Goal: Task Accomplishment & Management: Manage account settings

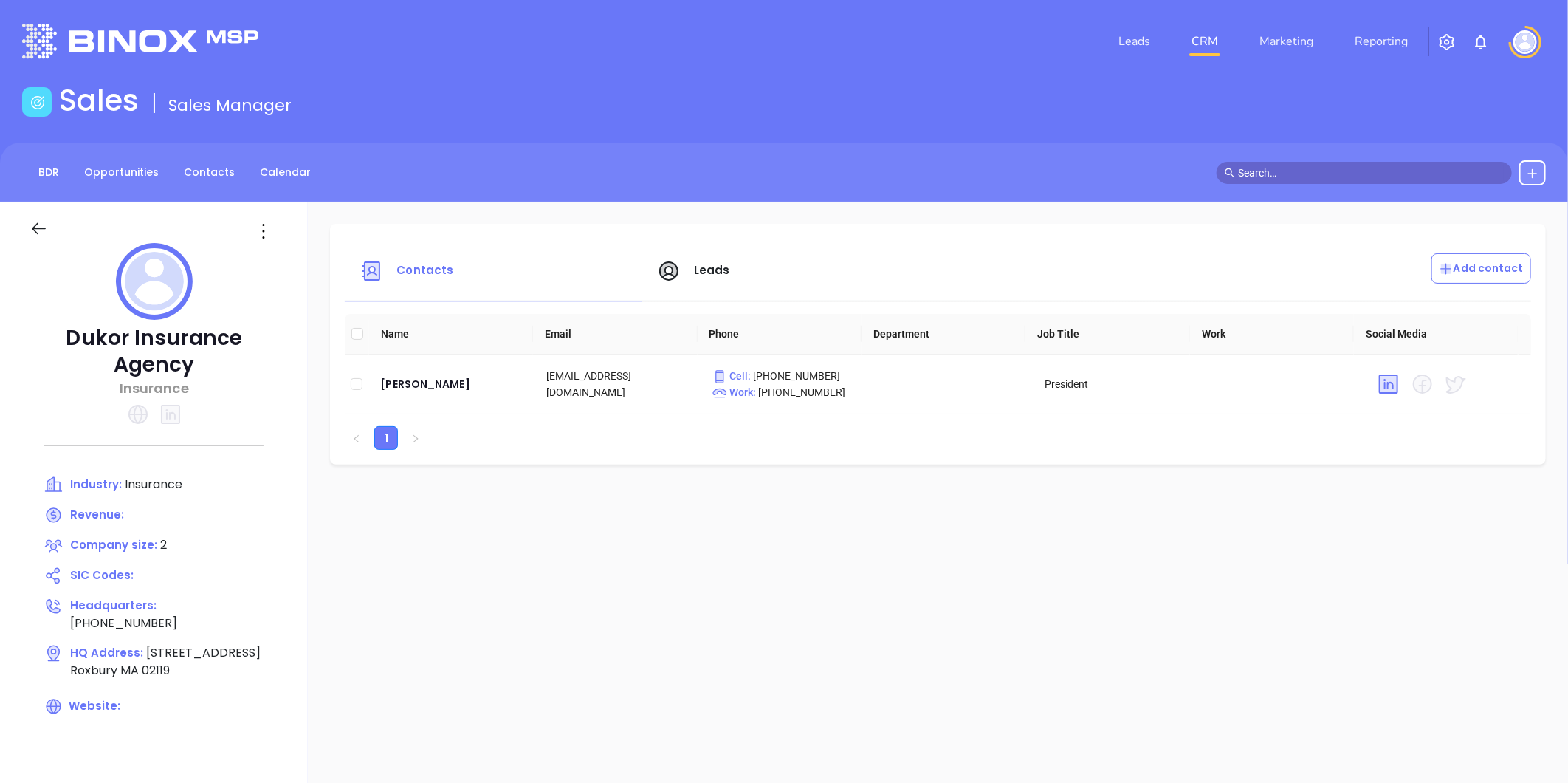
click at [195, 194] on div "BDR Opportunities Contacts Calendar" at bounding box center [784, 172] width 1568 height 59
click at [193, 177] on link "Contacts" at bounding box center [209, 173] width 69 height 24
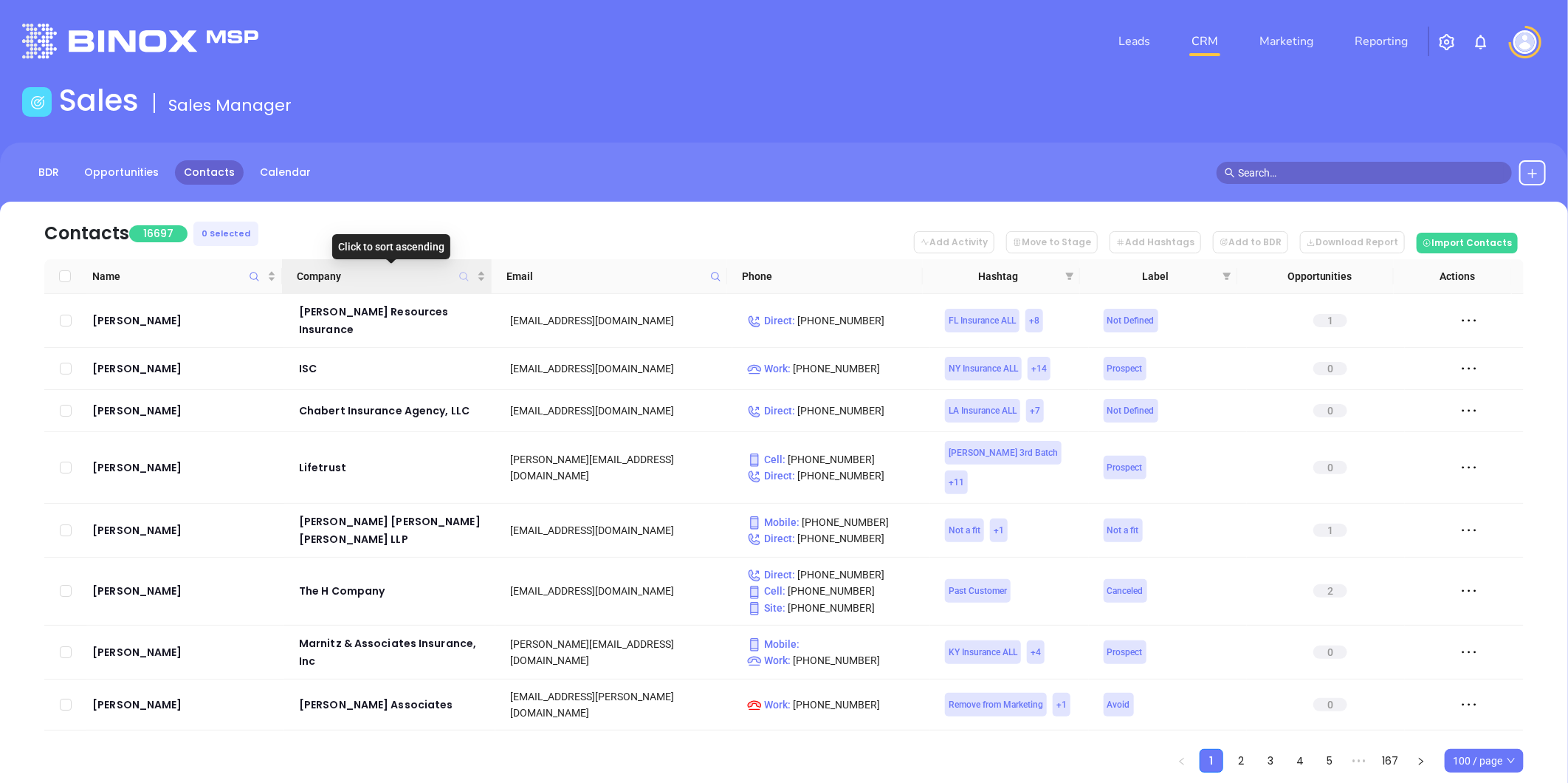
click at [460, 274] on icon "Company" at bounding box center [464, 277] width 11 height 11
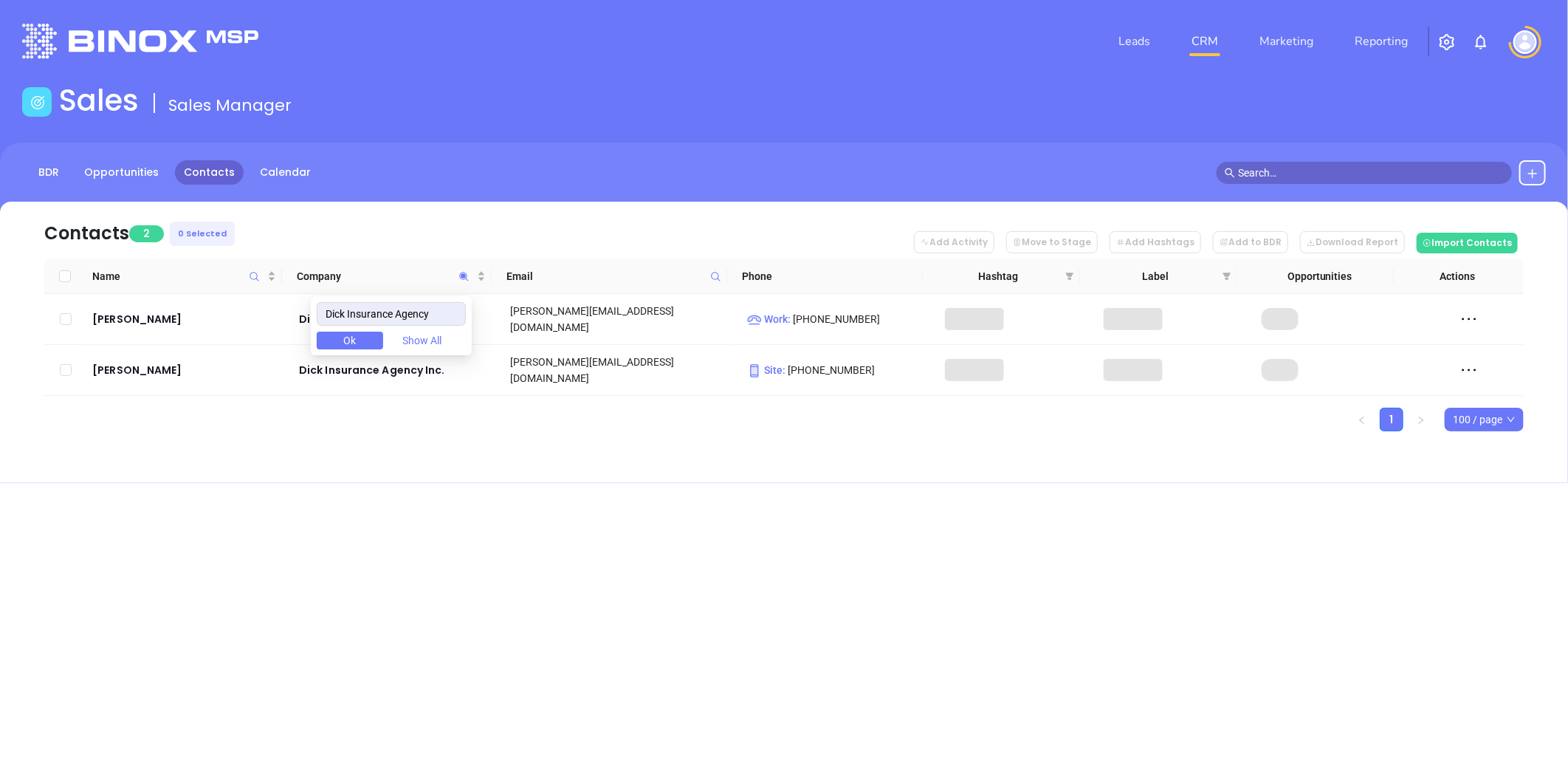
type input "Dick Insurance Agency"
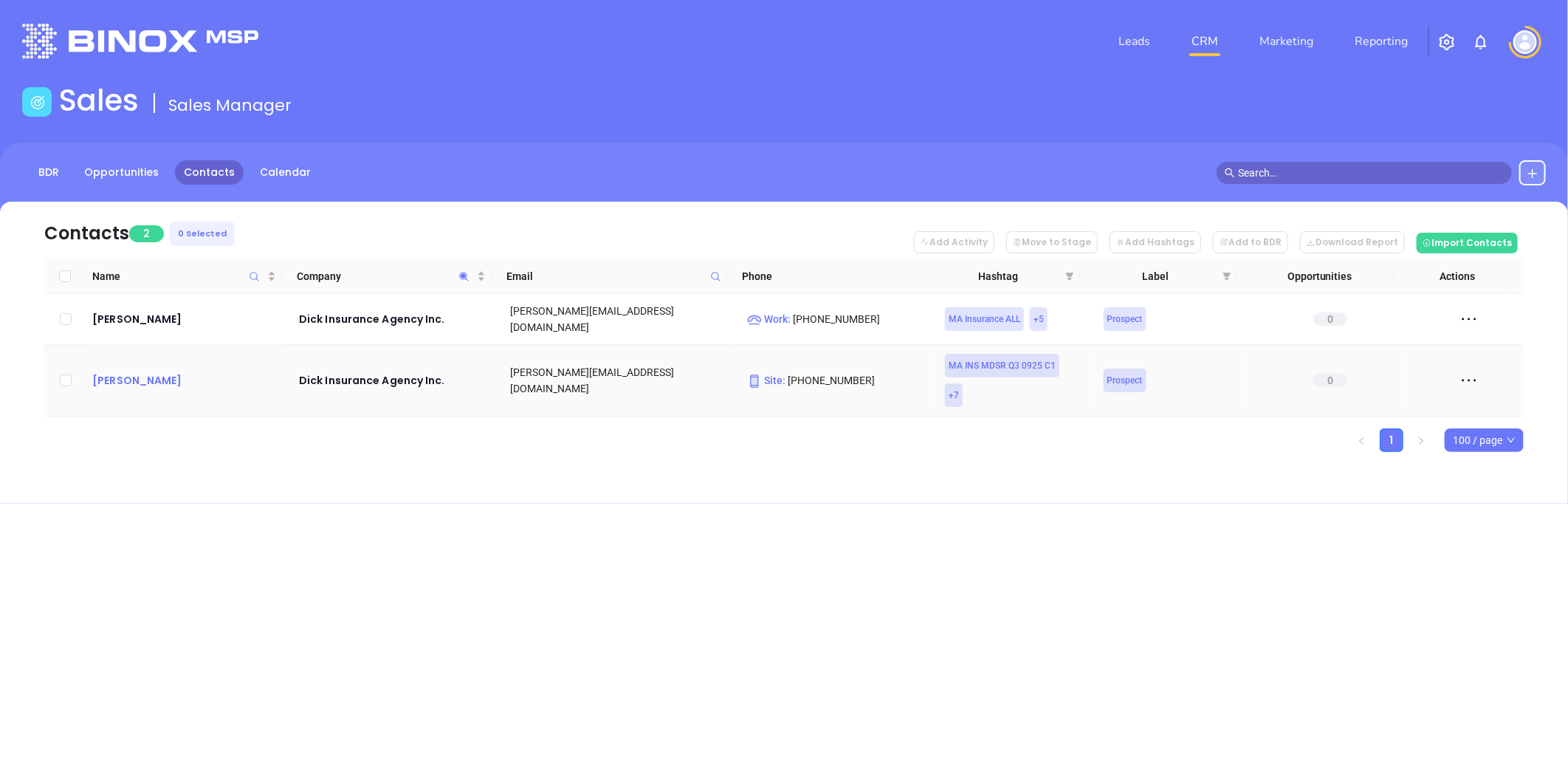
click at [126, 372] on div "Kevin Dick" at bounding box center [185, 381] width 186 height 18
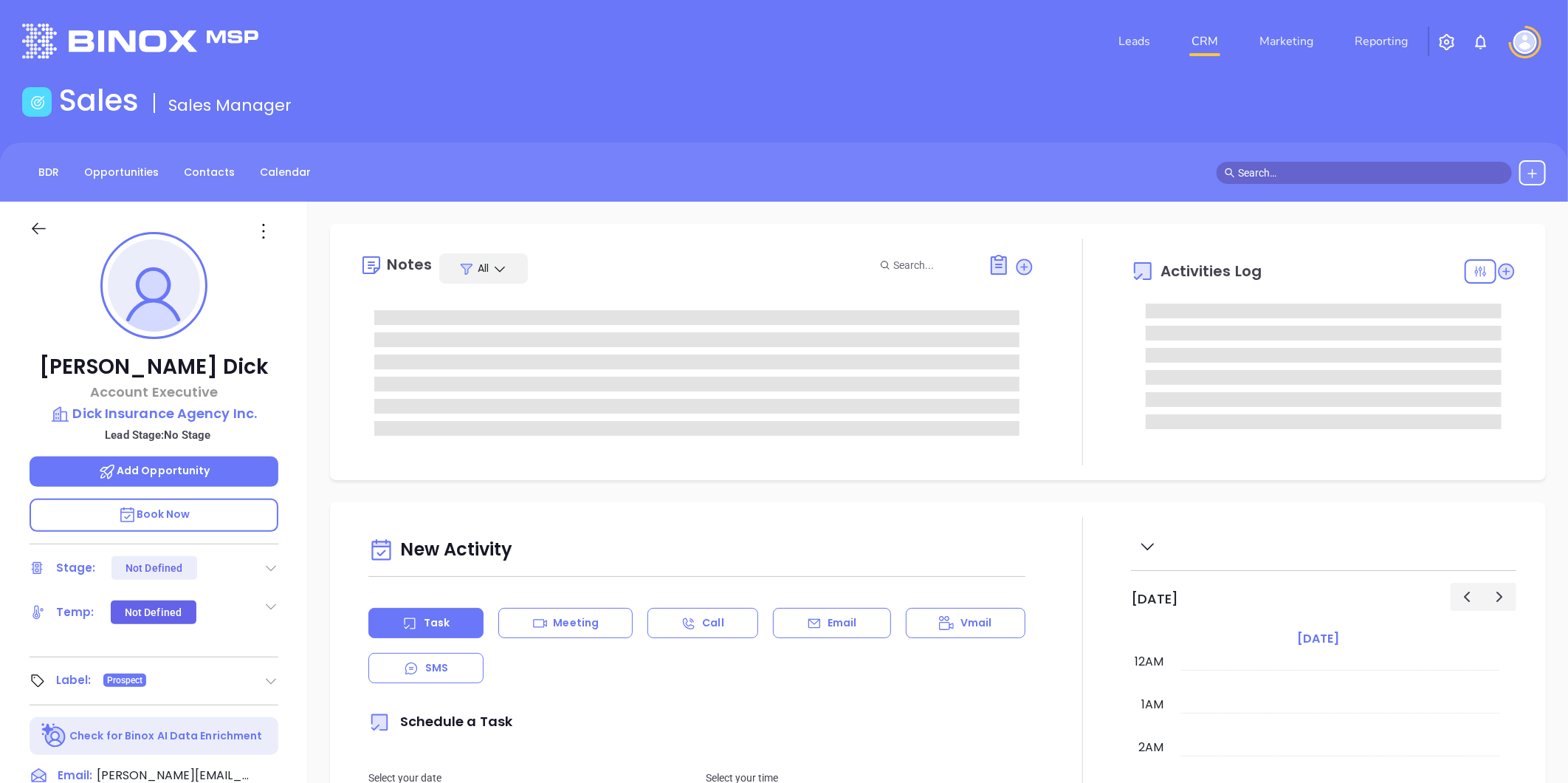
type input "[DATE]"
type input "[PERSON_NAME]"
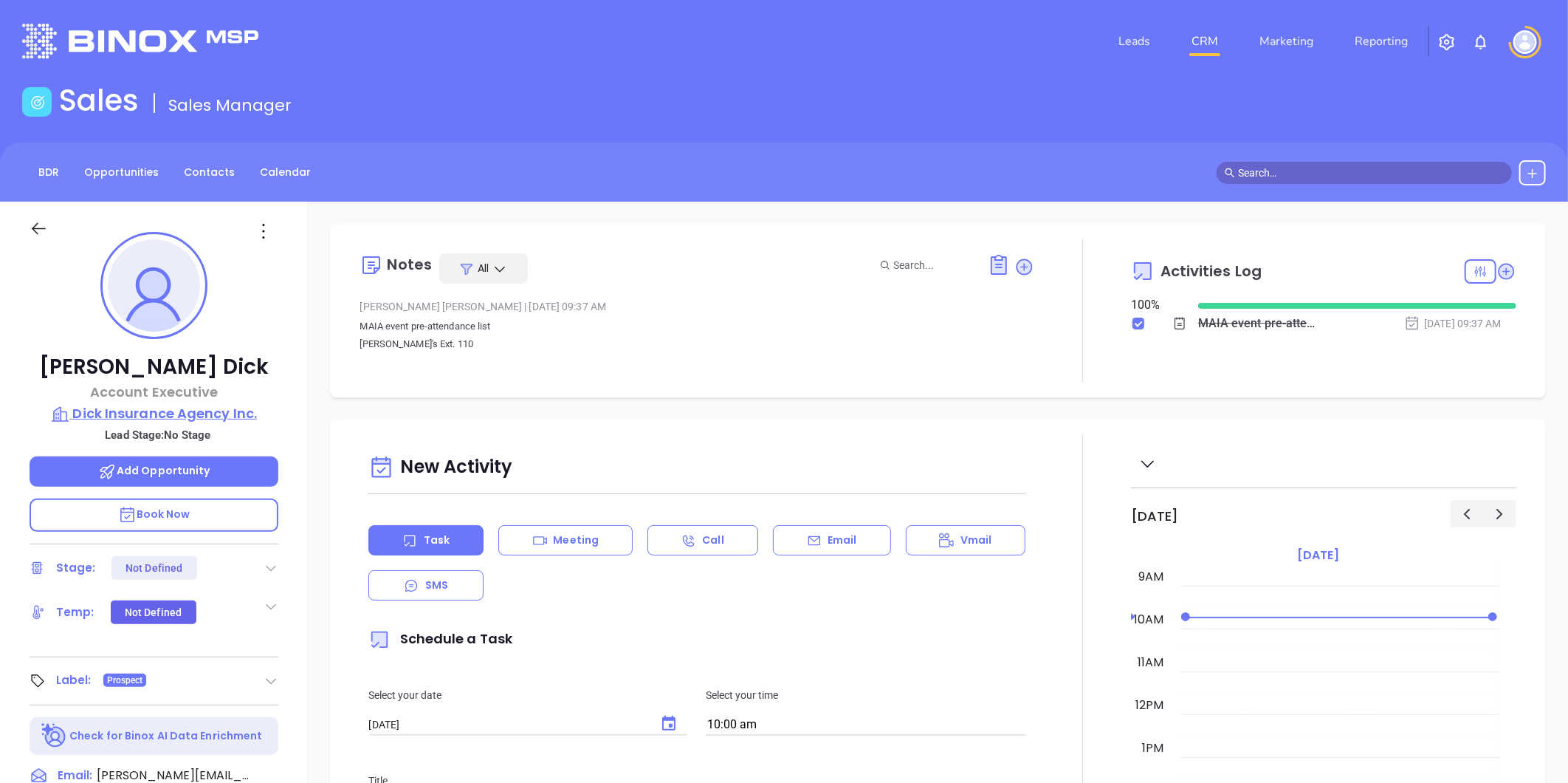
click at [121, 407] on p "Dick Insurance Agency Inc." at bounding box center [153, 413] width 249 height 20
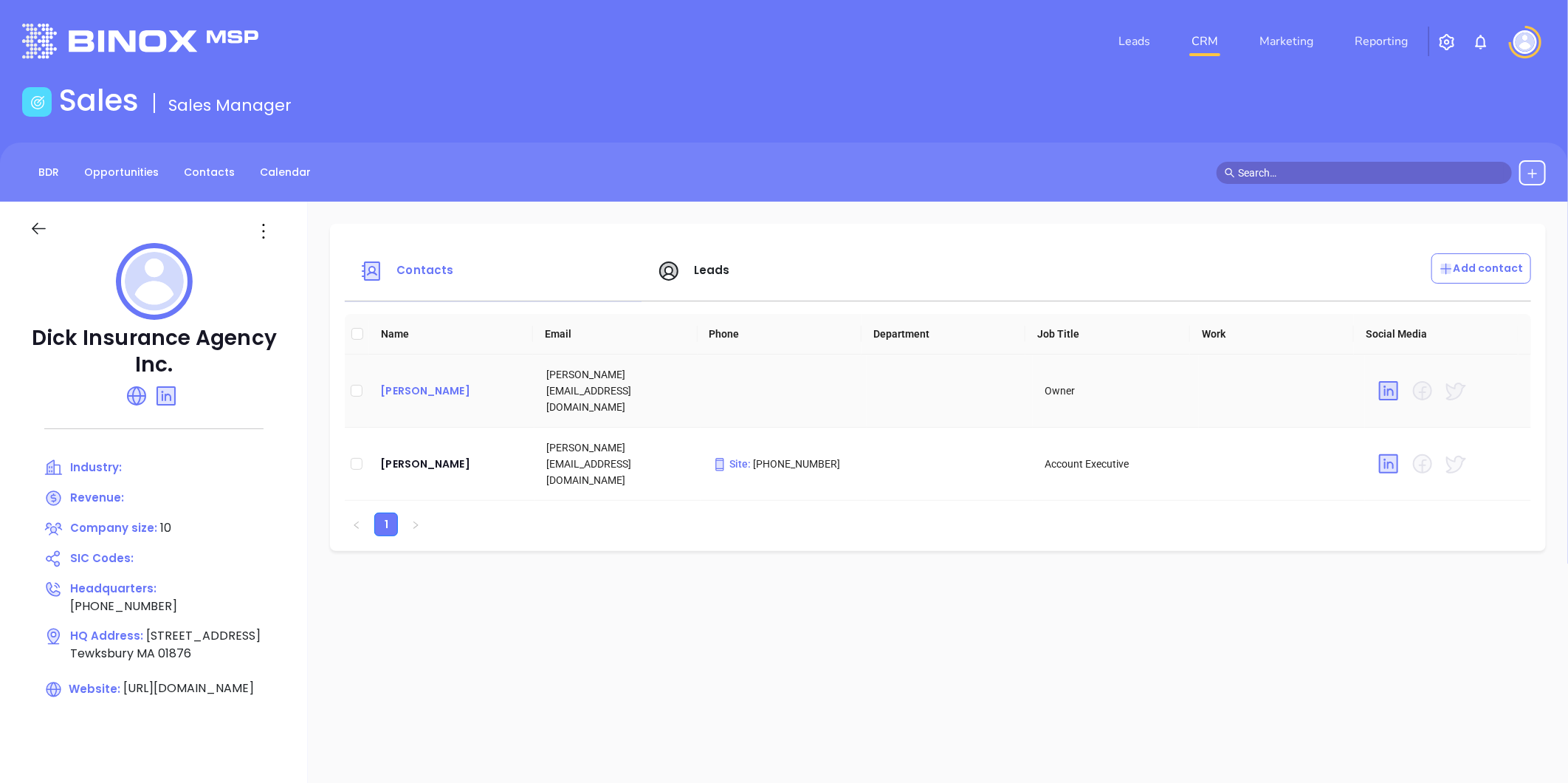
click at [382, 382] on div "Brian Dick" at bounding box center [452, 391] width 143 height 18
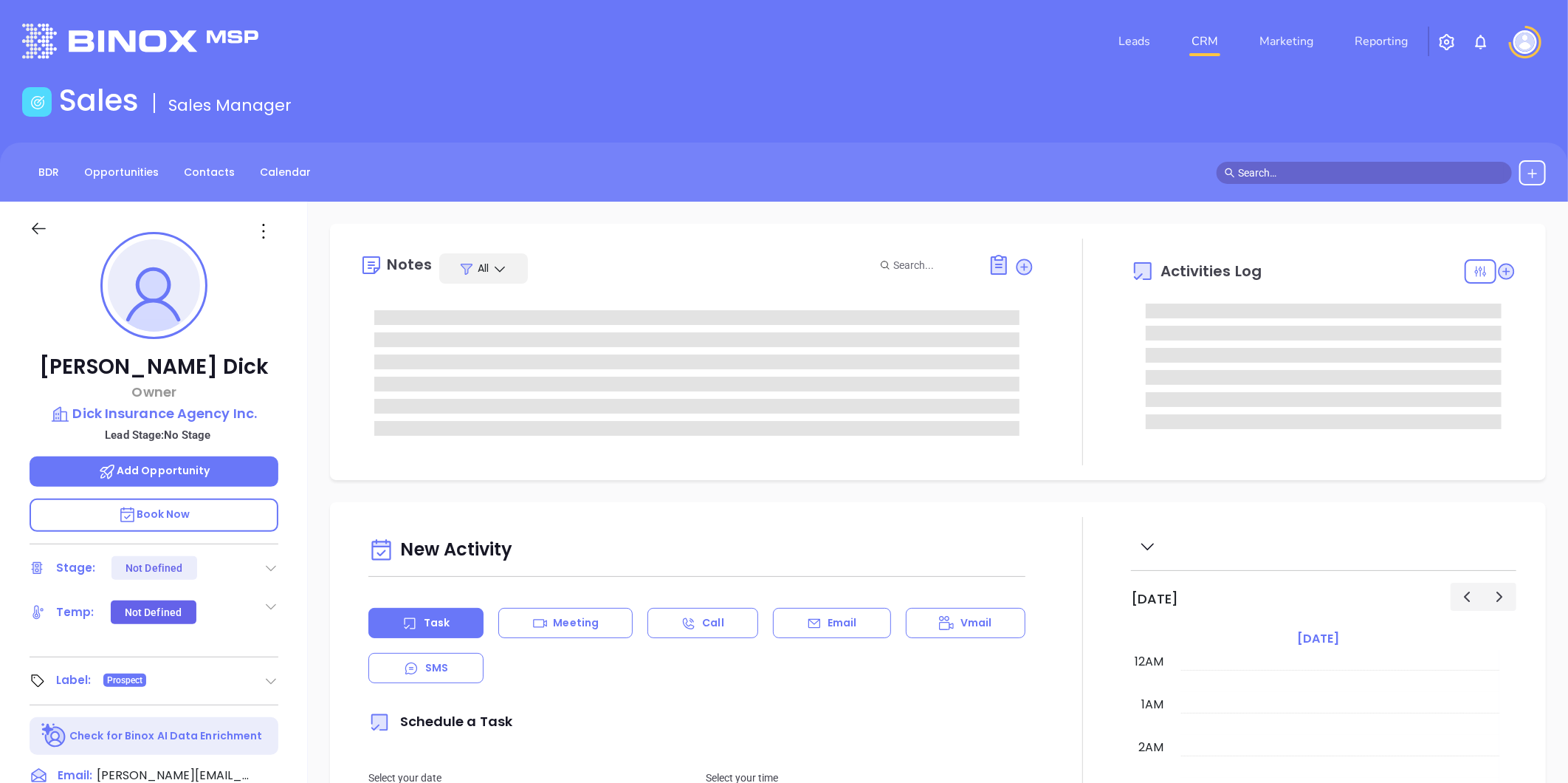
scroll to position [387, 0]
click at [191, 404] on p "Dick Insurance Agency Inc." at bounding box center [153, 413] width 249 height 20
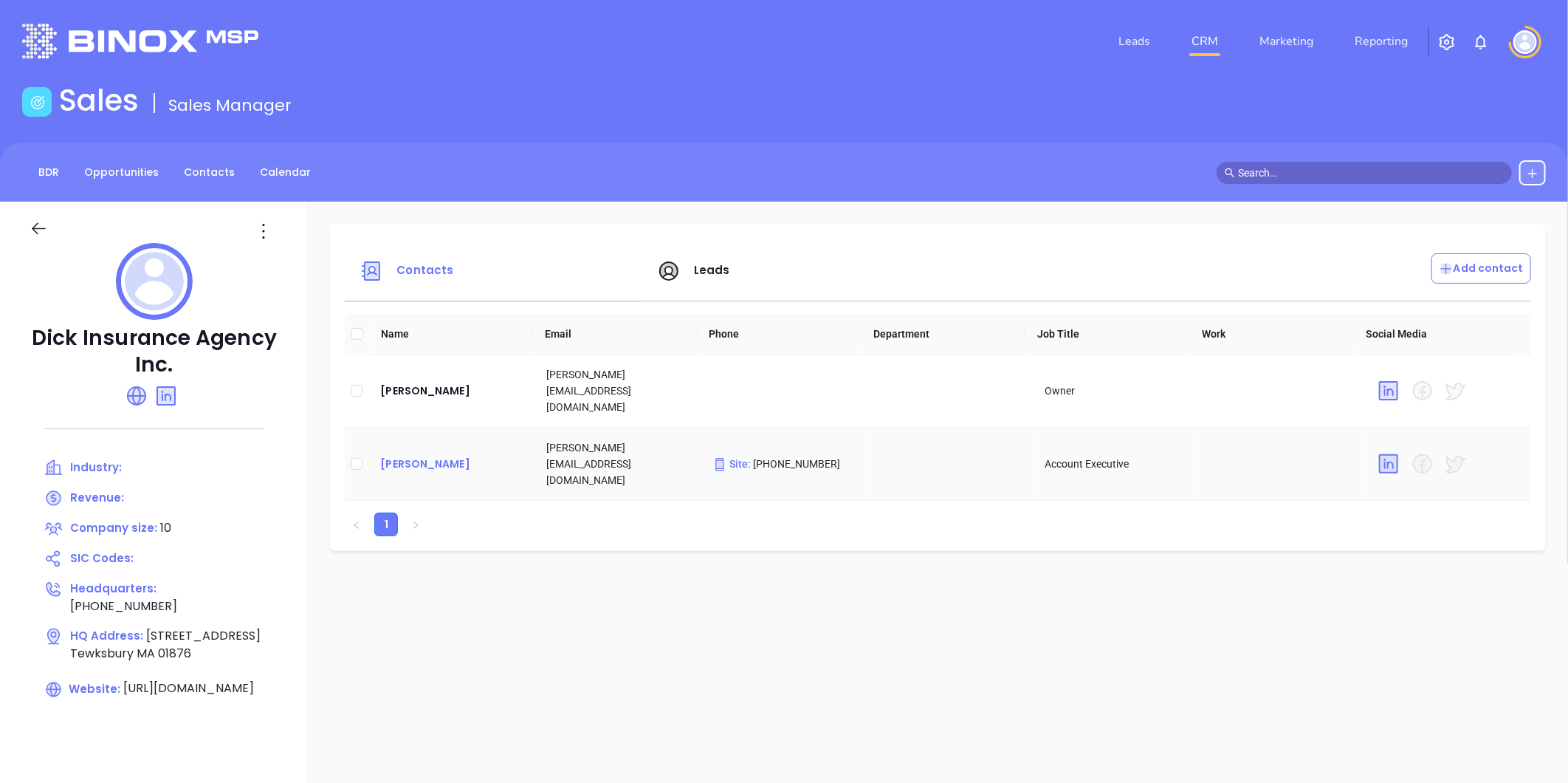
click at [410, 455] on div "Kevin Dick" at bounding box center [452, 464] width 143 height 18
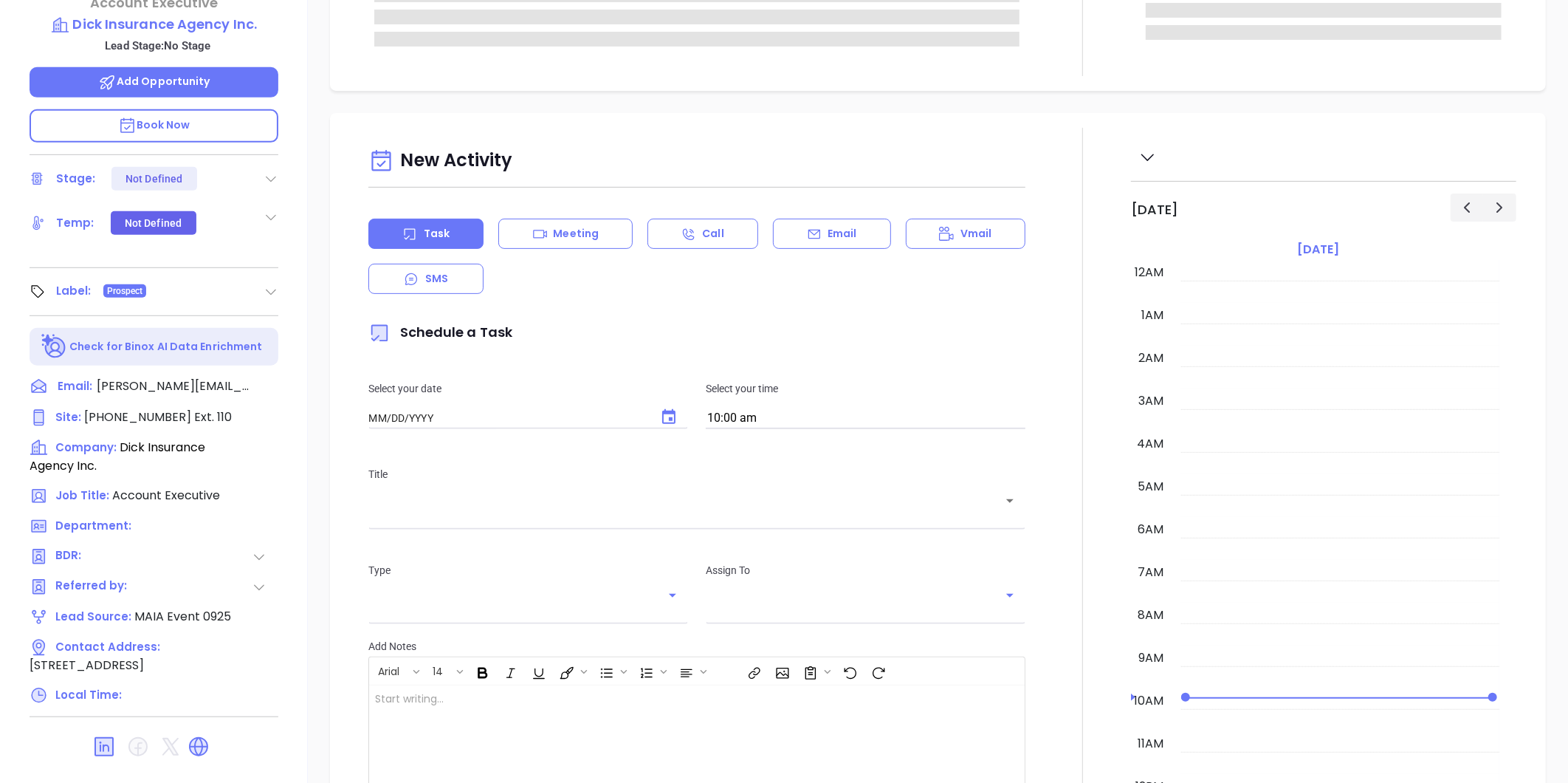
type input "09/23/2025"
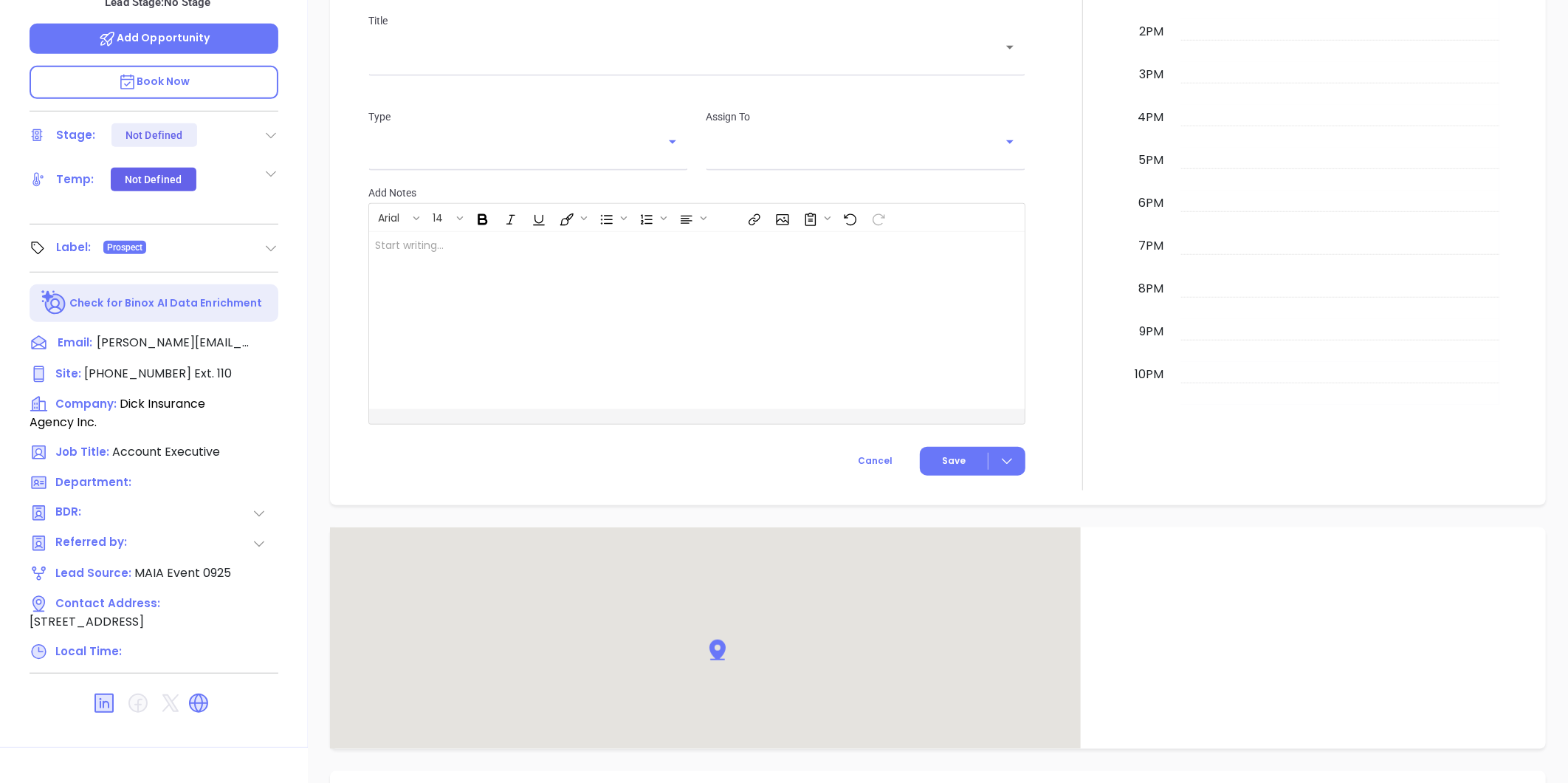
scroll to position [453, 0]
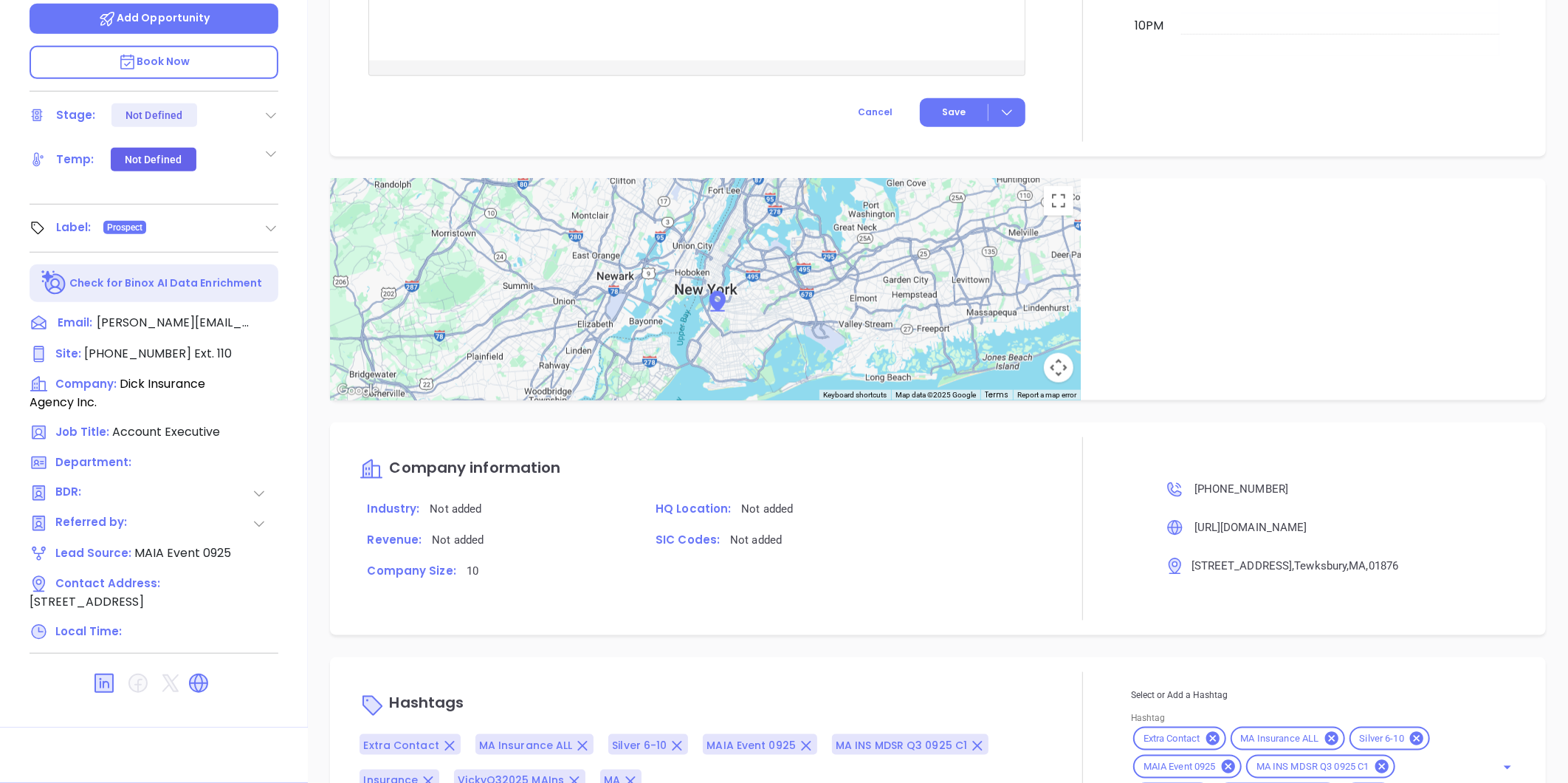
type input "Gissela Vargas"
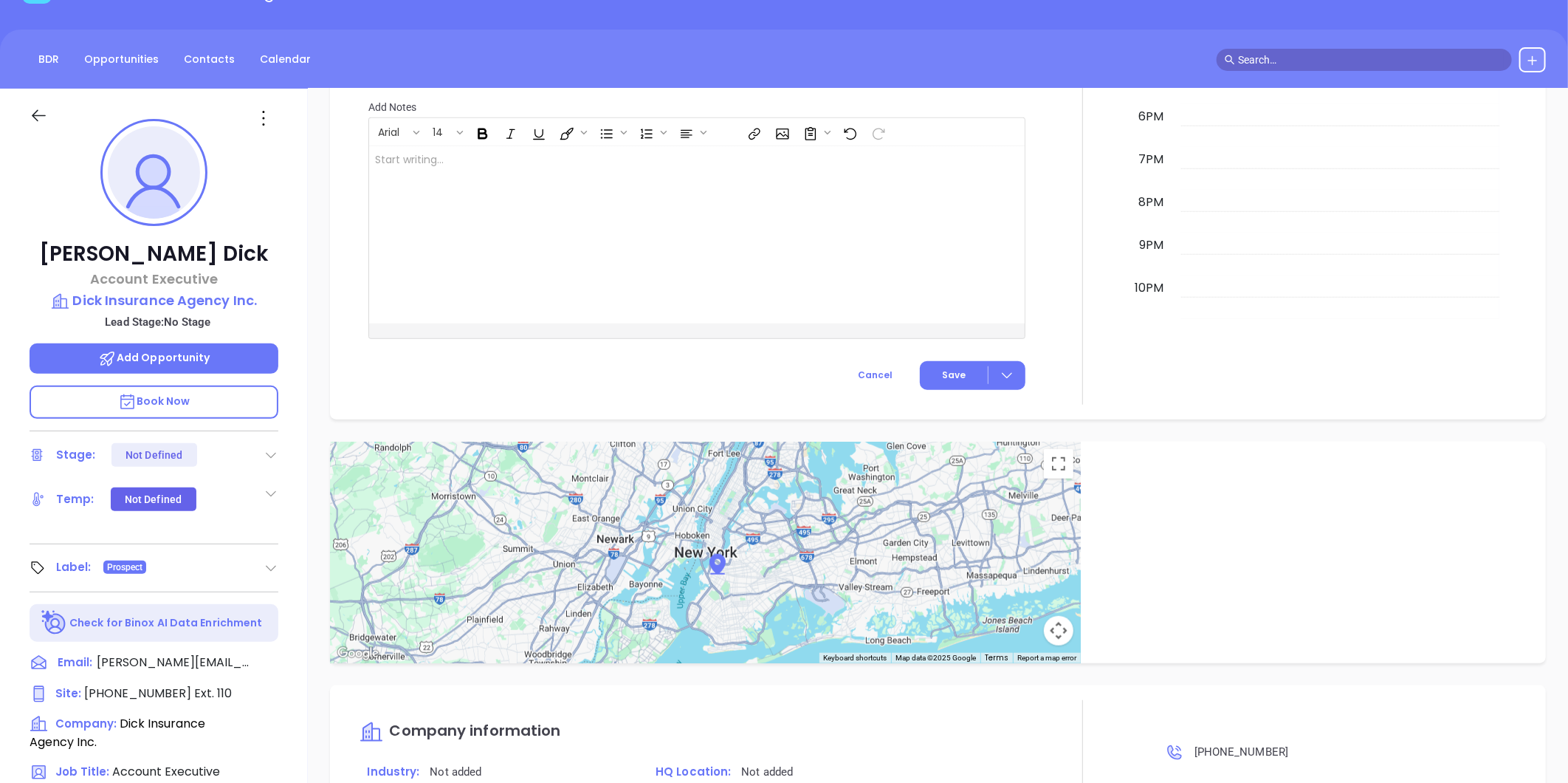
scroll to position [42, 0]
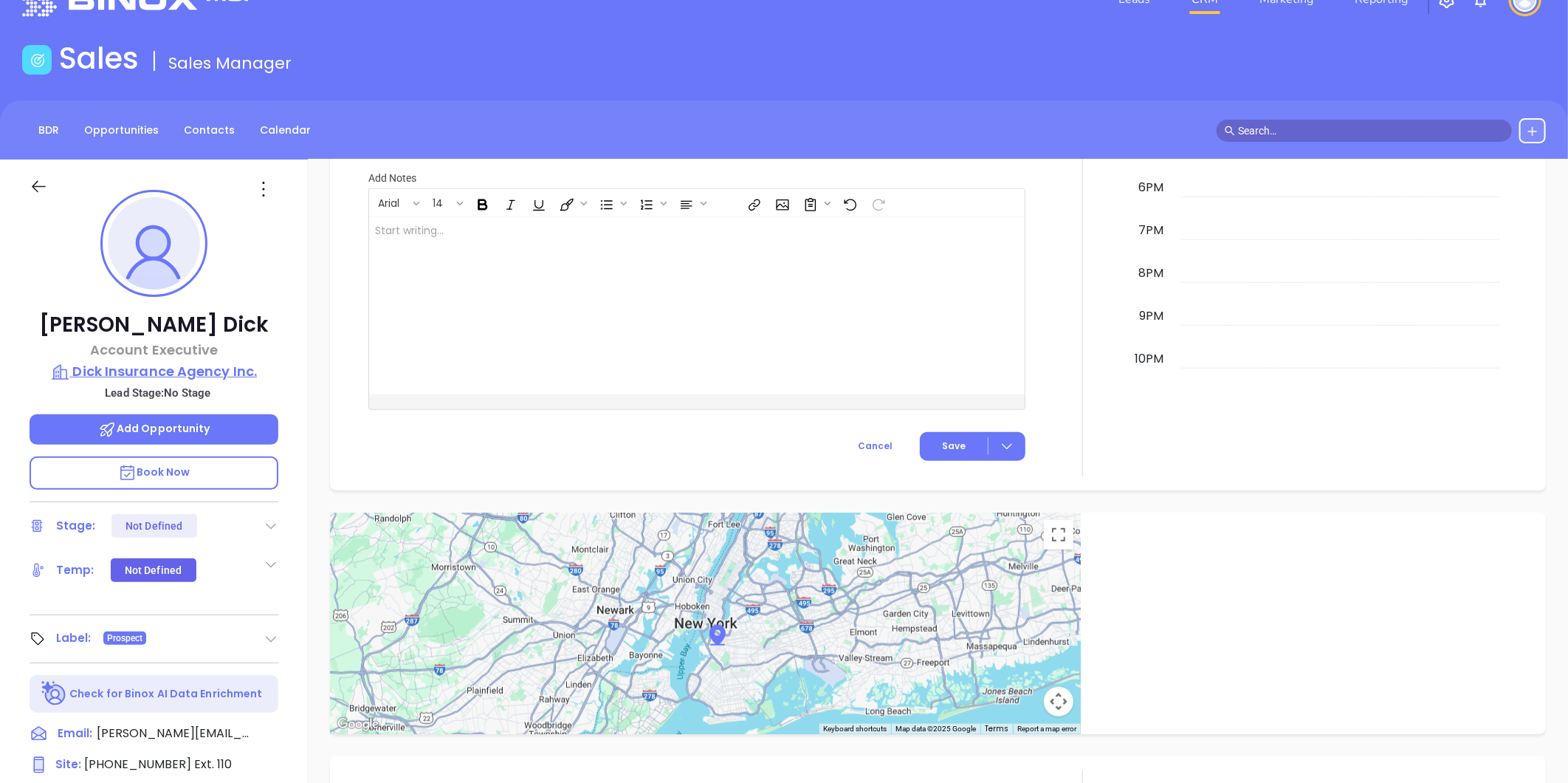
click at [97, 374] on p "Dick Insurance Agency Inc." at bounding box center [153, 371] width 249 height 20
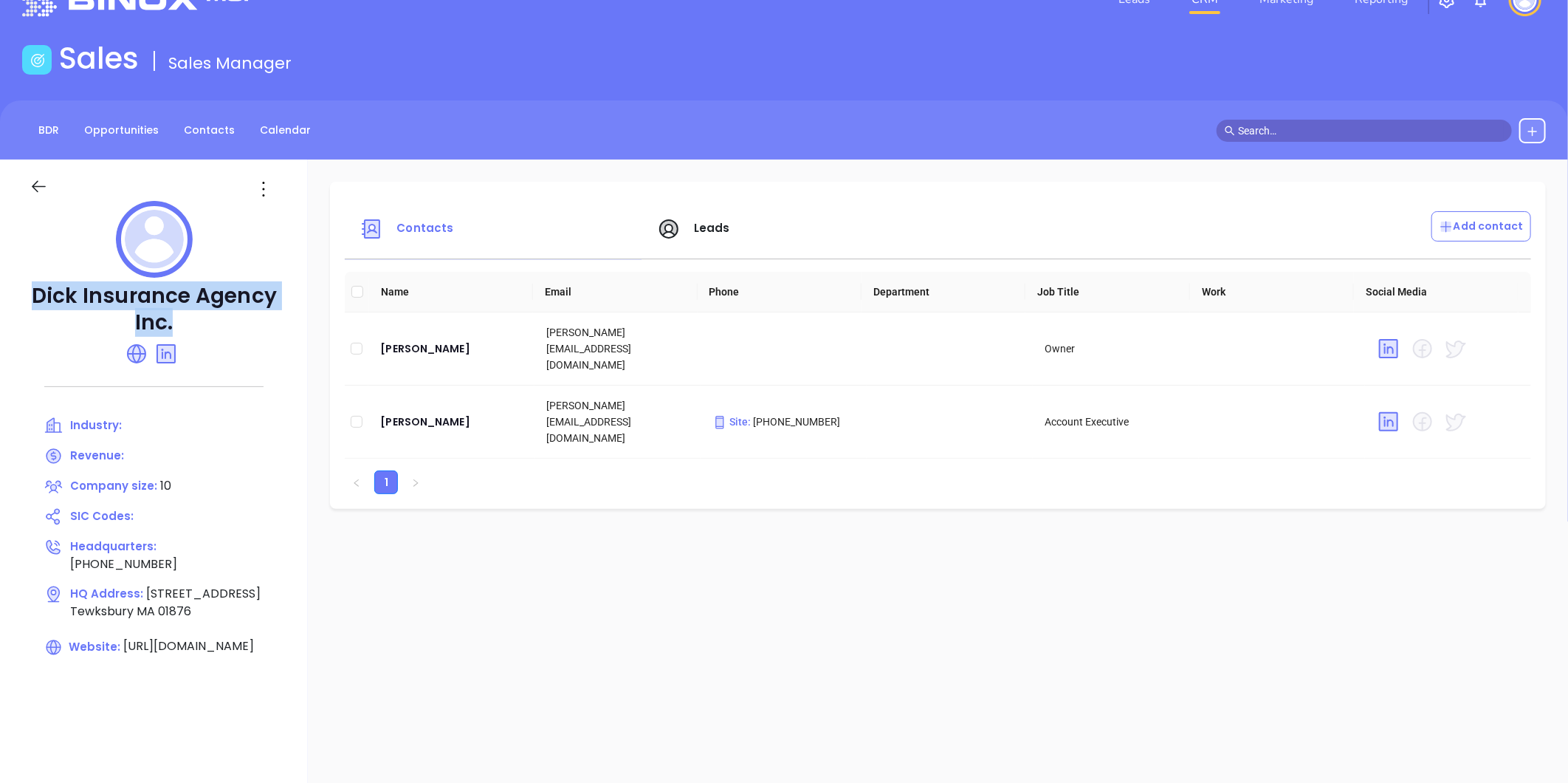
drag, startPoint x: 28, startPoint y: 290, endPoint x: 179, endPoint y: 312, distance: 152.6
click at [179, 312] on div "Dick Insurance Agency Inc. Industry: Revenue: Company size: 10 SIC Codes: Headq…" at bounding box center [154, 474] width 308 height 628
copy p "Dick Insurance Agency Inc."
click at [415, 413] on div "Kevin Dick" at bounding box center [452, 422] width 143 height 18
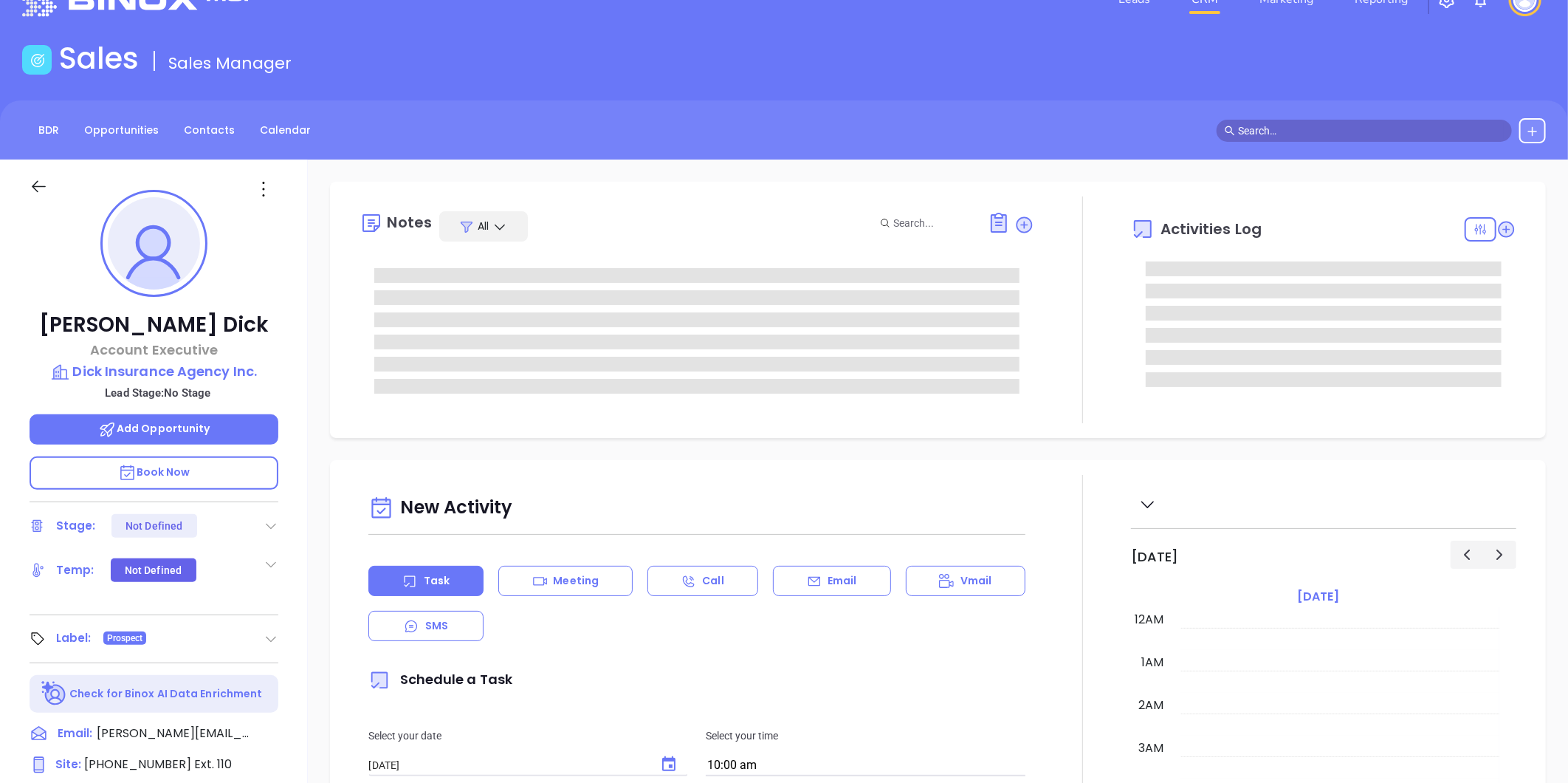
scroll to position [387, 0]
type input "[PERSON_NAME]"
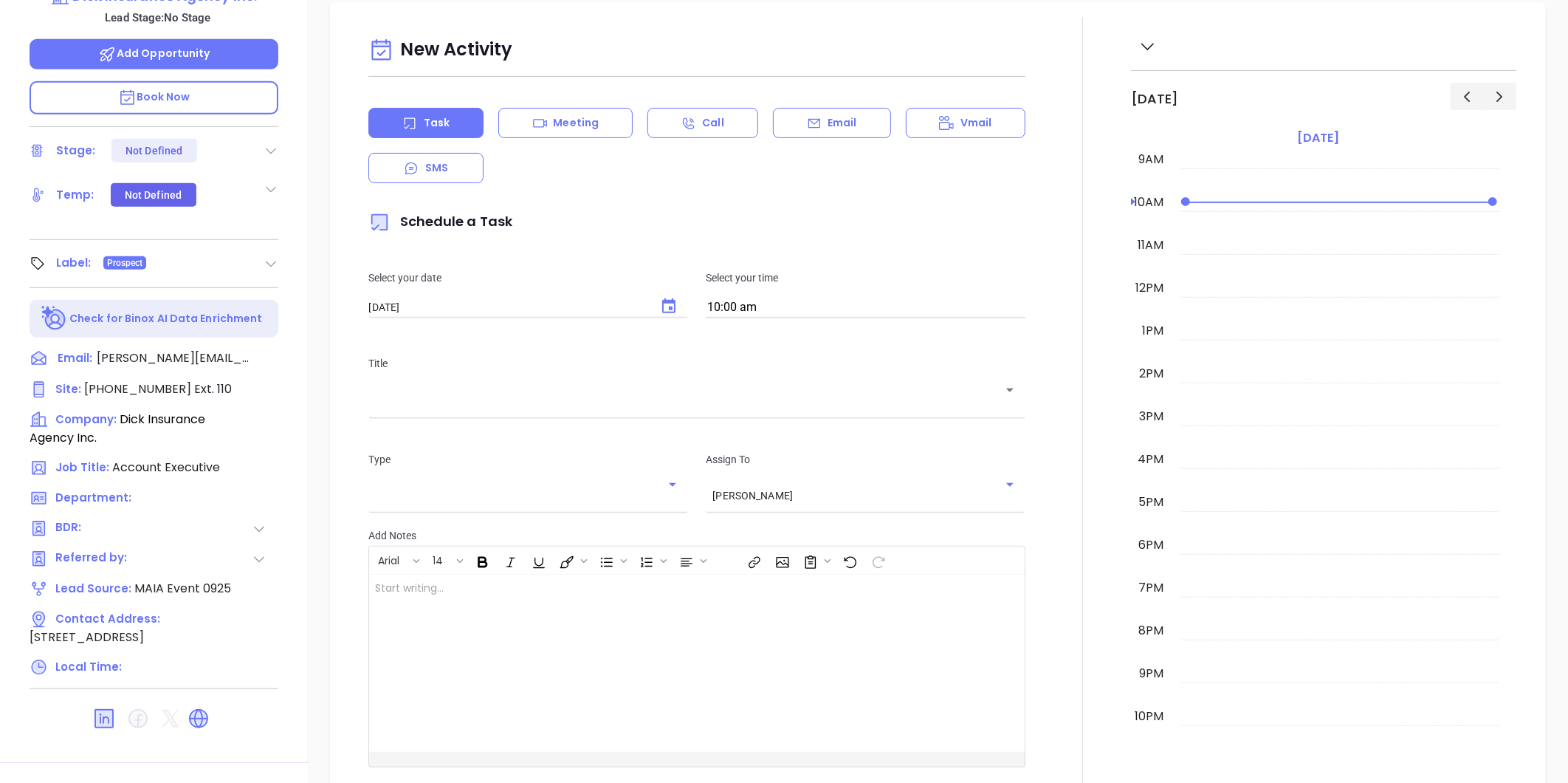
scroll to position [453, 0]
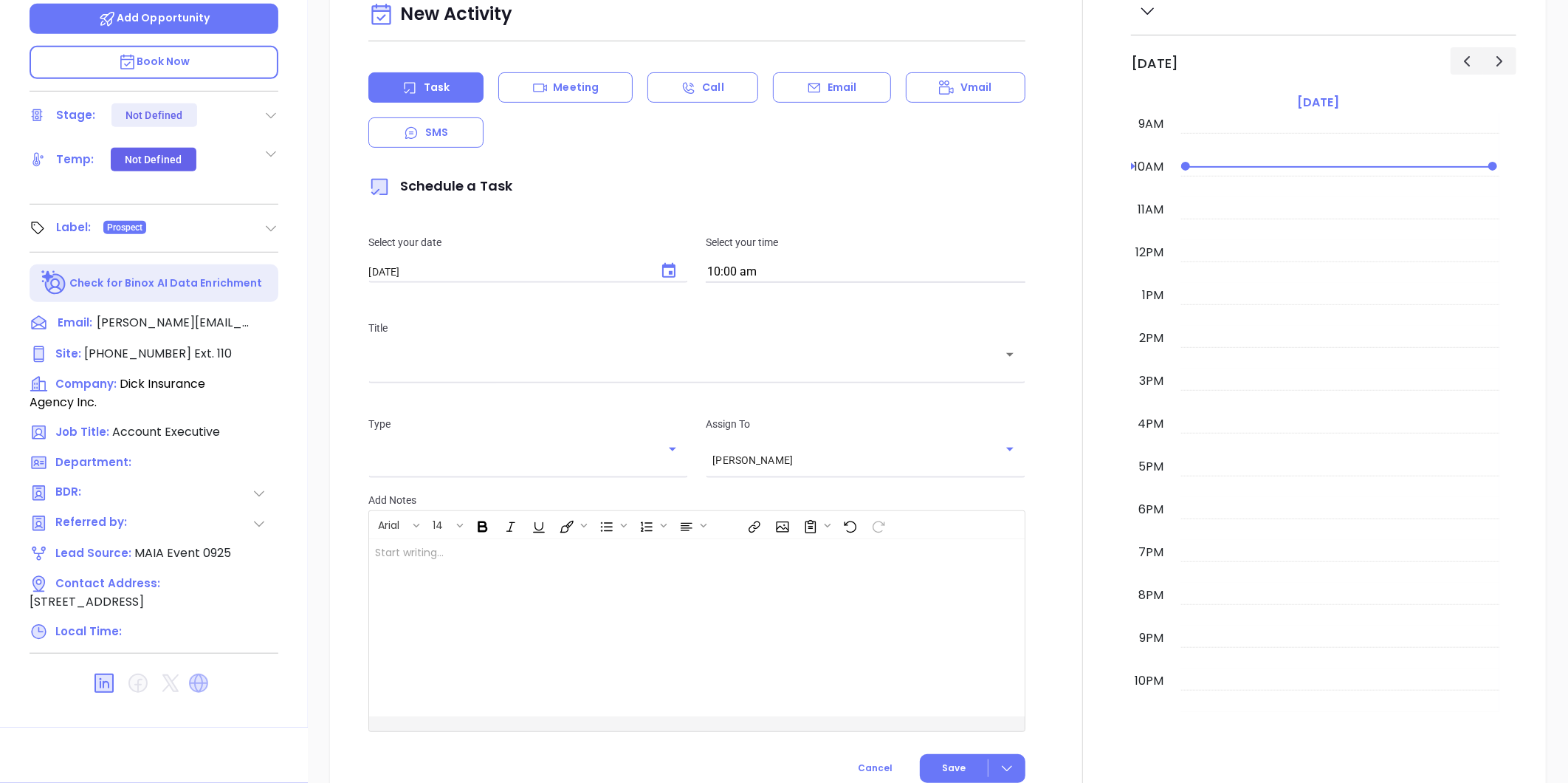
click at [198, 680] on icon at bounding box center [199, 683] width 19 height 19
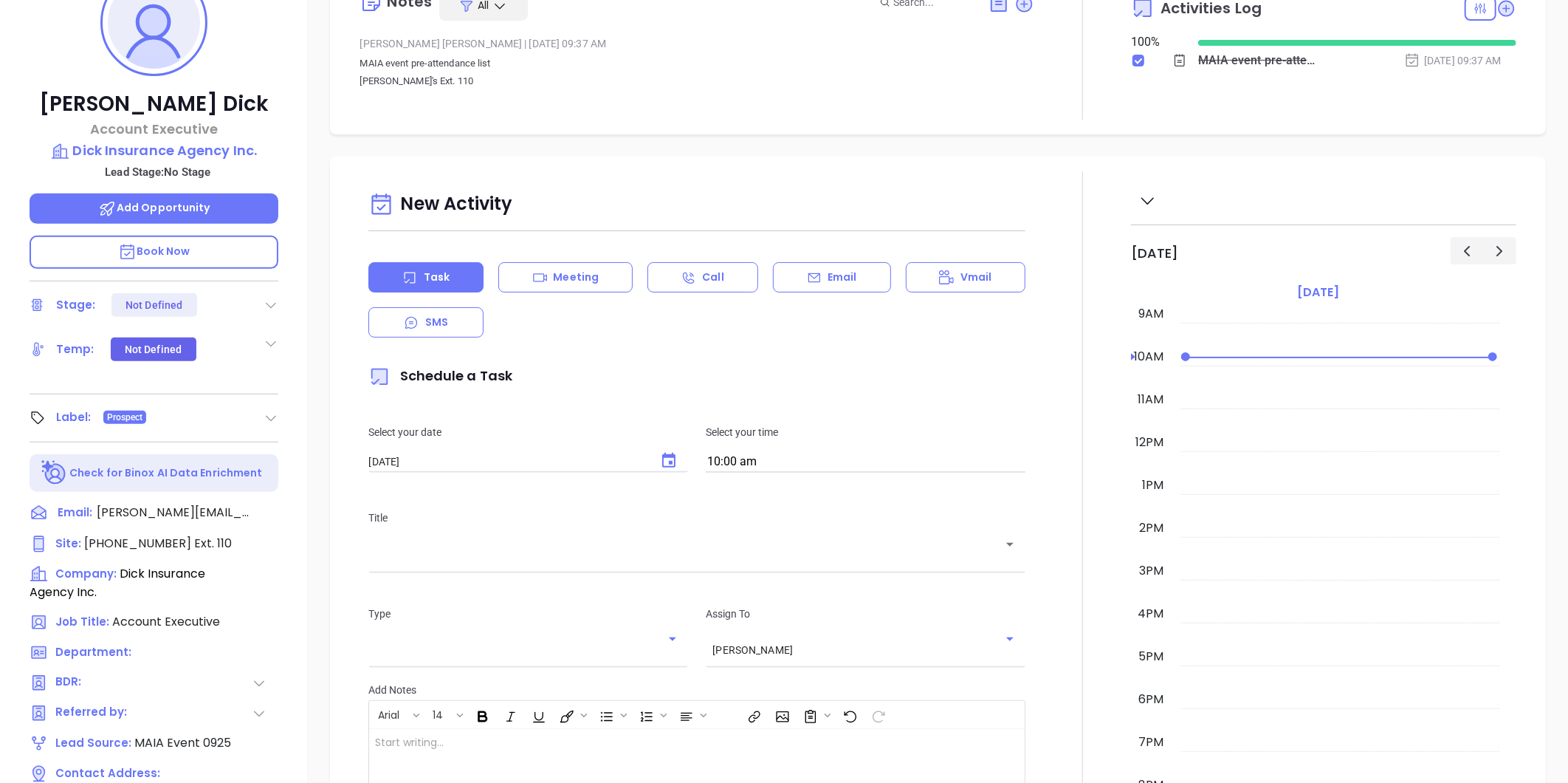
scroll to position [124, 0]
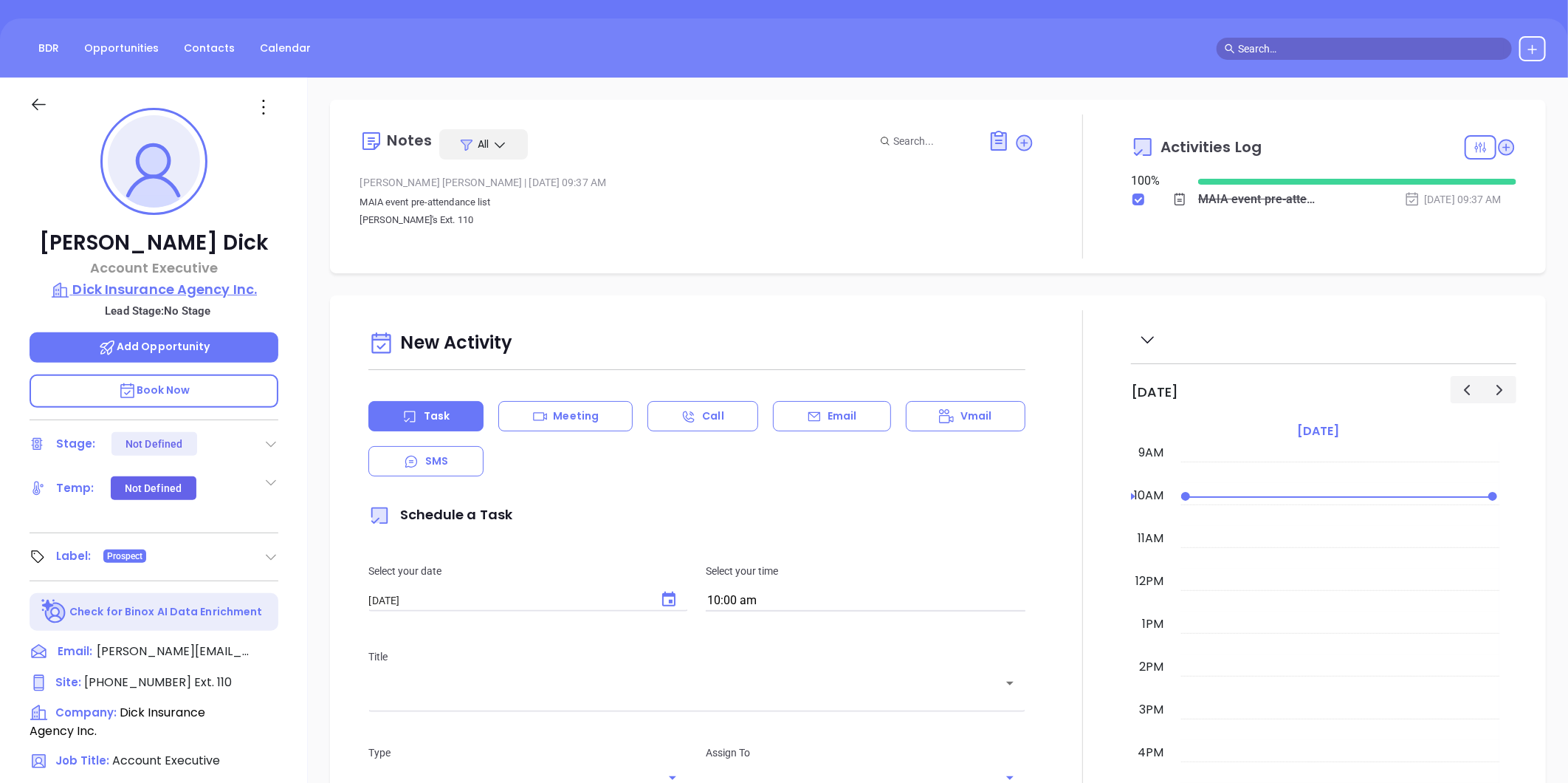
click at [155, 284] on p "Dick Insurance Agency Inc." at bounding box center [153, 289] width 249 height 20
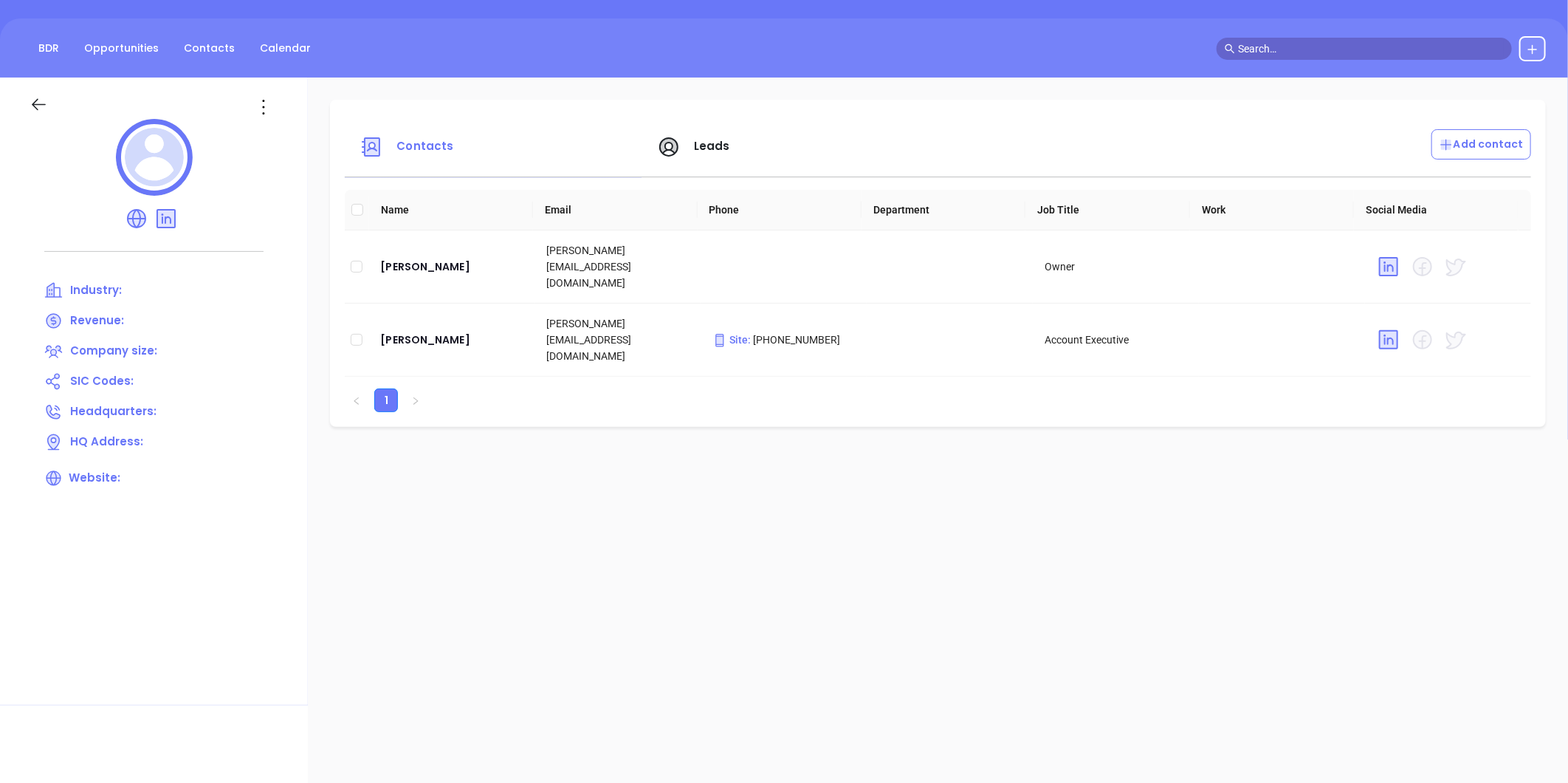
click at [46, 106] on icon at bounding box center [38, 104] width 19 height 19
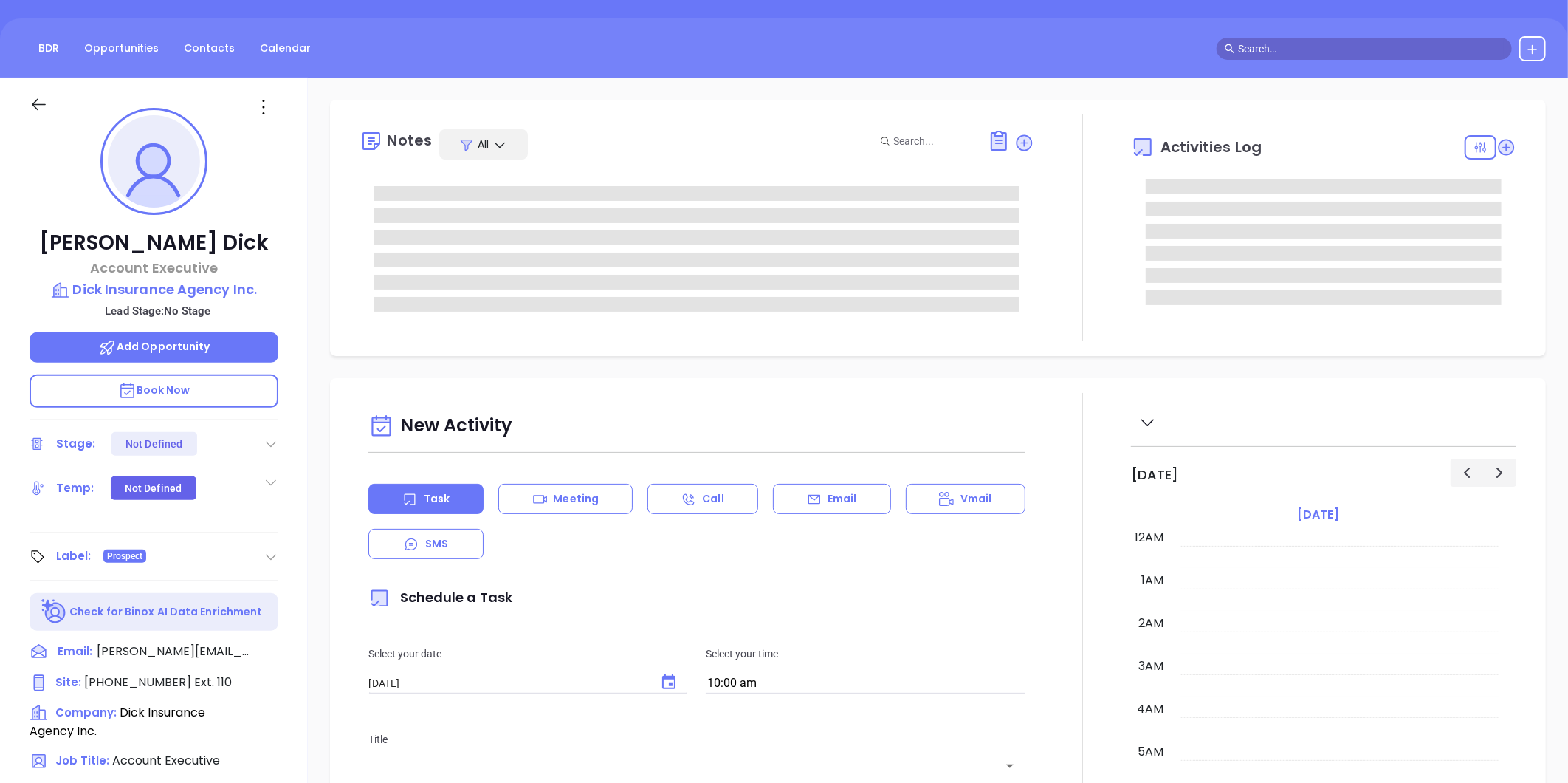
scroll to position [387, 0]
type input "[PERSON_NAME]"
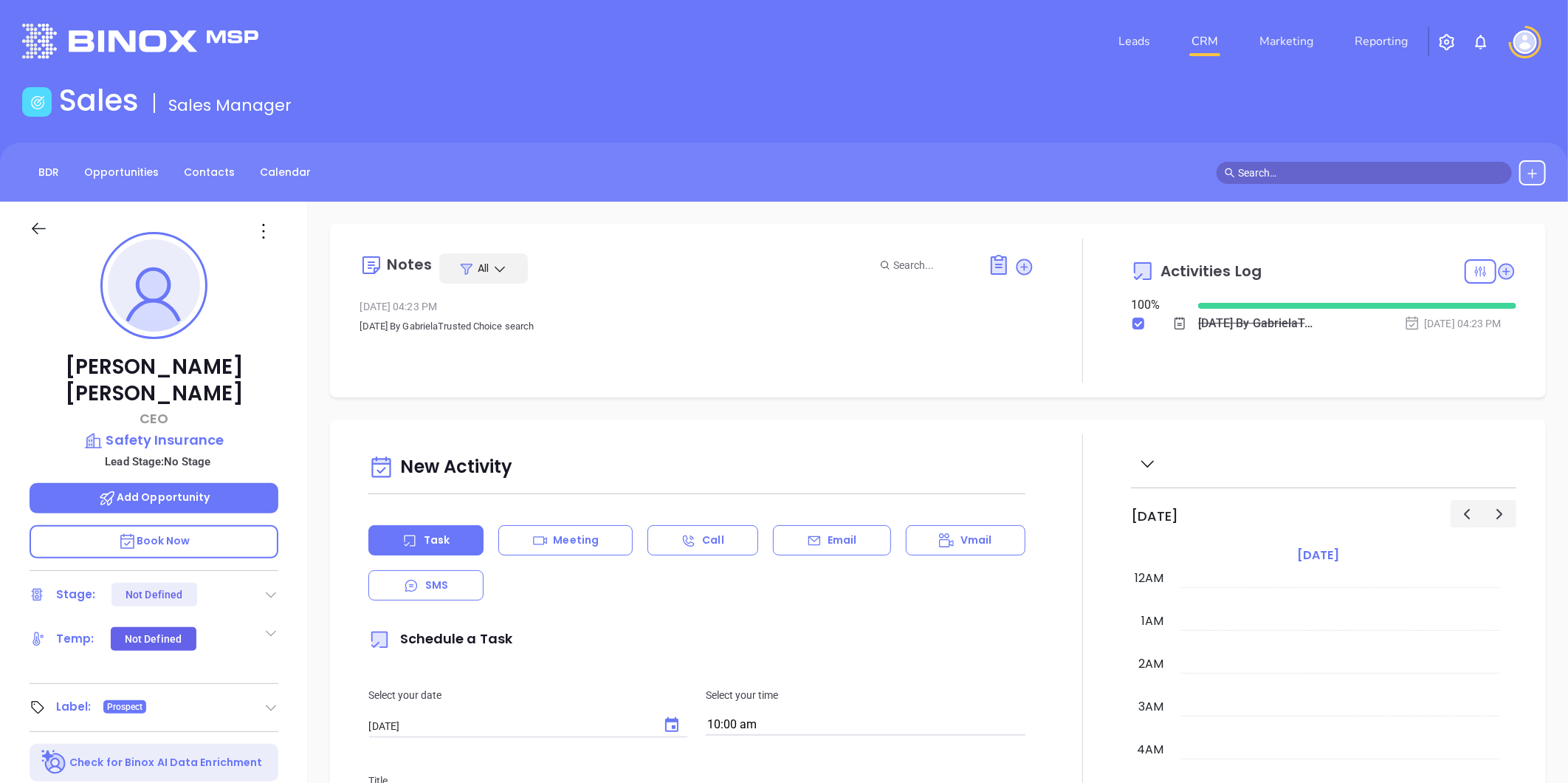
scroll to position [343, 0]
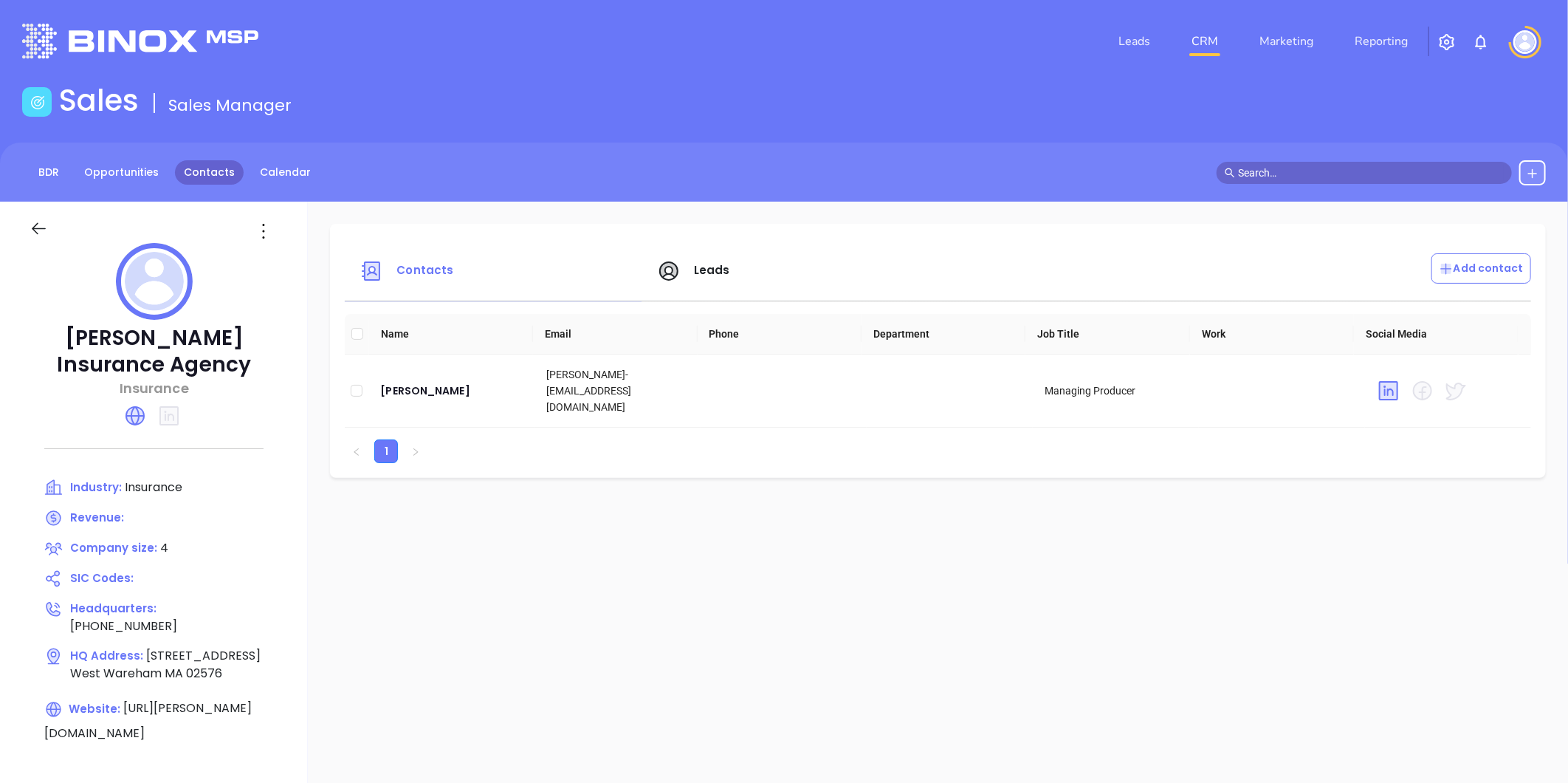
click at [223, 172] on link "Contacts" at bounding box center [209, 173] width 69 height 24
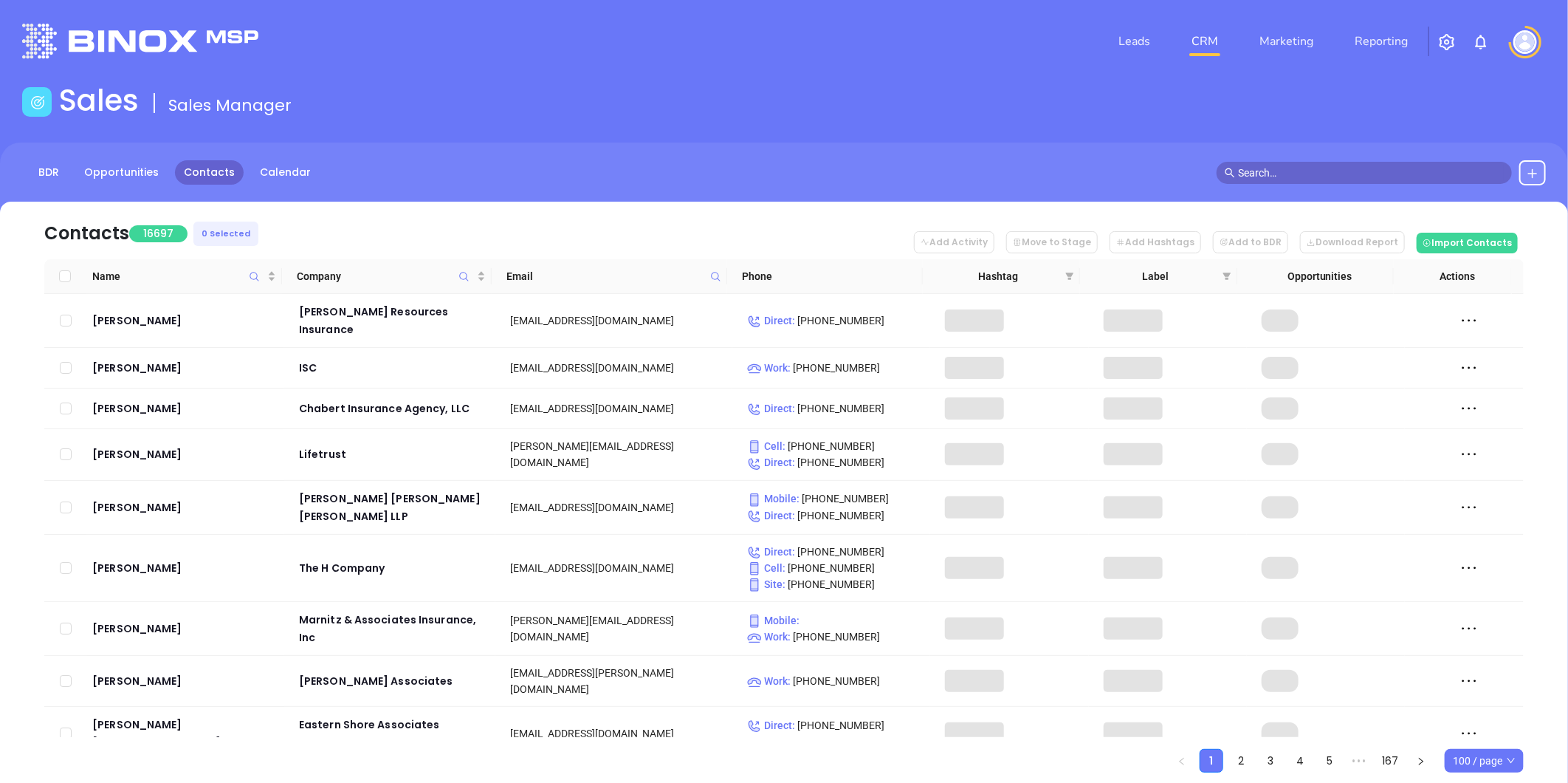
click at [466, 273] on icon "Company" at bounding box center [463, 276] width 9 height 9
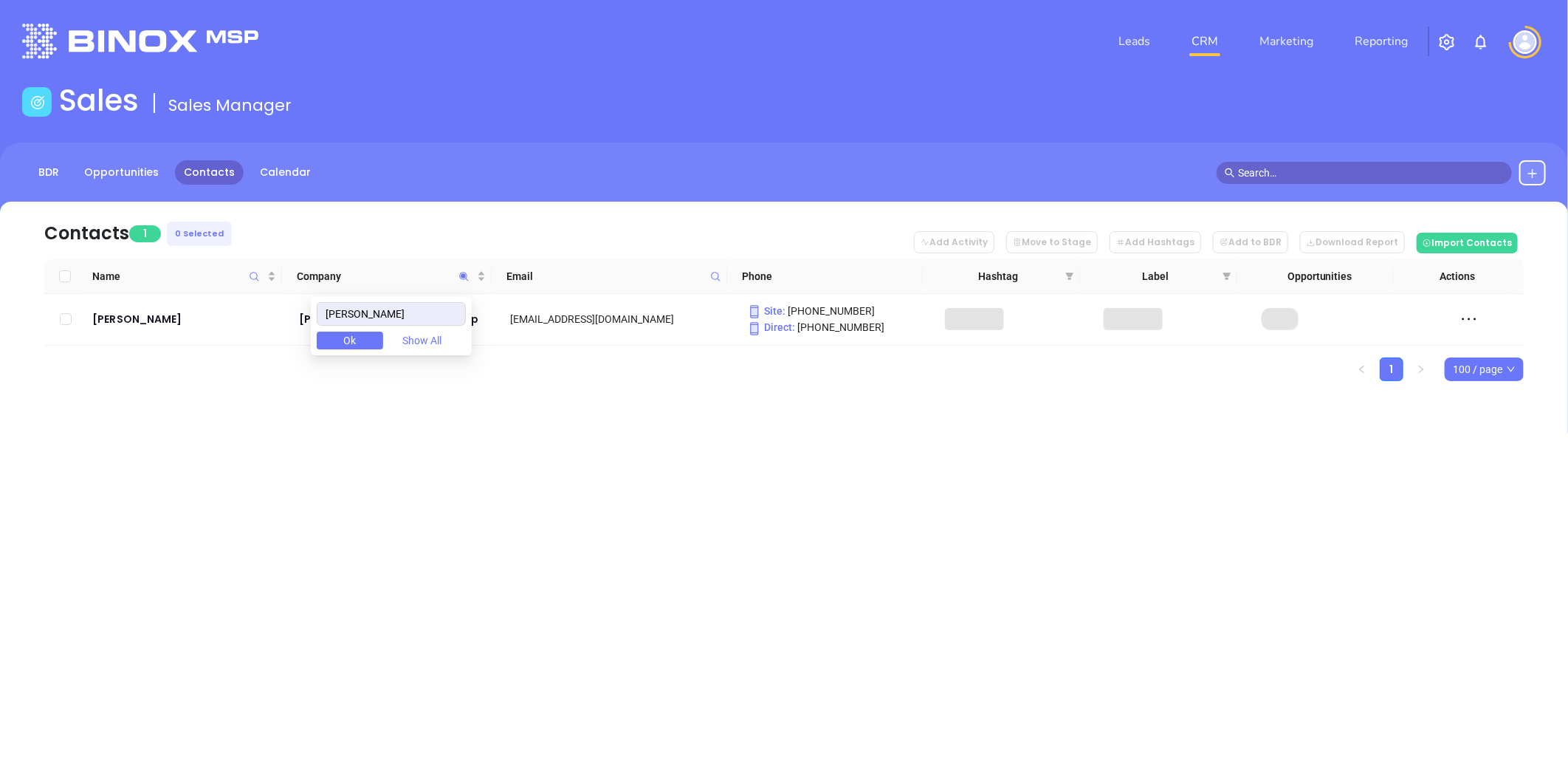
type input "Dale A. Frank"
click at [126, 385] on div "Contacts 1 0 Selected Add Activity Move to Stage Add Hashtags Add to BDR Downlo…" at bounding box center [784, 316] width 1568 height 231
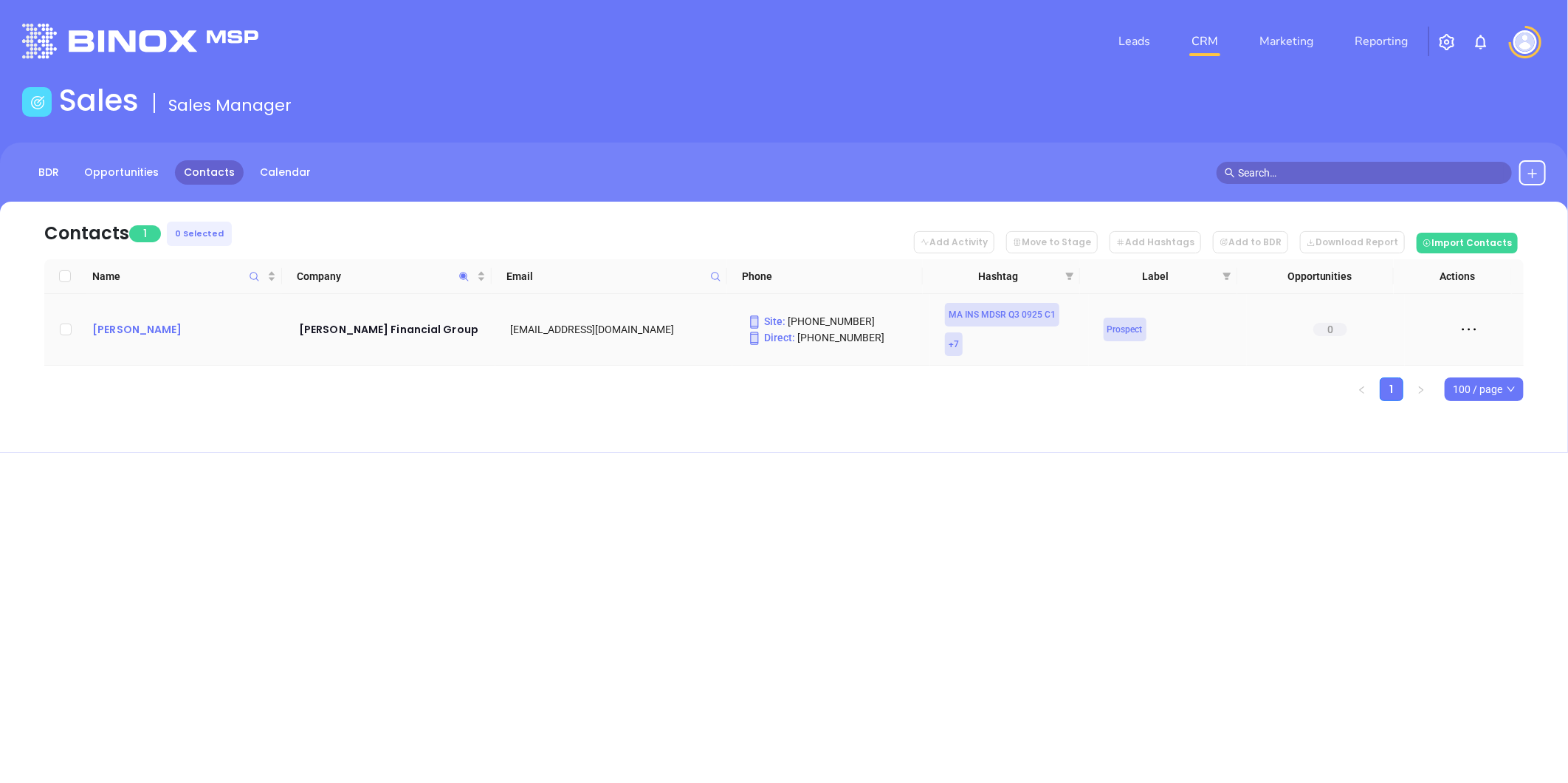
click at [104, 321] on div "Jessie Tatro" at bounding box center [185, 329] width 186 height 18
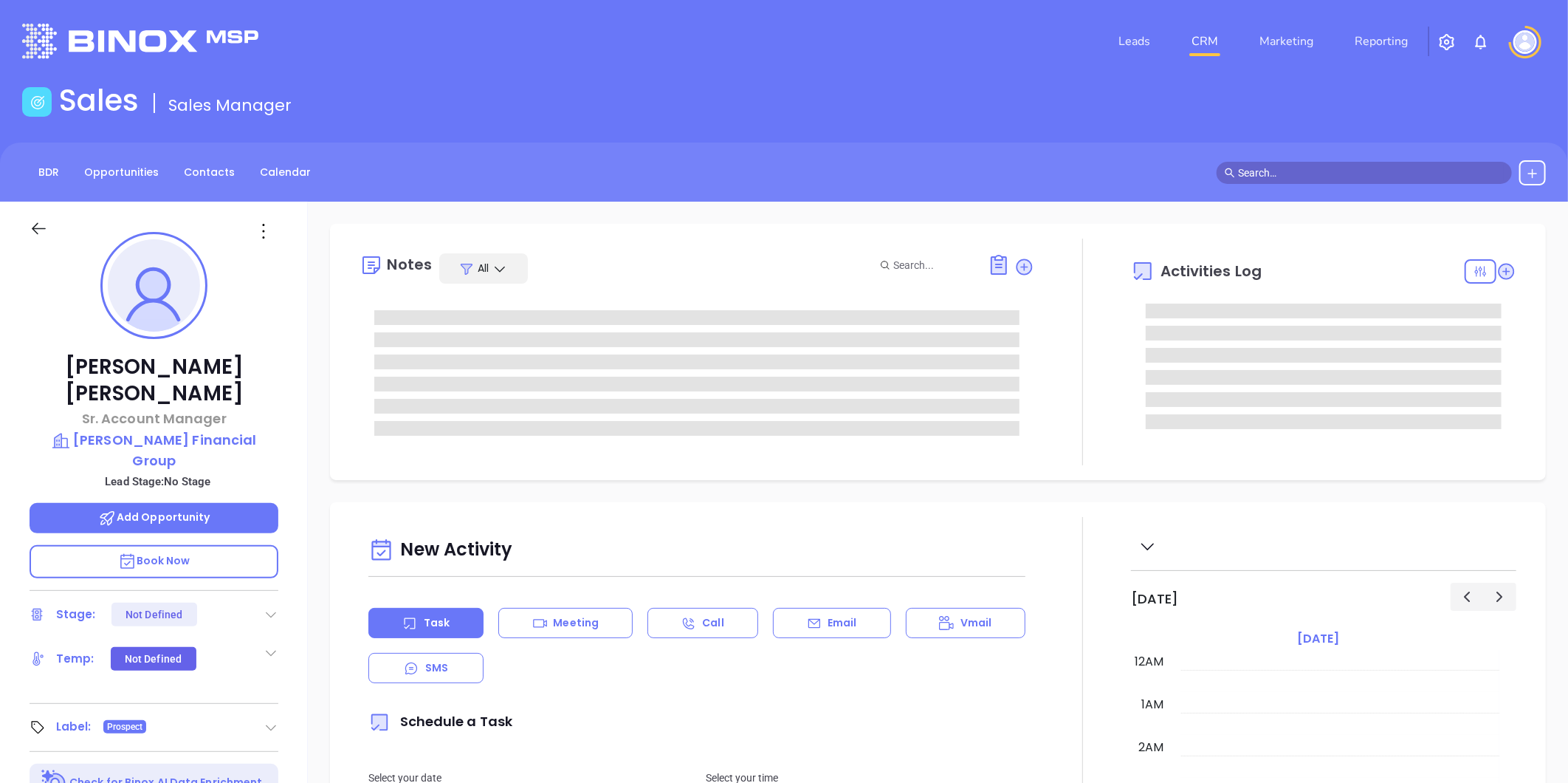
type input "[DATE]"
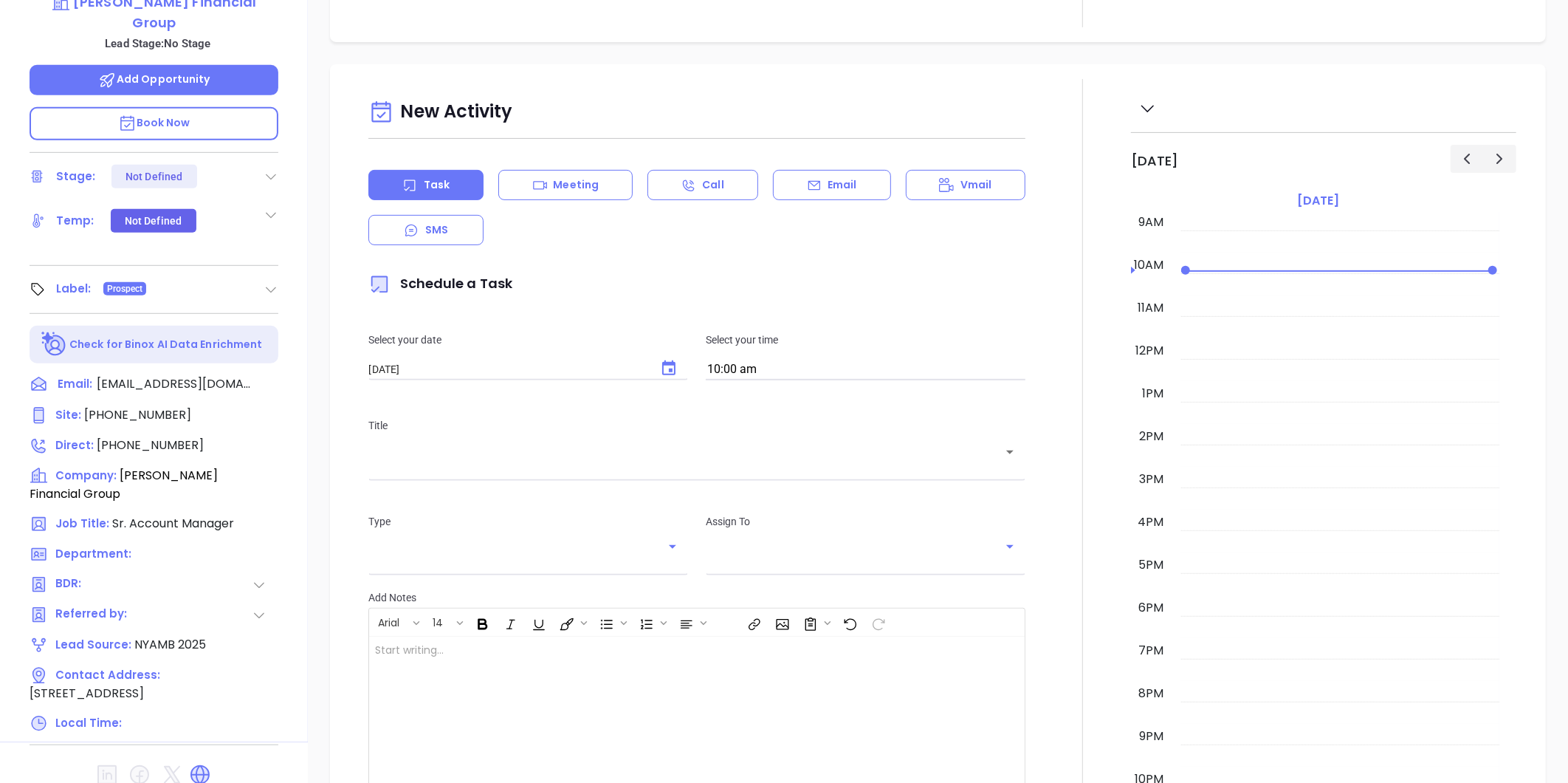
scroll to position [453, 0]
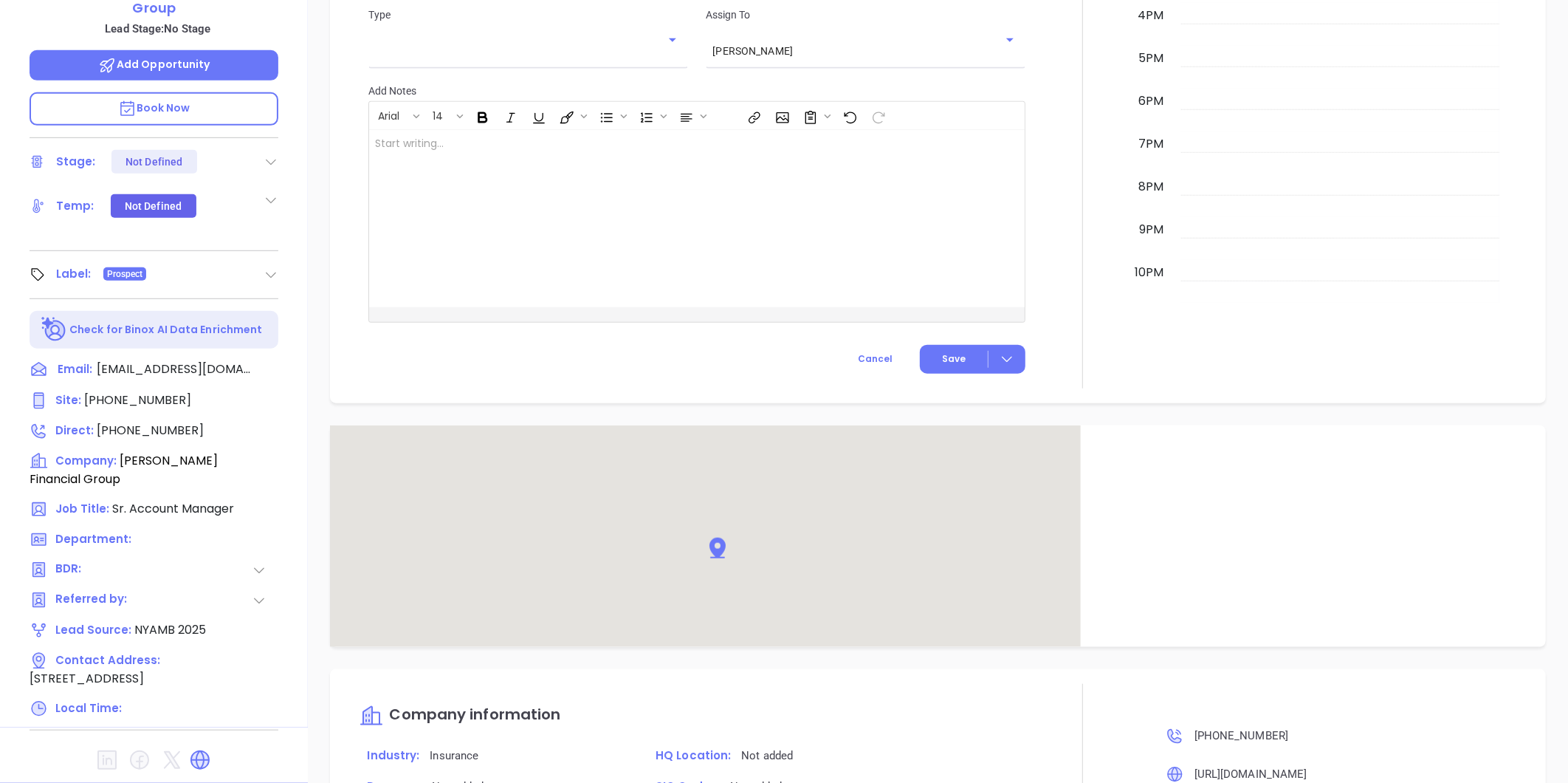
type input "Gissela Vargas"
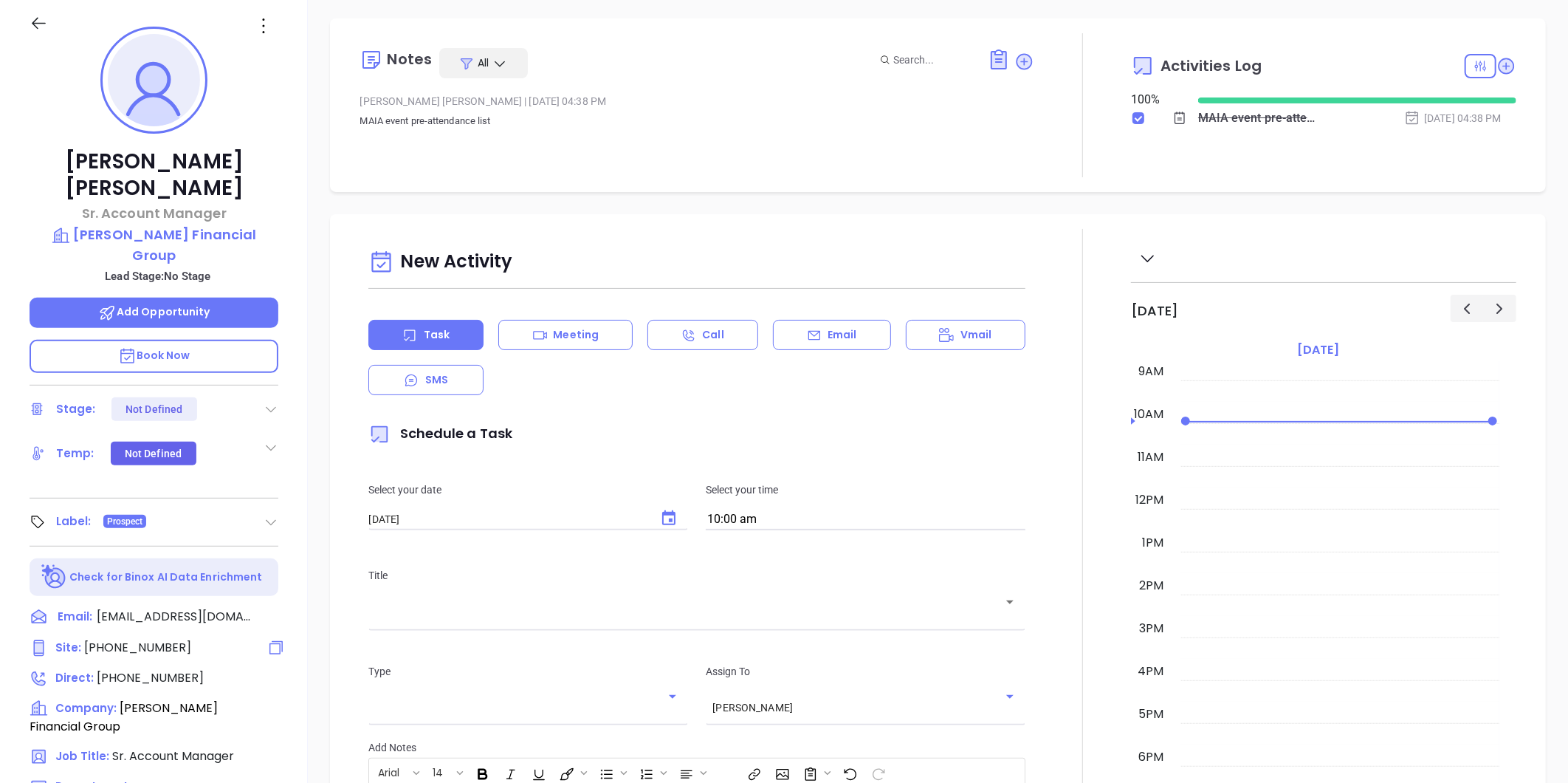
scroll to position [0, 0]
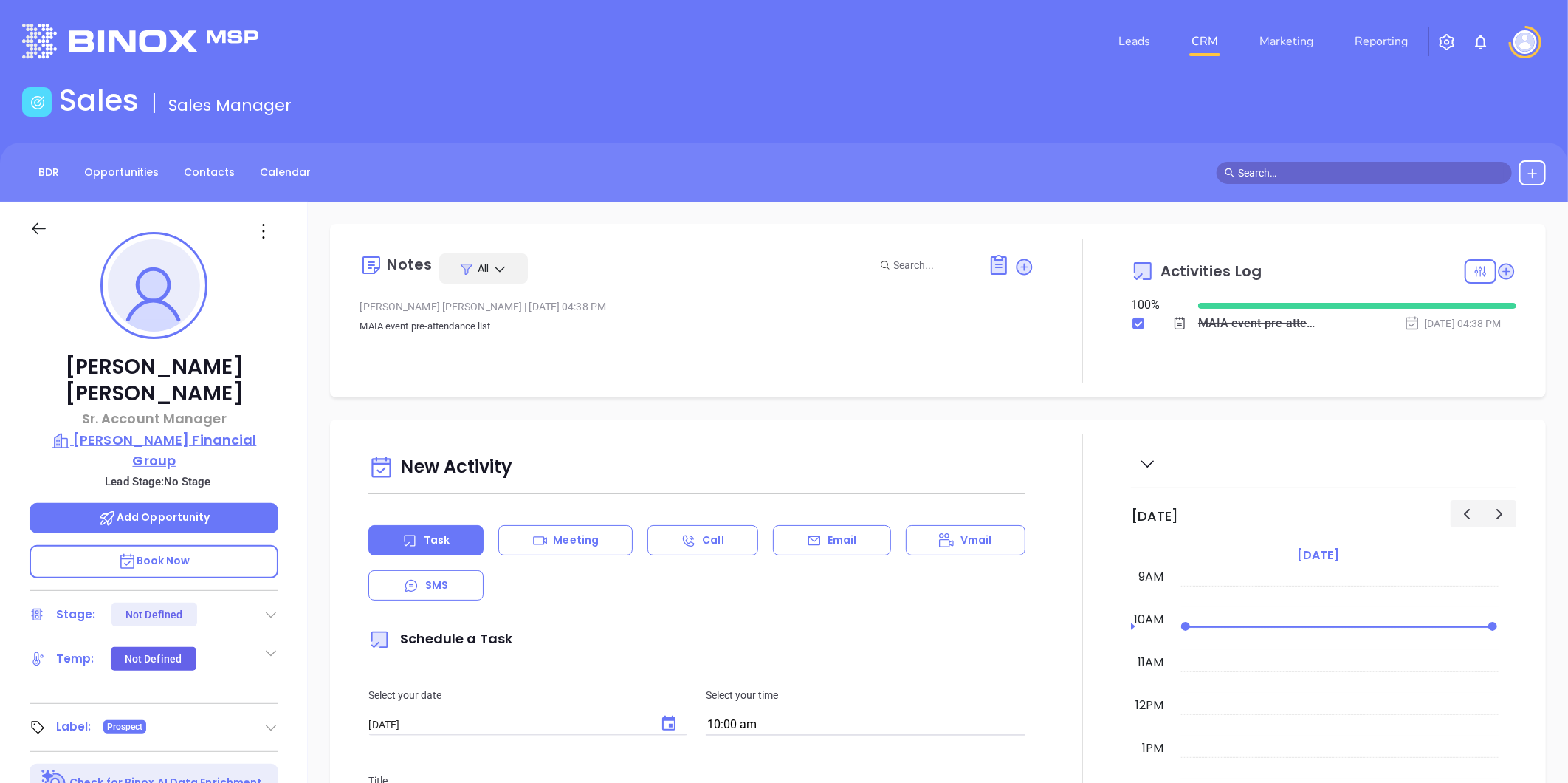
click at [188, 430] on p "Dale A. Frank Financial Group" at bounding box center [153, 450] width 249 height 41
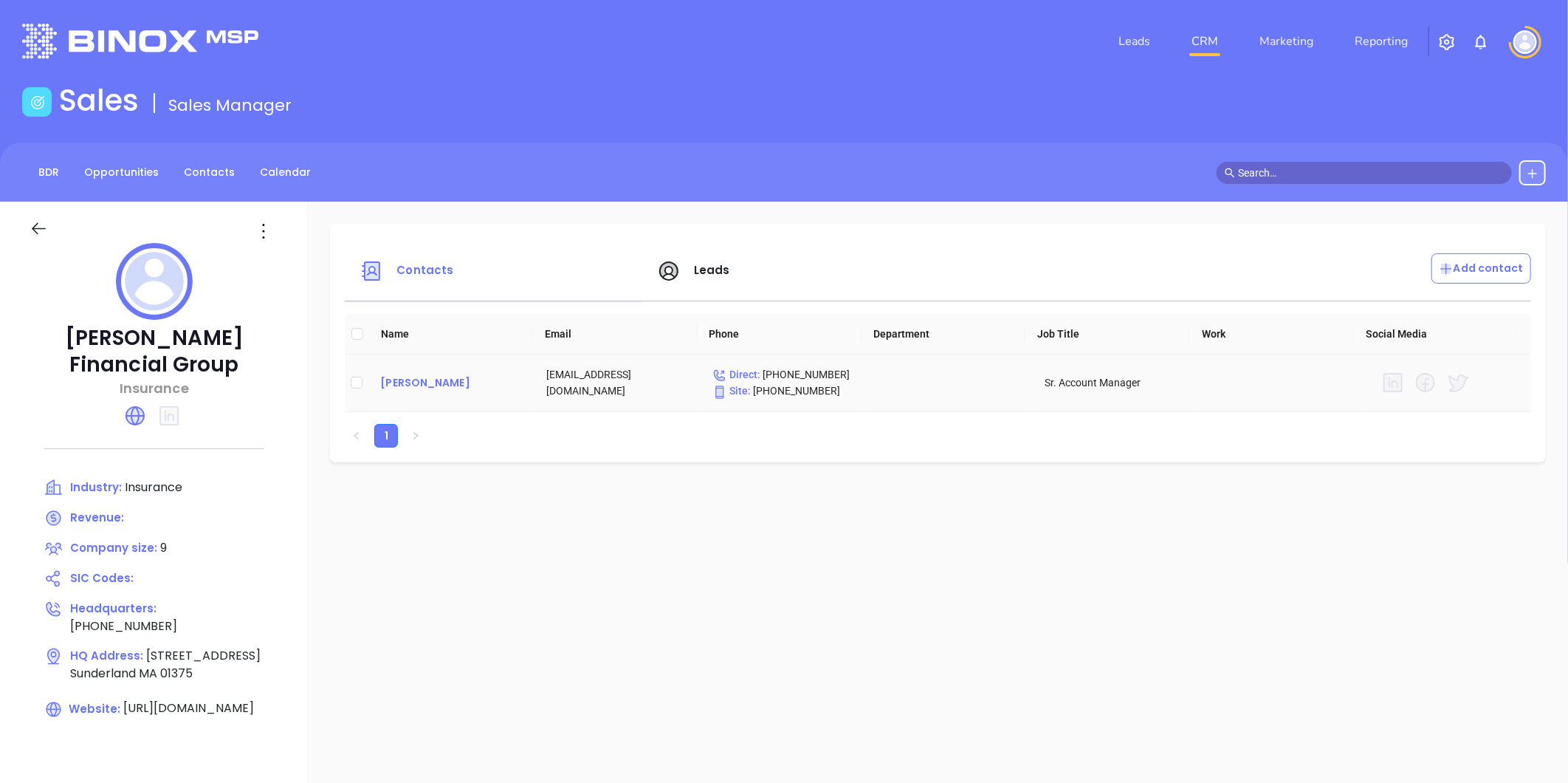
click at [390, 381] on div "Jessie Tatro" at bounding box center [452, 383] width 143 height 18
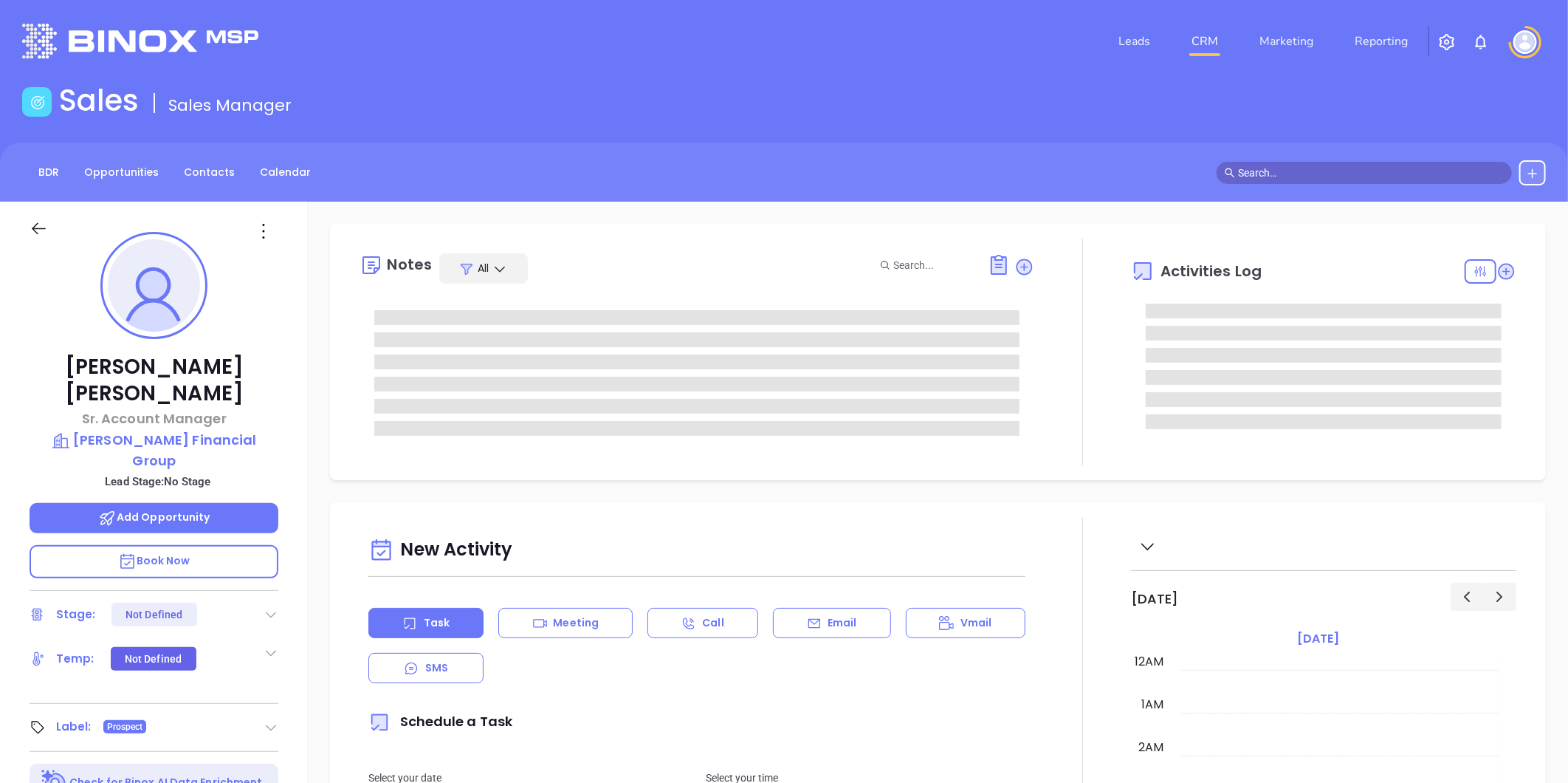
type input "09/23/2025"
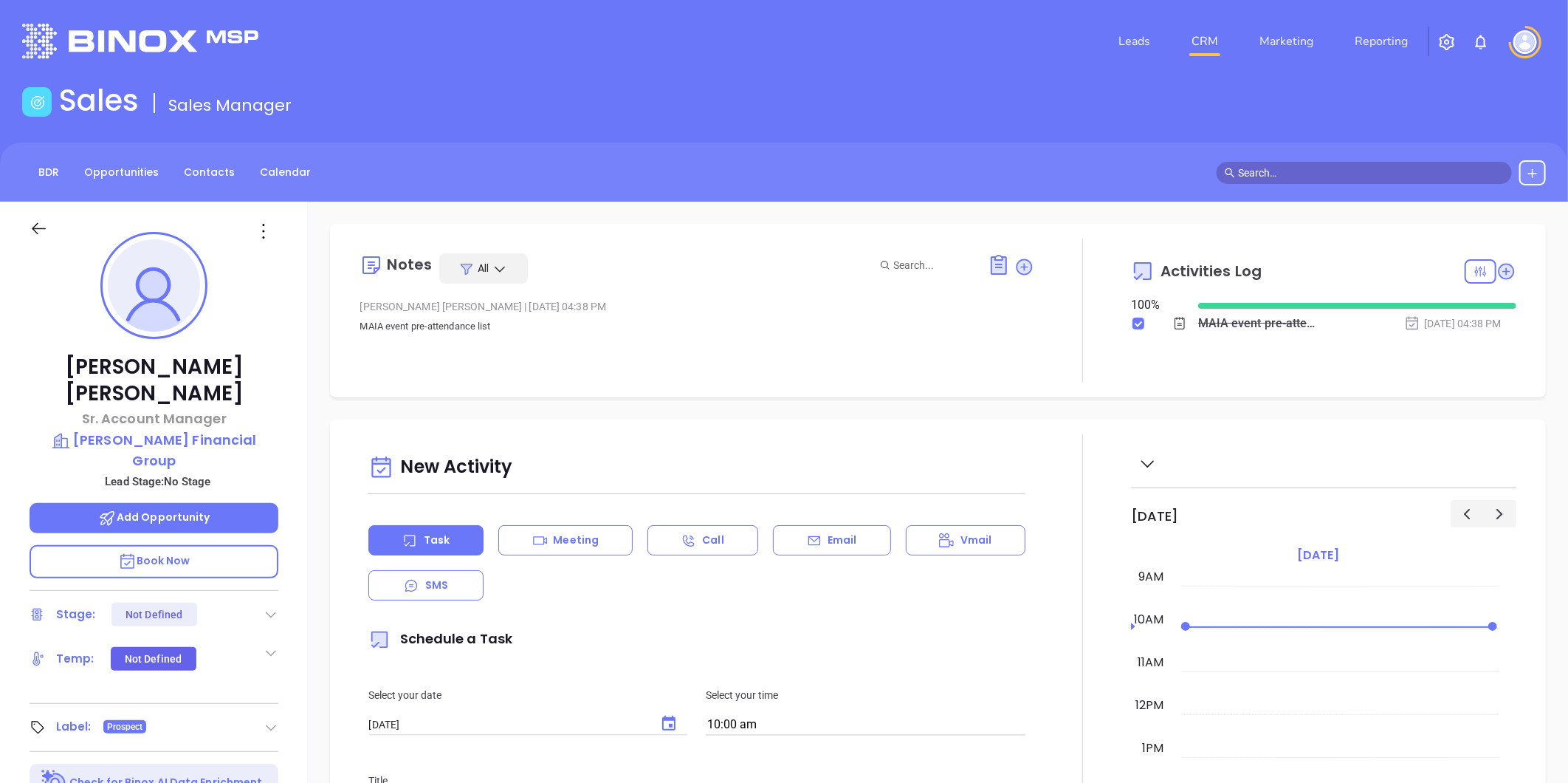
type input "Gissela Vargas"
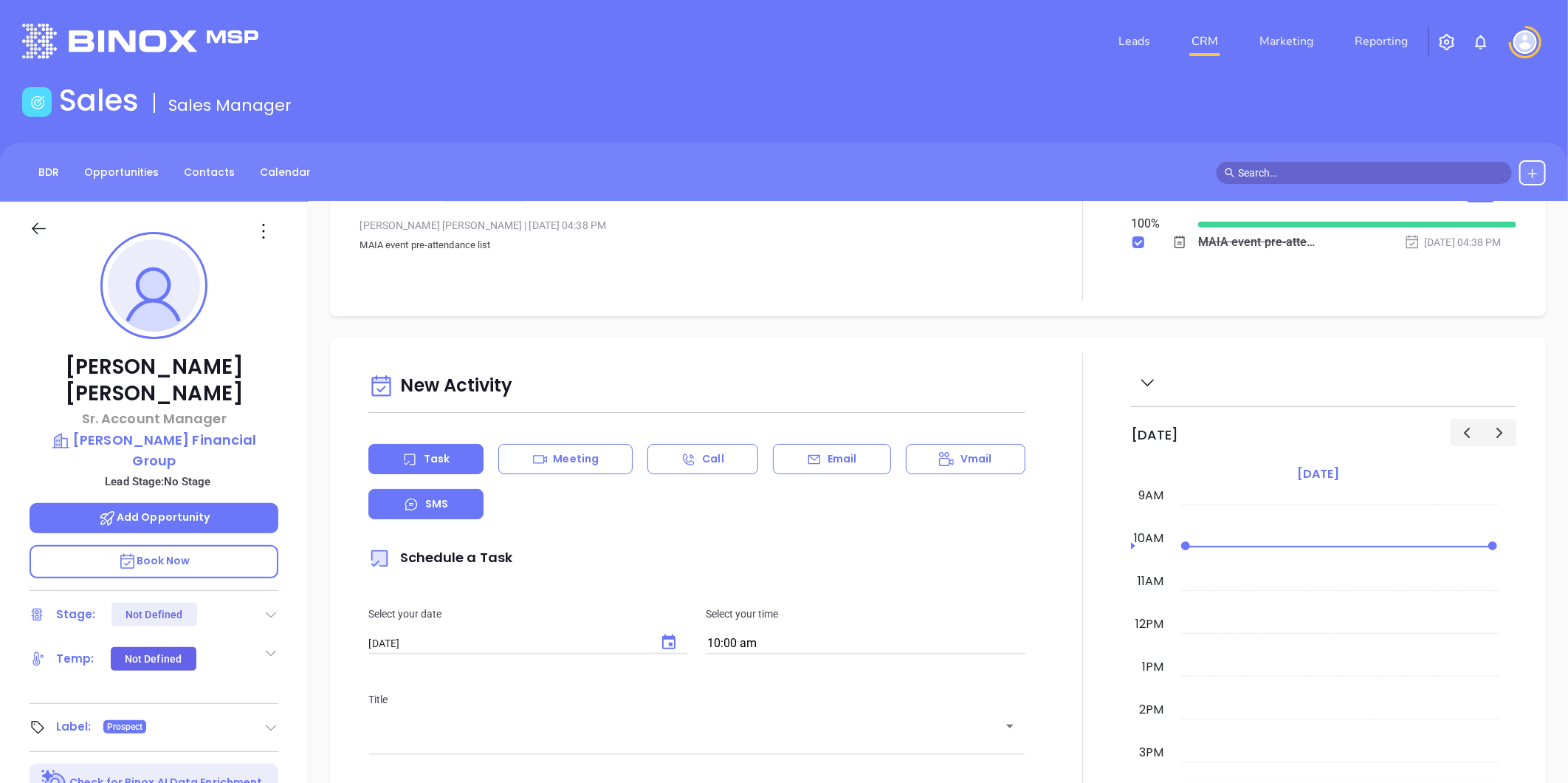
scroll to position [0, 0]
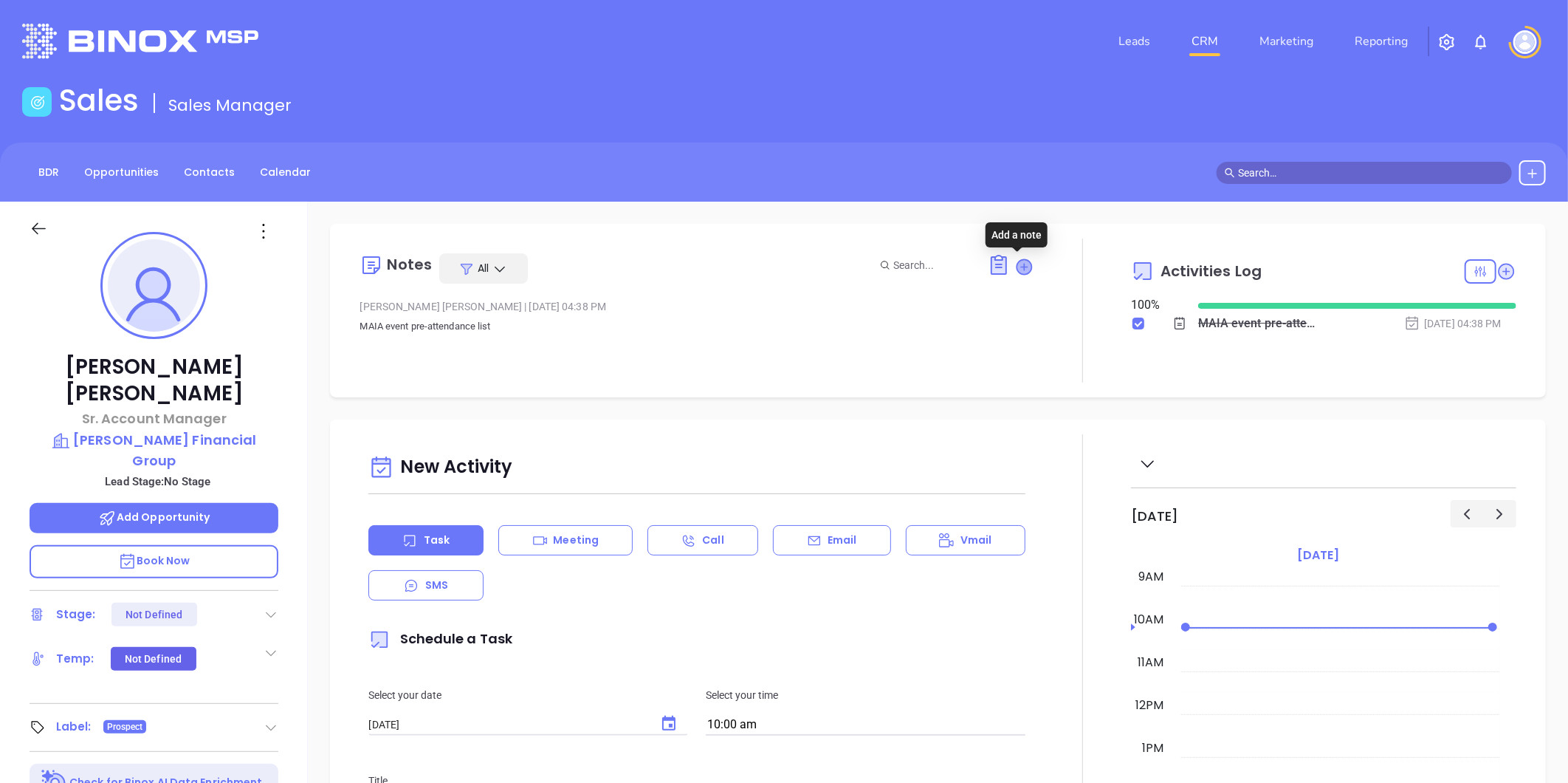
click at [1017, 270] on icon at bounding box center [1025, 266] width 15 height 15
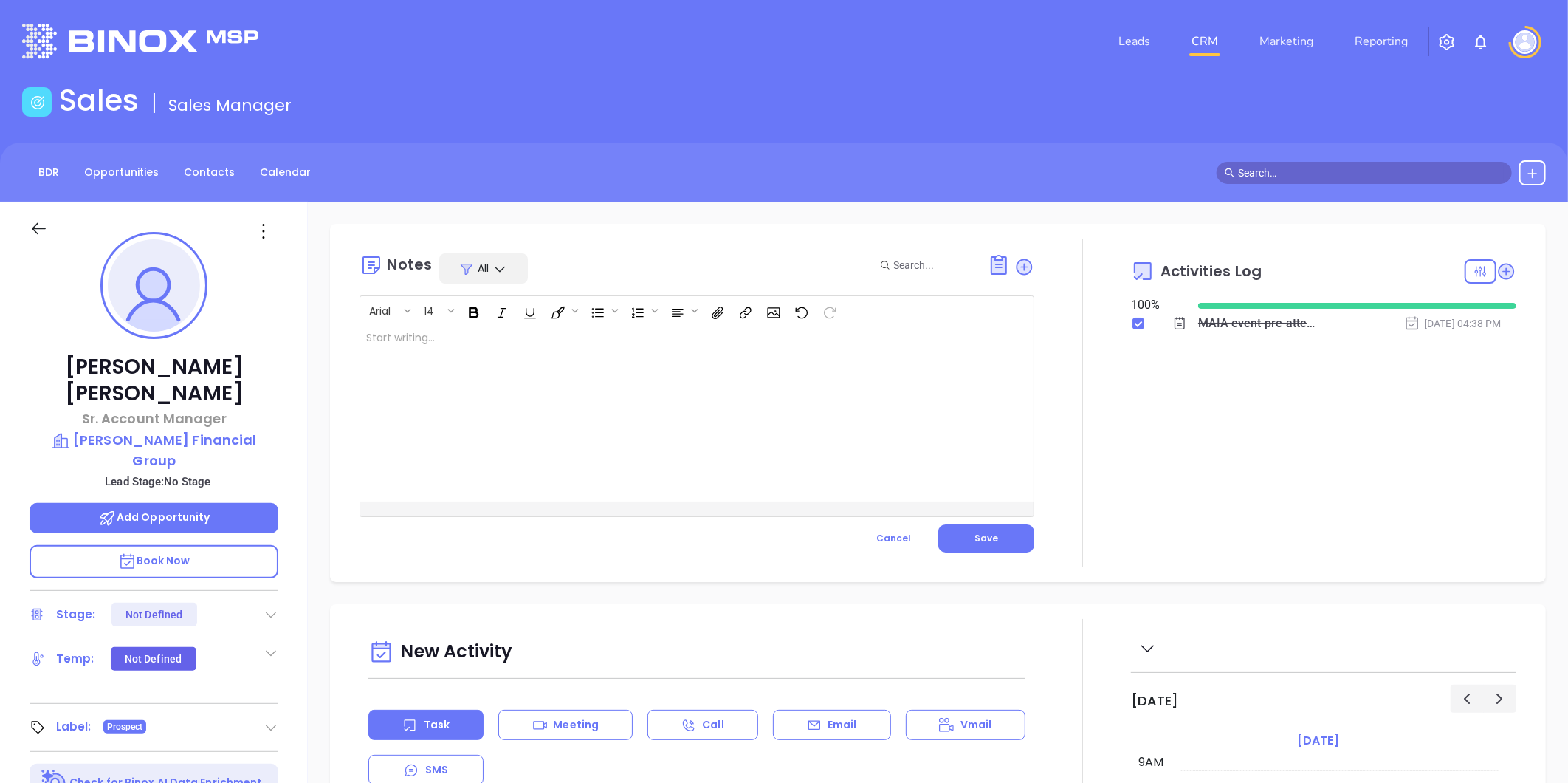
click at [461, 372] on div at bounding box center [673, 413] width 626 height 177
click at [498, 337] on p "Jessi Tatro was replaced by" at bounding box center [672, 338] width 614 height 15
drag, startPoint x: 363, startPoint y: 338, endPoint x: 598, endPoint y: 401, distance: 243.3
click at [598, 401] on div "Jessi Tatro was replaced by Marianne D`Antonio ﻿. MAIA Event 092025 - CARD ﻿ ﻿" at bounding box center [673, 413] width 626 height 177
copy p "Jessi Tatro was replaced by Marianne D`Antonio ﻿. MAIA Event 092025 - CARD"
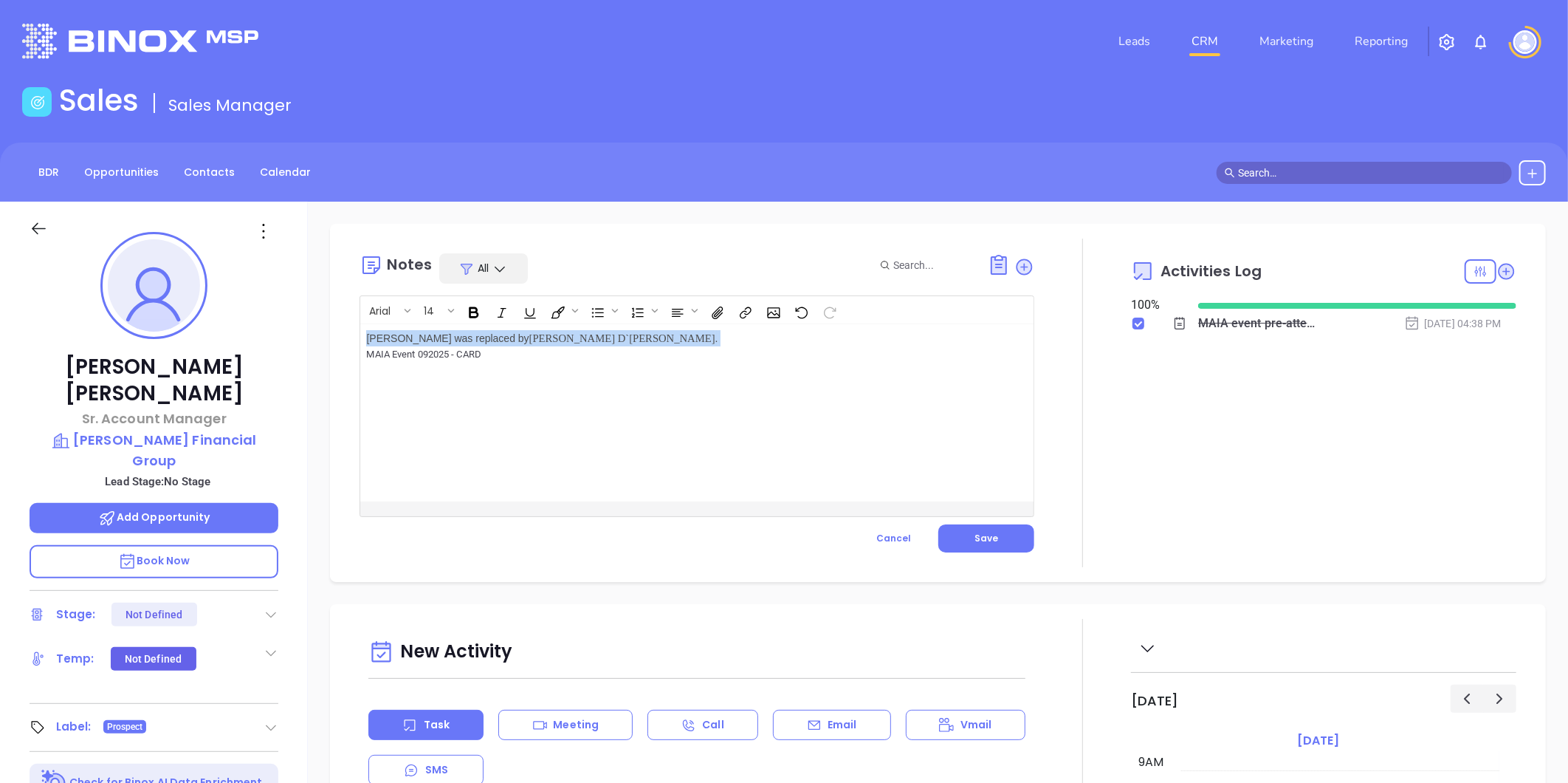
click at [500, 405] on div "﻿ Jessi Tatro was replaced by Marianne D`Antonio ﻿. MAIA Event 092025 - CARD ﻿ …" at bounding box center [673, 413] width 626 height 177
click at [511, 368] on div "Jessi Tatro was replaced by Marianne D`Antonio ﻿. MAIA Event 092025 - CARD ﻿ ﻿" at bounding box center [673, 413] width 626 height 177
drag, startPoint x: 507, startPoint y: 364, endPoint x: 329, endPoint y: 333, distance: 180.7
click at [329, 333] on div "Notes All Arial 14 Jessi Tatro was replaced by Marianne D`Antonio ﻿. MAIA Event…" at bounding box center [939, 718] width 1261 height 1034
drag, startPoint x: 367, startPoint y: 333, endPoint x: 559, endPoint y: 372, distance: 195.9
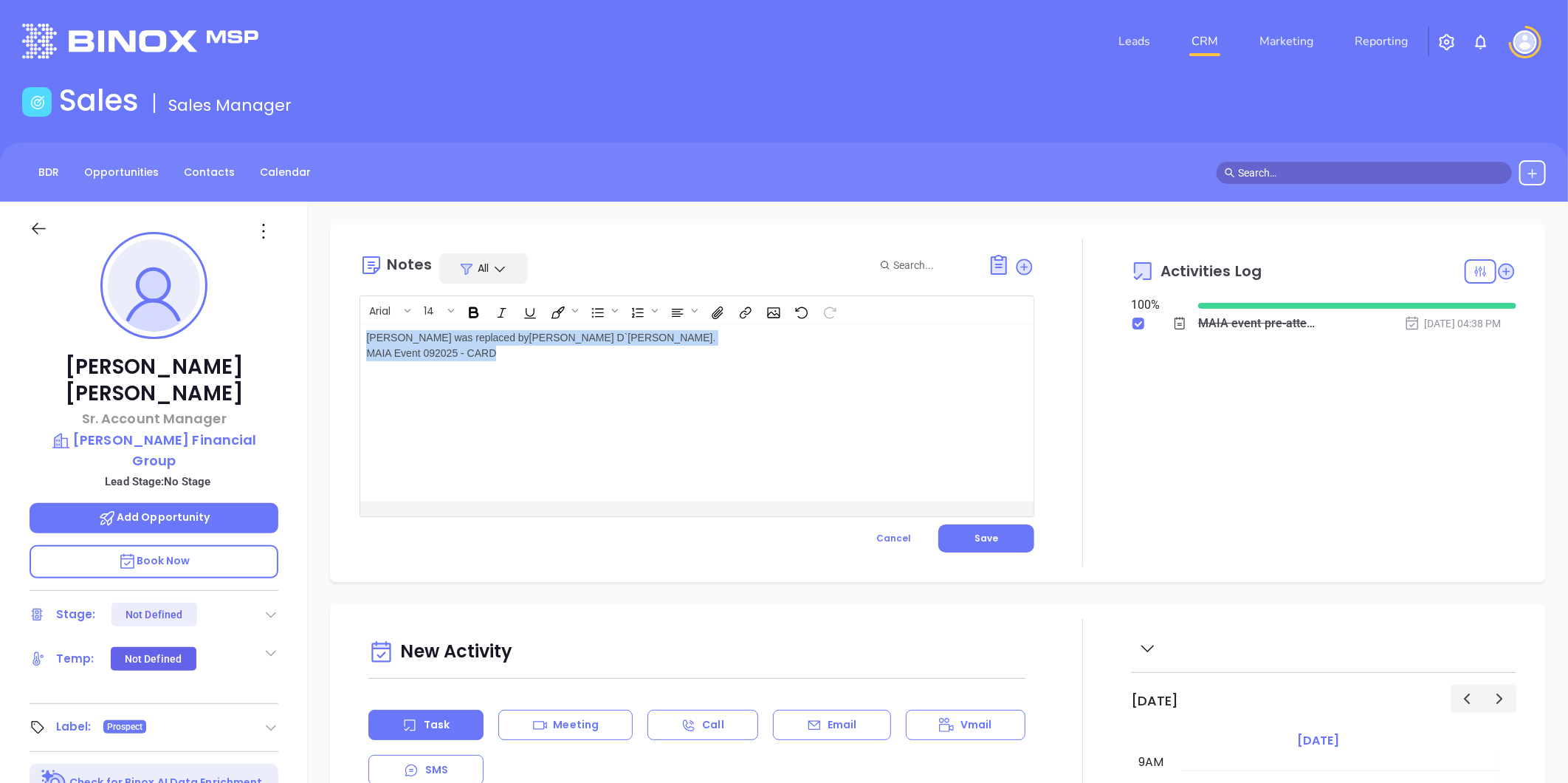
click at [559, 372] on div "Jessi Tatro was replaced by Marianne D`Antonio ﻿. MAIA Event 092025 - CARD ﻿ ﻿ ﻿" at bounding box center [673, 413] width 626 height 177
click at [475, 319] on icon "Bold" at bounding box center [474, 312] width 16 height 15
click at [475, 312] on icon "Bold" at bounding box center [475, 312] width 8 height 9
click at [453, 308] on icon "Font size" at bounding box center [451, 310] width 7 height 7
click at [424, 481] on span "12px" at bounding box center [442, 475] width 37 height 29
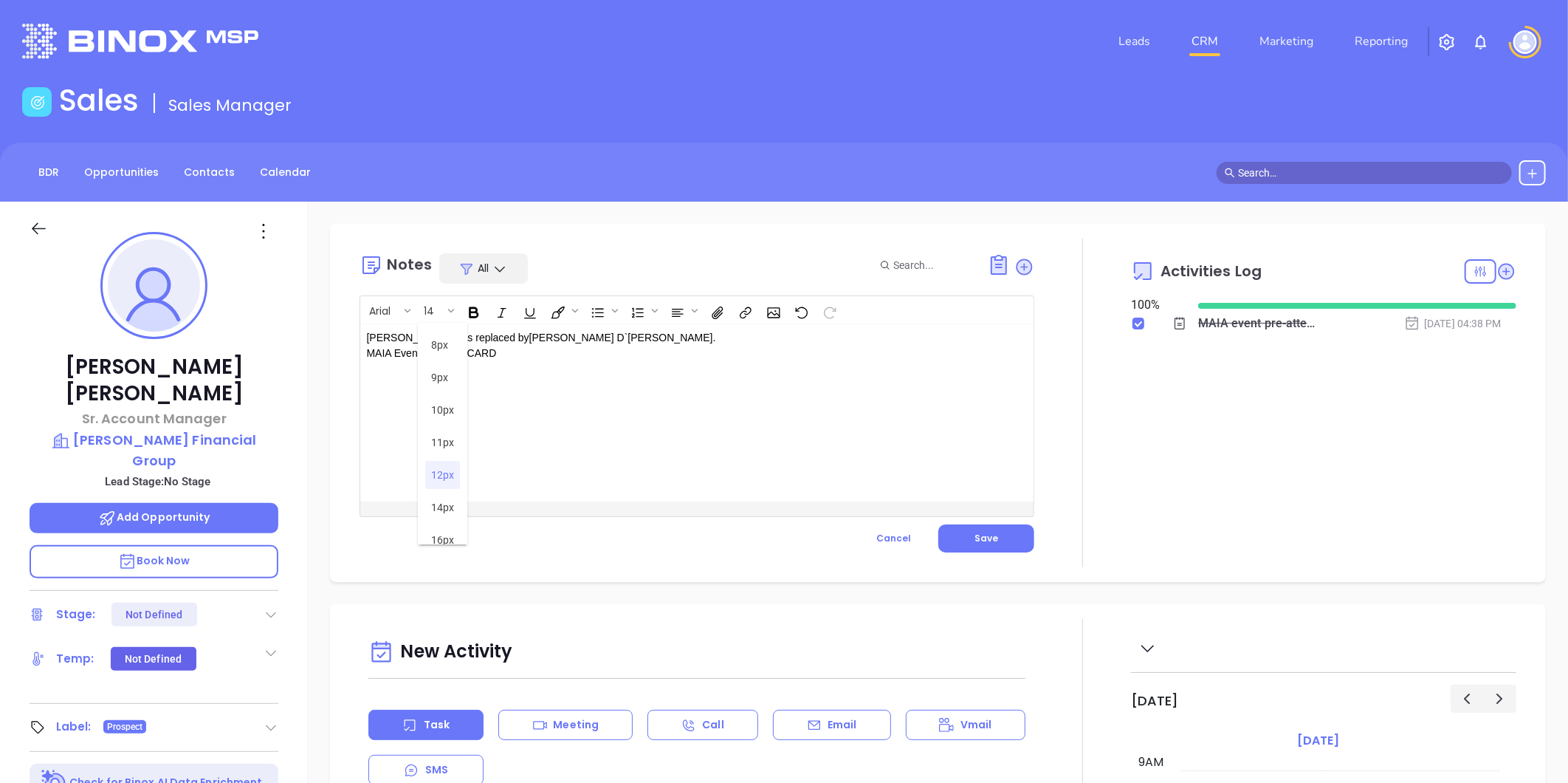
click at [439, 467] on button "12px" at bounding box center [442, 475] width 35 height 28
click at [480, 395] on div "Jessi Tatro was replaced by Marianne D`Antonio ﻿. MAIA Event 092025 - CARD ﻿﻿﻿" at bounding box center [673, 413] width 626 height 177
click at [983, 544] on button "Save" at bounding box center [986, 538] width 96 height 28
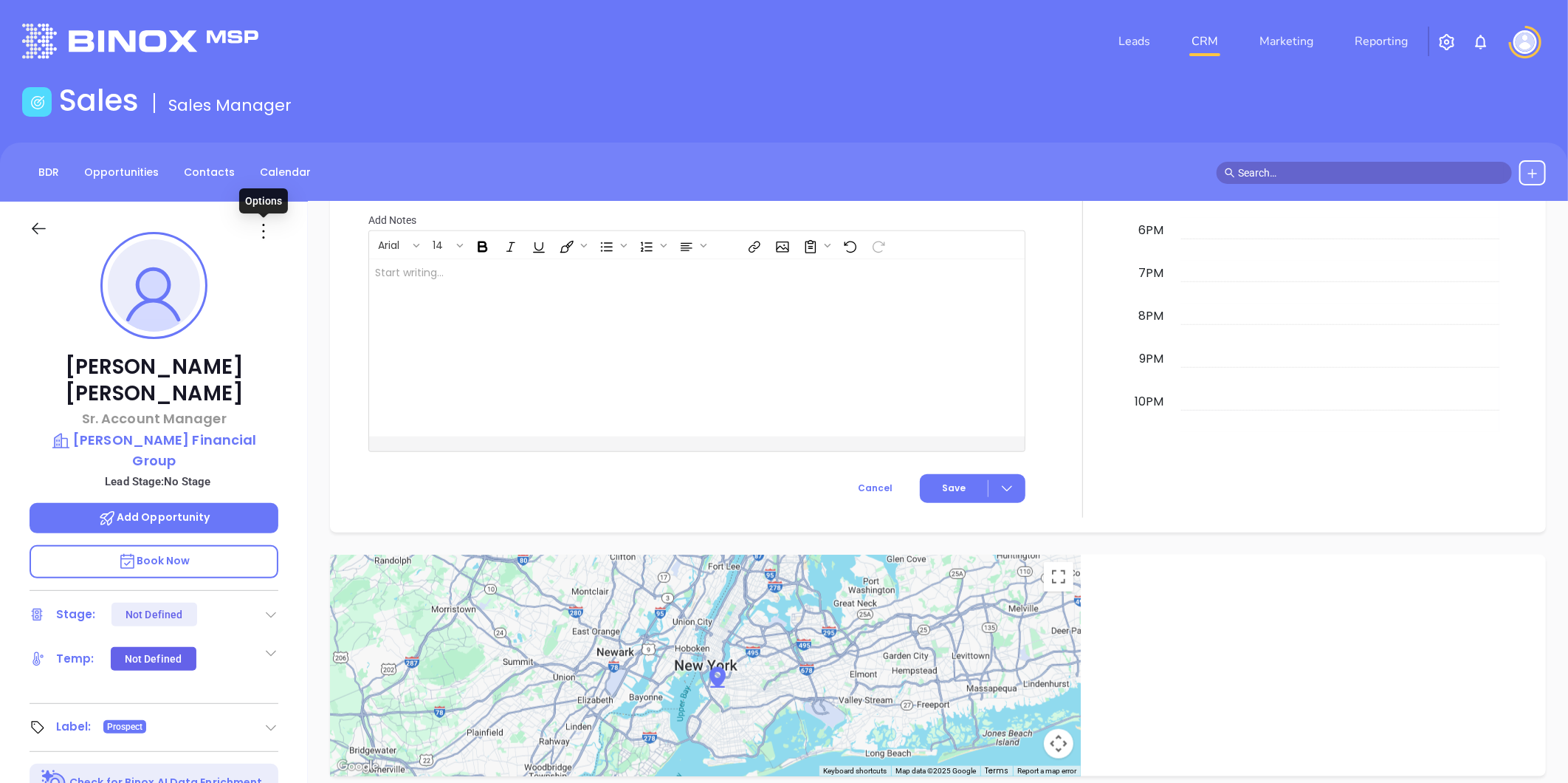
click at [251, 238] on icon at bounding box center [263, 230] width 24 height 24
click at [274, 377] on li "Edit" at bounding box center [336, 389] width 162 height 31
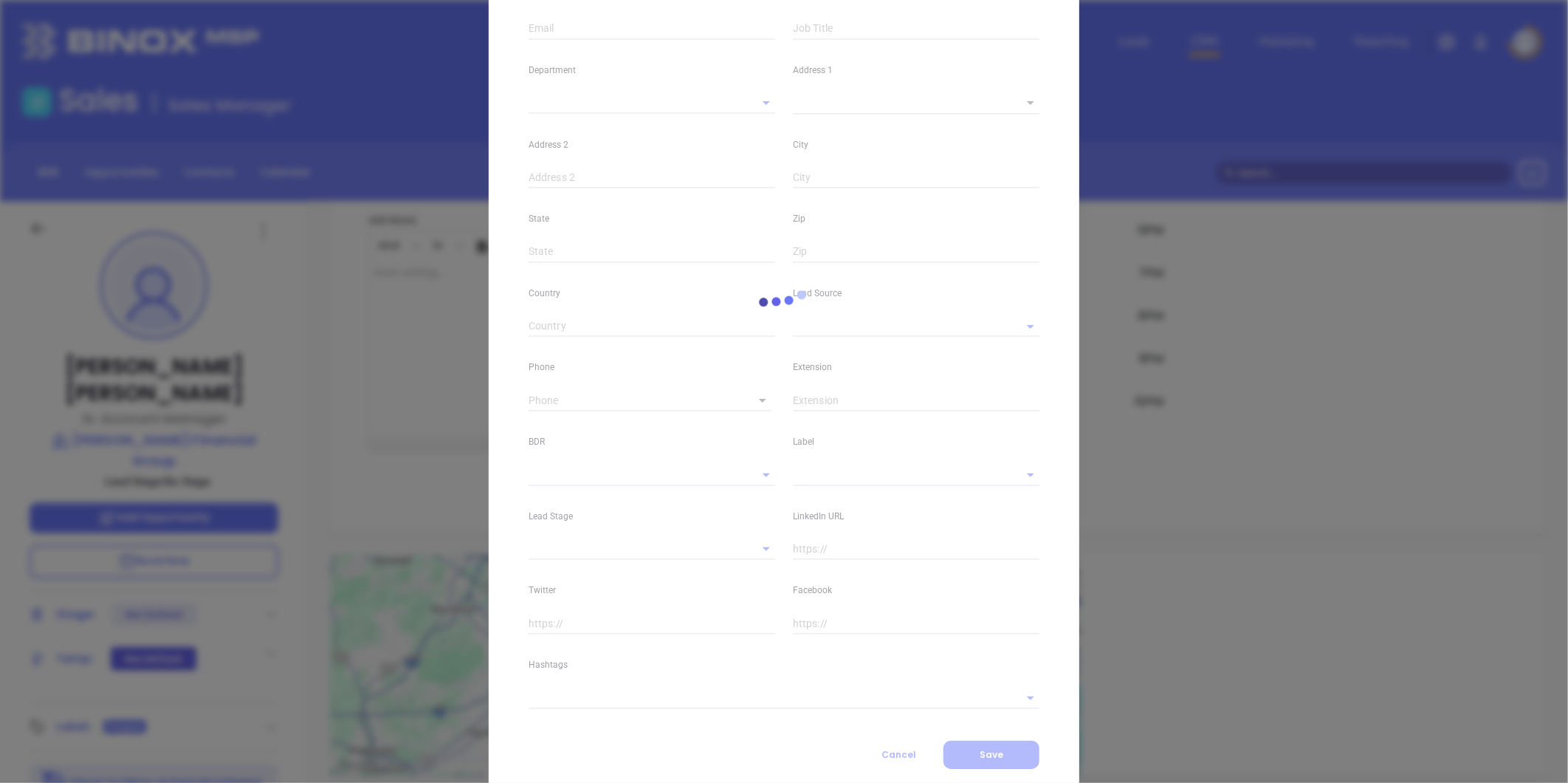
type input "[PERSON_NAME]"
type input "[EMAIL_ADDRESS][DOMAIN_NAME]"
type input "Sr. Account Manager"
type textarea "[STREET_ADDRESS]"
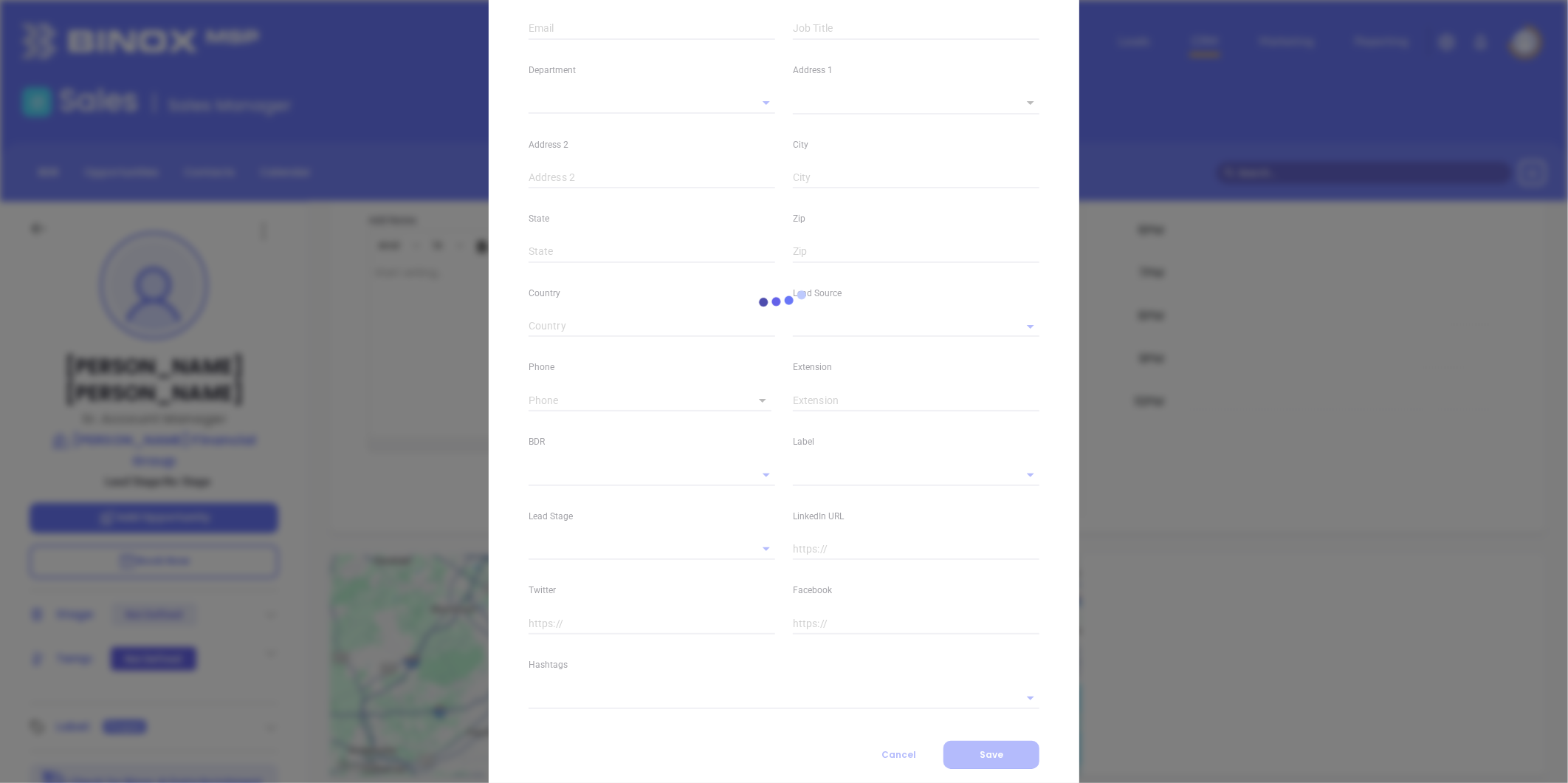
type input "1"
type input "Sunderland"
type input "MA"
type input "01375"
type input "NYAMB 2025"
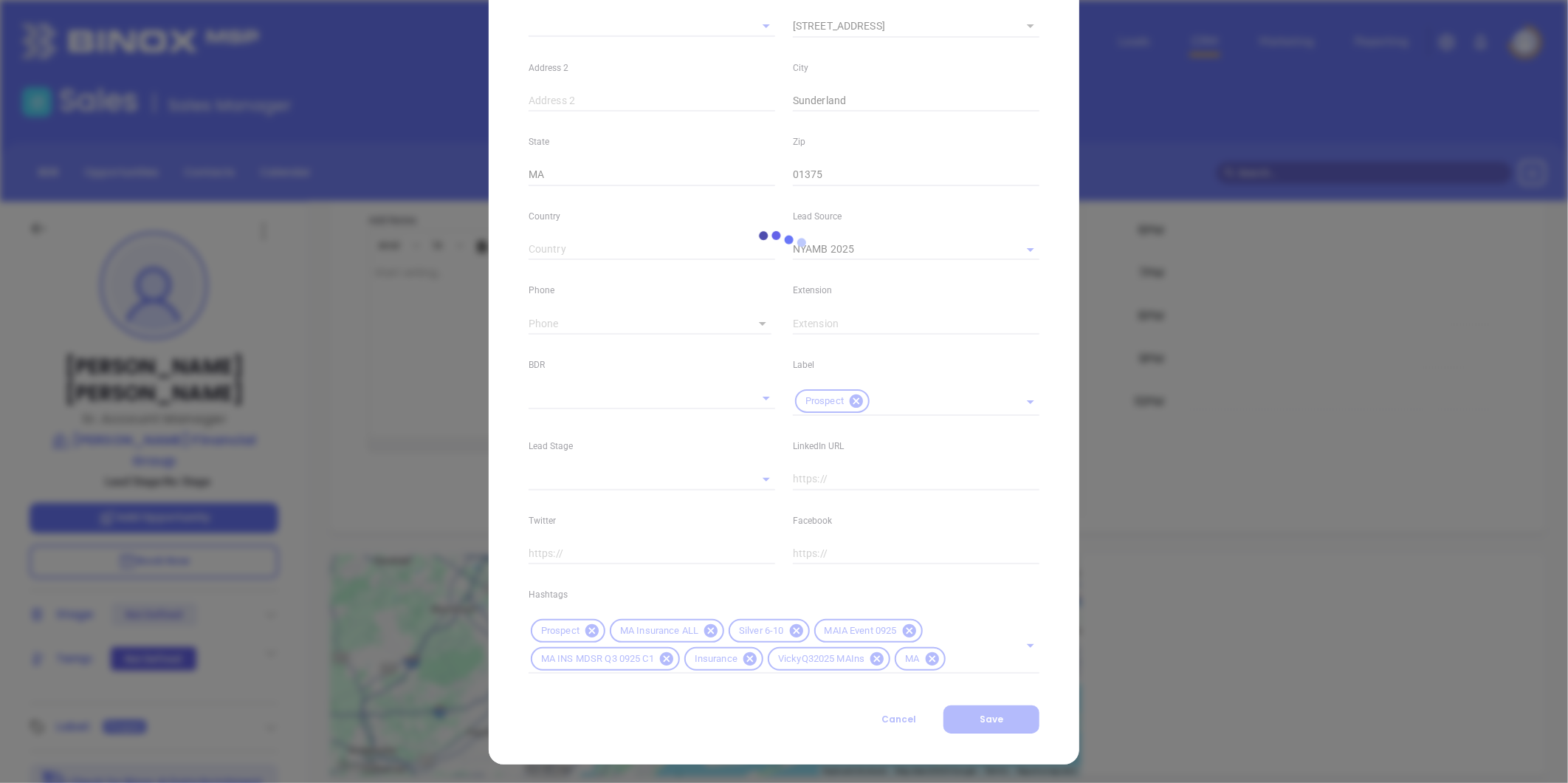
scroll to position [329, 0]
type input "1"
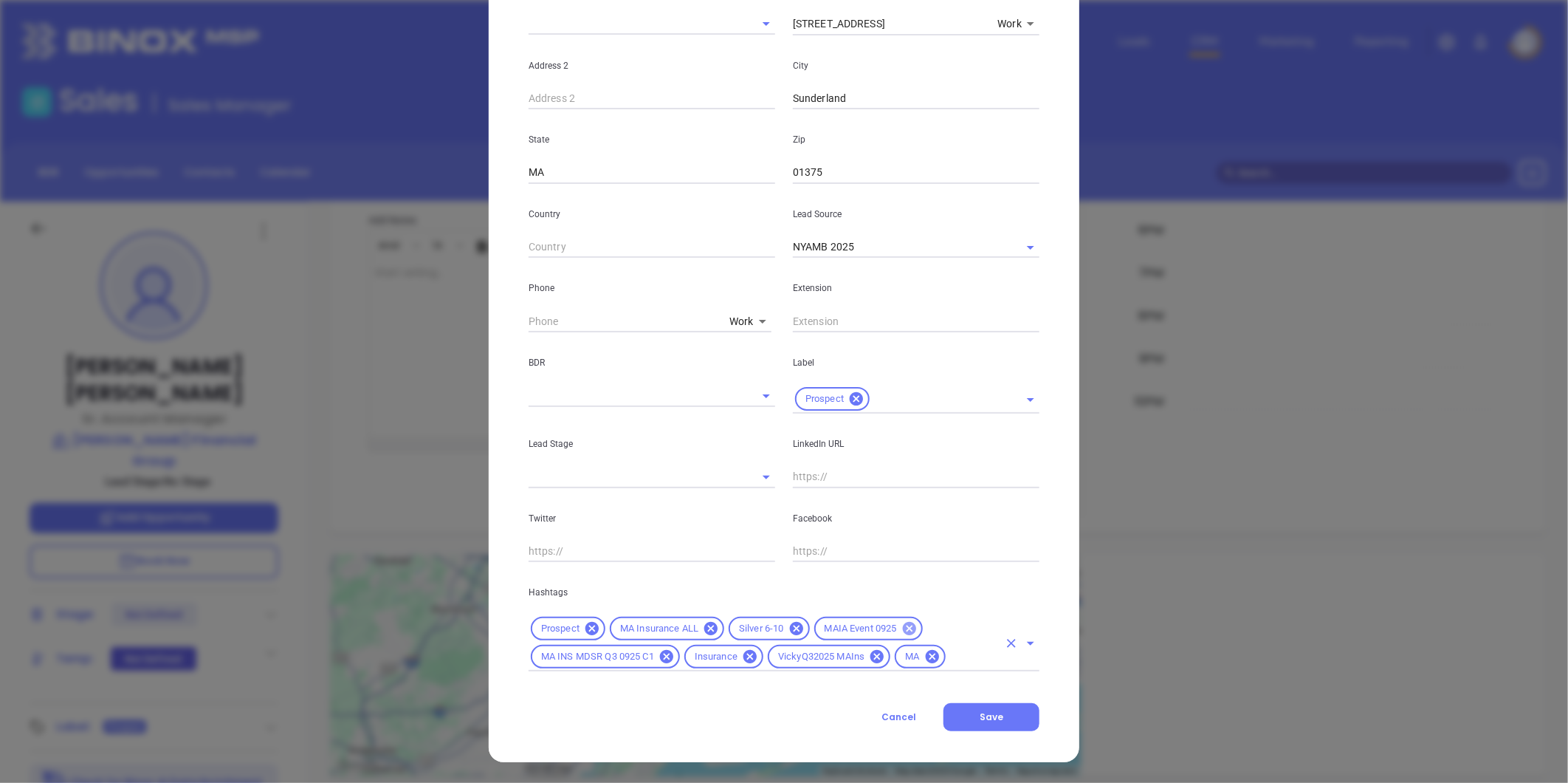
click at [901, 622] on icon at bounding box center [909, 629] width 16 height 16
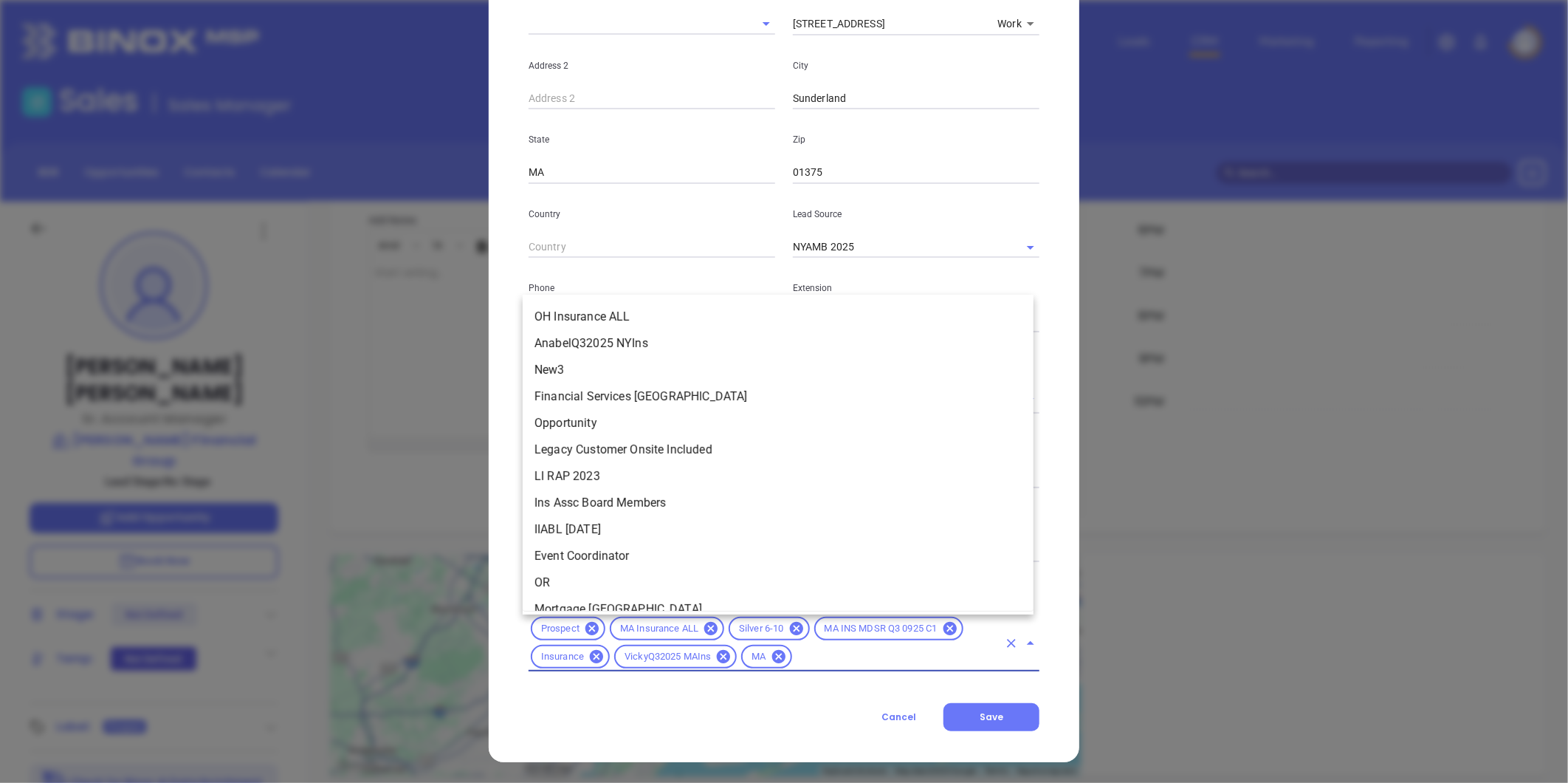
click at [848, 647] on input "text" at bounding box center [896, 656] width 204 height 19
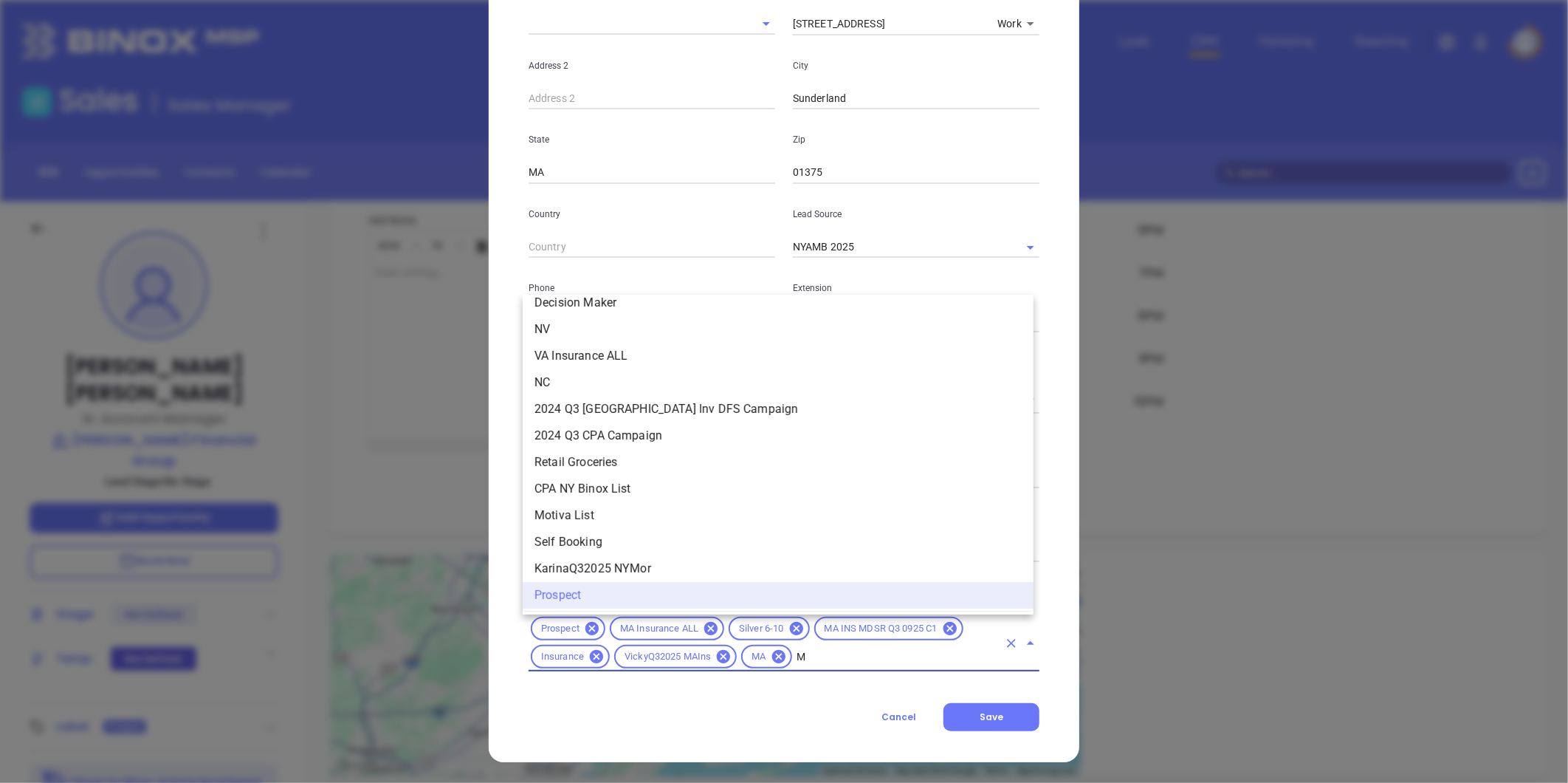
scroll to position [0, 0]
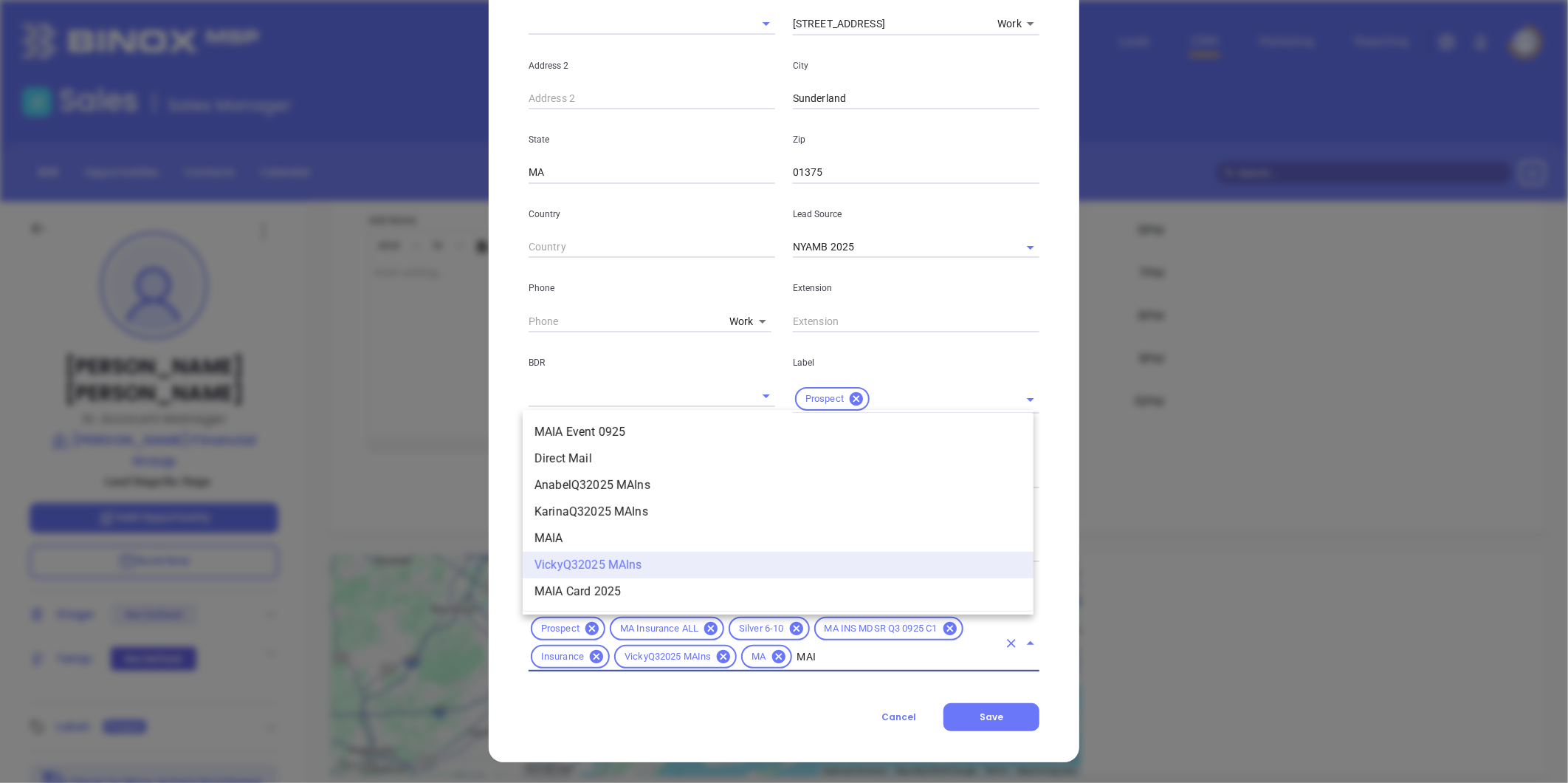
type input "MAIA"
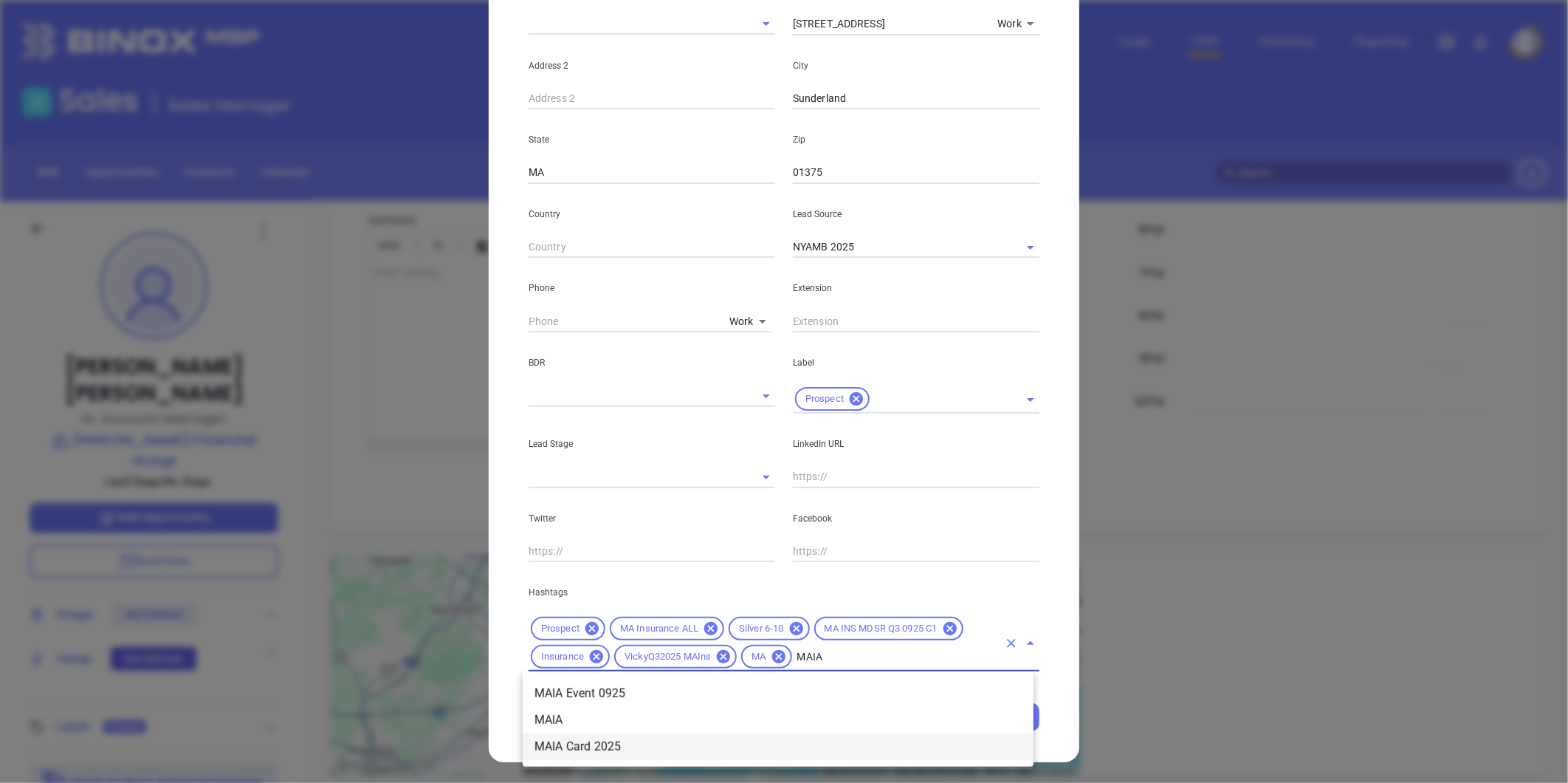
click at [603, 742] on li "MAIA Card 2025" at bounding box center [778, 746] width 511 height 27
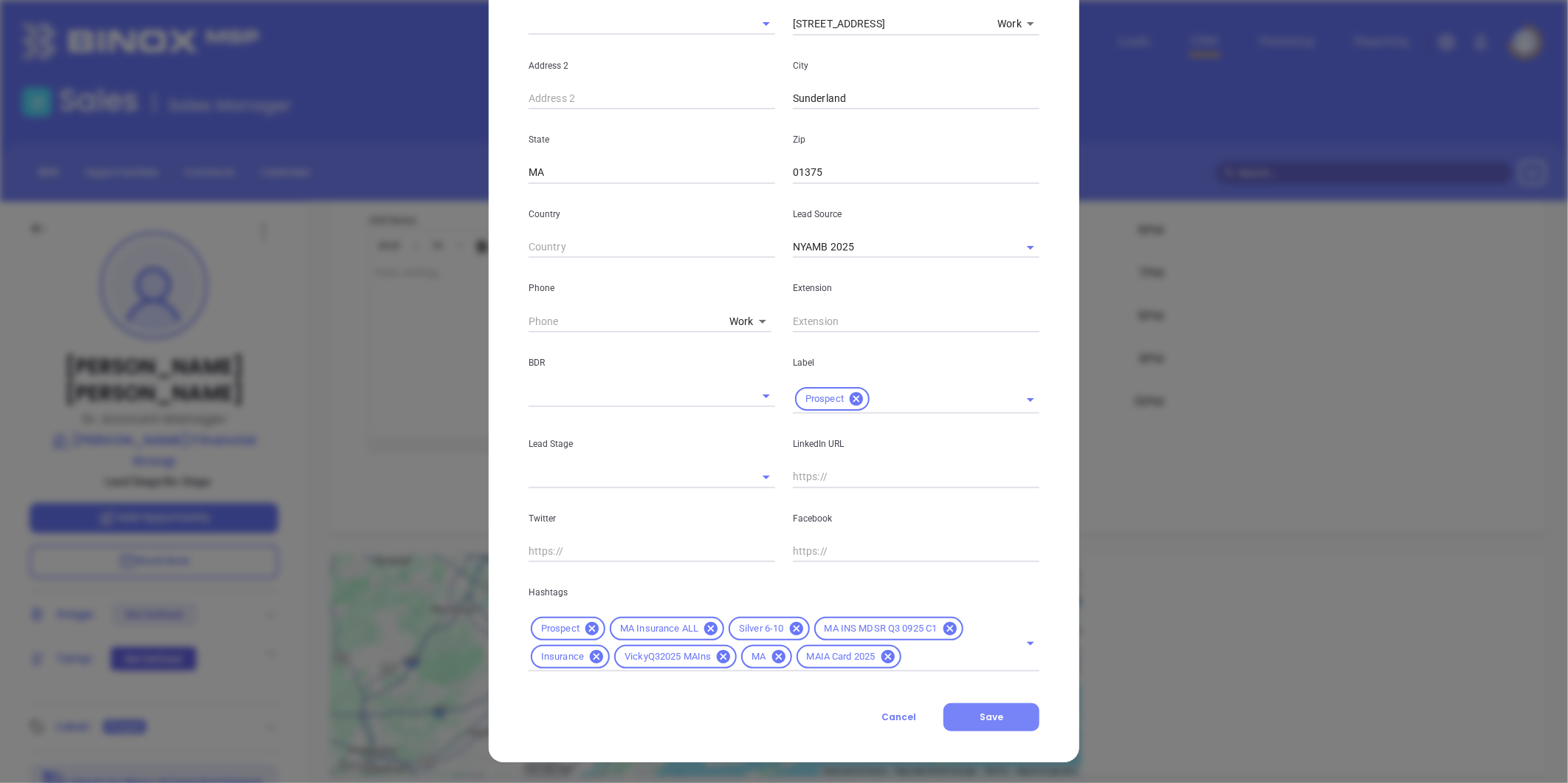
click at [991, 718] on span "Save" at bounding box center [991, 716] width 24 height 12
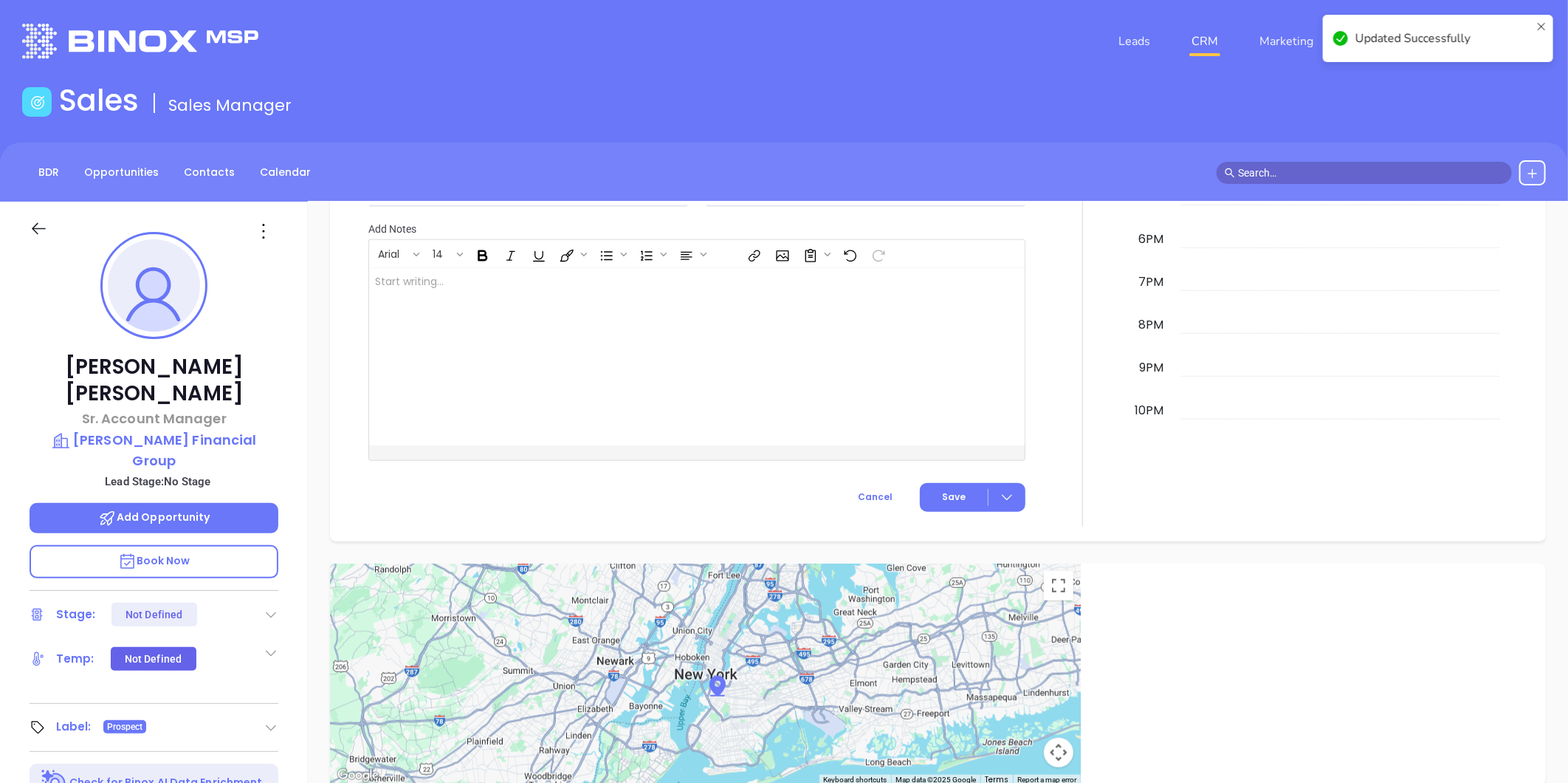
scroll to position [815, 0]
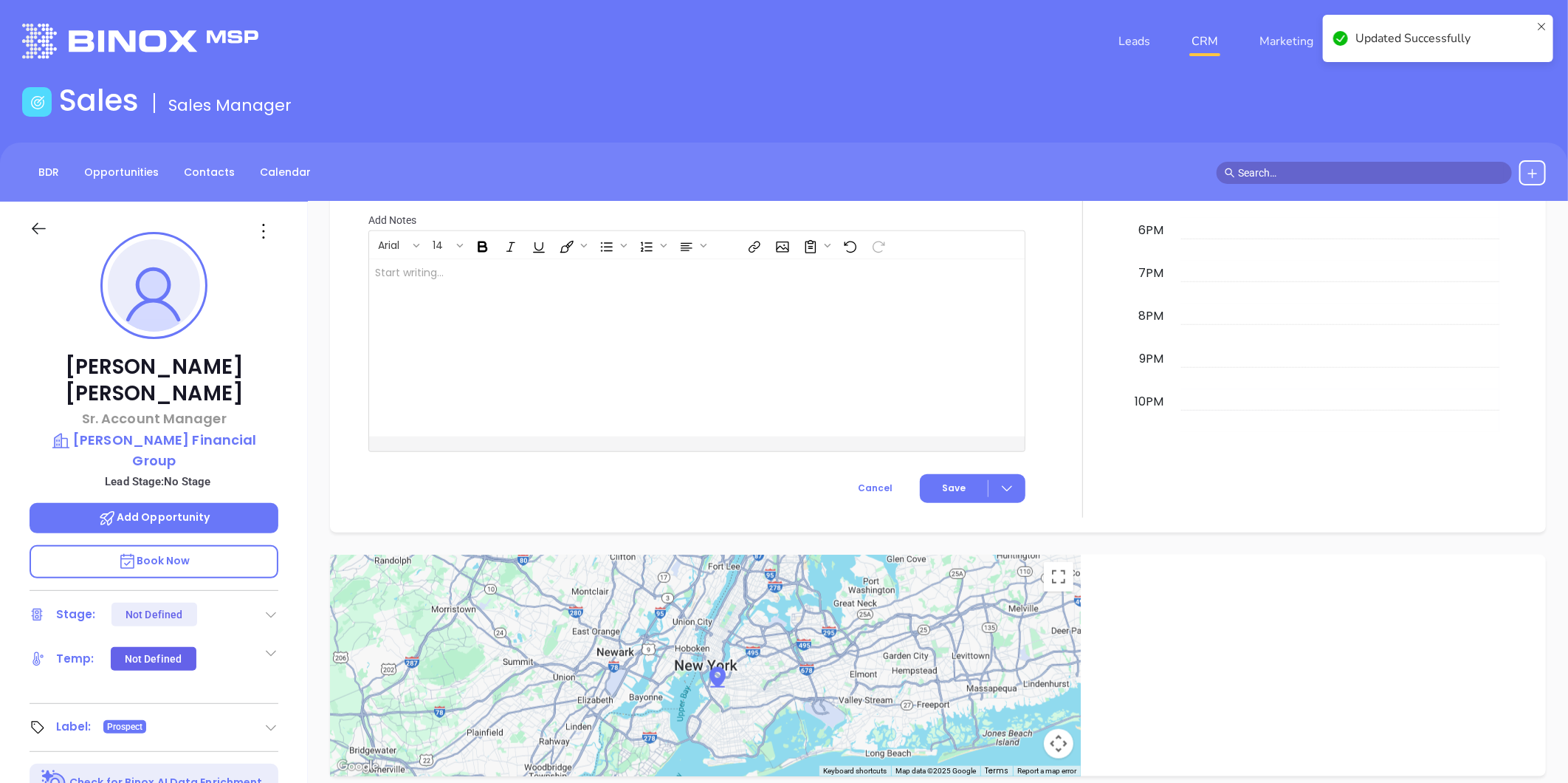
click at [266, 234] on icon at bounding box center [263, 230] width 24 height 24
click at [273, 386] on icon at bounding box center [269, 390] width 8 height 8
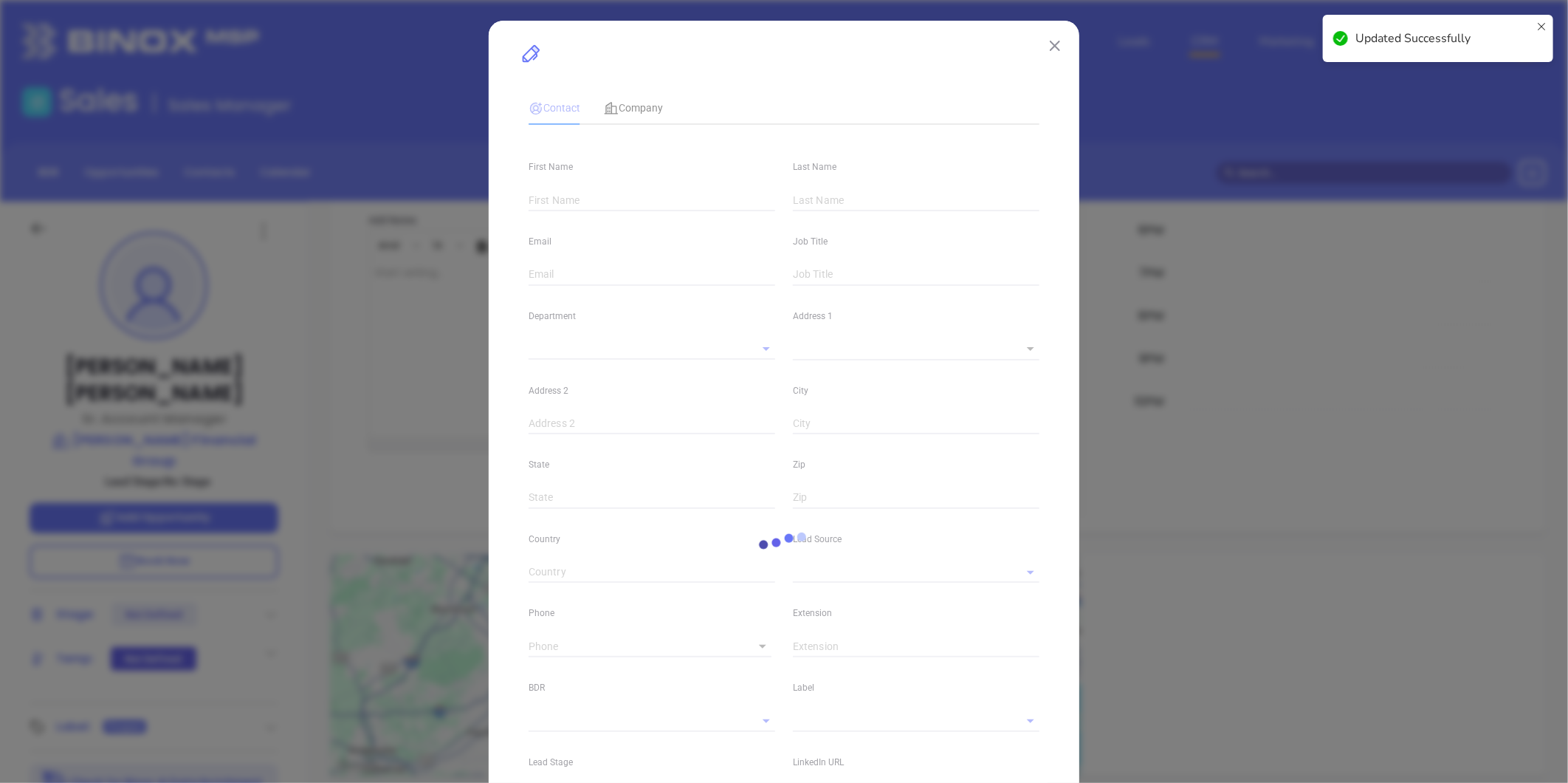
type input "Jessie"
type input "Tatro"
type input "info@dalefrankfinancial.com"
type input "Sr. Account Manager"
type textarea "2 Amherst Road"
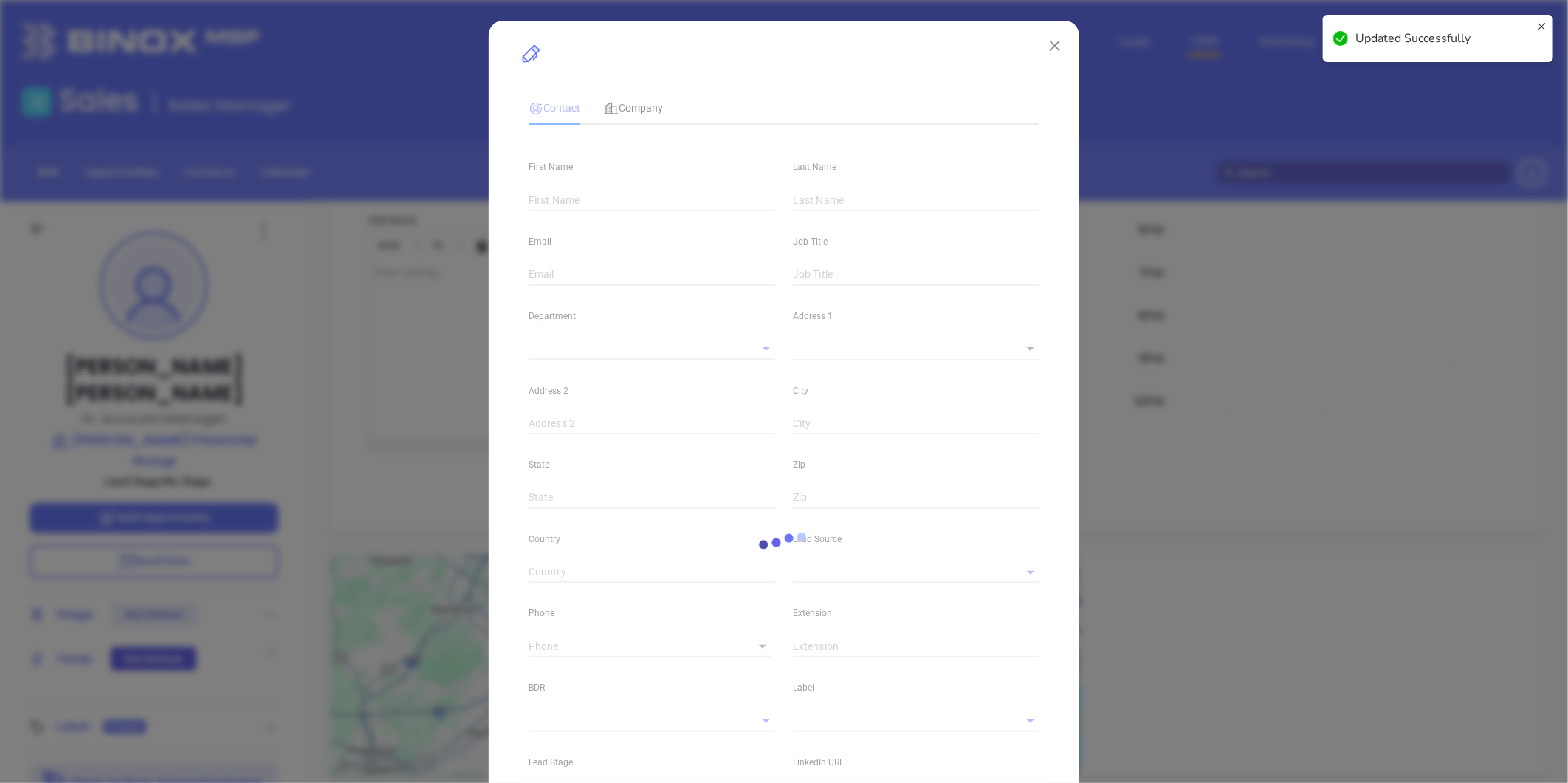
type input "1"
type input "Sunderland"
type input "MA"
type input "01375"
type input "NYAMB 2025"
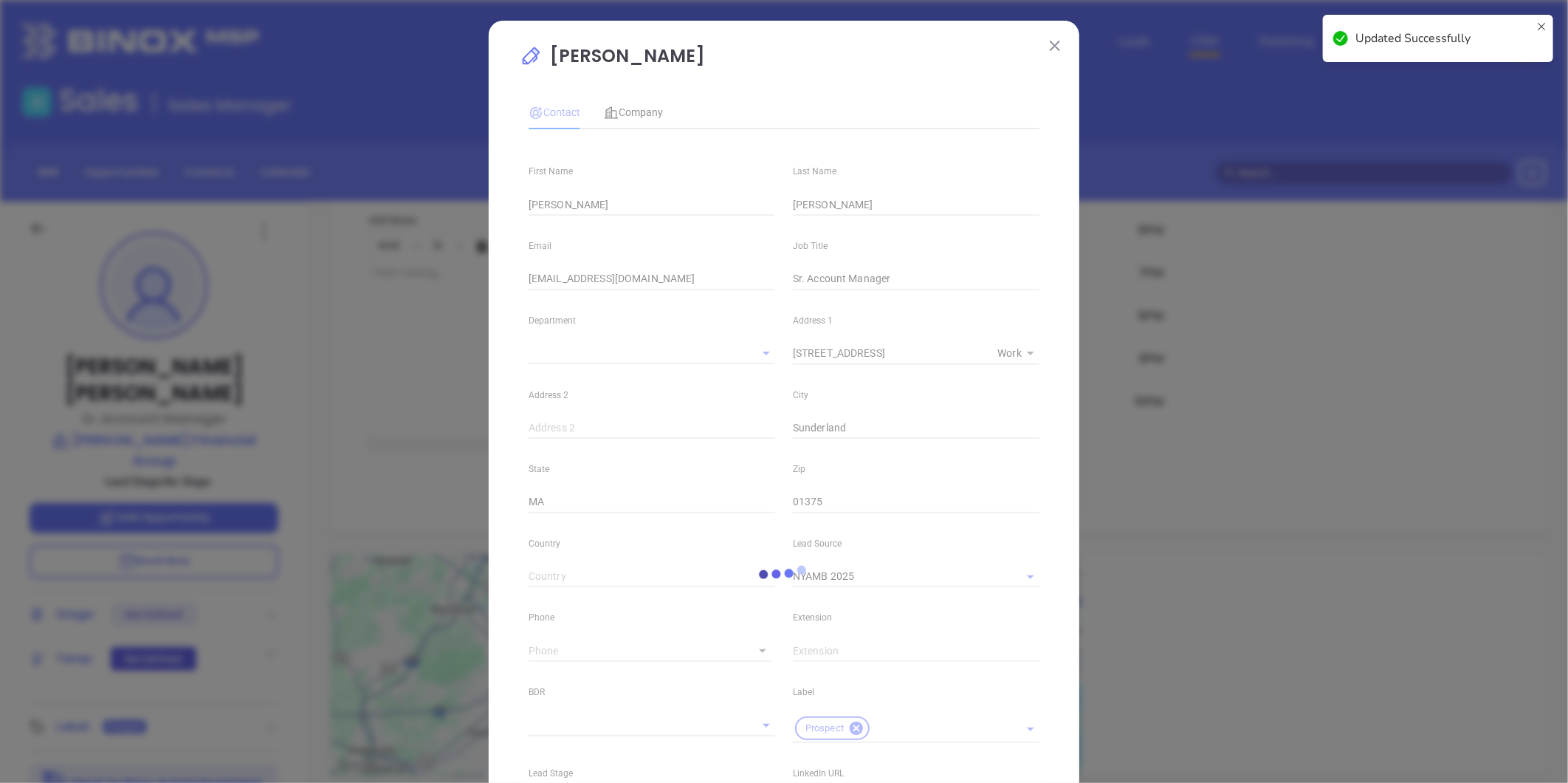
type input "1"
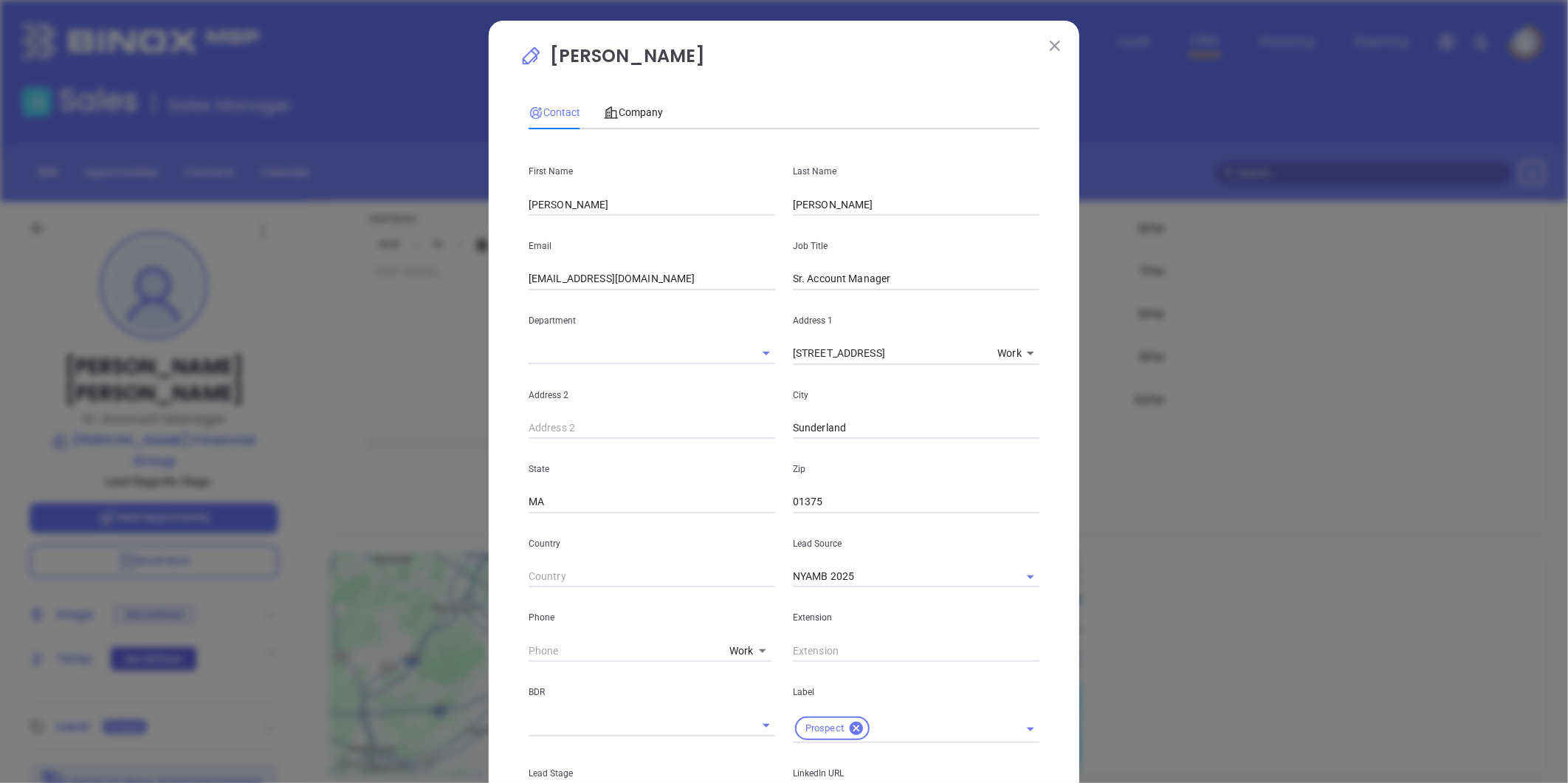
scroll to position [807, 0]
click at [1050, 45] on img at bounding box center [1055, 45] width 11 height 11
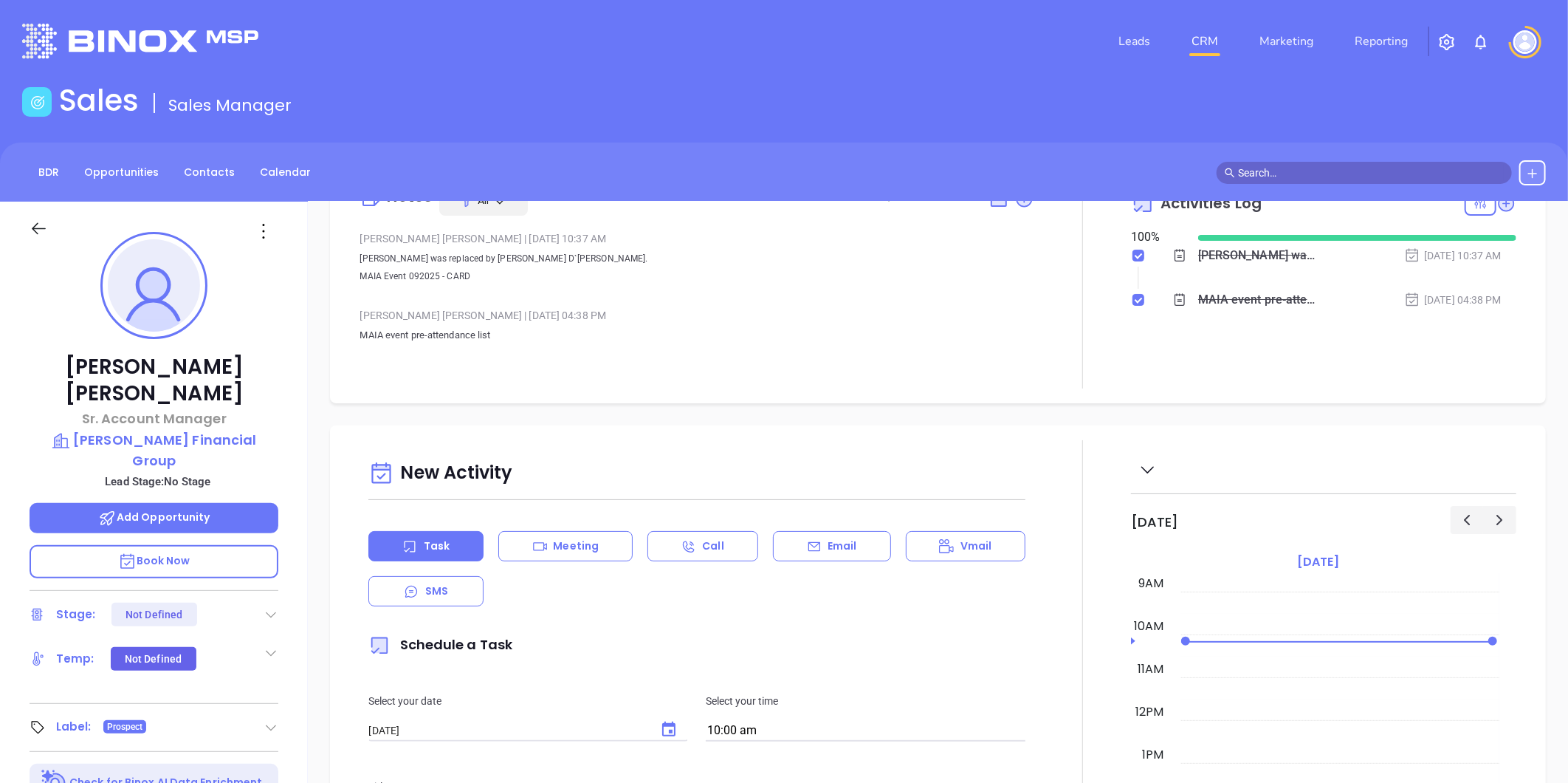
scroll to position [0, 0]
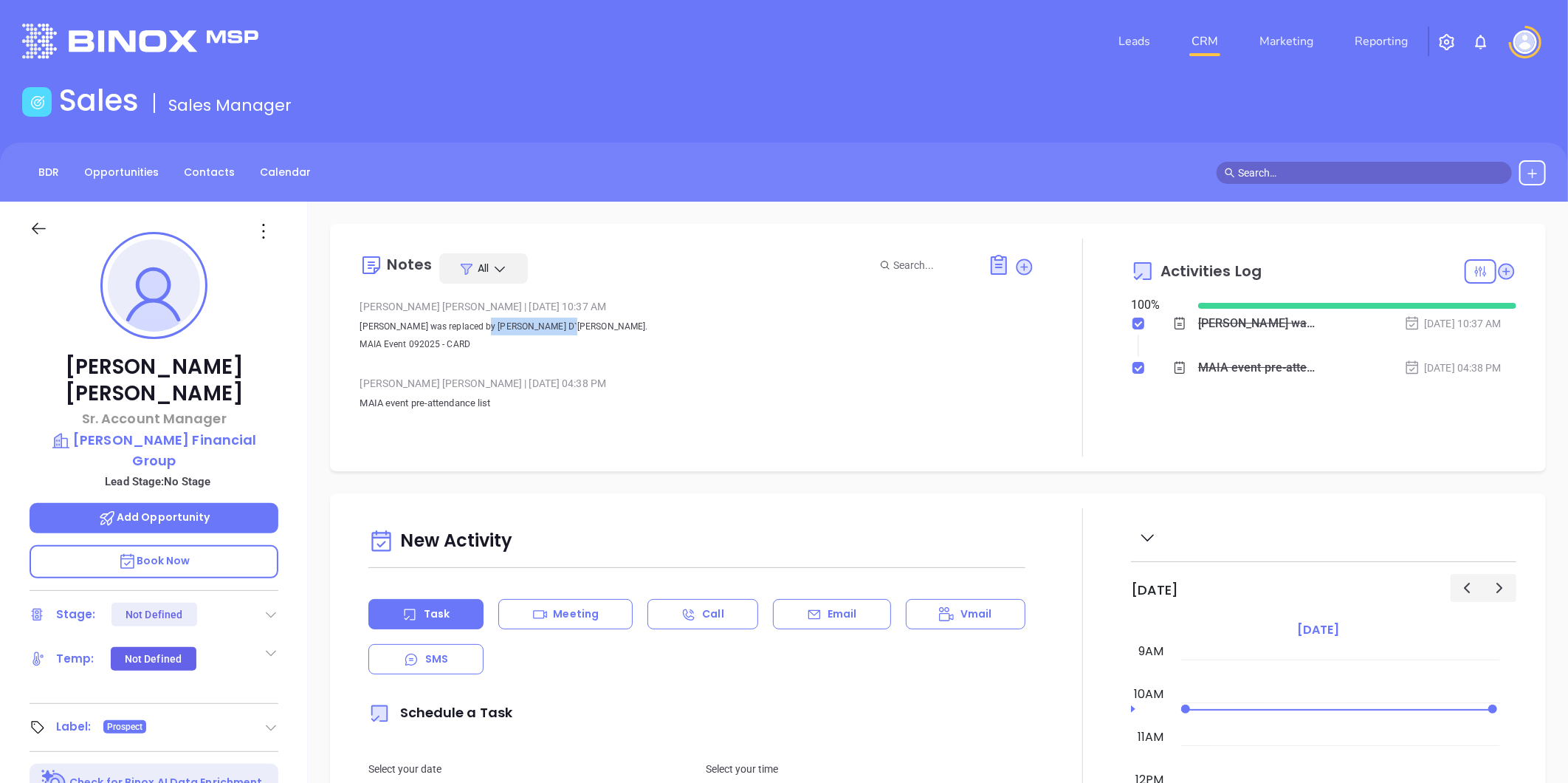
drag, startPoint x: 475, startPoint y: 325, endPoint x: 552, endPoint y: 328, distance: 77.1
click at [552, 328] on span "Jessi Tatro was replaced by Marianne D`Antonio. MAIA Event 092025 - CARD" at bounding box center [503, 335] width 288 height 28
copy span "Marianne D`Antonio"
click at [268, 225] on icon at bounding box center [263, 230] width 24 height 24
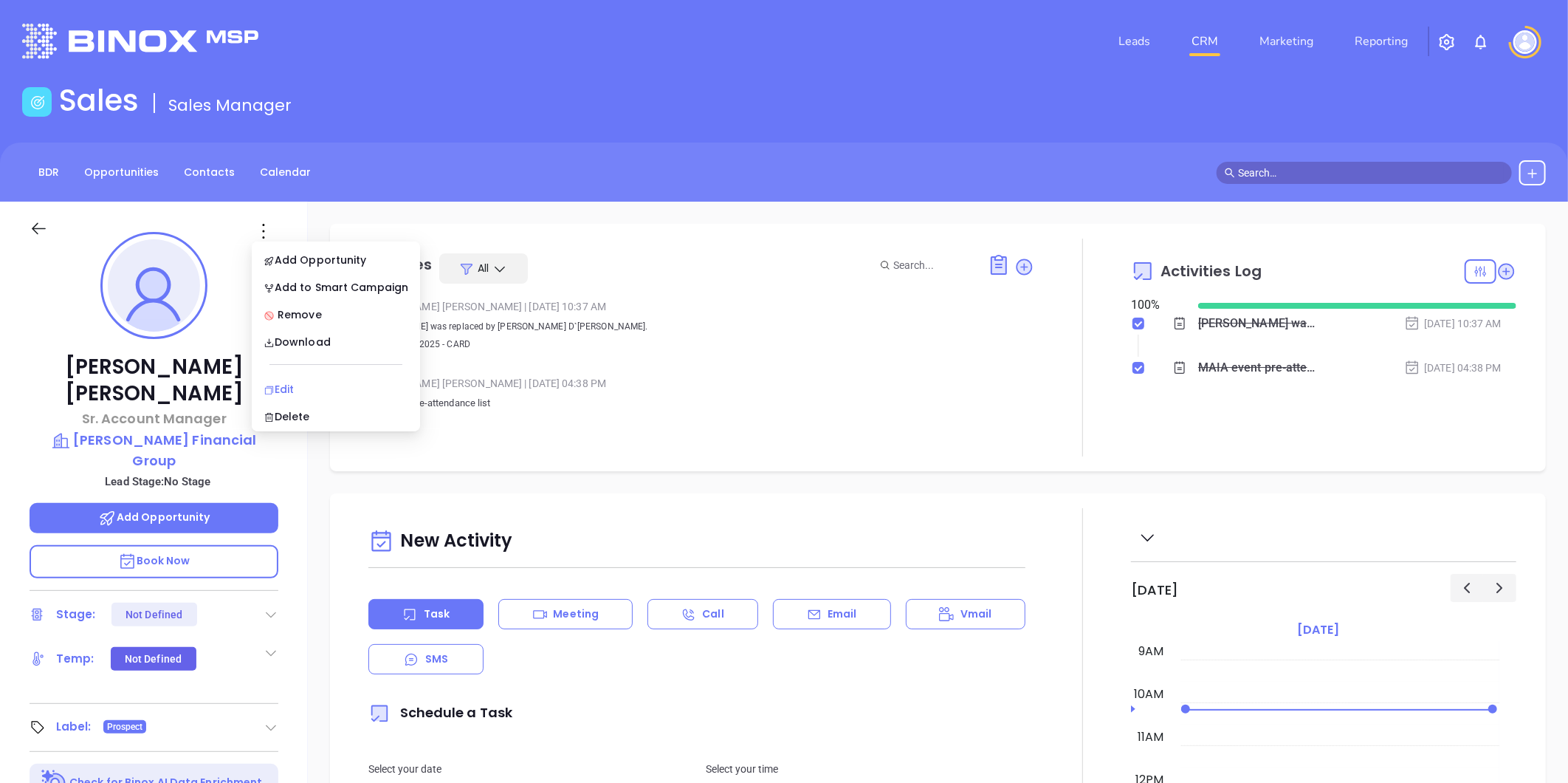
click at [311, 381] on div "Edit" at bounding box center [336, 389] width 144 height 16
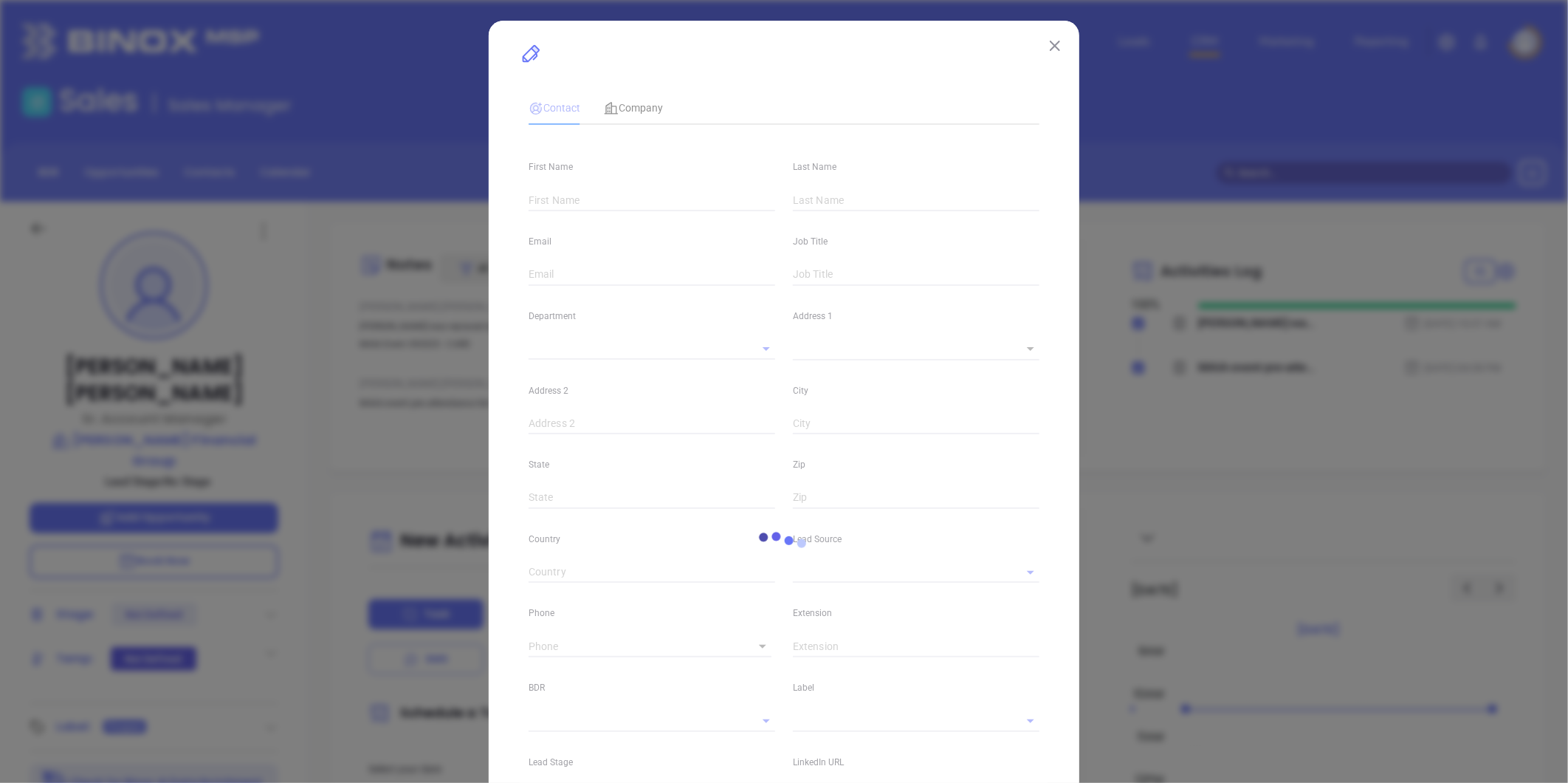
type input "Jessie"
type input "Tatro"
type input "info@dalefrankfinancial.com"
type input "Sr. Account Manager"
type textarea "2 Amherst Road"
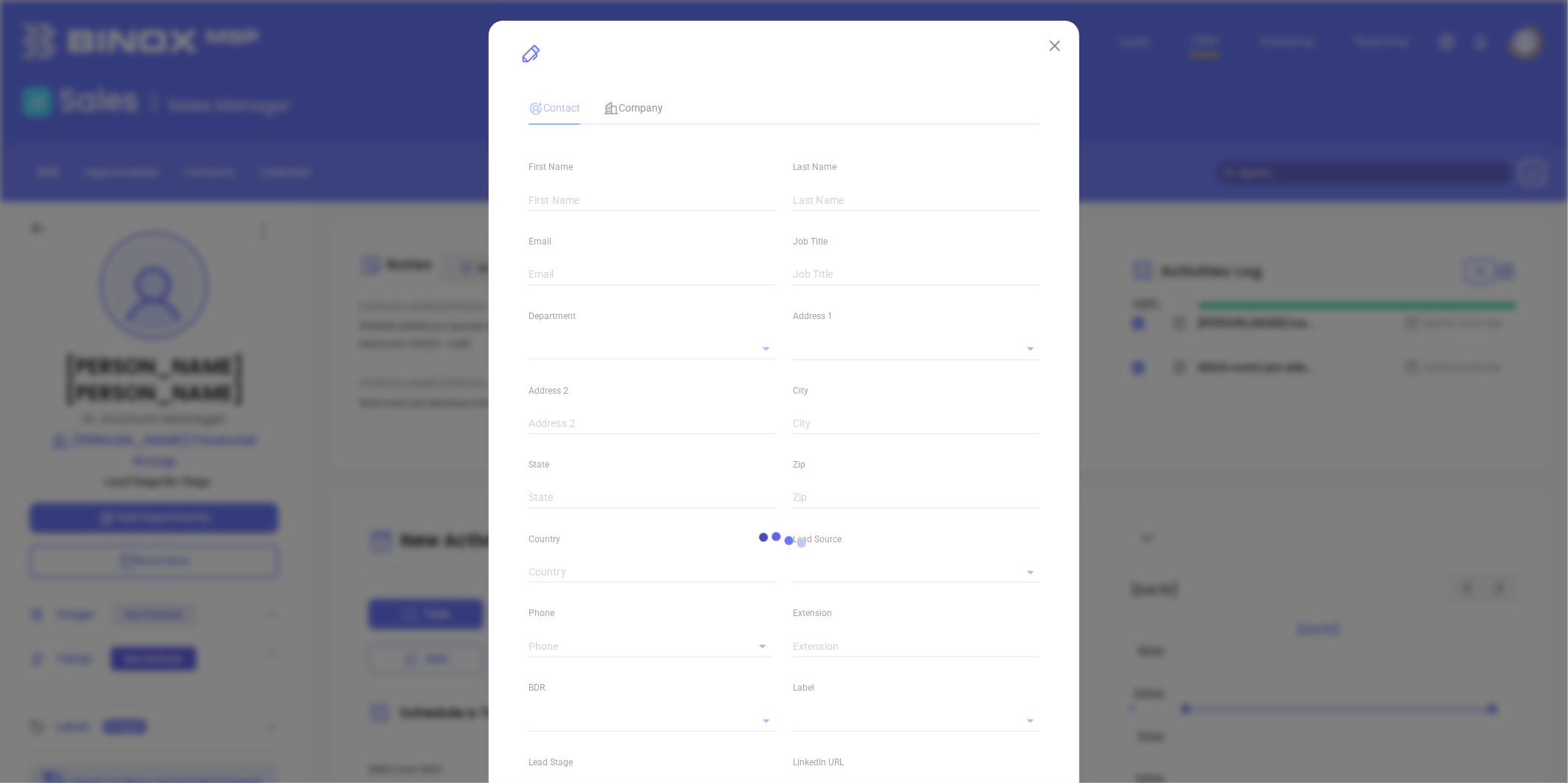
type input "1"
type input "Sunderland"
type input "MA"
type input "01375"
type input "NYAMB 2025"
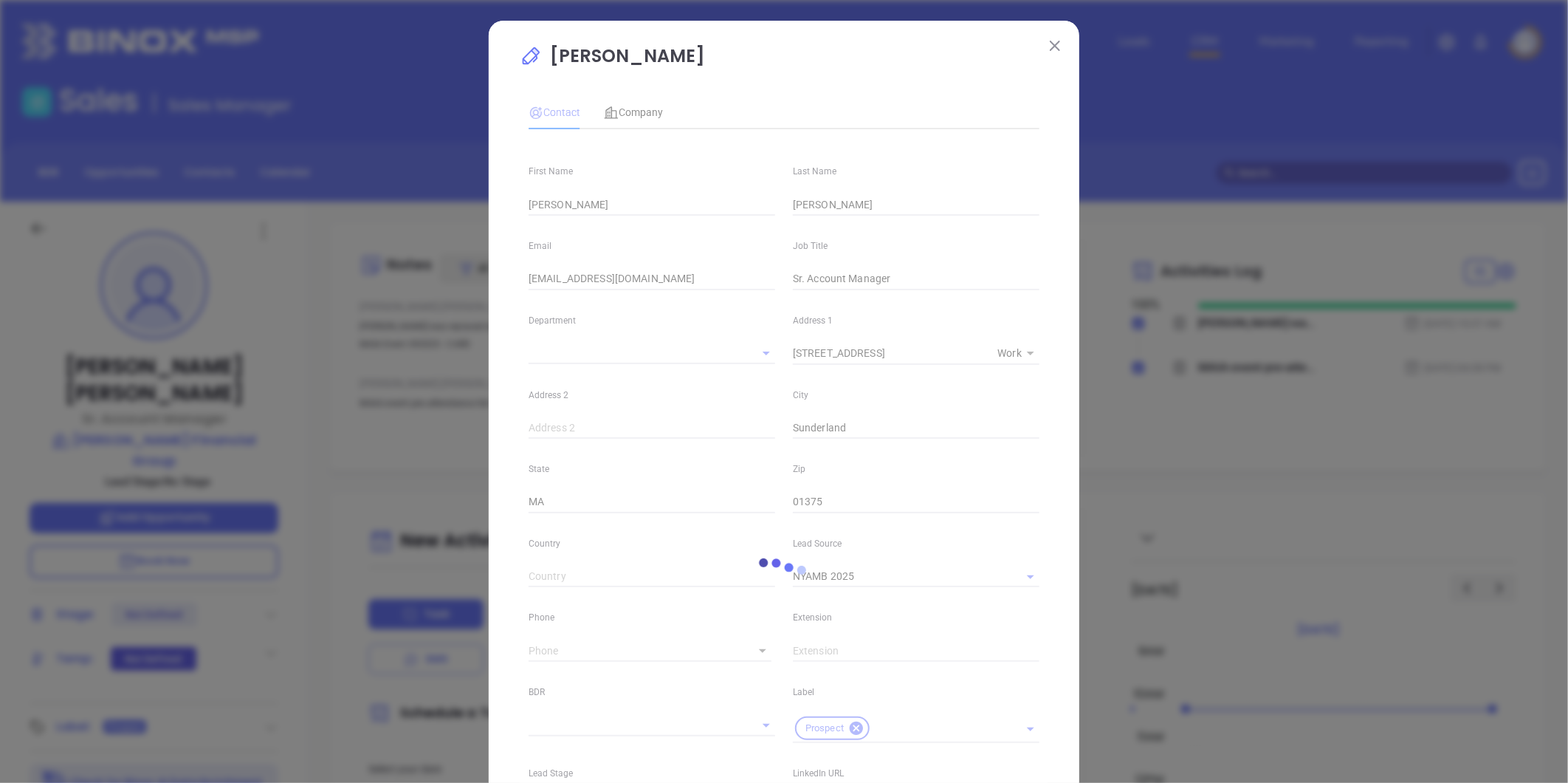
type input "1"
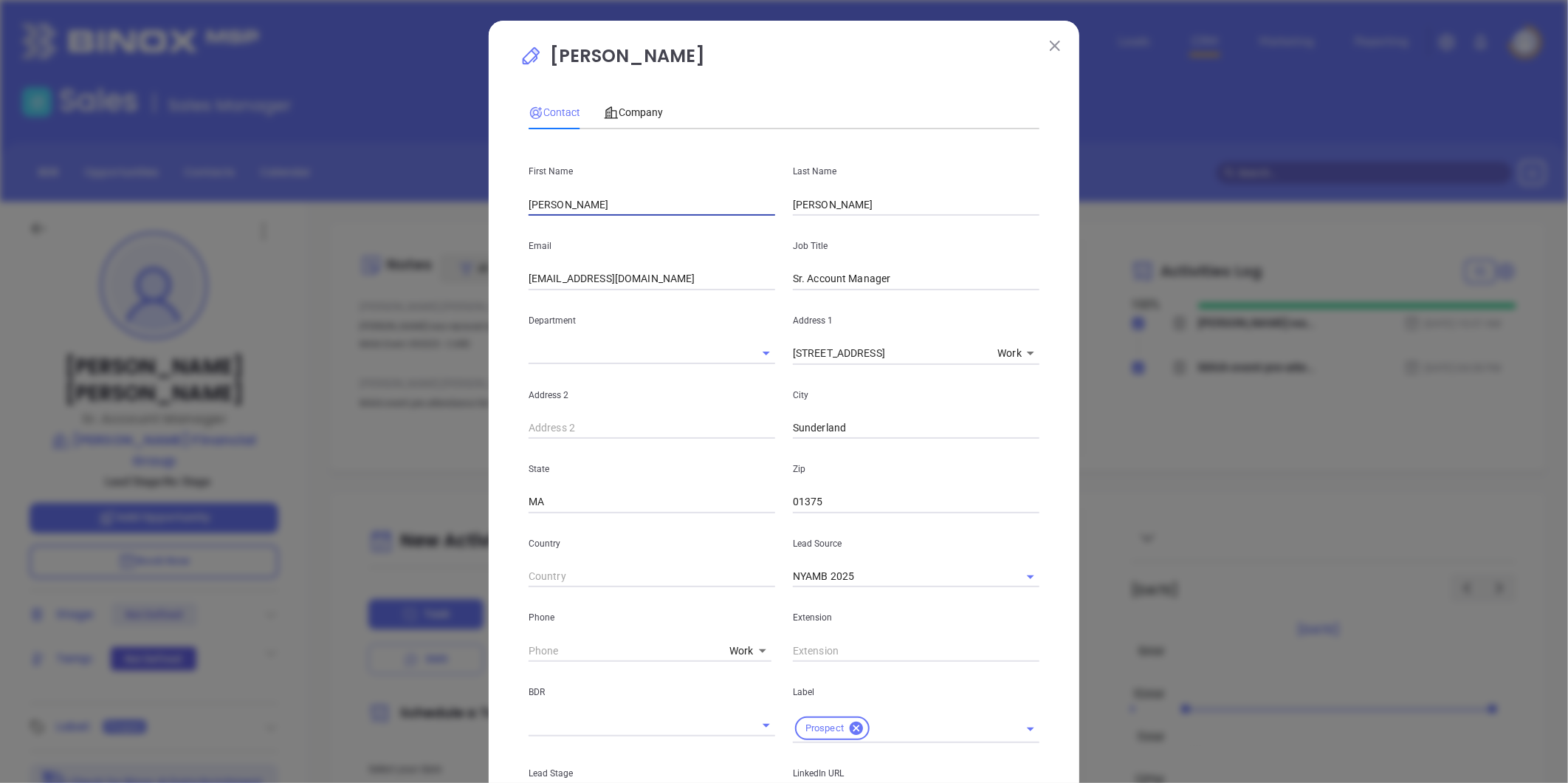
drag, startPoint x: 596, startPoint y: 210, endPoint x: 450, endPoint y: 223, distance: 146.6
click at [450, 223] on div "Jessie Tatro Contact Company First Name Jessie Last Name Tatro Email info@dalef…" at bounding box center [784, 391] width 1568 height 783
paste input "Marianne D`Antonio"
drag, startPoint x: 569, startPoint y: 210, endPoint x: 632, endPoint y: 216, distance: 63.3
click at [632, 216] on input "Marianne D`Antonio" at bounding box center [652, 204] width 247 height 22
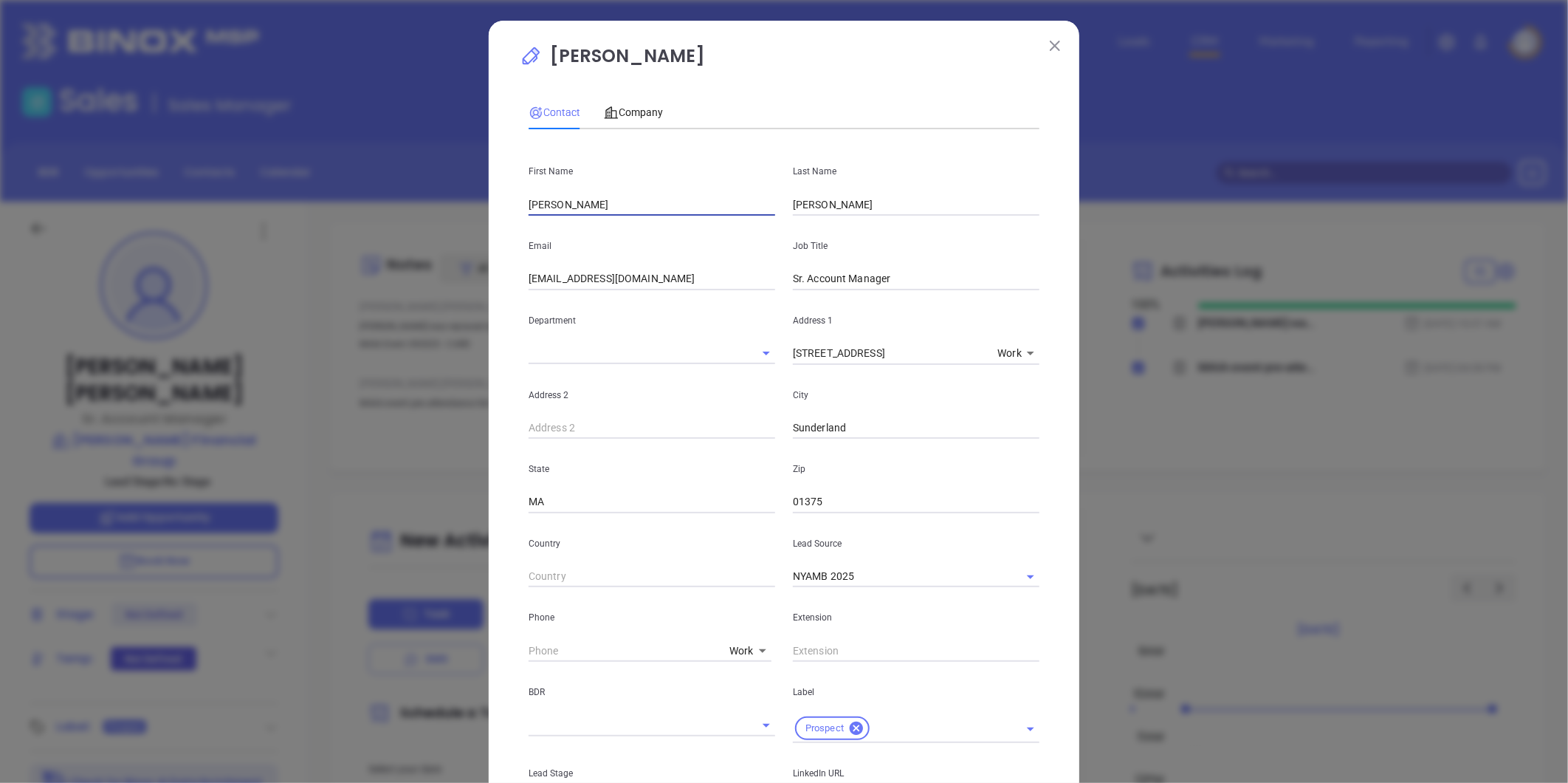
type input "Marianne"
drag, startPoint x: 798, startPoint y: 212, endPoint x: 697, endPoint y: 229, distance: 102.4
click at [697, 229] on div "First Name Marianne Last Name Tatro Email info@dalefrankfinancial.com Job Title…" at bounding box center [784, 570] width 511 height 859
paste input "D`Antonio"
type input "D`Antonio"
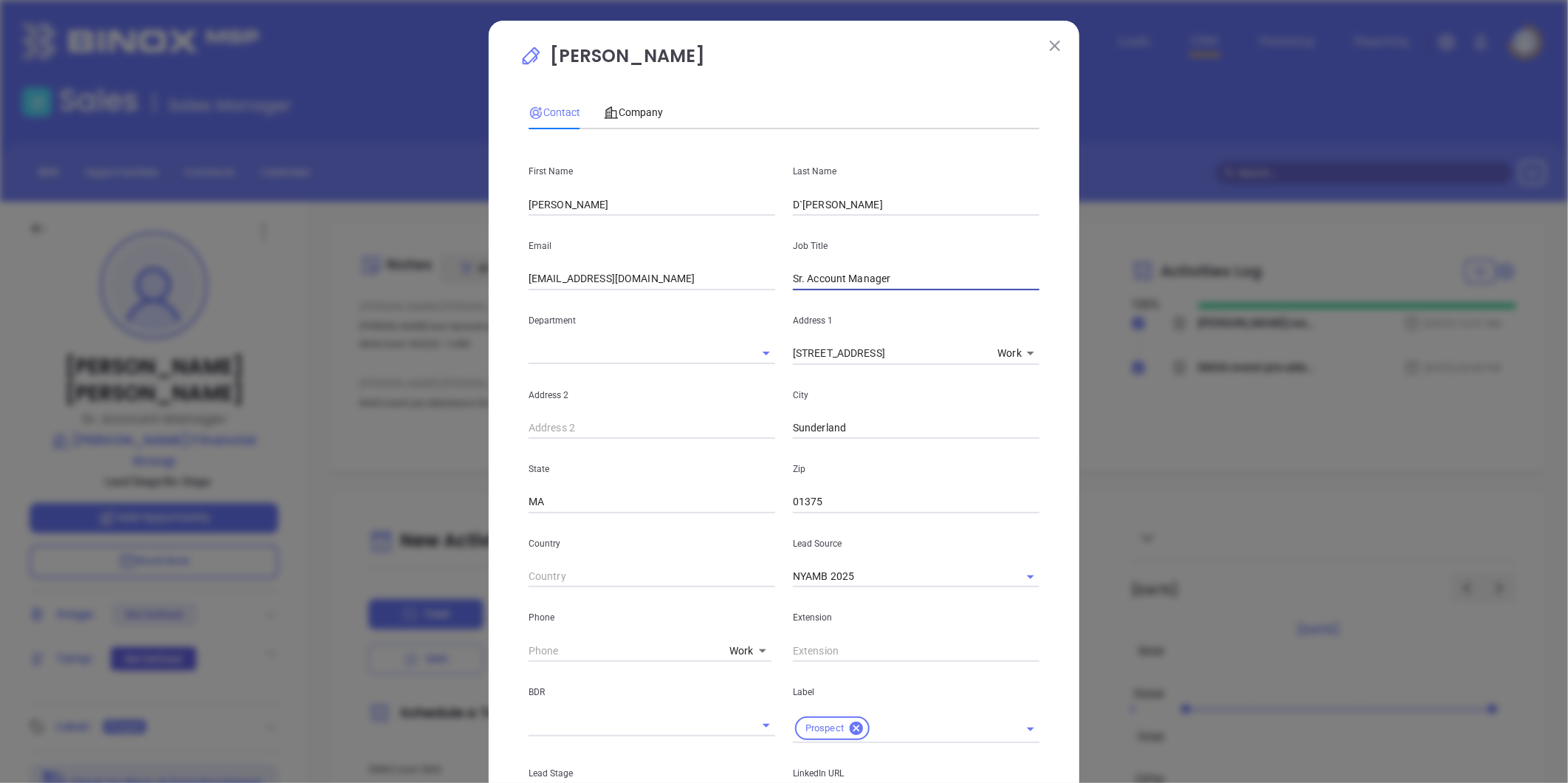
drag, startPoint x: 890, startPoint y: 283, endPoint x: 674, endPoint y: 297, distance: 216.5
click at [674, 297] on div "First Name Marianne Last Name D`Antonio Email info@dalefrankfinancial.com Job T…" at bounding box center [784, 570] width 511 height 859
paste input "Account Manager, Notary Public"
type input "Account Manager, Notary Public"
drag, startPoint x: 668, startPoint y: 283, endPoint x: 422, endPoint y: 315, distance: 248.1
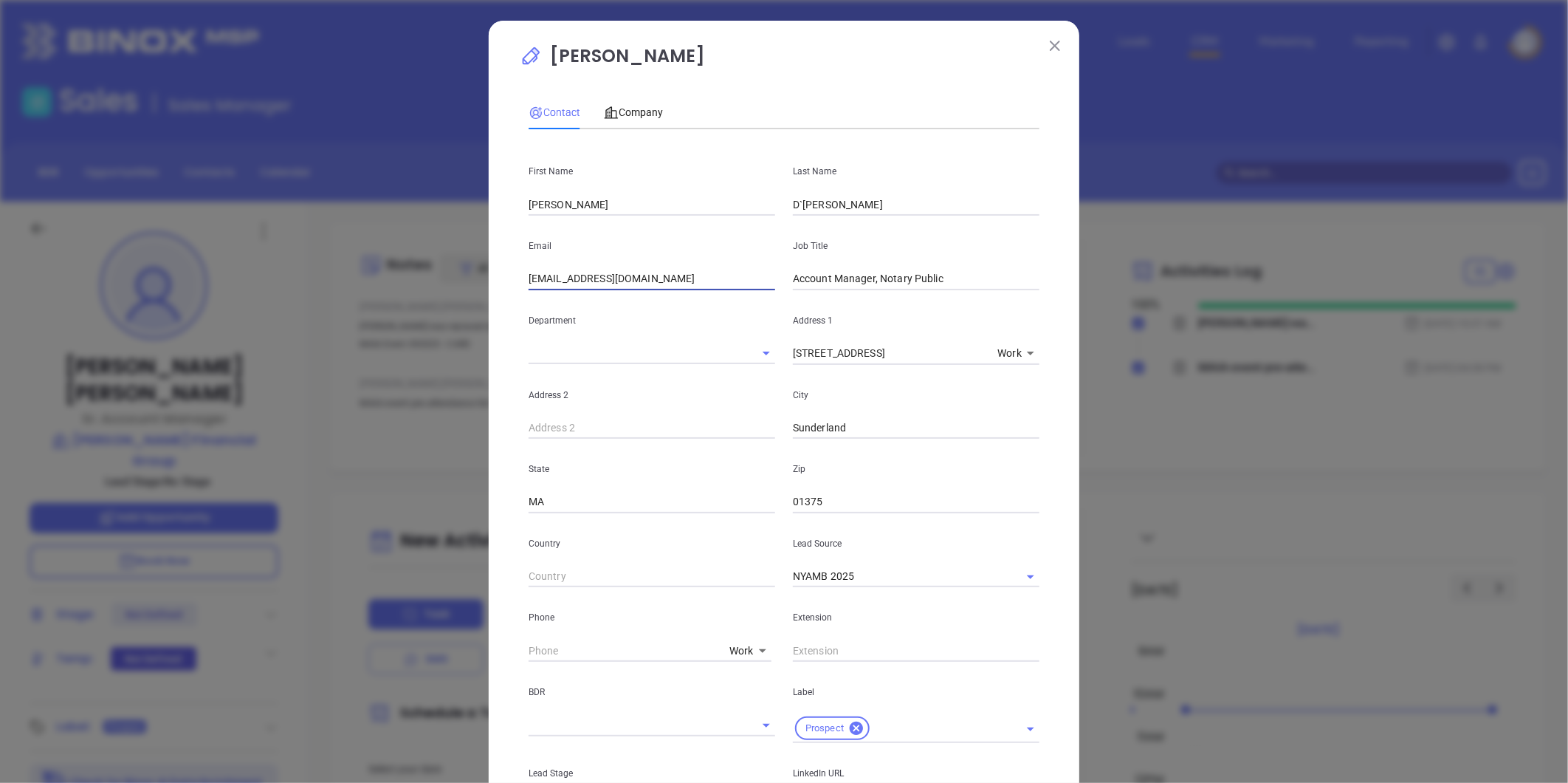
click at [419, 316] on div "Jessie Tatro Contact Company First Name Marianne Last Name D`Antonio Email info…" at bounding box center [784, 391] width 1568 height 783
paste input "Marianne@dalefrankinsurance.com"
type input "Marianne@dalefrankinsurance.com"
drag, startPoint x: 694, startPoint y: 262, endPoint x: 689, endPoint y: 278, distance: 16.8
click at [693, 271] on div "Email Marianne@dalefrankinsurance.com" at bounding box center [652, 253] width 264 height 75
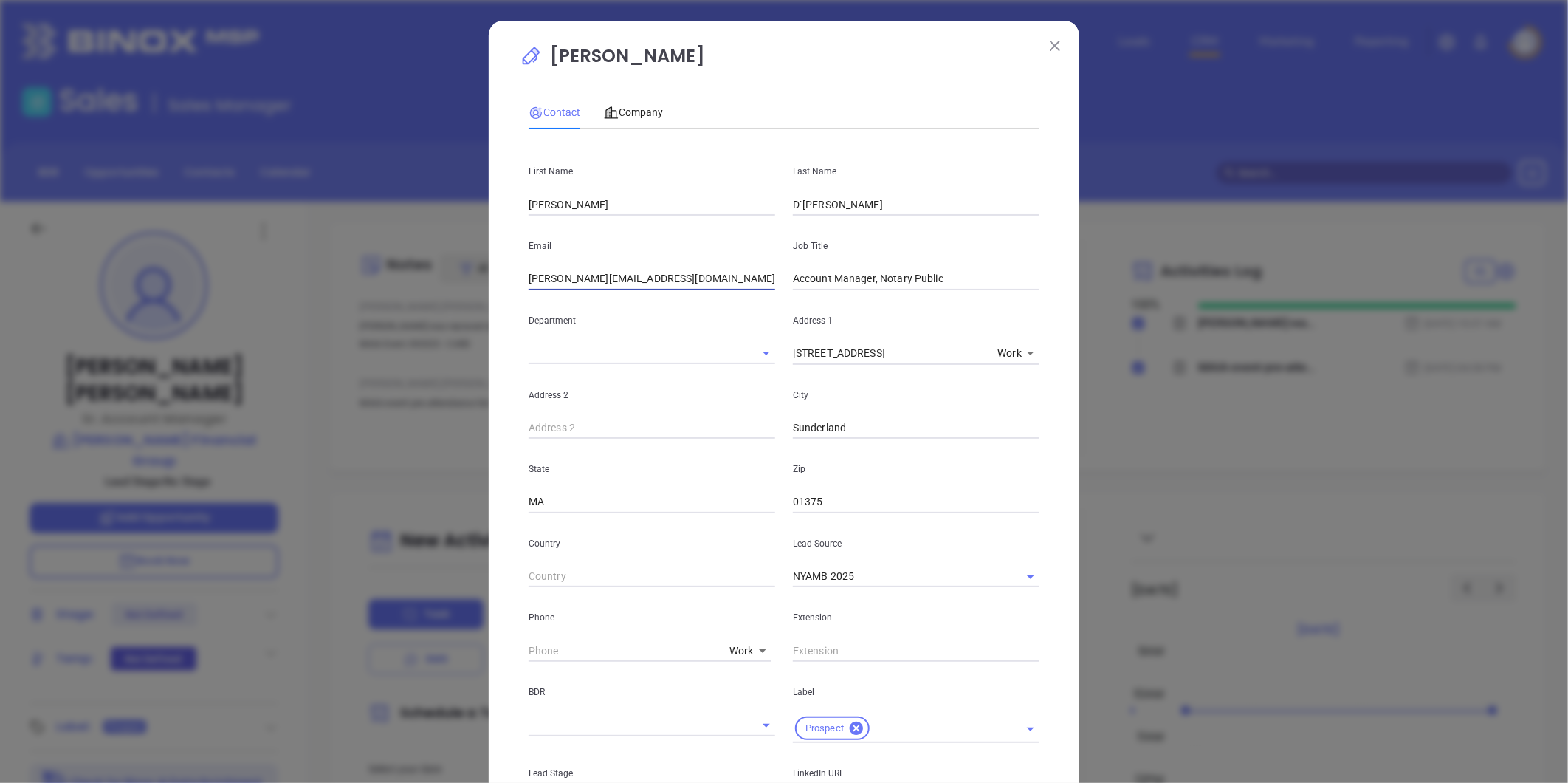
drag, startPoint x: 689, startPoint y: 282, endPoint x: 388, endPoint y: 315, distance: 302.8
click at [389, 314] on div "Jessie Tatro Contact Company First Name Marianne Last Name D`Antonio Email Mari…" at bounding box center [784, 391] width 1568 height 783
click at [677, 325] on p "Department" at bounding box center [652, 321] width 247 height 16
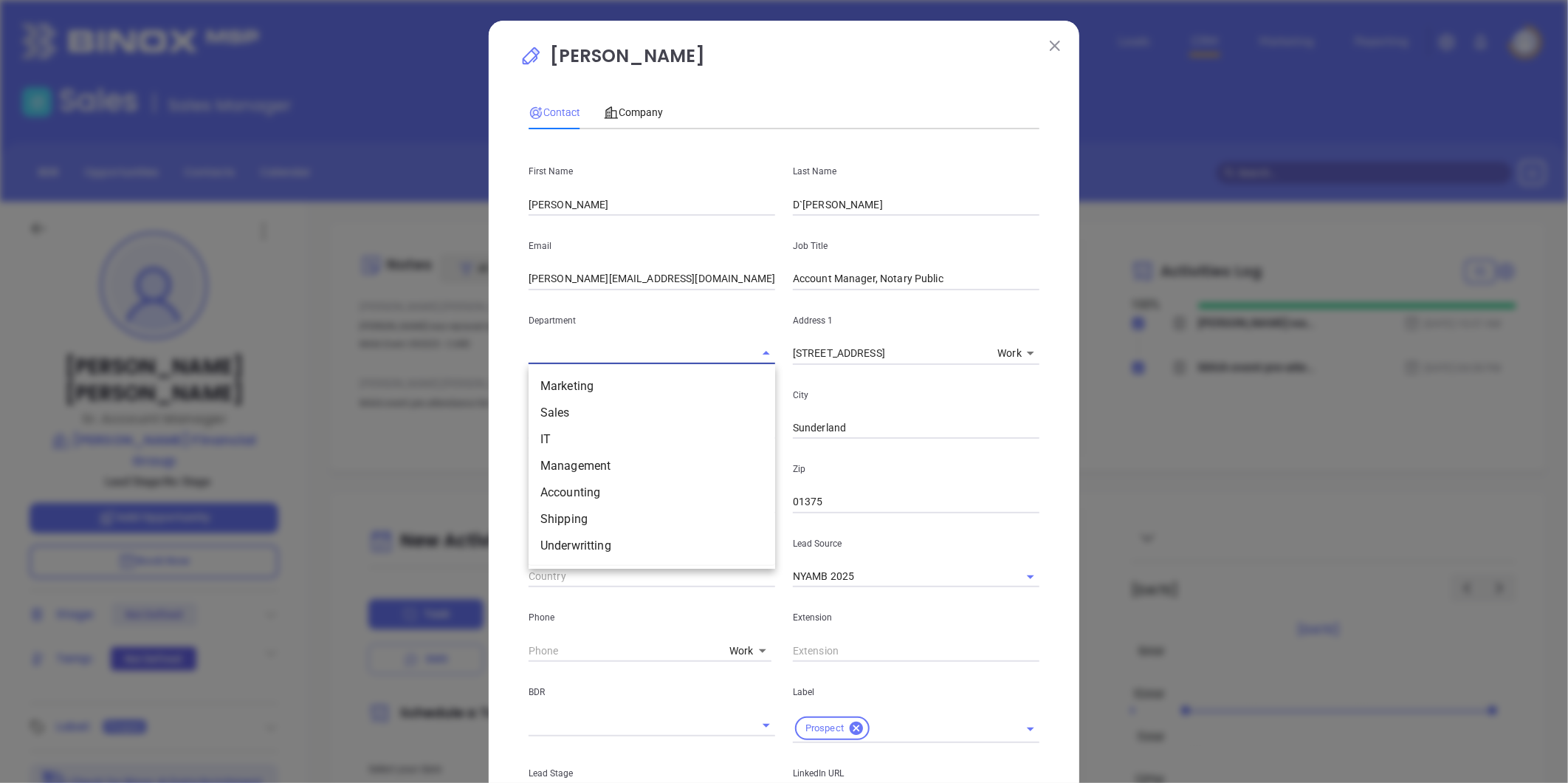
drag, startPoint x: 685, startPoint y: 363, endPoint x: 672, endPoint y: 388, distance: 28.2
click at [685, 364] on input "text" at bounding box center [631, 353] width 205 height 21
click at [697, 259] on div "Email Marianne@dalefrankinsurance.com" at bounding box center [652, 253] width 264 height 75
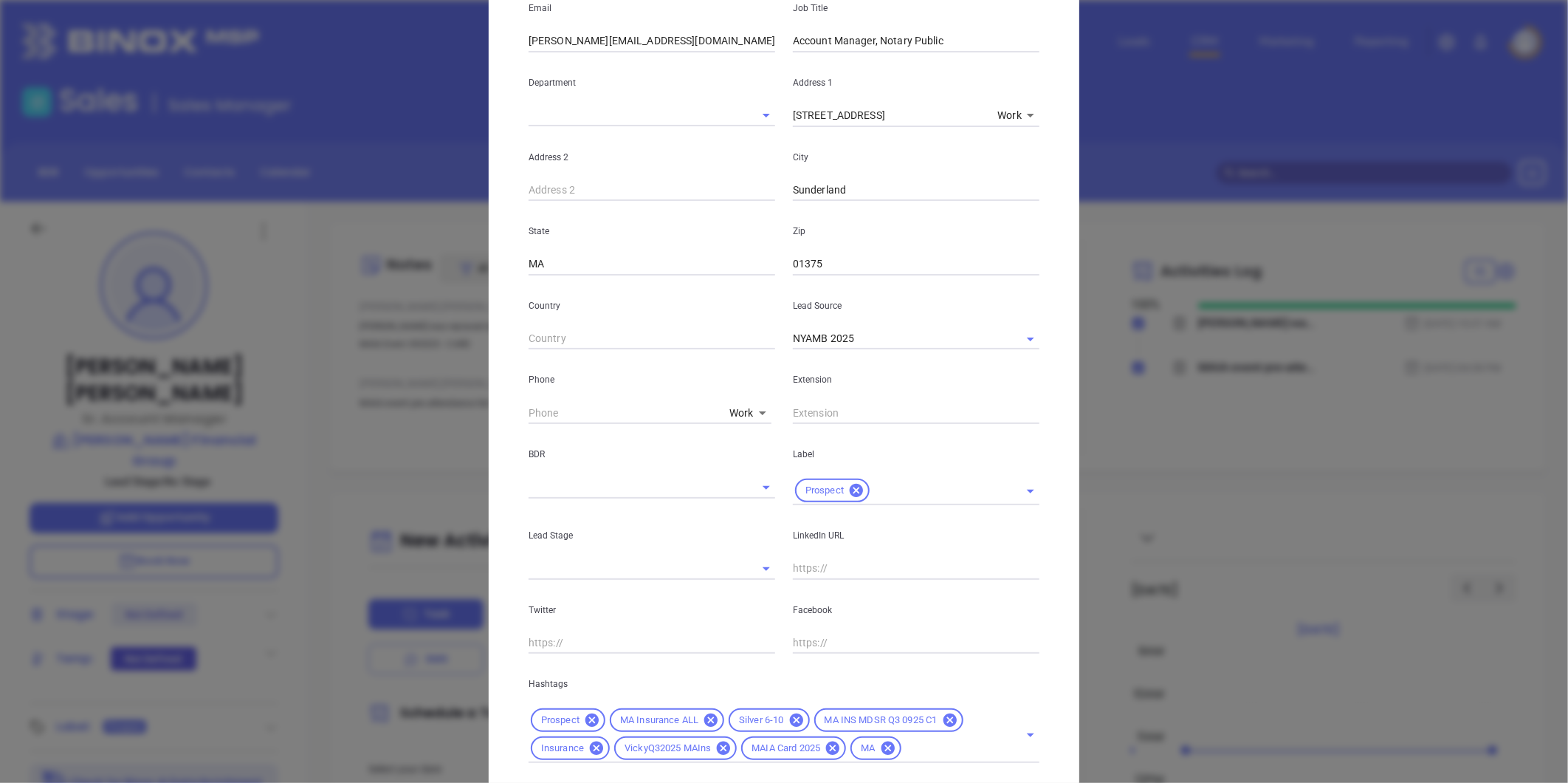
scroll to position [329, 0]
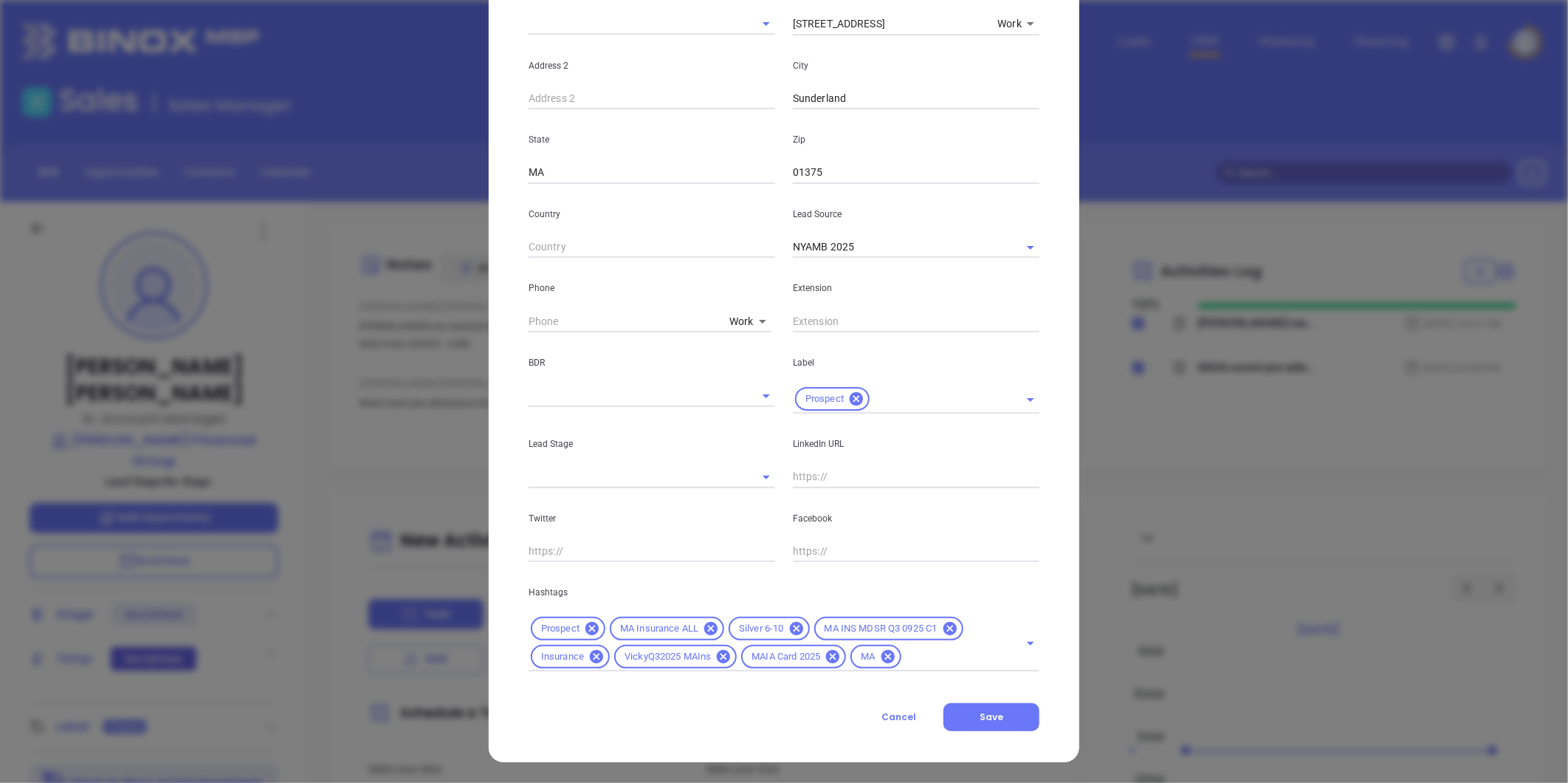
click at [836, 467] on input "text" at bounding box center [917, 476] width 247 height 22
paste input "linkedin.com/in/marianne-d-antonio-cisr-elite-08749a383"
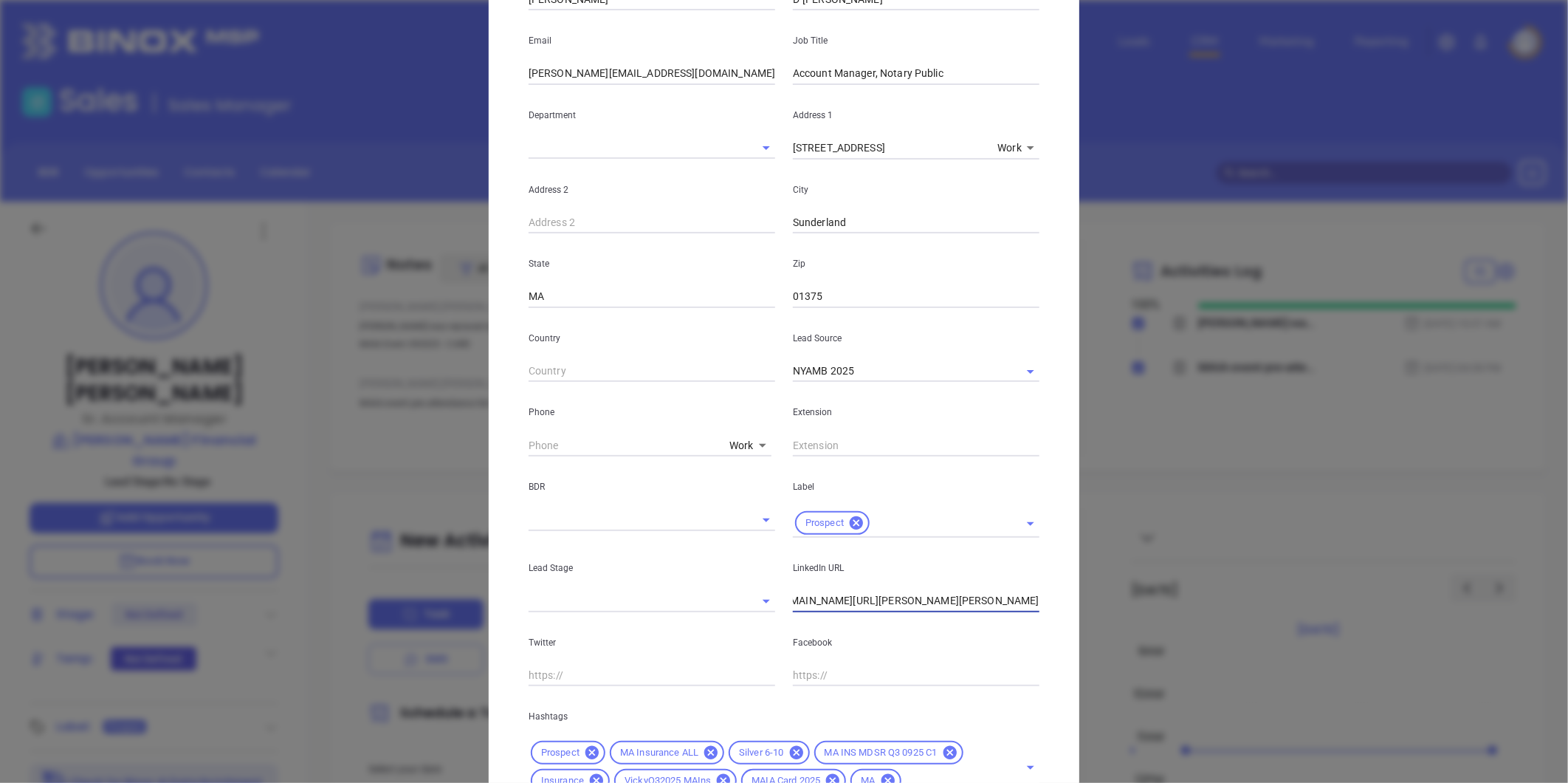
scroll to position [166, 0]
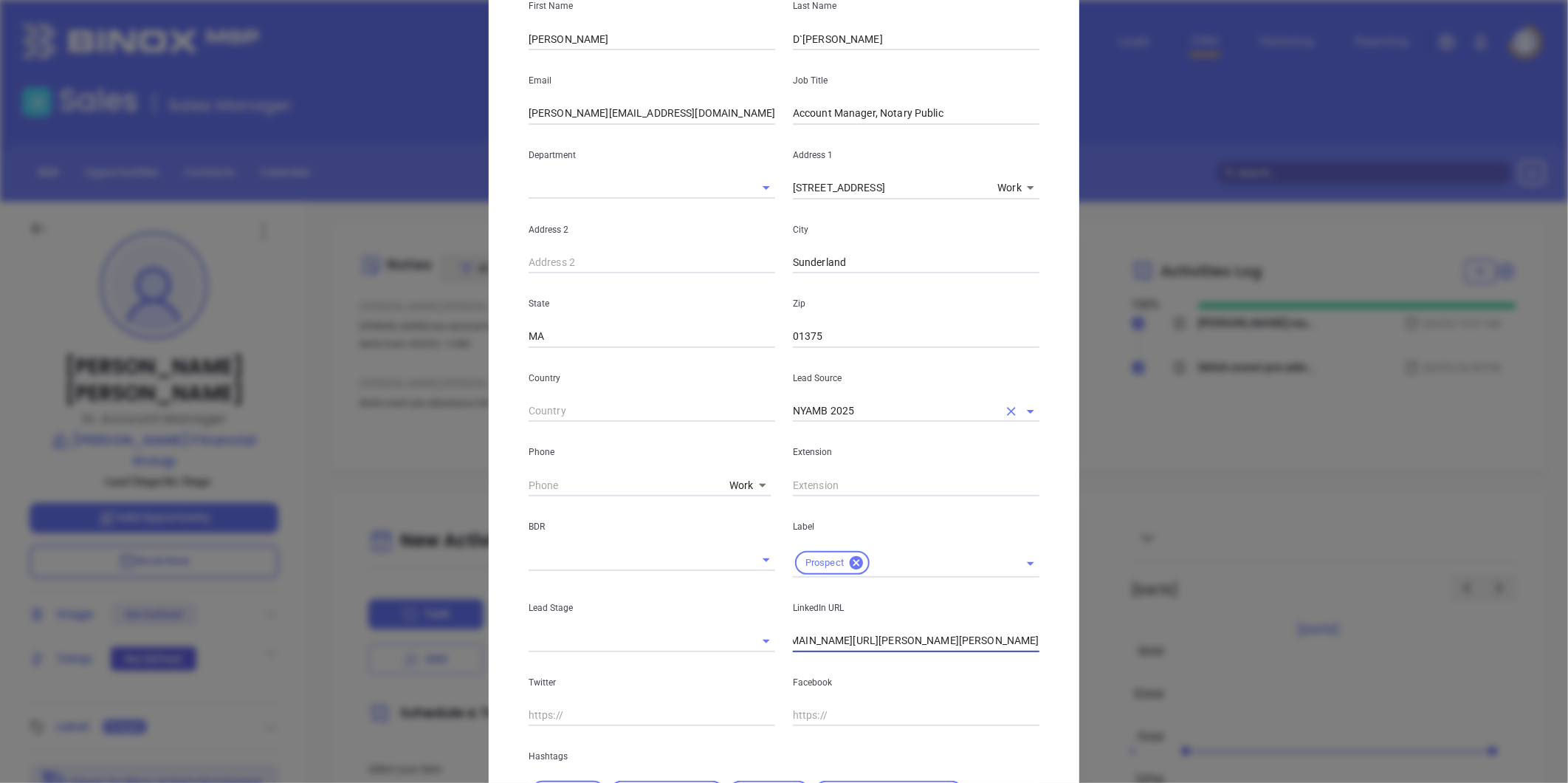
type input "www.linkedin.com/in/marianne-d-antonio-cisr-elite-08749a383"
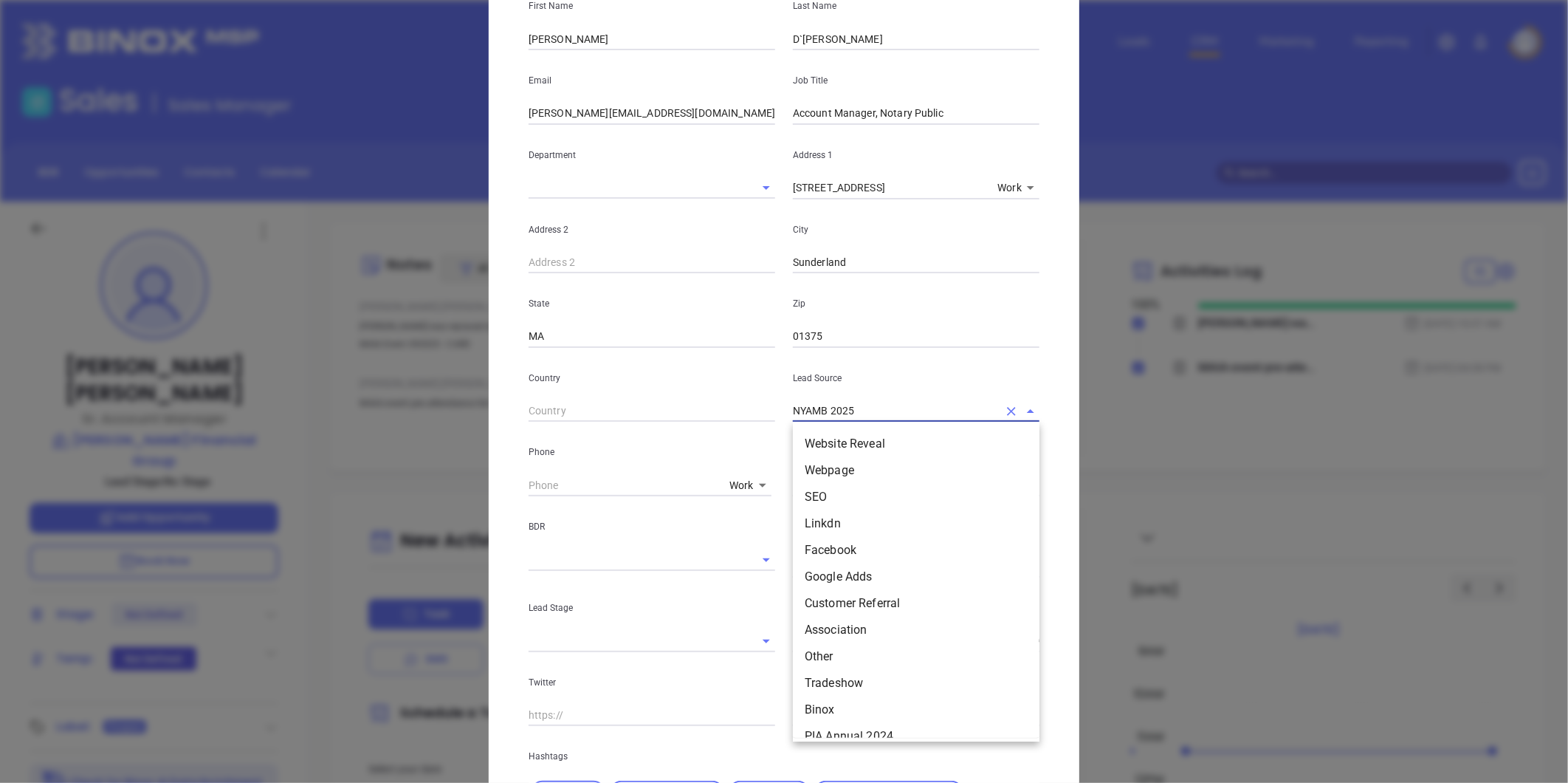
scroll to position [387, 0]
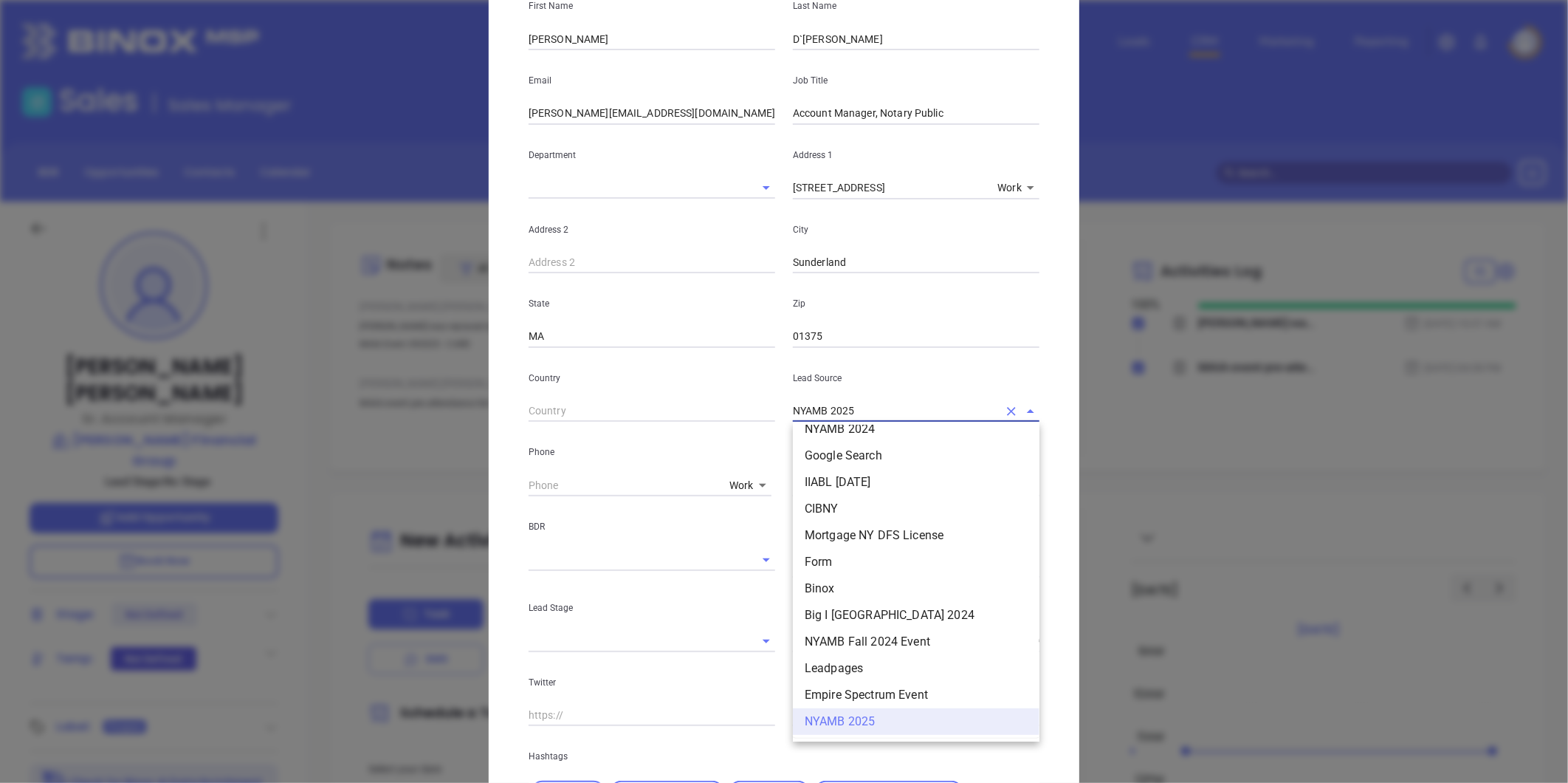
drag, startPoint x: 873, startPoint y: 404, endPoint x: 720, endPoint y: 432, distance: 155.5
click at [720, 432] on div "First Name Marianne Last Name D`Antonio Email Marianne@dalefrankinsurance.com J…" at bounding box center [784, 405] width 511 height 859
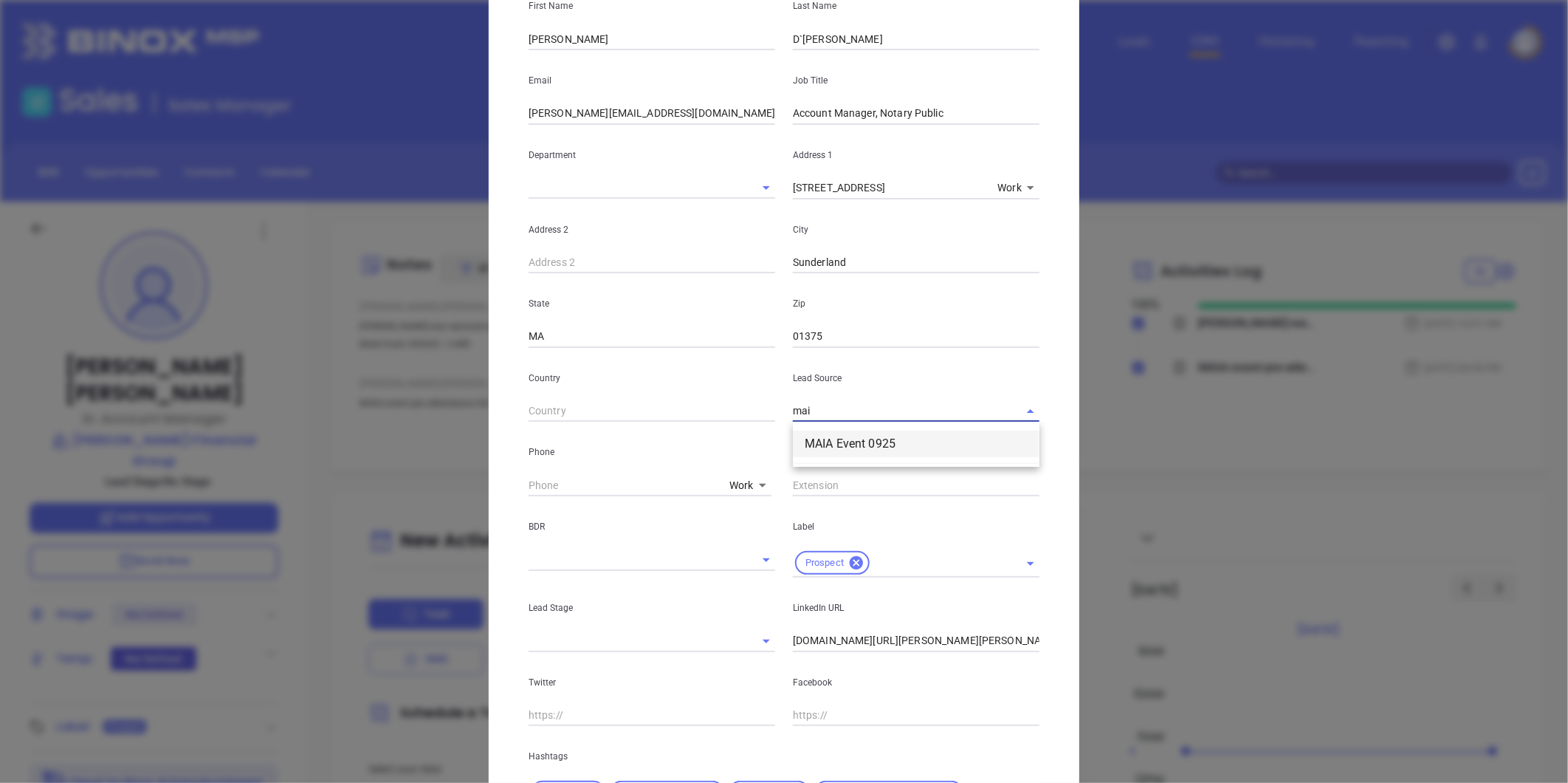
click at [951, 448] on li "MAIA Event 0925" at bounding box center [917, 444] width 247 height 27
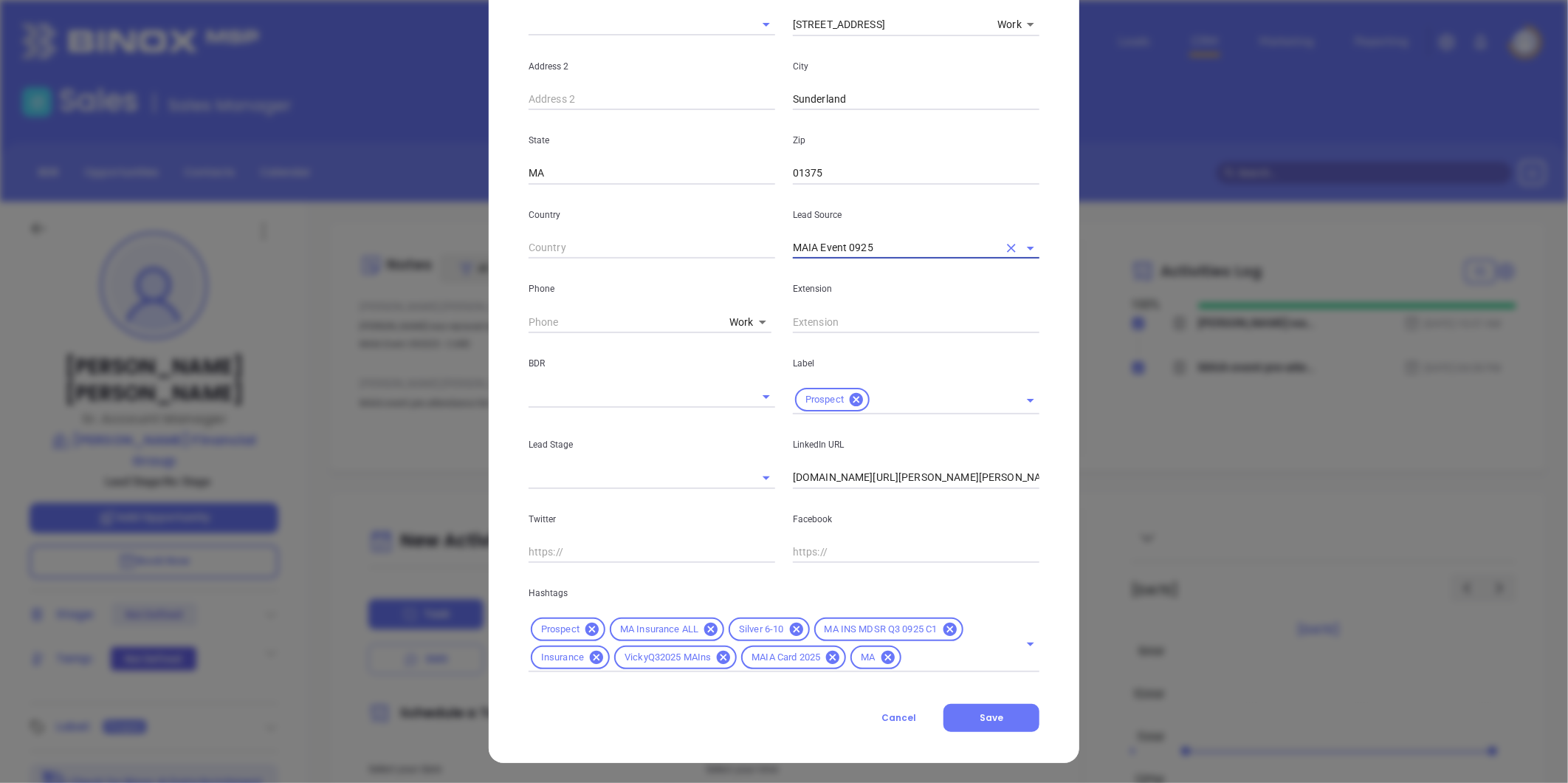
scroll to position [329, 0]
type input "MAIA Event 0925"
click at [982, 703] on button "Save" at bounding box center [991, 717] width 96 height 28
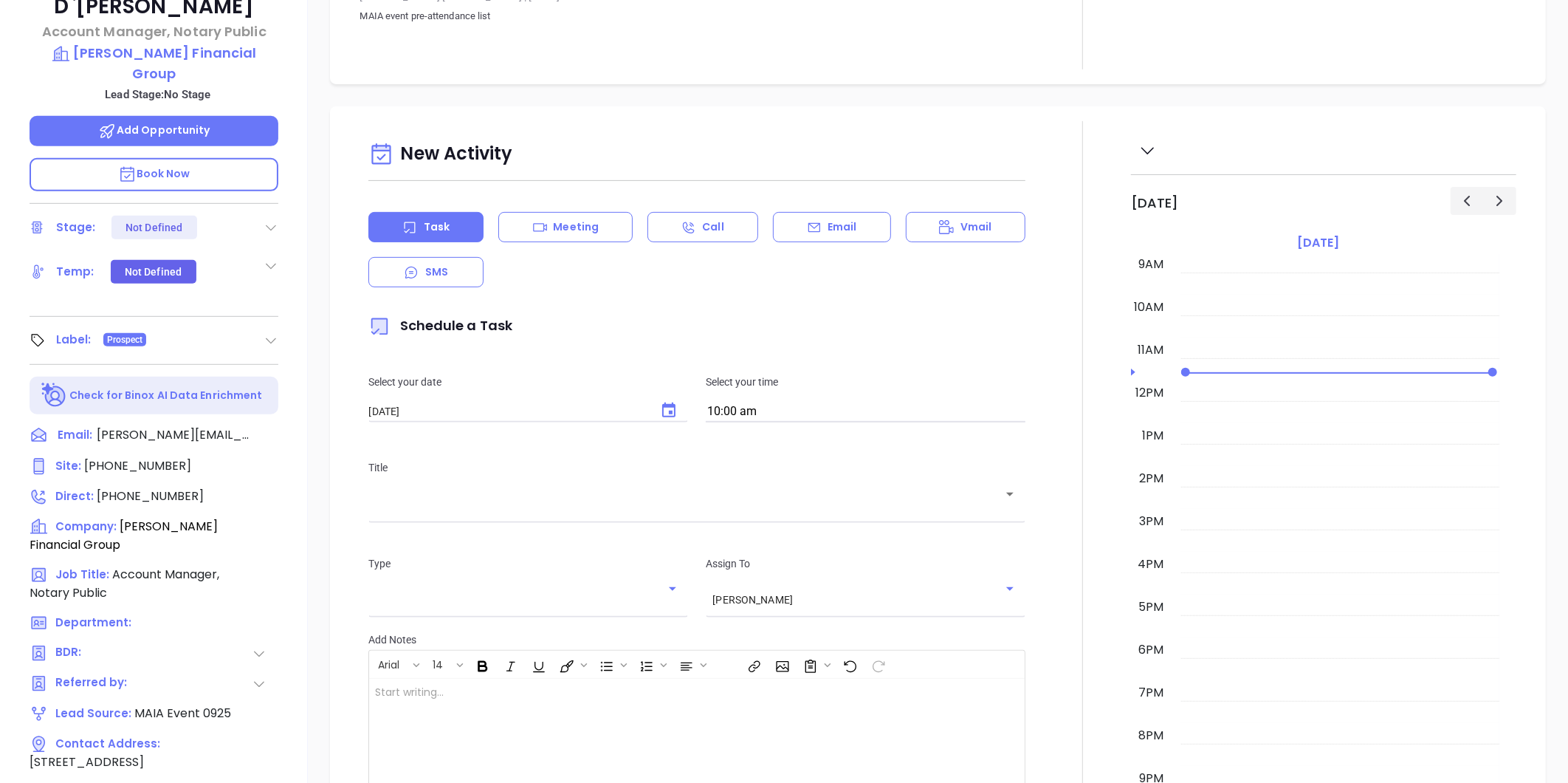
scroll to position [207, 0]
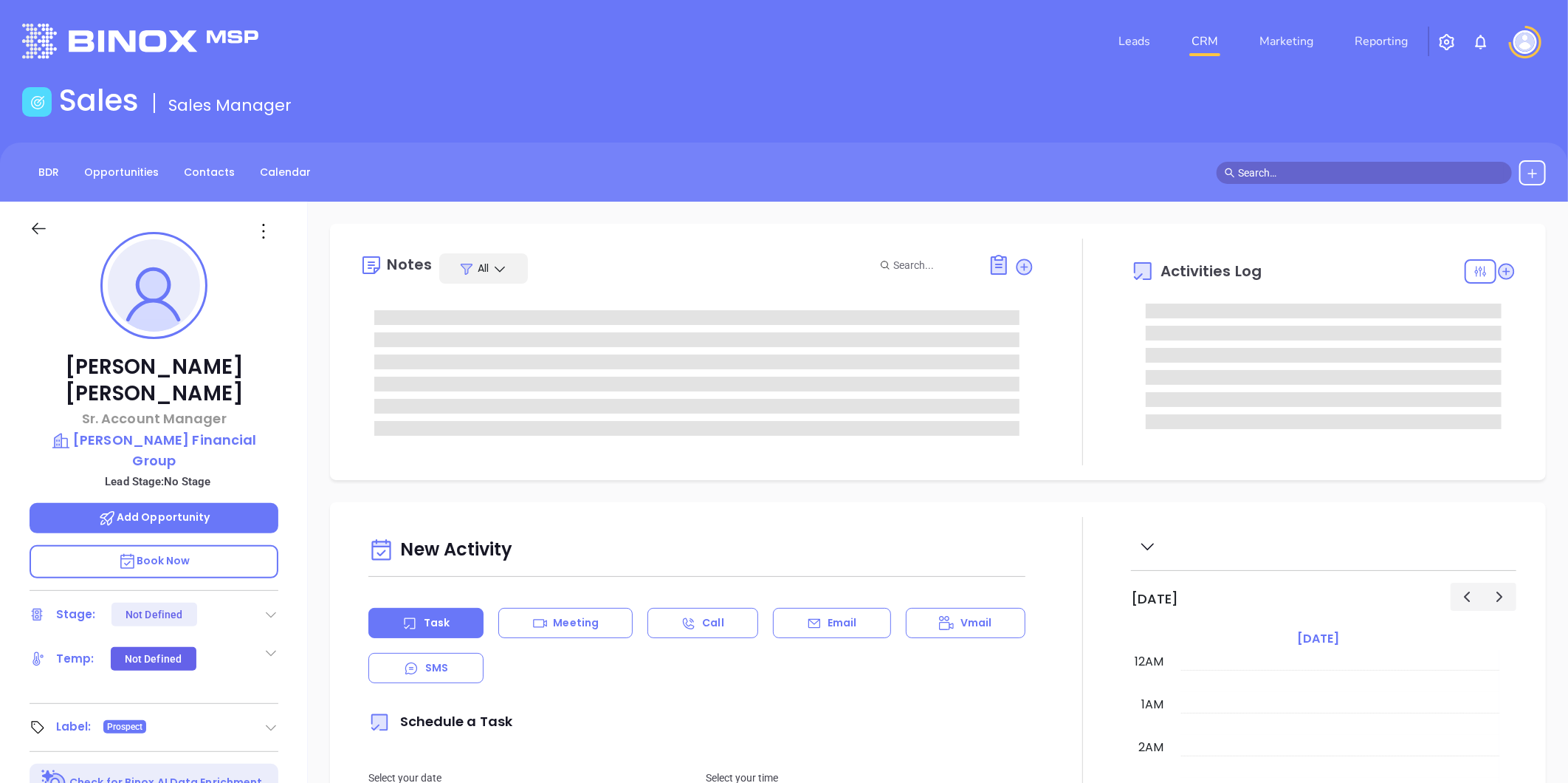
type input "[DATE]"
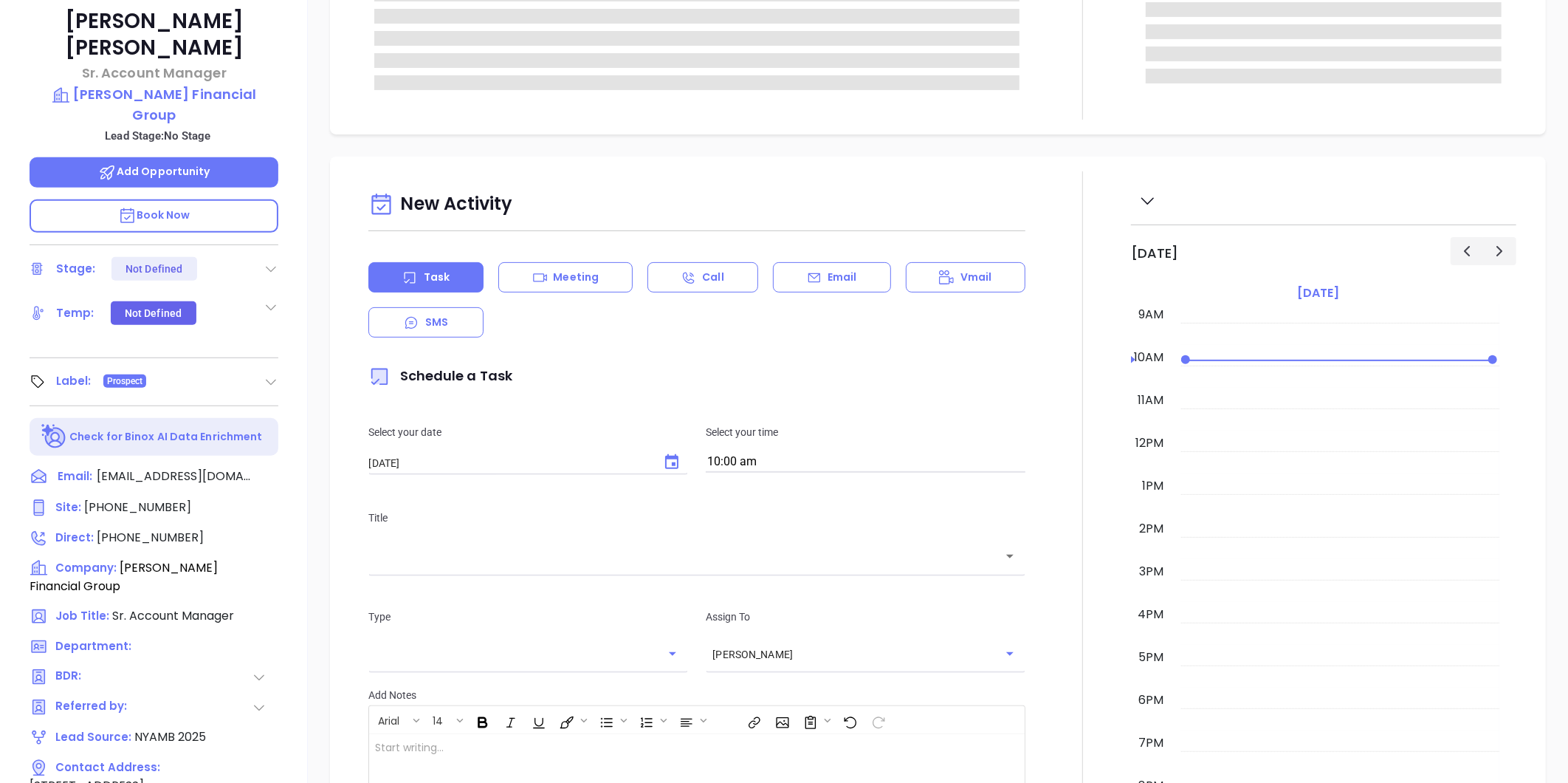
type input "[PERSON_NAME]"
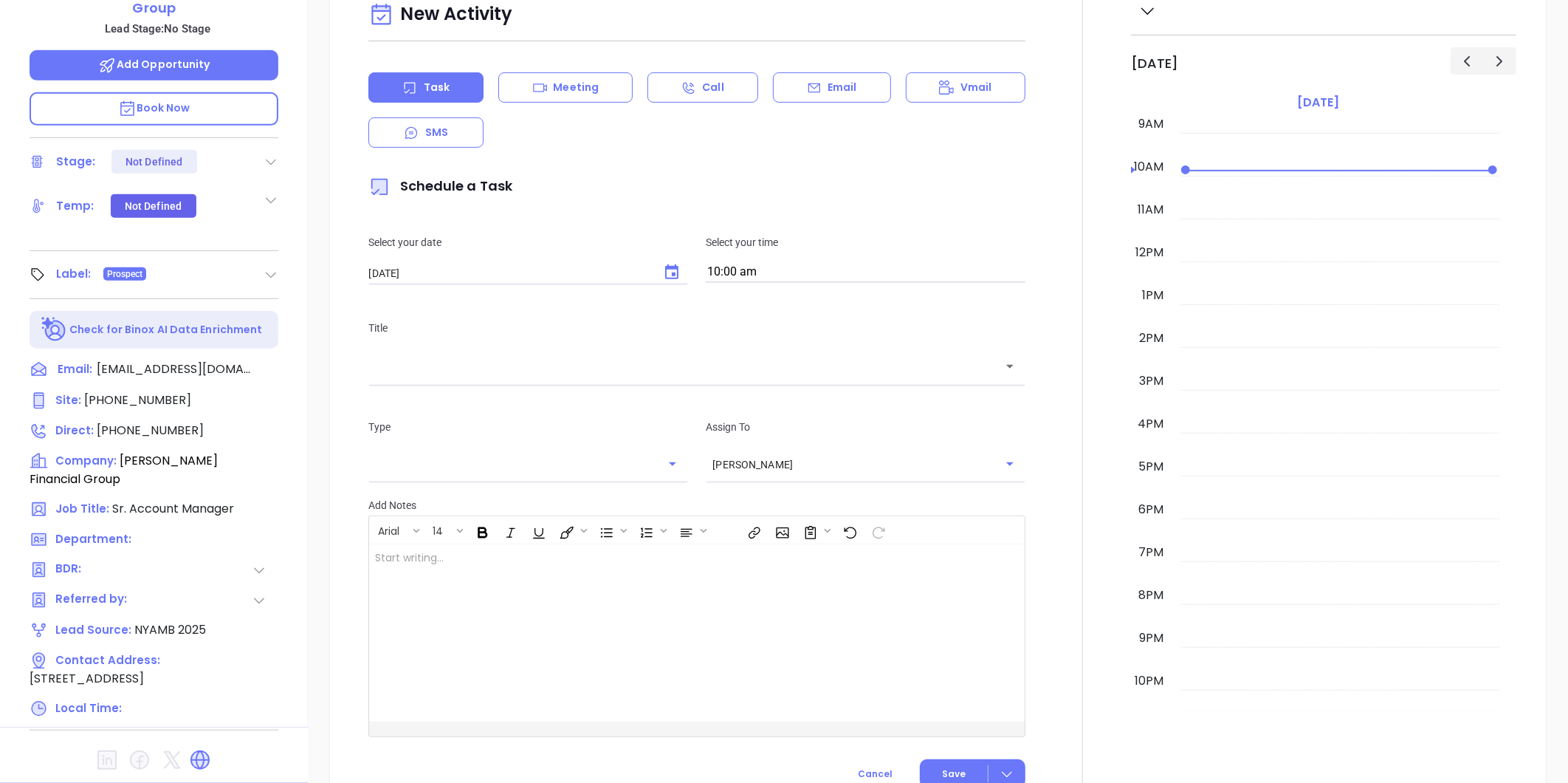
click at [195, 748] on icon at bounding box center [200, 759] width 24 height 24
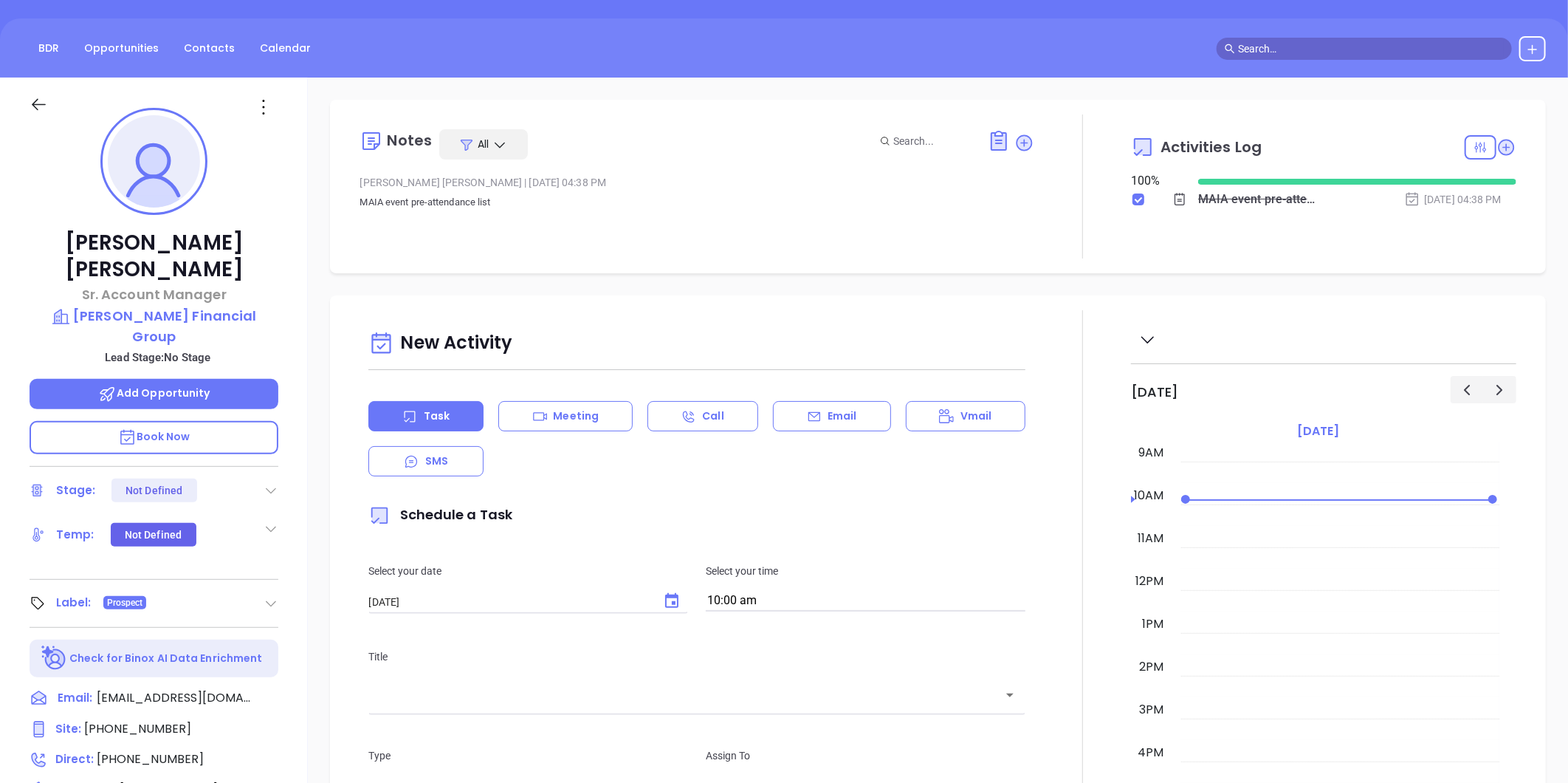
scroll to position [0, 0]
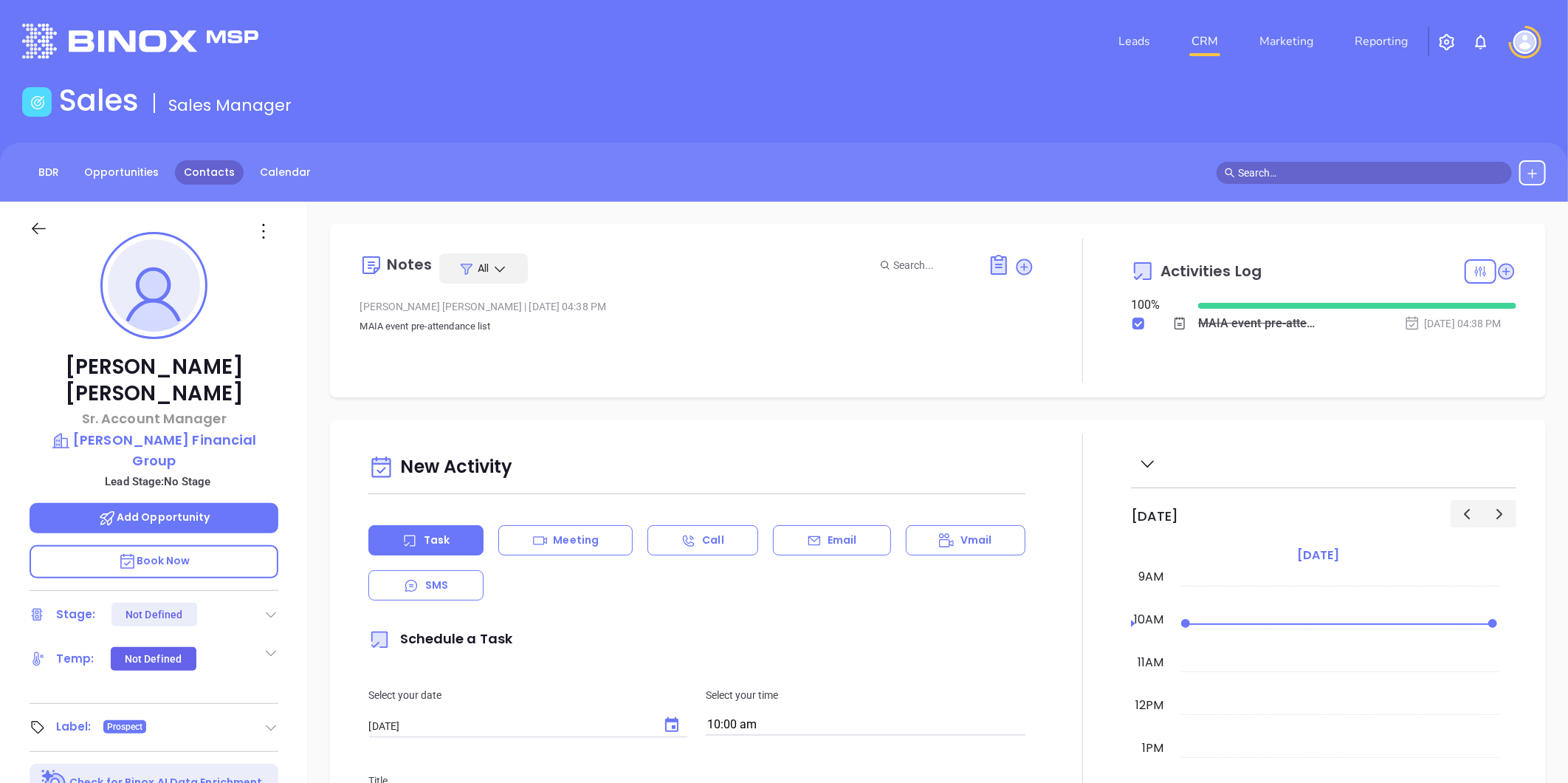
click at [226, 172] on link "Contacts" at bounding box center [209, 173] width 69 height 24
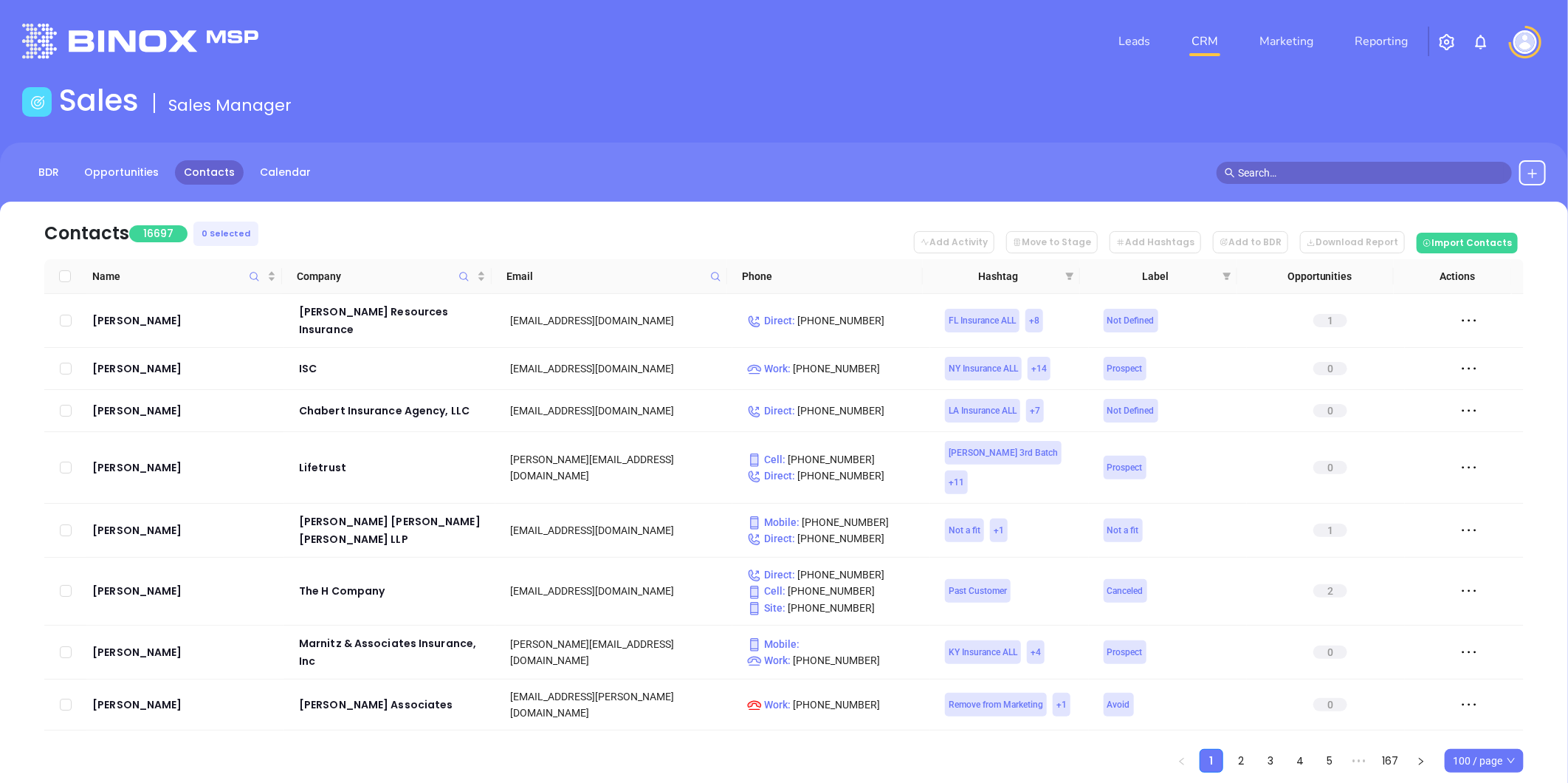
click at [719, 282] on icon at bounding box center [716, 277] width 11 height 11
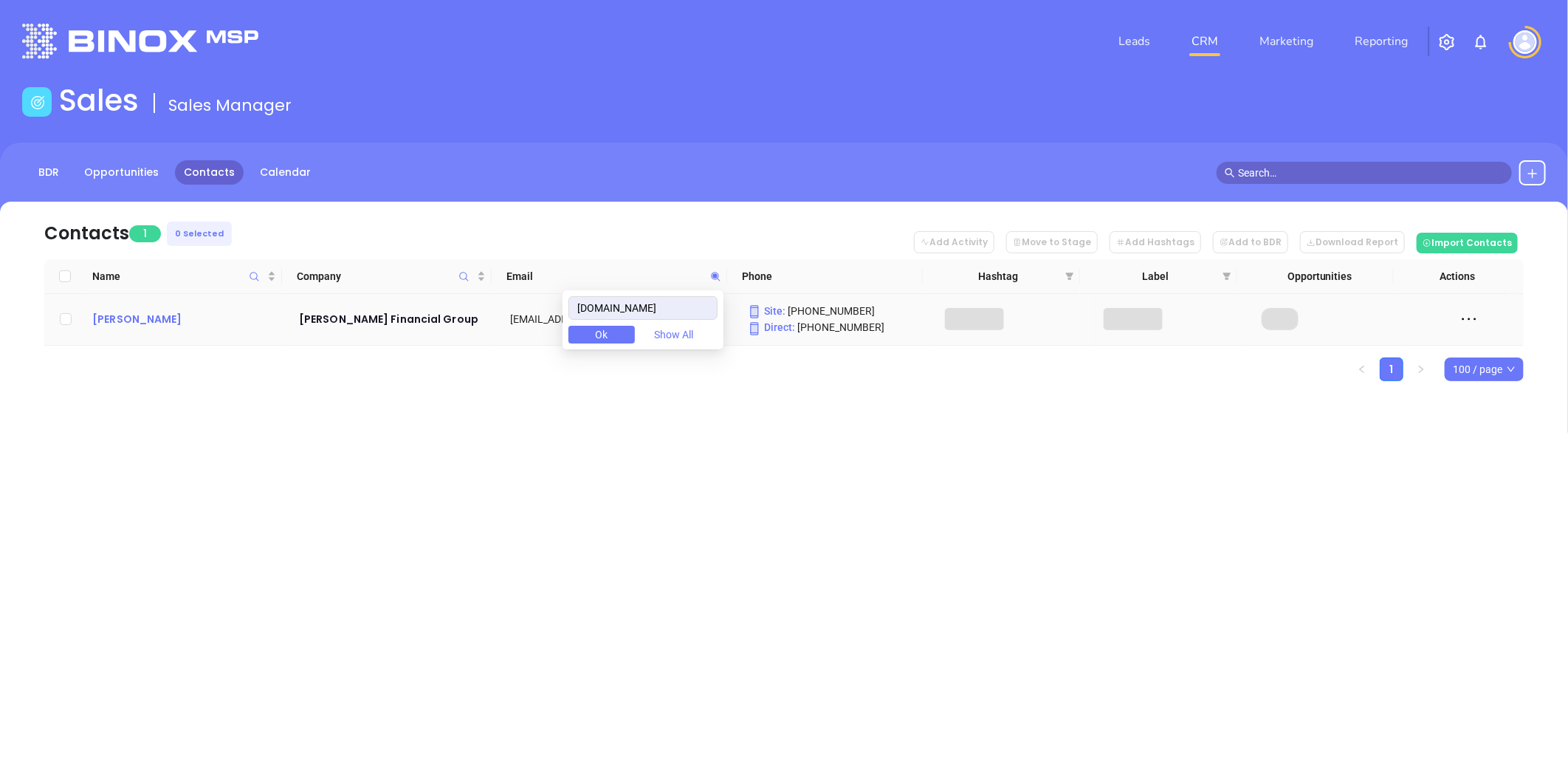
type input "[DOMAIN_NAME]"
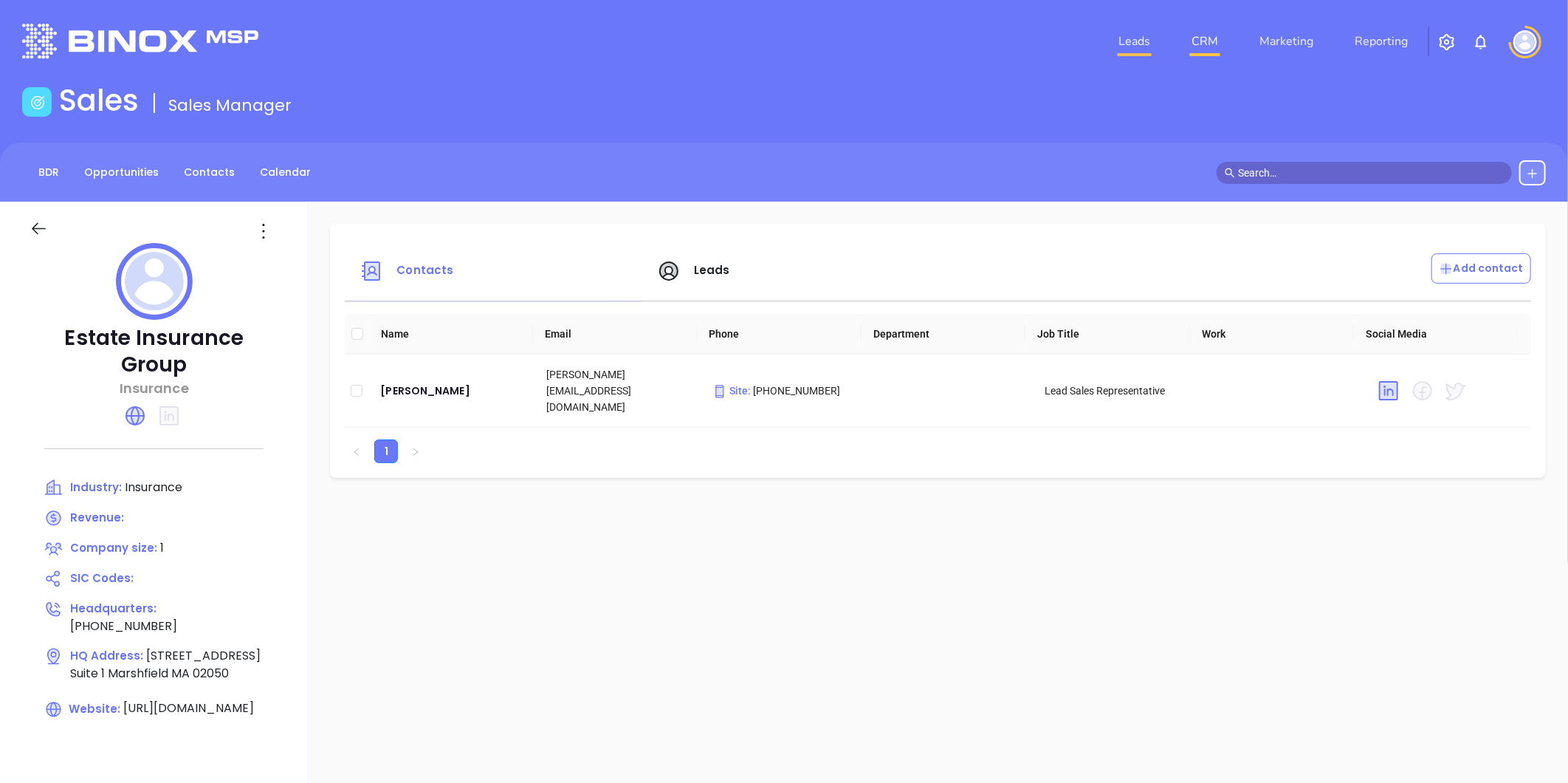
click at [1143, 47] on link "Leads" at bounding box center [1135, 41] width 44 height 29
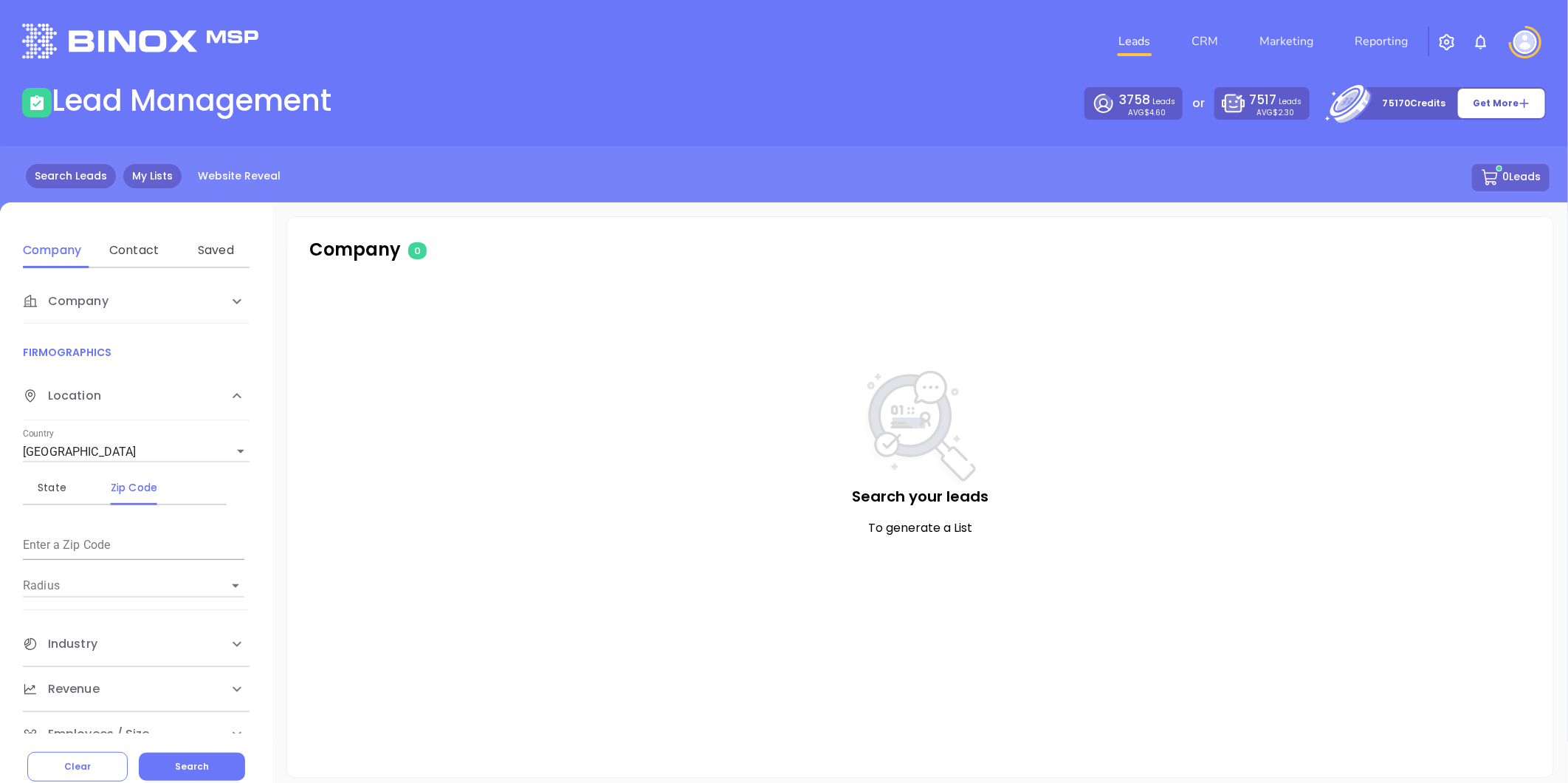
click at [153, 180] on link "My Lists" at bounding box center [153, 176] width 58 height 24
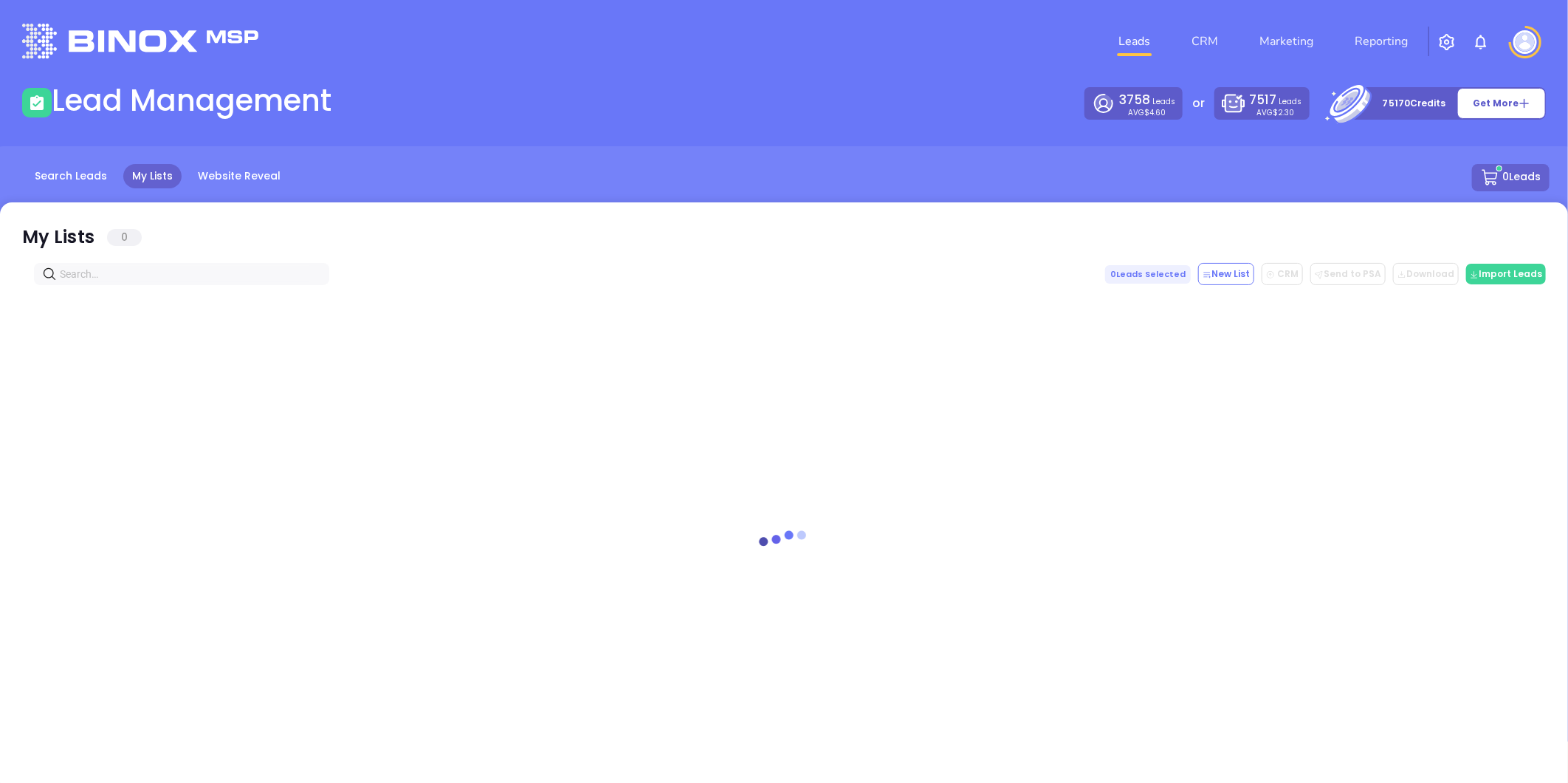
click at [81, 286] on div at bounding box center [784, 532] width 1524 height 495
click at [89, 275] on input "text" at bounding box center [185, 274] width 250 height 16
paste input "dalefrankfinancial.com"
drag, startPoint x: 179, startPoint y: 276, endPoint x: -12, endPoint y: 285, distance: 191.2
click at [0, 285] on html "Leads CRM Marketing Reporting Financial Leads Leads Lead Management 3758 Leads …" at bounding box center [784, 391] width 1568 height 783
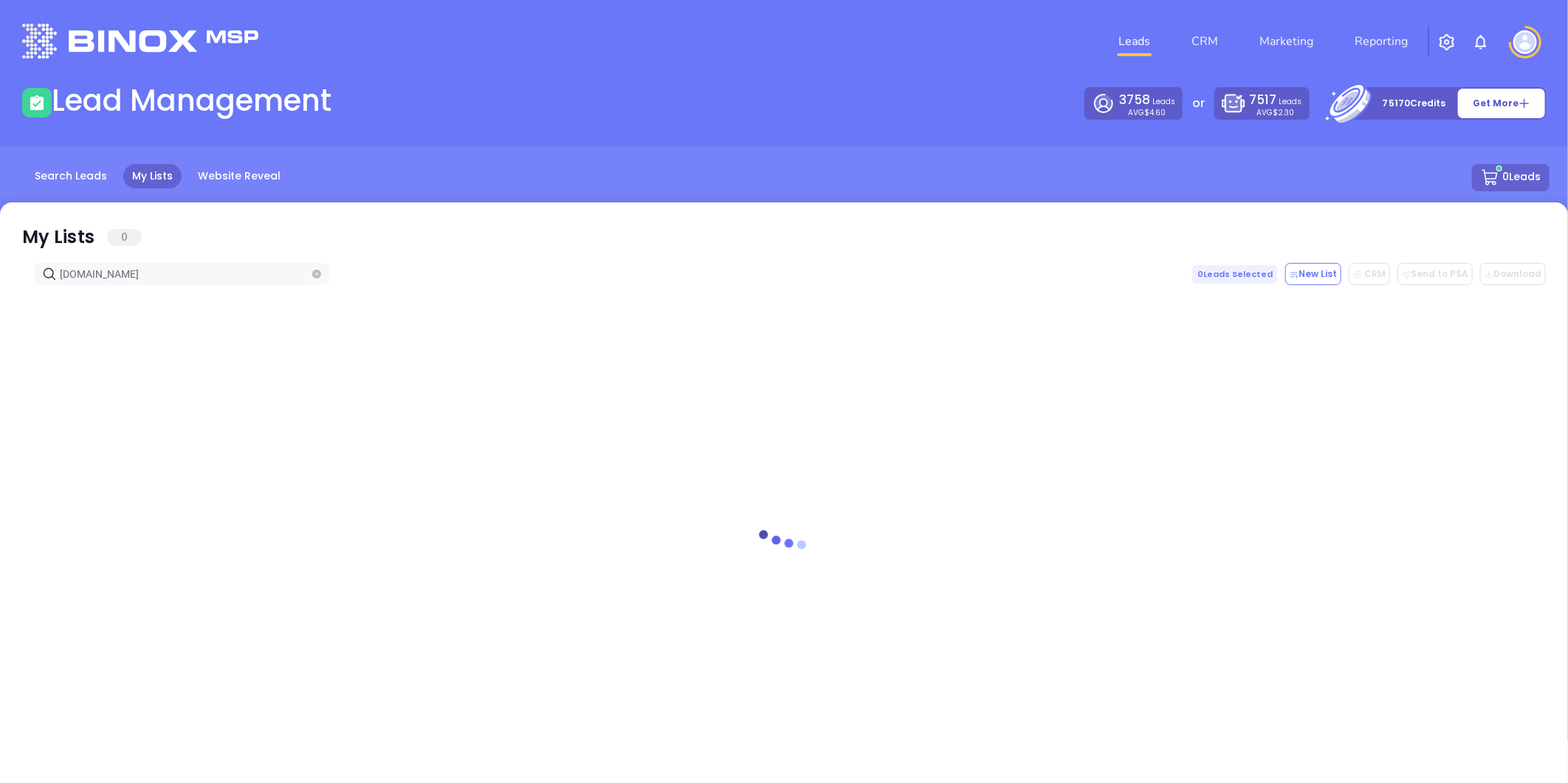
type input "dalefrankfinancial.com"
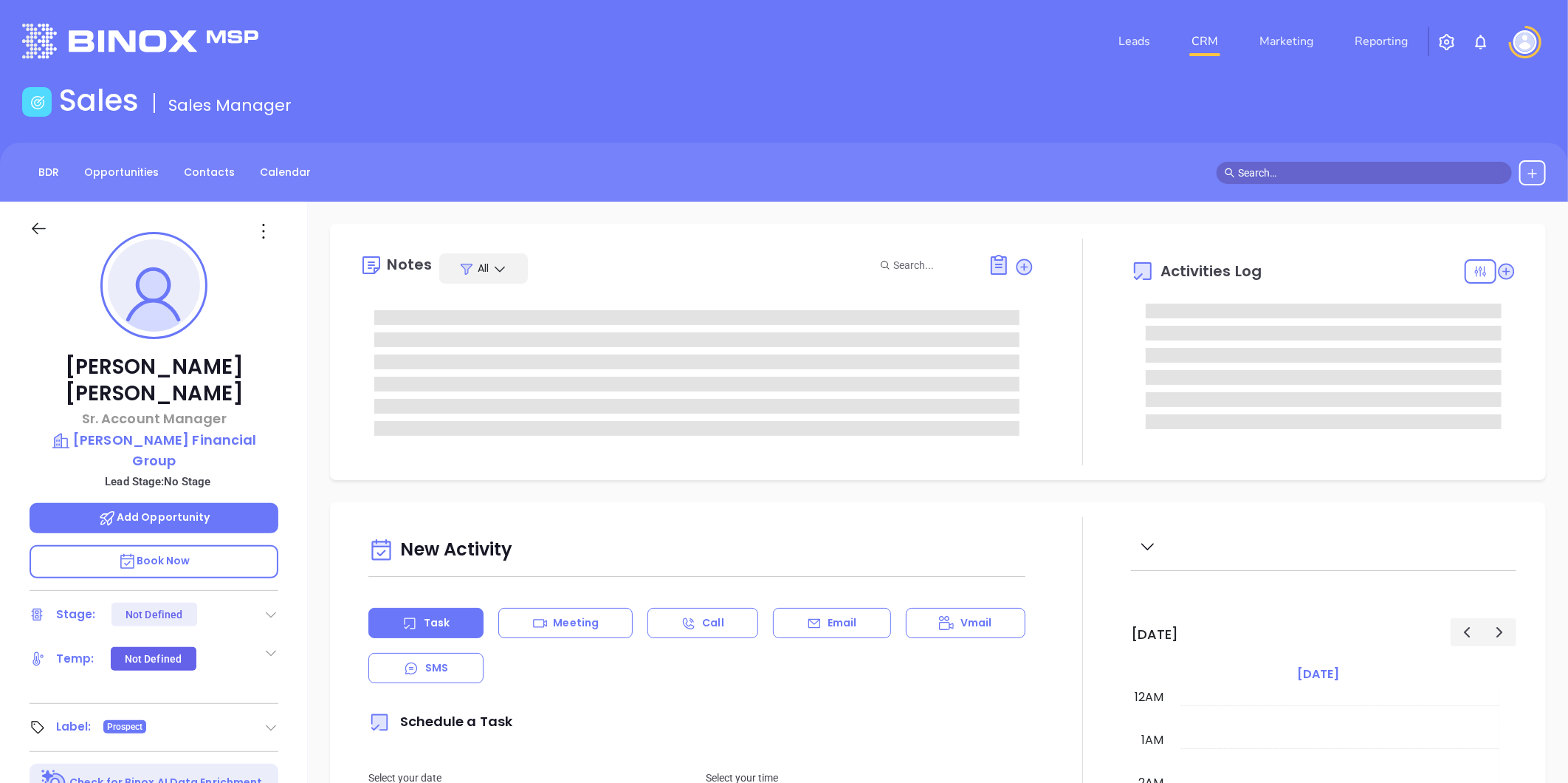
type input "10:00 am"
type input "[DATE]"
type input "[PERSON_NAME]"
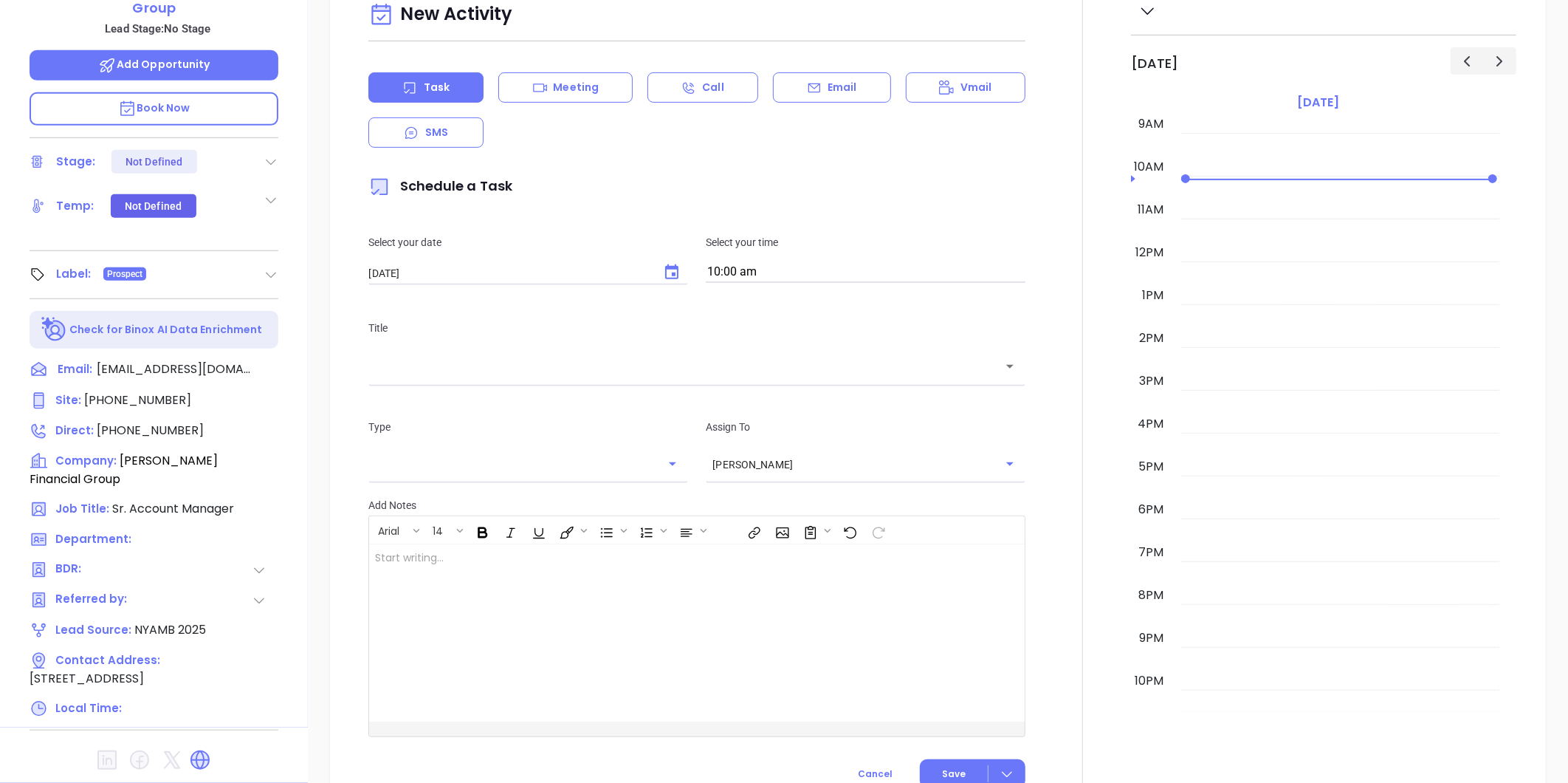
scroll to position [124, 0]
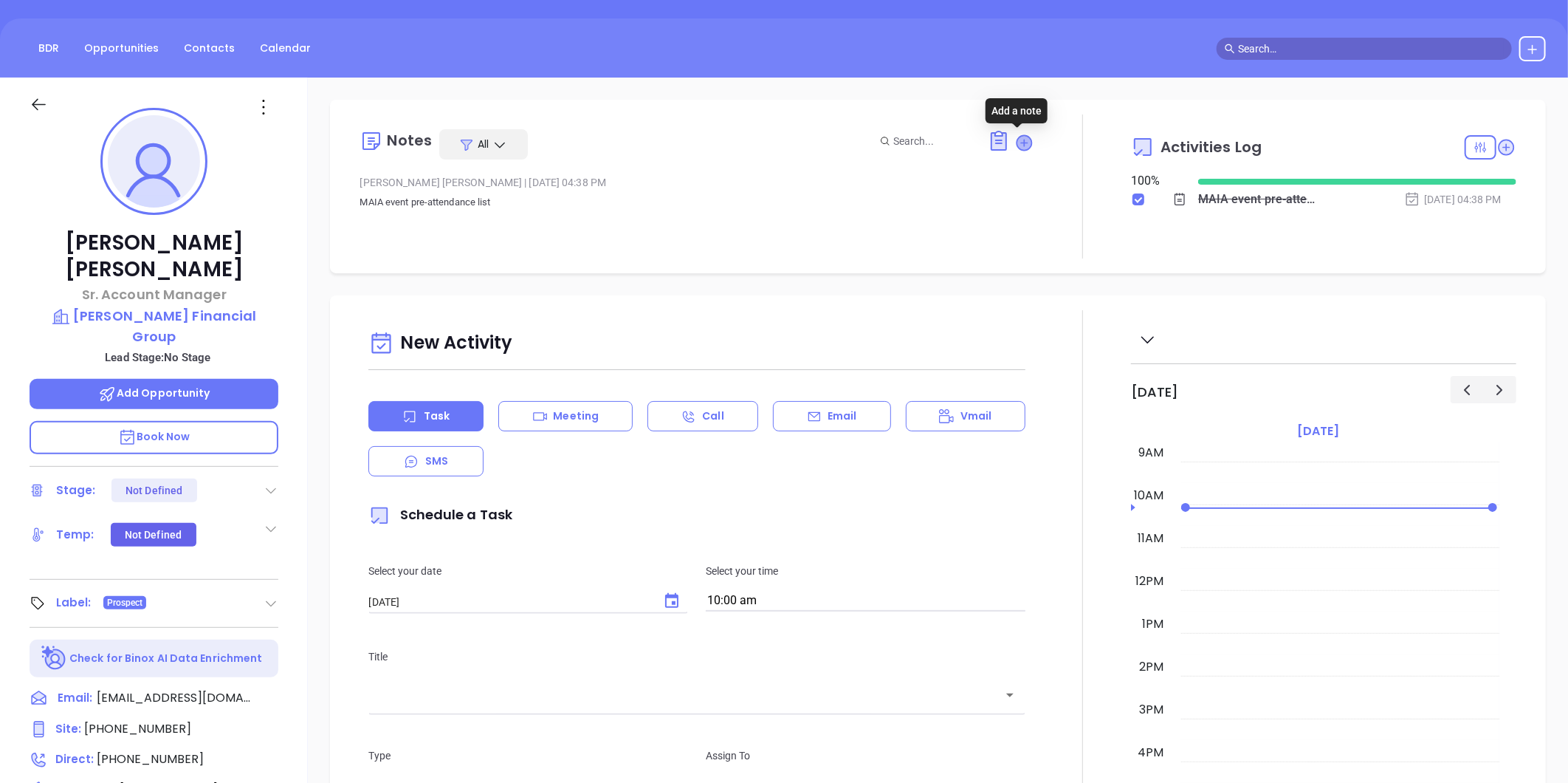
click at [1017, 145] on icon at bounding box center [1025, 143] width 15 height 15
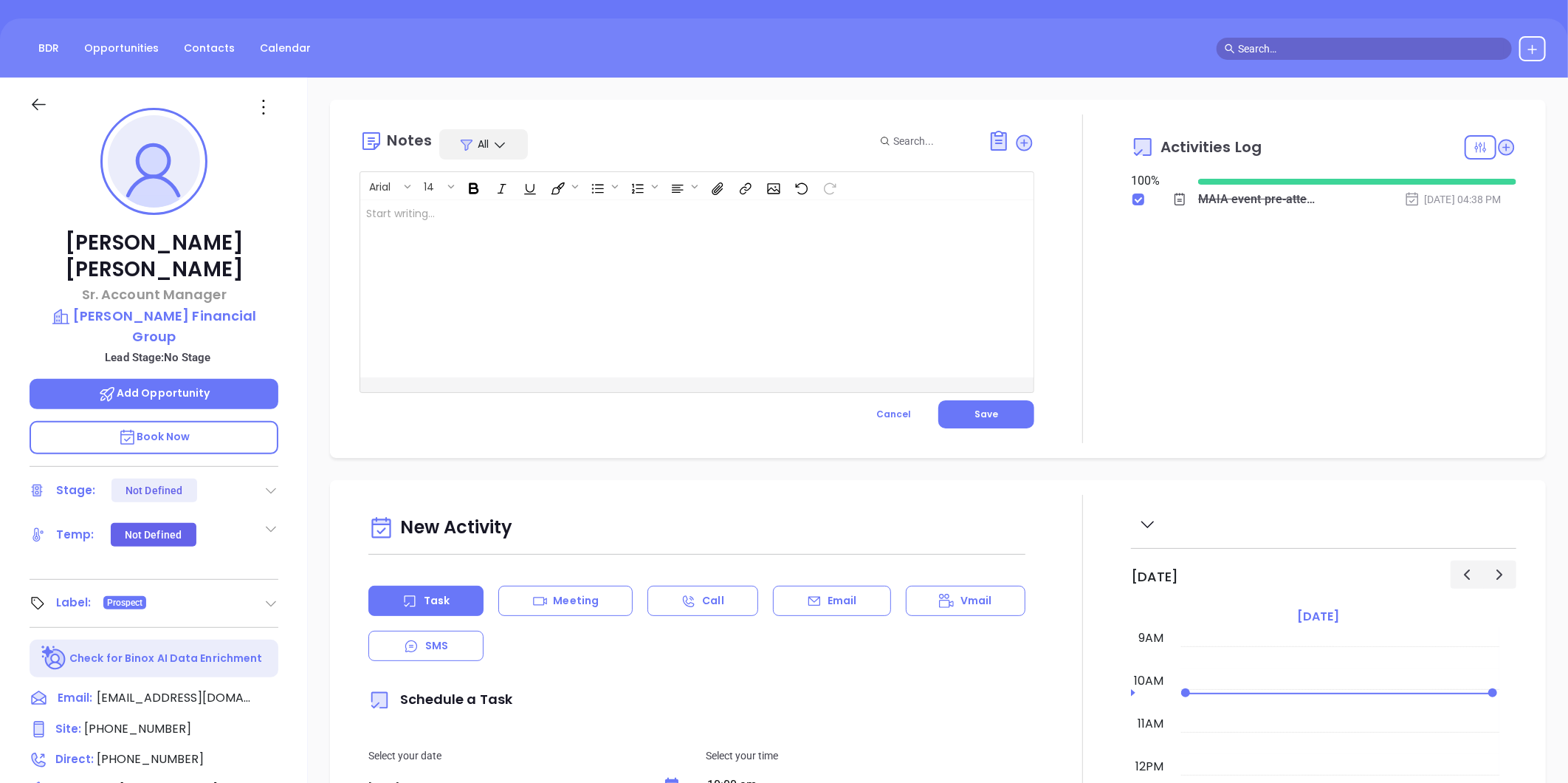
click at [135, 277] on div "[PERSON_NAME] Account Manager [PERSON_NAME] Financial Group Lead Stage: No Stag…" at bounding box center [154, 567] width 308 height 979
drag, startPoint x: 135, startPoint y: 277, endPoint x: 127, endPoint y: 286, distance: 12.0
click at [127, 306] on p "Dale A. Frank Financial Group" at bounding box center [153, 326] width 249 height 41
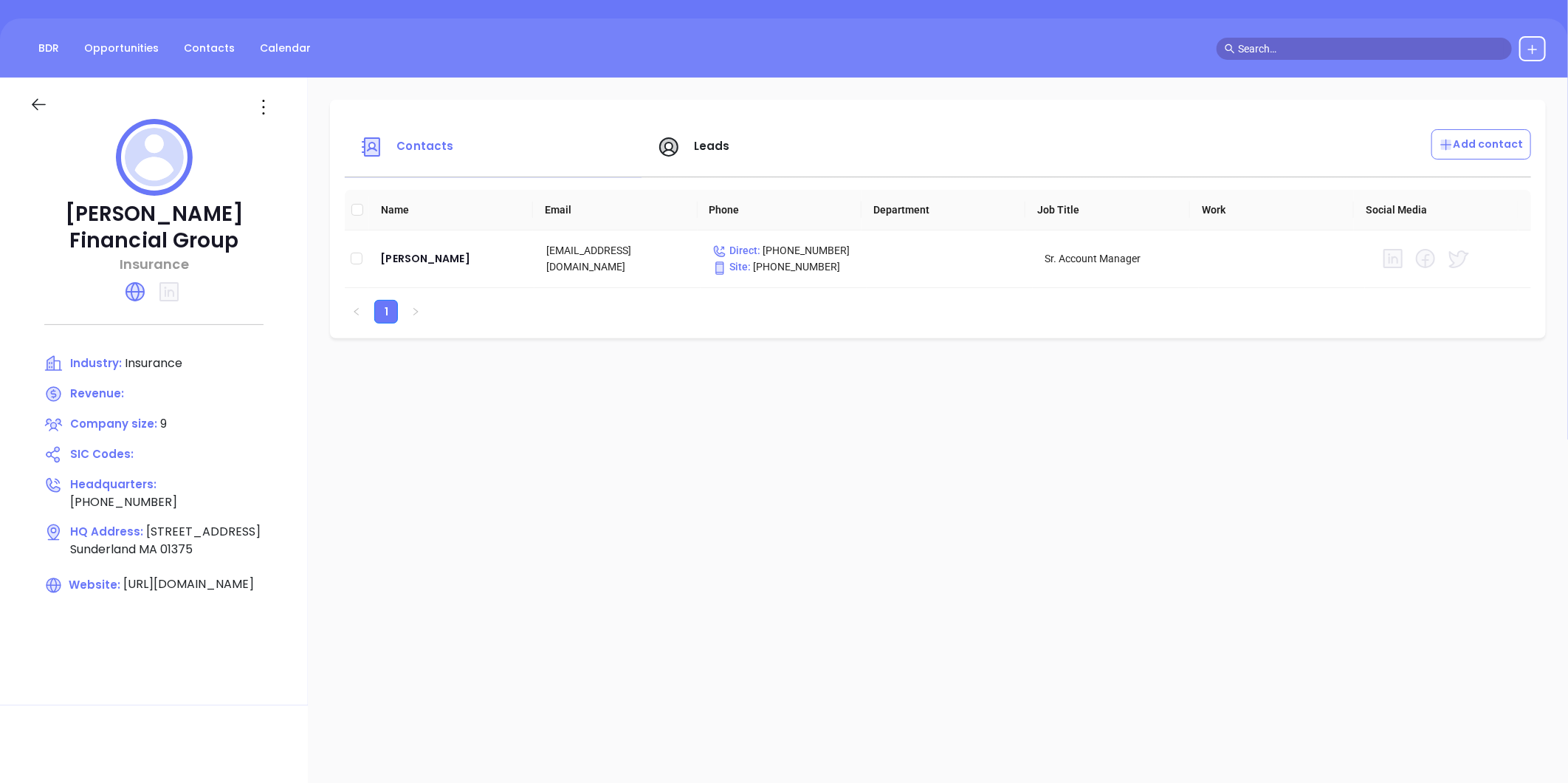
click at [41, 111] on icon at bounding box center [38, 104] width 19 height 19
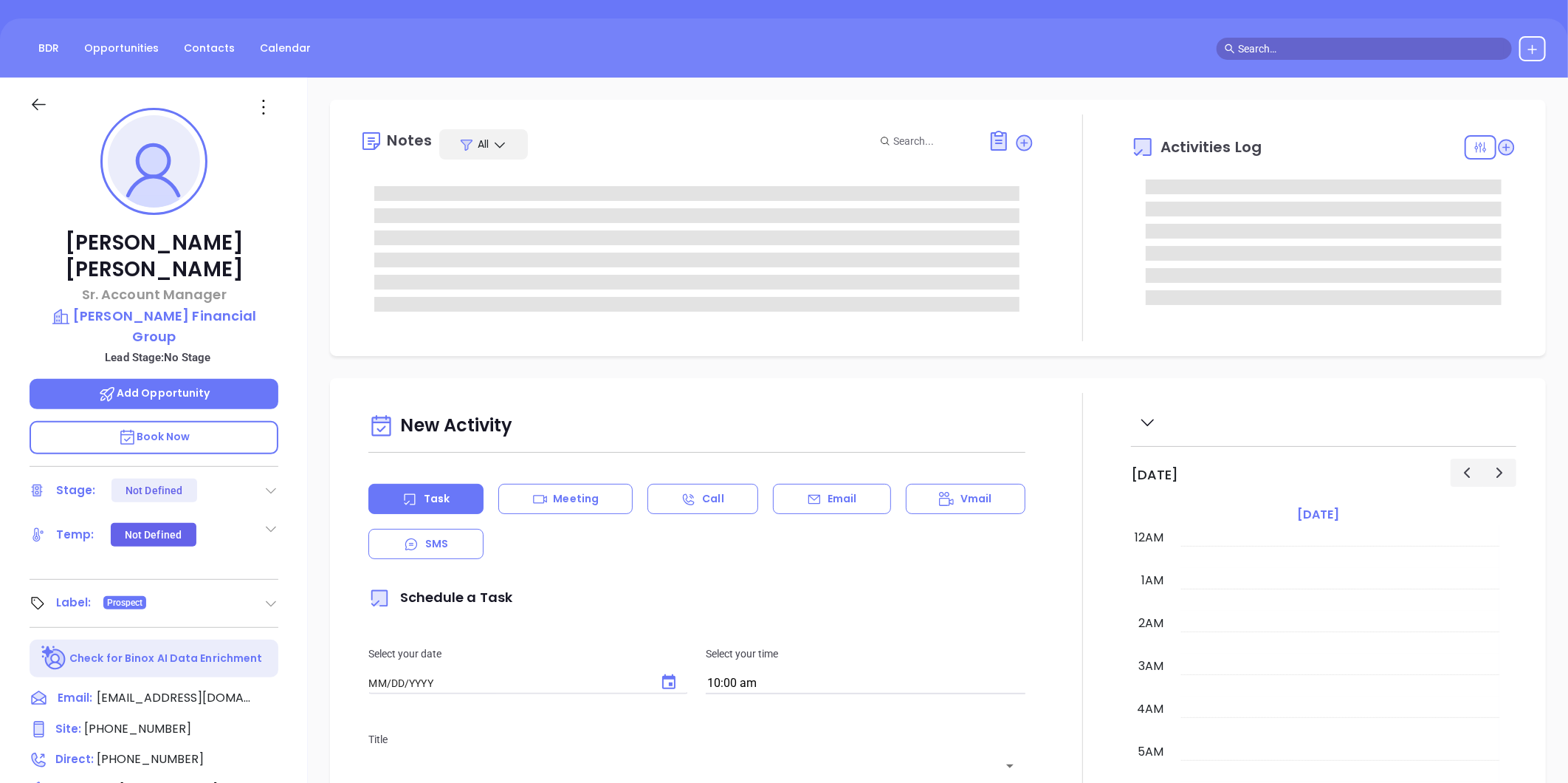
type input "[DATE]"
type input "[PERSON_NAME]"
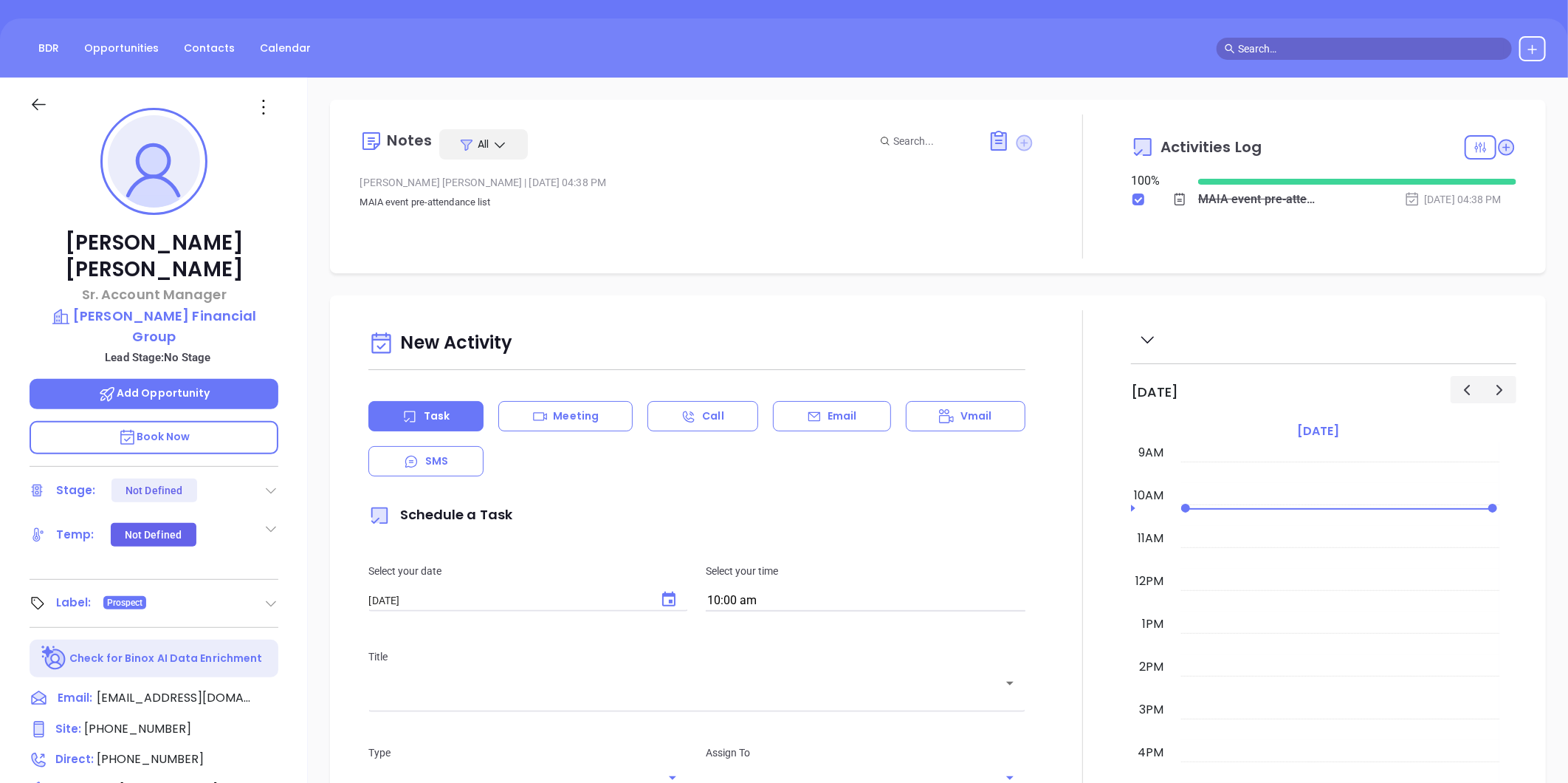
click at [1025, 140] on icon at bounding box center [1025, 143] width 16 height 16
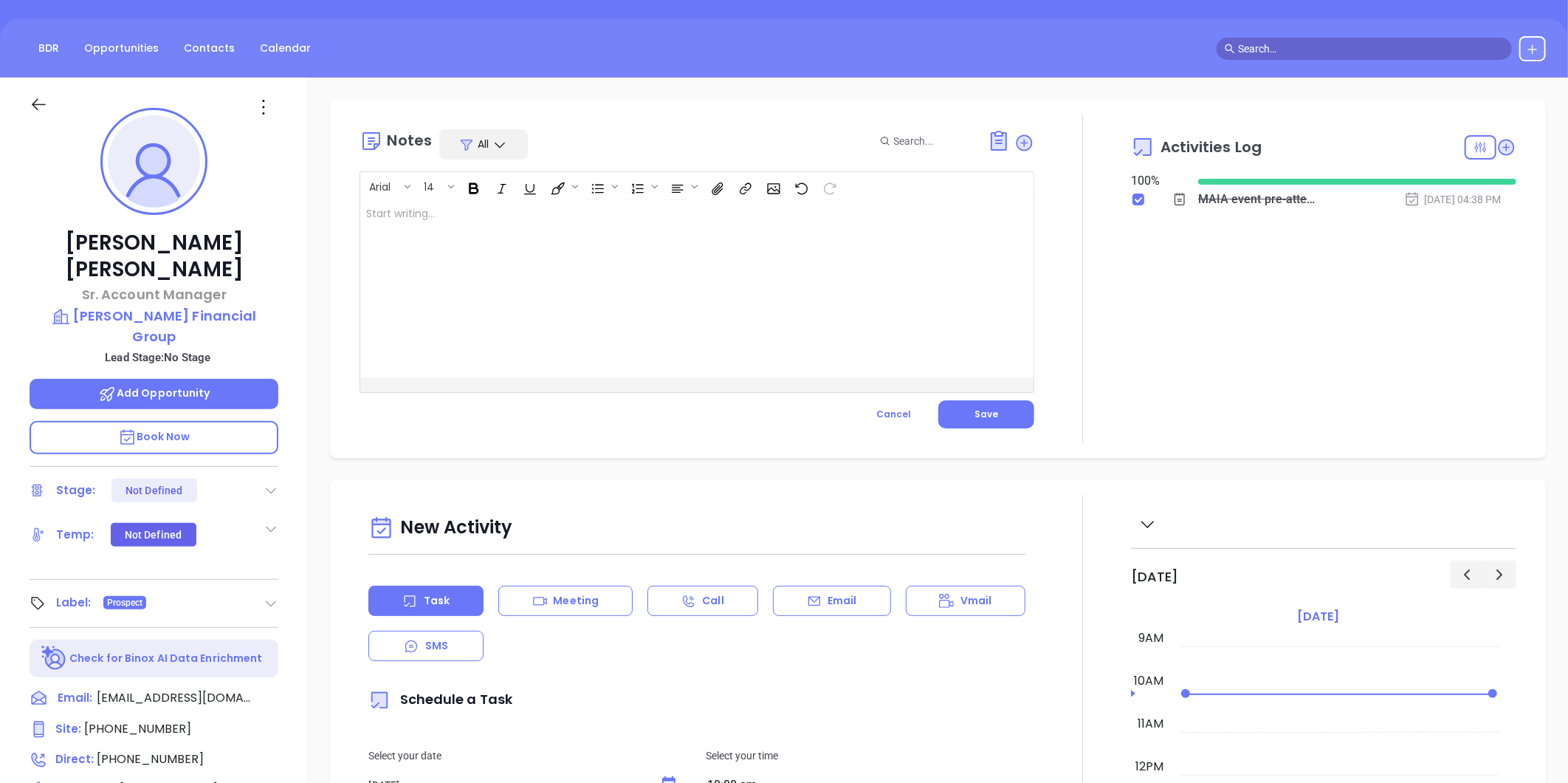
click at [554, 254] on div at bounding box center [673, 289] width 626 height 177
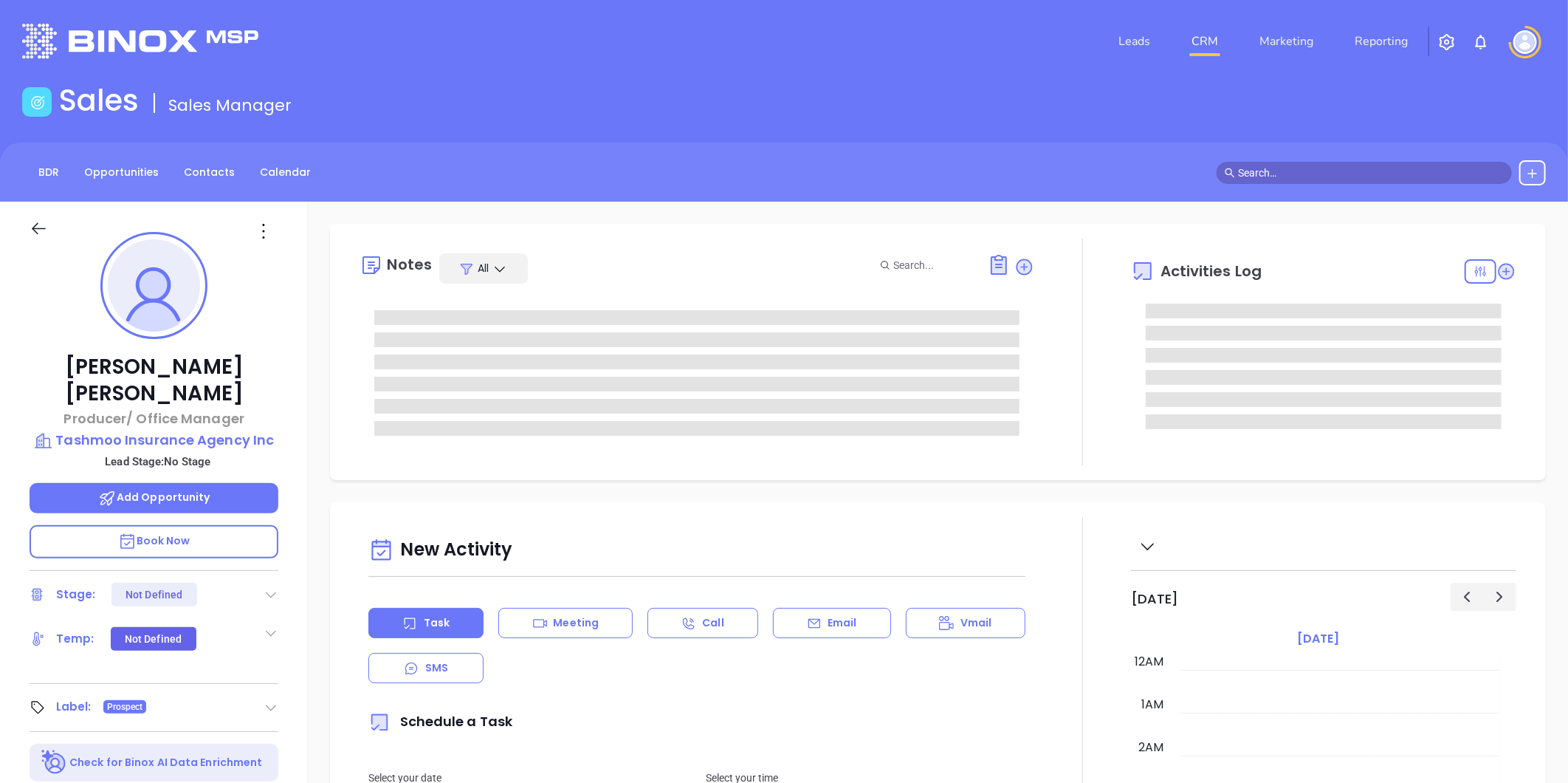
type input "[DATE]"
type input "[PERSON_NAME]"
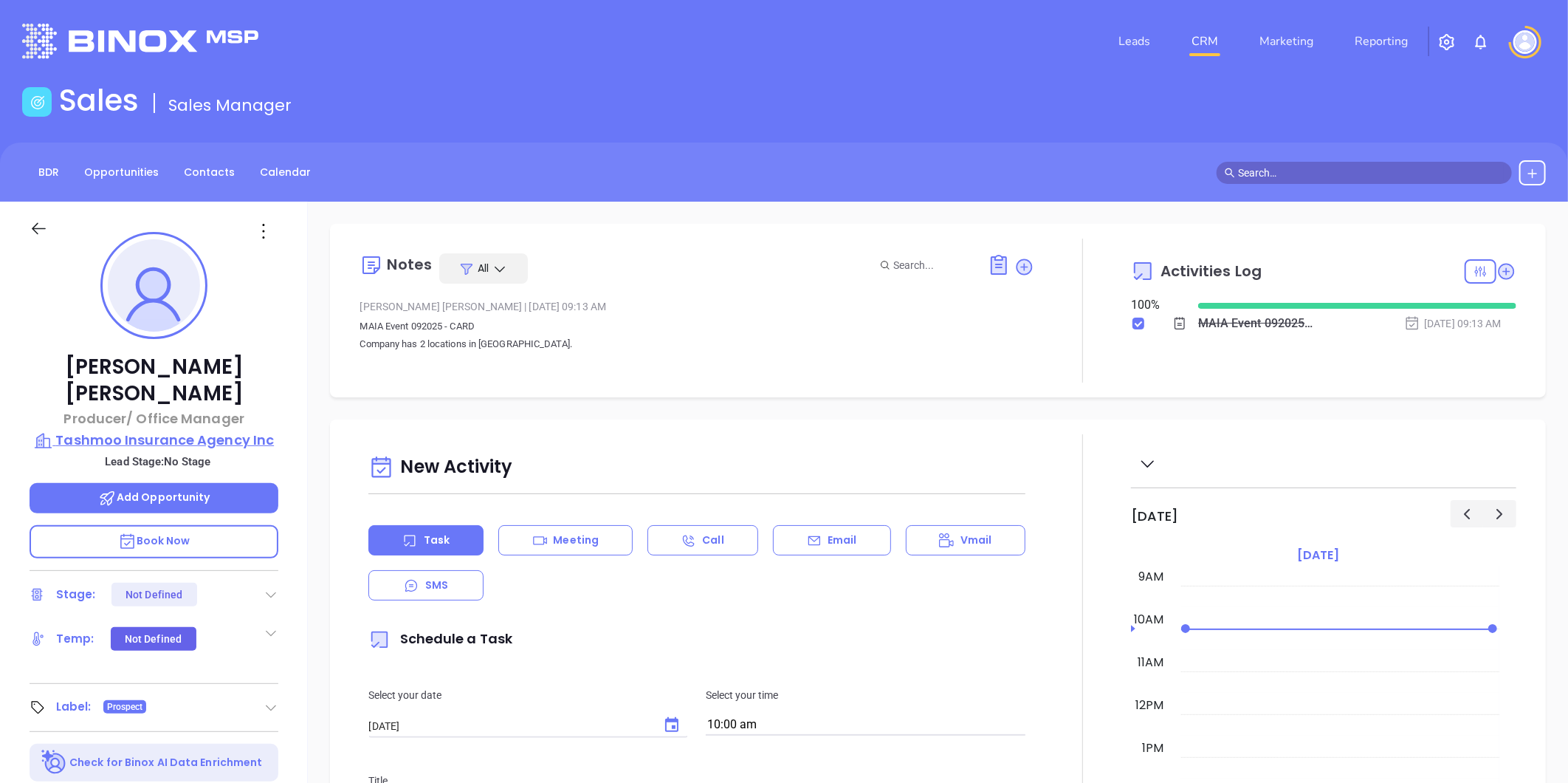
click at [190, 430] on p "Tashmoo Insurance Agency Inc" at bounding box center [153, 440] width 249 height 20
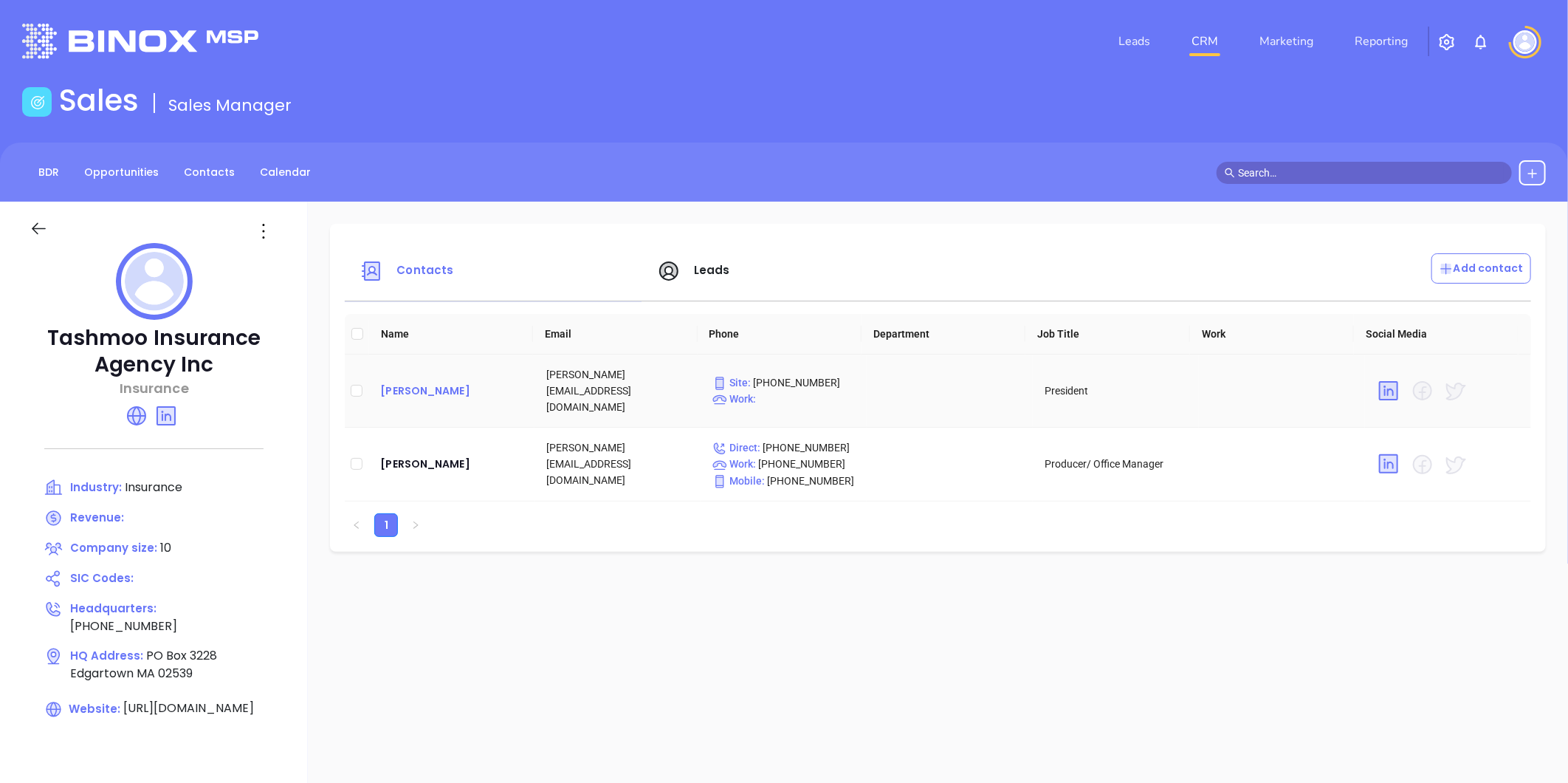
click at [407, 382] on div "[PERSON_NAME]" at bounding box center [452, 391] width 143 height 18
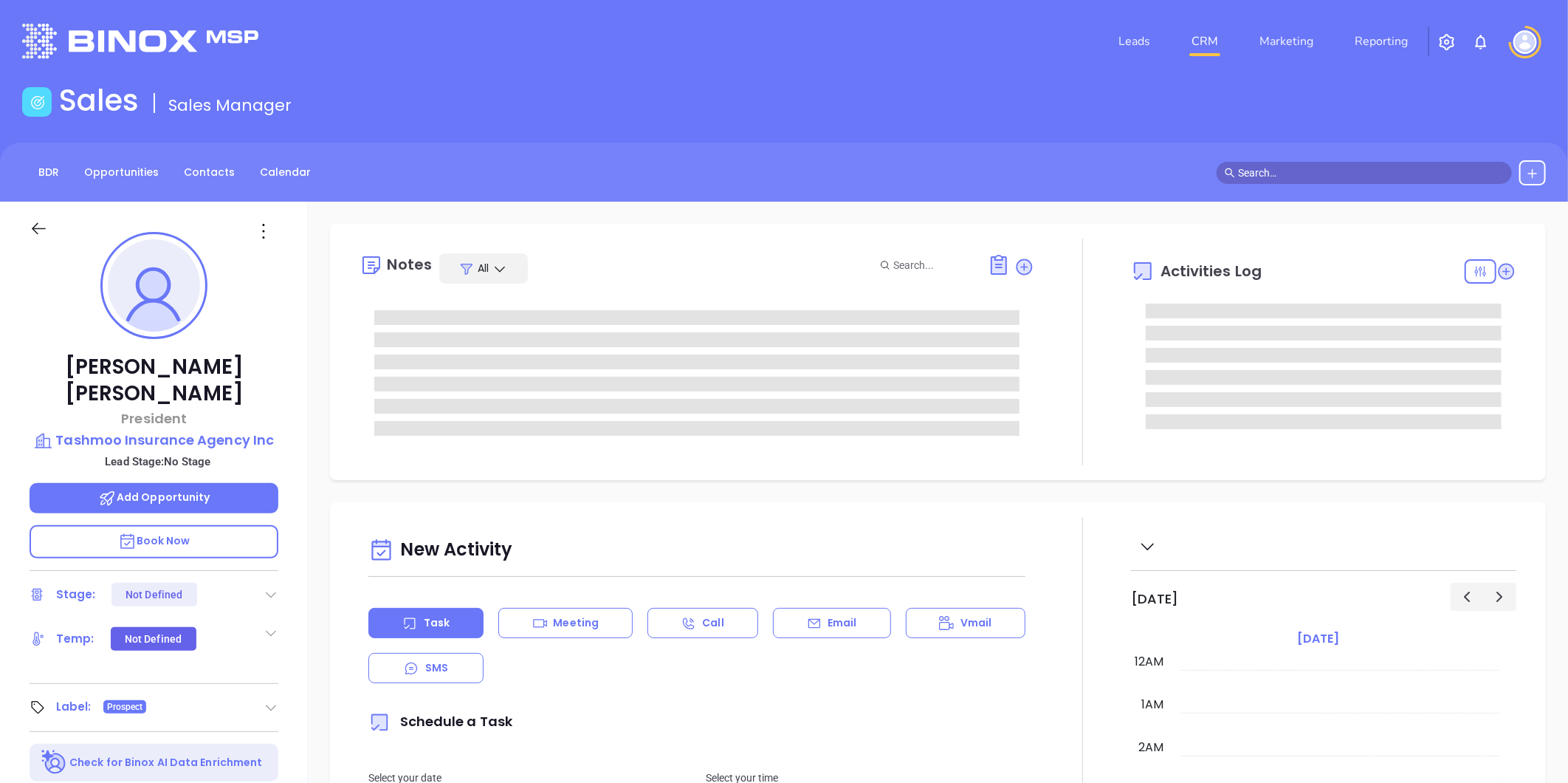
type input "[DATE]"
type input "[PERSON_NAME]"
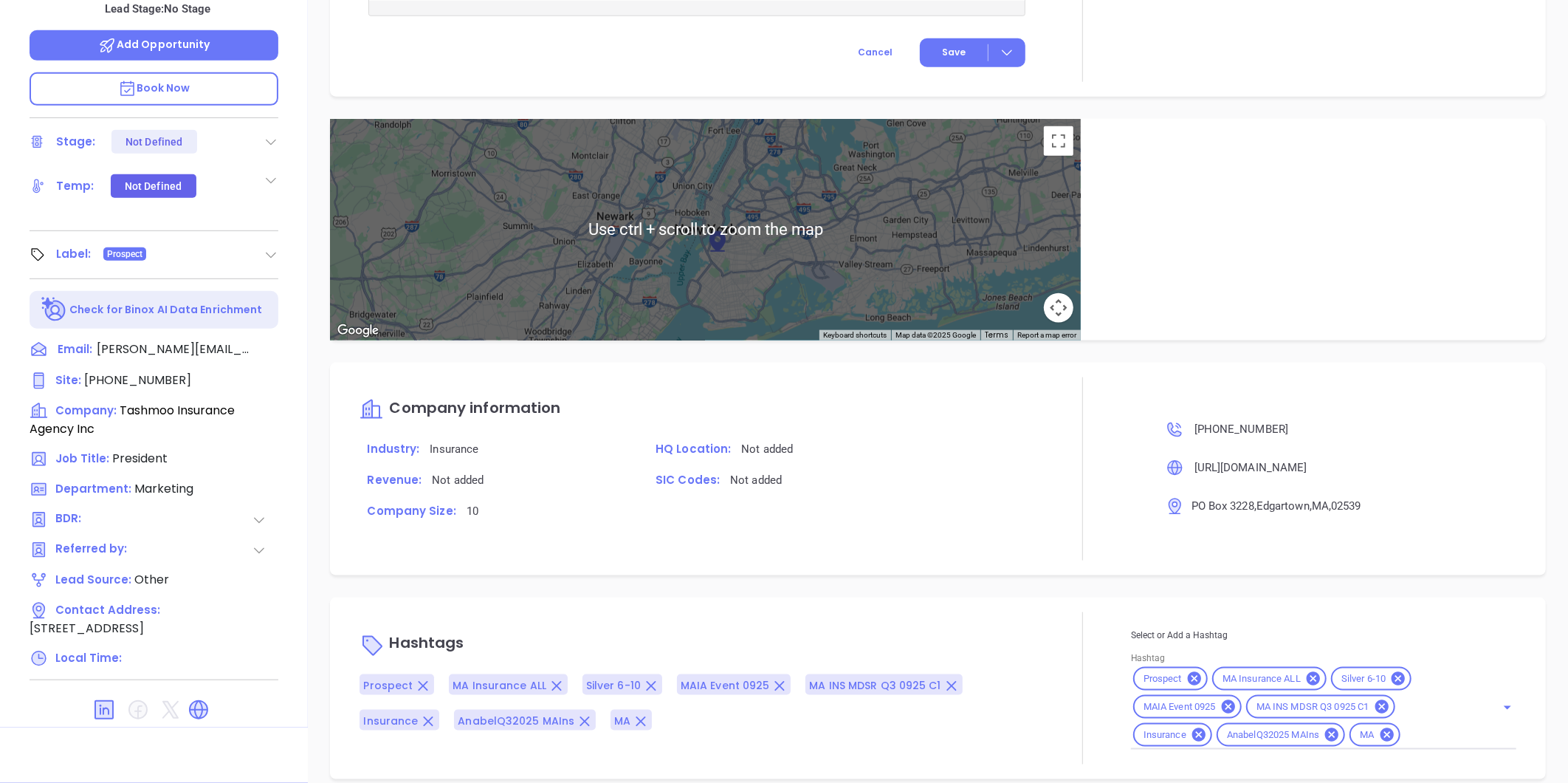
scroll to position [789, 0]
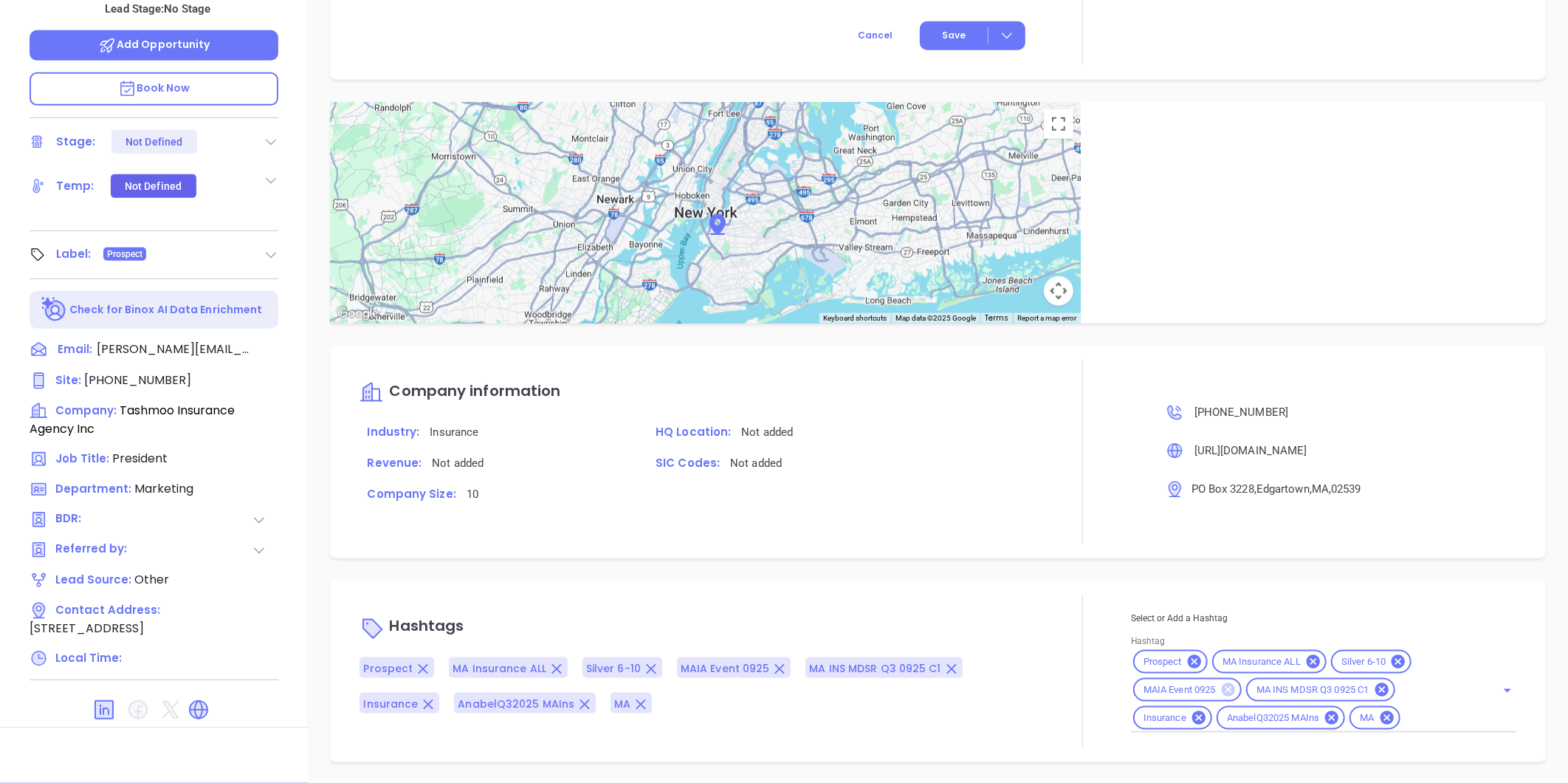
click at [1222, 686] on icon at bounding box center [1228, 690] width 13 height 13
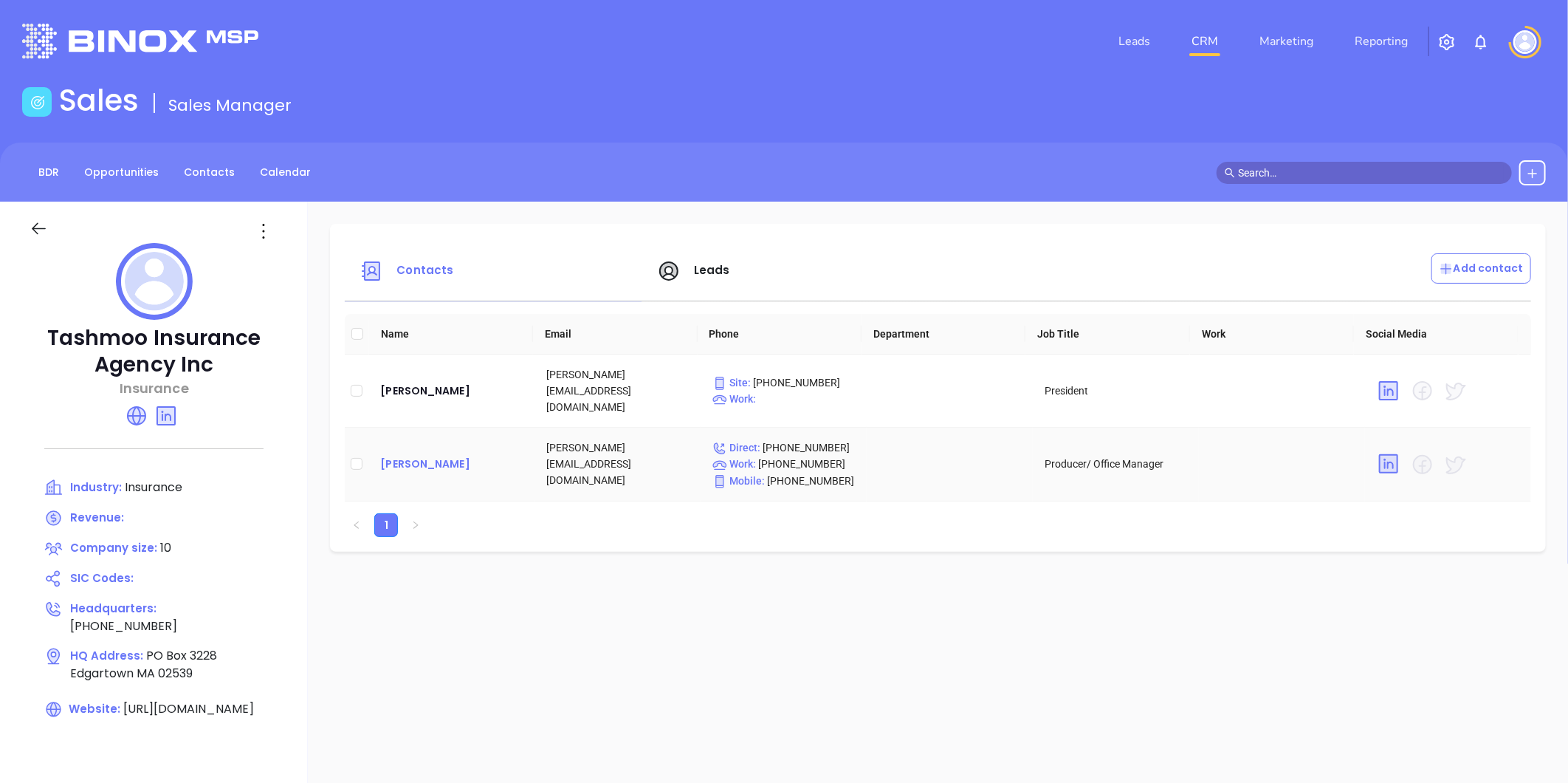
click at [409, 455] on div "[PERSON_NAME]" at bounding box center [452, 464] width 143 height 18
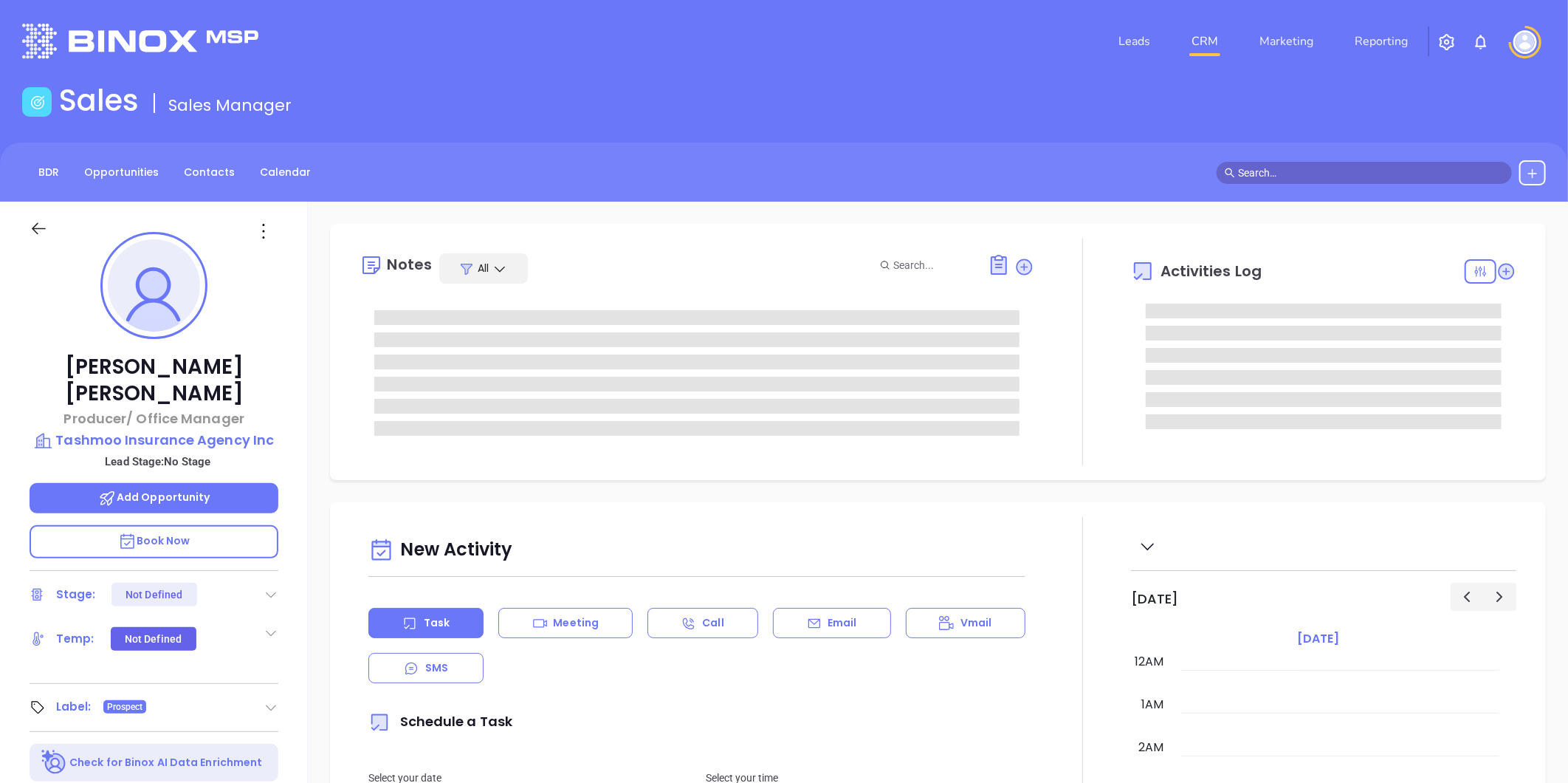
type input "[DATE]"
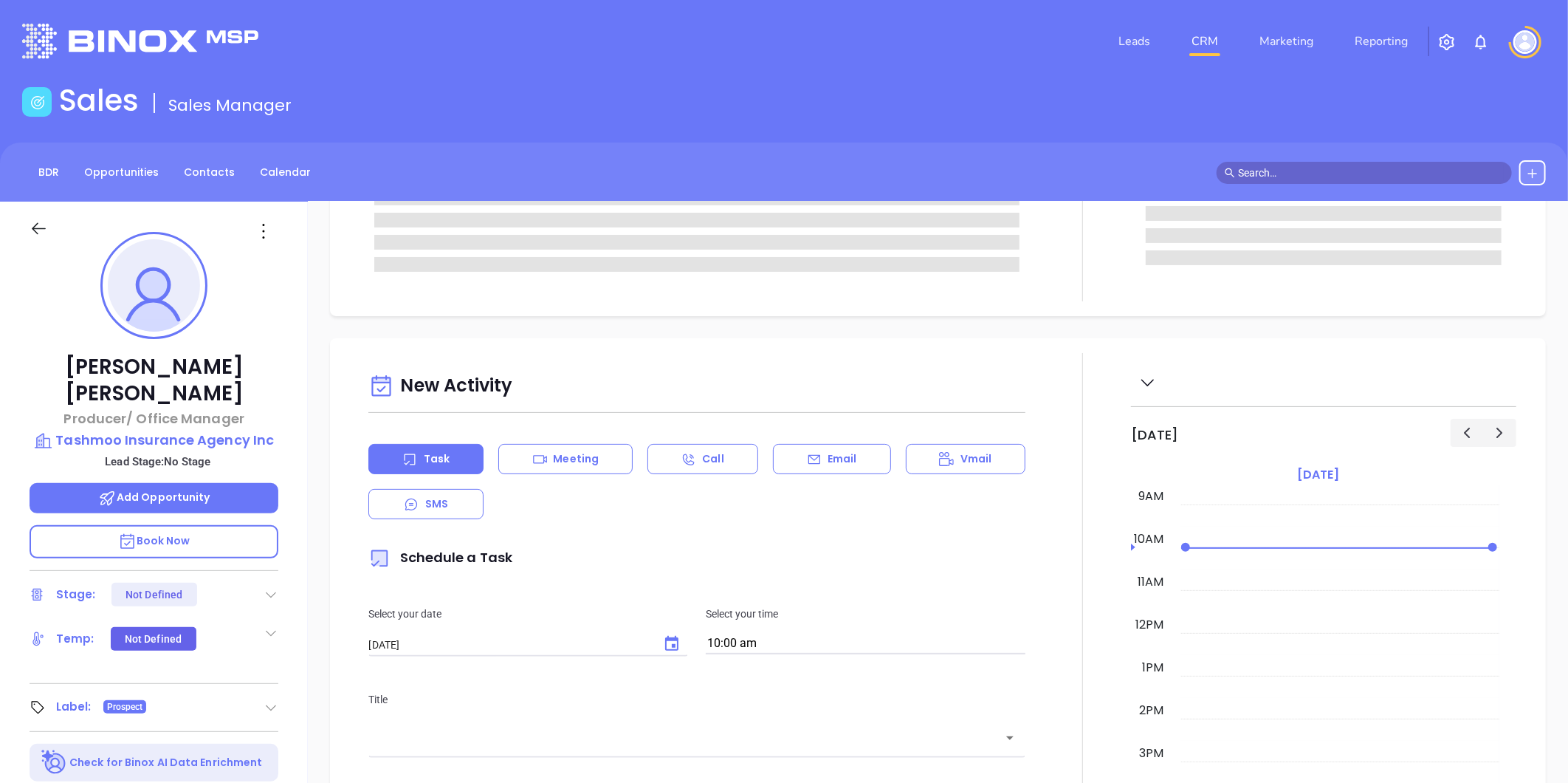
type input "[PERSON_NAME]"
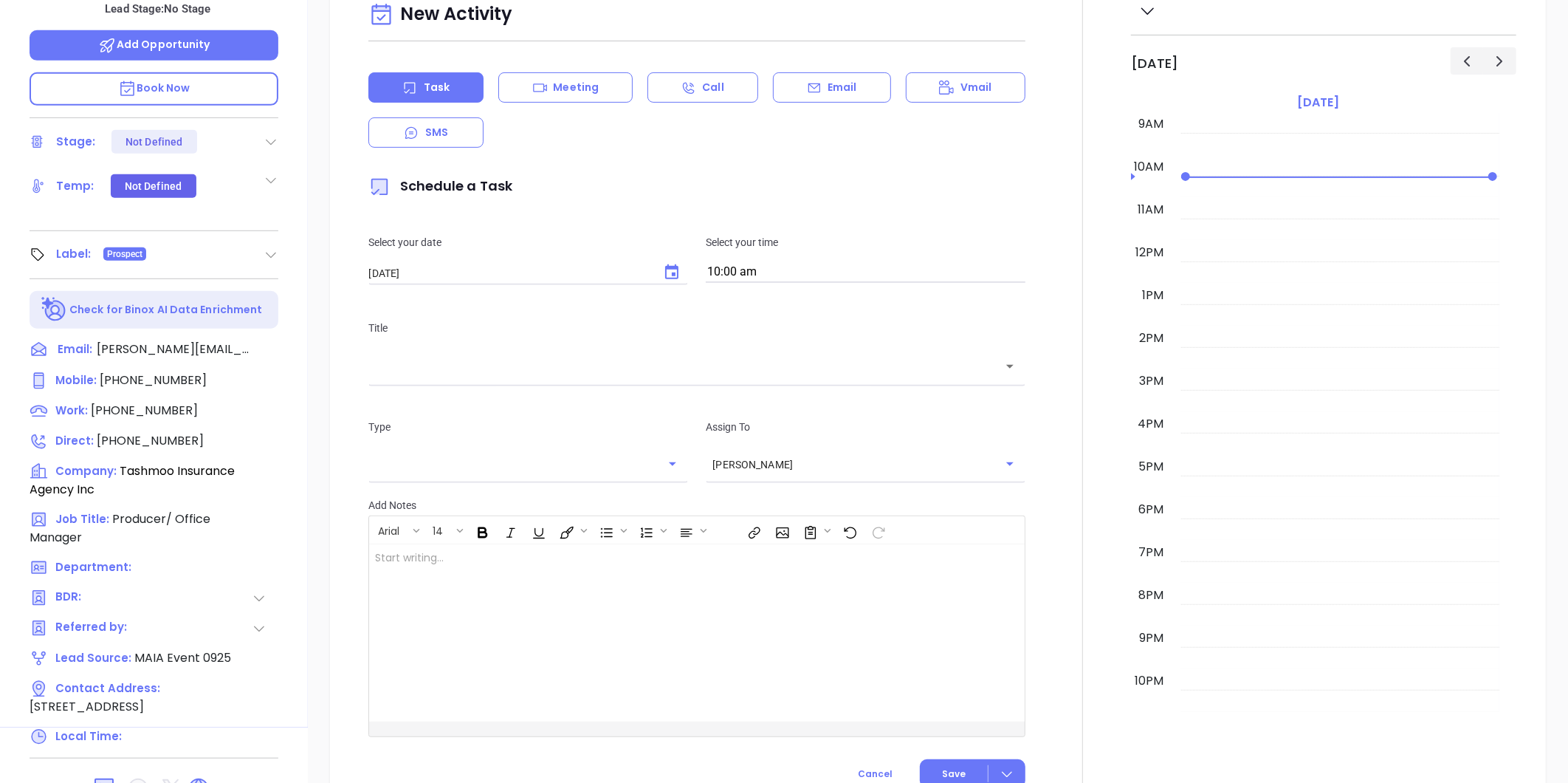
scroll to position [207, 0]
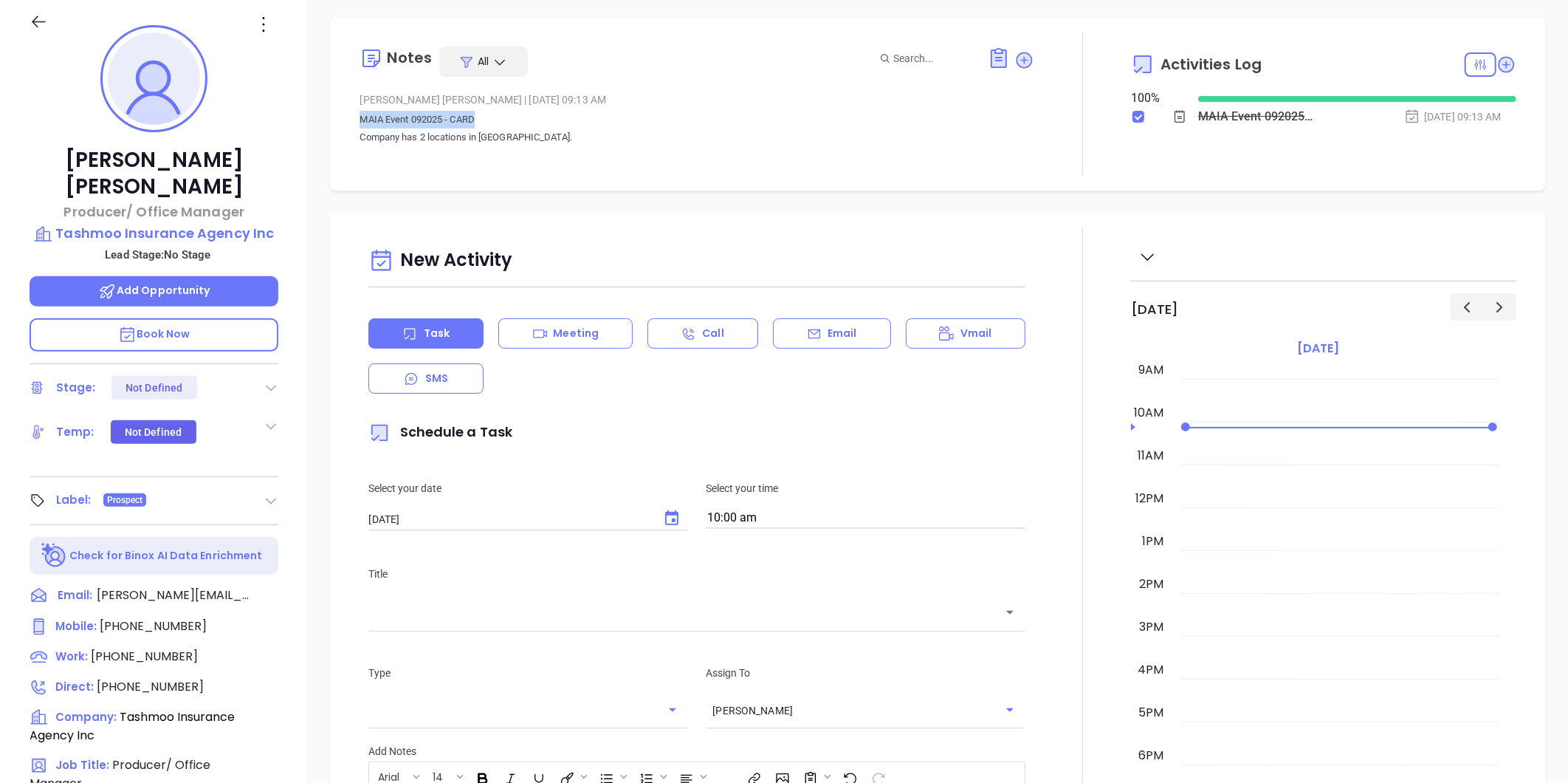
drag, startPoint x: 369, startPoint y: 118, endPoint x: 478, endPoint y: 119, distance: 109.0
click at [478, 119] on p "MAIA Event 092025 - CARD Company has 2 locations in [GEOGRAPHIC_DATA]." at bounding box center [697, 129] width 675 height 36
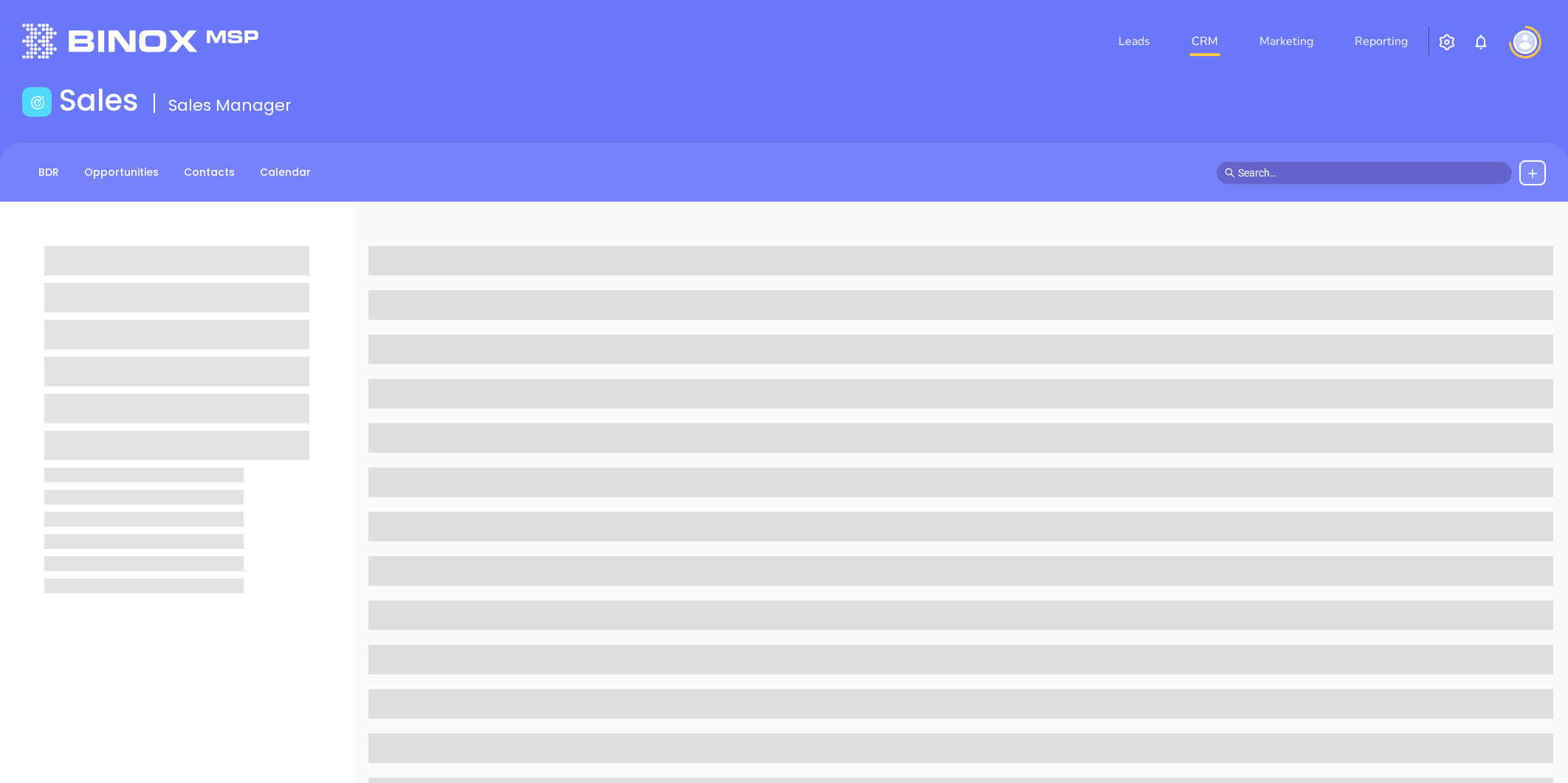
scroll to position [453, 0]
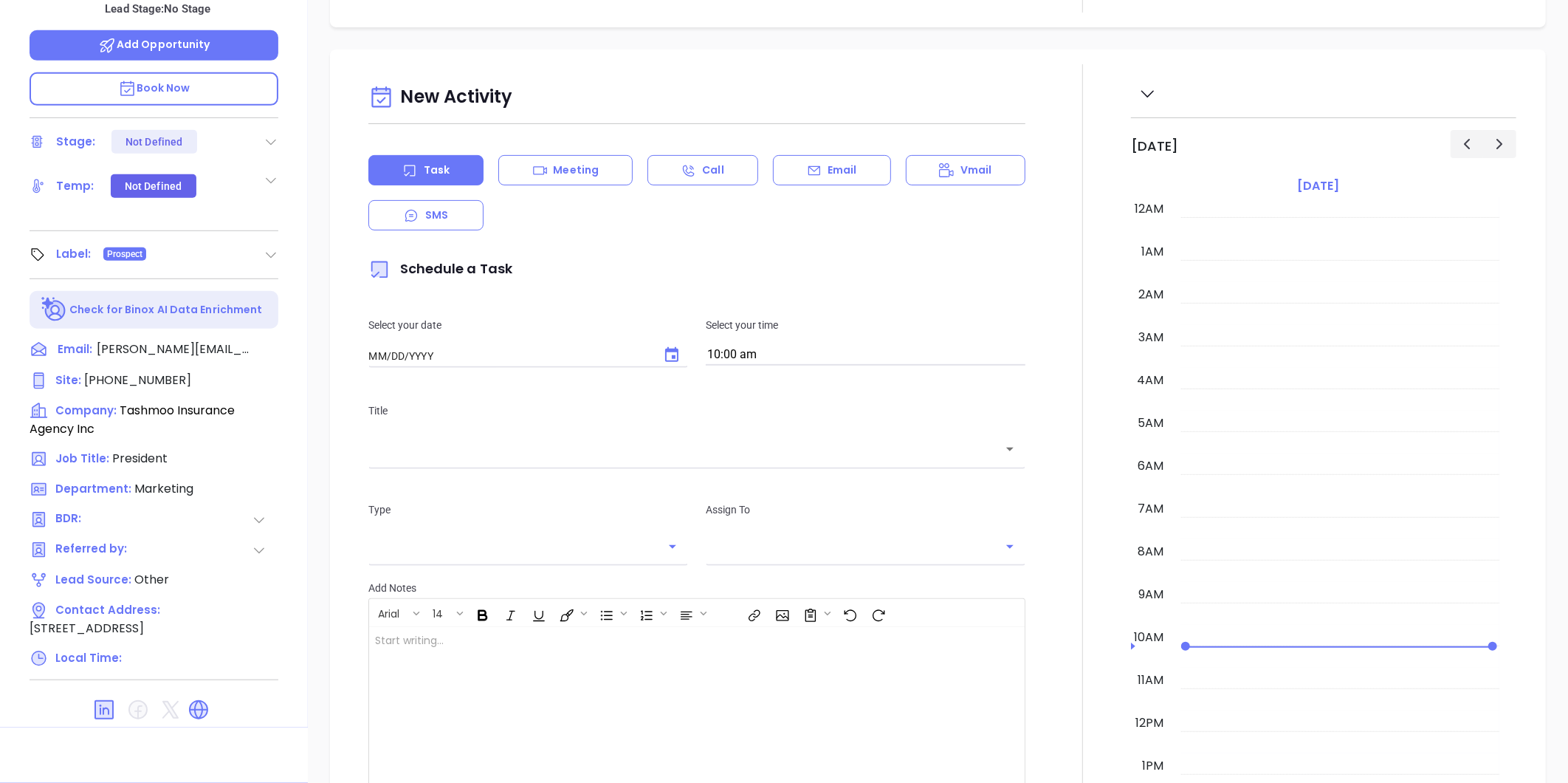
type input "[DATE]"
type input "[PERSON_NAME]"
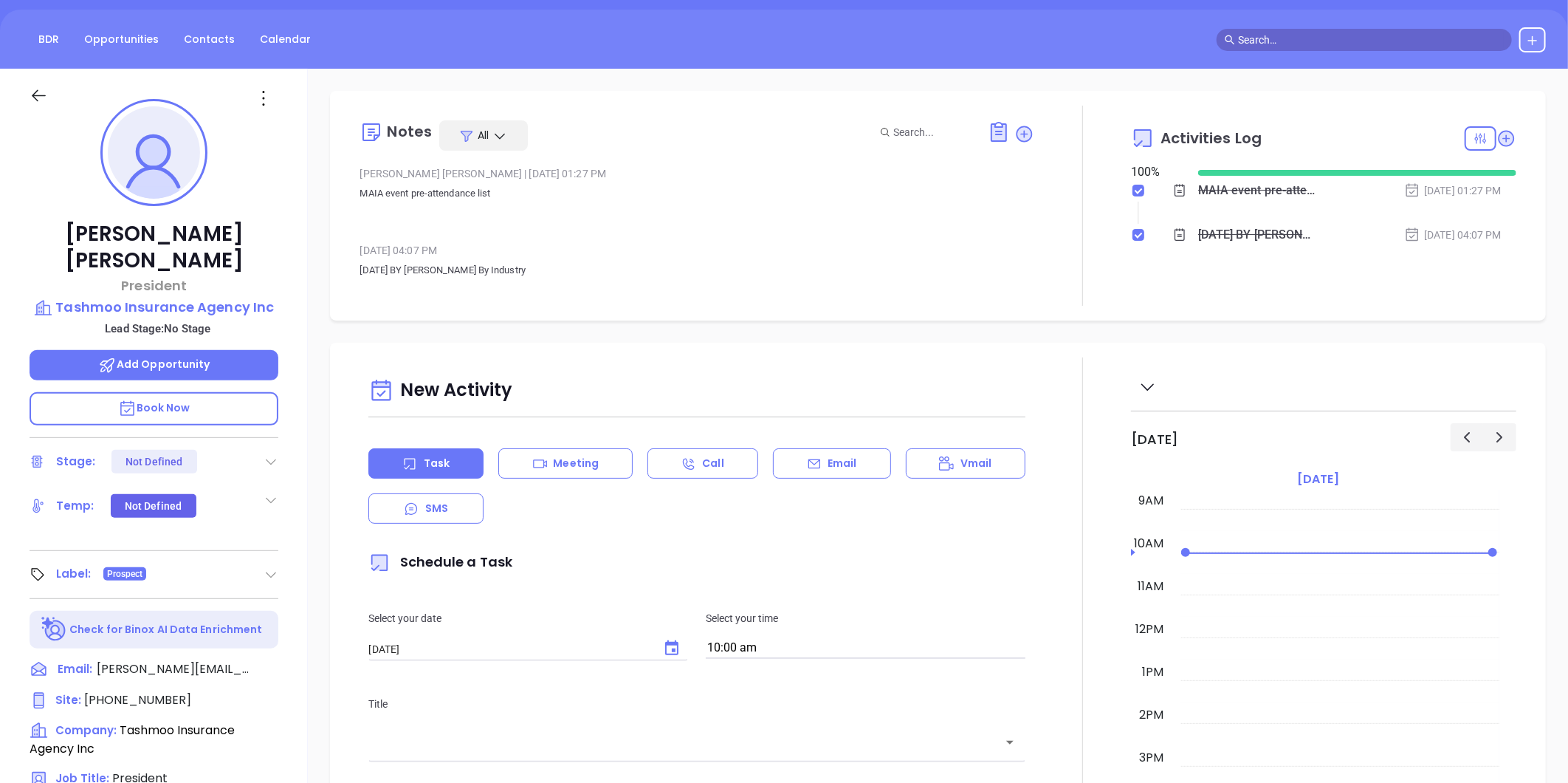
scroll to position [0, 0]
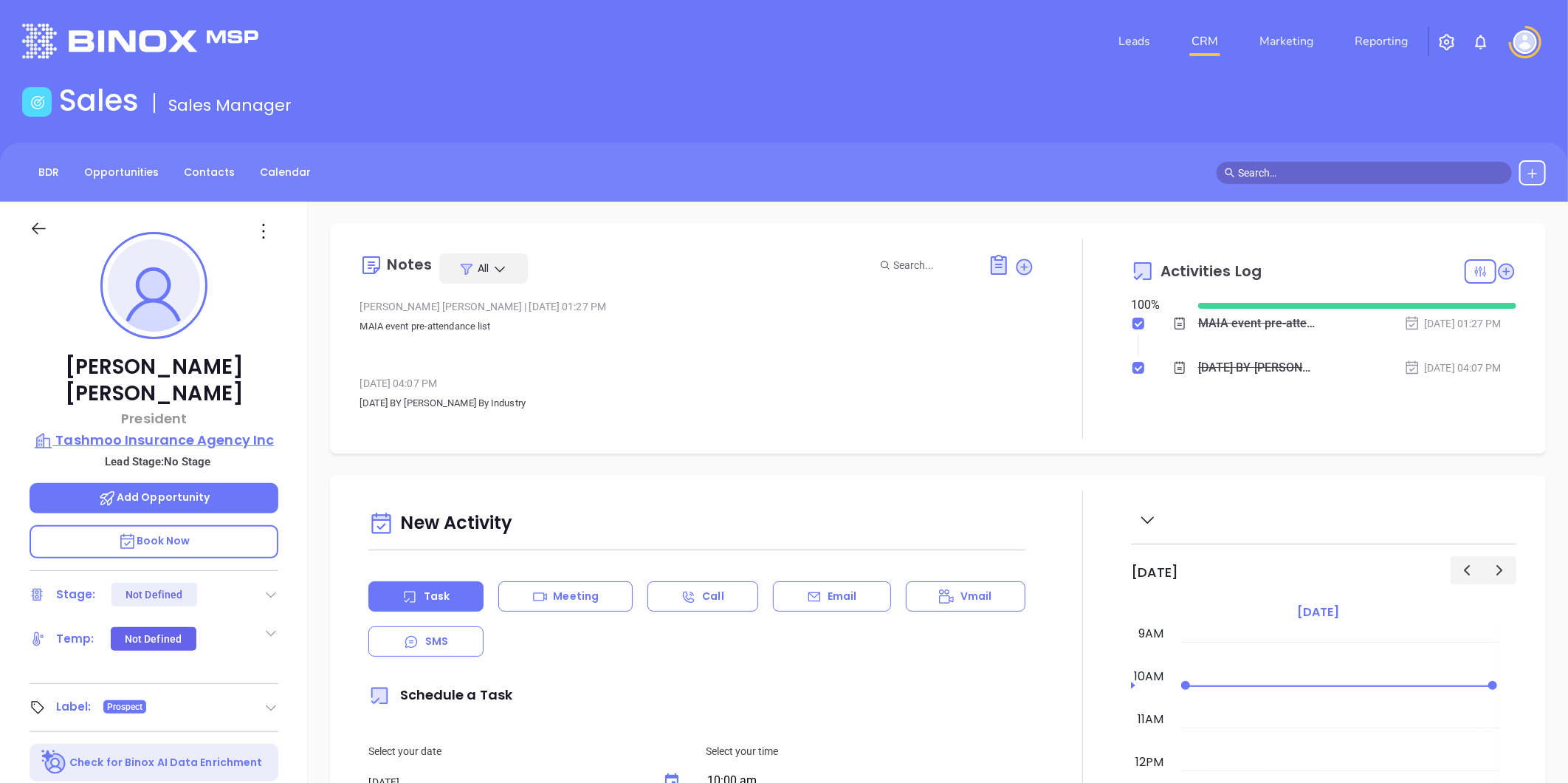
click at [150, 430] on p "Tashmoo Insurance Agency Inc" at bounding box center [153, 440] width 249 height 20
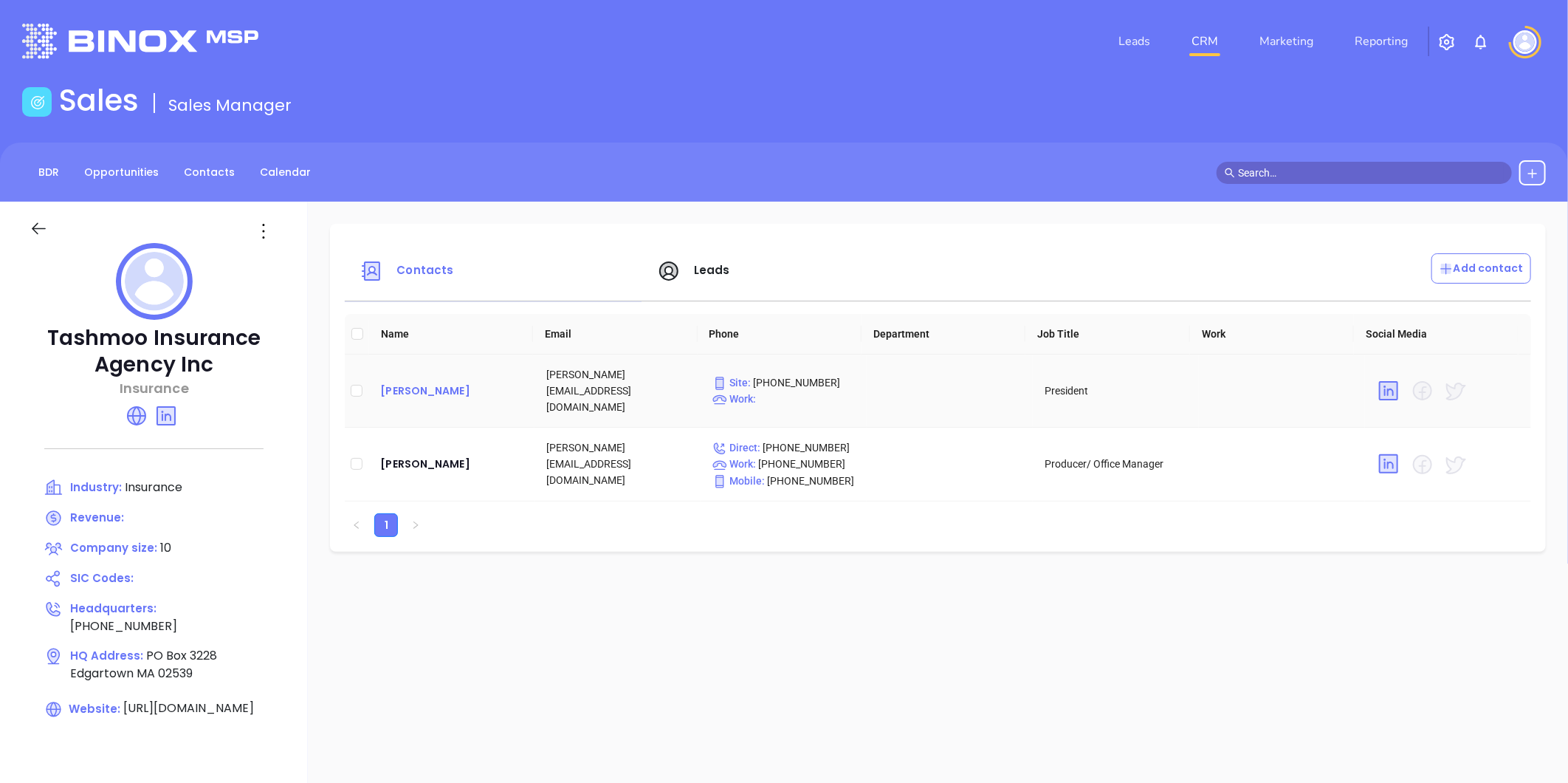
click at [399, 382] on div "Joseph Gervais" at bounding box center [452, 391] width 143 height 18
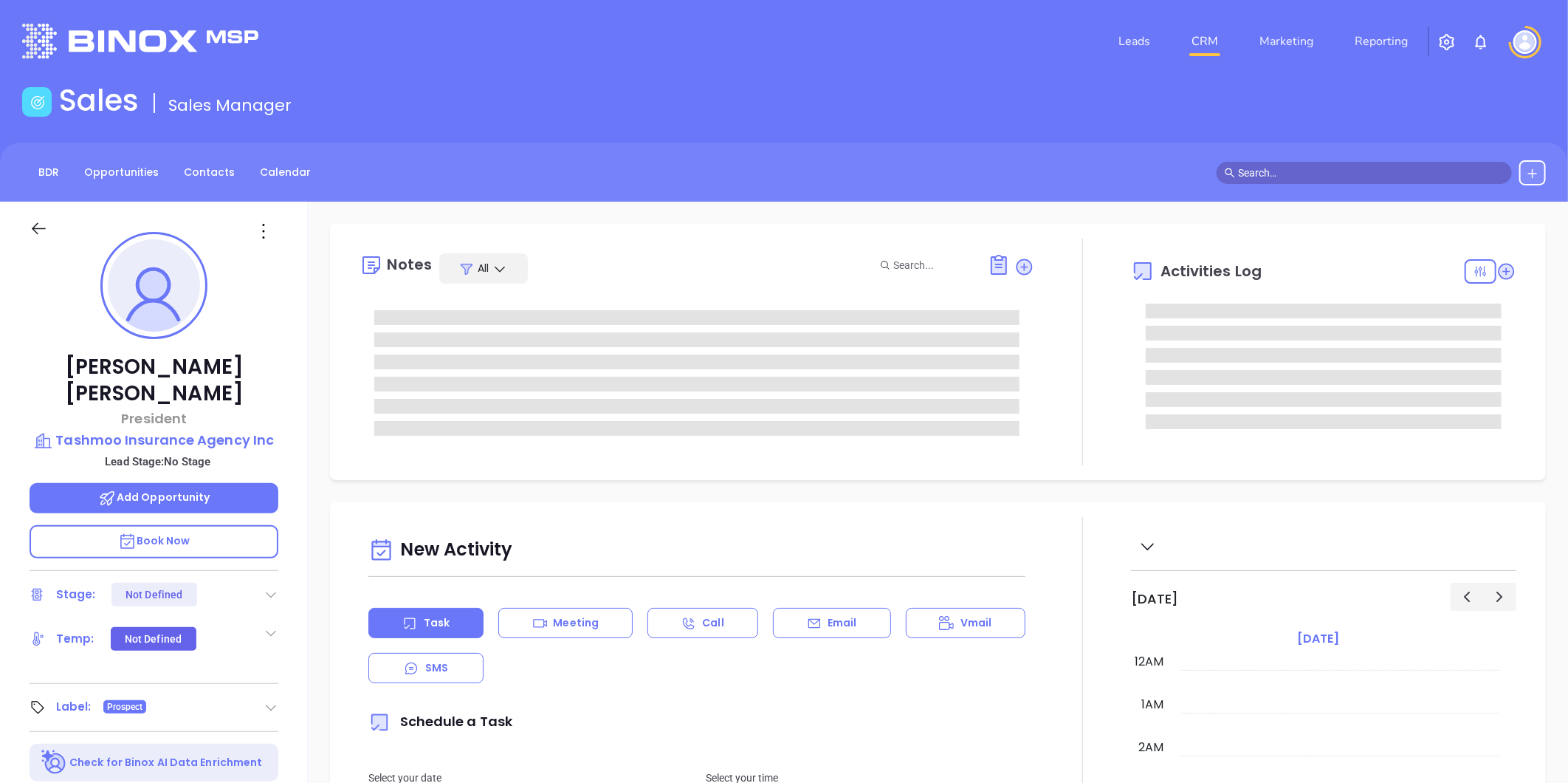
type input "[DATE]"
type input "[PERSON_NAME]"
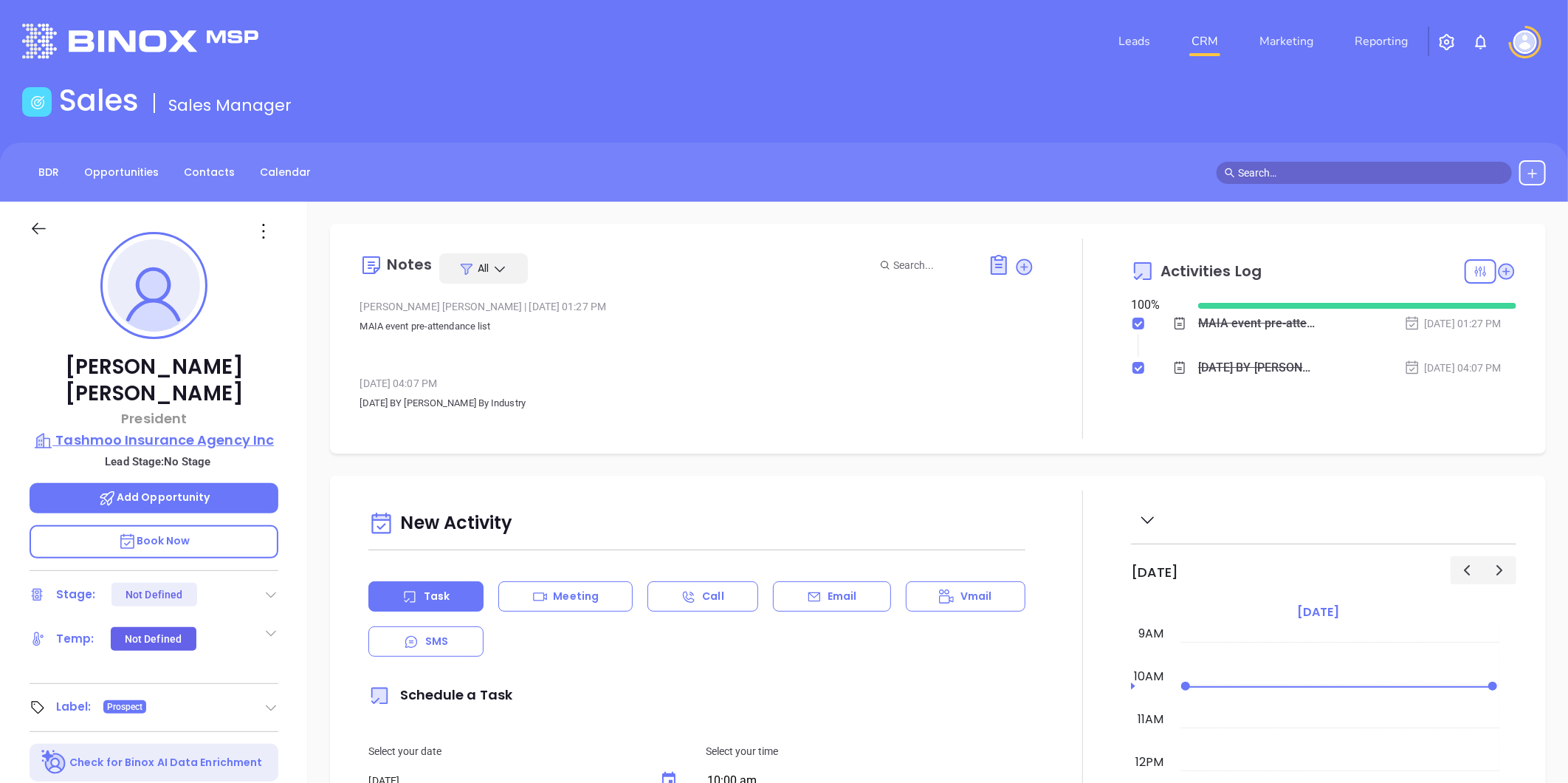
click at [208, 430] on p "Tashmoo Insurance Agency Inc" at bounding box center [153, 440] width 249 height 20
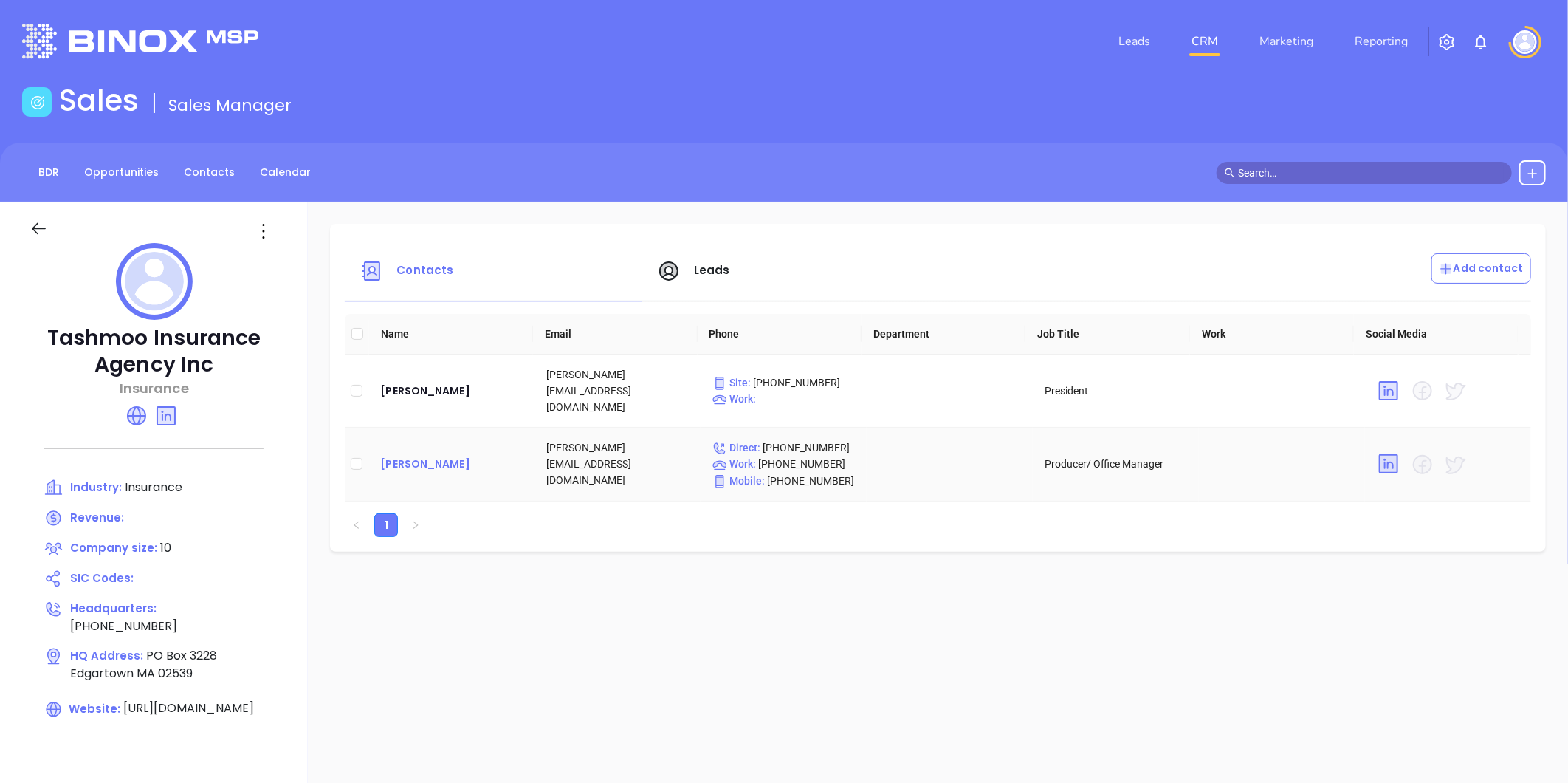
click at [411, 455] on div "Shannon Donovan" at bounding box center [452, 464] width 143 height 18
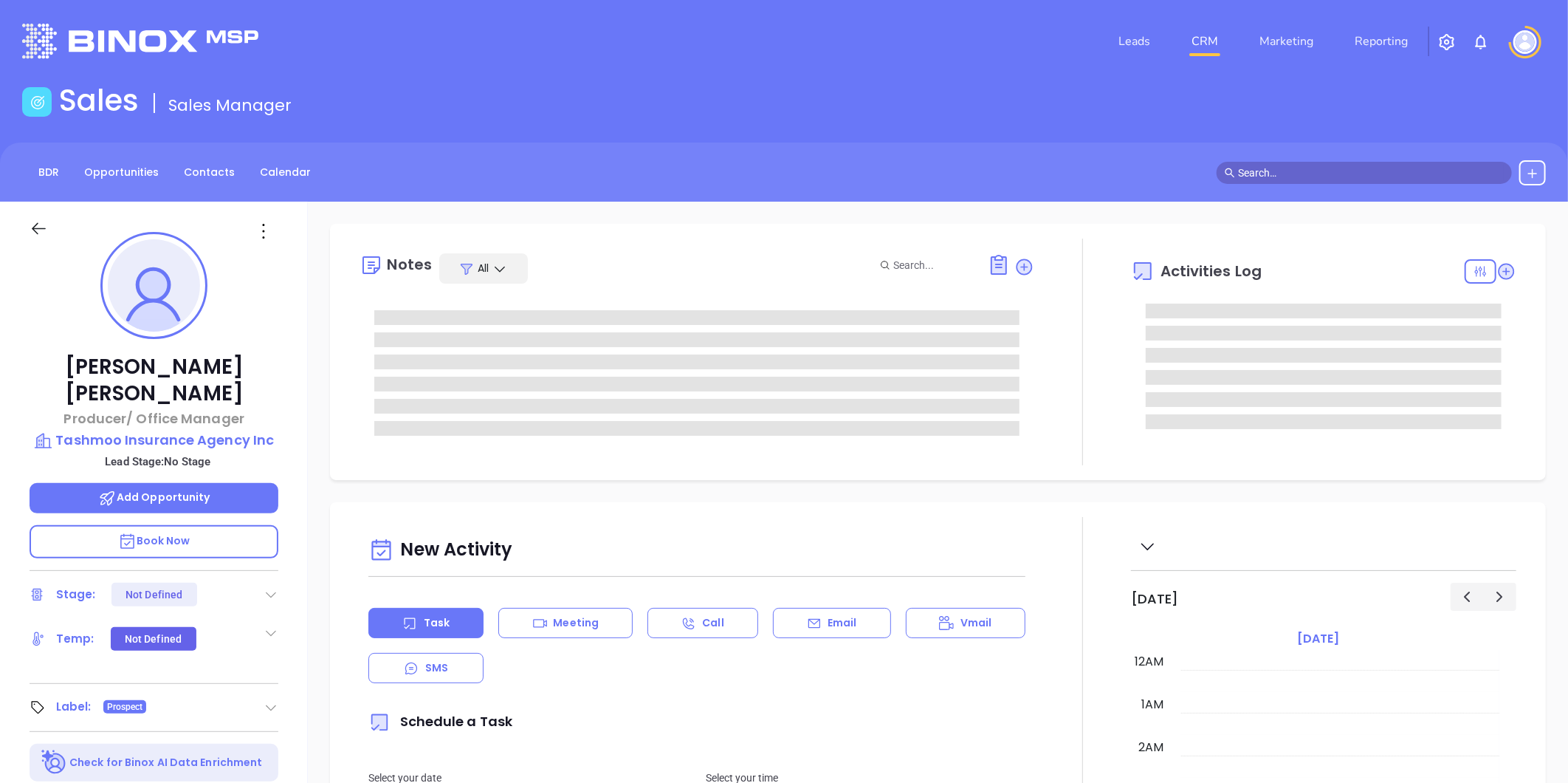
type input "[DATE]"
type input "[PERSON_NAME]"
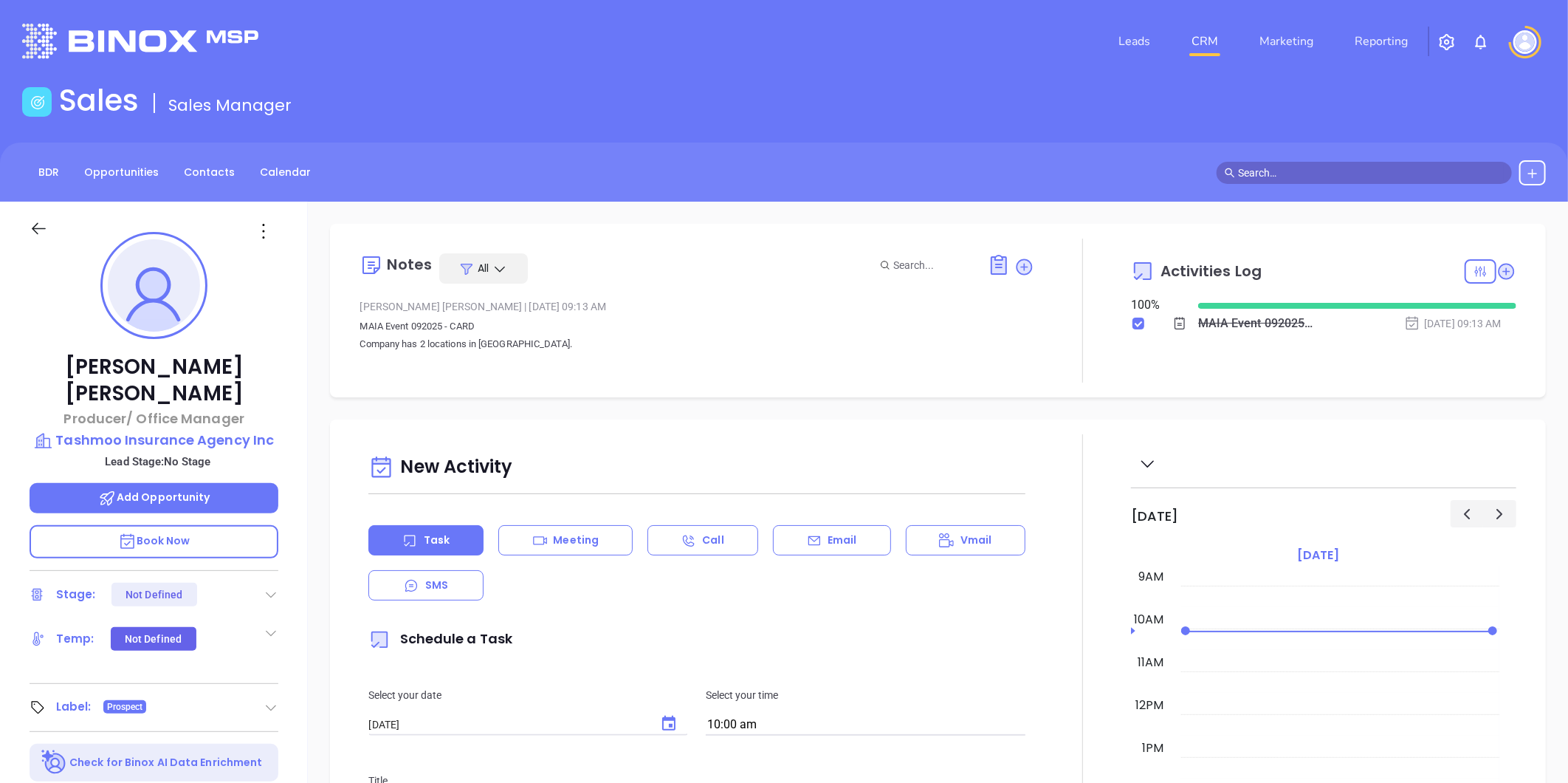
scroll to position [82, 0]
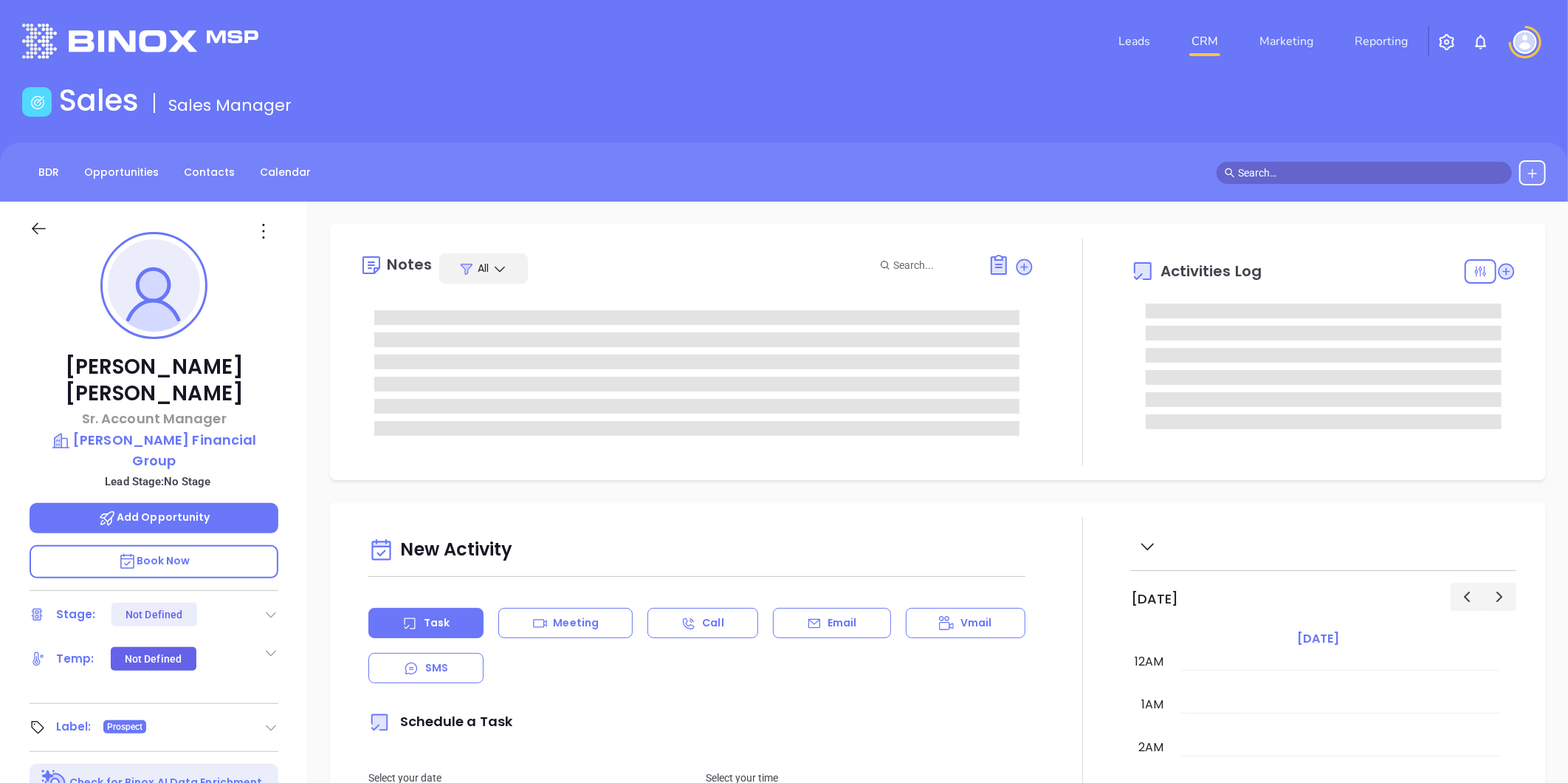
scroll to position [387, 0]
type input "[PERSON_NAME]"
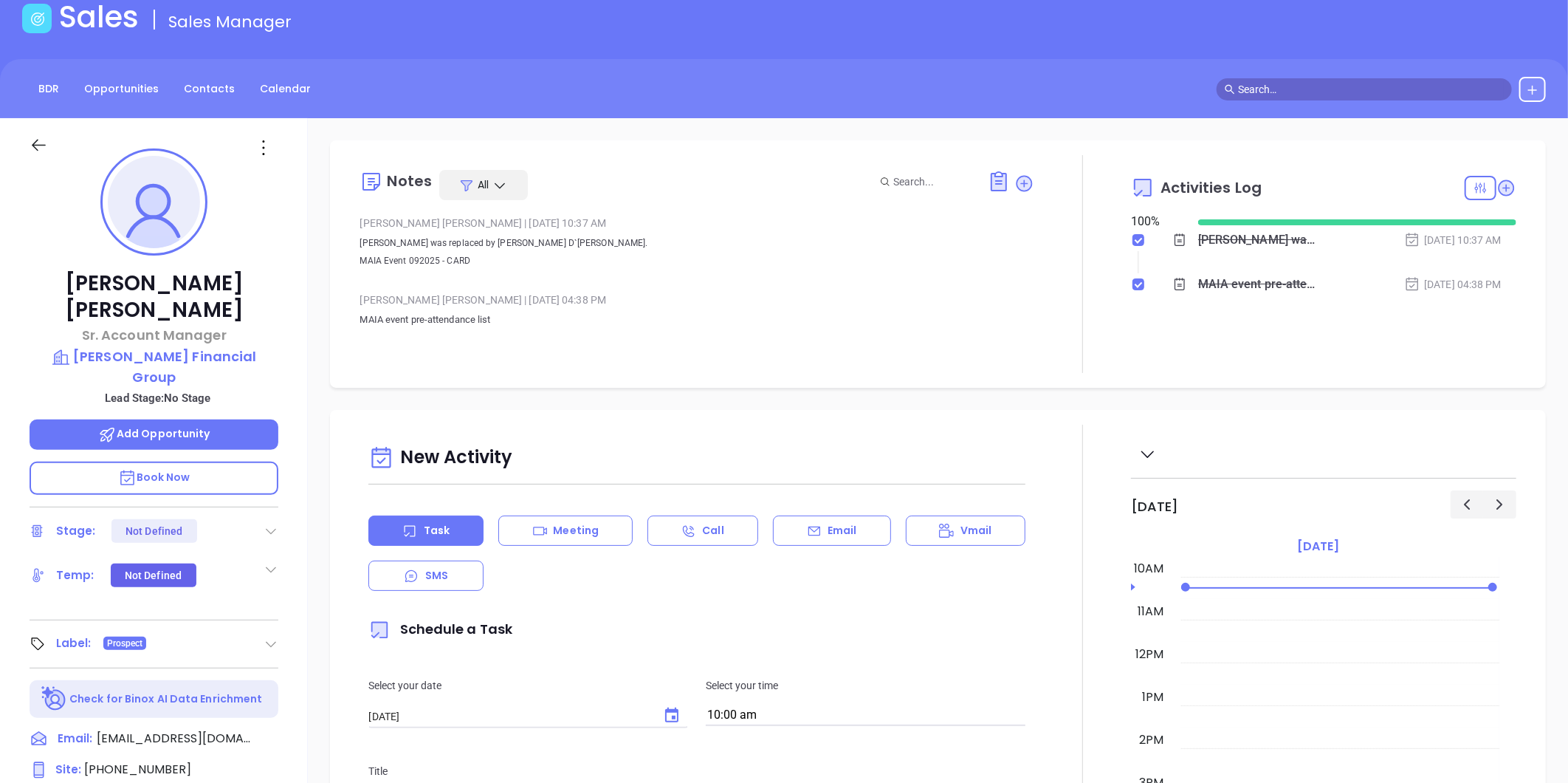
scroll to position [42, 0]
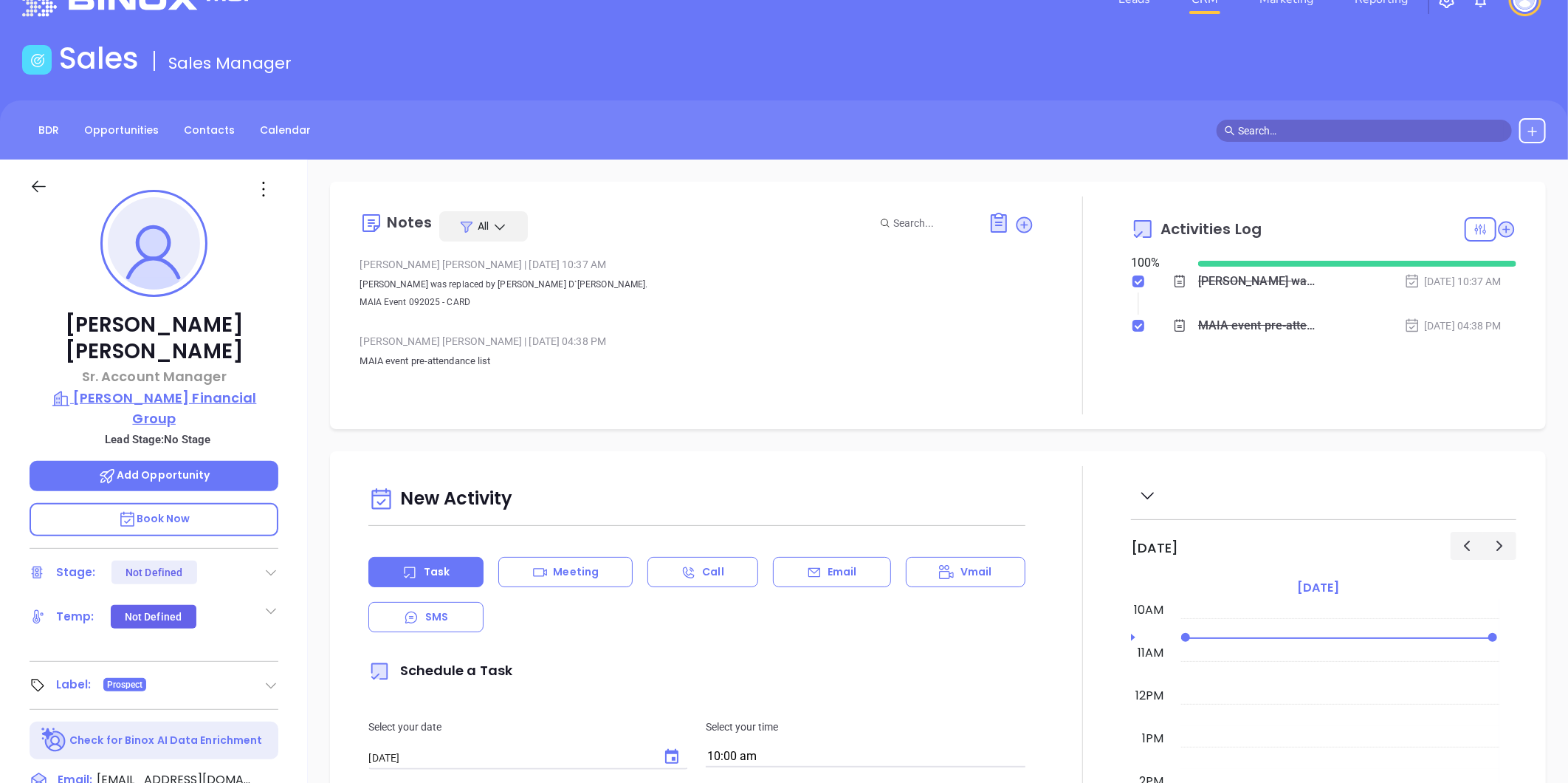
click at [168, 388] on p "[PERSON_NAME] Financial Group" at bounding box center [153, 408] width 249 height 41
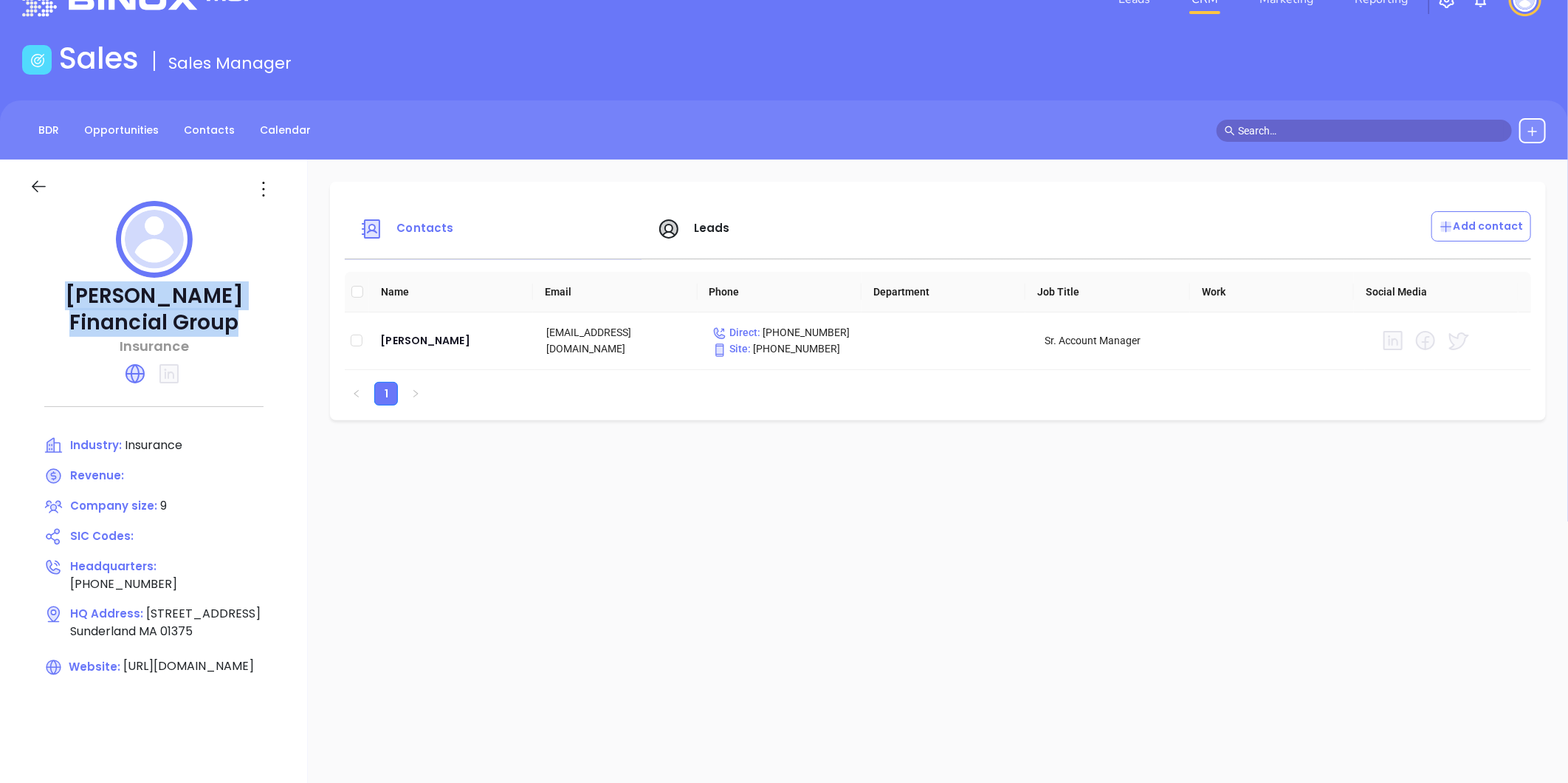
drag, startPoint x: 37, startPoint y: 292, endPoint x: 186, endPoint y: 321, distance: 151.8
click at [186, 321] on p "[PERSON_NAME] Financial Group" at bounding box center [153, 310] width 249 height 54
copy p "[PERSON_NAME] Financial Group"
click at [418, 338] on div "[PERSON_NAME]" at bounding box center [452, 341] width 143 height 18
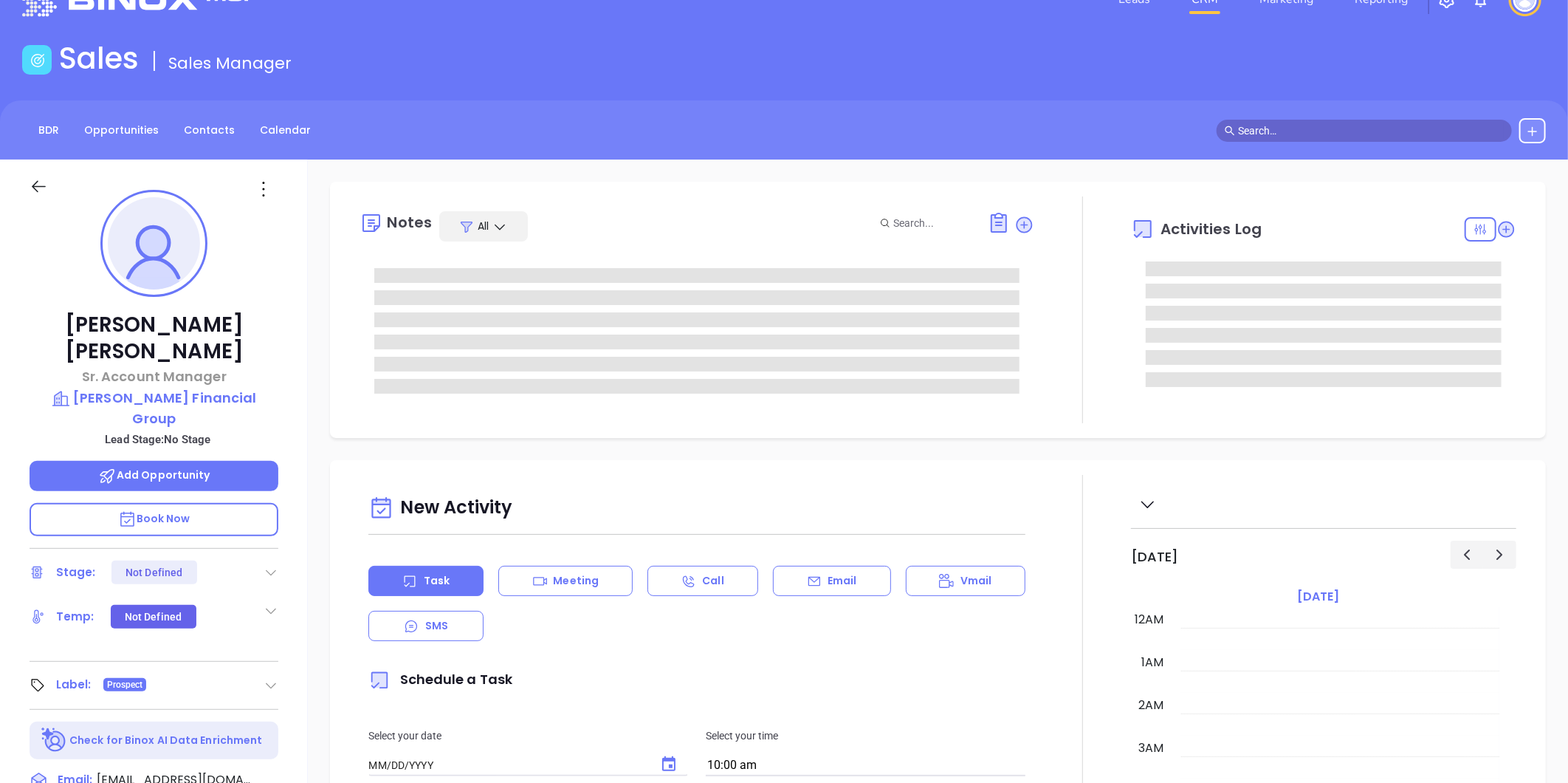
type input "[DATE]"
type input "[PERSON_NAME]"
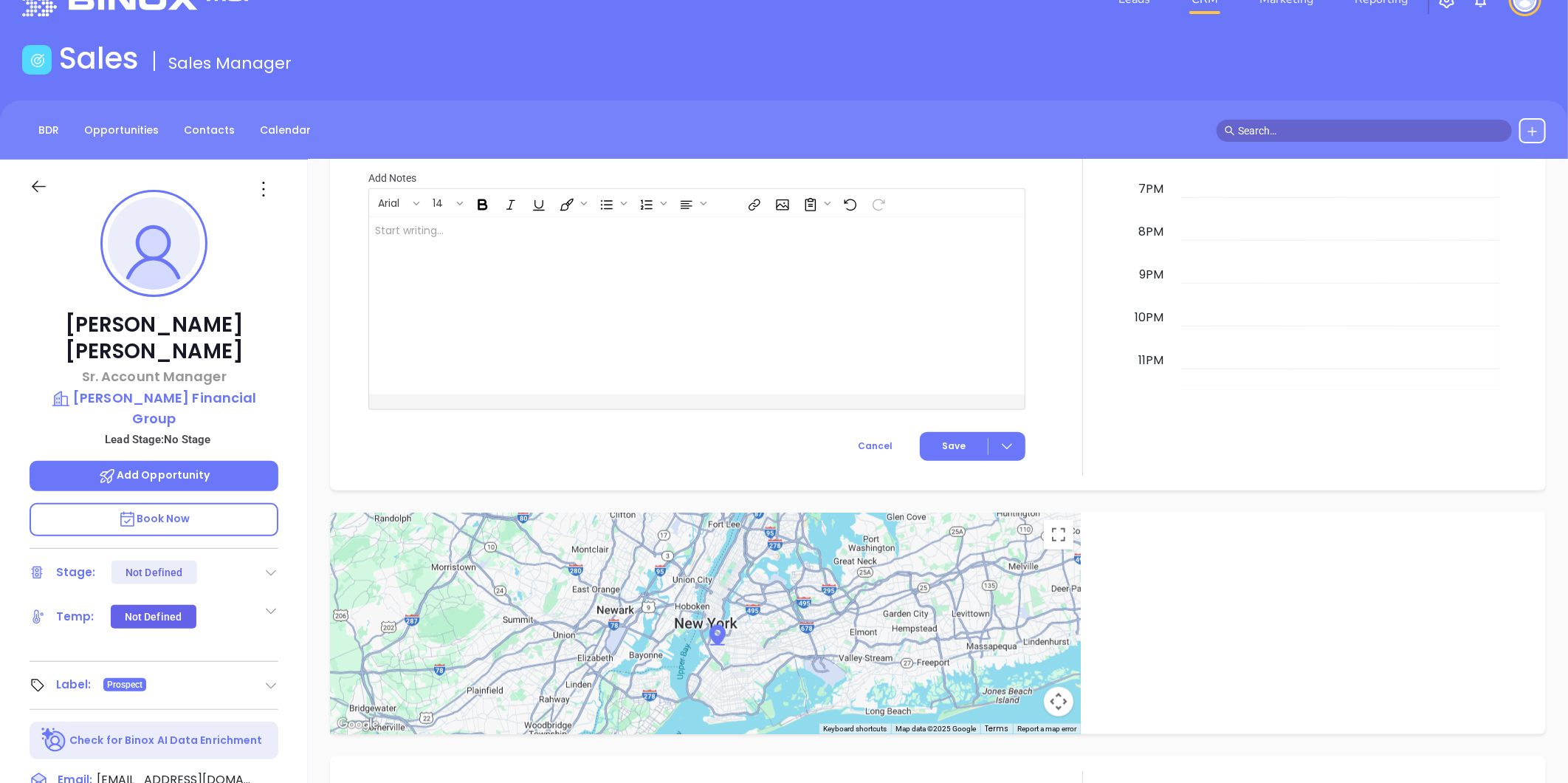
scroll to position [0, 0]
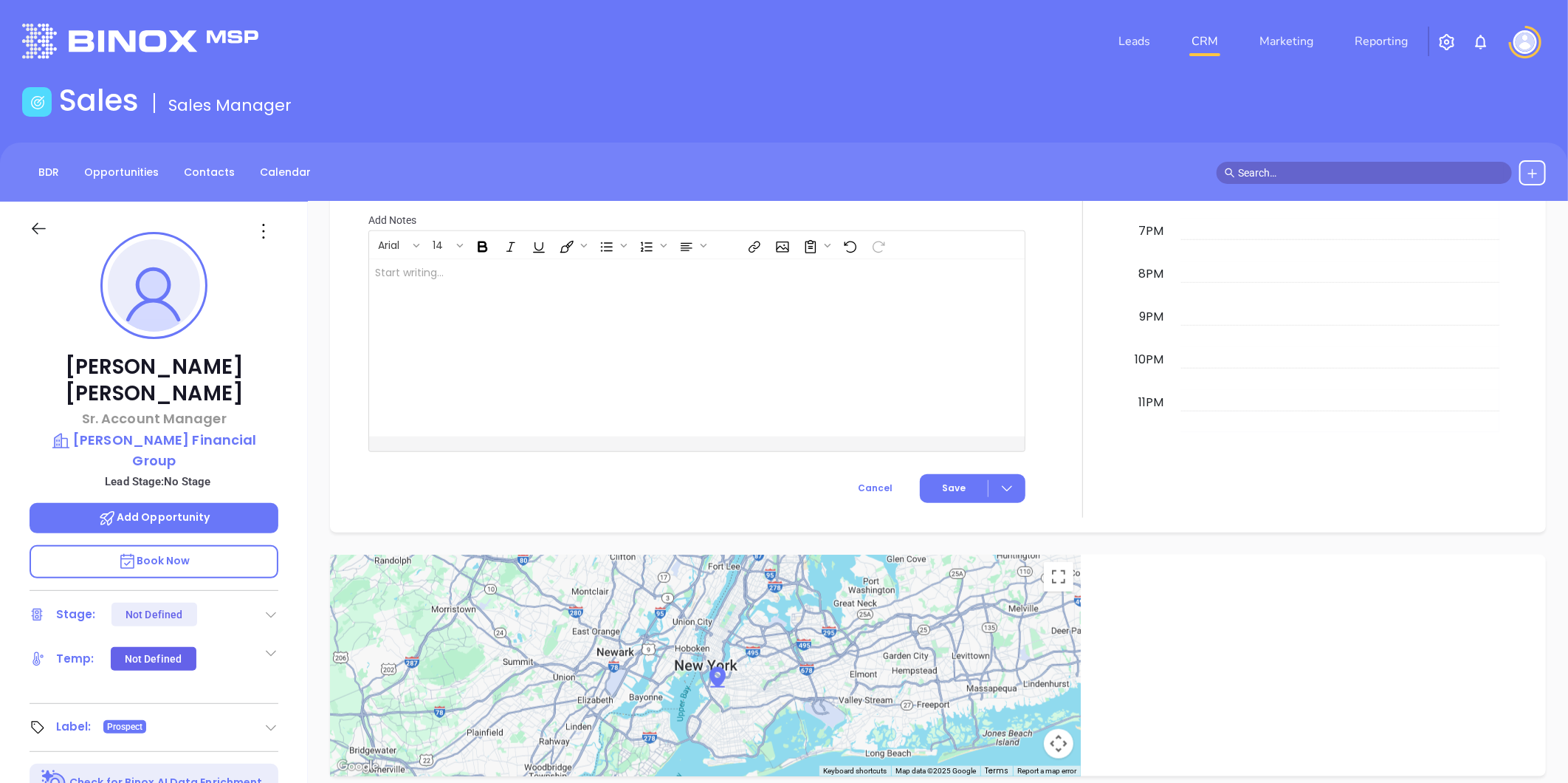
click at [266, 238] on icon at bounding box center [263, 230] width 24 height 24
click at [291, 390] on div "Edit" at bounding box center [336, 389] width 144 height 16
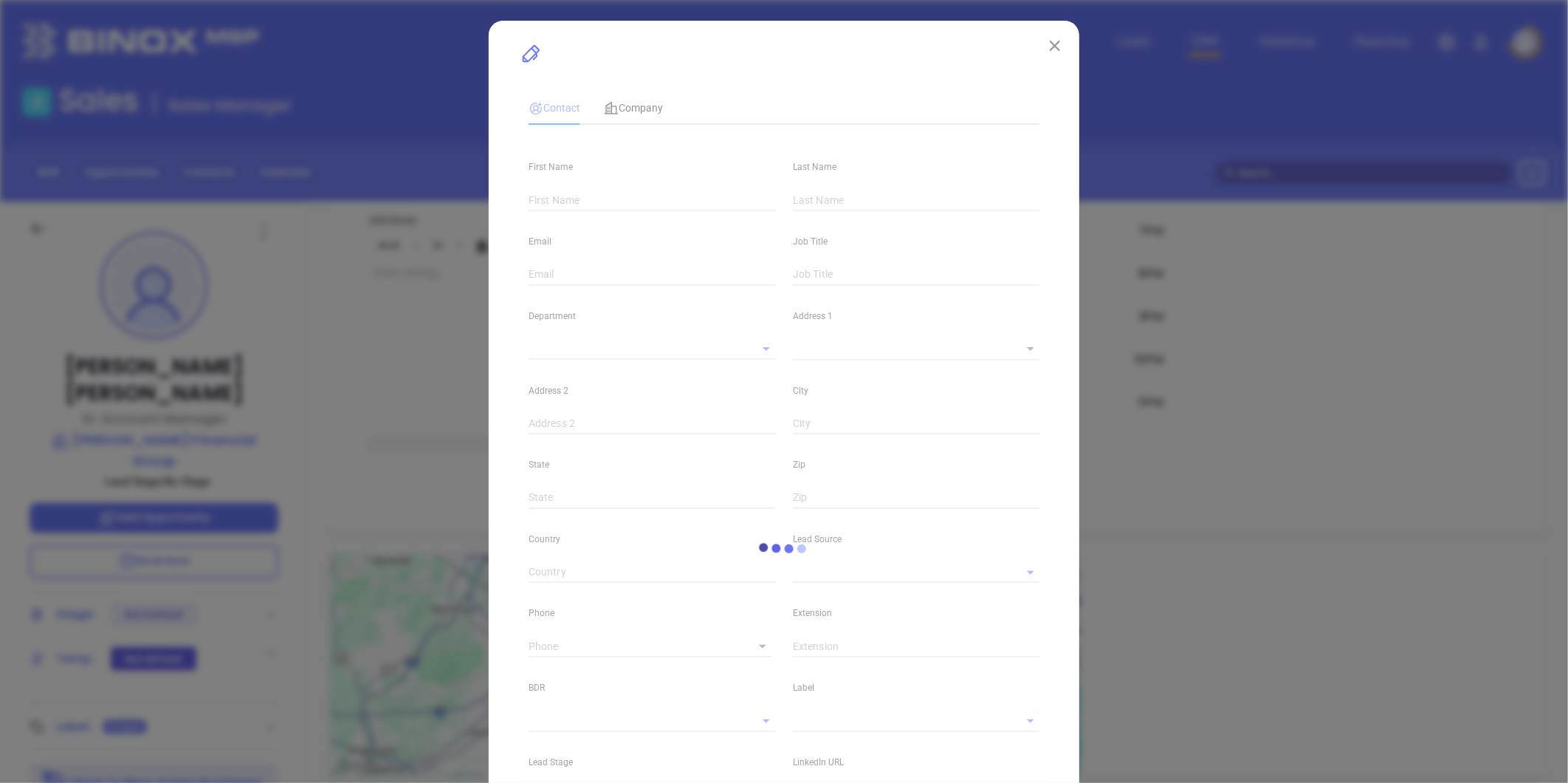
type input "Jessie"
type input "Tatro"
type input "[EMAIL_ADDRESS][DOMAIN_NAME]"
type input "Sr. Account Manager"
type textarea "2 Amherst Road"
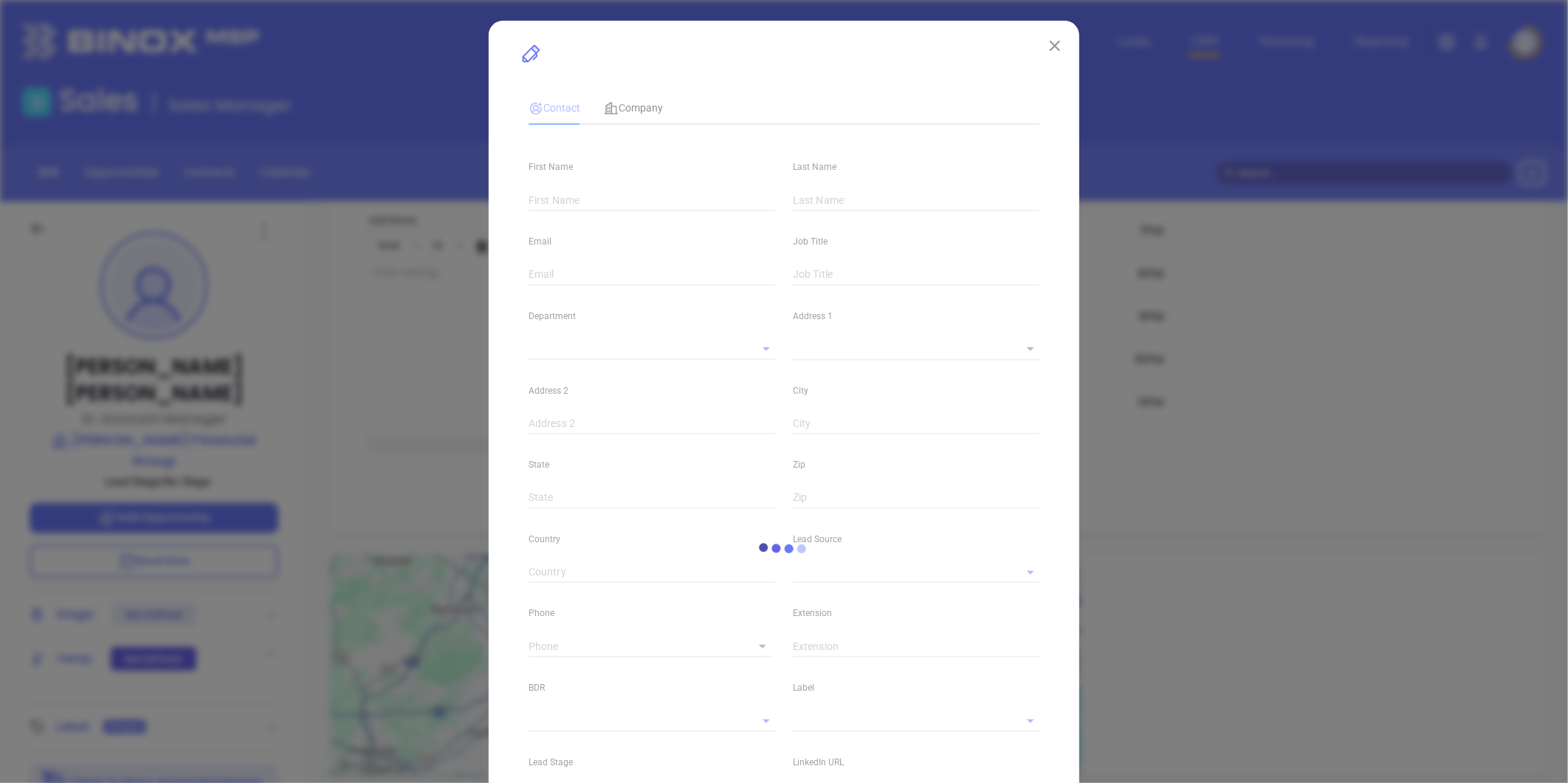
type input "1"
type input "Sunderland"
type input "MA"
type input "01375"
type input "NYAMB 2025"
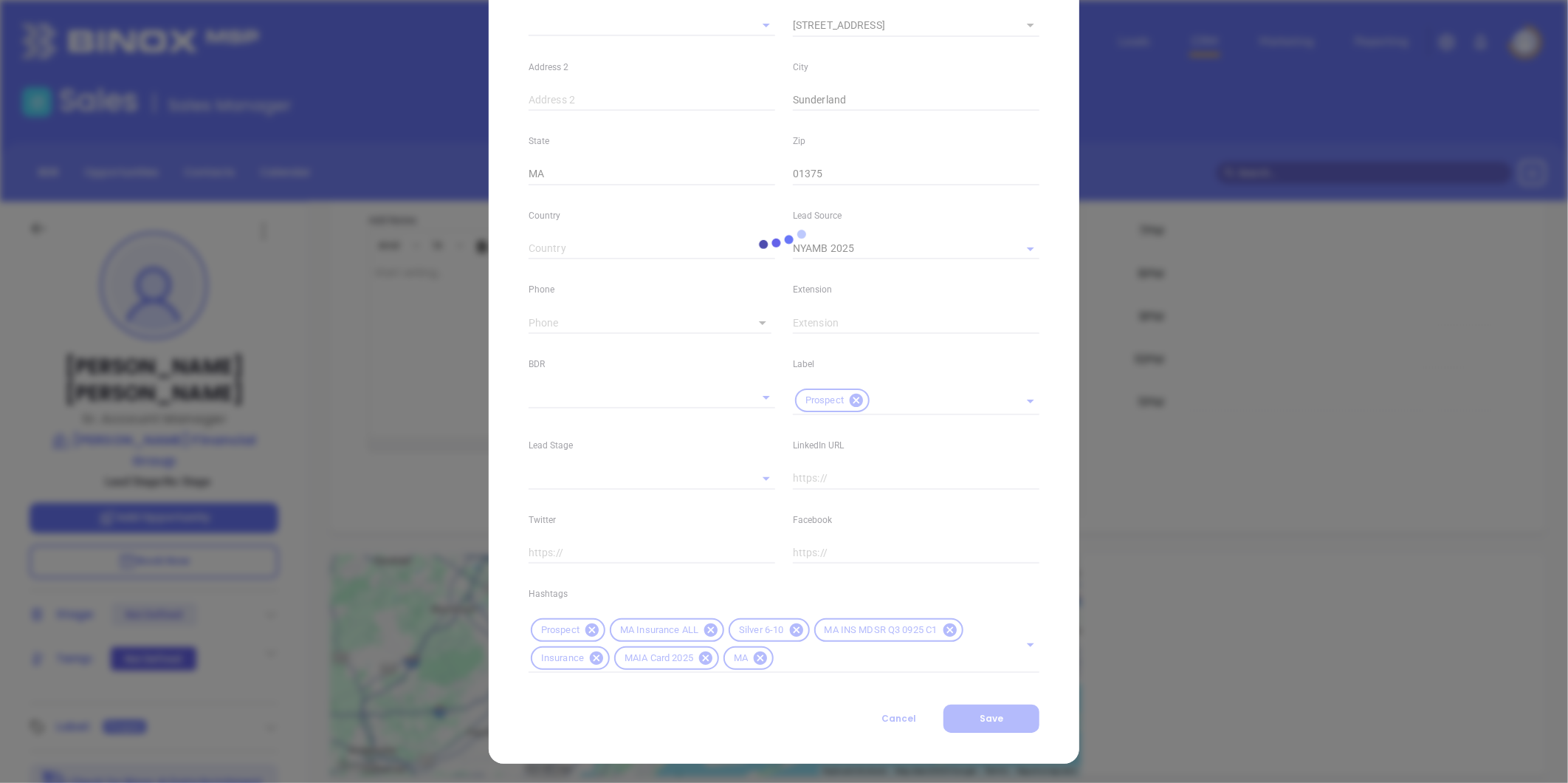
scroll to position [329, 0]
type input "1"
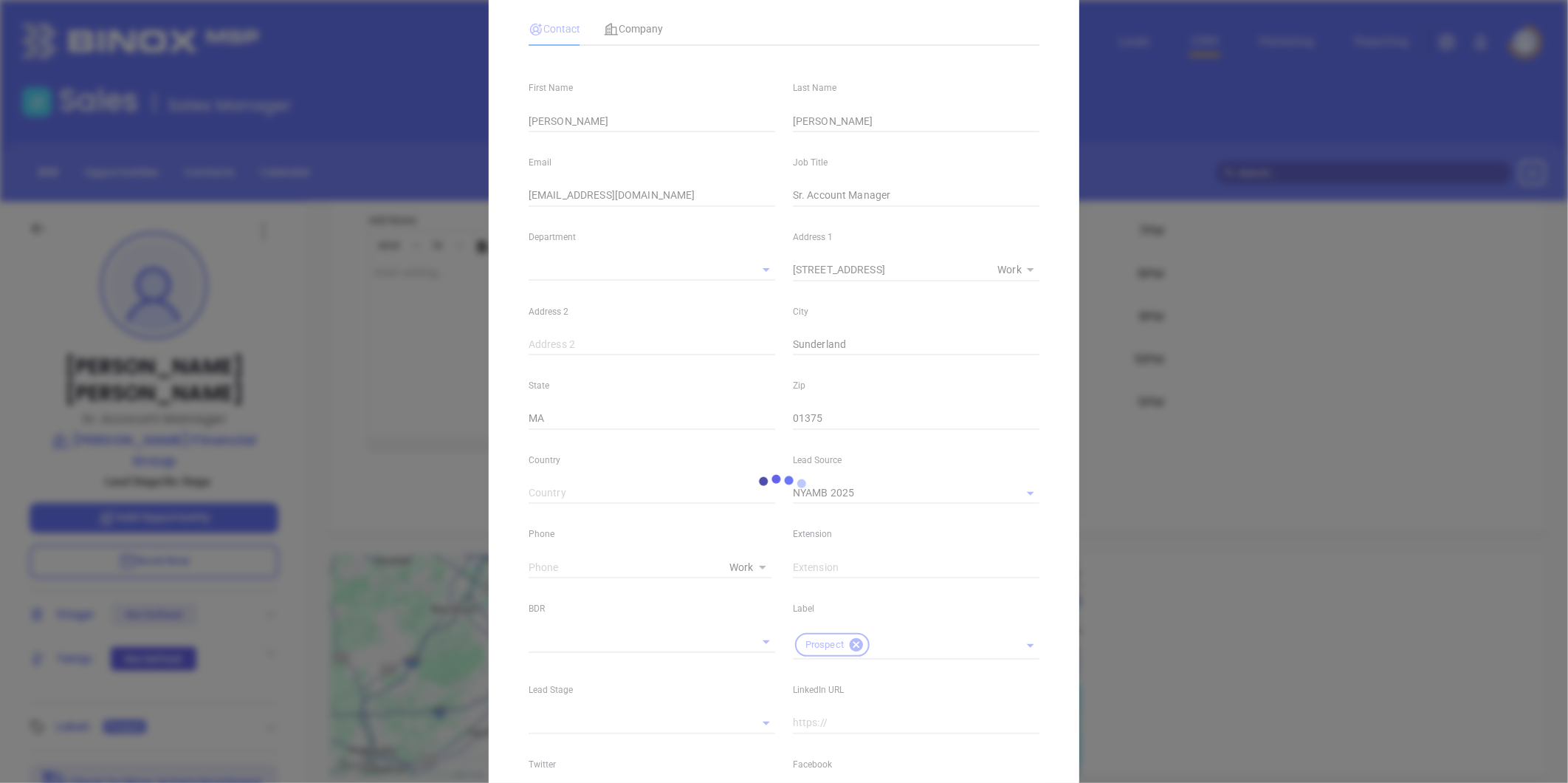
scroll to position [0, 0]
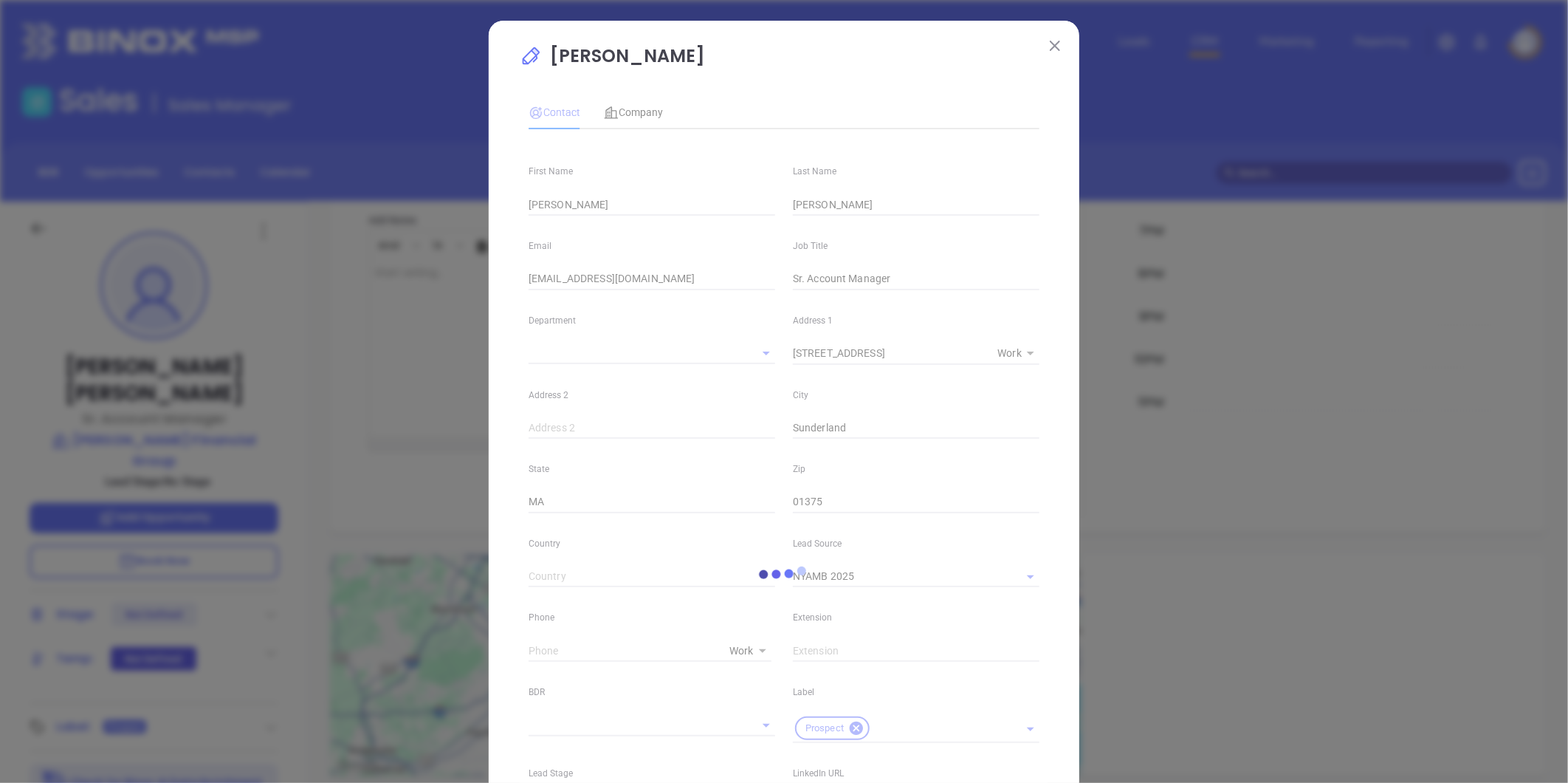
click at [1050, 47] on img at bounding box center [1055, 45] width 11 height 11
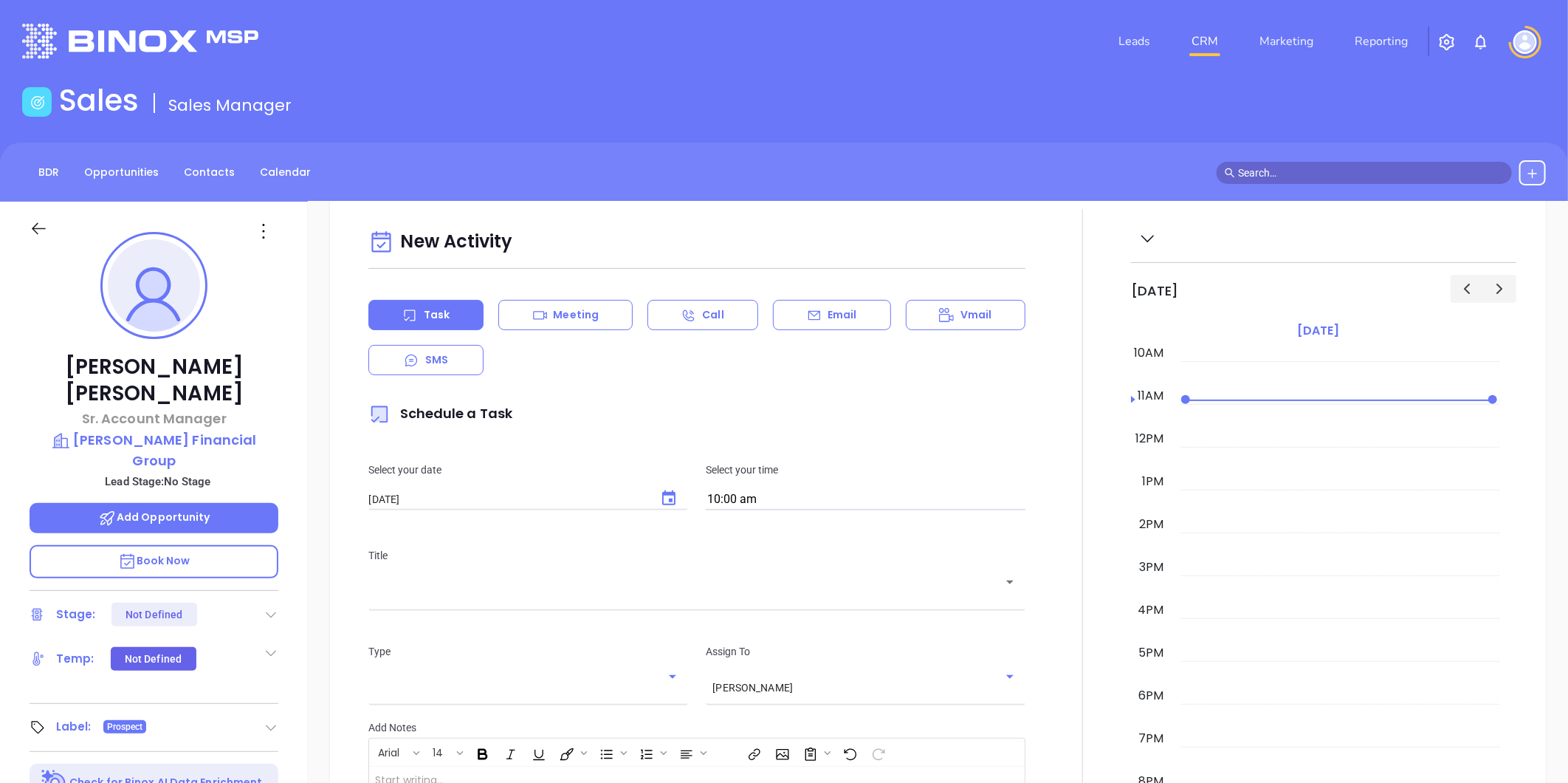
scroll to position [328, 0]
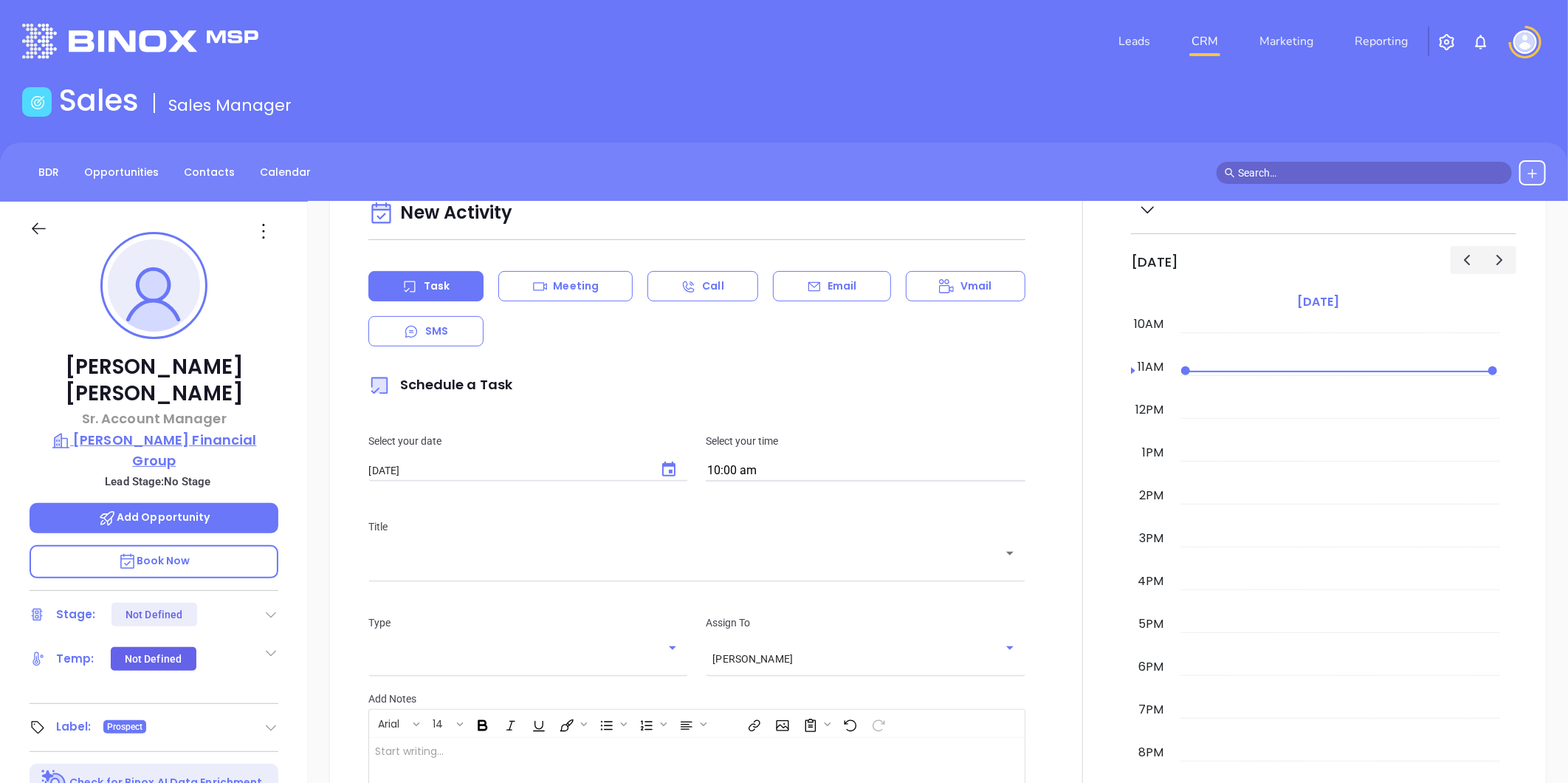
click at [168, 430] on p "Dale A. Frank Financial Group" at bounding box center [153, 450] width 249 height 41
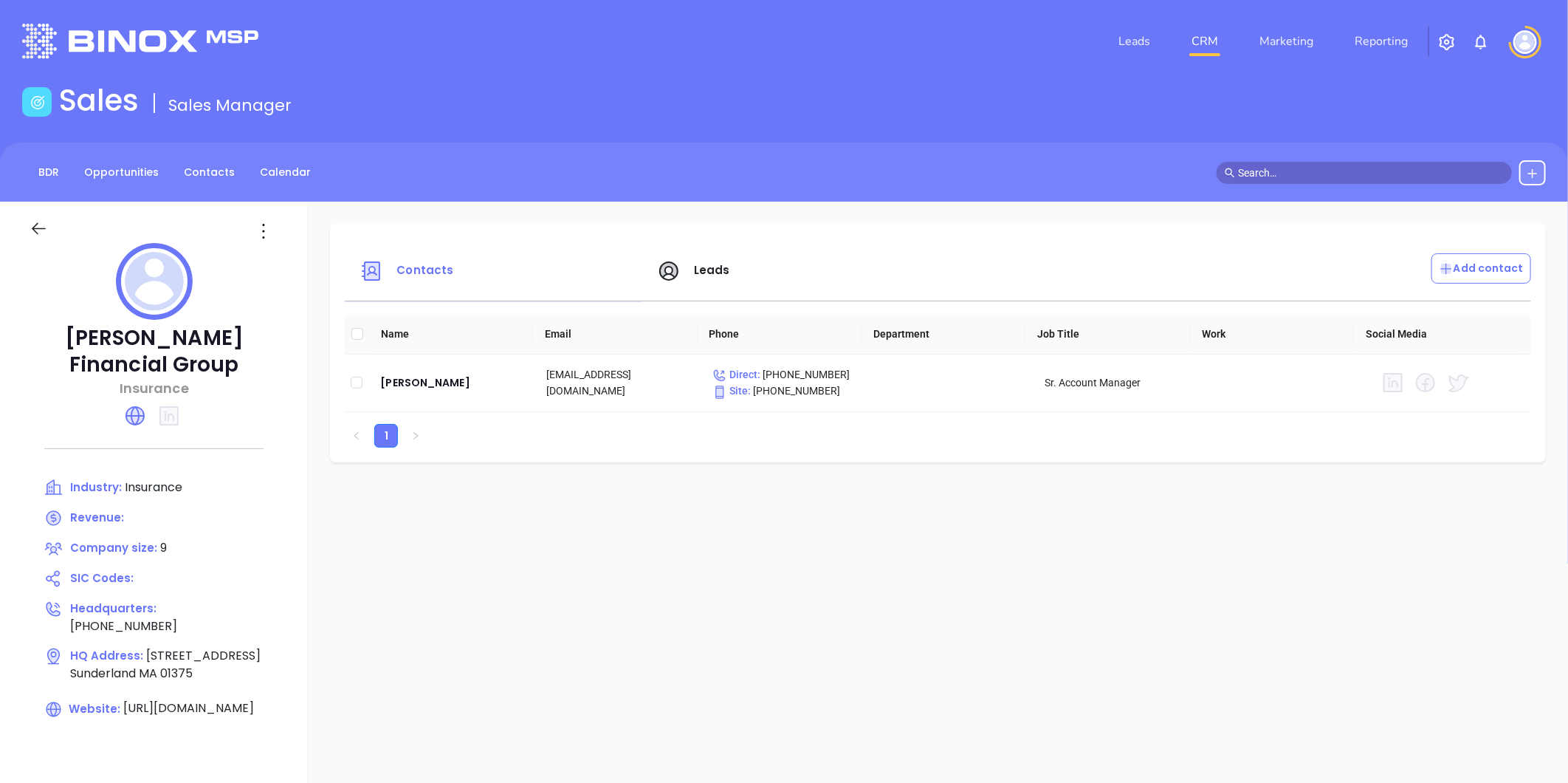
click at [37, 236] on icon at bounding box center [38, 228] width 19 height 19
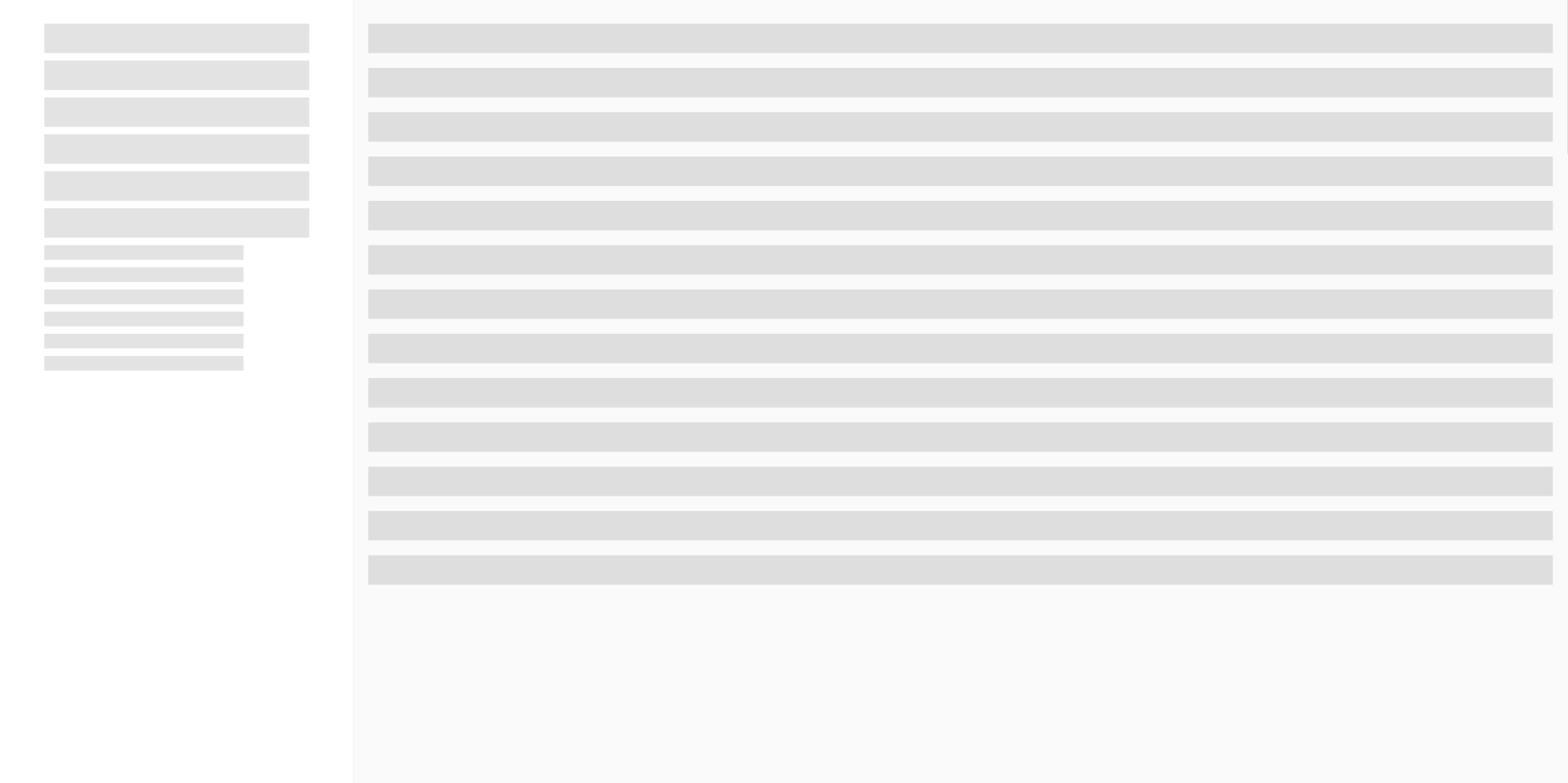
scroll to position [246, 0]
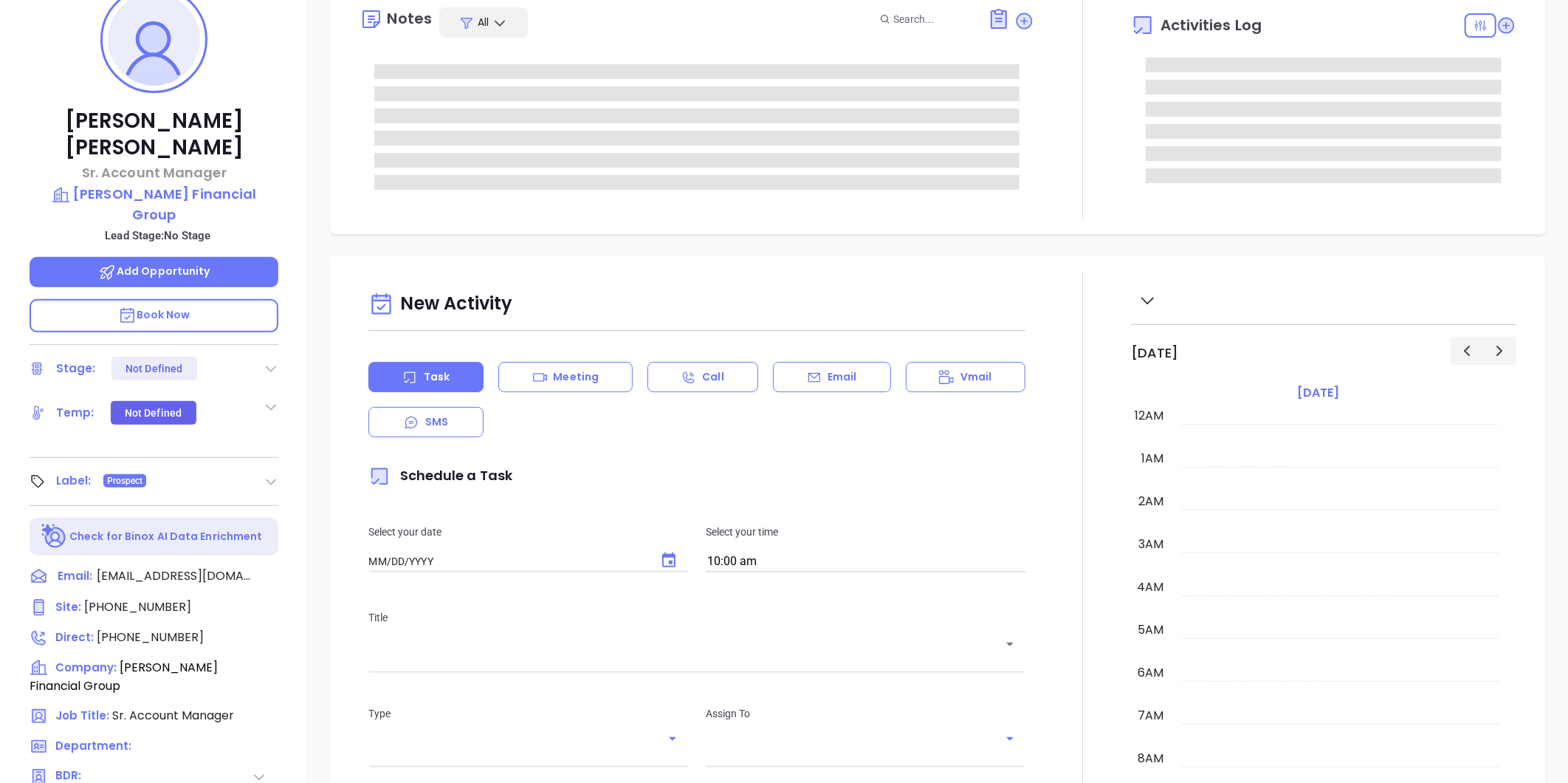
type input "09/23/2025"
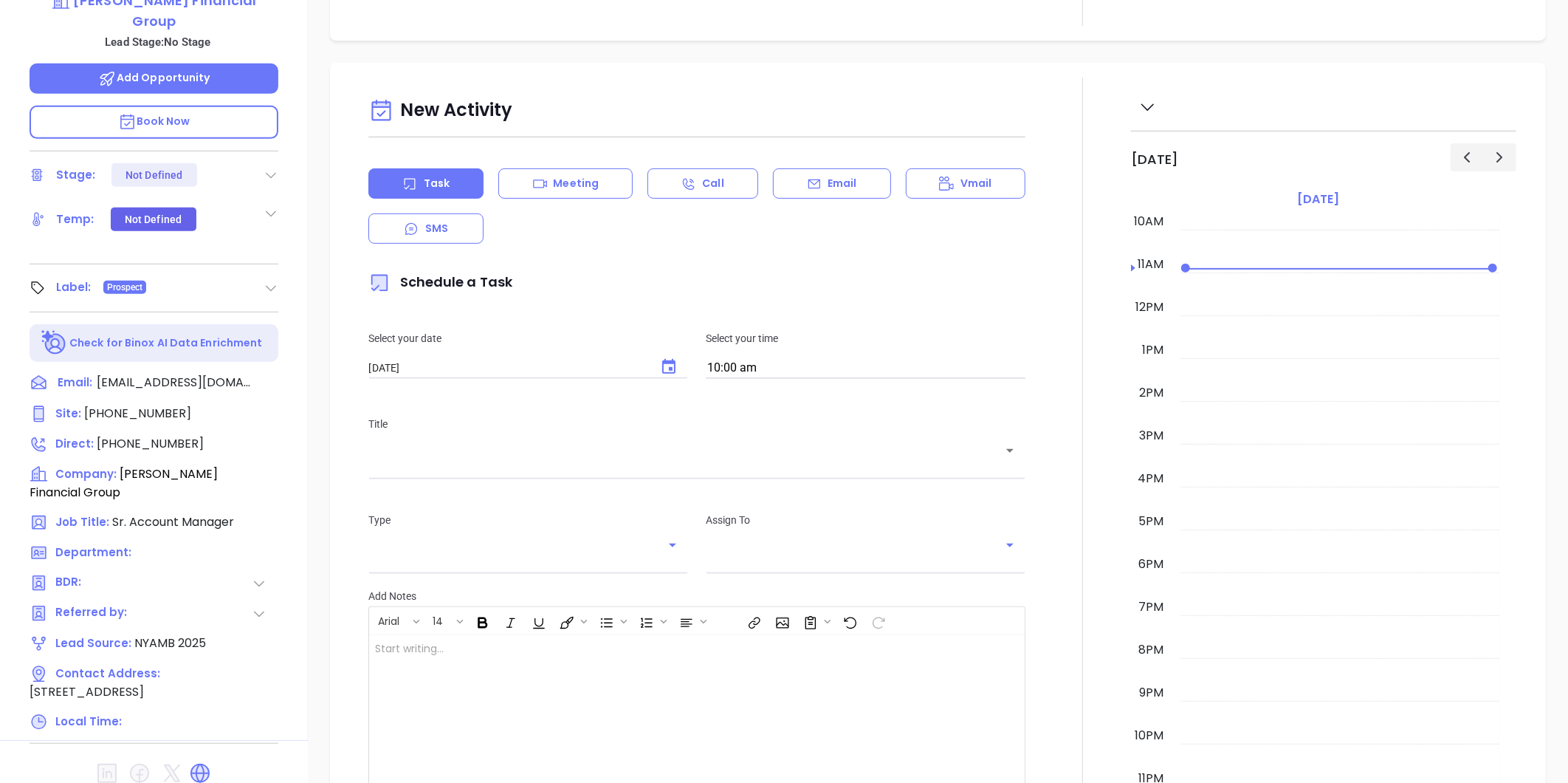
scroll to position [453, 0]
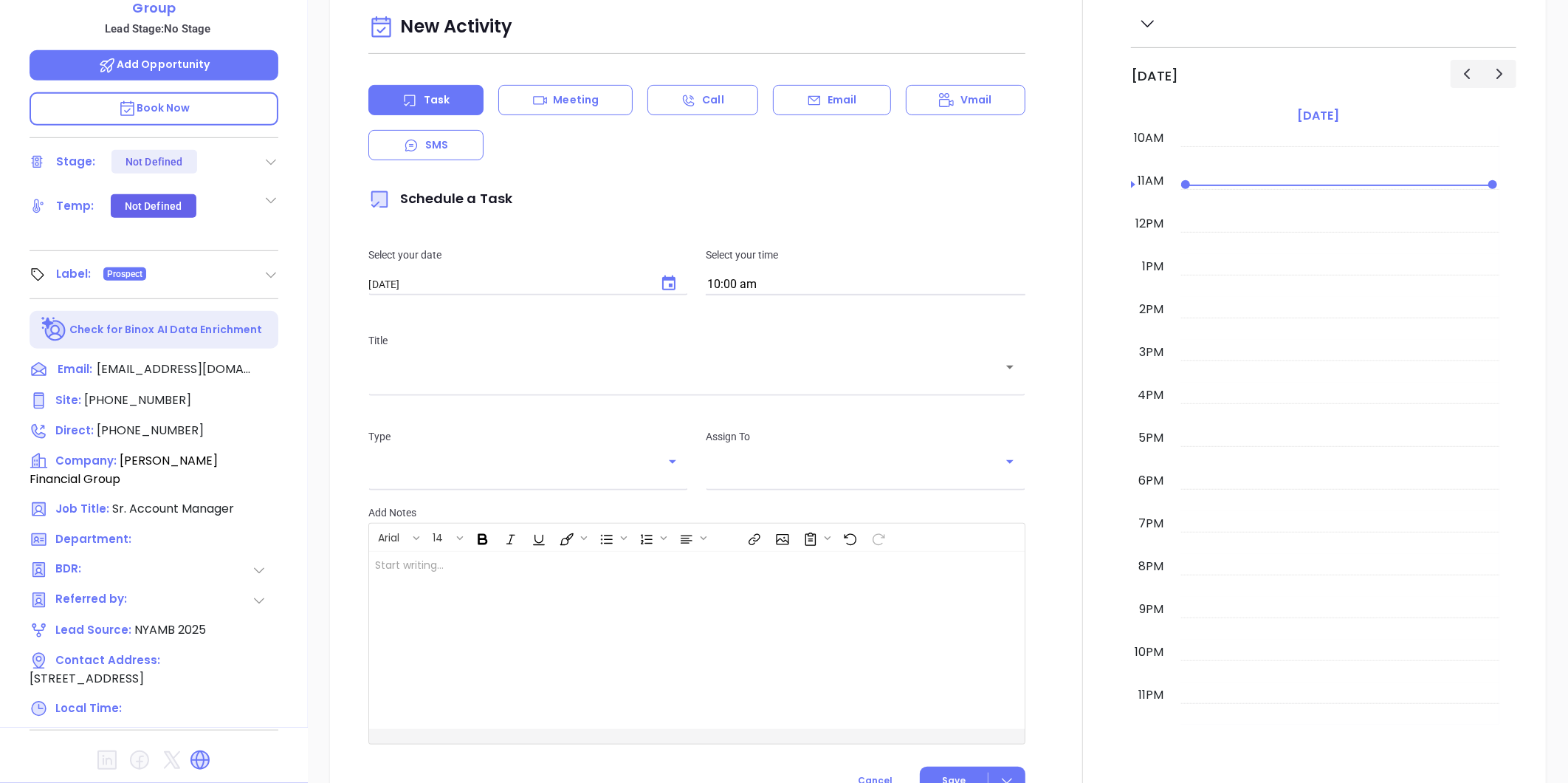
type input "Gissela Vargas"
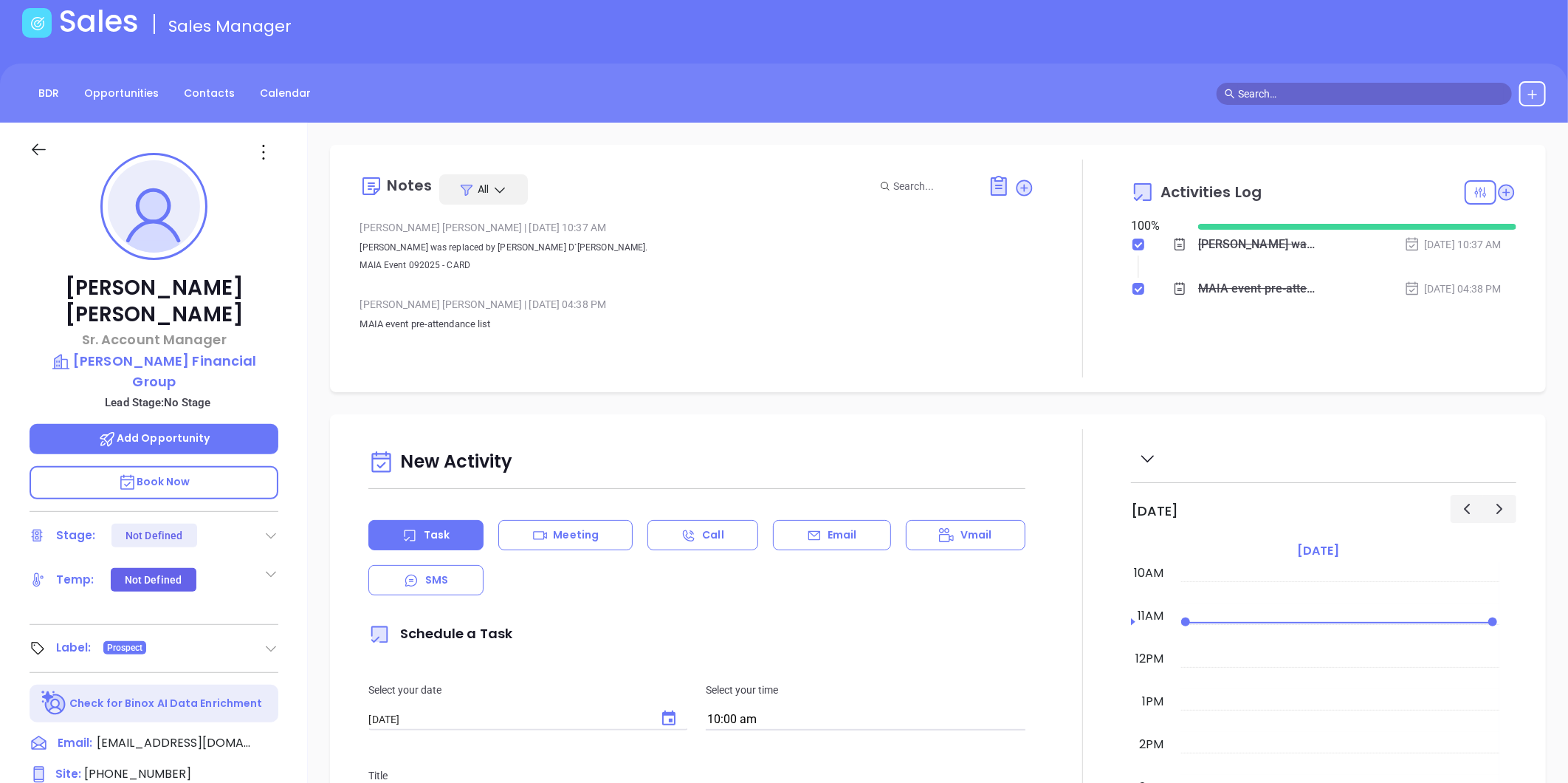
scroll to position [0, 0]
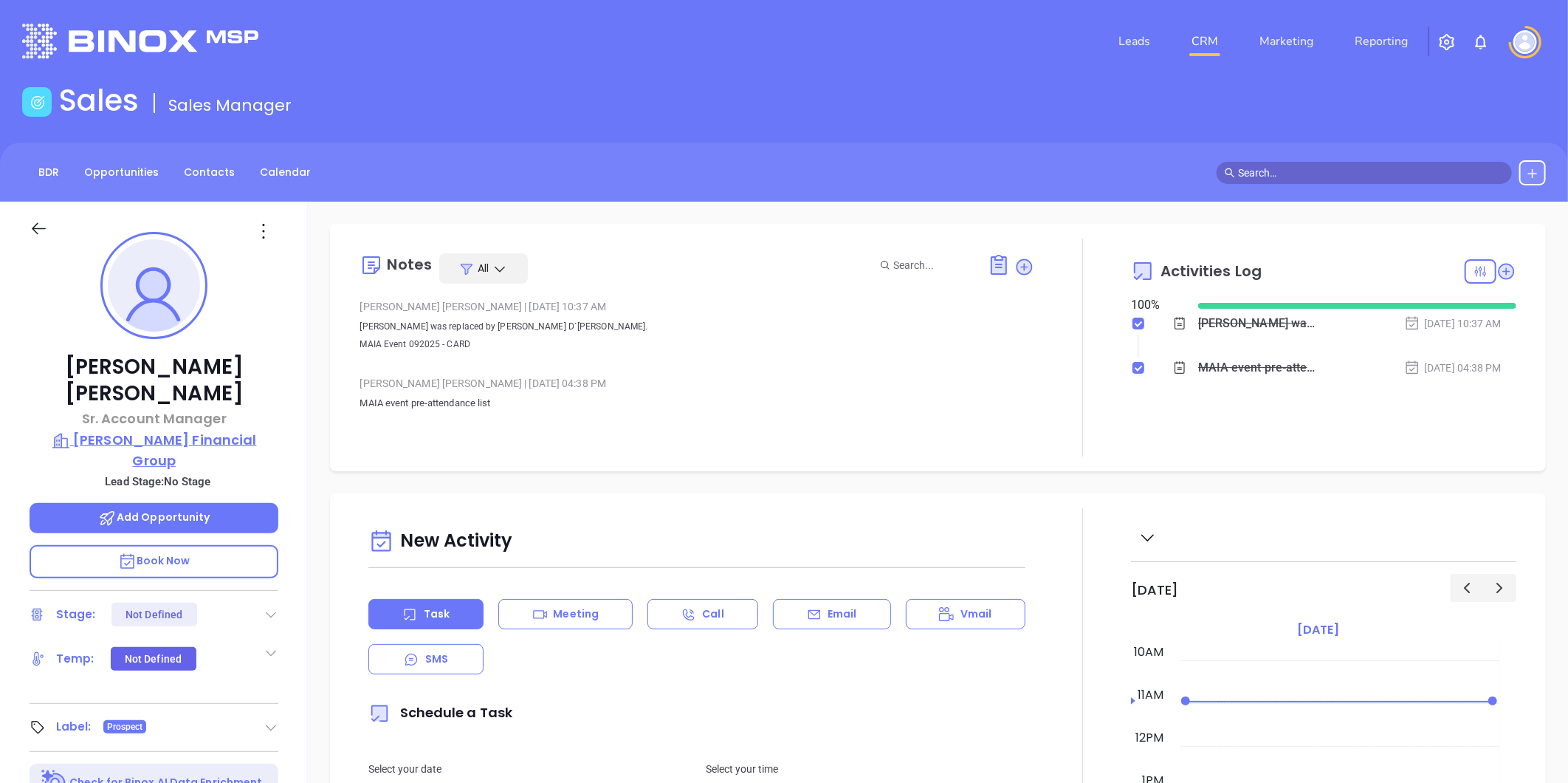
click at [119, 430] on p "Dale A. Frank Financial Group" at bounding box center [153, 450] width 249 height 41
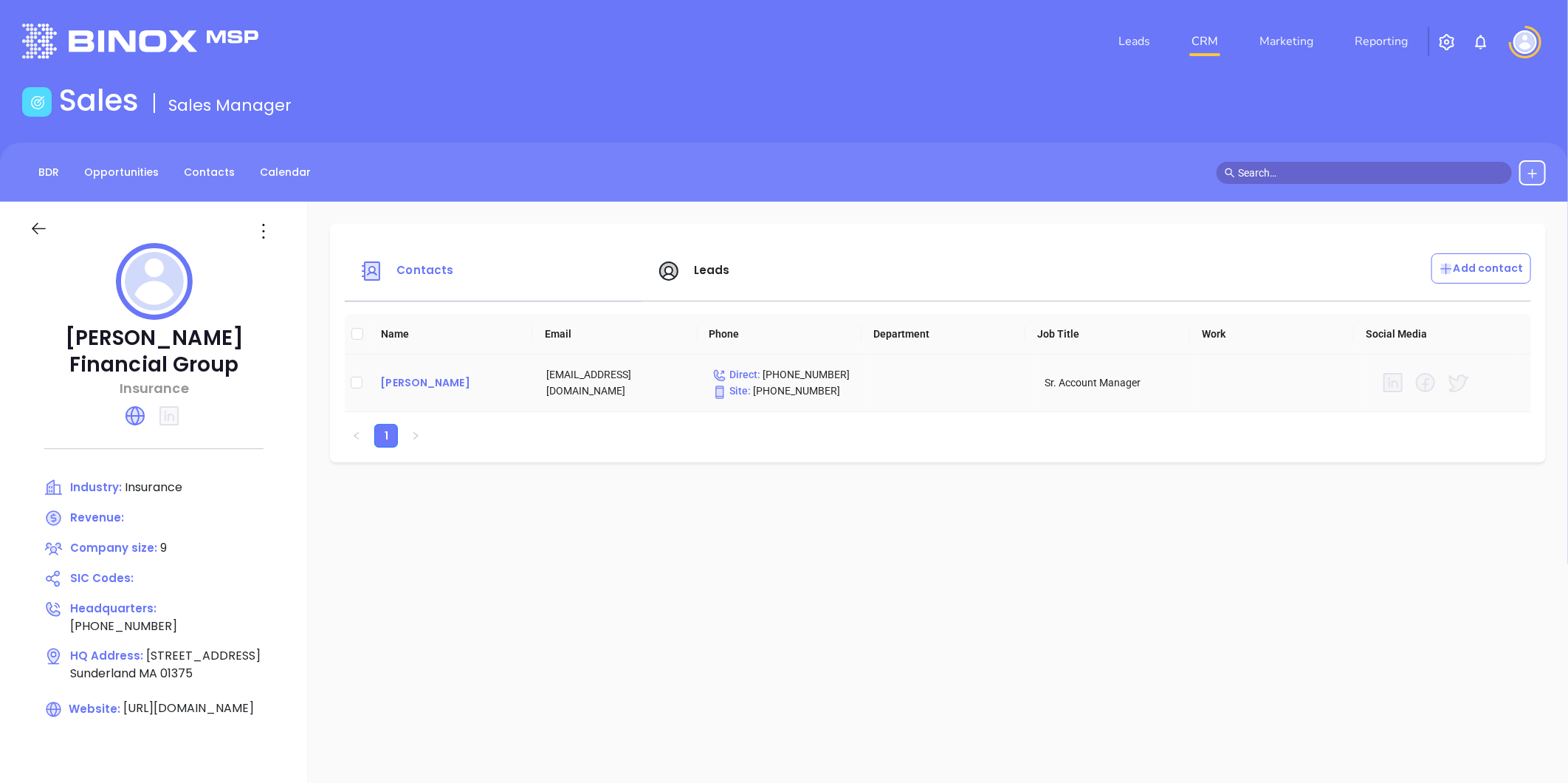
click at [410, 384] on div "Jessie Tatro" at bounding box center [452, 383] width 143 height 18
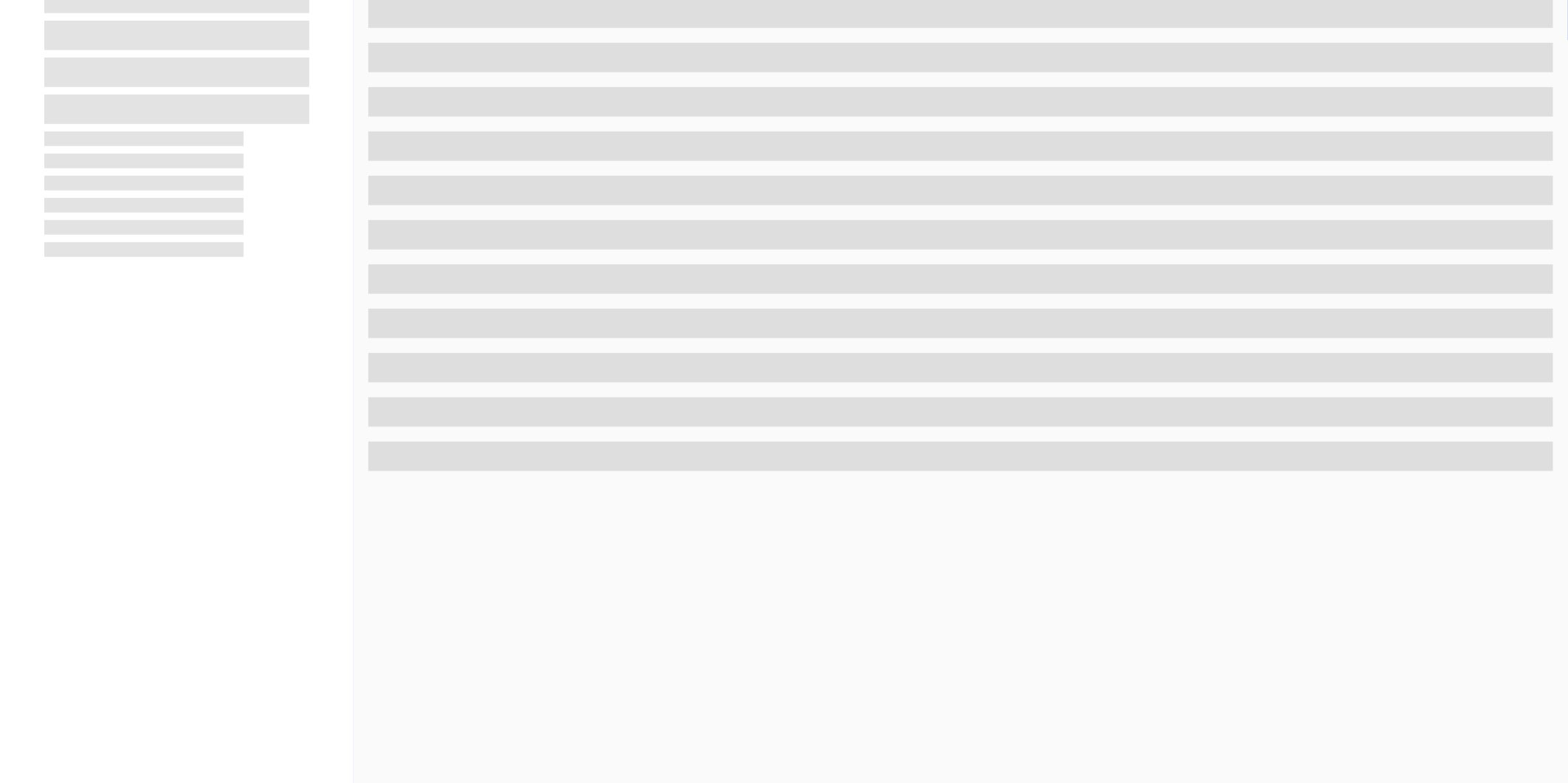
scroll to position [453, 0]
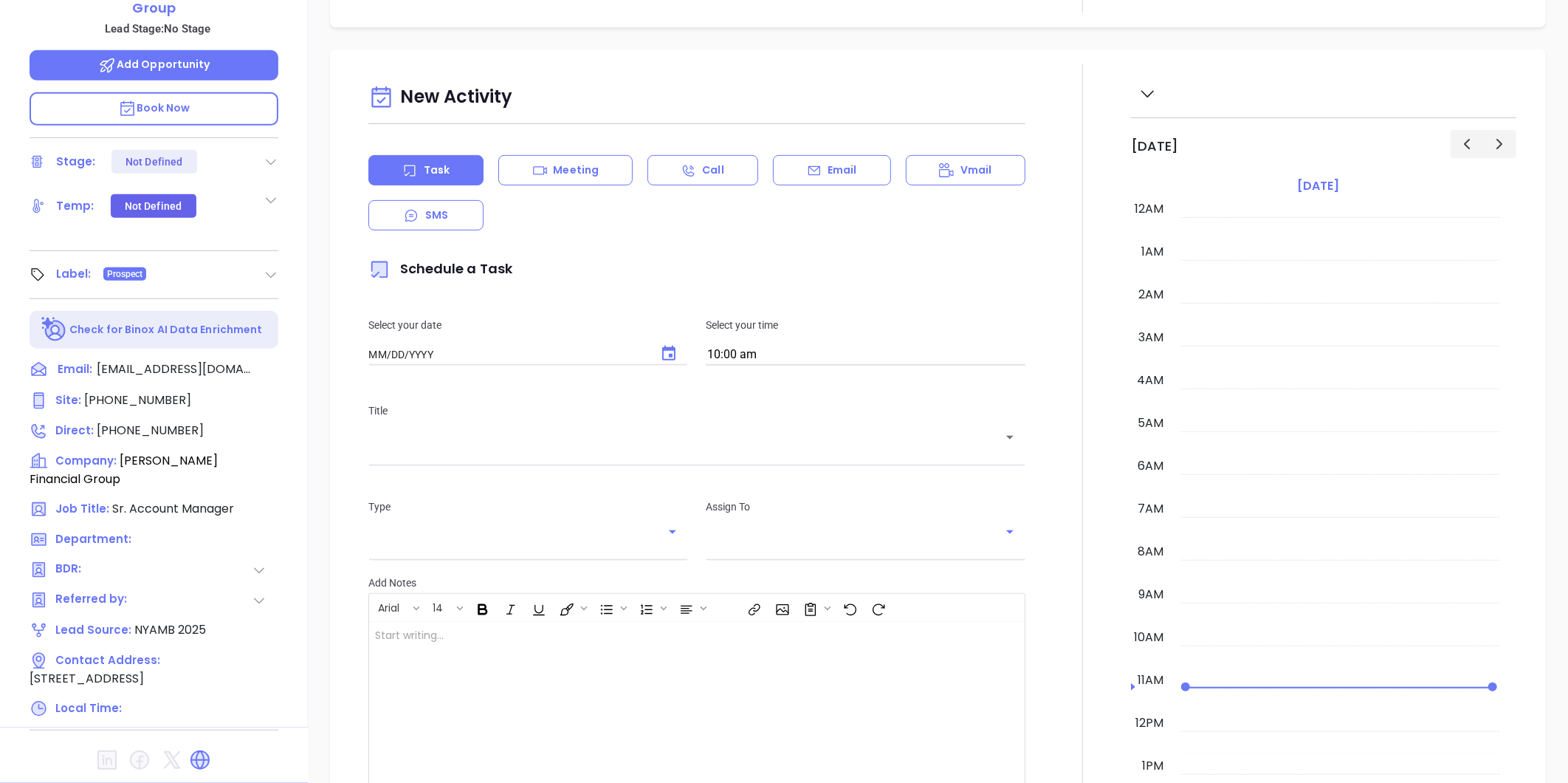
type input "09/23/2025"
type input "Gissela Vargas"
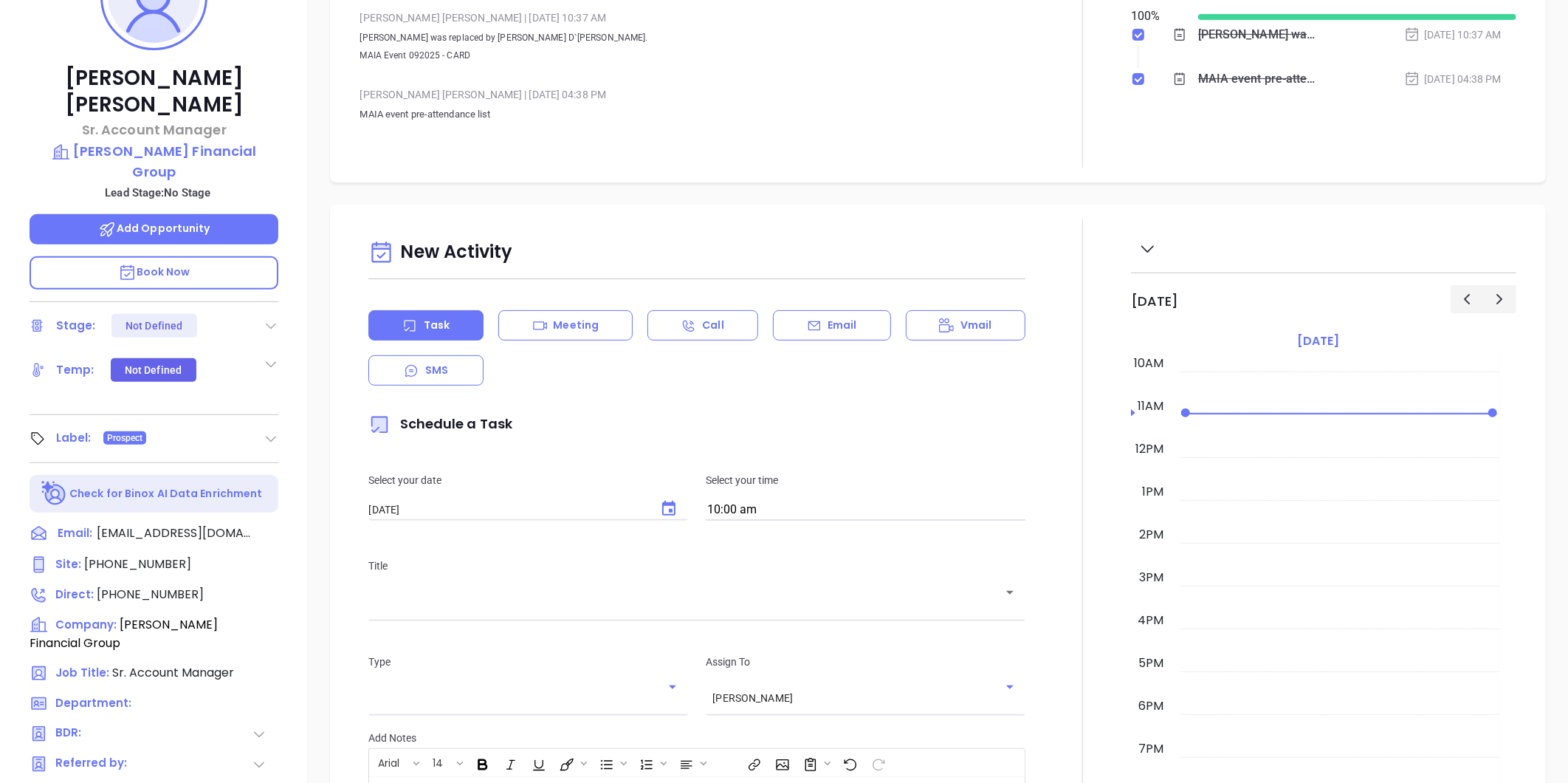
scroll to position [124, 0]
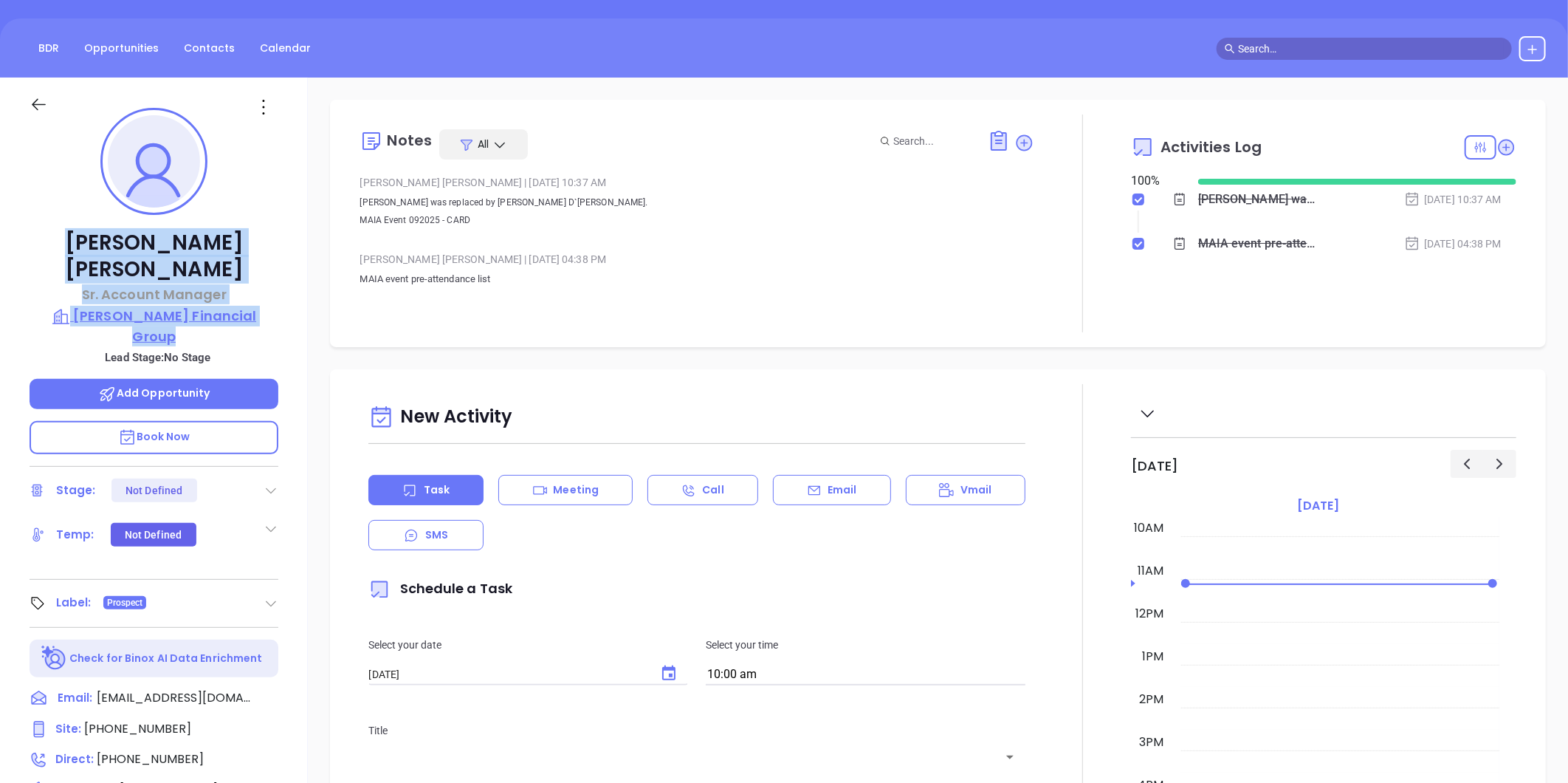
drag, startPoint x: 85, startPoint y: 241, endPoint x: 267, endPoint y: 288, distance: 188.0
click at [267, 288] on div "Jessie Tatro Sr. Account Manager Dale A. Frank Financial Group Lead Stage: No S…" at bounding box center [154, 567] width 308 height 979
copy div "Jessie Tatro Sr. Account Manager Dale A. Frank Financial Group"
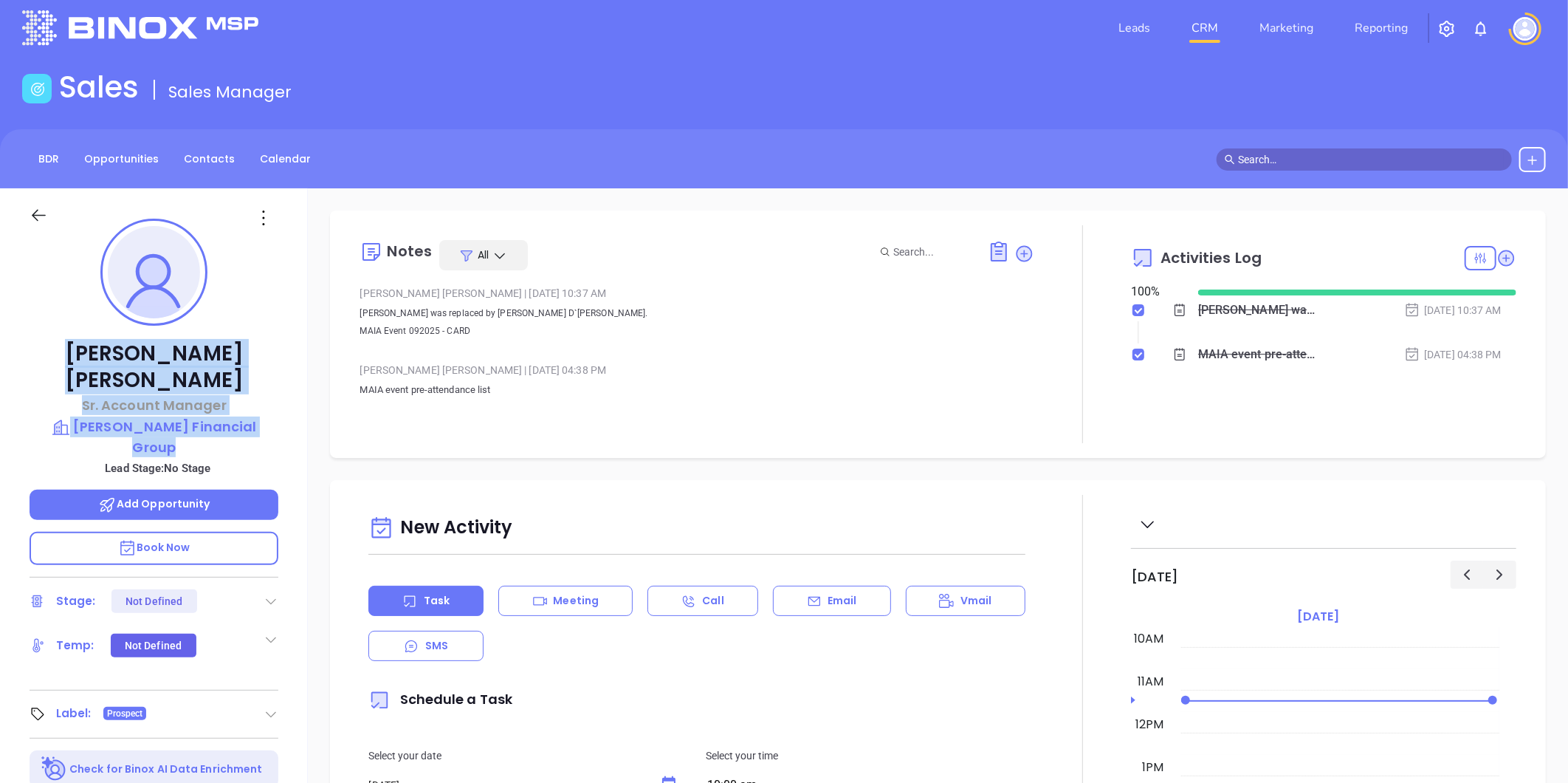
scroll to position [0, 0]
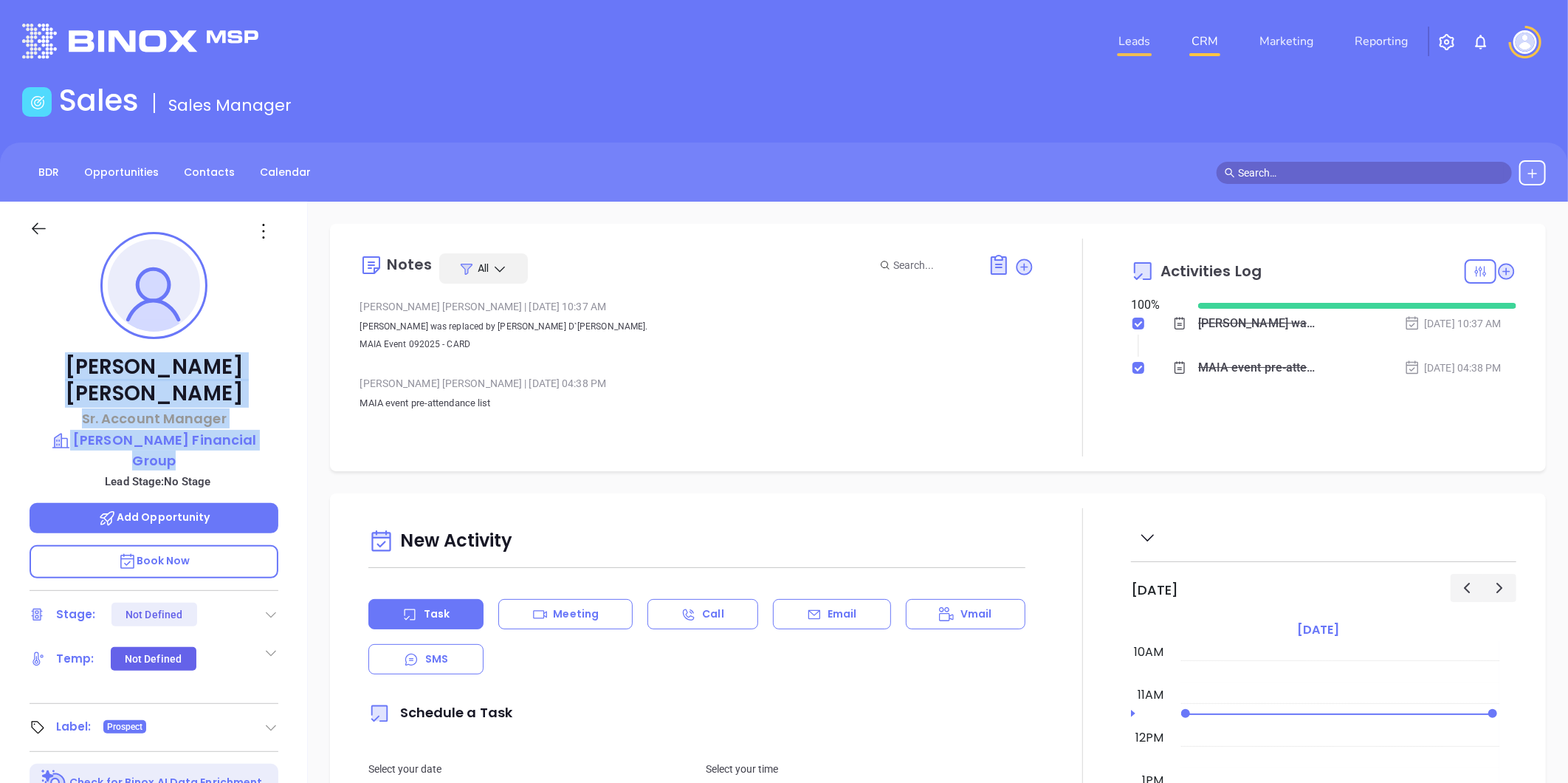
click at [1128, 48] on link "Leads" at bounding box center [1135, 41] width 44 height 29
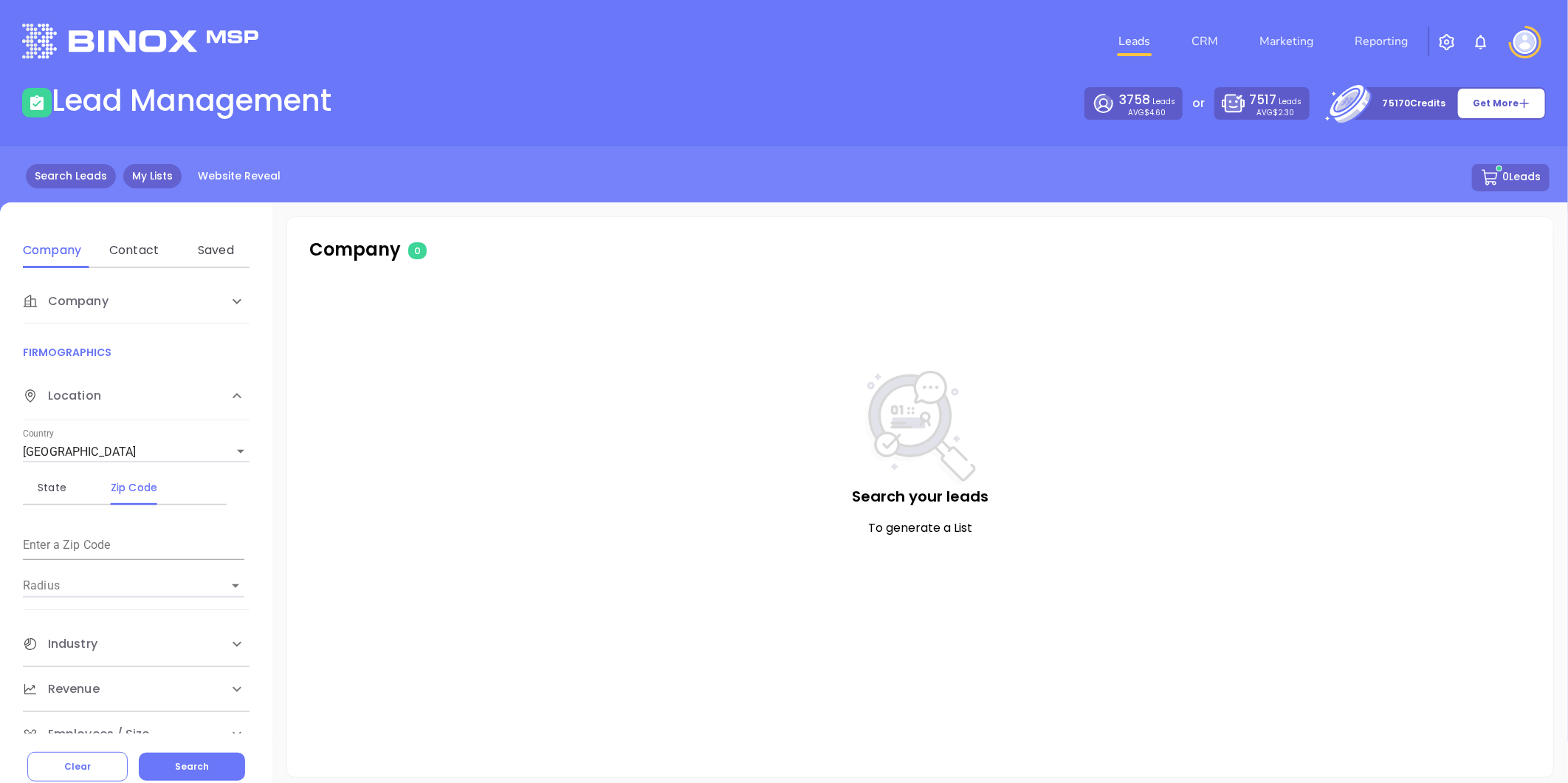
click at [165, 180] on link "My Lists" at bounding box center [153, 176] width 58 height 24
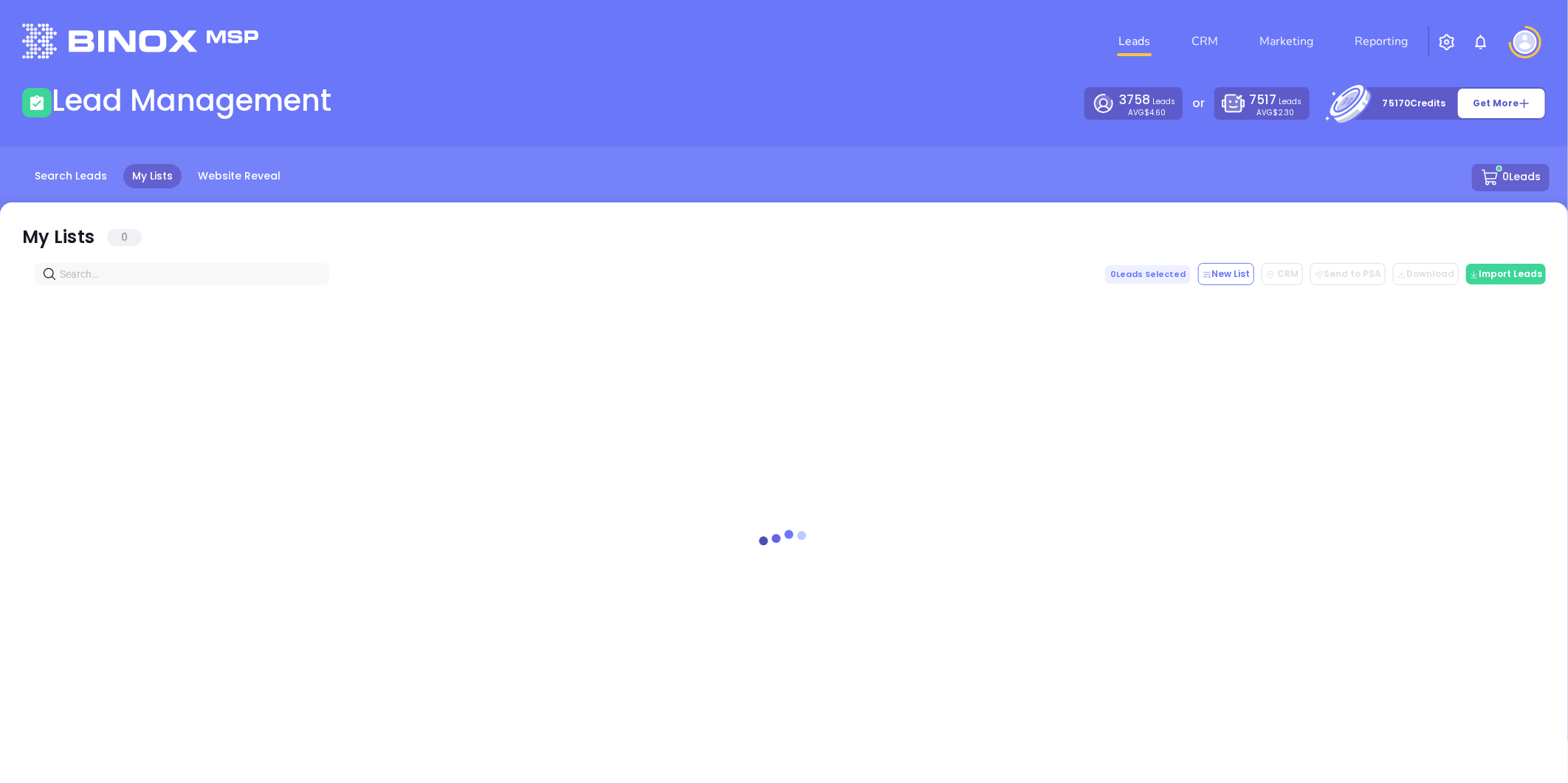
click at [119, 274] on input "text" at bounding box center [185, 274] width 250 height 16
paste input "fm.com"
drag, startPoint x: 108, startPoint y: 270, endPoint x: 2, endPoint y: 288, distance: 107.5
click at [2, 288] on div "My Lists 0 fm.com 0 Leads Selected New List CRM Send to PSA Download Download2" at bounding box center [784, 497] width 1568 height 591
type input "fm.com"
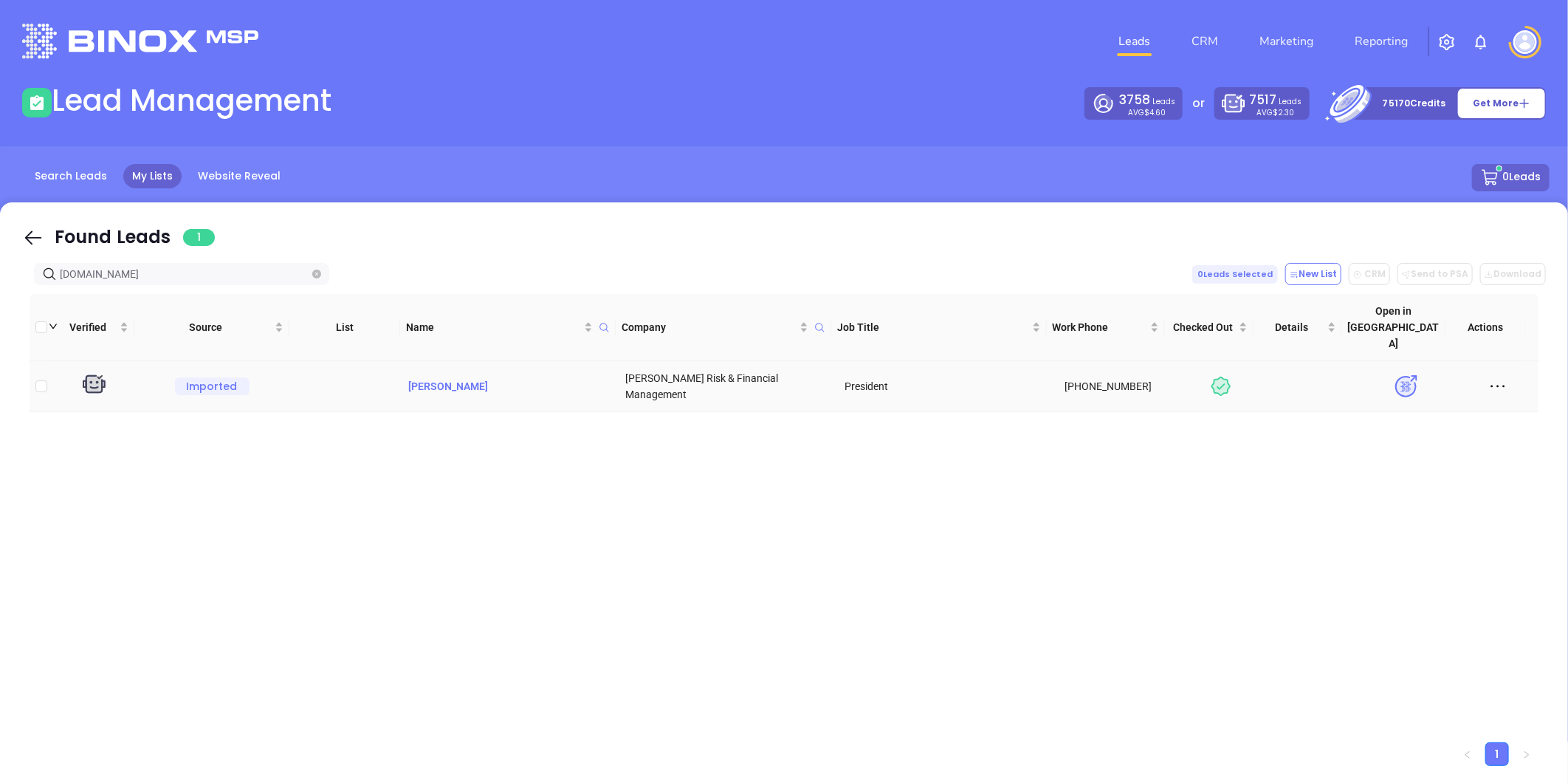
click at [451, 378] on p "Matthew Bauer" at bounding box center [510, 386] width 208 height 16
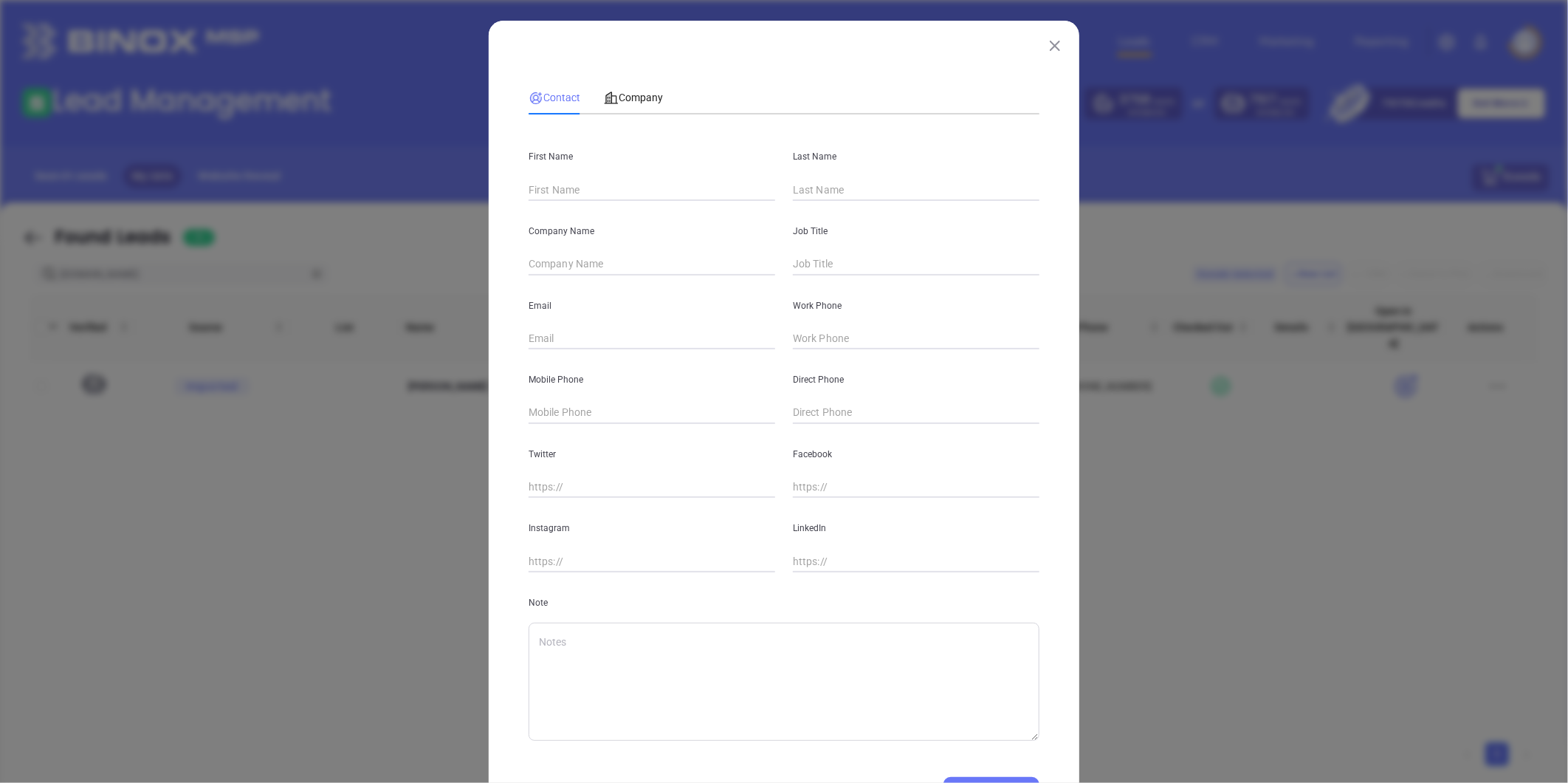
type input "Matthew"
type input "Bauer"
type input "Sinclair Risk & Financial Management"
type input "President"
type input "mbauer@srfm.com"
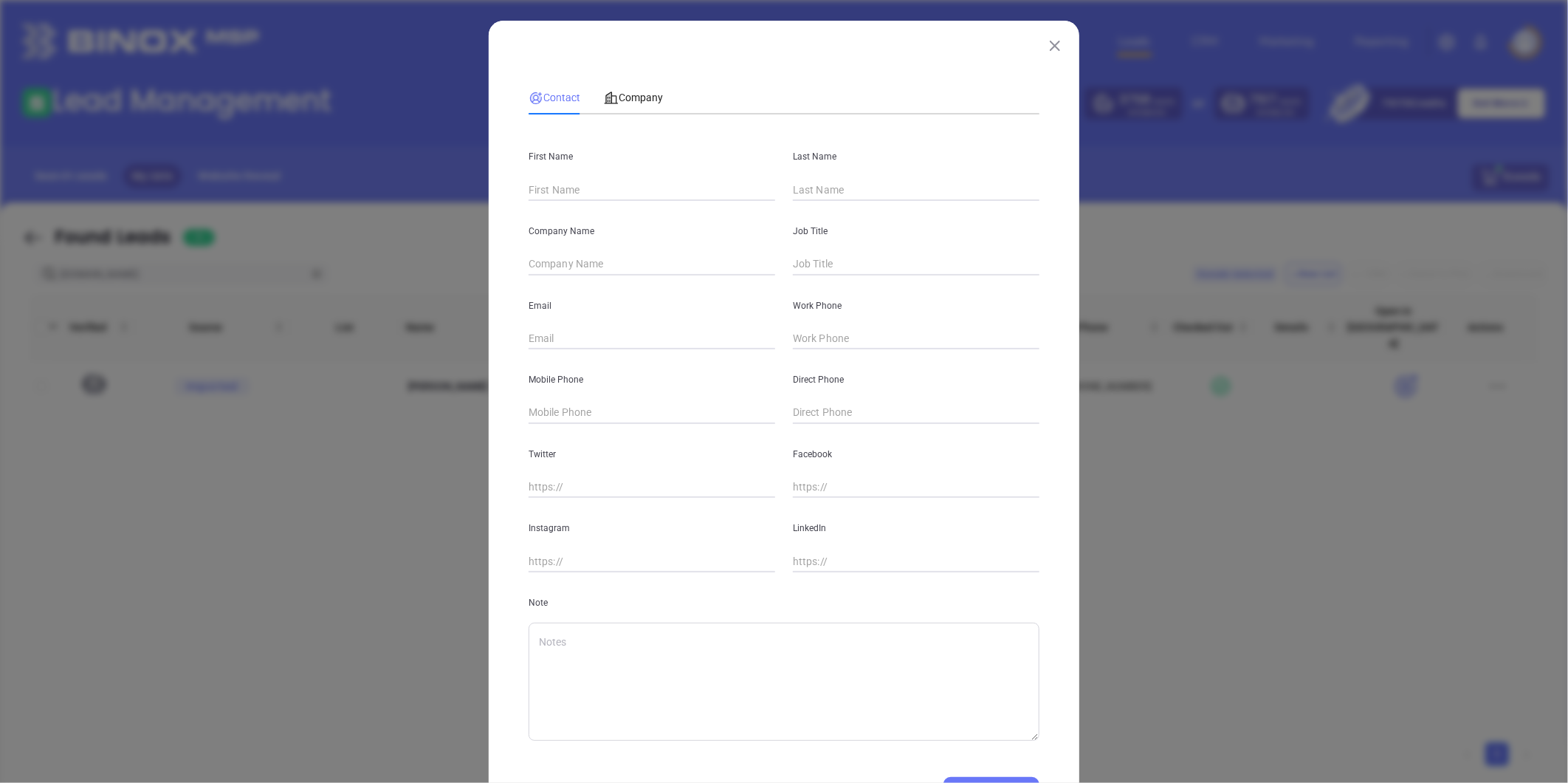
type input "(877) 602-2305"
type input "(203) 687-9919"
type input "www.linkedin.com/in/matthewrbauer"
type textarea "Fri 14 Oct 2022 BY Liz Cruz"
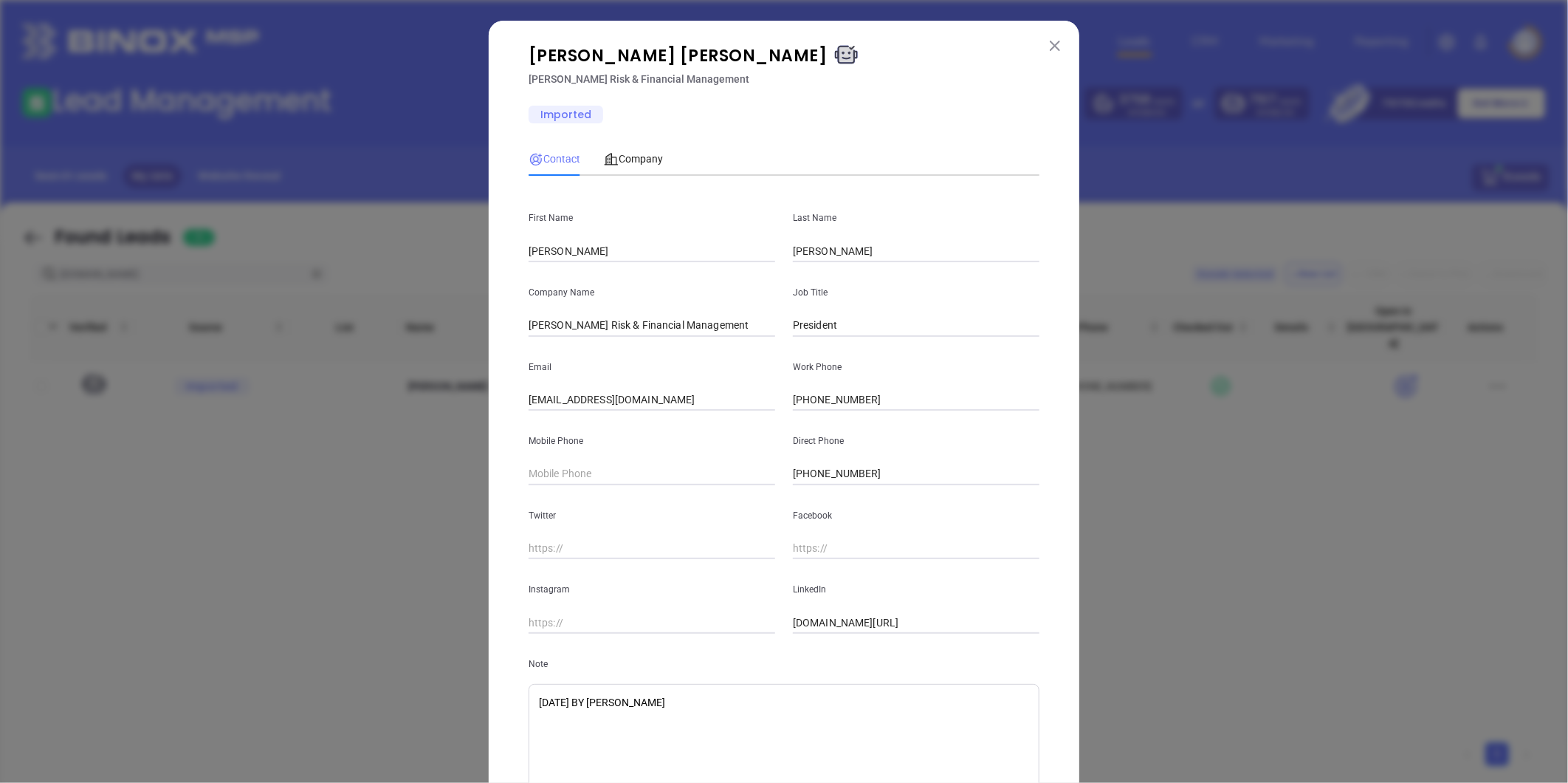
click at [1050, 41] on img at bounding box center [1055, 45] width 11 height 11
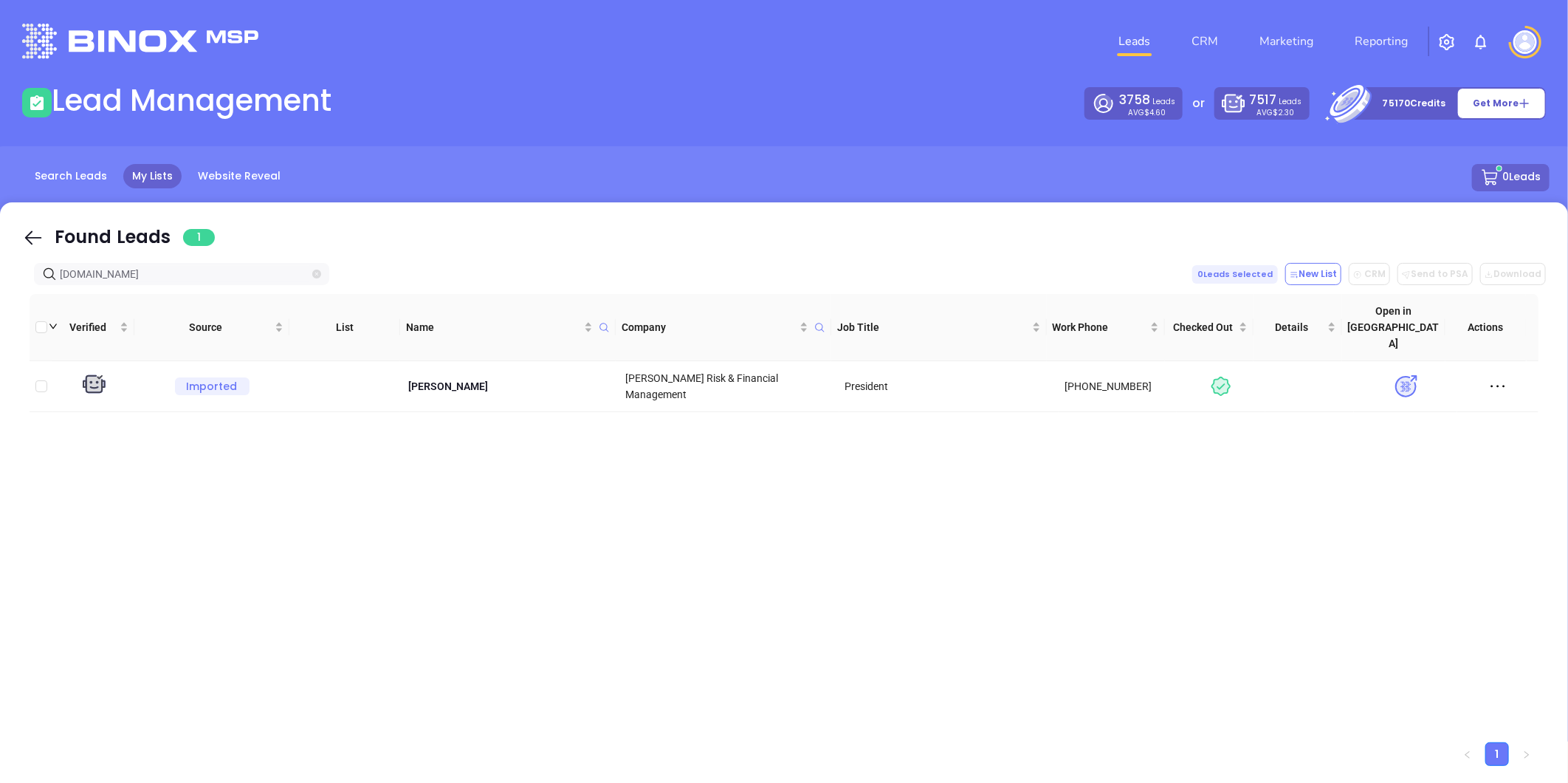
click at [312, 274] on icon "close-circle" at bounding box center [316, 273] width 9 height 9
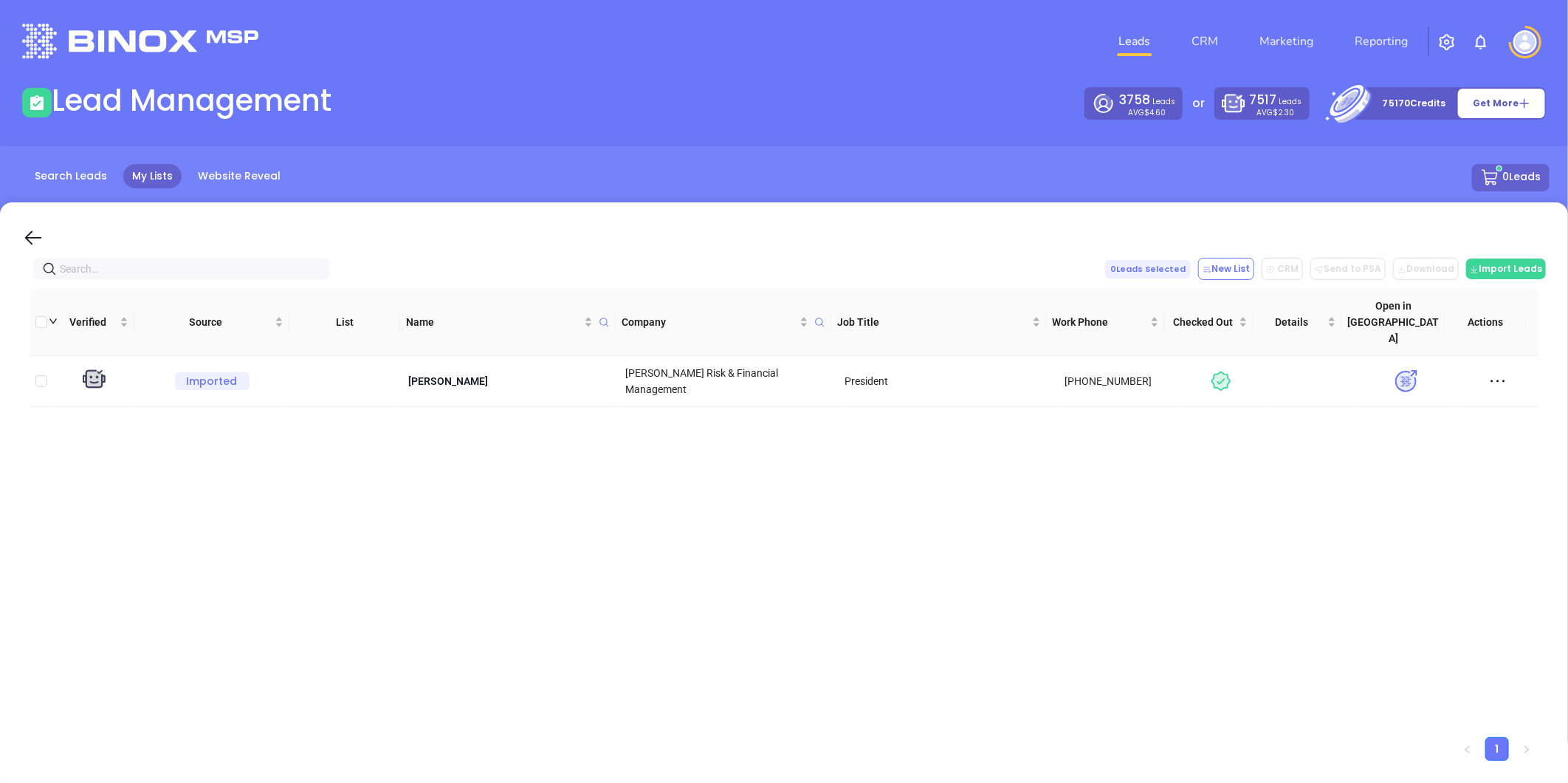
paste input "fbinsure.com"
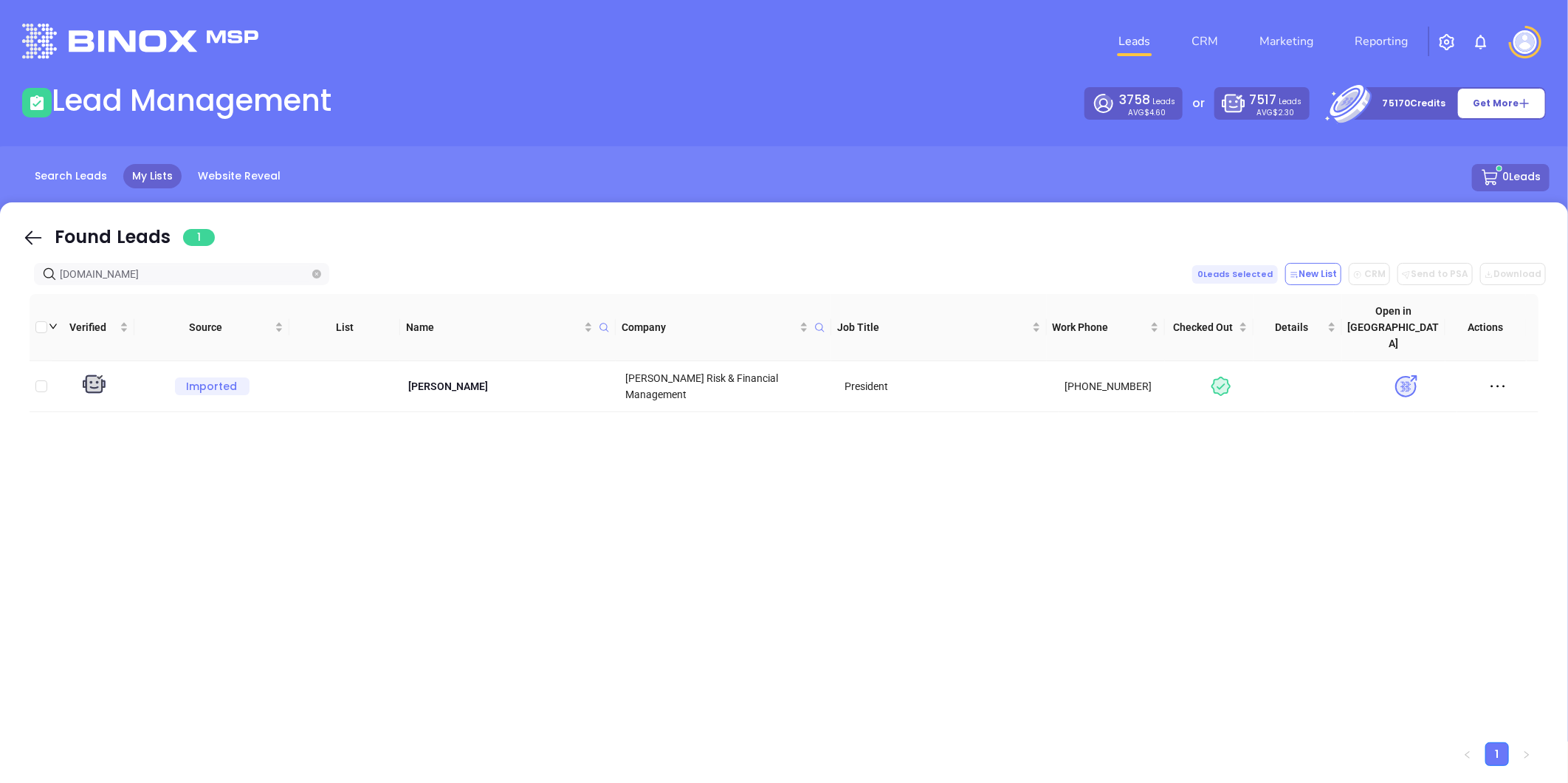
type input "fbinsure.com"
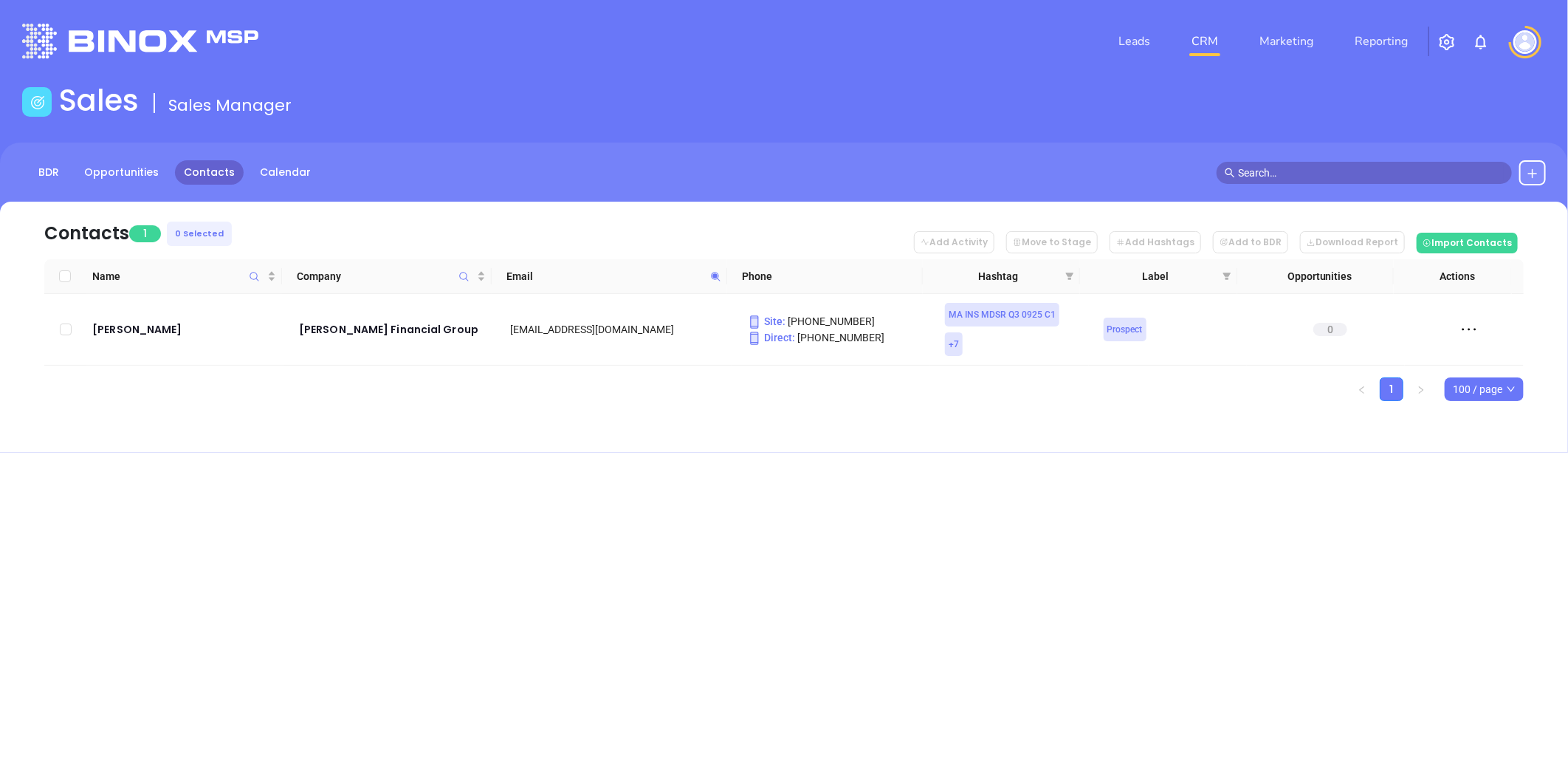
click at [711, 267] on span at bounding box center [715, 276] width 17 height 22
paste input "fm.com"
type input "fm.com"
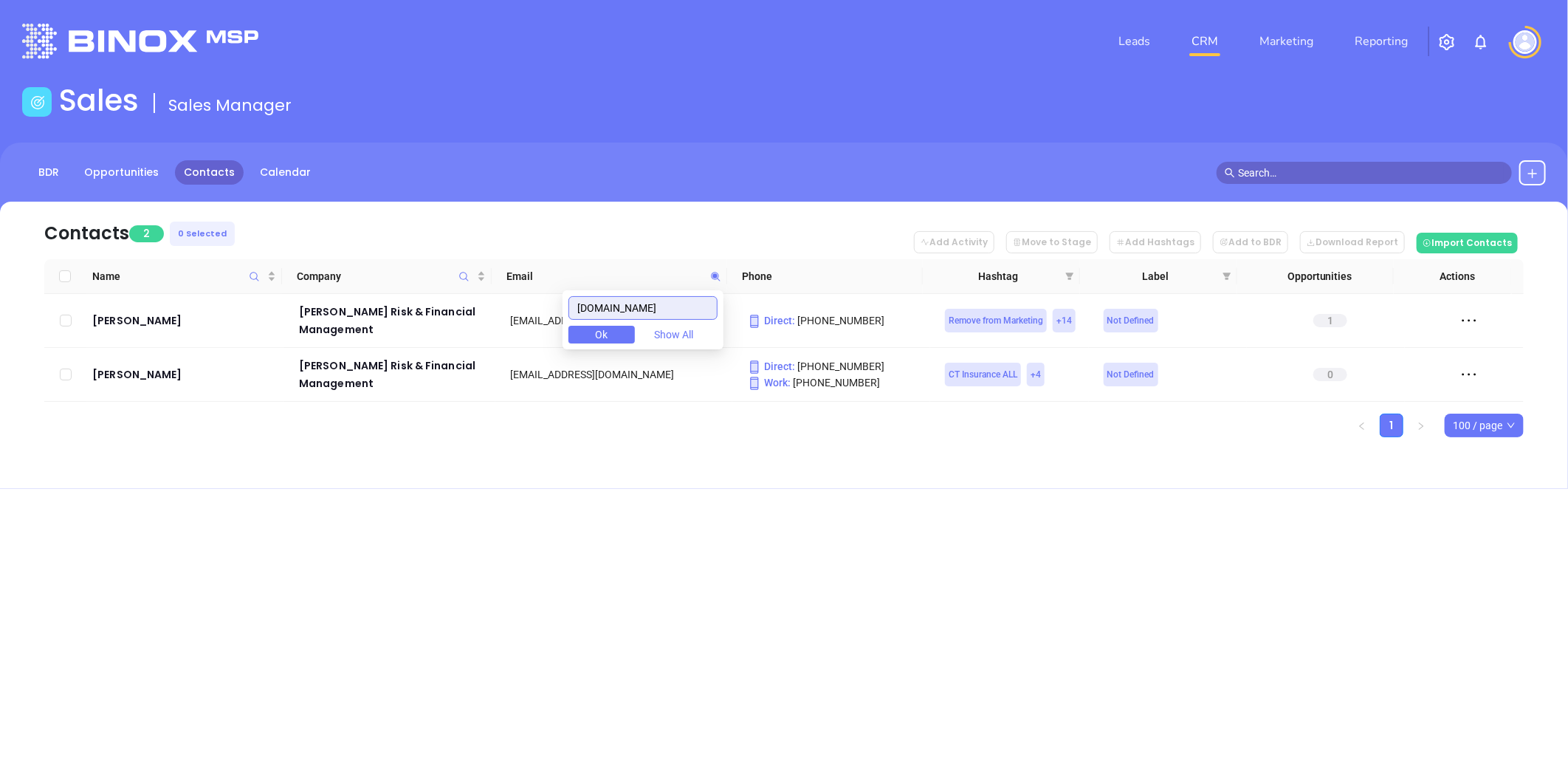
drag, startPoint x: 633, startPoint y: 308, endPoint x: 528, endPoint y: 329, distance: 107.1
click at [528, 329] on body "Leads CRM Marketing Reporting Financial Leads Leads Sales Sales Manager BDR Opp…" at bounding box center [784, 391] width 1568 height 783
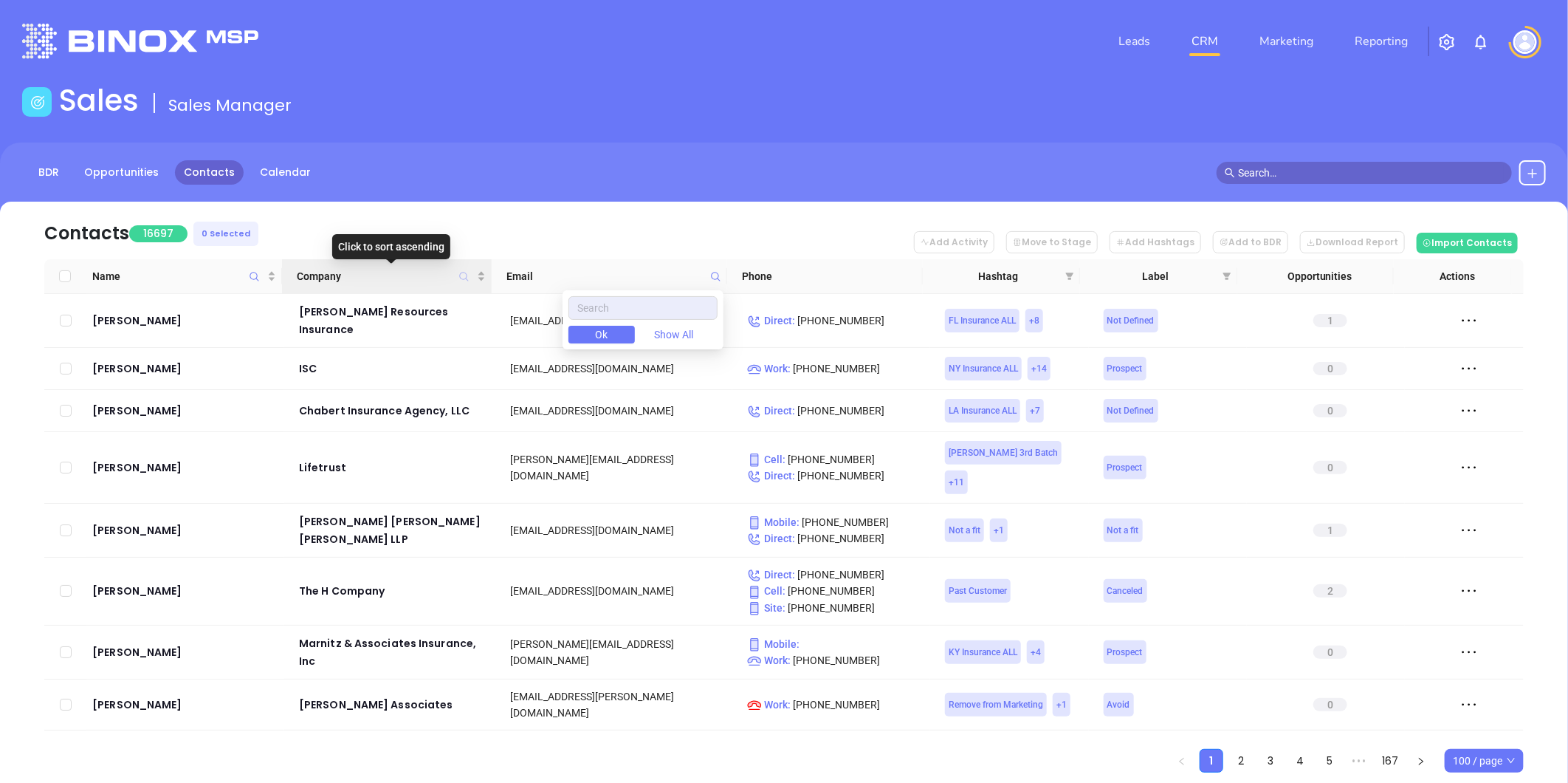
click at [466, 274] on icon "Company" at bounding box center [463, 276] width 9 height 9
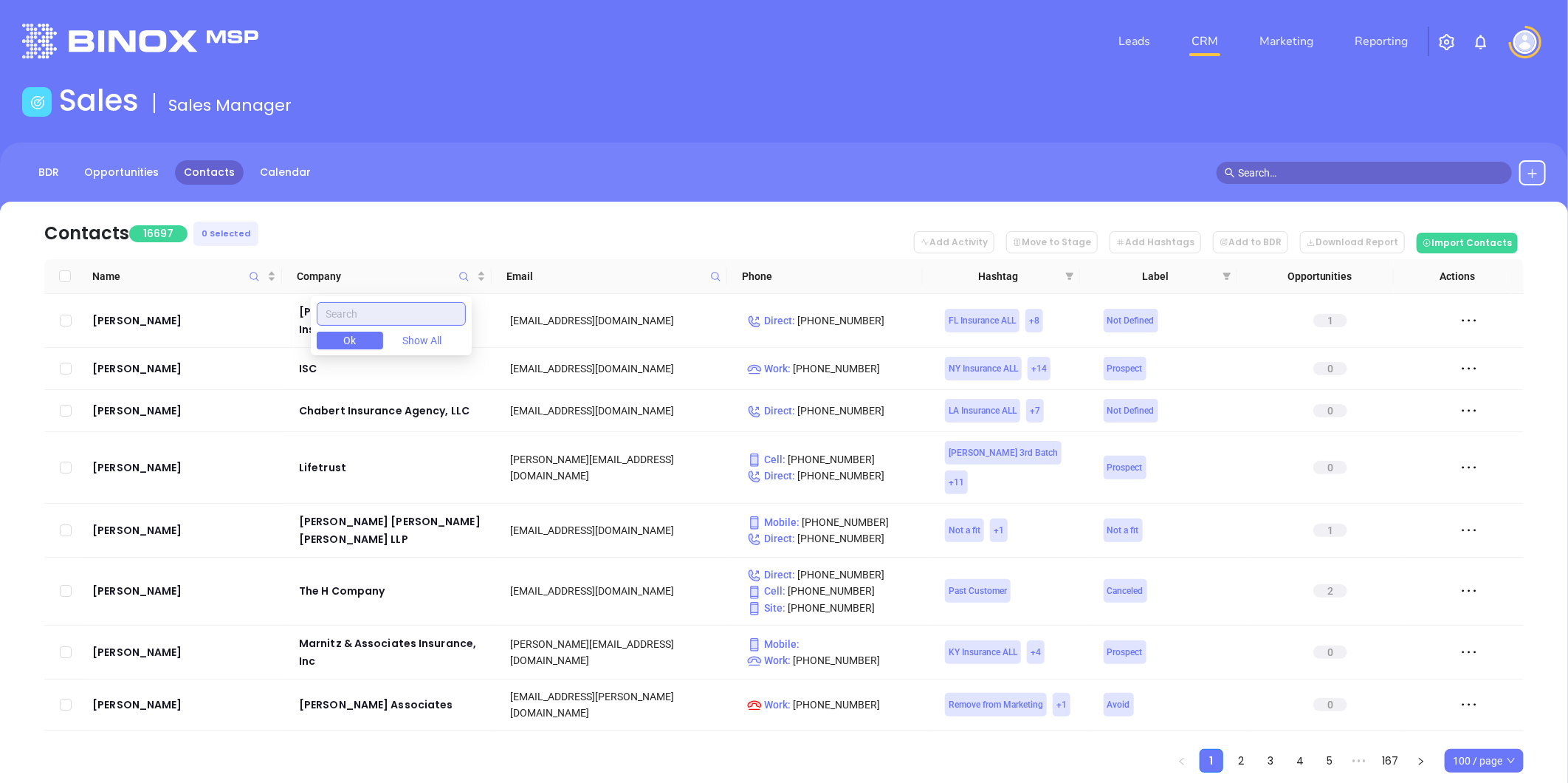
paste input "FM boiler Re"
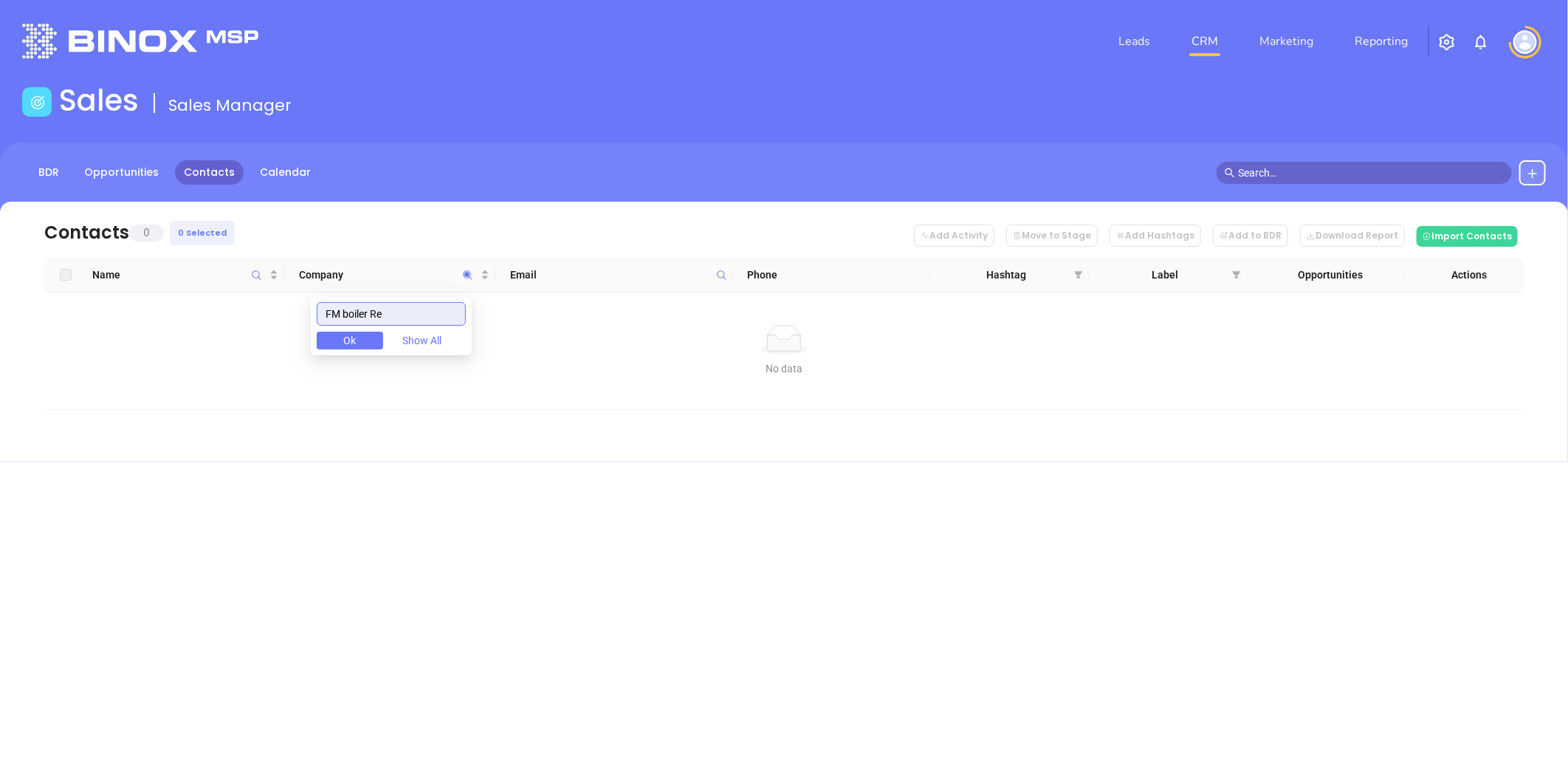
type input "FM boiler Re"
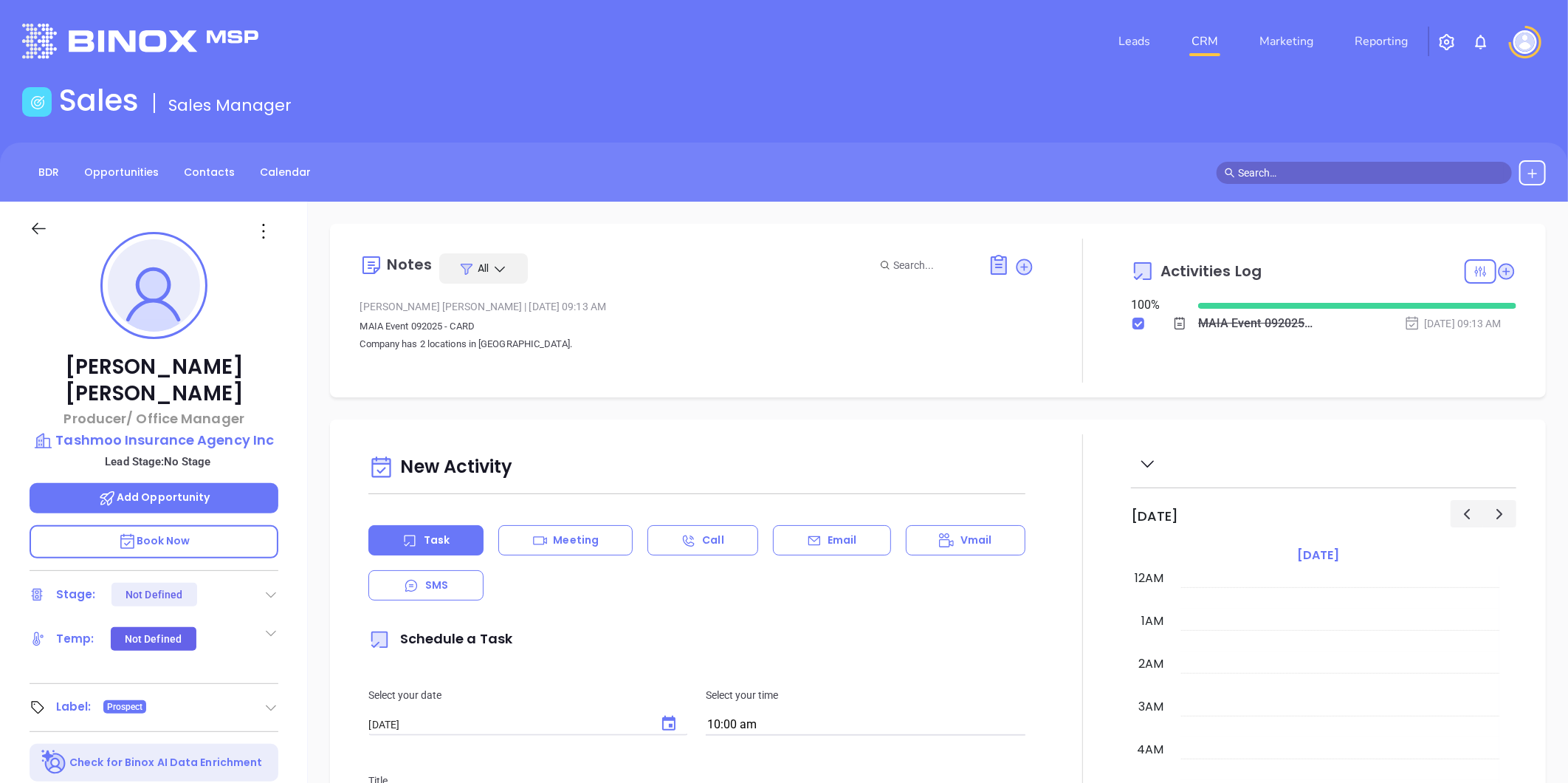
scroll to position [387, 0]
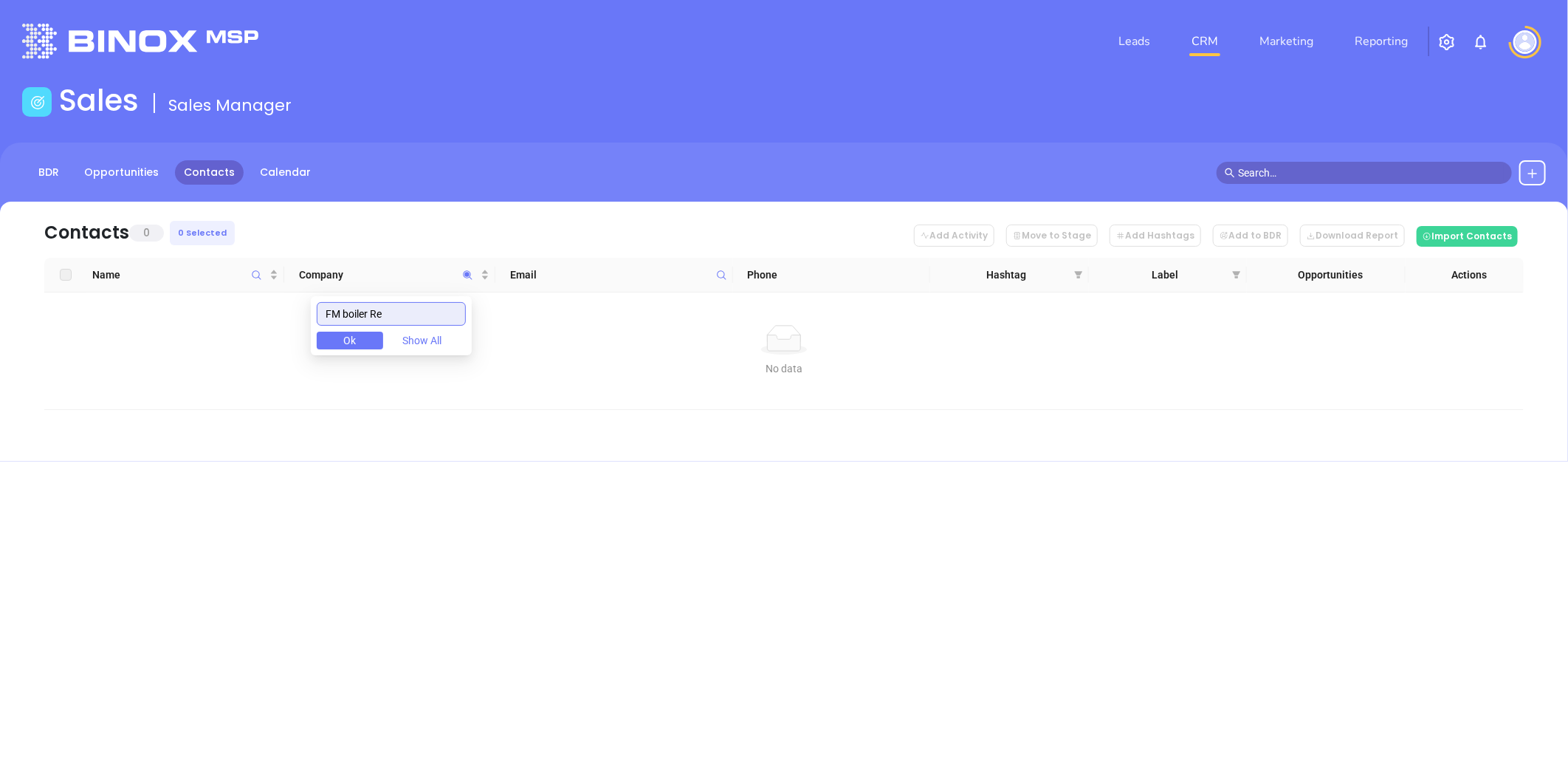
drag, startPoint x: 419, startPoint y: 318, endPoint x: 183, endPoint y: 334, distance: 236.5
click at [185, 335] on body "Leads CRM Marketing Reporting Financial Leads Leads Sales Sales Manager BDR Opp…" at bounding box center [784, 391] width 1568 height 783
click at [716, 269] on icon at bounding box center [722, 275] width 11 height 11
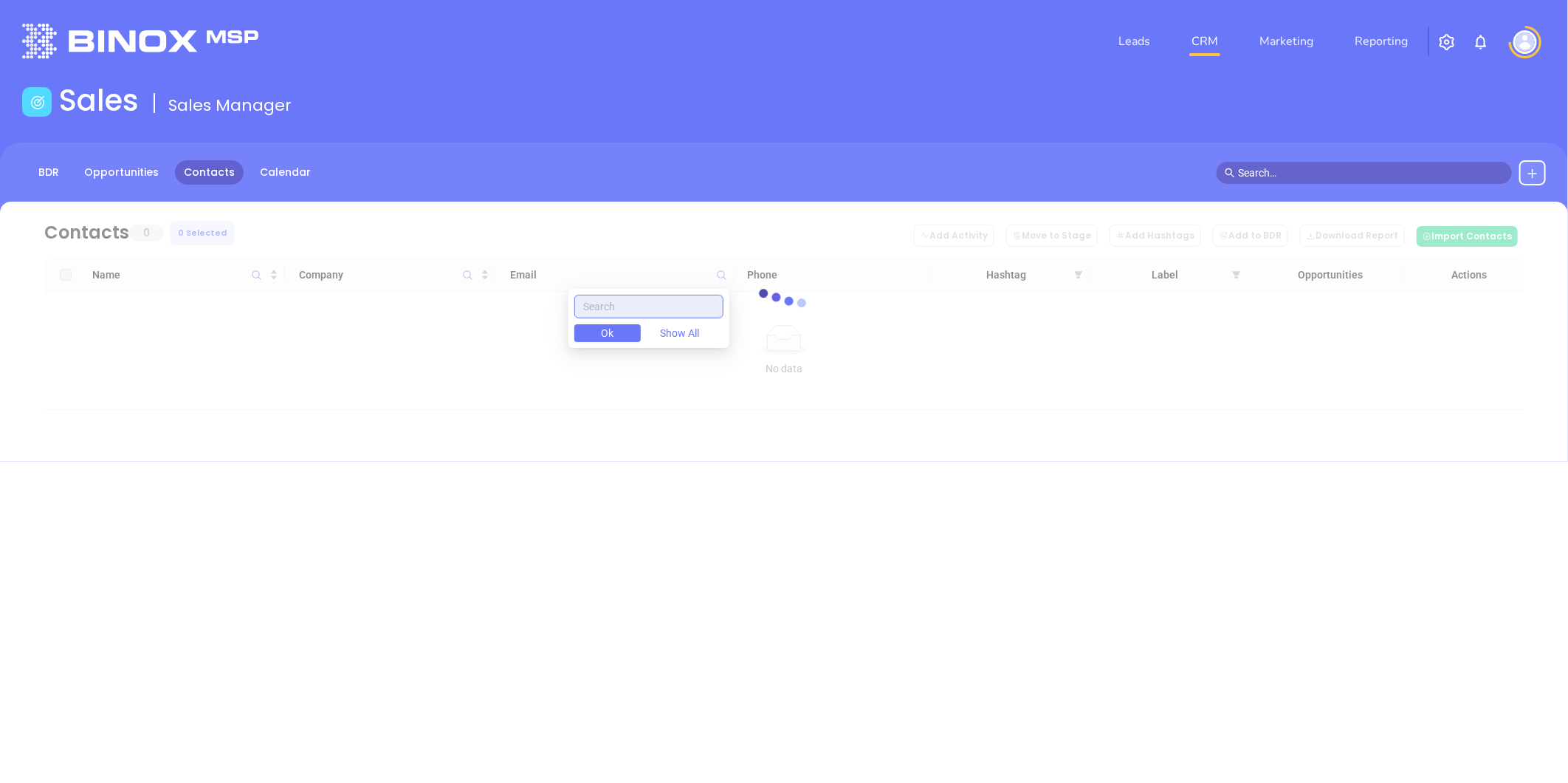
paste input "[DOMAIN_NAME]"
type input "[DOMAIN_NAME]"
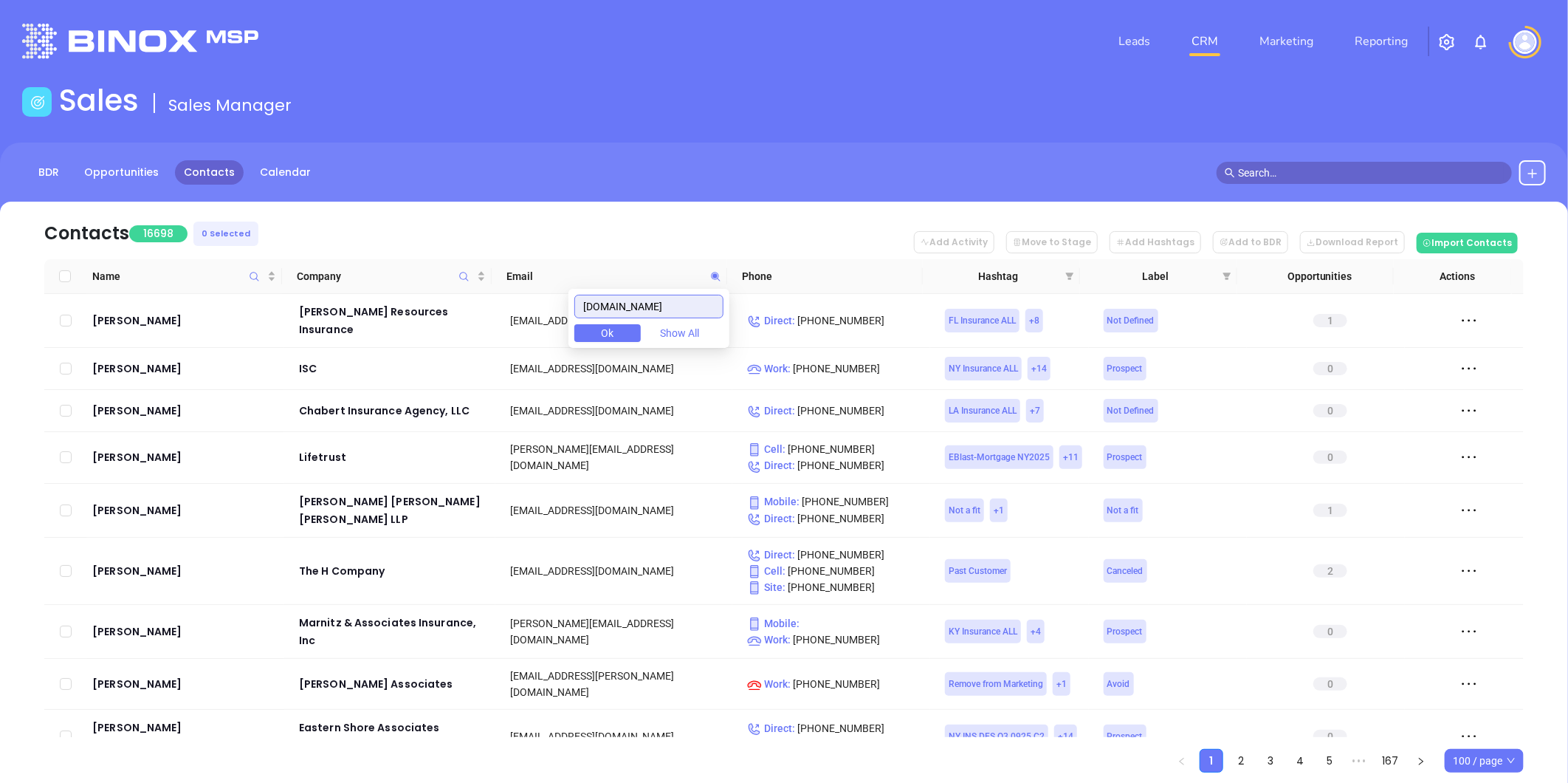
drag, startPoint x: 646, startPoint y: 303, endPoint x: 477, endPoint y: 342, distance: 173.4
click at [477, 342] on body "Leads CRM Marketing Reporting Financial Leads Leads Sales Sales Manager BDR Opp…" at bounding box center [784, 391] width 1568 height 783
paste input "fm.com"
type input "fm.com"
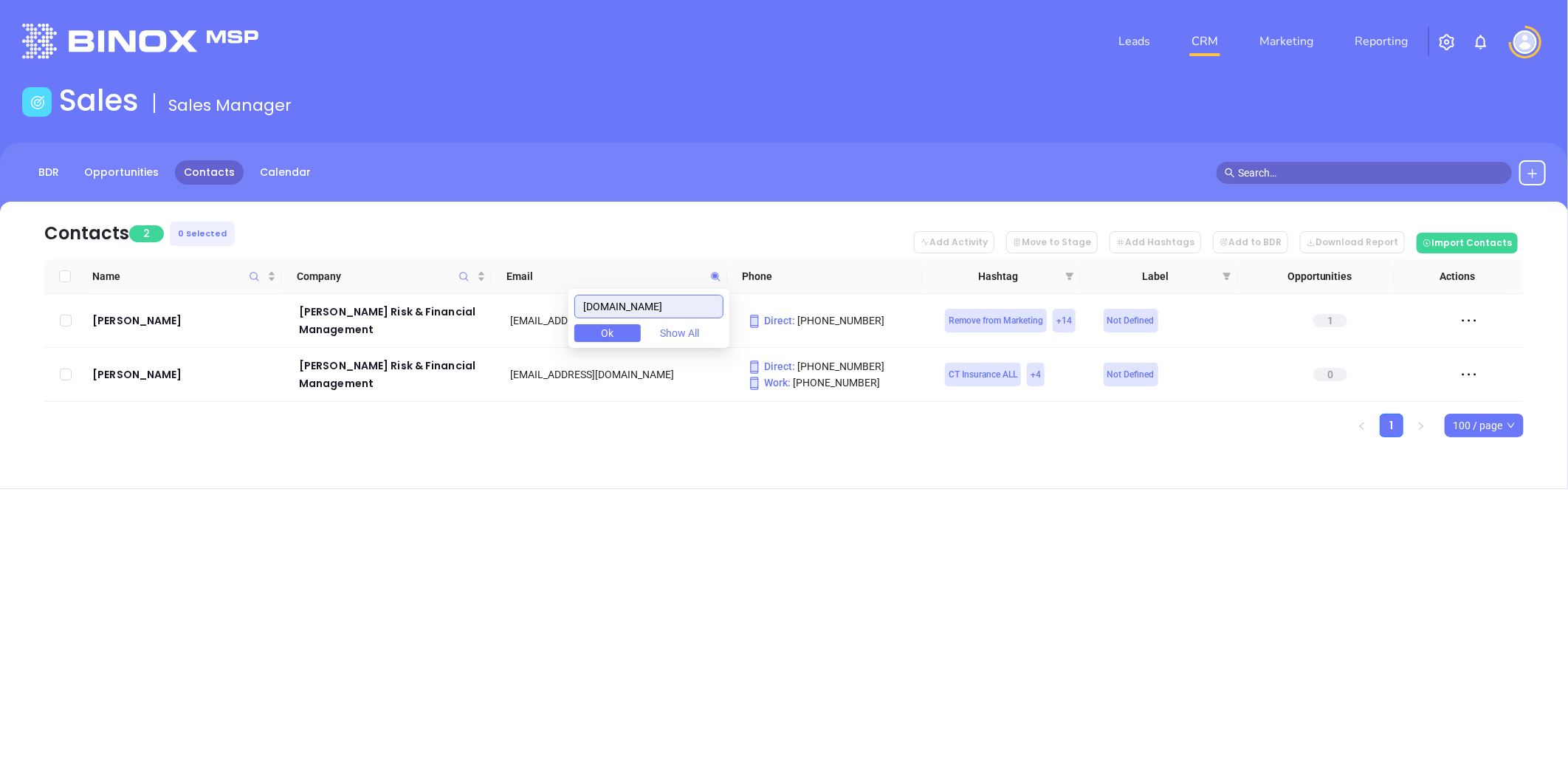
drag, startPoint x: 639, startPoint y: 315, endPoint x: 511, endPoint y: 327, distance: 128.6
click at [511, 327] on body "Leads CRM Marketing Reporting Financial Leads Leads Sales Sales Manager BDR Opp…" at bounding box center [784, 391] width 1568 height 783
paste input "[DOMAIN_NAME]"
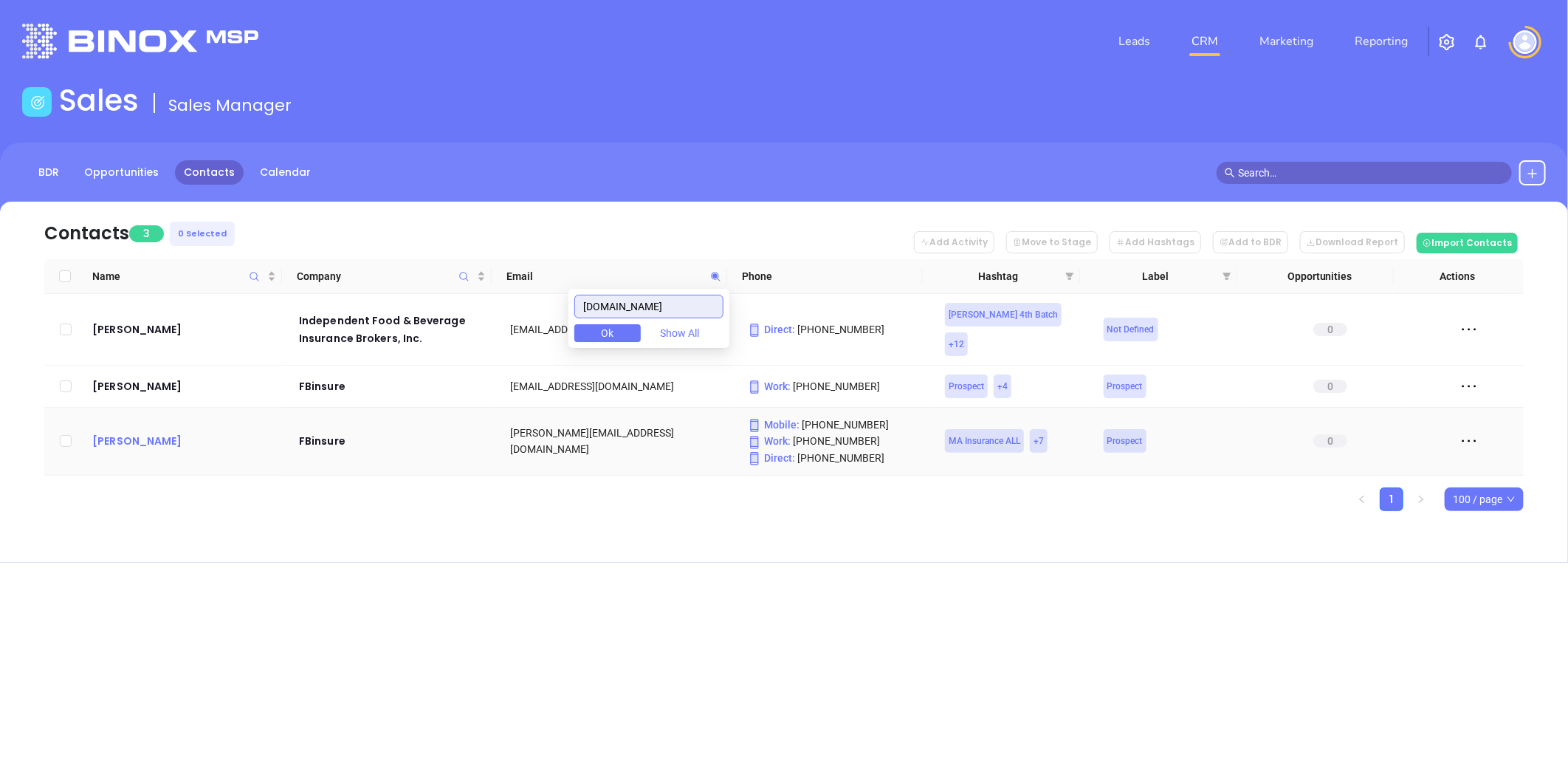
type input "[DOMAIN_NAME]"
click at [127, 432] on div "Russel Martorana" at bounding box center [185, 441] width 186 height 18
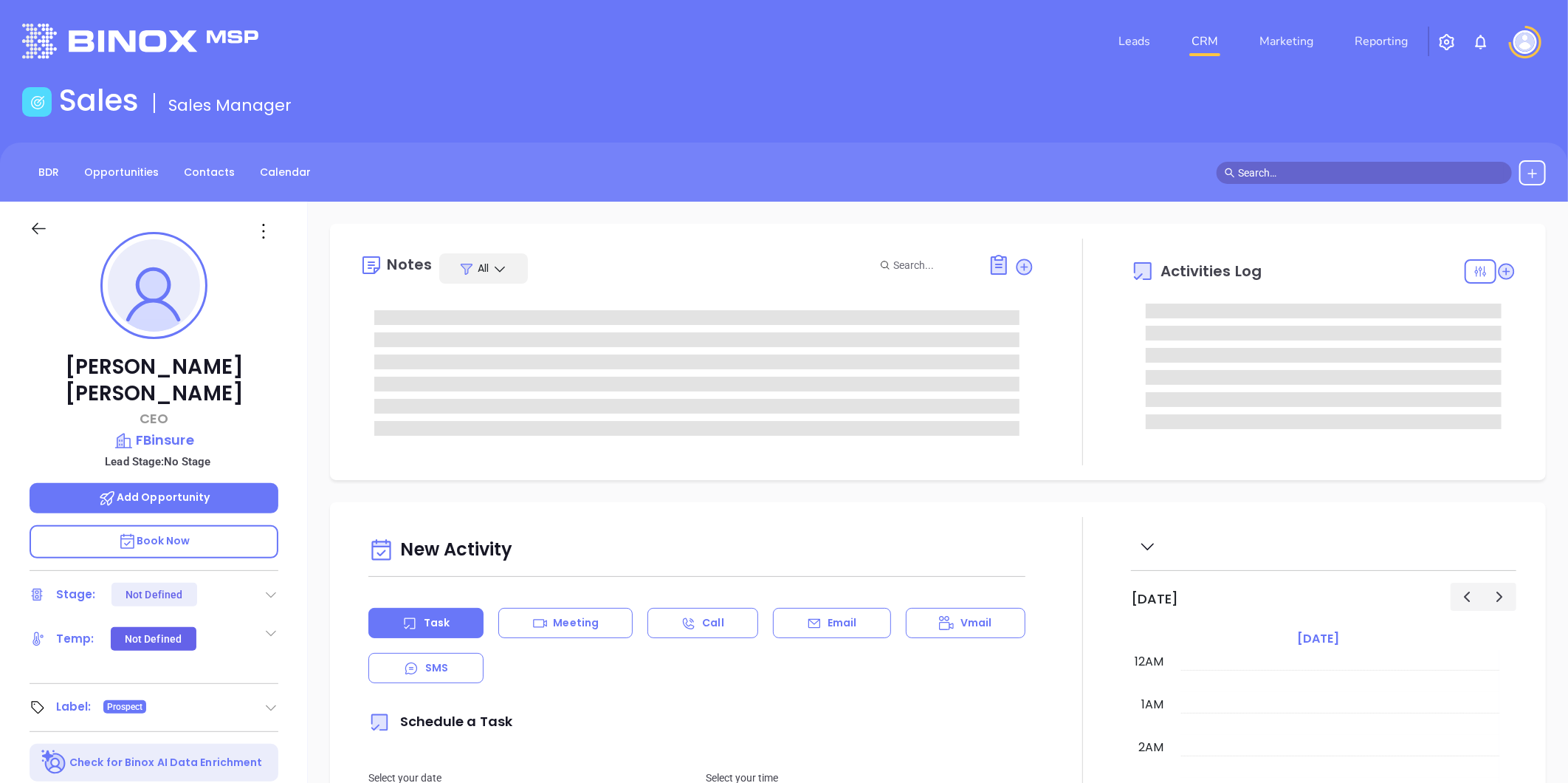
type input "[PERSON_NAME]"
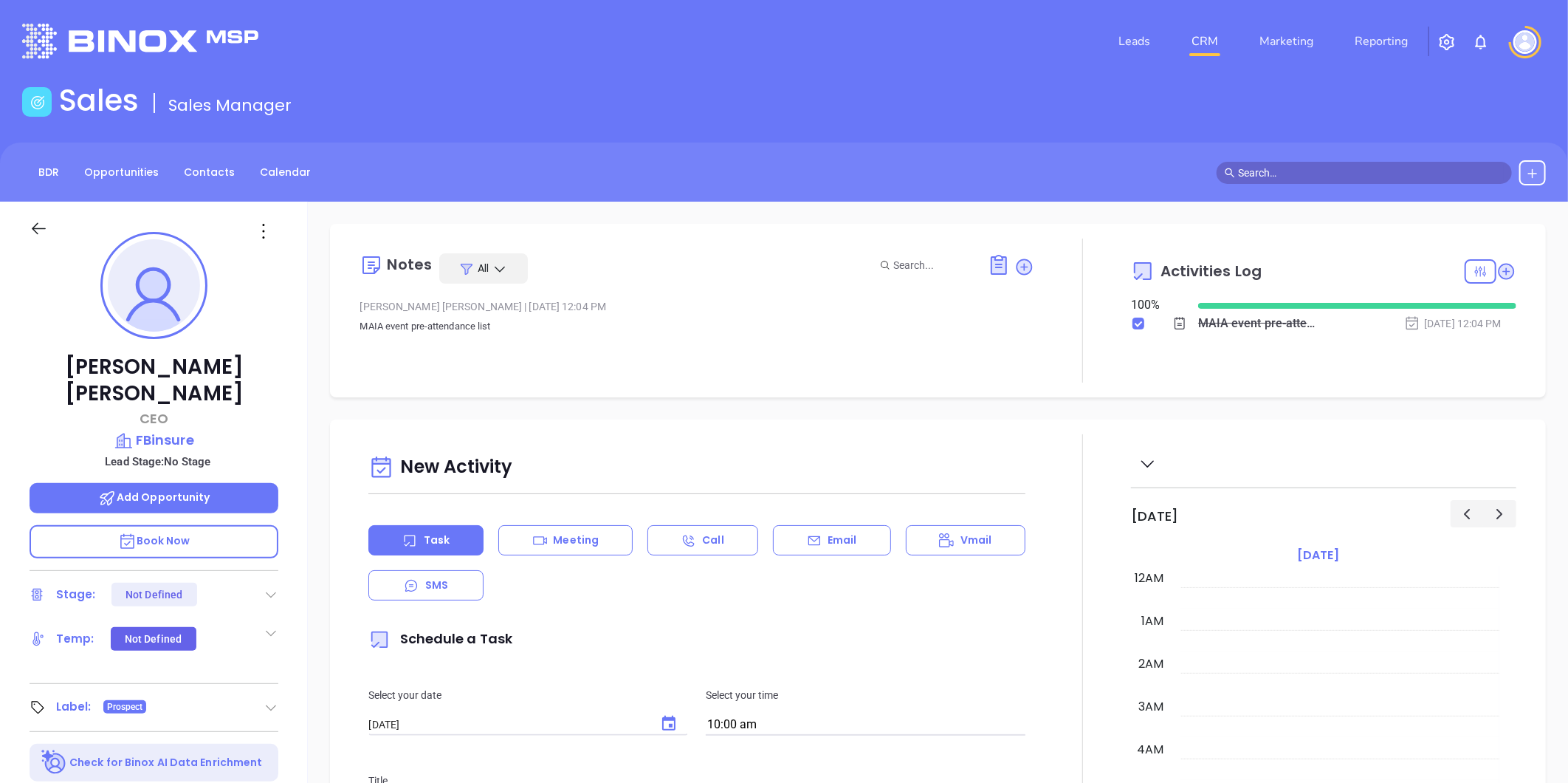
scroll to position [429, 0]
click at [158, 430] on p "FBinsure" at bounding box center [153, 440] width 249 height 20
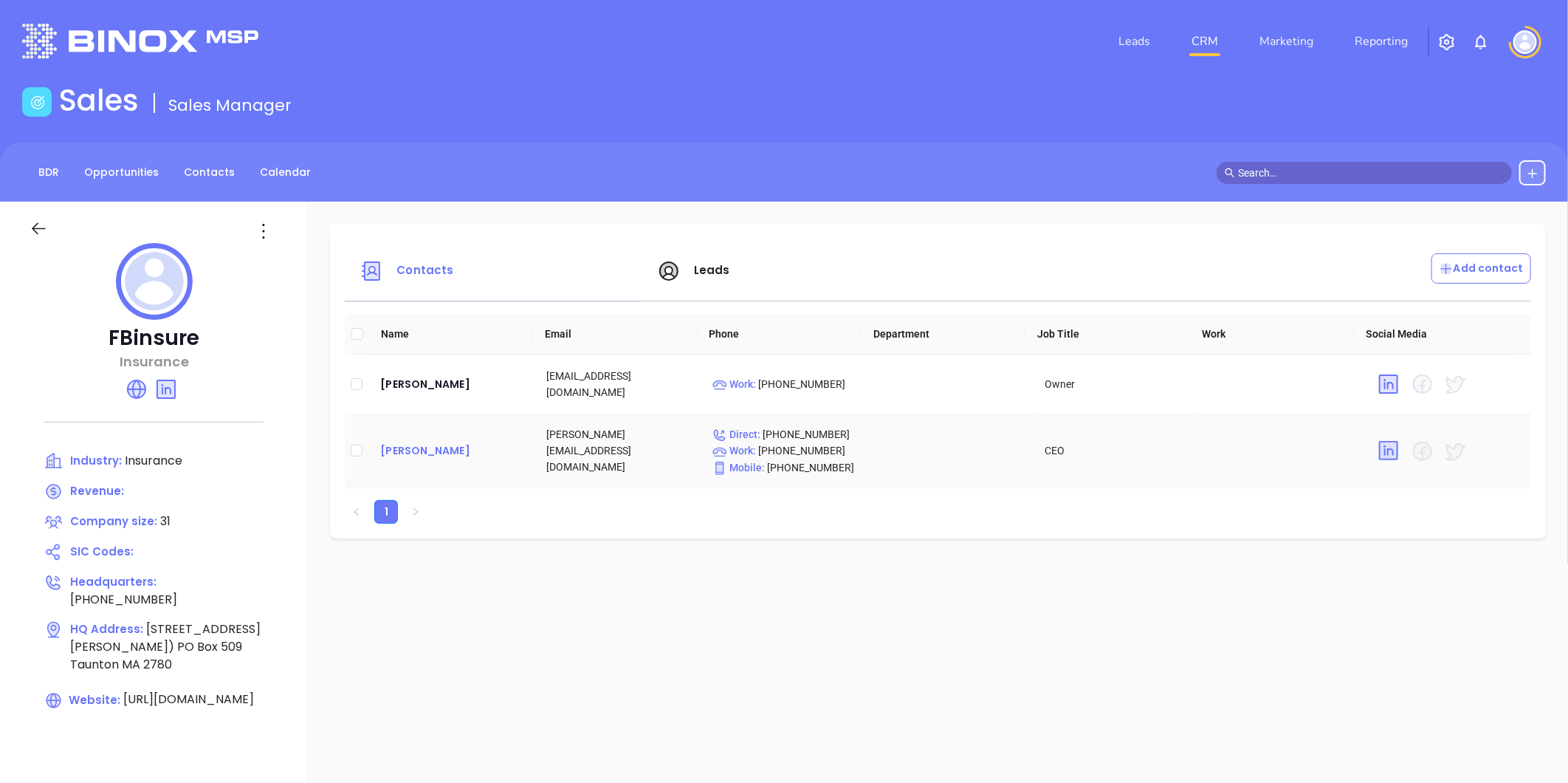
click at [425, 445] on div "Russel Martorana" at bounding box center [452, 450] width 143 height 18
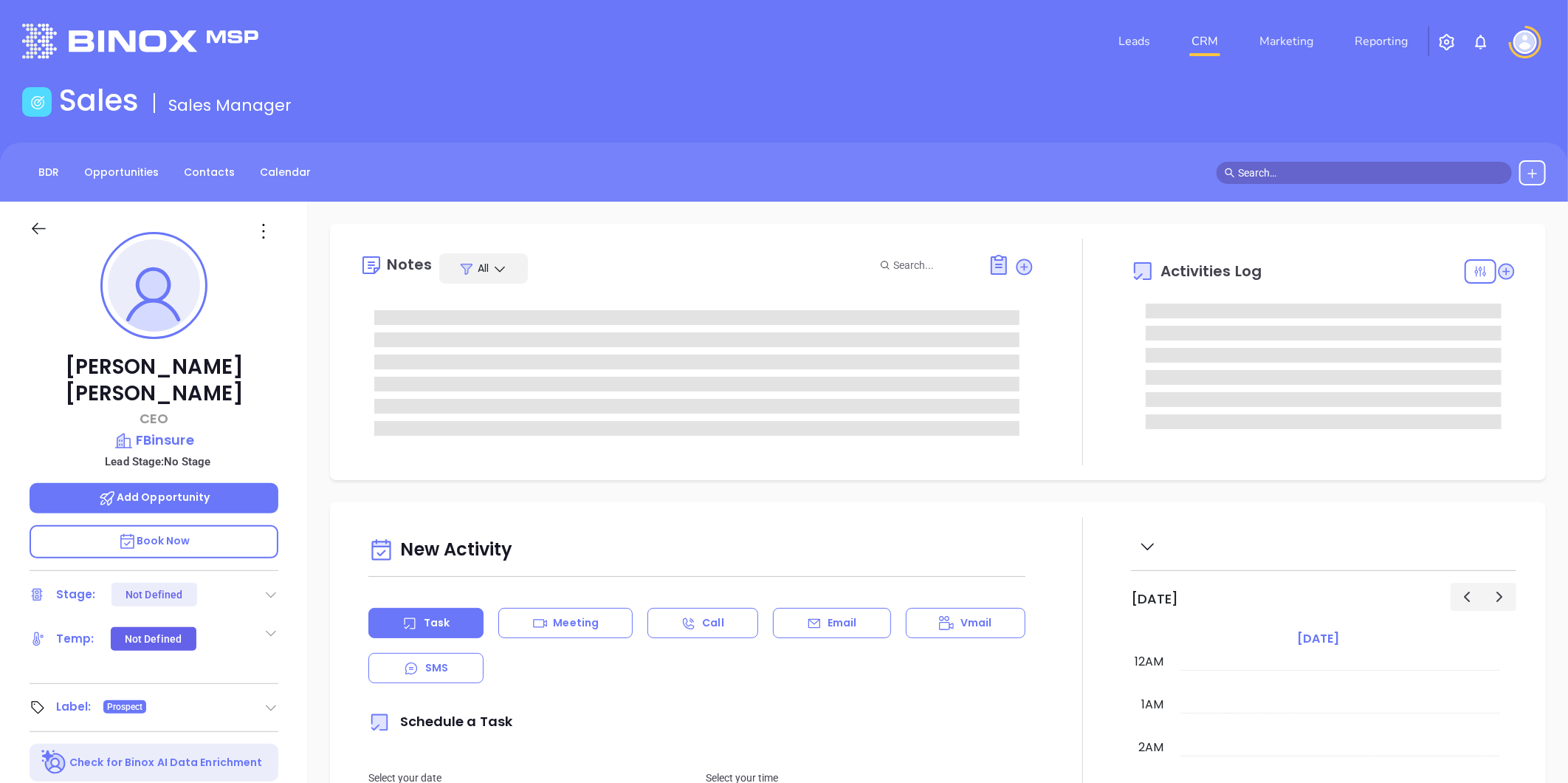
type input "[DATE]"
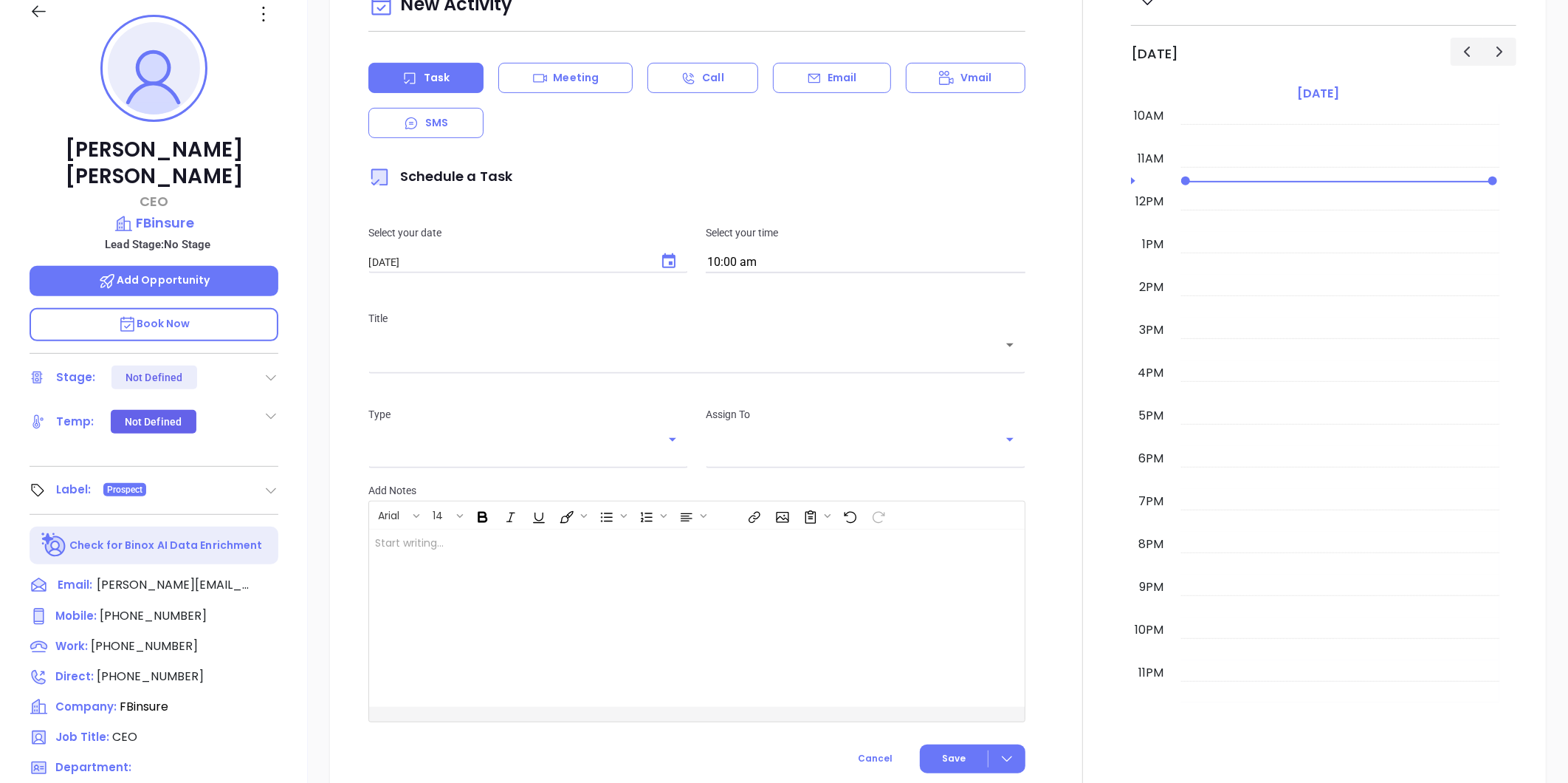
scroll to position [453, 0]
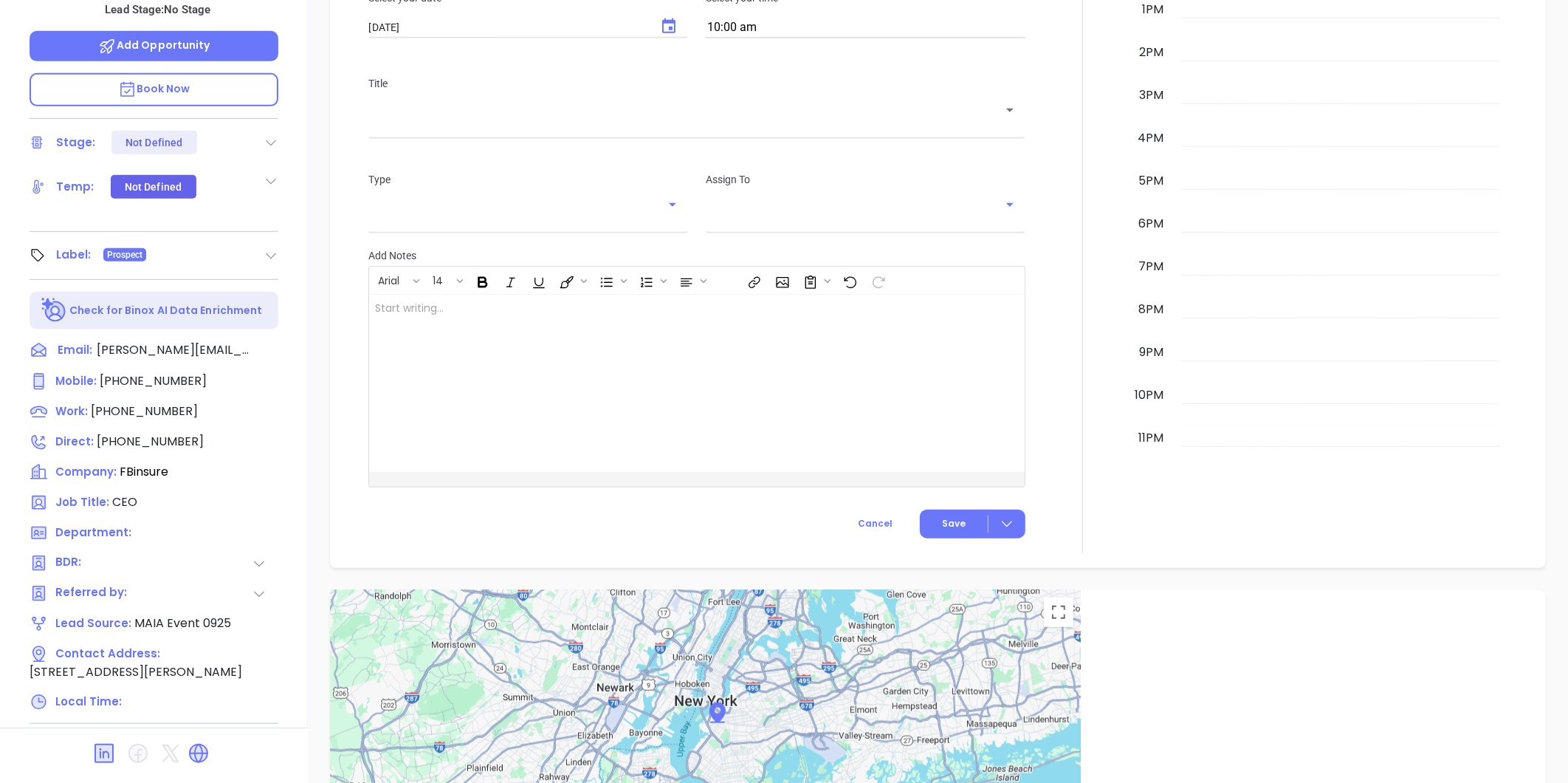
type input "[PERSON_NAME]"
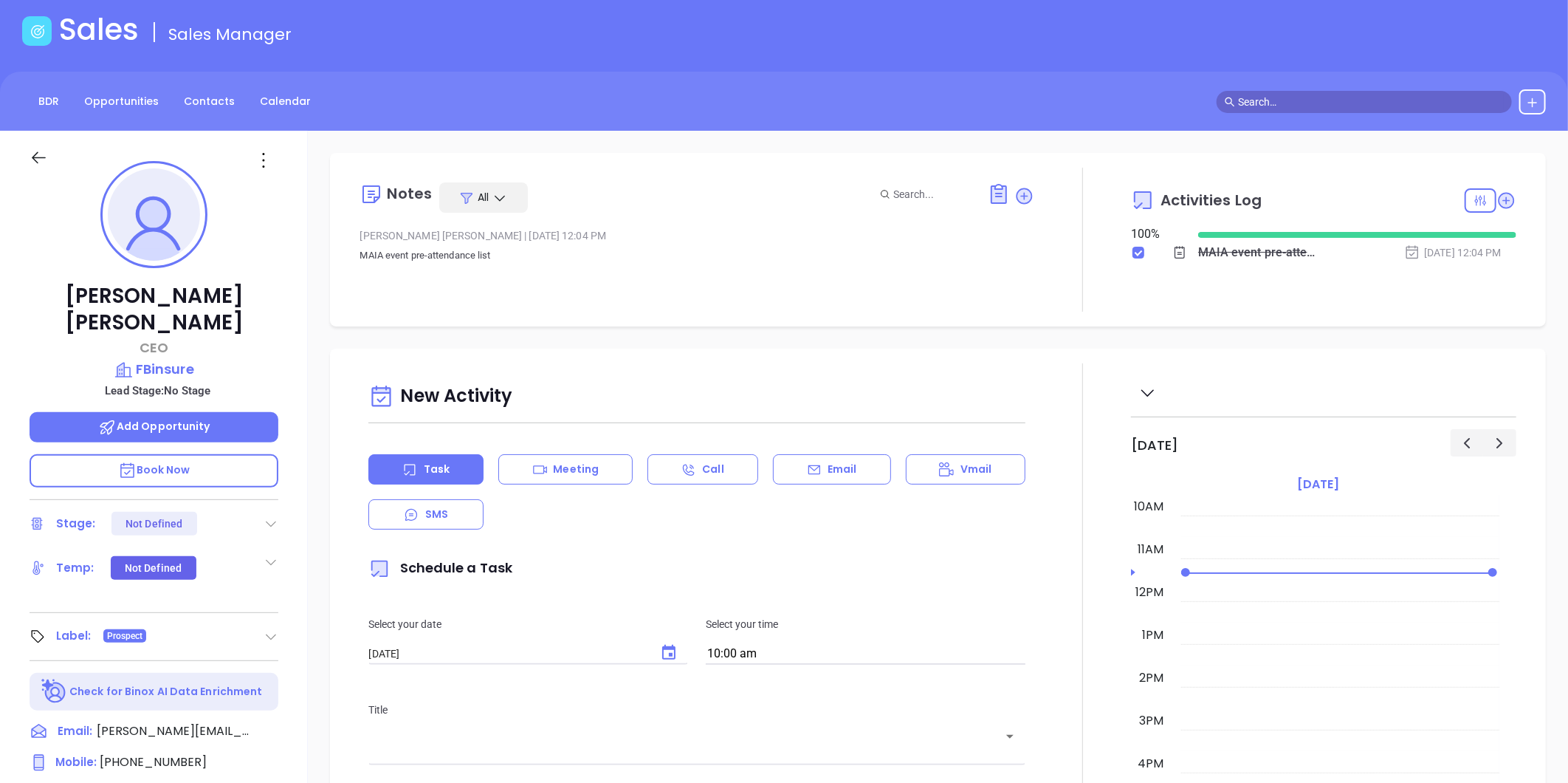
scroll to position [42, 0]
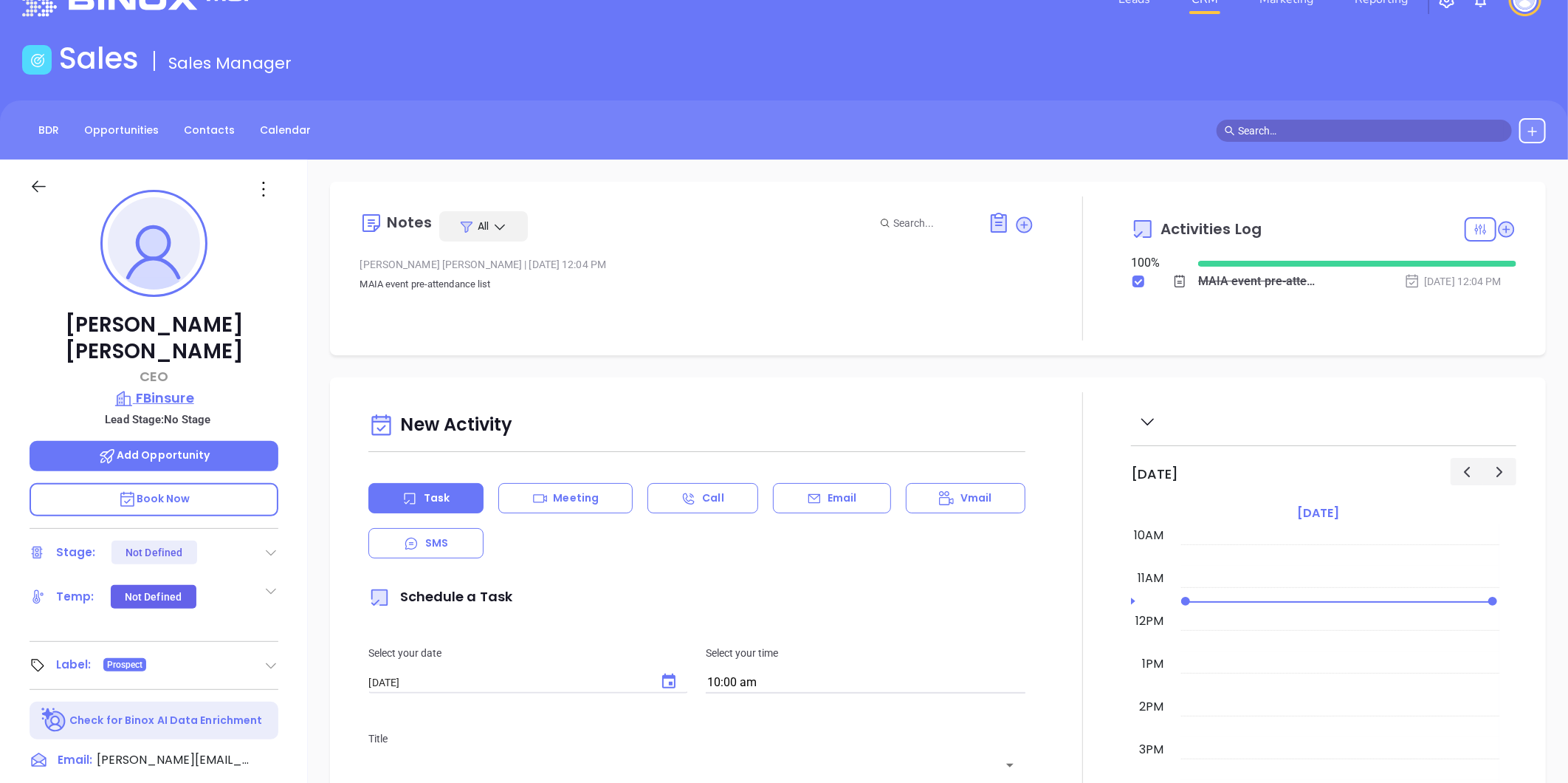
click at [157, 388] on p "FBinsure" at bounding box center [153, 398] width 249 height 20
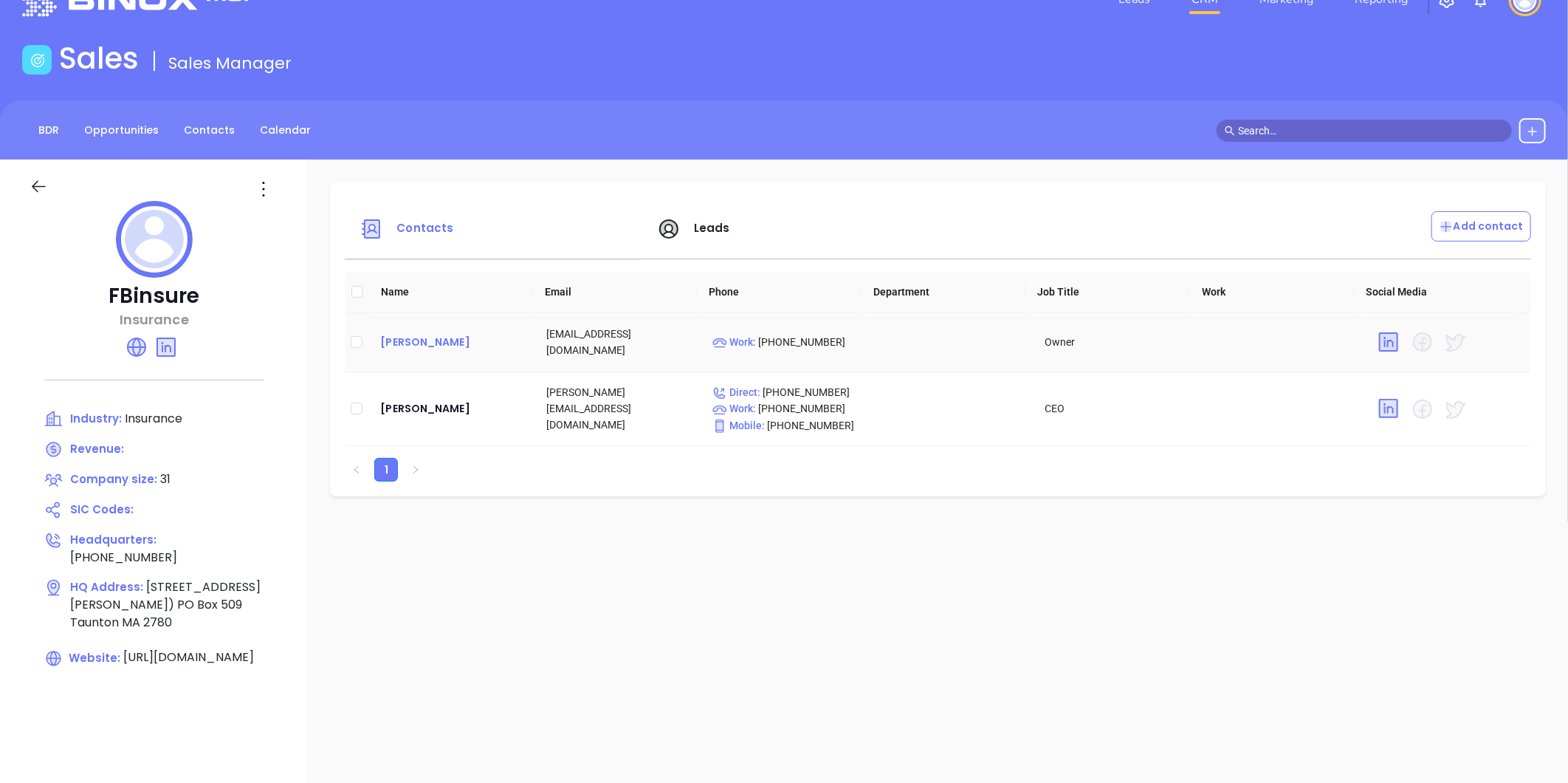
click at [399, 338] on div "Don Backlund" at bounding box center [452, 342] width 143 height 18
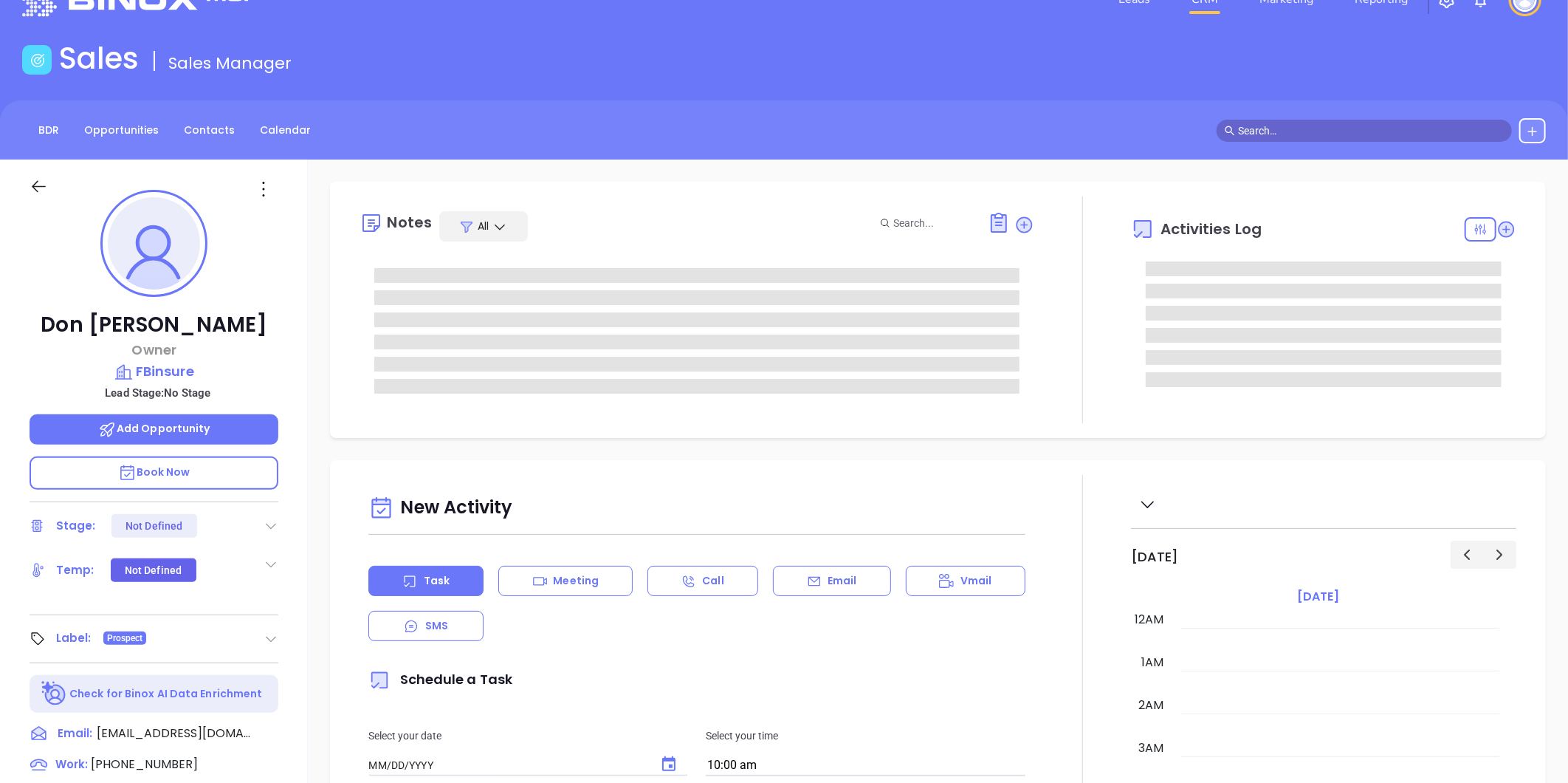
type input "09/23/2025"
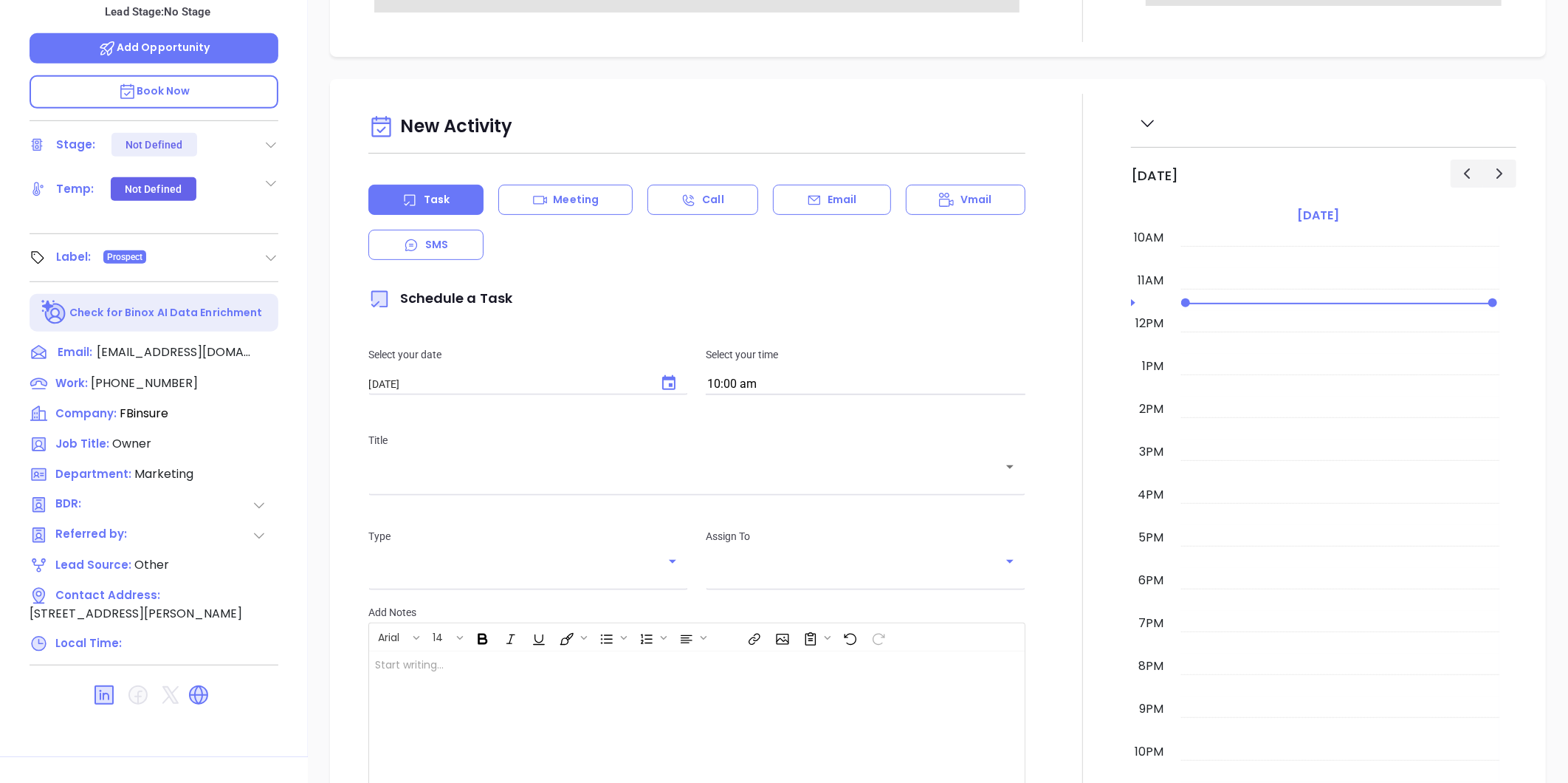
scroll to position [453, 0]
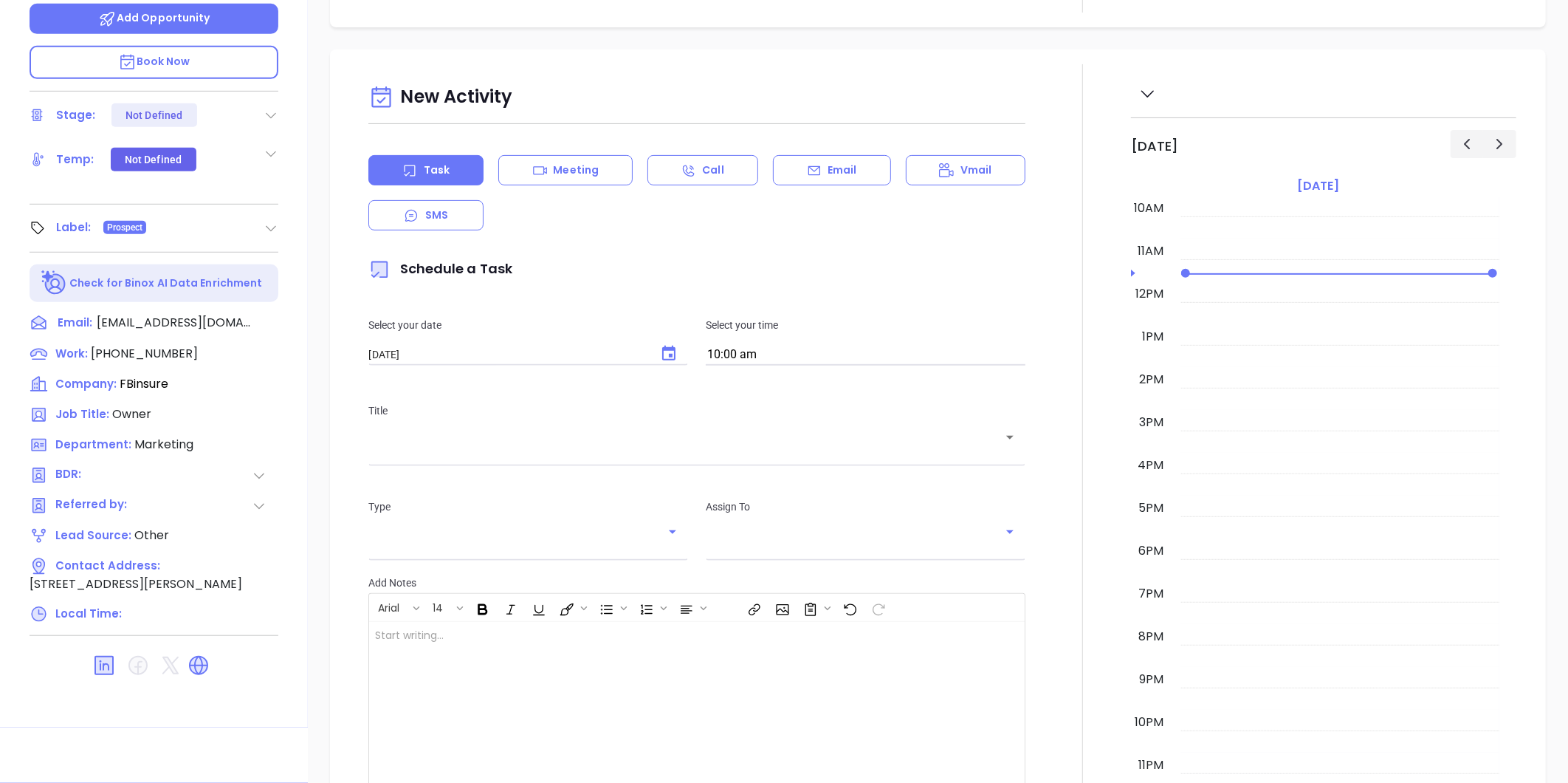
type input "Gissela Vargas"
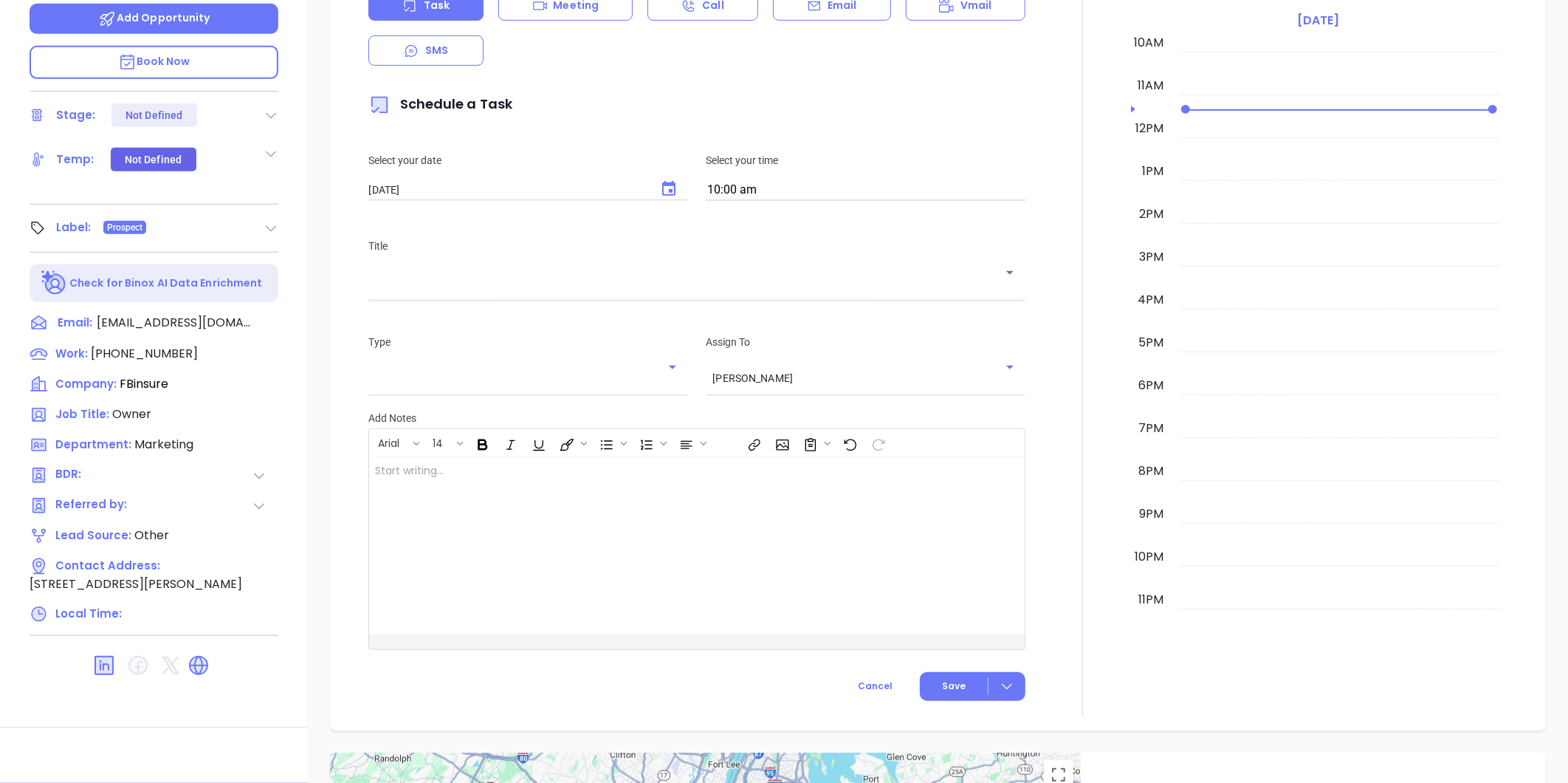
scroll to position [124, 0]
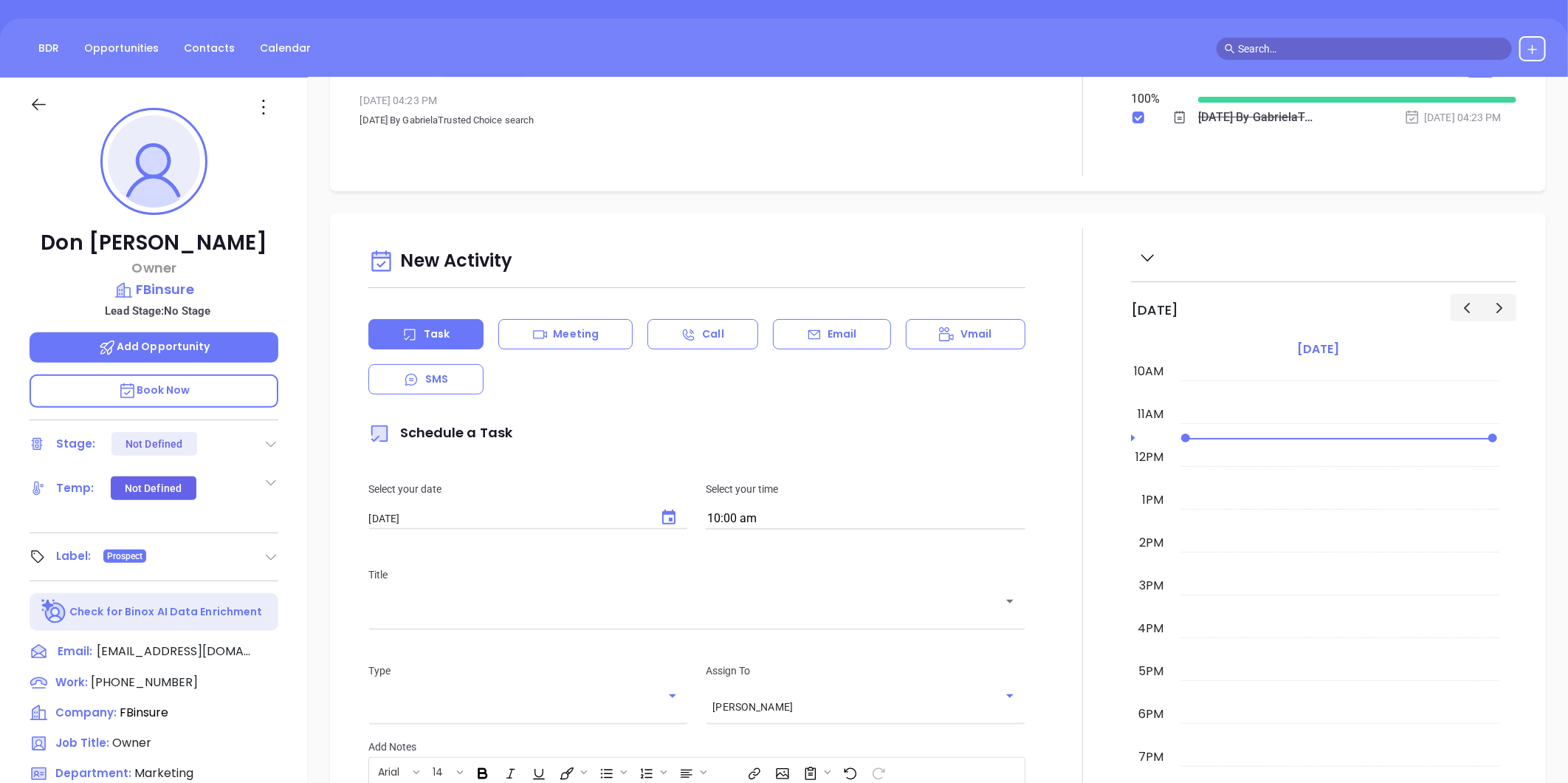
click at [256, 101] on icon at bounding box center [263, 106] width 24 height 24
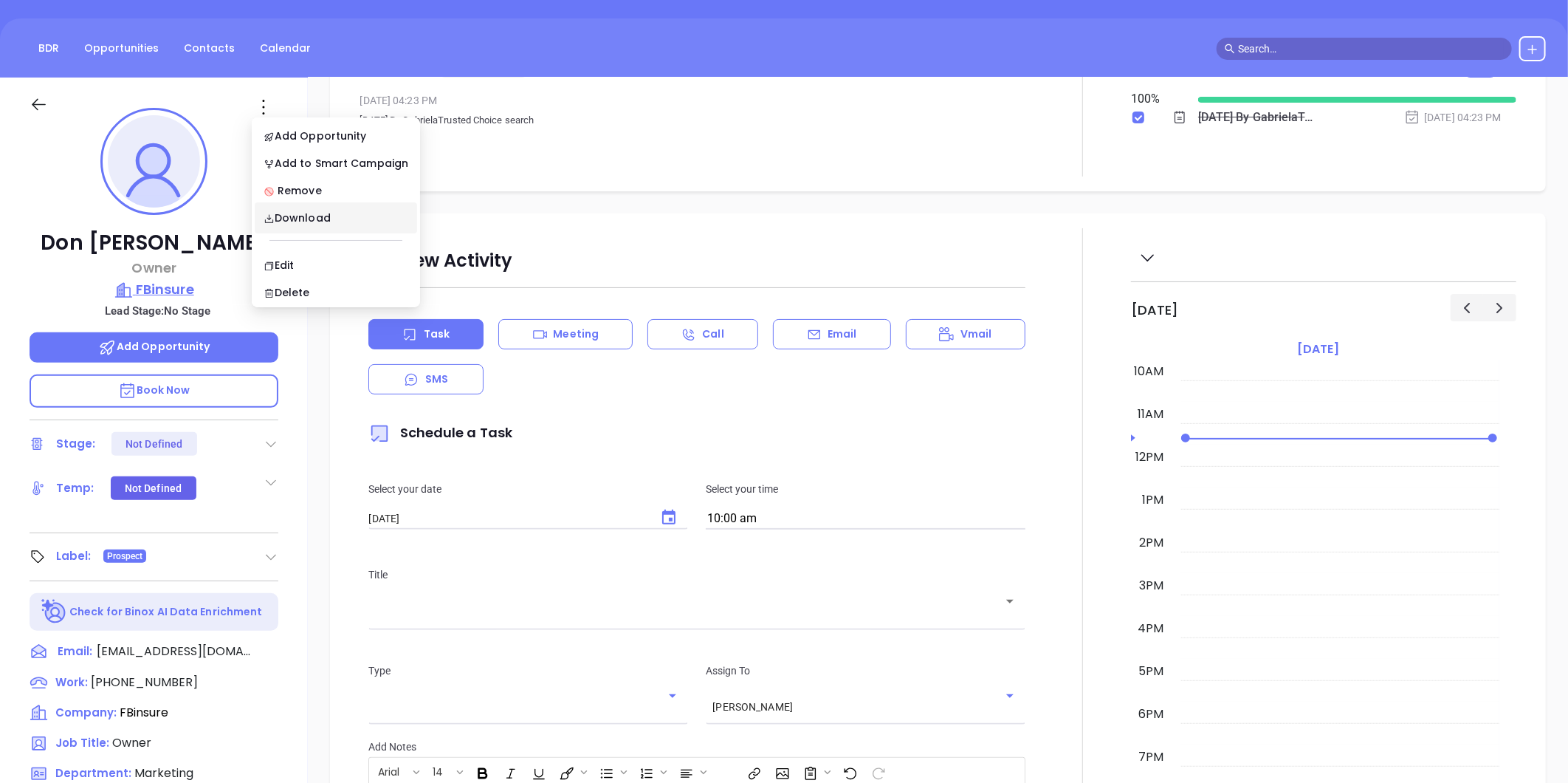
click at [118, 292] on icon at bounding box center [121, 290] width 6 height 14
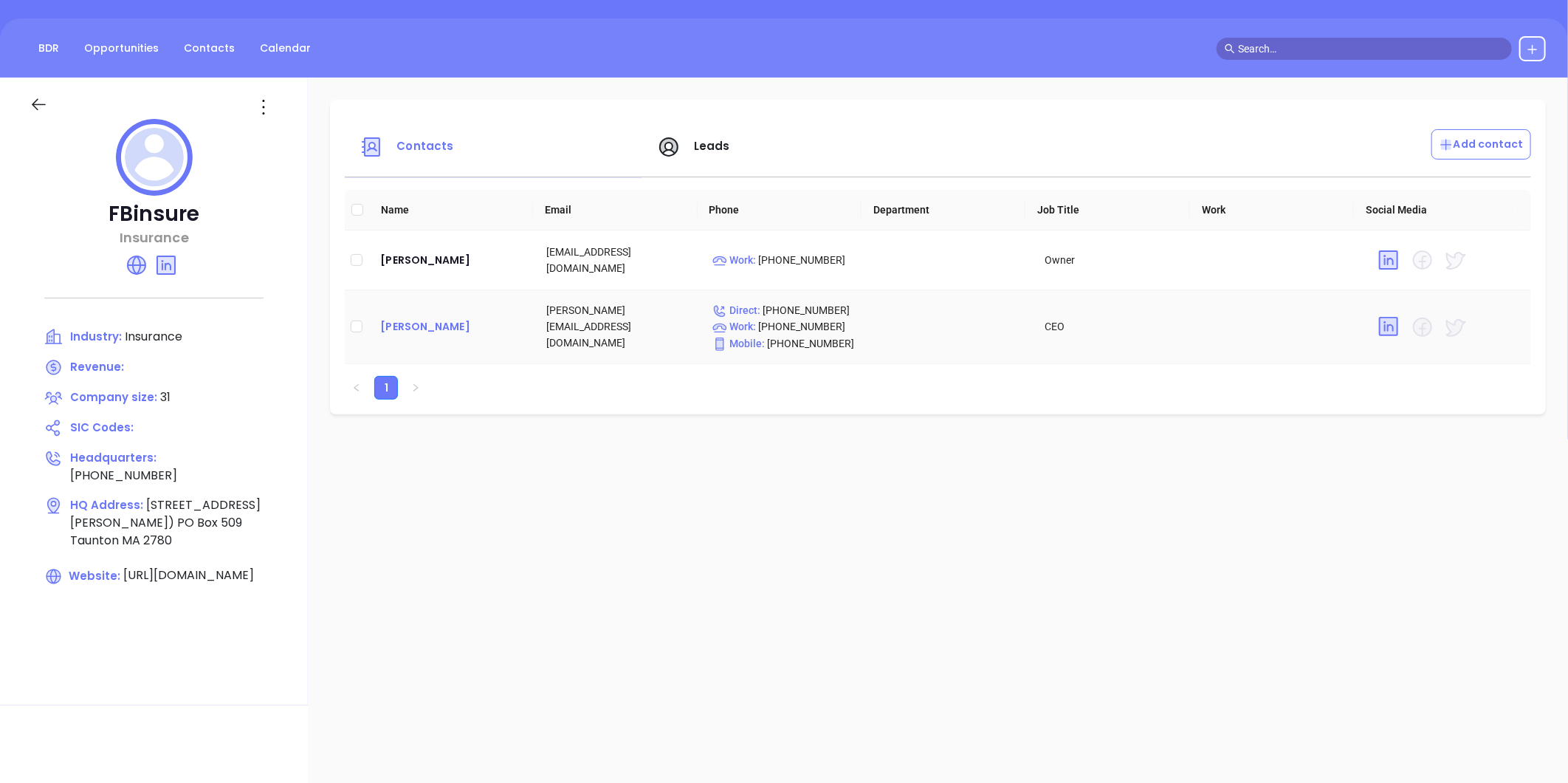
click at [444, 324] on div "Russel Martorana" at bounding box center [452, 326] width 143 height 18
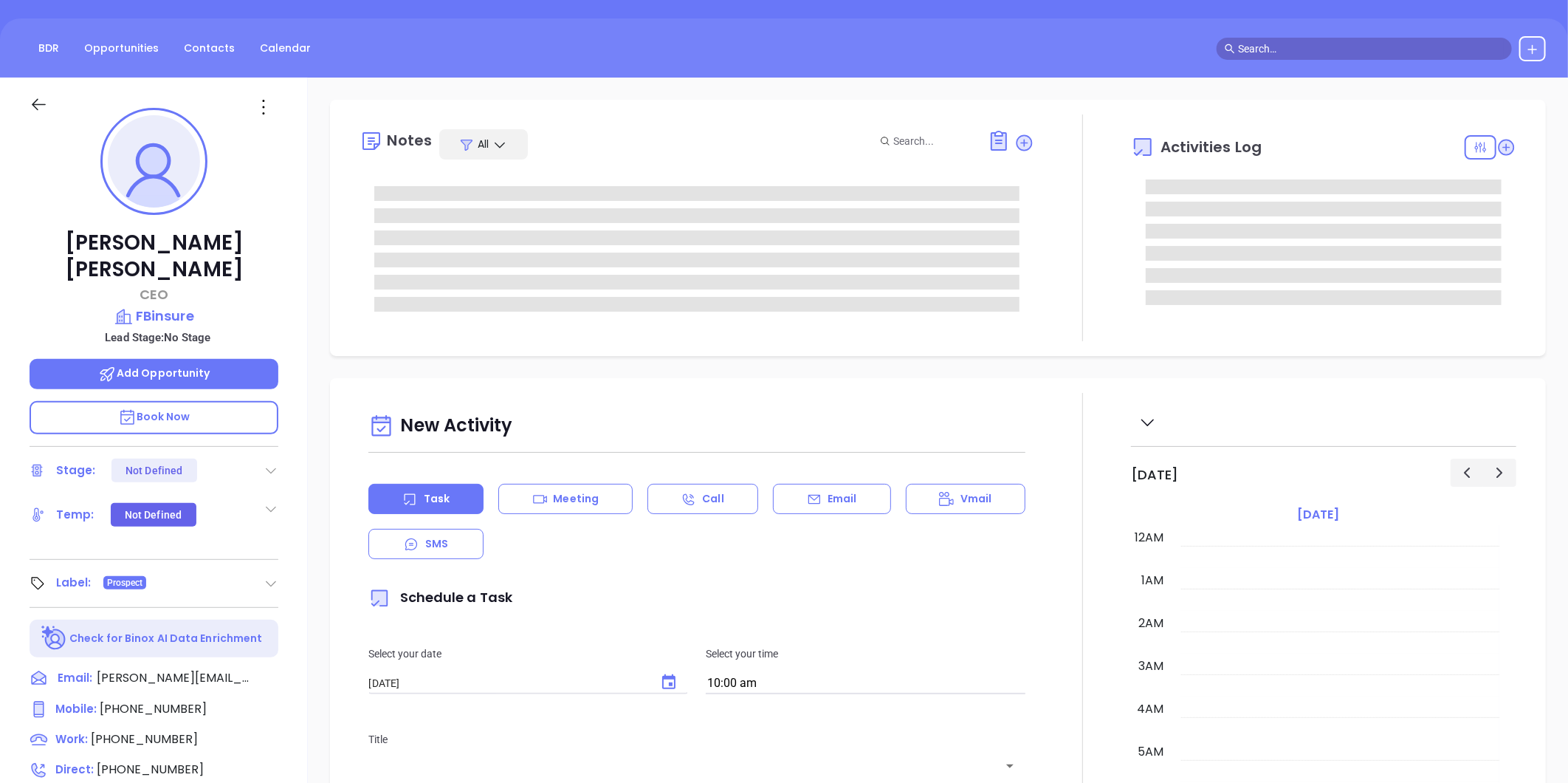
scroll to position [429, 0]
click at [267, 101] on icon at bounding box center [263, 106] width 24 height 24
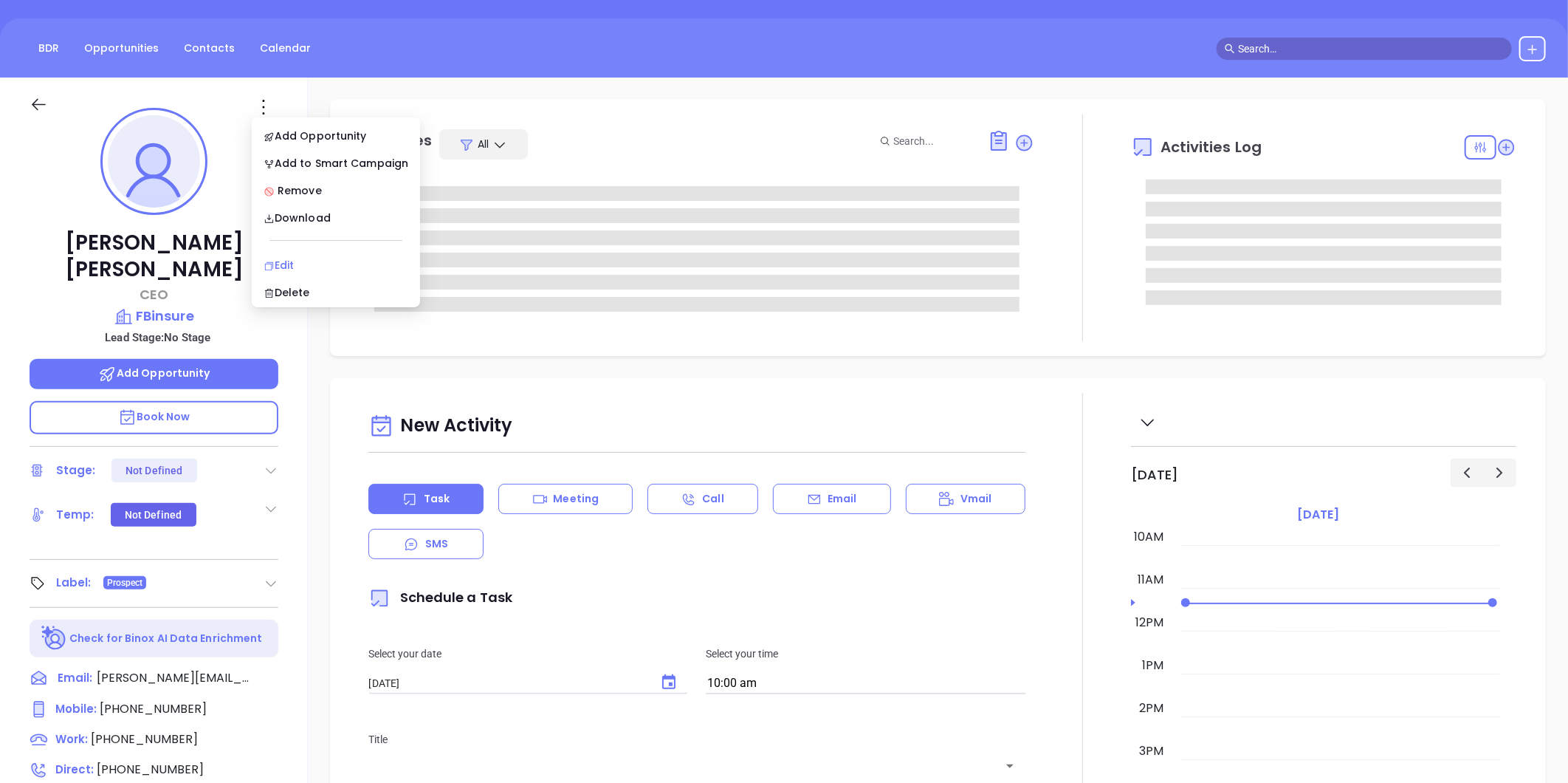
click at [290, 259] on div "Edit" at bounding box center [336, 265] width 144 height 16
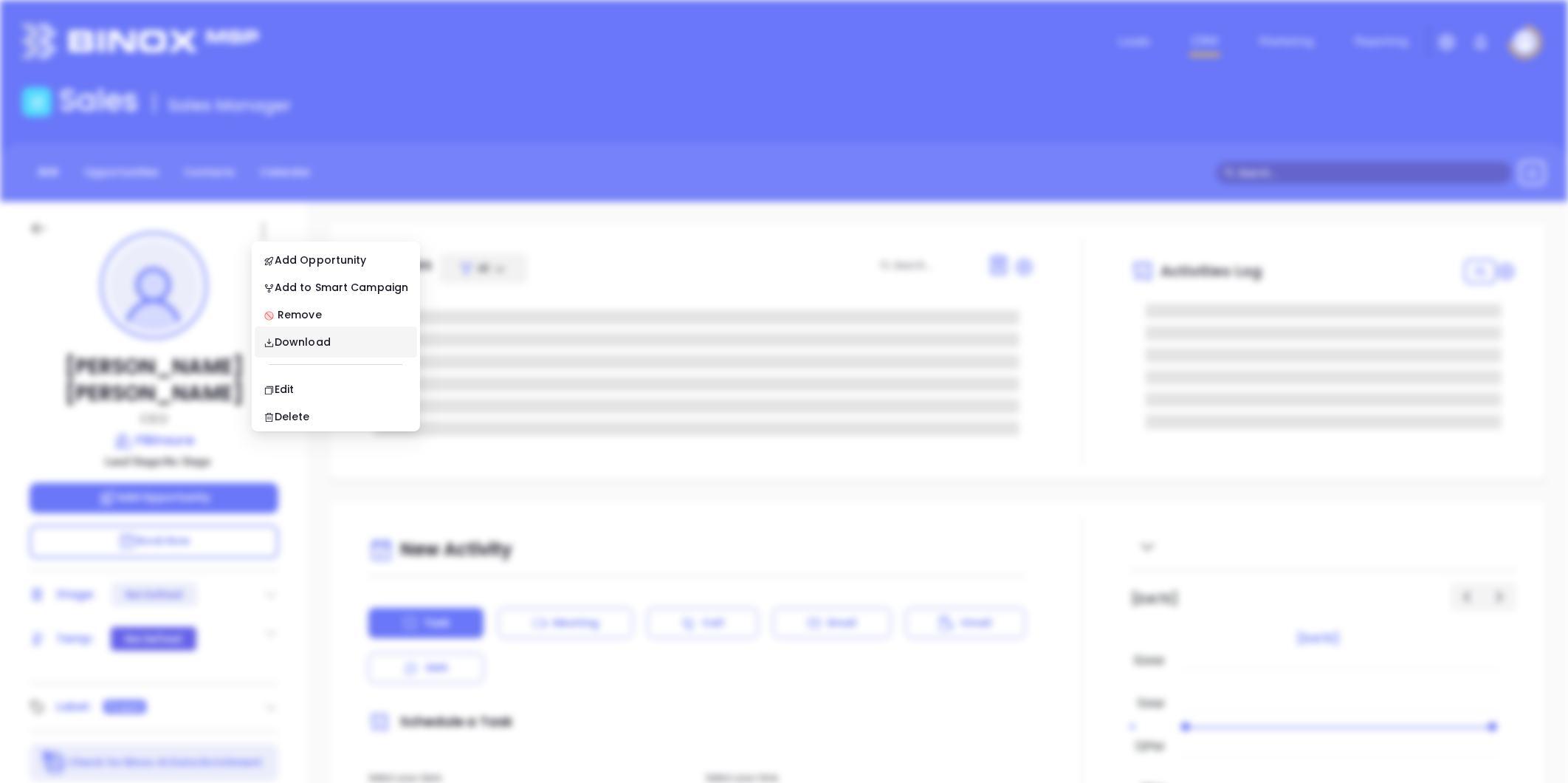
scroll to position [0, 0]
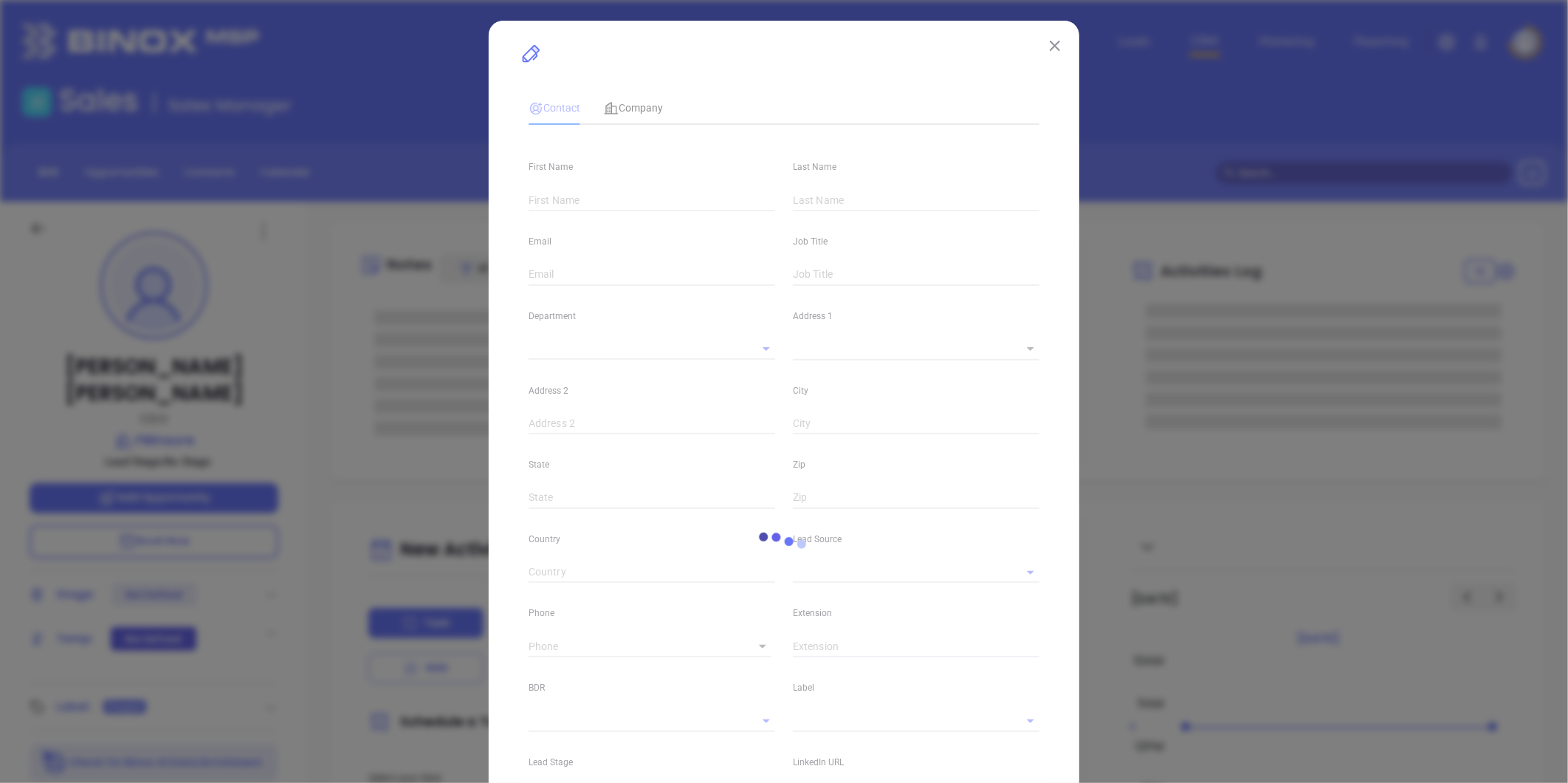
type input "[PERSON_NAME]"
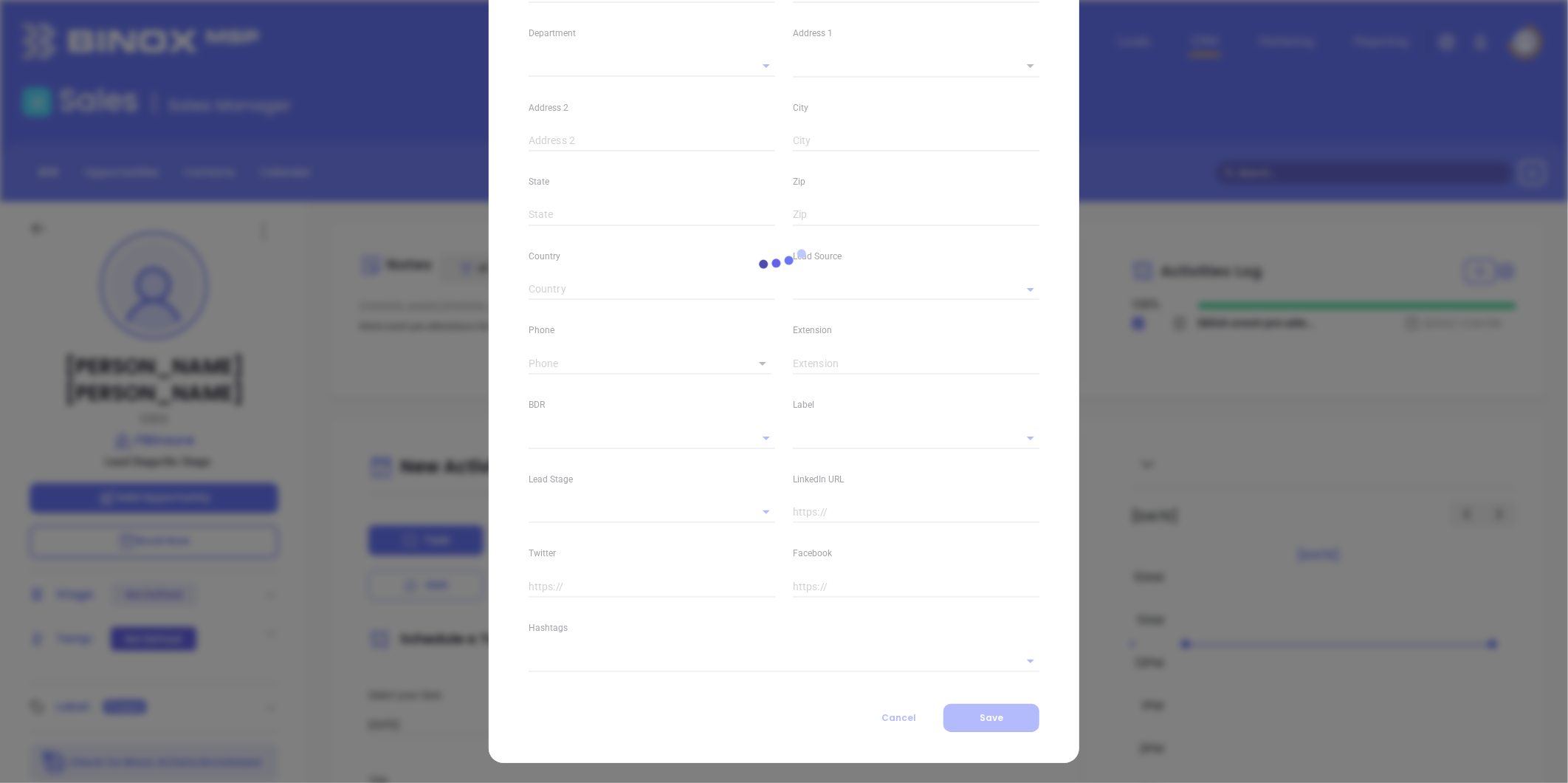
type input "Russel"
type input "Martorana"
type input "russ@fbinsure.com"
type input "CEO"
type textarea "128 Dean St. (Rt 44)"
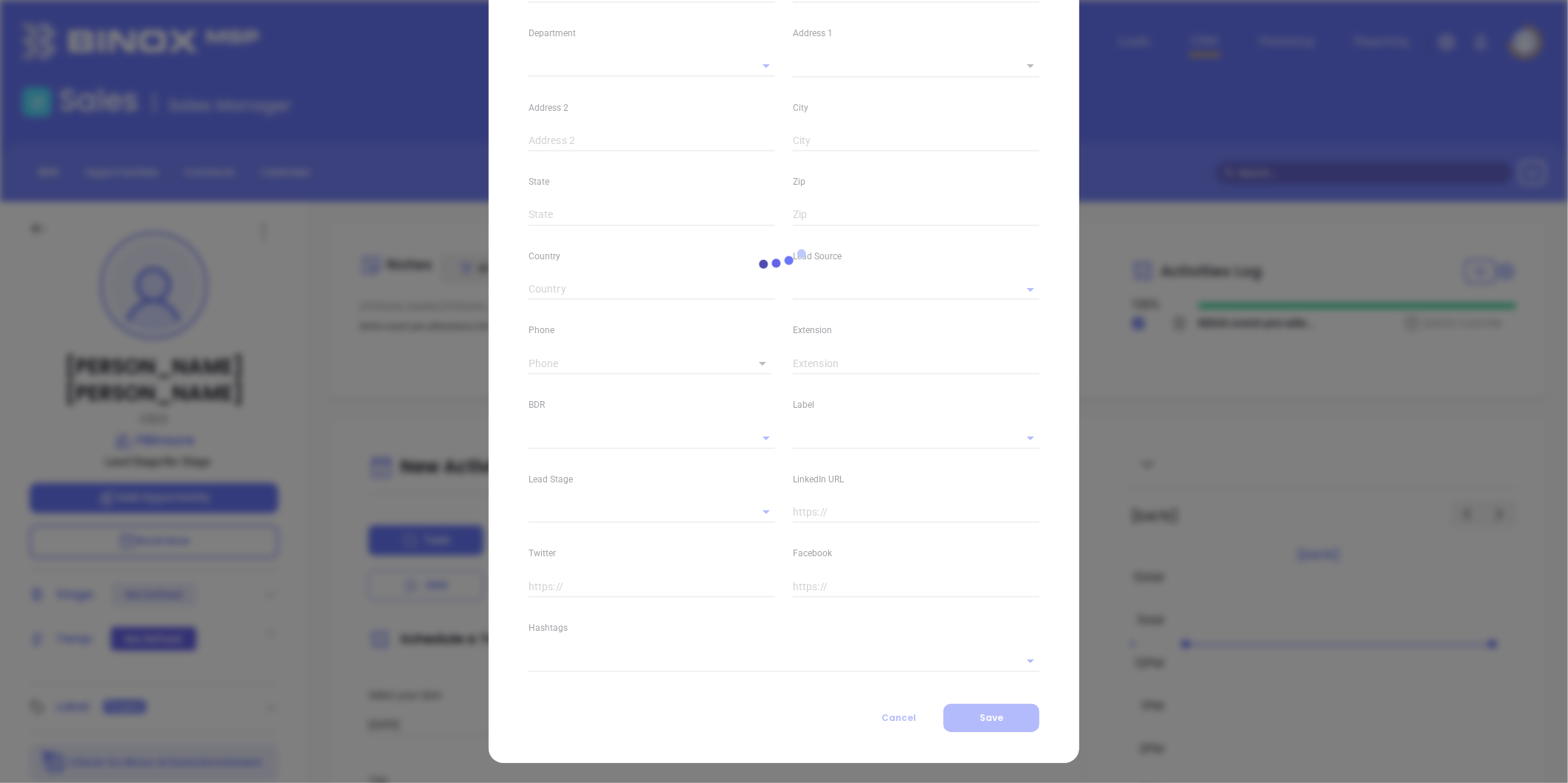
type input "1"
type input "PO Box 509"
type input "Taunton"
type input "MA"
type input "2780"
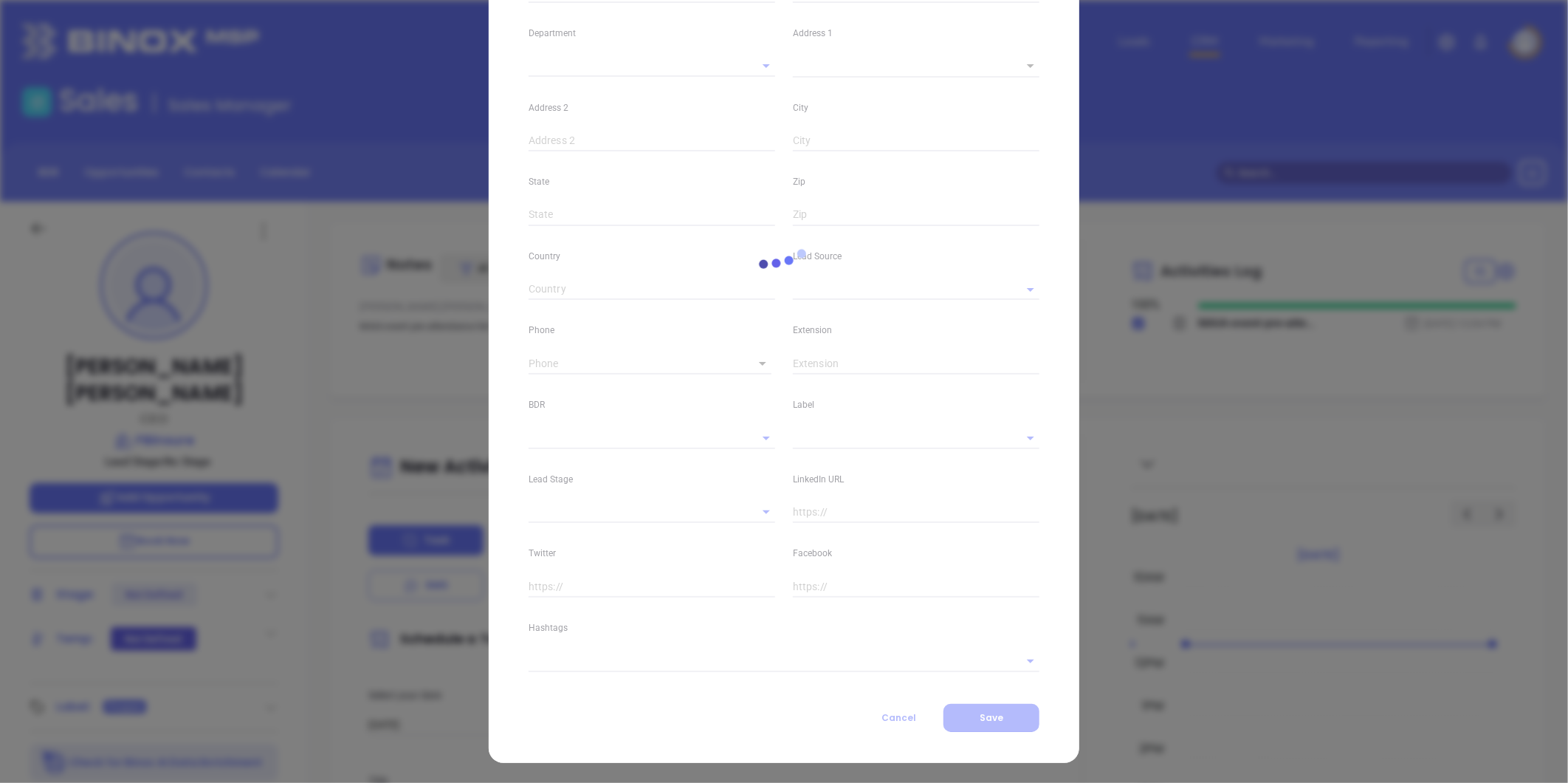
type input "linkedin.com/in/russelmartorana"
type input "MAIA Event 0925"
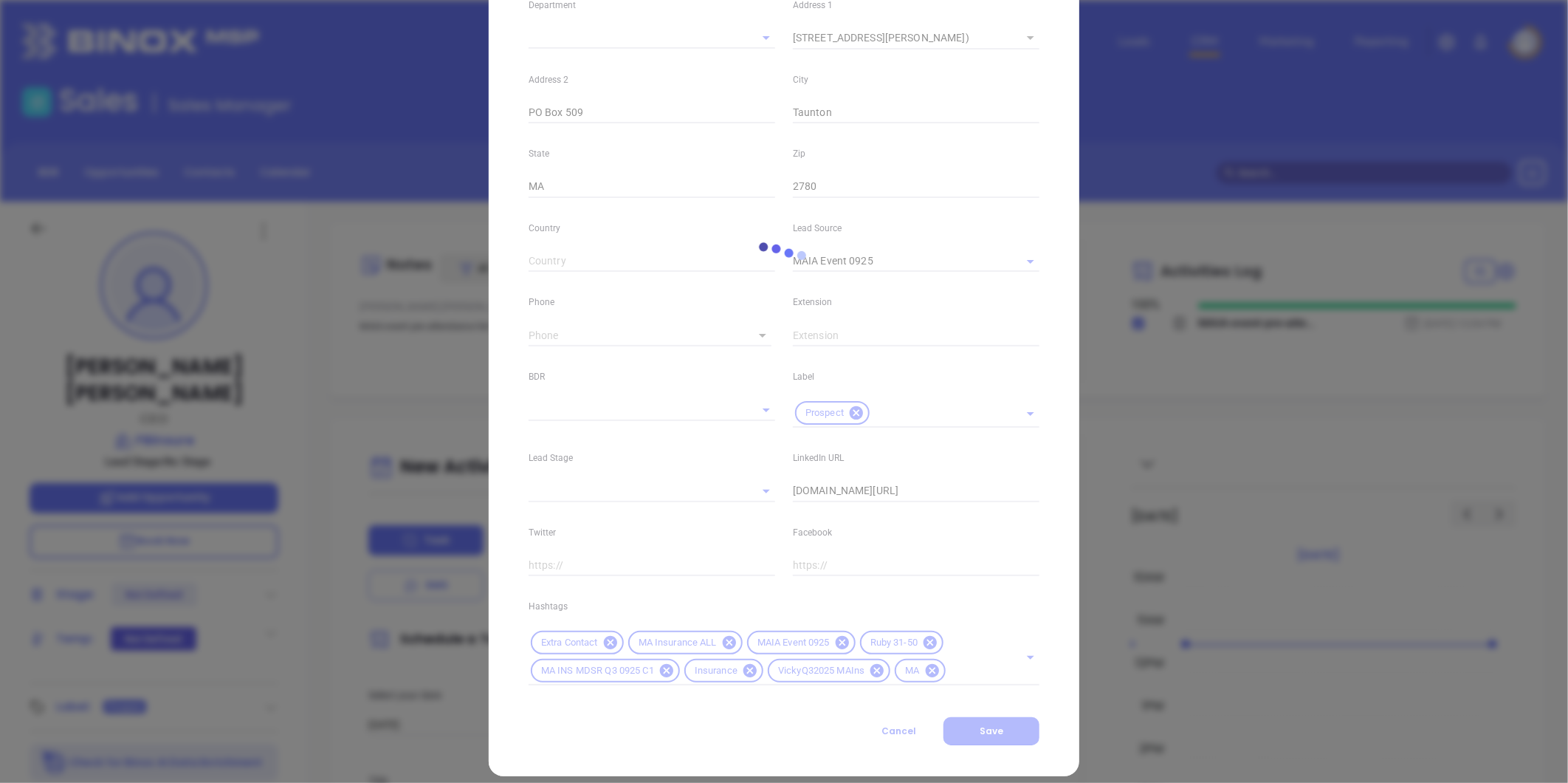
scroll to position [329, 0]
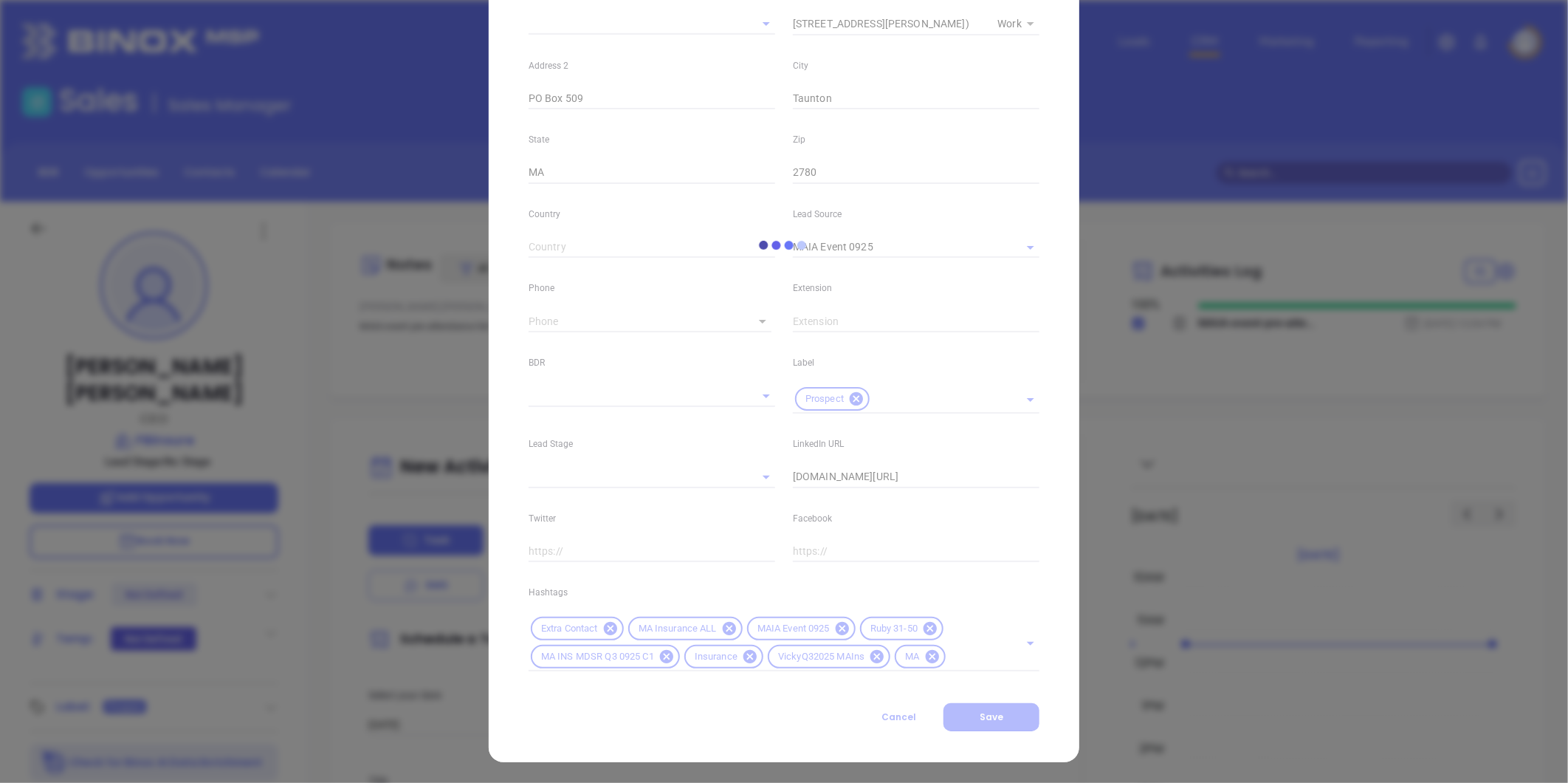
type input "(508) 824-8666"
type input "1"
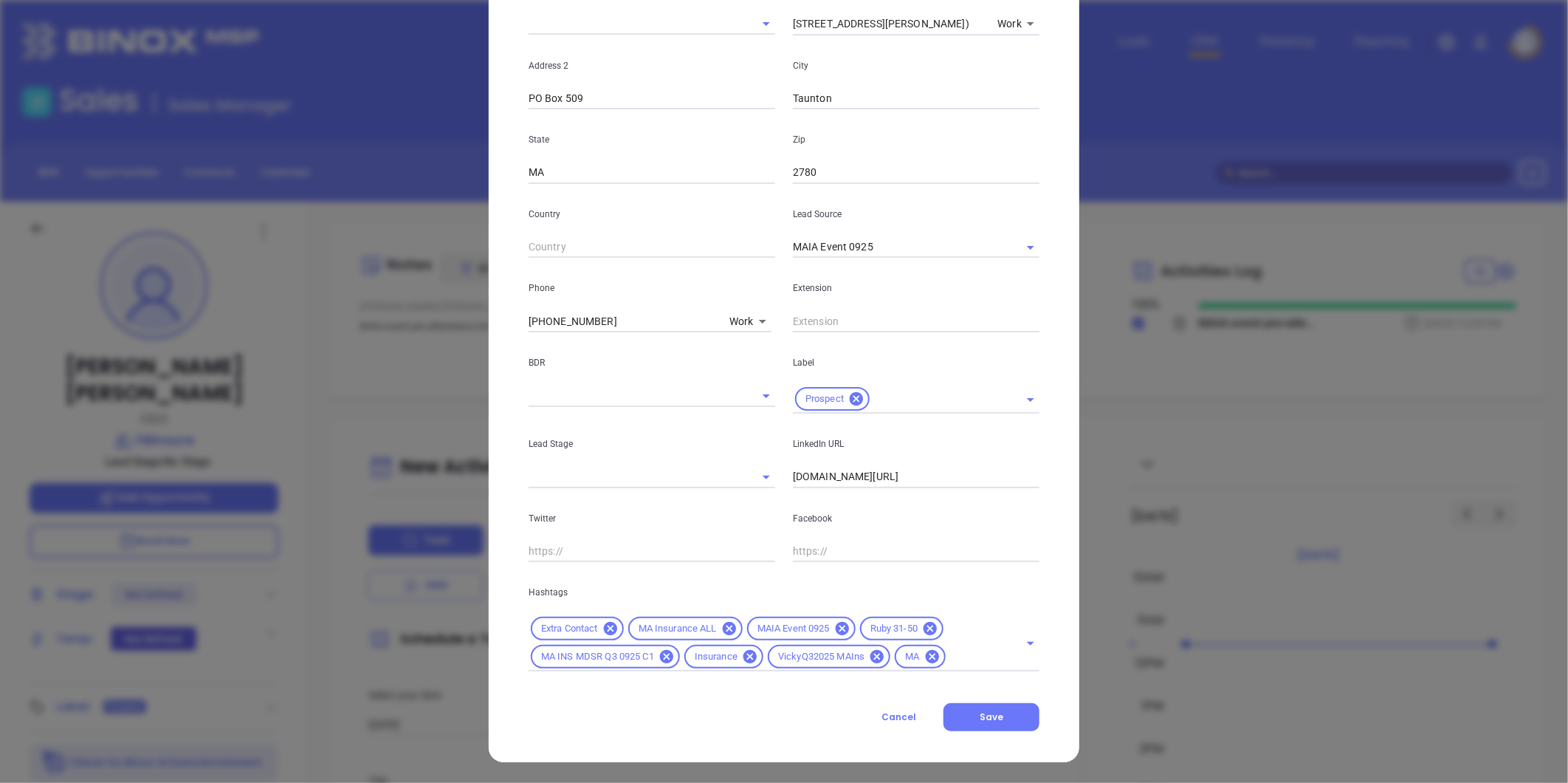
click at [793, 477] on input "linkedin.com/in/russelmartorana" at bounding box center [917, 476] width 247 height 22
click at [839, 628] on icon at bounding box center [843, 629] width 16 height 16
click at [719, 662] on icon at bounding box center [724, 656] width 13 height 13
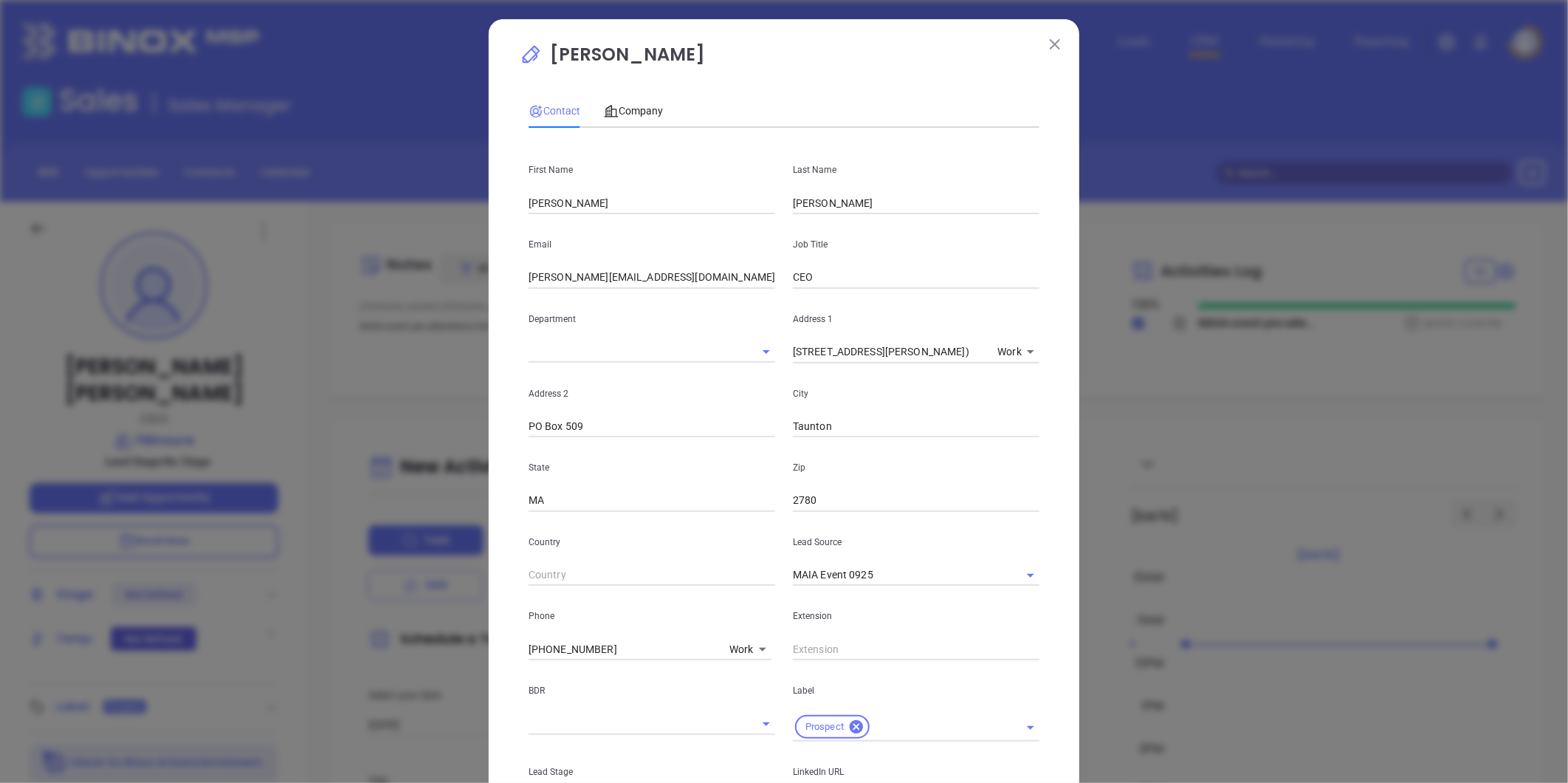
scroll to position [0, 0]
type input "www.linkedin.com/in/russelmartorana"
click at [1058, 41] on button at bounding box center [1055, 45] width 19 height 19
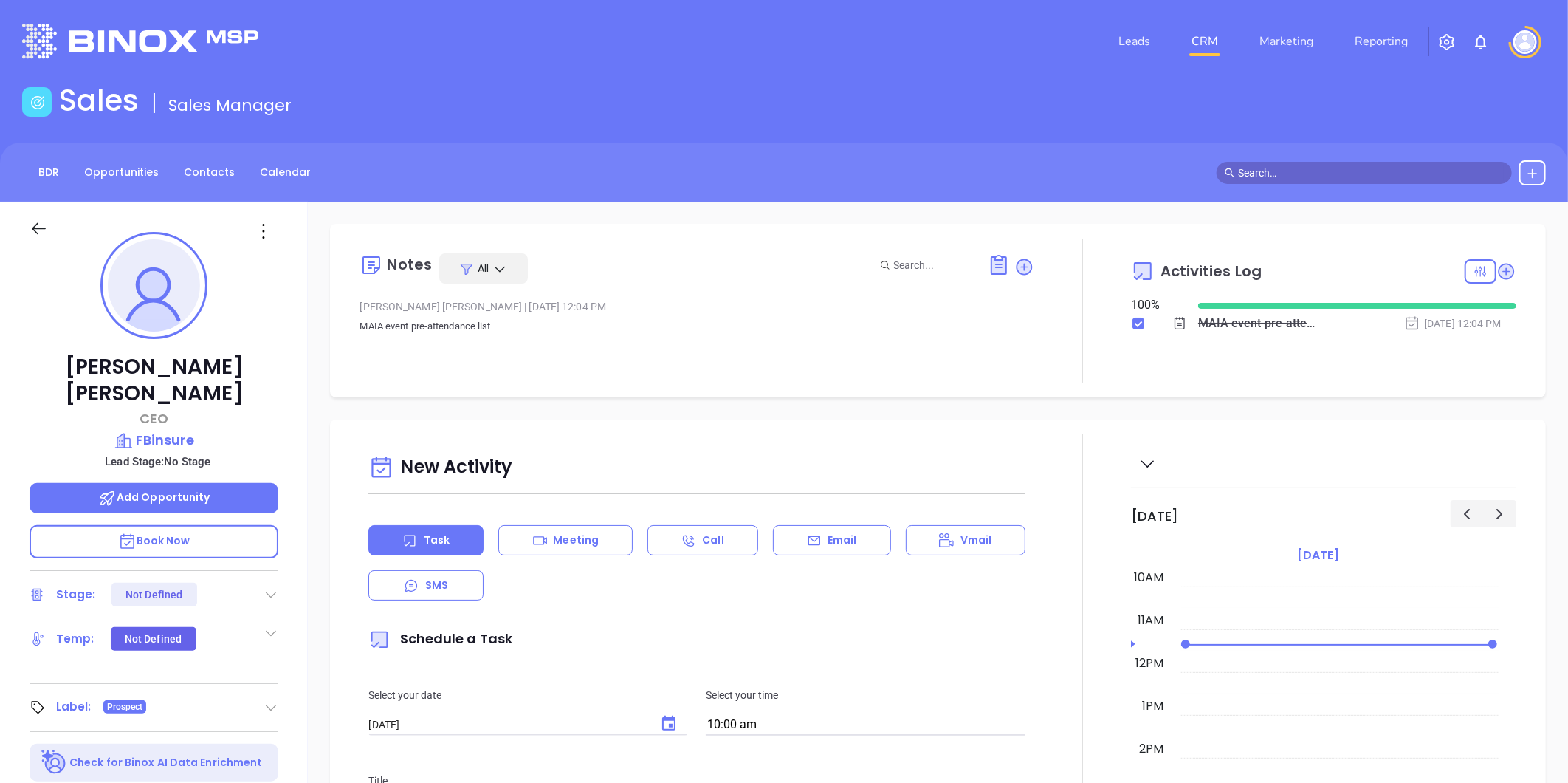
click at [272, 227] on icon at bounding box center [263, 230] width 24 height 24
click at [284, 381] on div "Edit" at bounding box center [336, 389] width 144 height 16
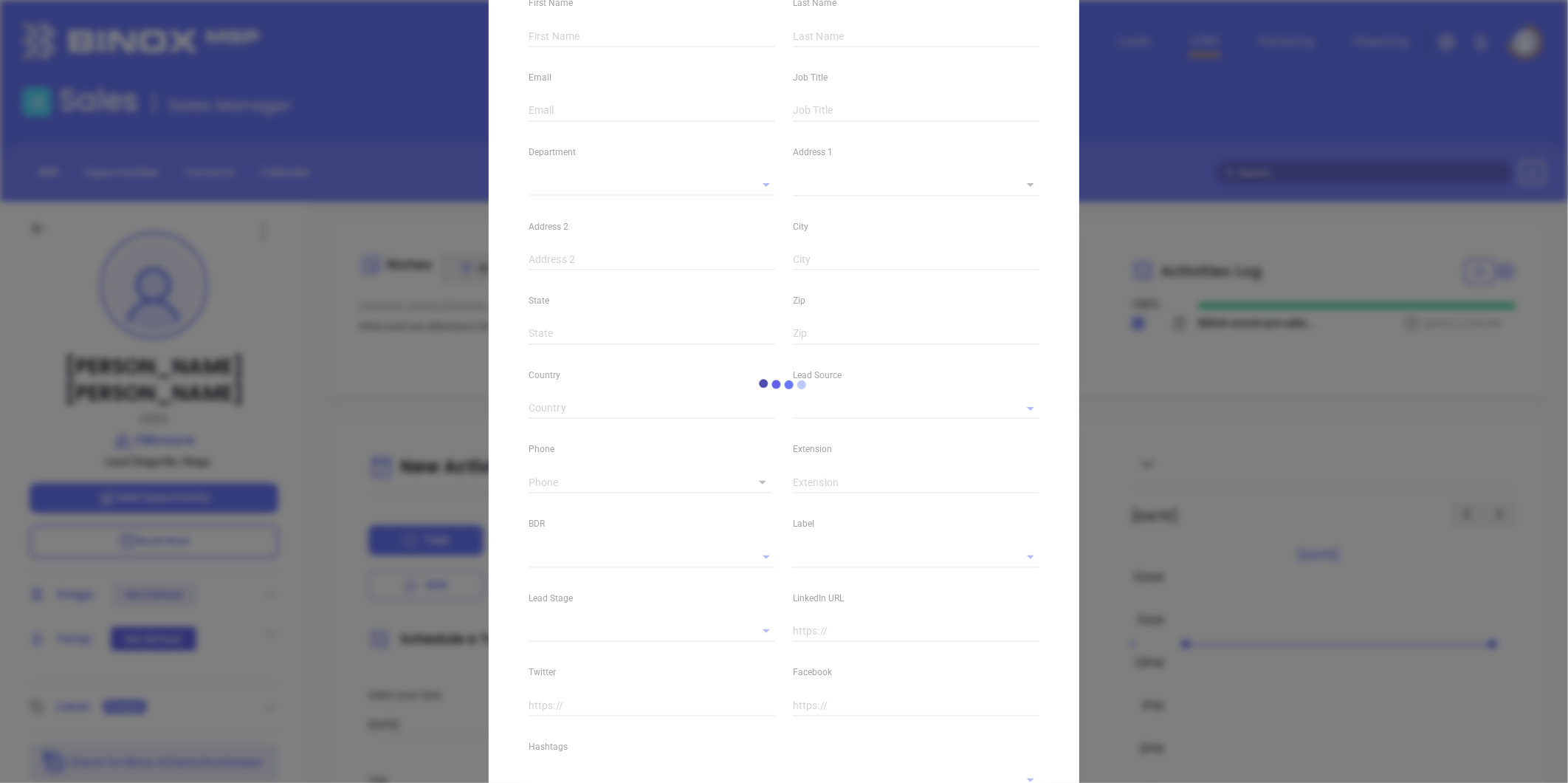
type input "Russel"
type input "Martorana"
type input "russ@fbinsure.com"
type input "CEO"
type textarea "128 Dean St. (Rt 44)"
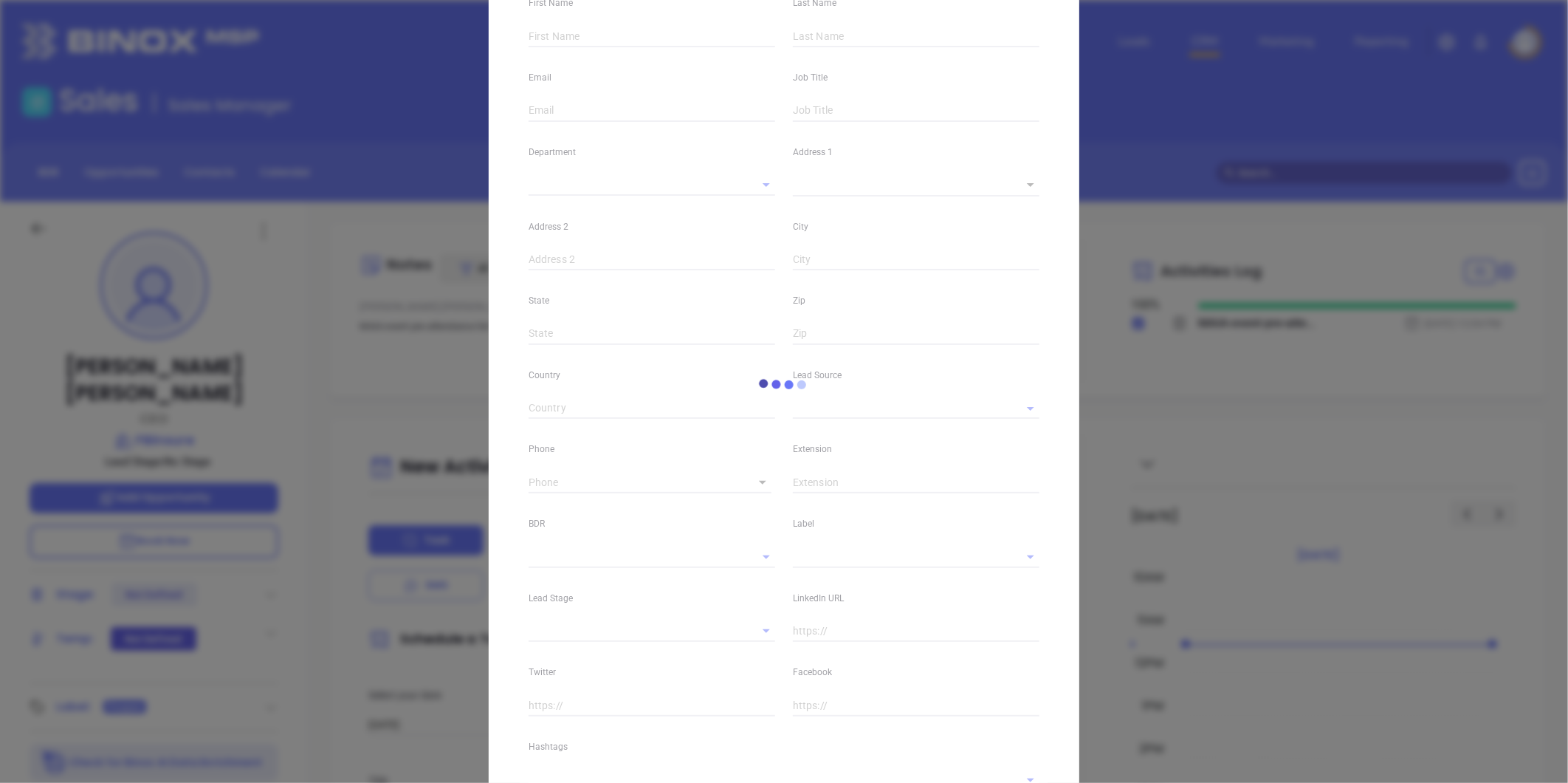
type input "1"
type input "PO Box 509"
type input "Taunton"
type input "MA"
type input "2780"
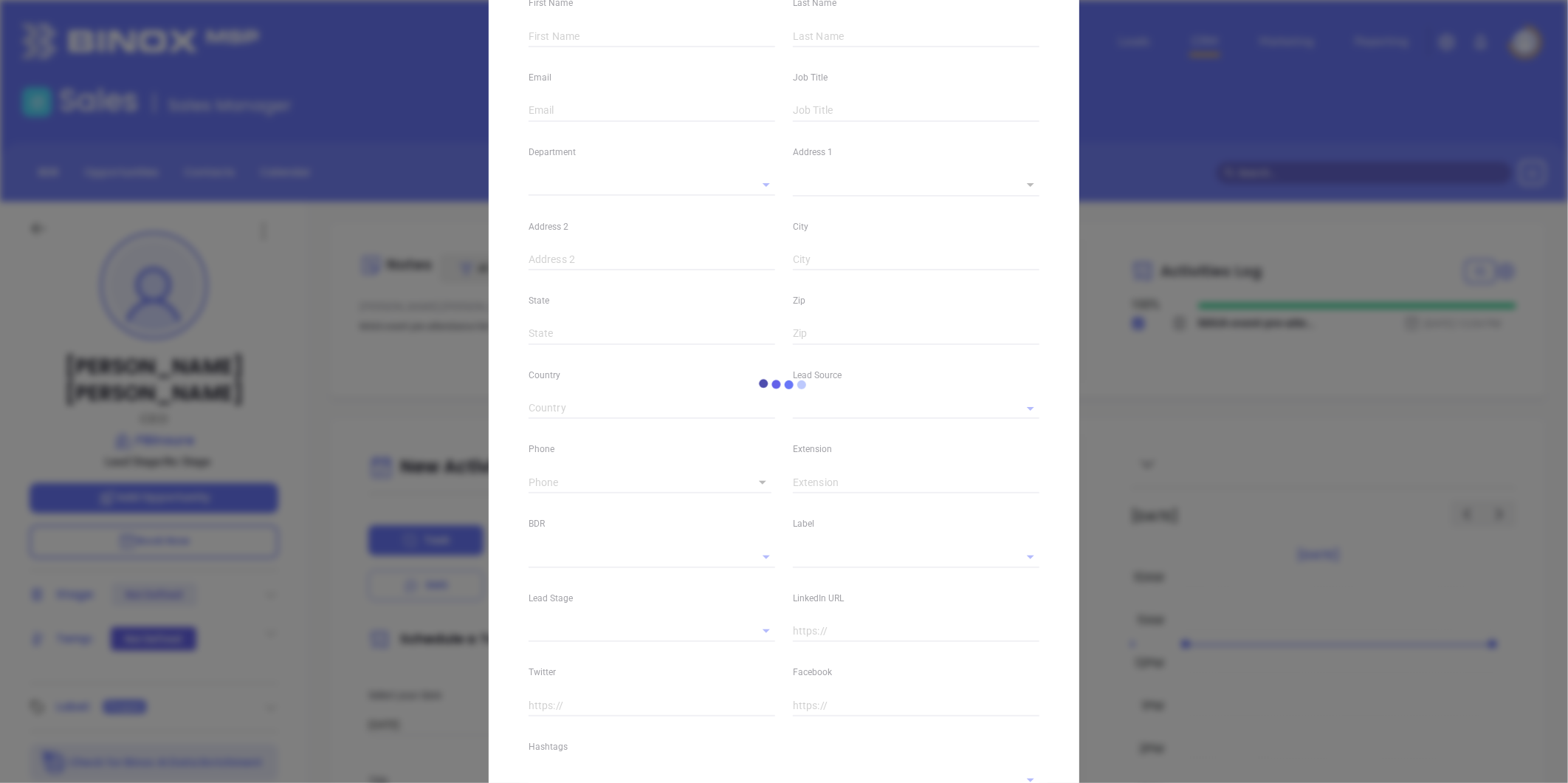
type input "linkedin.com/in/russelmartorana"
type input "MAIA Event 0925"
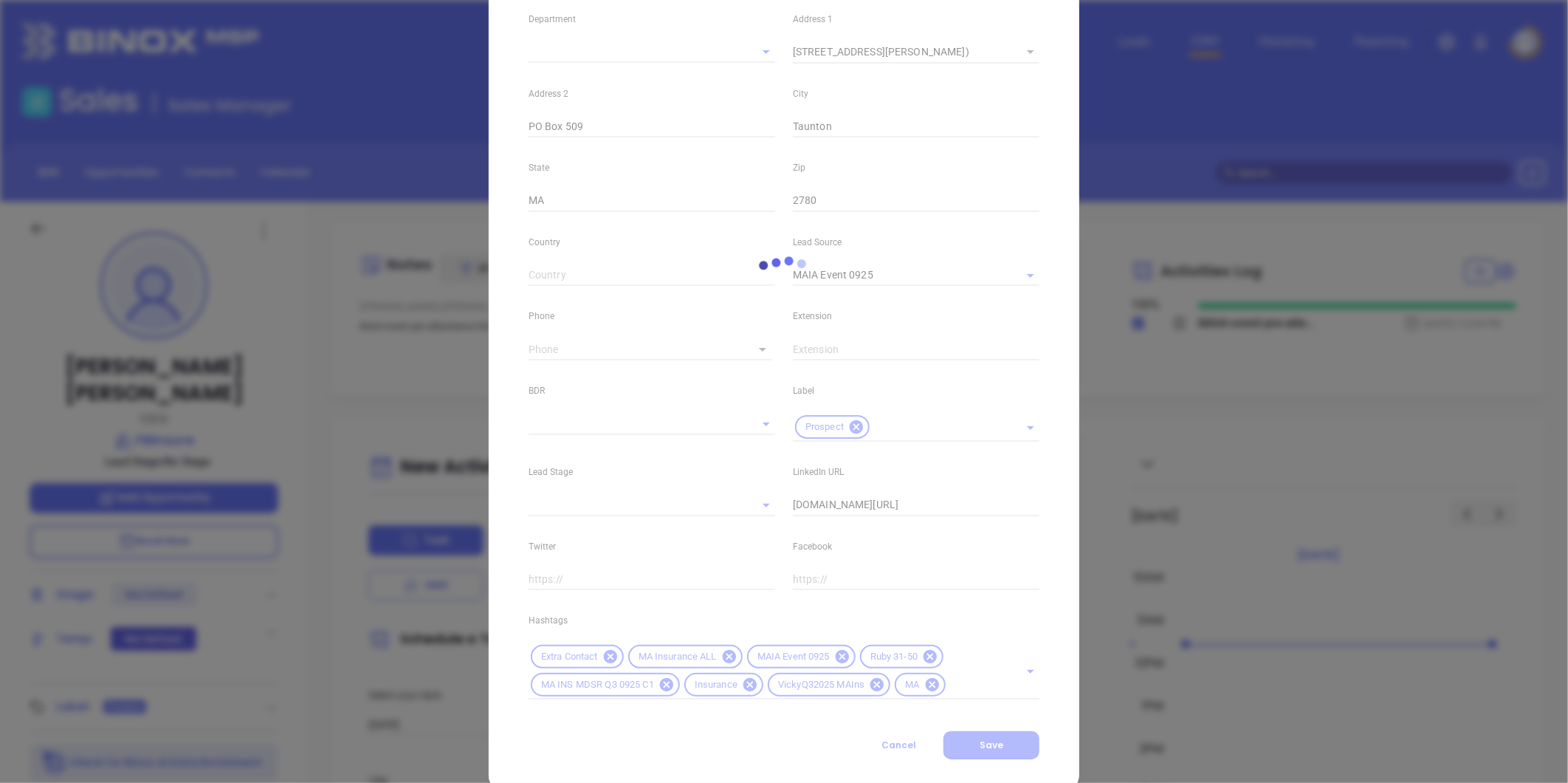
scroll to position [329, 0]
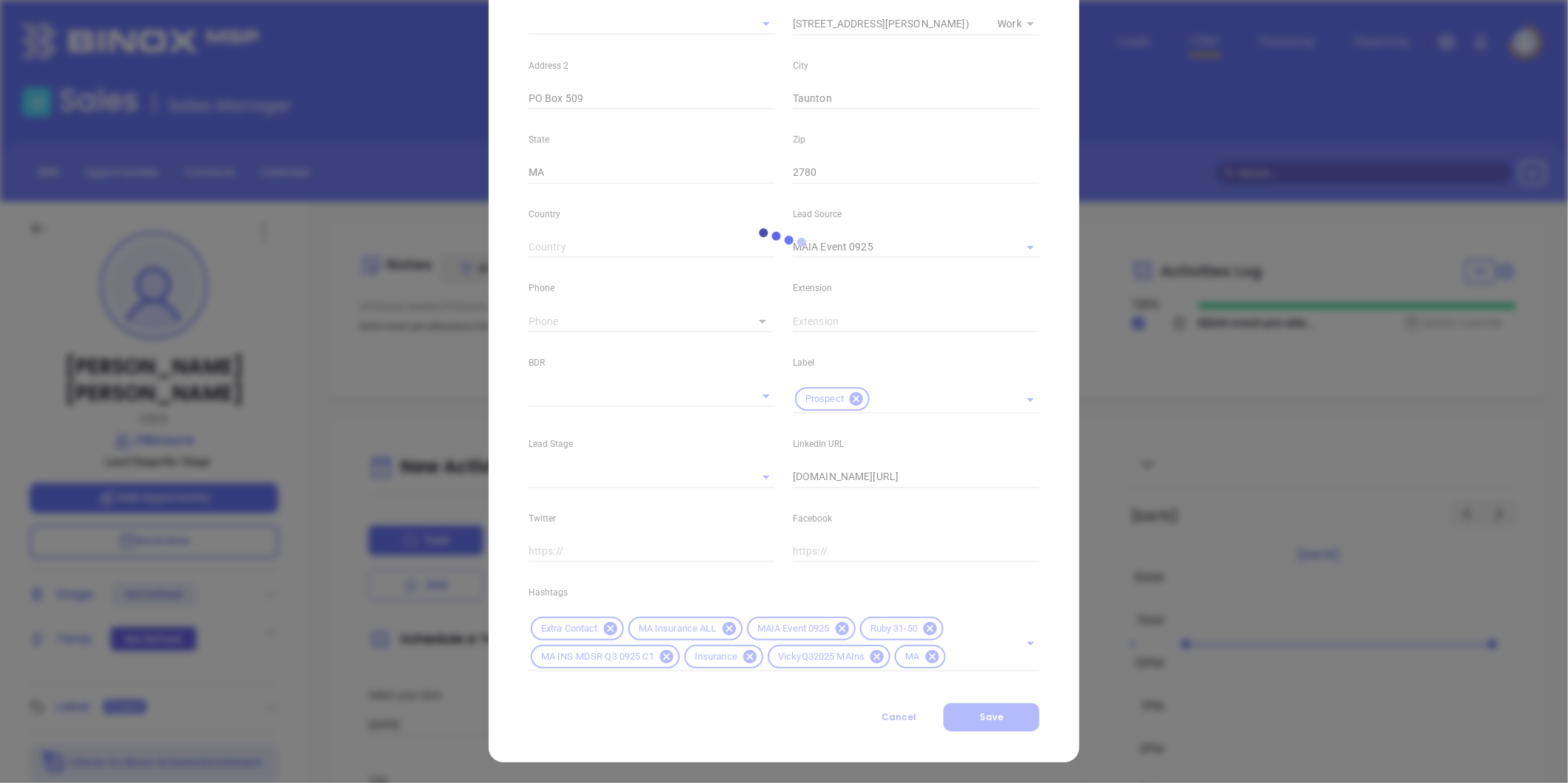
type input "(508) 824-8666"
type input "1"
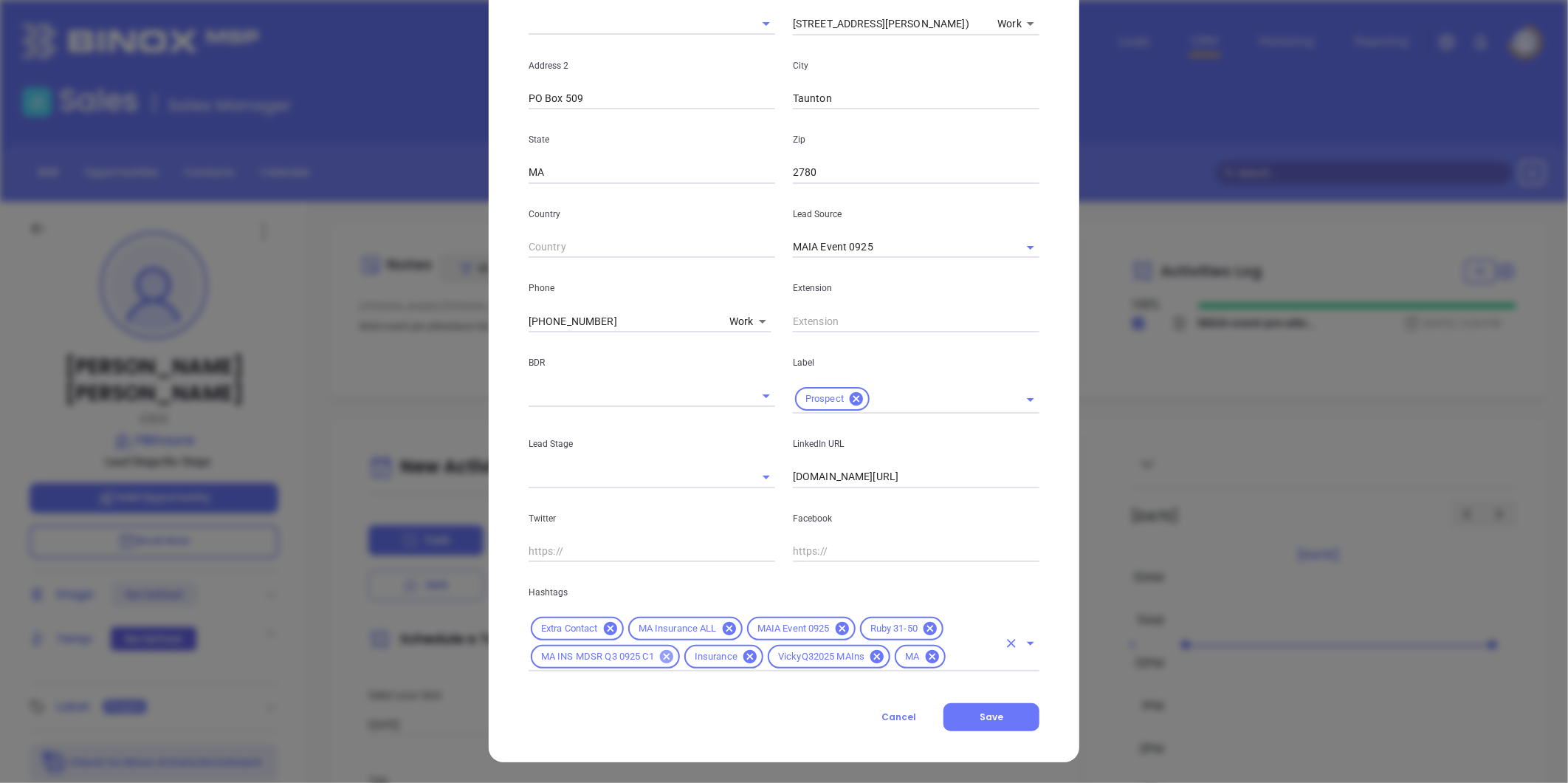
click at [659, 662] on icon at bounding box center [667, 656] width 16 height 16
click at [842, 632] on icon at bounding box center [842, 628] width 13 height 13
click at [1020, 728] on button "Save" at bounding box center [991, 717] width 96 height 28
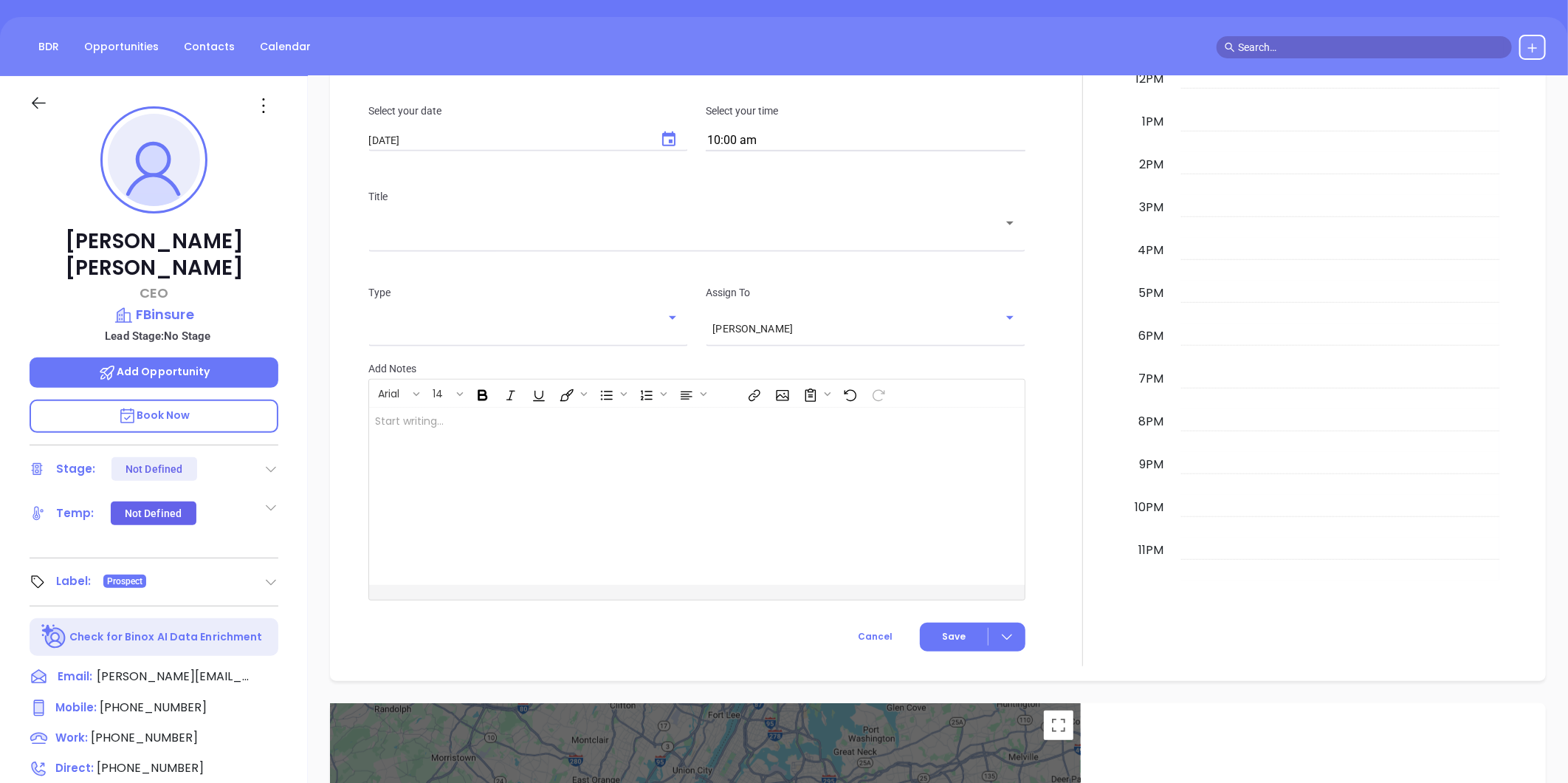
scroll to position [0, 0]
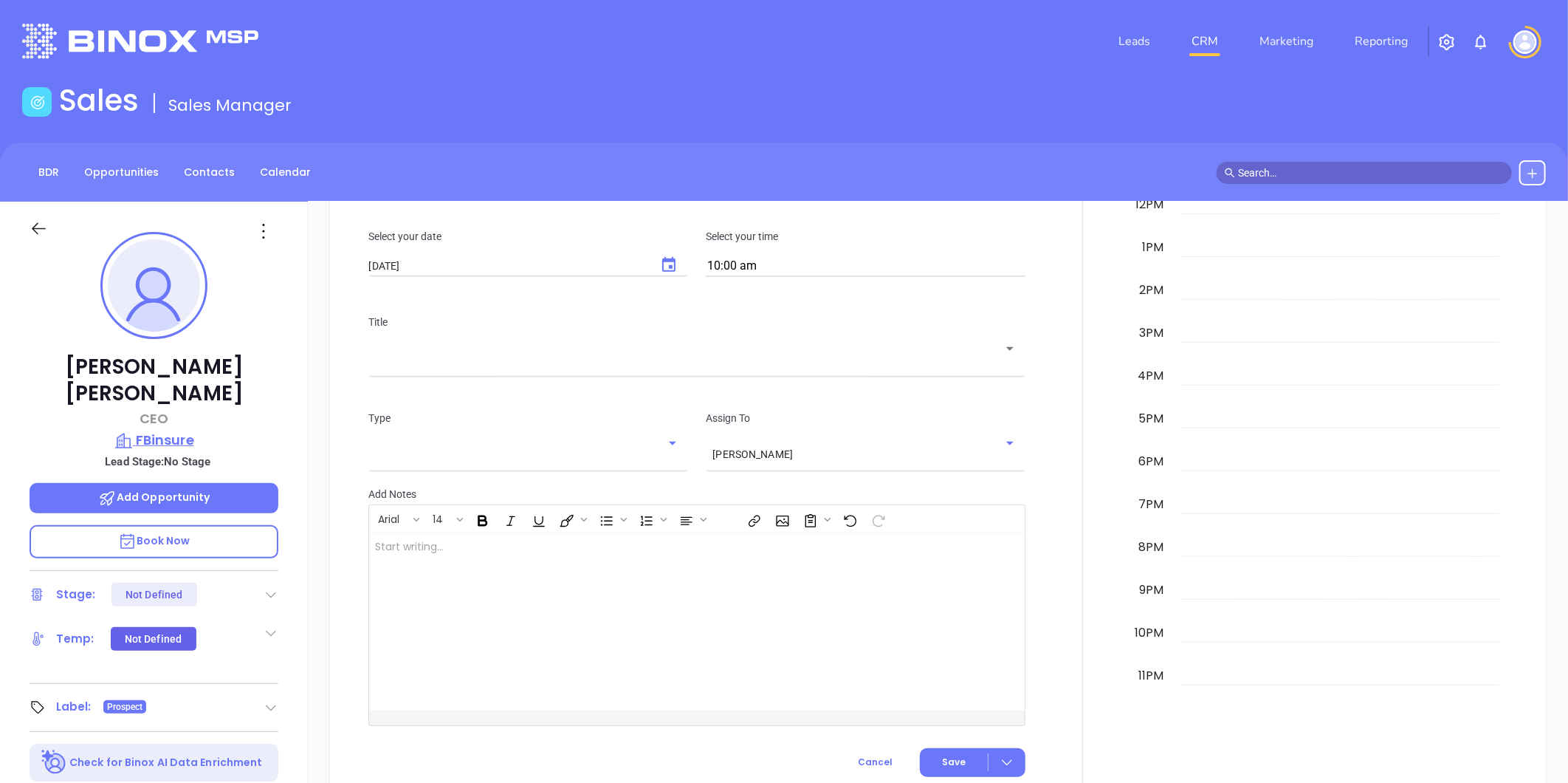
click at [175, 430] on p "FBinsure" at bounding box center [153, 440] width 249 height 20
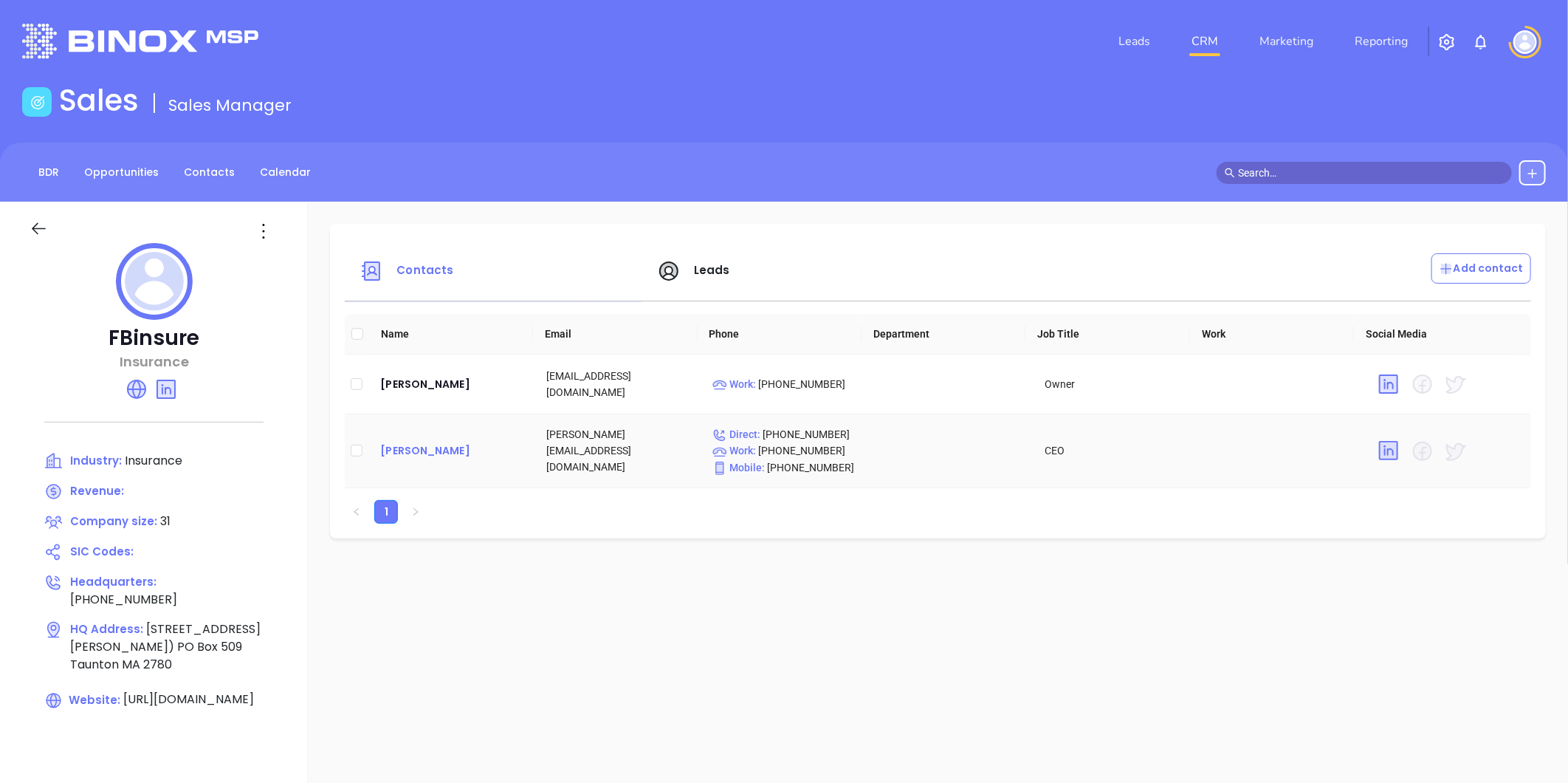
click at [465, 451] on div "Russel Martorana" at bounding box center [452, 450] width 143 height 18
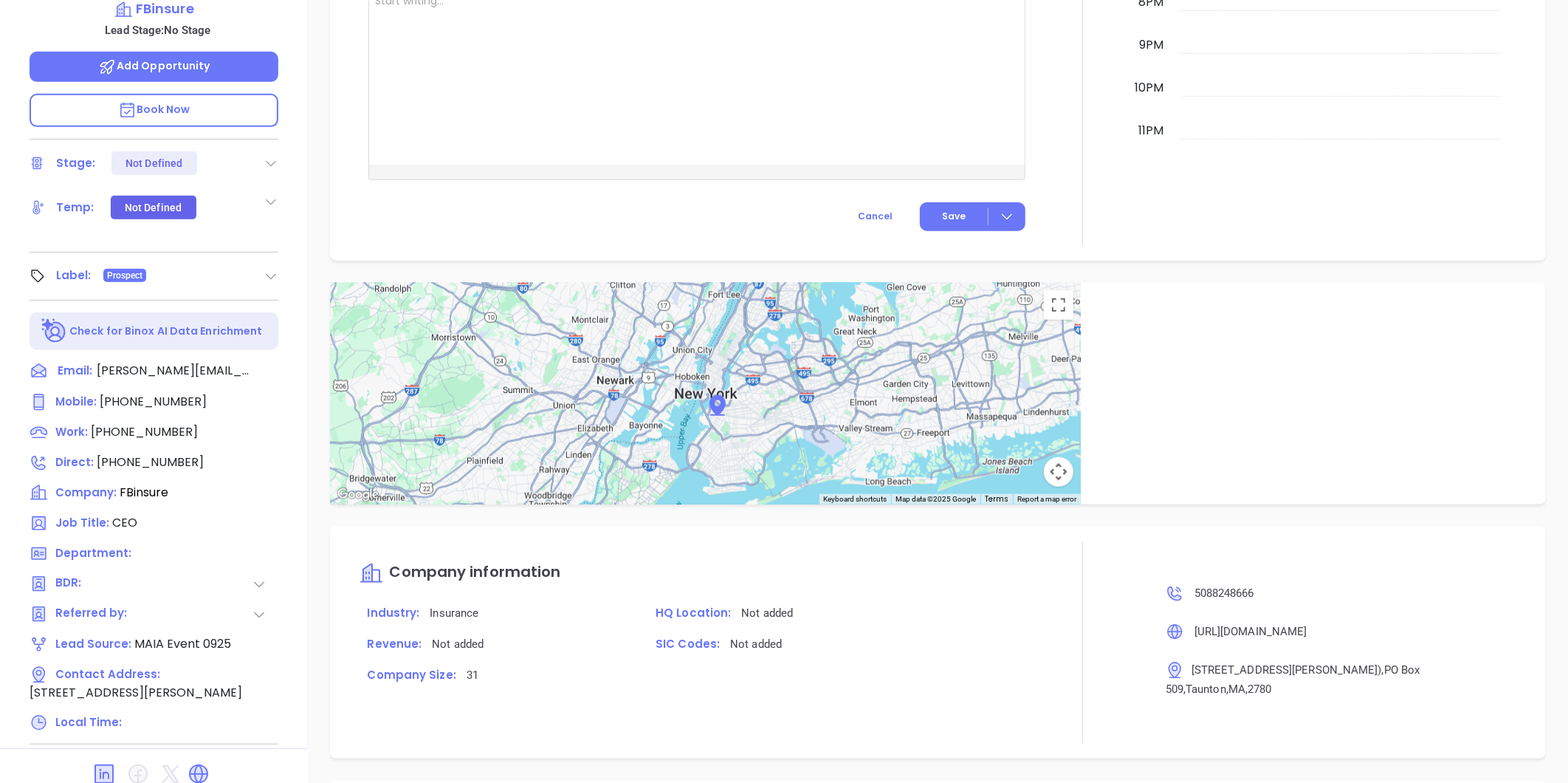
scroll to position [453, 0]
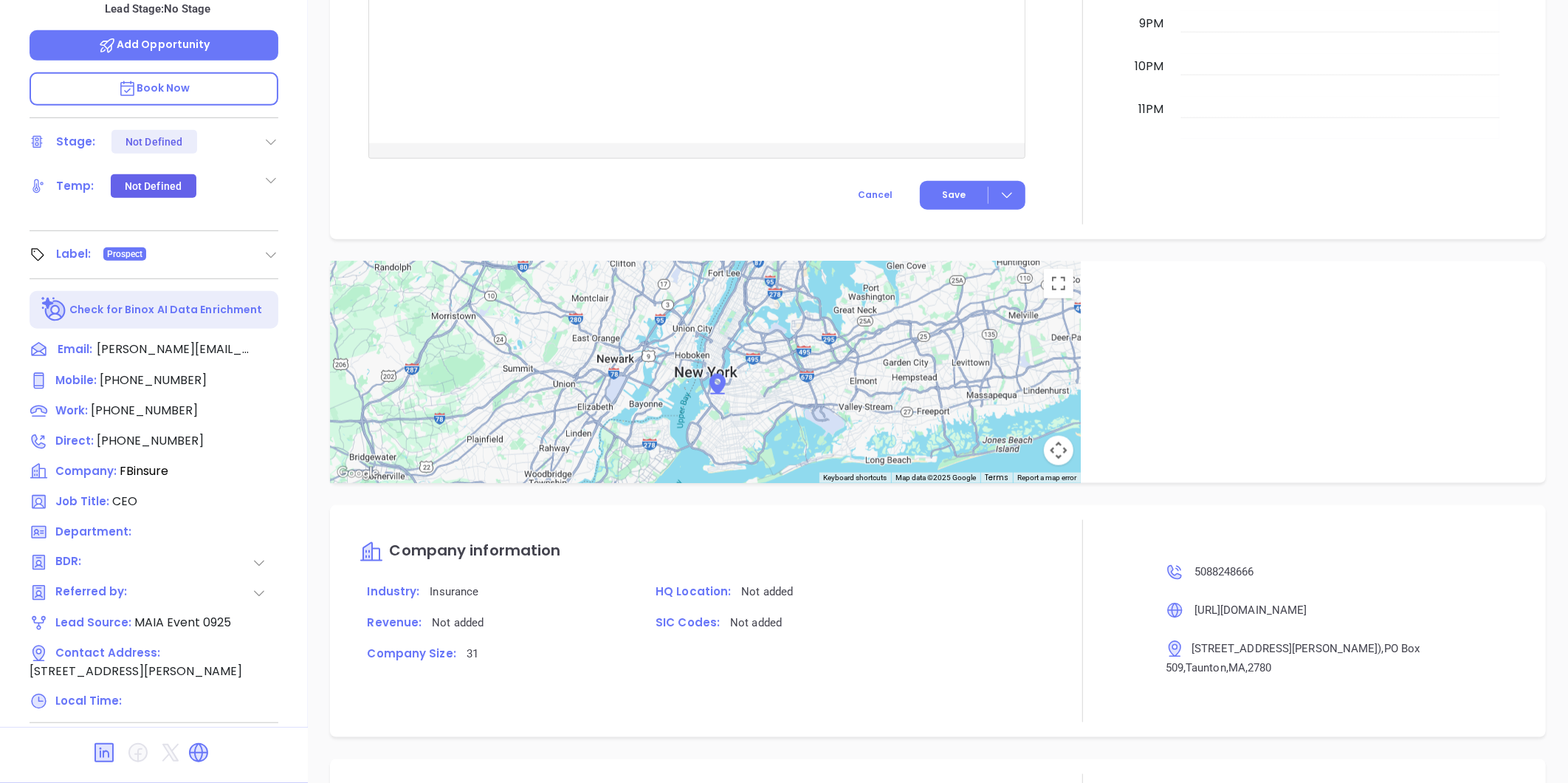
type input "[PERSON_NAME]"
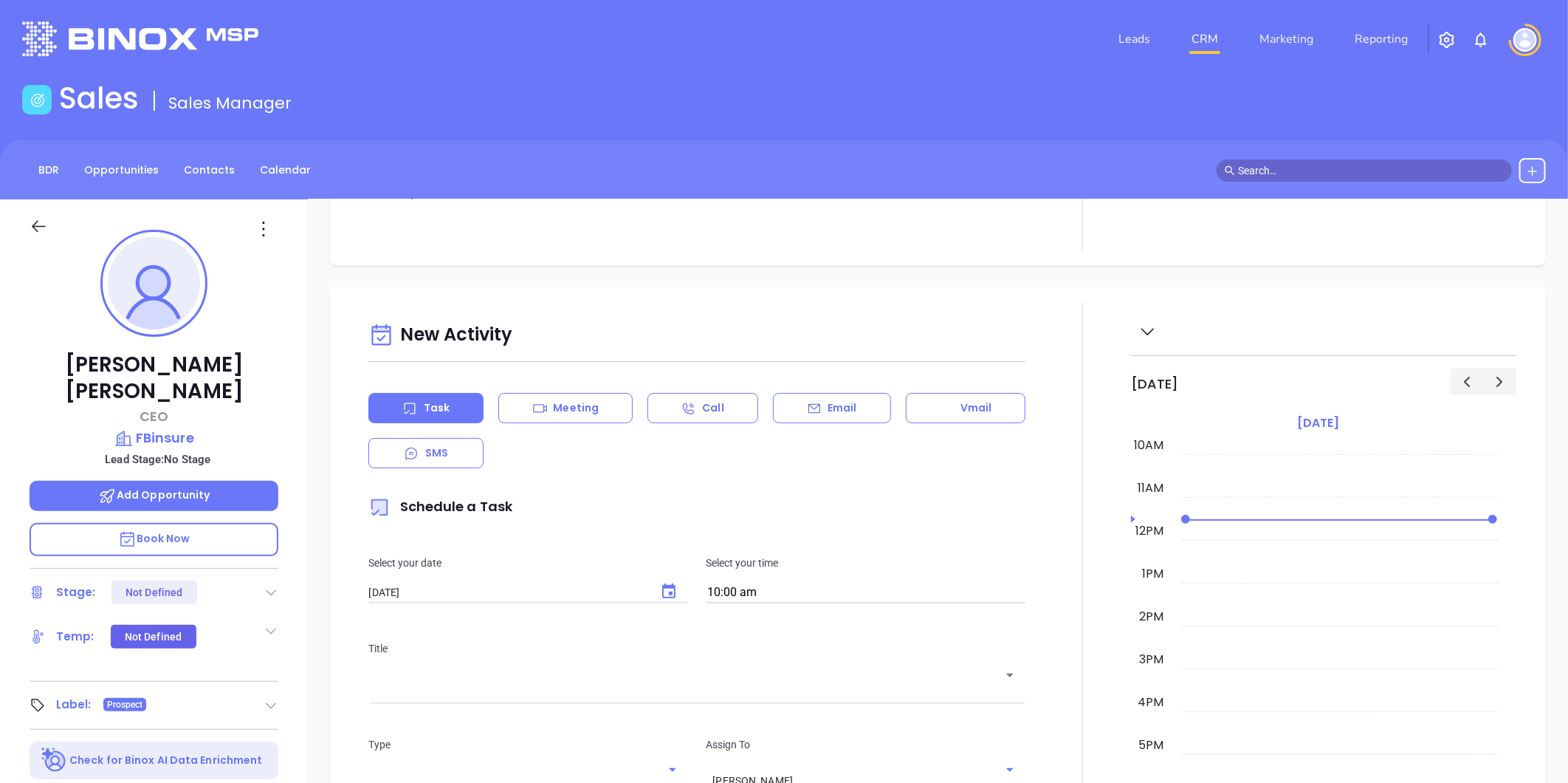
scroll to position [0, 0]
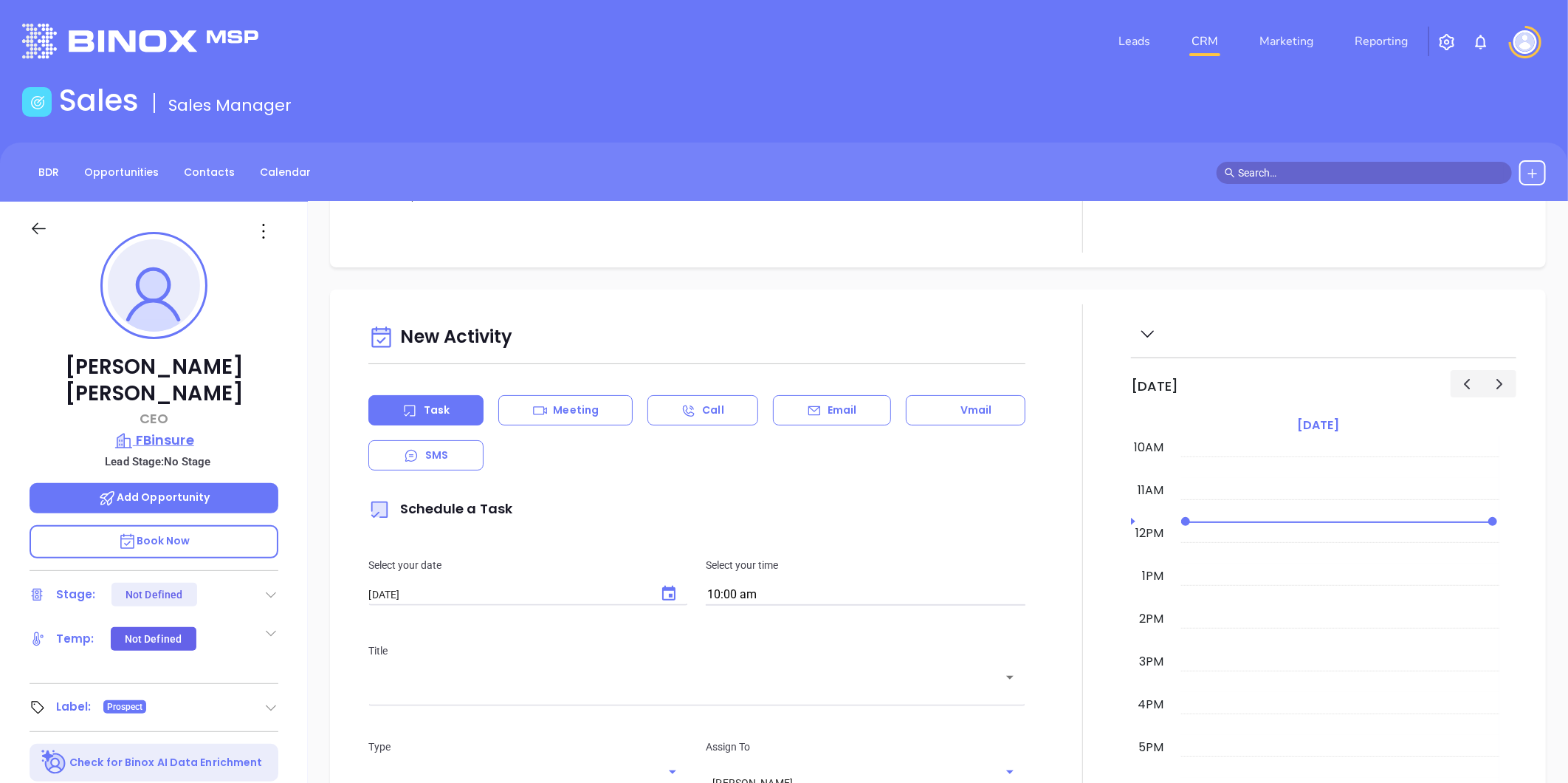
click at [185, 430] on p "FBinsure" at bounding box center [153, 440] width 249 height 20
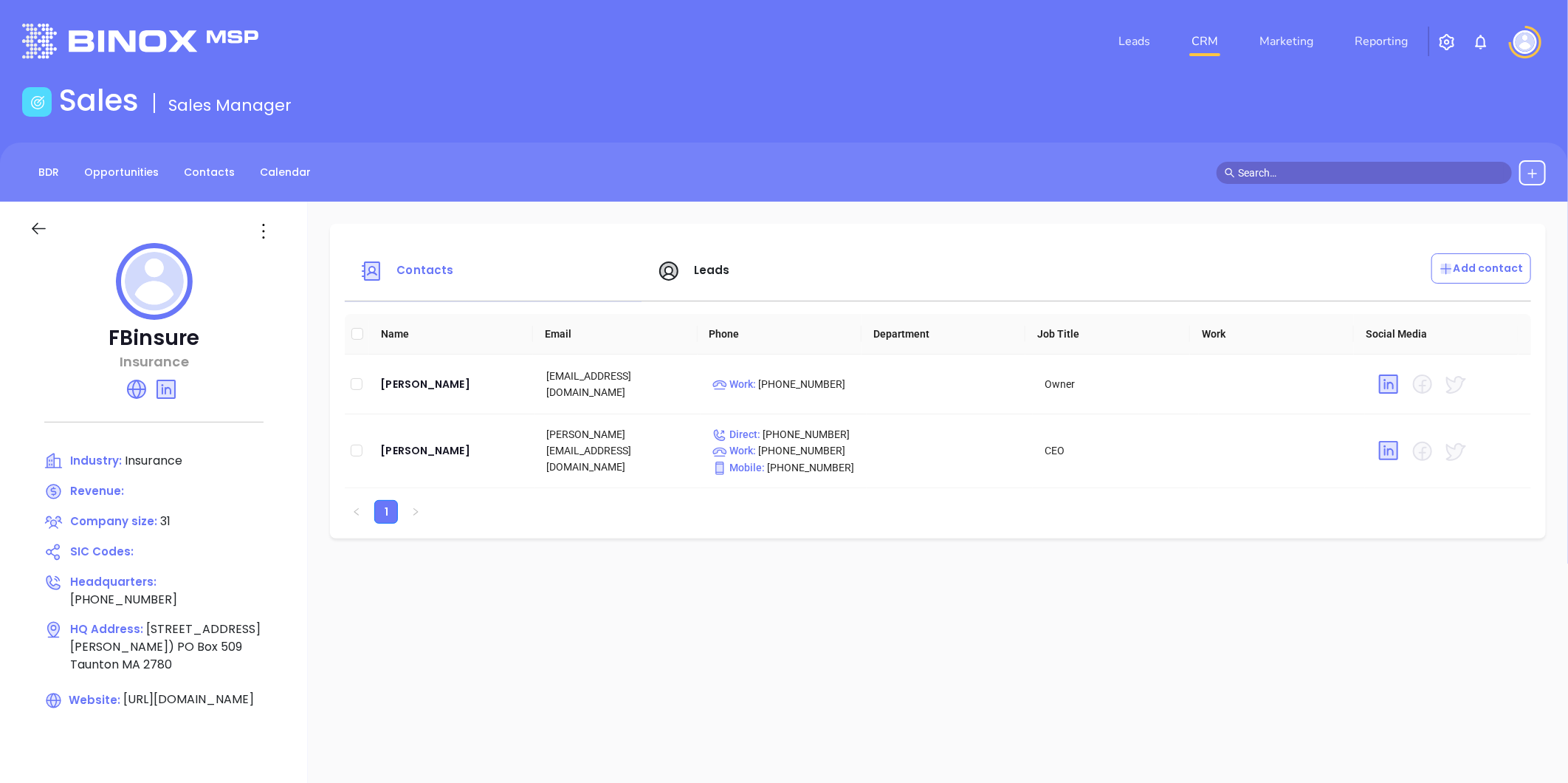
click at [714, 277] on span "Leads" at bounding box center [712, 269] width 37 height 15
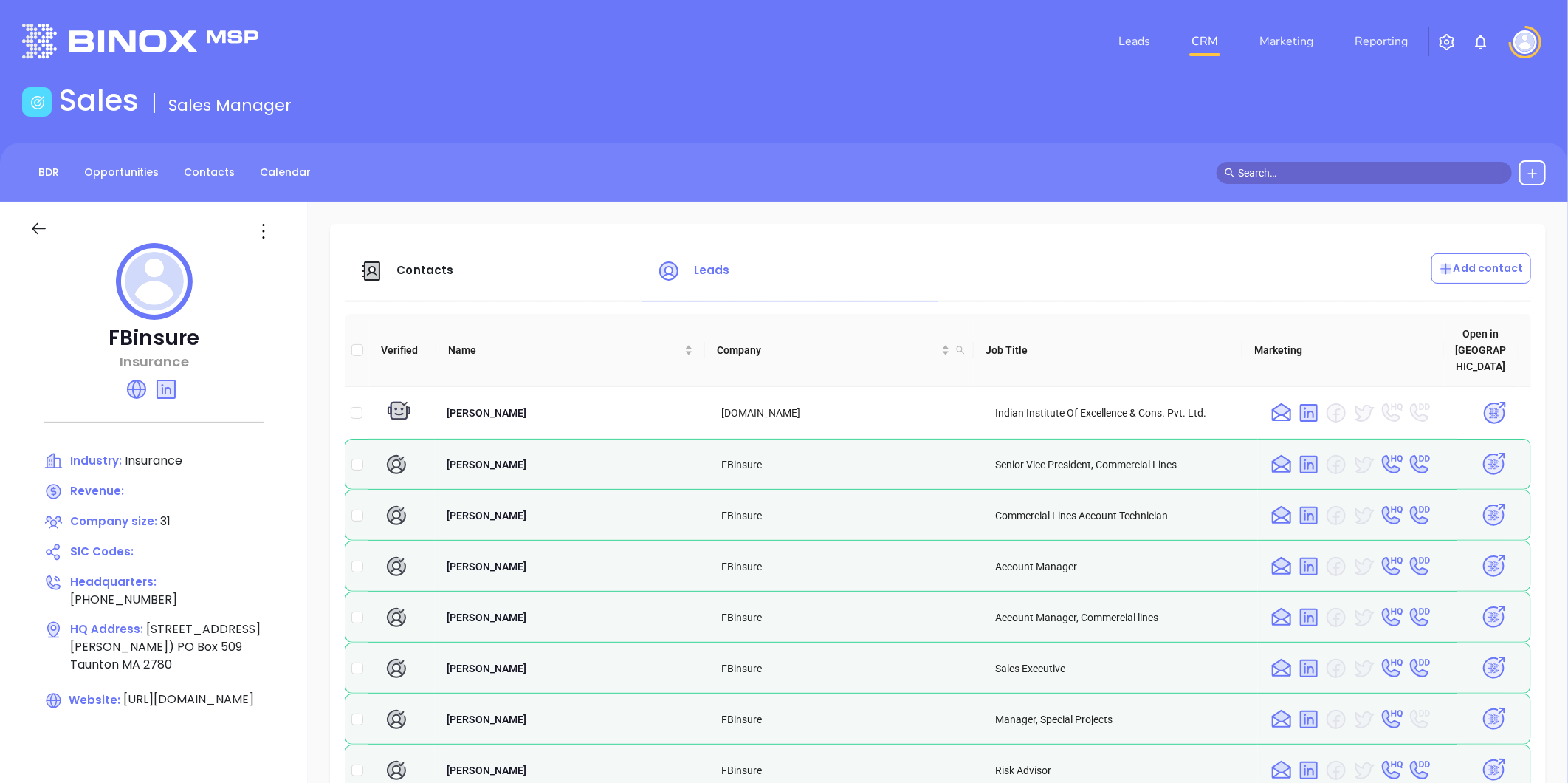
click at [292, 341] on div "FBinsure Insurance Industry: Insurance Revenue: Company size: 31 SIC Codes: Hea…" at bounding box center [154, 515] width 308 height 628
click at [39, 219] on icon at bounding box center [38, 228] width 19 height 19
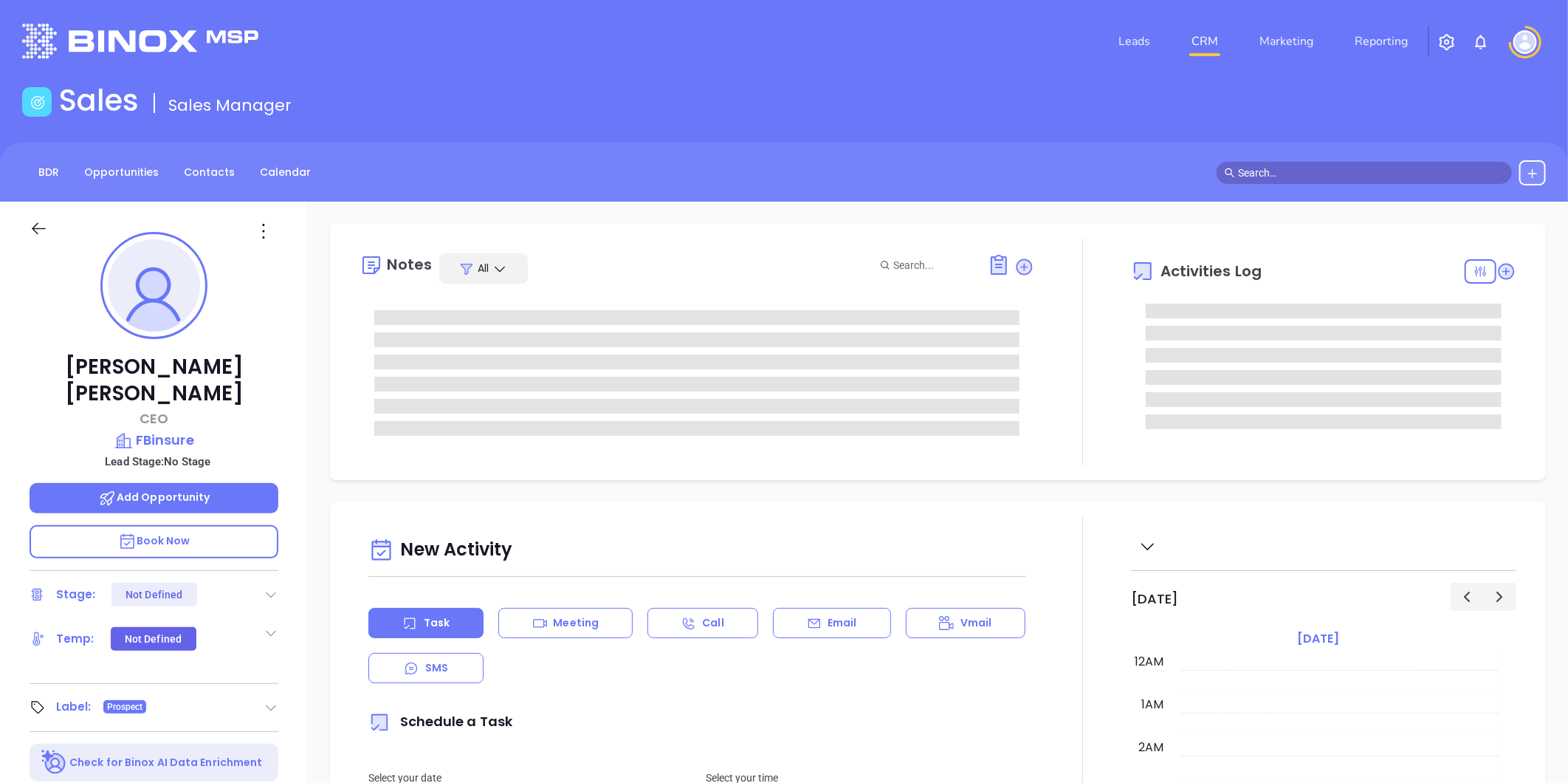
type input "[DATE]"
type input "[PERSON_NAME]"
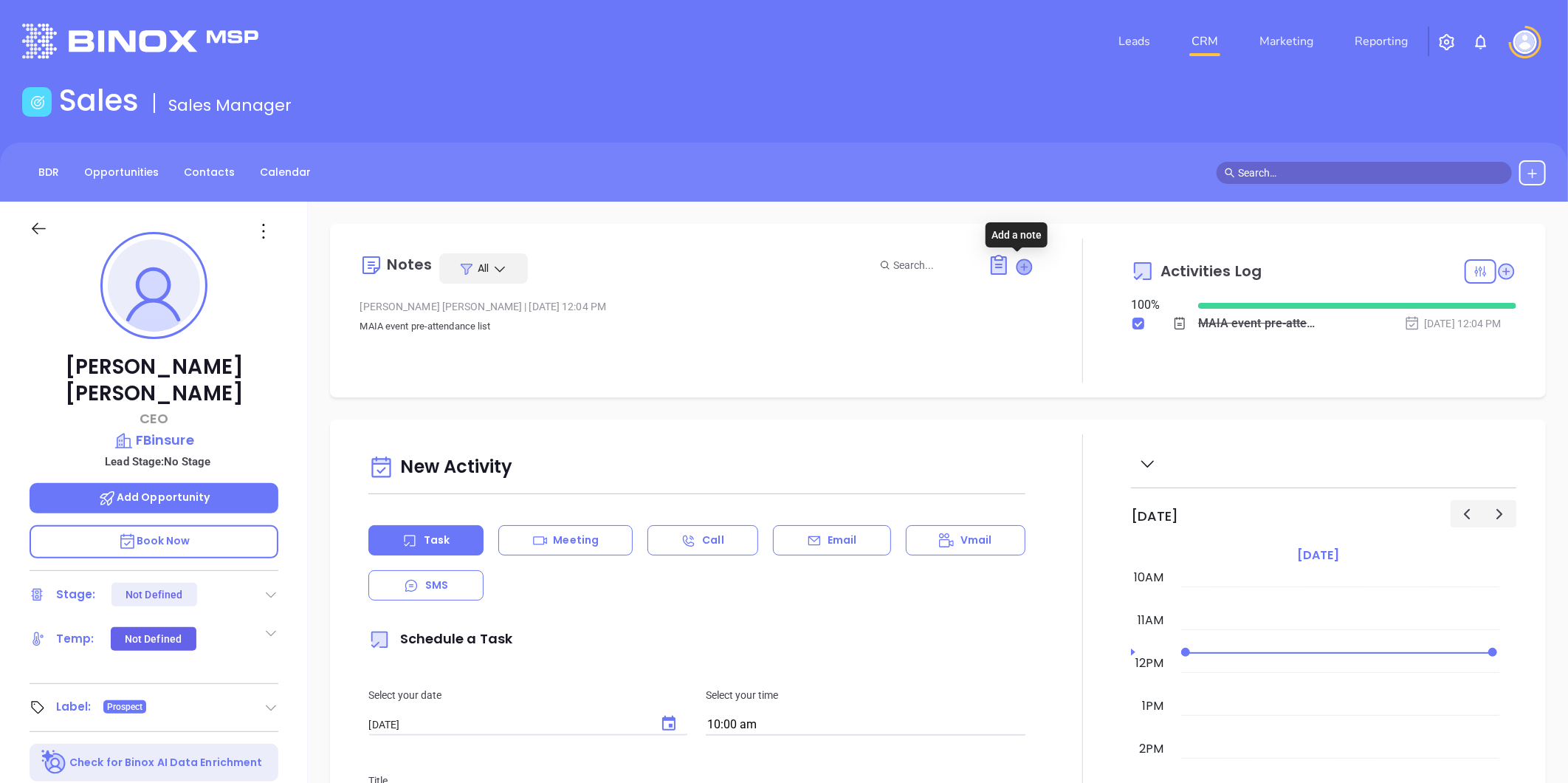
click at [1017, 269] on icon at bounding box center [1025, 266] width 15 height 15
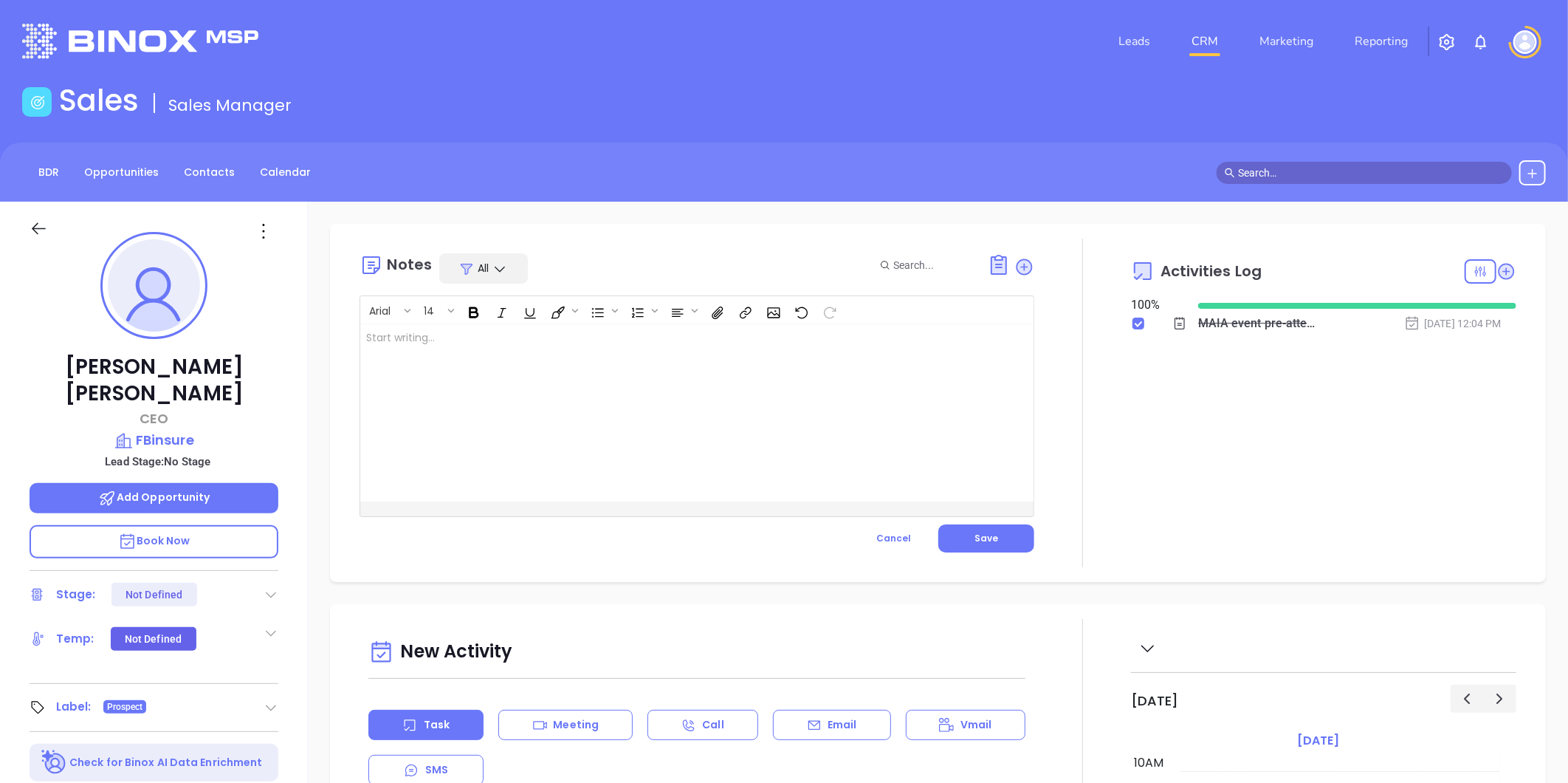
click at [391, 431] on div at bounding box center [673, 413] width 626 height 177
click at [549, 342] on p "Russel Martorana was replaced by" at bounding box center [672, 338] width 614 height 15
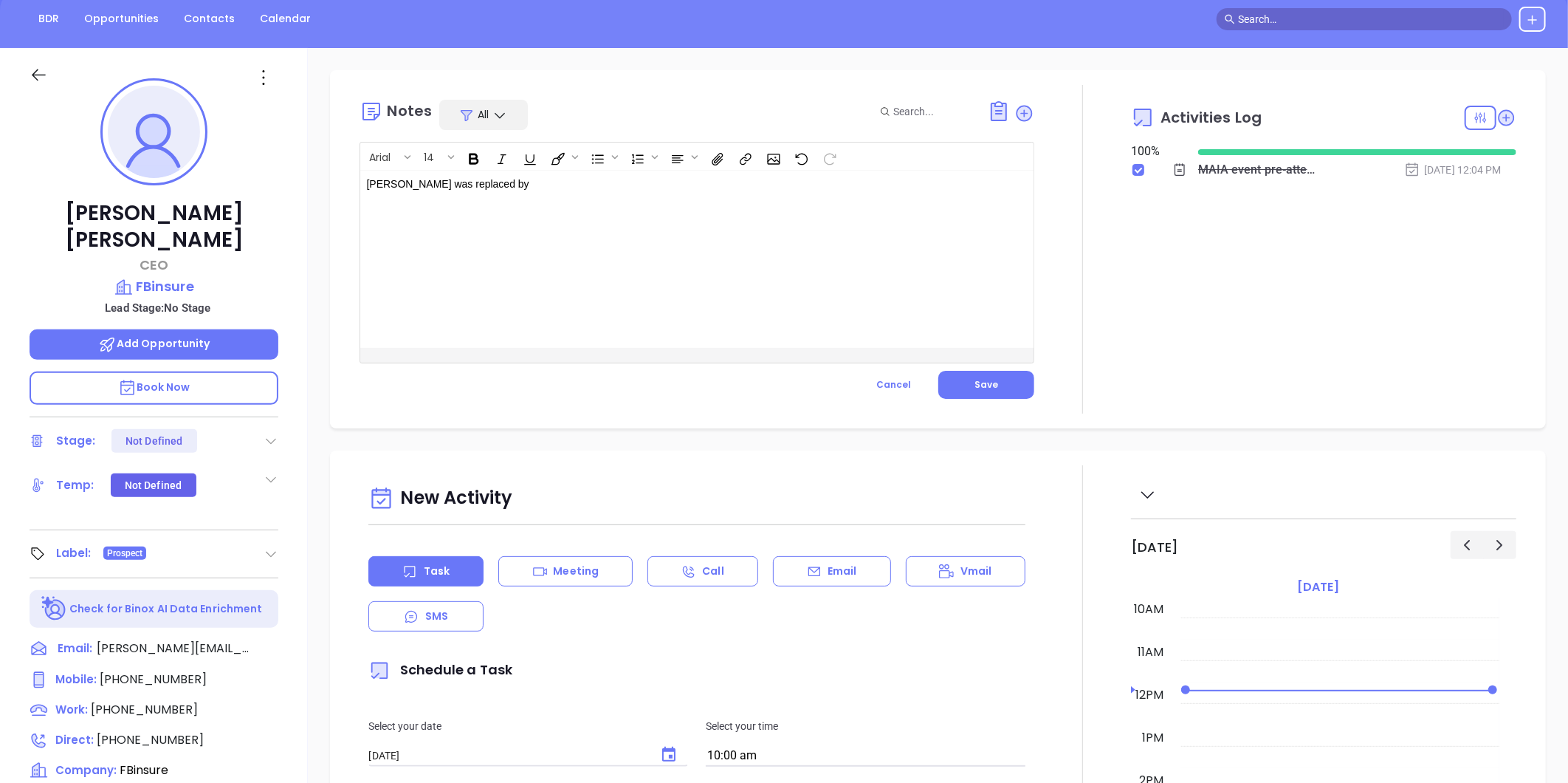
scroll to position [124, 0]
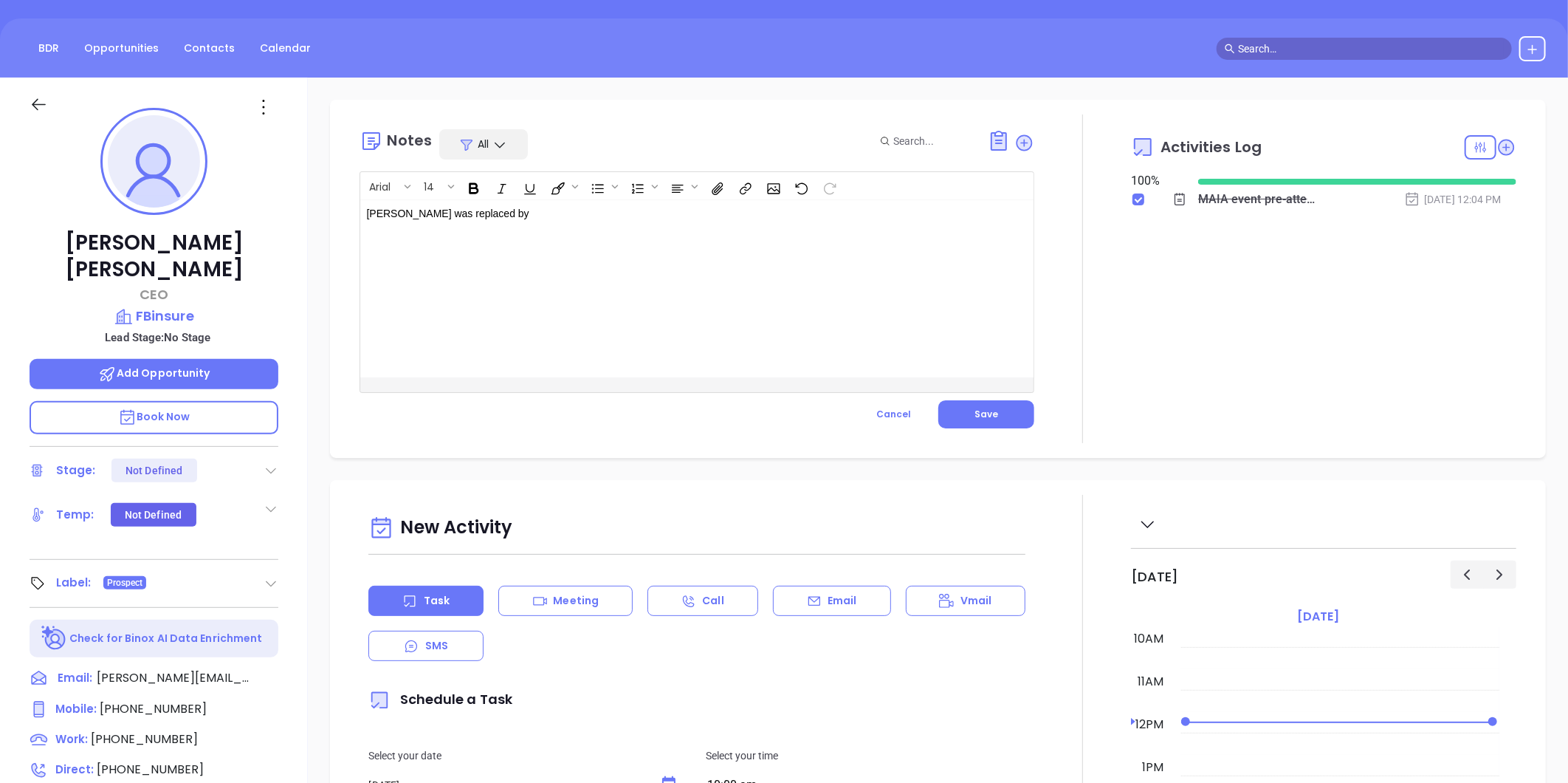
click at [563, 216] on p "Russel Martorana was replaced by" at bounding box center [672, 213] width 614 height 15
drag, startPoint x: 443, startPoint y: 226, endPoint x: 350, endPoint y: 197, distance: 97.4
click at [350, 197] on div "Notes All Arial 14 Russel Martorana was replaced by Joe Bickel MAIA Event 09202…" at bounding box center [938, 278] width 1187 height 329
copy p "Russel Martorana was replaced by Joe Bickel MAIA Event 092025 - CARD"
click at [596, 284] on div "Russel Martorana was replaced by Joe Bickel MAIA Event 092025 - CARD ﻿ ﻿" at bounding box center [673, 289] width 626 height 177
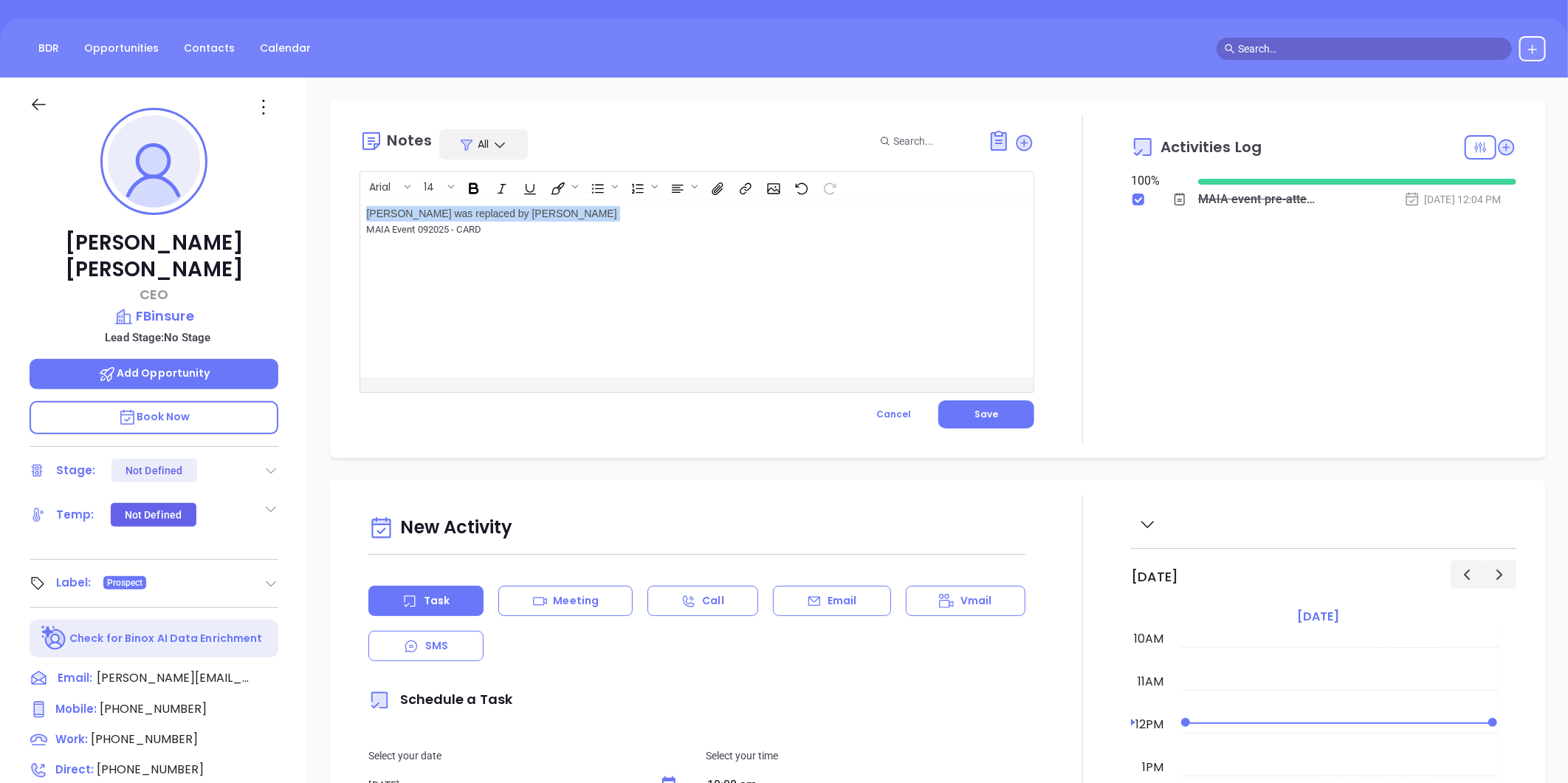
click at [504, 234] on p "Russel Martorana was replaced by Joe Bickel MAIA Event 092025 - CARD ﻿ ﻿" at bounding box center [672, 222] width 614 height 31
click at [508, 227] on p "Russel Martorana was replaced by Joe Bickel MAIA Event 092025 - CARD ﻿ ﻿" at bounding box center [672, 222] width 614 height 31
click at [498, 239] on p "Russel Martorana was replaced by Joe Bickel MAIA Event 092025 - CARD Russel Mar…" at bounding box center [672, 229] width 614 height 46
drag, startPoint x: 495, startPoint y: 243, endPoint x: 337, endPoint y: 208, distance: 161.8
click at [337, 208] on div "Notes All Arial 14 Russel Martorana was replaced by Joe Bickel MAIA Event 09202…" at bounding box center [938, 278] width 1216 height 358
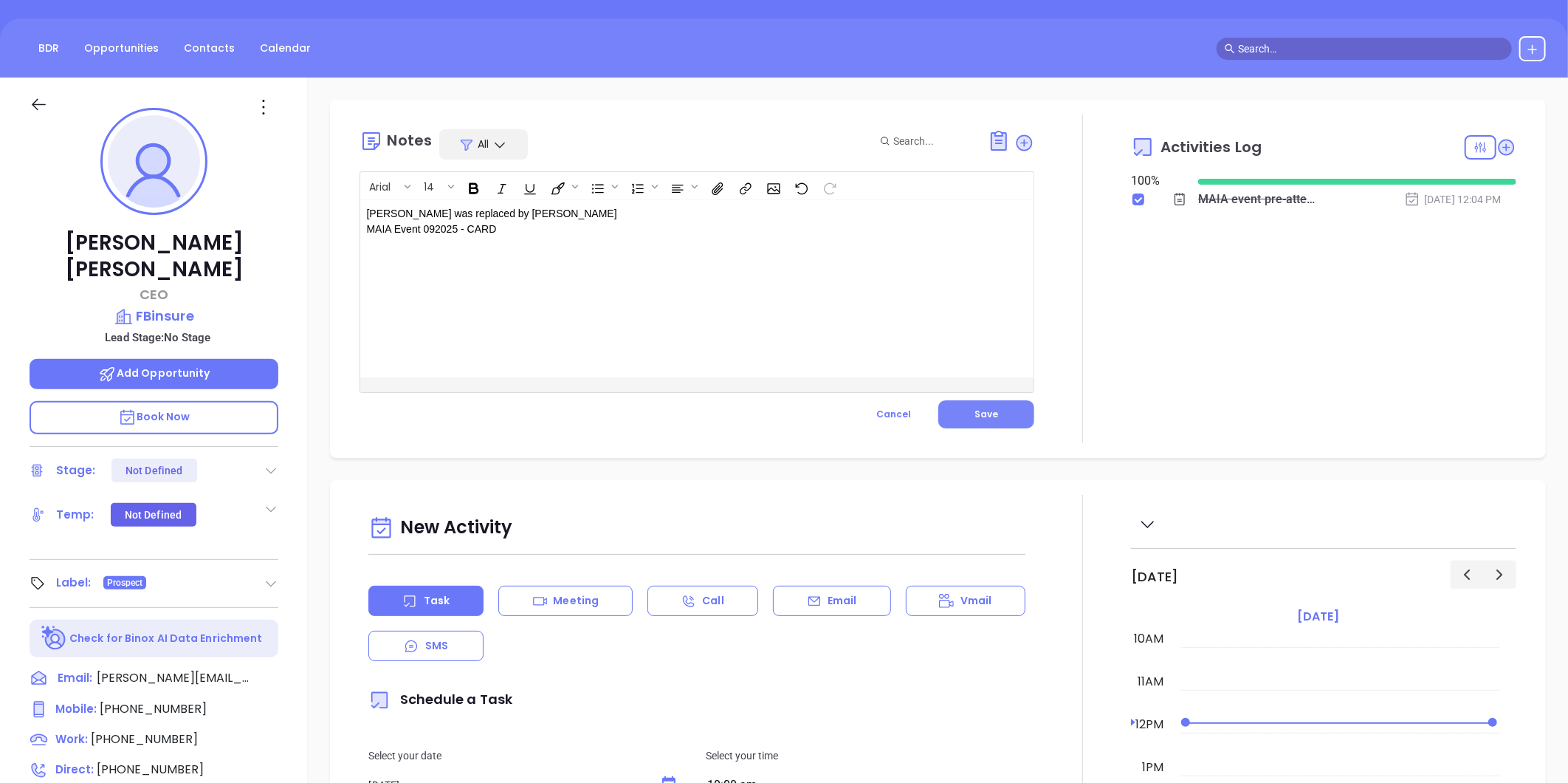
click at [974, 414] on span "Save" at bounding box center [986, 413] width 24 height 12
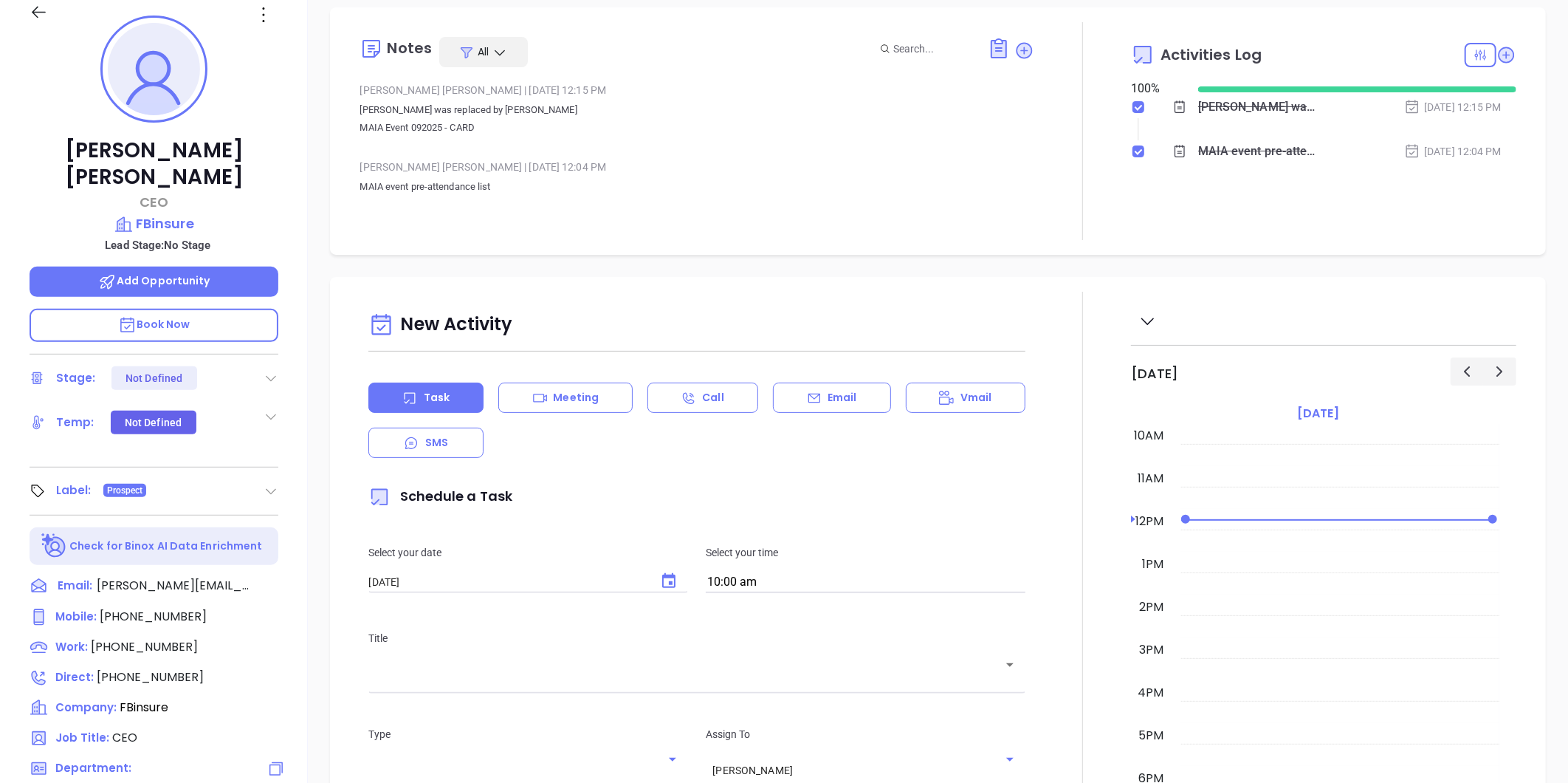
scroll to position [0, 0]
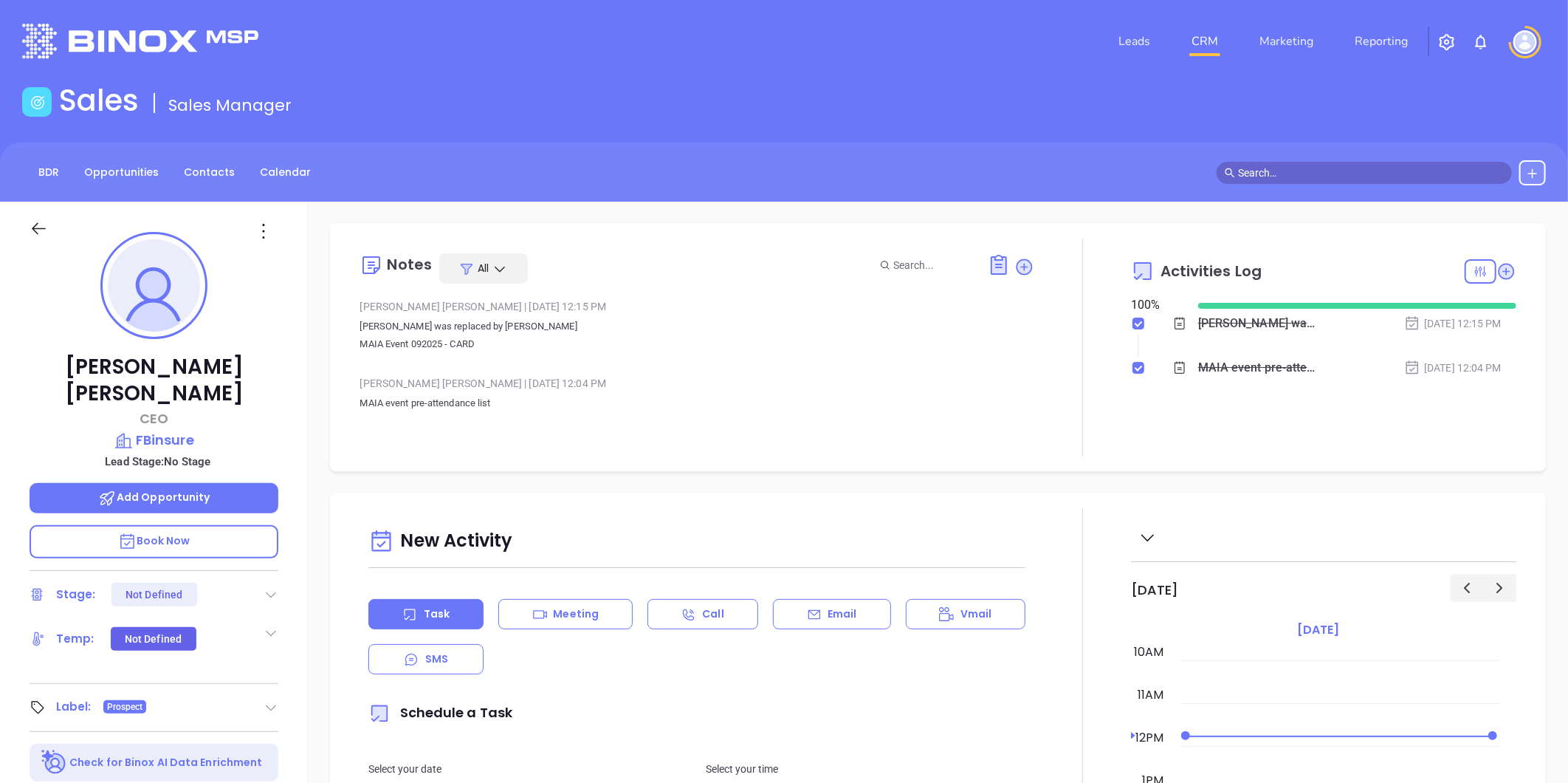
click at [272, 226] on icon at bounding box center [263, 230] width 24 height 24
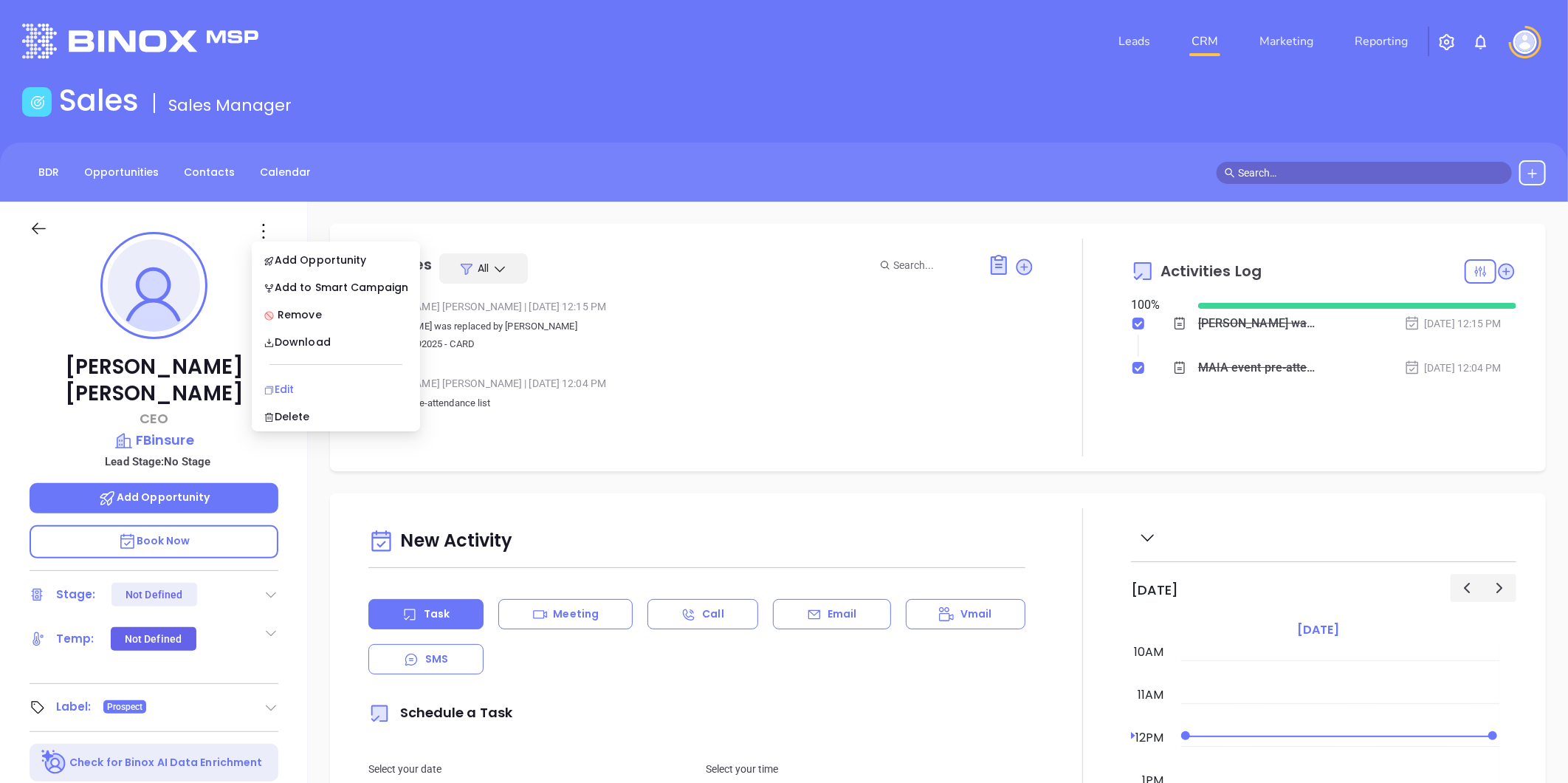
click at [316, 388] on div "Edit" at bounding box center [336, 389] width 144 height 16
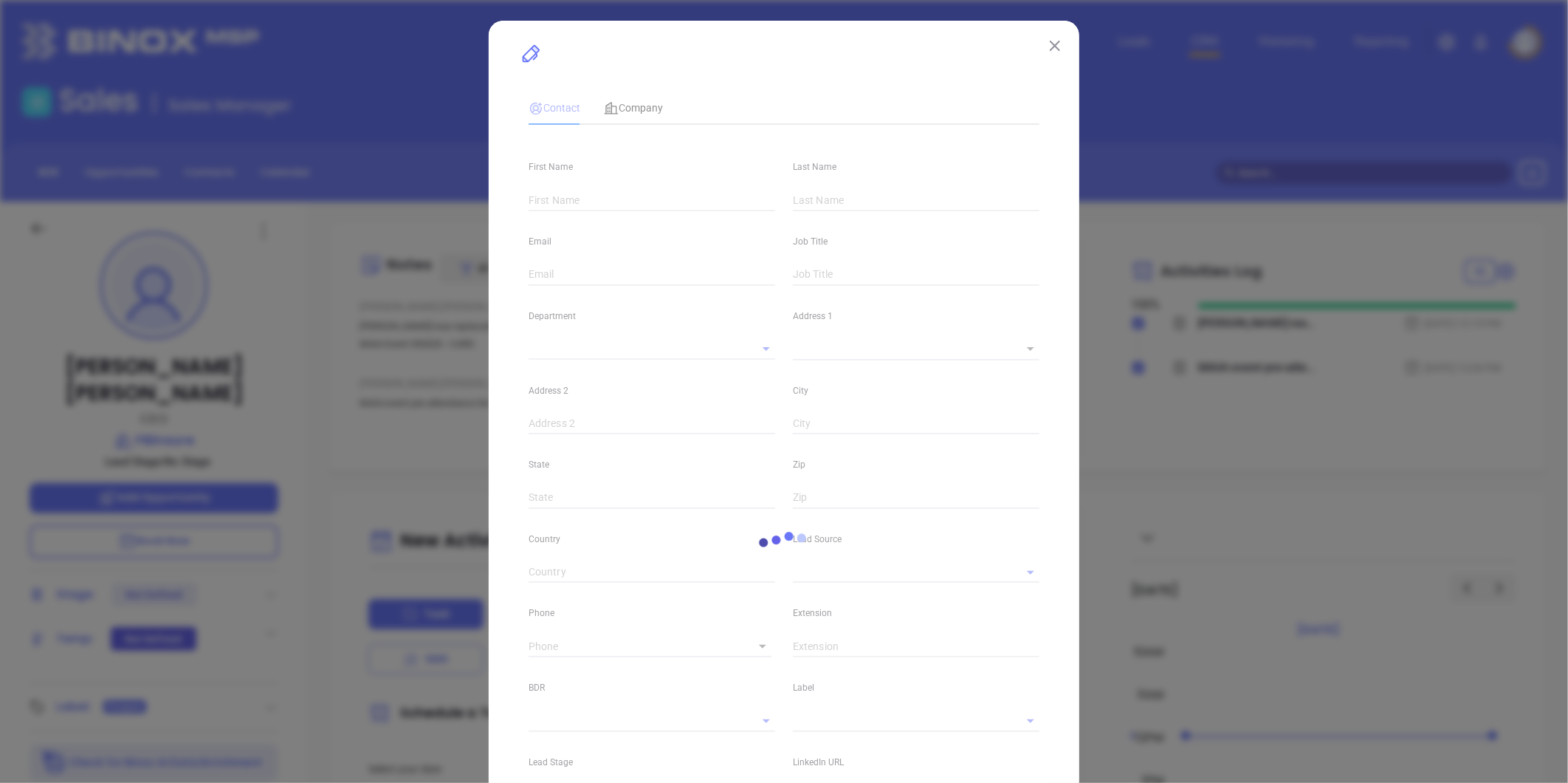
type input "Russel"
type input "Martorana"
type input "russ@fbinsure.com"
type input "CEO"
type textarea "128 Dean St. (Rt 44)"
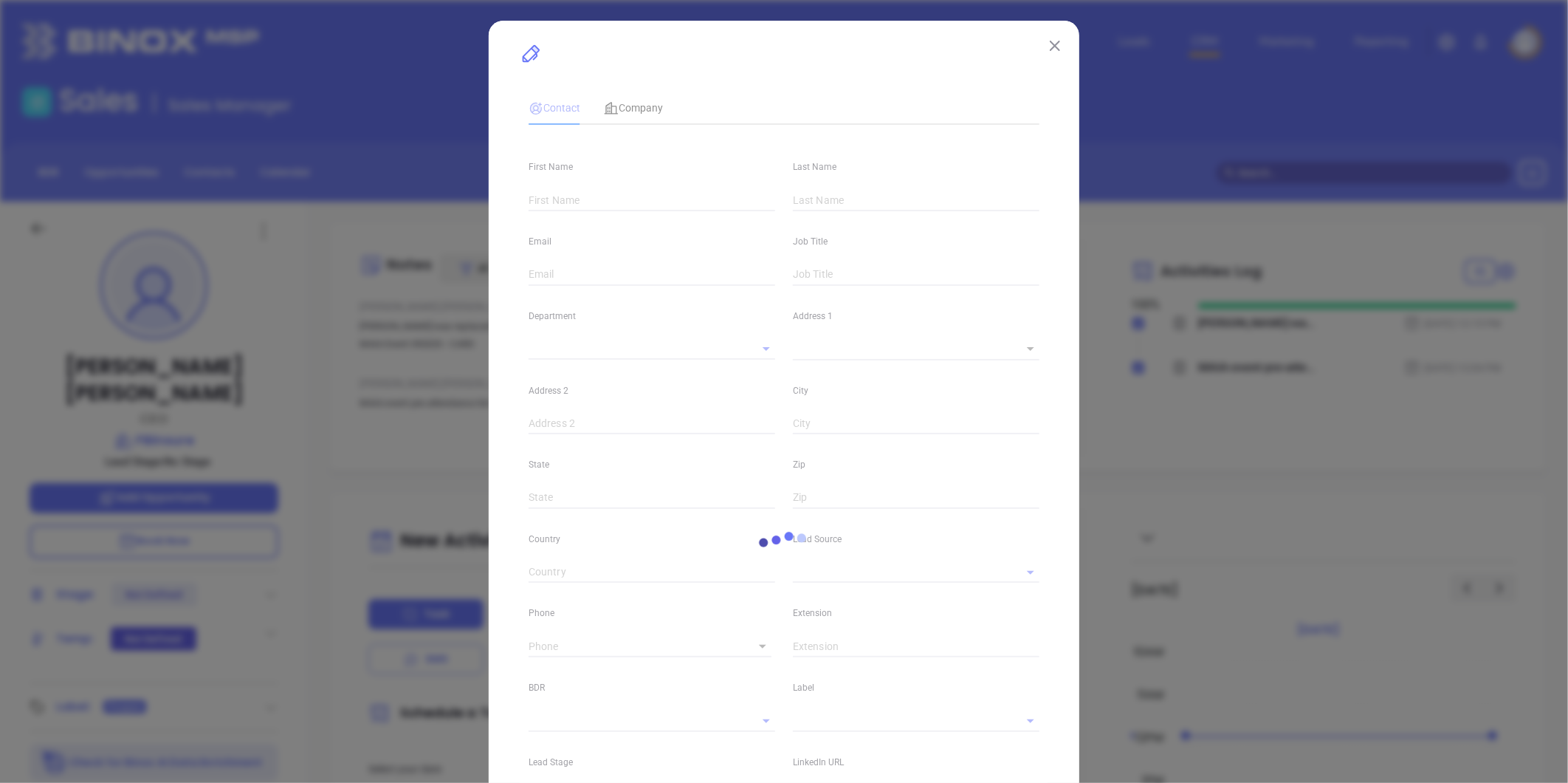
type input "1"
type input "PO Box 509"
type input "Taunton"
type input "MA"
type input "2780"
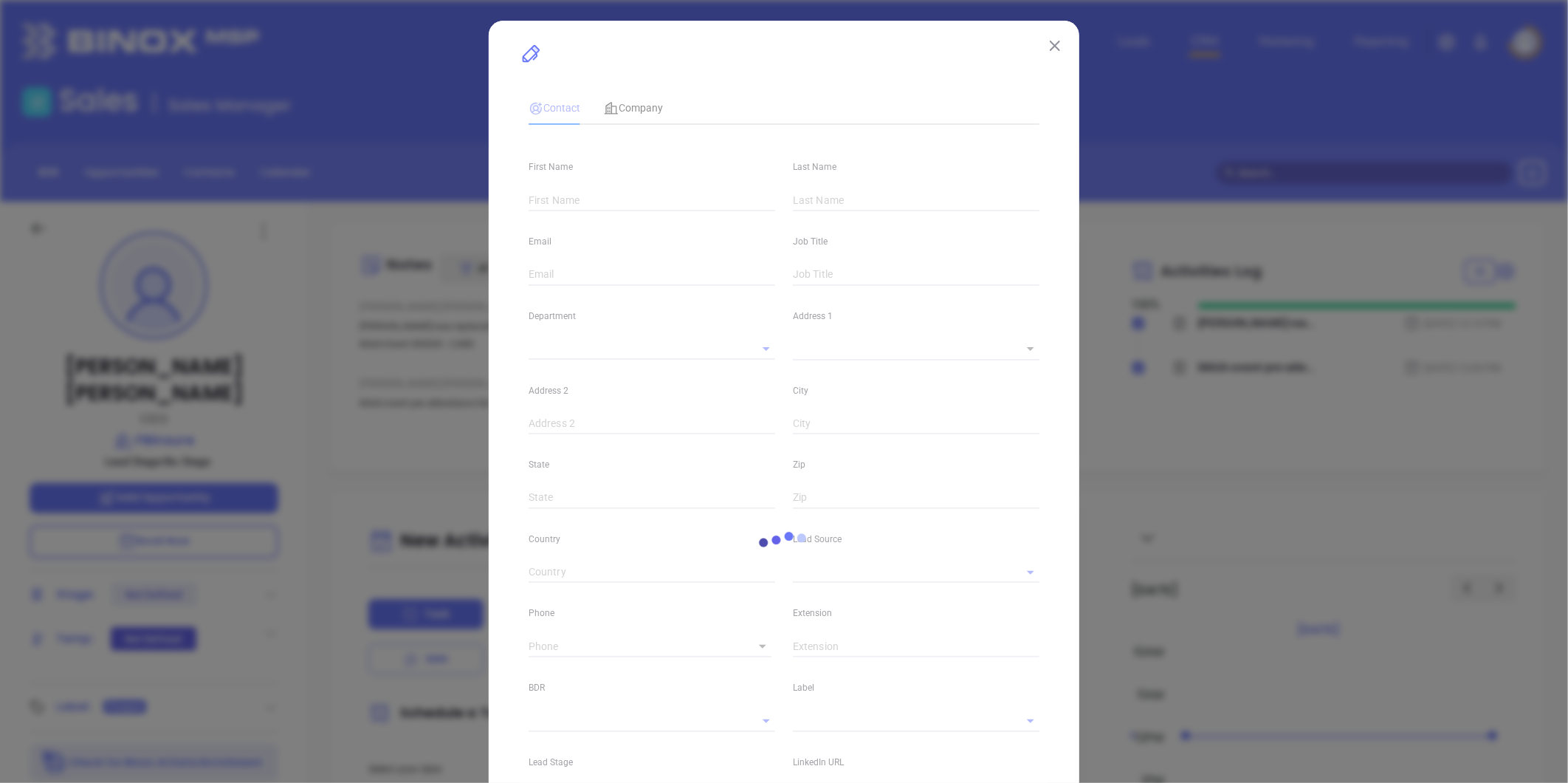
type input "linkedin.com/in/russelmartorana"
type input "MAIA Event 0925"
type input "(508) 824-8666"
type input "1"
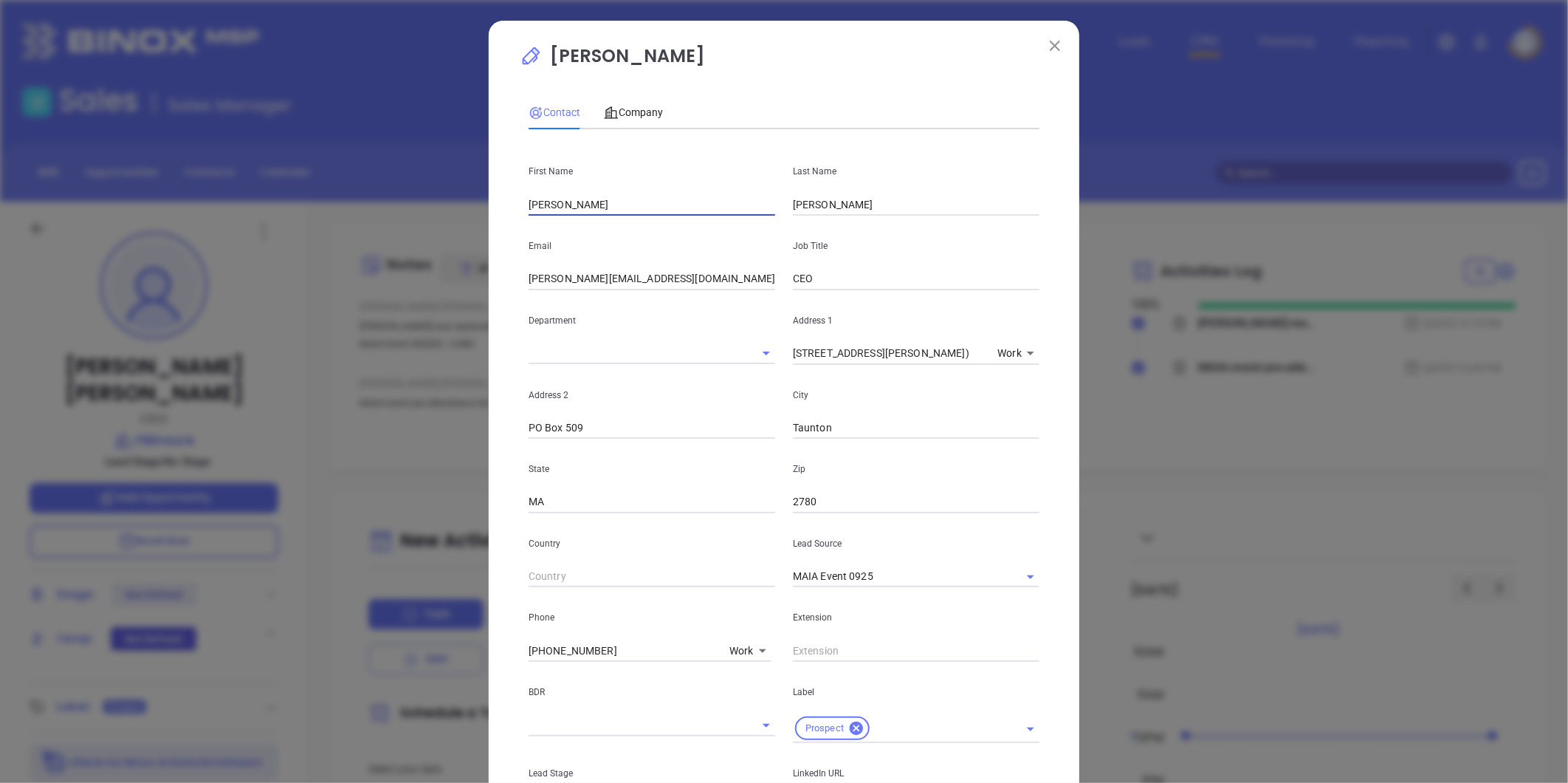
drag, startPoint x: 569, startPoint y: 195, endPoint x: 449, endPoint y: 218, distance: 122.2
click at [451, 217] on div "Russel Martorana Contact Company First Name Russel Last Name Martorana Email ru…" at bounding box center [784, 391] width 1568 height 783
paste input "Joe Bickel"
drag, startPoint x: 547, startPoint y: 201, endPoint x: 549, endPoint y: 218, distance: 17.1
click at [604, 208] on input "Joe Bickel" at bounding box center [652, 204] width 247 height 22
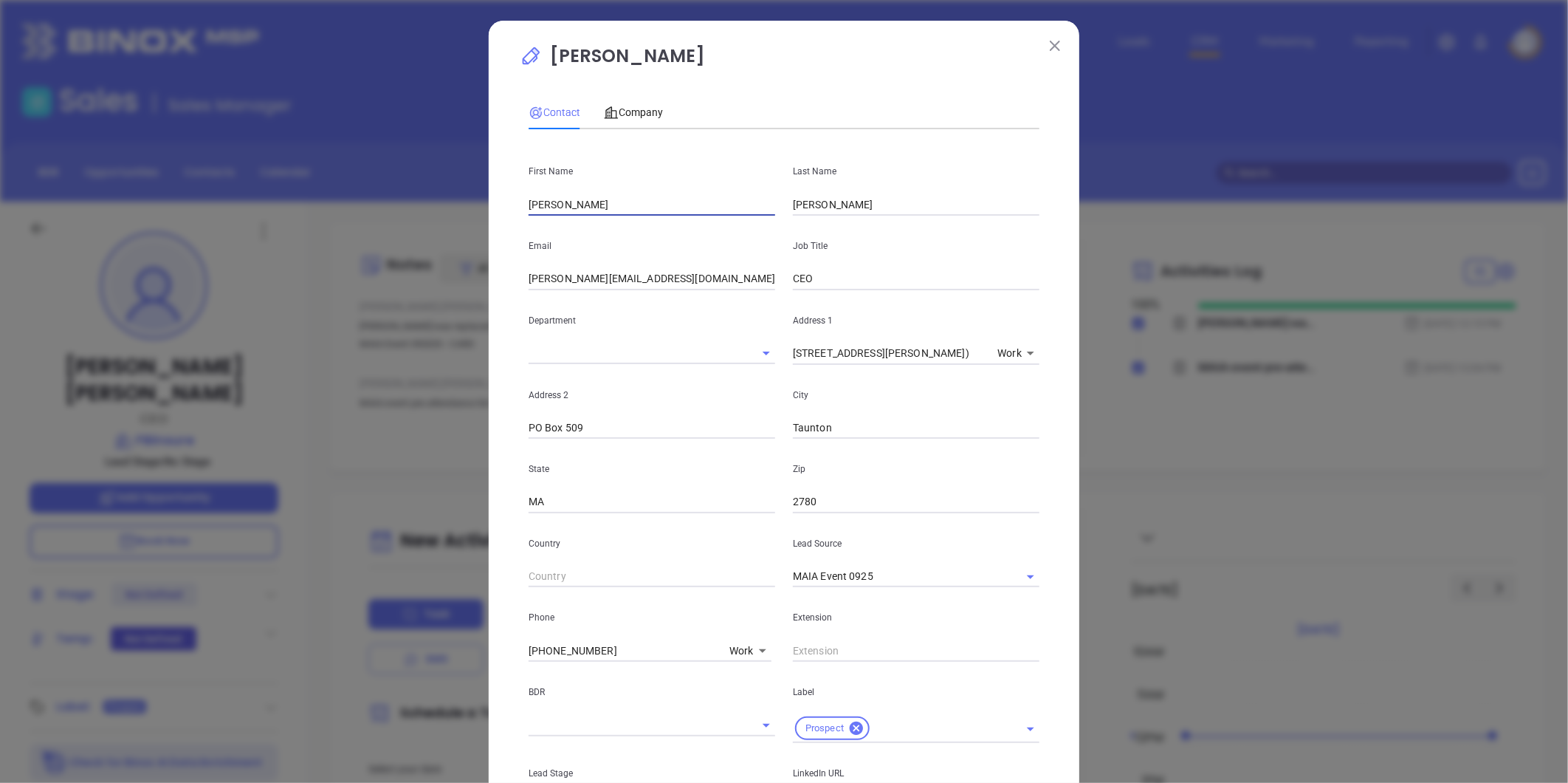
drag, startPoint x: 543, startPoint y: 210, endPoint x: 615, endPoint y: 216, distance: 72.2
click at [615, 215] on input "Joe Bickel" at bounding box center [652, 204] width 247 height 22
type input "Joe"
drag, startPoint x: 836, startPoint y: 209, endPoint x: 705, endPoint y: 215, distance: 131.1
click at [705, 215] on div "First Name Joe Last Name Martorana" at bounding box center [784, 179] width 529 height 75
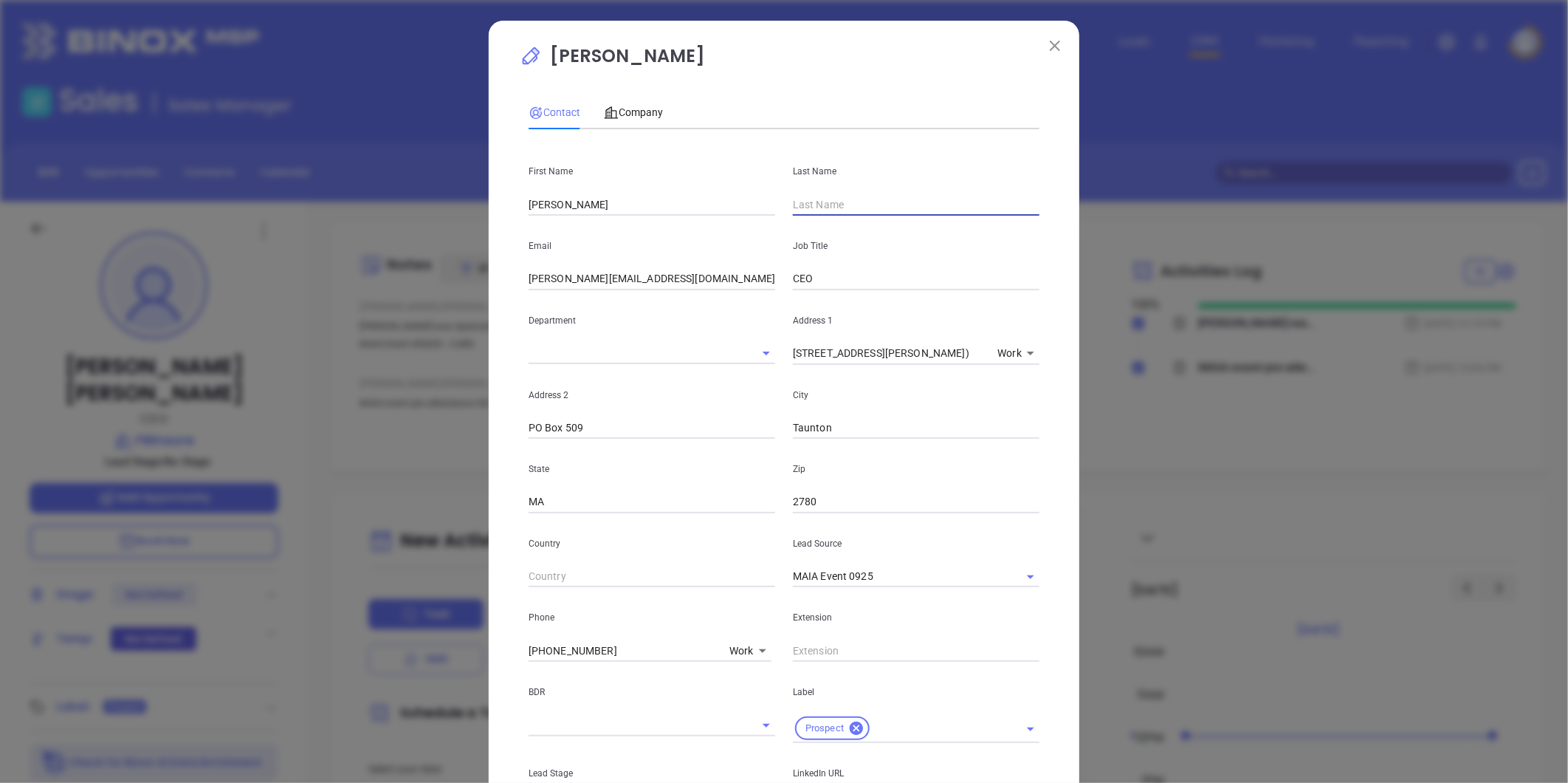
paste input "Bickel"
type input "Bickel"
drag, startPoint x: 654, startPoint y: 288, endPoint x: 531, endPoint y: 303, distance: 123.9
click at [532, 303] on div "First Name Joe Last Name Bickel Email russ@fbinsure.com Job Title CEO Departmen…" at bounding box center [784, 570] width 511 height 859
type input "r"
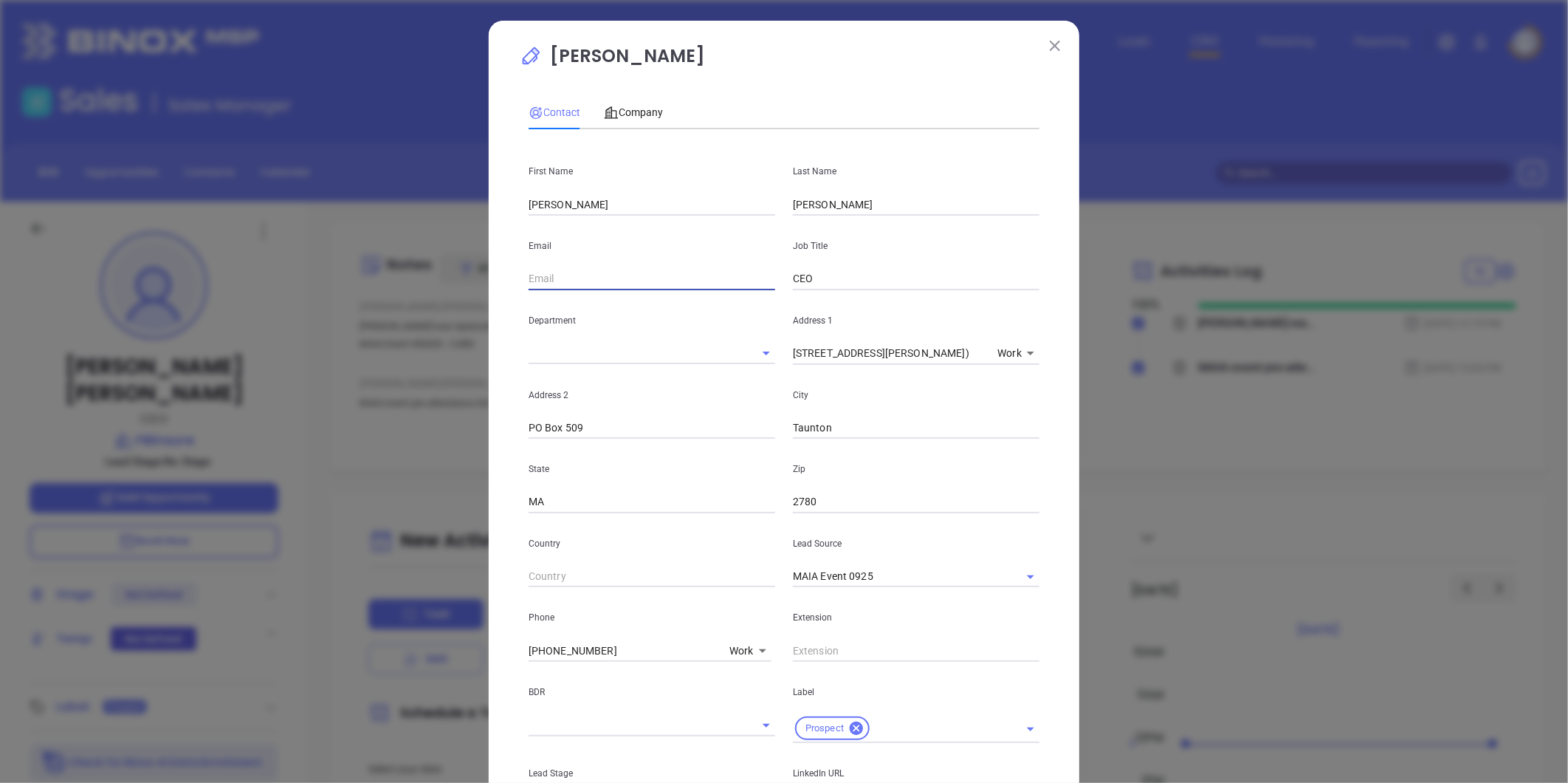
paste input "jbickel@fbinsure.com"
type input "jbickel@fbinsure.com"
drag, startPoint x: 805, startPoint y: 273, endPoint x: 691, endPoint y: 270, distance: 114.0
click at [691, 270] on div "Email jbickel@fbinsure.com Job Title CEO" at bounding box center [784, 253] width 529 height 75
type input "Vp sales"
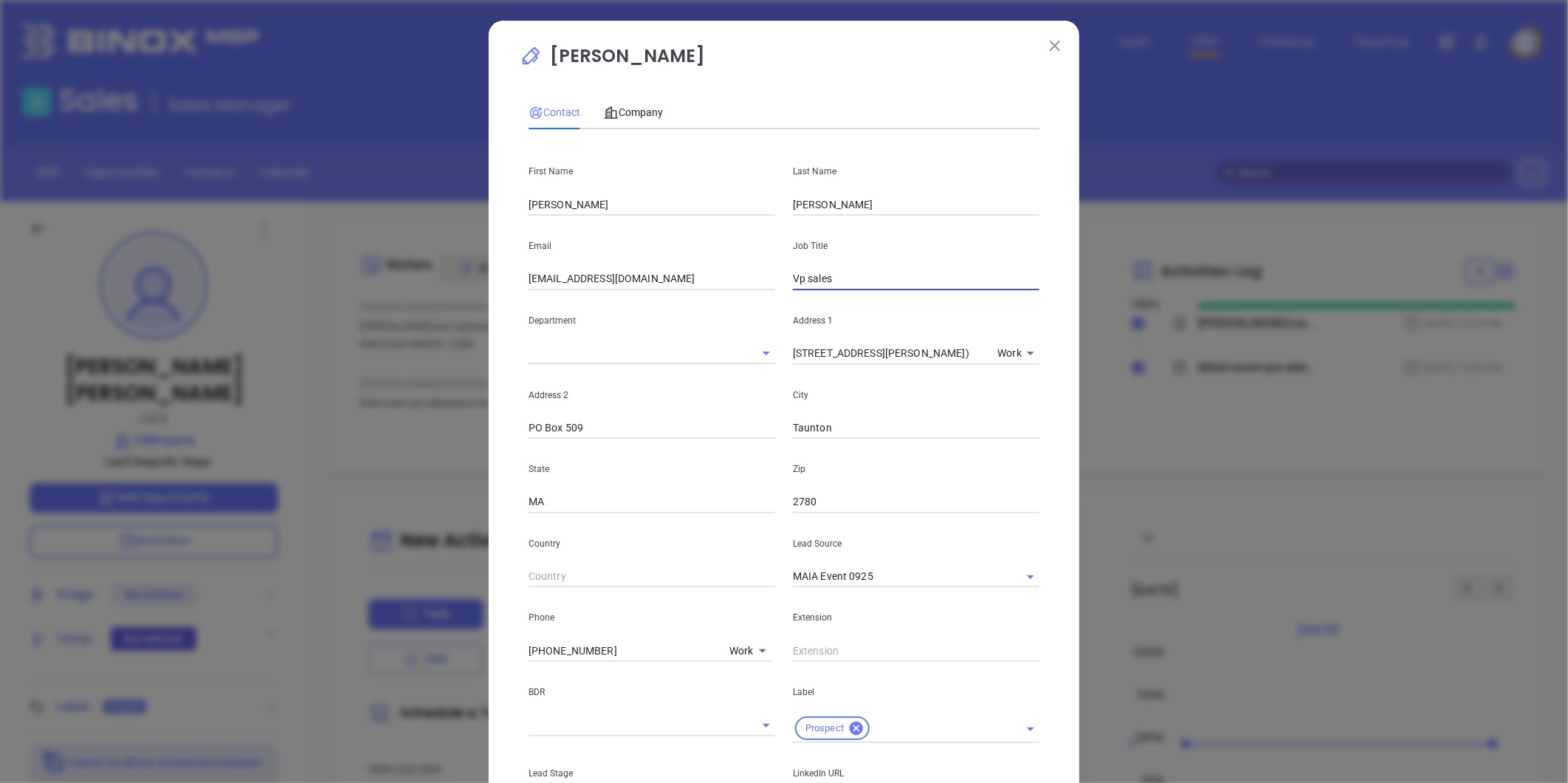
drag, startPoint x: 797, startPoint y: 284, endPoint x: 767, endPoint y: 290, distance: 30.6
click at [767, 290] on div "Email jbickel@fbinsure.com Job Title Vp sales" at bounding box center [784, 253] width 529 height 75
type input "VP, Sales"
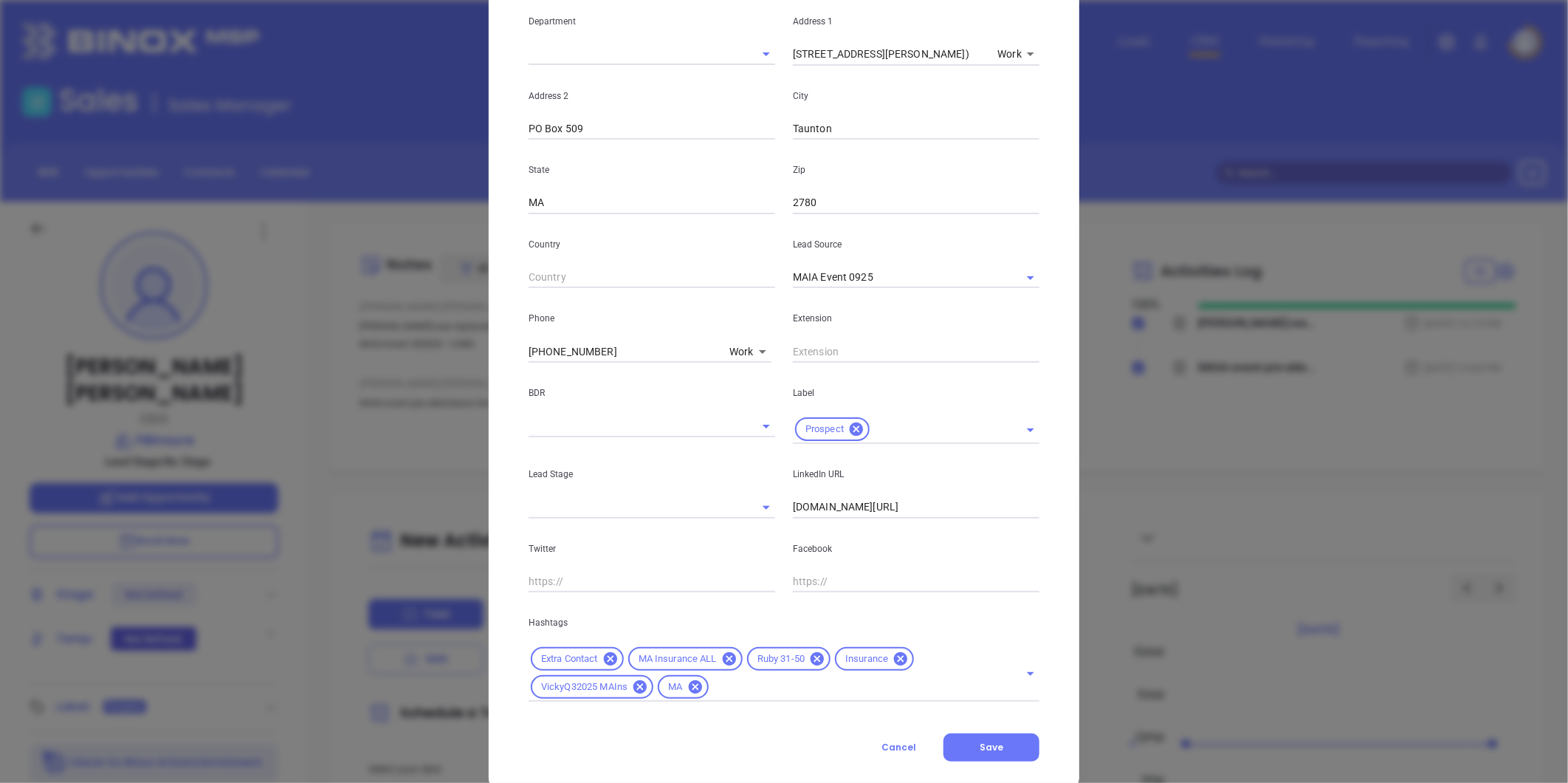
scroll to position [328, 0]
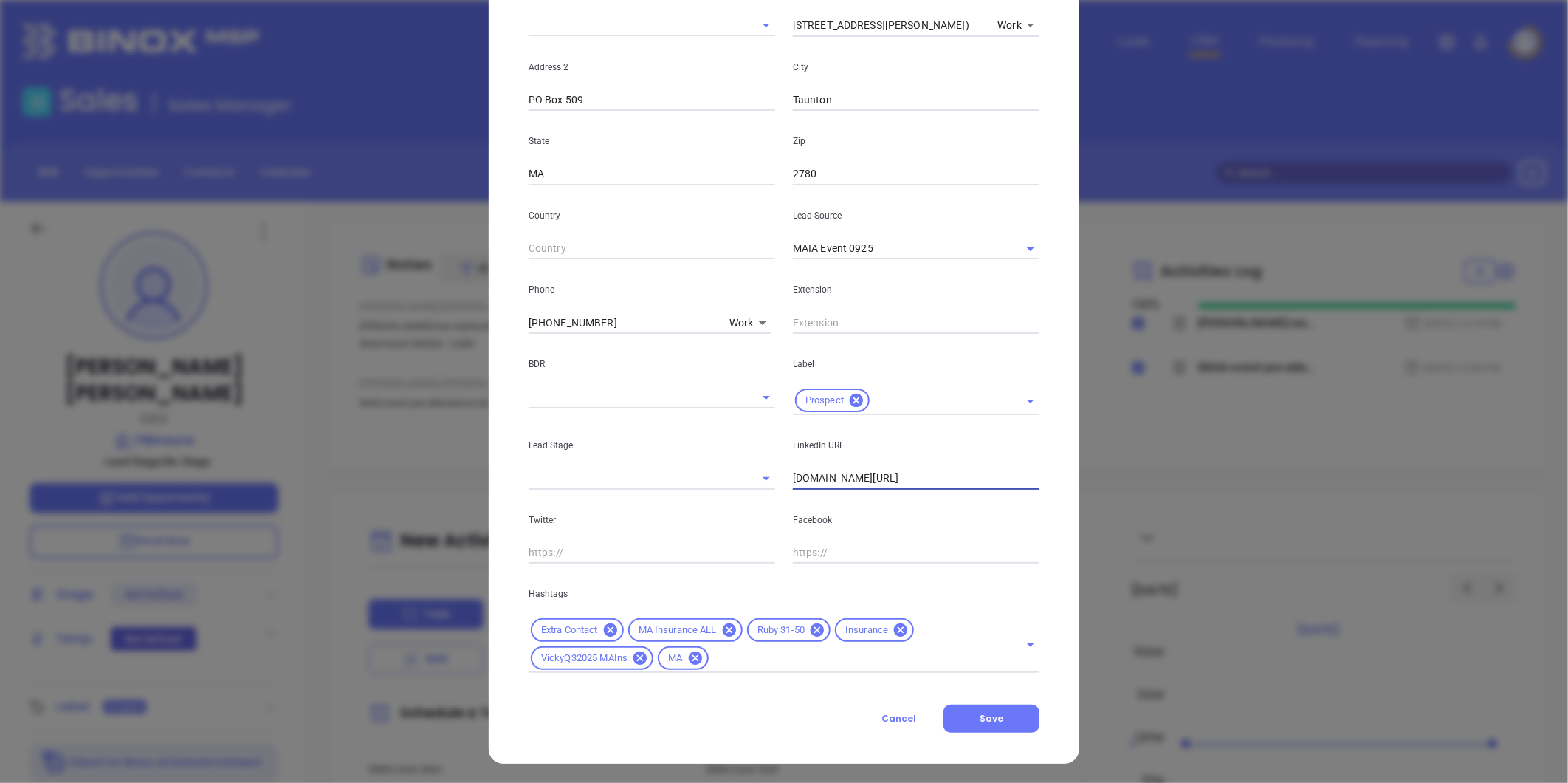
drag, startPoint x: 933, startPoint y: 488, endPoint x: 592, endPoint y: 520, distance: 342.5
click at [592, 520] on div "First Name Joe Last Name Bickel Email jbickel@fbinsure.com Job Title VP, Sales …" at bounding box center [784, 243] width 511 height 859
paste input "linkedin.com/in/joebickel"
type input "www.linkedin.com/in/joebickel"
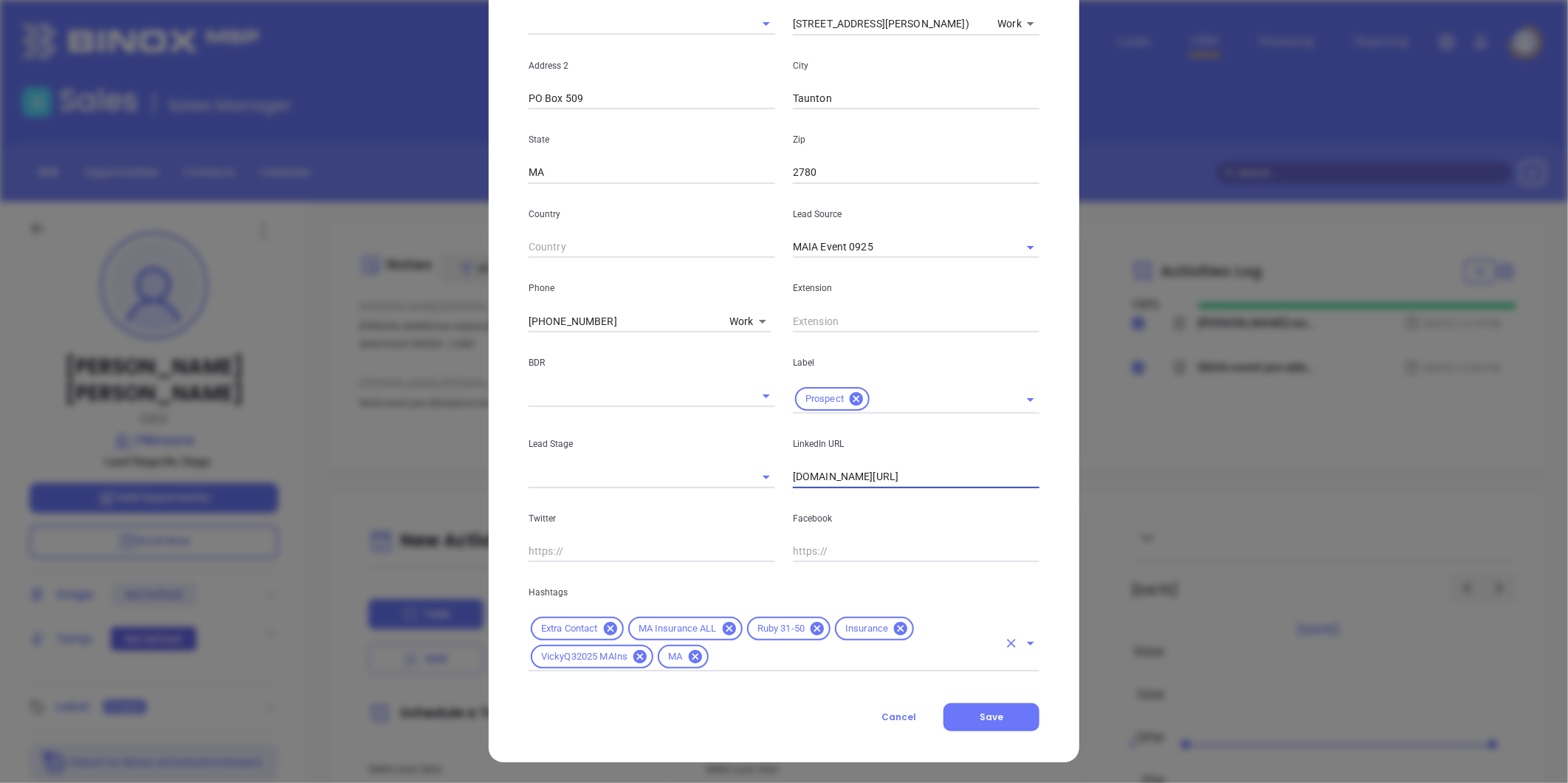
click at [736, 661] on input "text" at bounding box center [855, 656] width 288 height 19
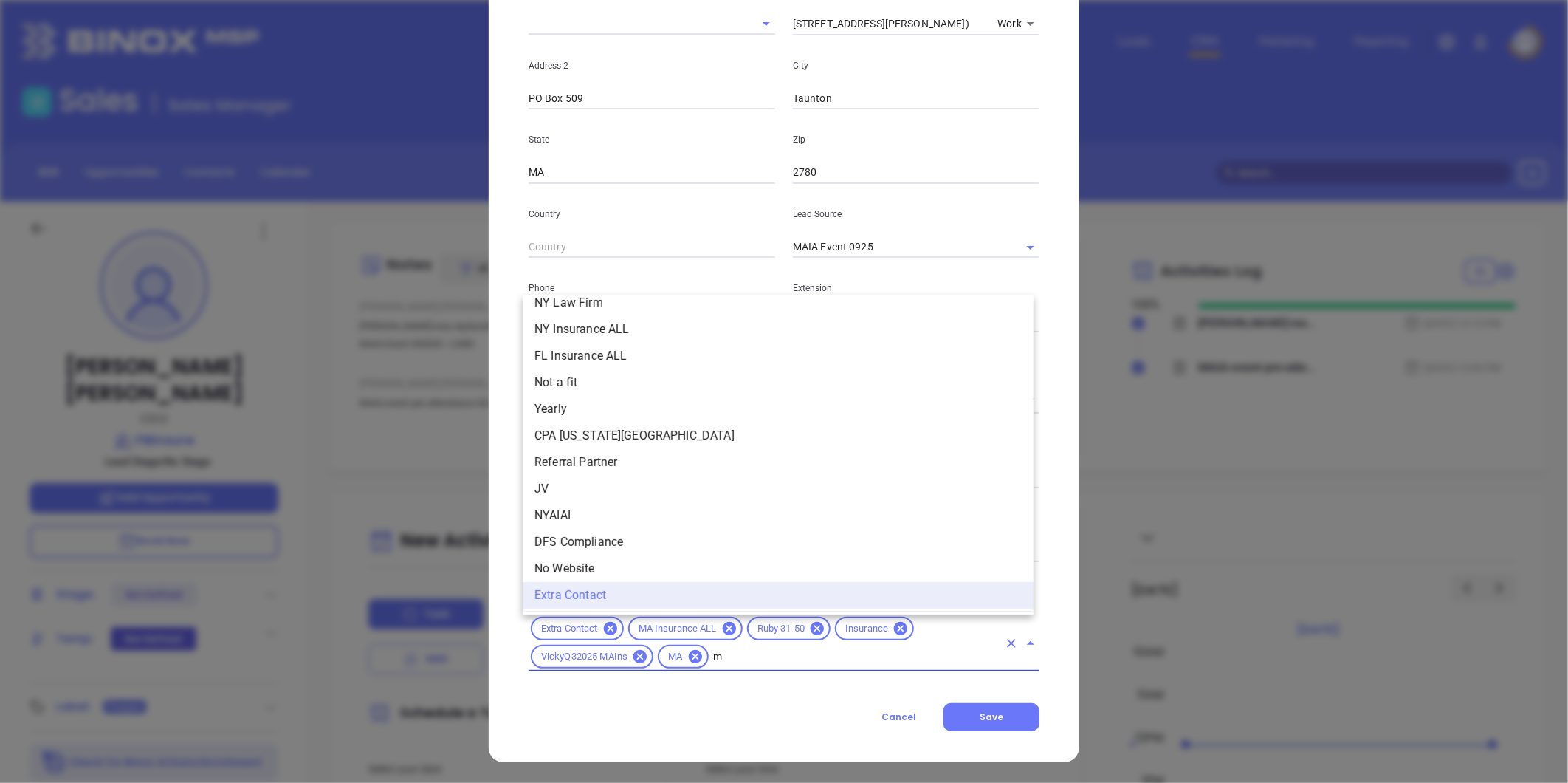
scroll to position [0, 0]
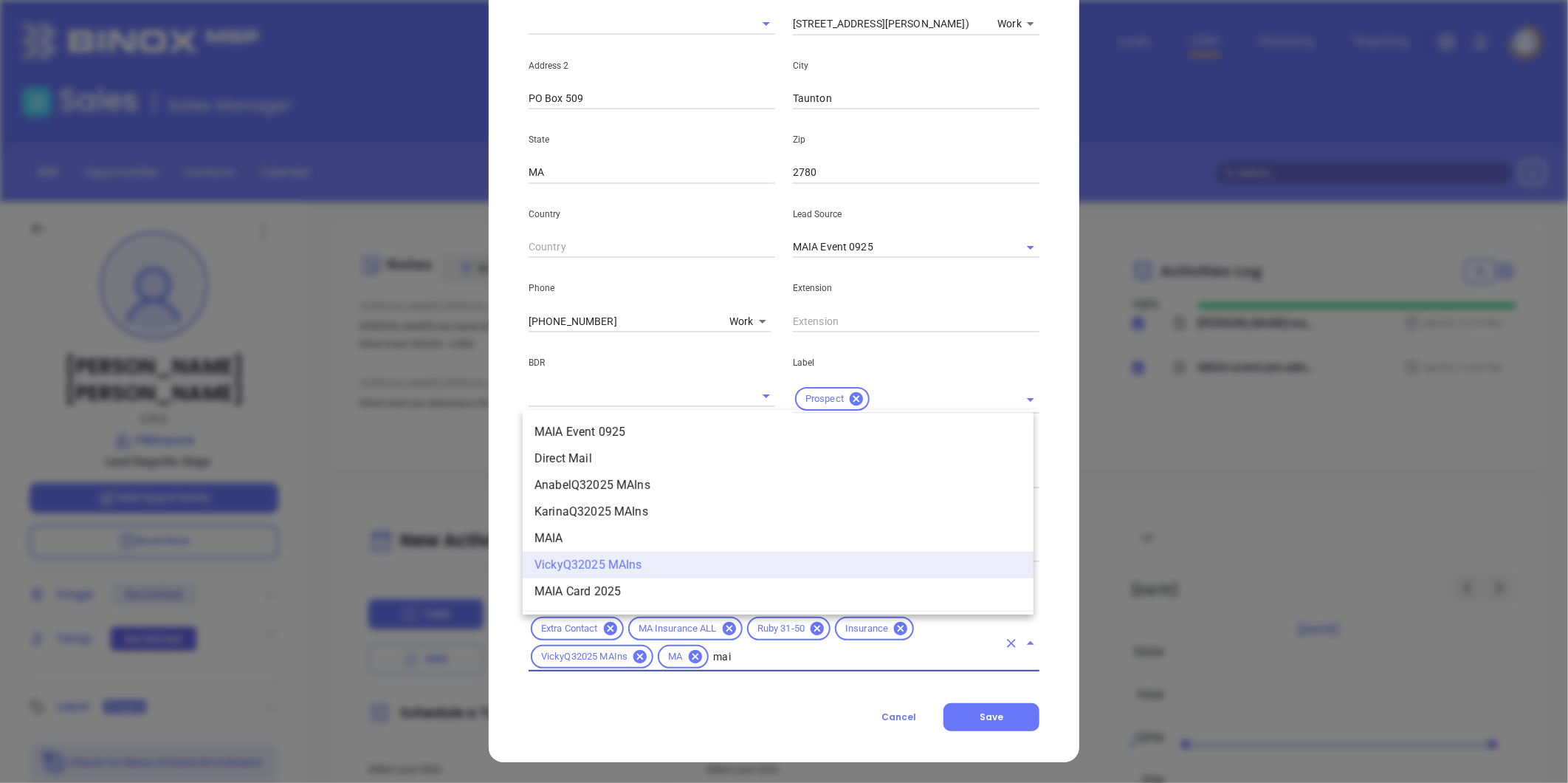
type input "maia"
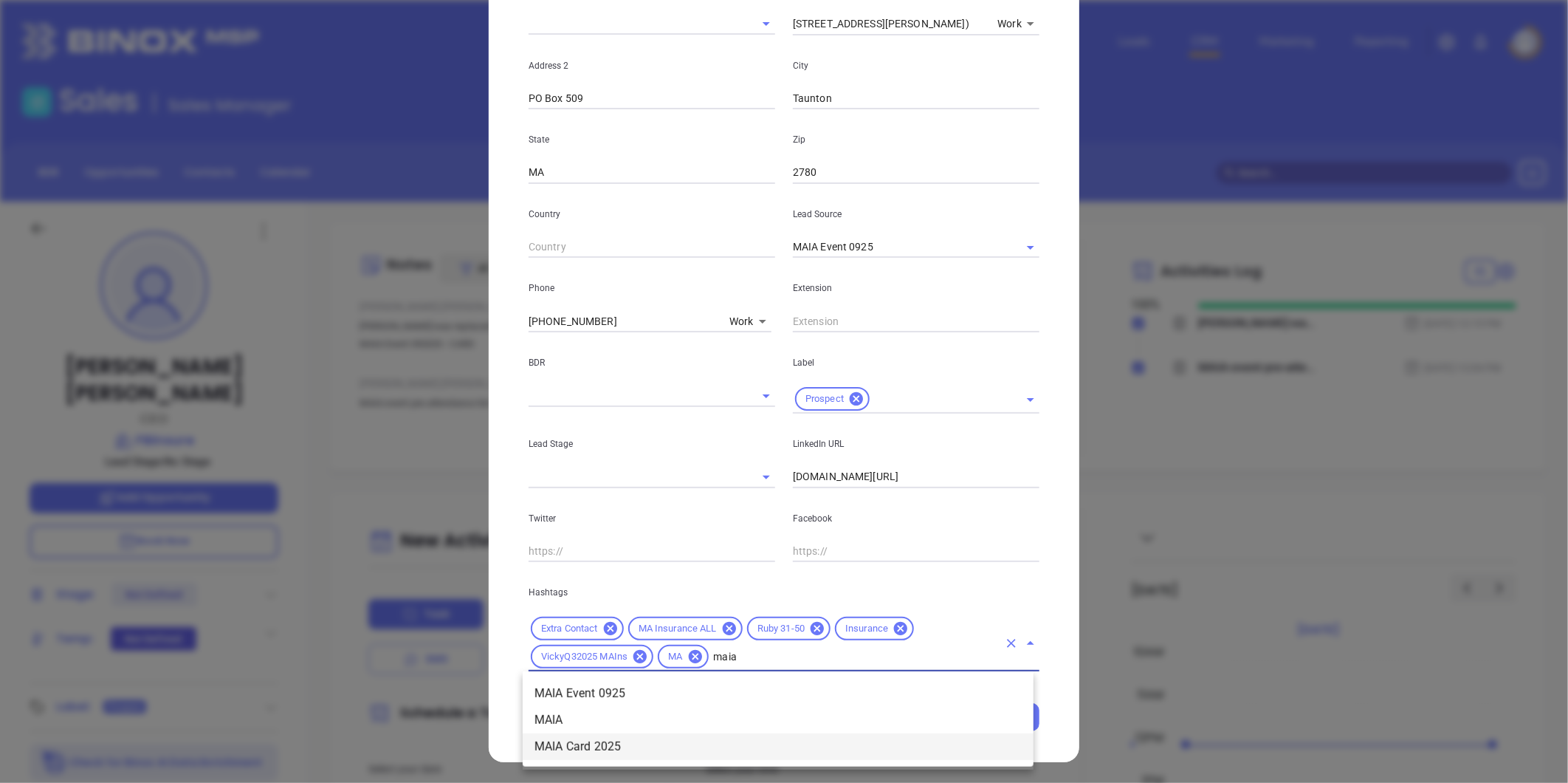
click at [554, 755] on li "MAIA Card 2025" at bounding box center [778, 746] width 511 height 27
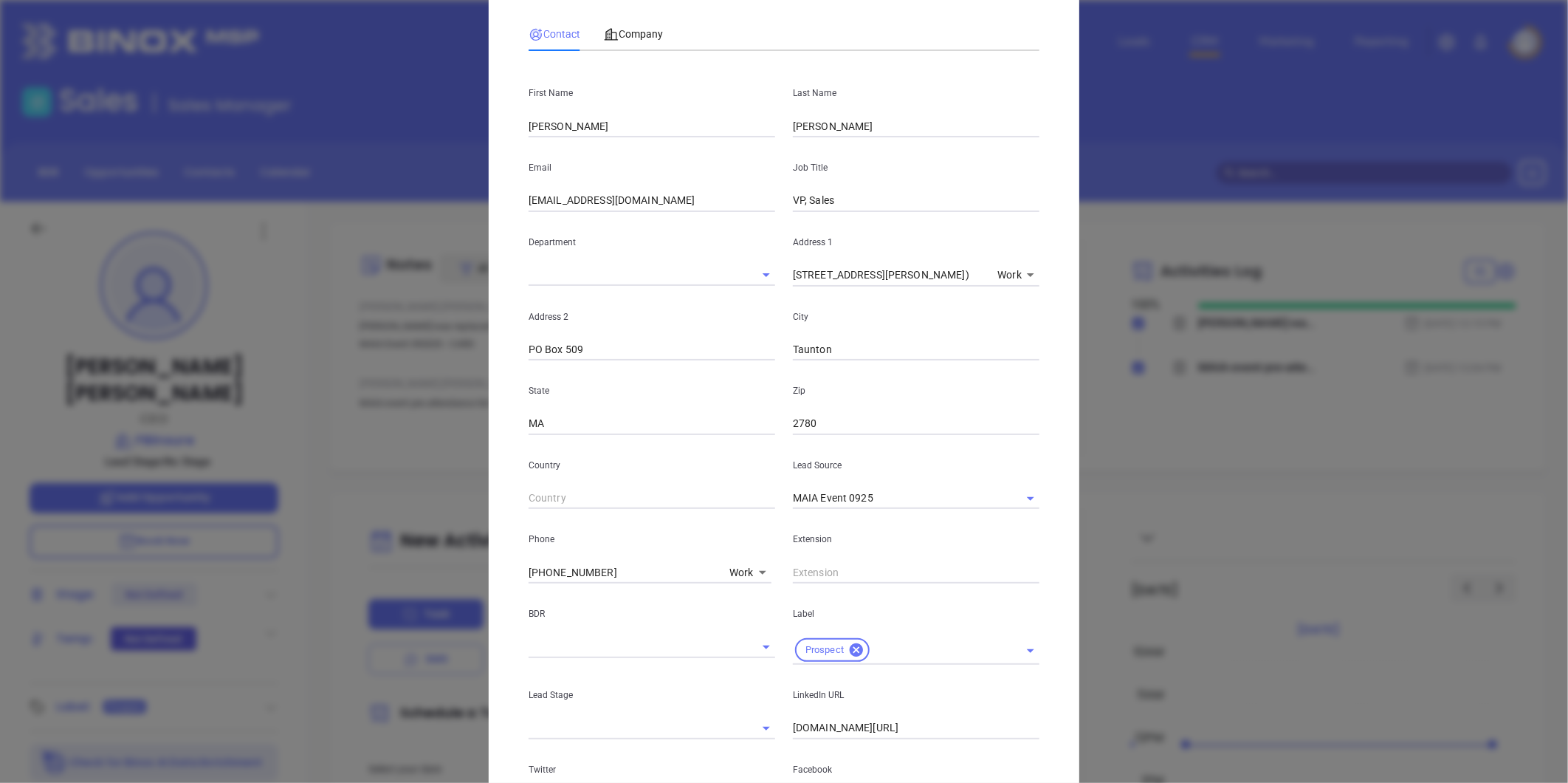
scroll to position [2, 0]
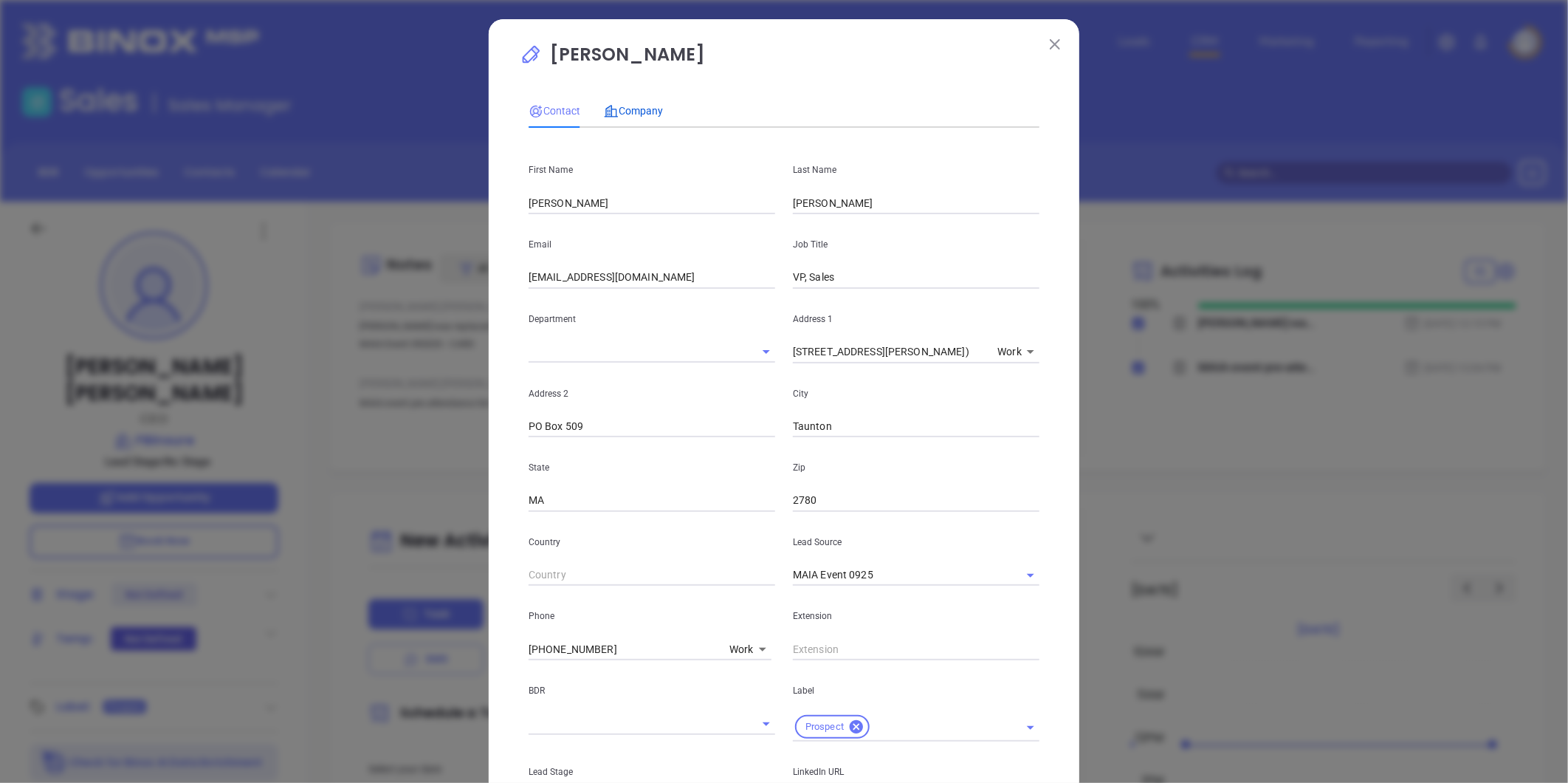
click at [638, 114] on span "Company" at bounding box center [634, 110] width 59 height 12
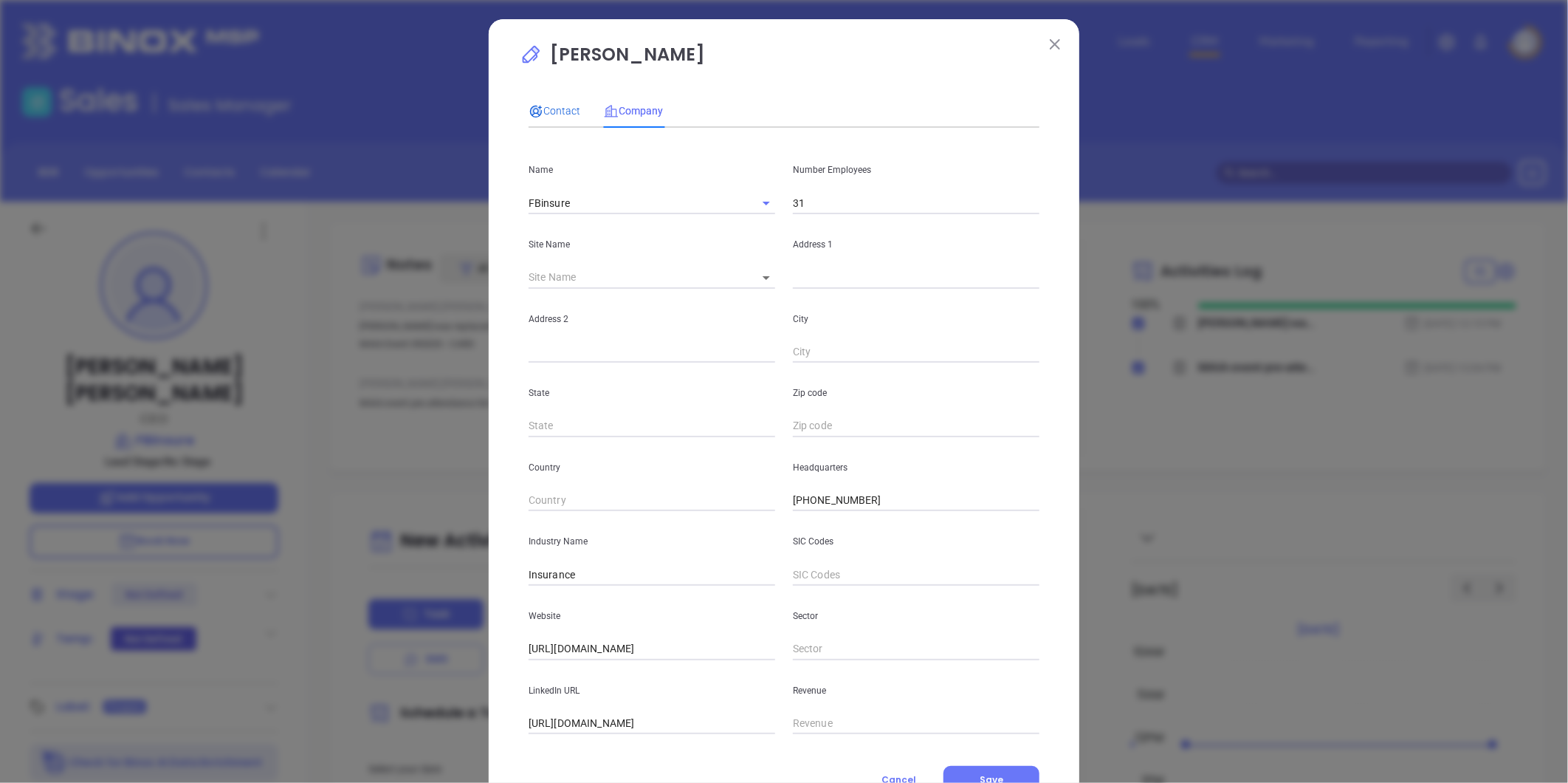
click at [542, 112] on span "Contact" at bounding box center [555, 110] width 52 height 12
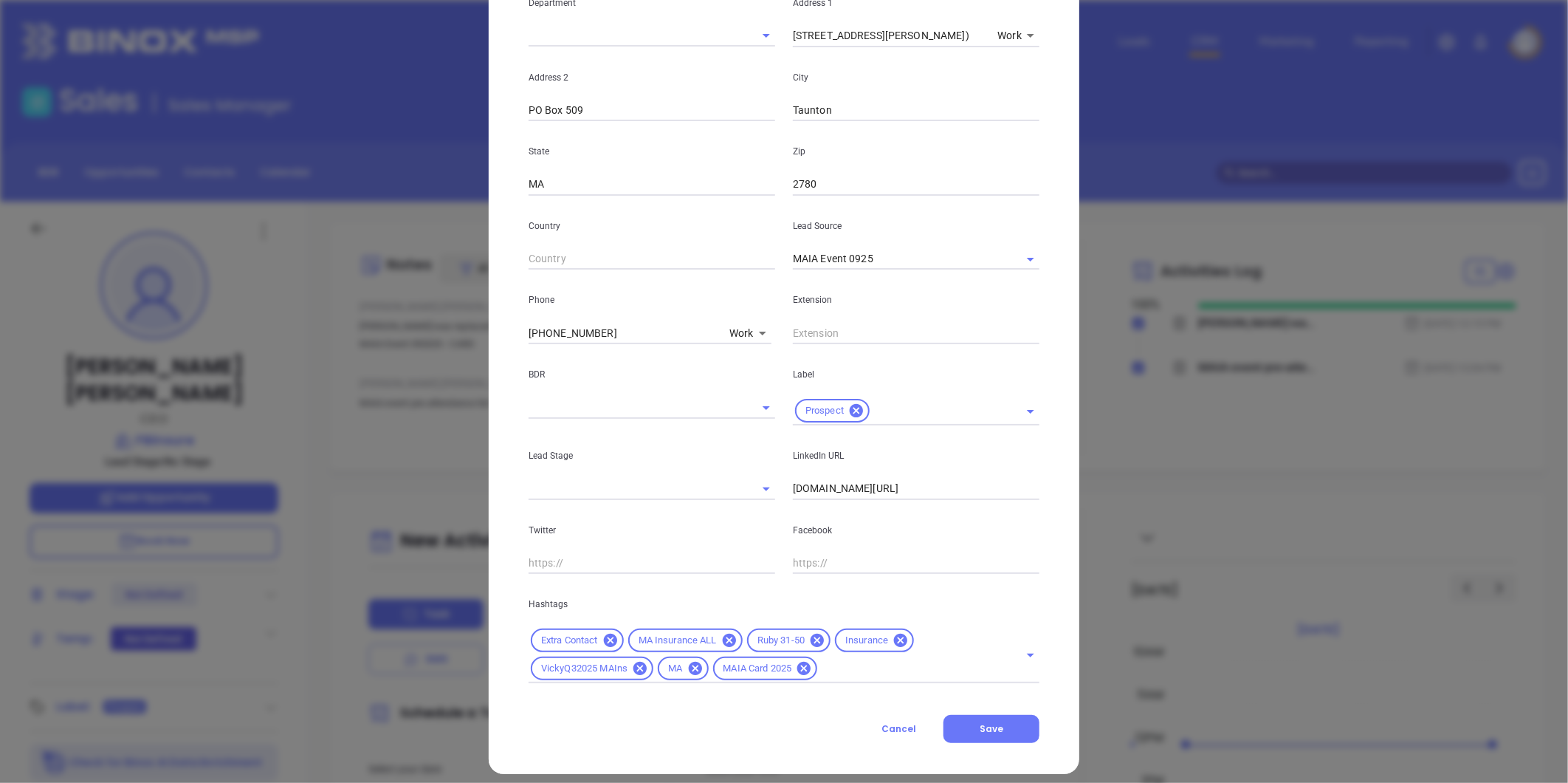
scroll to position [329, 0]
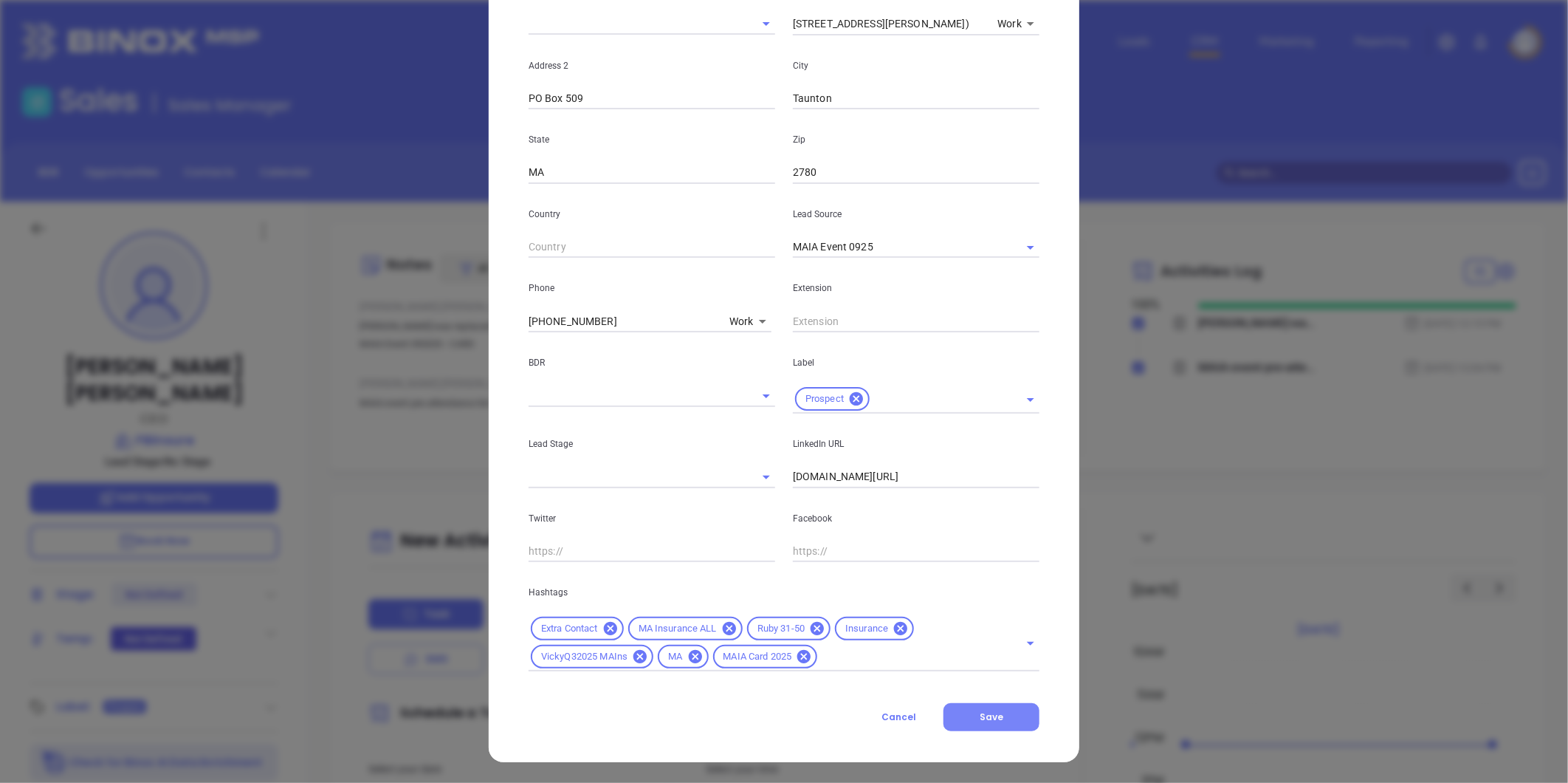
click at [999, 703] on button "Save" at bounding box center [991, 717] width 96 height 28
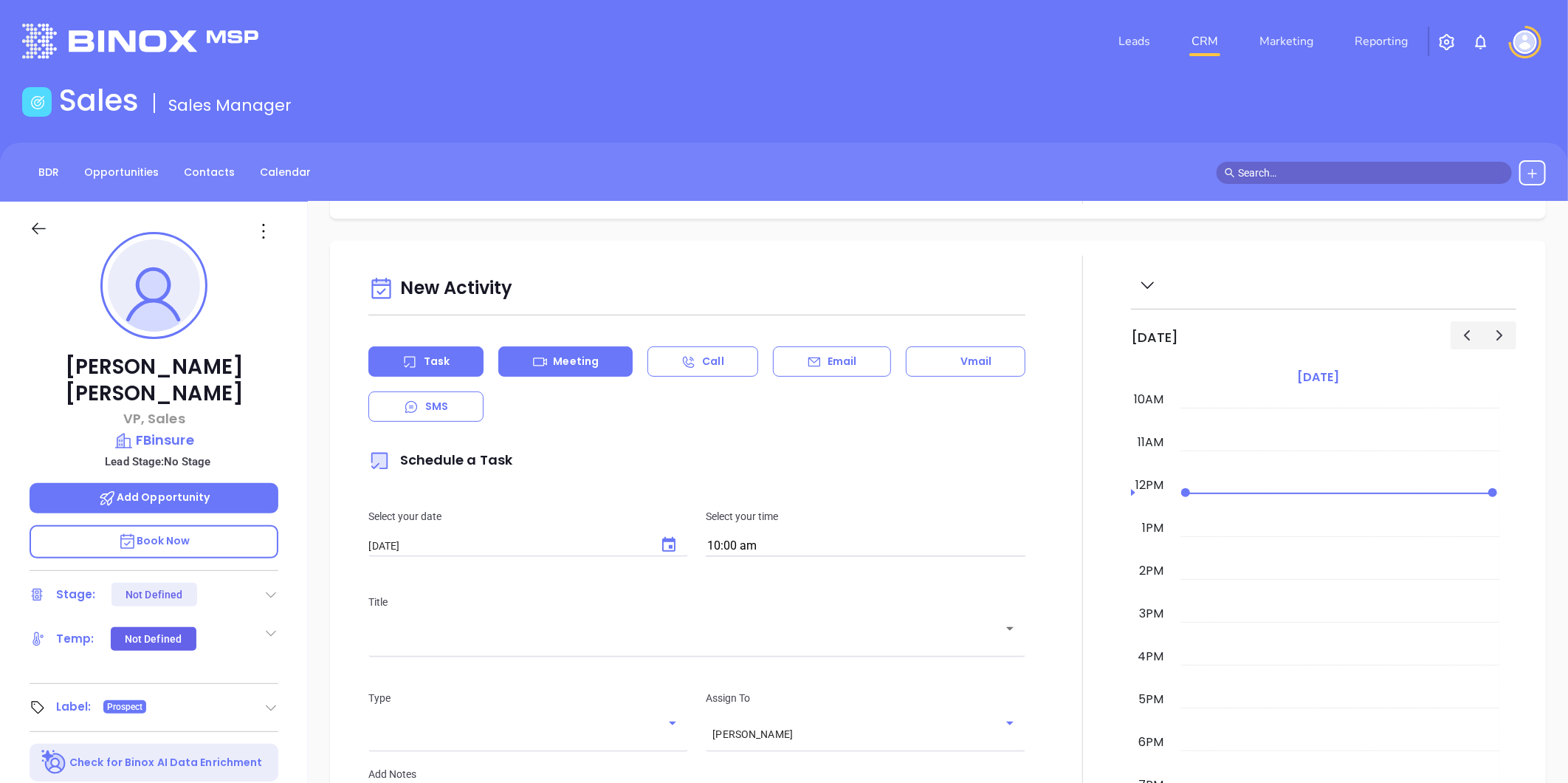
scroll to position [0, 0]
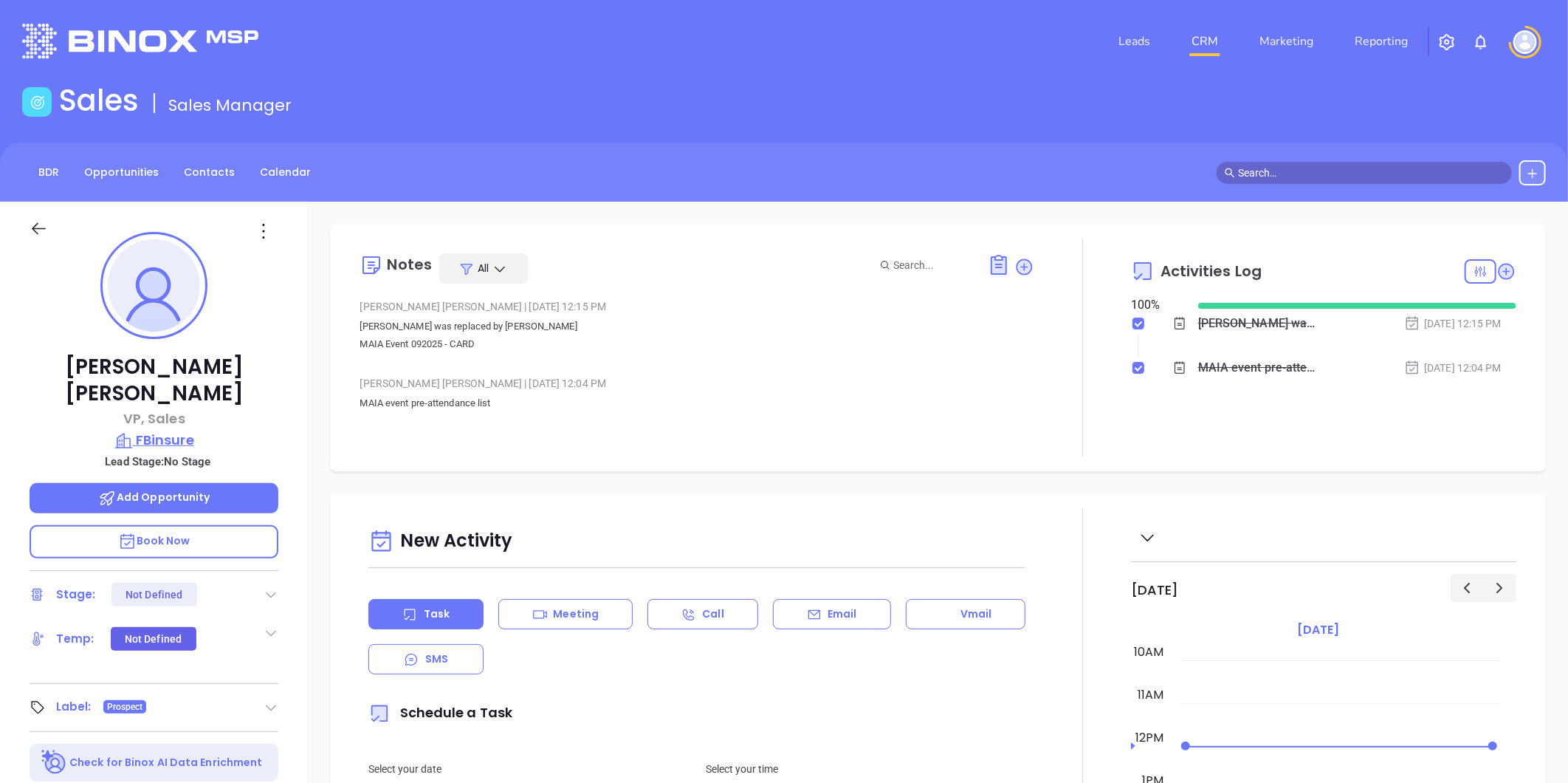
click at [171, 430] on p "FBinsure" at bounding box center [153, 440] width 249 height 20
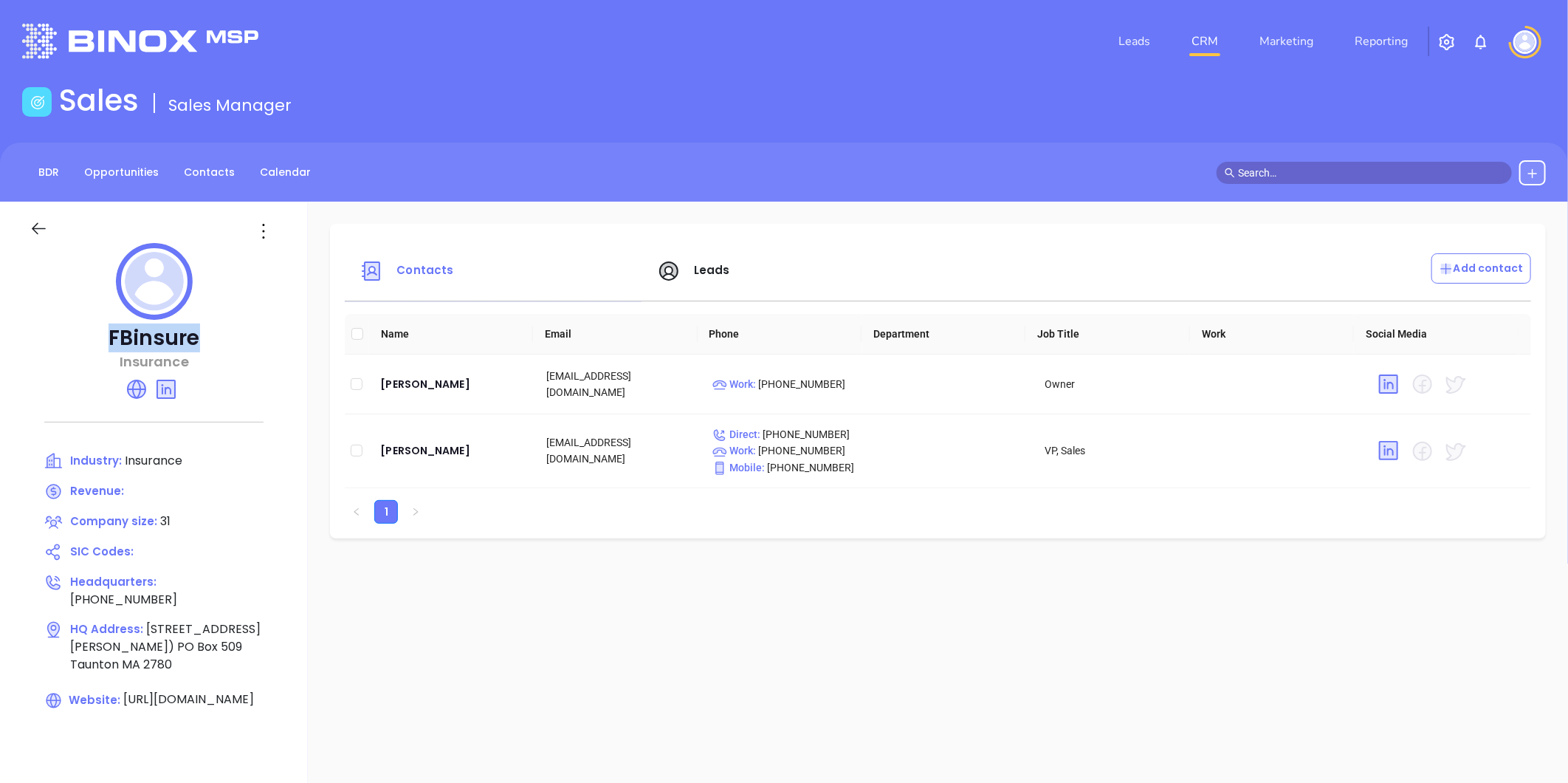
drag, startPoint x: 92, startPoint y: 327, endPoint x: 216, endPoint y: 334, distance: 124.2
click at [216, 334] on p "FBinsure" at bounding box center [153, 338] width 249 height 27
copy p "FBinsure"
click at [218, 173] on link "Contacts" at bounding box center [209, 173] width 69 height 24
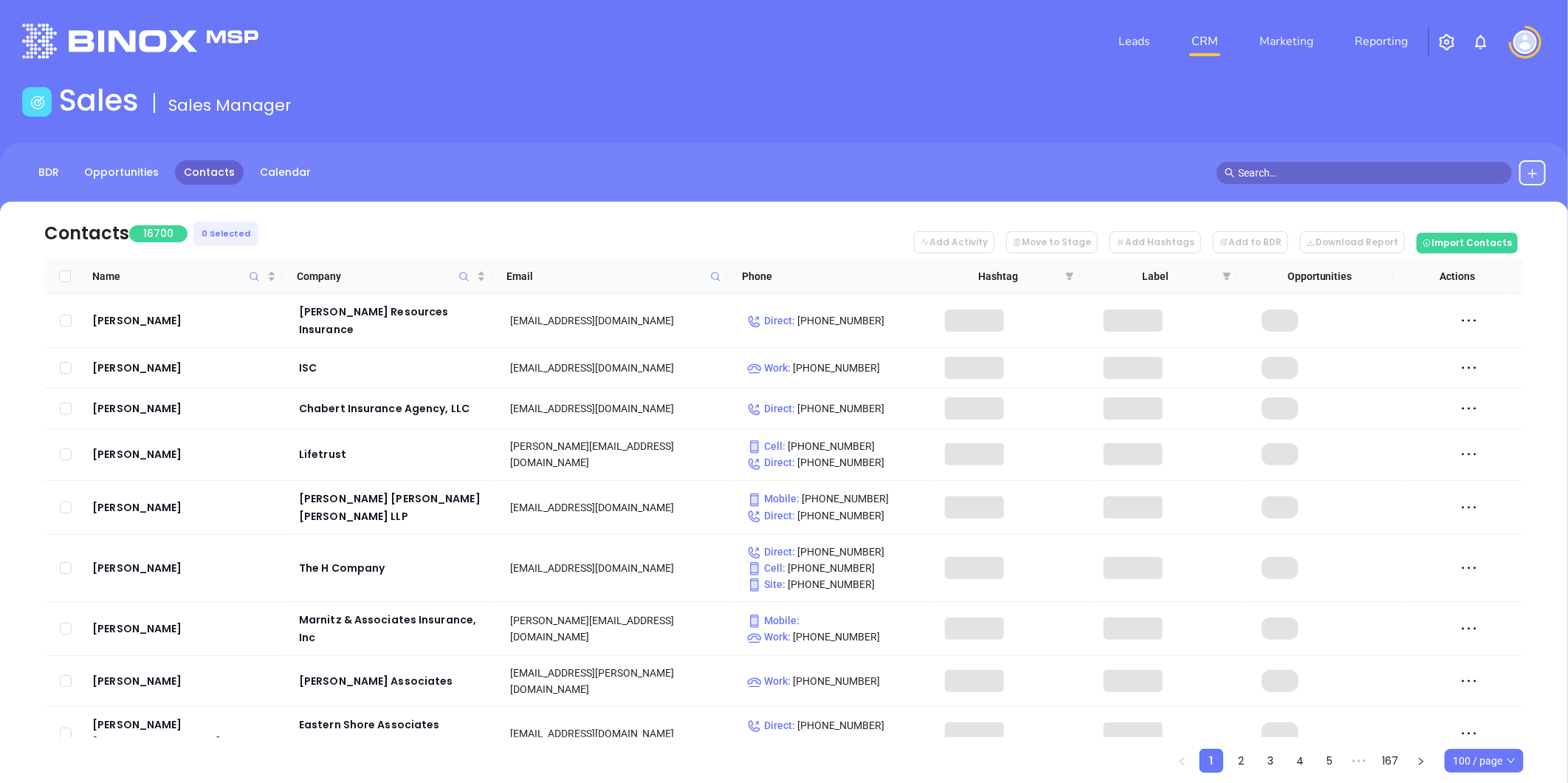
click at [716, 281] on icon at bounding box center [716, 277] width 11 height 11
paste input "princeinsuranceagency.com"
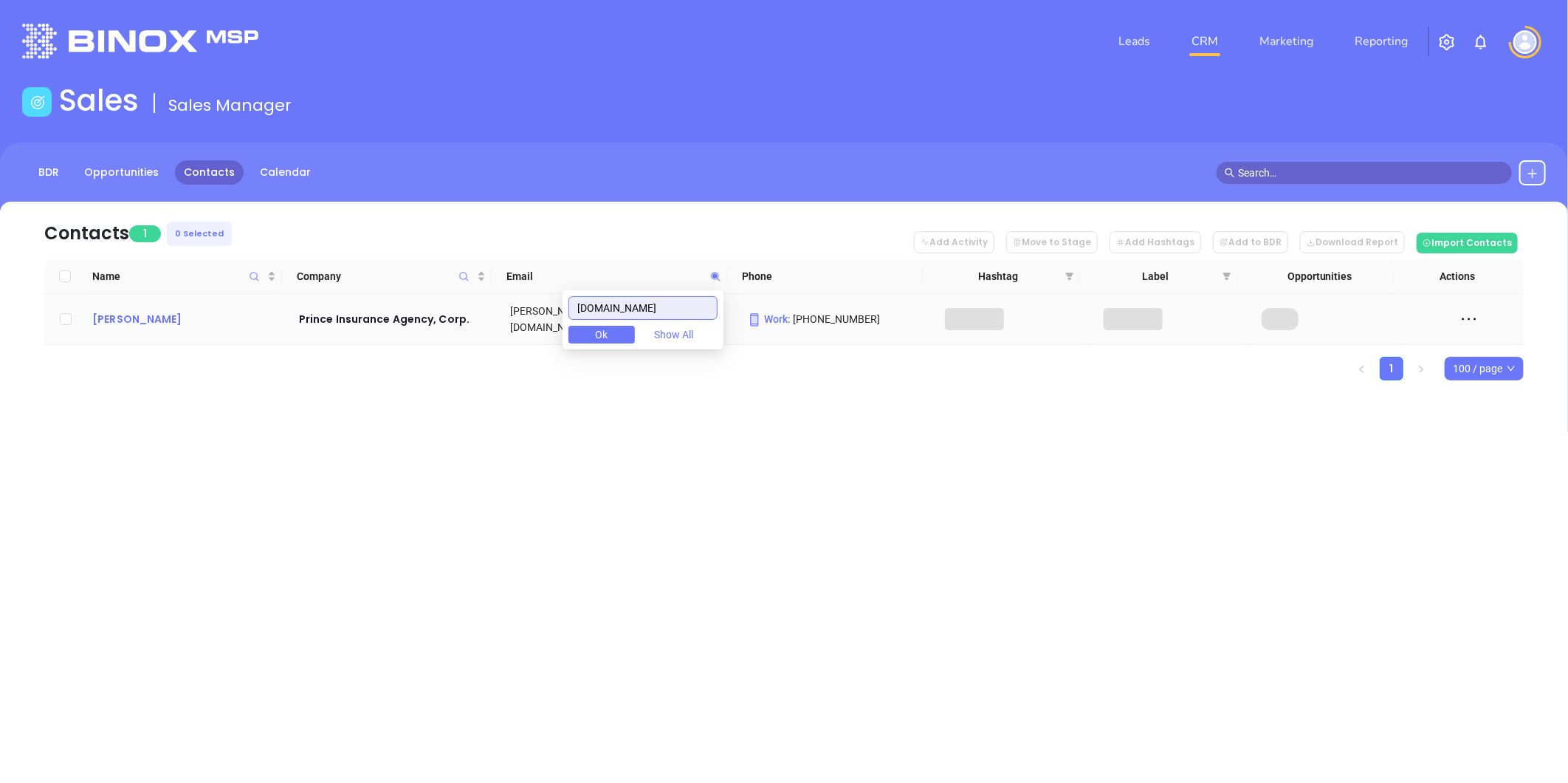
type input "princeinsuranceagency.com"
click at [111, 317] on div "Thomas Durfee" at bounding box center [185, 319] width 186 height 18
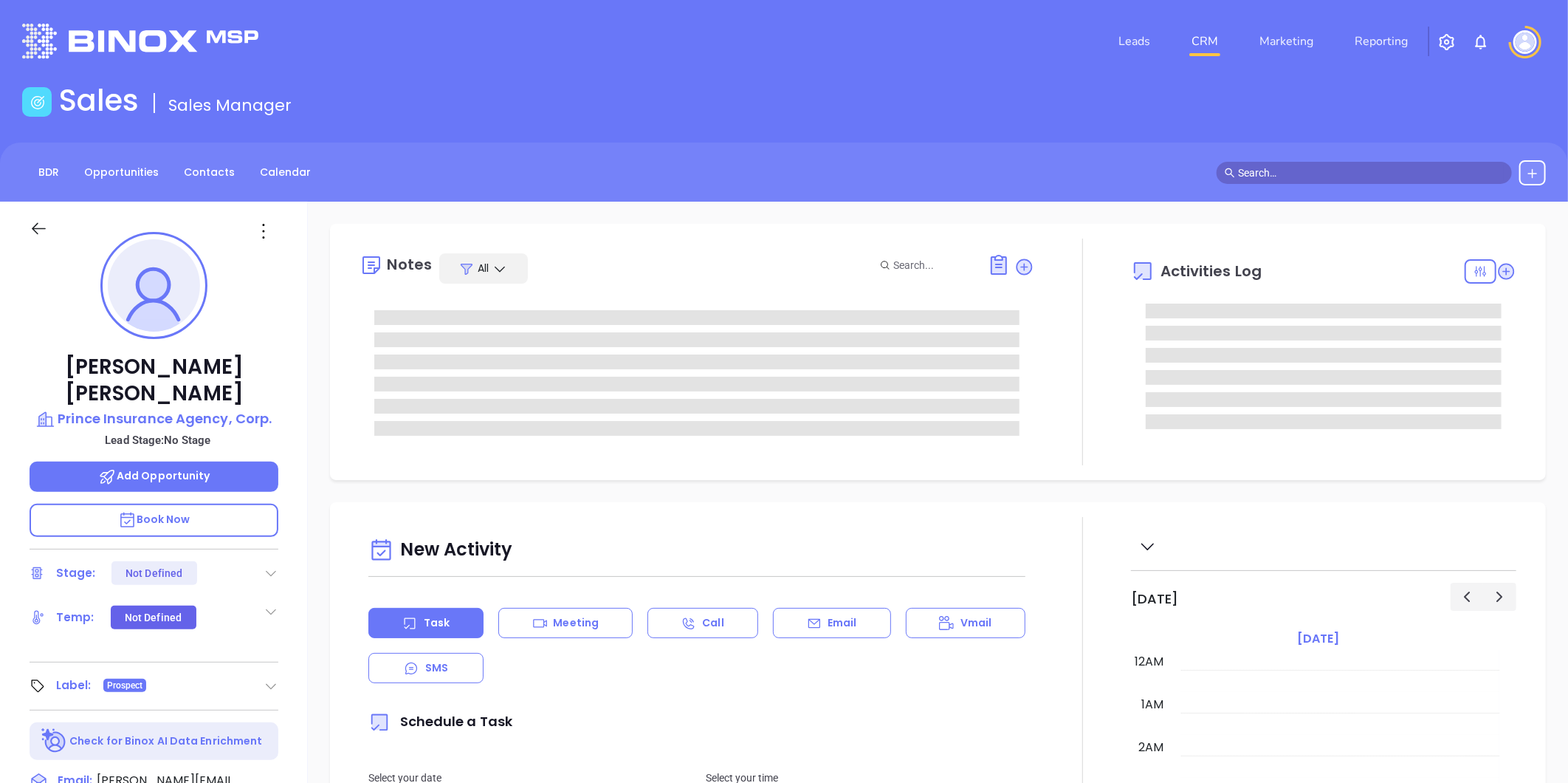
scroll to position [429, 0]
type input "[PERSON_NAME]"
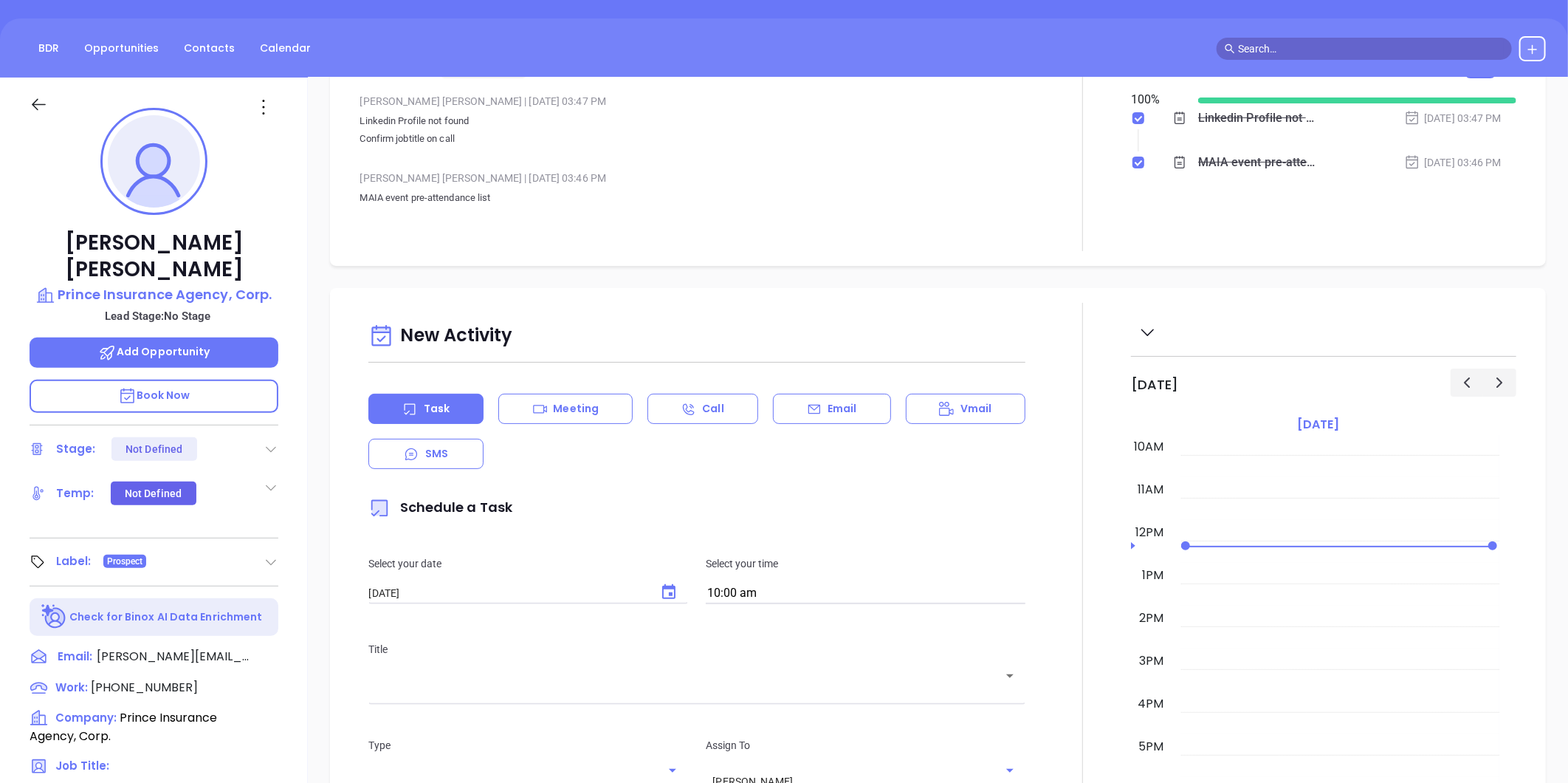
scroll to position [0, 0]
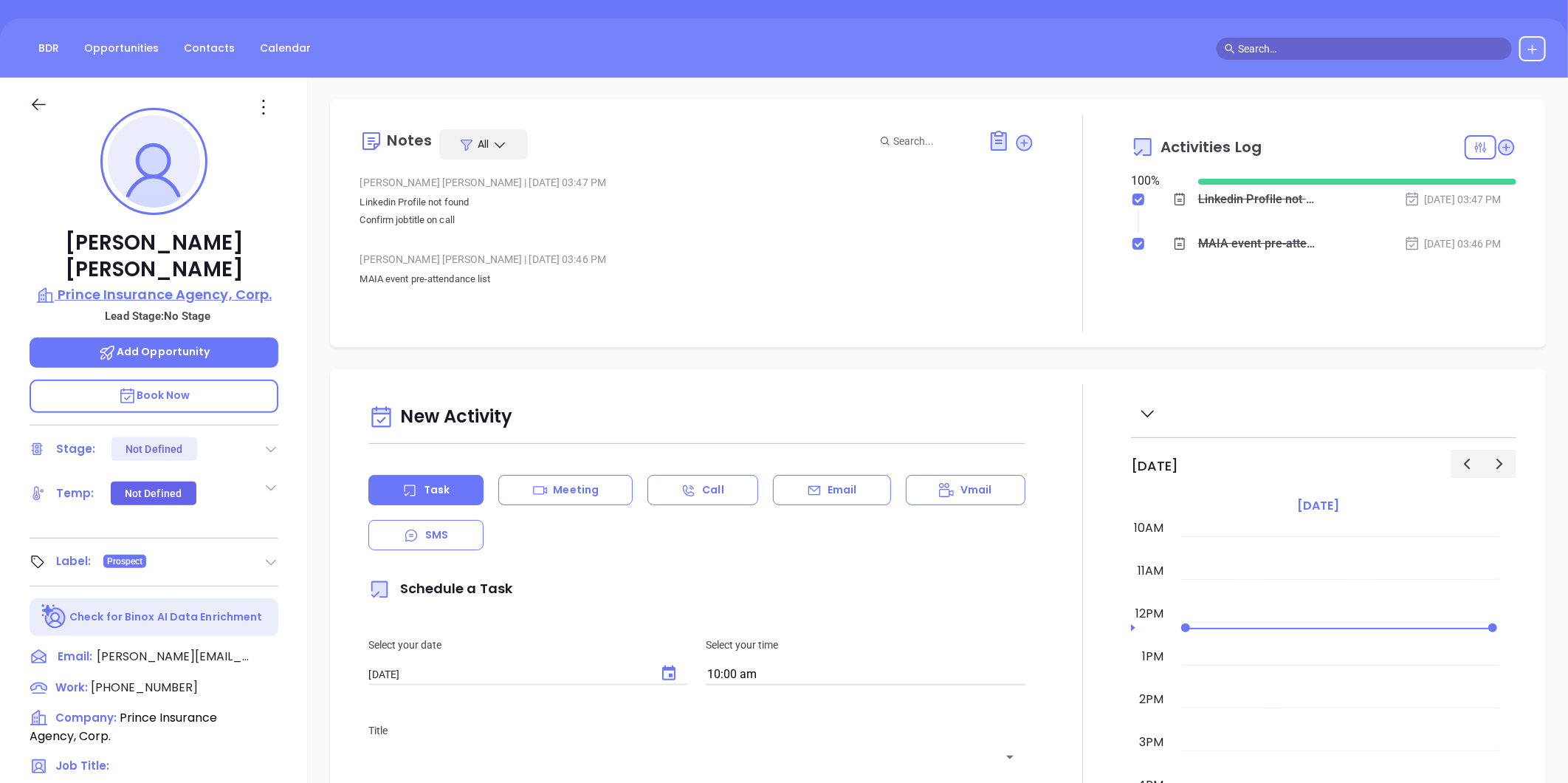
click at [192, 284] on p "Prince Insurance Agency, Corp." at bounding box center [153, 294] width 249 height 20
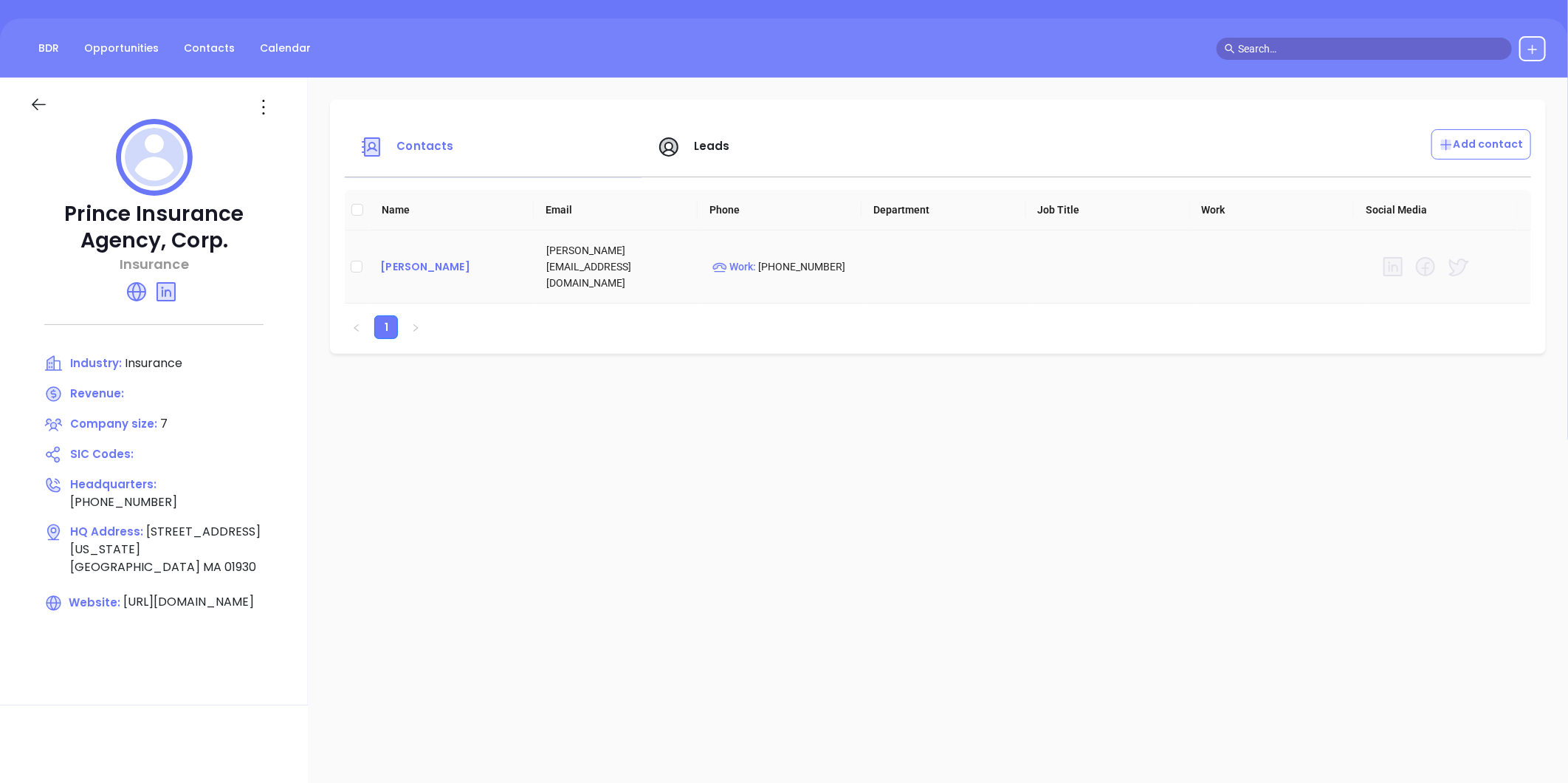
click at [423, 261] on div "Thomas Durfee" at bounding box center [452, 267] width 143 height 18
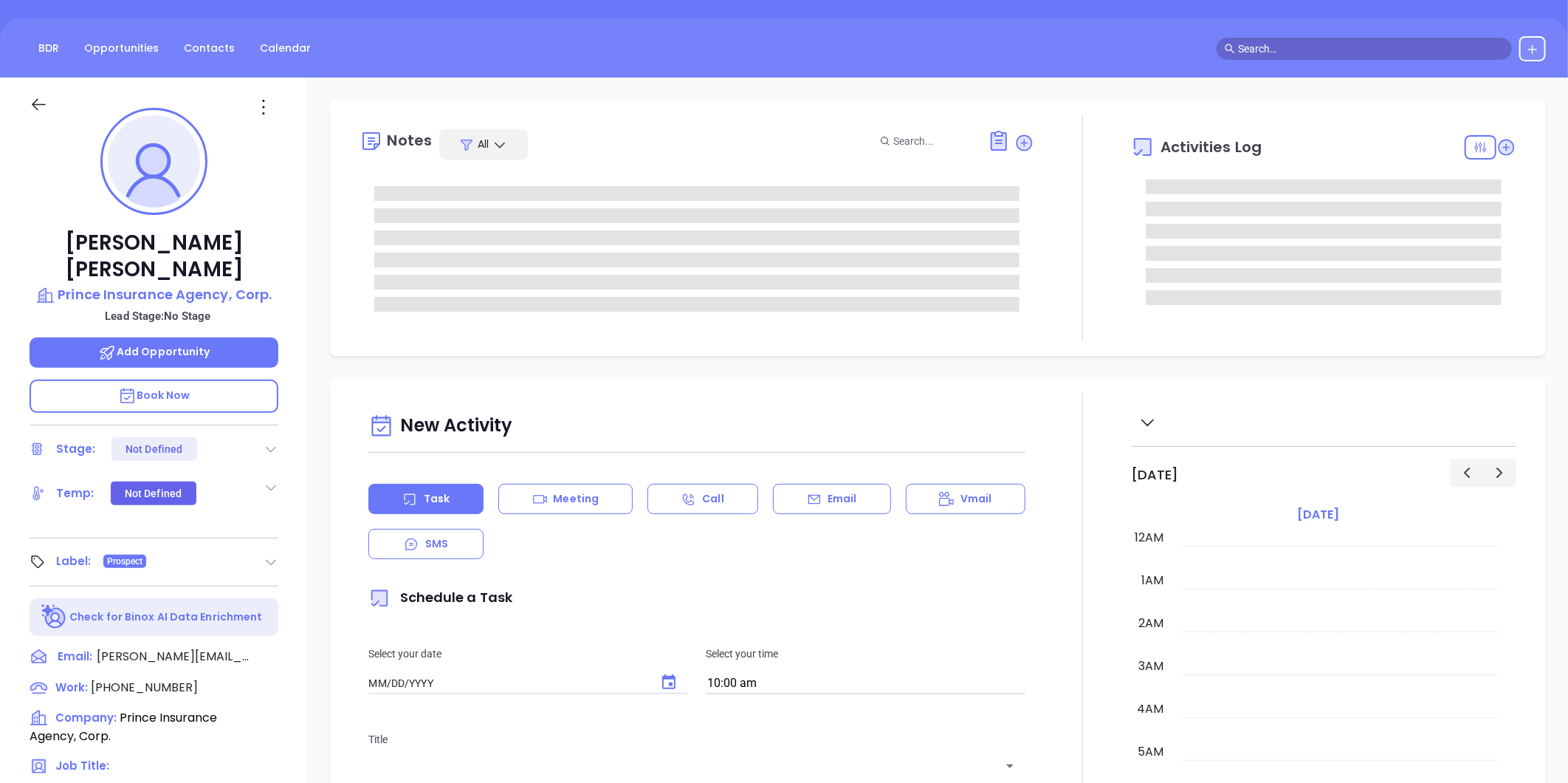
type input "[DATE]"
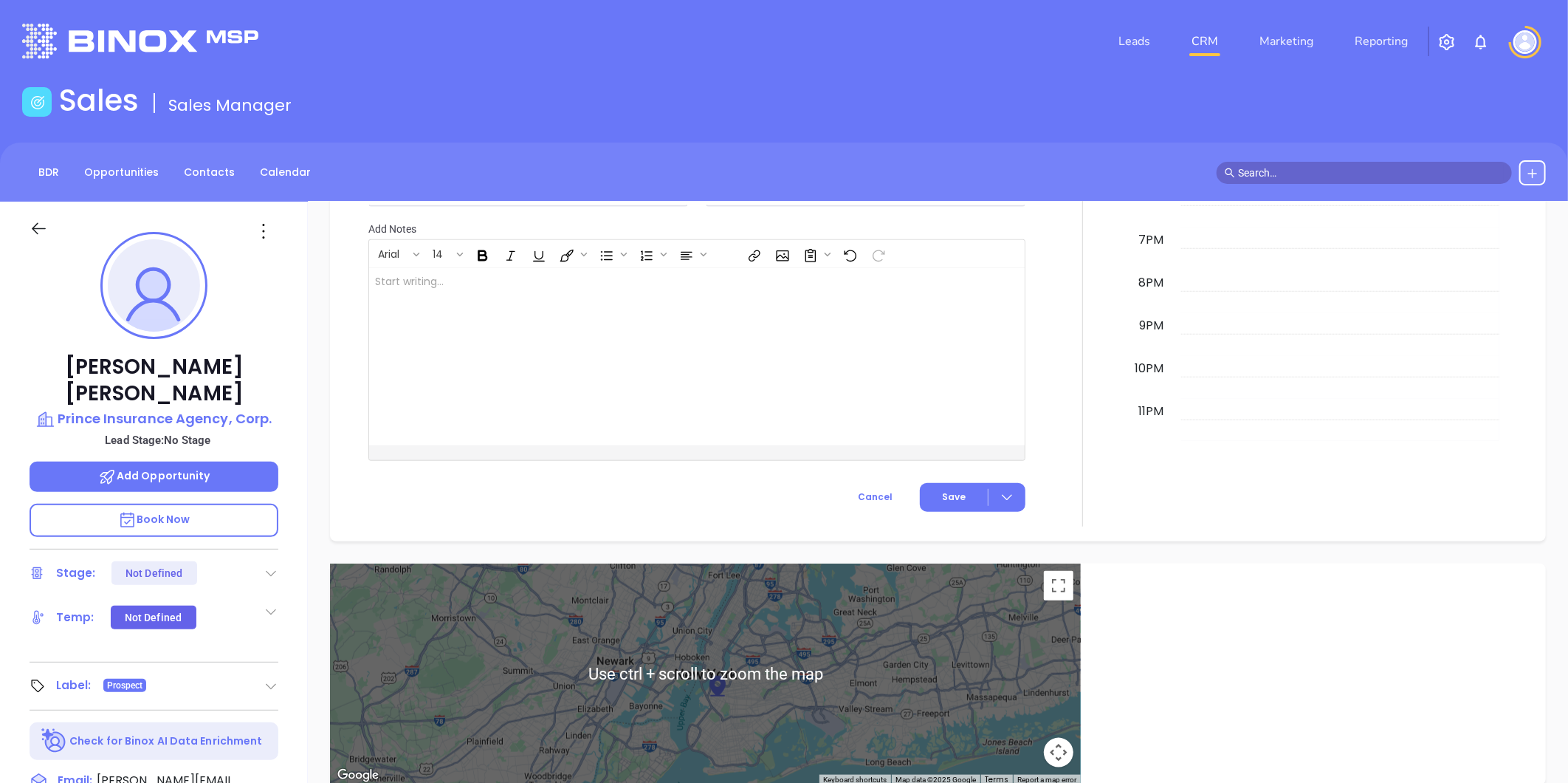
type input "[PERSON_NAME]"
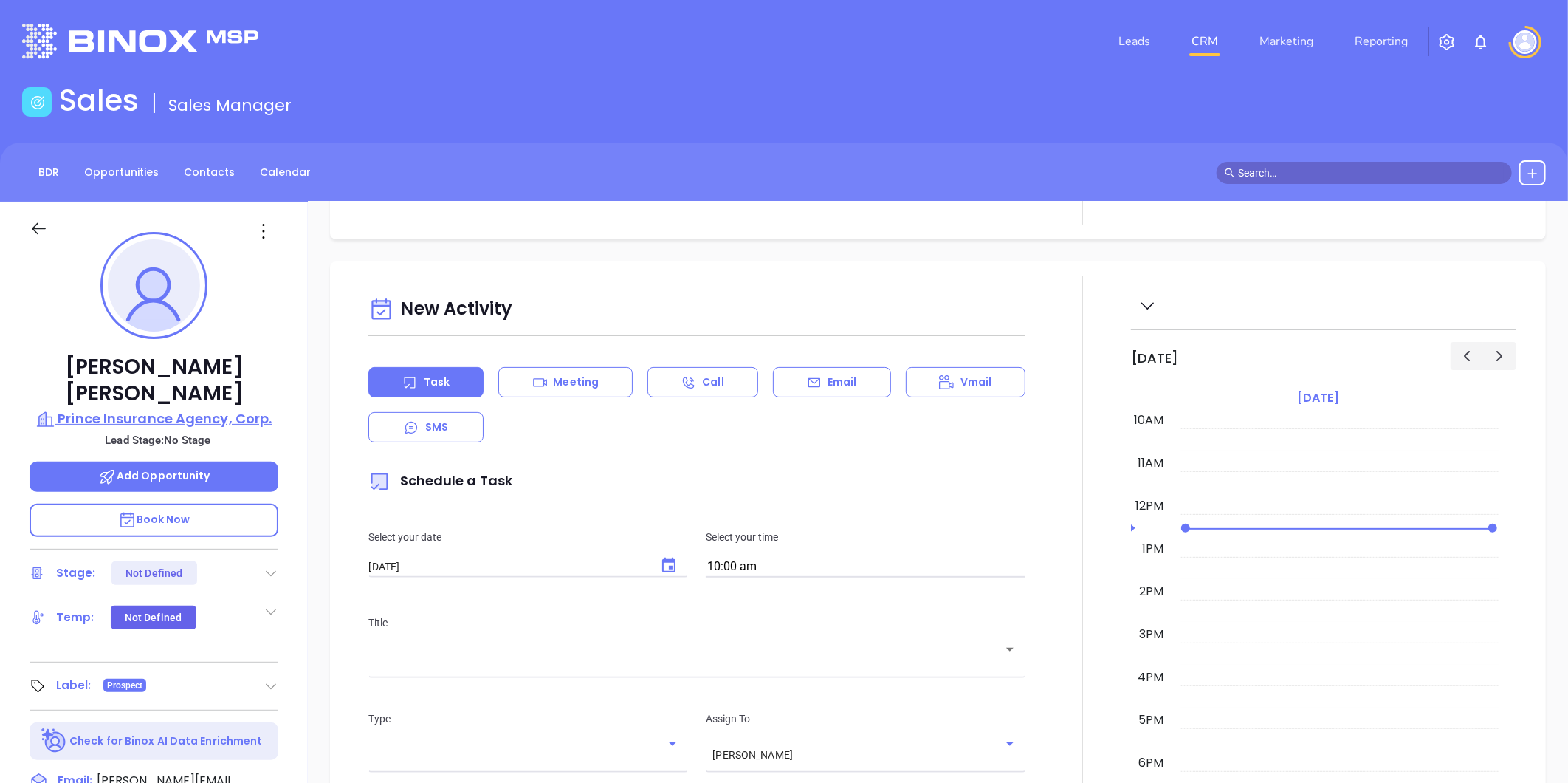
click at [156, 408] on p "Prince Insurance Agency, Corp." at bounding box center [153, 418] width 249 height 20
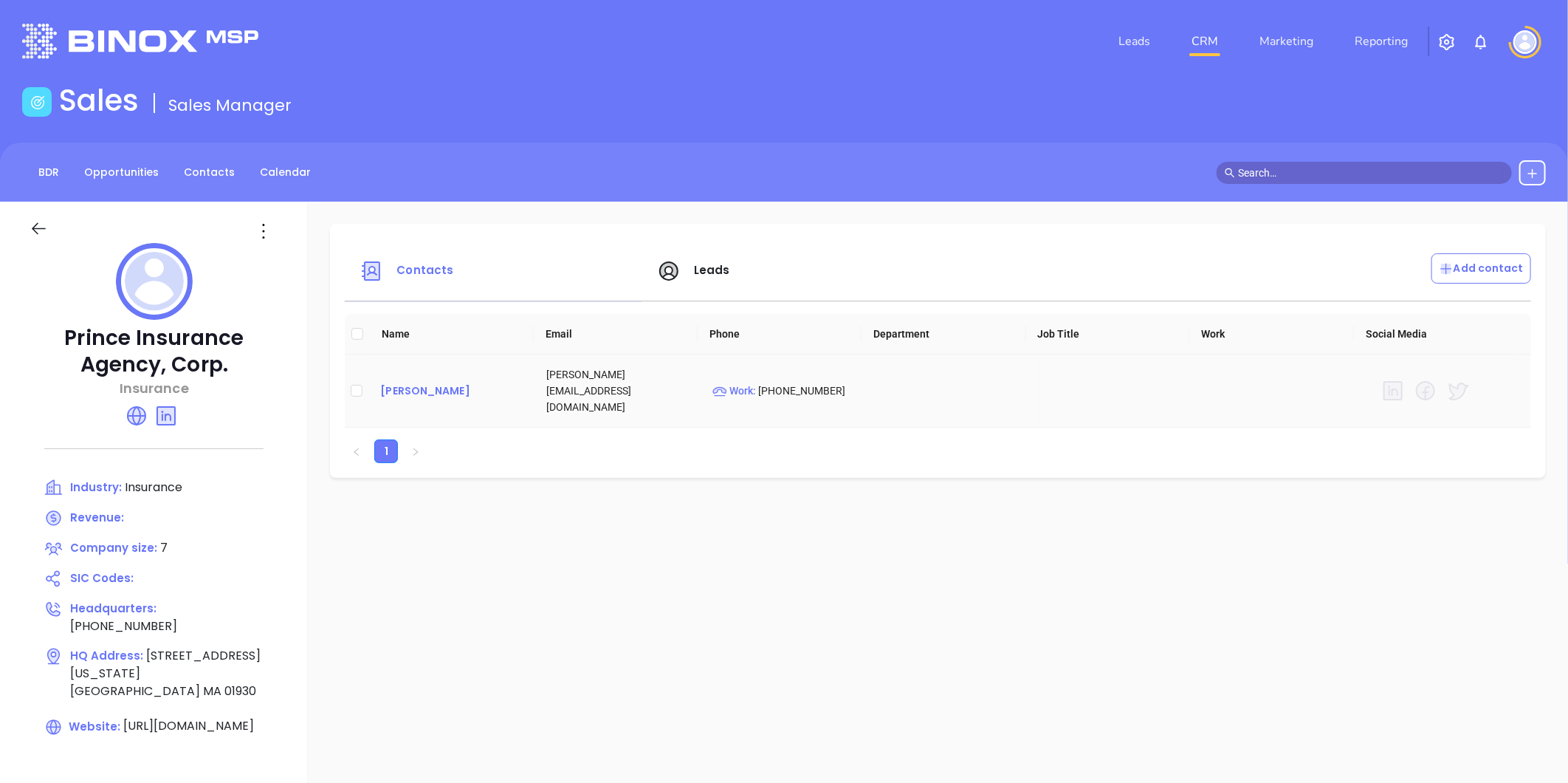
click at [496, 385] on div "Thomas Durfee" at bounding box center [452, 391] width 143 height 18
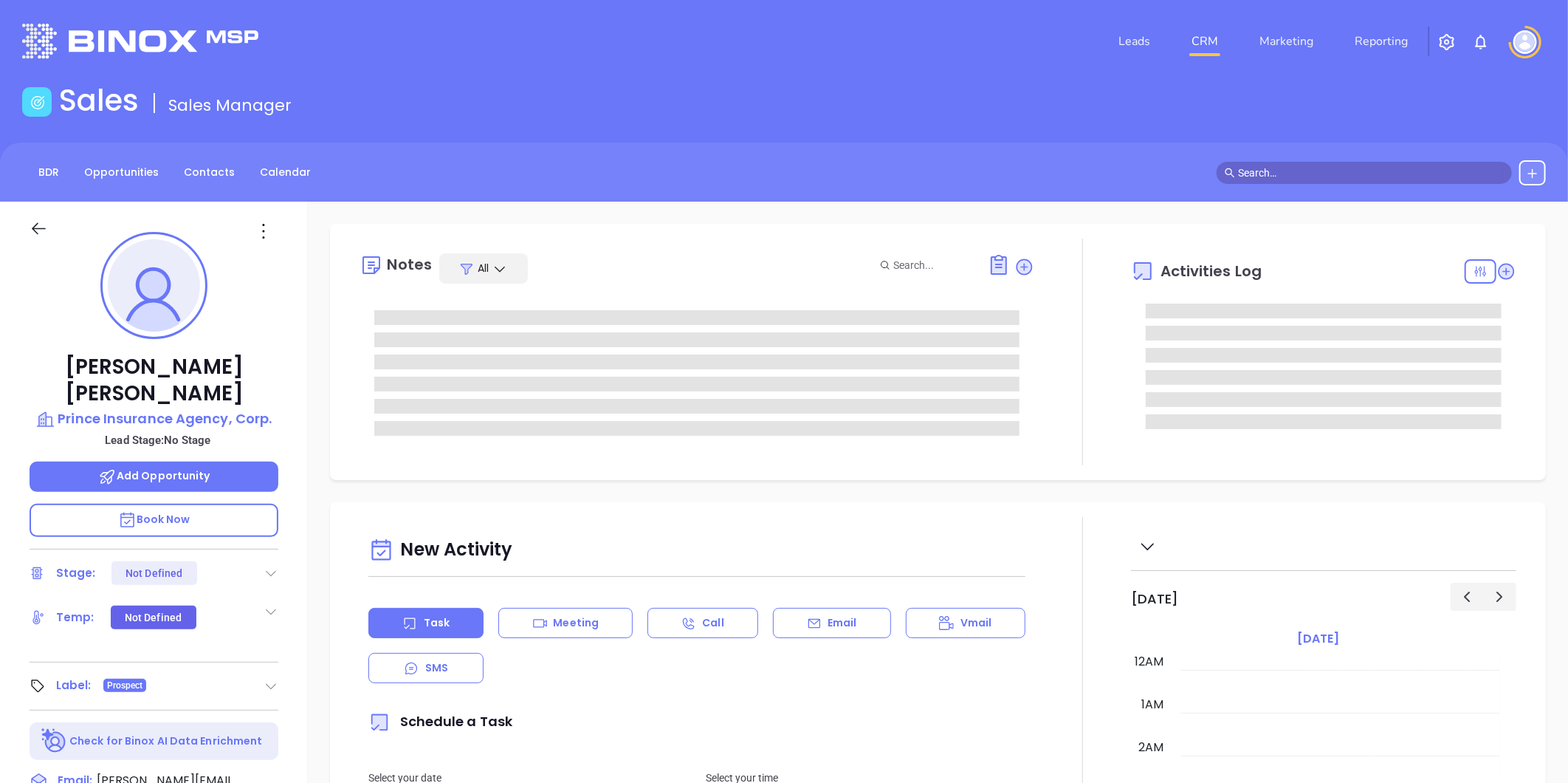
type input "[DATE]"
type input "[PERSON_NAME]"
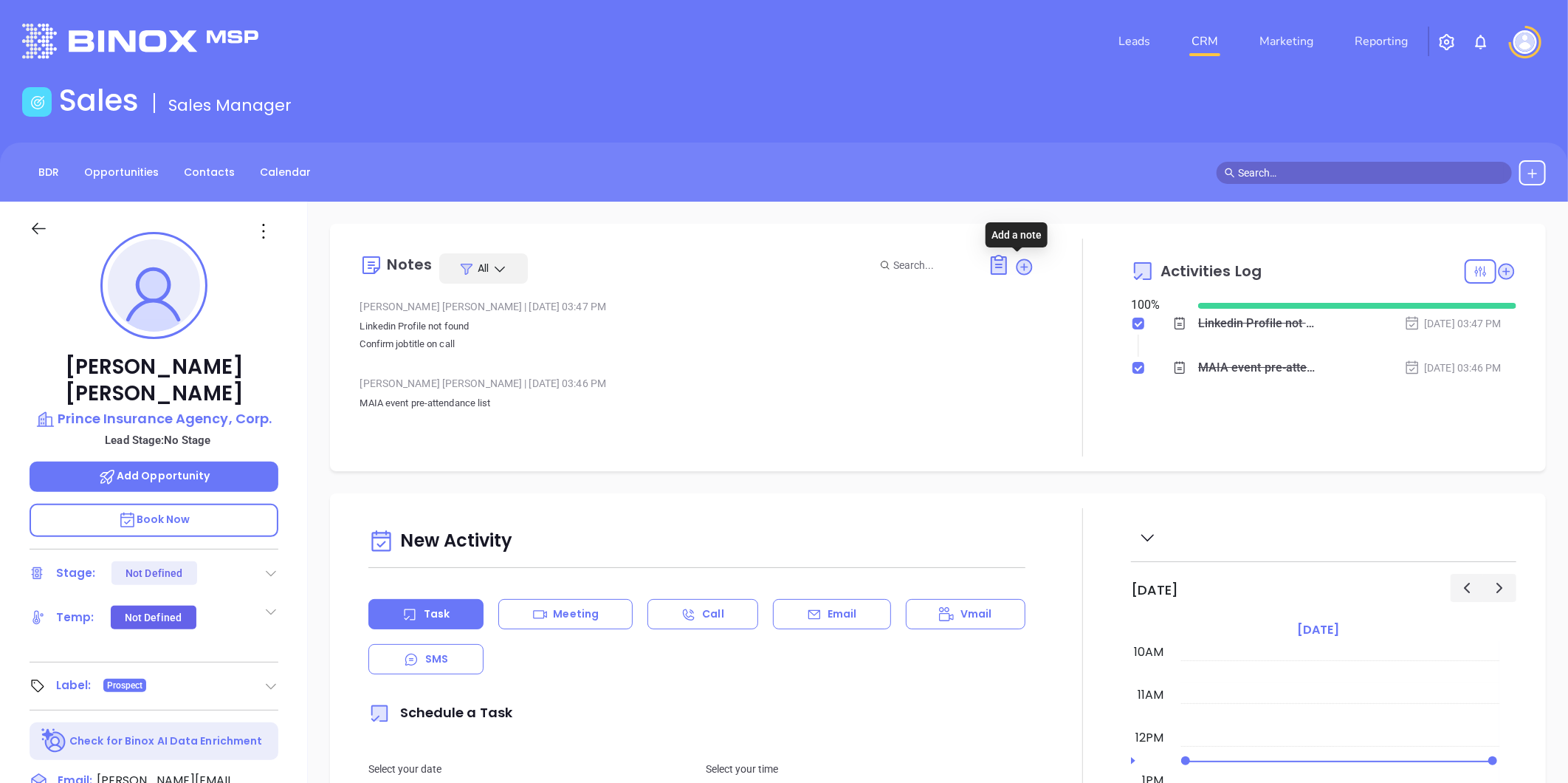
click at [1016, 257] on icon at bounding box center [1025, 267] width 20 height 20
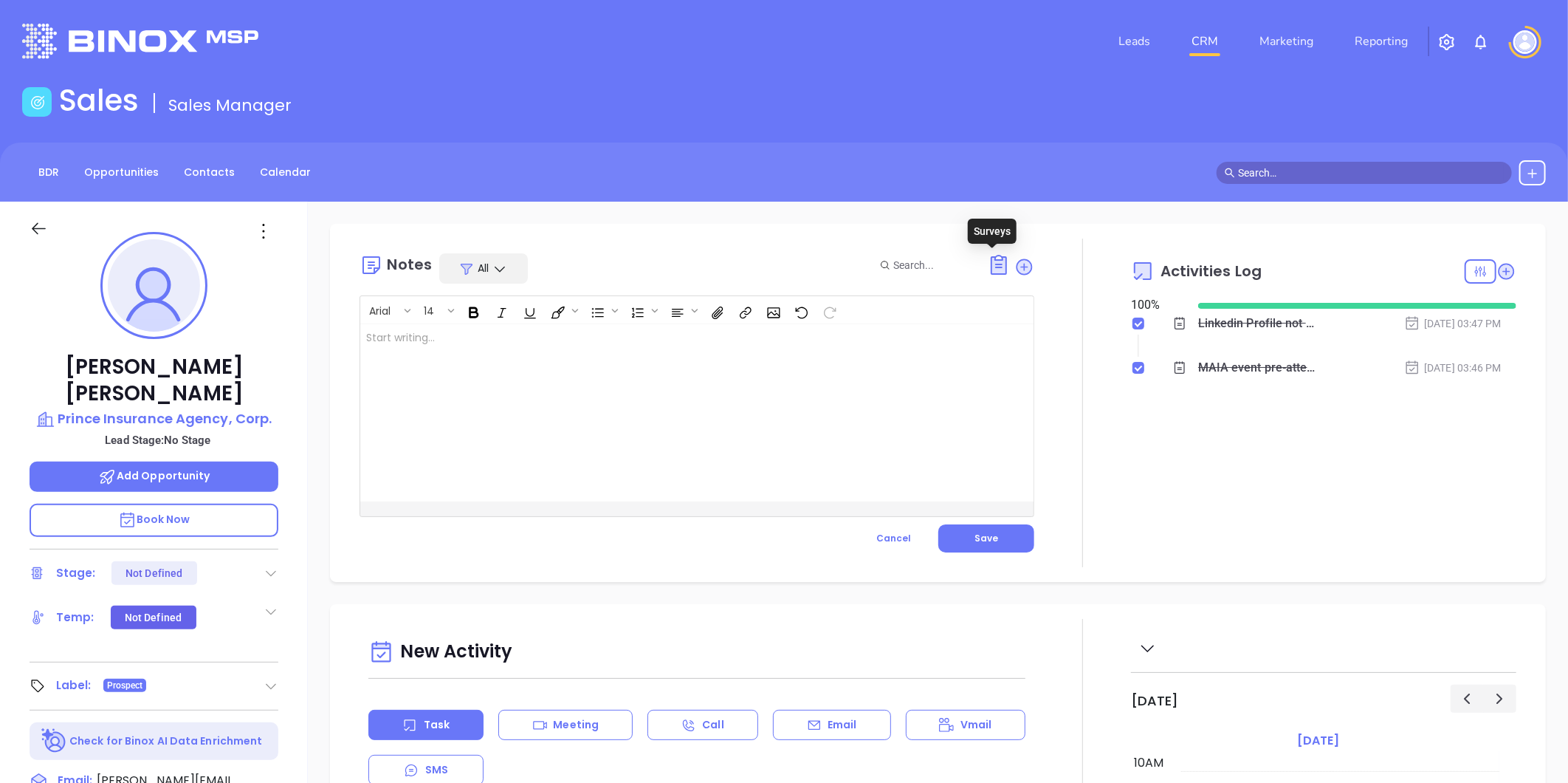
click at [506, 407] on div at bounding box center [673, 413] width 626 height 177
drag, startPoint x: 364, startPoint y: 333, endPoint x: 534, endPoint y: 369, distance: 173.8
click at [534, 368] on div "Thomas Durfee was replaced by Wendy Prendergast MAIA Event 092025 - CARD ﻿ ﻿" at bounding box center [673, 413] width 626 height 177
copy p "Thomas Durfee was replaced by Wendy Prendergast MAIA Event 092025 - CARD"
click at [473, 385] on div "﻿" at bounding box center [673, 413] width 626 height 177
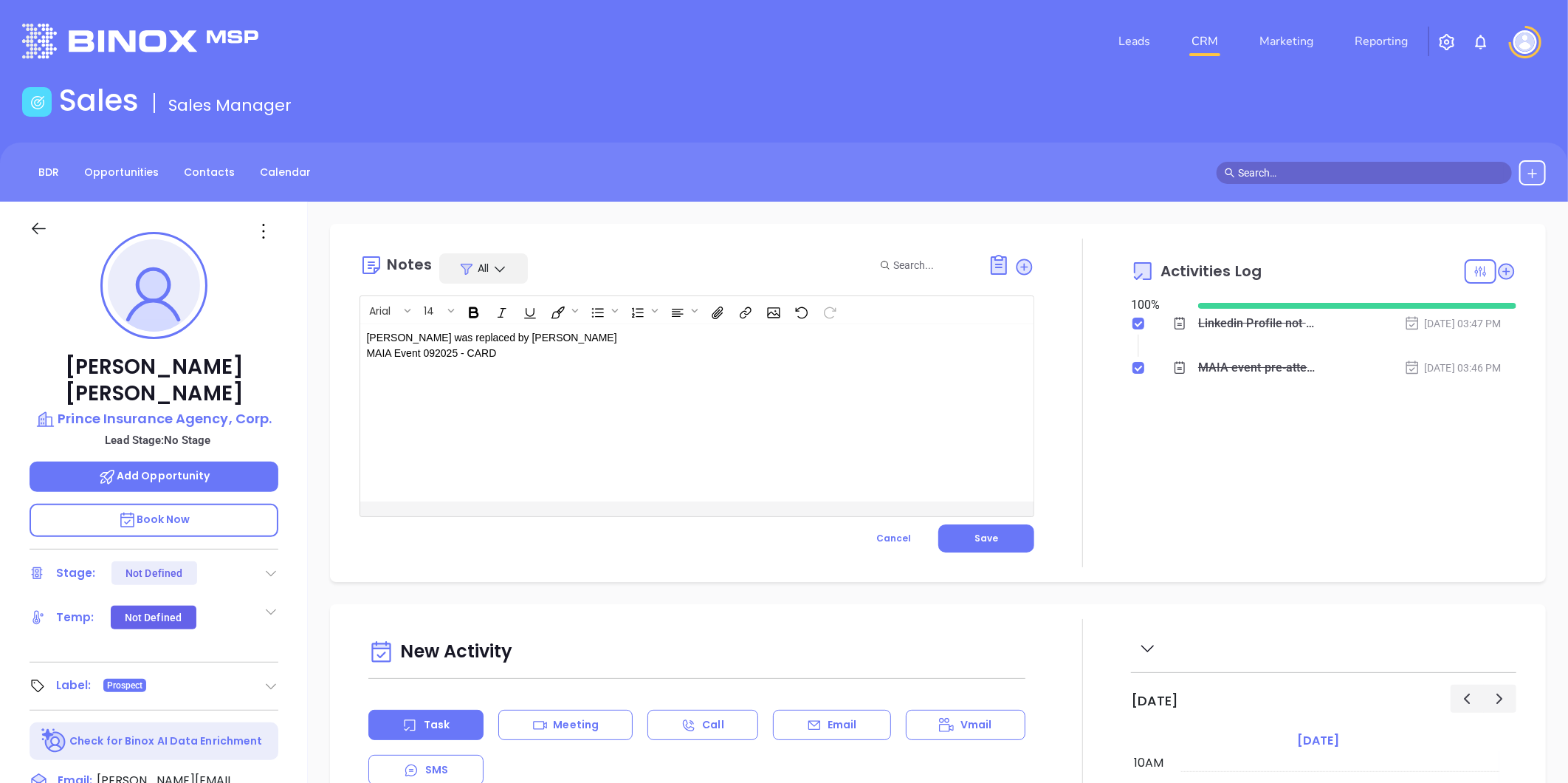
click at [977, 556] on div "Notes All Arial 14 ﻿ Thomas Durfee was replaced by Wendy Prendergast MAIA Event…" at bounding box center [697, 402] width 675 height 329
click at [982, 543] on span "Save" at bounding box center [986, 537] width 24 height 12
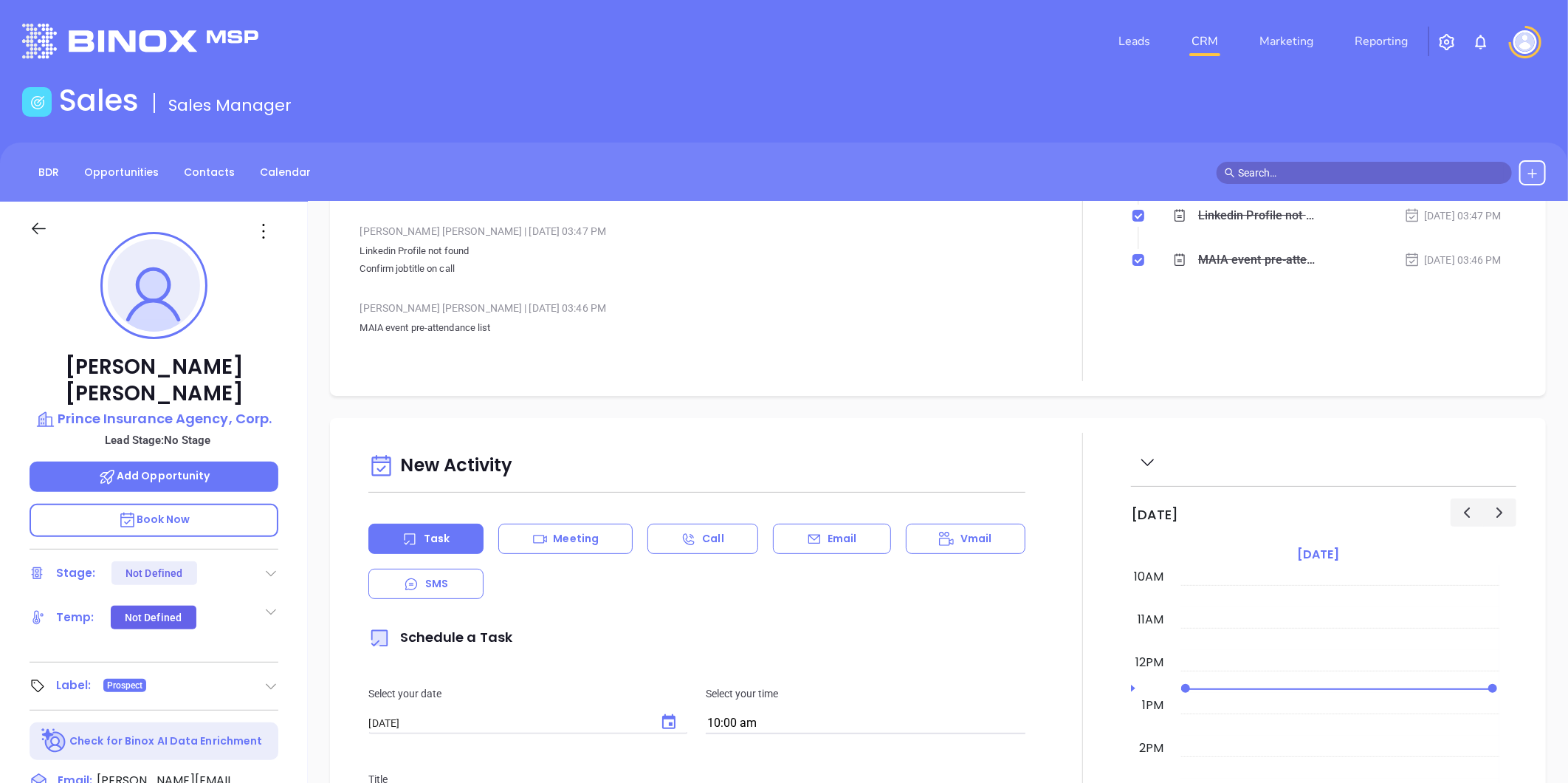
scroll to position [0, 0]
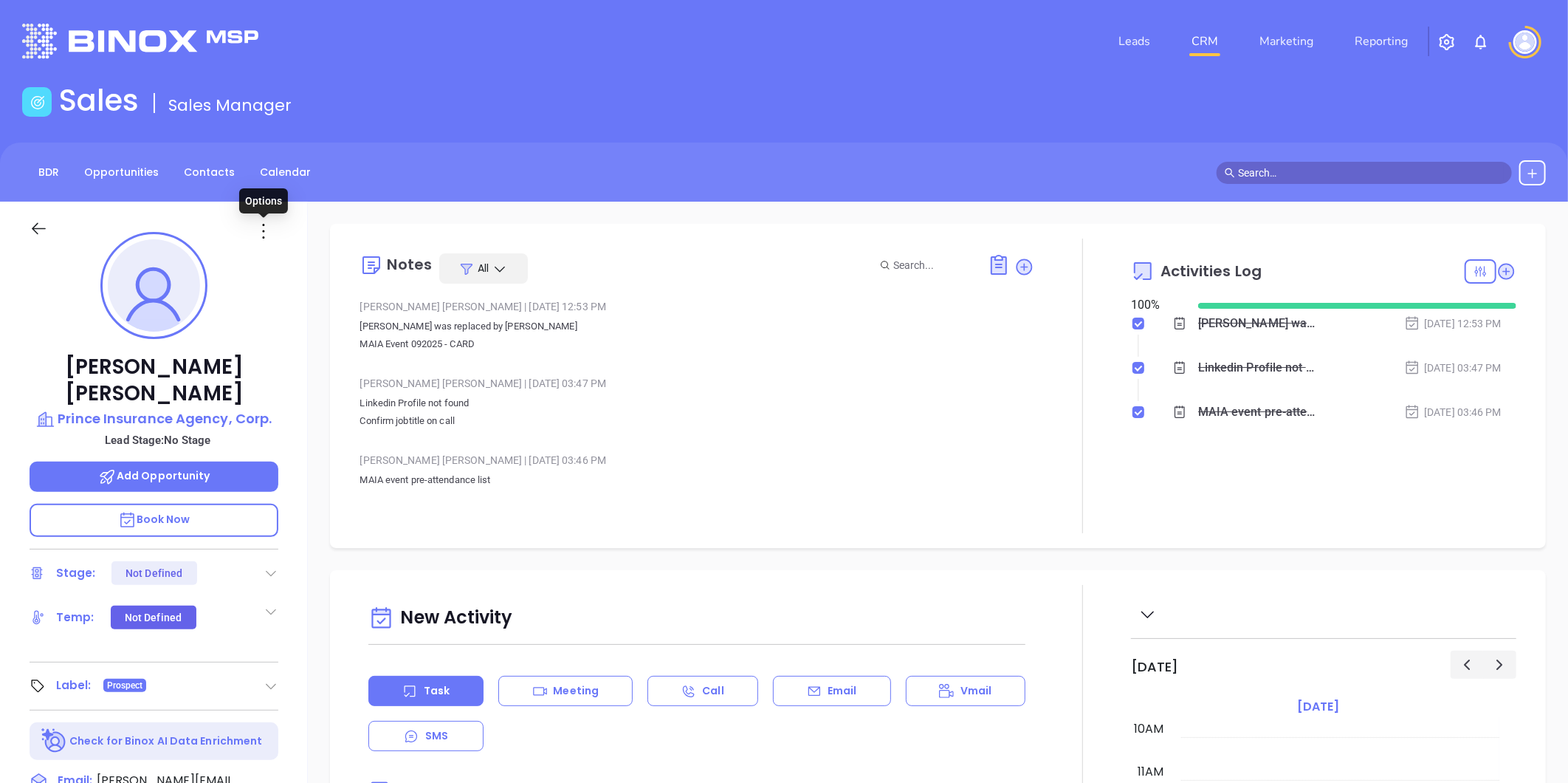
click at [253, 232] on icon at bounding box center [263, 230] width 24 height 24
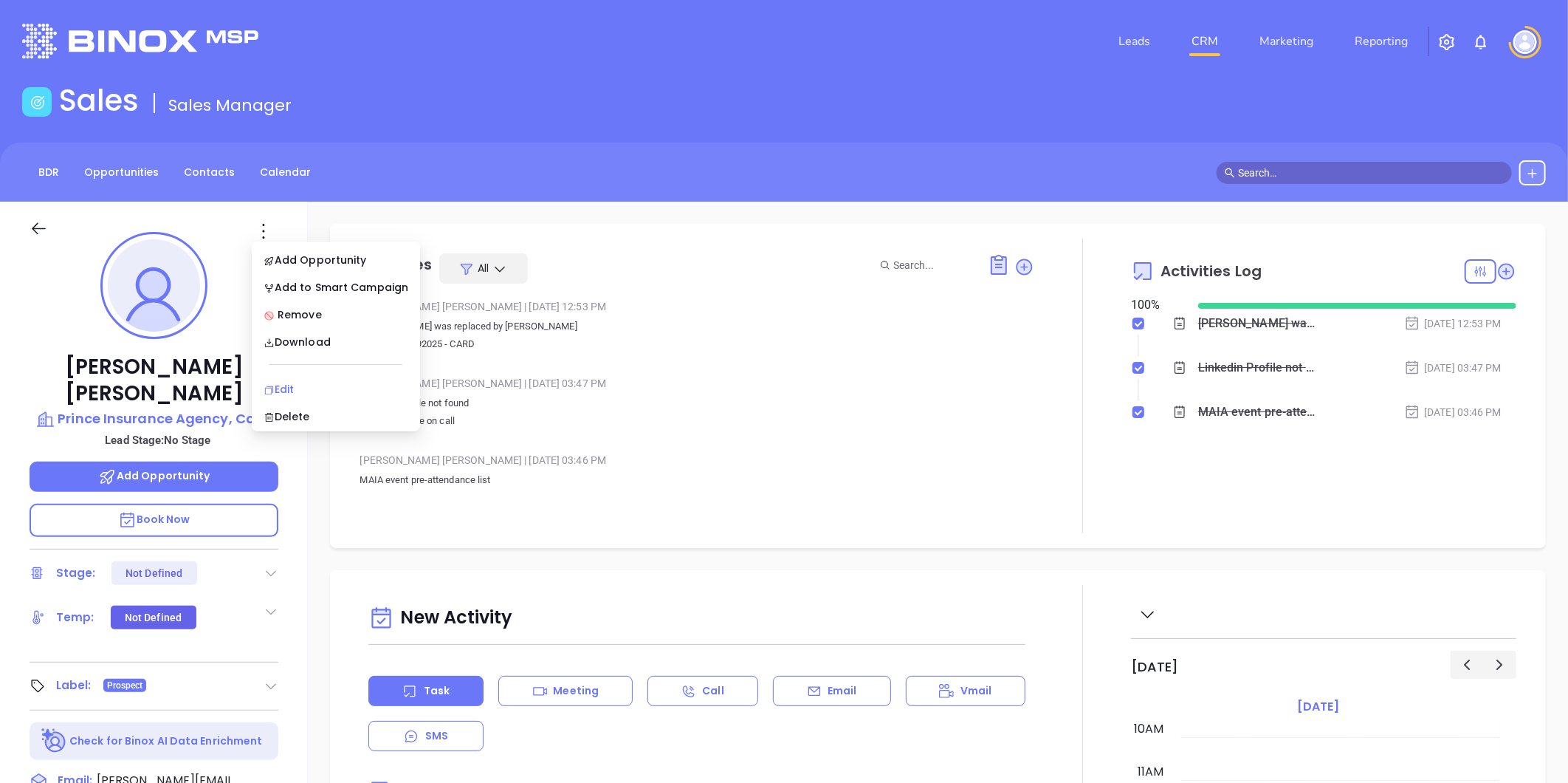
click at [281, 382] on div "Edit" at bounding box center [336, 389] width 144 height 16
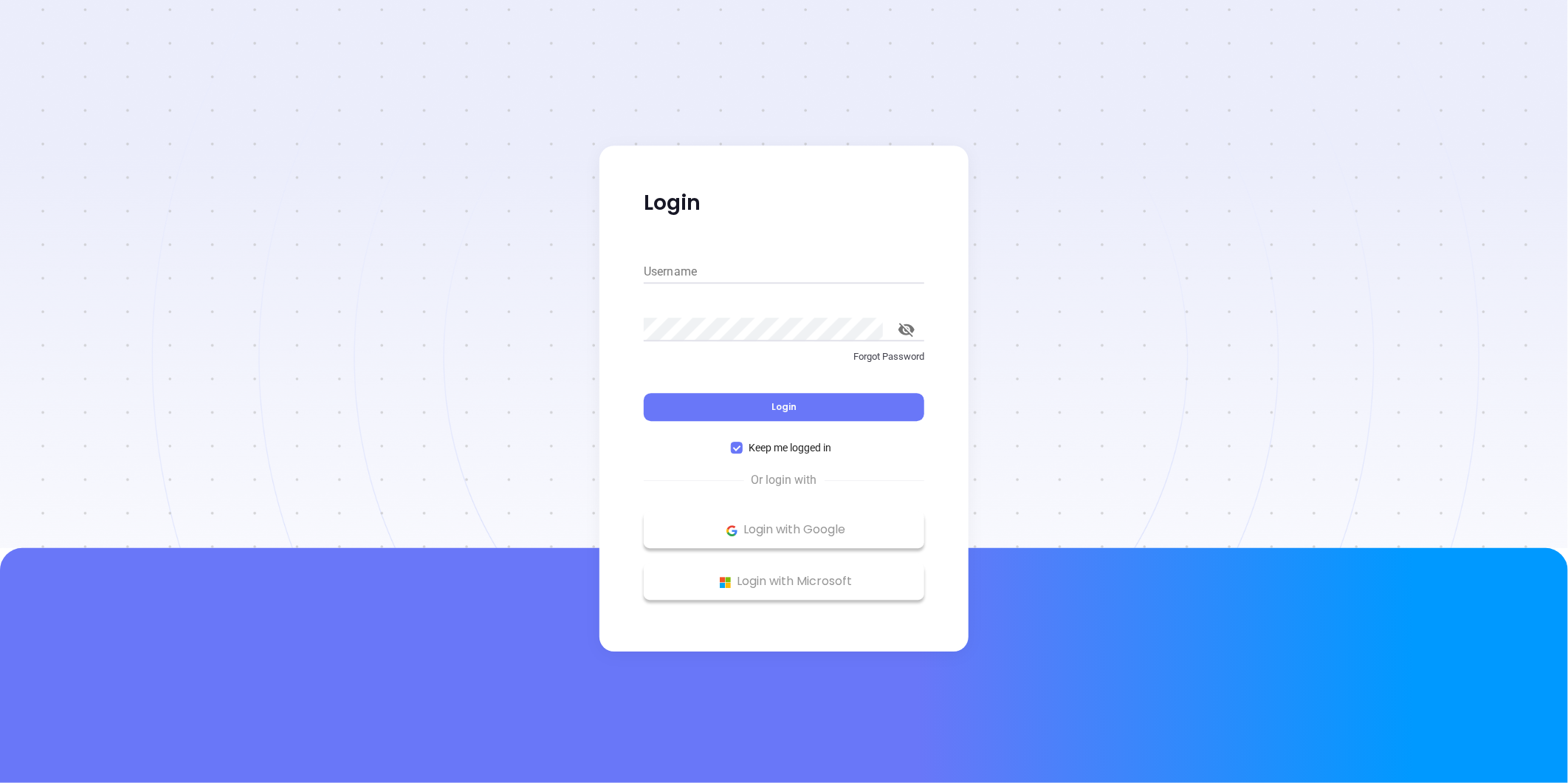
type input "Gissela.Vargas@binoxmsp.com"
click at [799, 411] on button "Login" at bounding box center [784, 407] width 281 height 28
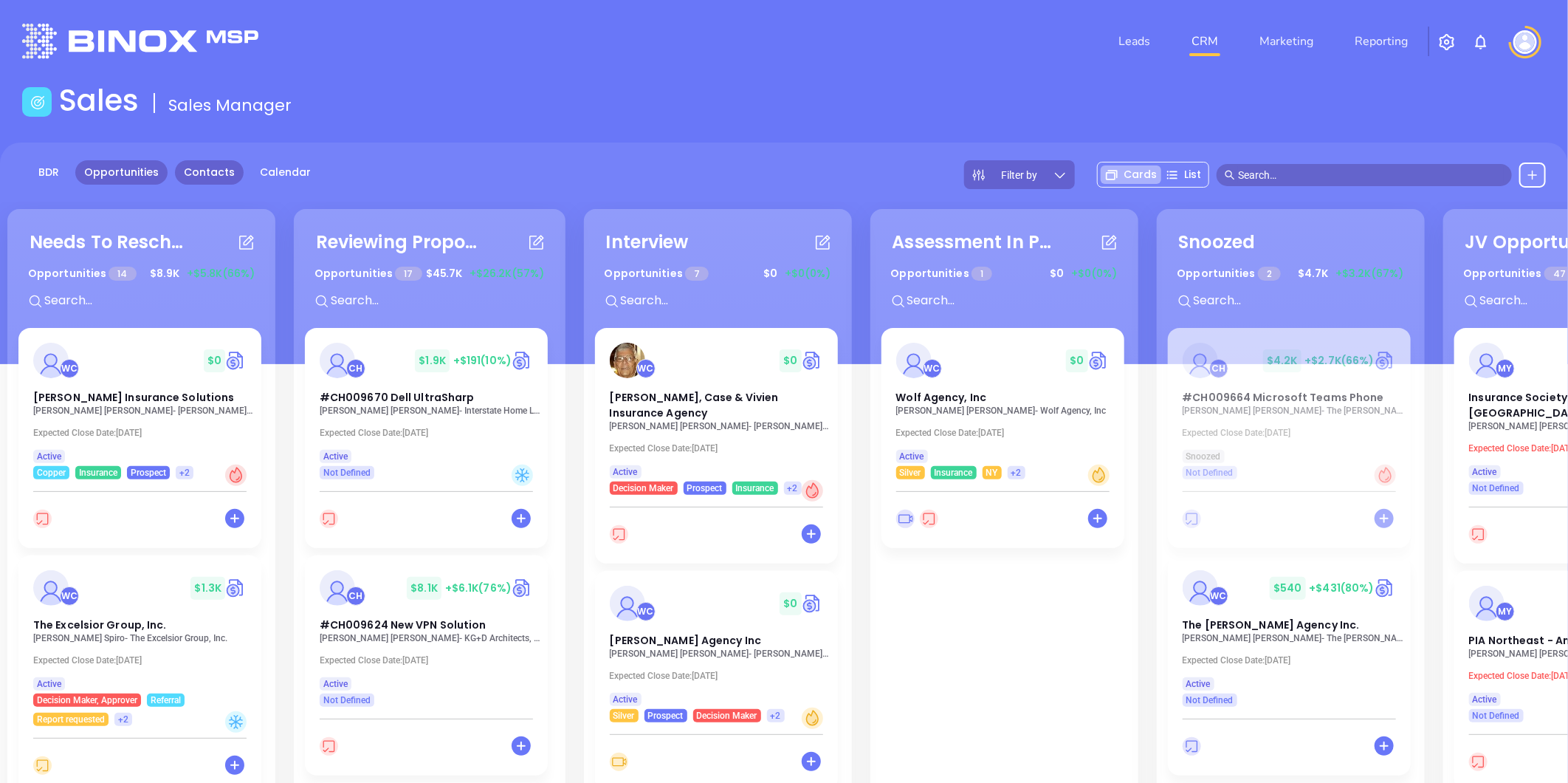
click at [230, 175] on link "Contacts" at bounding box center [209, 173] width 69 height 24
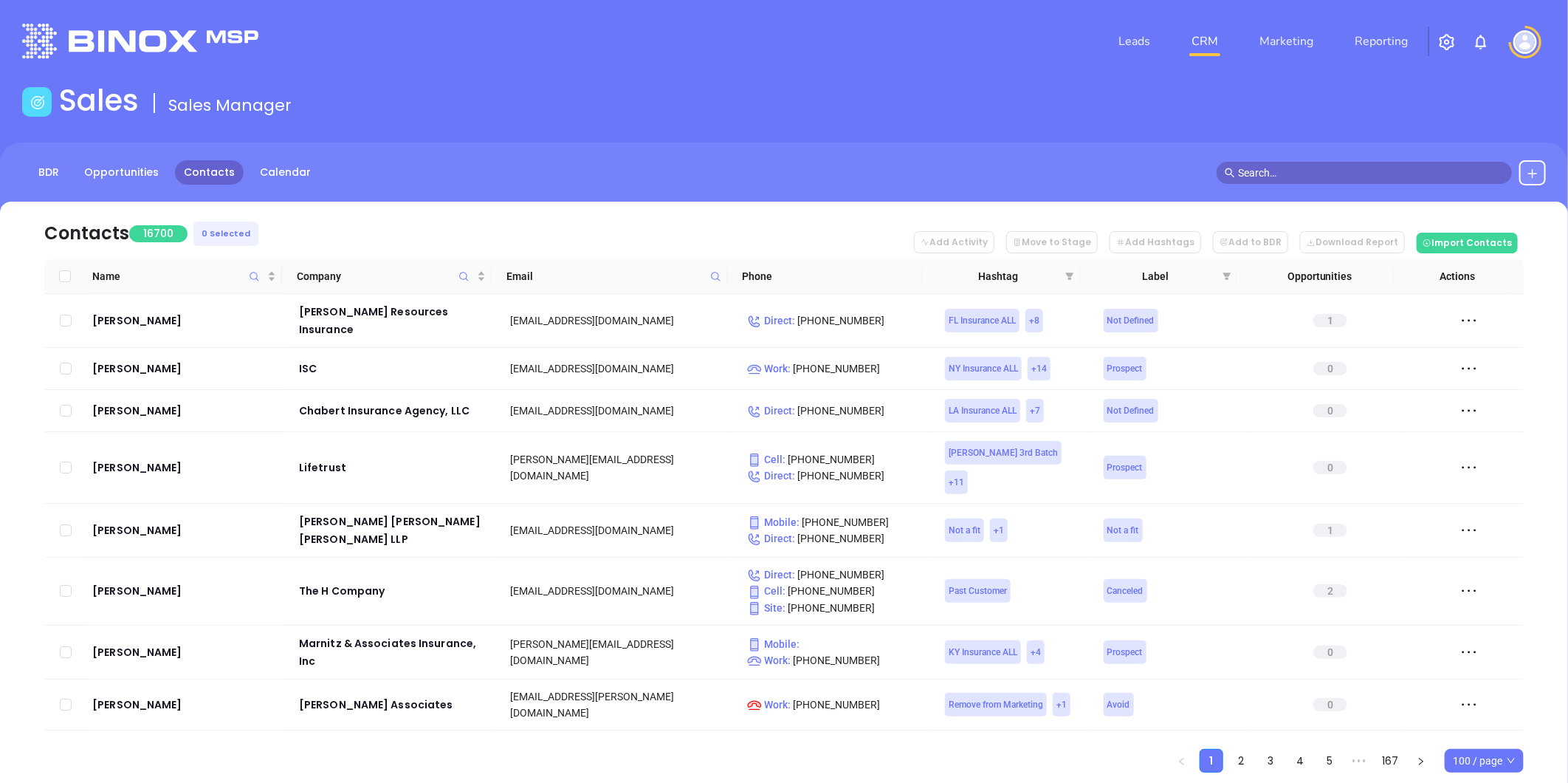
click at [711, 271] on icon at bounding box center [716, 277] width 11 height 11
paste input "princeinsuranceagency.com"
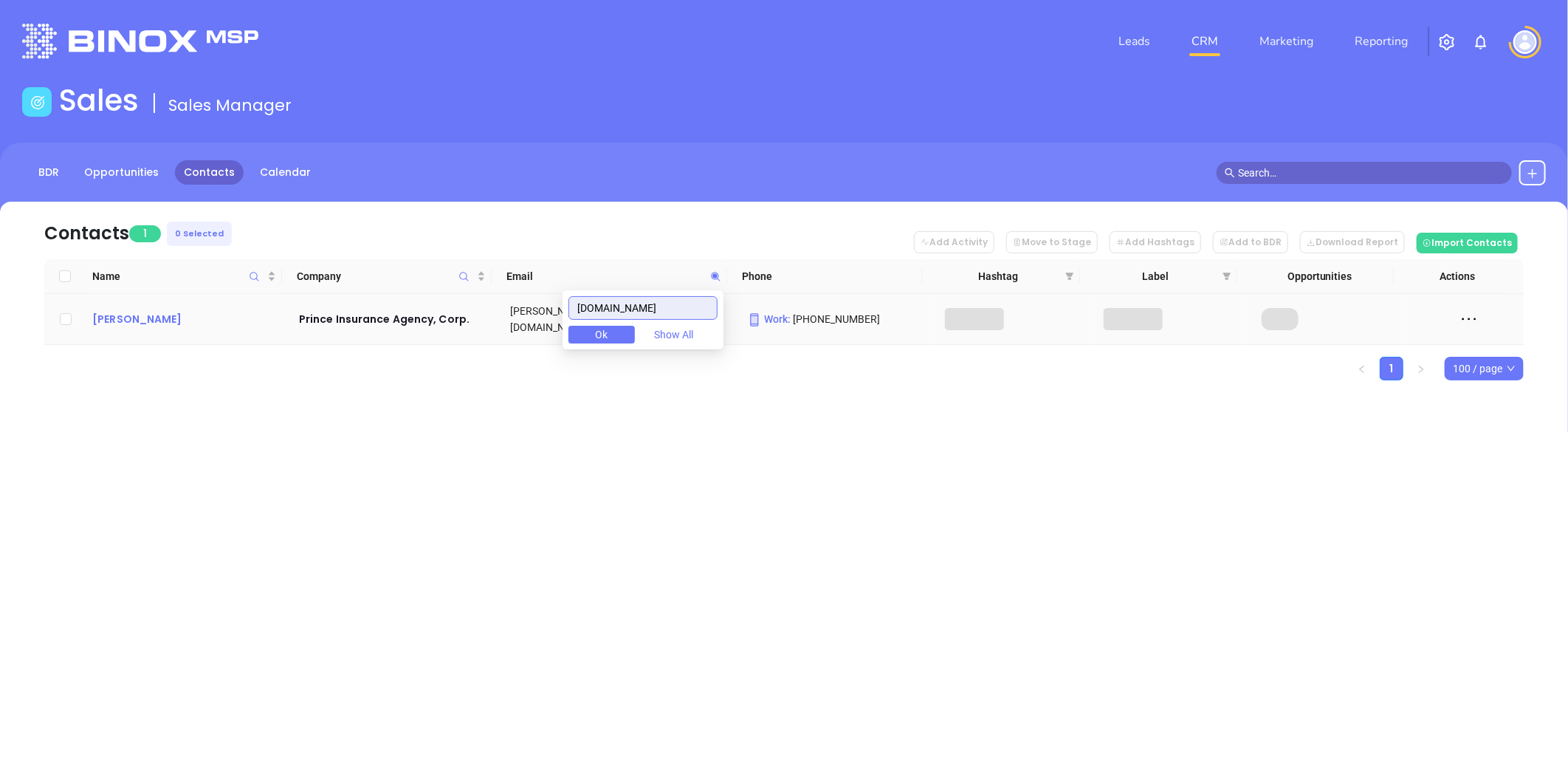
type input "princeinsuranceagency.com"
click at [114, 310] on div "Thomas Durfee" at bounding box center [185, 319] width 186 height 18
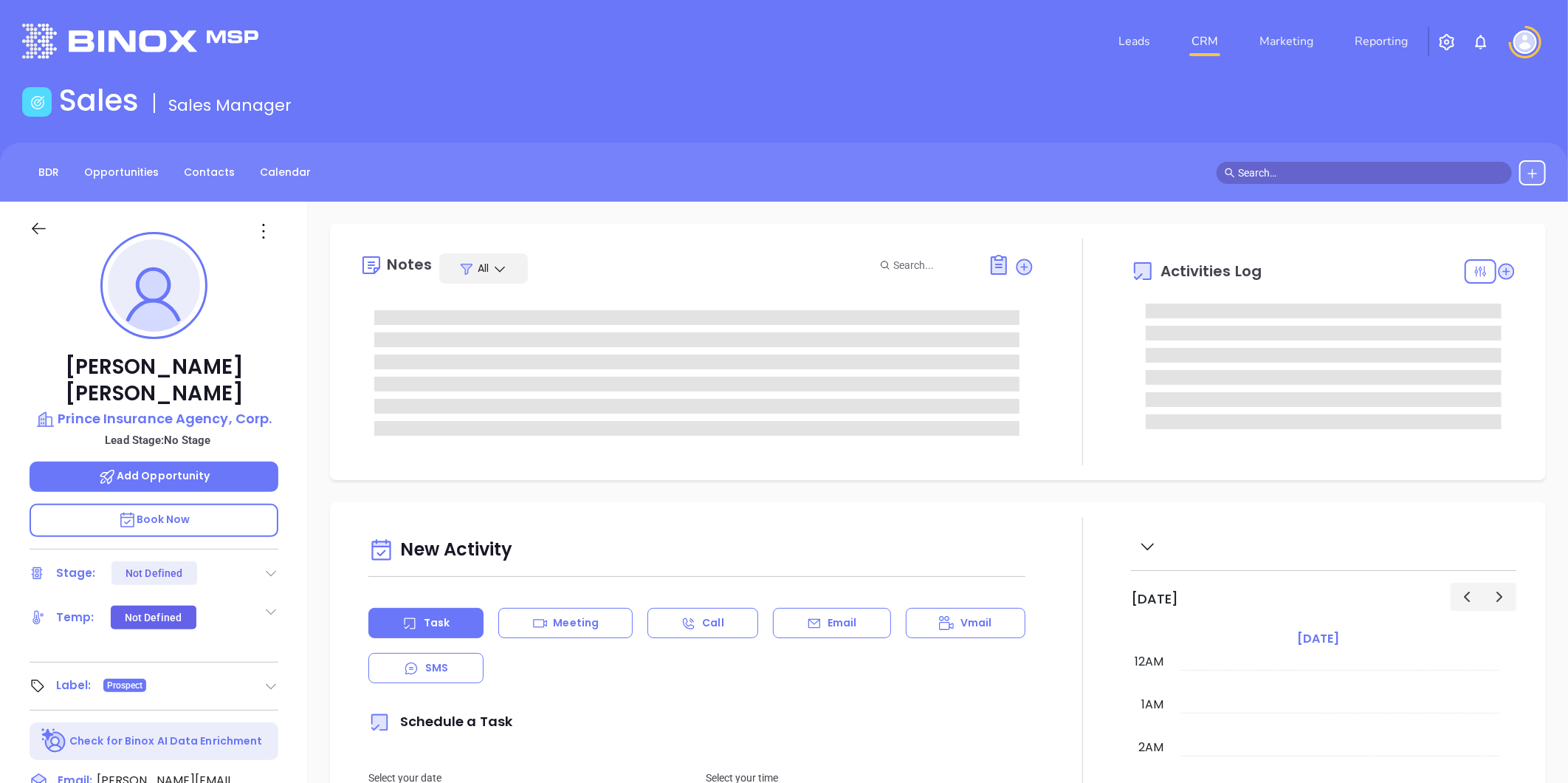
scroll to position [429, 0]
type input "[PERSON_NAME]"
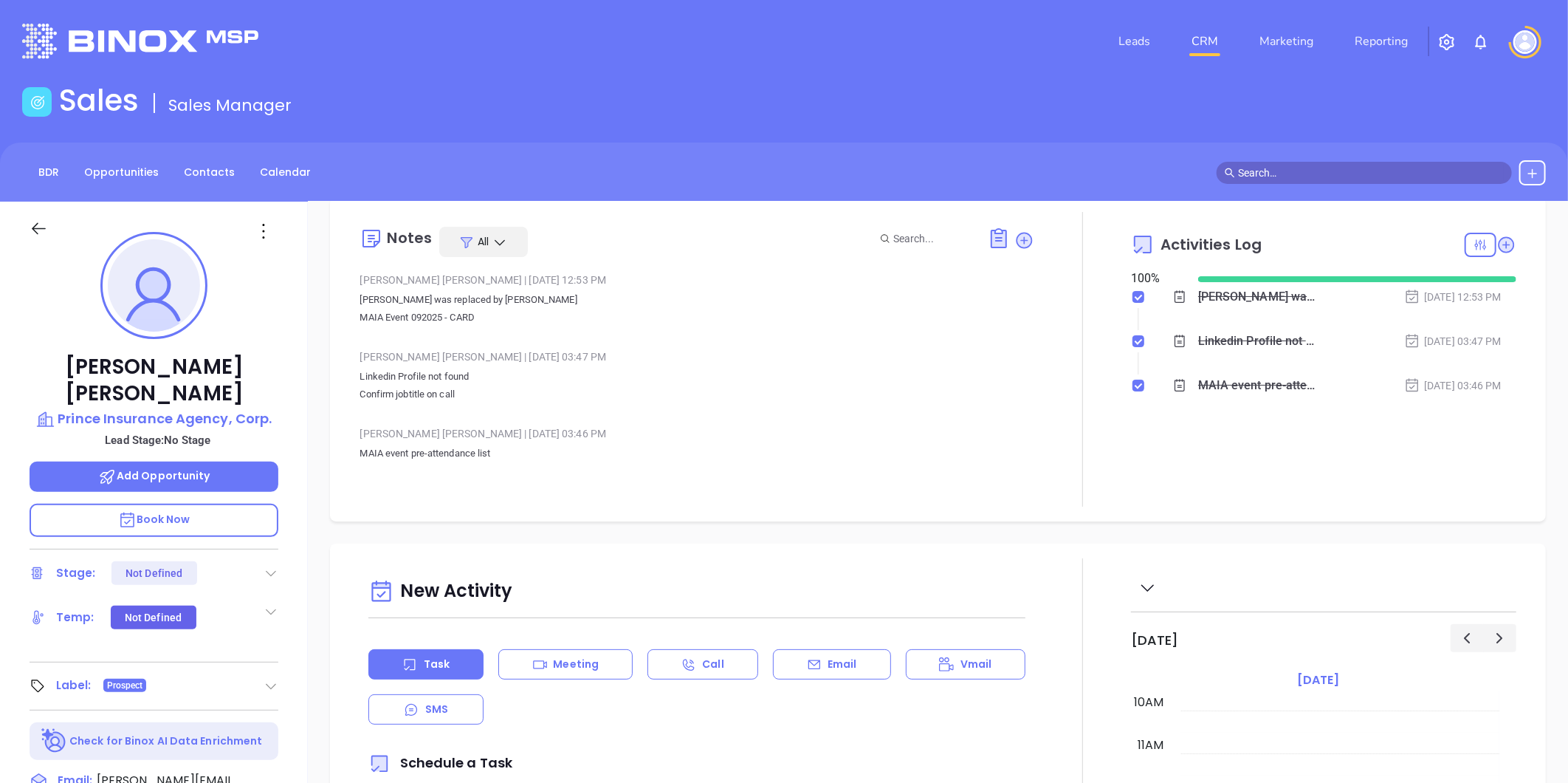
scroll to position [0, 0]
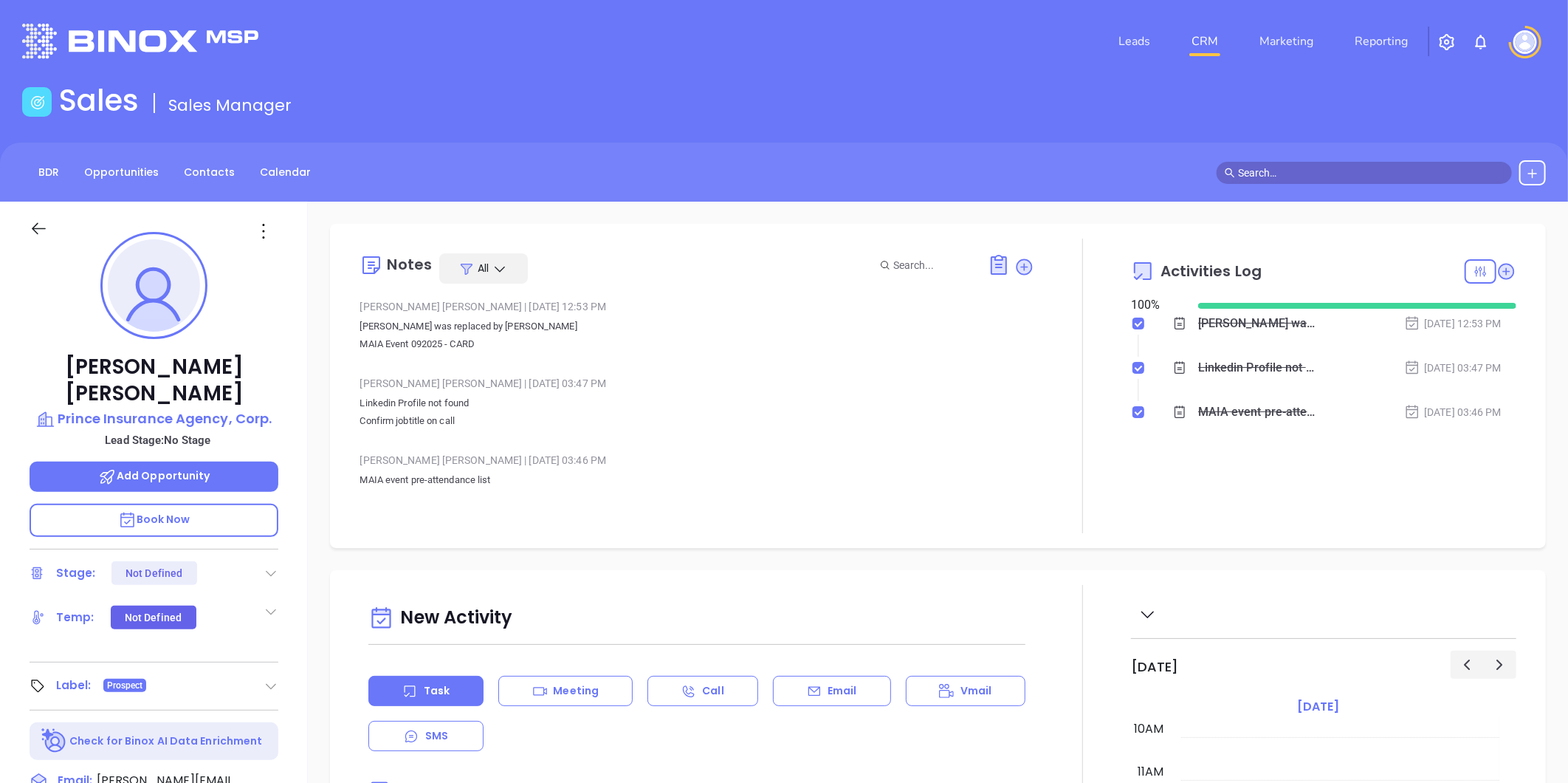
click at [264, 215] on div at bounding box center [153, 227] width 267 height 53
click at [267, 226] on icon at bounding box center [263, 230] width 24 height 24
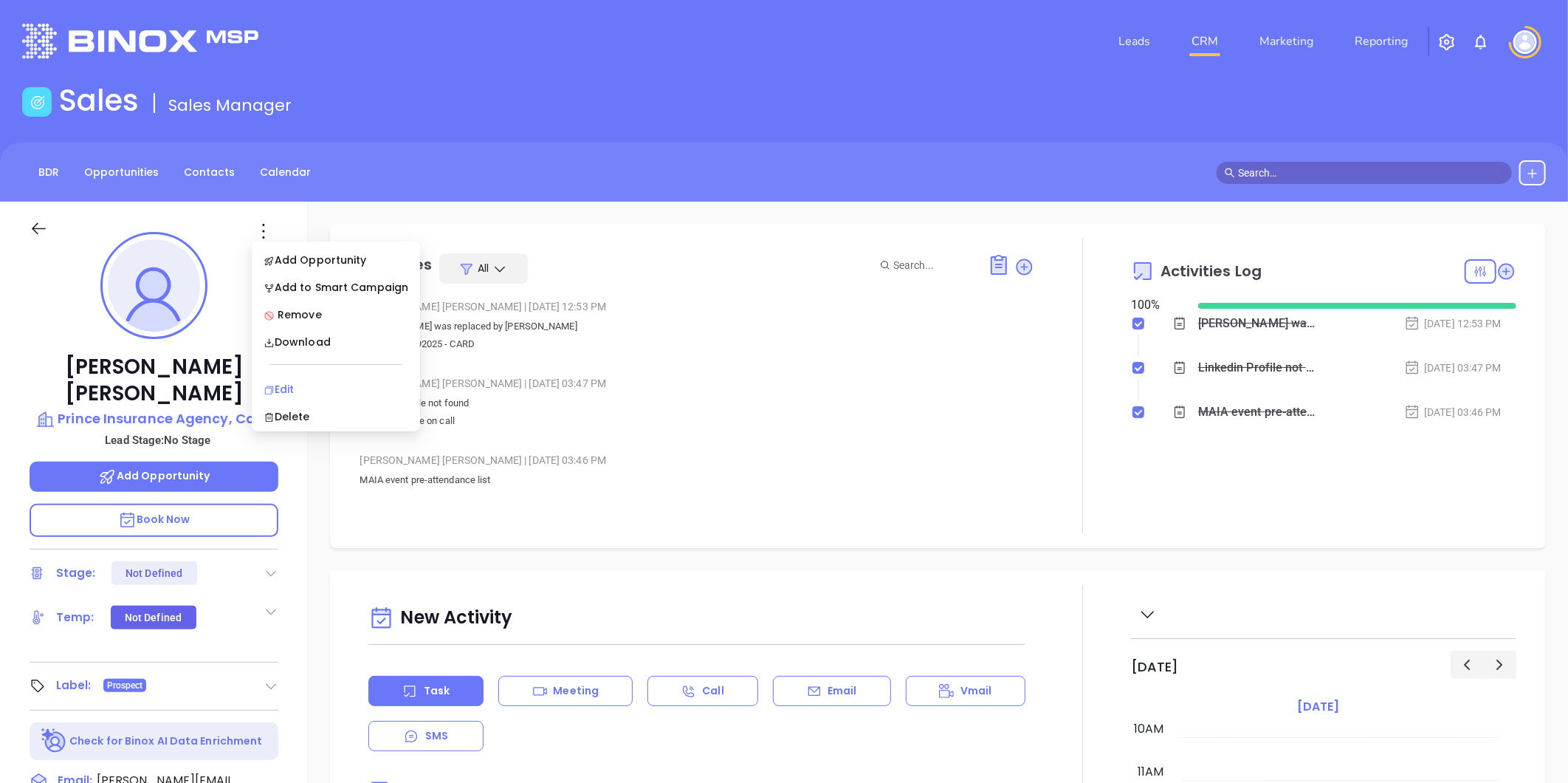
click at [277, 391] on div "Edit" at bounding box center [336, 389] width 144 height 16
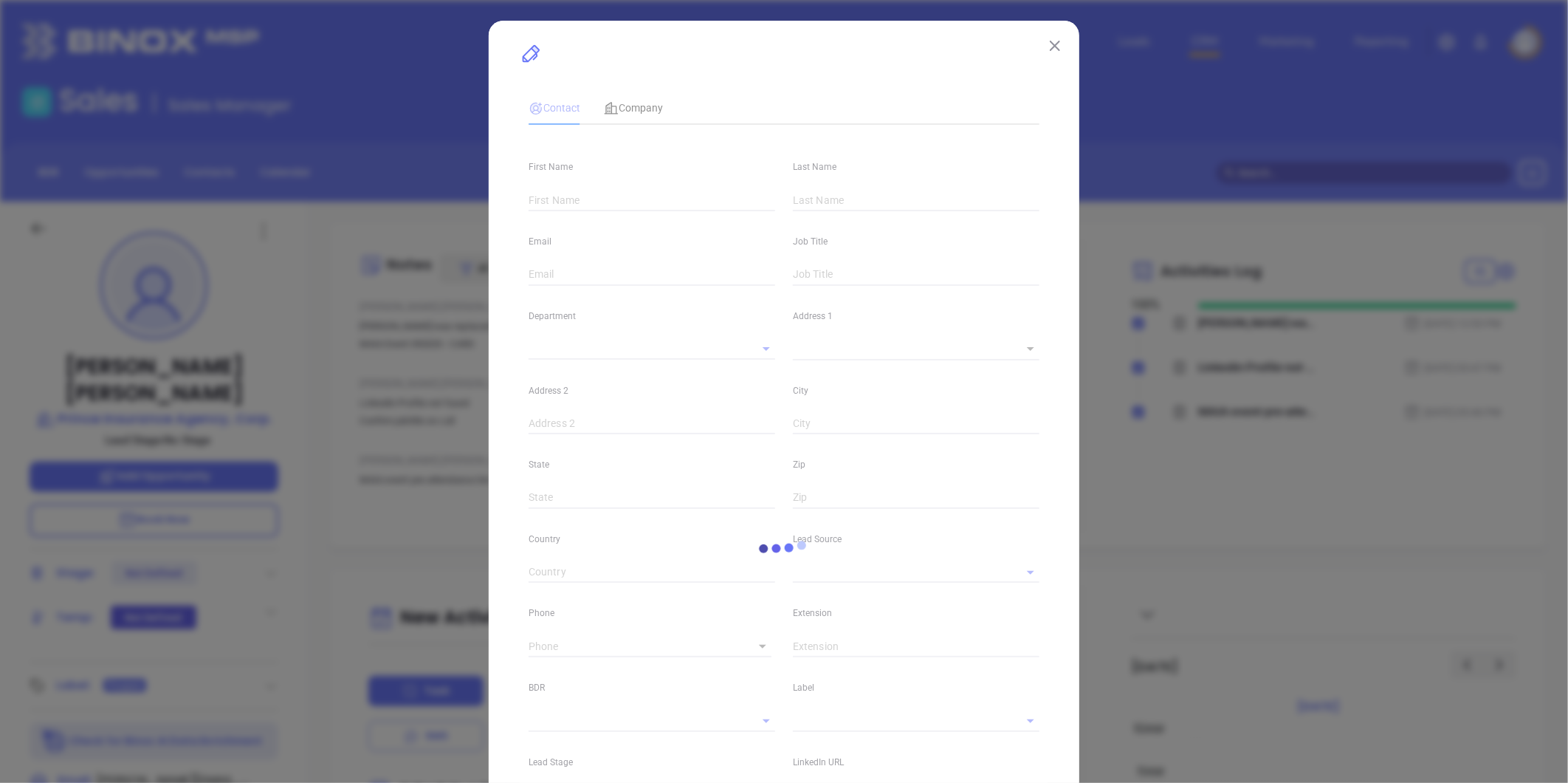
type input "Thomas"
type input "Durfee"
type input "thomas@princeinsuranceagency.com"
type textarea "15 Washington Street"
type input "1"
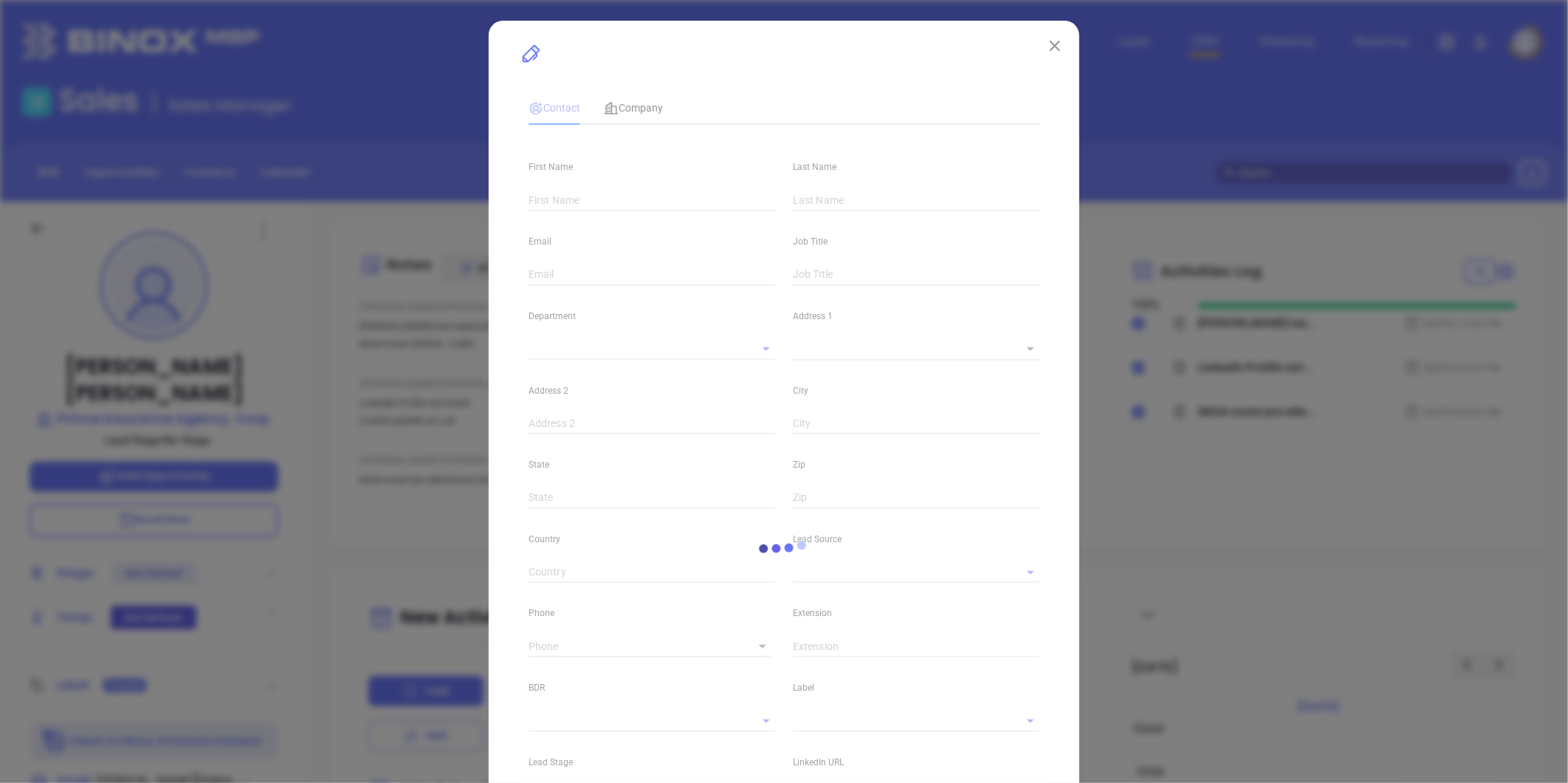
type input "Gloucester"
type input "MA"
type input "01930"
type input "MAIA Event 0925"
type input "(978) 283-7314"
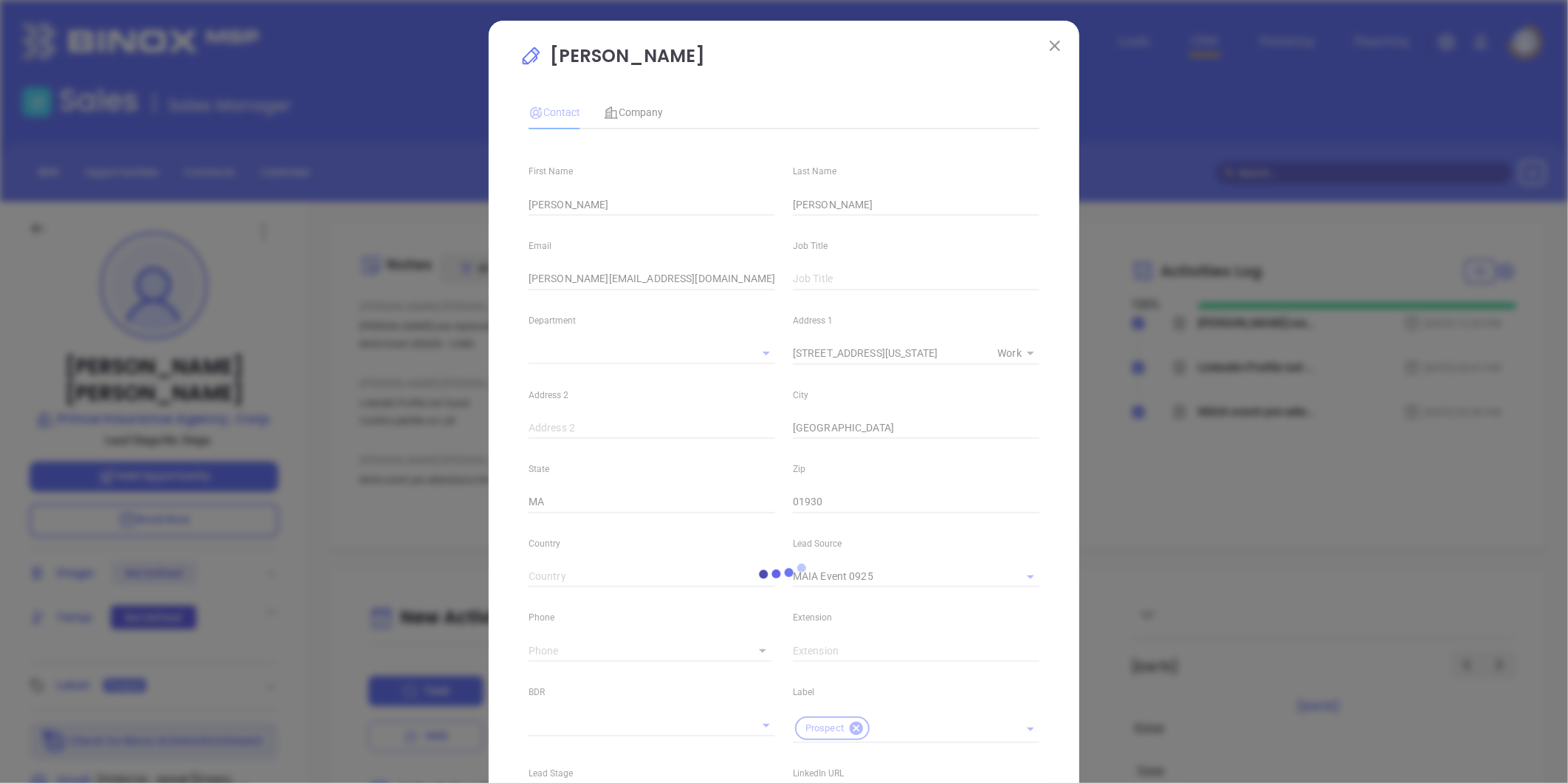
type input "1"
click at [599, 218] on div at bounding box center [784, 574] width 529 height 973
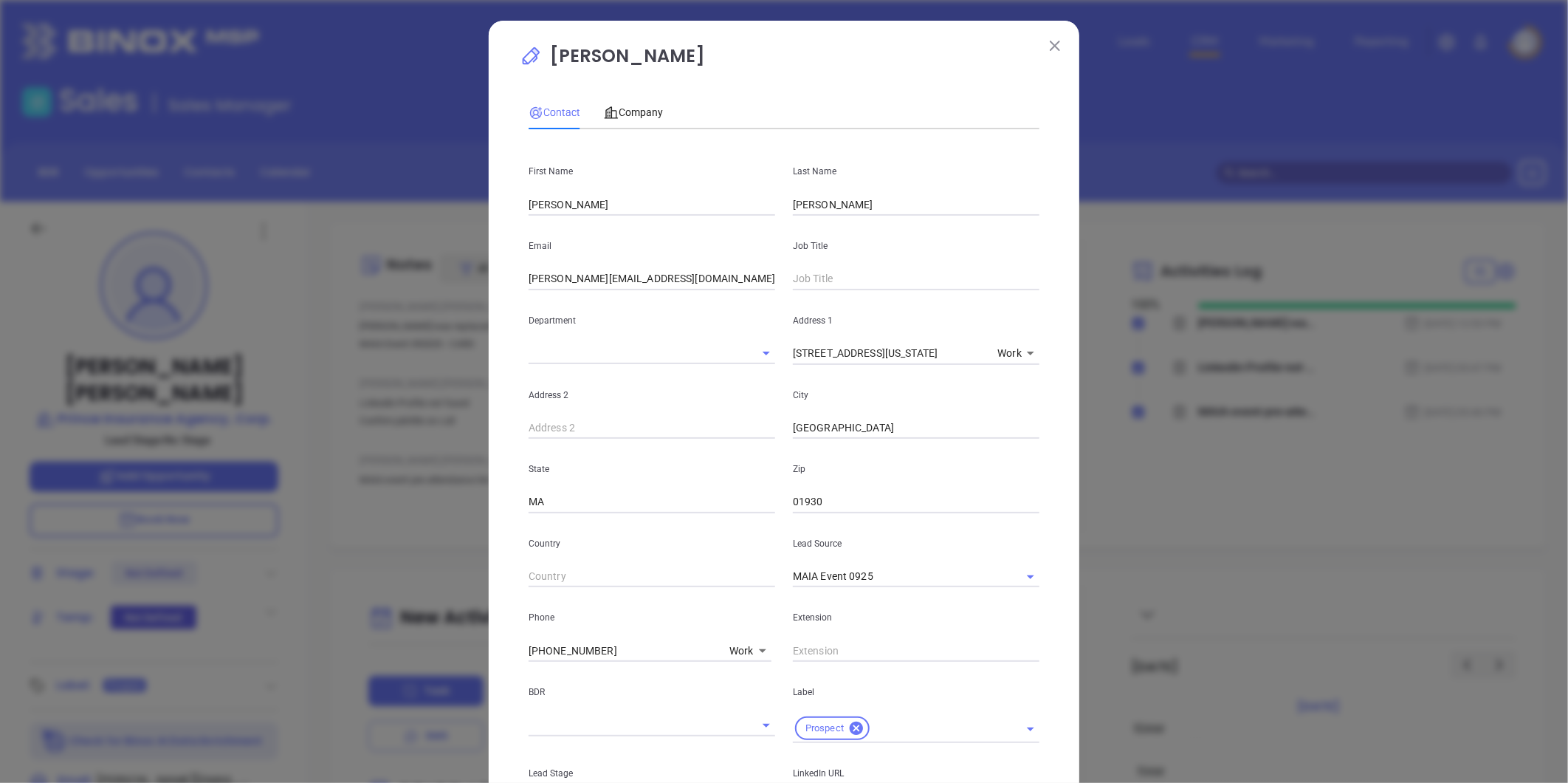
drag, startPoint x: 606, startPoint y: 201, endPoint x: 412, endPoint y: 218, distance: 194.7
click at [414, 218] on div "Thomas Durfee Contact Company First Name Thomas Last Name Durfee Email thomas@p…" at bounding box center [784, 391] width 1568 height 783
paste input "princeinsuranceagency.com"
type input "princeinsuranceagency.com"
paste input "Wendy Prendergast"
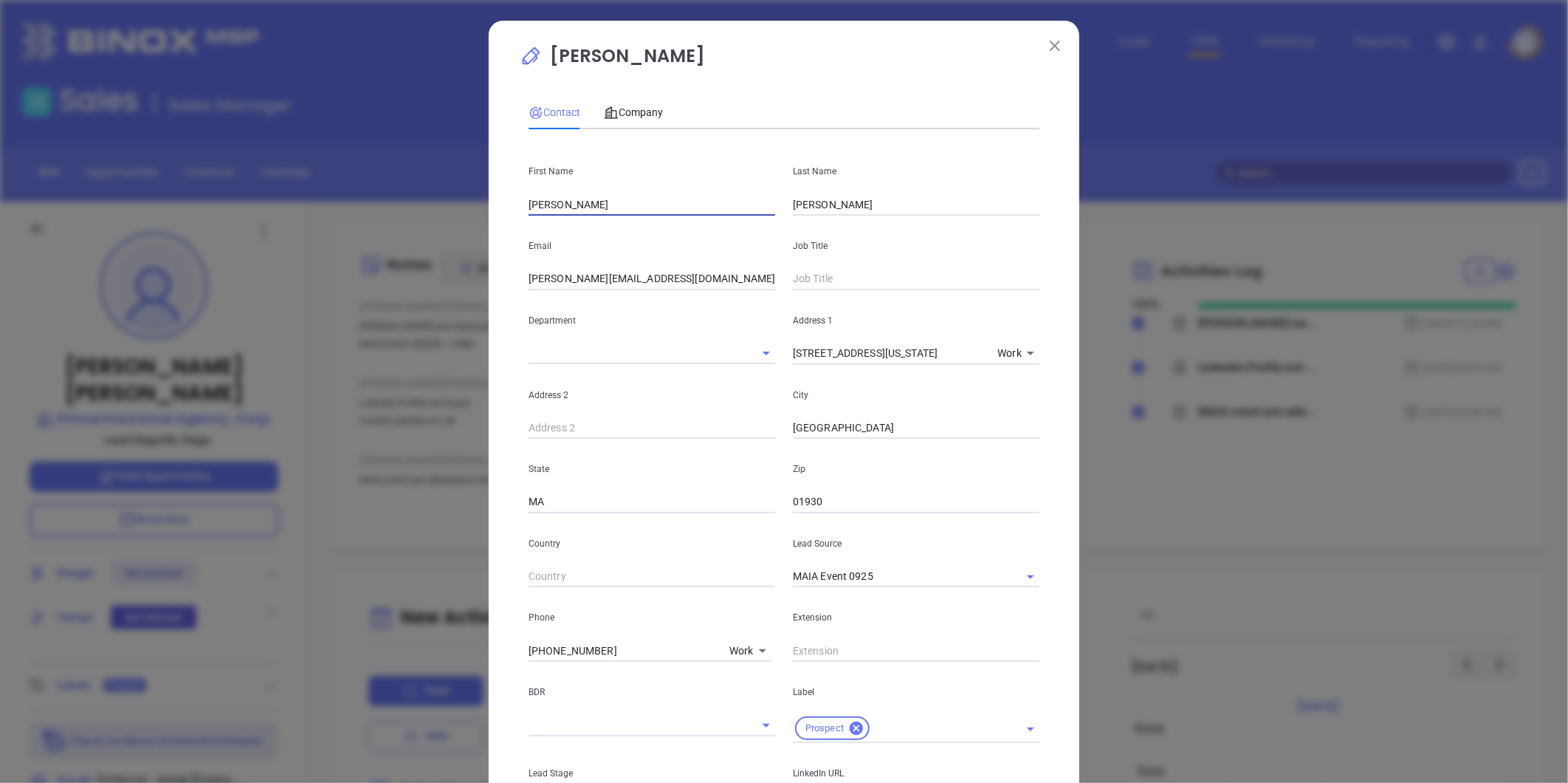
drag, startPoint x: 557, startPoint y: 204, endPoint x: 638, endPoint y: 217, distance: 82.0
click at [638, 217] on div "First Name Wendy Prendergast Last Name Durfee Email thomas@princeinsuranceagenc…" at bounding box center [784, 570] width 511 height 859
type input "[PERSON_NAME]"
drag, startPoint x: 827, startPoint y: 205, endPoint x: 735, endPoint y: 236, distance: 97.1
click at [735, 236] on div "First Name Wendy Last Name Durfee Email thomas@princeinsuranceagency.com Job Ti…" at bounding box center [784, 570] width 511 height 859
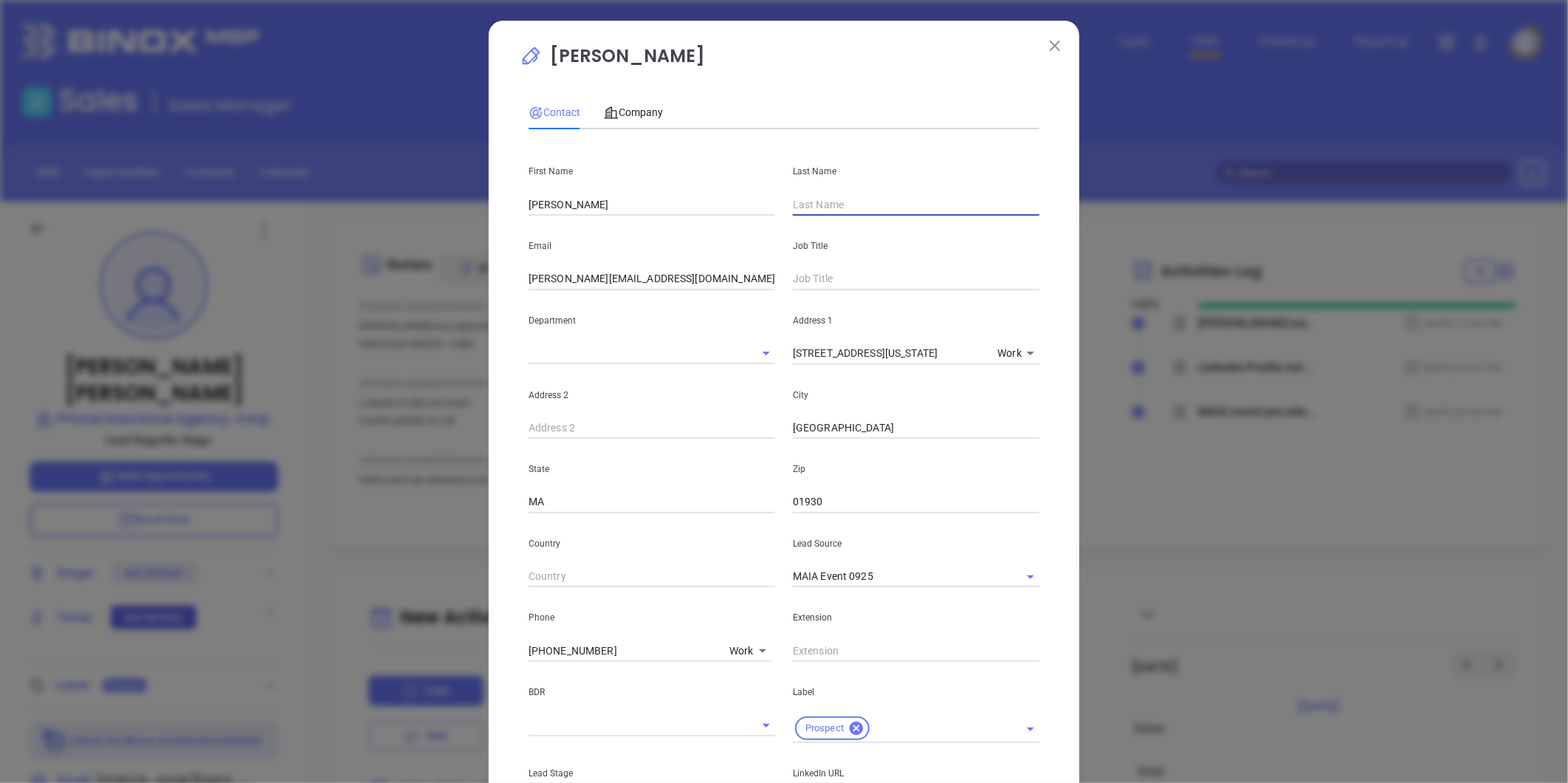
paste input "Prendergast"
type input "Prendergast"
click at [818, 274] on input "text" at bounding box center [917, 278] width 247 height 22
type input "Office Manager"
drag, startPoint x: 735, startPoint y: 282, endPoint x: 386, endPoint y: 337, distance: 353.3
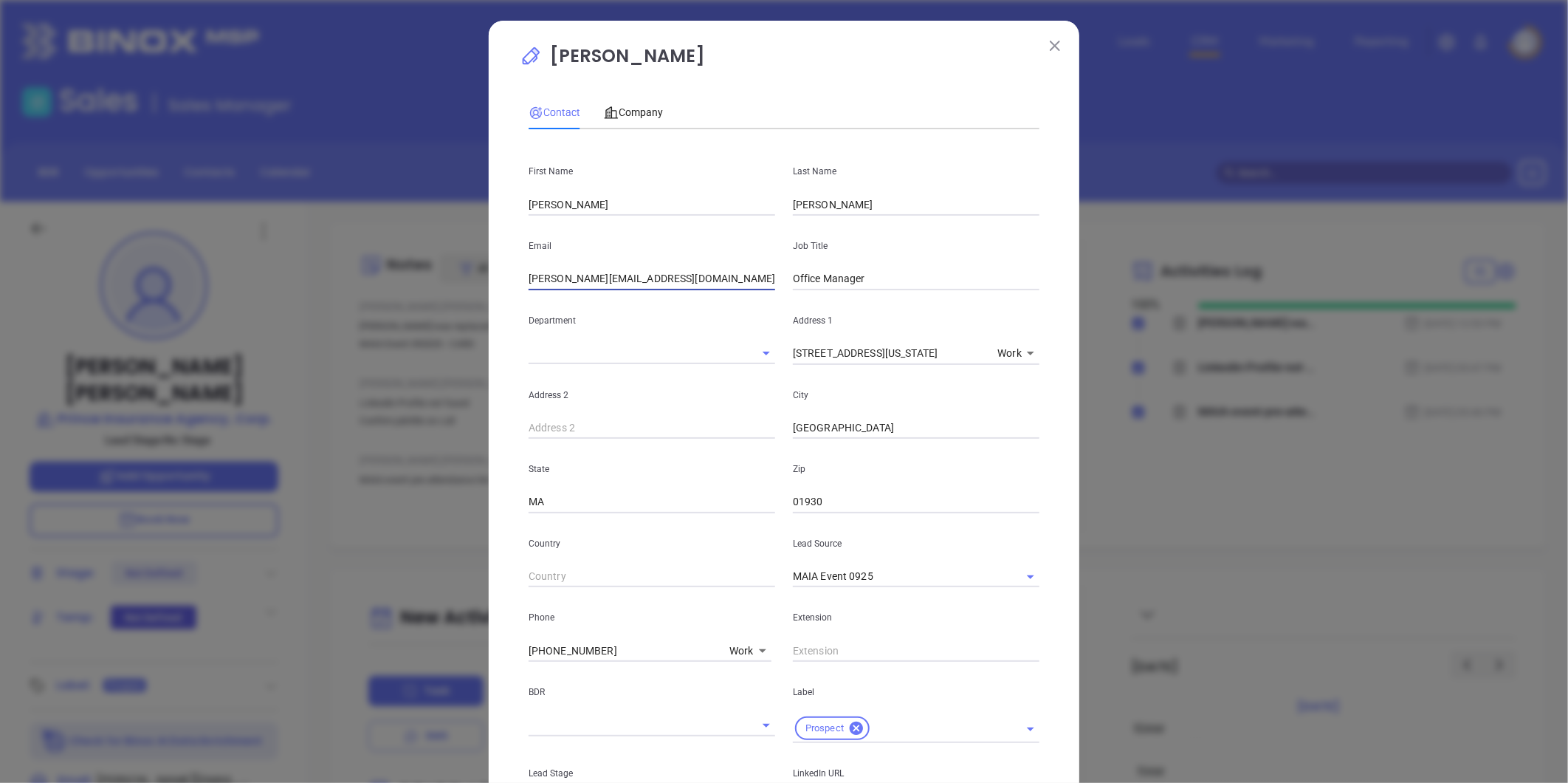
click at [402, 331] on div "Thomas Durfee Contact Company First Name Wendy Last Name Prendergast Email thom…" at bounding box center [784, 391] width 1568 height 783
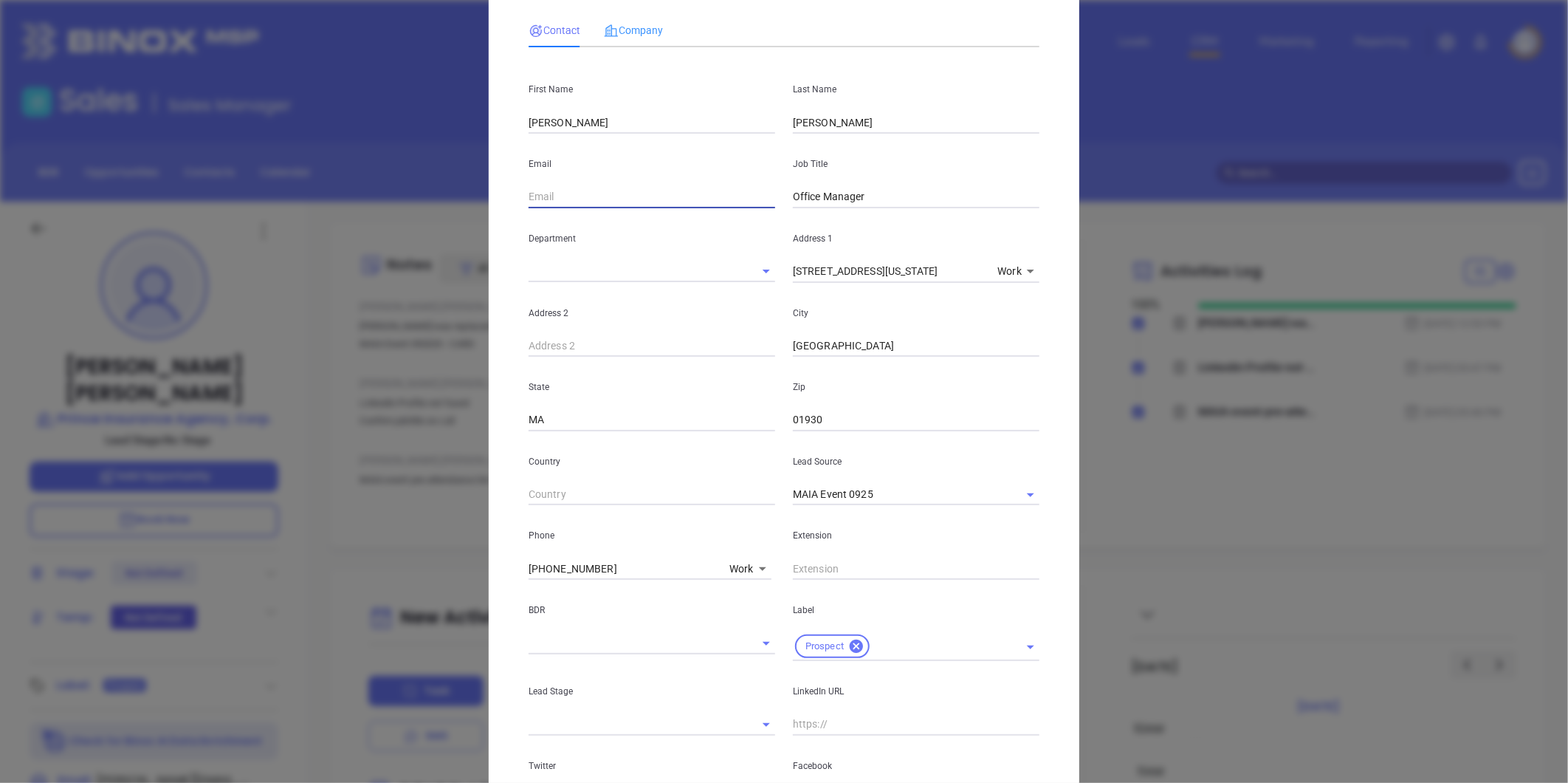
click at [637, 46] on div "Company" at bounding box center [634, 30] width 59 height 34
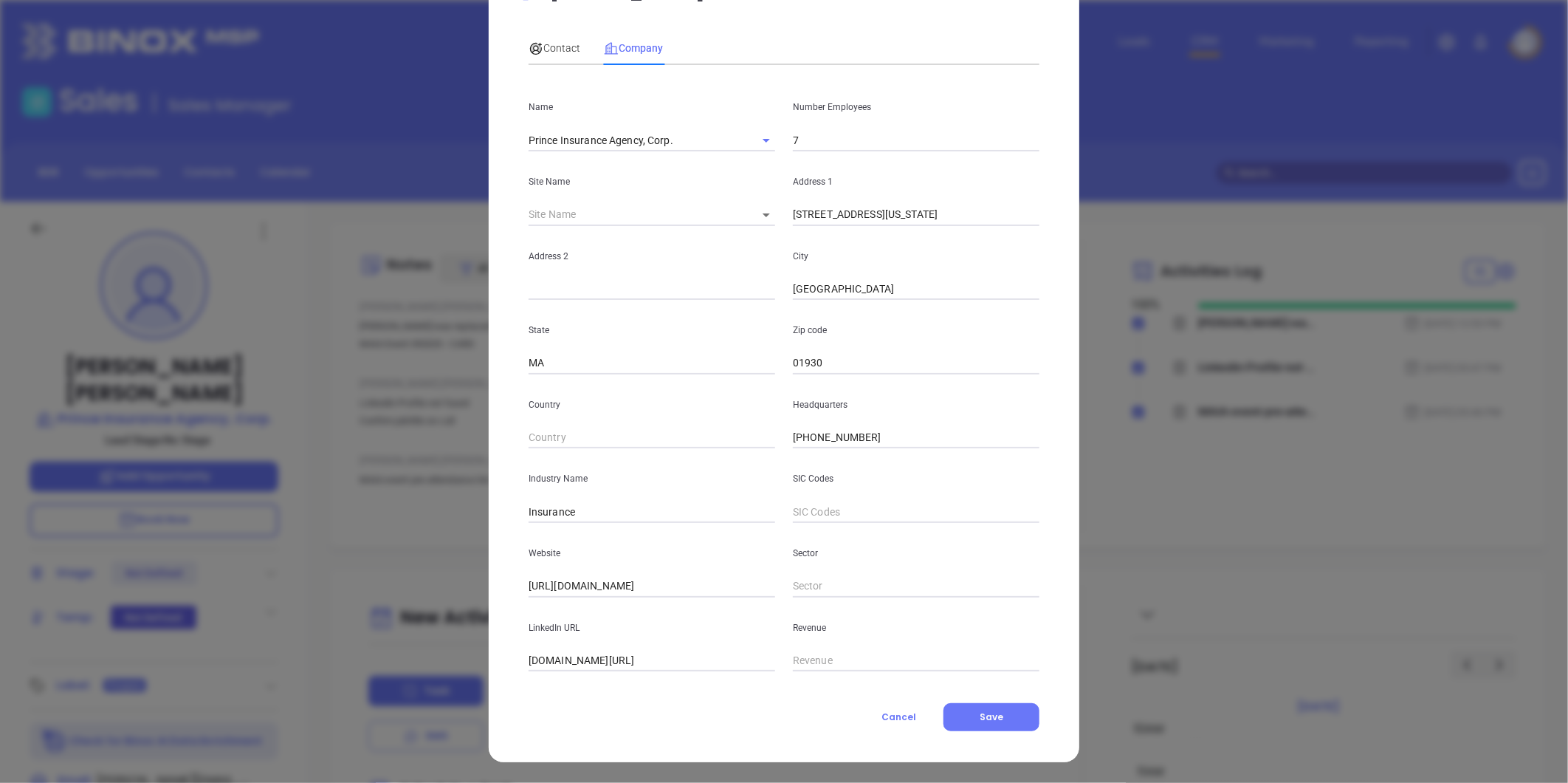
scroll to position [64, 0]
drag, startPoint x: 727, startPoint y: 585, endPoint x: 414, endPoint y: 626, distance: 315.7
click at [414, 626] on div "Thomas Durfee Contact Company First Name Wendy Last Name Prendergast Email Job …" at bounding box center [784, 391] width 1568 height 783
click at [552, 45] on span "Contact" at bounding box center [555, 48] width 52 height 12
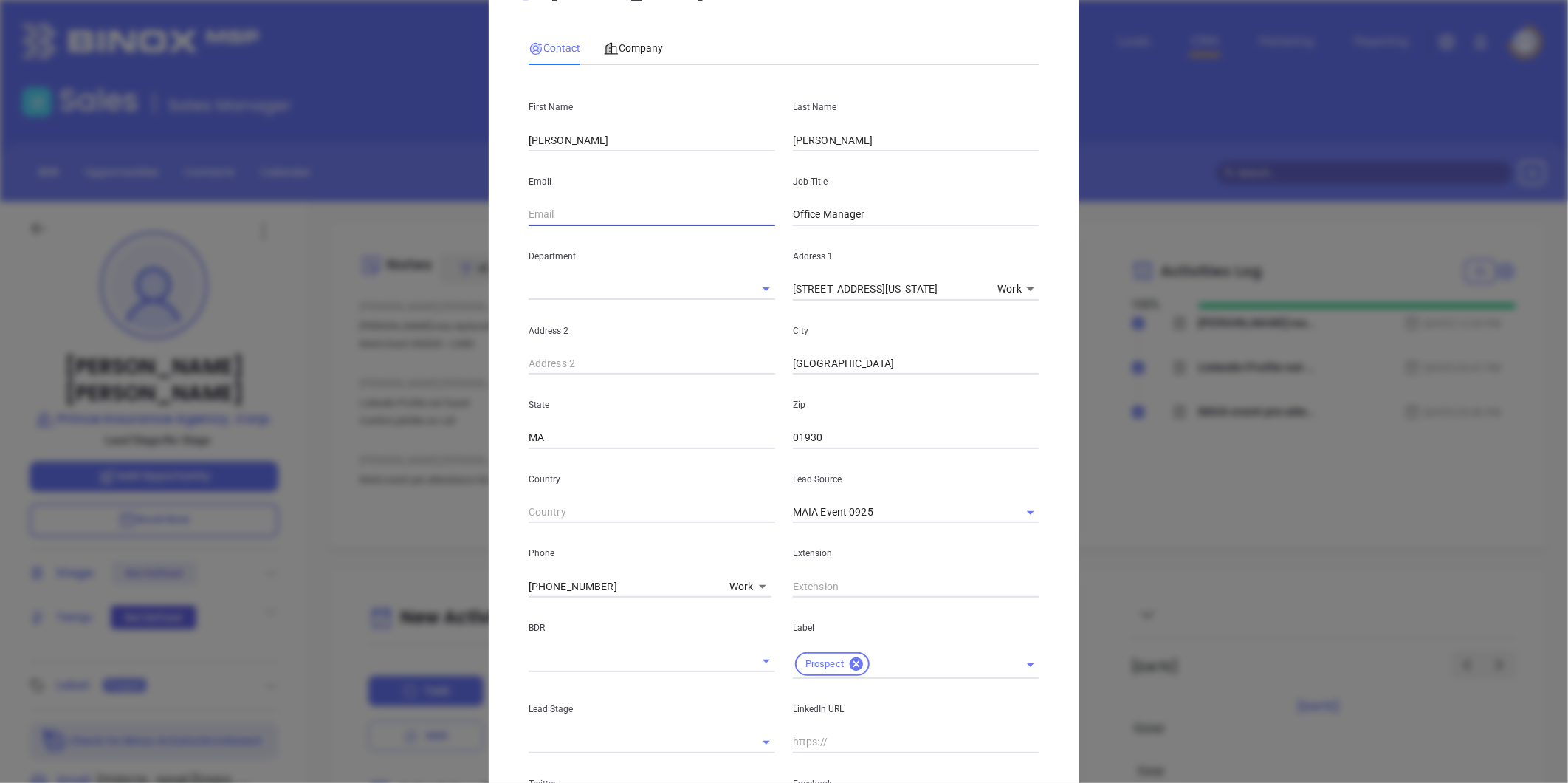
click at [579, 218] on input "text" at bounding box center [652, 214] width 247 height 22
click at [571, 217] on input "thomas@princeinsuranceagency.com" at bounding box center [652, 214] width 247 height 22
click at [561, 218] on input "thomas@princeinsuranceagency.com" at bounding box center [652, 214] width 247 height 22
drag, startPoint x: 559, startPoint y: 218, endPoint x: 499, endPoint y: 218, distance: 60.0
click at [499, 218] on div "Thomas Durfee Contact Company First Name Wendy Last Name Prendergast Email thom…" at bounding box center [784, 492] width 591 height 1071
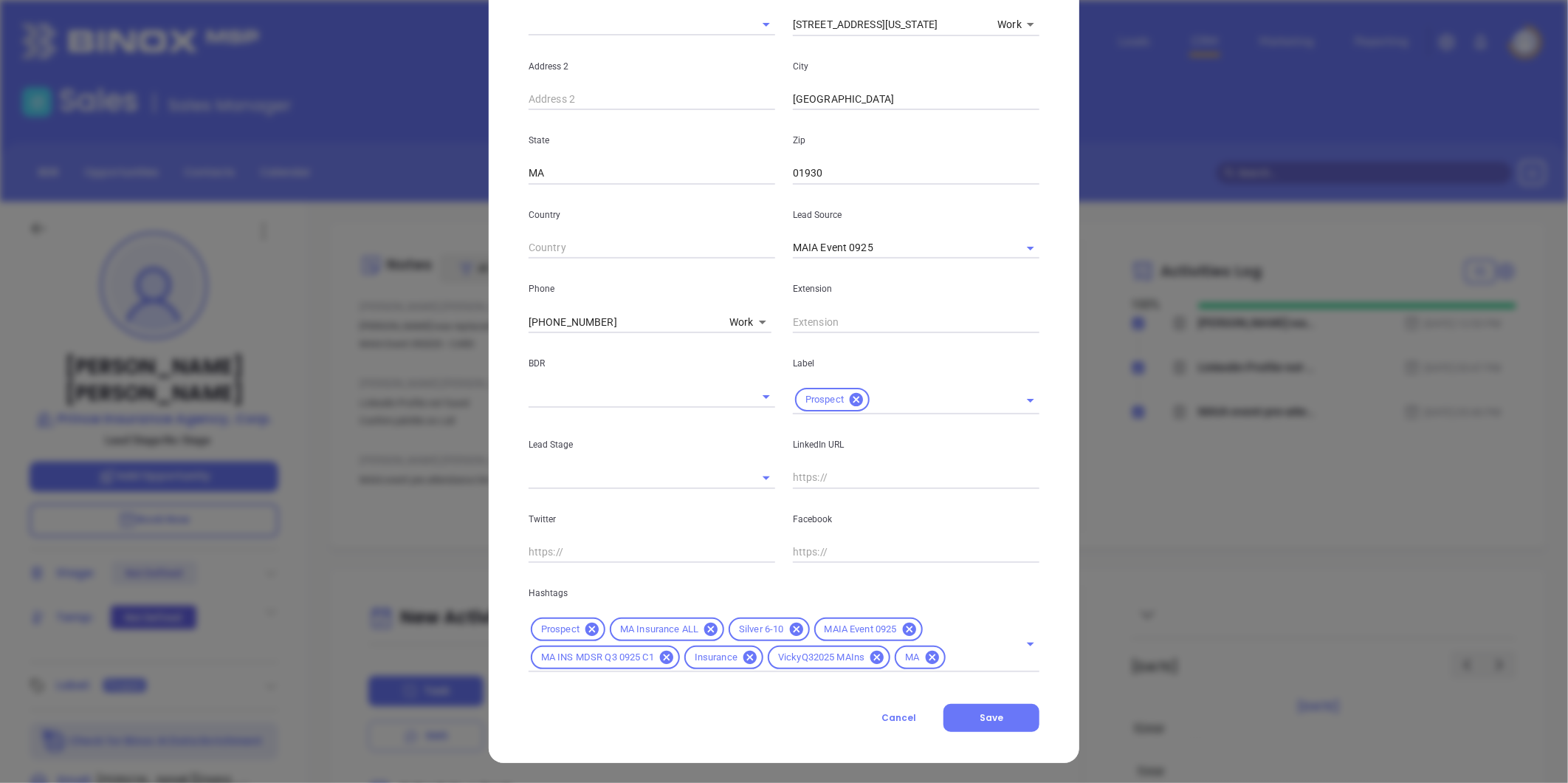
scroll to position [329, 0]
type input "wendy@princeinsuranceagency.com"
click at [818, 488] on div "First Name Wendy Last Name Prendergast Email wendy@princeinsuranceagency.com Jo…" at bounding box center [784, 241] width 511 height 859
click at [820, 475] on input "text" at bounding box center [917, 476] width 247 height 22
paste input "linkedin.com/in/wendy-prendergast-44713747"
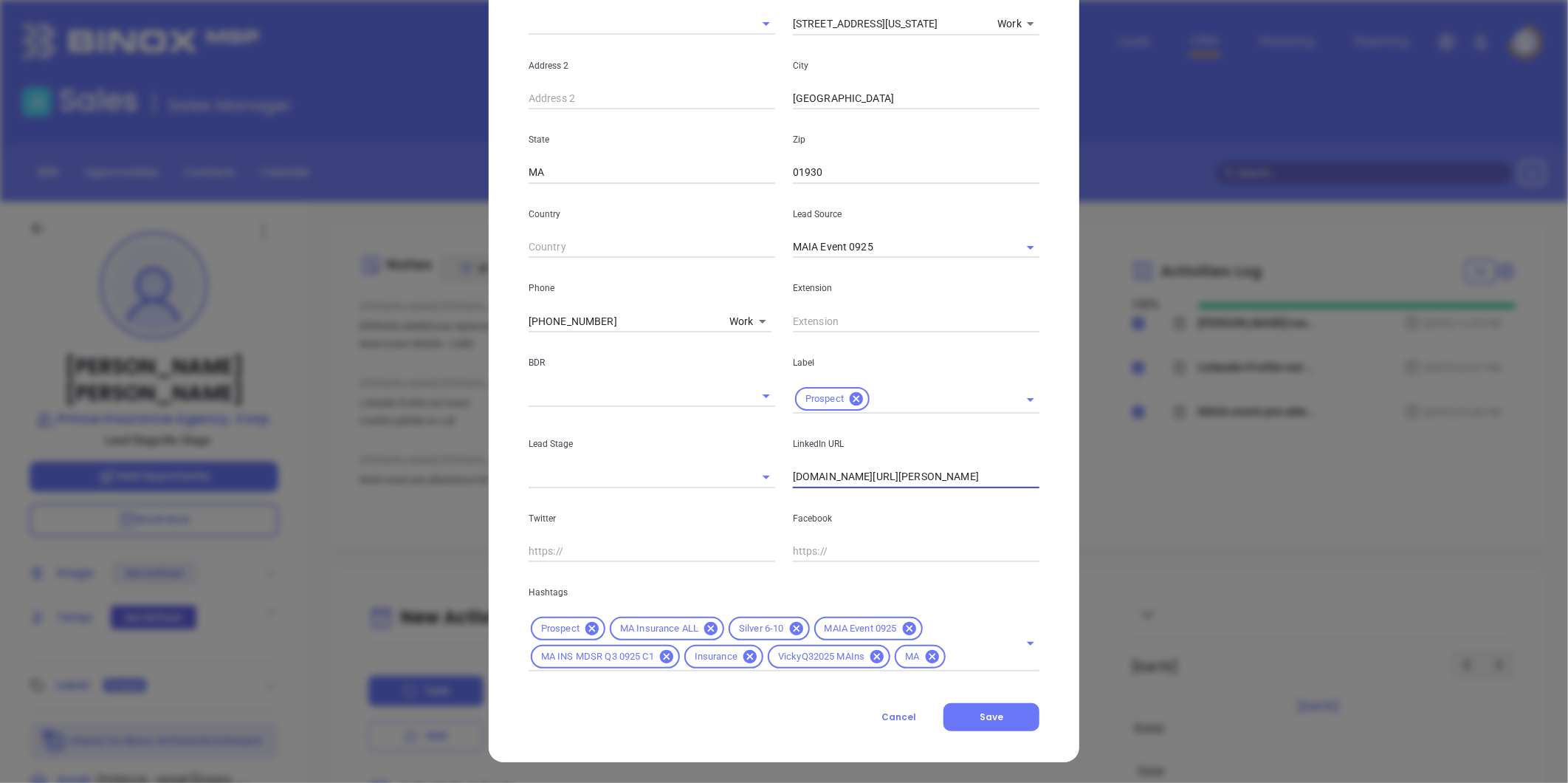
type input "www.linkedin.com/in/wendy-prendergast-44713747"
click at [904, 630] on icon at bounding box center [909, 628] width 13 height 13
click at [829, 669] on div "Prospect MA Insurance ALL Silver 6-10 MA INS MDSR Q3 0925 C1 Insurance VickyQ32…" at bounding box center [784, 643] width 511 height 57
click at [943, 629] on icon at bounding box center [949, 628] width 13 height 13
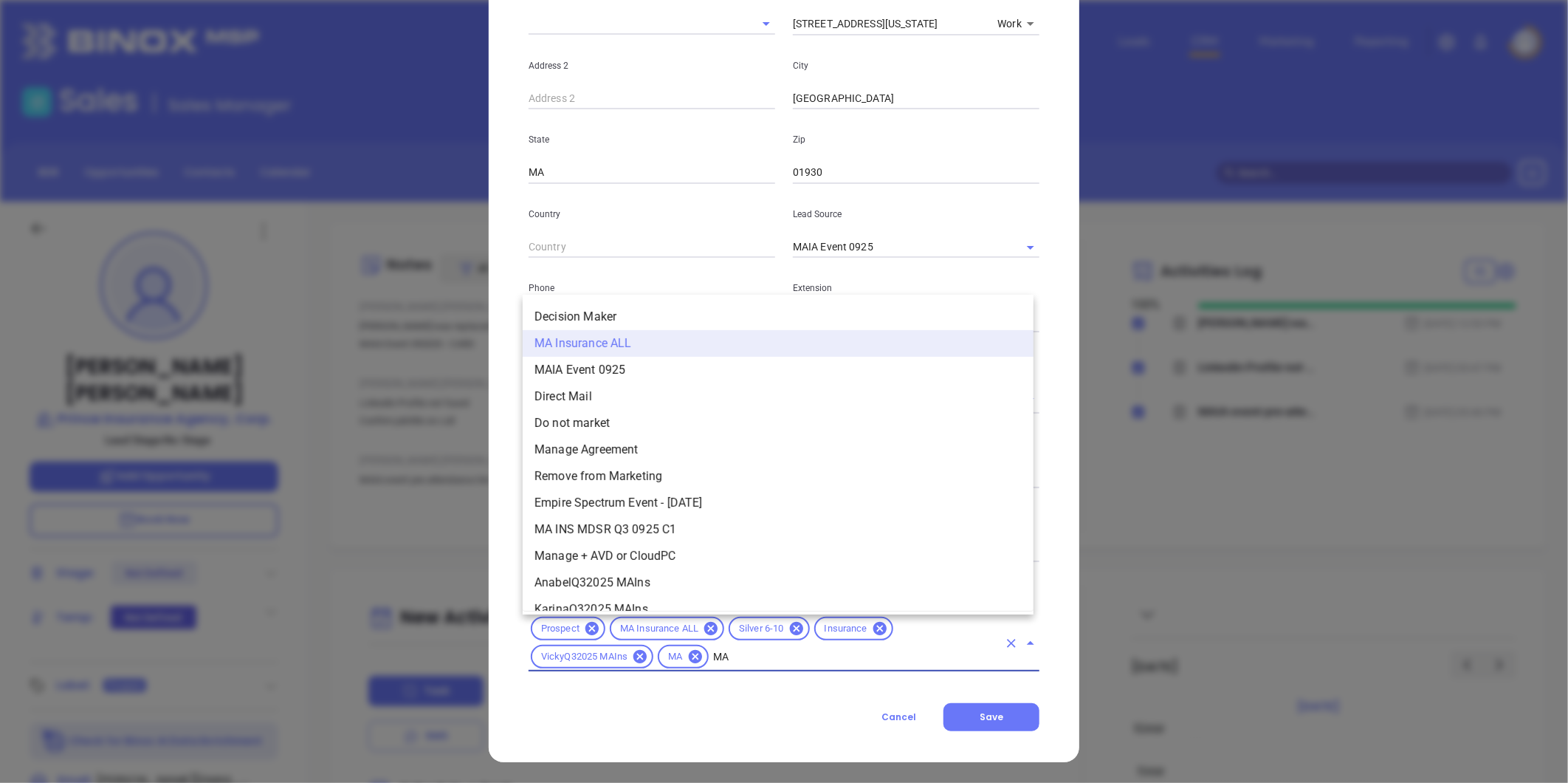
type input "MAI"
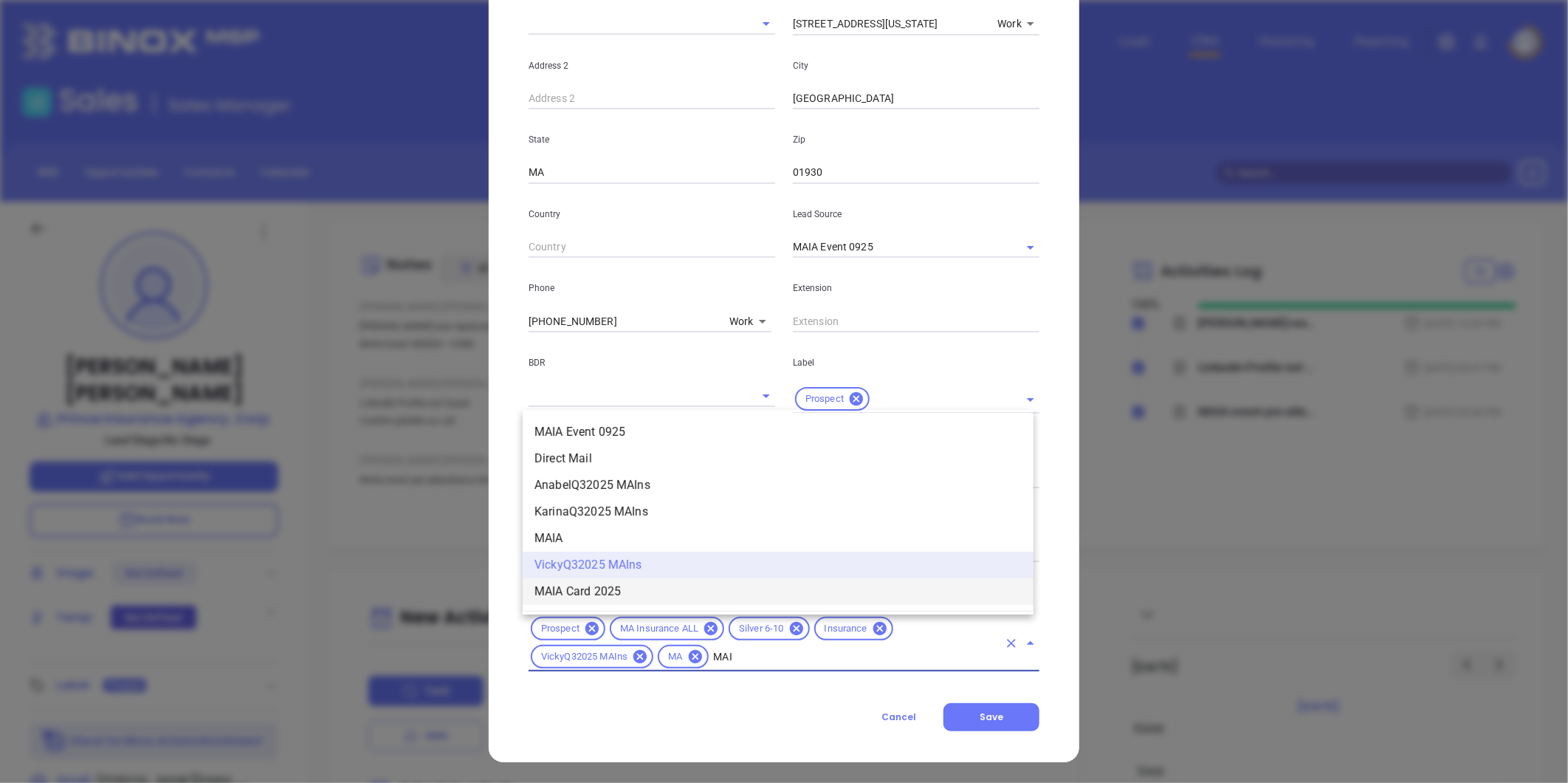
click at [792, 602] on li "MAIA Card 2025" at bounding box center [778, 592] width 511 height 27
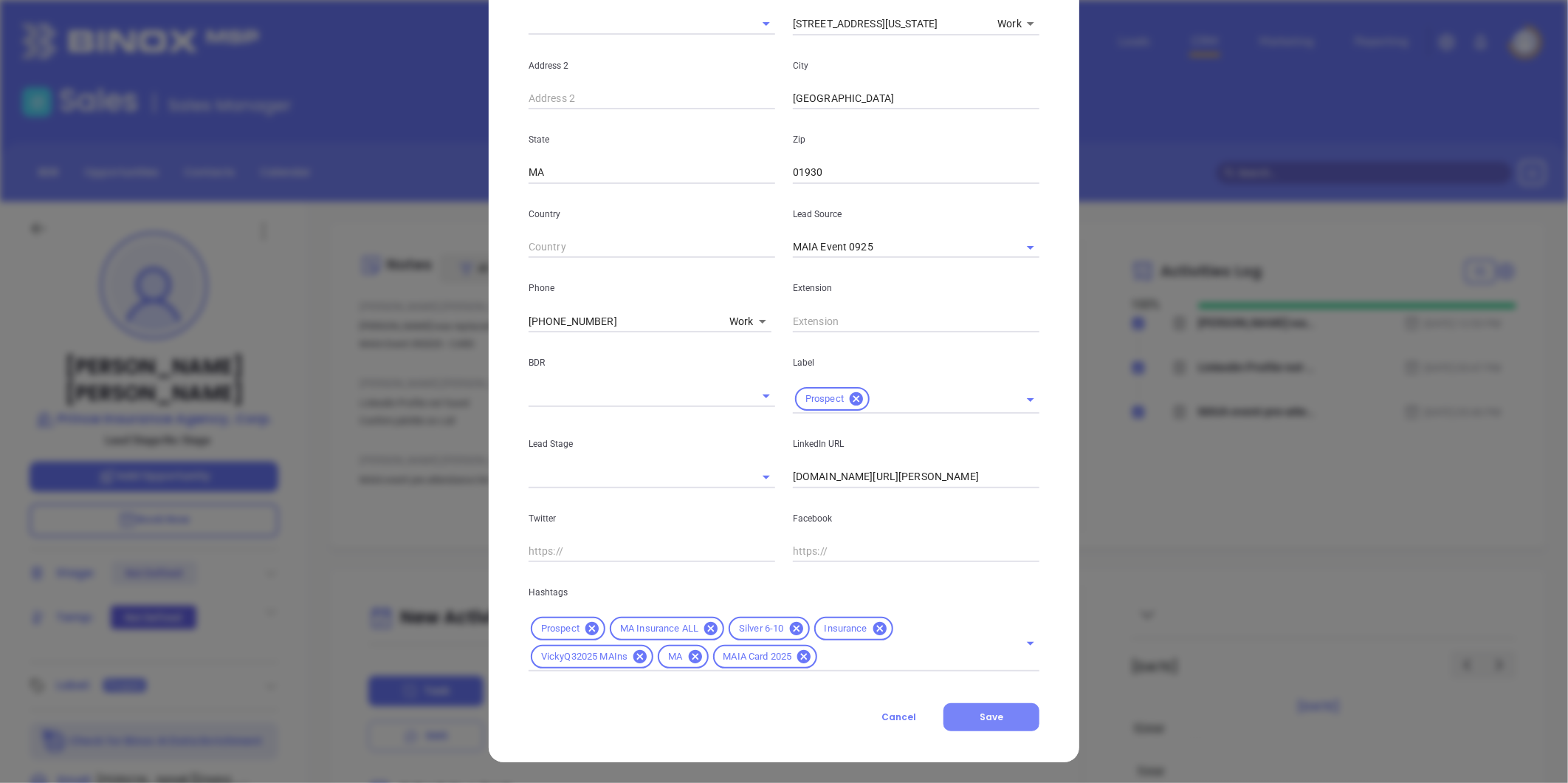
click at [1000, 709] on button "Save" at bounding box center [991, 717] width 96 height 28
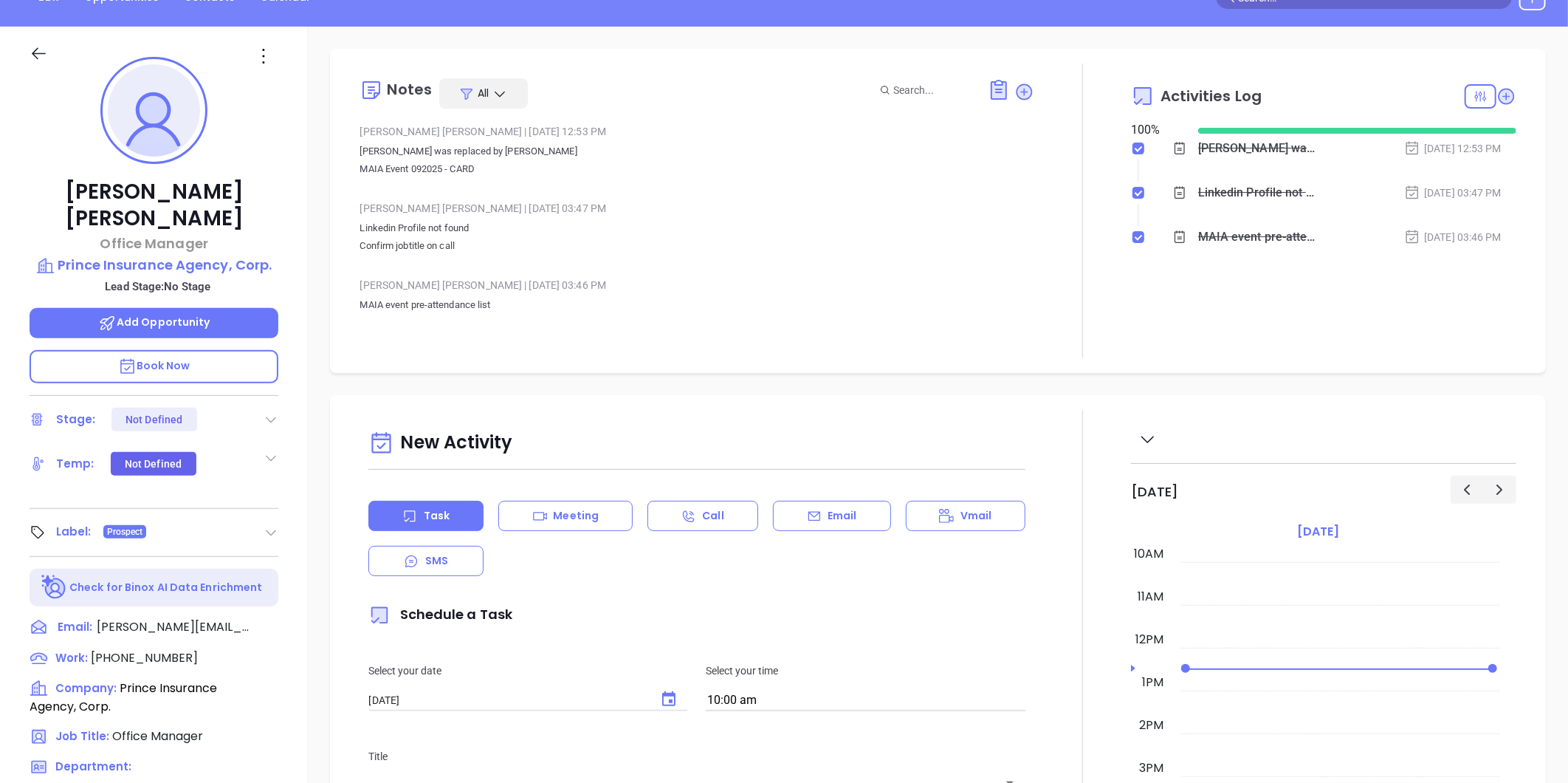
scroll to position [42, 0]
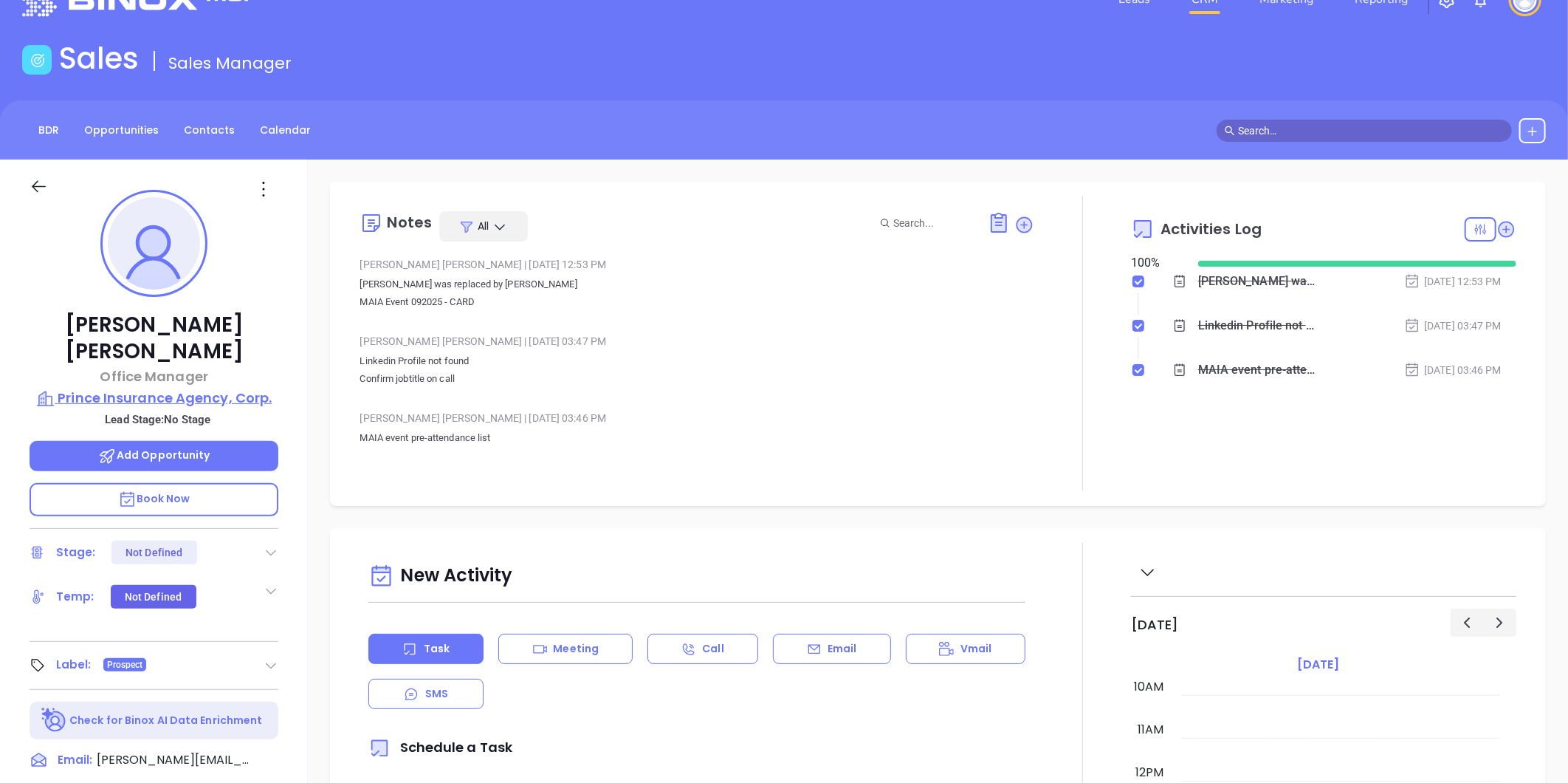
click at [139, 388] on p "Prince Insurance Agency, Corp." at bounding box center [153, 398] width 249 height 20
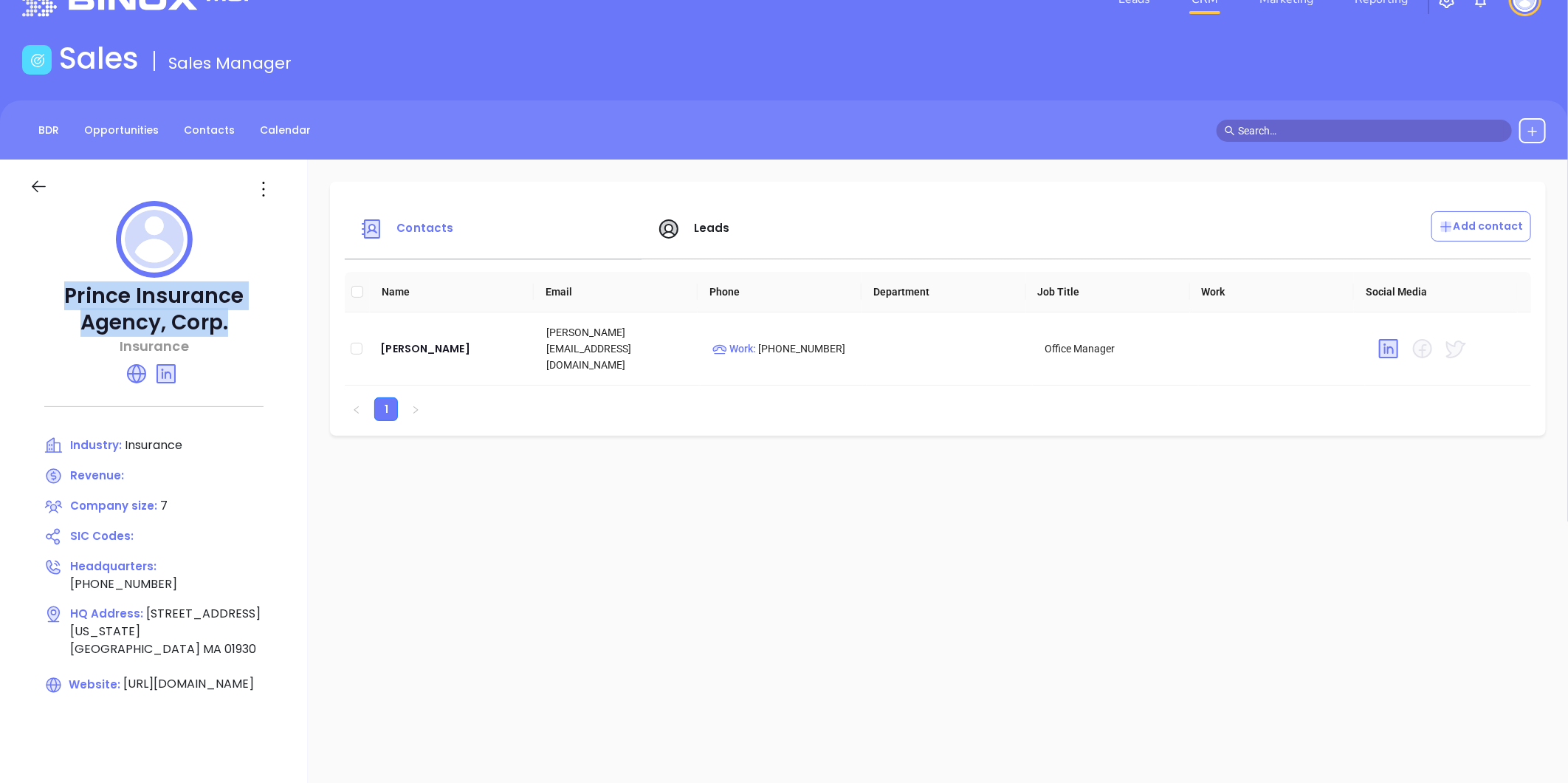
drag, startPoint x: 34, startPoint y: 288, endPoint x: 210, endPoint y: 317, distance: 178.4
click at [210, 315] on p "Prince Insurance Agency, Corp." at bounding box center [153, 310] width 249 height 54
copy p "Prince Insurance Agency, Corp."
click at [461, 340] on div "Wendy Prendergast" at bounding box center [452, 349] width 143 height 18
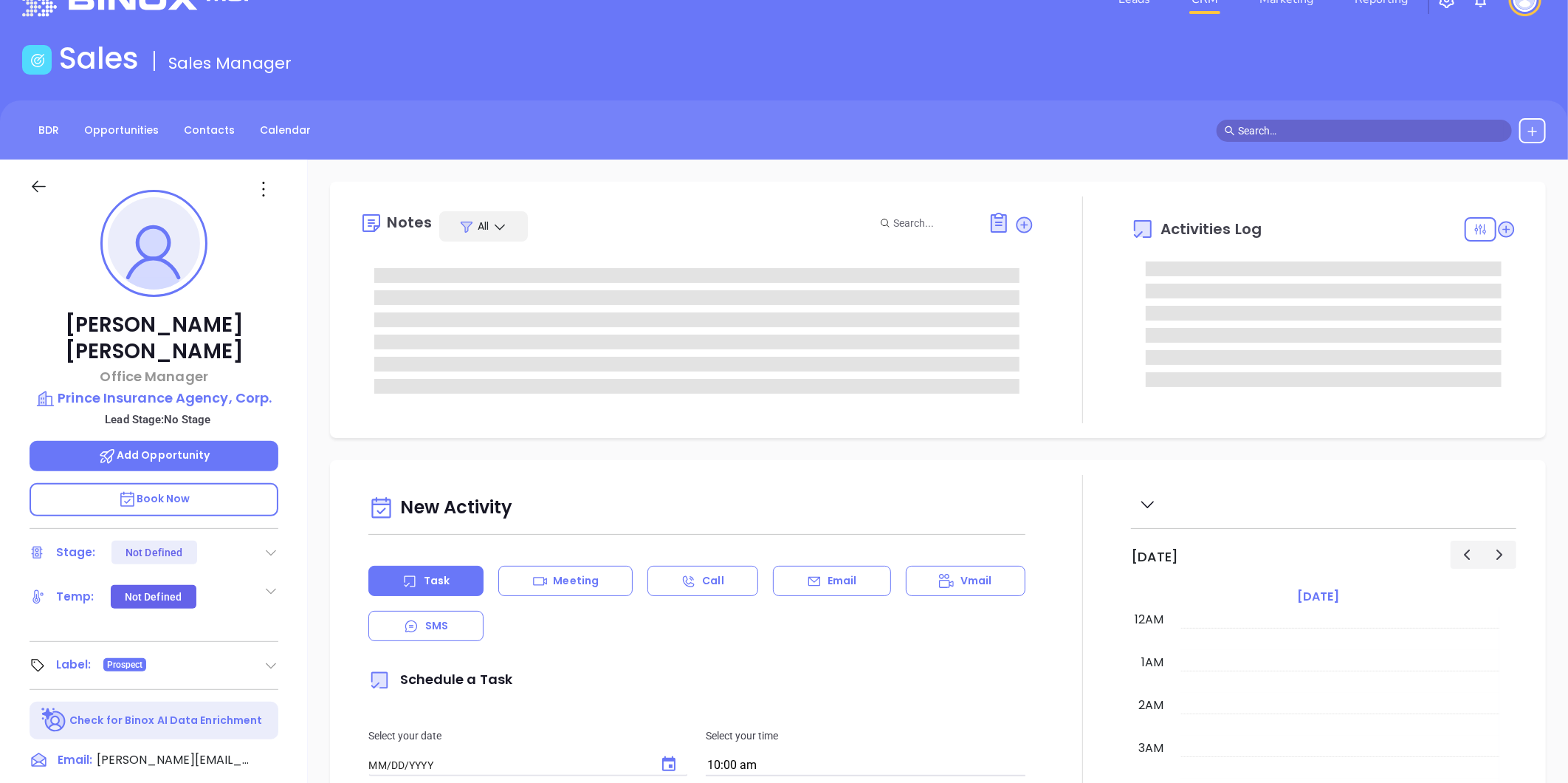
type input "[DATE]"
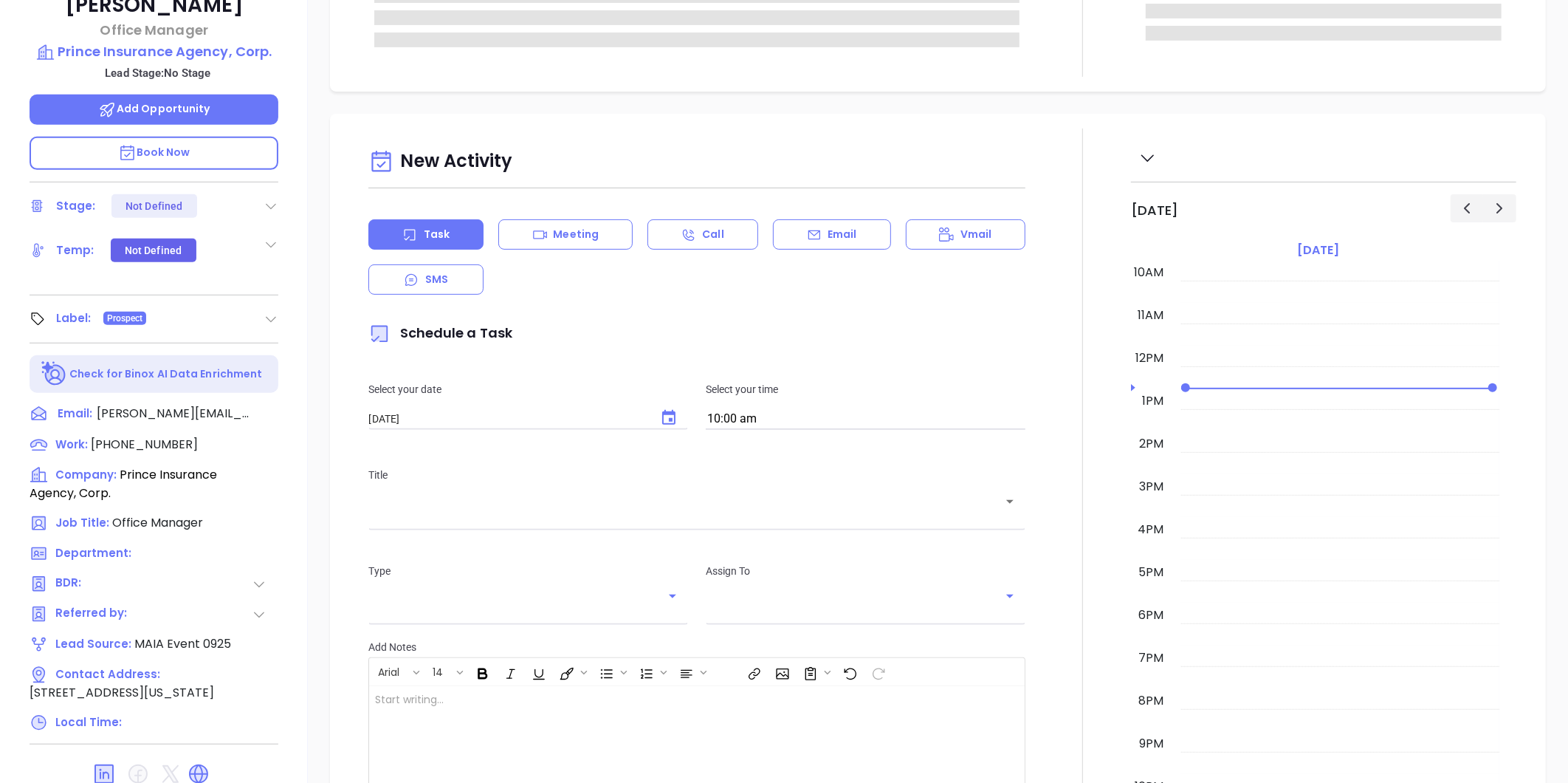
scroll to position [453, 0]
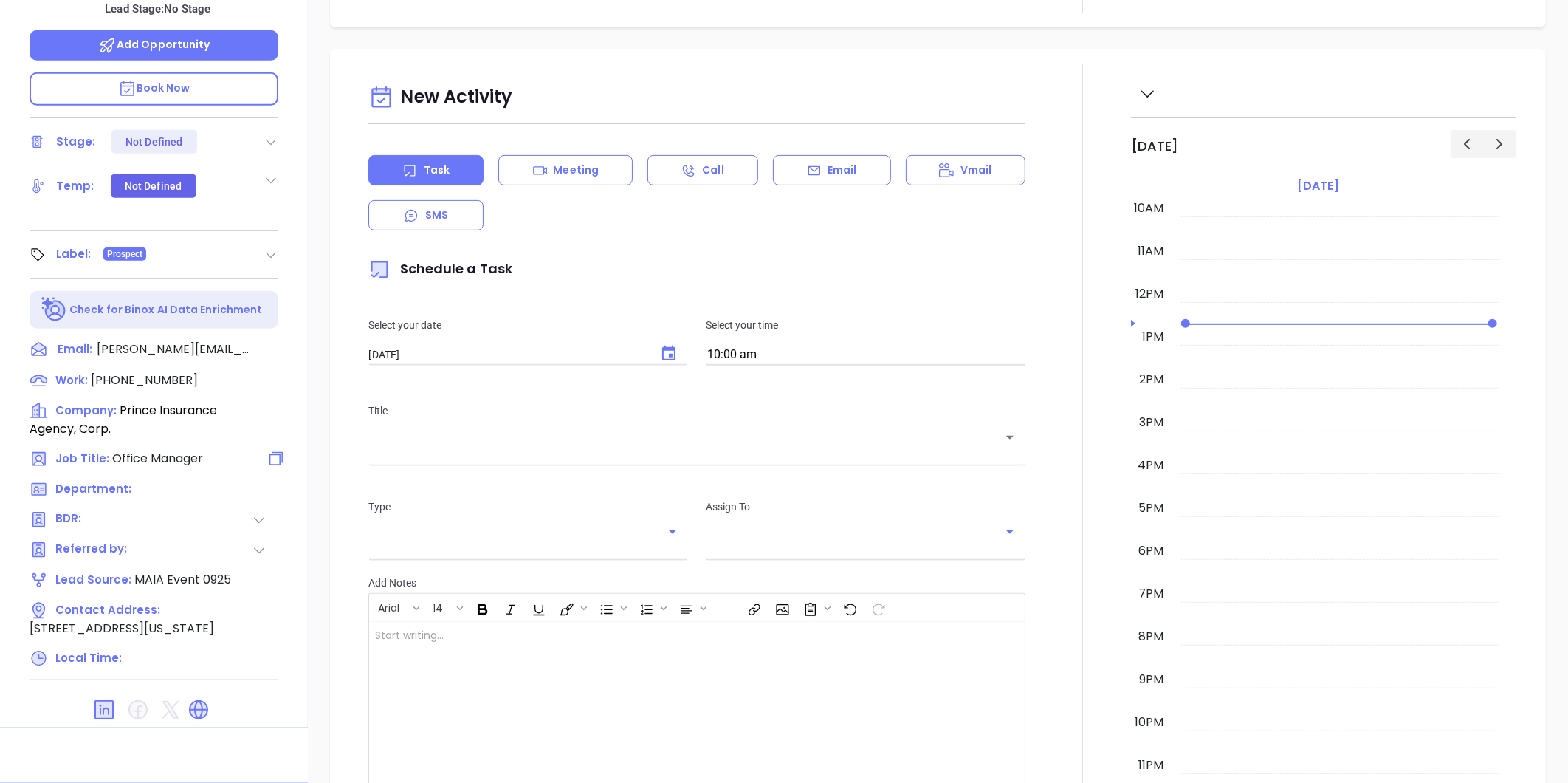
type input "[PERSON_NAME]"
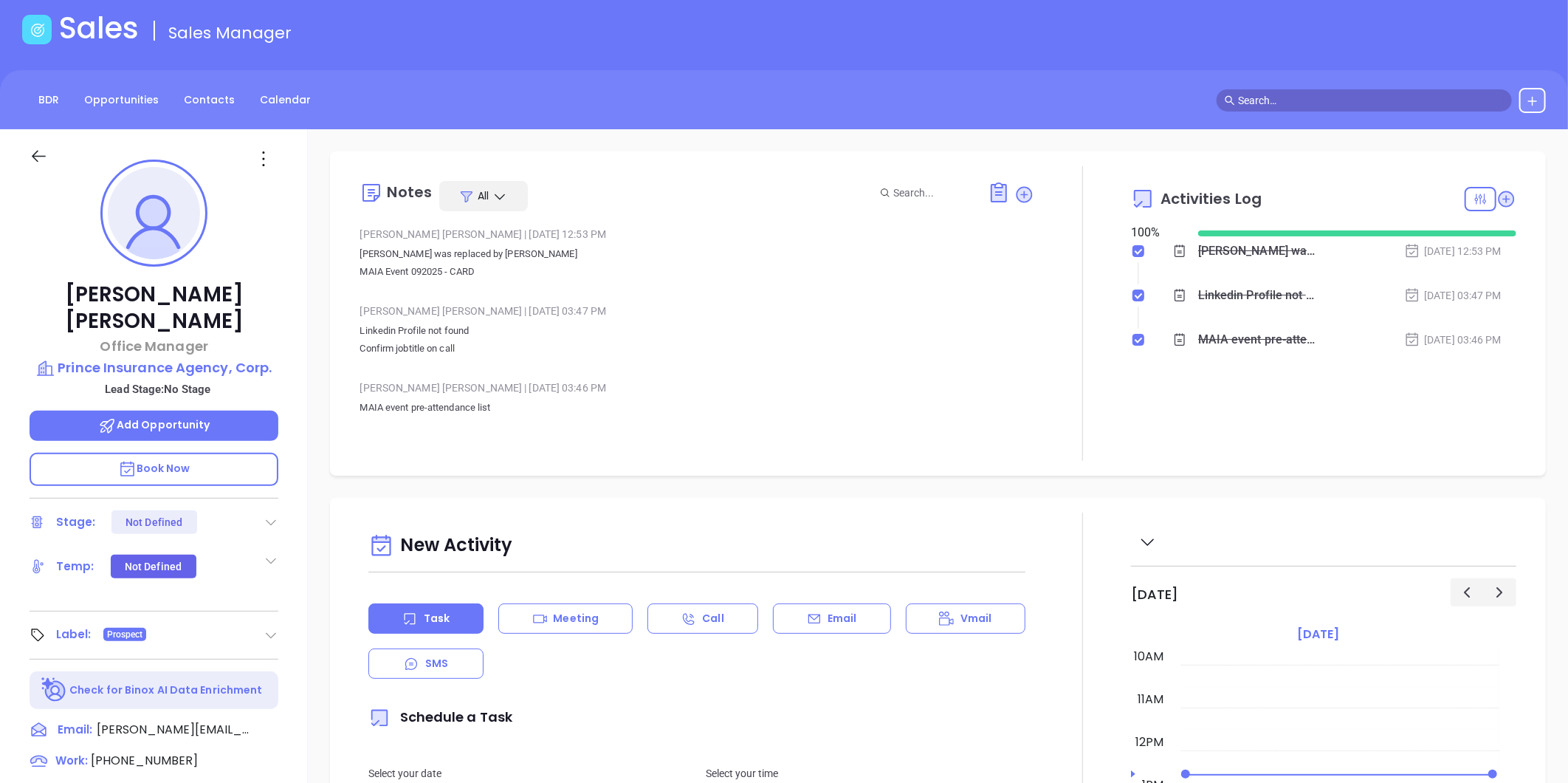
scroll to position [0, 0]
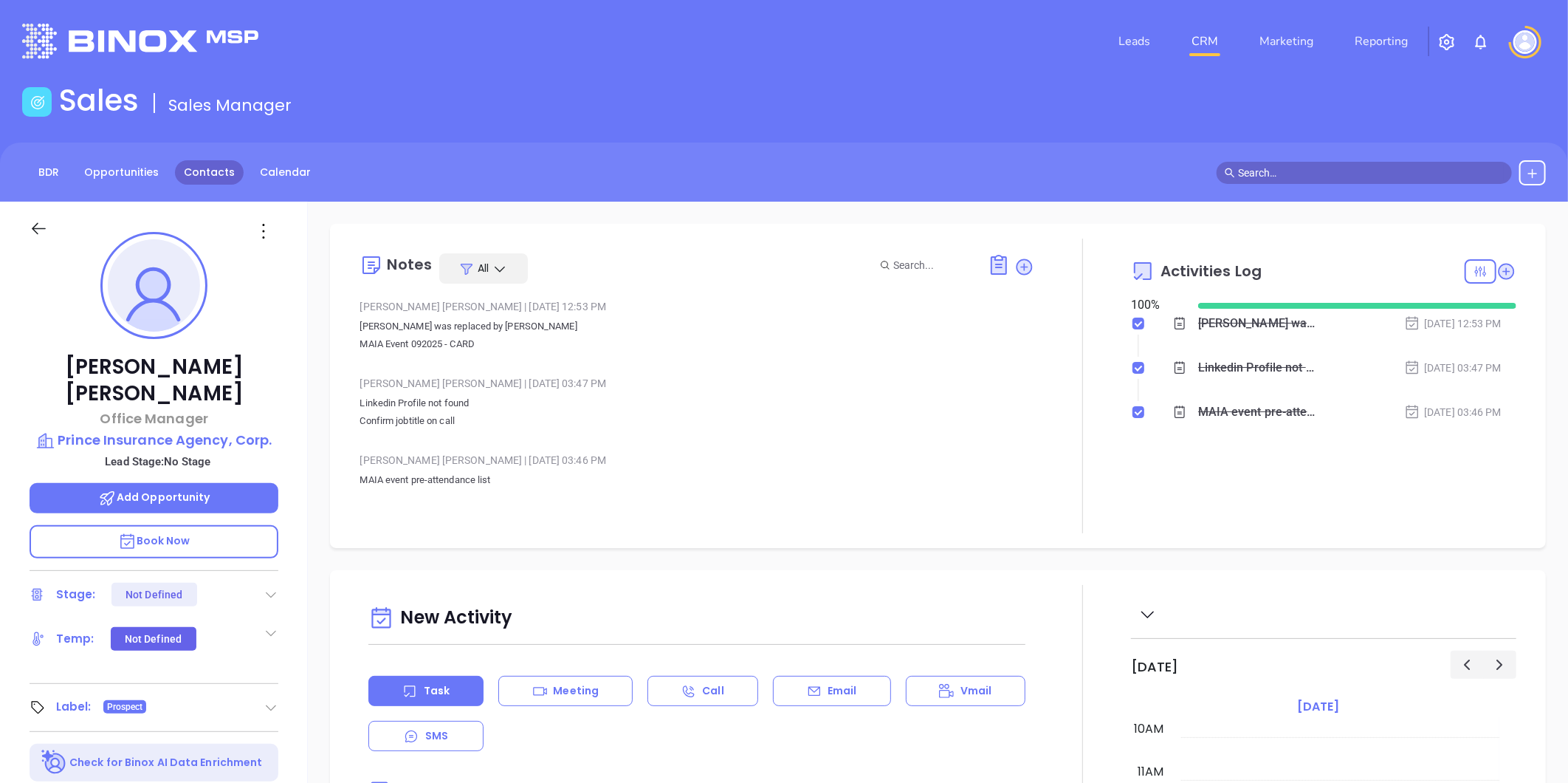
click at [209, 164] on link "Contacts" at bounding box center [209, 173] width 69 height 24
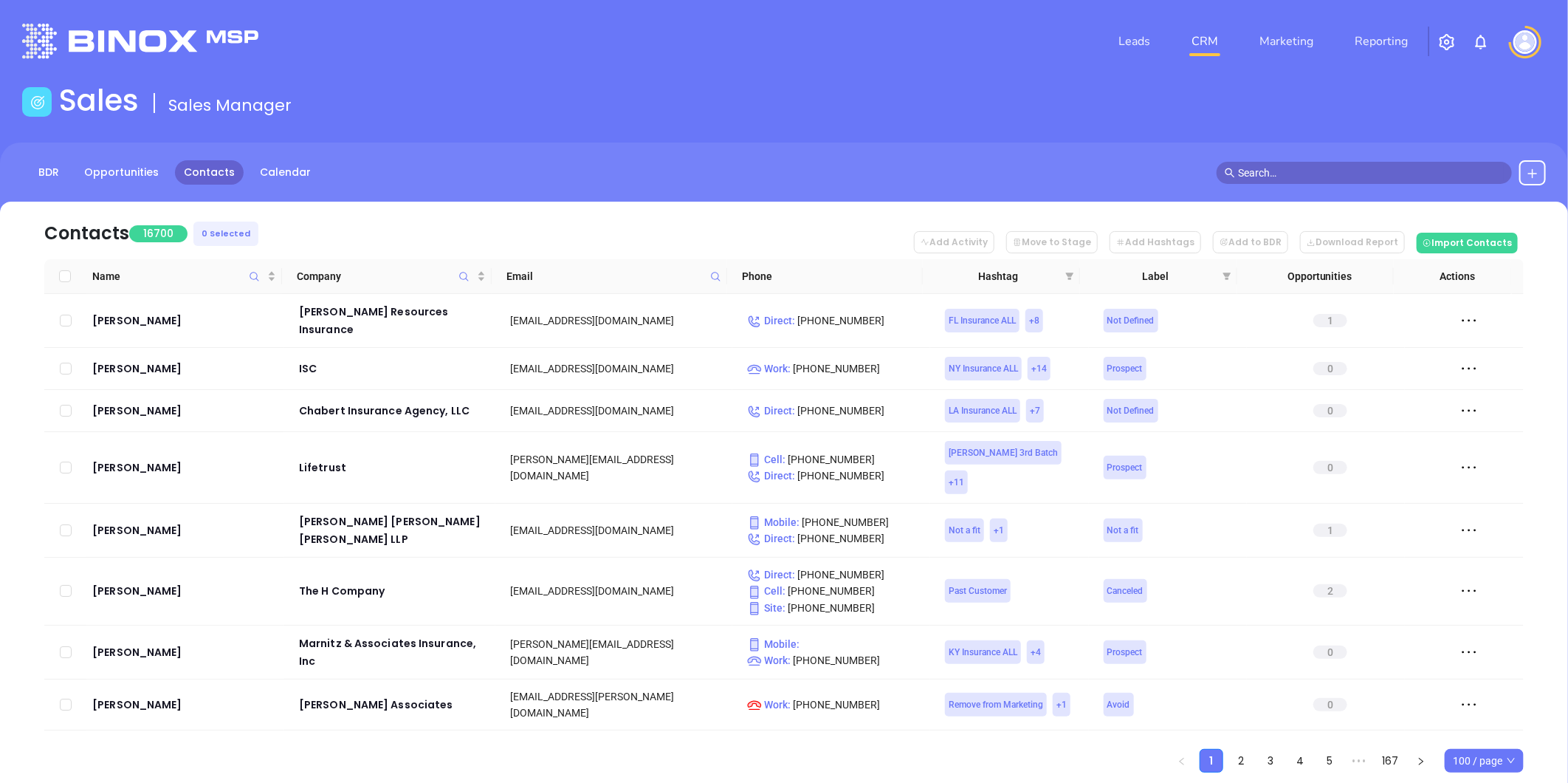
click at [716, 279] on icon at bounding box center [716, 277] width 11 height 11
paste input "Netoinsurance.com"
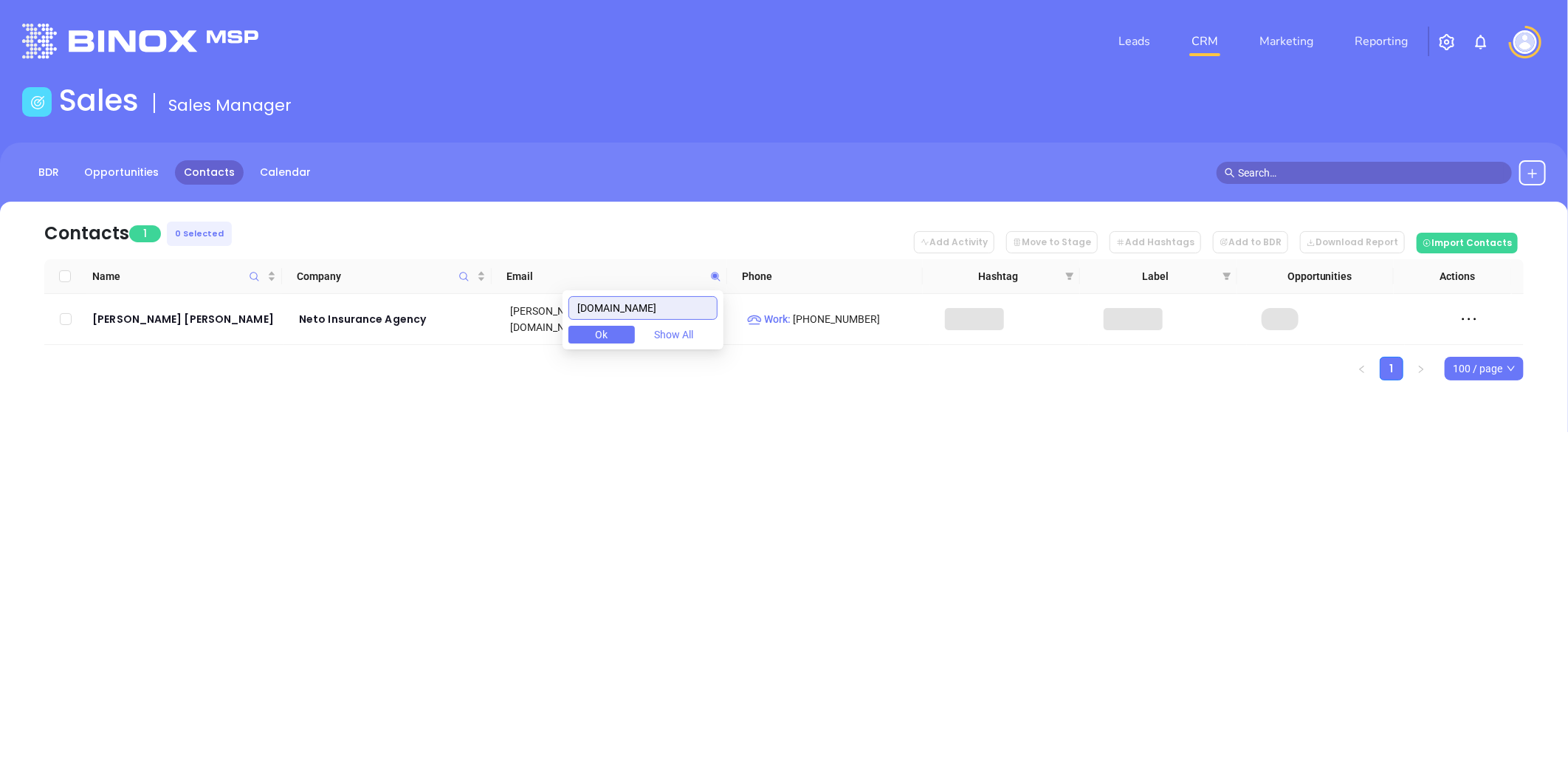
type input "Netoinsurance.com"
click at [247, 433] on div "Leads CRM Marketing Reporting Financial Leads Leads Sales Sales Manager BDR Opp…" at bounding box center [784, 391] width 1568 height 783
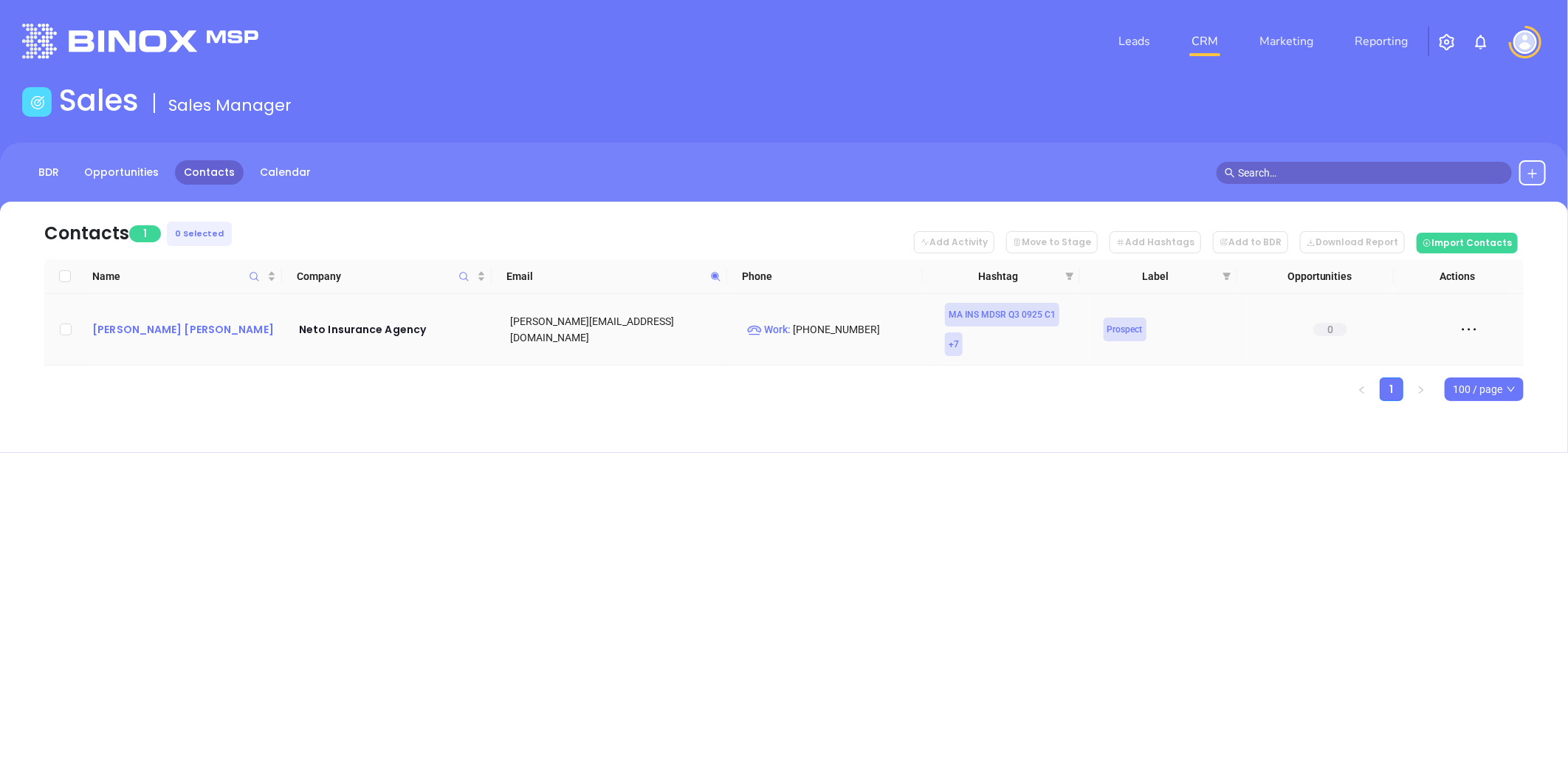
click at [149, 321] on div "Rosemary Neto Hazzard" at bounding box center [185, 329] width 186 height 18
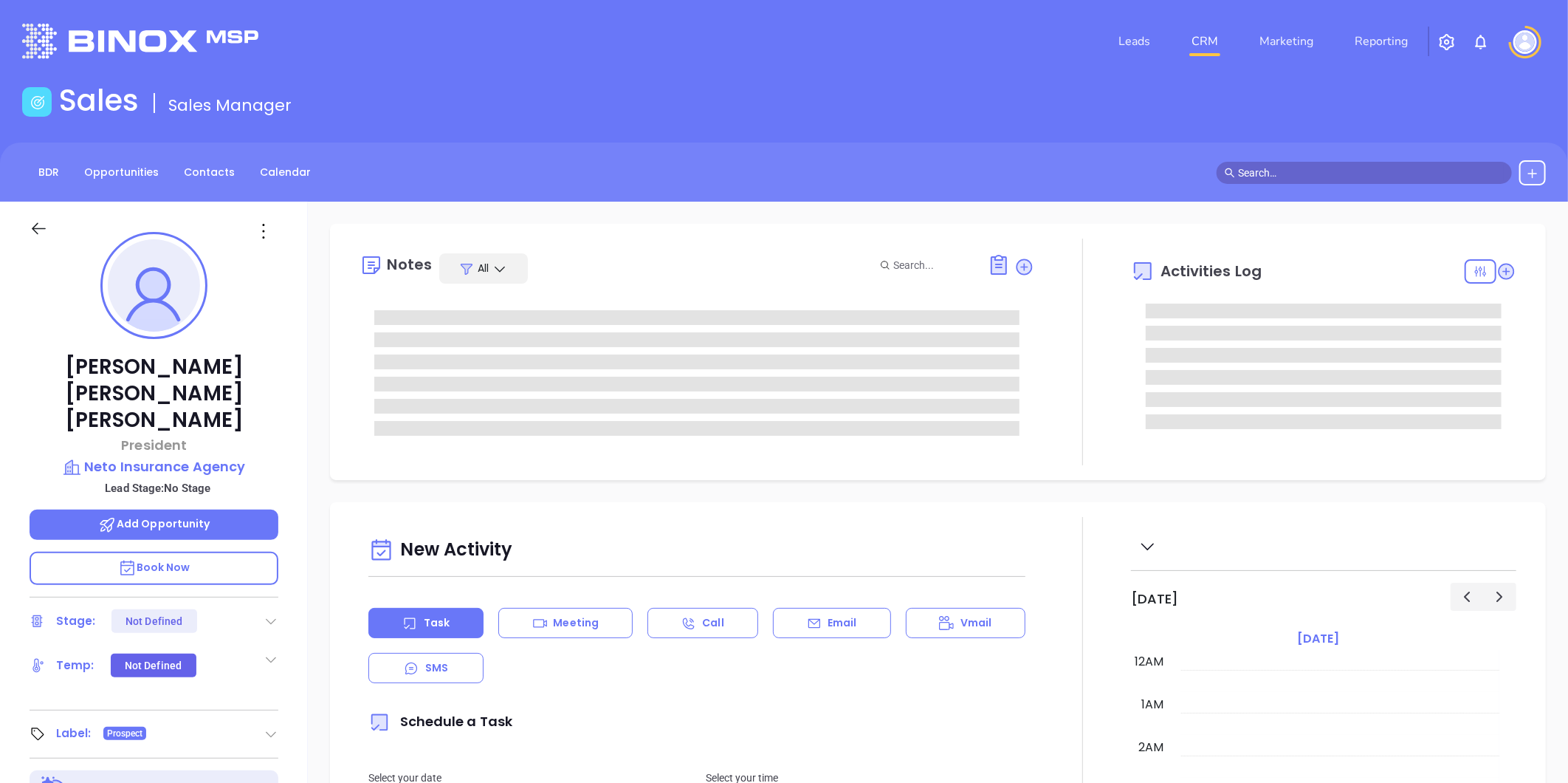
type input "[DATE]"
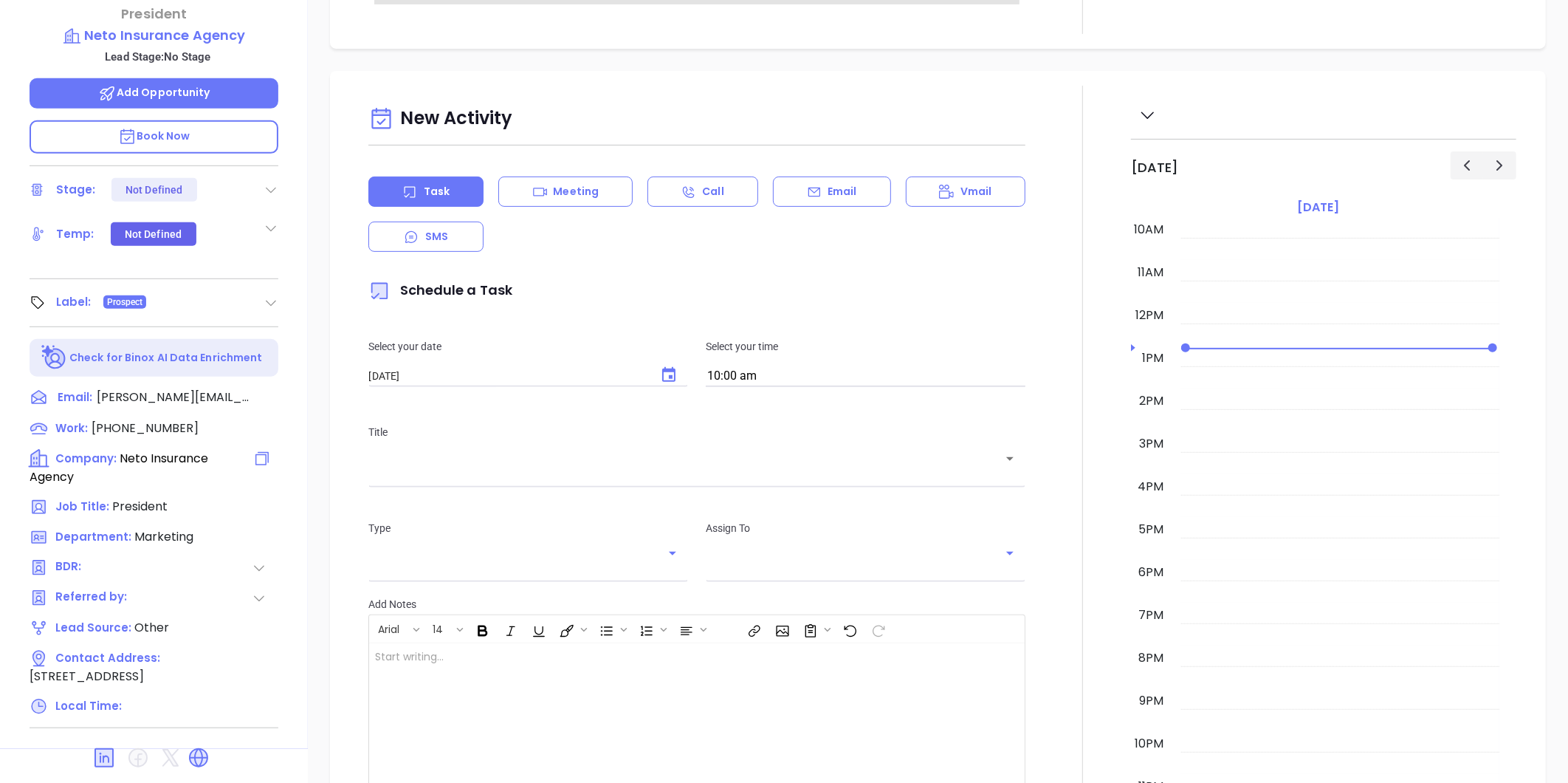
scroll to position [453, 0]
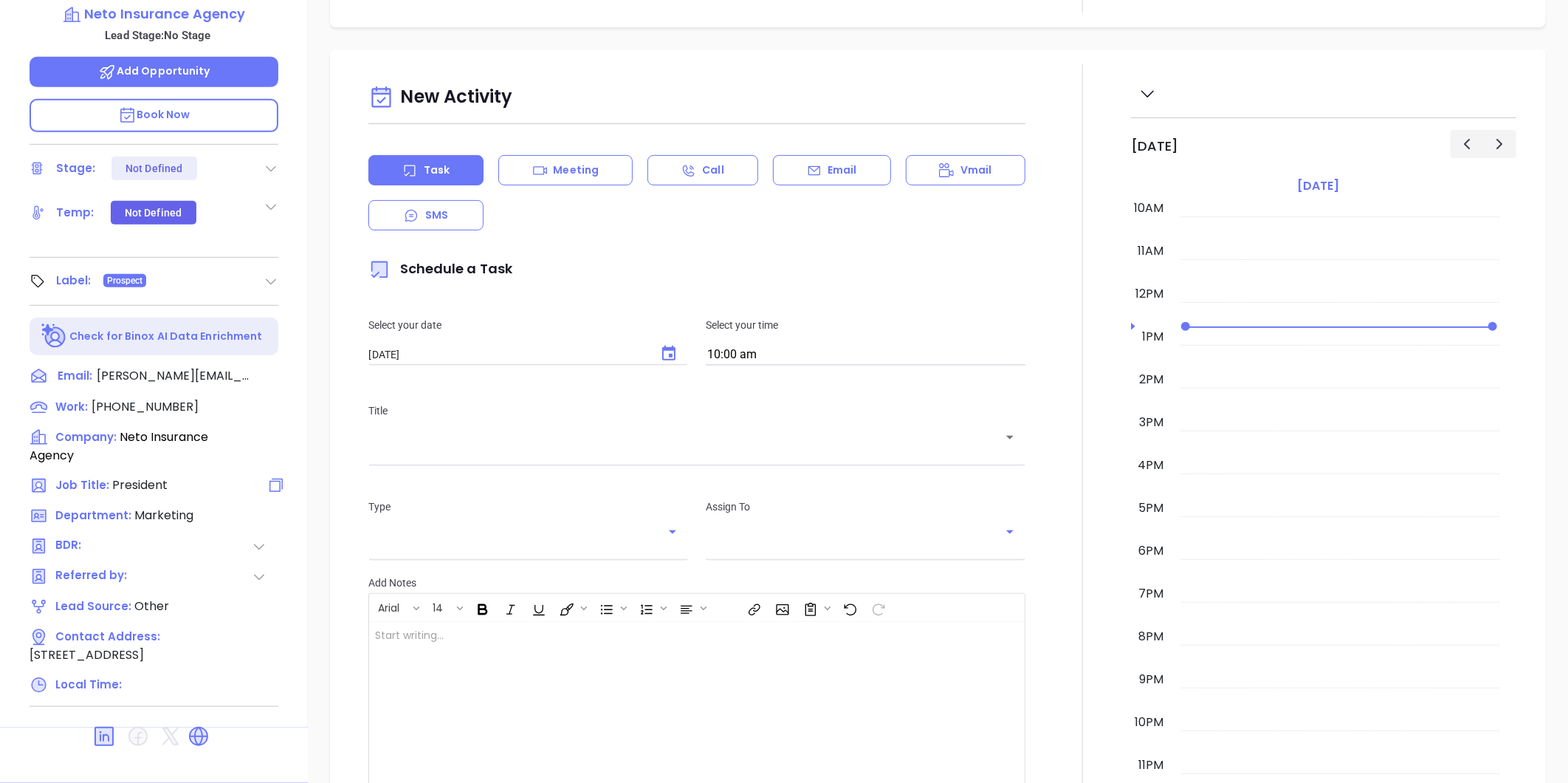
type input "[PERSON_NAME]"
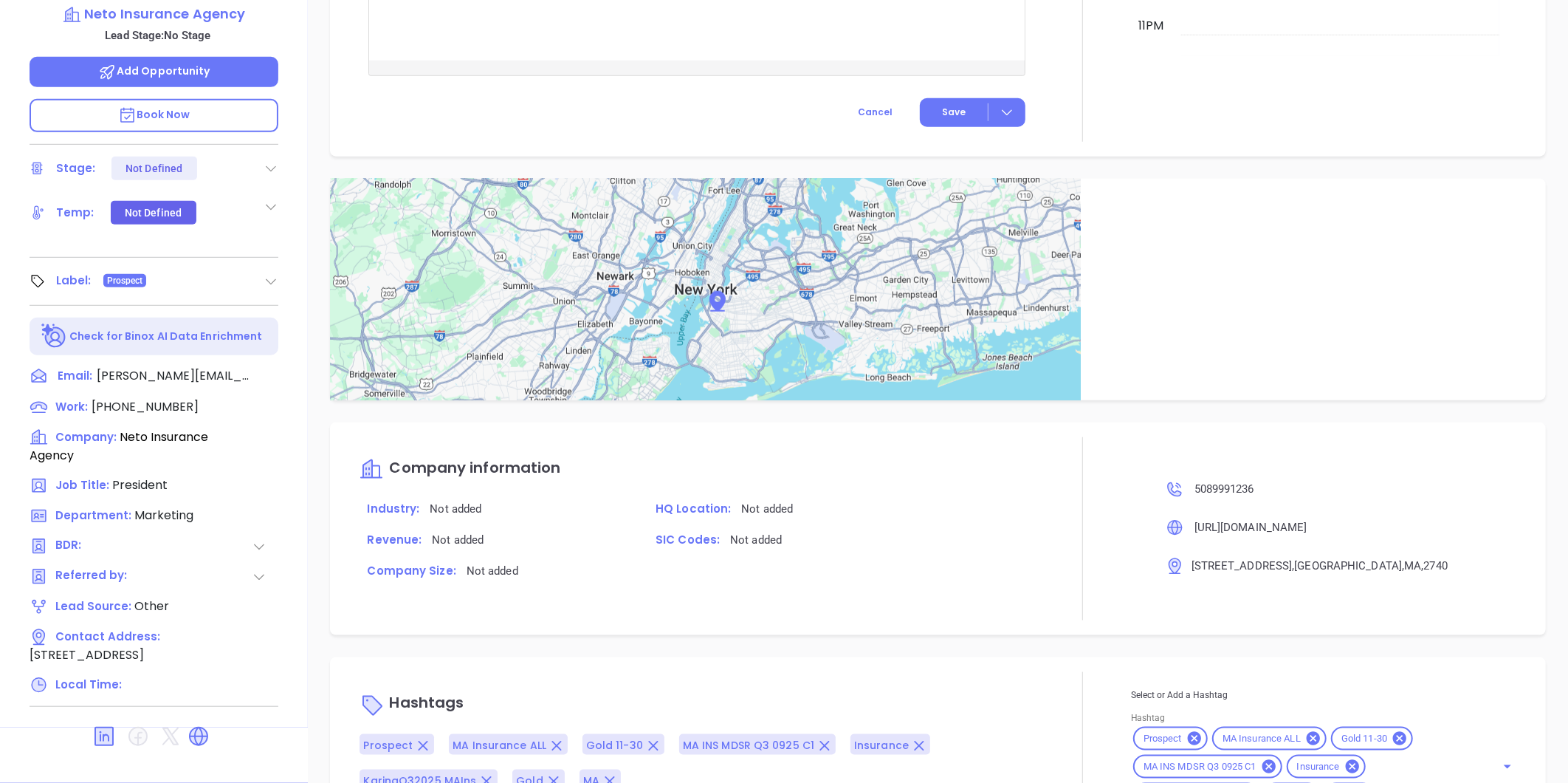
scroll to position [733, 0]
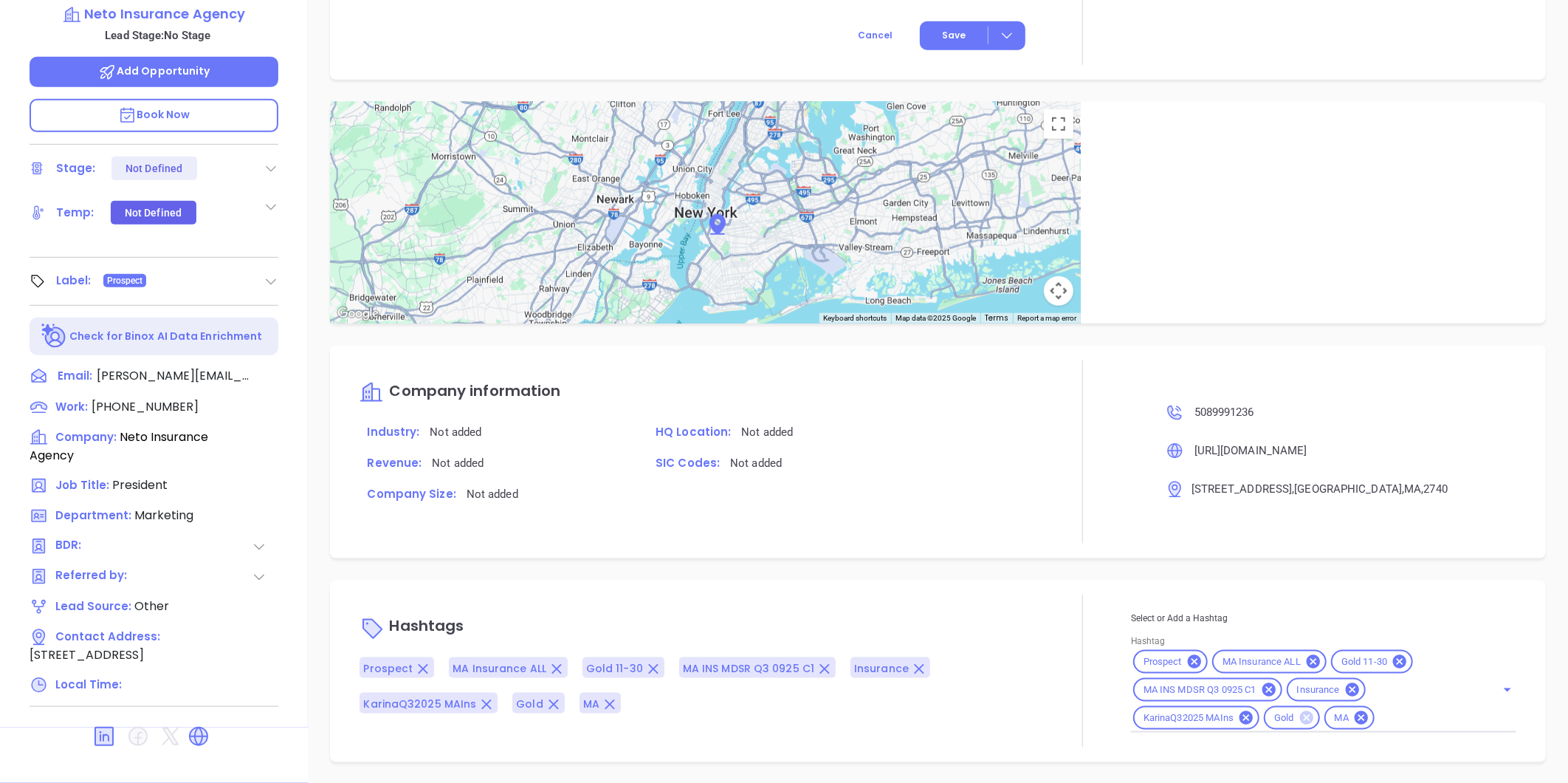
click at [1300, 712] on icon at bounding box center [1307, 718] width 13 height 13
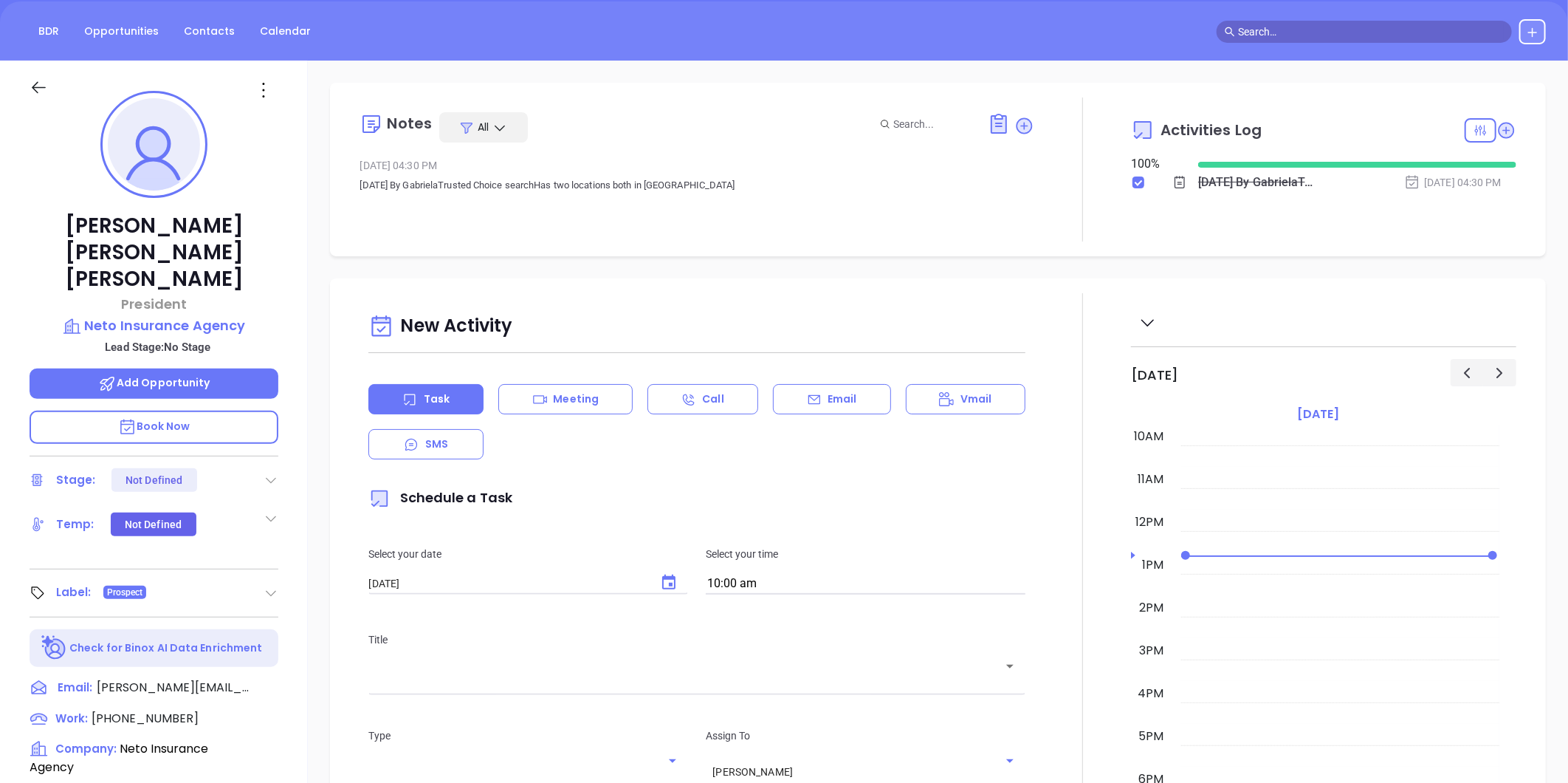
scroll to position [124, 0]
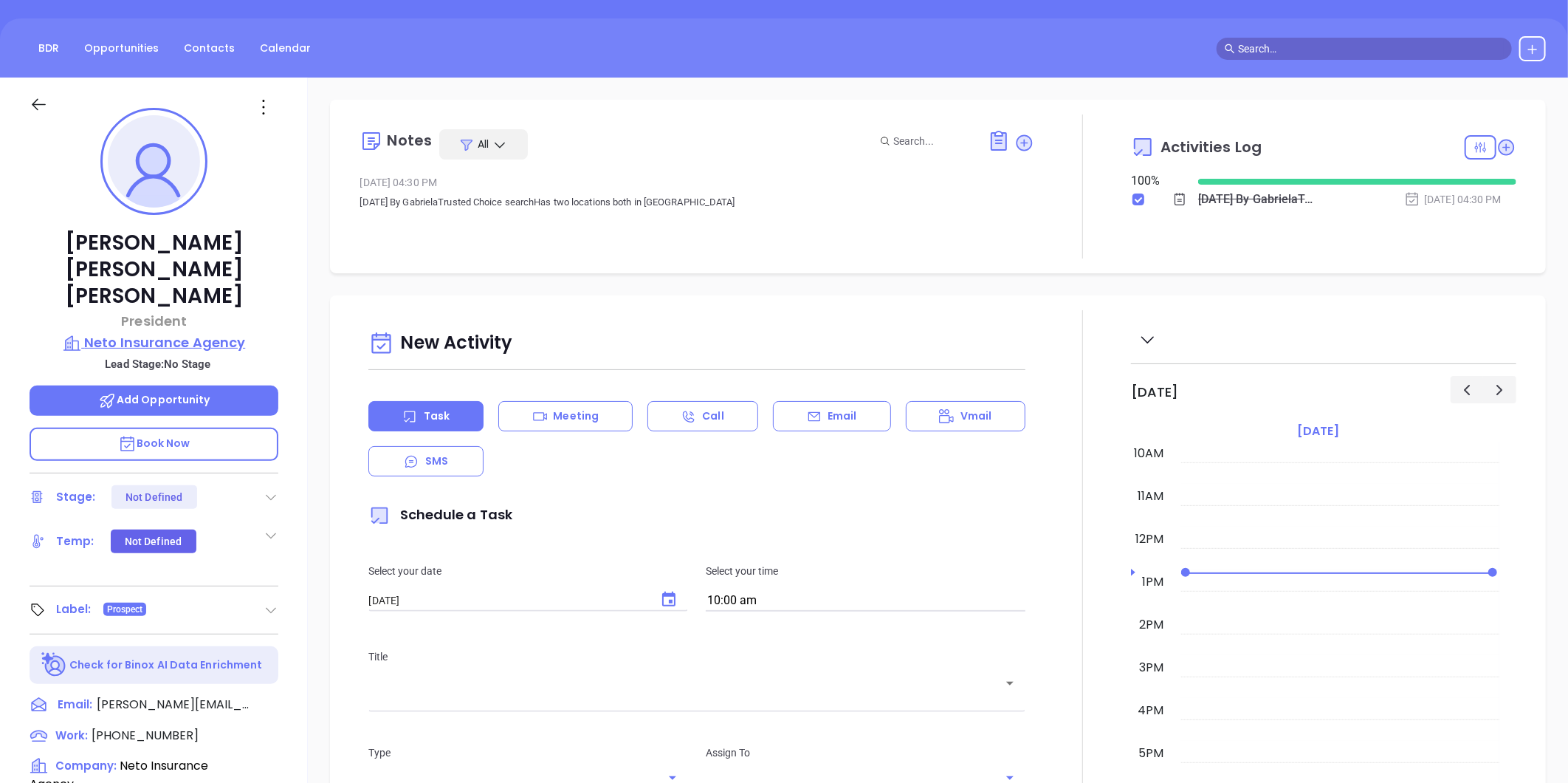
click at [145, 333] on p "Neto Insurance Agency" at bounding box center [153, 342] width 249 height 20
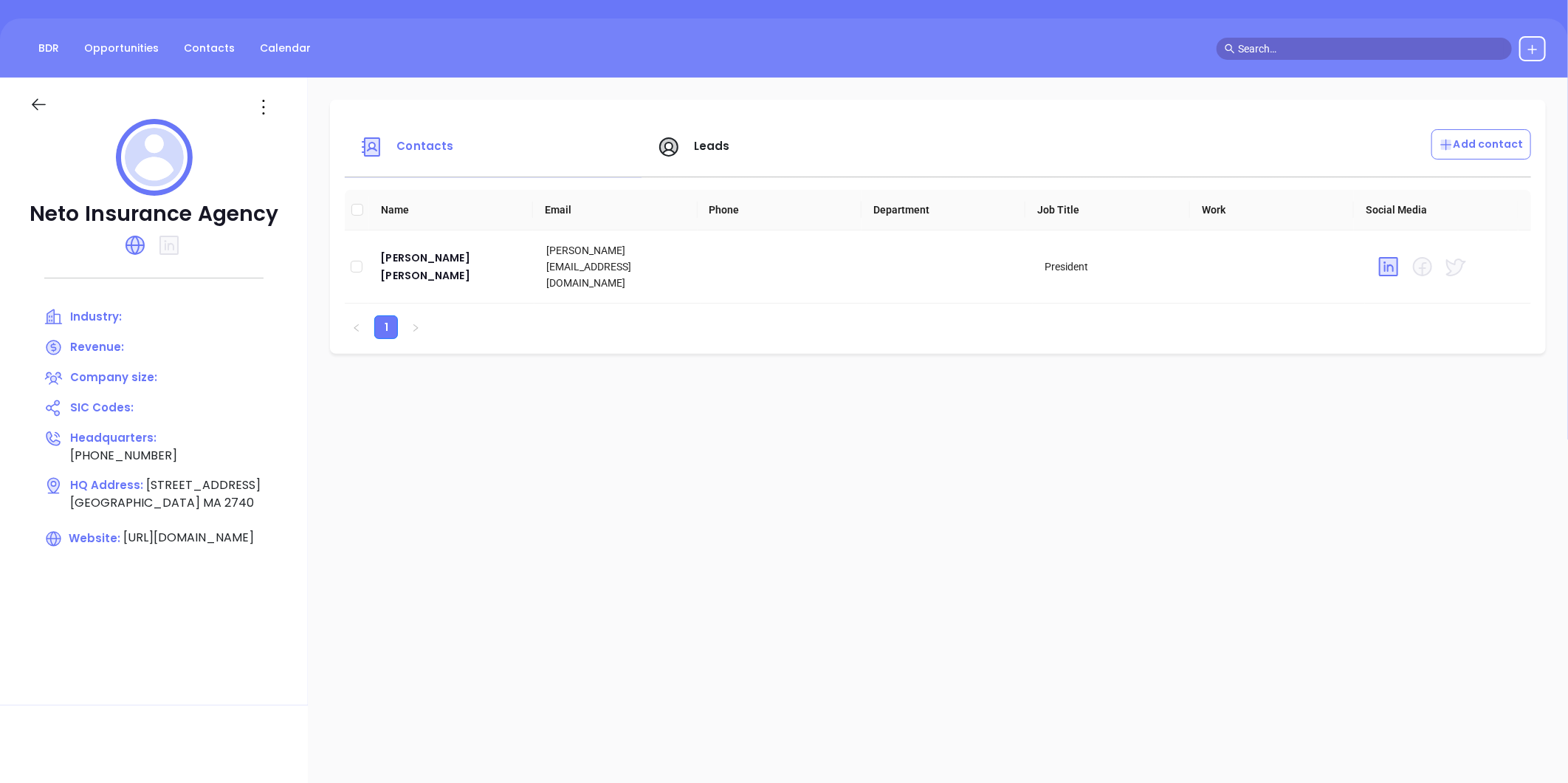
click at [32, 101] on icon at bounding box center [38, 104] width 19 height 19
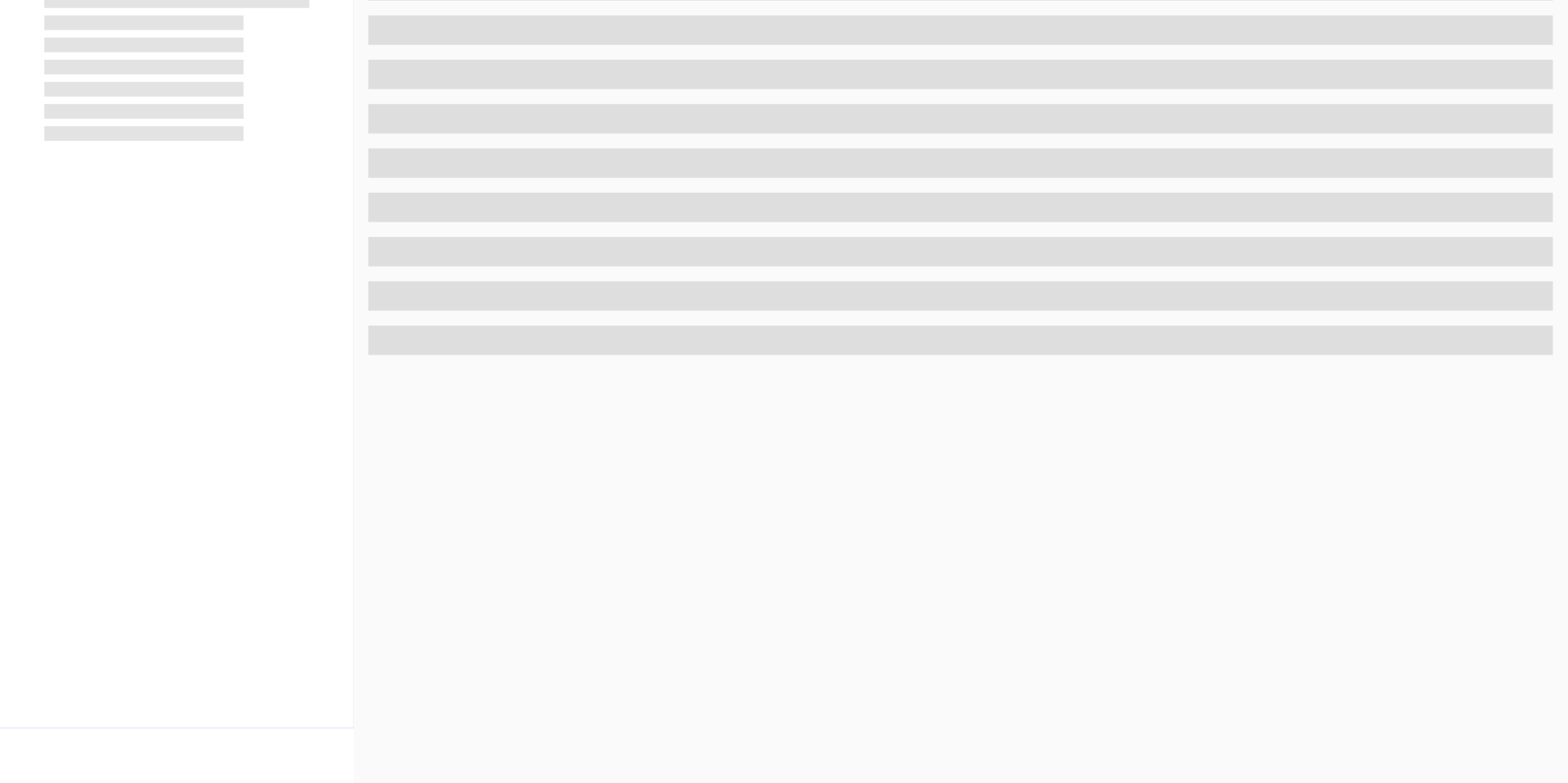
scroll to position [453, 0]
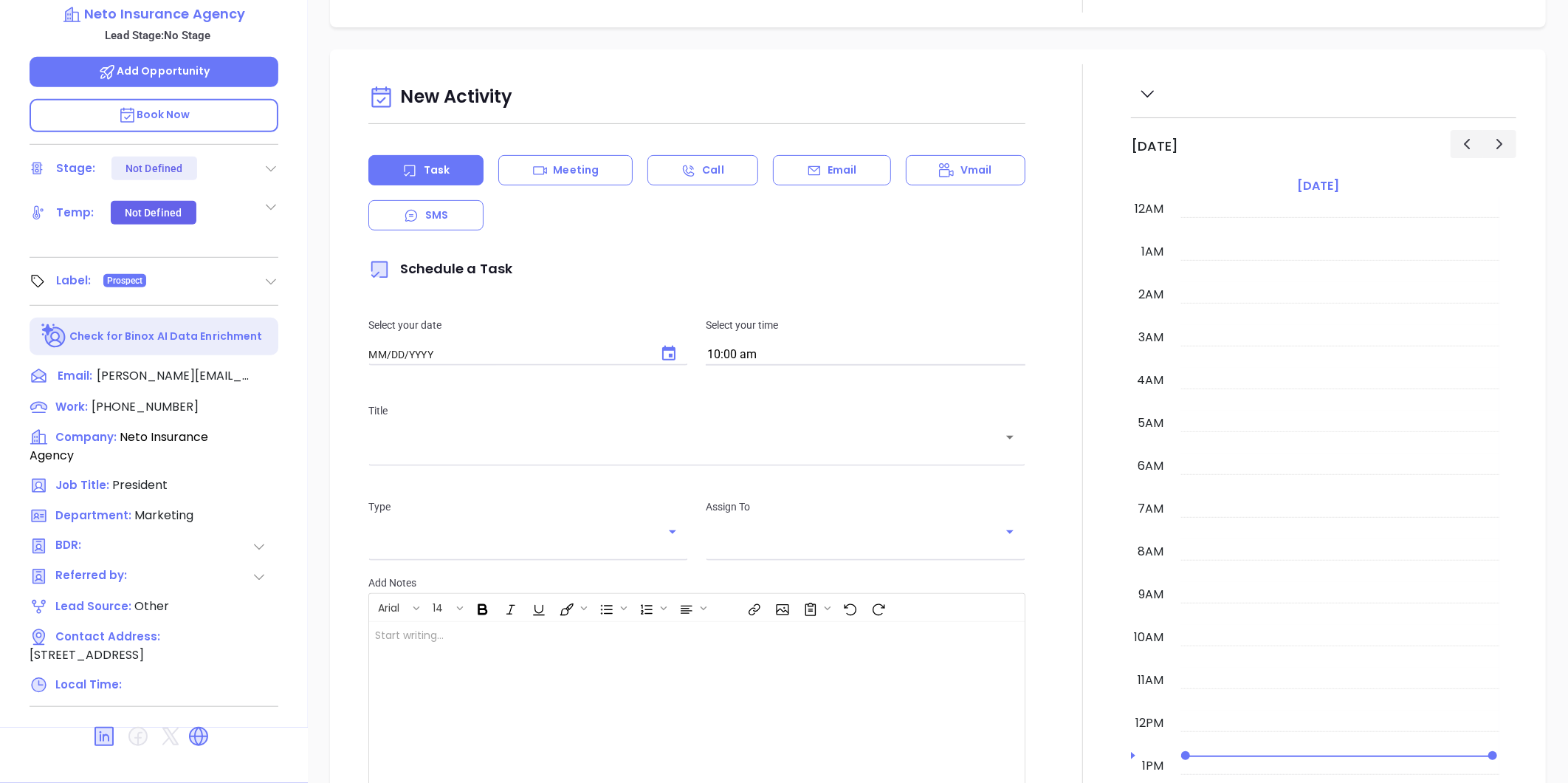
type input "[DATE]"
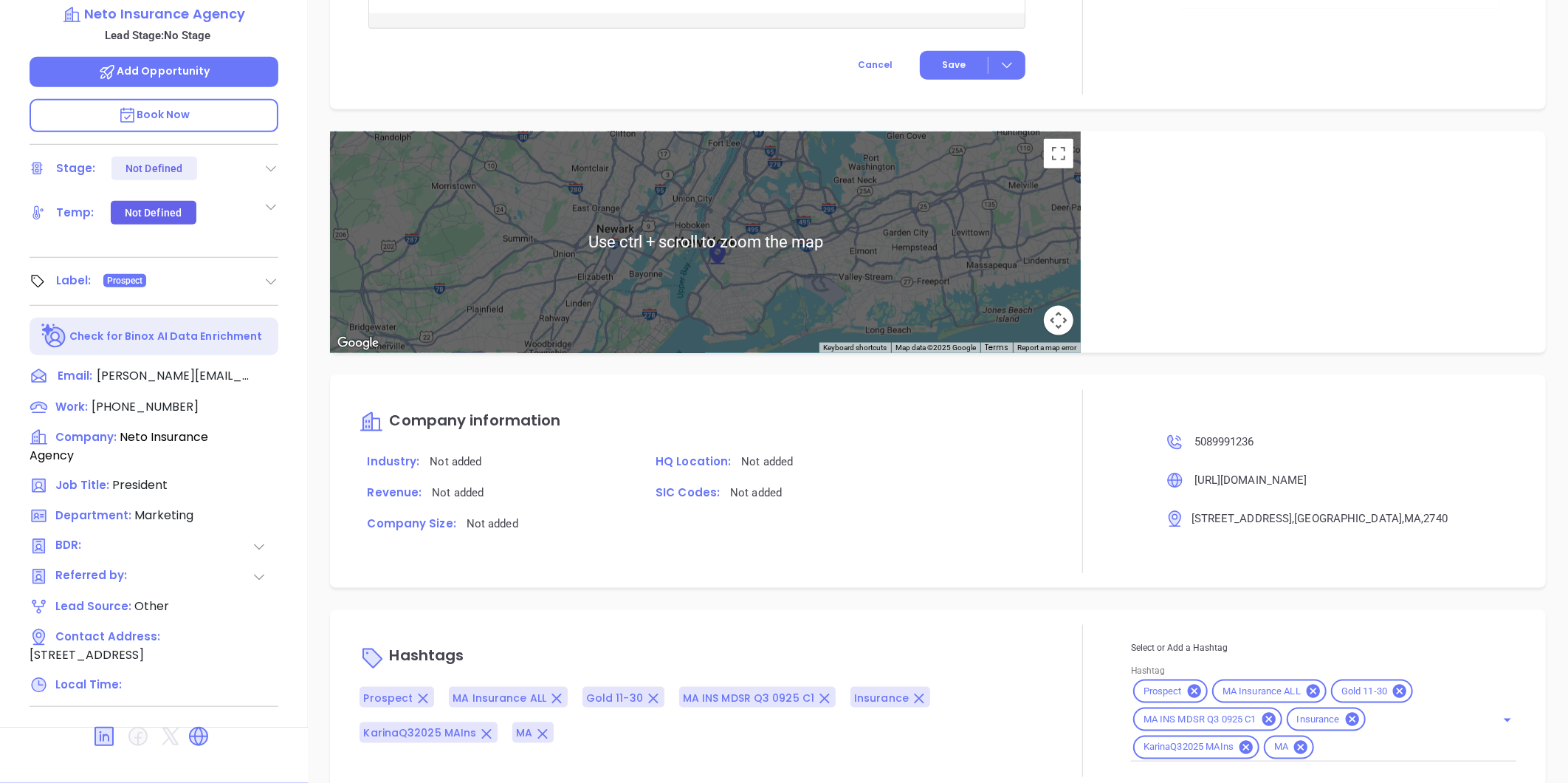
scroll to position [815, 0]
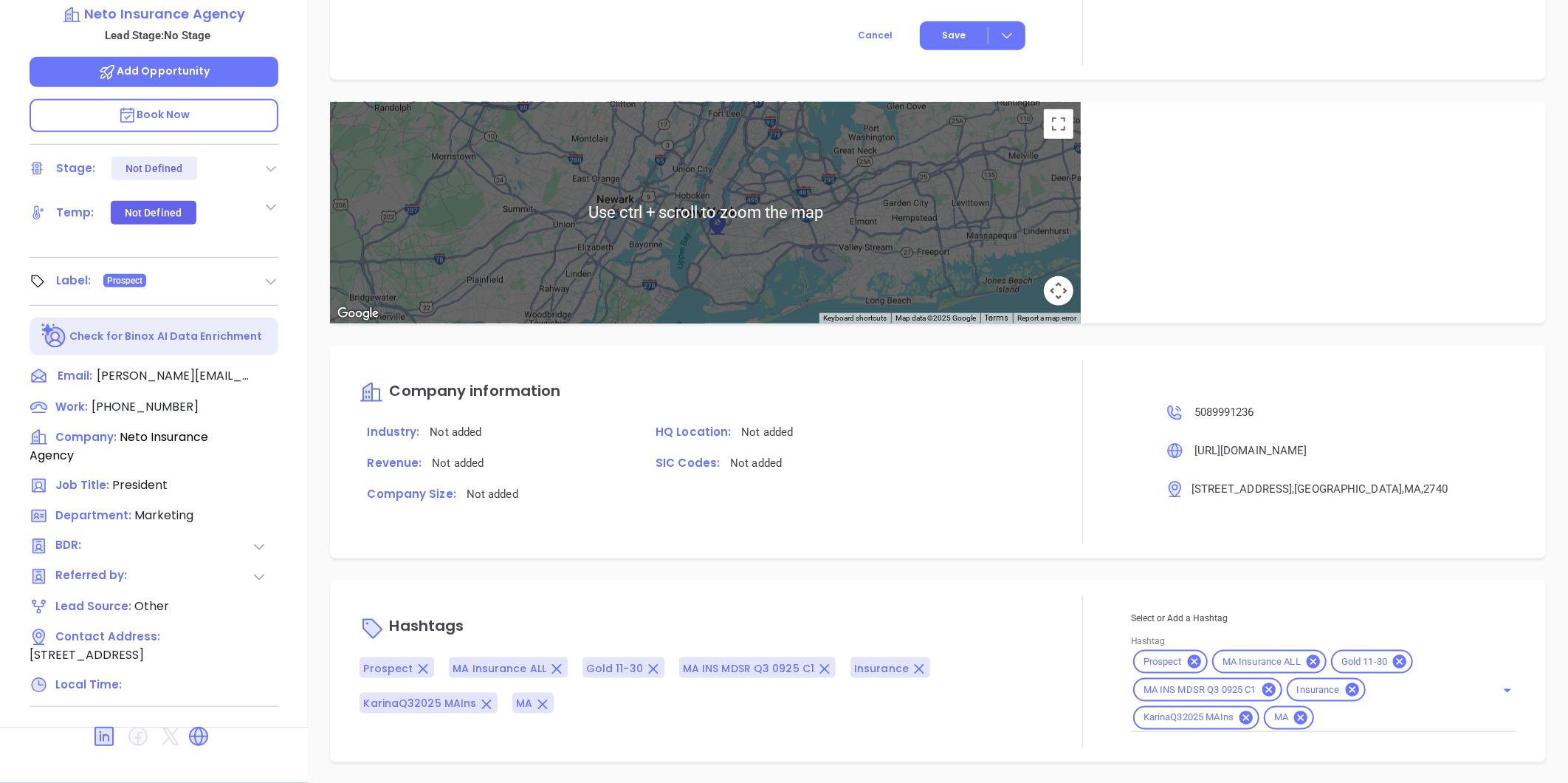
type input "[PERSON_NAME]"
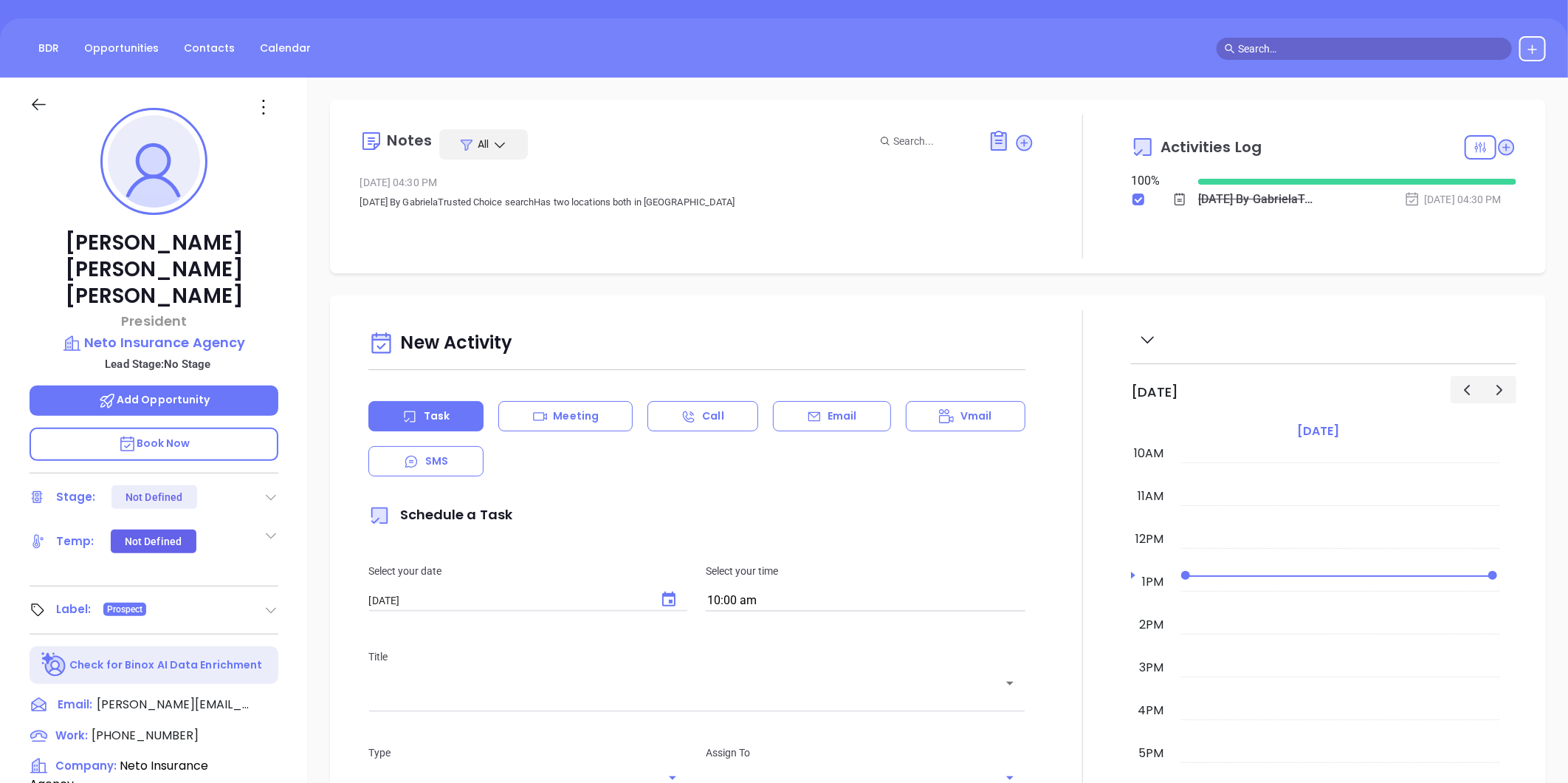
scroll to position [0, 0]
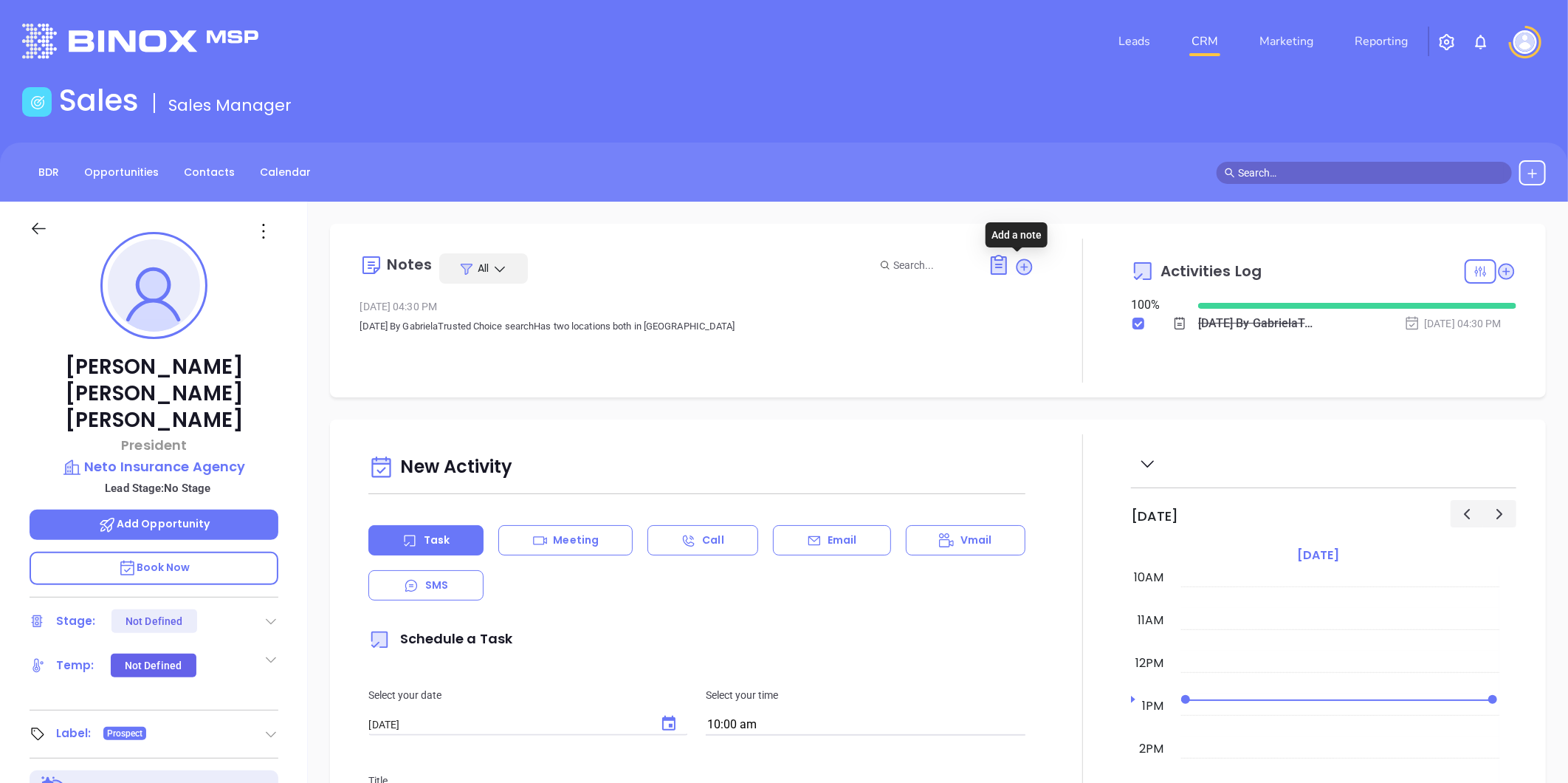
click at [1015, 272] on icon at bounding box center [1025, 267] width 20 height 20
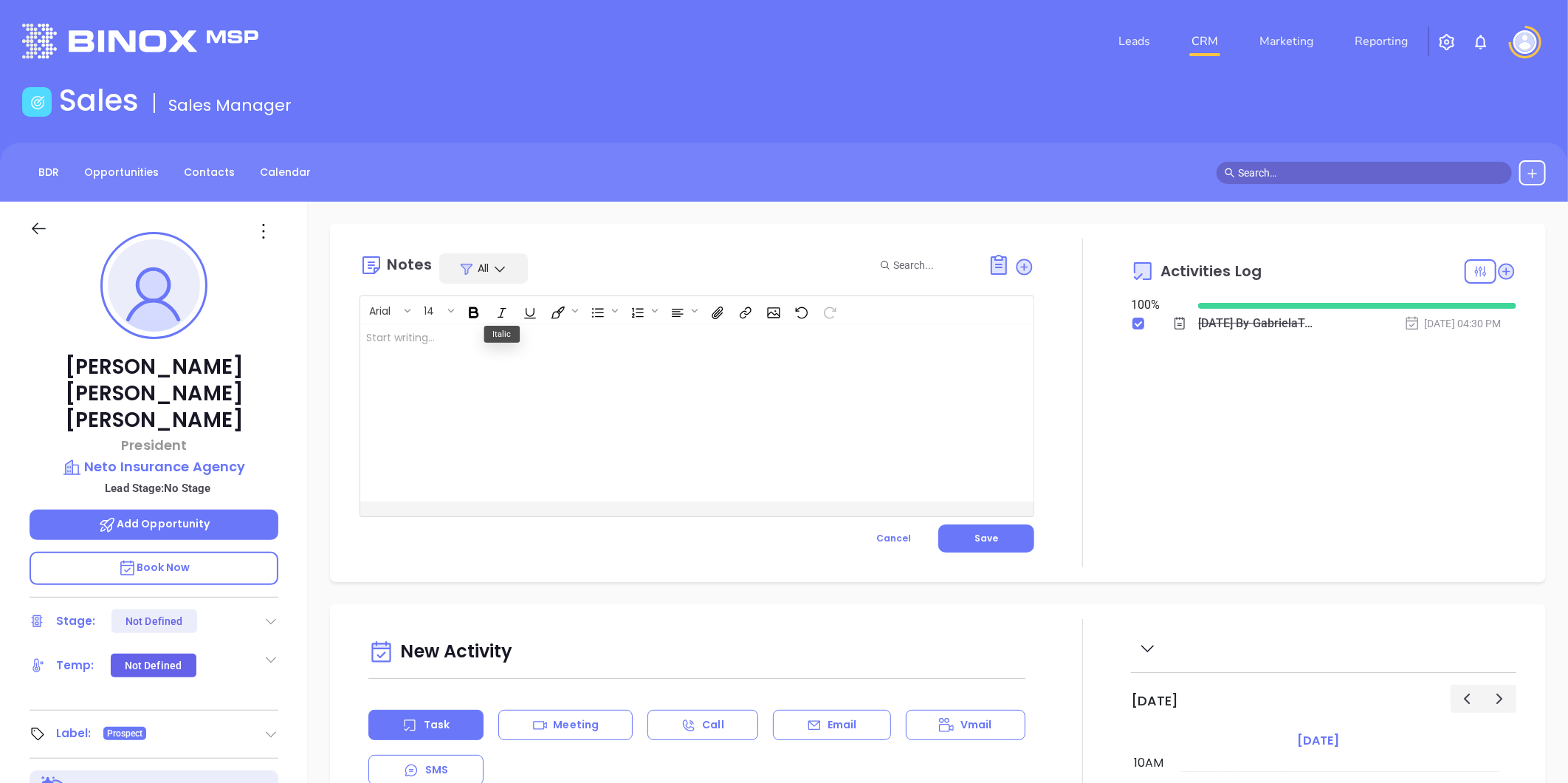
click at [475, 366] on div at bounding box center [673, 413] width 626 height 177
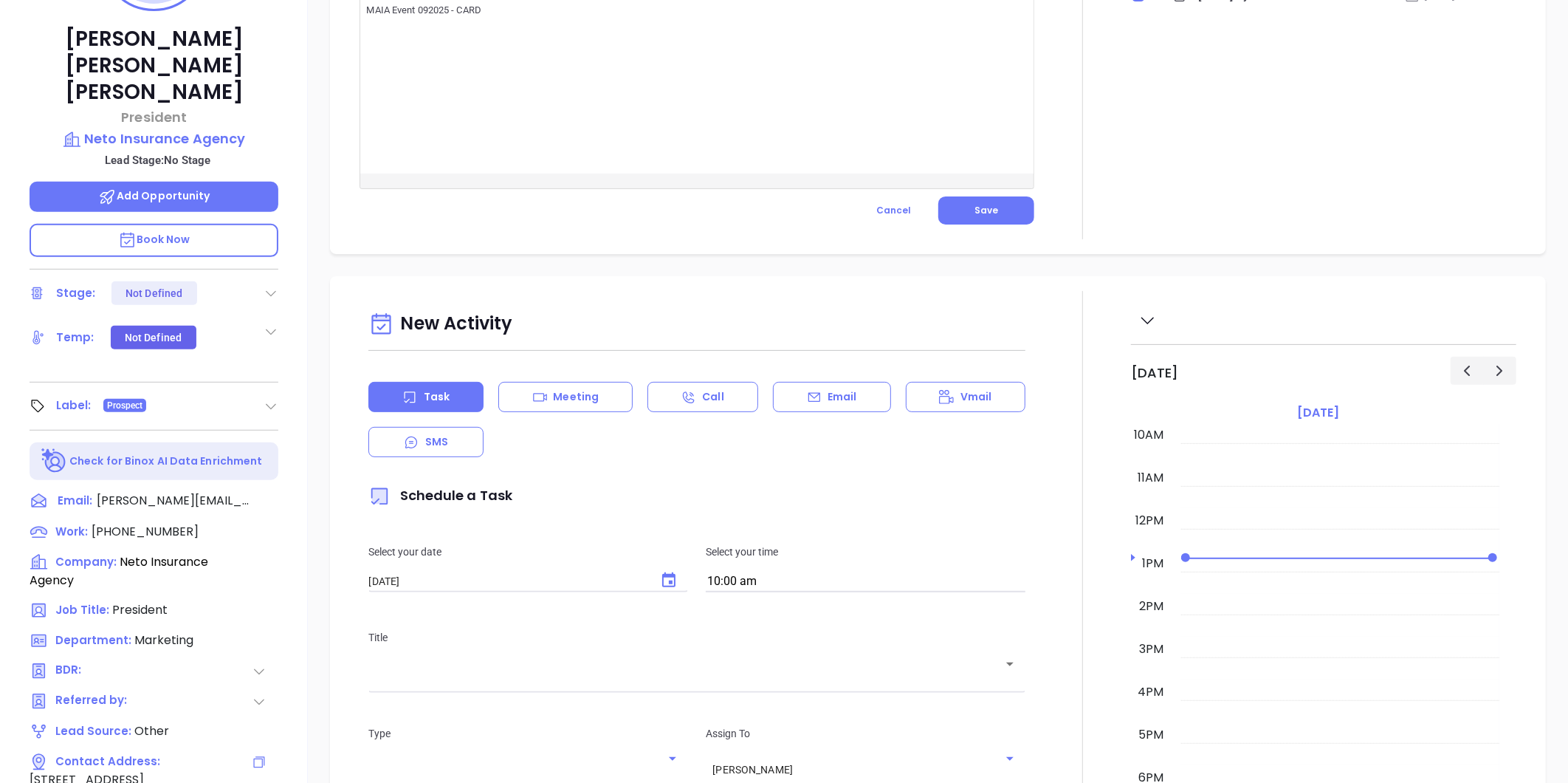
scroll to position [453, 0]
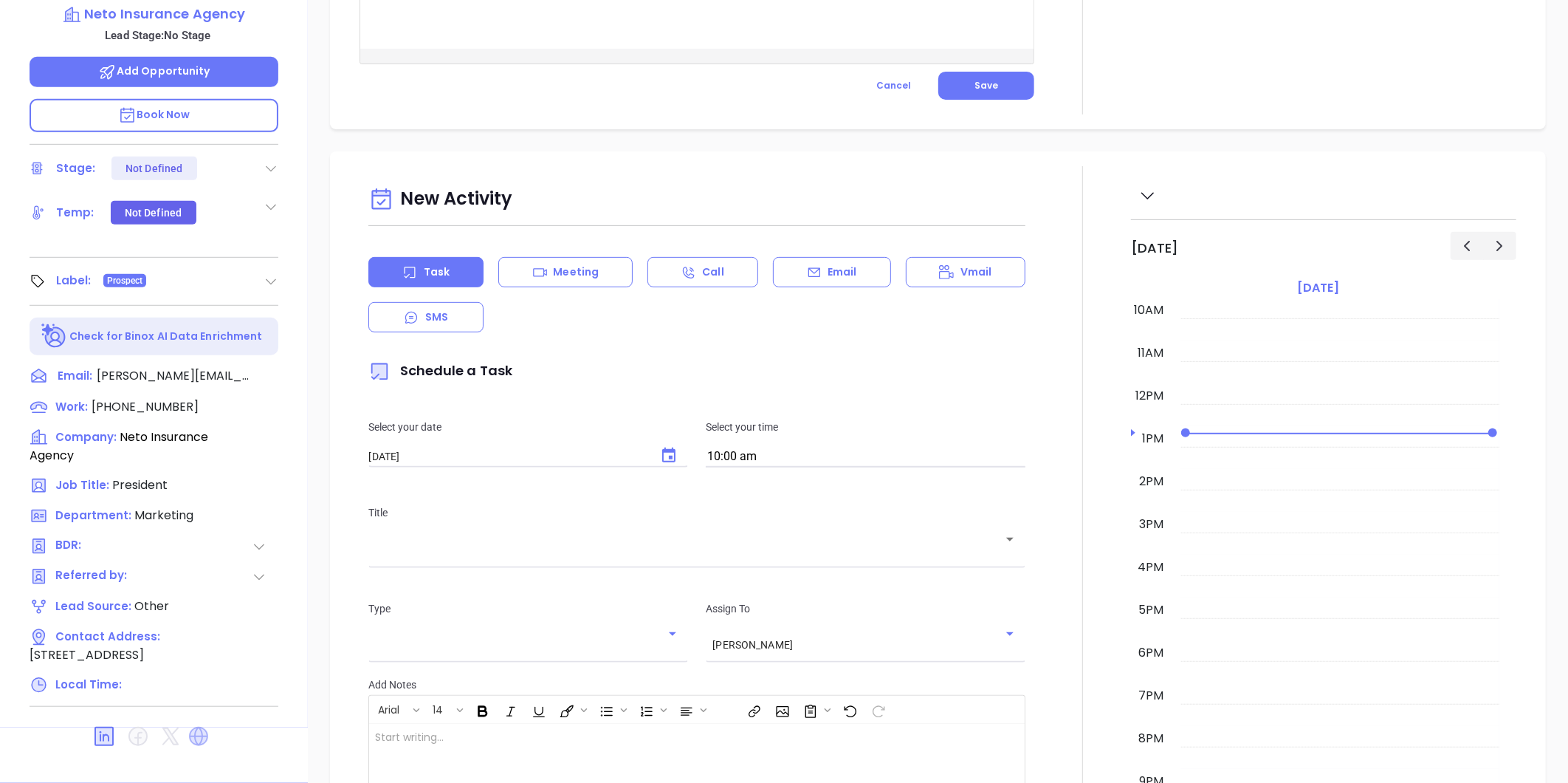
click at [198, 727] on icon at bounding box center [199, 737] width 19 height 19
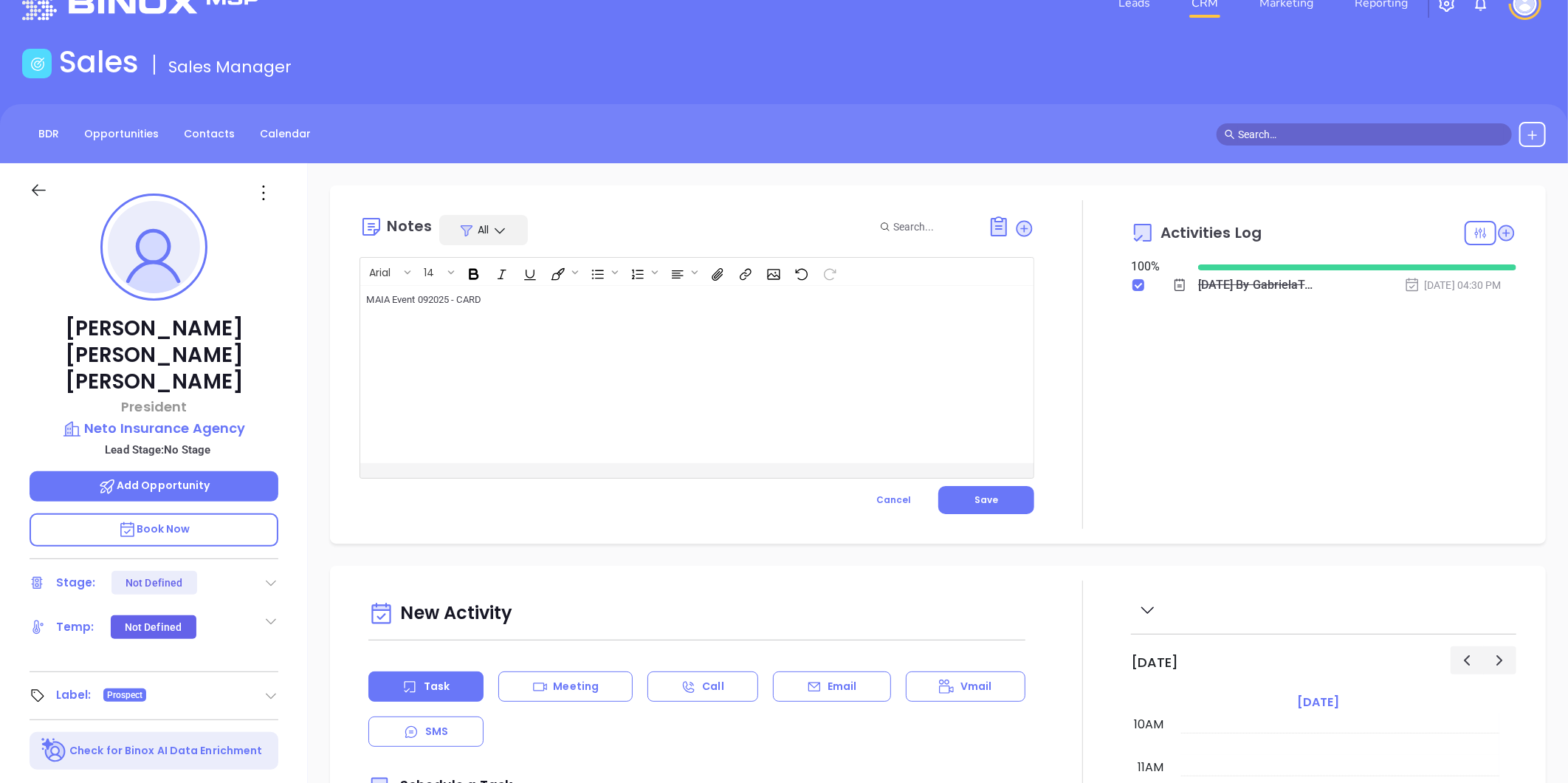
scroll to position [0, 0]
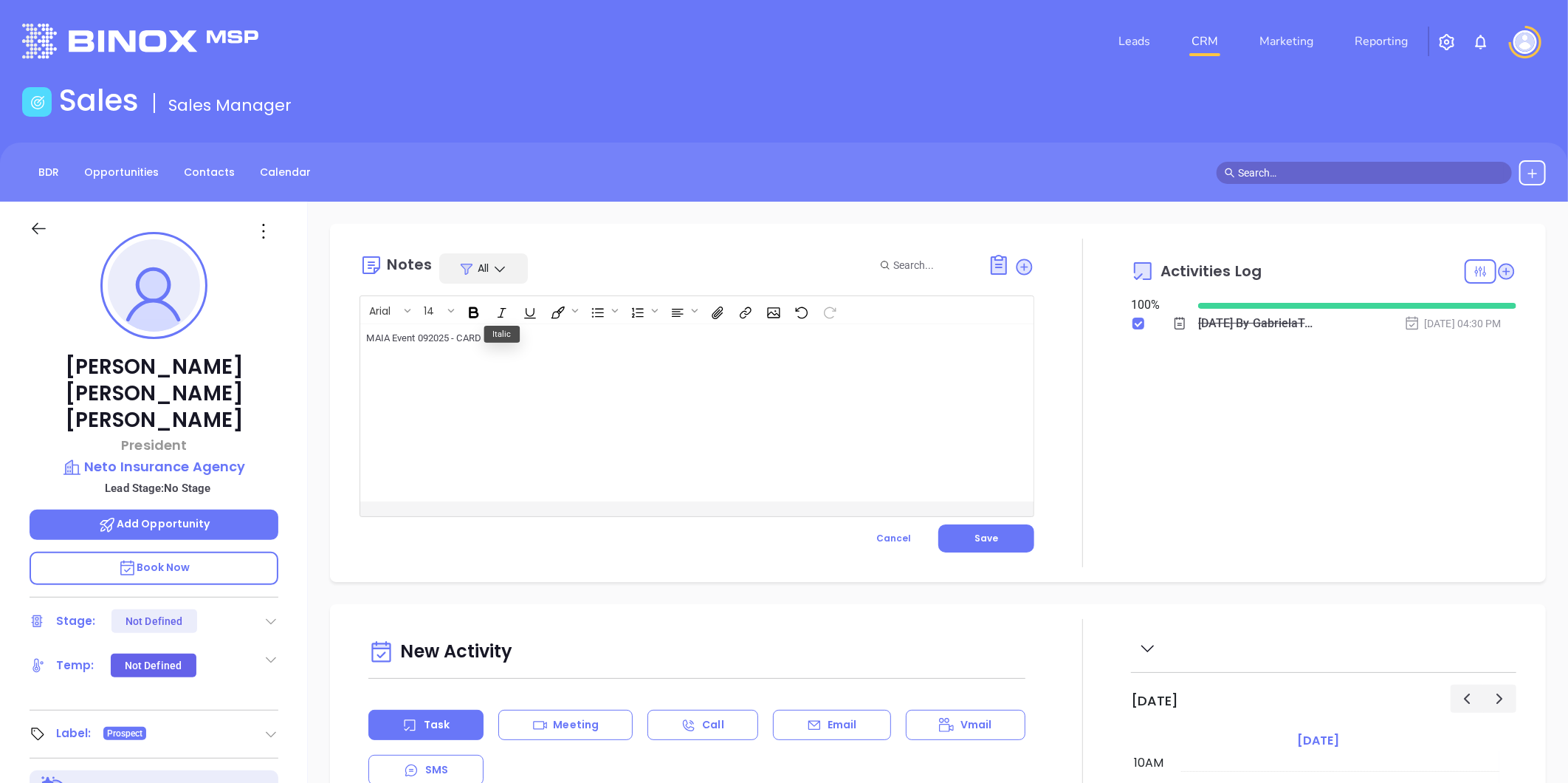
click at [645, 355] on p "MAIA Event 092025 - CARD ﻿ ﻿" at bounding box center [672, 353] width 614 height 46
drag, startPoint x: 363, startPoint y: 341, endPoint x: 564, endPoint y: 374, distance: 203.7
click at [564, 374] on div "MAIA Event 092025 - CARD ﻿ Company has 2 locations in MA. ﻿" at bounding box center [673, 413] width 626 height 177
click at [522, 400] on div "﻿ MAIA Event 092025 - CARD ﻿ Company has 2 locations in MA. ﻿ ﻿" at bounding box center [673, 413] width 626 height 177
drag, startPoint x: 367, startPoint y: 334, endPoint x: 563, endPoint y: 365, distance: 198.4
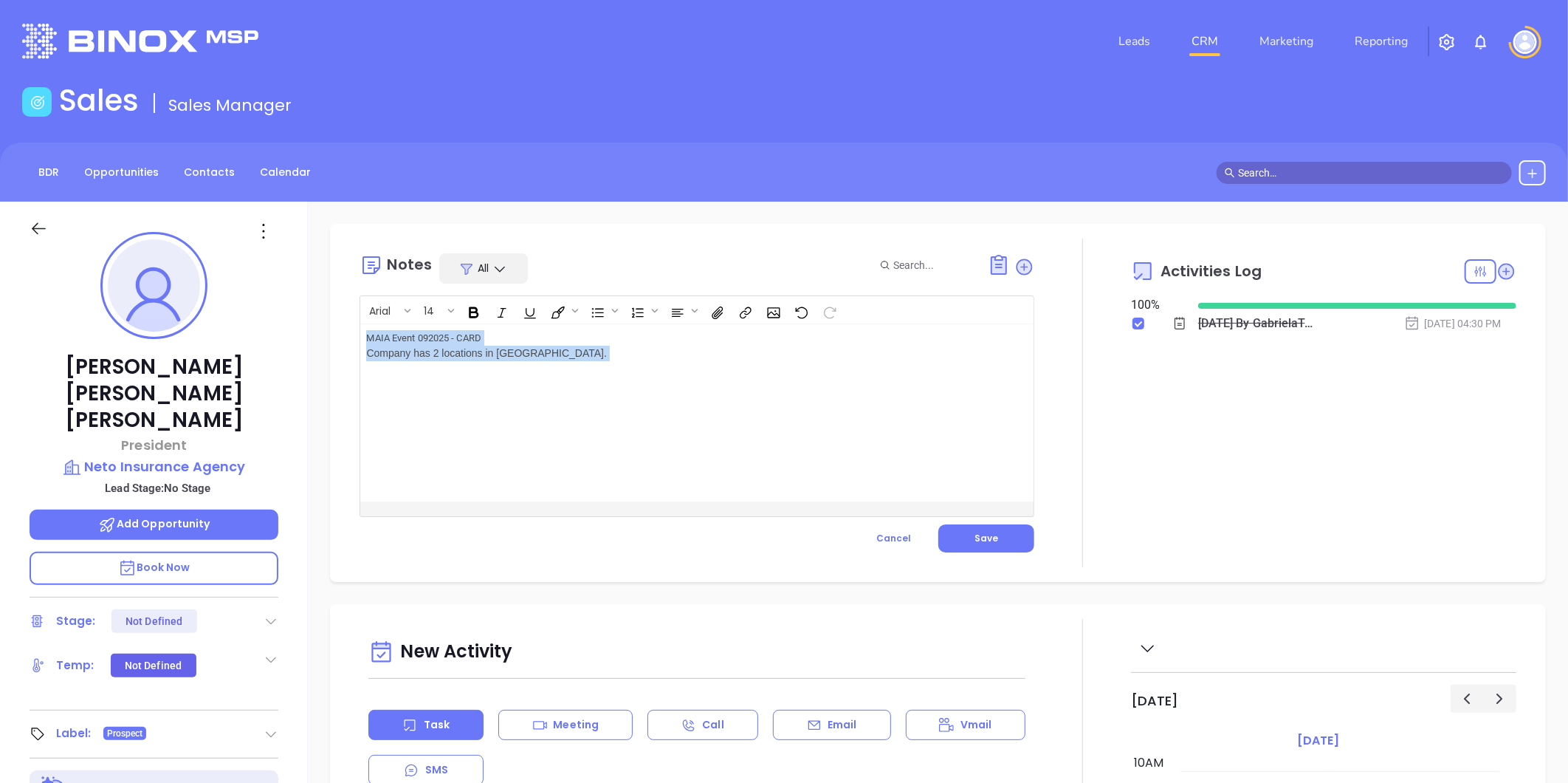
click at [563, 365] on p "MAIA Event 092025 - CARD ﻿ Company has 2 locations in MA. ﻿" at bounding box center [672, 353] width 614 height 46
copy p "MAIA Event 092025 - CARD ﻿ Company has 2 locations in MA. ﻿"
click at [489, 397] on div "﻿ MAIA Event 092025 - CARD ﻿ Company has 2 locations in MA. ﻿ ﻿" at bounding box center [673, 413] width 626 height 177
click at [528, 372] on p "MAIA Event 092025 - CARD ﻿ Company has 2 locations in MA. ﻿" at bounding box center [672, 353] width 614 height 46
drag, startPoint x: 531, startPoint y: 351, endPoint x: 341, endPoint y: 315, distance: 193.4
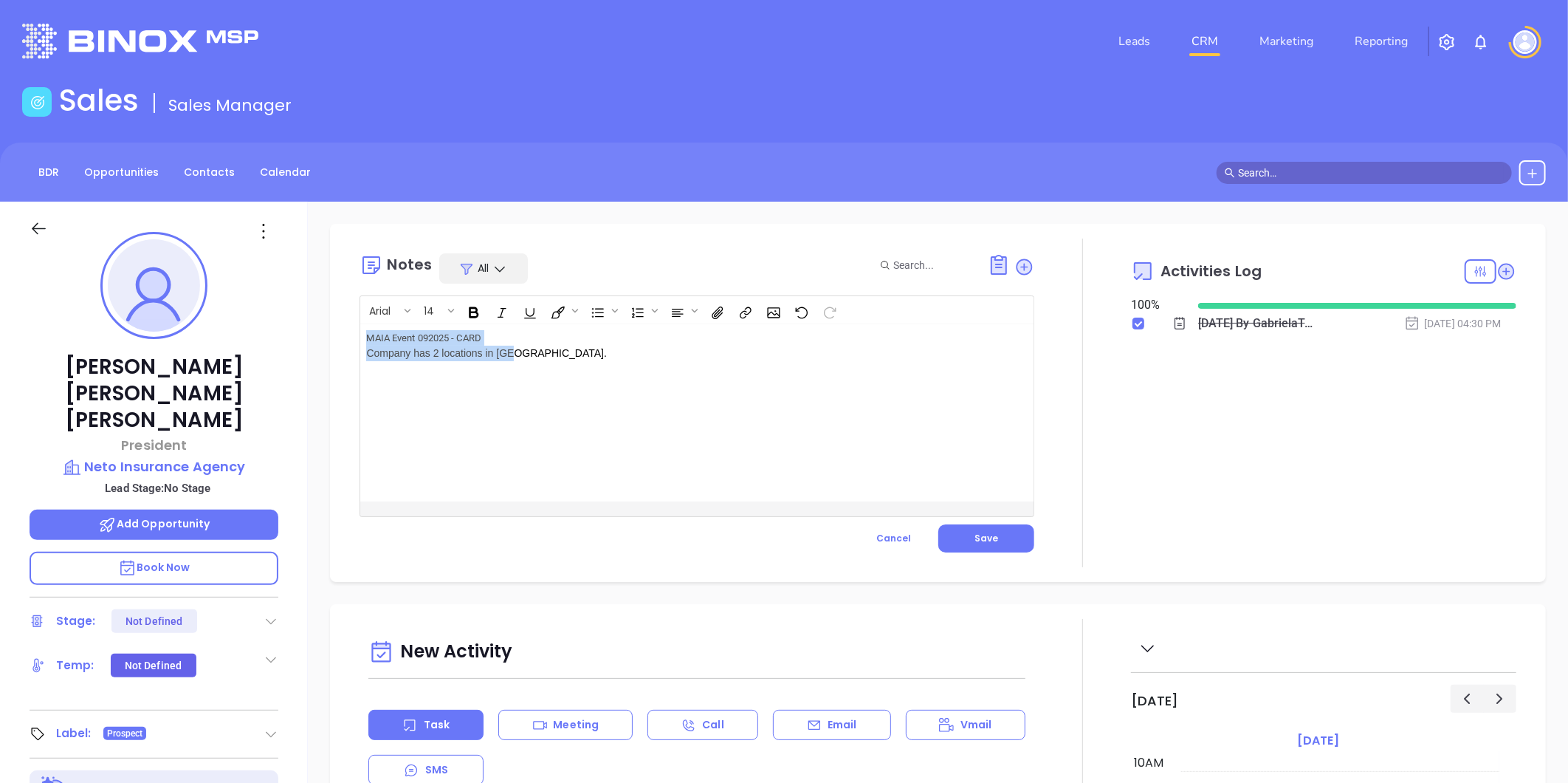
click at [341, 315] on div "Notes All Arial 14 MAIA Event 092025 - CARD ﻿ Company has 2 locations in MA. ﻿ …" at bounding box center [938, 402] width 1216 height 358
click at [988, 536] on span "Save" at bounding box center [986, 537] width 24 height 12
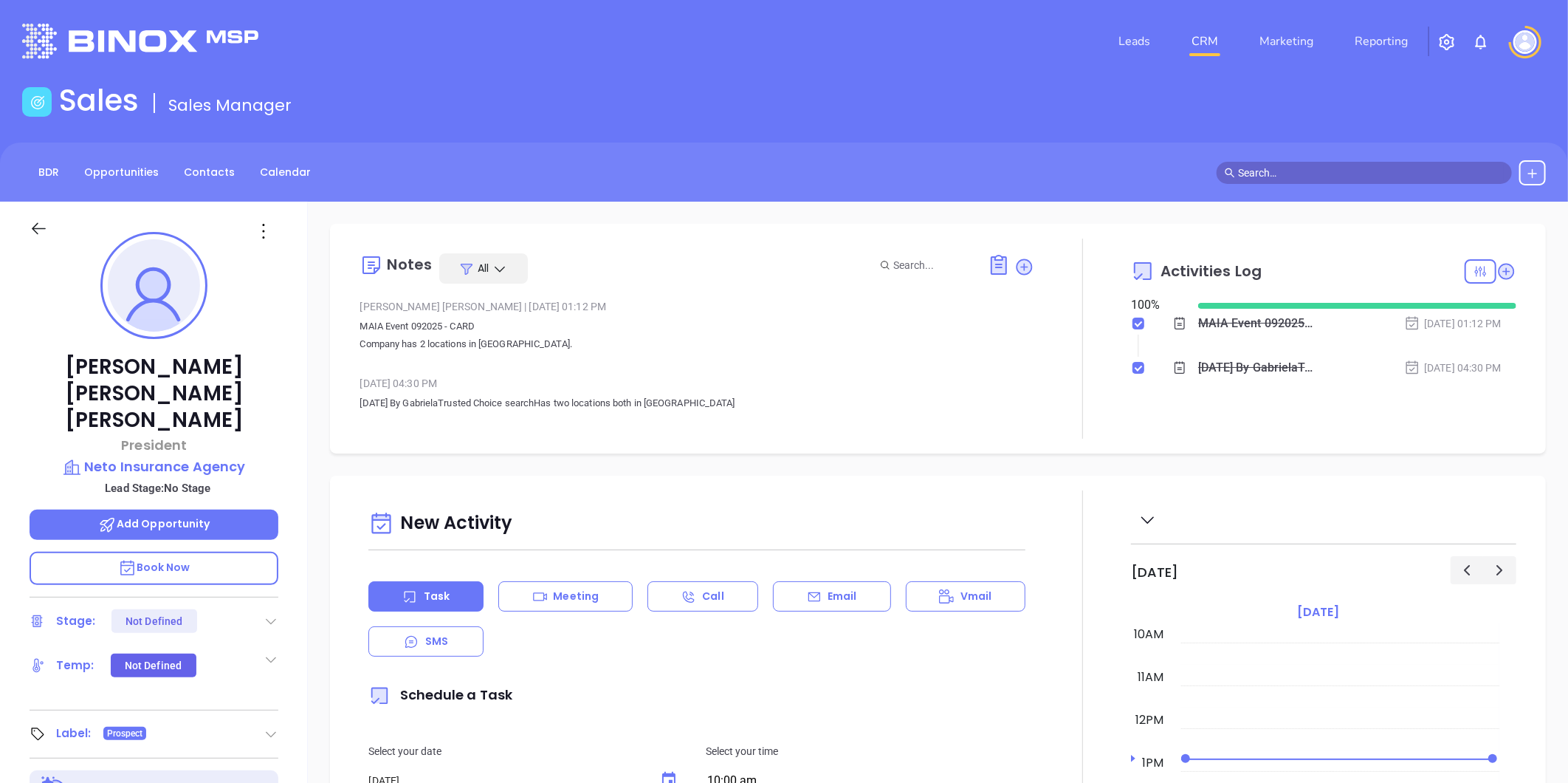
click at [261, 232] on icon at bounding box center [263, 230] width 24 height 24
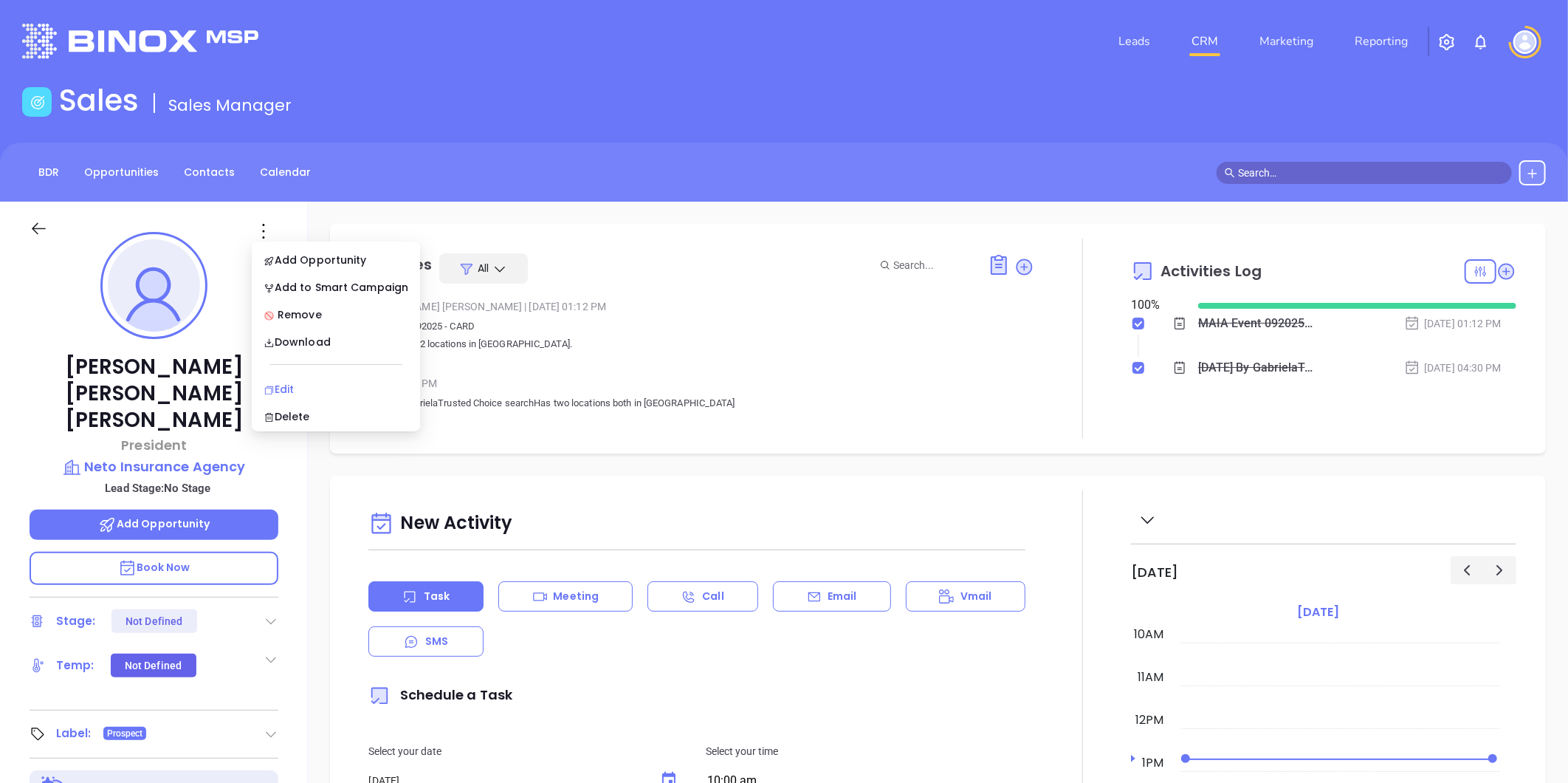
click at [290, 381] on div "Edit" at bounding box center [336, 389] width 144 height 16
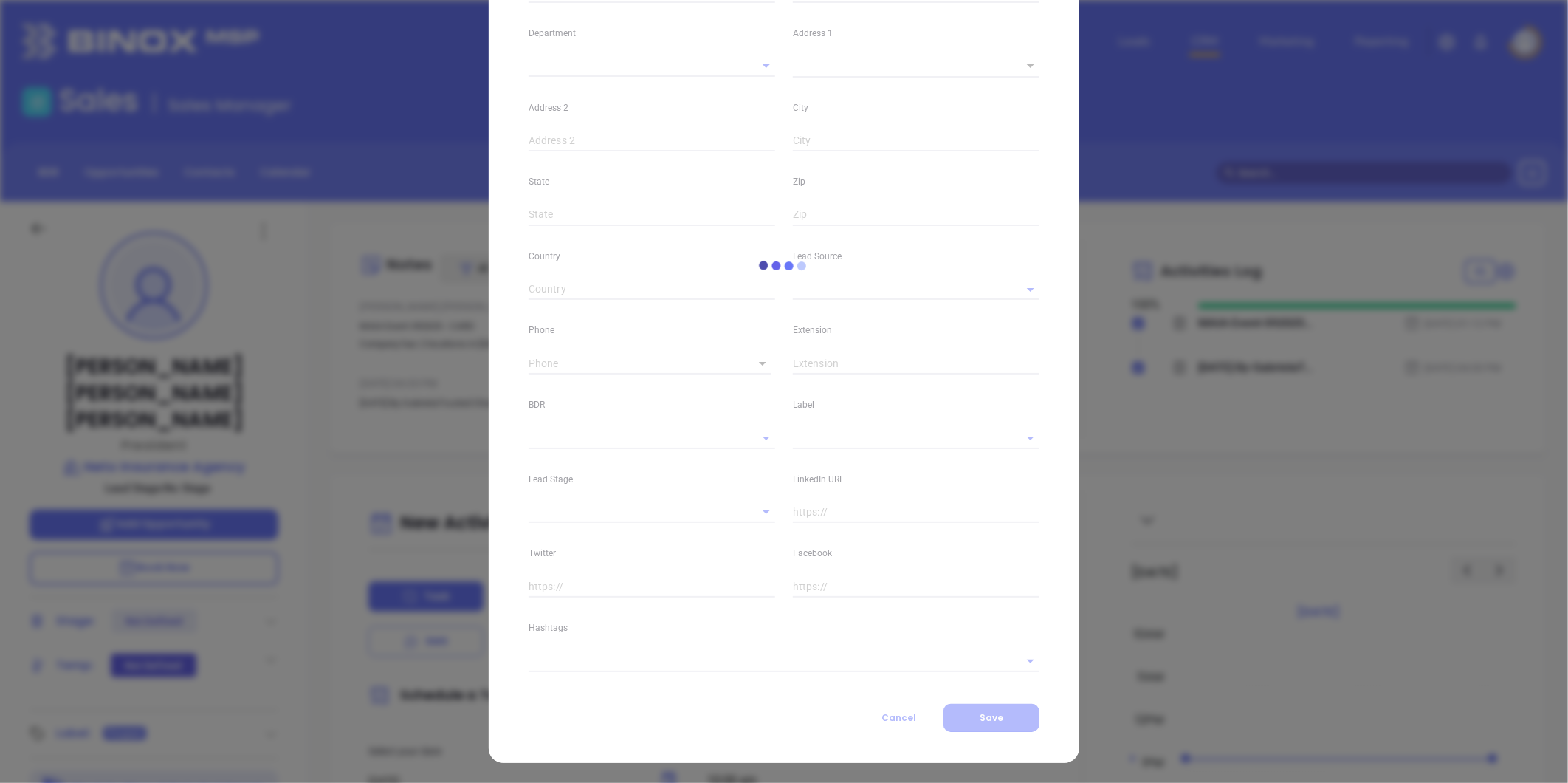
type input "Rosemary"
type input "Neto Hazzard"
type input "rosemary@netoinsurance.com"
type input "President"
type input "1"
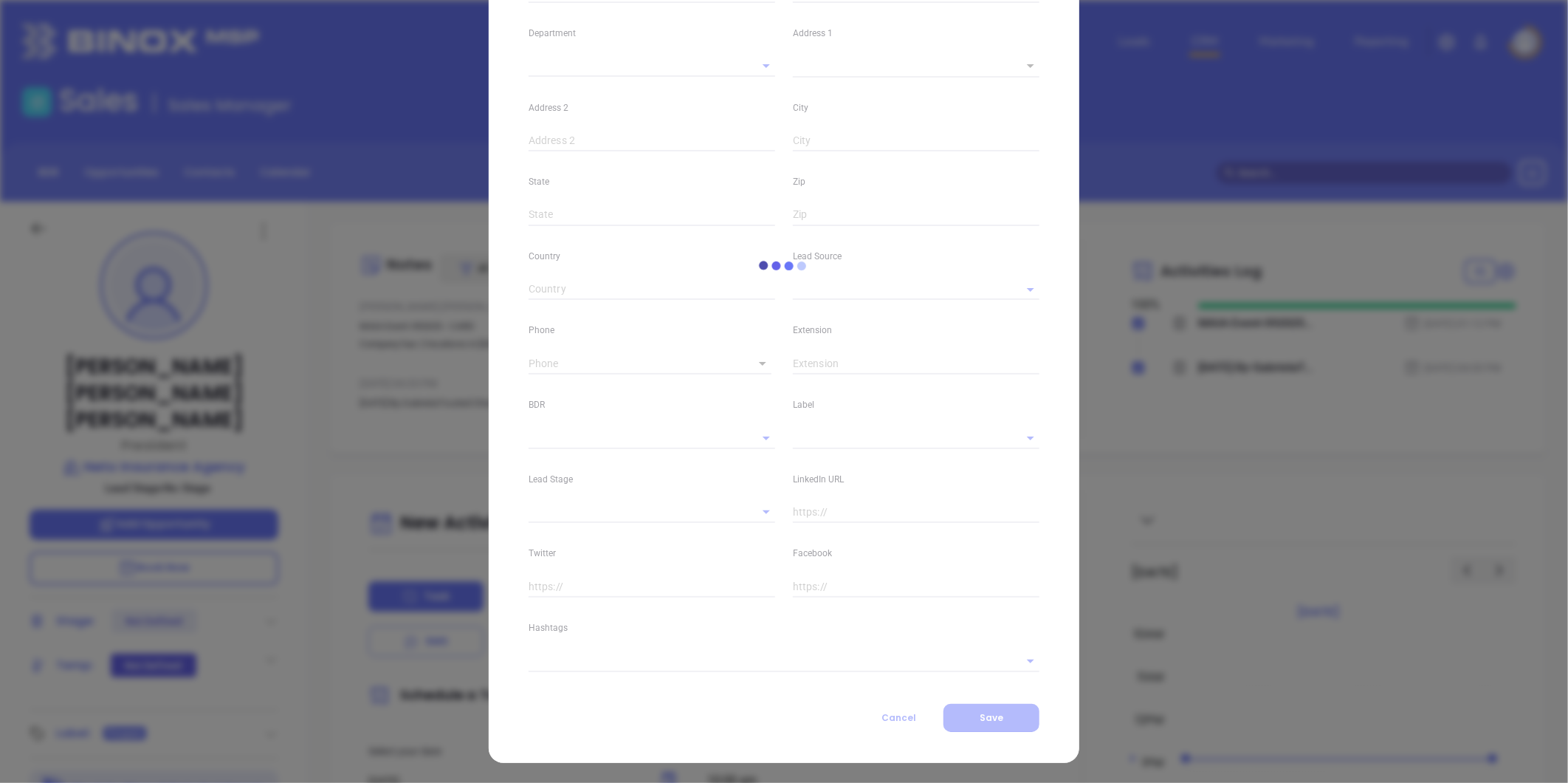
type input "www.linkedin.com/in/rosemary-neto-hazzard-9055bb29"
type input "Marketing"
type input "Other"
type input "undefined undefined"
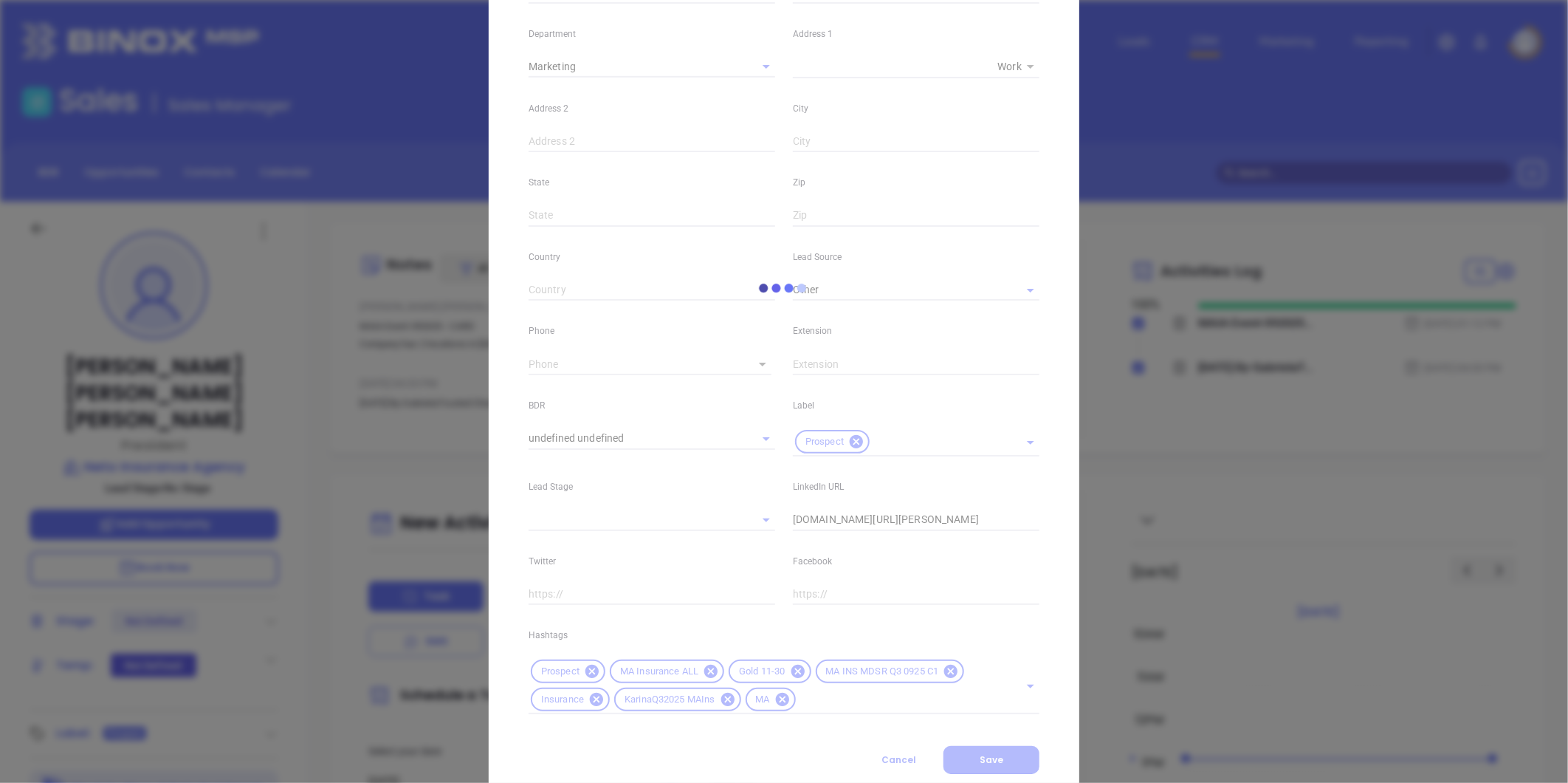
type input "(508) 999-1236"
type input "1"
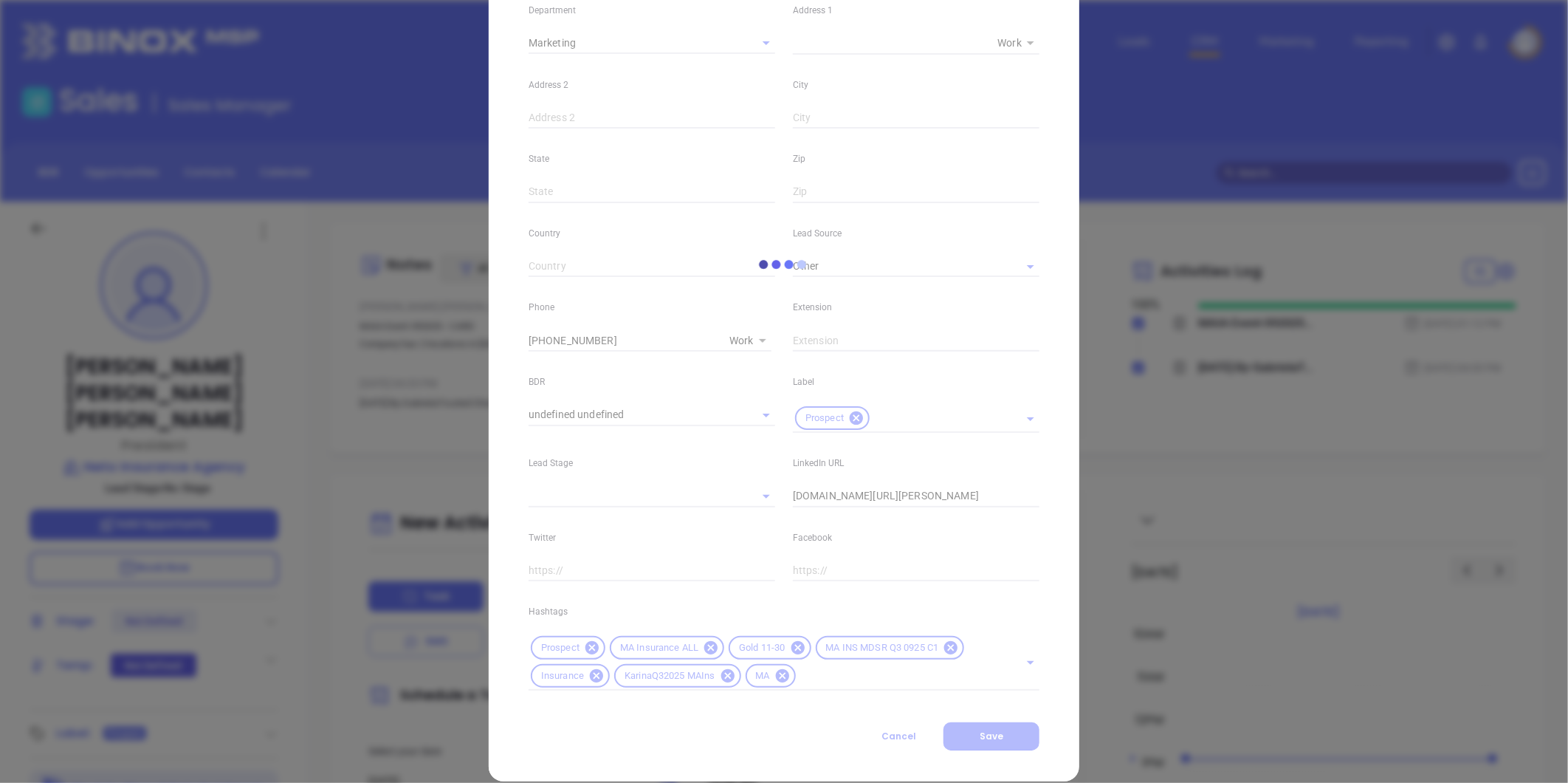
scroll to position [329, 0]
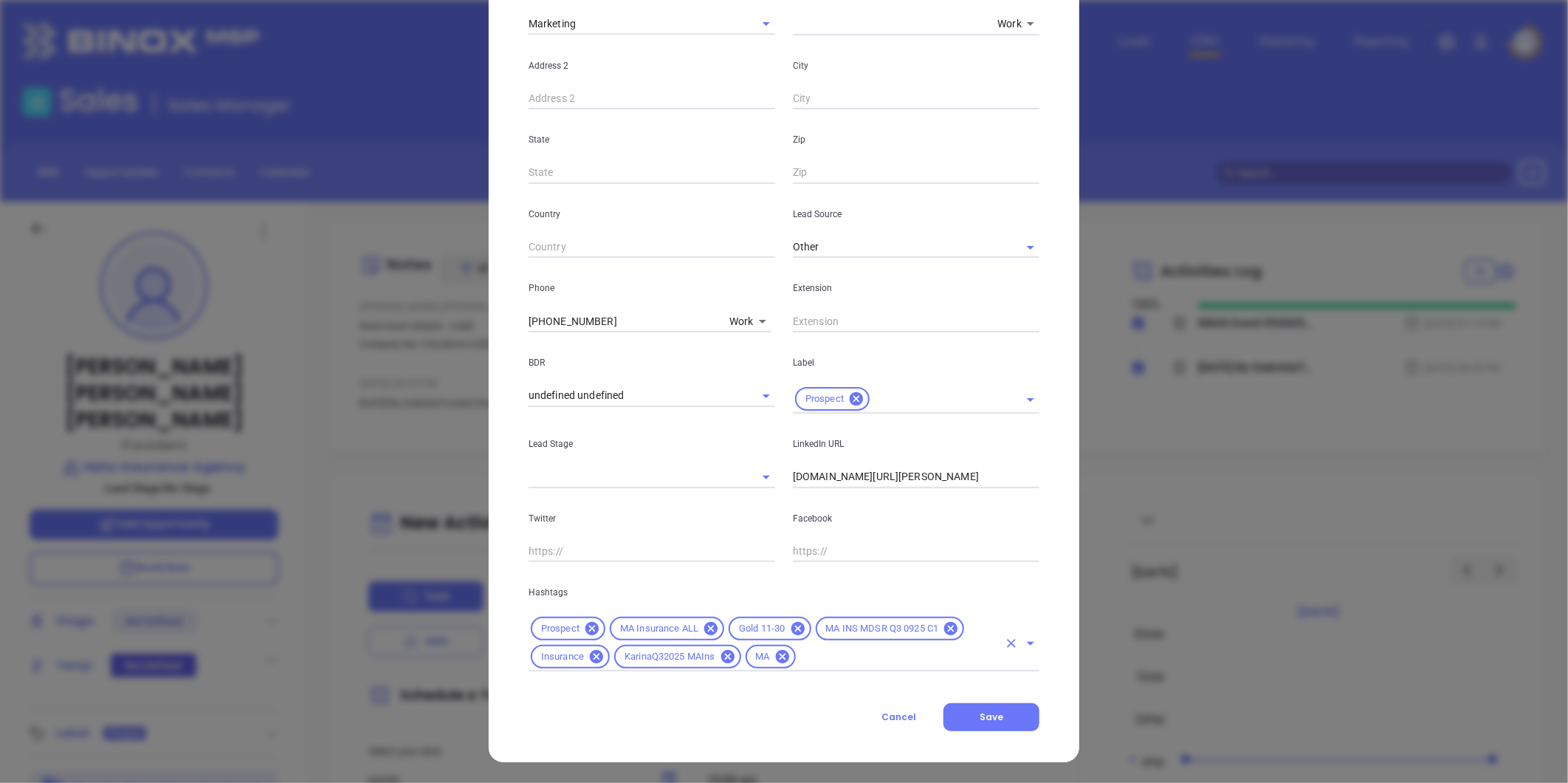
click at [818, 654] on input "text" at bounding box center [898, 656] width 200 height 19
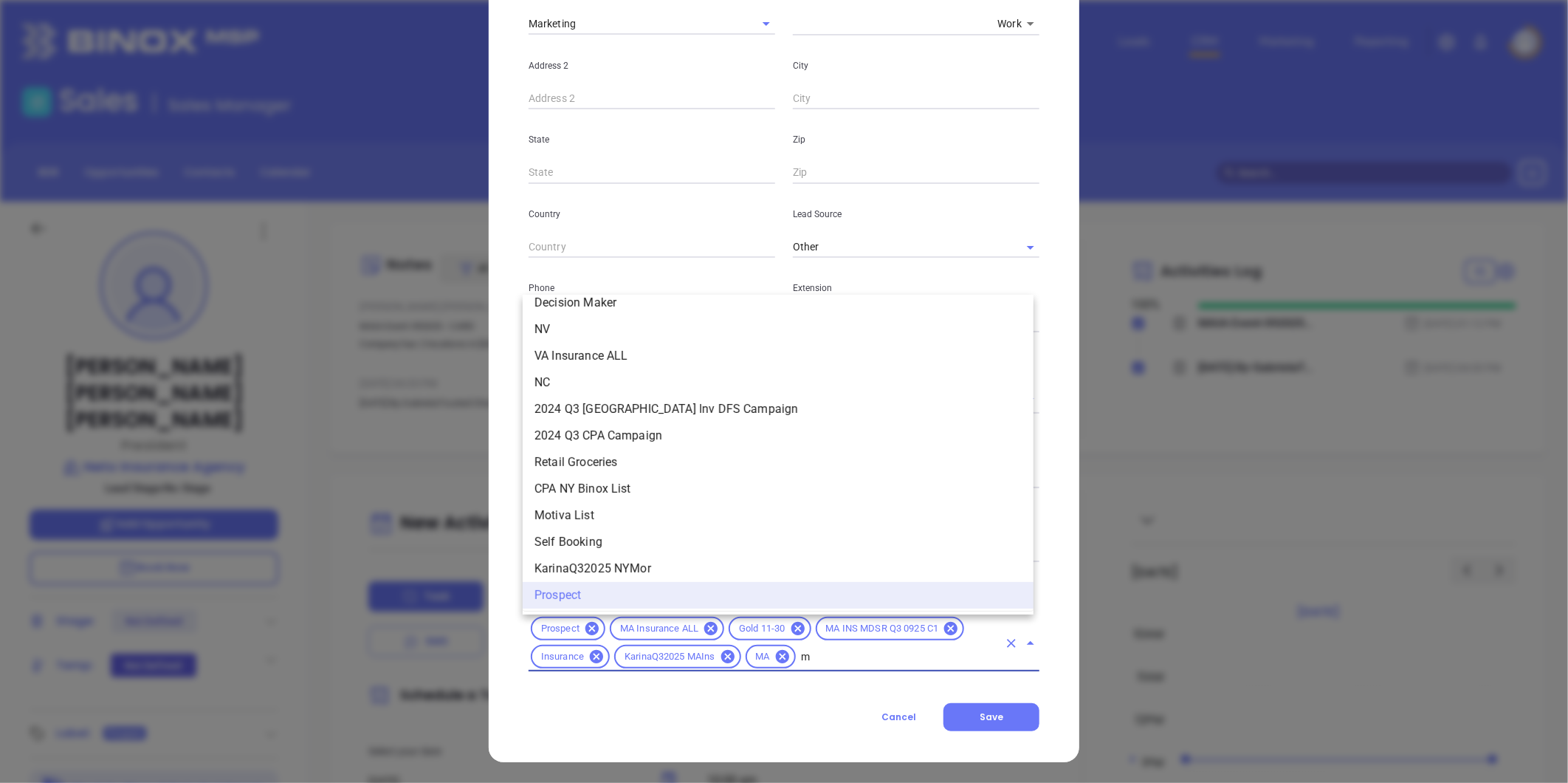
scroll to position [0, 0]
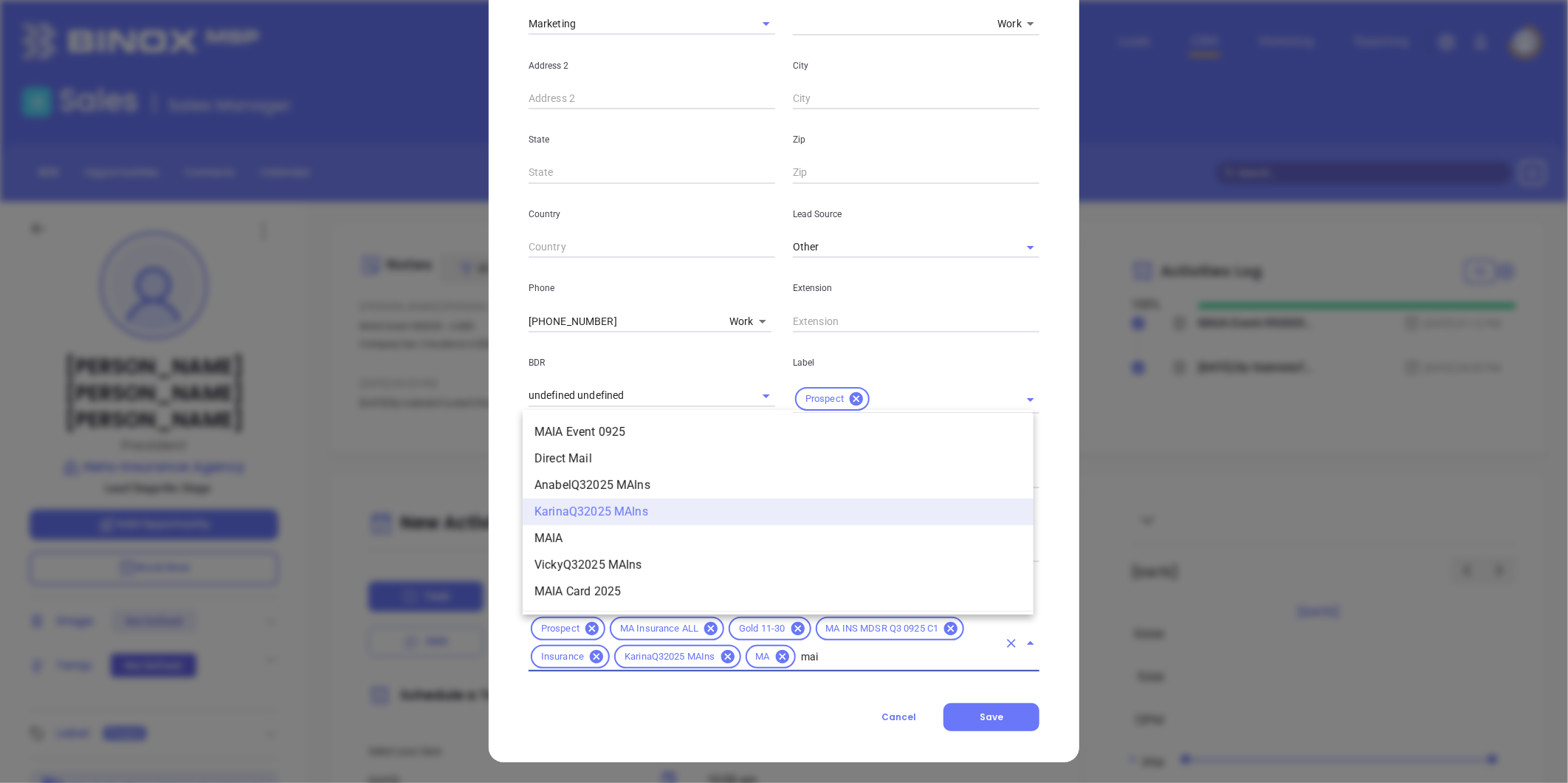
type input "maia"
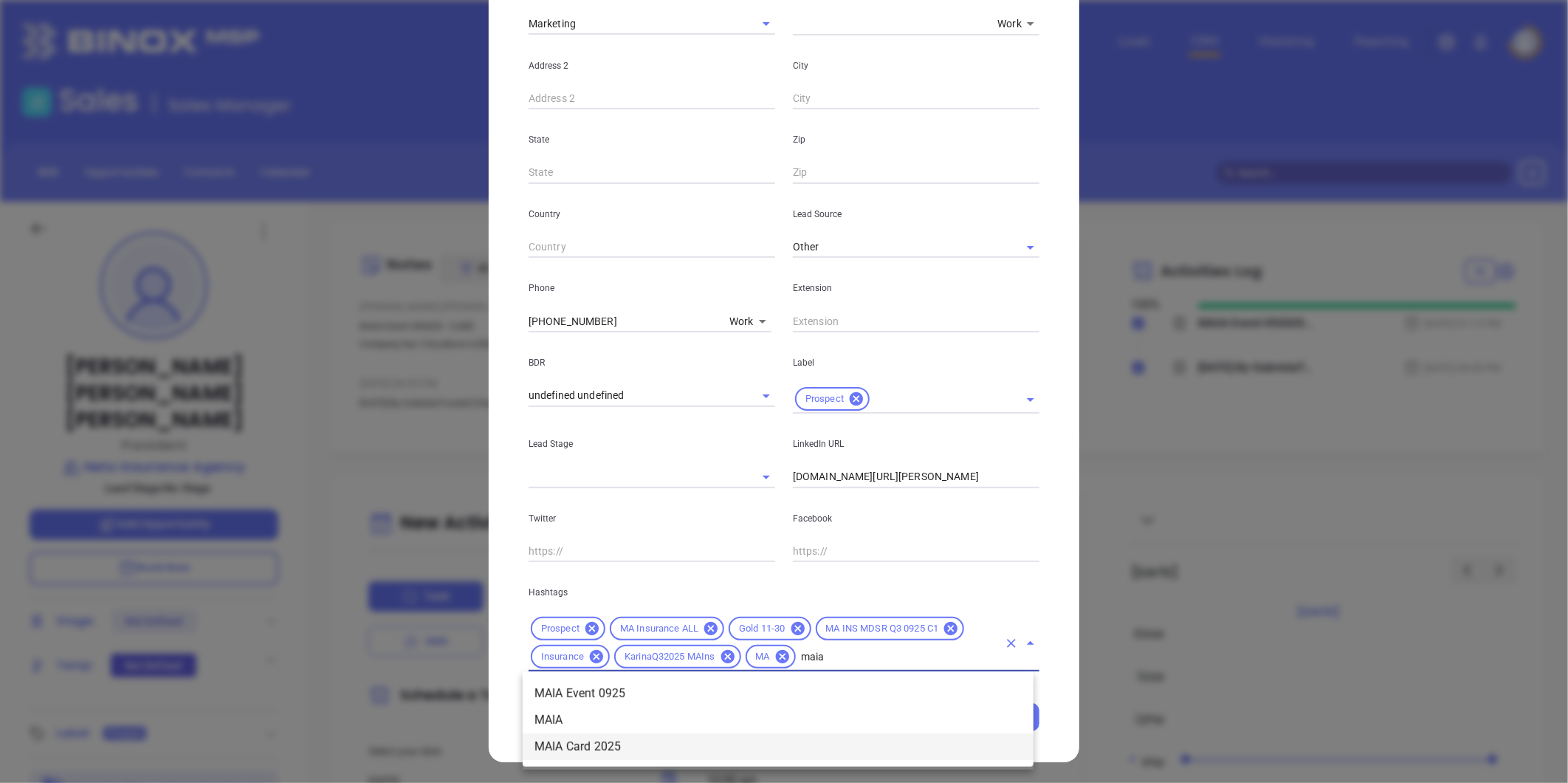
click at [538, 746] on li "MAIA Card 2025" at bounding box center [778, 746] width 511 height 27
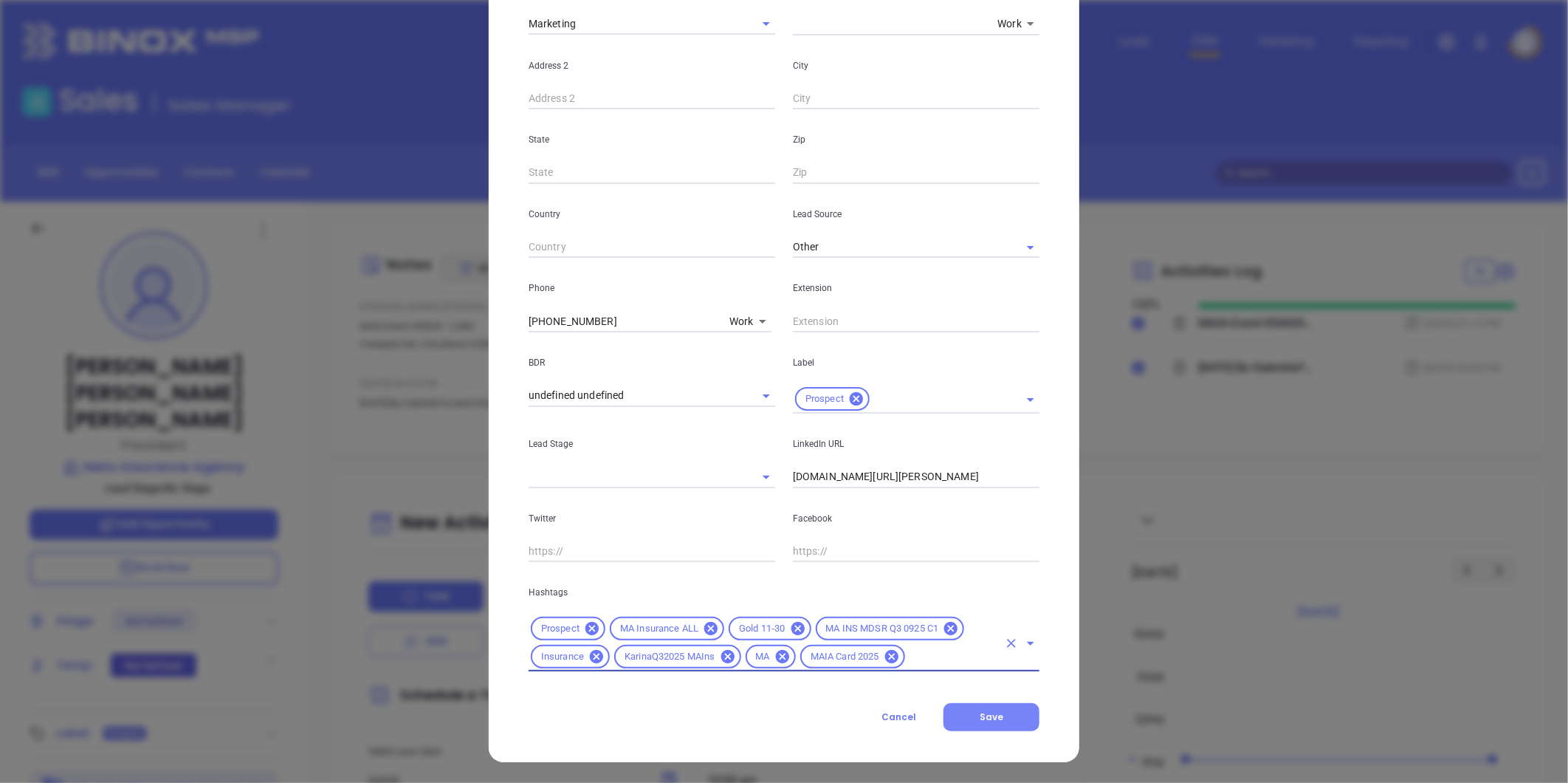
click at [1001, 716] on button "Save" at bounding box center [991, 717] width 96 height 28
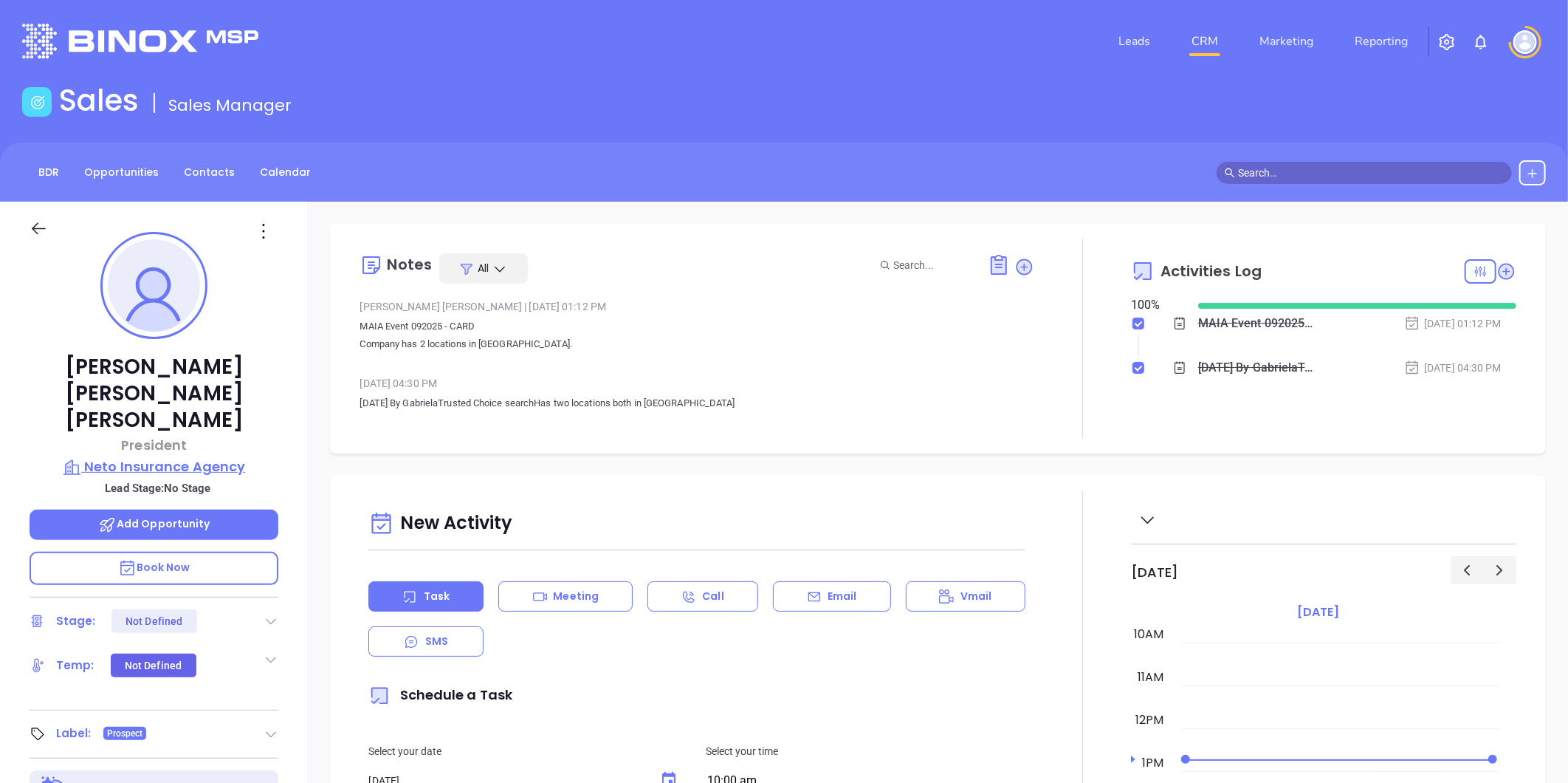
click at [193, 457] on p "Neto Insurance Agency" at bounding box center [153, 467] width 249 height 20
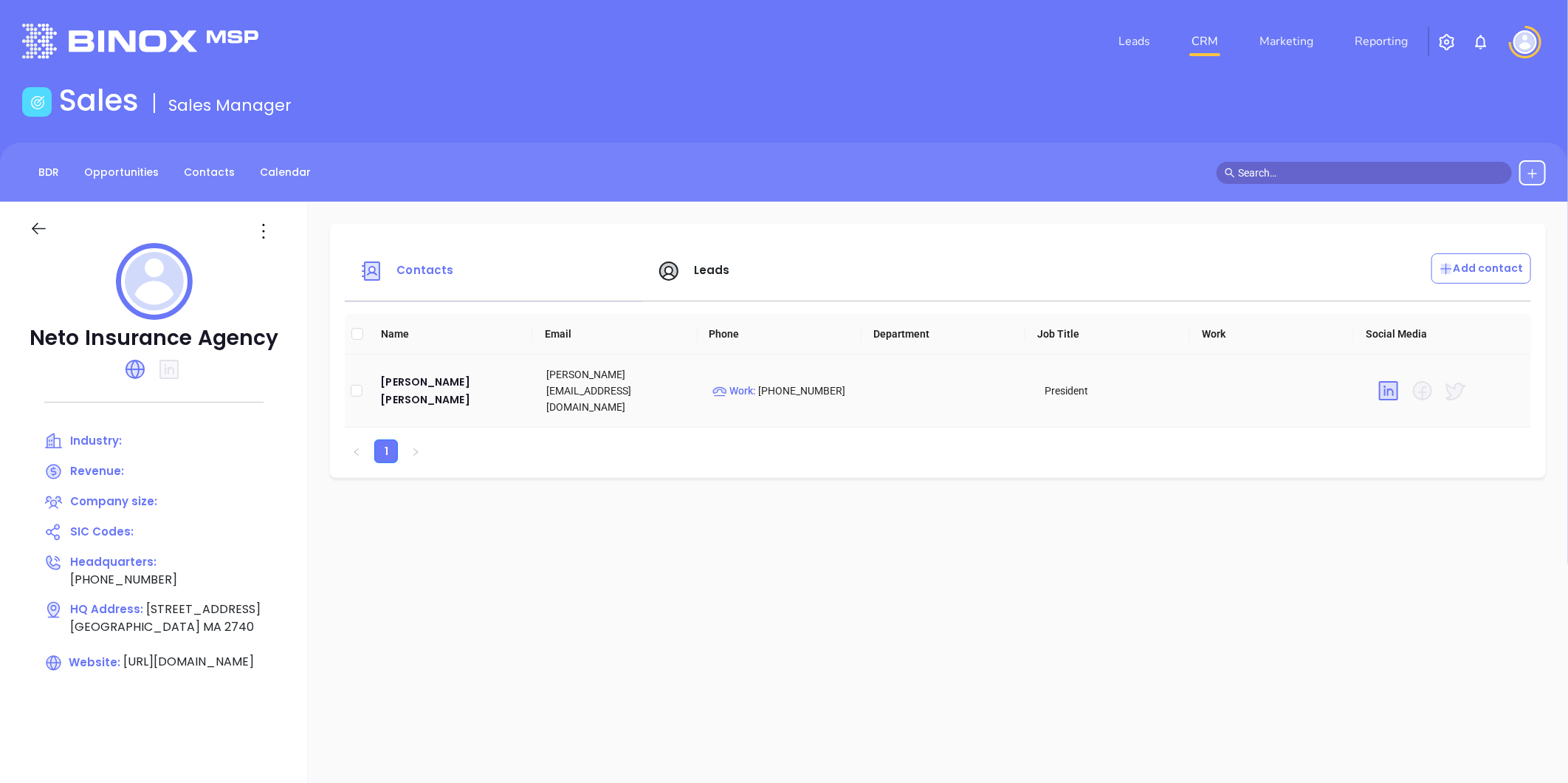
click at [447, 394] on td "Rosemary Neto Hazzard" at bounding box center [451, 391] width 166 height 73
click at [441, 382] on div "Rosemary Neto Hazzard" at bounding box center [452, 391] width 143 height 36
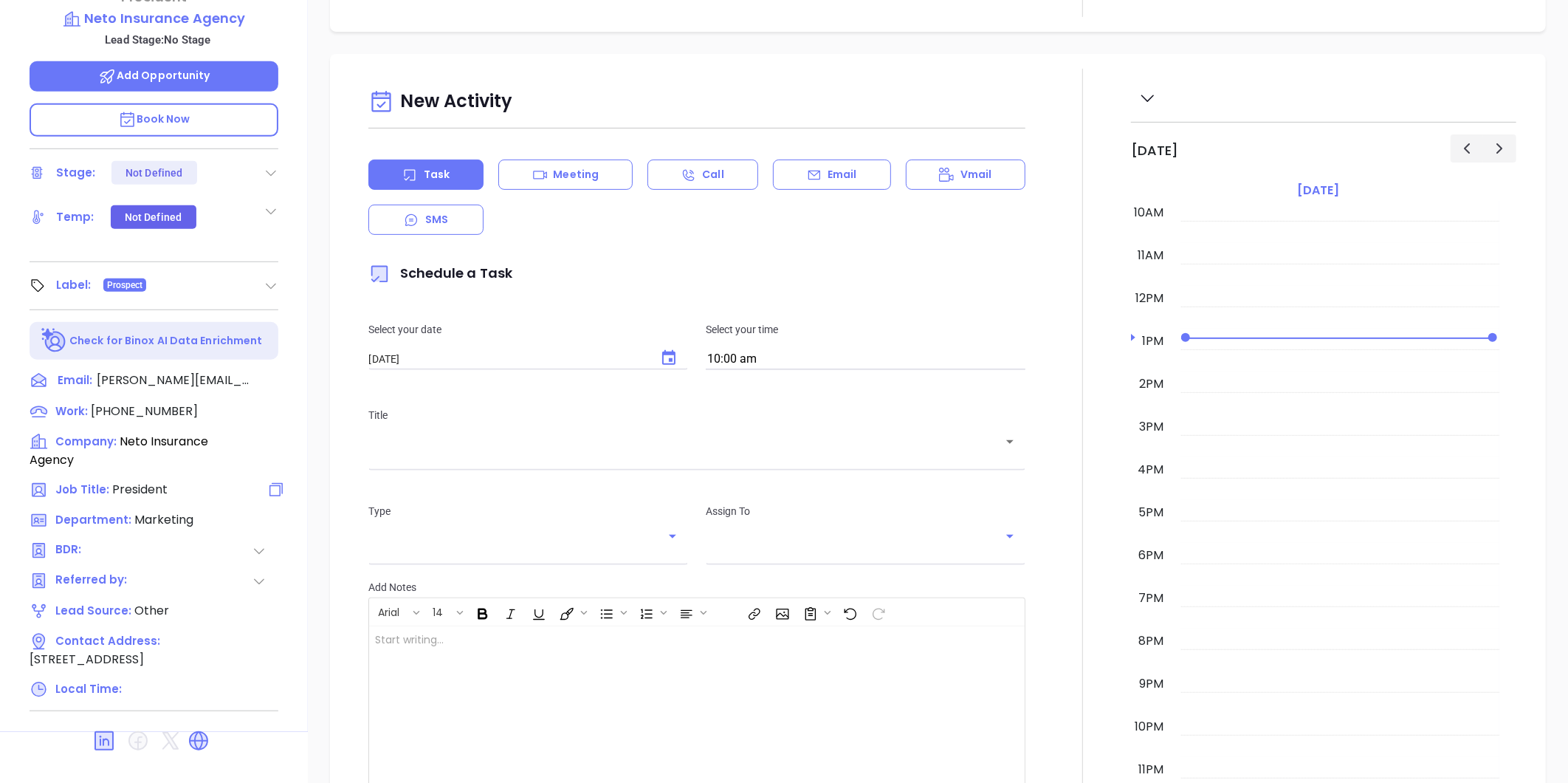
scroll to position [453, 0]
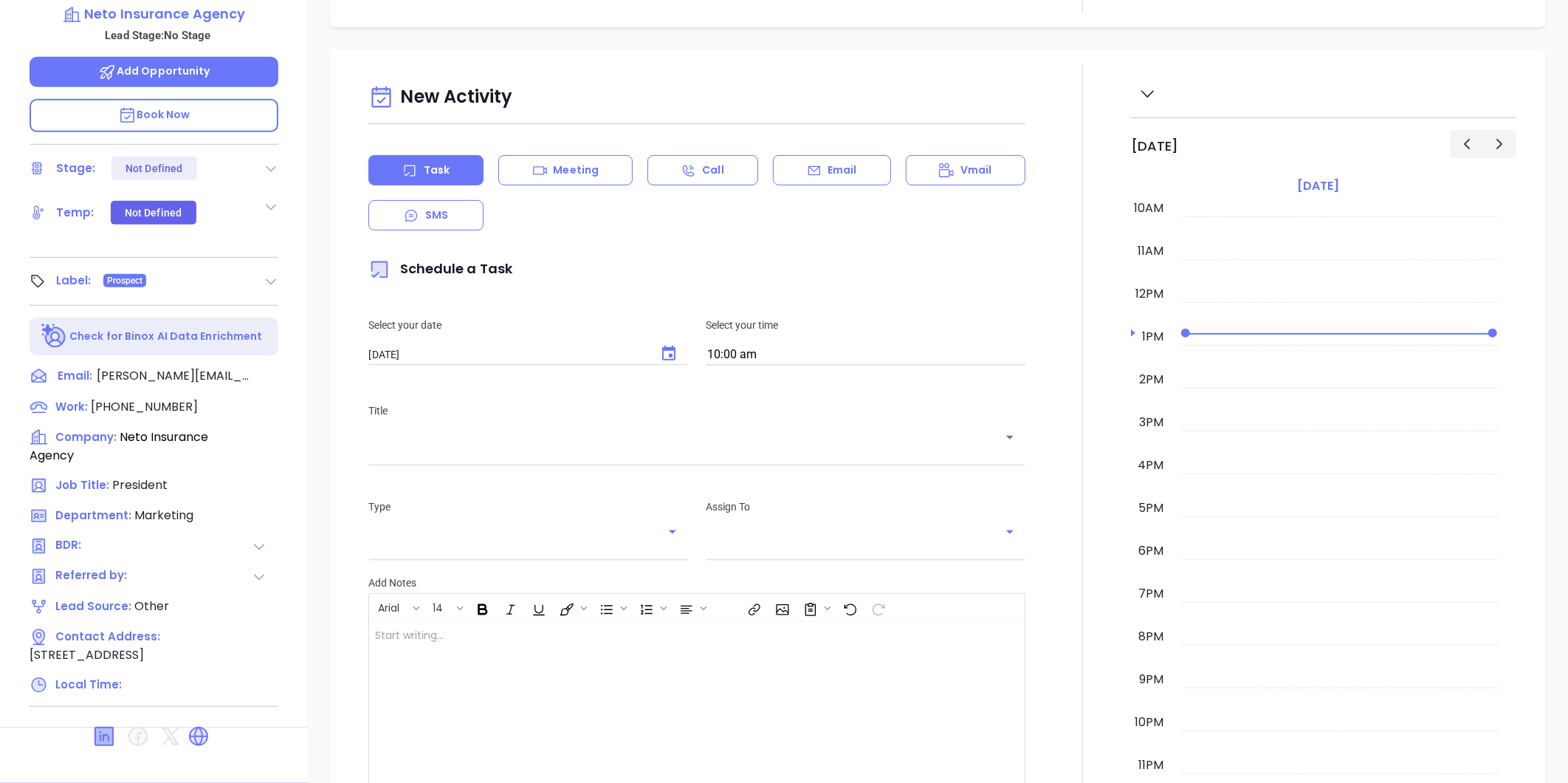
type input "[PERSON_NAME]"
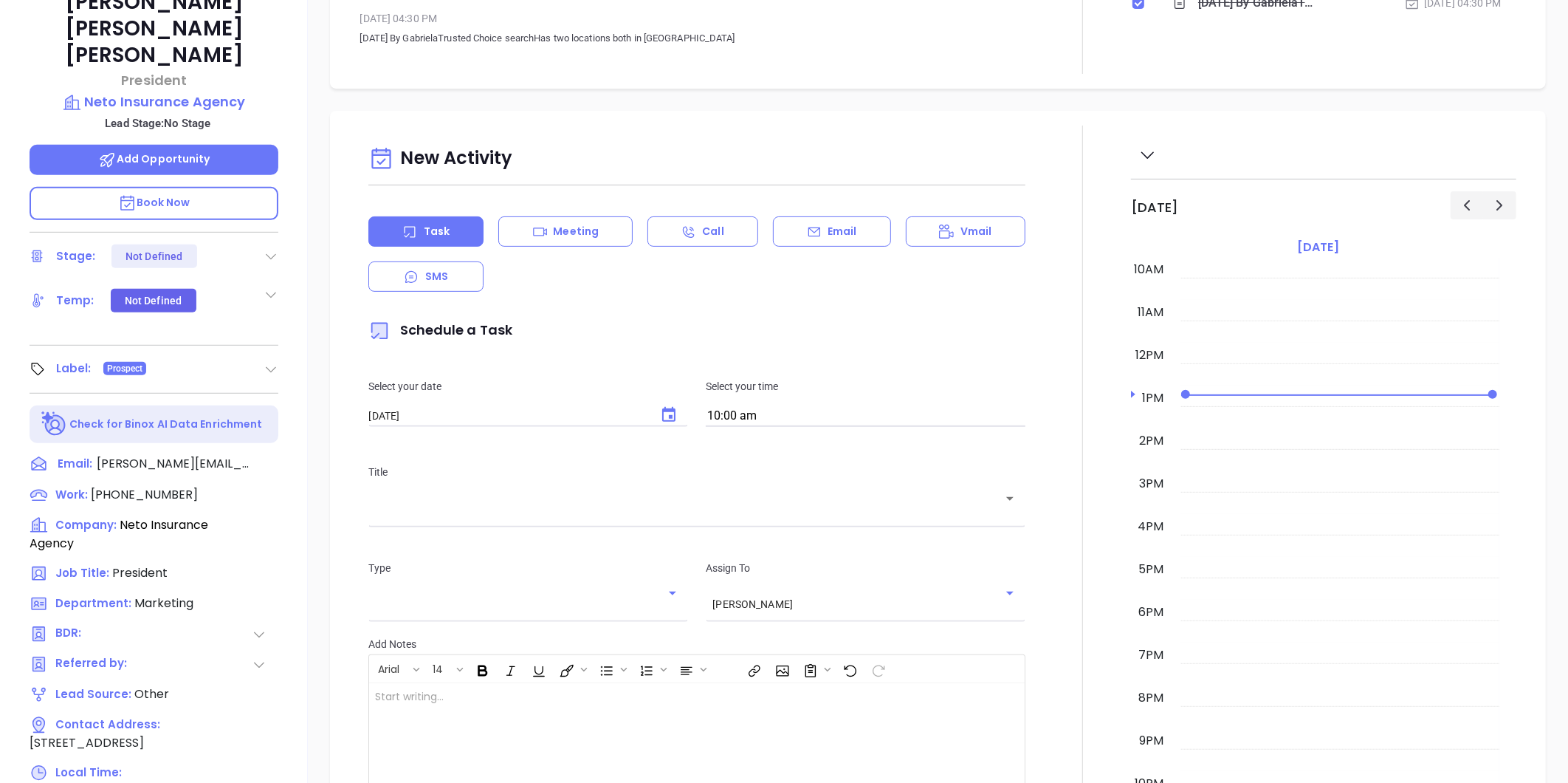
scroll to position [207, 0]
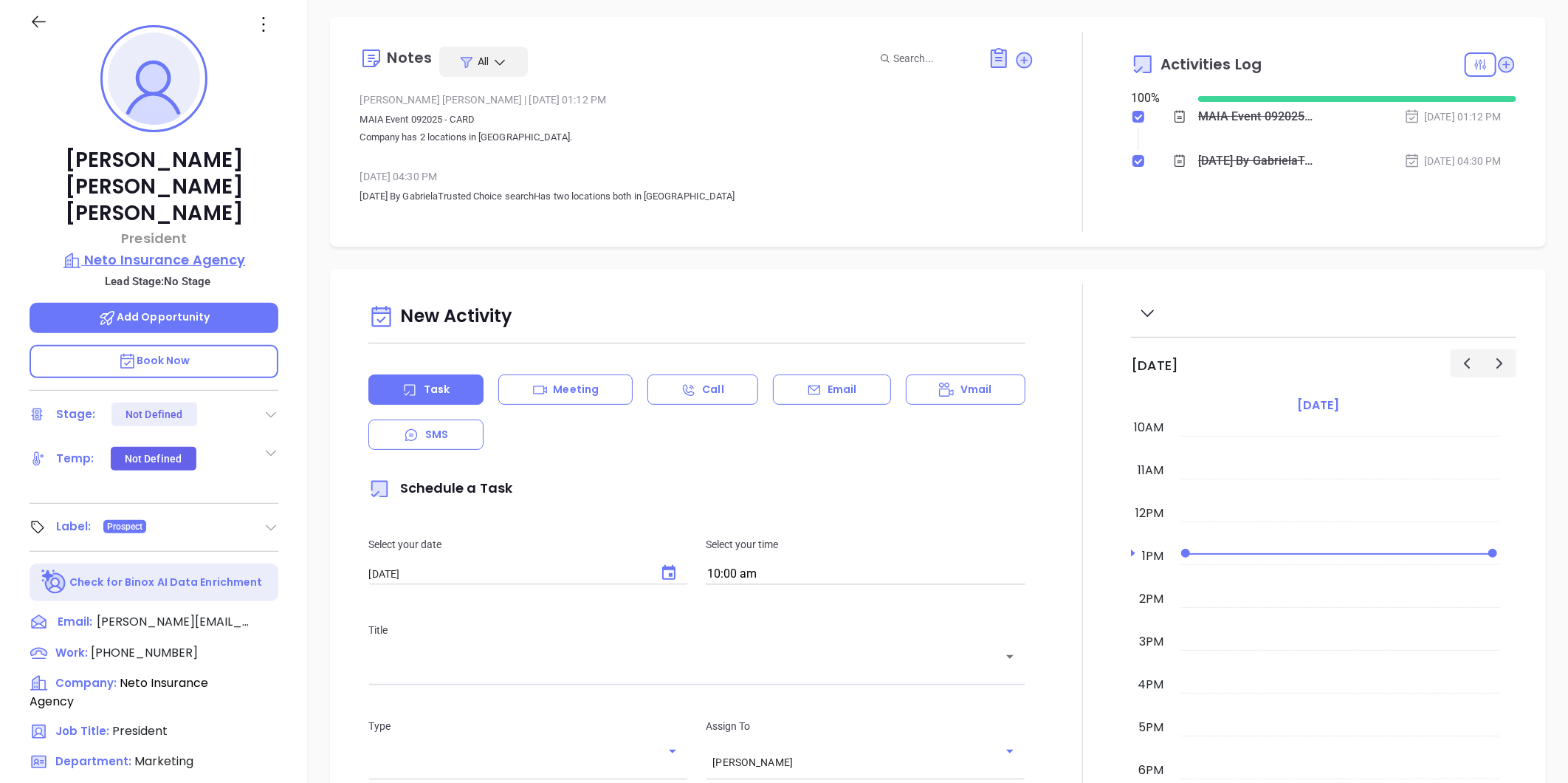
click at [203, 250] on p "Neto Insurance Agency" at bounding box center [153, 260] width 249 height 20
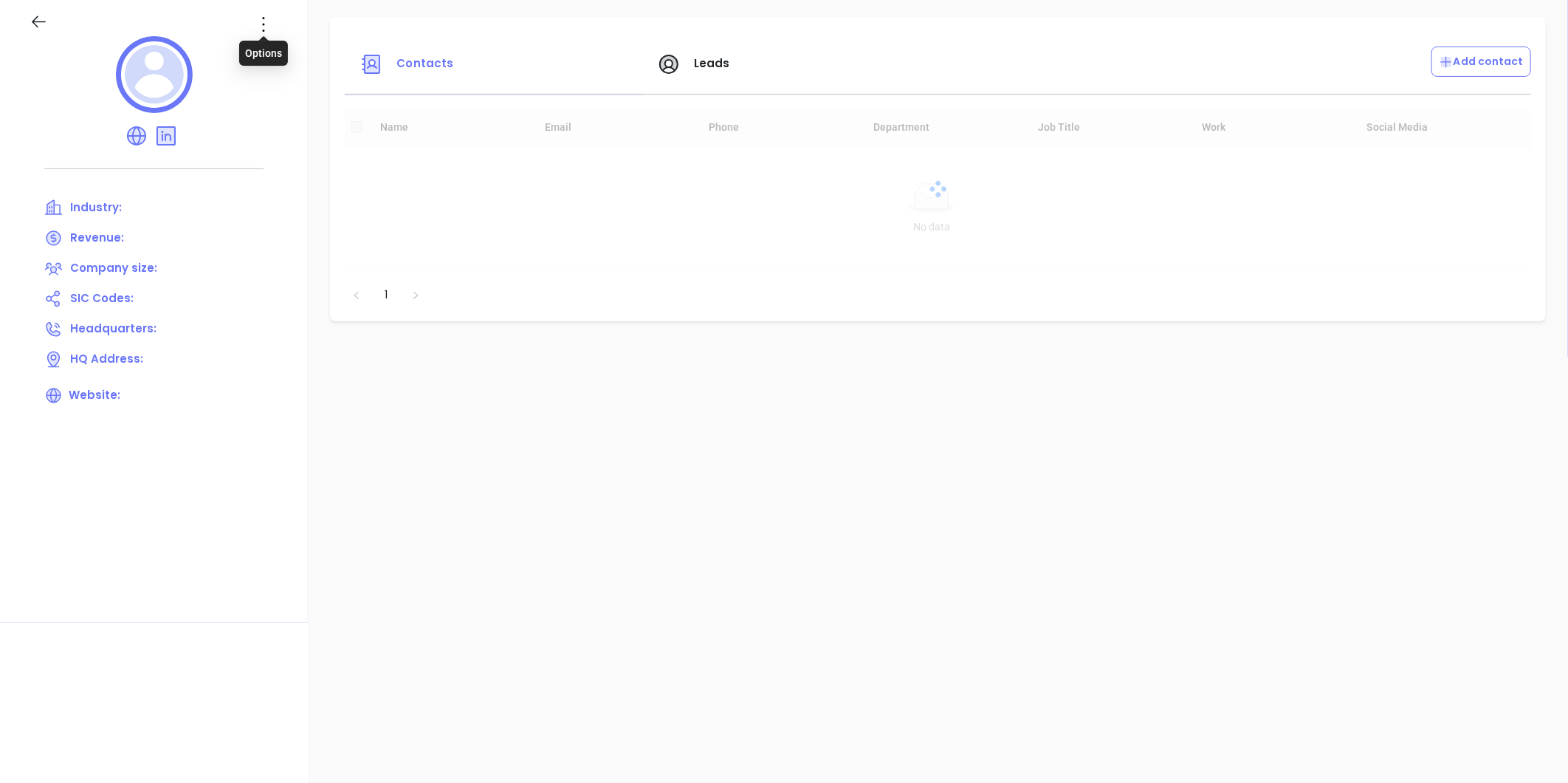
click at [268, 17] on icon at bounding box center [263, 24] width 24 height 24
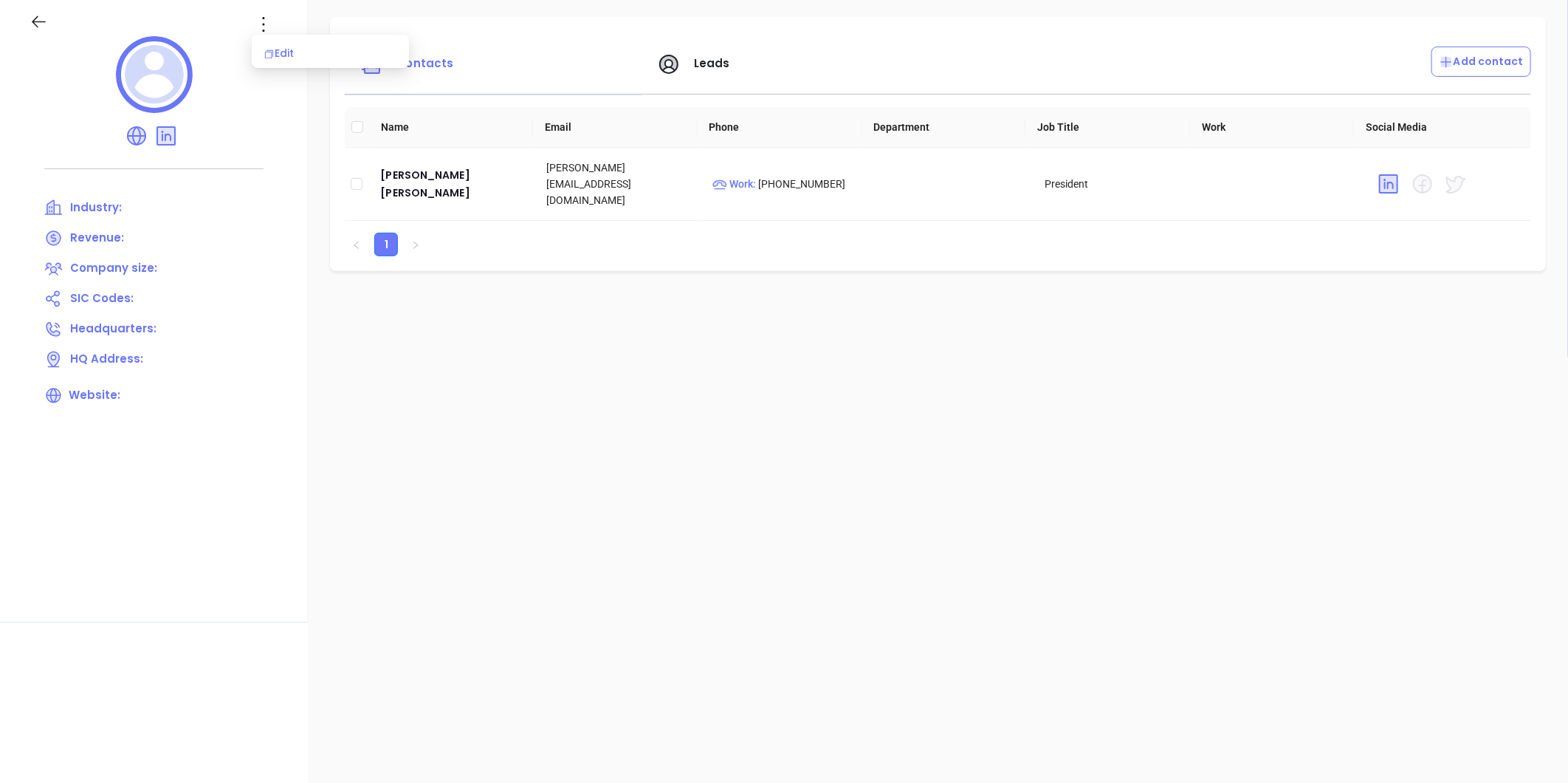
click at [303, 59] on div "Edit" at bounding box center [330, 54] width 134 height 16
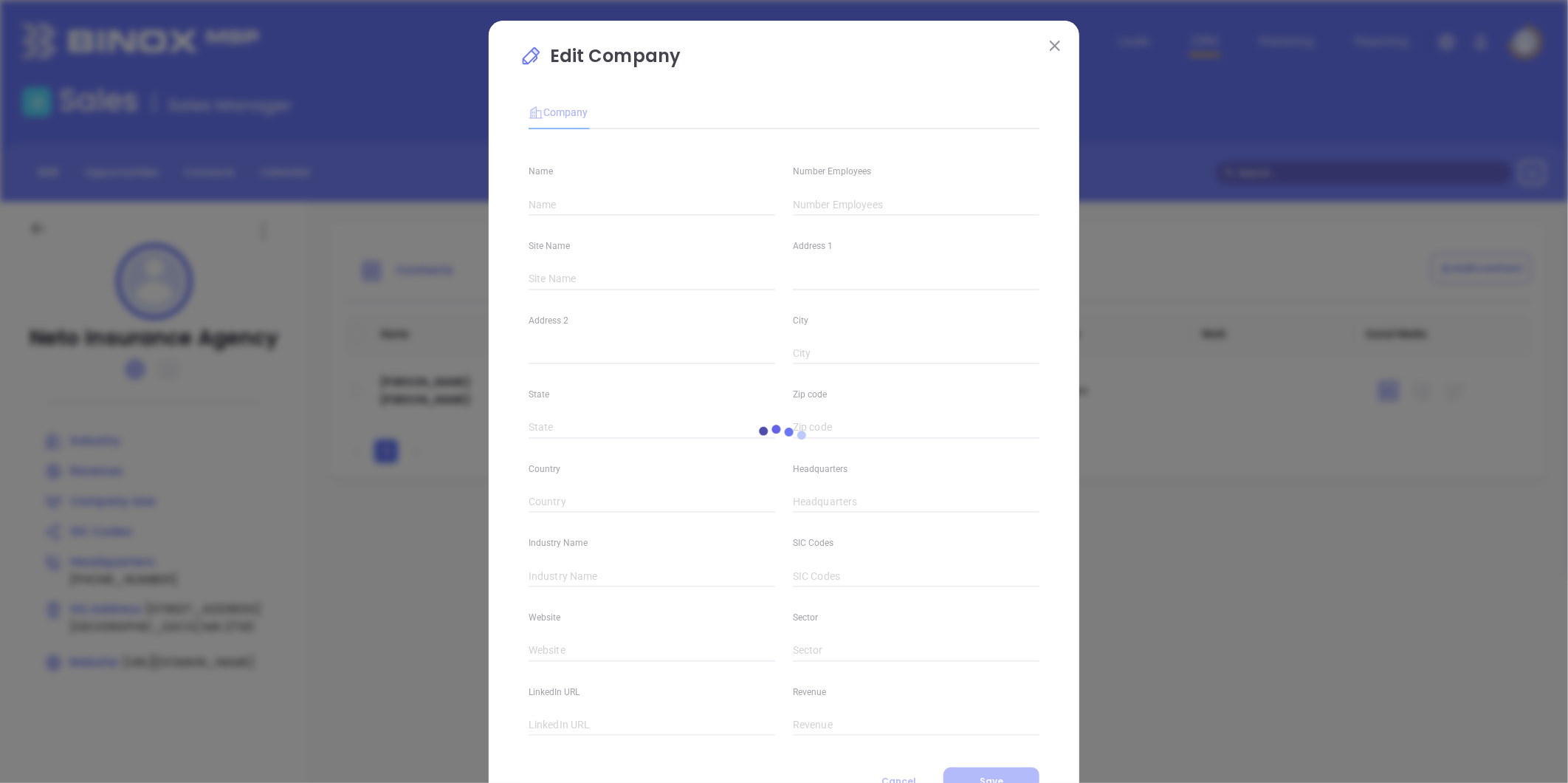
type input "Neto Insurance Agency"
type input "(508) 999-1236"
type input "https://netoinsurance.com/"
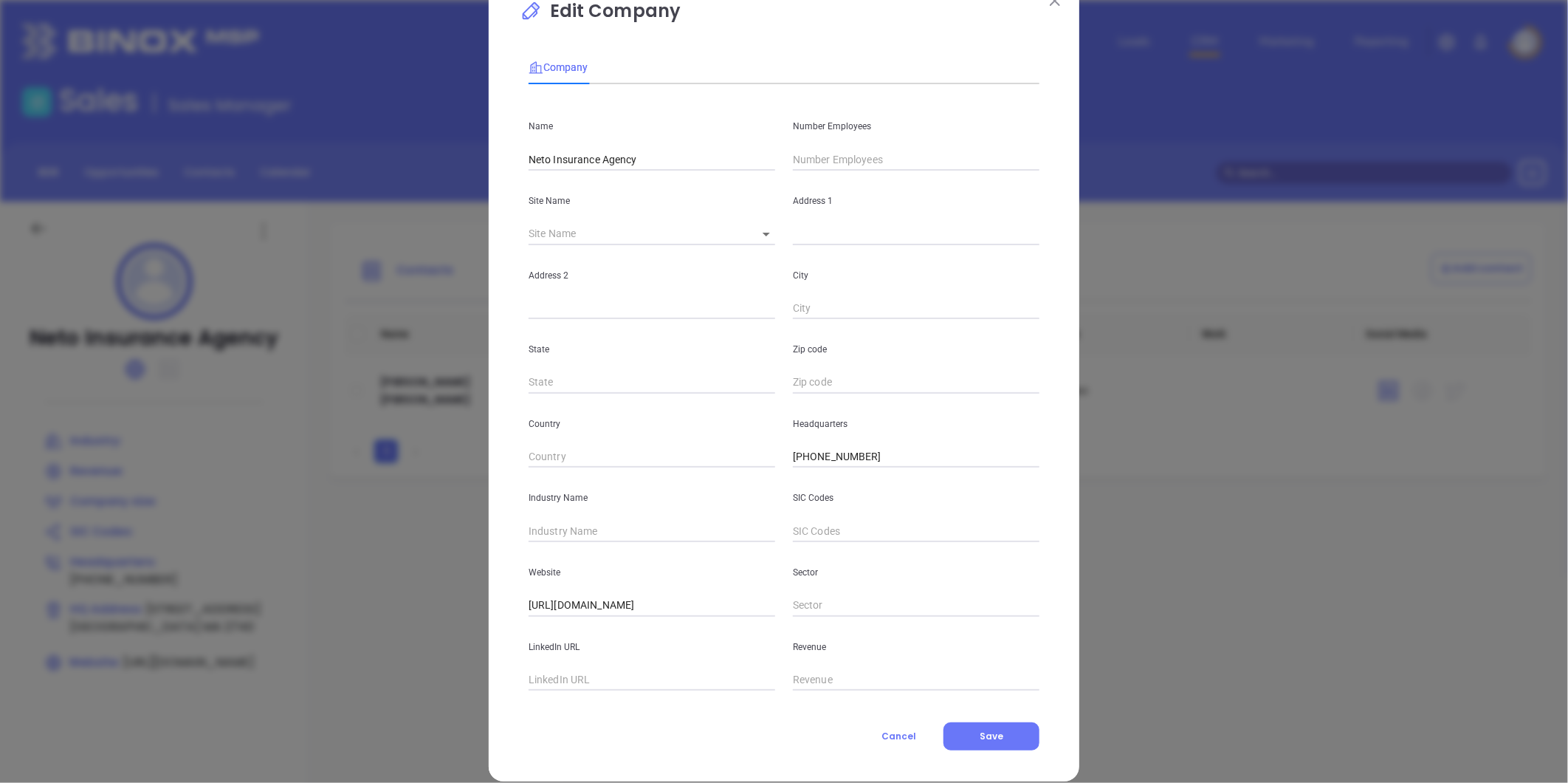
scroll to position [64, 0]
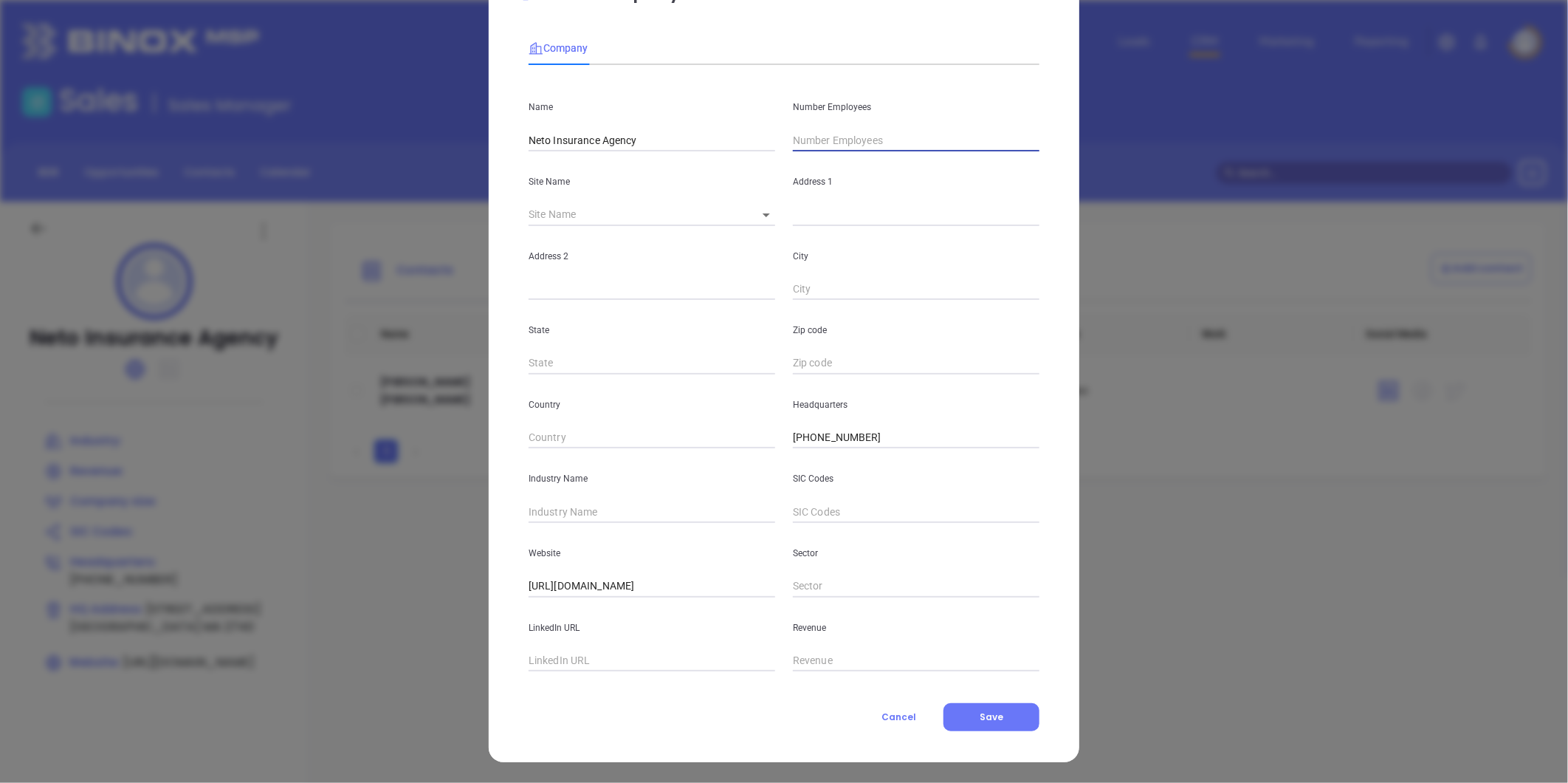
click at [828, 146] on input "text" at bounding box center [917, 140] width 247 height 22
type input "11"
click at [612, 497] on div "Industry Name" at bounding box center [652, 485] width 264 height 75
click at [599, 511] on input "text" at bounding box center [652, 511] width 247 height 22
type input "Insurance"
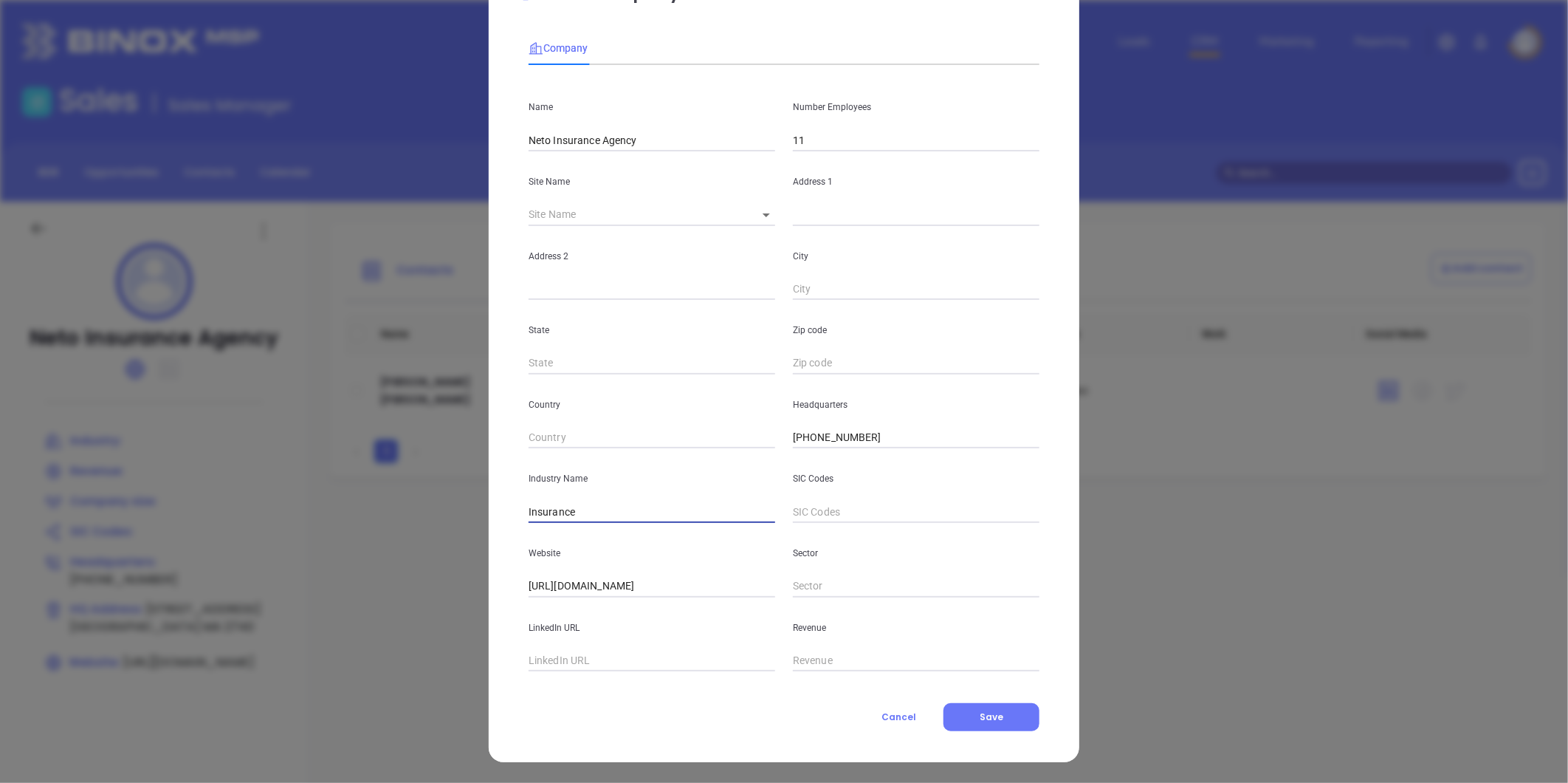
click at [586, 675] on div "Company Name Neto Insurance Agency Number Employees 11 Site Name ​ Address 1 Ad…" at bounding box center [784, 377] width 511 height 708
click at [587, 668] on input "text" at bounding box center [652, 660] width 247 height 22
paste input "https://www.linkedin.com/company/neto-insurance-agency-inc/"
type input "https://www.linkedin.com/company/neto-insurance-agency-inc/"
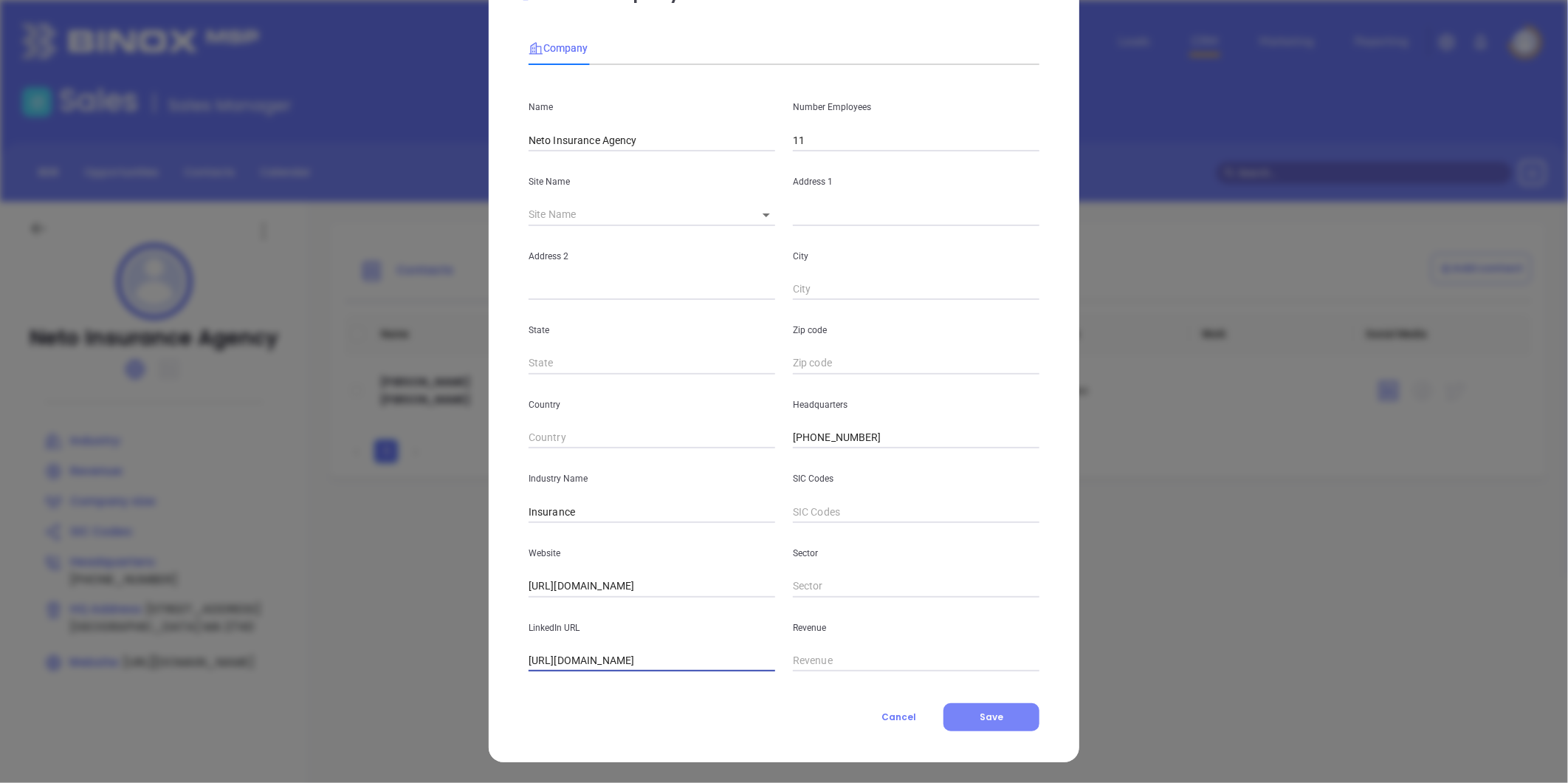
scroll to position [0, 0]
click at [1005, 728] on button "Save" at bounding box center [991, 717] width 96 height 28
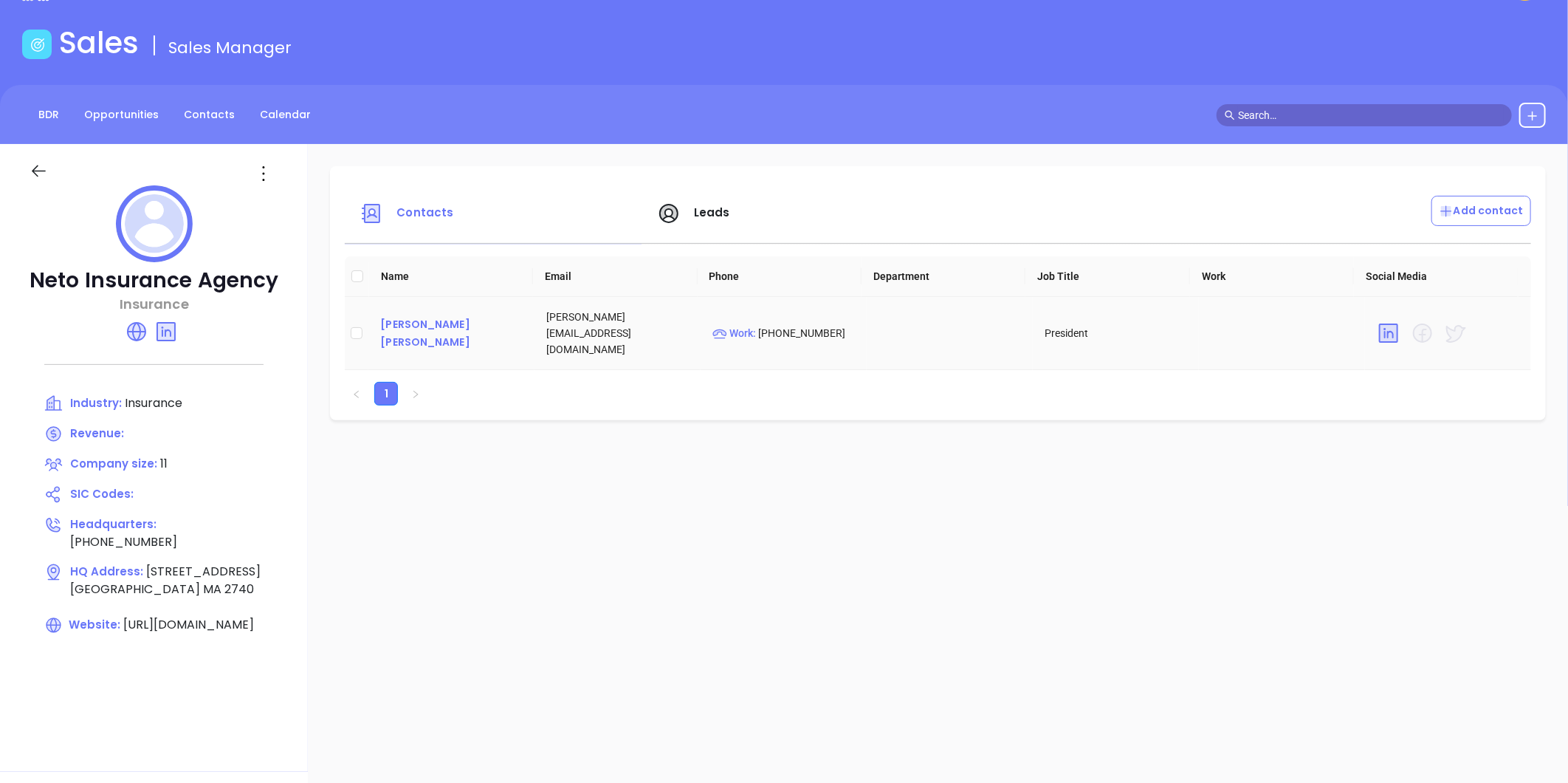
scroll to position [82, 0]
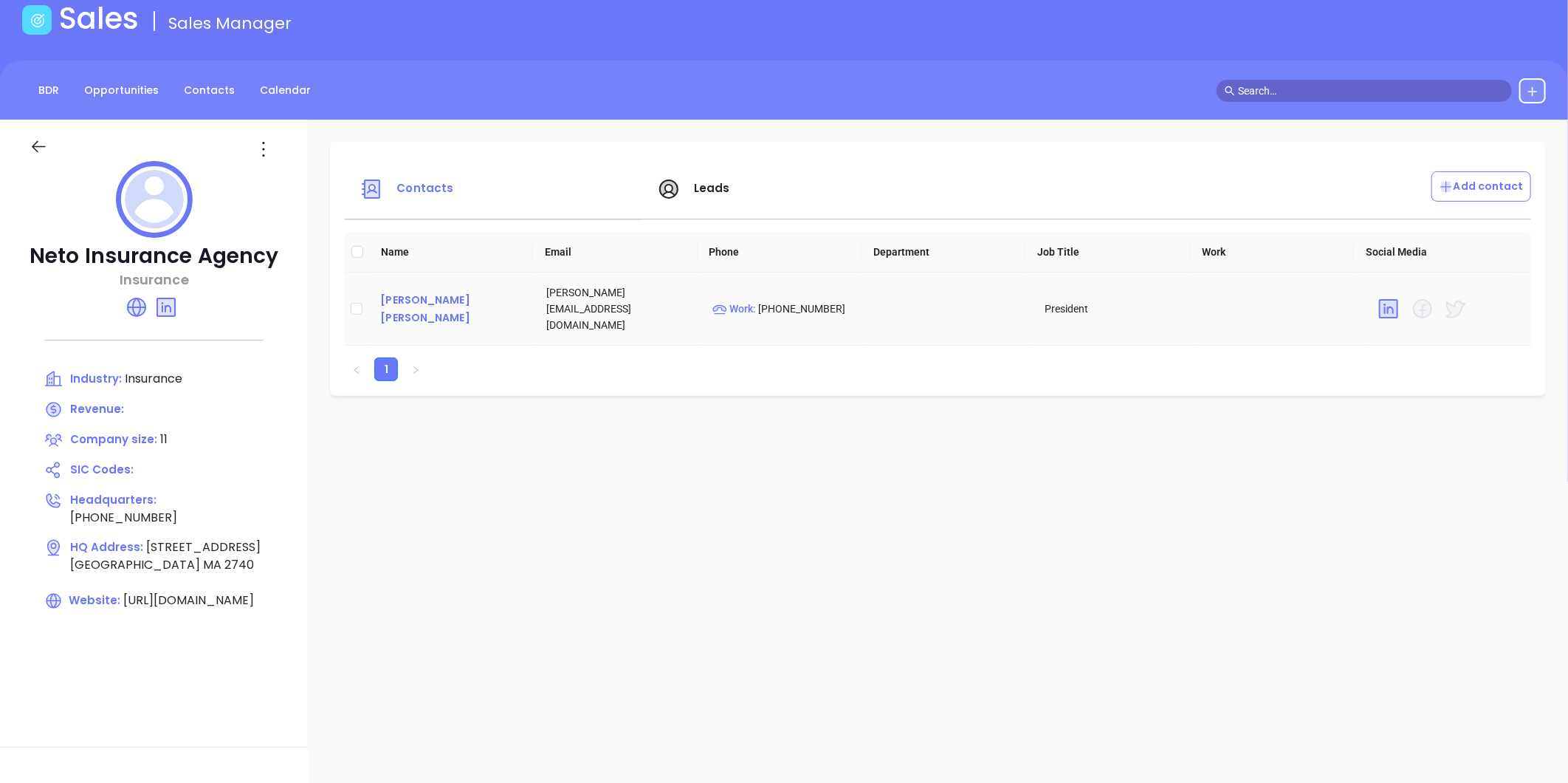
click at [423, 299] on div "Rosemary Neto Hazzard" at bounding box center [452, 309] width 143 height 36
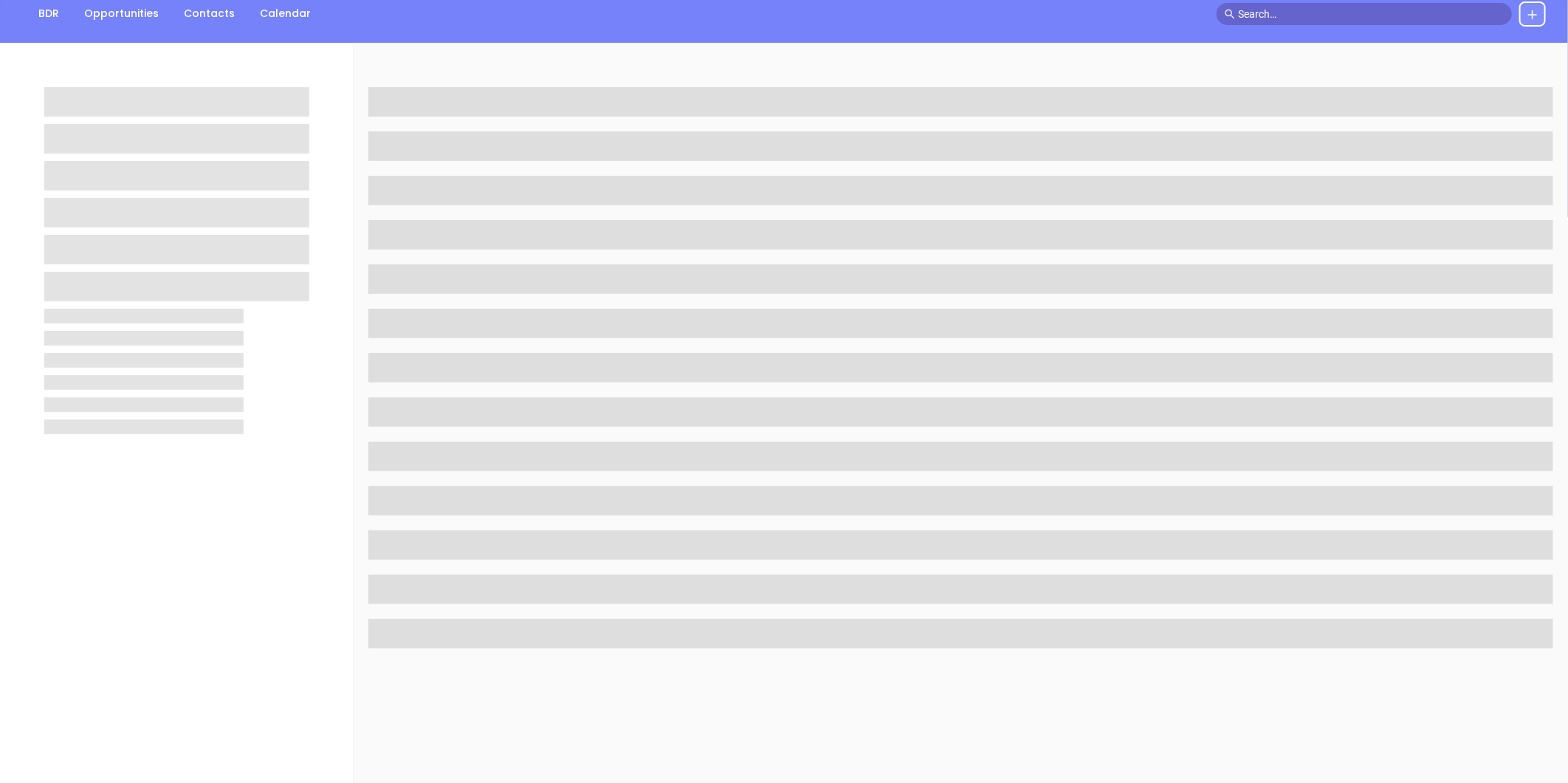
scroll to position [246, 0]
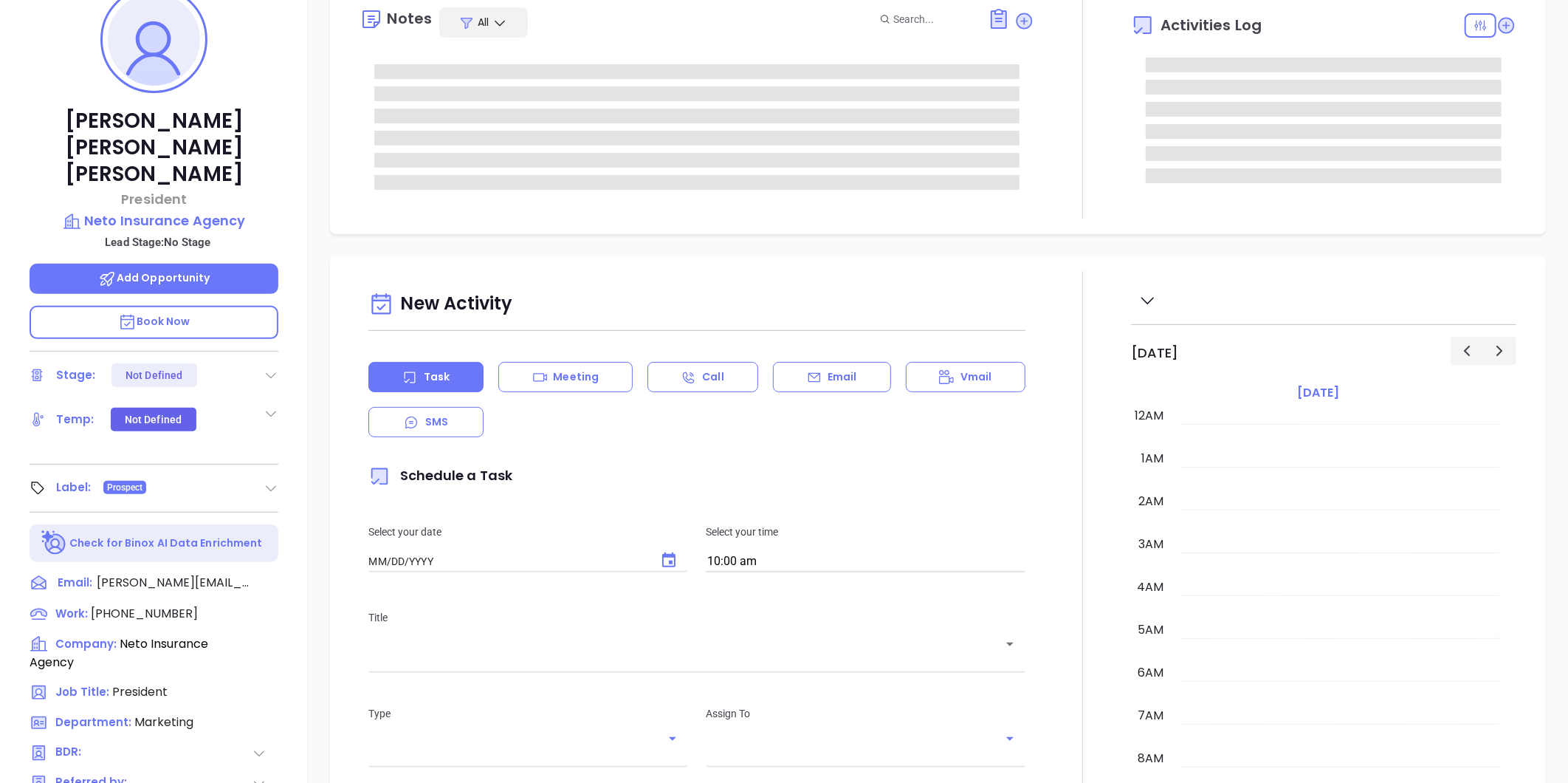
type input "[DATE]"
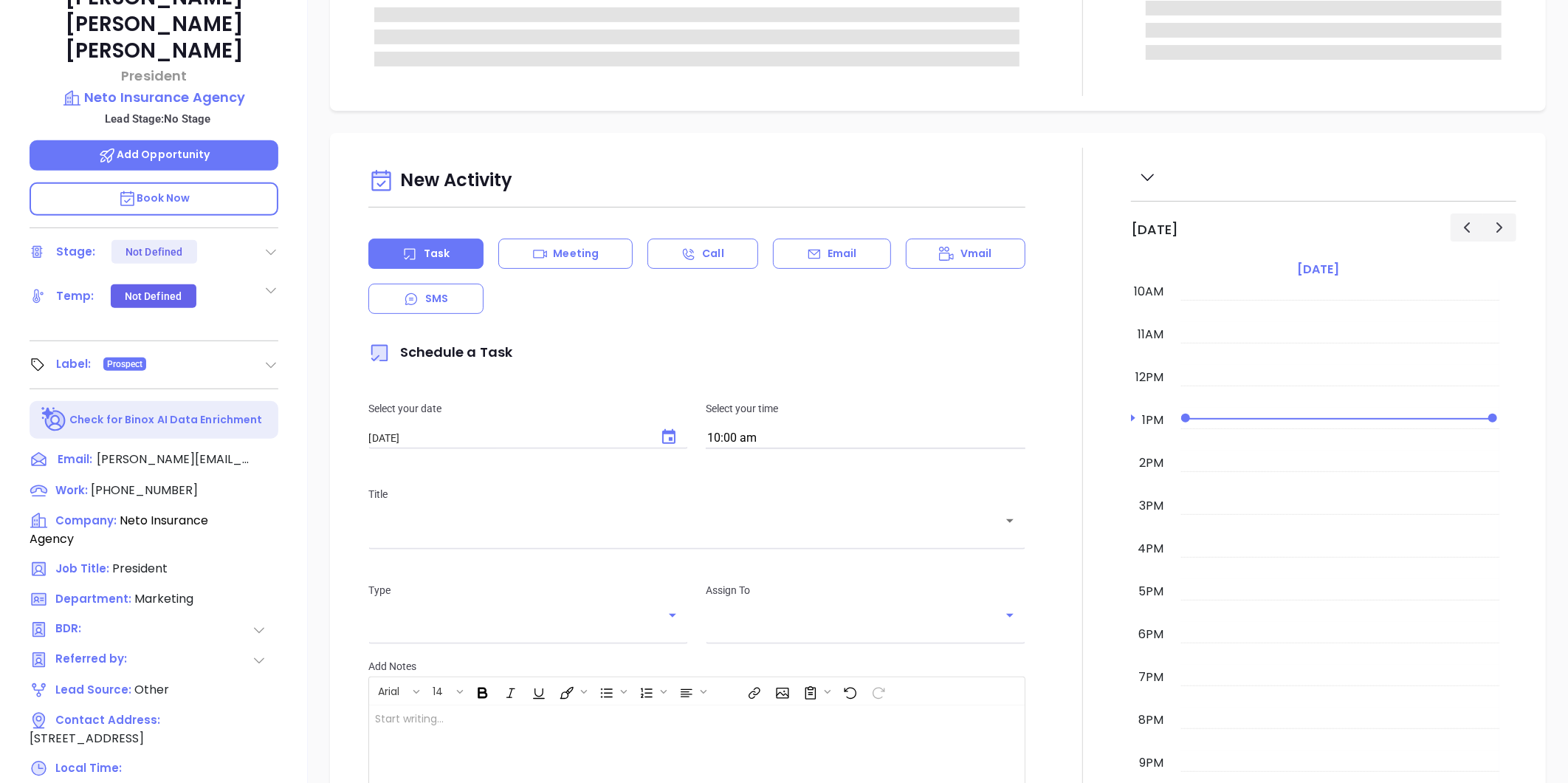
scroll to position [453, 0]
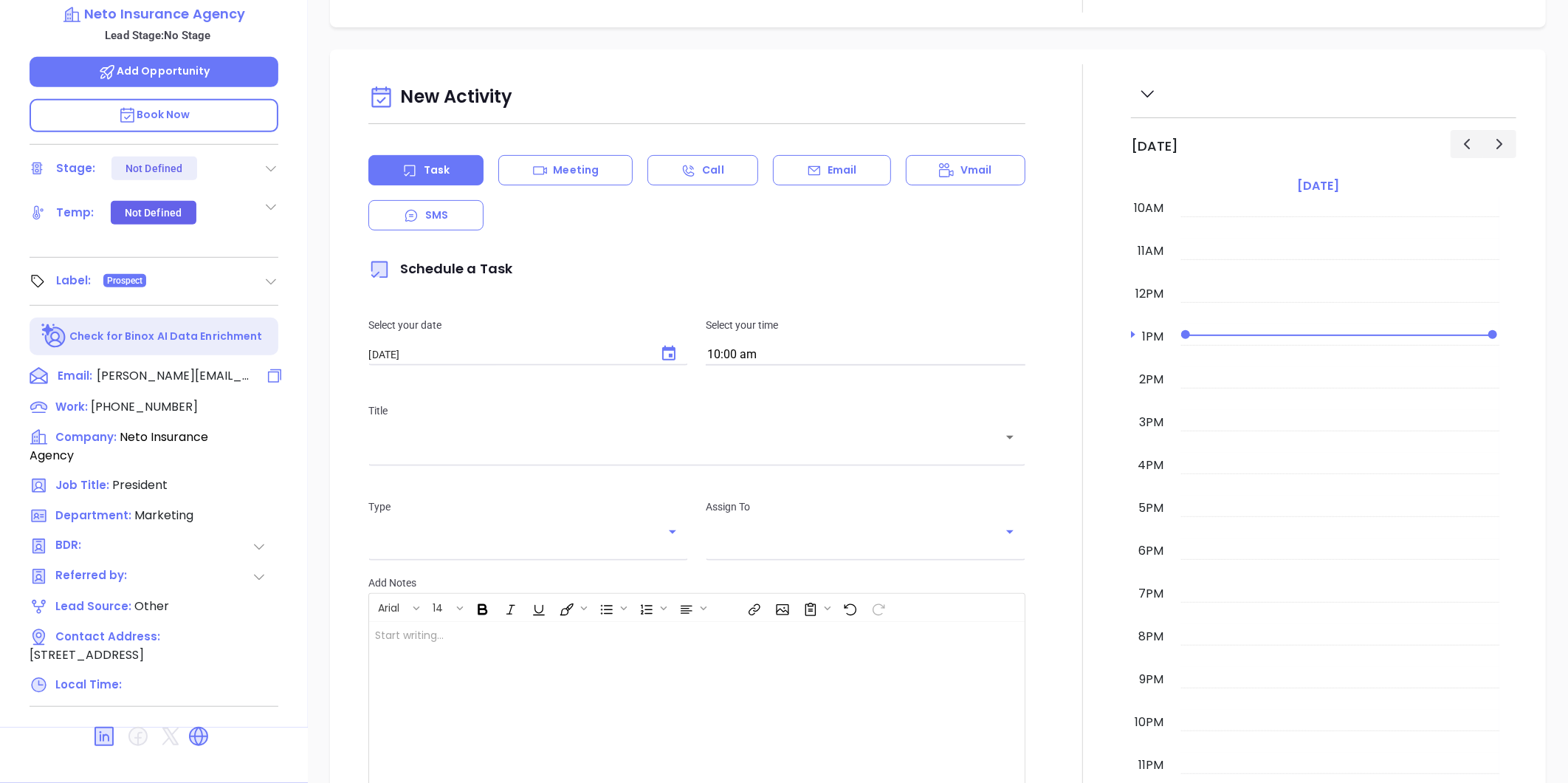
type input "[PERSON_NAME]"
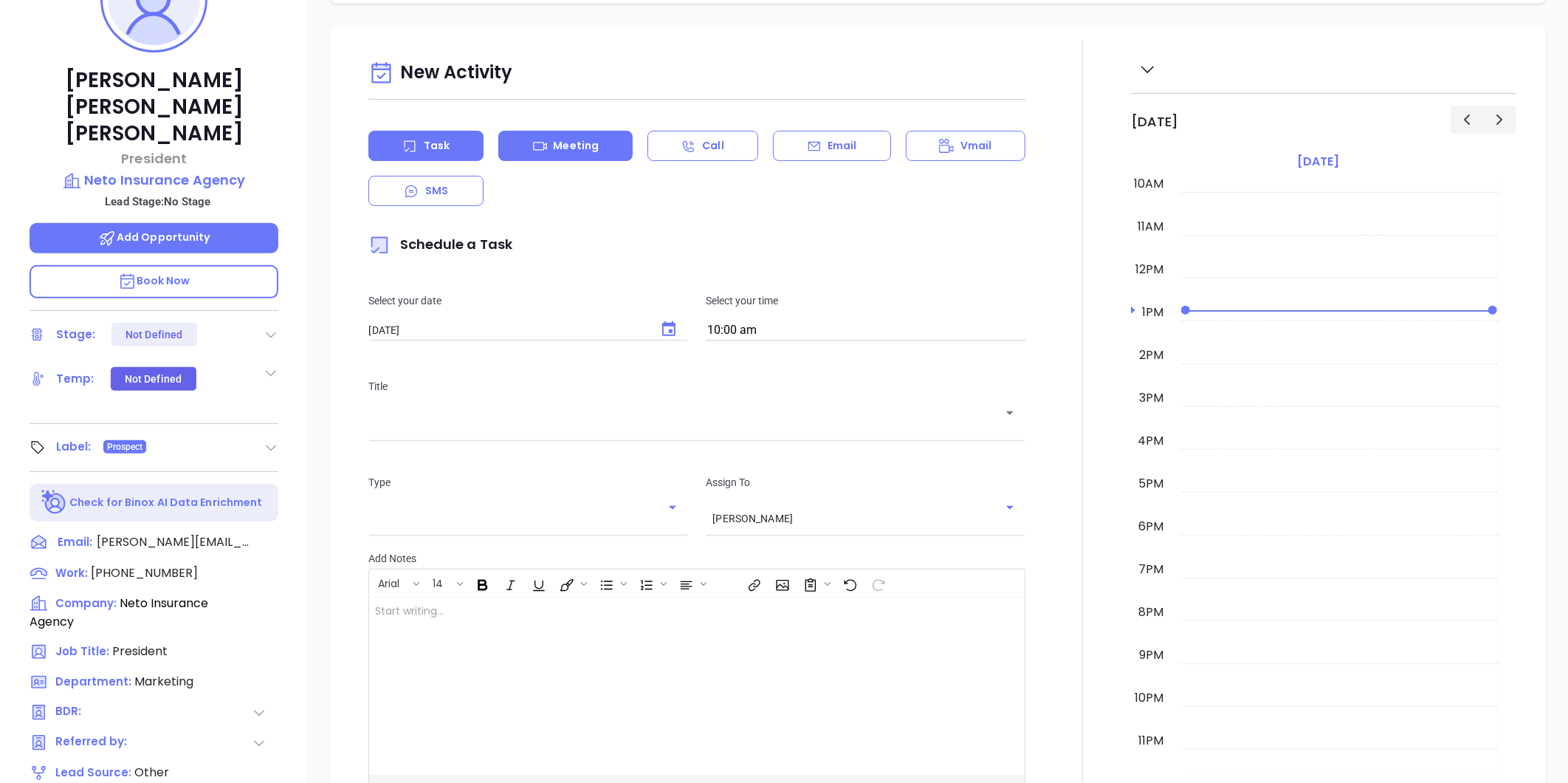
scroll to position [289, 0]
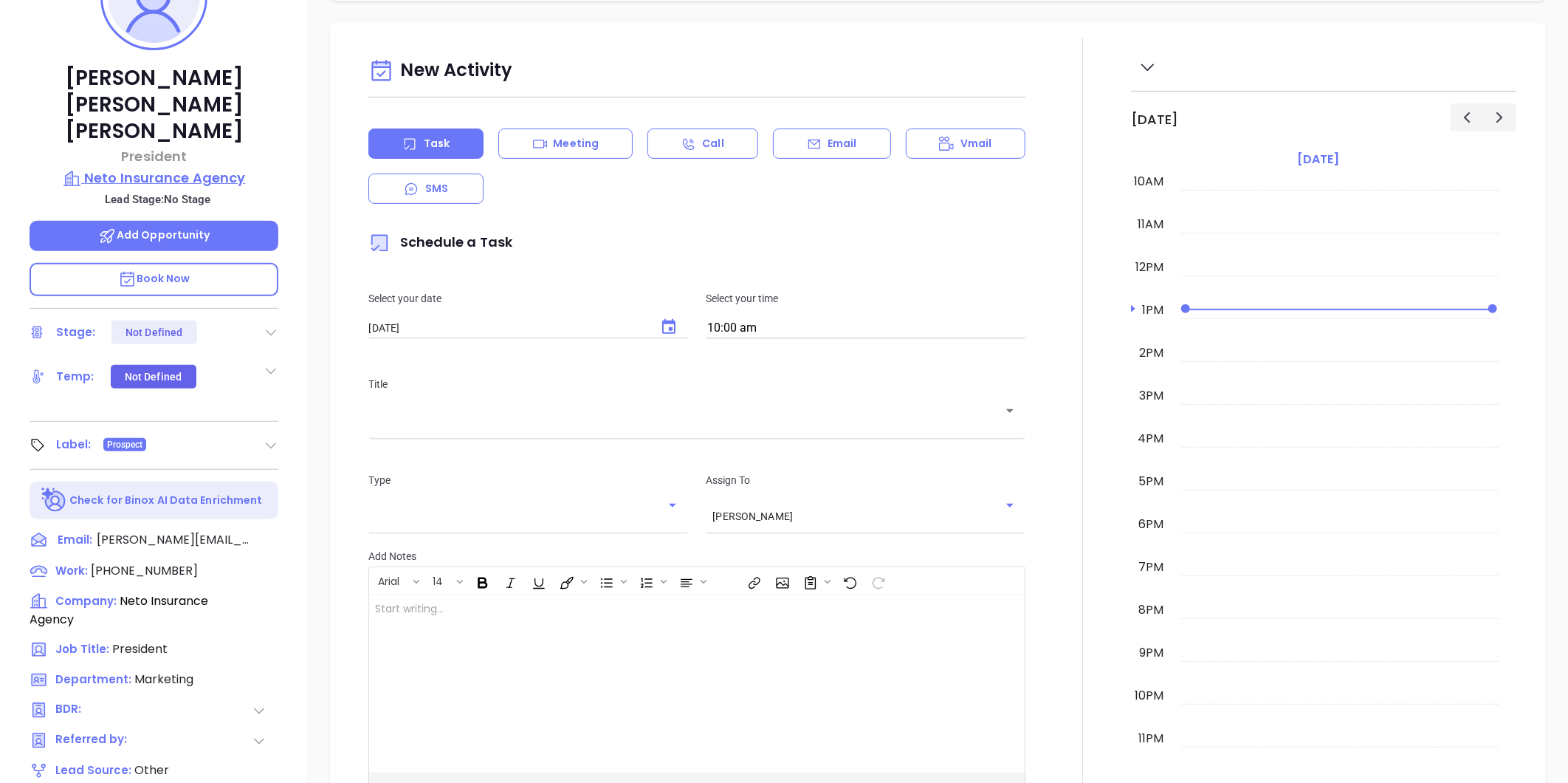
click at [197, 168] on p "Neto Insurance Agency" at bounding box center [153, 178] width 249 height 20
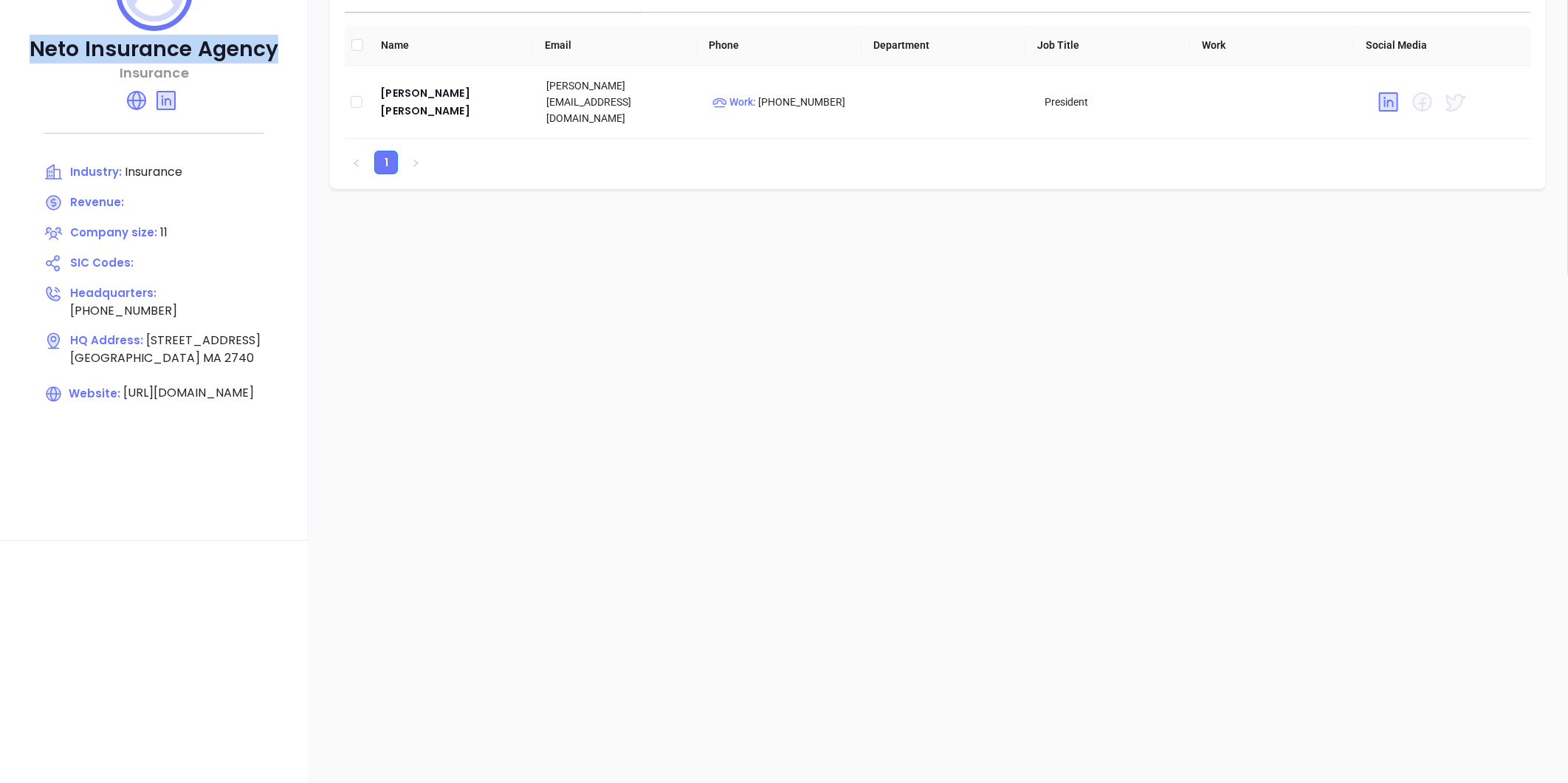
drag, startPoint x: 33, startPoint y: 43, endPoint x: 289, endPoint y: 55, distance: 256.3
click at [289, 55] on div "Neto Insurance Agency Insurance Industry: Insurance Revenue: Company size: 11 S…" at bounding box center [154, 227] width 308 height 628
copy p "Neto Insurance Agency"
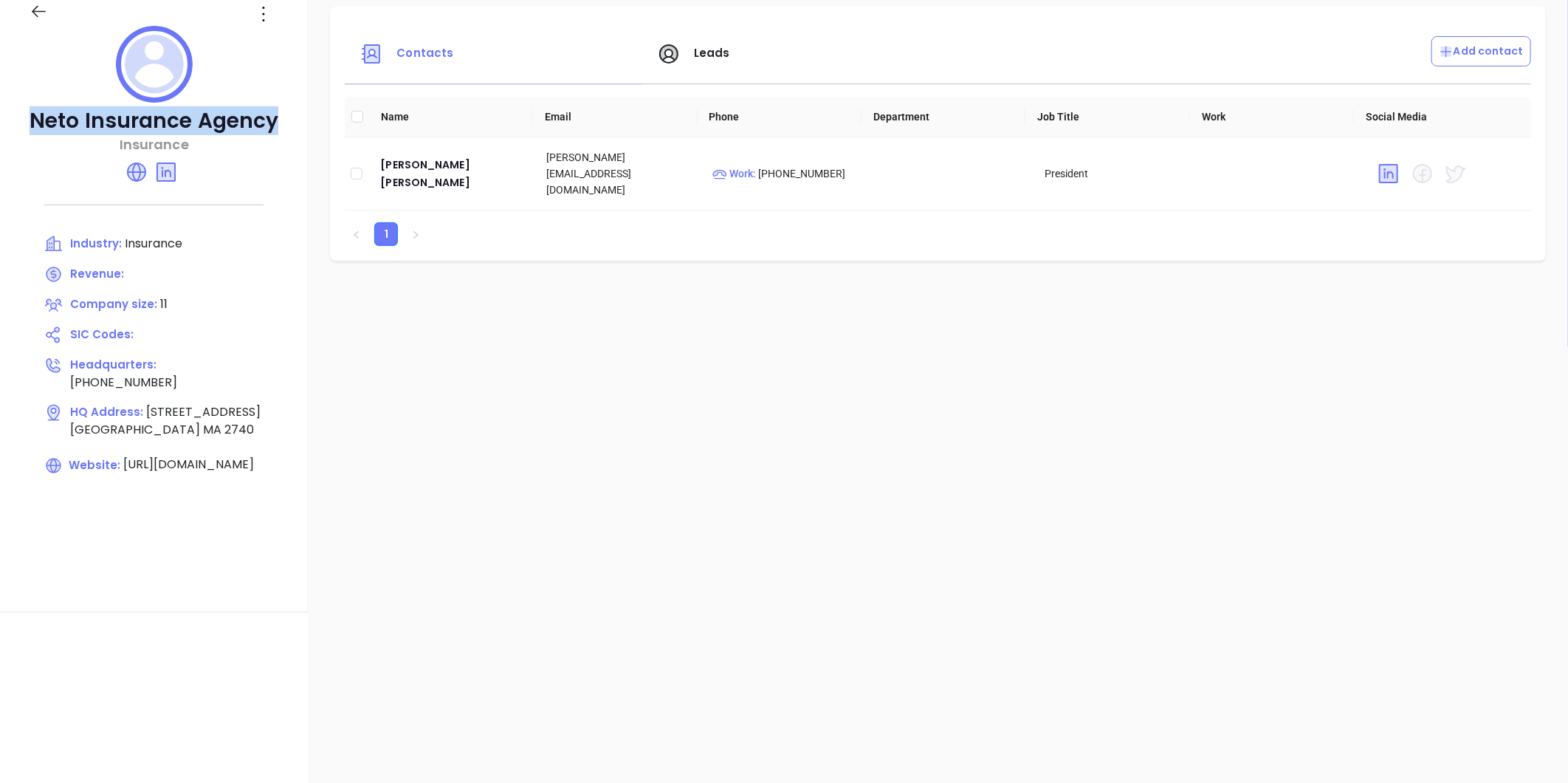
scroll to position [124, 0]
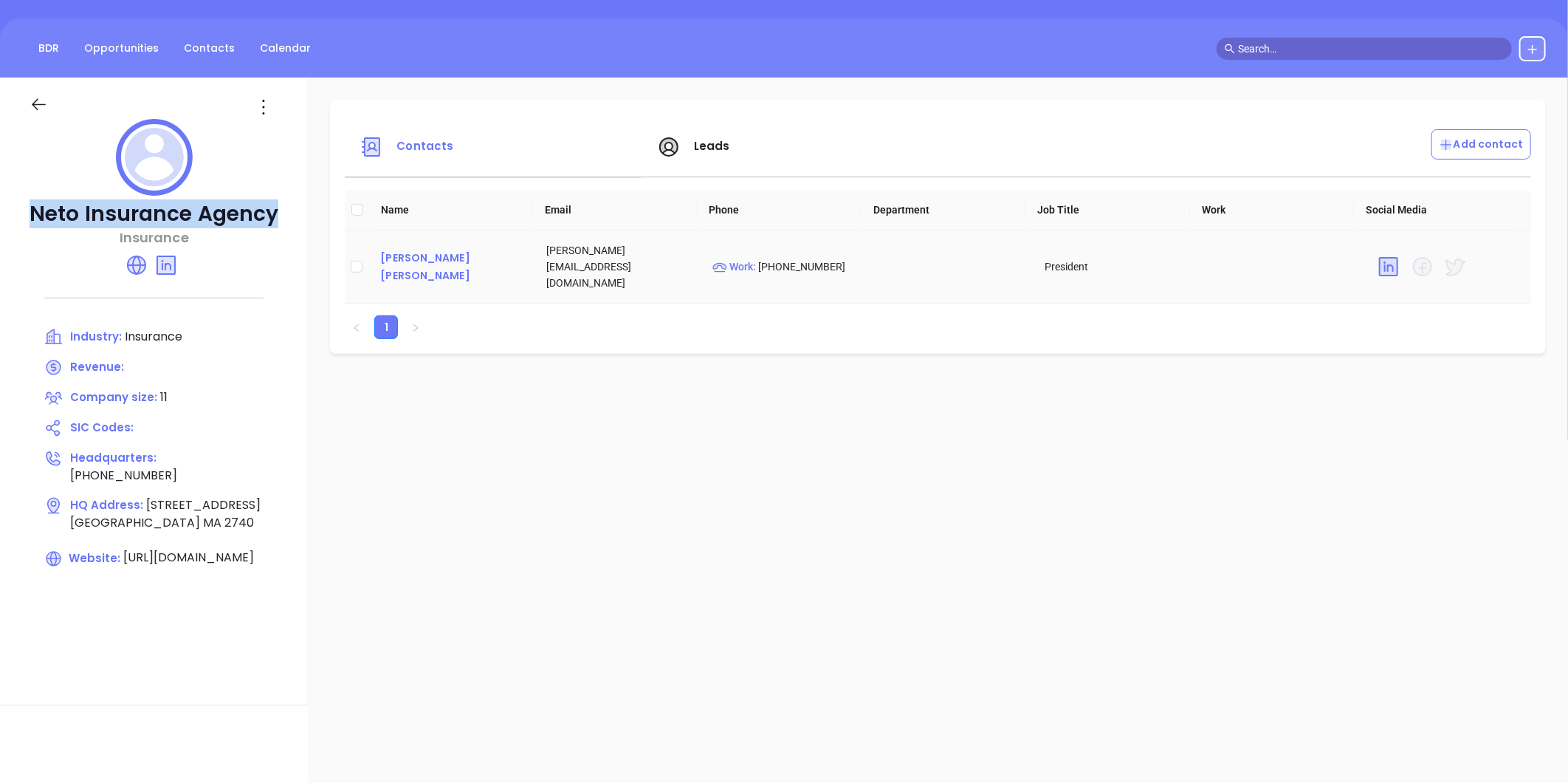
click at [462, 252] on div "Rosemary Neto Hazzard" at bounding box center [452, 267] width 143 height 36
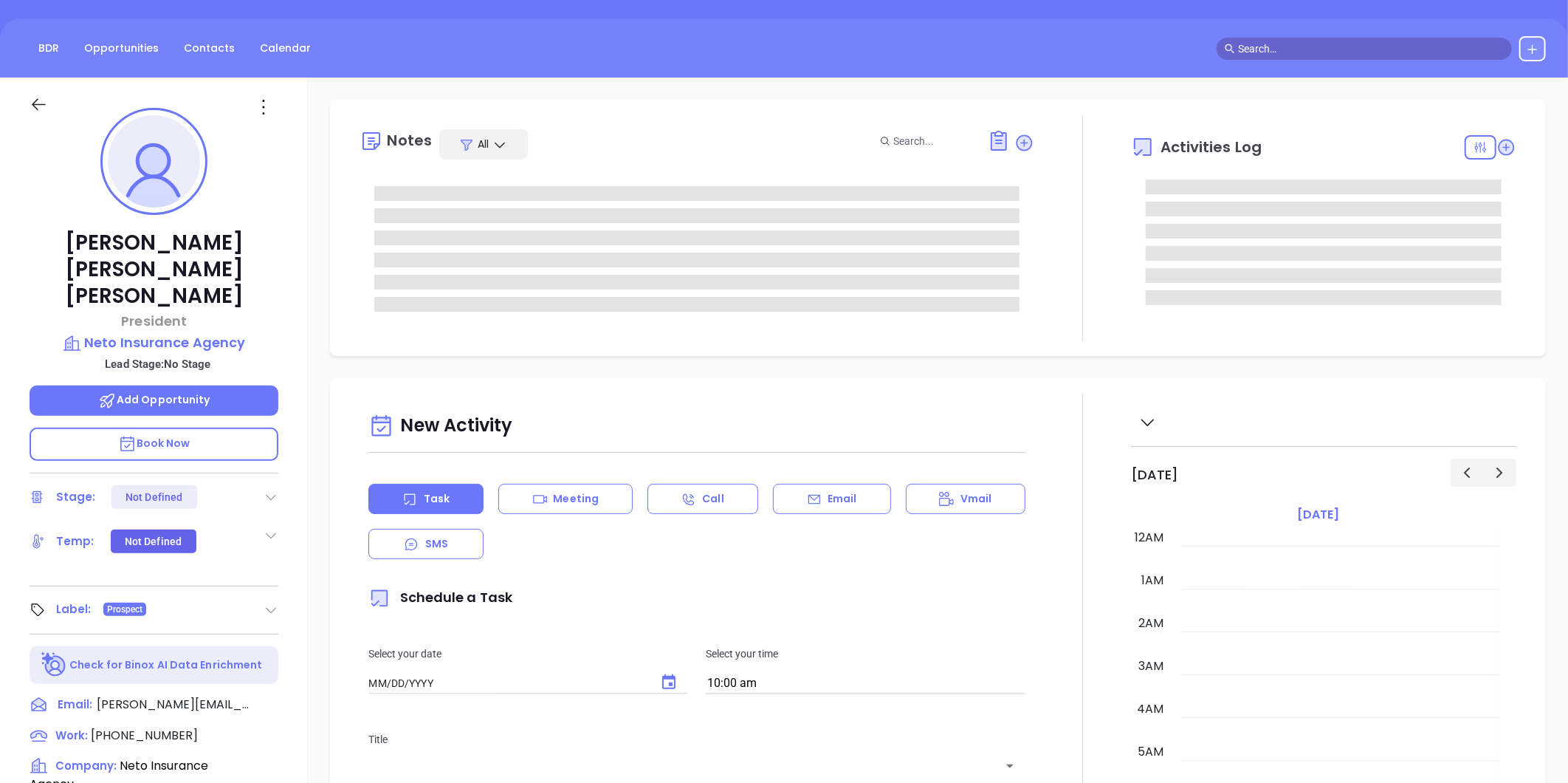
type input "[DATE]"
type input "[PERSON_NAME]"
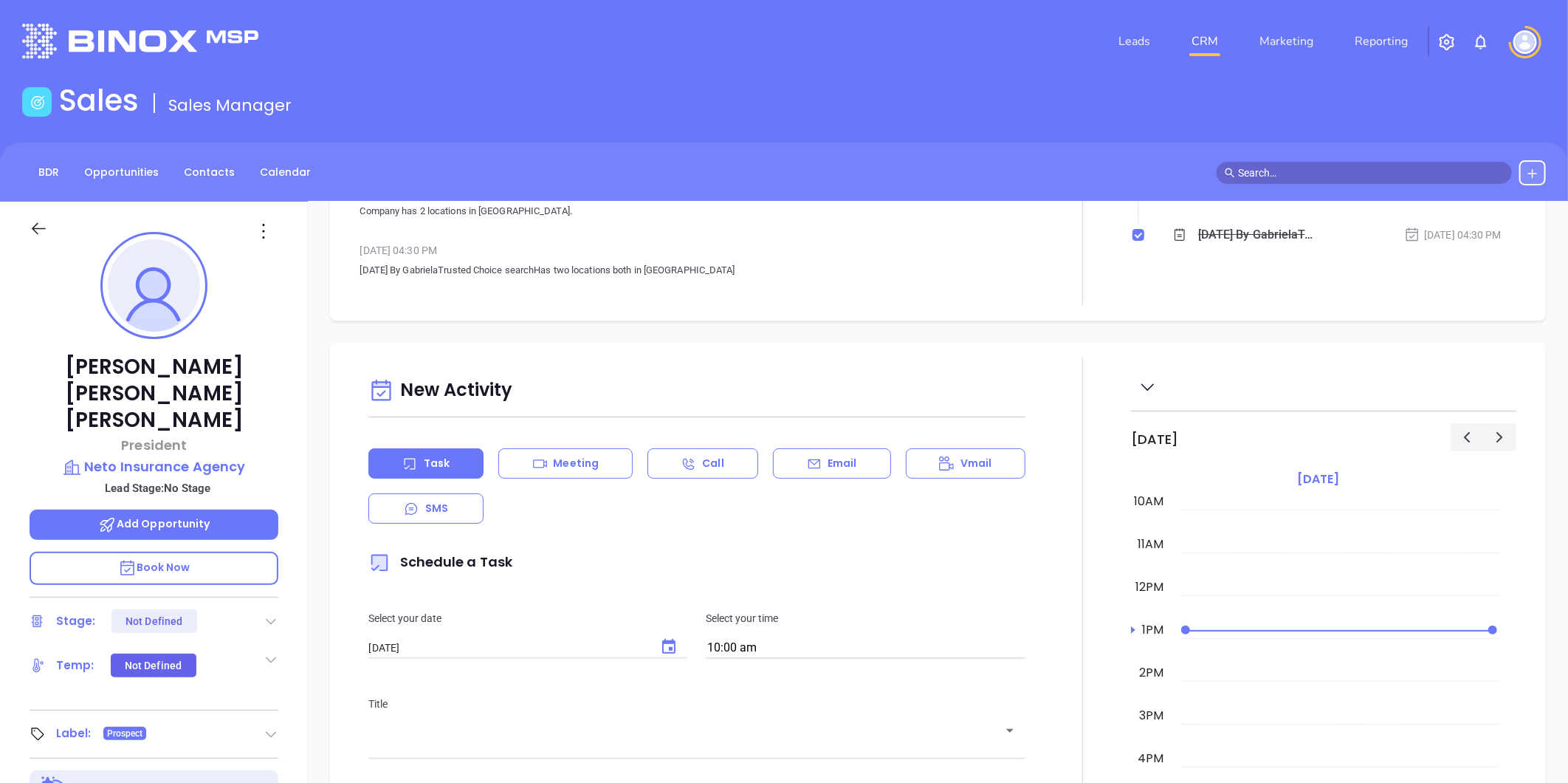
scroll to position [0, 0]
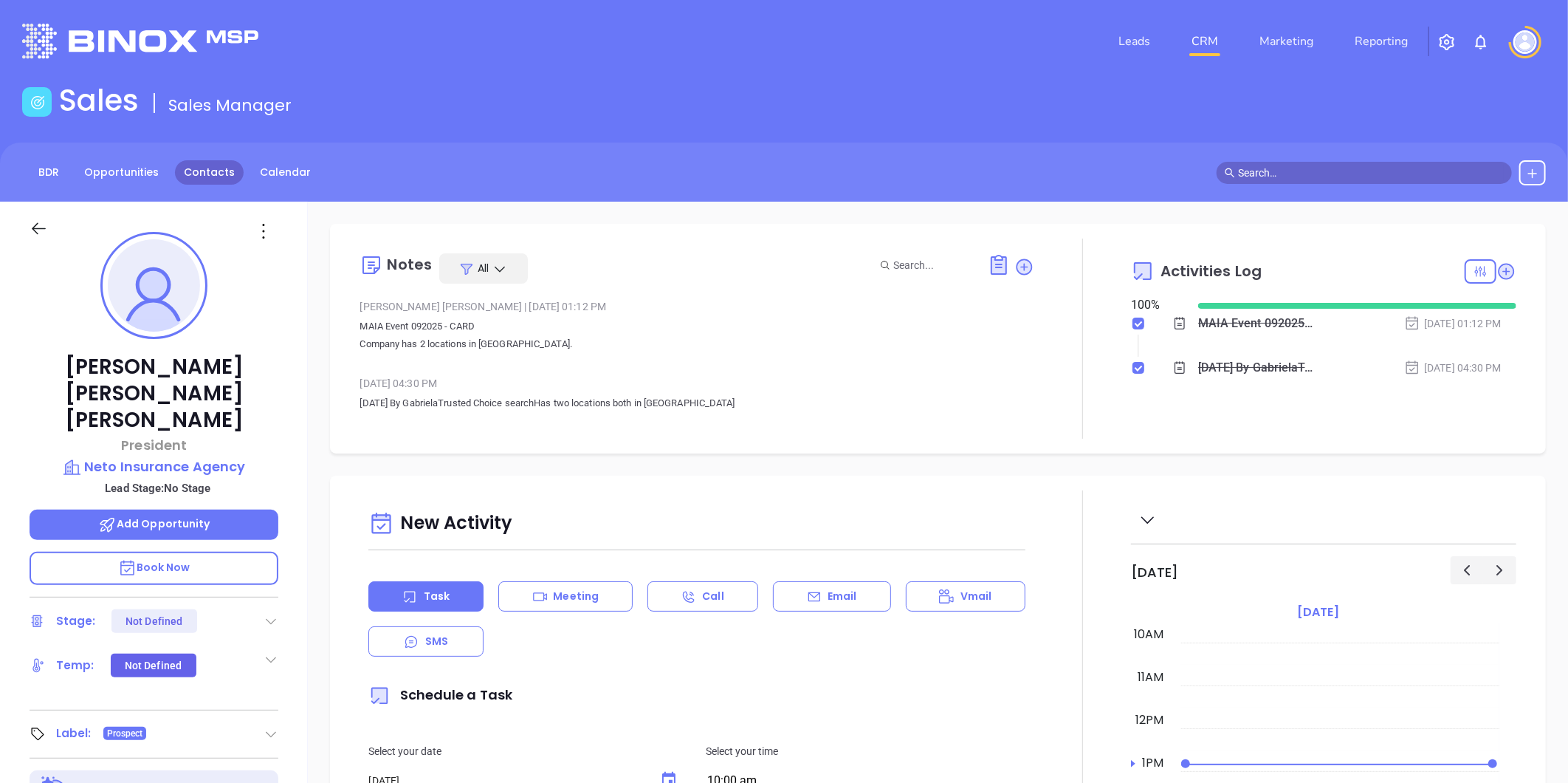
click at [227, 173] on link "Contacts" at bounding box center [209, 173] width 69 height 24
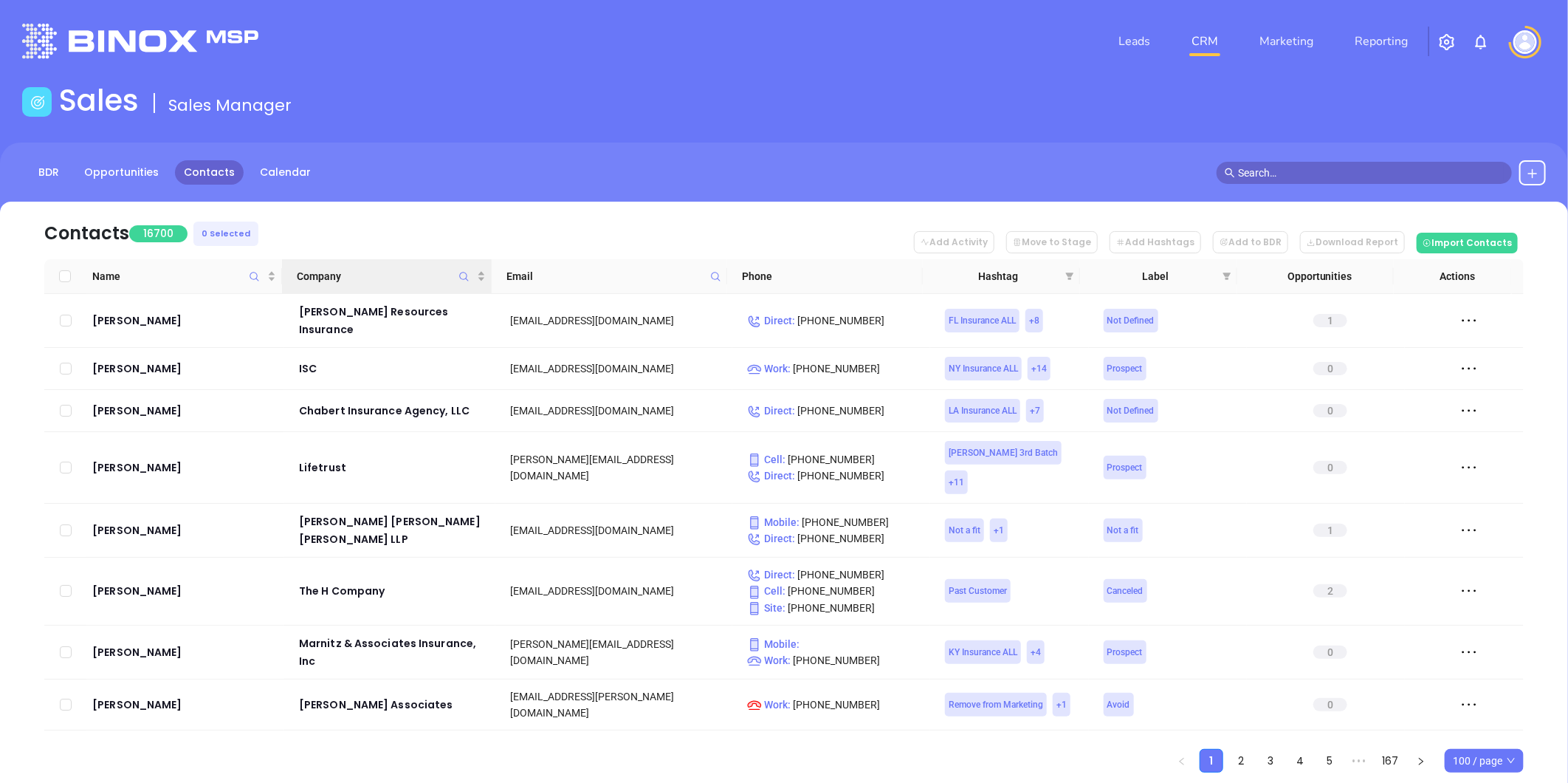
click at [462, 262] on span "Company" at bounding box center [464, 276] width 17 height 34
paste input "Kaplansky"
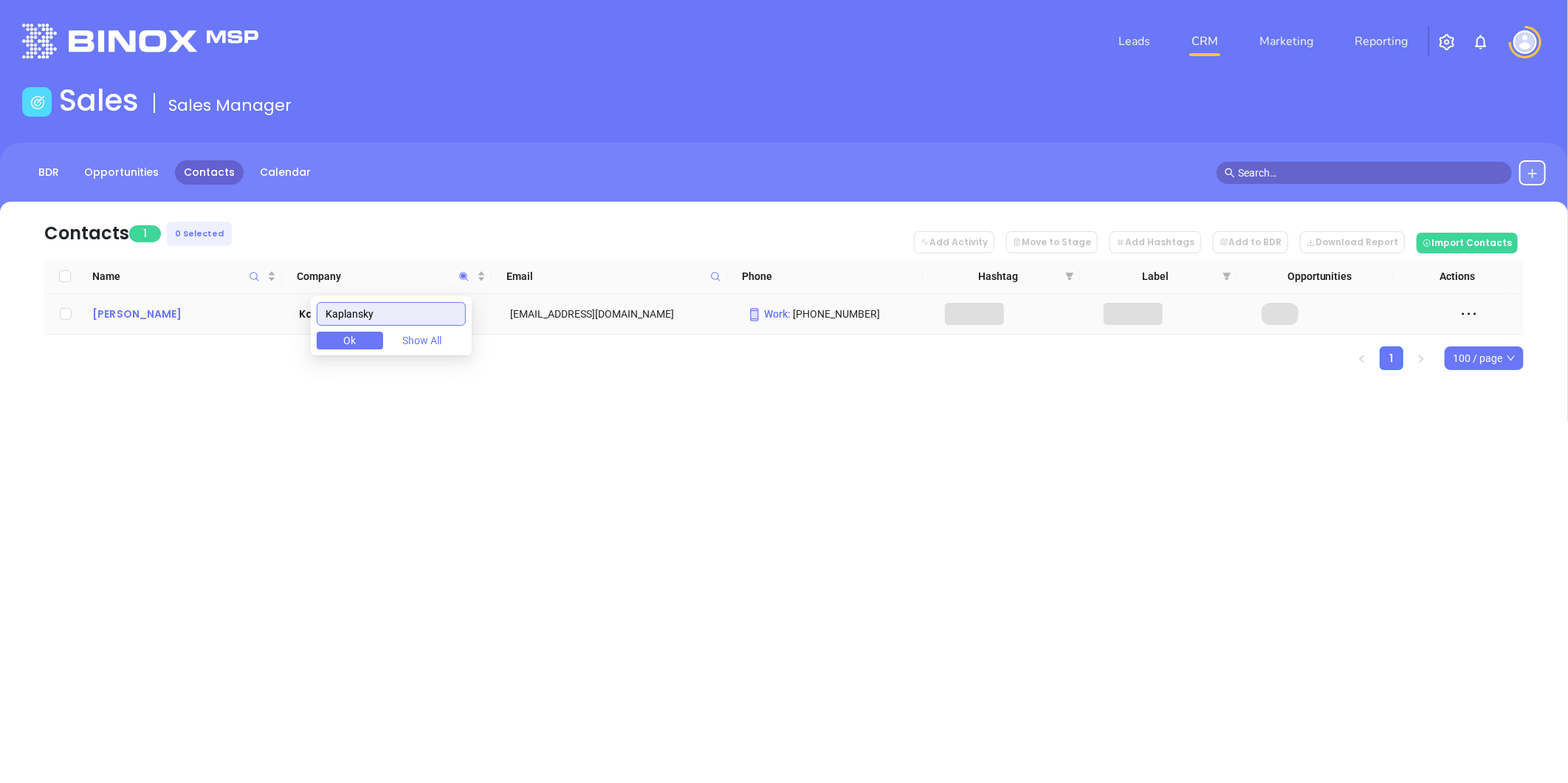
type input "Kaplansky"
click at [155, 316] on div "Ely Kaplansky" at bounding box center [185, 314] width 186 height 18
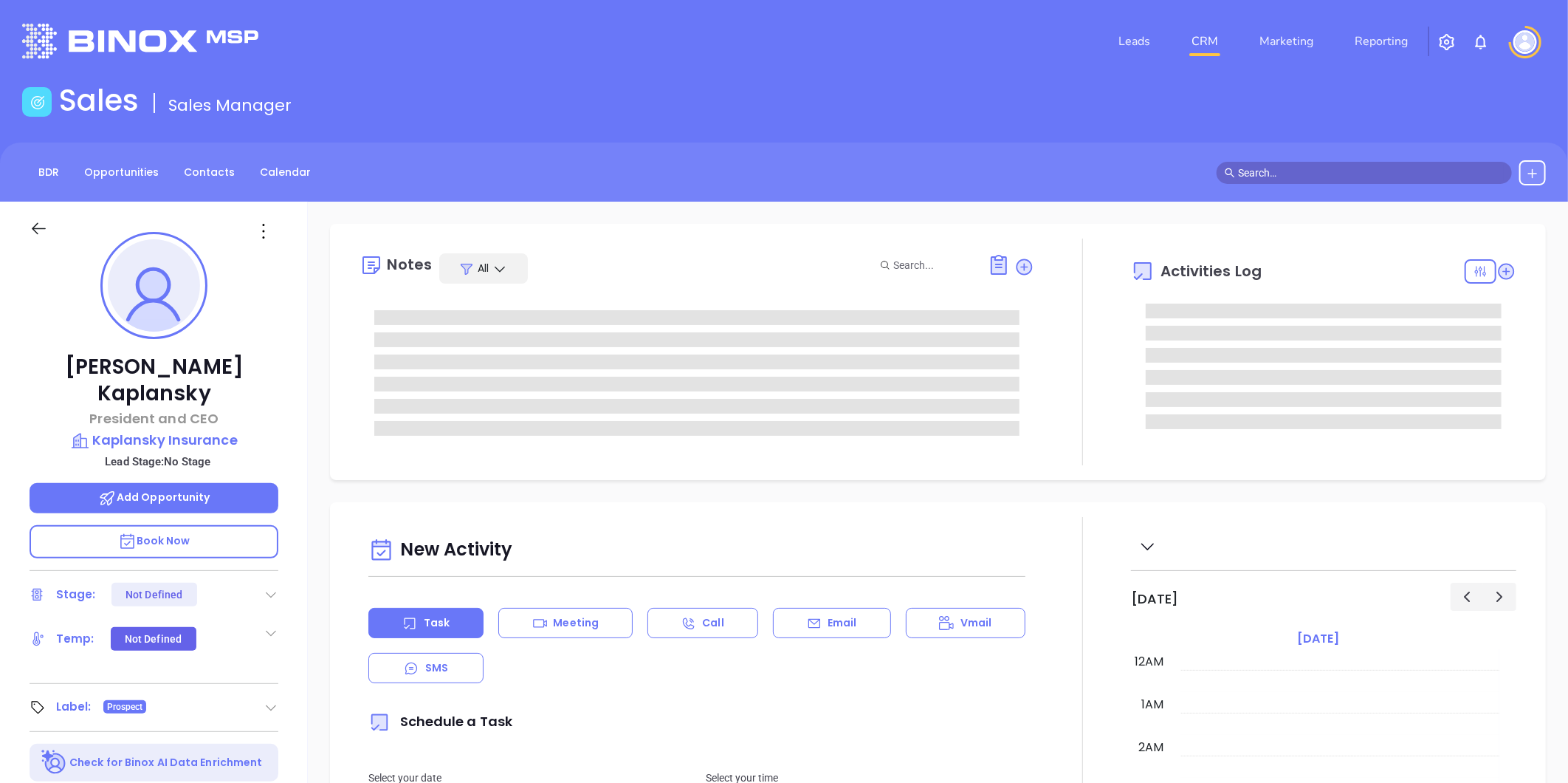
type input "[PERSON_NAME]"
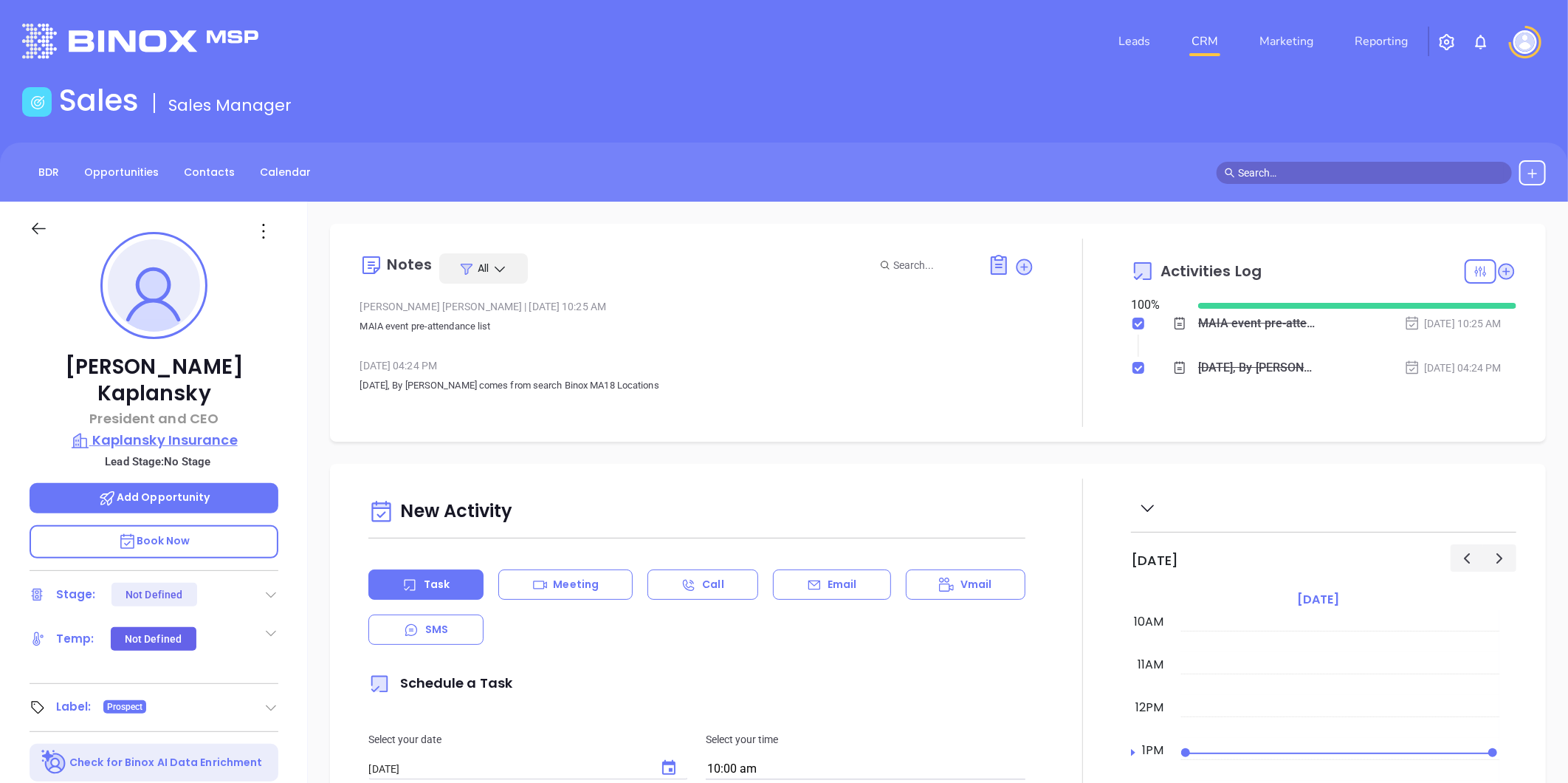
click at [189, 430] on p "Kaplansky Insurance" at bounding box center [153, 440] width 249 height 20
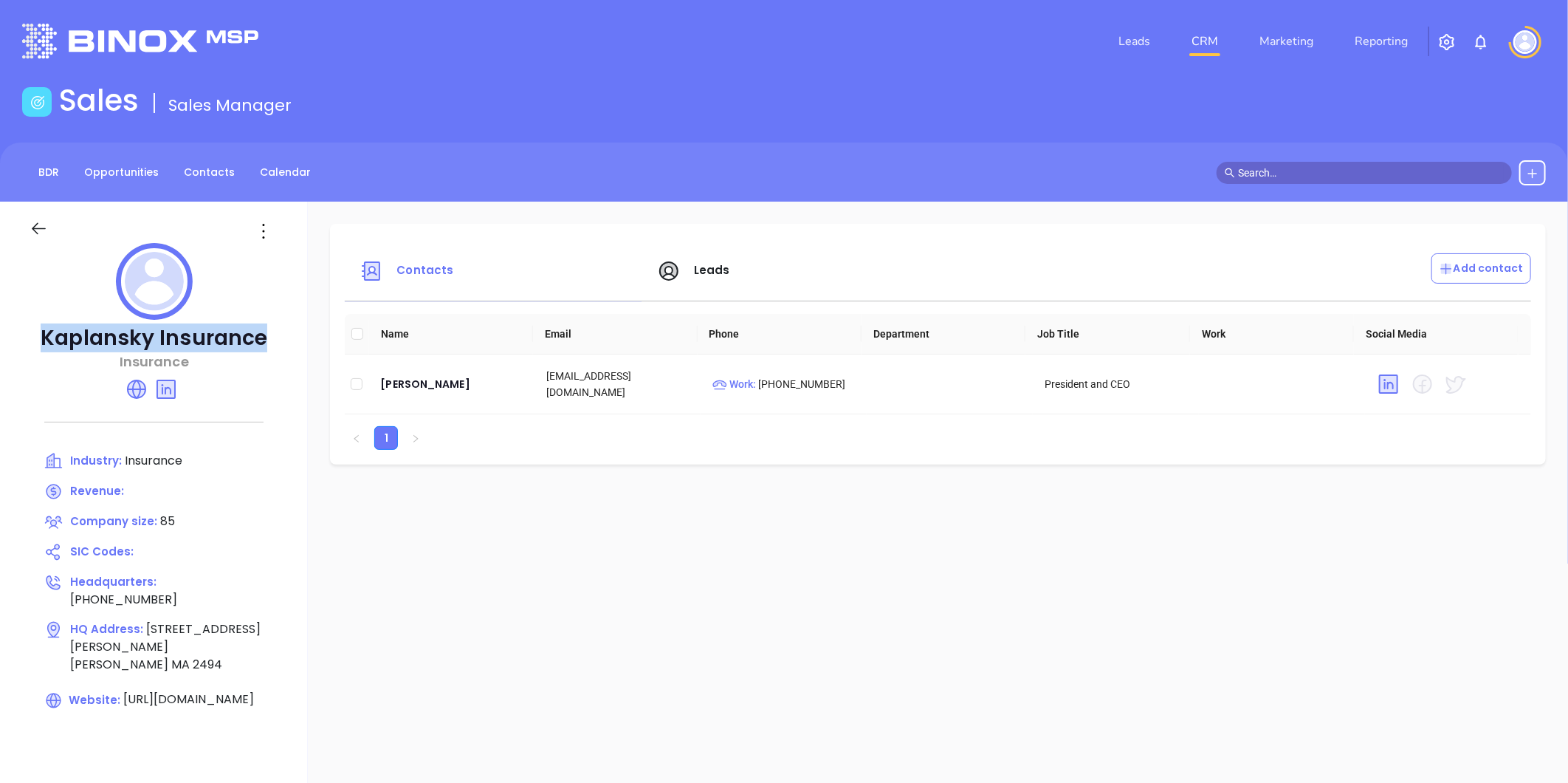
drag, startPoint x: 41, startPoint y: 333, endPoint x: 275, endPoint y: 334, distance: 234.0
click at [275, 334] on p "Kaplansky Insurance" at bounding box center [153, 338] width 249 height 27
click at [408, 389] on div "Ely Kaplansky" at bounding box center [452, 384] width 143 height 18
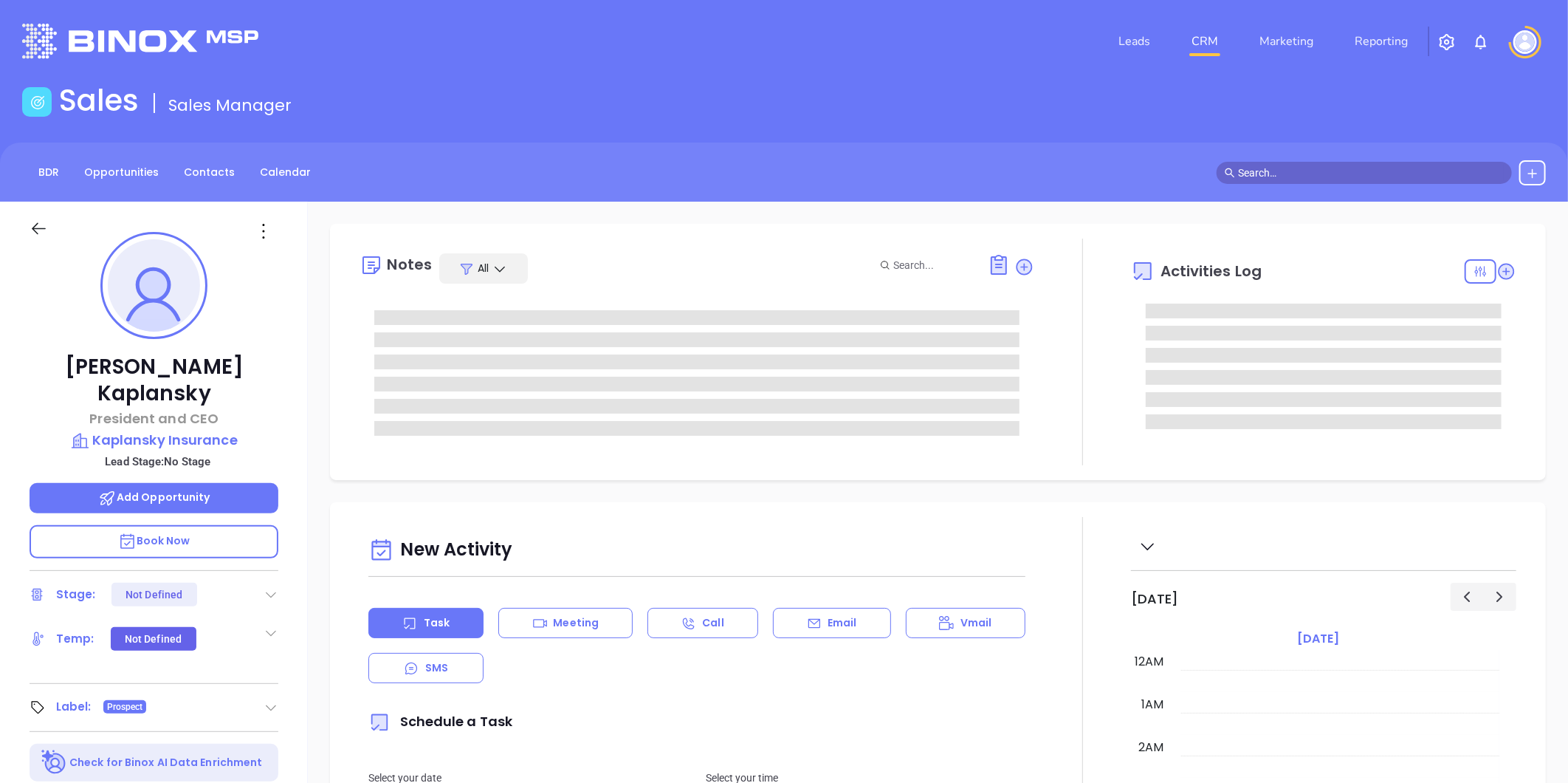
type input "[DATE]"
type input "[PERSON_NAME]"
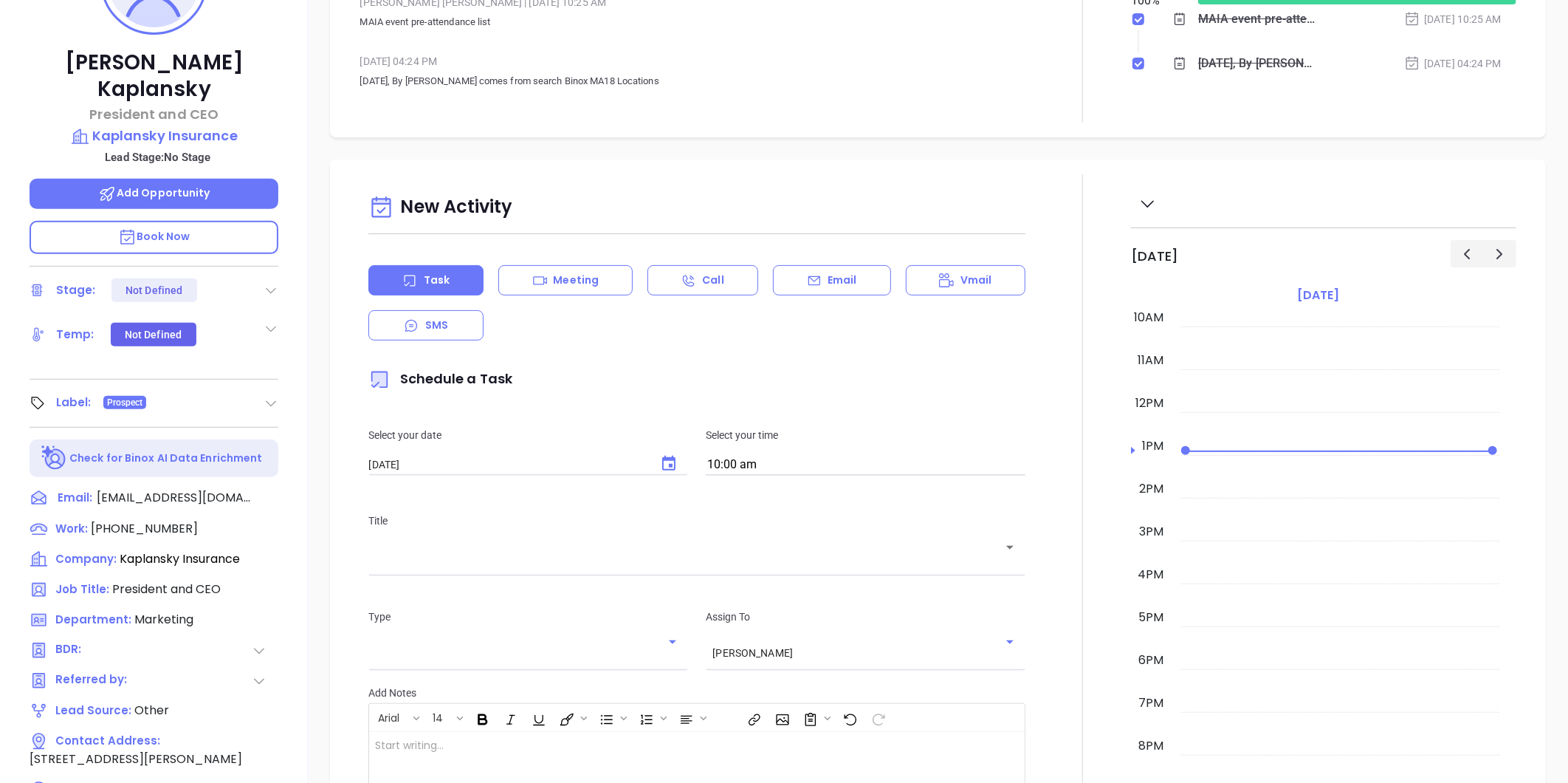
scroll to position [42, 0]
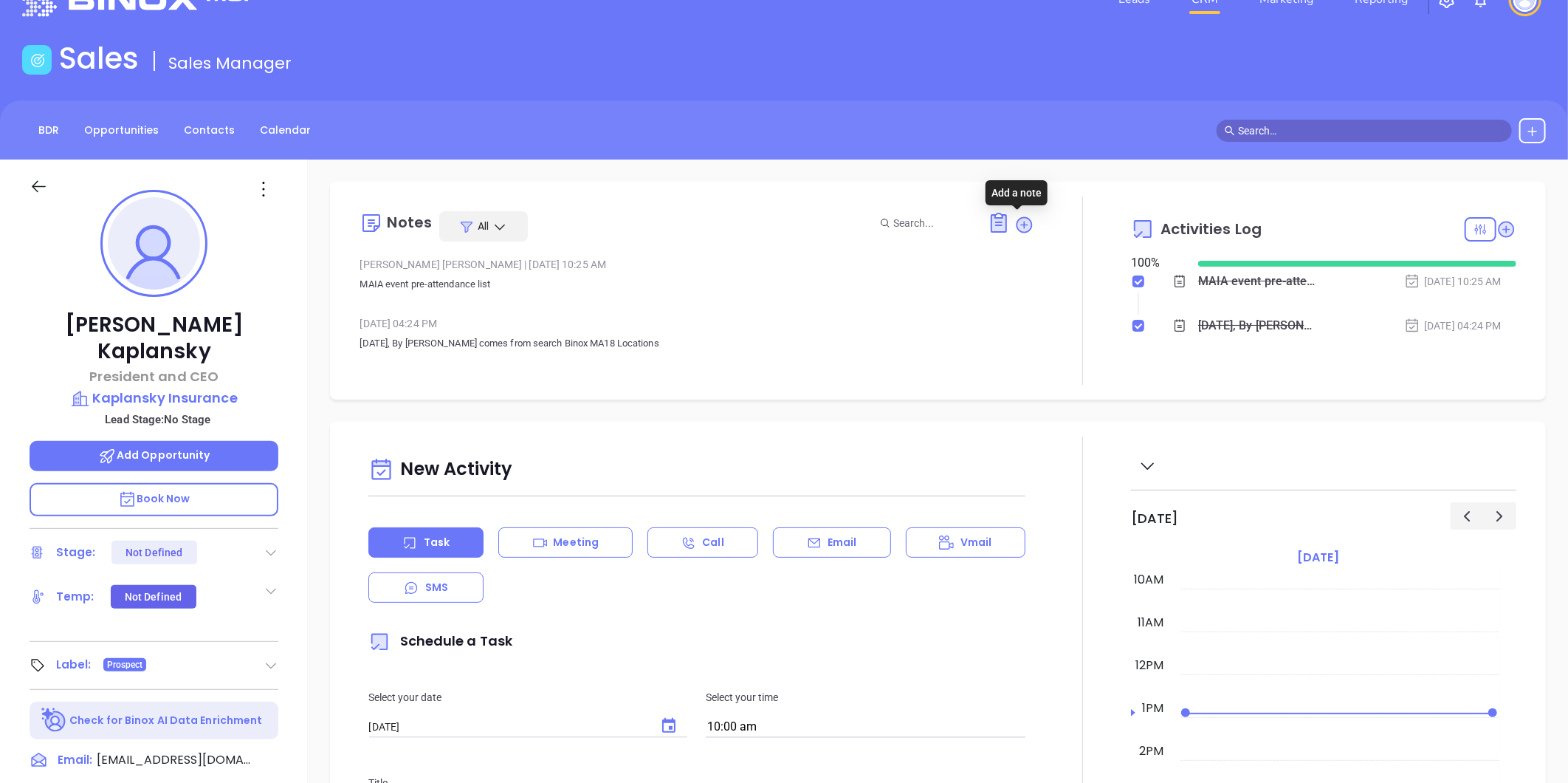
click at [1022, 215] on icon at bounding box center [1025, 225] width 20 height 20
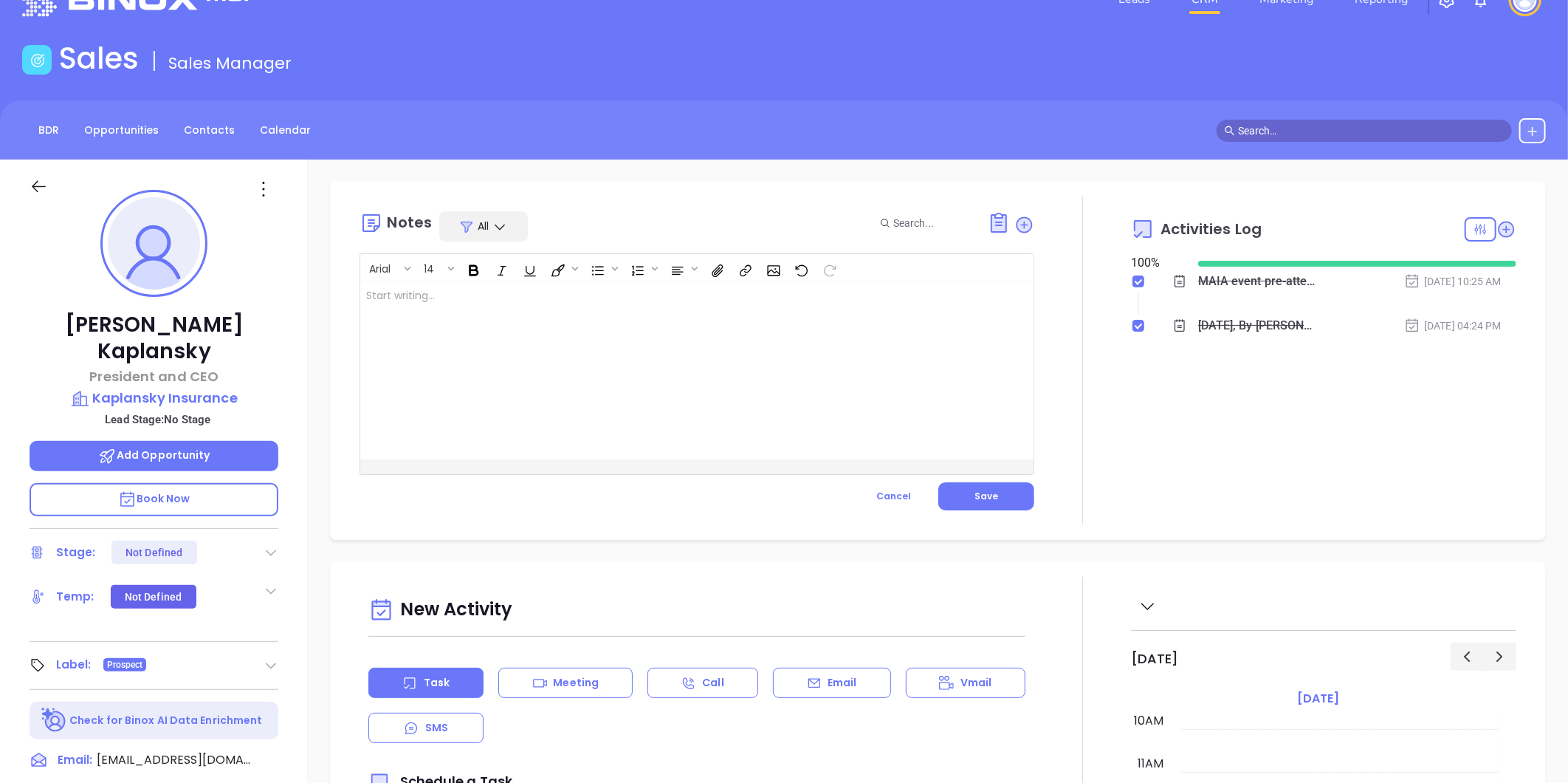
click at [528, 336] on div at bounding box center [673, 371] width 626 height 177
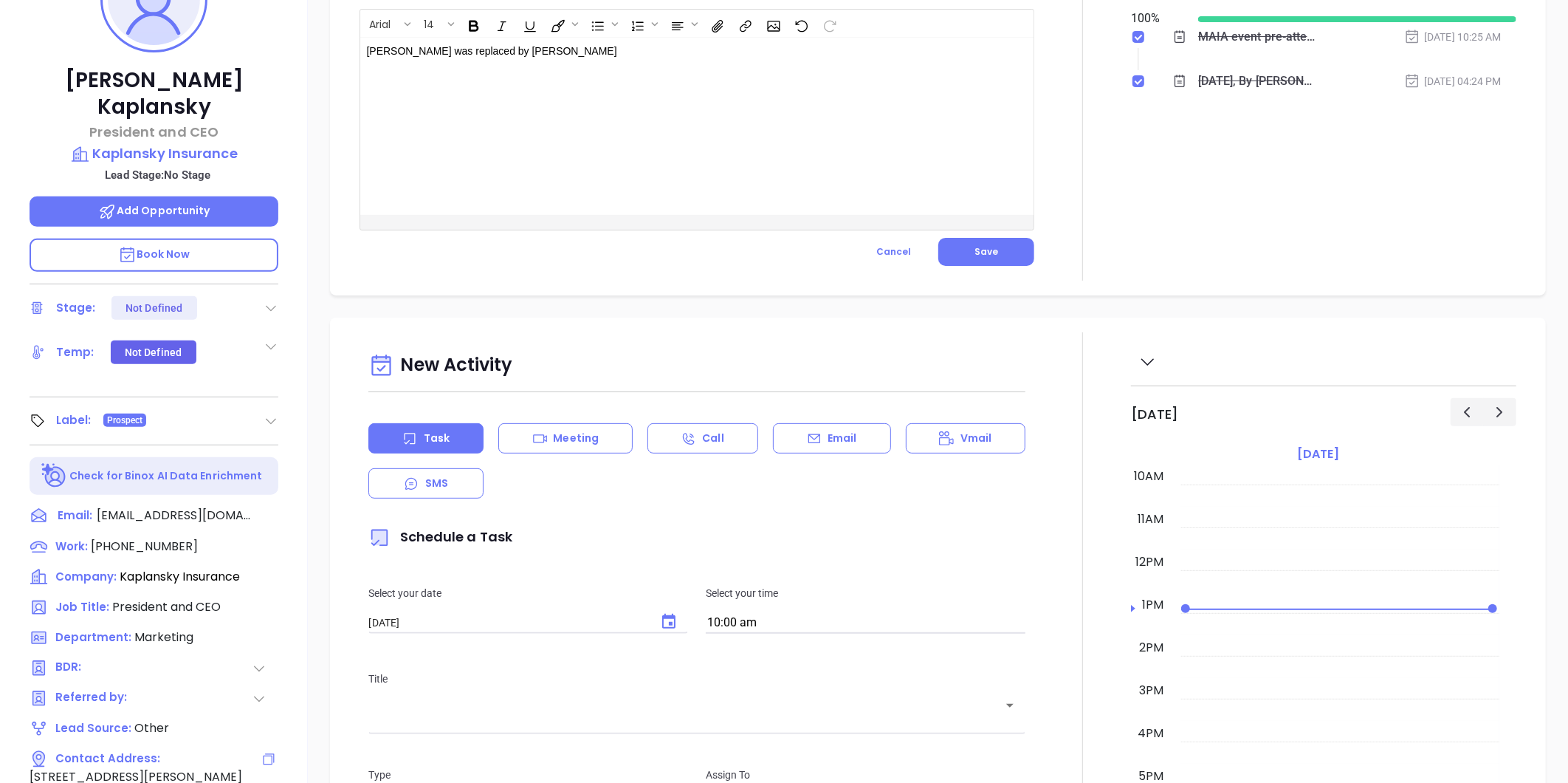
scroll to position [453, 0]
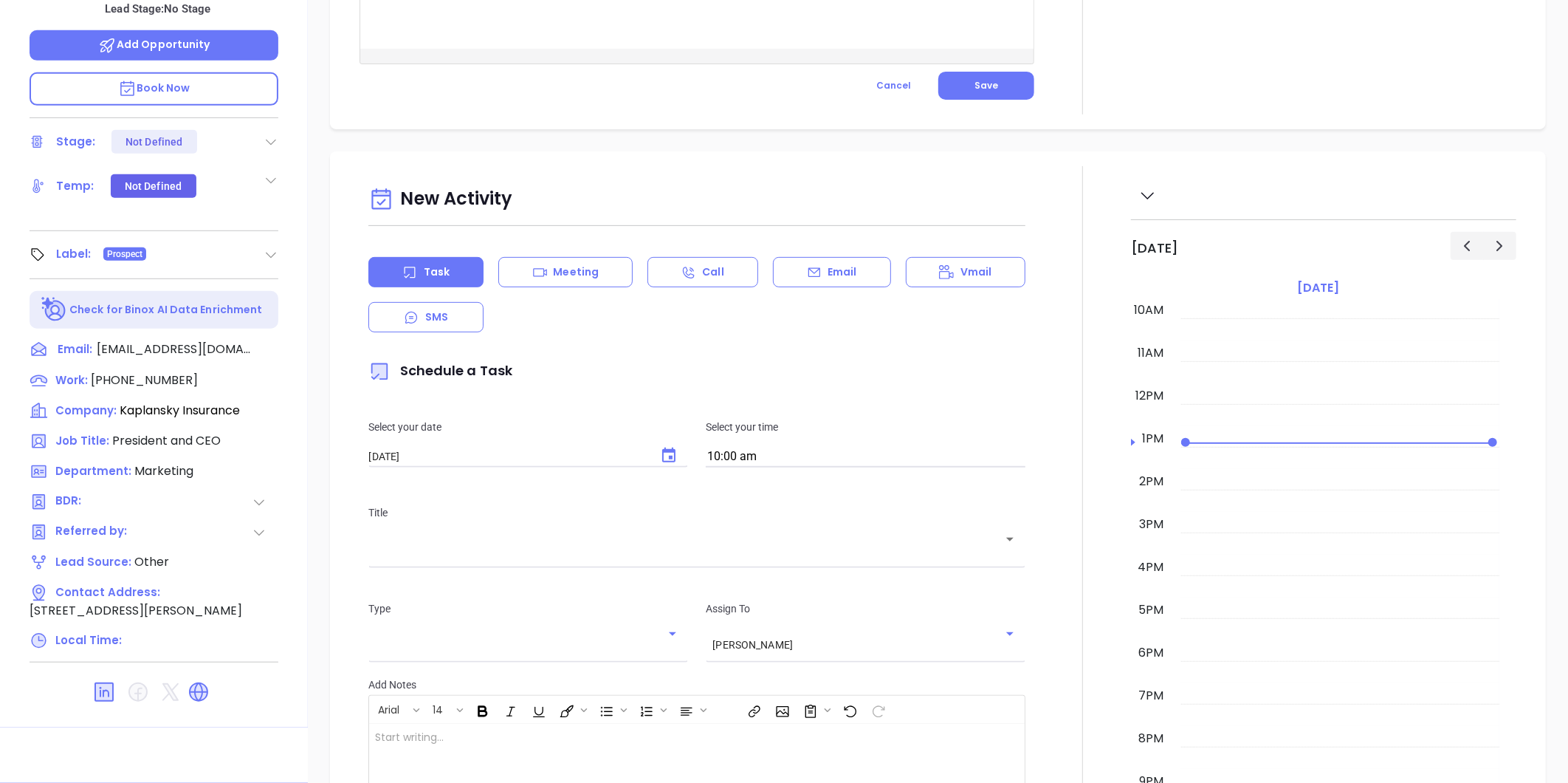
click at [209, 680] on icon at bounding box center [198, 691] width 24 height 24
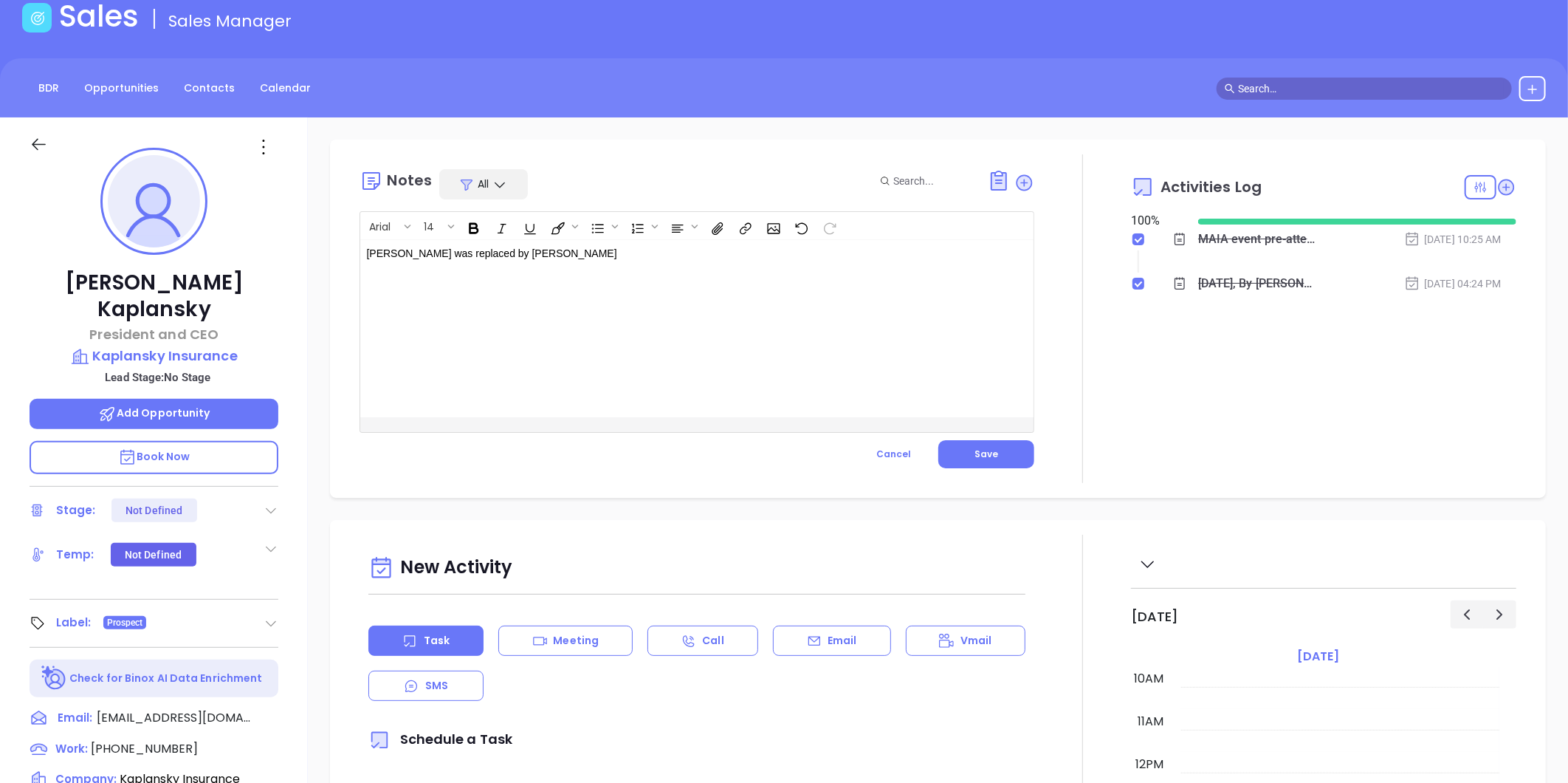
scroll to position [0, 0]
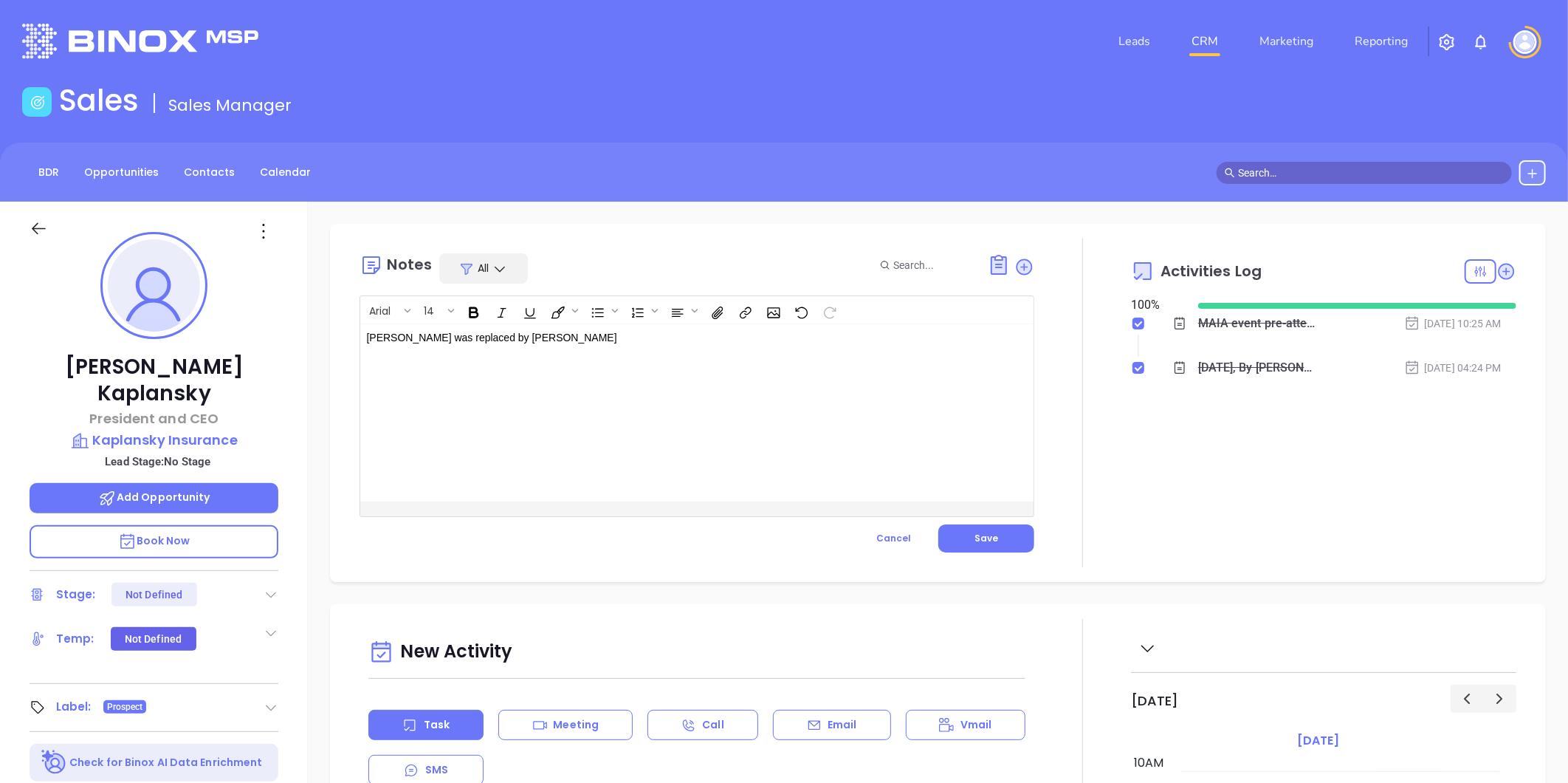
click at [574, 342] on p "Ely Kaplansky was replaced by Rick ﻿" at bounding box center [672, 338] width 614 height 15
drag, startPoint x: 370, startPoint y: 333, endPoint x: 550, endPoint y: 375, distance: 184.8
click at [549, 374] on div "Ely Kaplansky was replaced by Rick Rosenfeld MAIA Event 092025 - CARD ﻿ ﻿" at bounding box center [673, 413] width 626 height 177
copy p "Ely Kaplansky was replaced by Rick Rosenfeld MAIA Event 092025 - CARD"
click at [393, 355] on div "﻿ ﻿" at bounding box center [673, 413] width 626 height 177
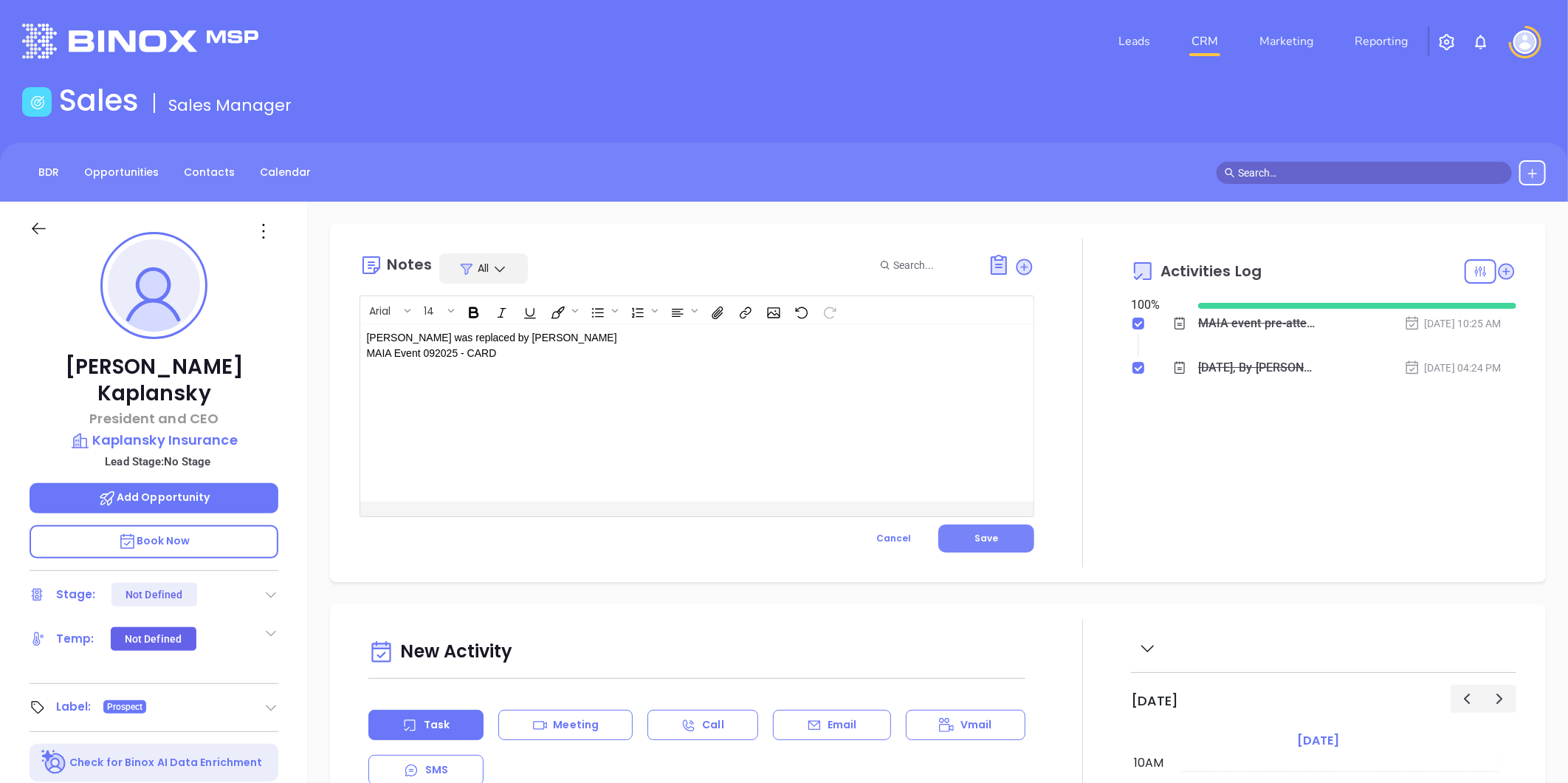
click at [966, 543] on button "Save" at bounding box center [986, 538] width 96 height 28
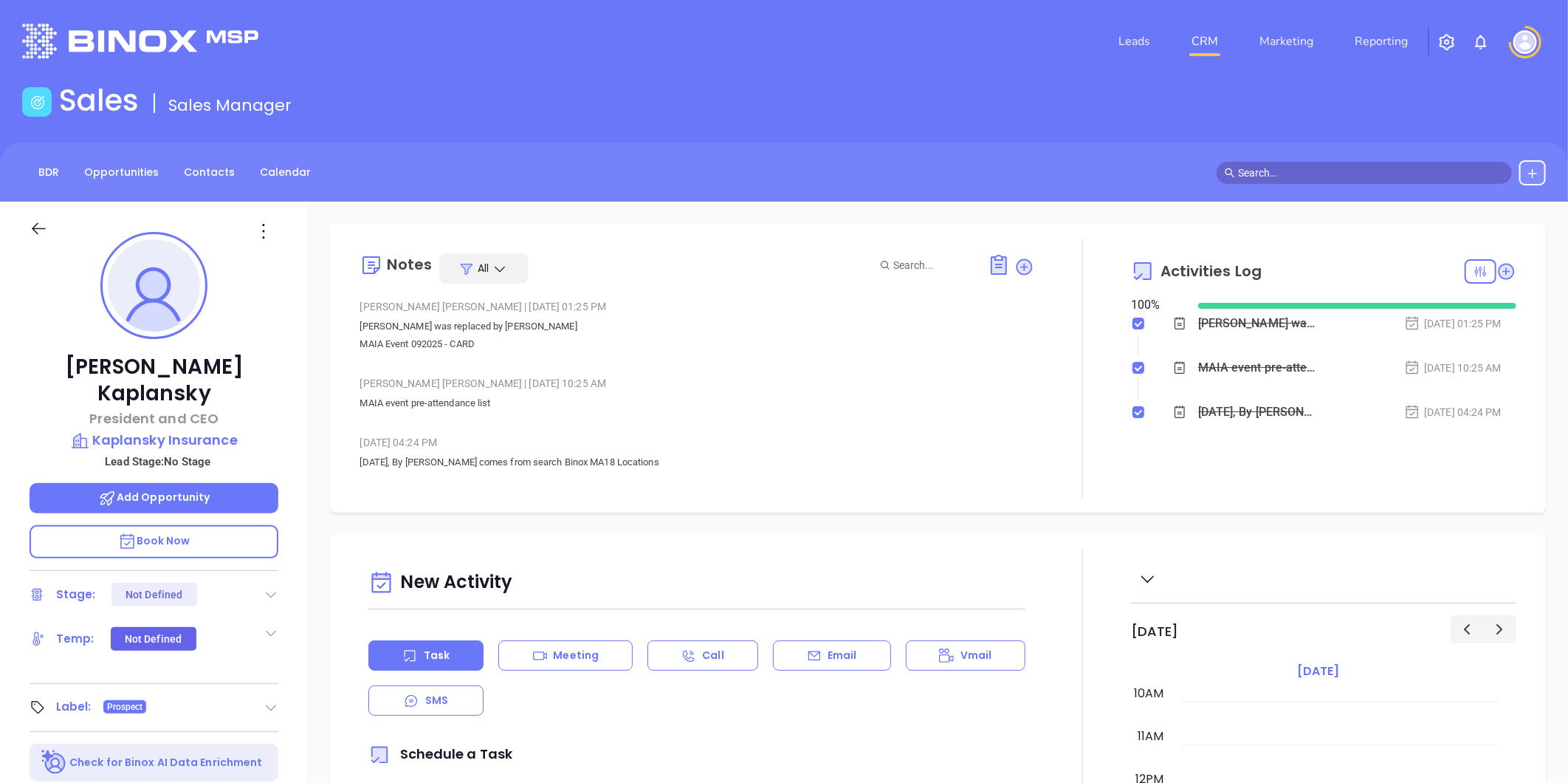
click at [264, 239] on icon at bounding box center [263, 230] width 24 height 24
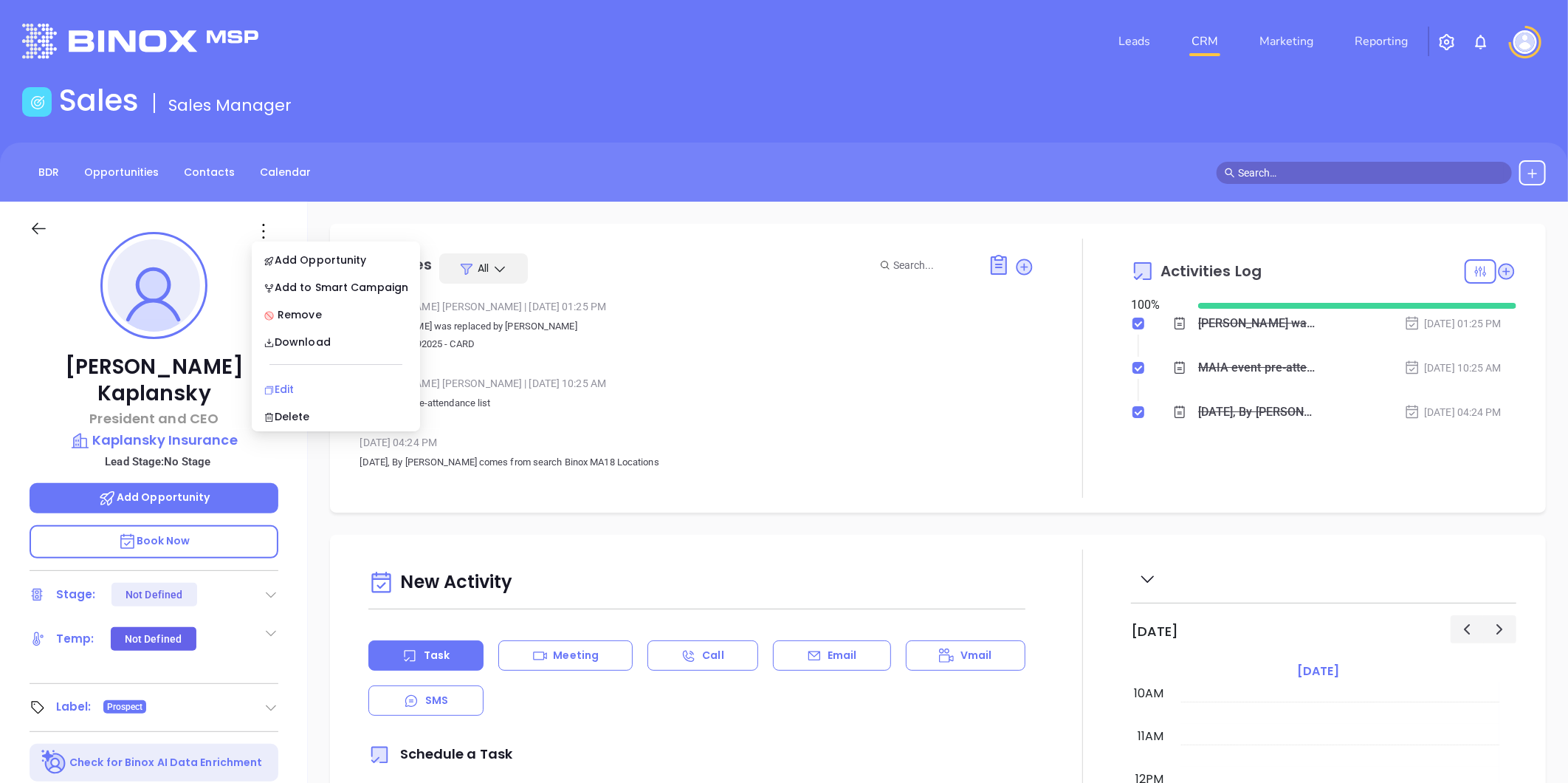
click at [308, 387] on div "Edit" at bounding box center [336, 389] width 144 height 16
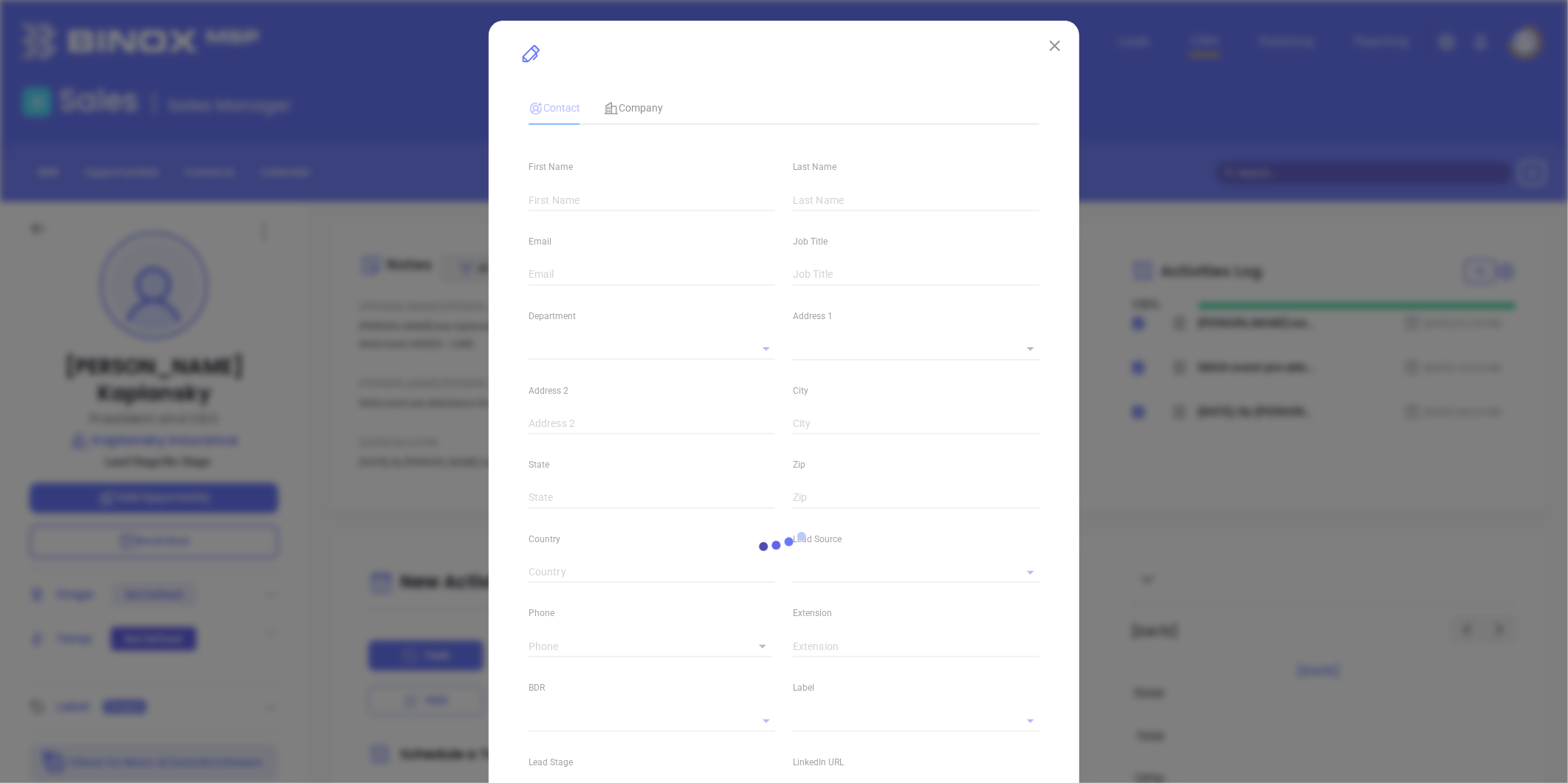
type input "Ely"
type input "Kaplansky"
type input "ekaplansky@kaplansky.com"
type input "President and CEO"
type input "1"
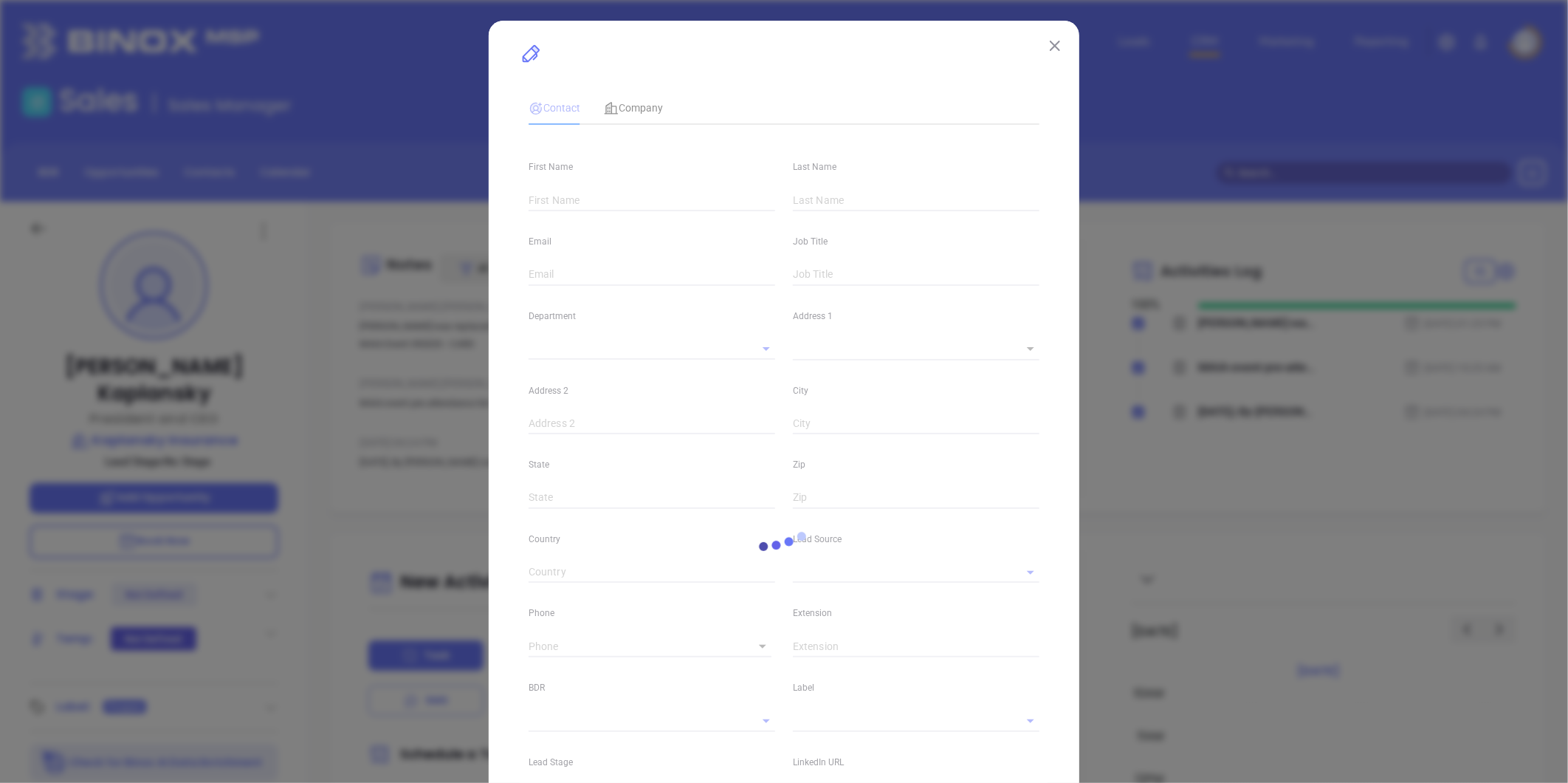
type input "www.linkedin.com/in/ely-kaplansky-cic-cpia-lia-140b12"
type input "Marketing"
type input "Other"
type input "undefined undefined"
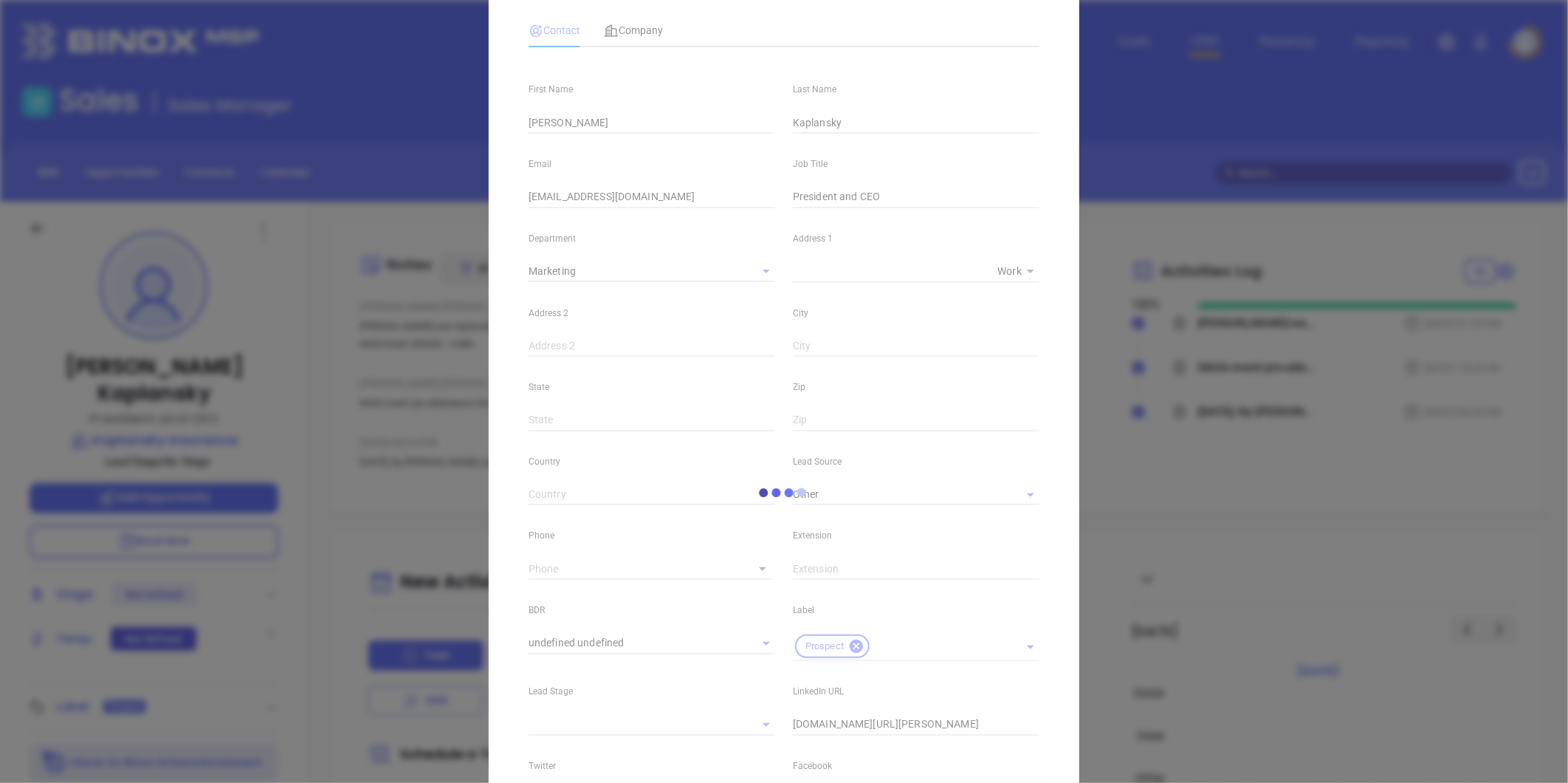
type input "(800) 640-2020"
type input "1"
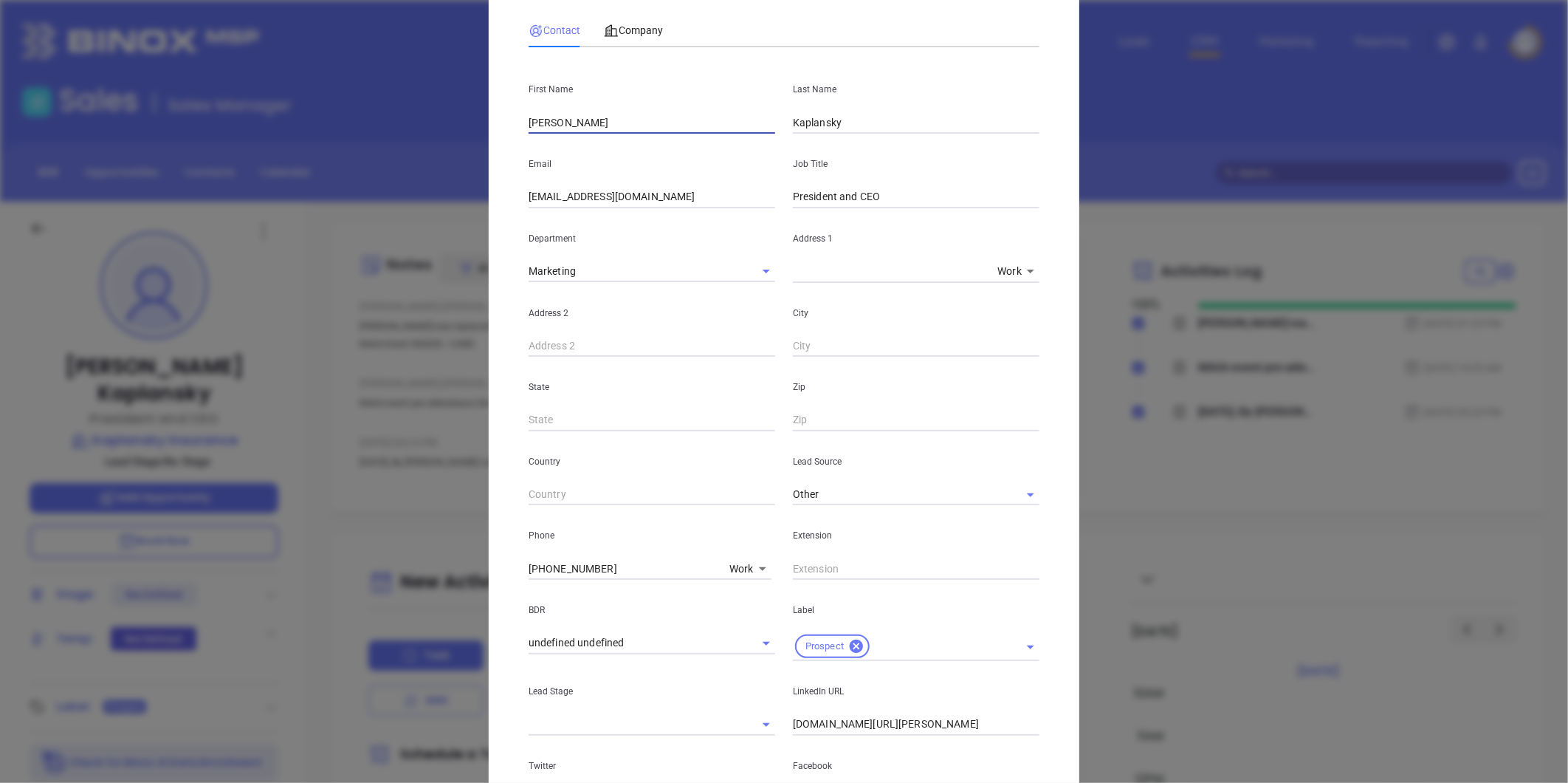
drag, startPoint x: 569, startPoint y: 118, endPoint x: 521, endPoint y: 136, distance: 51.3
click at [529, 136] on div "First Name Ely Last Name Kaplansky Email ekaplansky@kaplansky.com Job Title Pre…" at bounding box center [784, 488] width 511 height 859
paste input "Rick Rosenfeld"
drag, startPoint x: 543, startPoint y: 121, endPoint x: 622, endPoint y: 136, distance: 80.4
click at [621, 136] on div "First Name Rick Rosenfeld Last Name Kaplansky Email ekaplansky@kaplansky.com Jo…" at bounding box center [784, 488] width 511 height 859
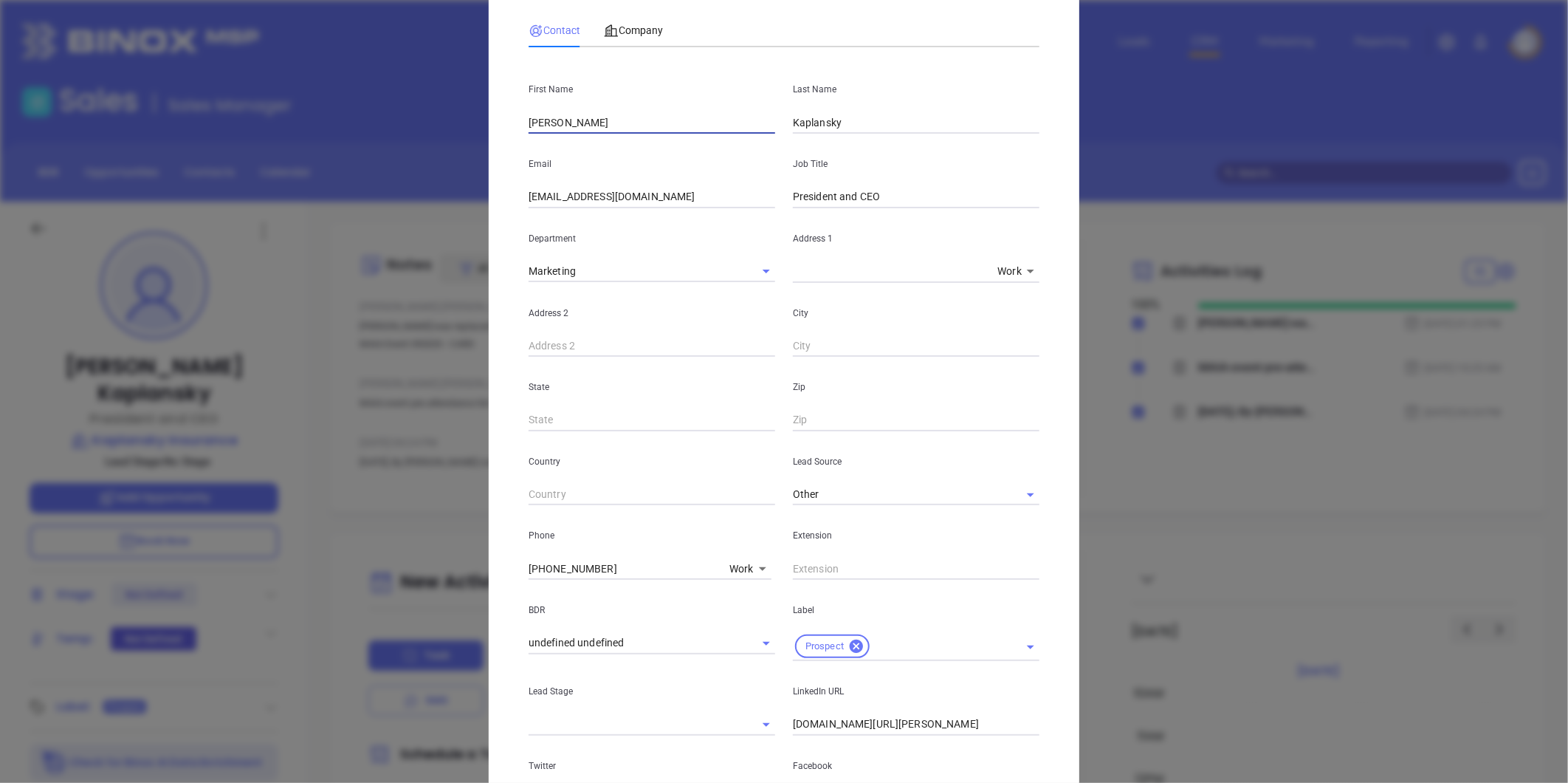
type input "Rick"
drag, startPoint x: 836, startPoint y: 119, endPoint x: 716, endPoint y: 153, distance: 124.7
click at [716, 153] on div "First Name Rick Last Name Kaplansky Email ekaplansky@kaplansky.com Job Title Pr…" at bounding box center [784, 488] width 511 height 859
paste input "Rosenfeld"
type input "Rosenfeld"
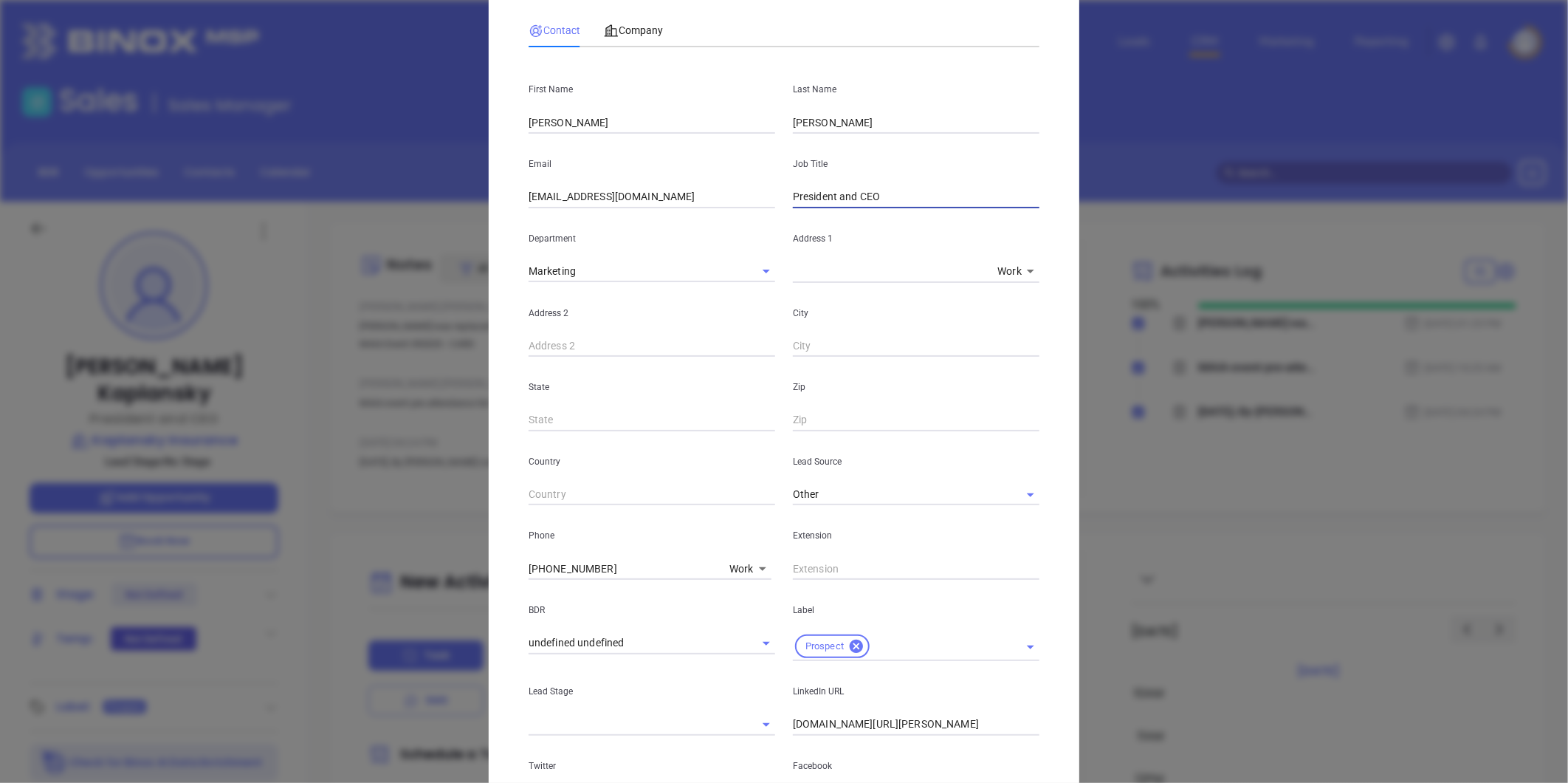
drag, startPoint x: 827, startPoint y: 208, endPoint x: 677, endPoint y: 233, distance: 152.1
click at [677, 233] on div "First Name Rick Last Name Rosenfeld Email ekaplansky@kaplansky.com Job Title Pr…" at bounding box center [784, 488] width 511 height 859
paste input "Commercial Lines Account Manager"
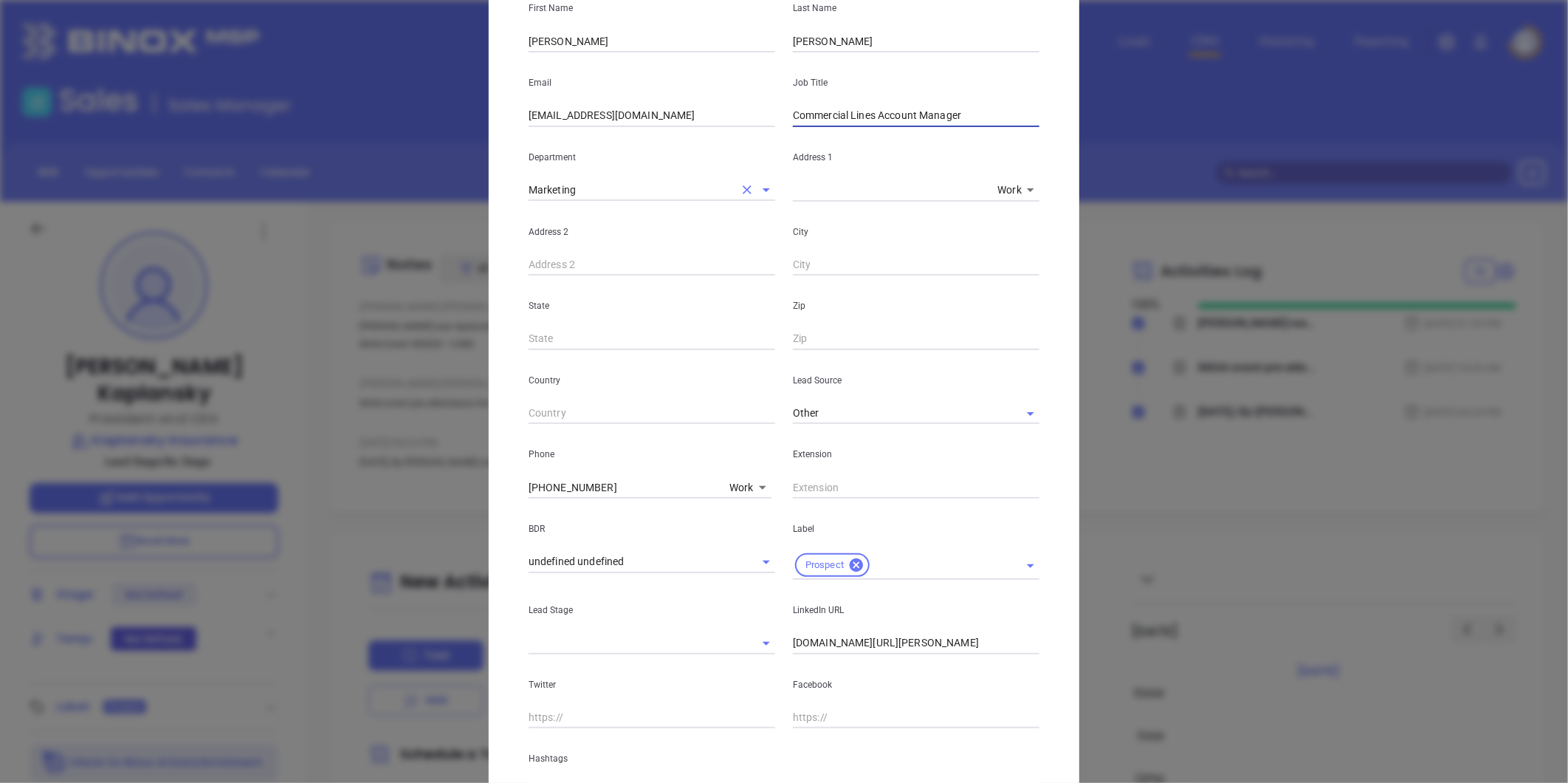
scroll to position [164, 0]
type input "Commercial Lines Account Manager"
drag, startPoint x: 654, startPoint y: 119, endPoint x: 394, endPoint y: 149, distance: 261.7
click at [399, 149] on div "Ely Kaplansky Contact Company First Name Rick Last Name Rosenfeld Email ekaplan…" at bounding box center [784, 391] width 1568 height 783
click at [579, 108] on input "ekaplansky@kaplansky.com" at bounding box center [652, 114] width 247 height 22
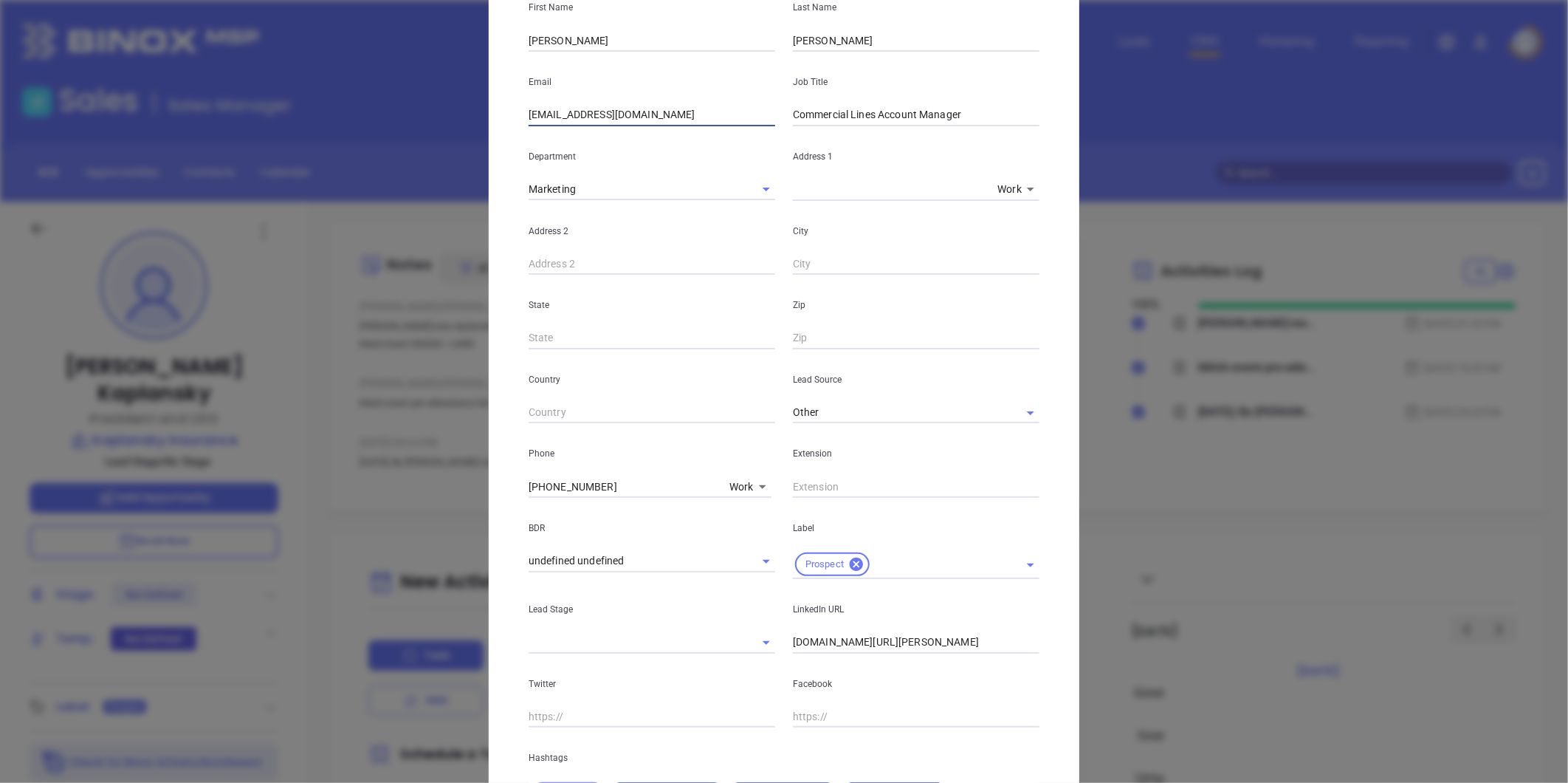
click at [554, 119] on input "ekaplansky@kaplansky.com" at bounding box center [652, 114] width 247 height 22
drag, startPoint x: 573, startPoint y: 119, endPoint x: 423, endPoint y: 148, distance: 152.8
click at [423, 146] on div "Ely Kaplansky Contact Company First Name Rick Last Name Rosenfeld Email ekaplan…" at bounding box center [784, 391] width 1568 height 783
paste input "rrosenfeld"
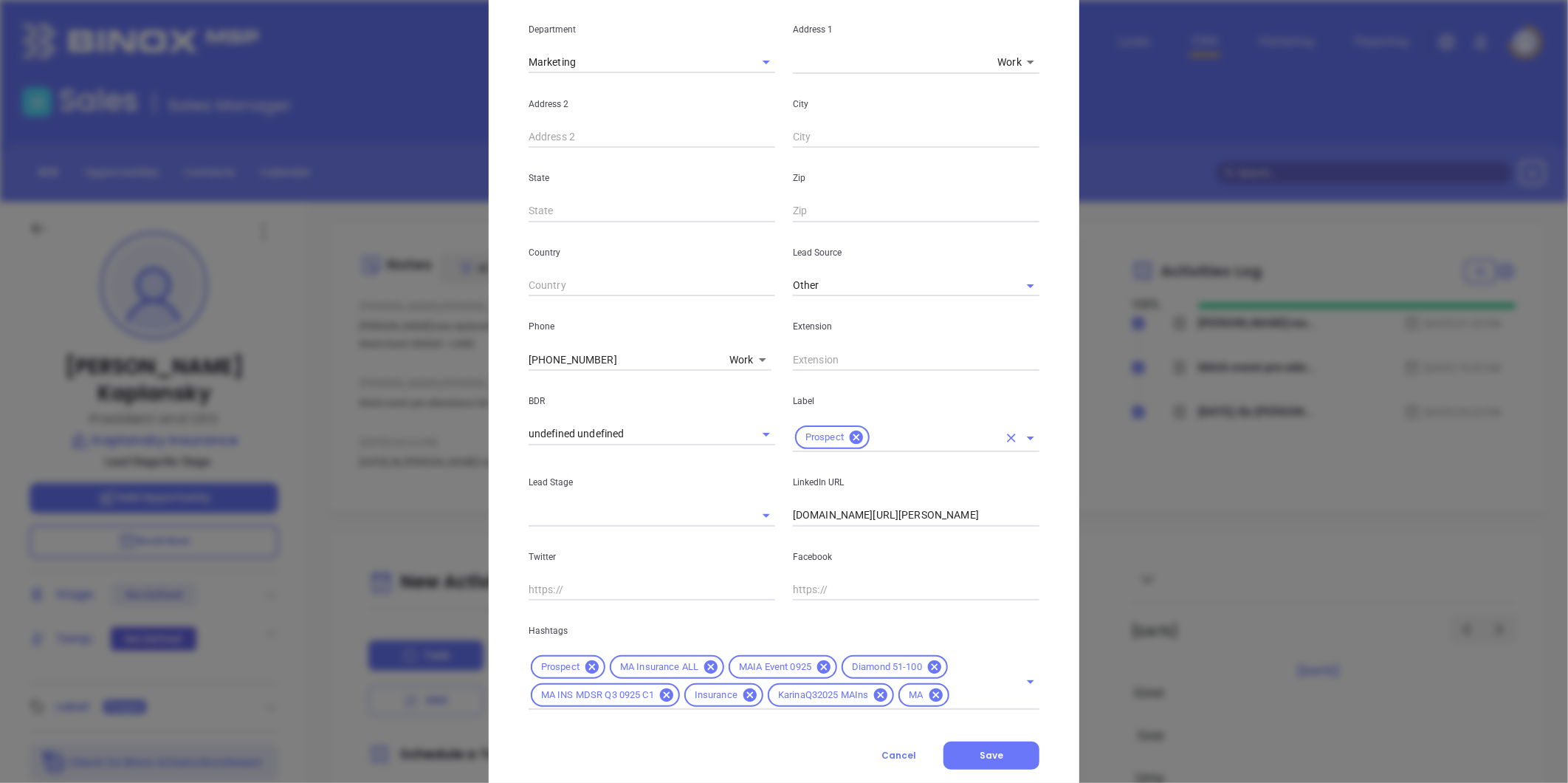
scroll to position [329, 0]
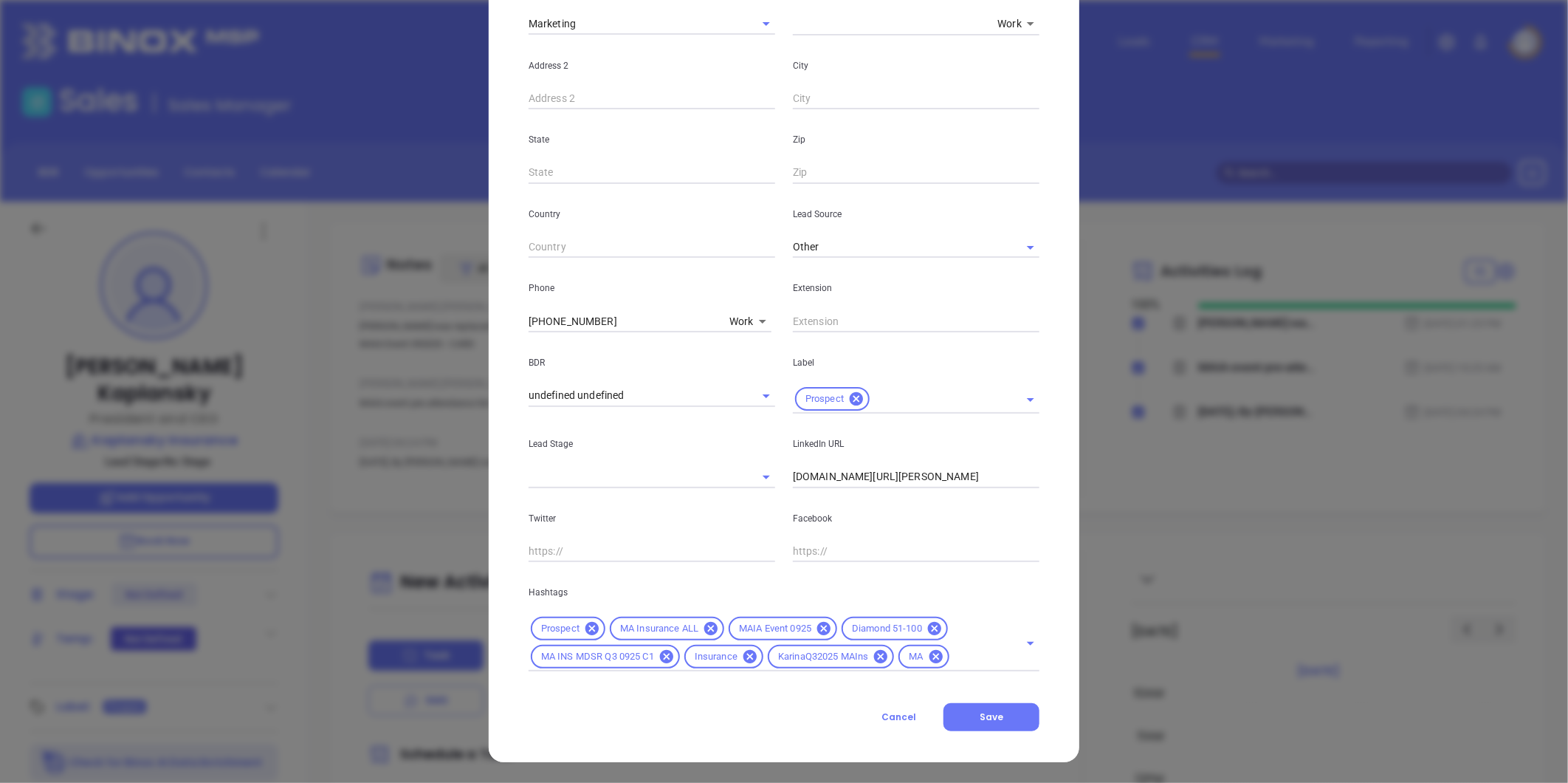
type input "rrosenfeld@kaplansky.com"
drag, startPoint x: 1007, startPoint y: 474, endPoint x: 448, endPoint y: 549, distance: 564.0
click at [451, 549] on div "Ely Kaplansky Contact Company First Name Rick Last Name Rosenfeld Email rrosenf…" at bounding box center [784, 391] width 1568 height 783
type input "140b12"
drag, startPoint x: 823, startPoint y: 476, endPoint x: 654, endPoint y: 525, distance: 176.0
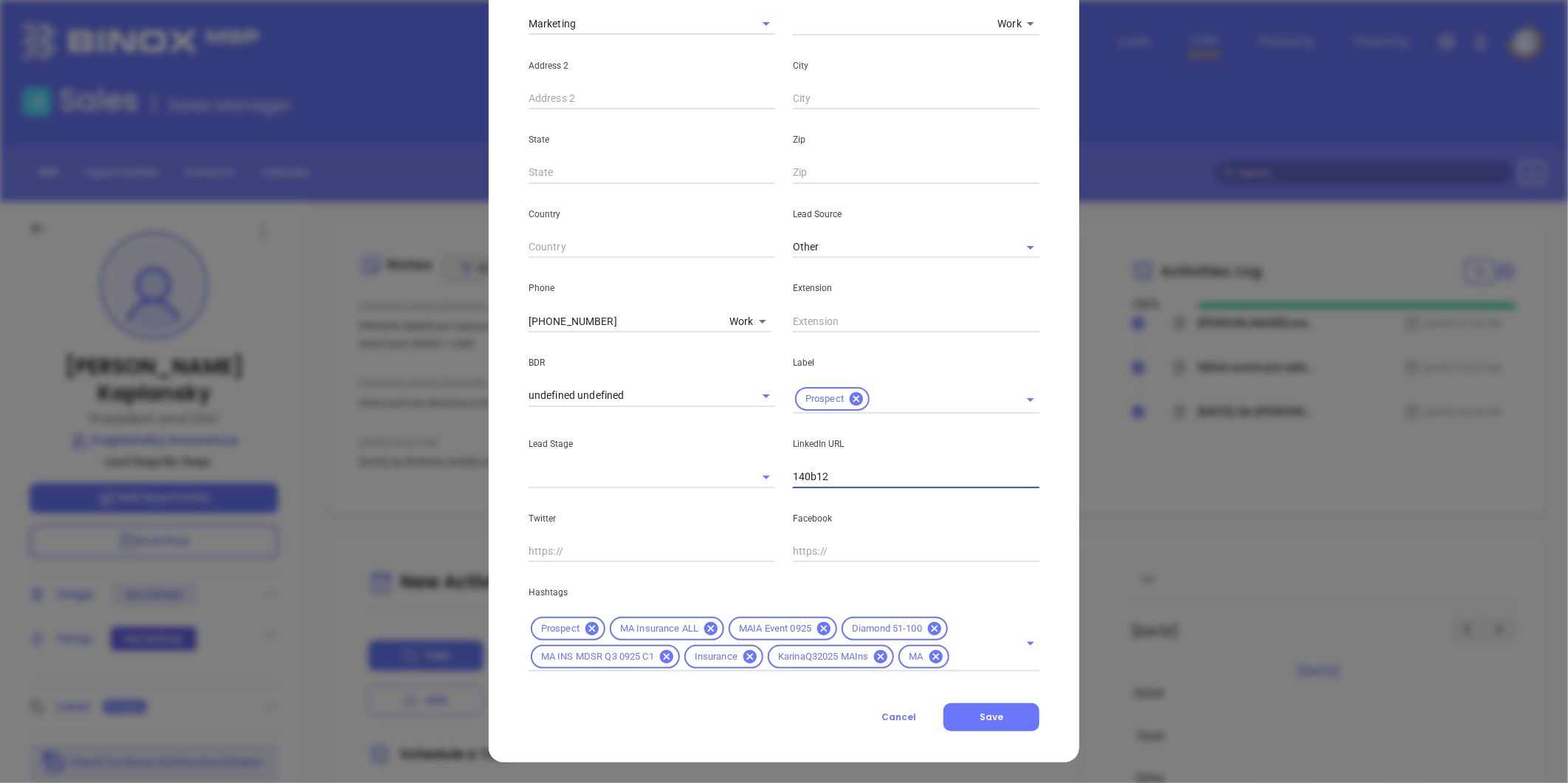
click at [685, 497] on div "First Name Rick Last Name Rosenfeld Email rrosenfeld@kaplansky.com Job Title Co…" at bounding box center [784, 241] width 511 height 859
paste input "linkedin.com/in/rick-rosenfeld-56bab71a"
click at [818, 628] on icon at bounding box center [824, 628] width 13 height 13
type input "www.linkedin.com/in/rick-rosenfeld-56bab71a"
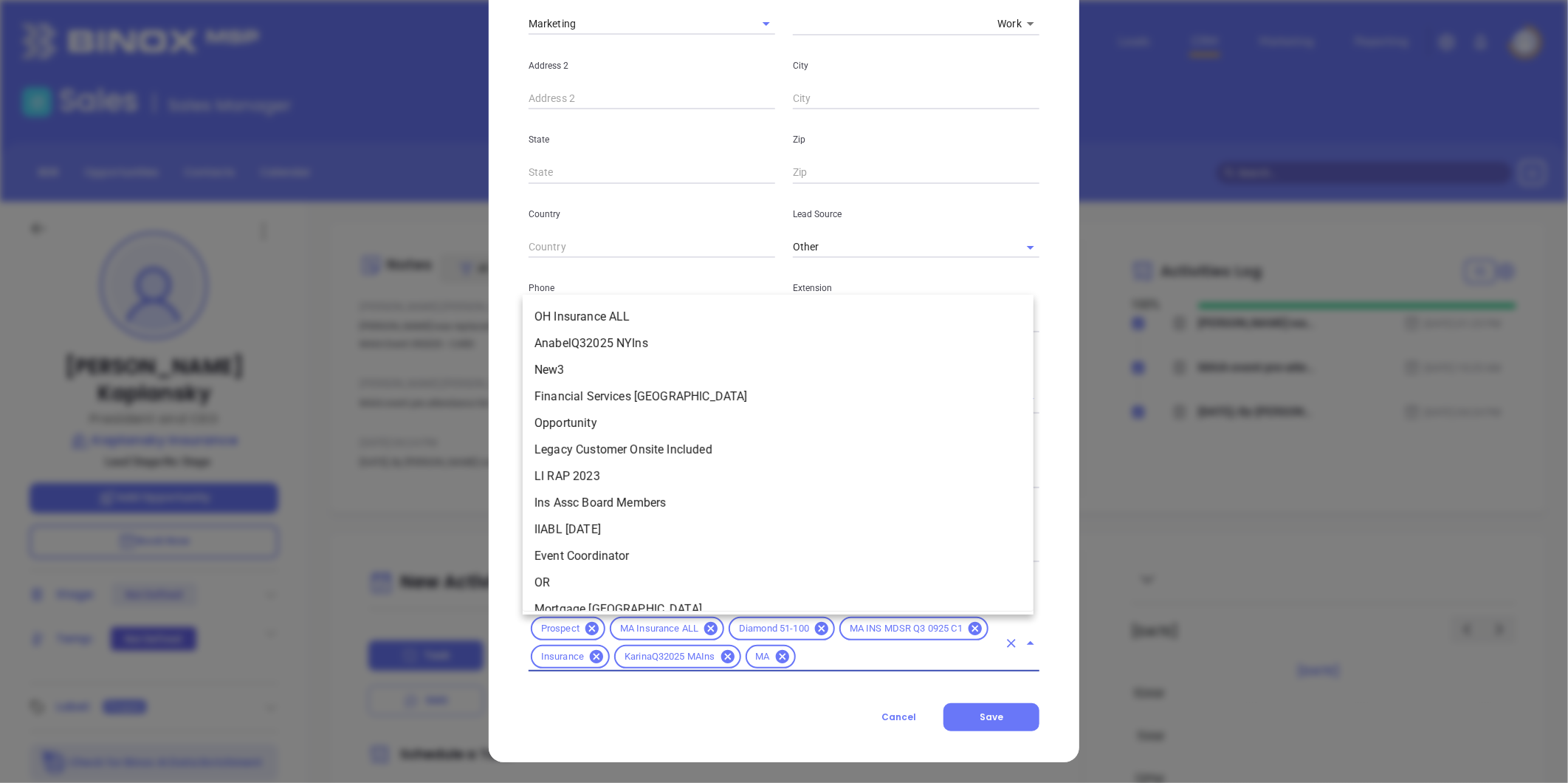
click at [817, 652] on input "text" at bounding box center [898, 656] width 200 height 19
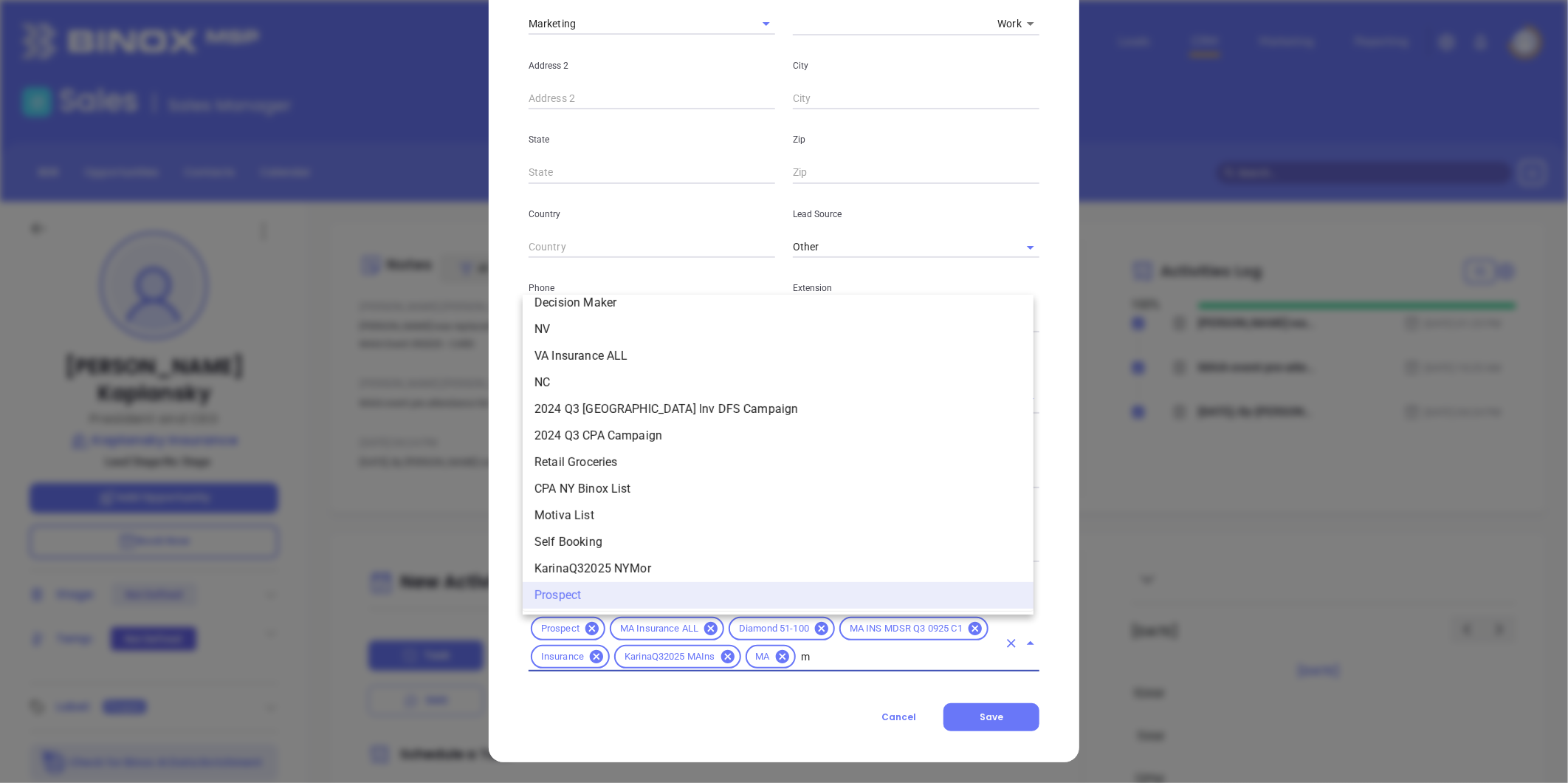
scroll to position [0, 0]
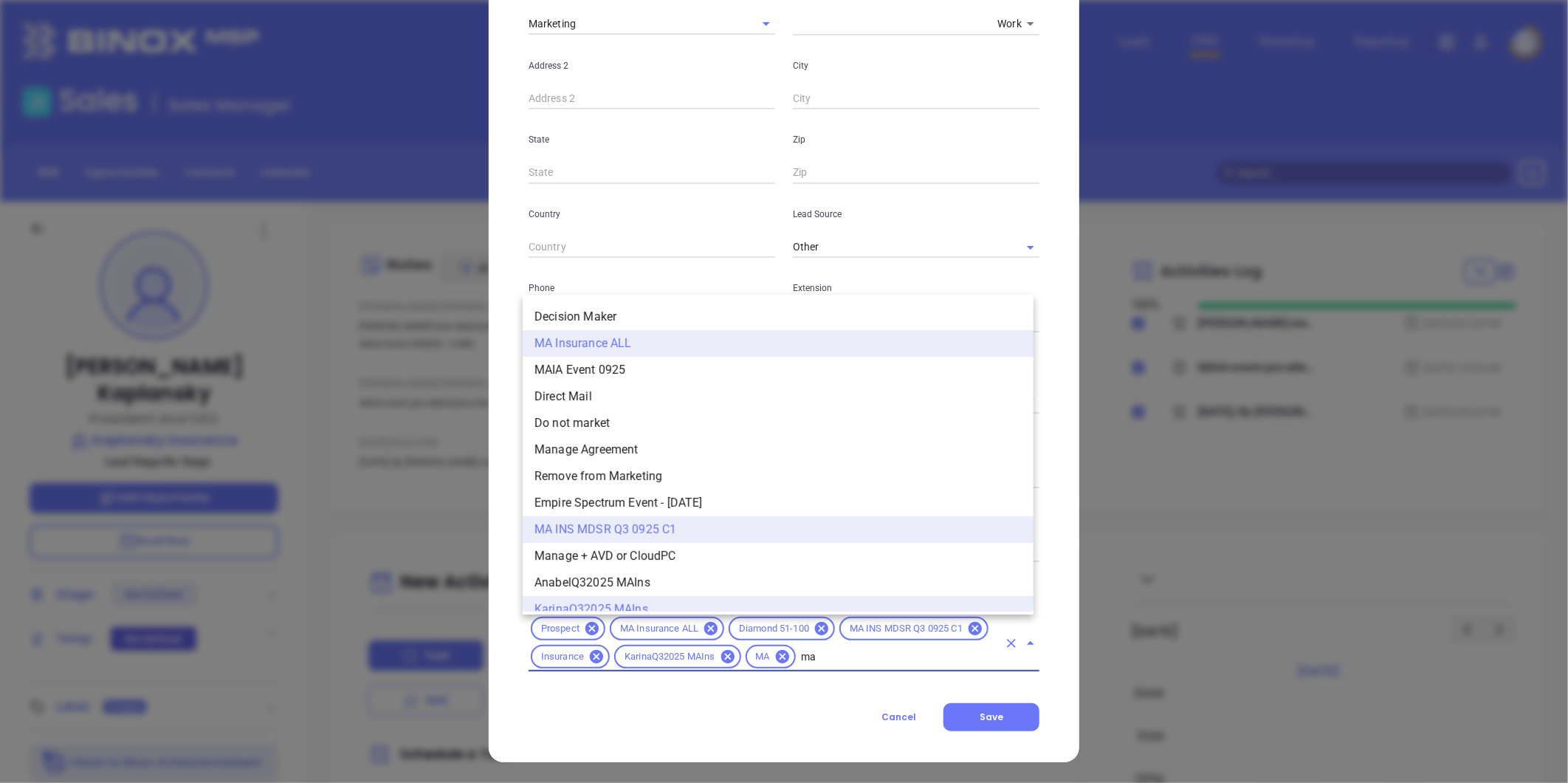
type input "mai"
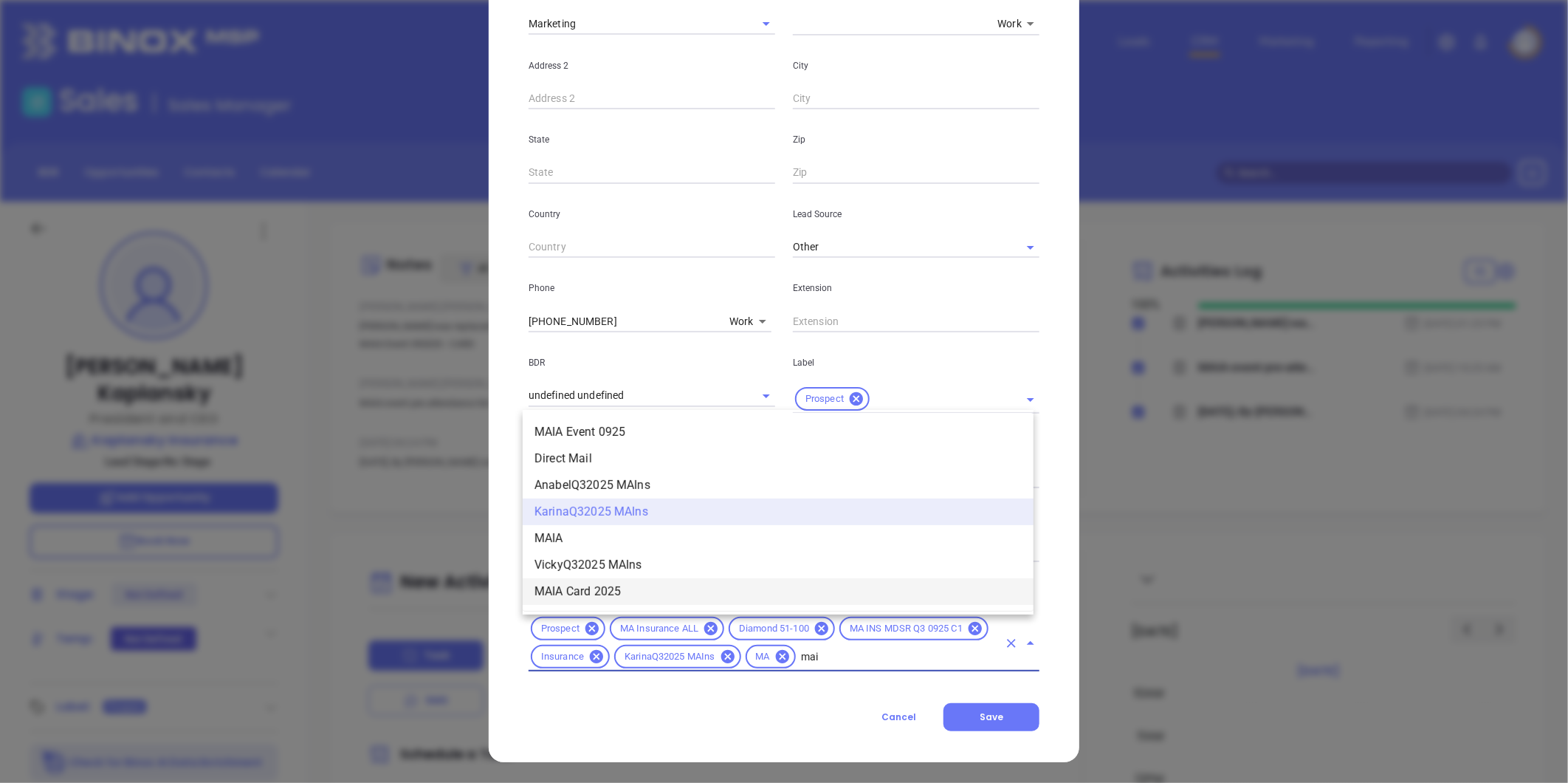
click at [585, 582] on li "MAIA Card 2025" at bounding box center [778, 592] width 511 height 27
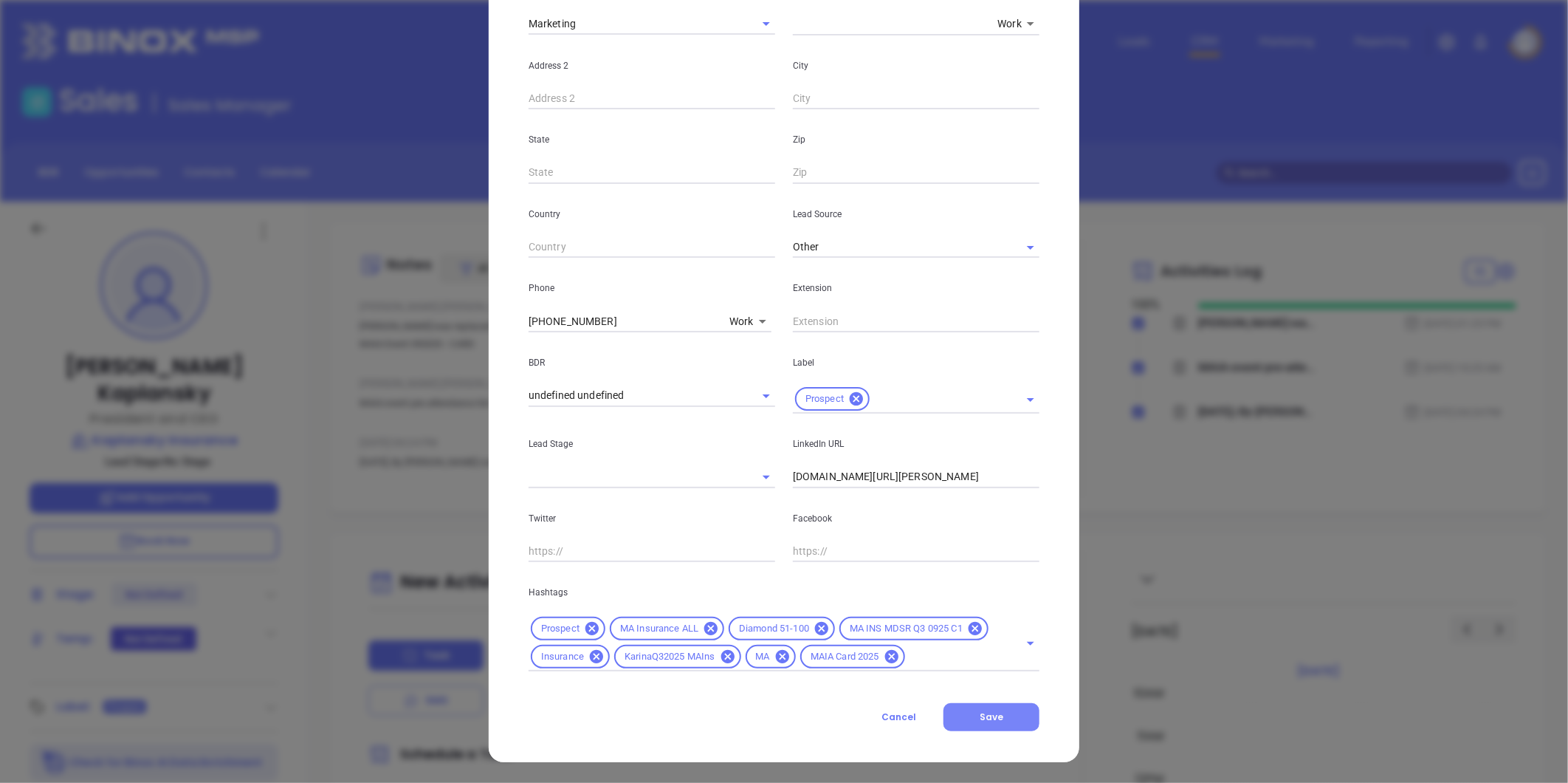
click at [981, 719] on span "Save" at bounding box center [991, 716] width 24 height 12
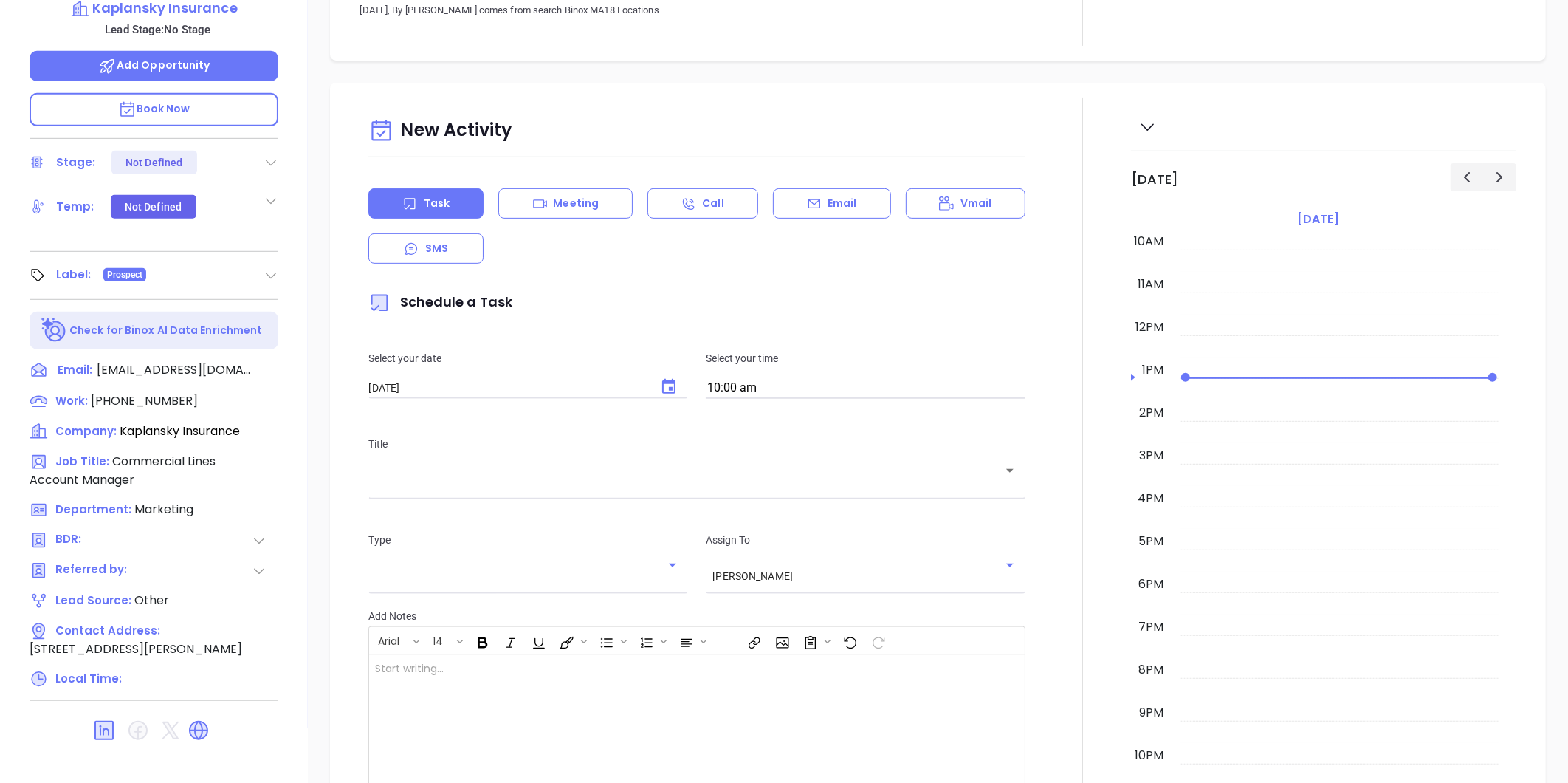
scroll to position [453, 0]
click at [207, 720] on icon at bounding box center [199, 729] width 19 height 19
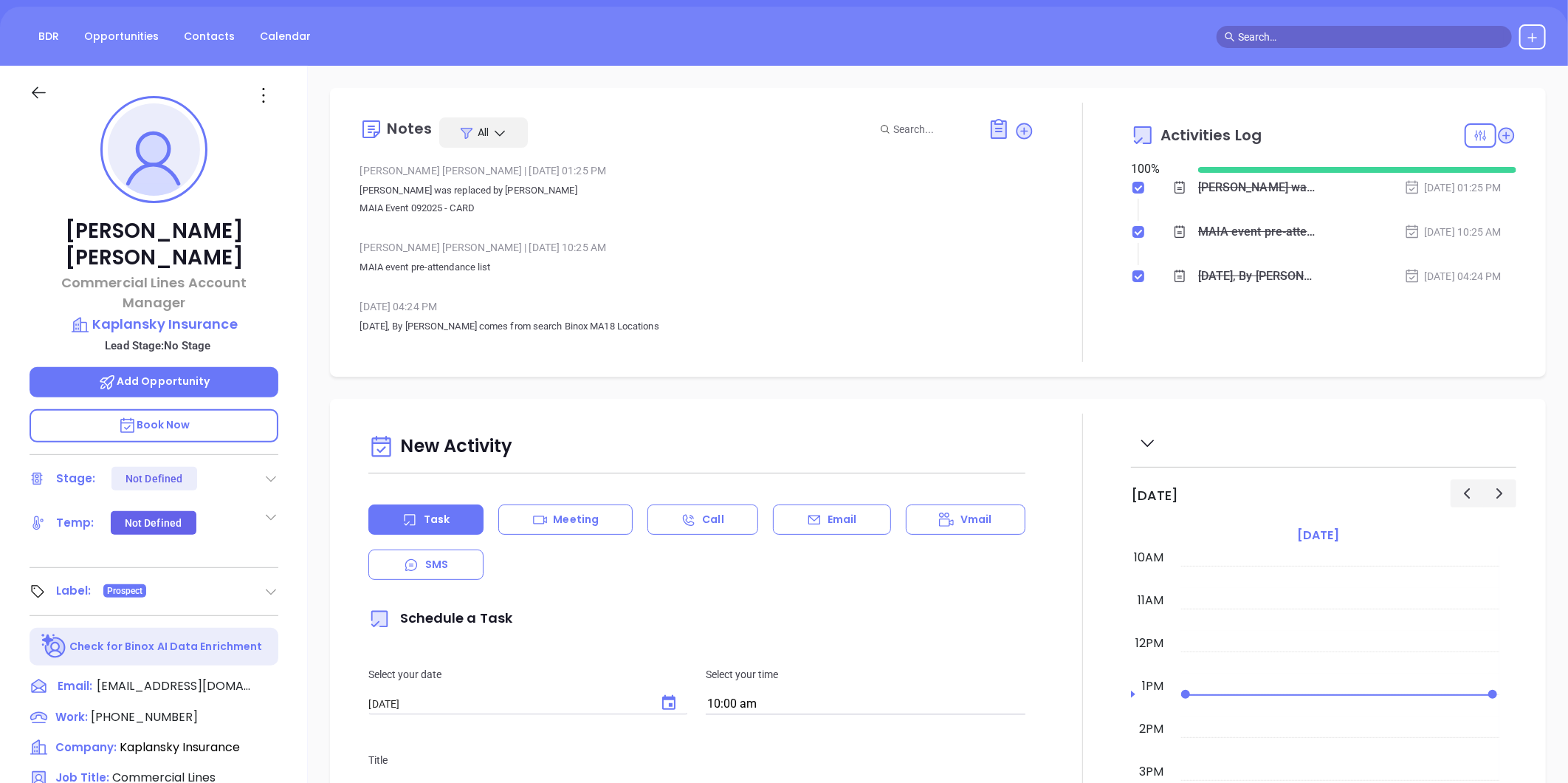
scroll to position [124, 0]
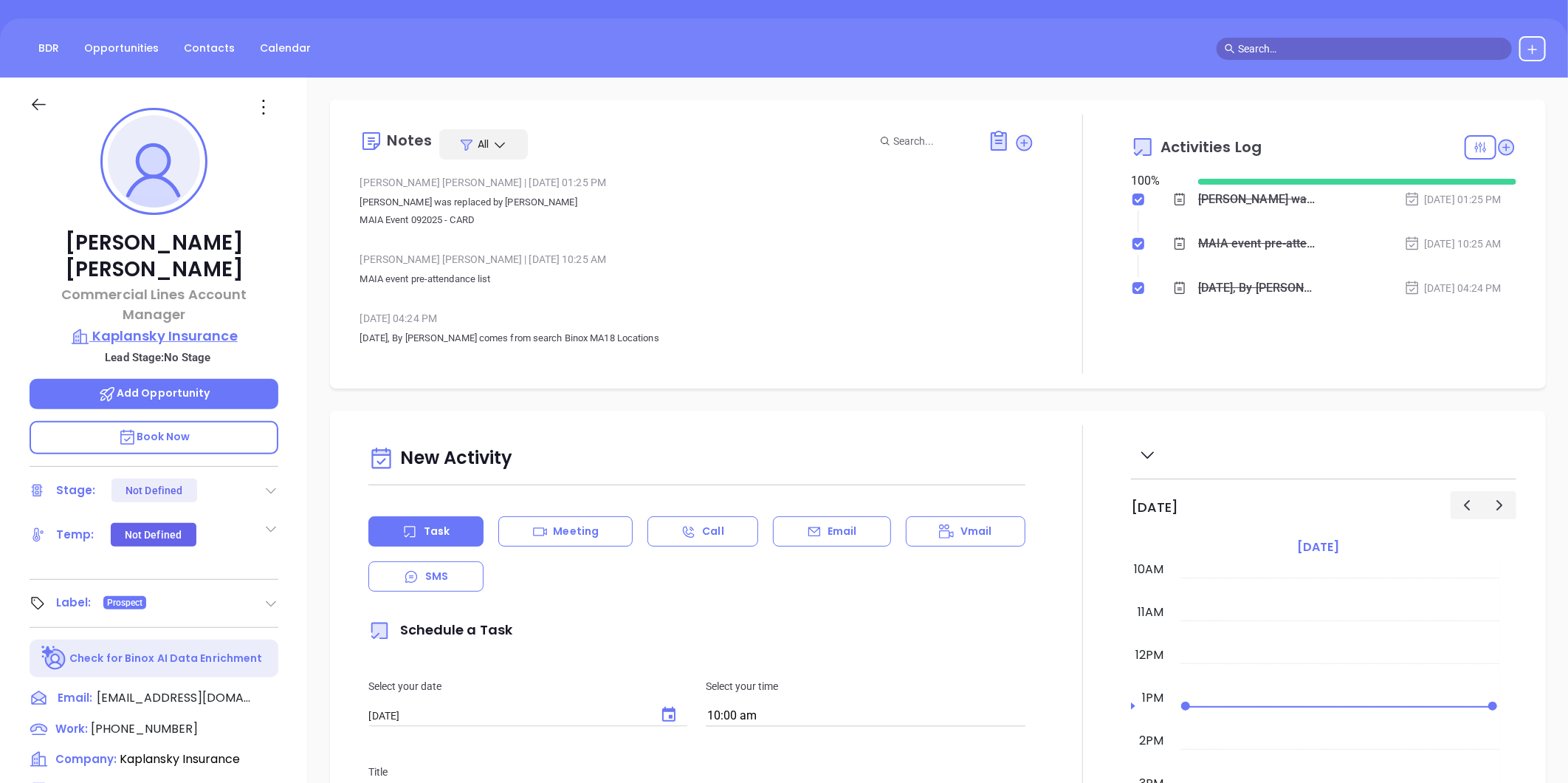
click at [165, 325] on p "Kaplansky Insurance" at bounding box center [153, 335] width 249 height 20
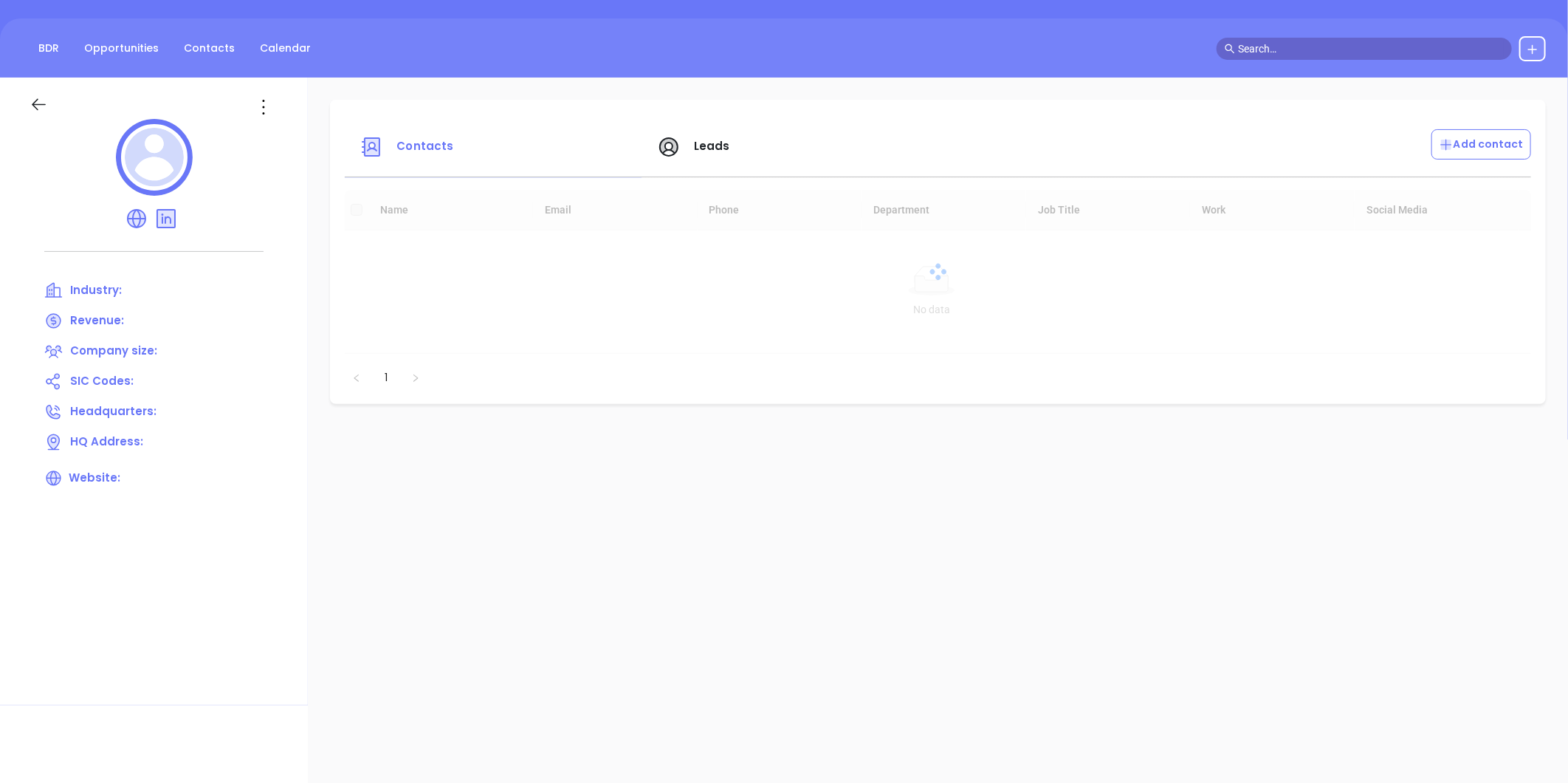
drag, startPoint x: 273, startPoint y: 108, endPoint x: 268, endPoint y: 115, distance: 8.6
click at [273, 107] on icon at bounding box center [263, 106] width 24 height 24
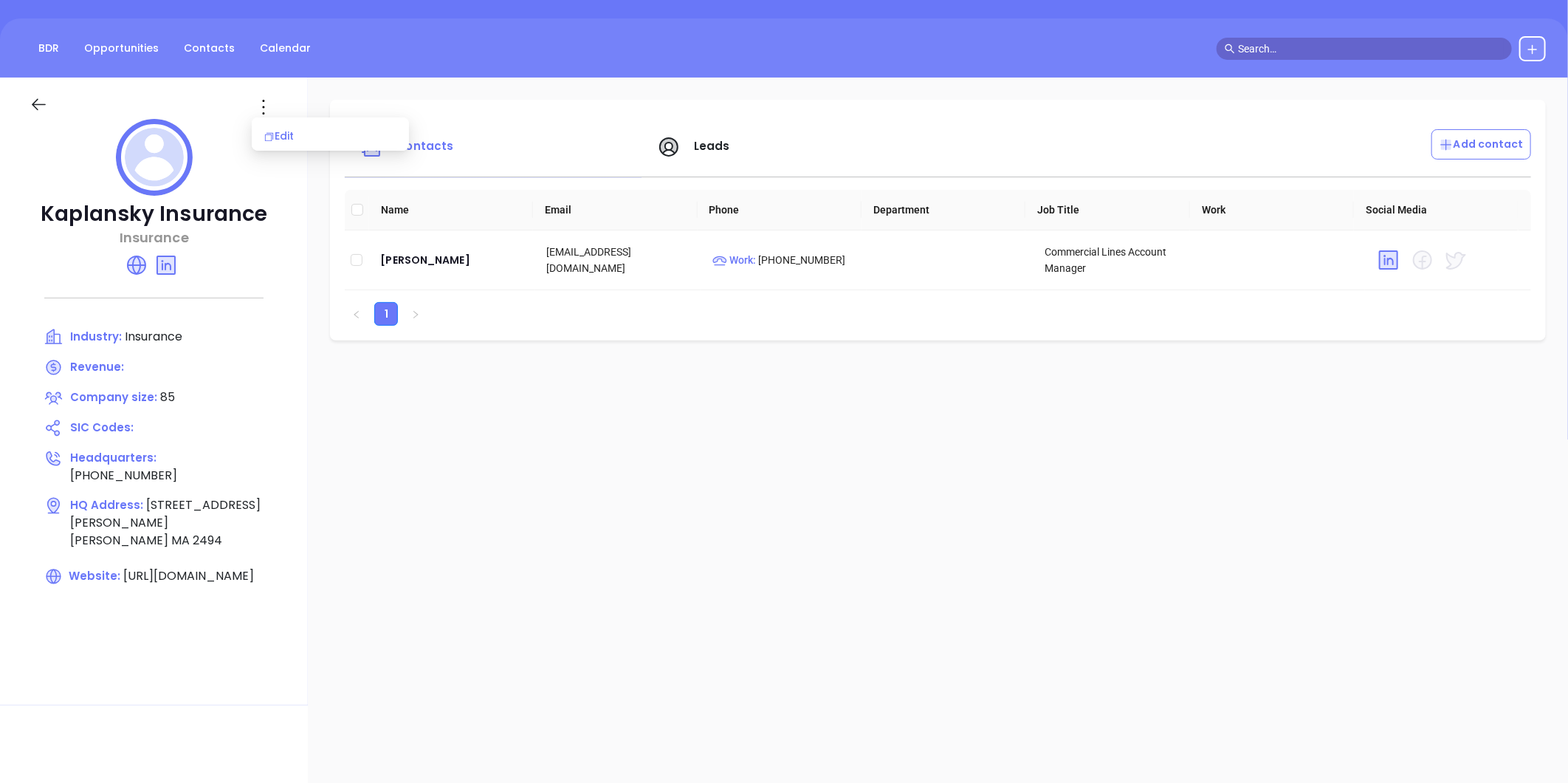
click at [270, 133] on icon at bounding box center [269, 137] width 11 height 11
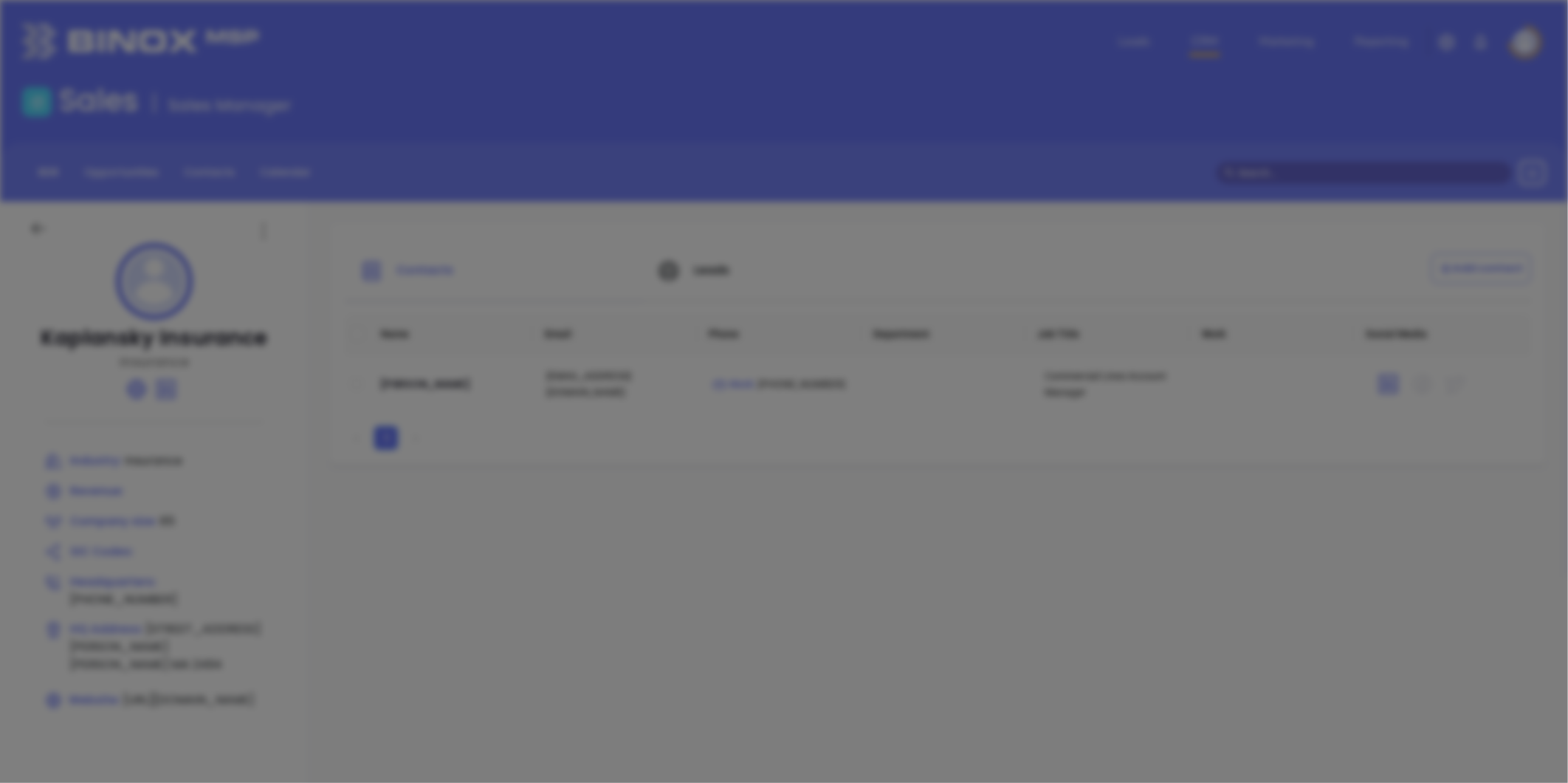
type input "Kaplansky Insurance"
type input "85"
type input "(800) 640-2020"
type input "Insurance"
type input "https://kaplansky.com/"
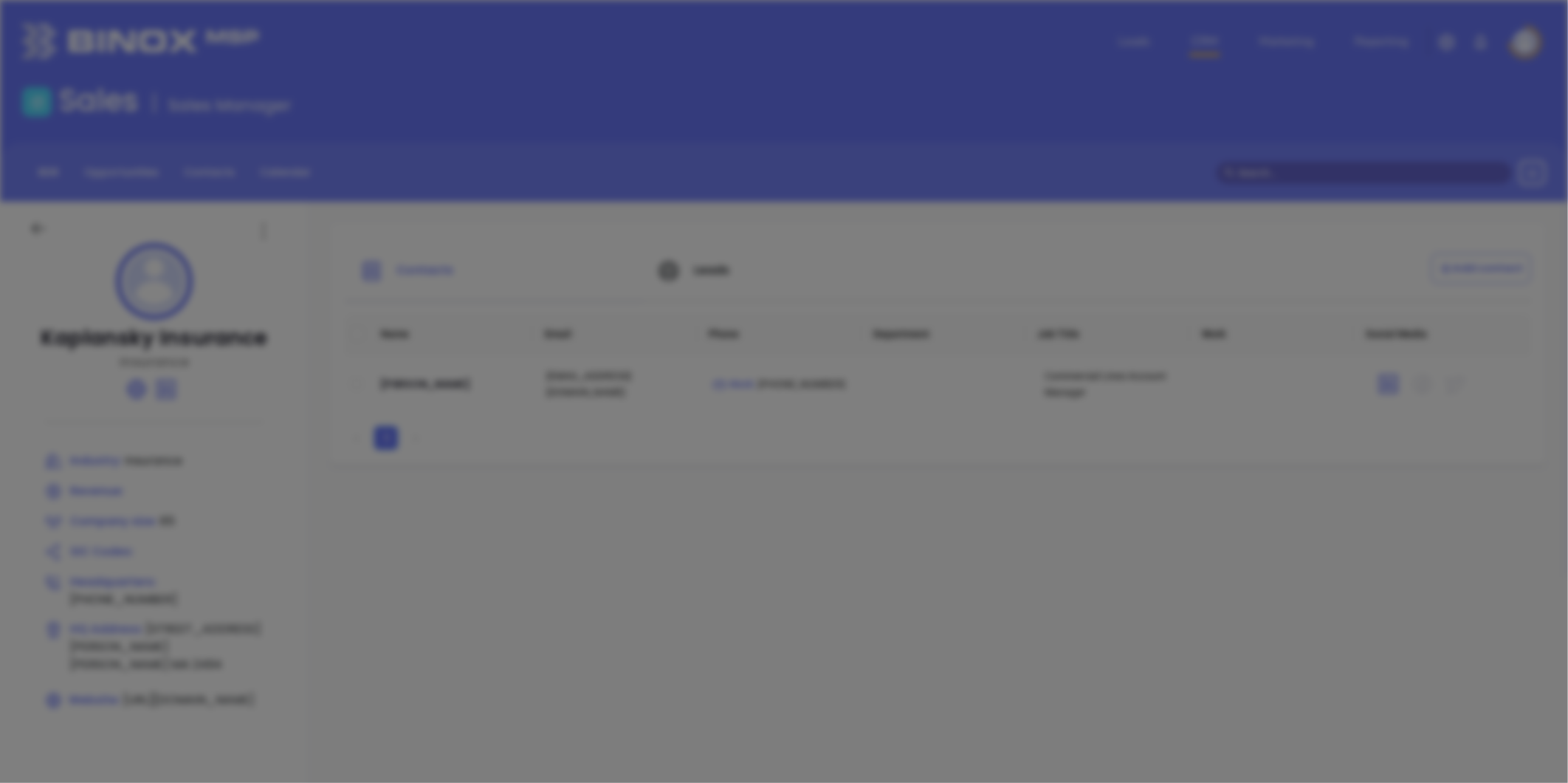
type input "www.linkedin.com/company/kaplansky-insurance/"
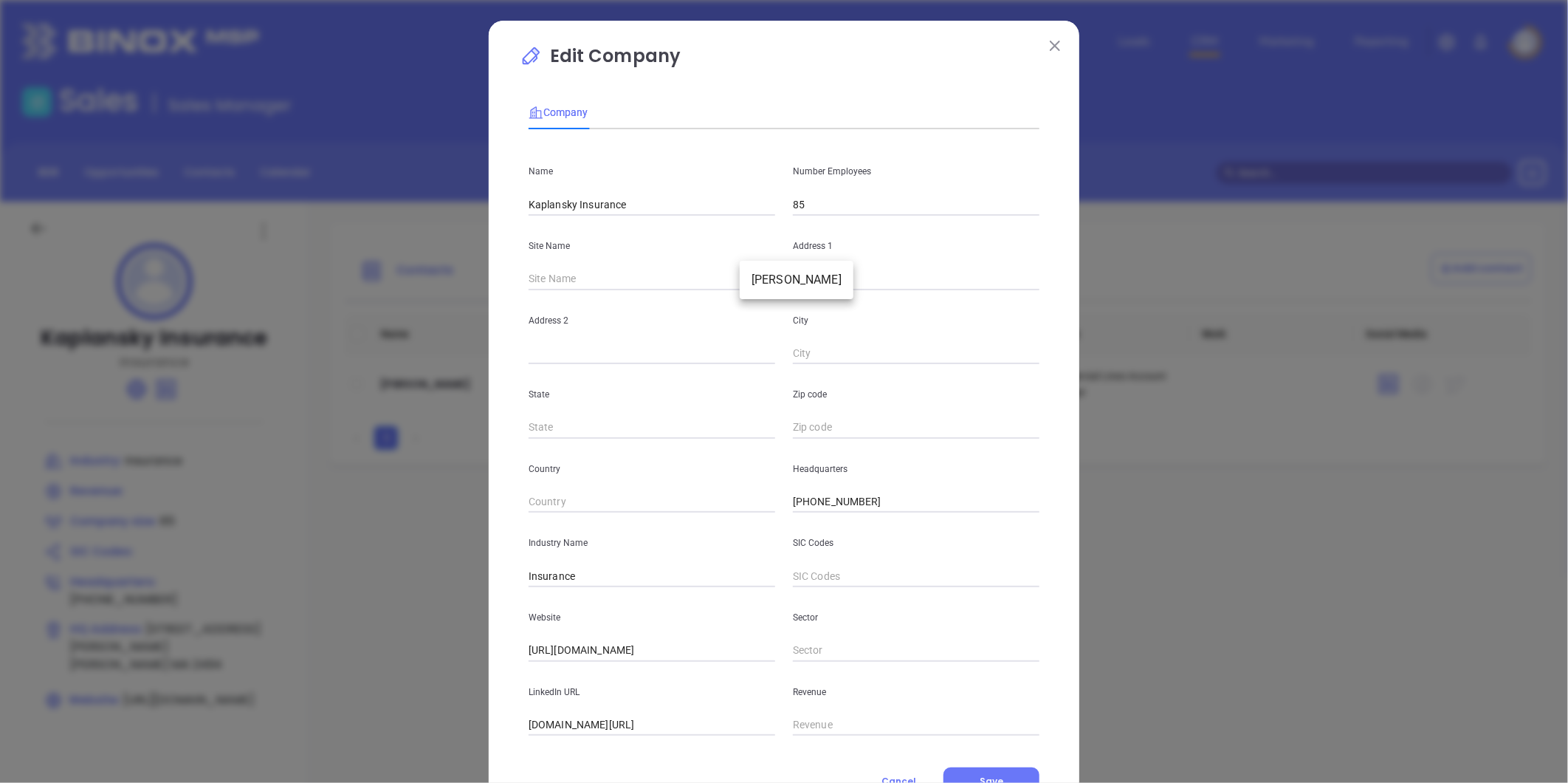
drag, startPoint x: 754, startPoint y: 277, endPoint x: 769, endPoint y: 291, distance: 20.5
click at [756, 277] on body "Leads CRM Marketing Reporting Financial Leads Leads Sales Sales Manager BDR Opp…" at bounding box center [784, 391] width 1568 height 783
click at [769, 282] on li "Needham" at bounding box center [797, 280] width 114 height 27
type input "Needham"
type input "10 Kearney Road"
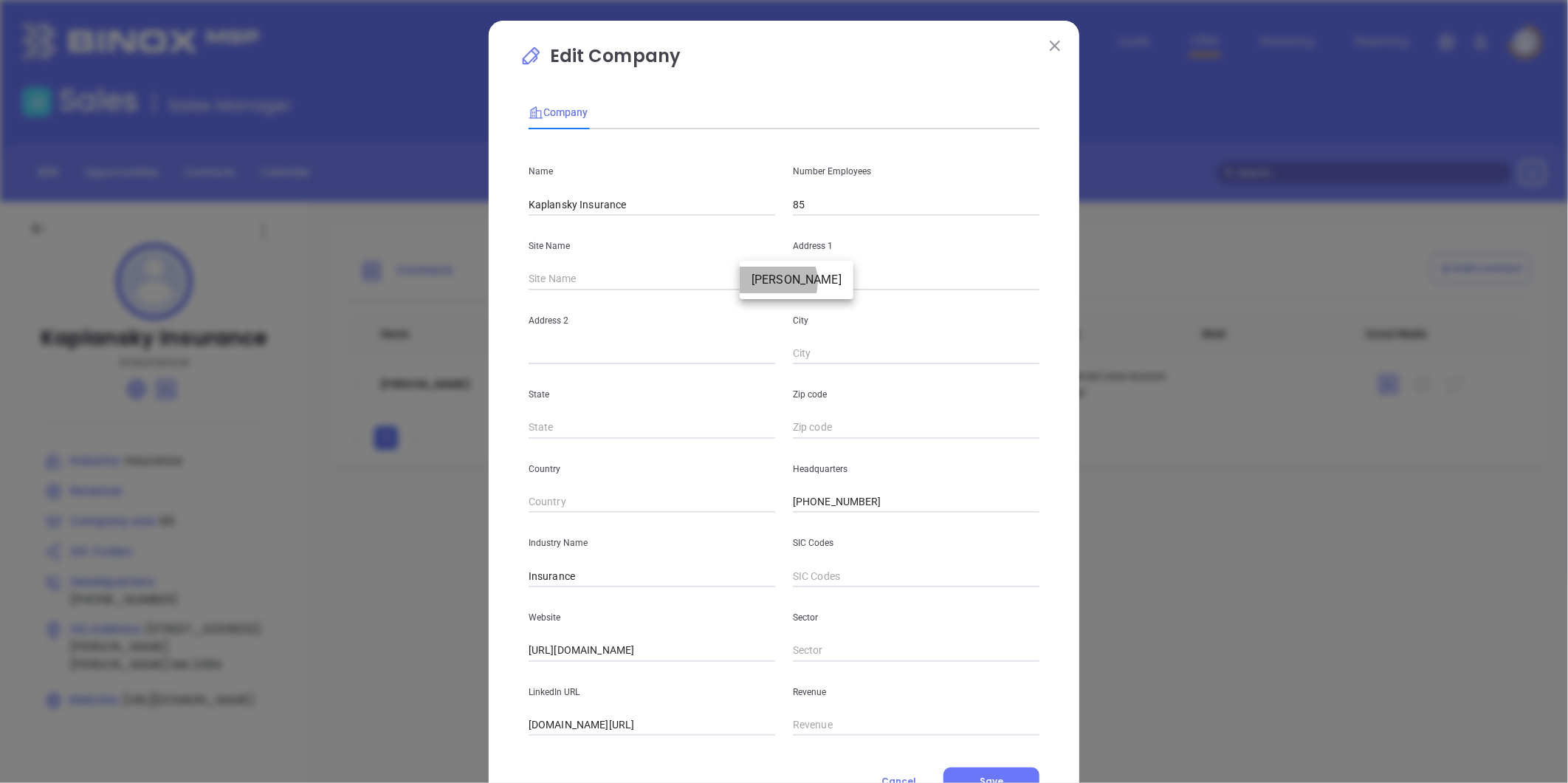
type input "Needham"
type input "MA"
type input "2494"
type input "97327"
drag, startPoint x: 913, startPoint y: 285, endPoint x: 780, endPoint y: 311, distance: 135.5
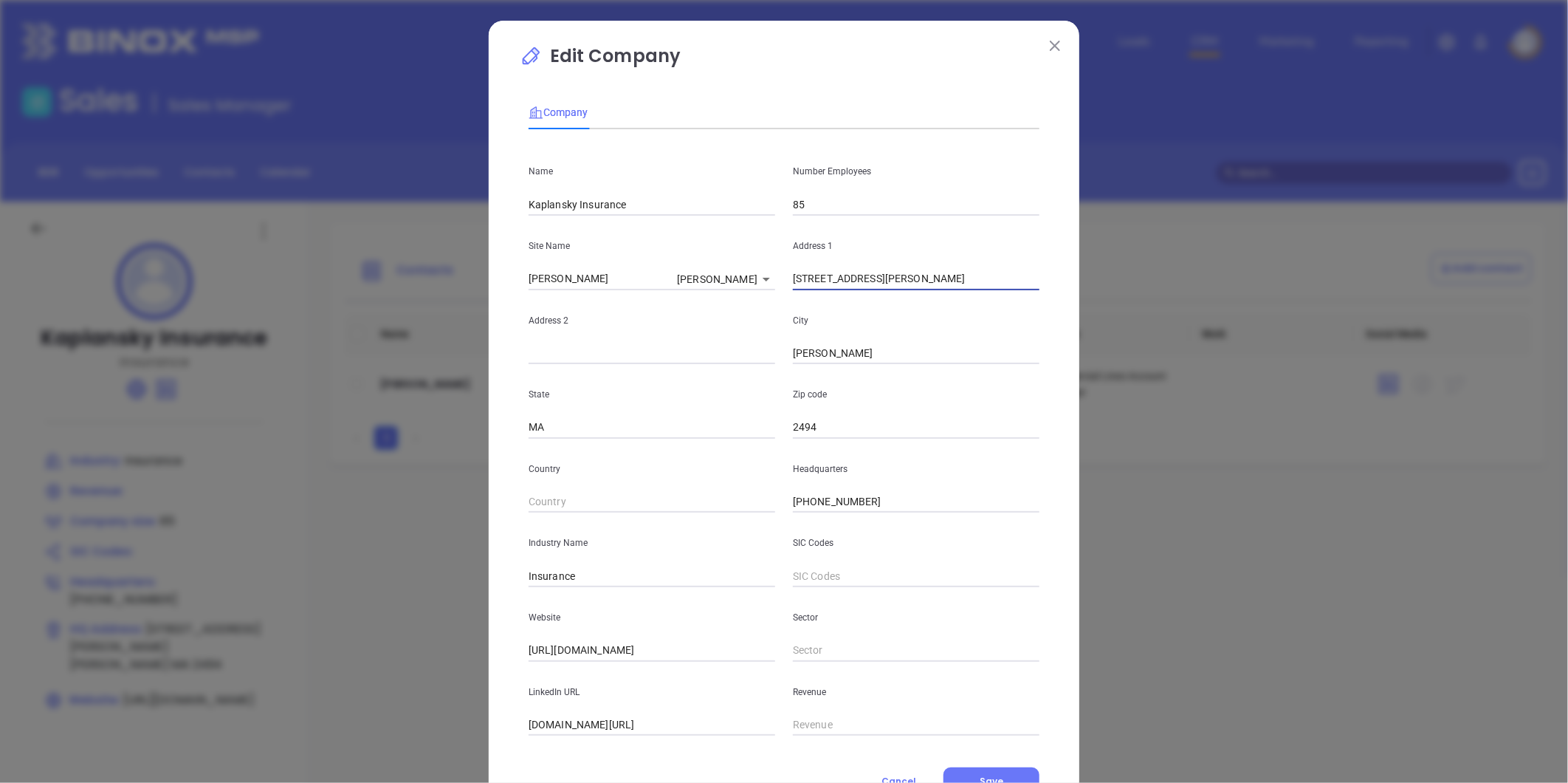
click at [780, 311] on div "Name Kaplansky Insurance Number Employees 85 Site Name Needham Needham 97327 Ad…" at bounding box center [784, 438] width 511 height 595
paste input "210 Washington St. Fairhaven, MA 02719"
drag, startPoint x: 949, startPoint y: 276, endPoint x: 999, endPoint y: 290, distance: 51.9
click at [999, 290] on div "Name Kaplansky Insurance Number Employees 85 Site Name Needham Needham 97327 Ad…" at bounding box center [784, 438] width 511 height 595
type input "210 Washington St. Fairhaven, MA 02719"
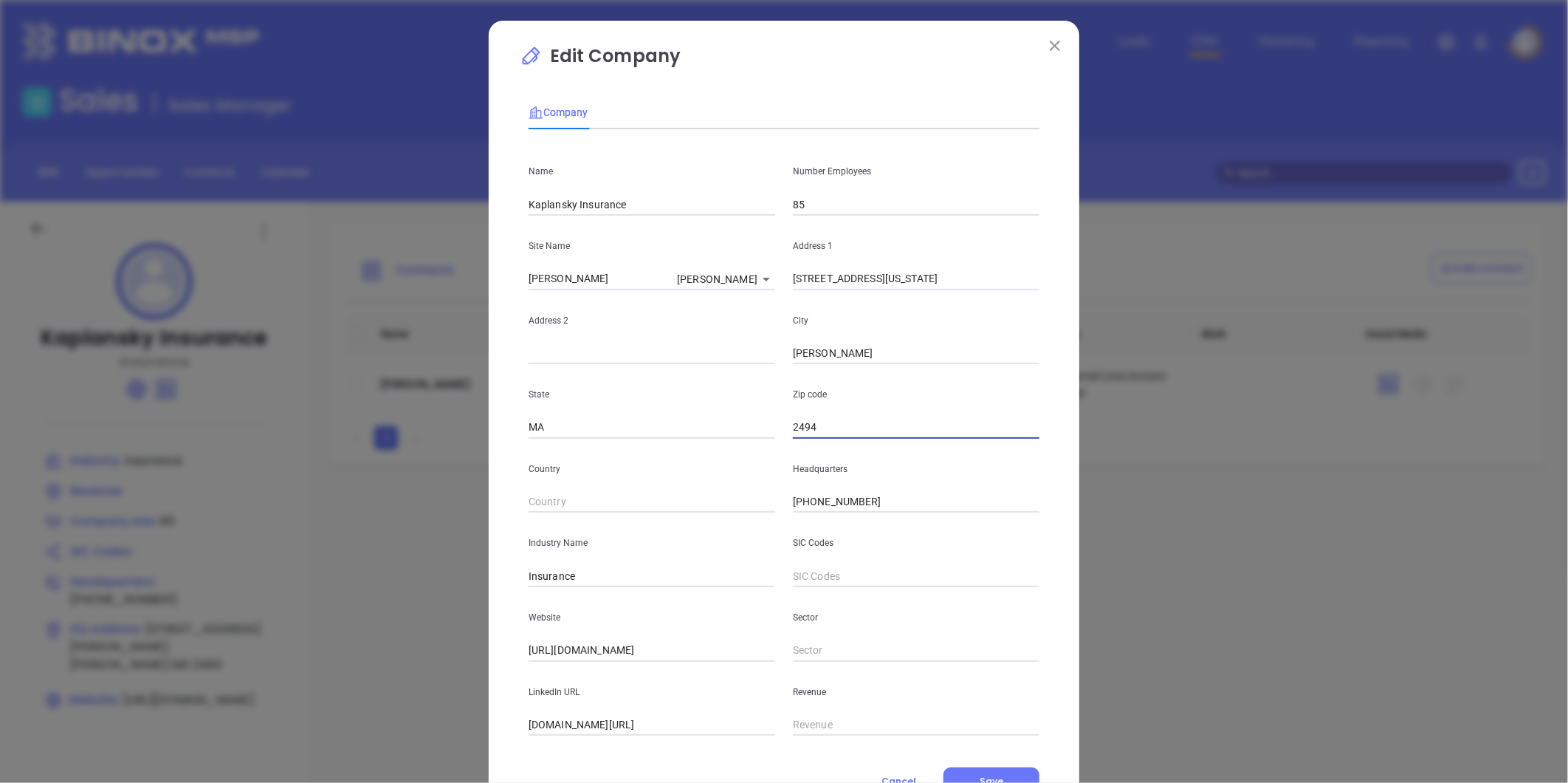
drag, startPoint x: 796, startPoint y: 438, endPoint x: 720, endPoint y: 469, distance: 82.1
click at [721, 468] on div "Name Kaplansky Insurance Number Employees 85 Site Name Needham Needham 97327 Ad…" at bounding box center [784, 438] width 511 height 595
paste input "02719"
type input "02719"
drag, startPoint x: 883, startPoint y: 277, endPoint x: 926, endPoint y: 285, distance: 43.7
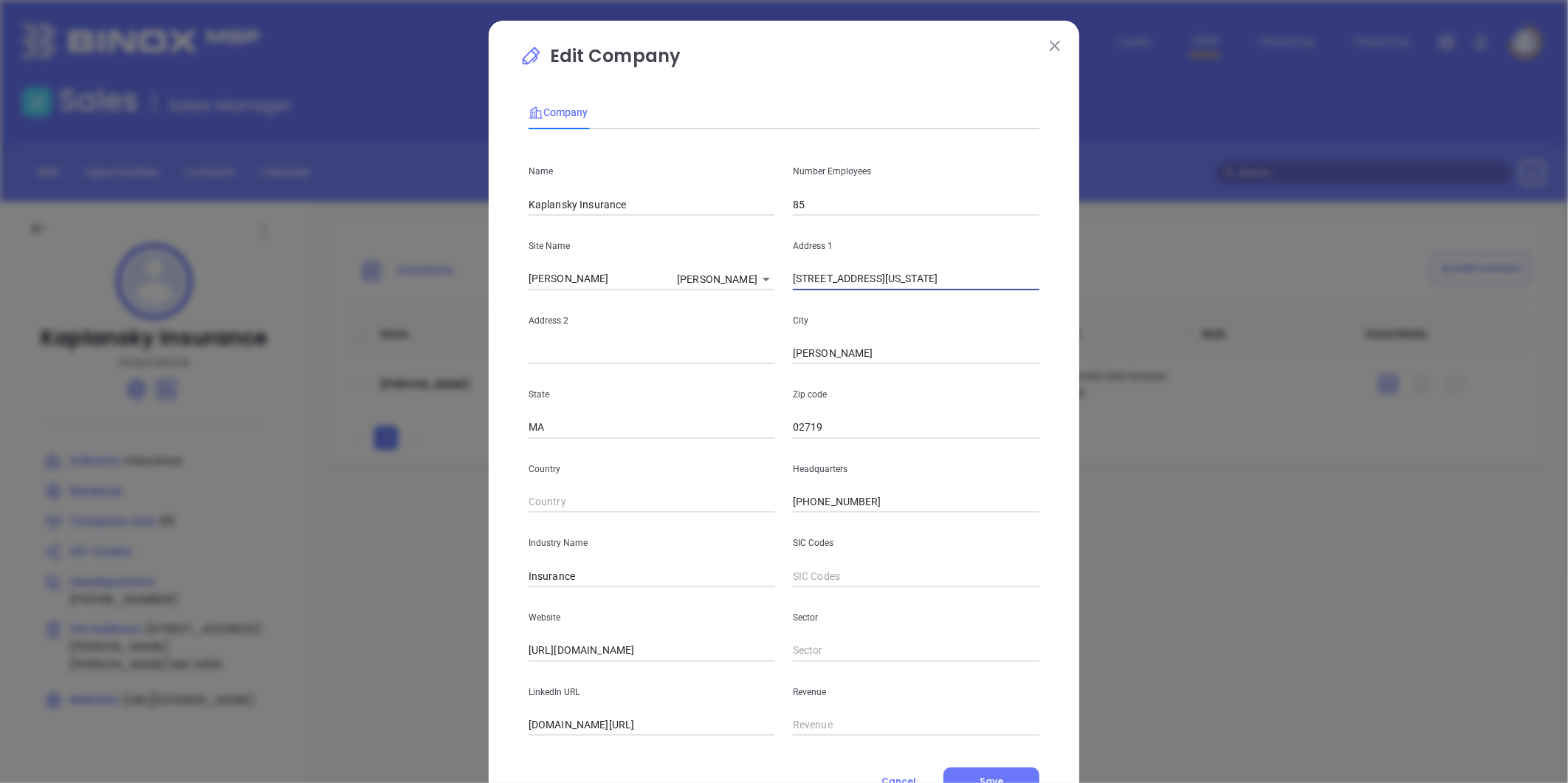
click at [926, 285] on input "210 Washington St. Fairhaven, MA 02719" at bounding box center [917, 278] width 247 height 22
drag, startPoint x: 844, startPoint y: 358, endPoint x: 746, endPoint y: 385, distance: 101.7
click at [746, 385] on div "Name Kaplansky Insurance Number Employees 85 Site Name Needham Needham 97327 Ad…" at bounding box center [784, 438] width 511 height 595
paste input "Fairhaven"
type input "Fairhaven"
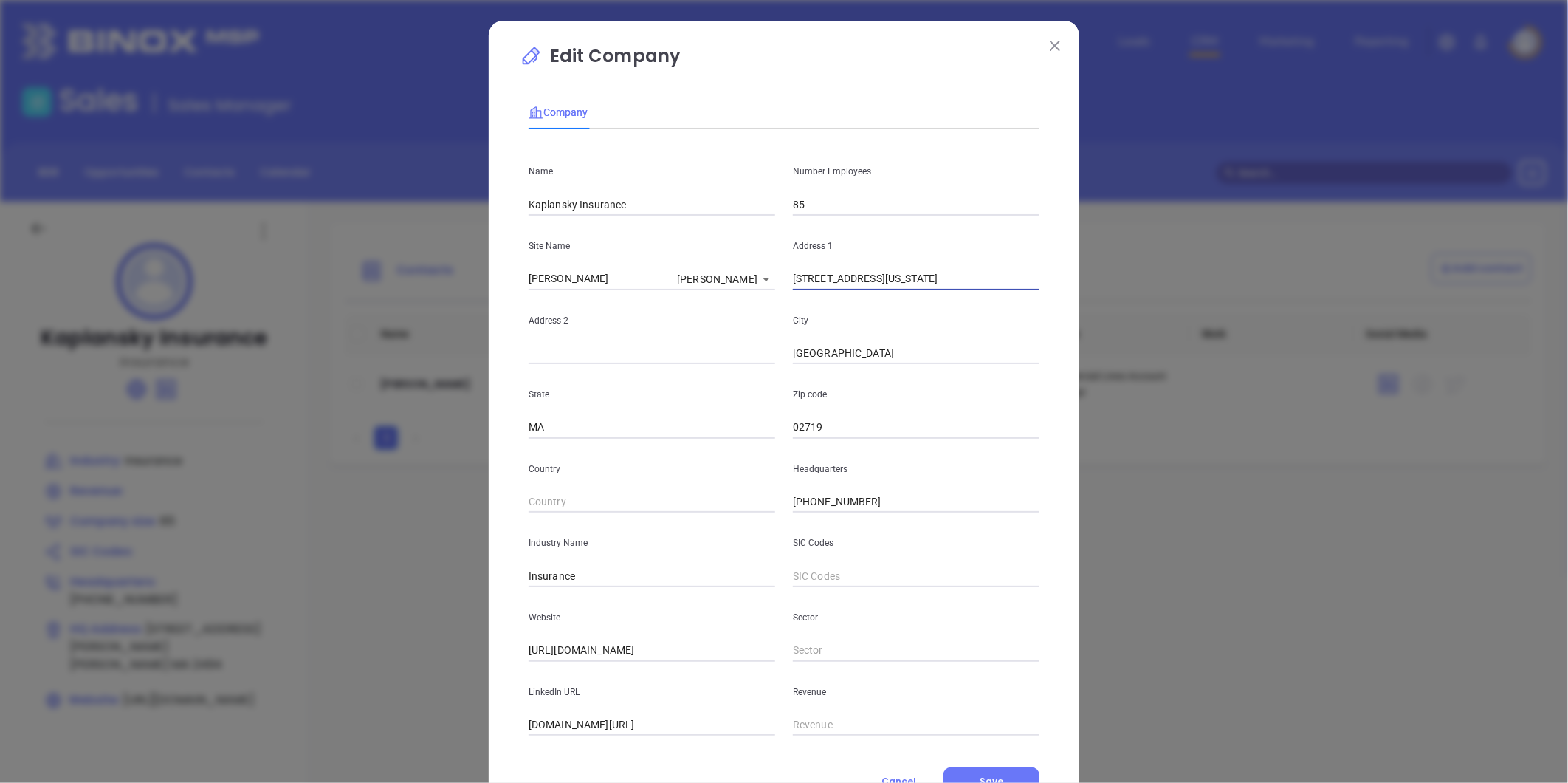
drag, startPoint x: 883, startPoint y: 283, endPoint x: 1008, endPoint y: 290, distance: 125.2
click at [1008, 290] on input "210 Washington St. Fairhaven, MA 02719" at bounding box center [917, 278] width 247 height 22
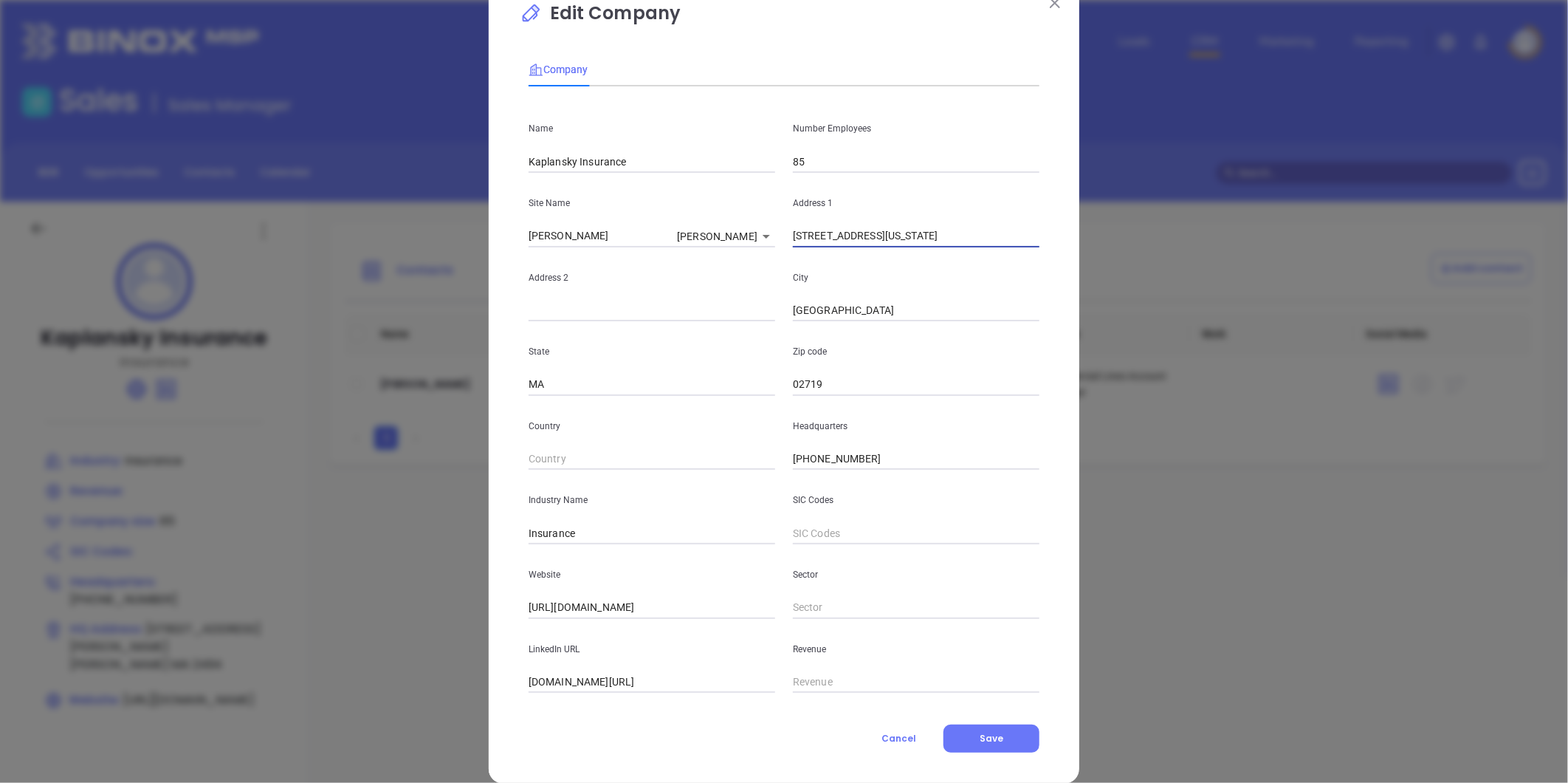
scroll to position [64, 0]
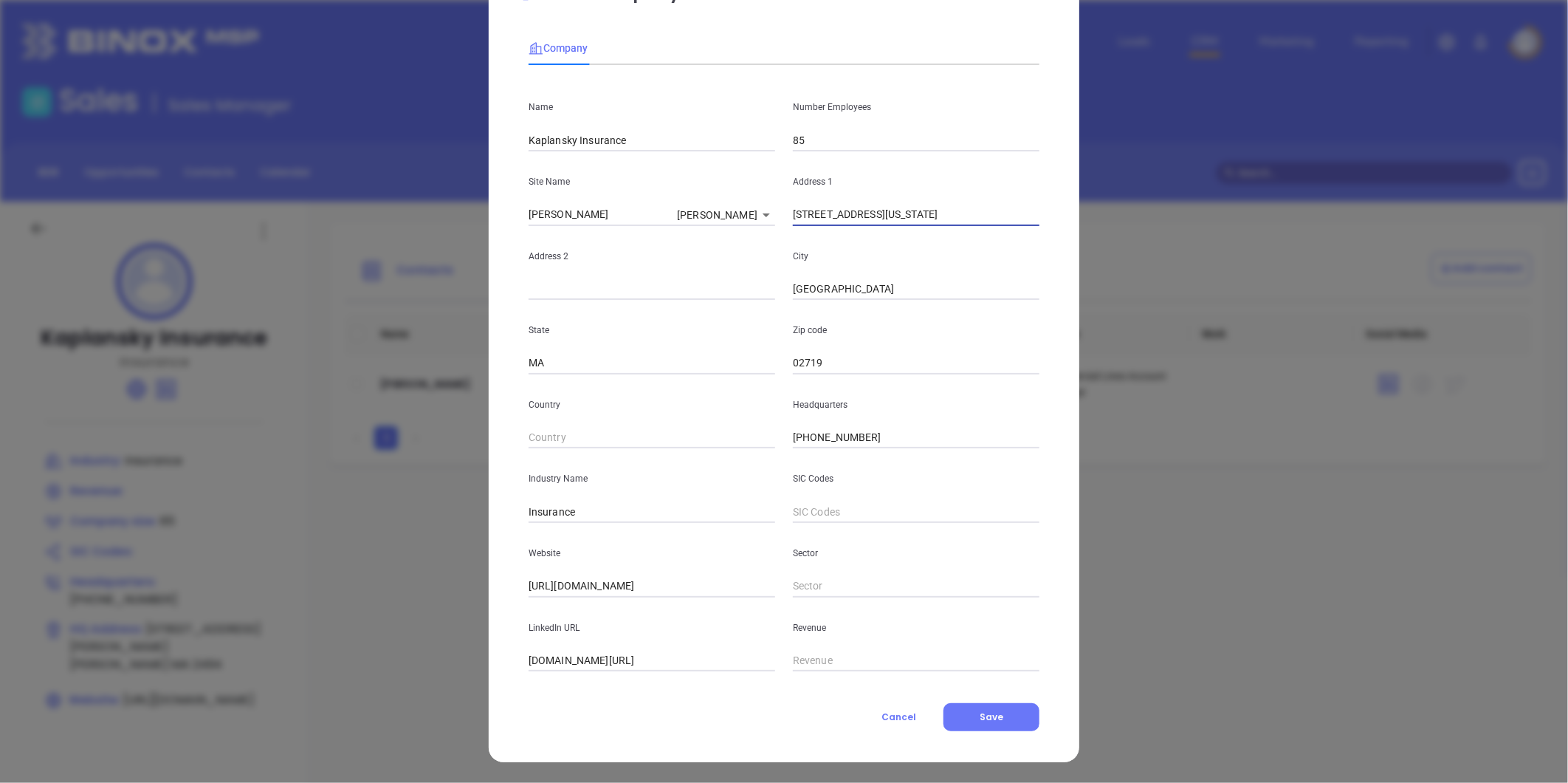
type input "210 Washington St."
drag, startPoint x: 877, startPoint y: 445, endPoint x: 693, endPoint y: 452, distance: 184.1
click at [693, 452] on div "Name Kaplansky Insurance Number Employees 85 Site Name Needham Needham 97327 Ad…" at bounding box center [784, 374] width 511 height 595
paste input "508) 984-1616"
type input "(508) 984-1616"
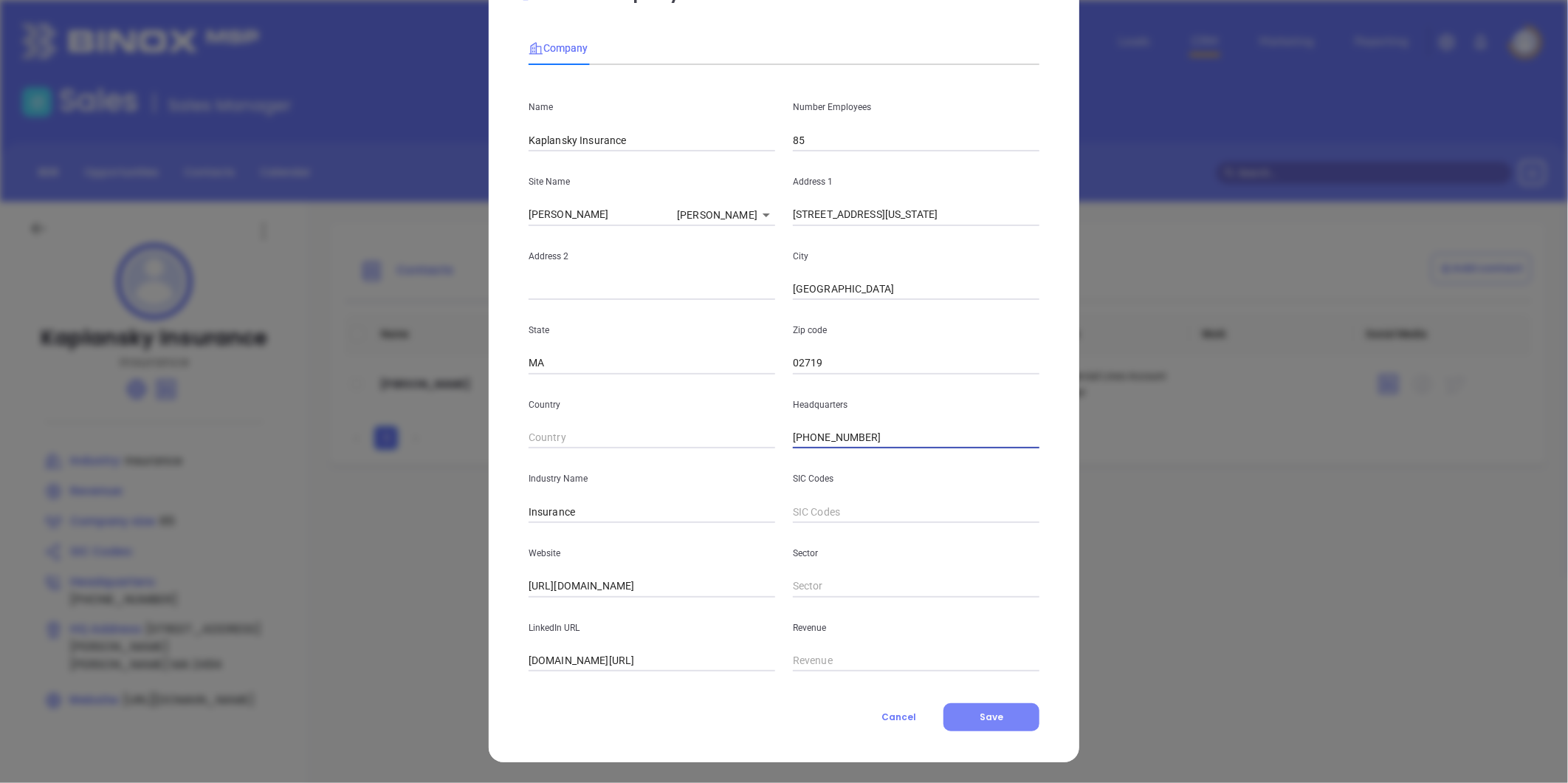
click at [964, 707] on button "Save" at bounding box center [991, 717] width 96 height 28
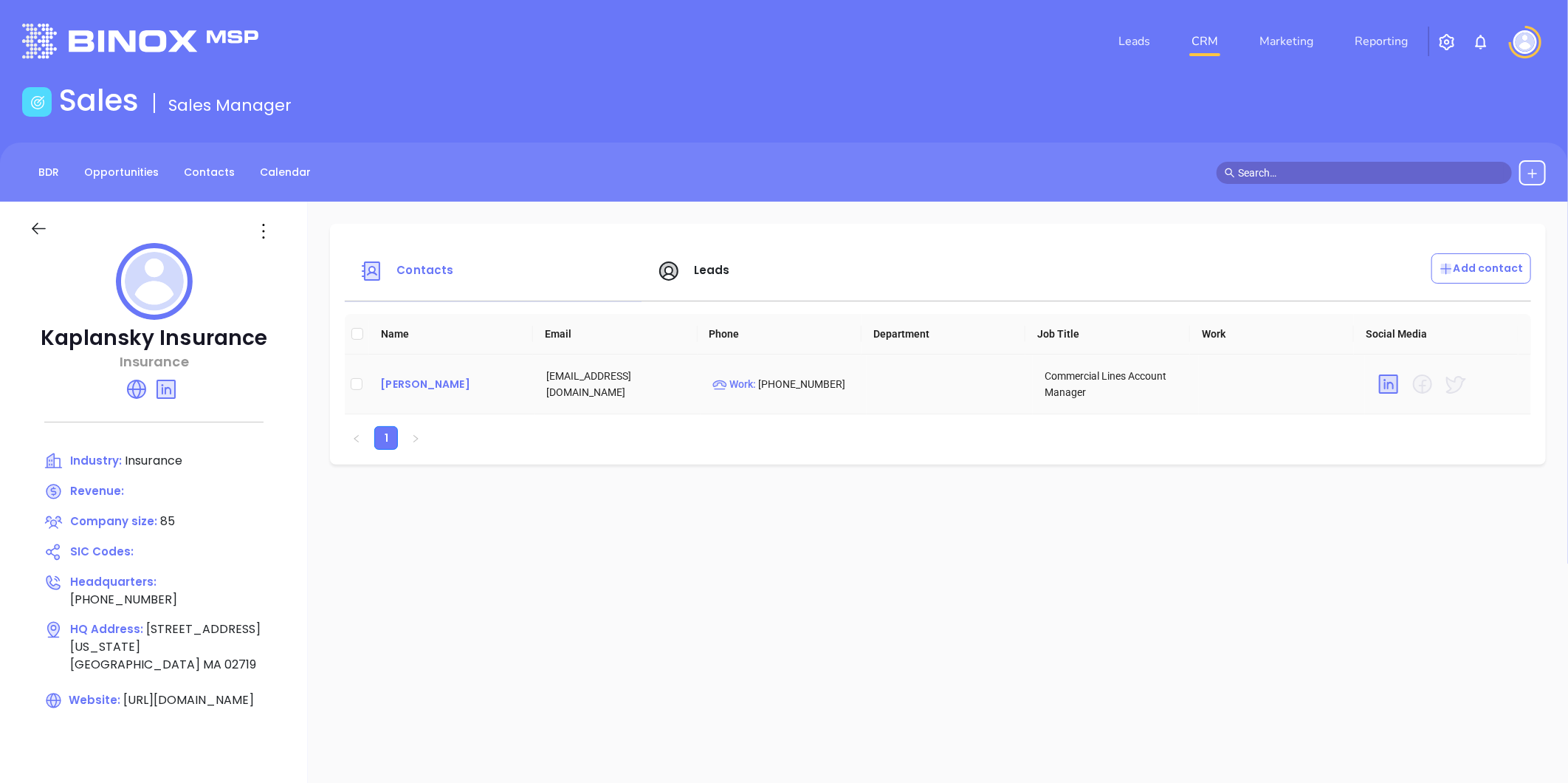
click at [434, 389] on div "Rick Rosenfeld" at bounding box center [452, 384] width 143 height 18
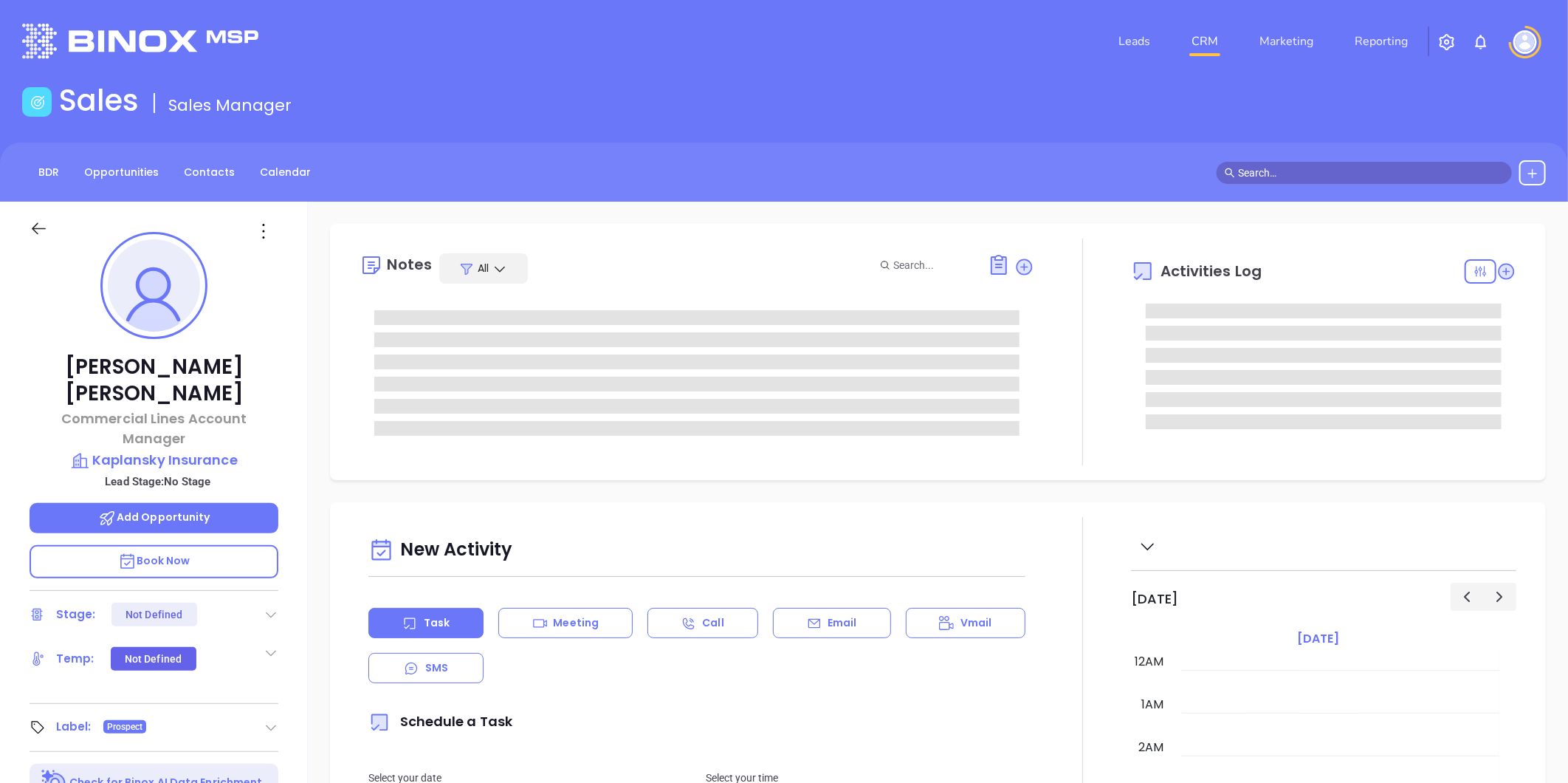
type input "[DATE]"
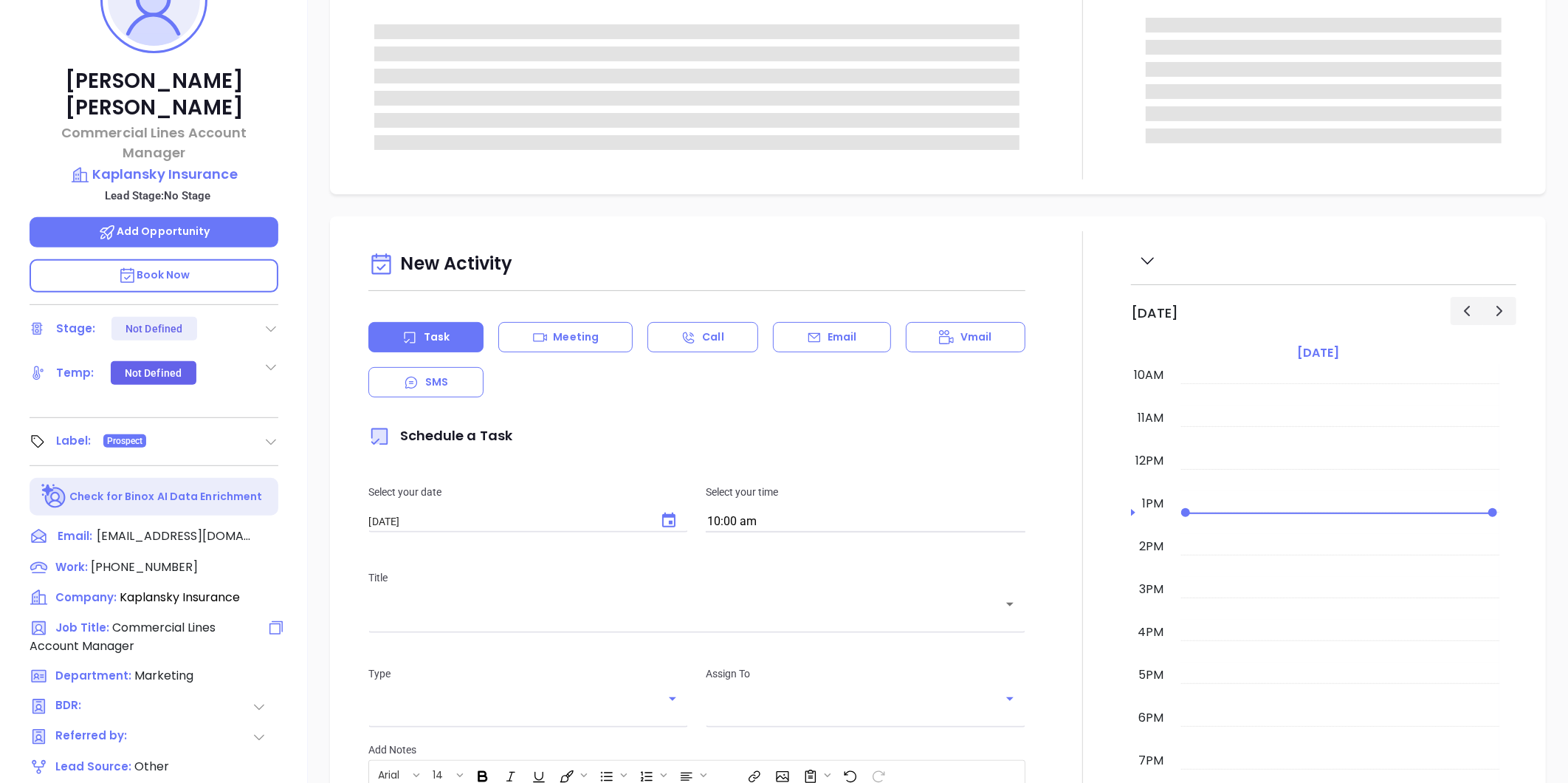
scroll to position [410, 0]
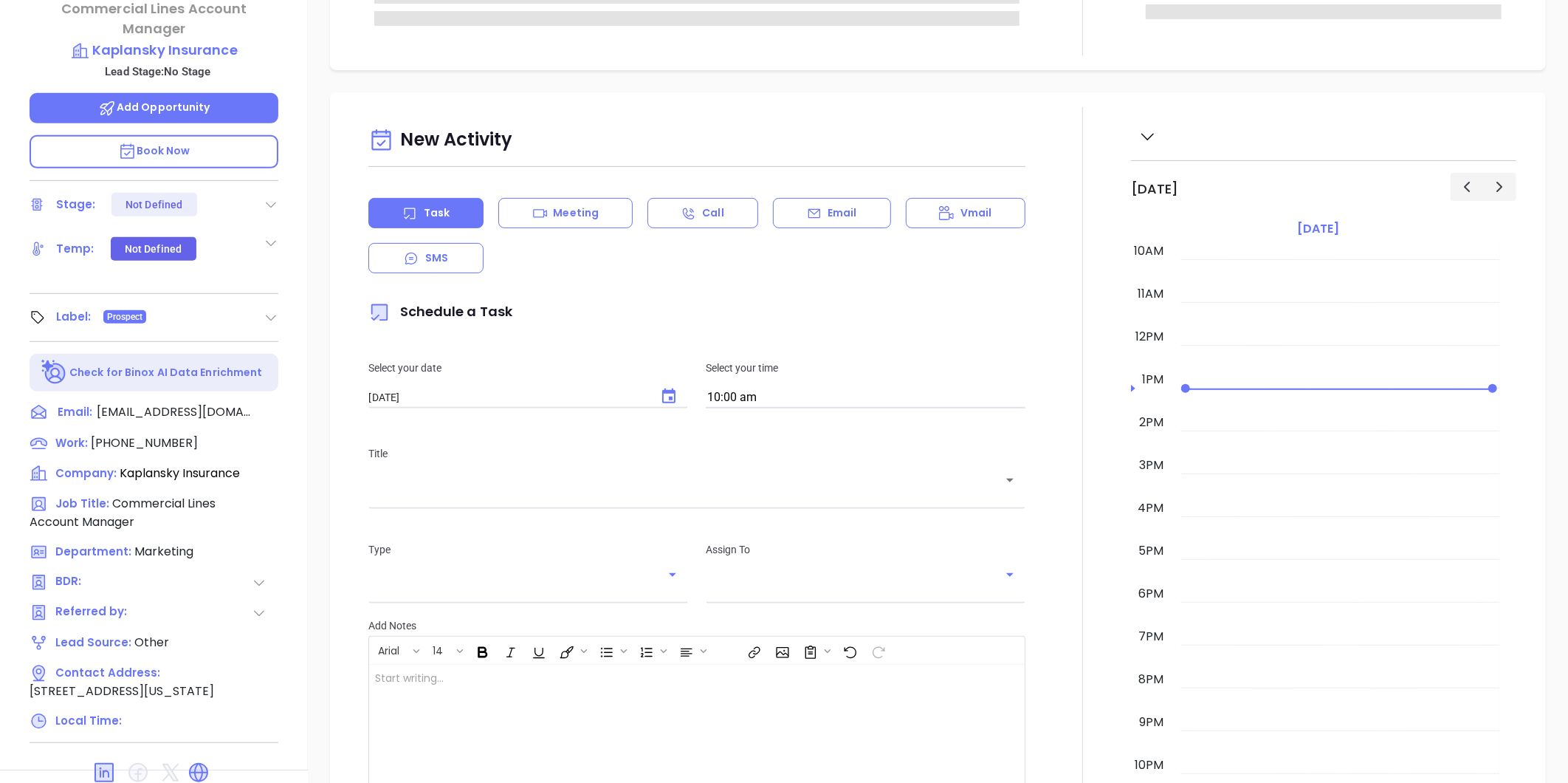
type input "[PERSON_NAME]"
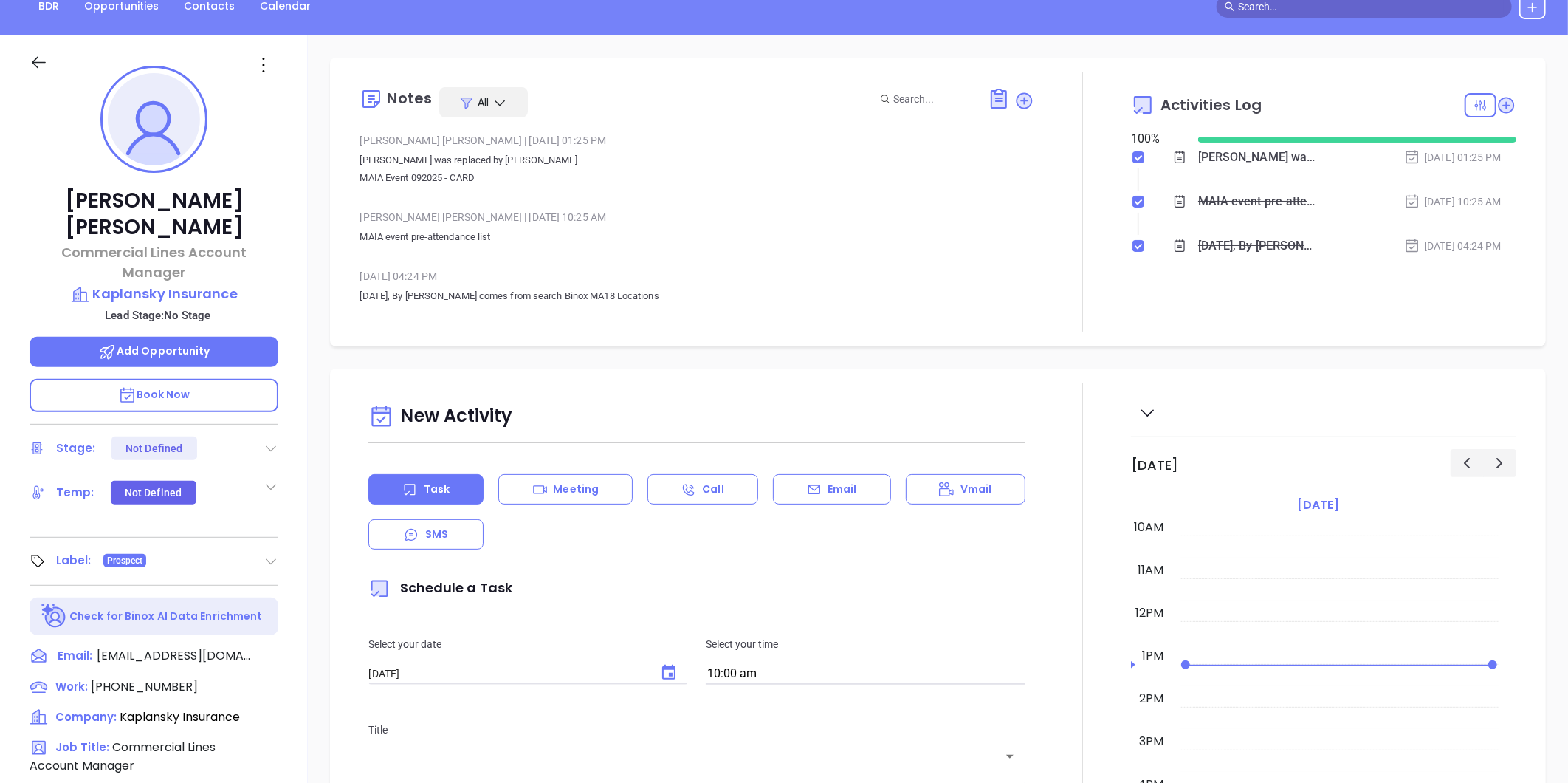
scroll to position [0, 0]
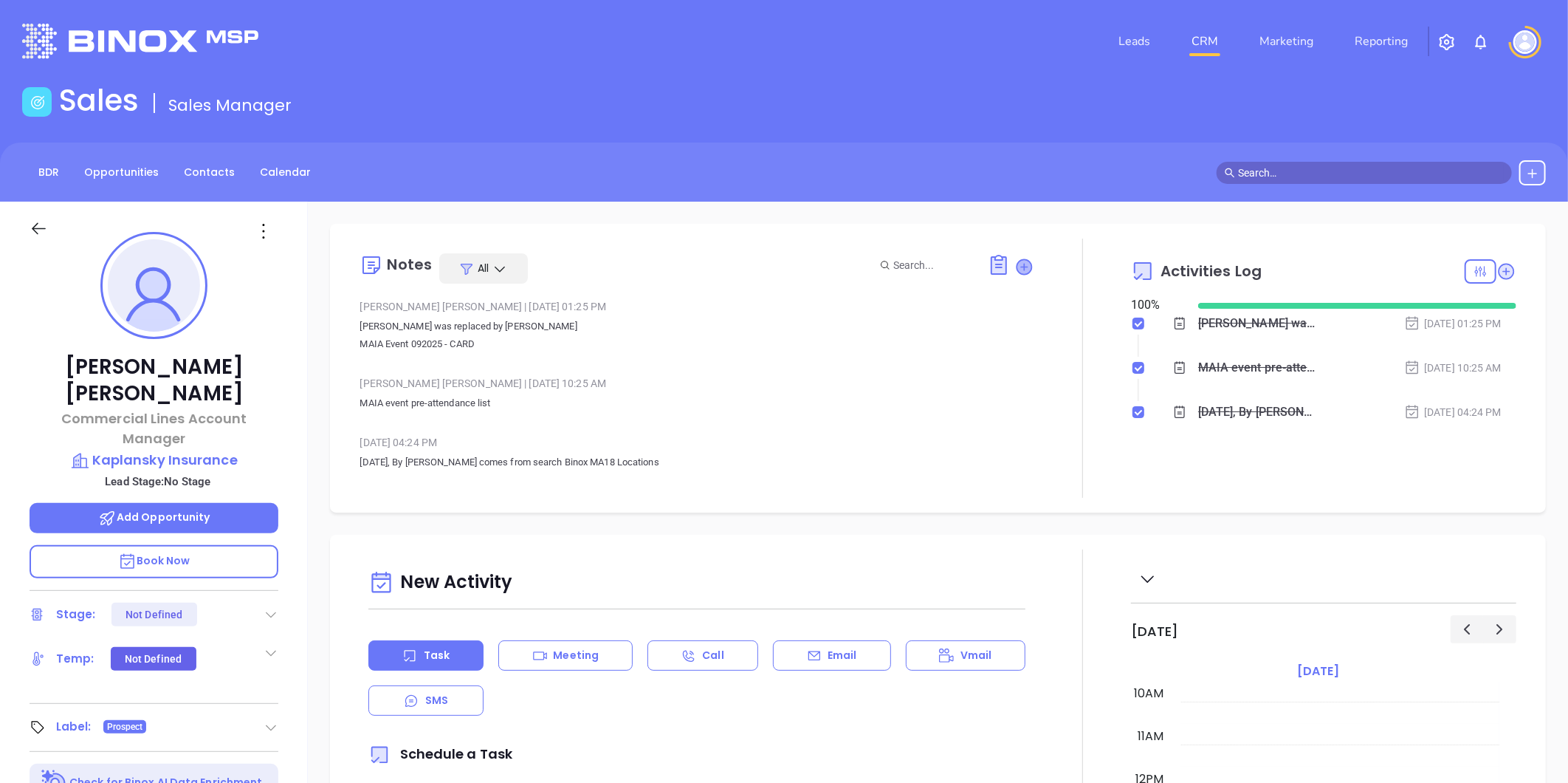
click at [1017, 267] on icon at bounding box center [1025, 266] width 15 height 15
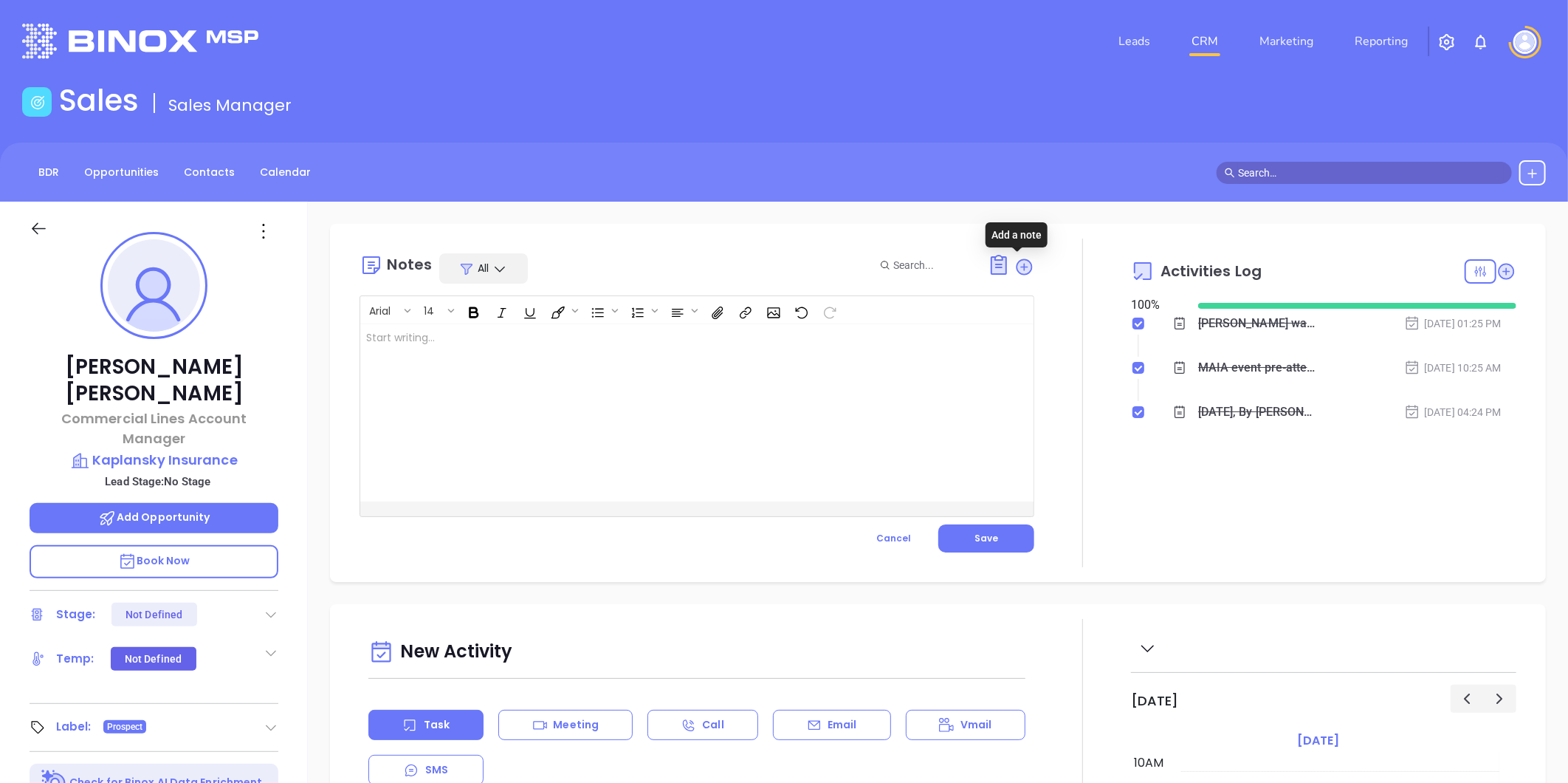
click at [659, 421] on div at bounding box center [673, 413] width 626 height 177
click at [34, 238] on div at bounding box center [54, 236] width 67 height 35
click at [34, 233] on icon at bounding box center [38, 228] width 19 height 19
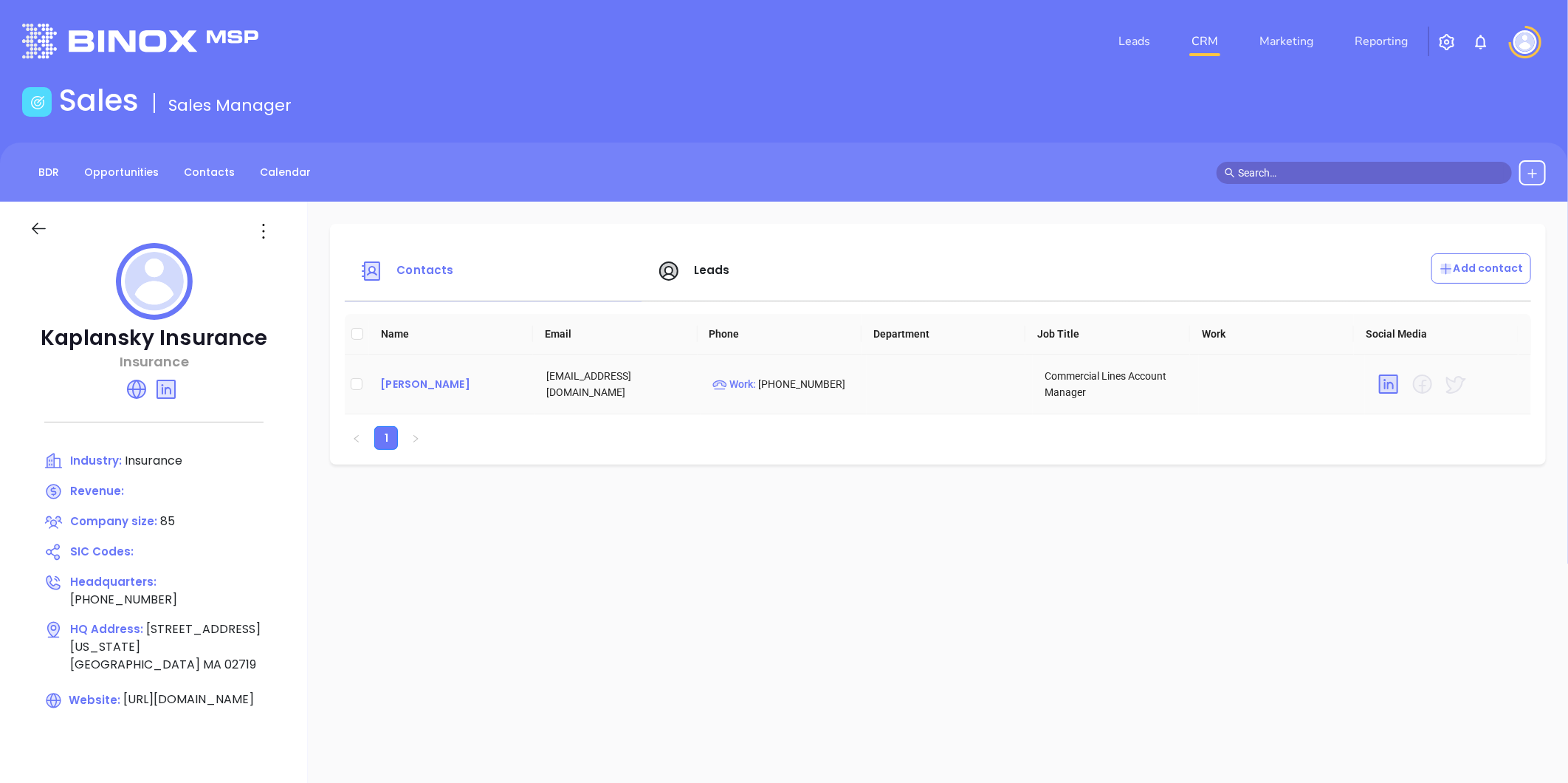
click at [432, 384] on div "Rick Rosenfeld" at bounding box center [452, 384] width 143 height 18
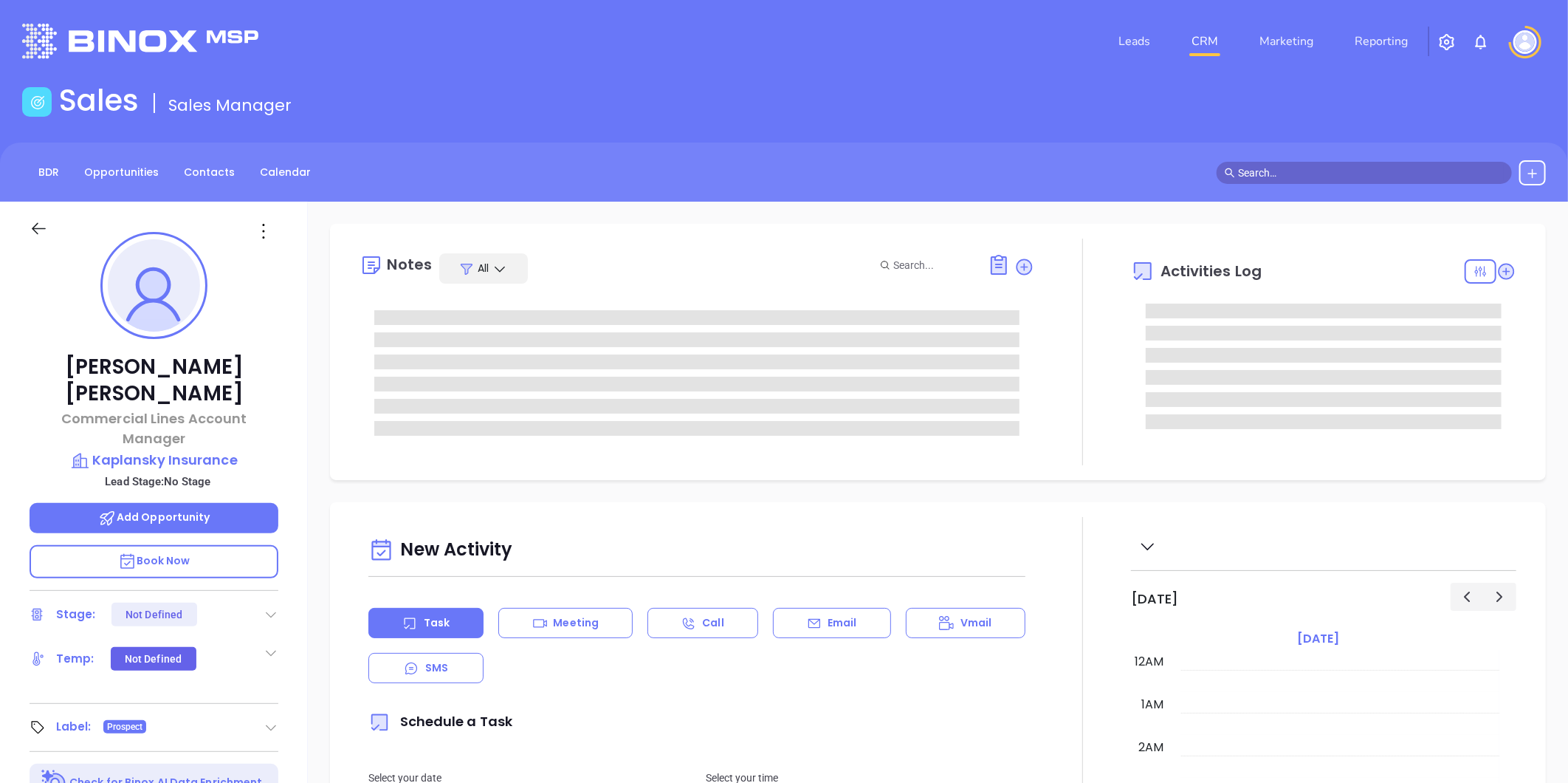
scroll to position [429, 0]
type input "[PERSON_NAME]"
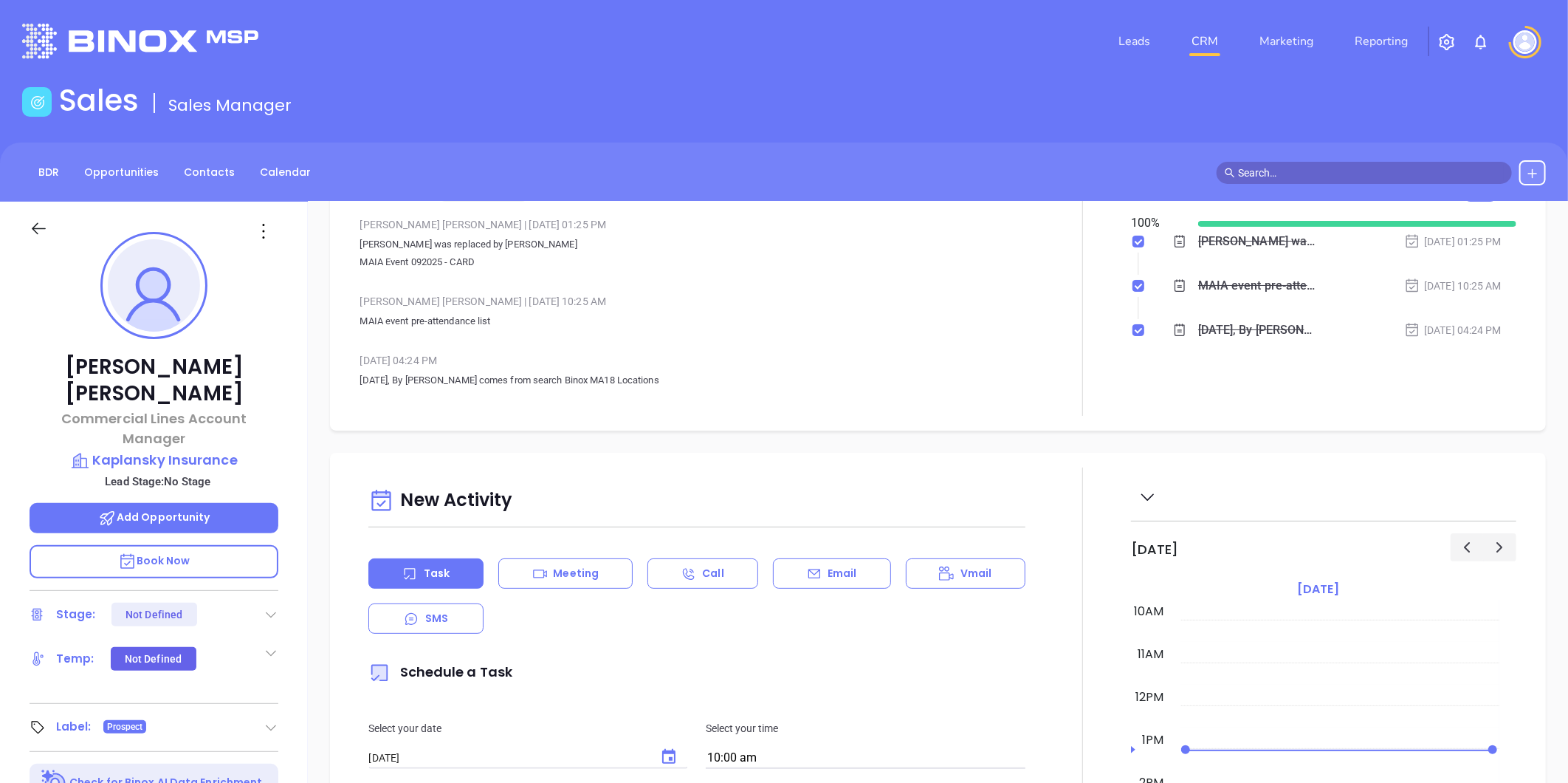
scroll to position [0, 0]
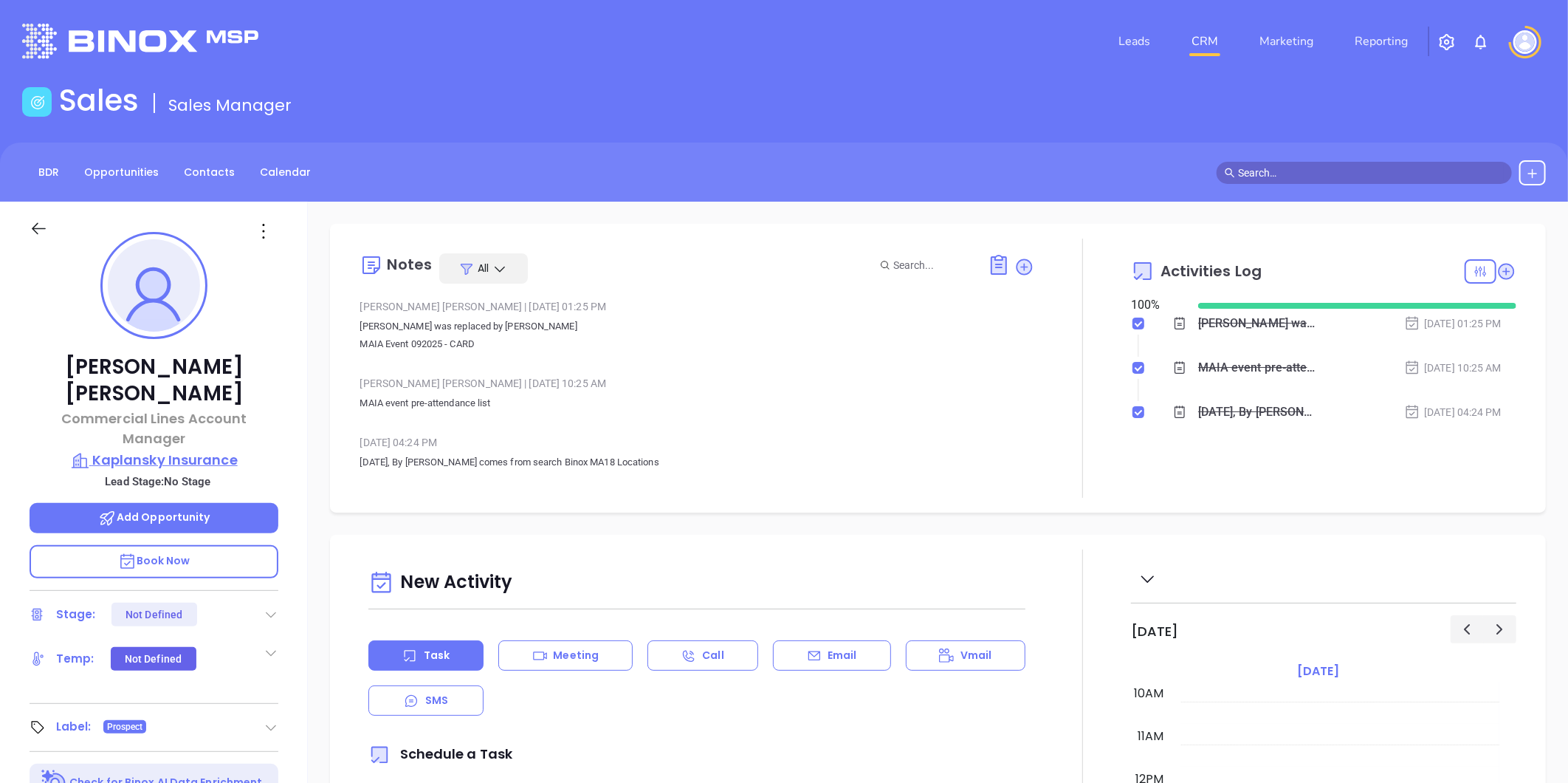
click at [173, 450] on p "Kaplansky Insurance" at bounding box center [153, 459] width 249 height 20
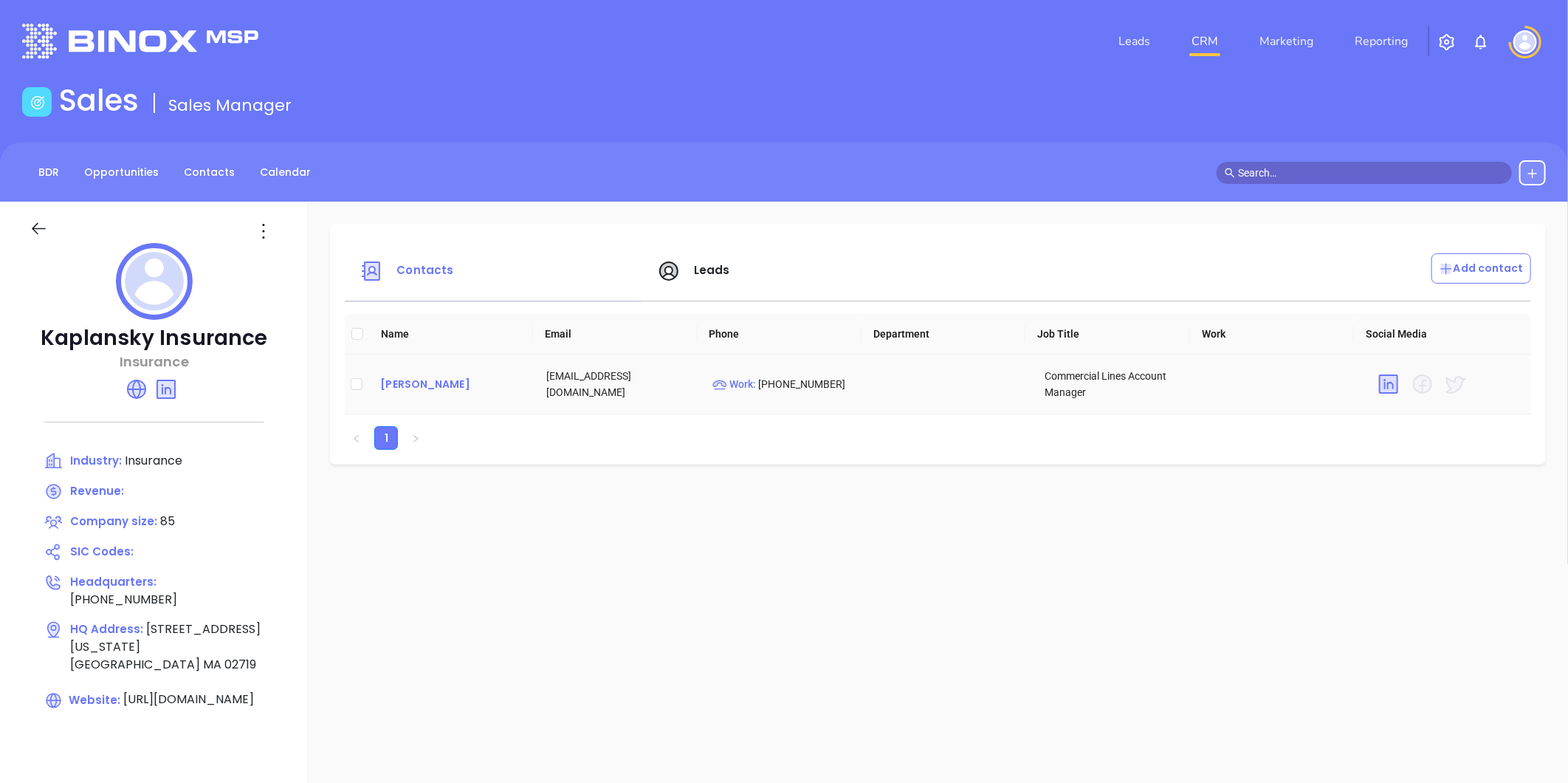
click at [381, 385] on div "Rick Rosenfeld" at bounding box center [452, 384] width 143 height 18
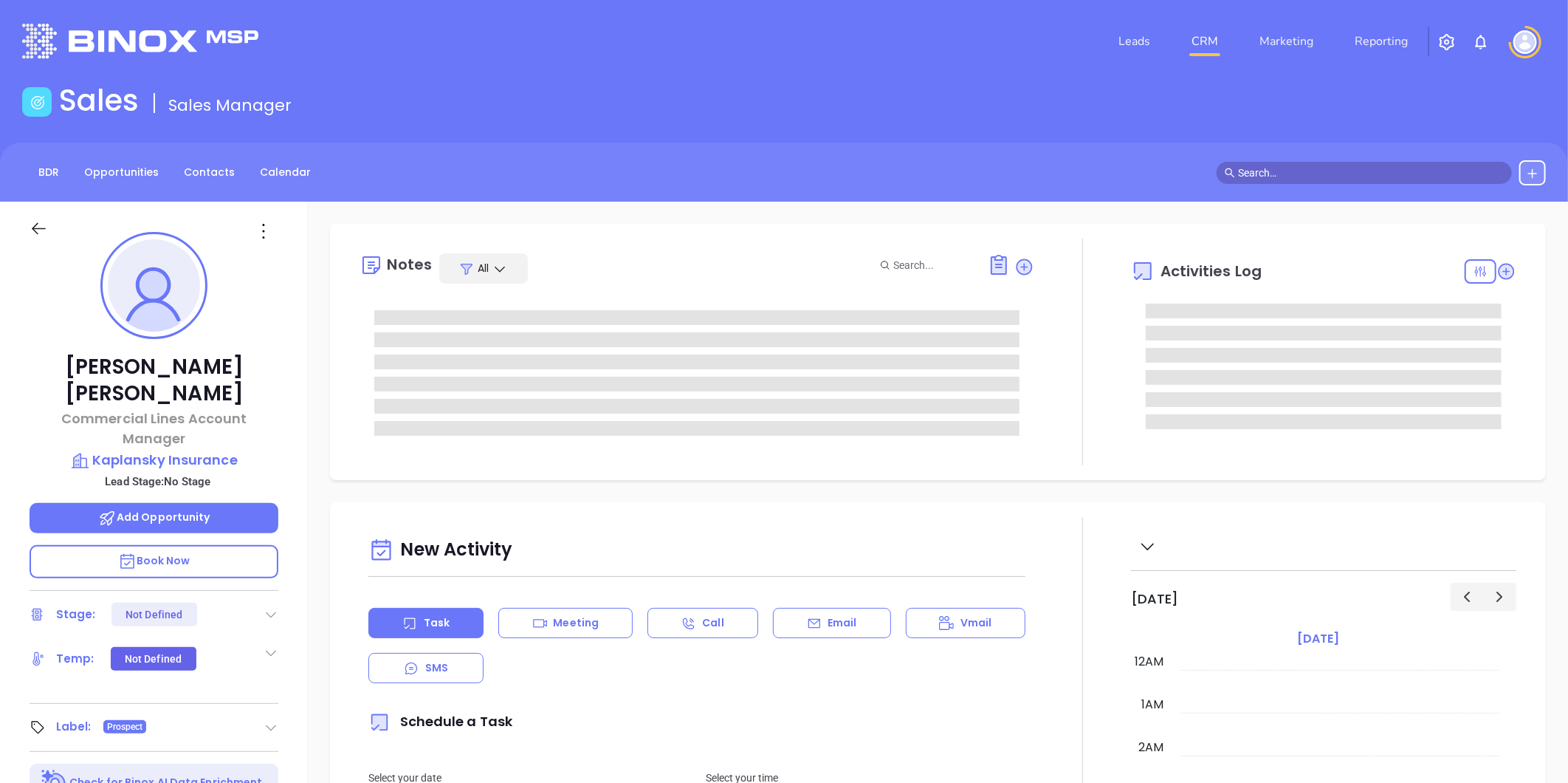
scroll to position [429, 0]
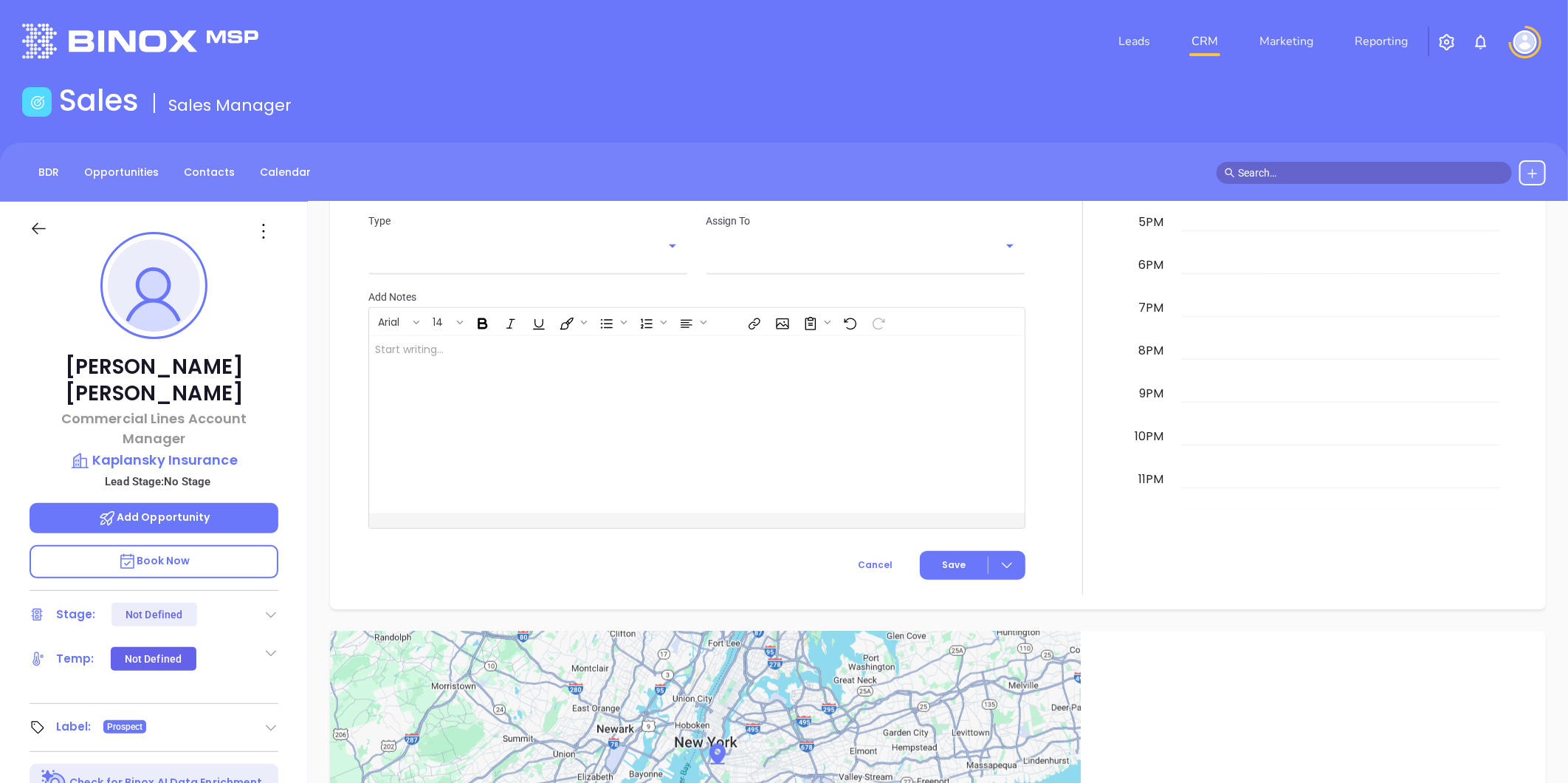
type input "[PERSON_NAME]"
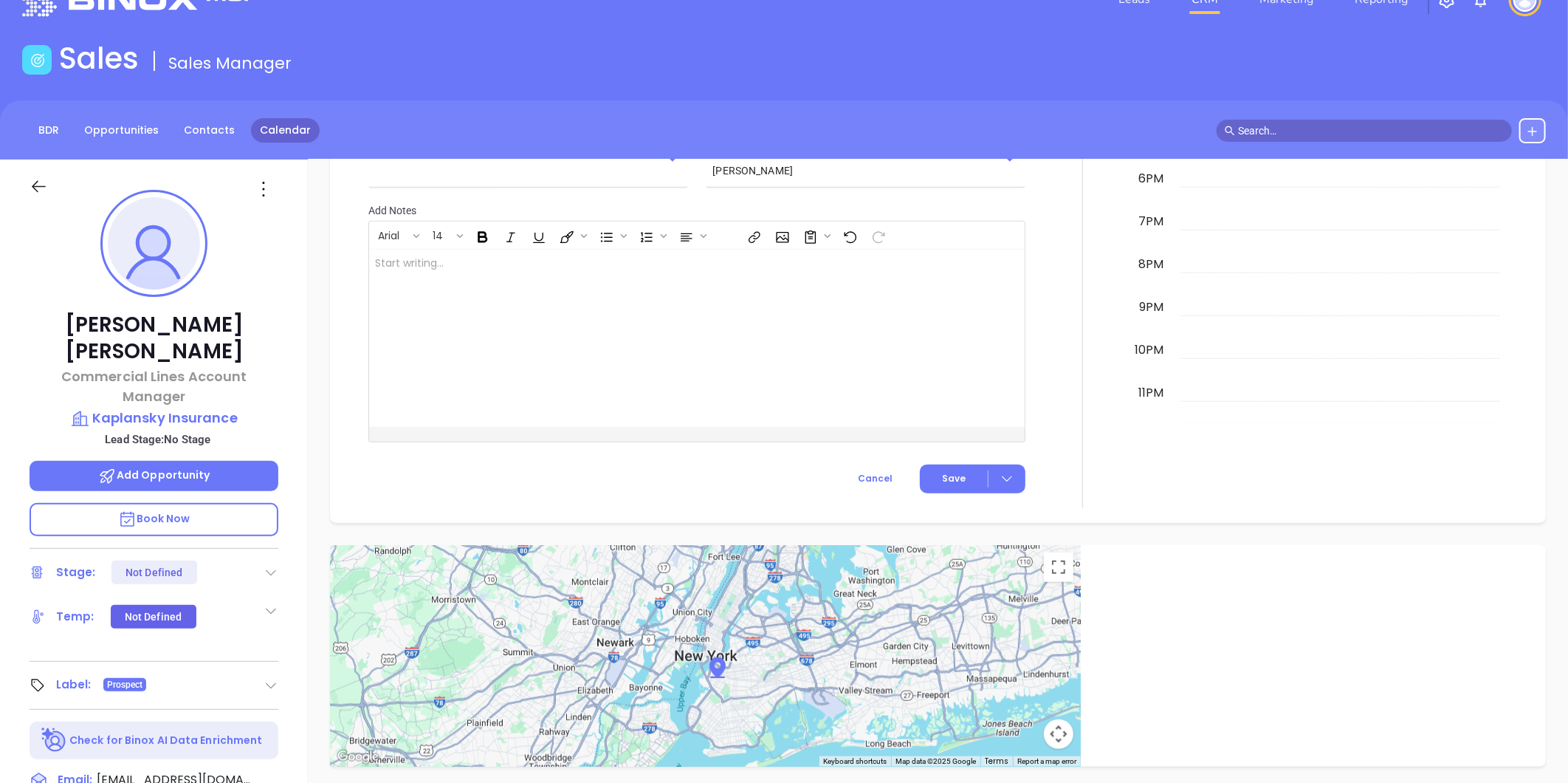
scroll to position [847, 0]
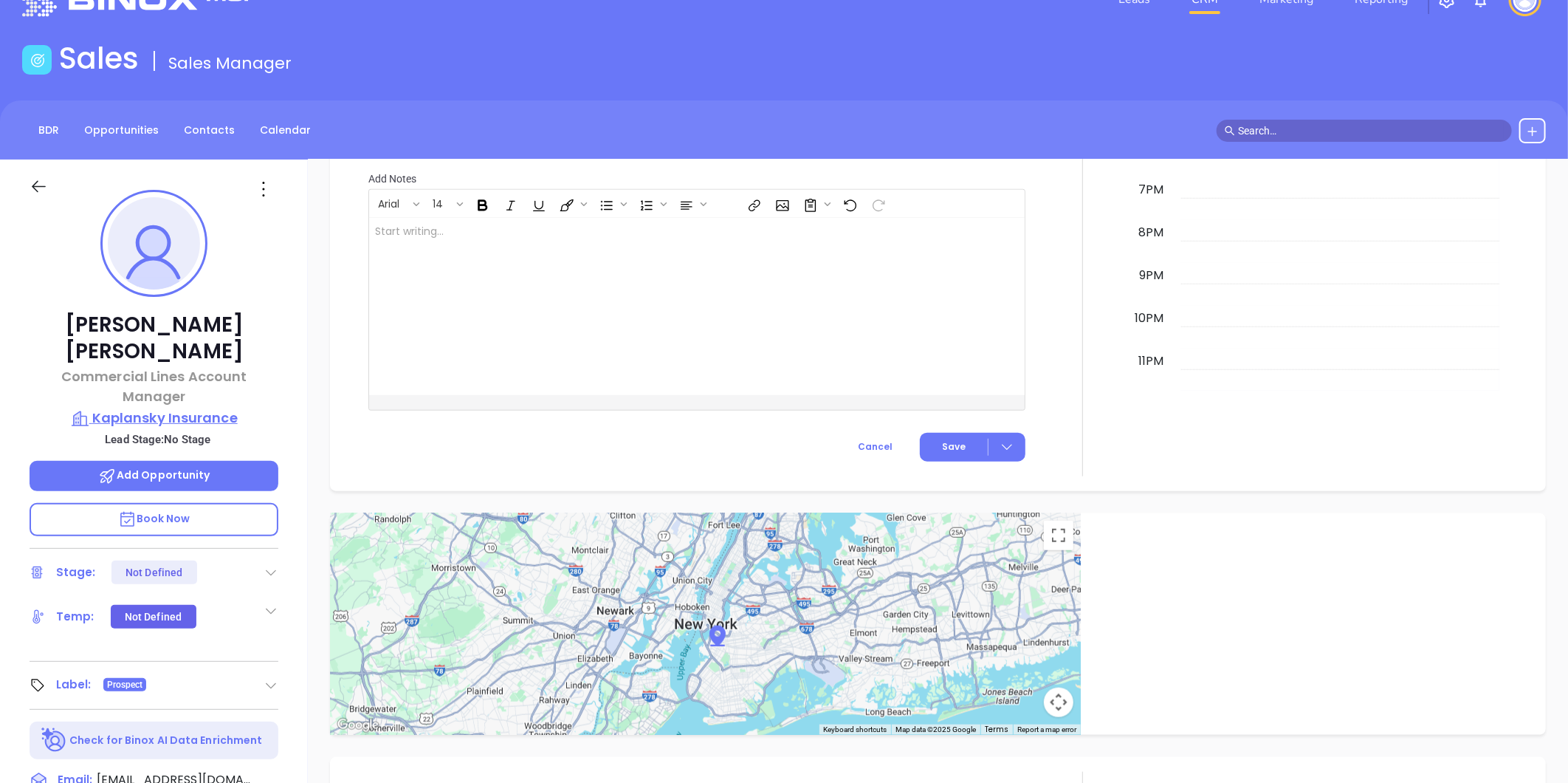
click at [155, 407] on p "Kaplansky Insurance" at bounding box center [153, 417] width 249 height 20
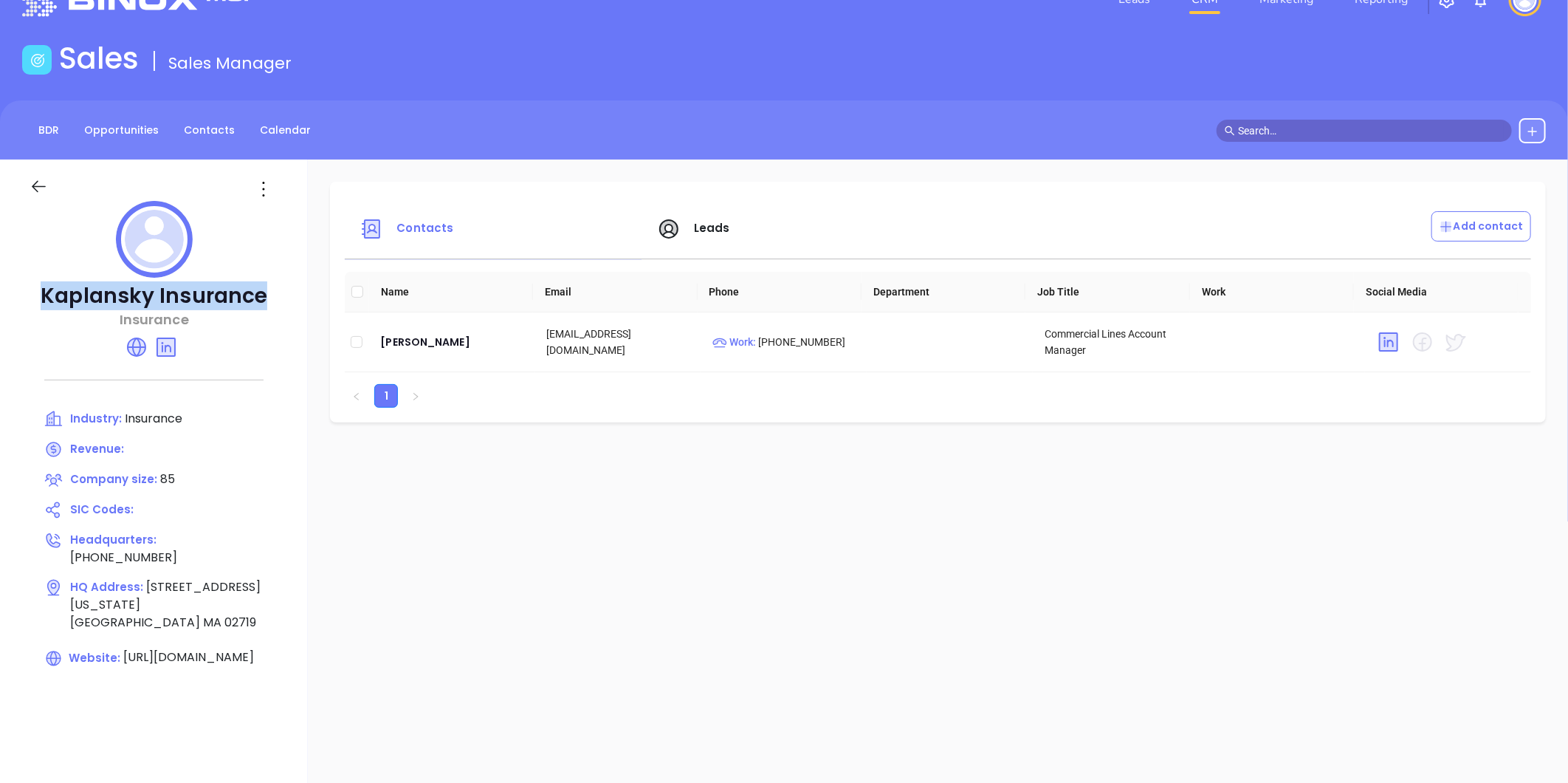
drag, startPoint x: 46, startPoint y: 299, endPoint x: 266, endPoint y: 301, distance: 220.0
click at [266, 301] on p "Kaplansky Insurance" at bounding box center [153, 296] width 249 height 27
copy p "Kaplansky Insurance"
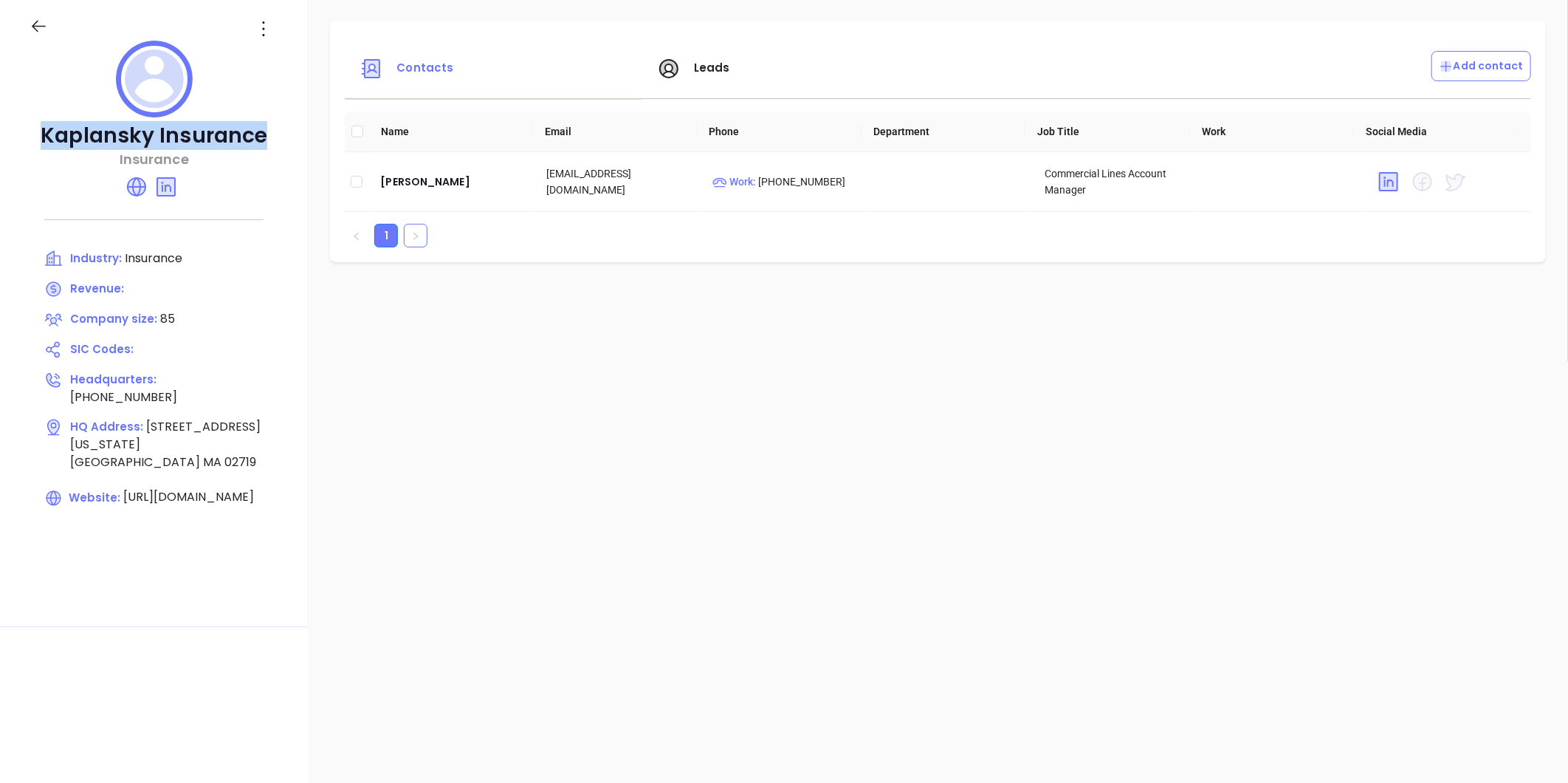
scroll to position [207, 0]
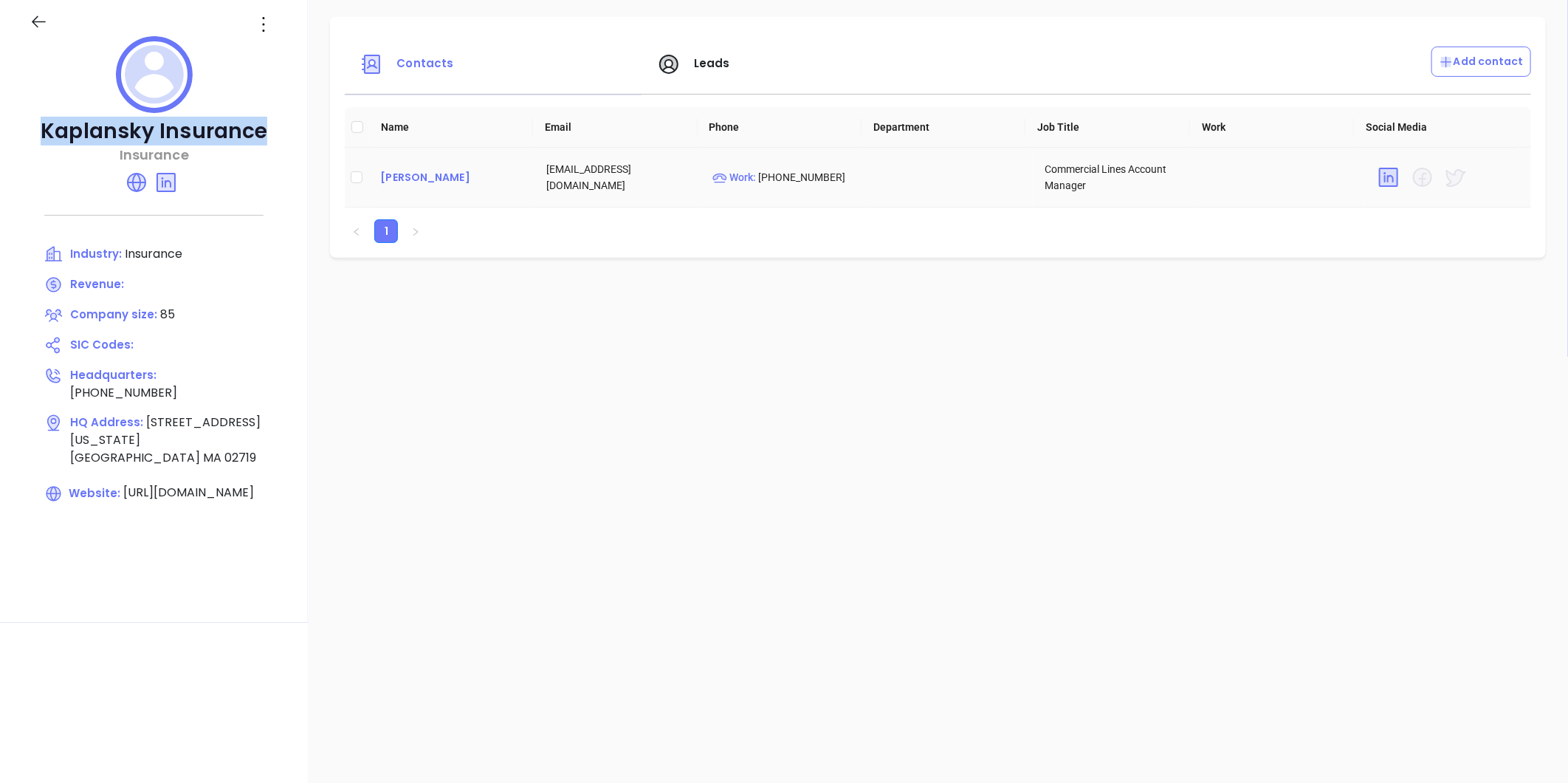
click at [412, 170] on div "Rick Rosenfeld" at bounding box center [452, 178] width 143 height 18
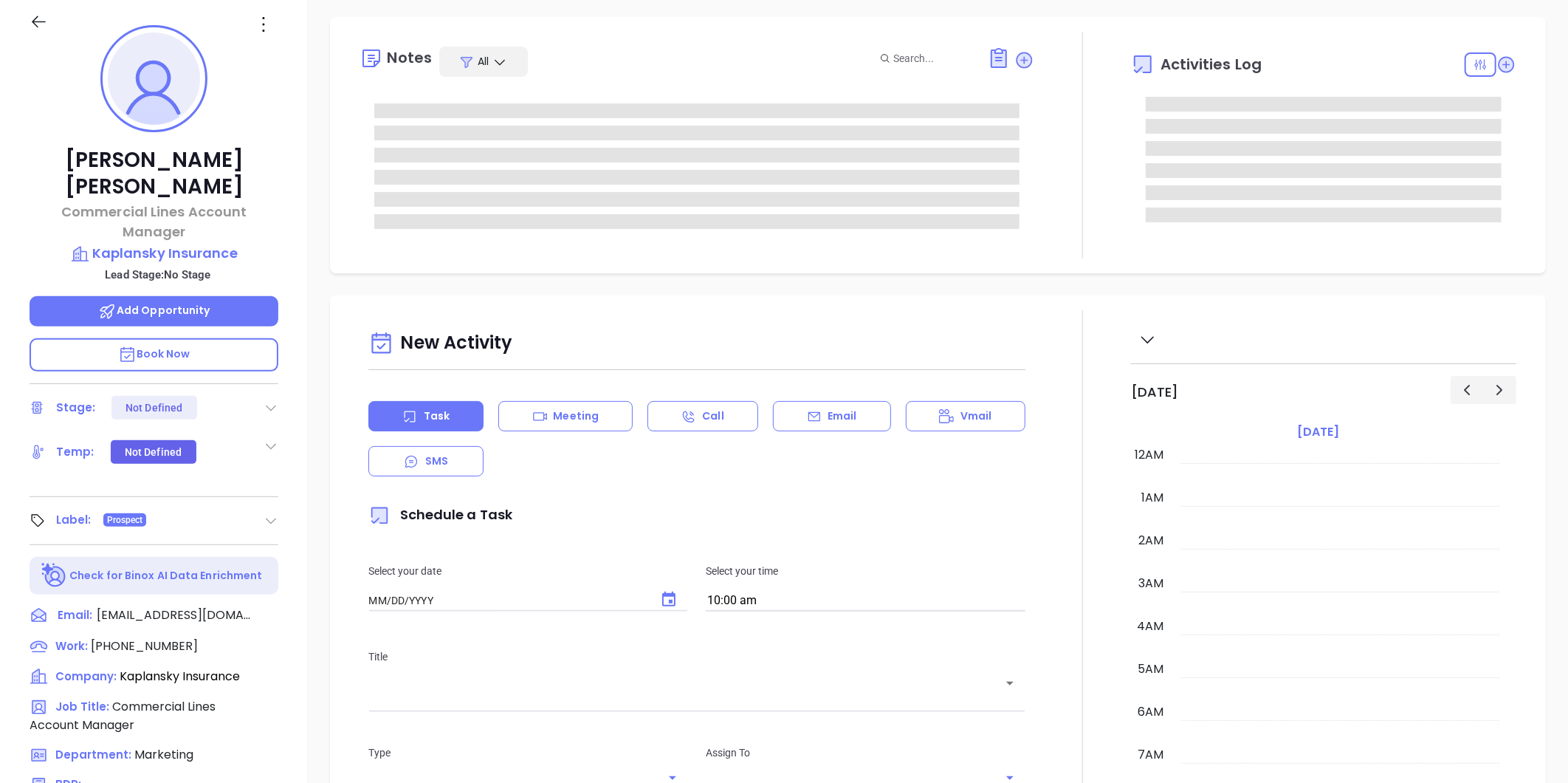
type input "[DATE]"
type input "[PERSON_NAME]"
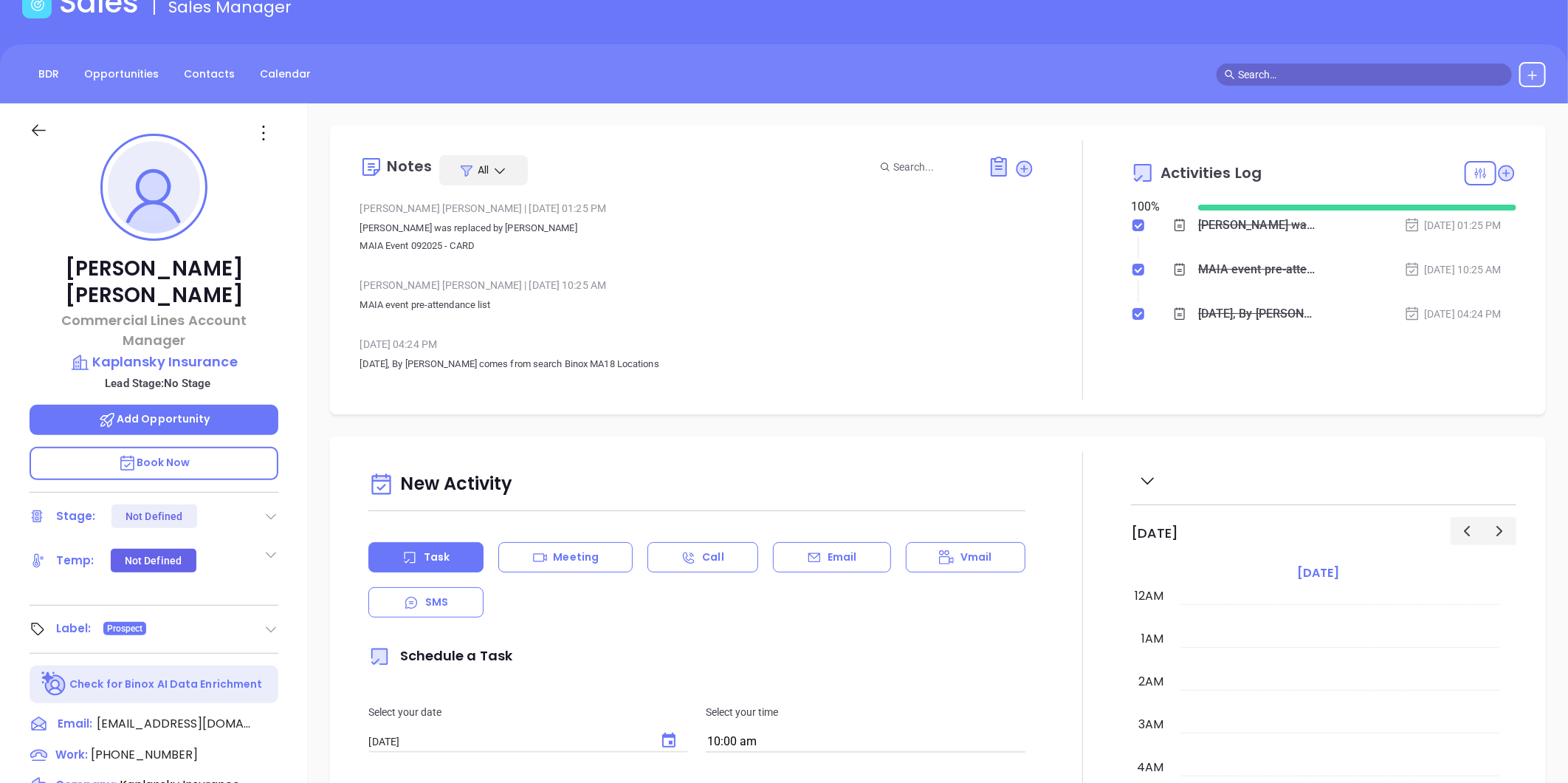
scroll to position [0, 0]
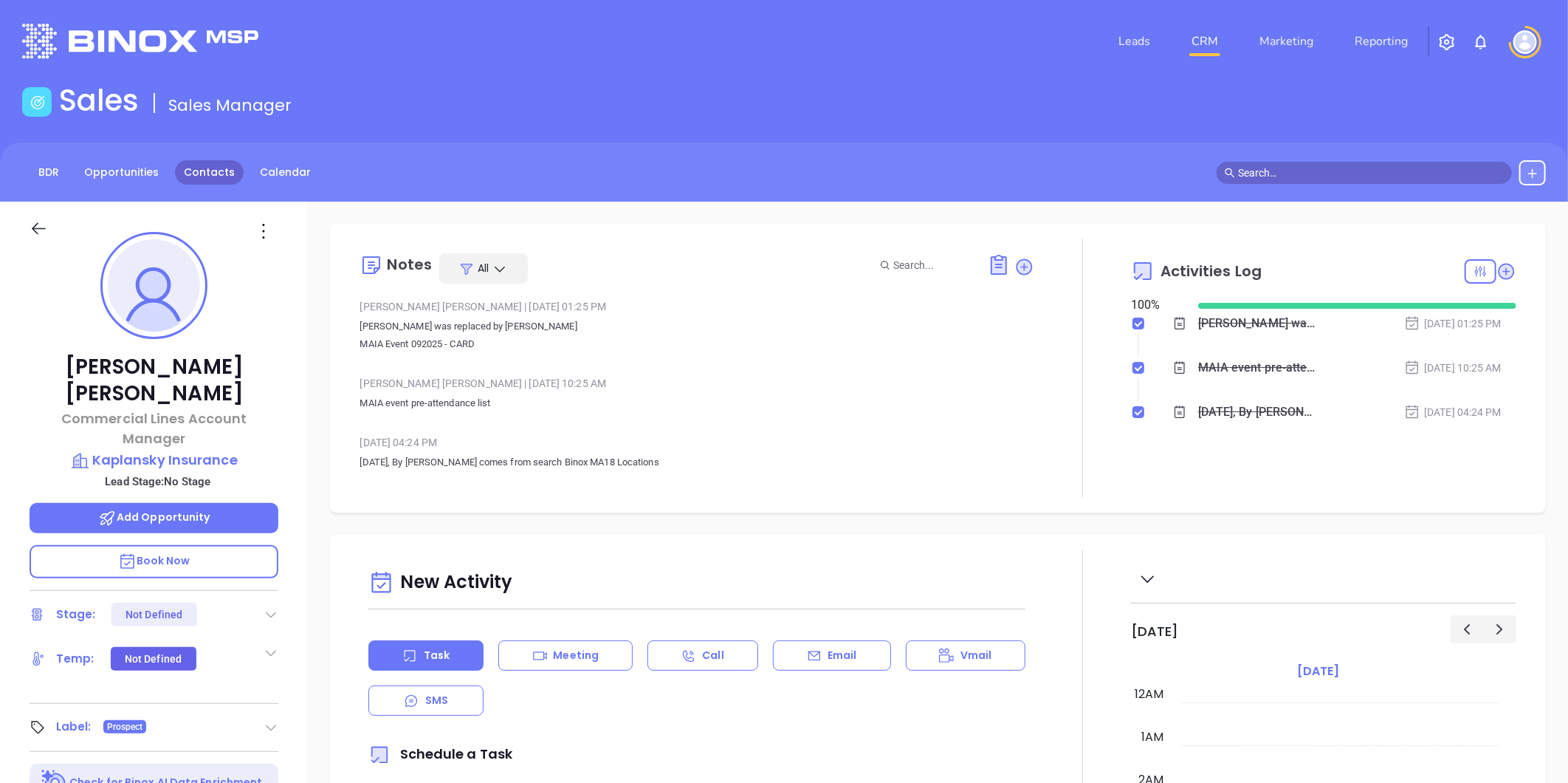
click at [196, 174] on link "Contacts" at bounding box center [209, 173] width 69 height 24
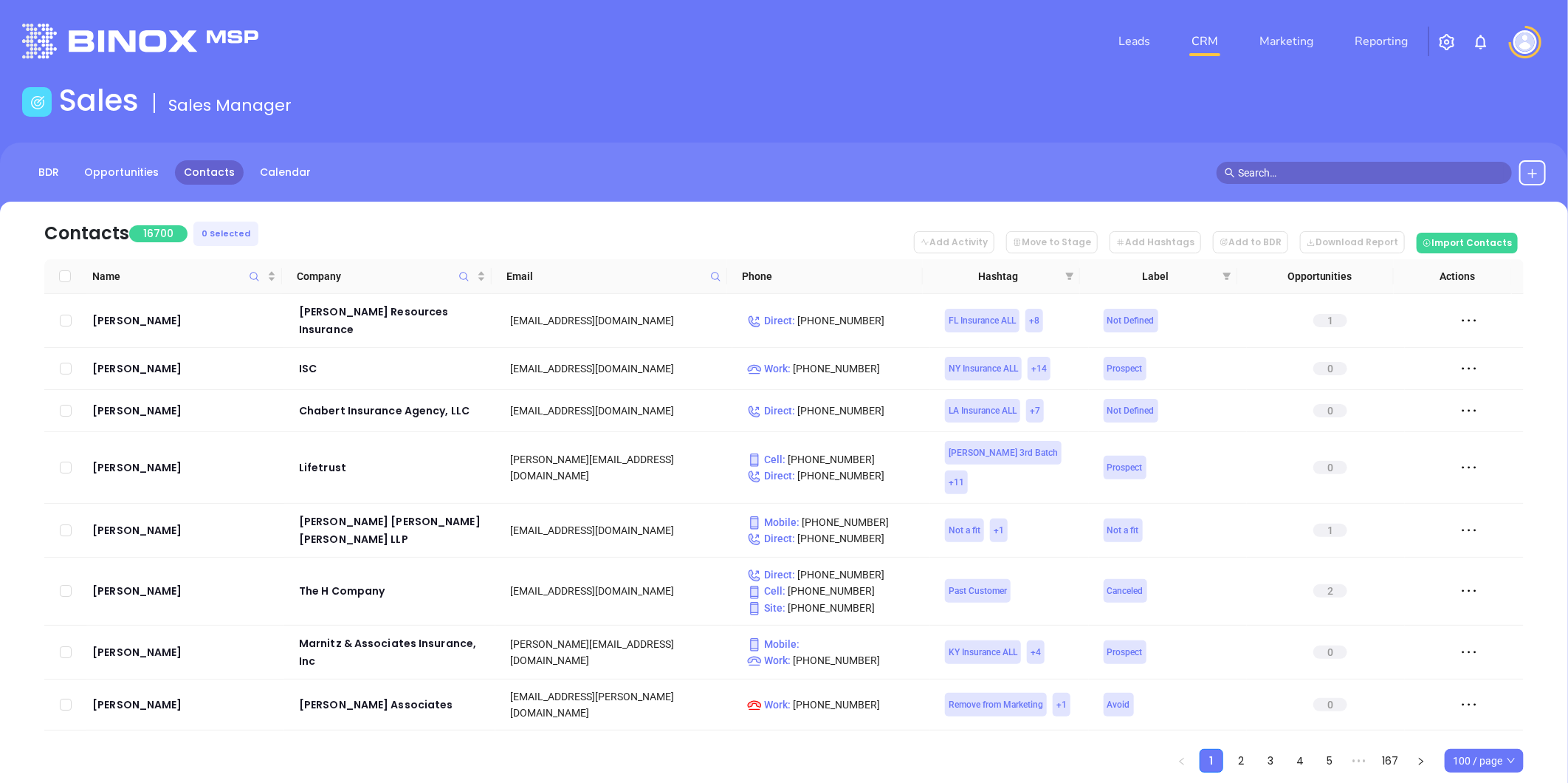
click at [716, 277] on icon at bounding box center [716, 277] width 11 height 11
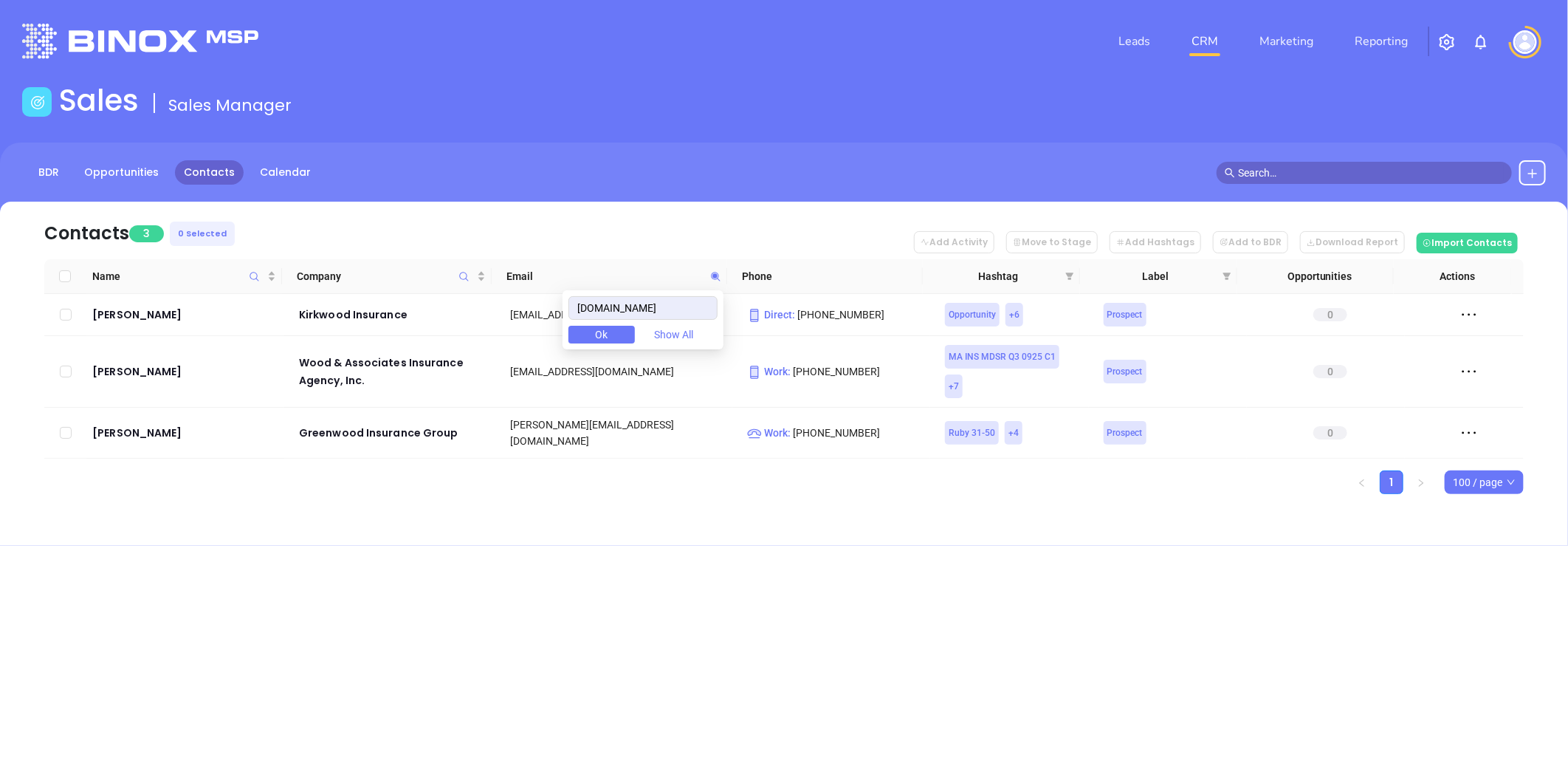
type input "woodinsurance.net"
click at [124, 363] on div "Rick Wood" at bounding box center [185, 372] width 186 height 18
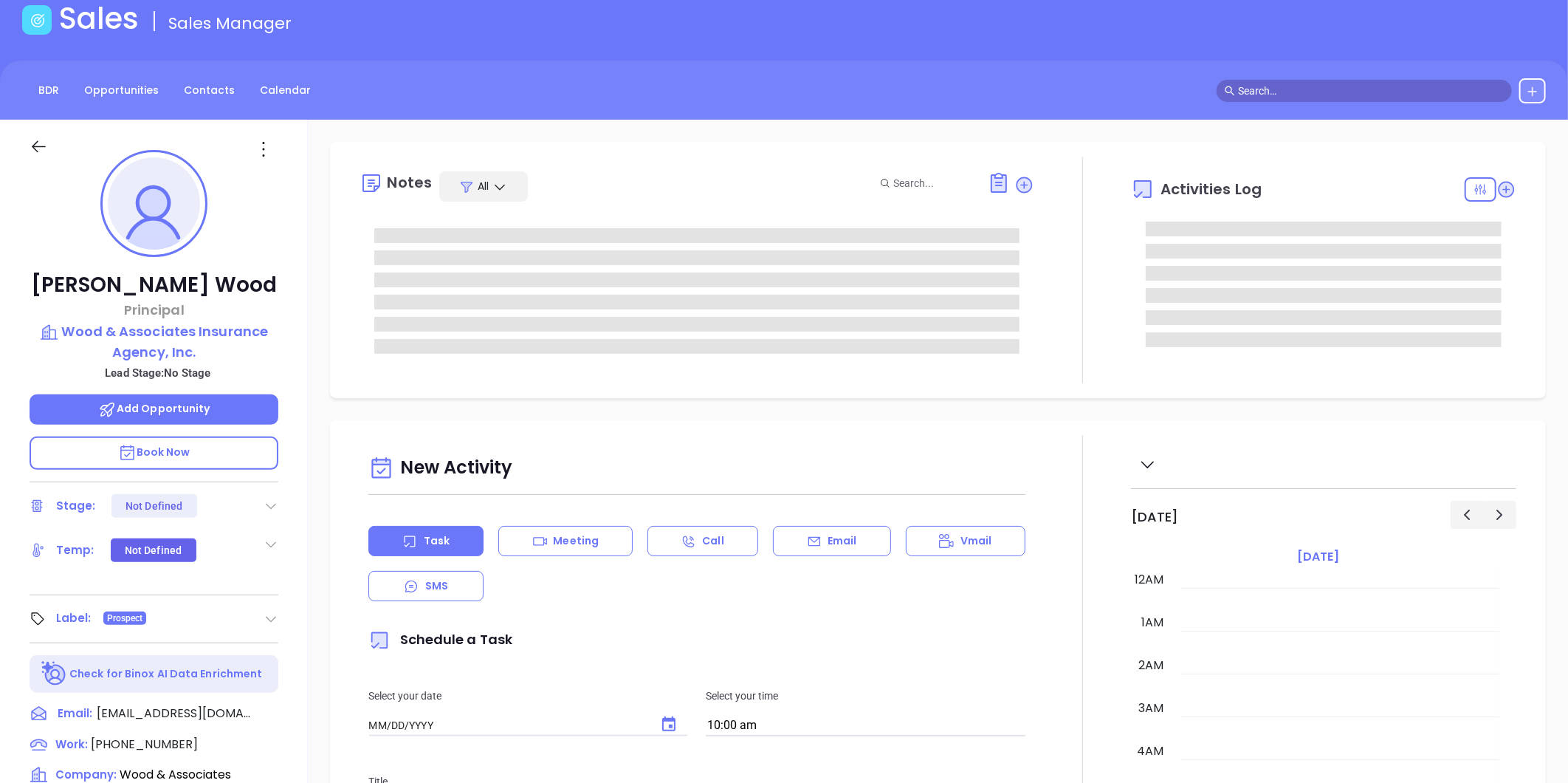
type input "[DATE]"
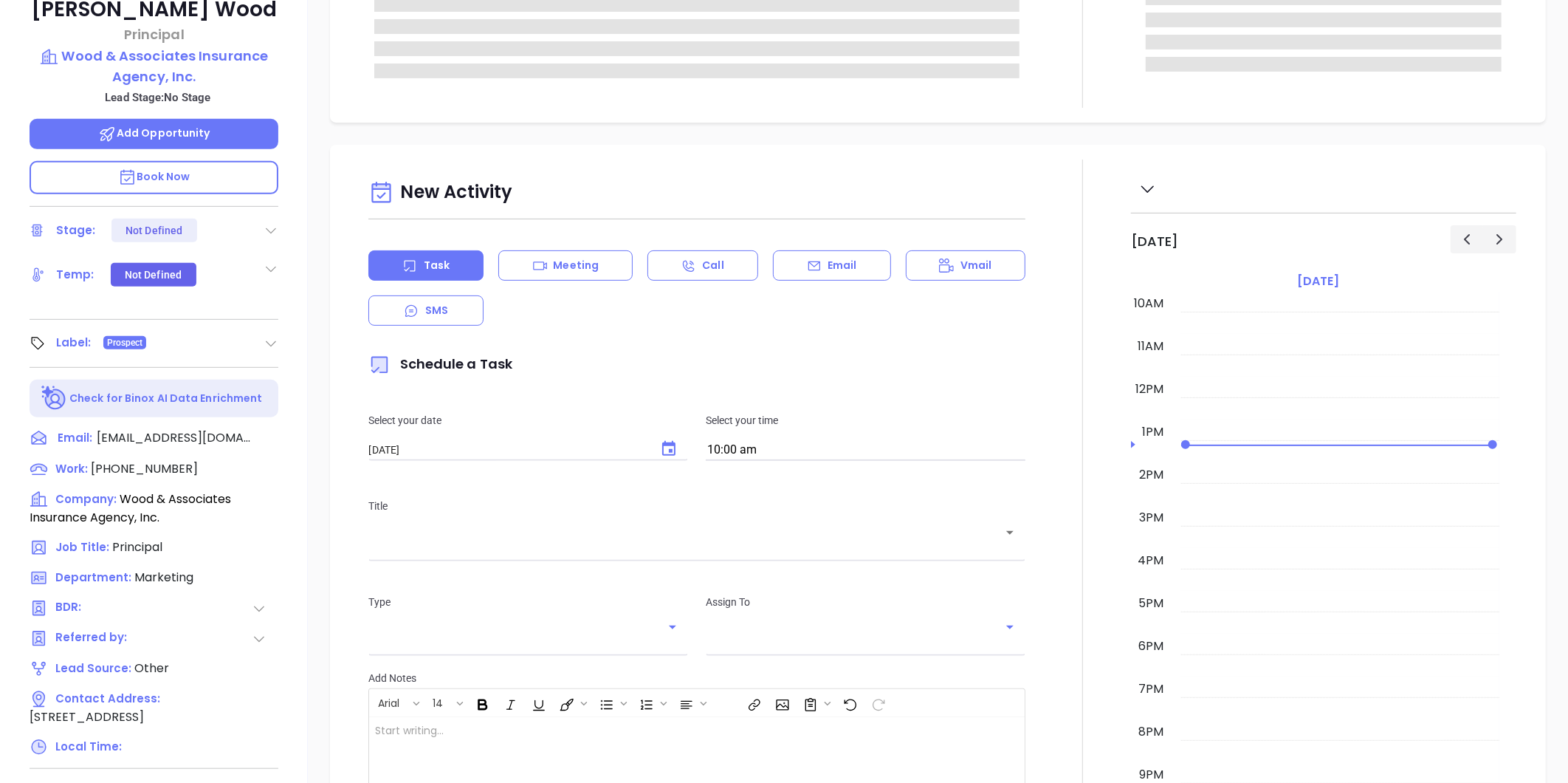
scroll to position [453, 0]
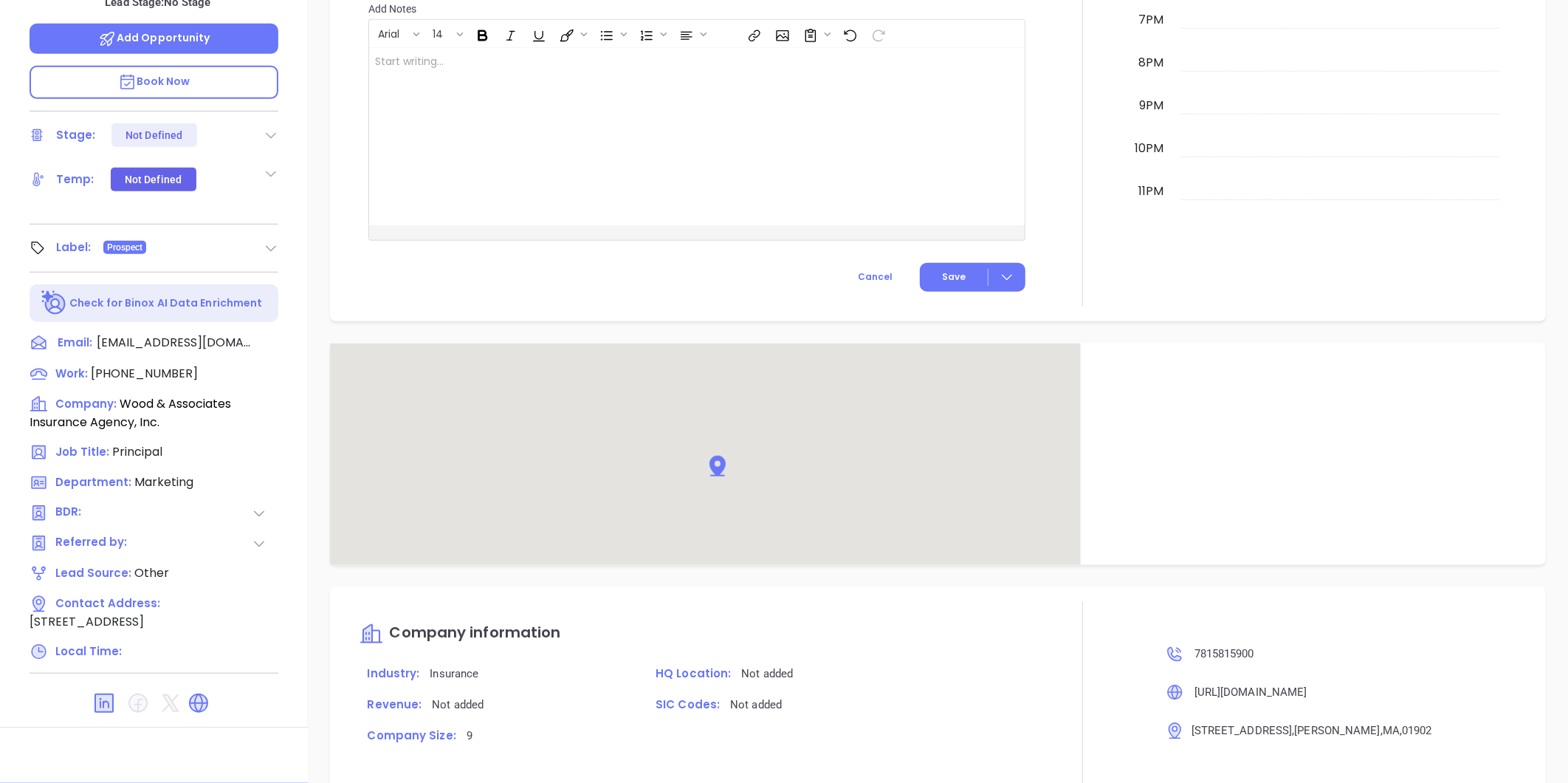
type input "[PERSON_NAME]"
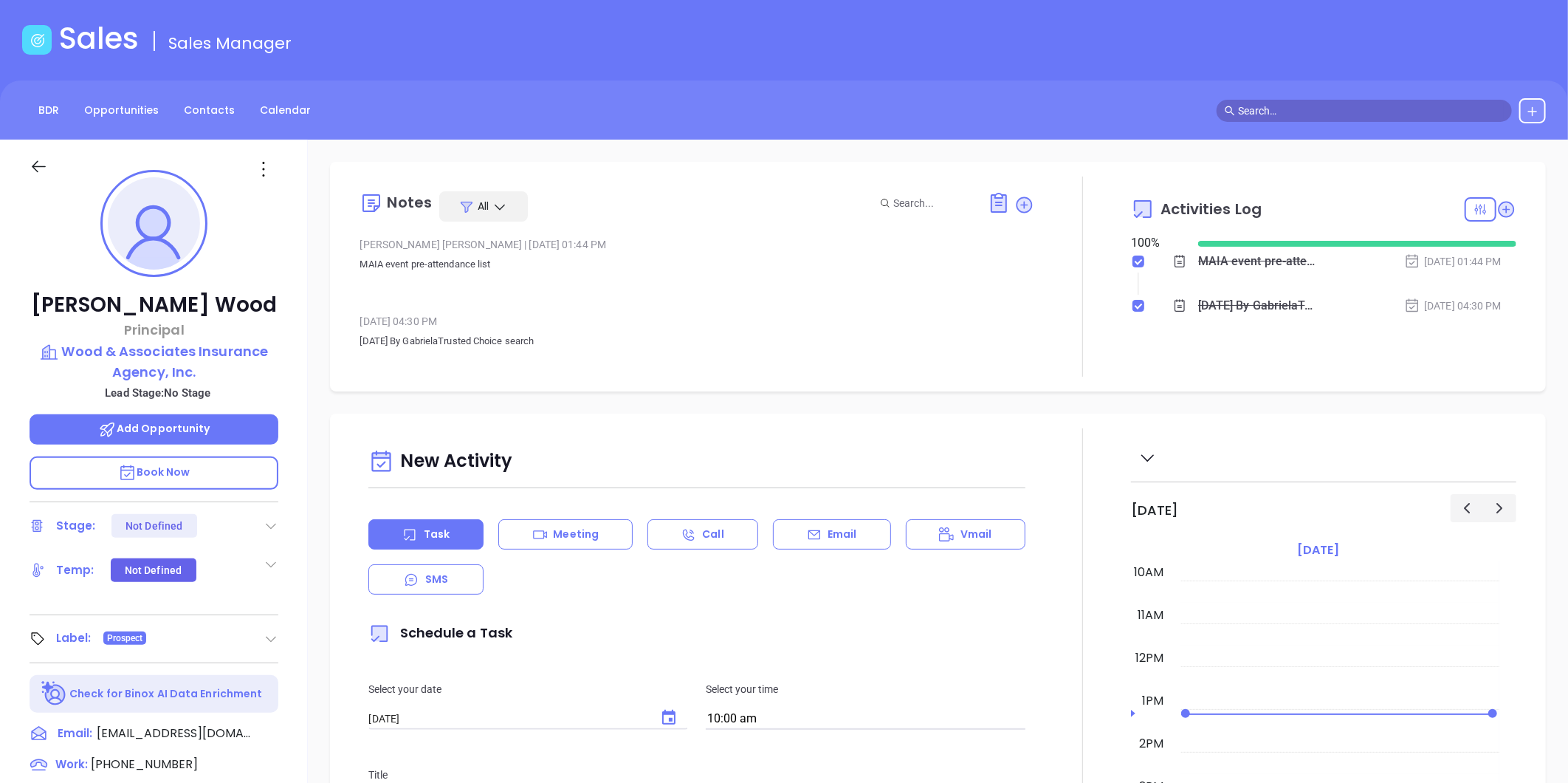
scroll to position [0, 0]
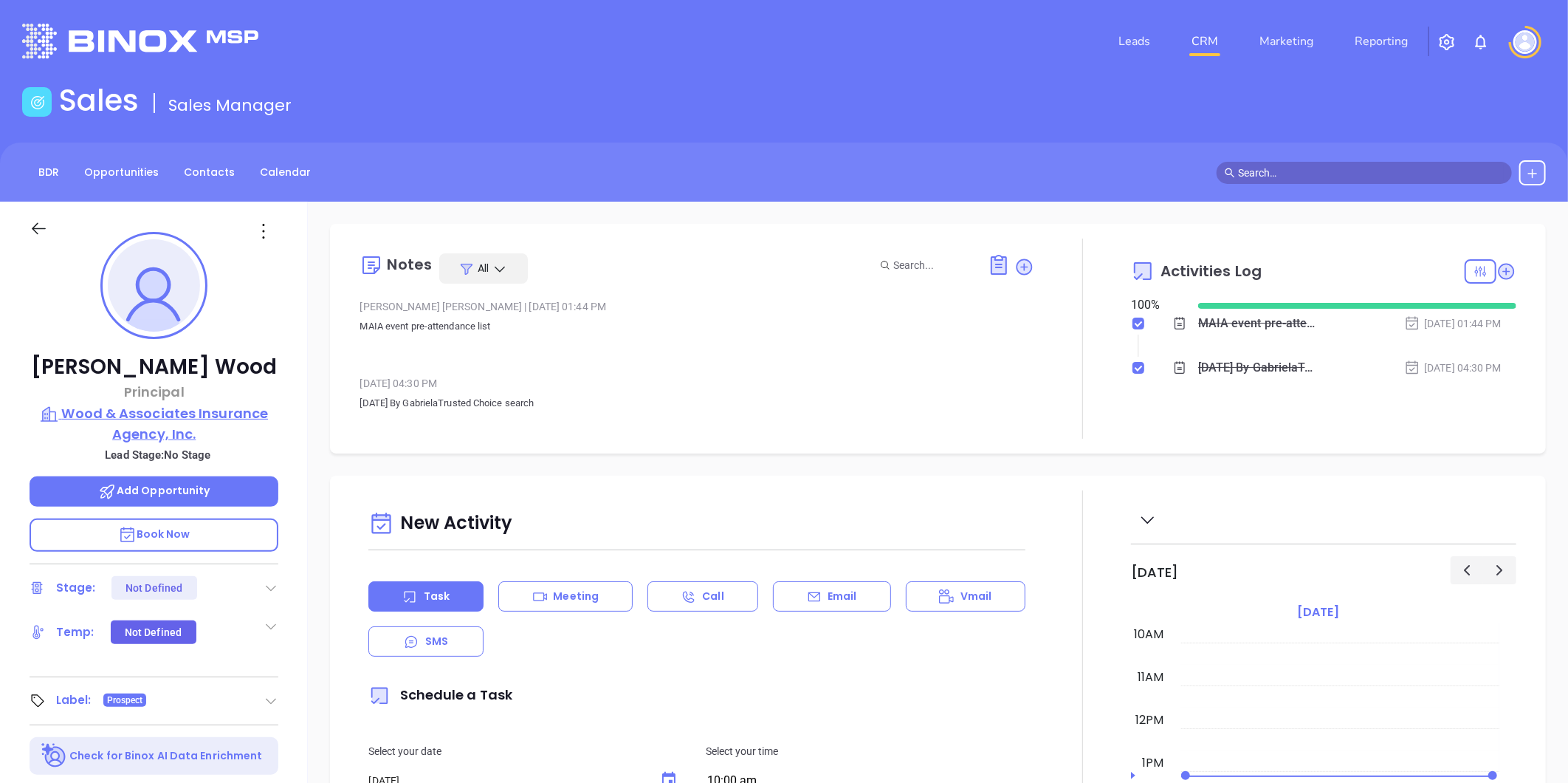
click at [150, 424] on p "Wood & Associates Insurance Agency, Inc." at bounding box center [153, 424] width 249 height 41
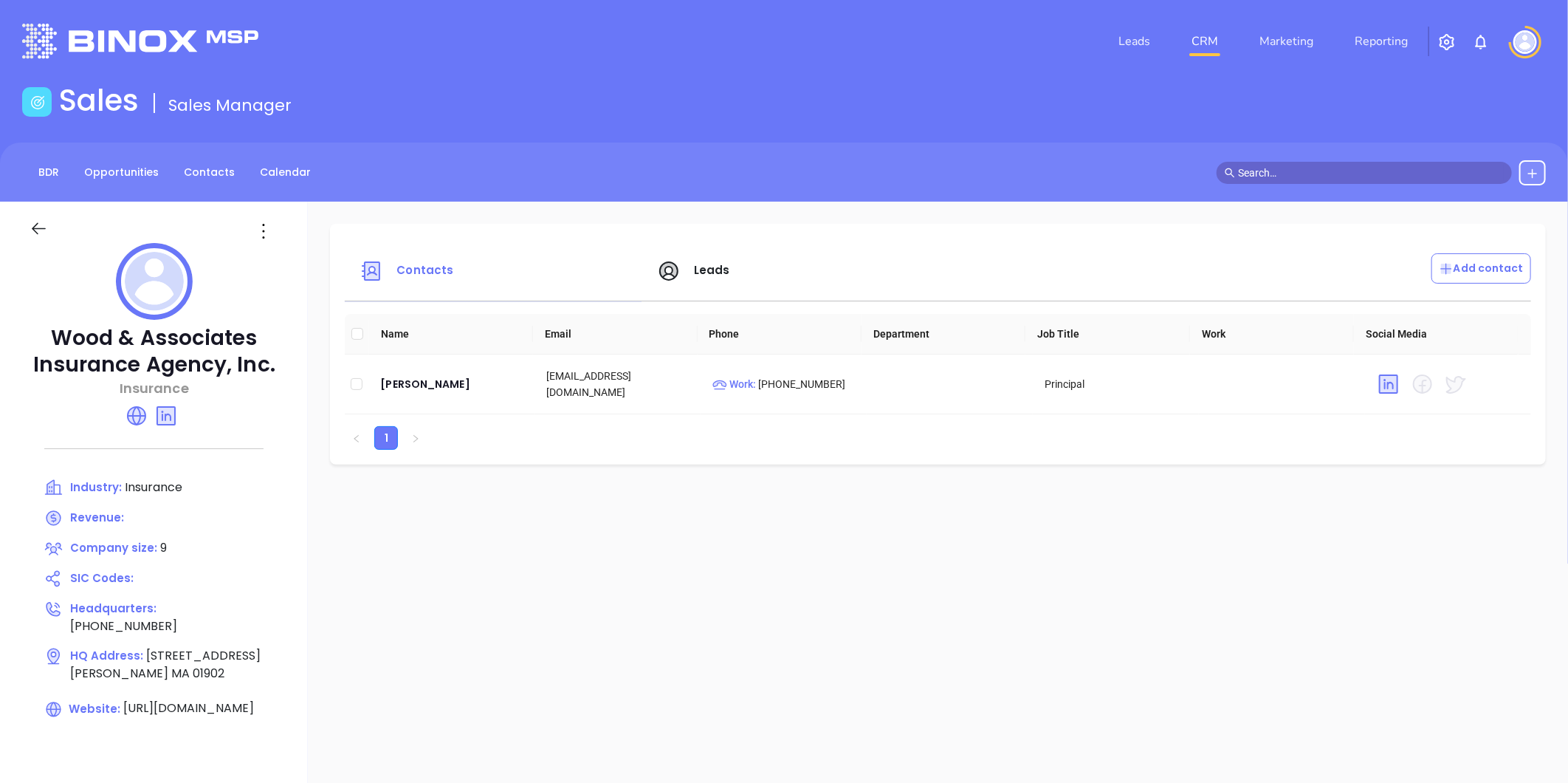
click at [37, 236] on icon at bounding box center [38, 228] width 19 height 19
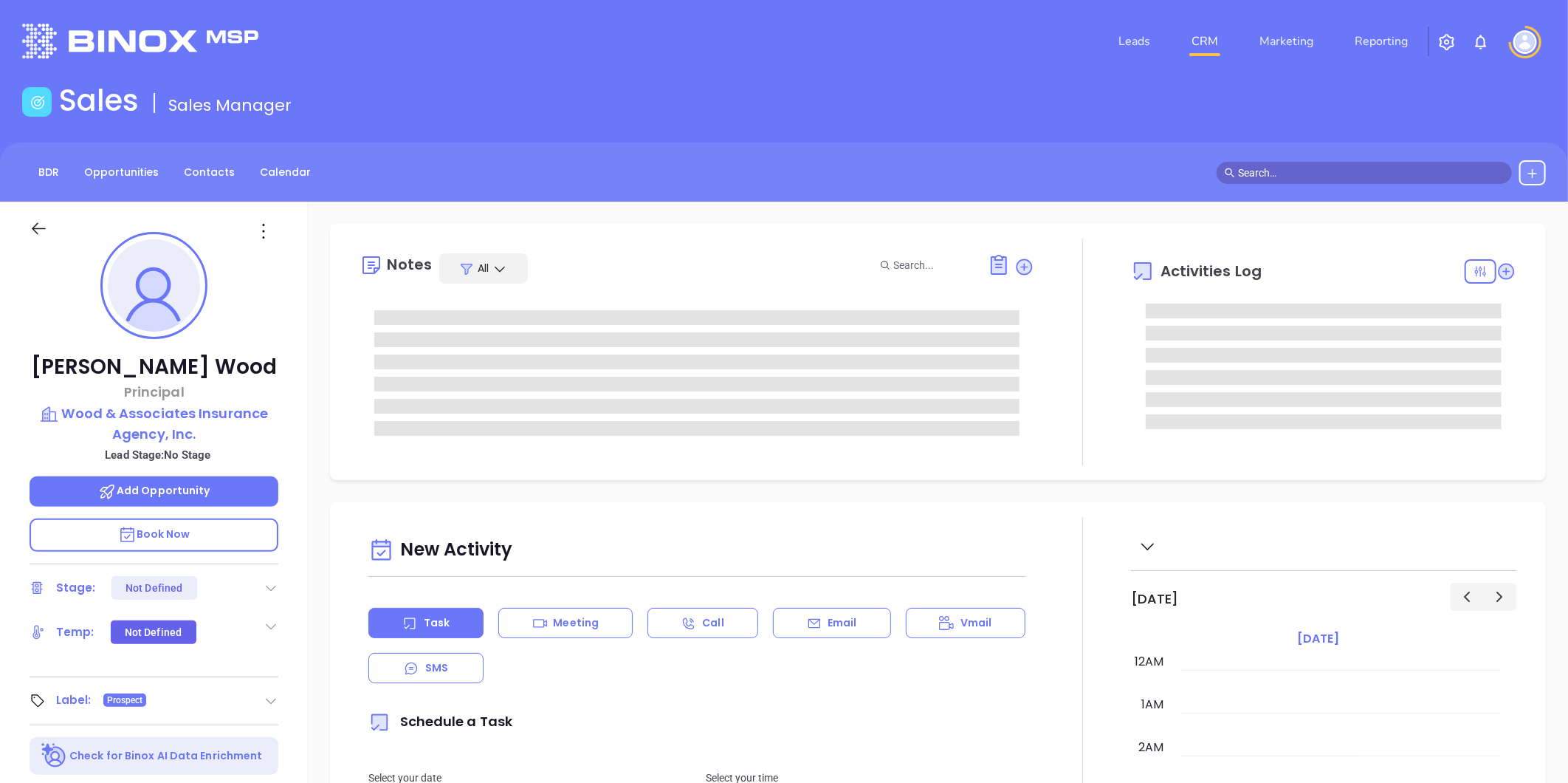
scroll to position [429, 0]
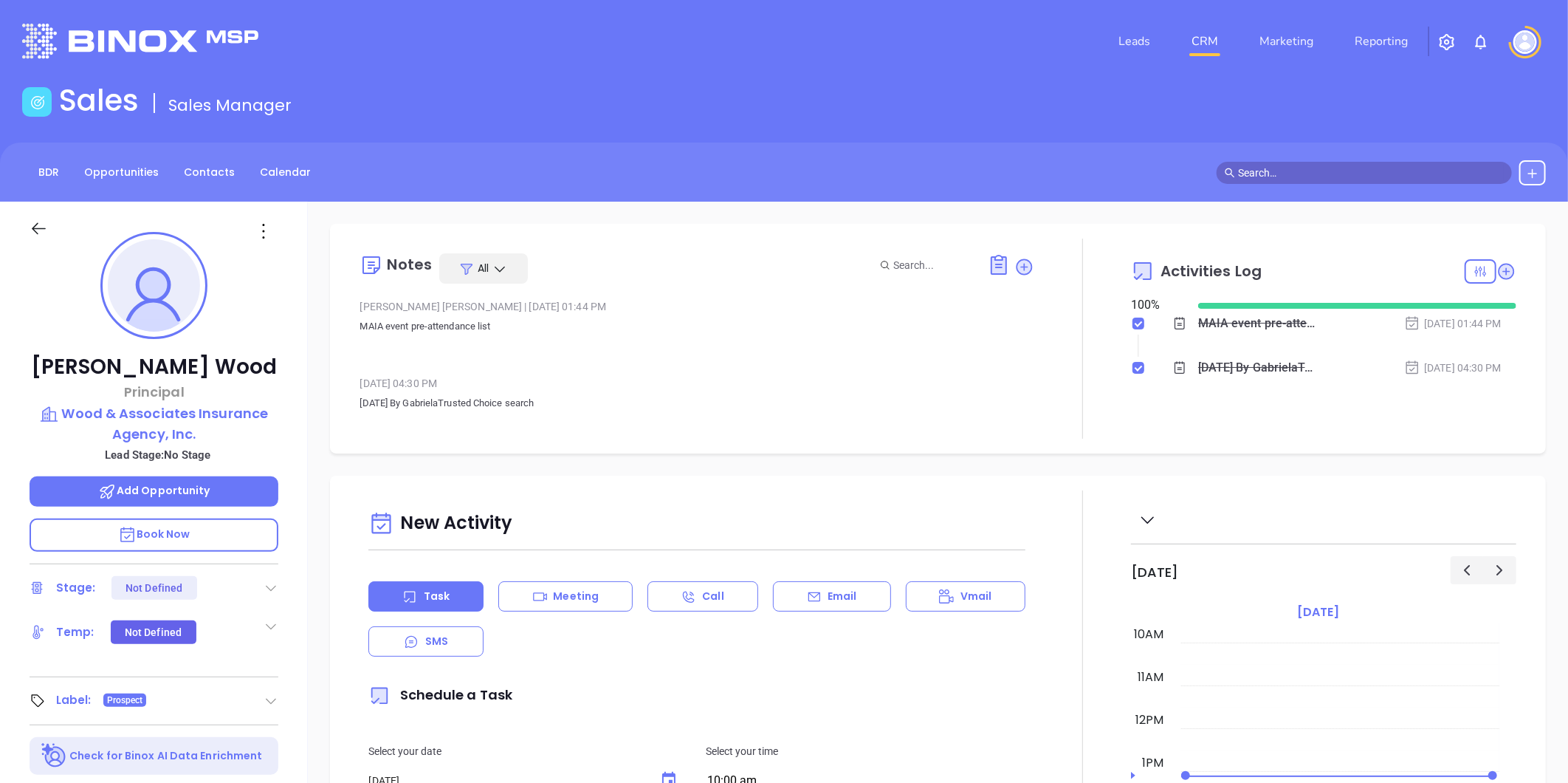
type input "[PERSON_NAME]"
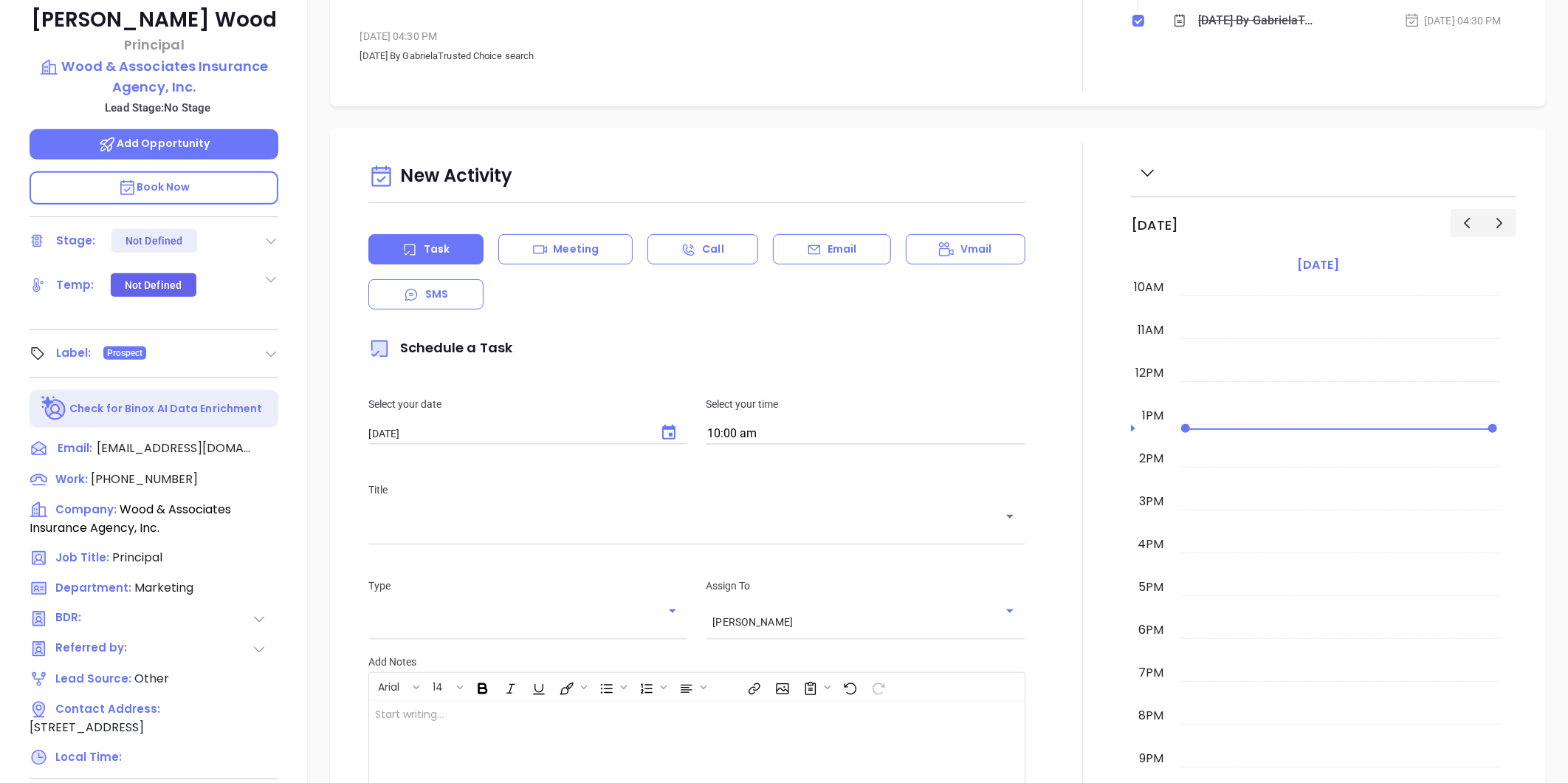
scroll to position [246, 0]
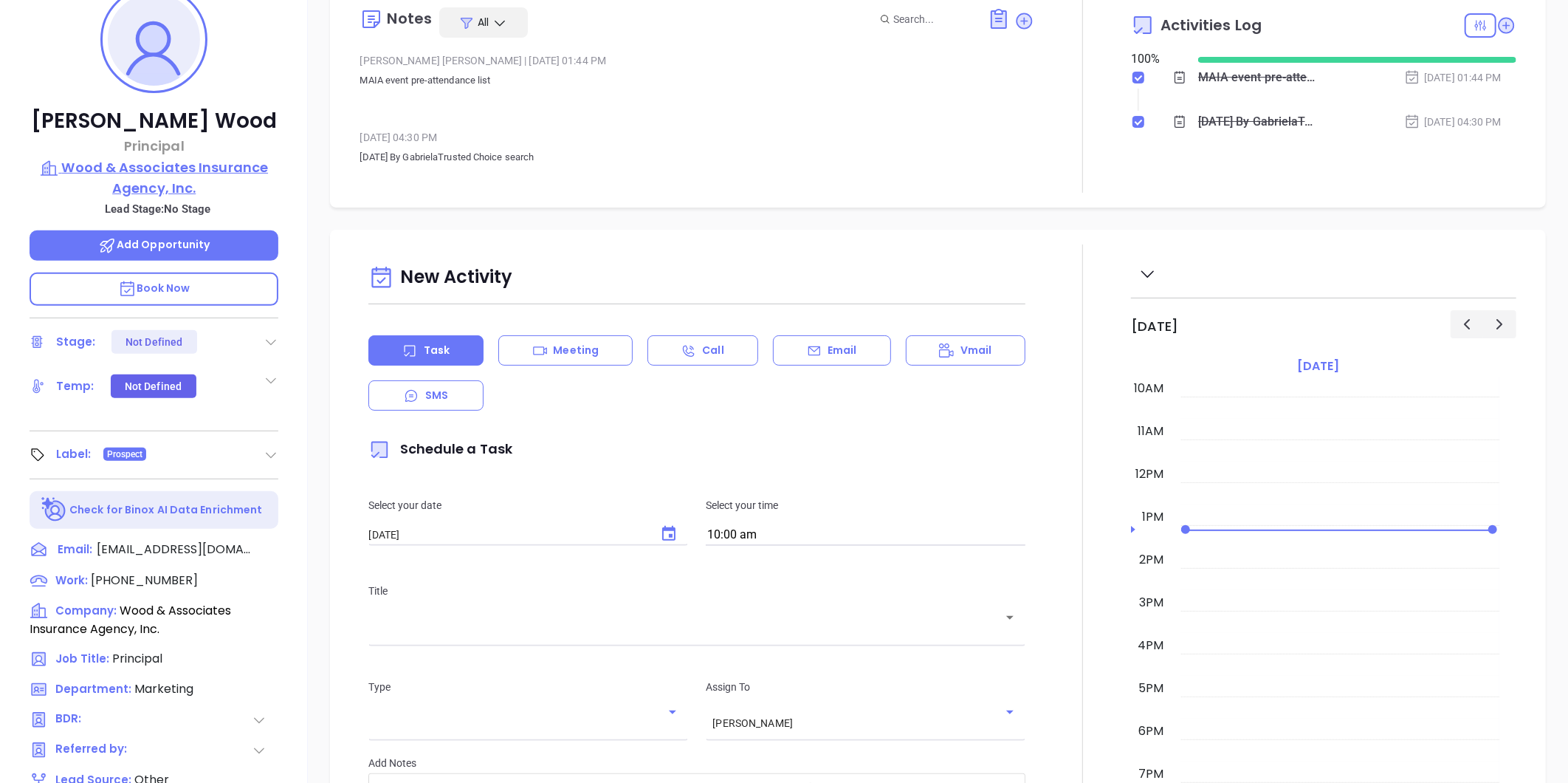
click at [145, 164] on p "Wood & Associates Insurance Agency, Inc." at bounding box center [153, 178] width 249 height 41
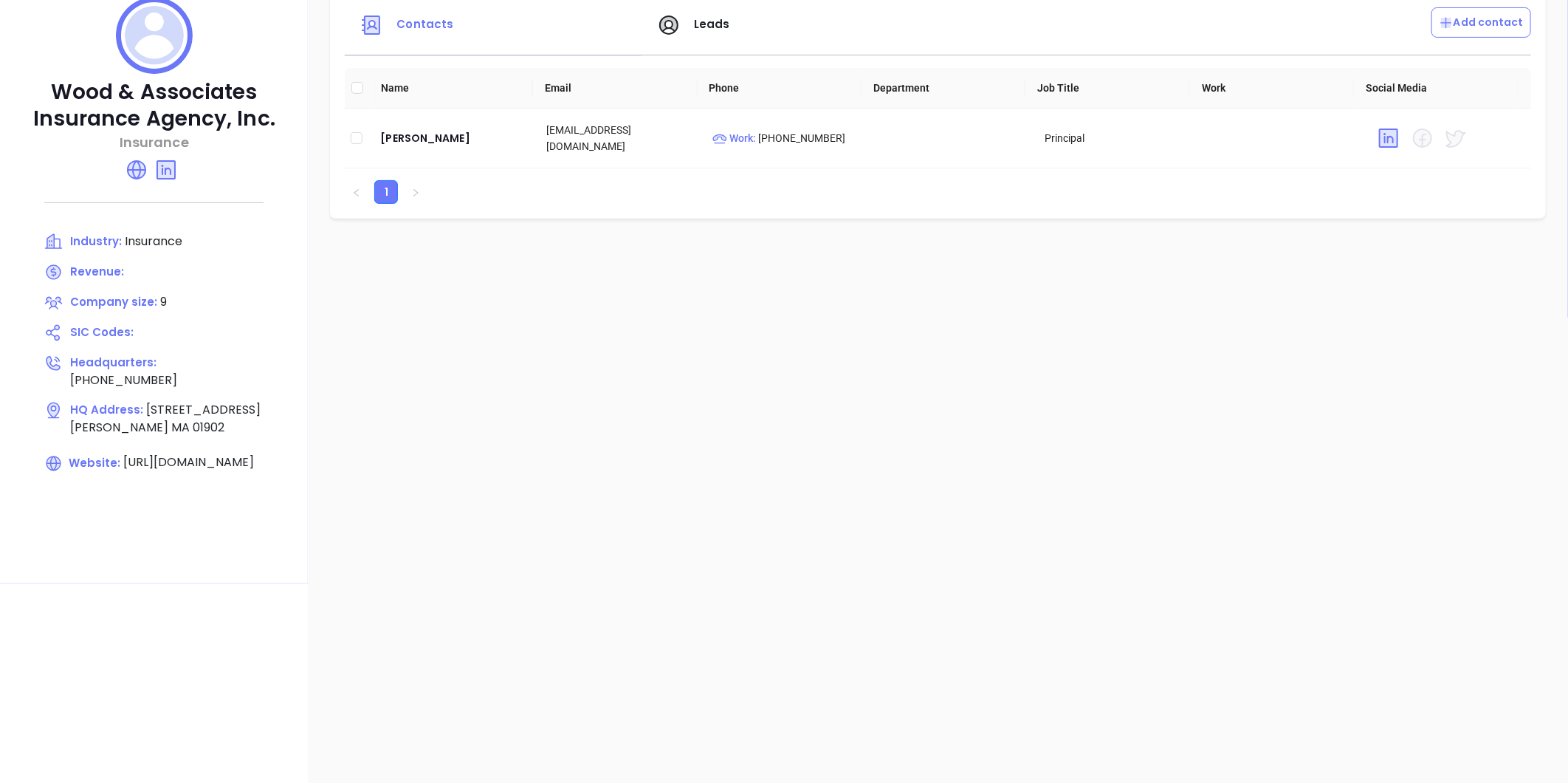
drag, startPoint x: 89, startPoint y: 463, endPoint x: 200, endPoint y: 469, distance: 111.2
click at [200, 469] on span "https://woodinsurance.net/" at bounding box center [188, 462] width 131 height 17
copy span "woodinsurance.net"
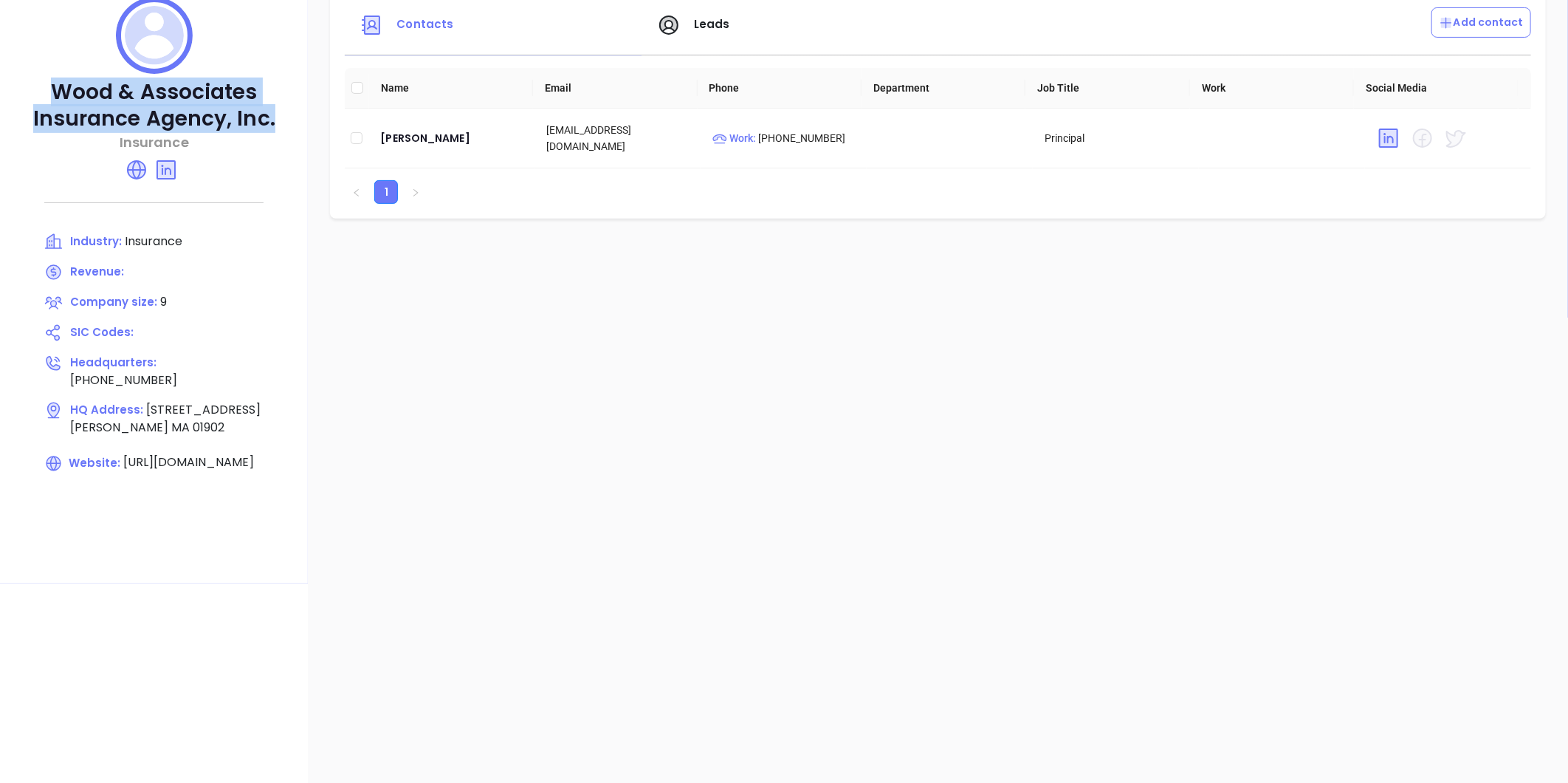
drag, startPoint x: 56, startPoint y: 82, endPoint x: 291, endPoint y: 116, distance: 237.4
click at [291, 116] on div "Wood & Associates Insurance Agency, Inc. Insurance Industry: Insurance Revenue:…" at bounding box center [154, 269] width 308 height 628
copy p "Wood & Associates Insurance Agency, Inc."
click at [138, 164] on icon at bounding box center [137, 170] width 19 height 19
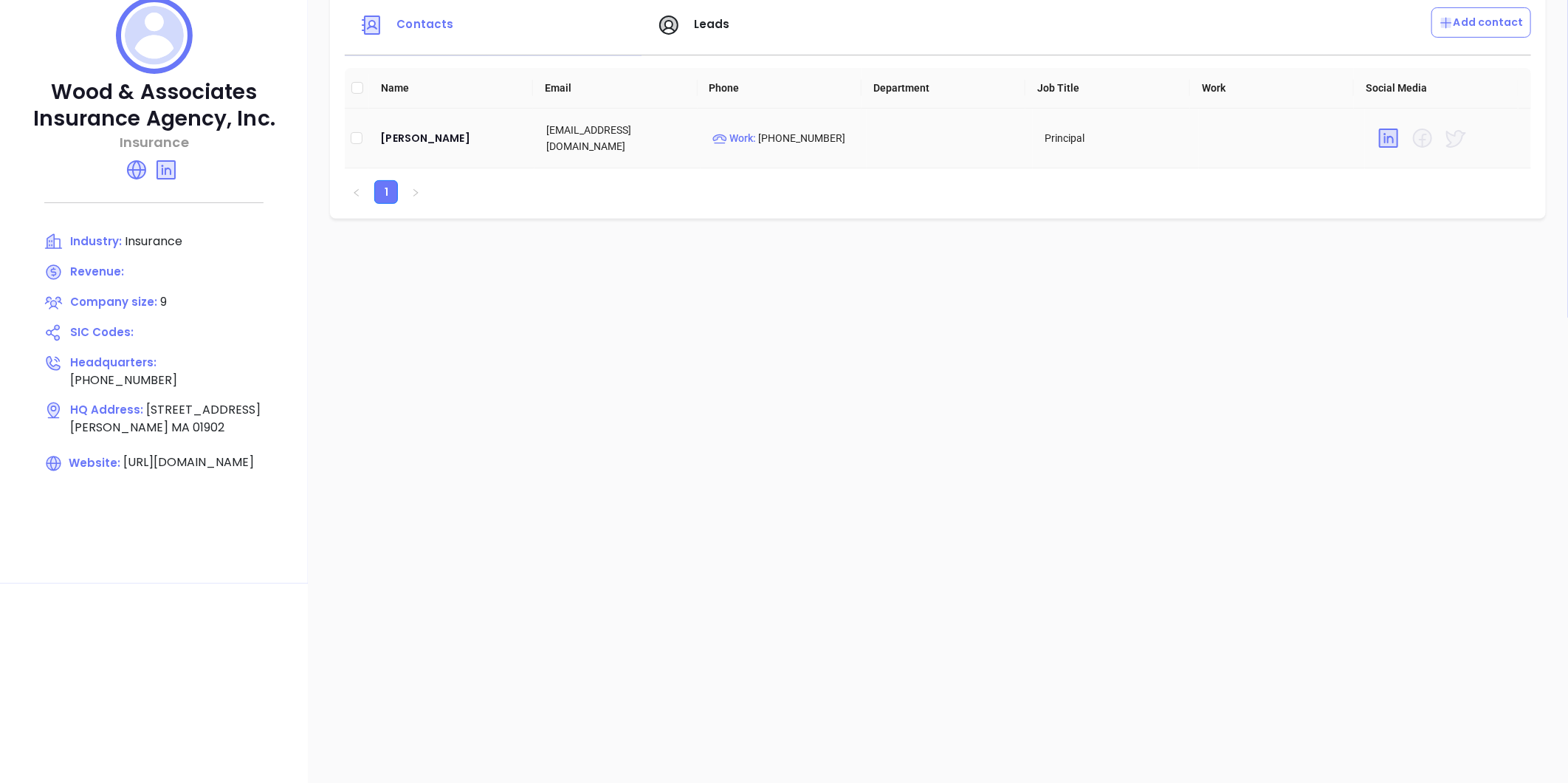
click at [407, 127] on td "Rick Wood" at bounding box center [451, 139] width 166 height 60
click at [415, 140] on div "Rick Wood" at bounding box center [452, 138] width 143 height 18
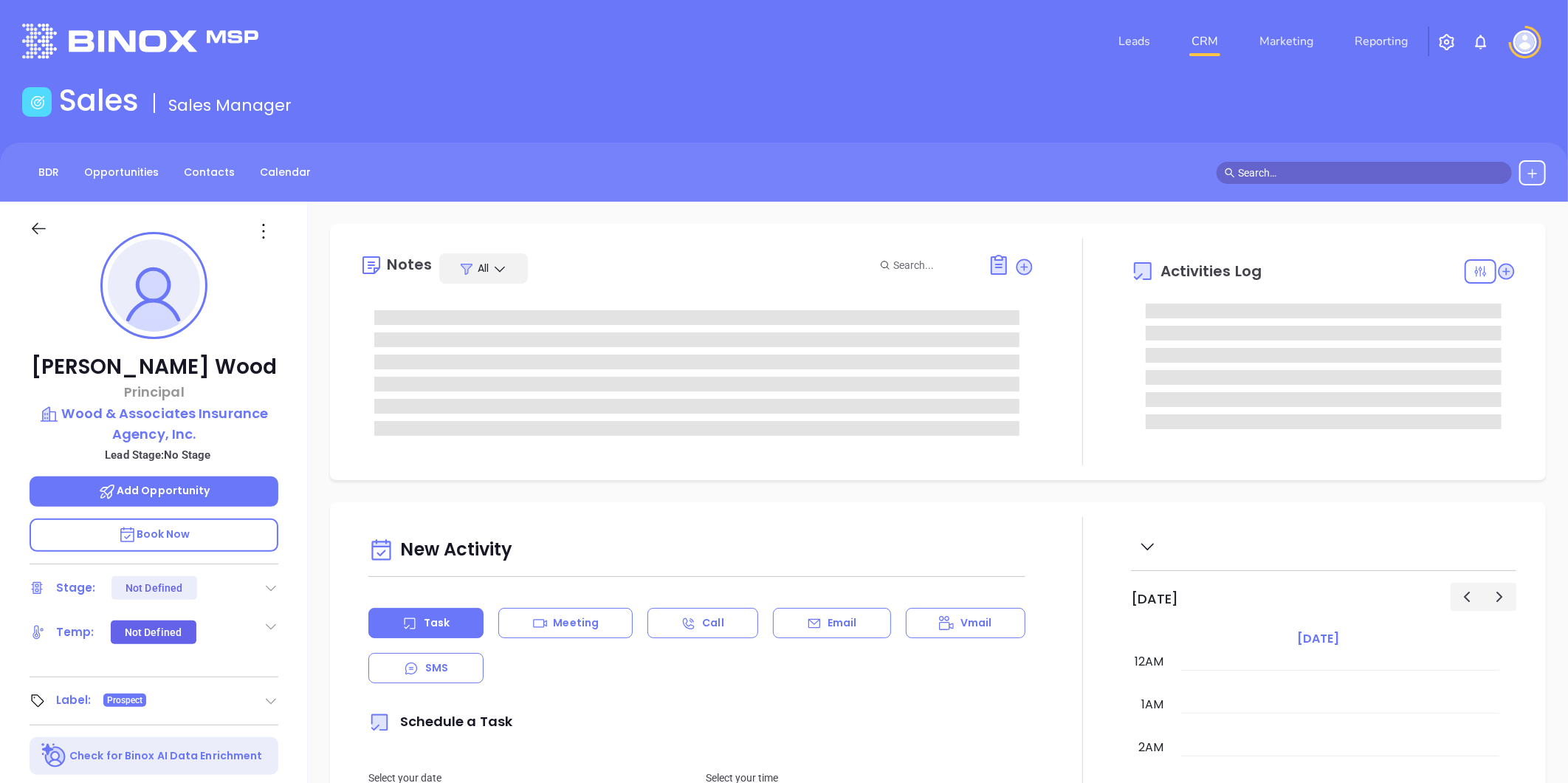
type input "[DATE]"
type input "[PERSON_NAME]"
click at [263, 226] on icon at bounding box center [264, 231] width 2 height 15
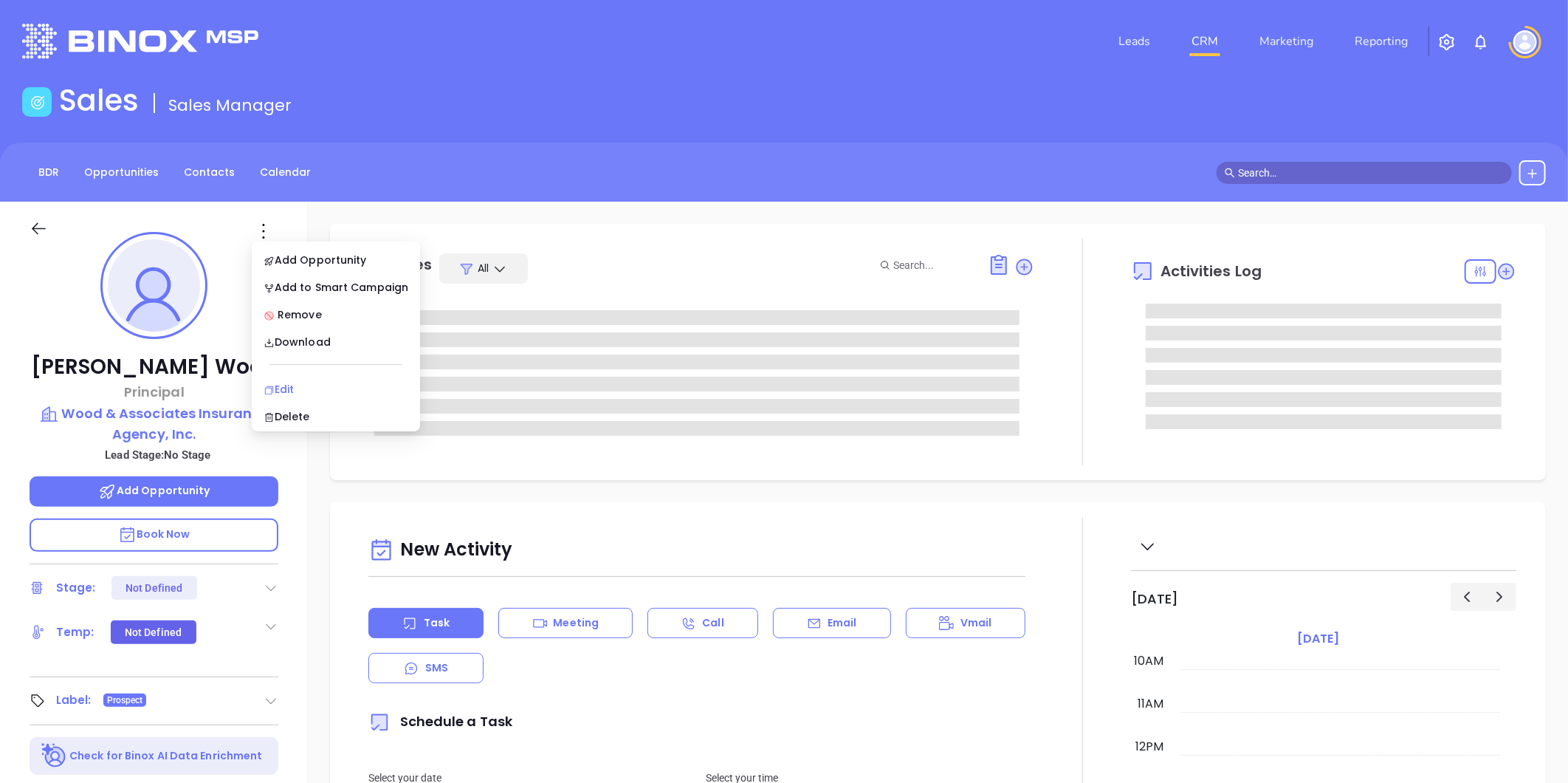
click at [286, 384] on div "Edit" at bounding box center [336, 389] width 144 height 16
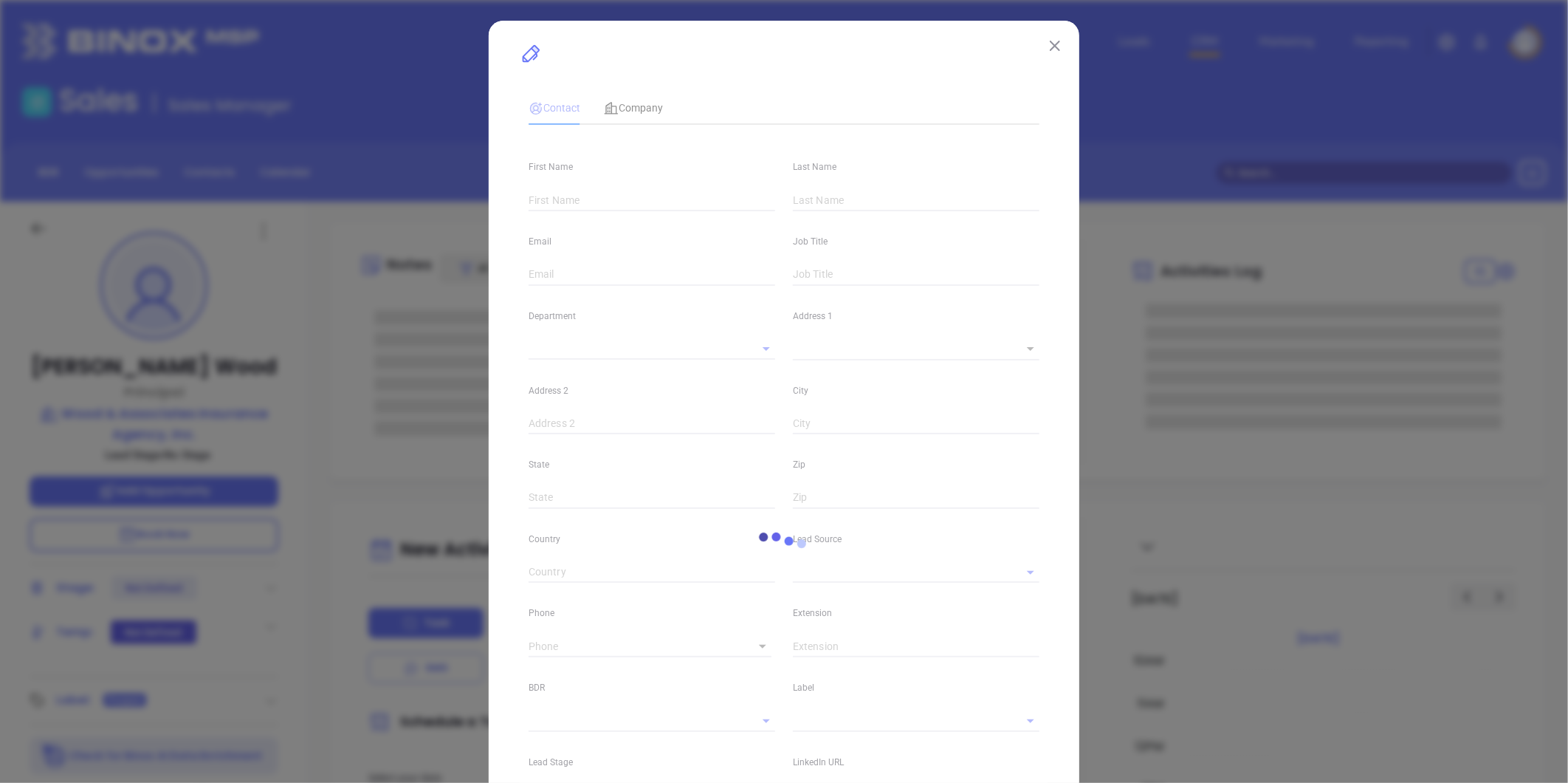
type input "Rick"
type input "Wood"
type input "rwood@woodinsurance.net"
type input "Principal"
type textarea "32 South Common Street"
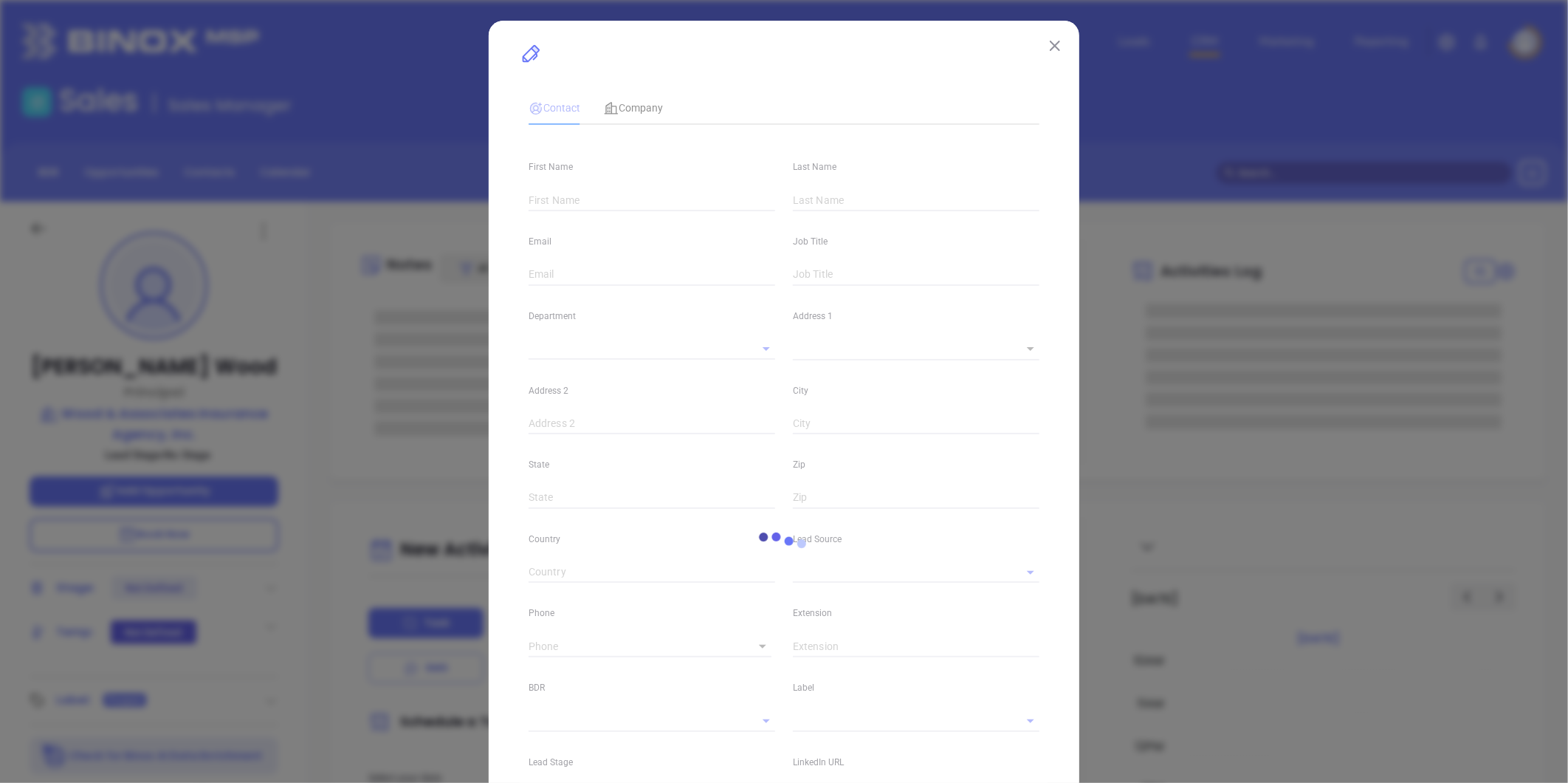
type input "1"
type input "Lynn"
type input "MA"
type input "01902"
type input "www.linkedin.com/in/rick-wood-51808923"
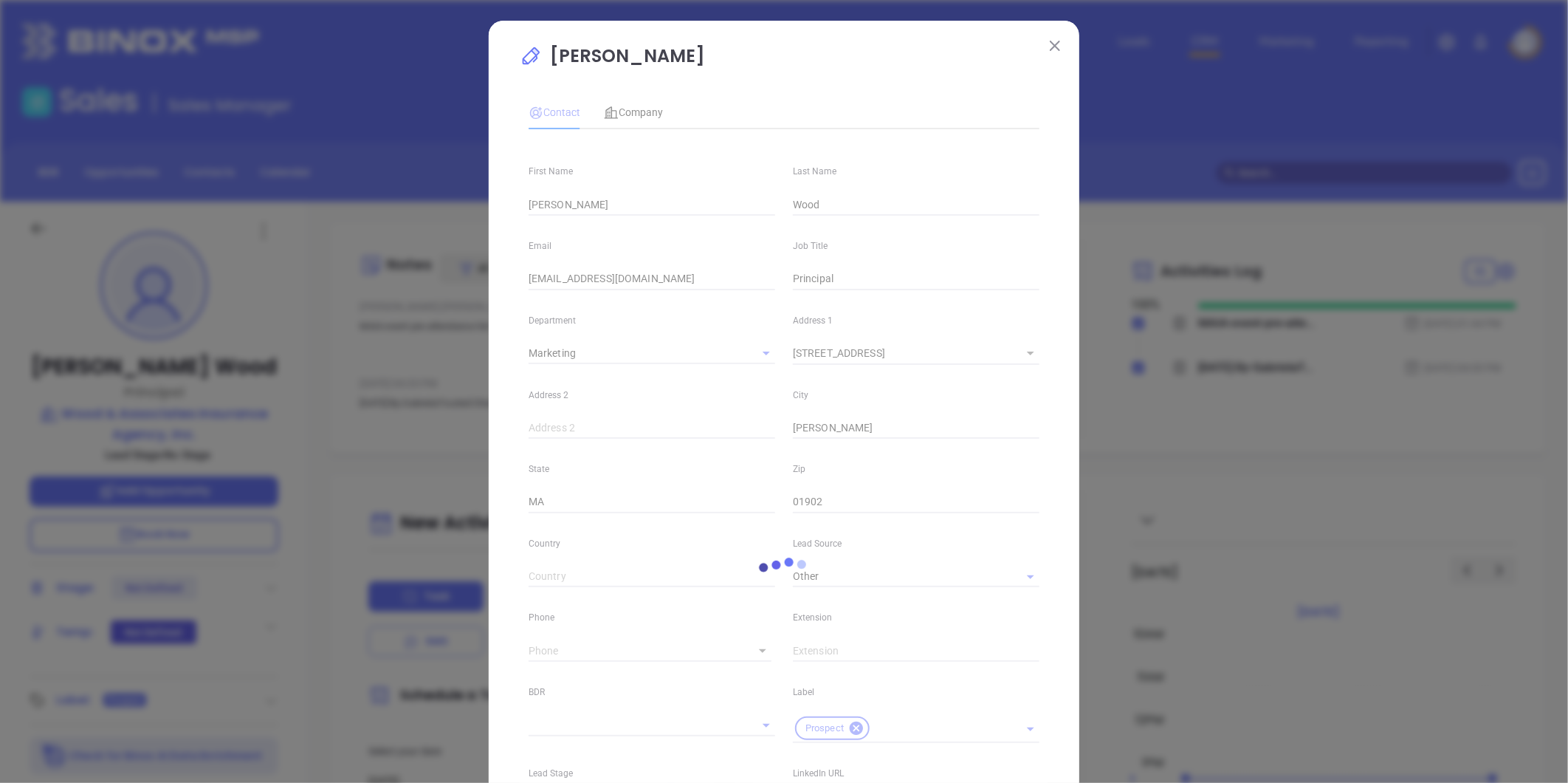
type input "Marketing"
type input "Other"
type input "undefined undefined"
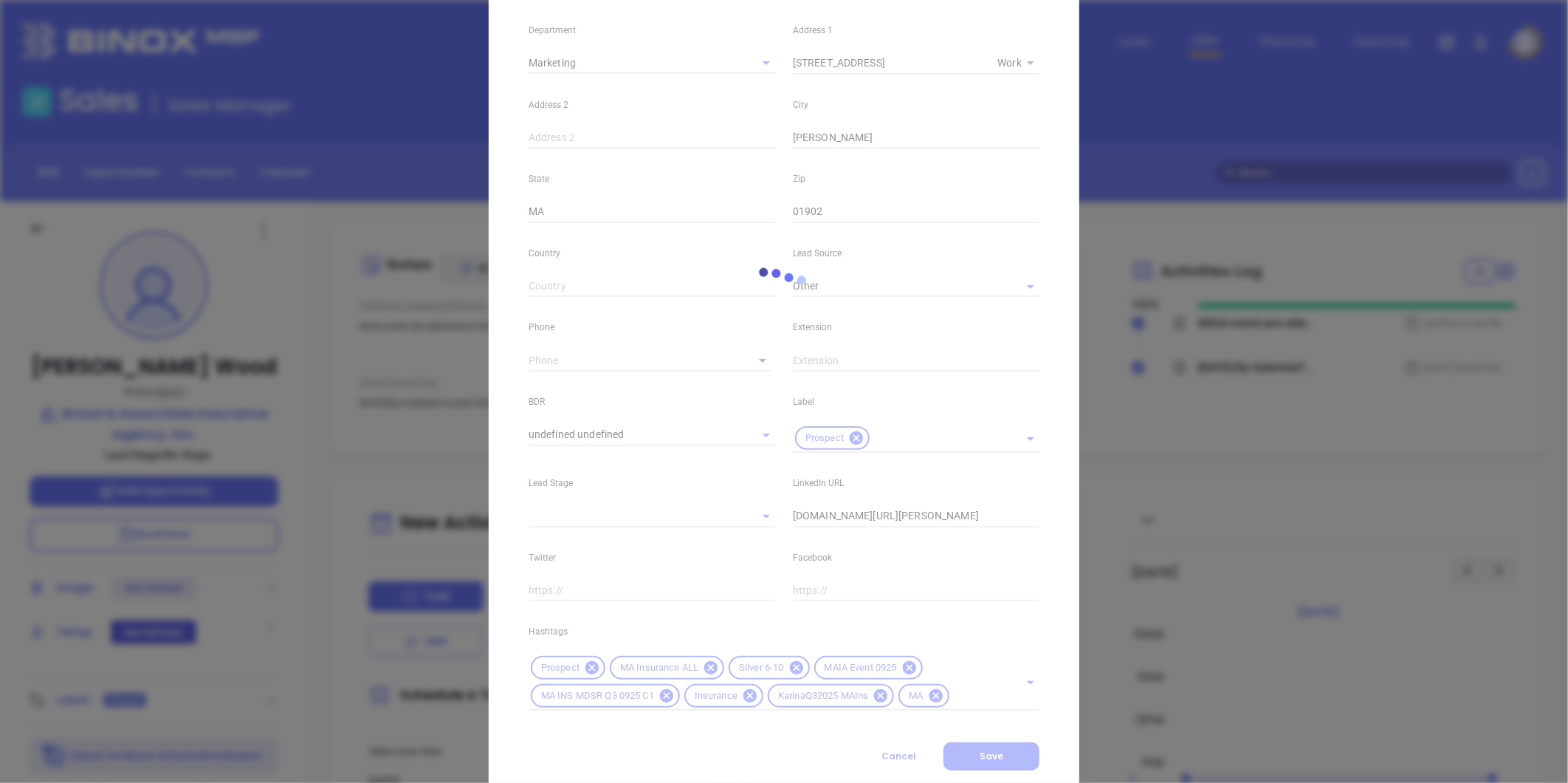
scroll to position [329, 0]
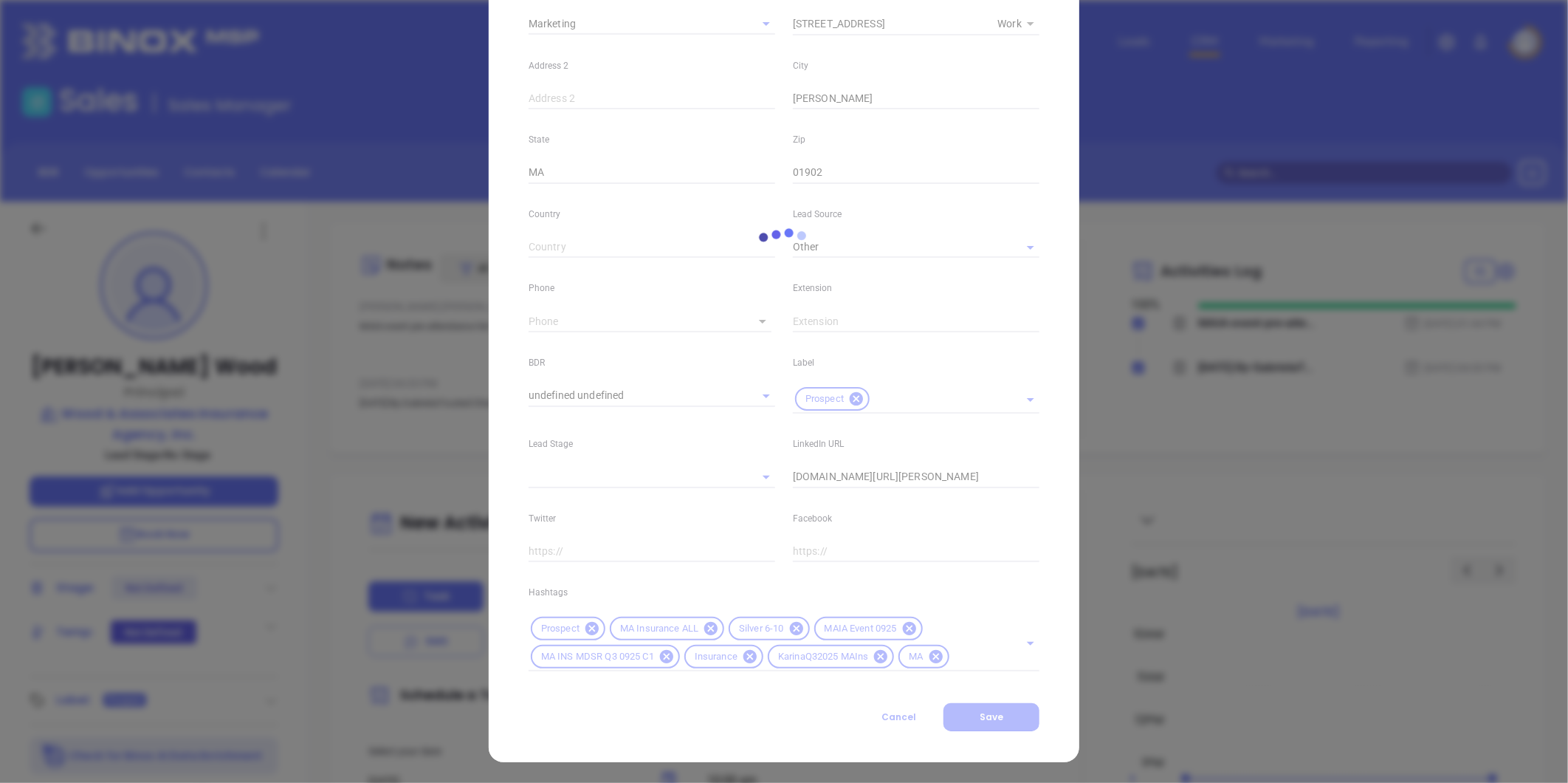
type input "(781) 581-5900"
type input "1"
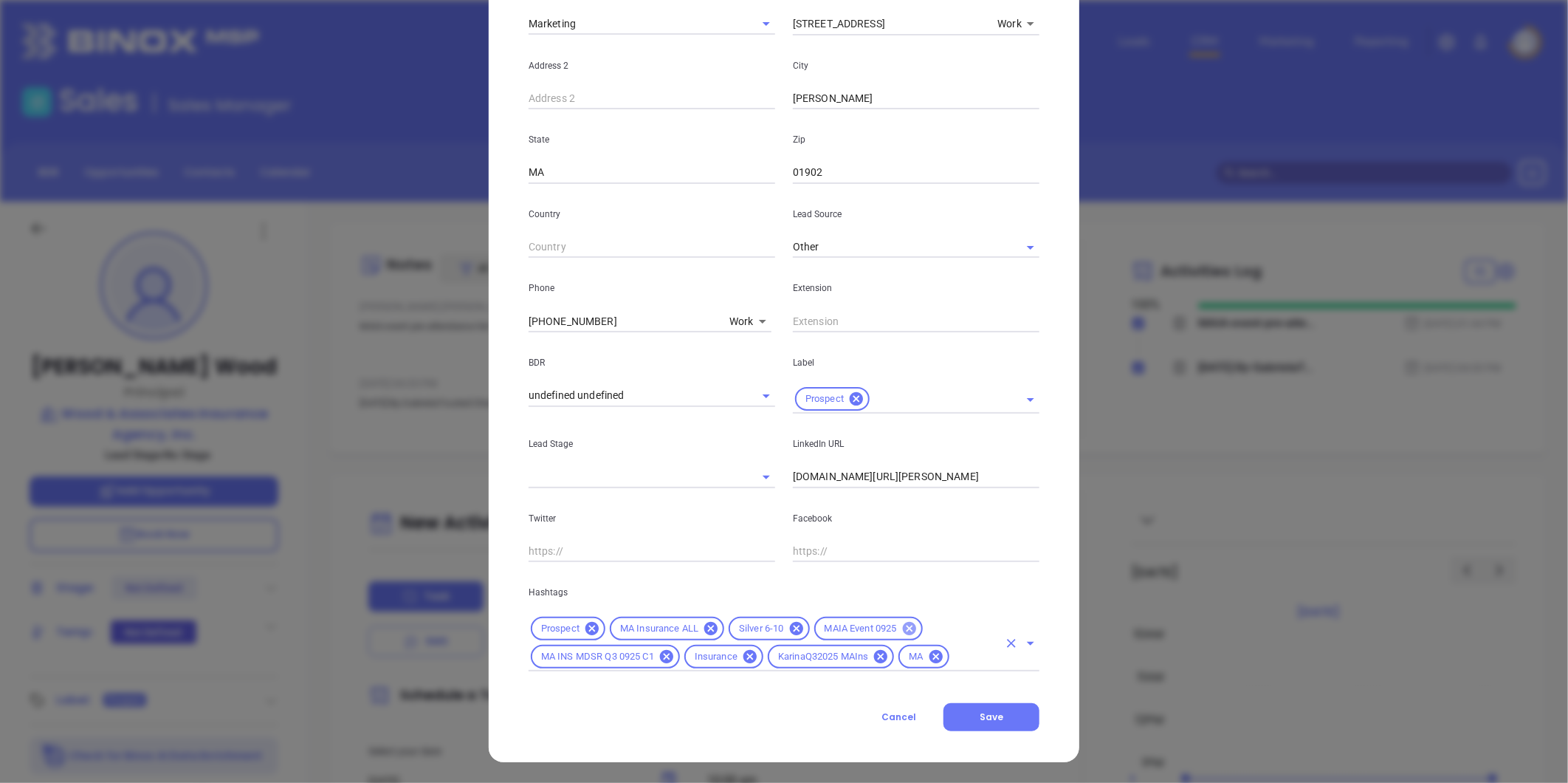
click at [903, 628] on icon at bounding box center [909, 629] width 16 height 16
click at [1005, 726] on button "Save" at bounding box center [991, 717] width 96 height 28
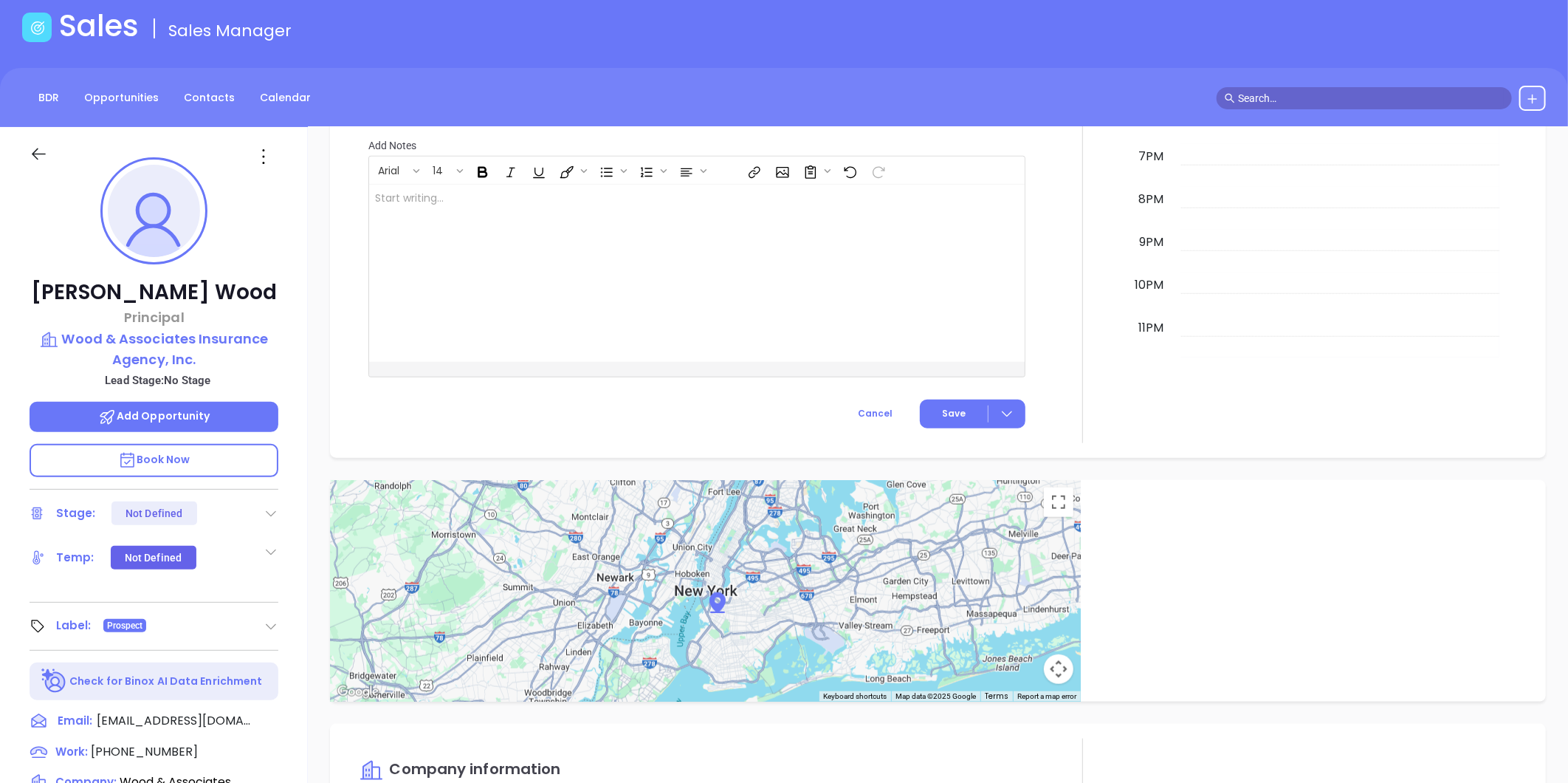
scroll to position [0, 0]
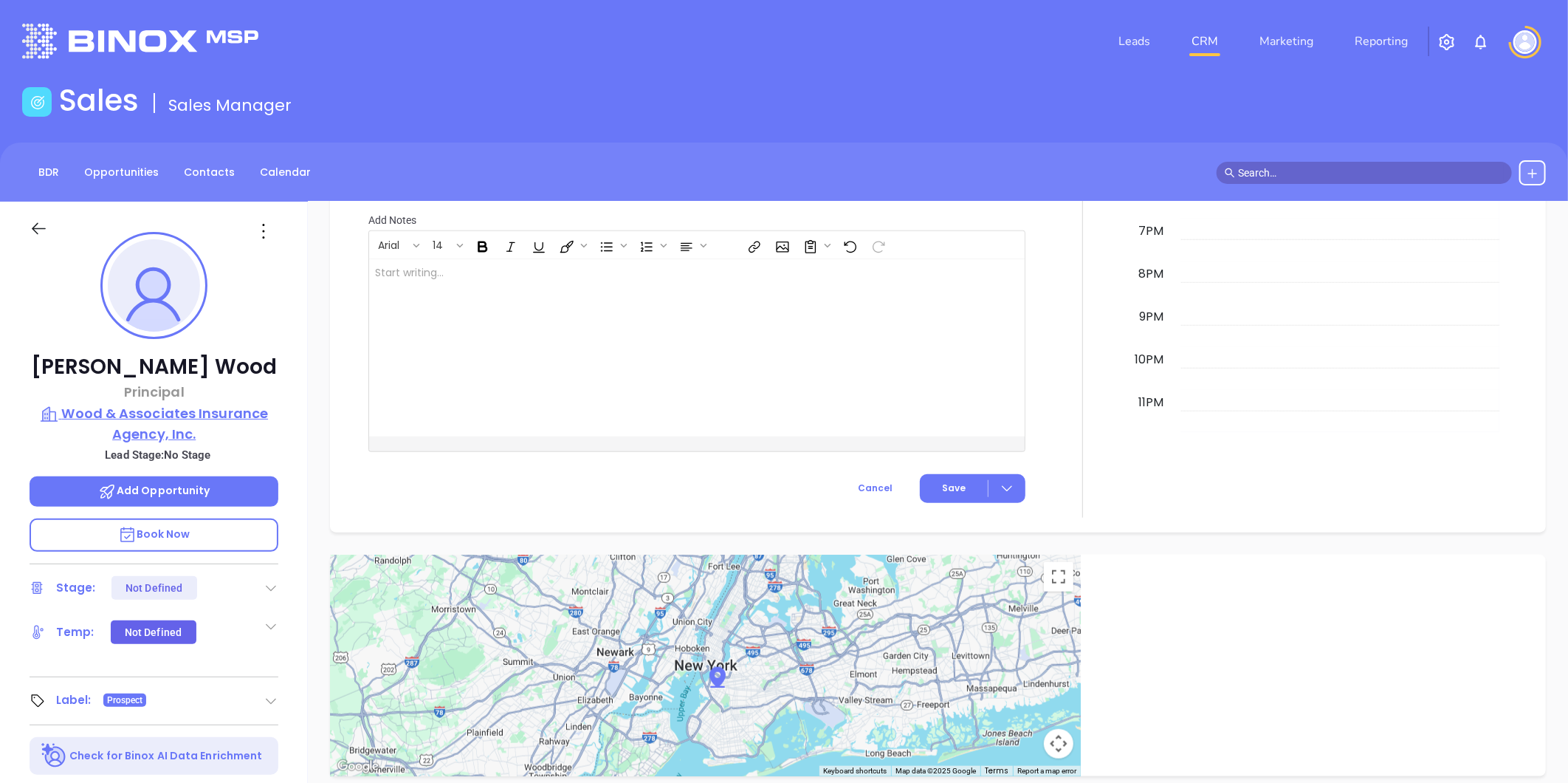
click at [165, 429] on p "Wood & Associates Insurance Agency, Inc." at bounding box center [153, 424] width 249 height 41
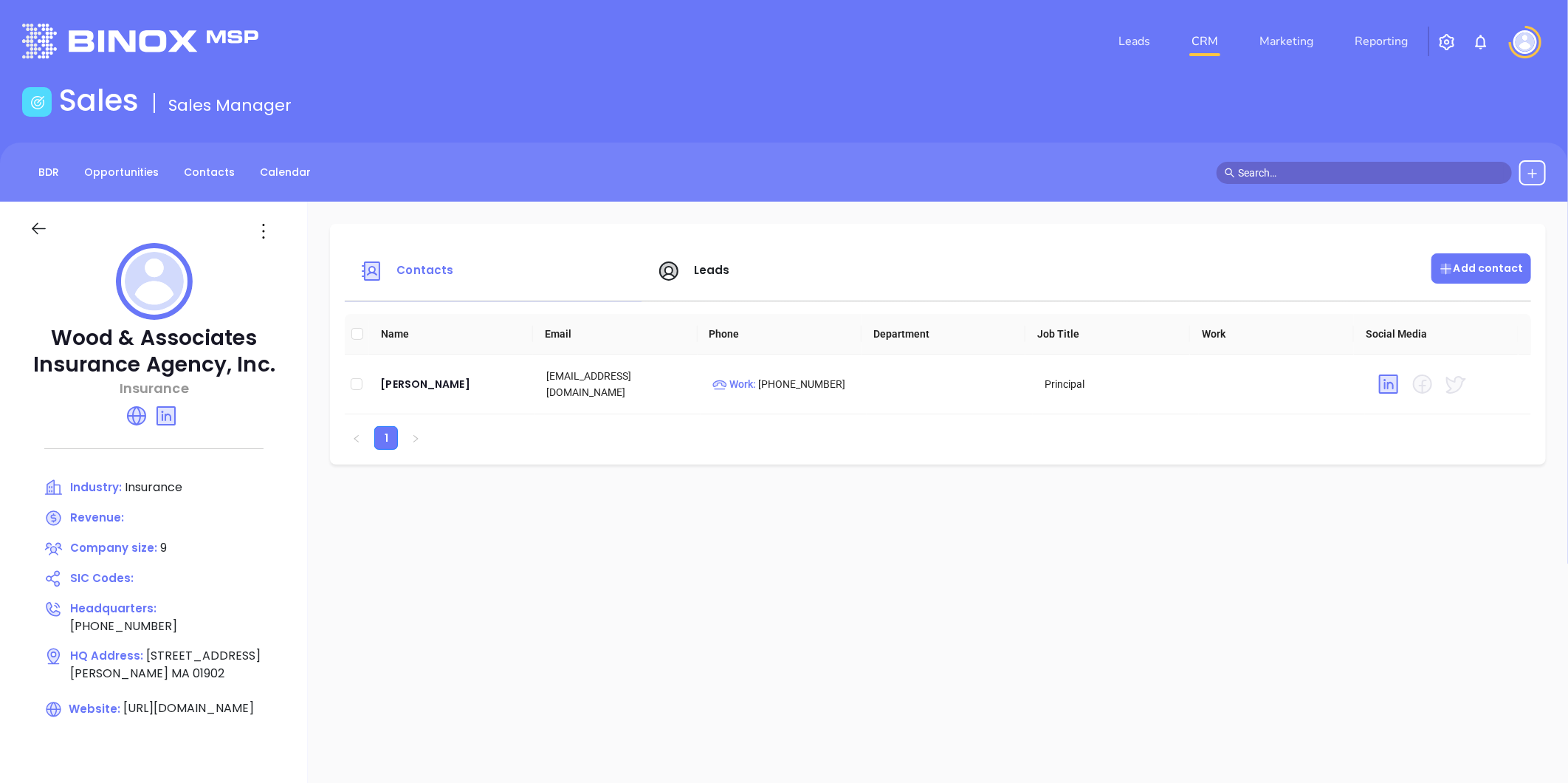
click at [1463, 276] on div "Add contact" at bounding box center [1481, 268] width 100 height 30
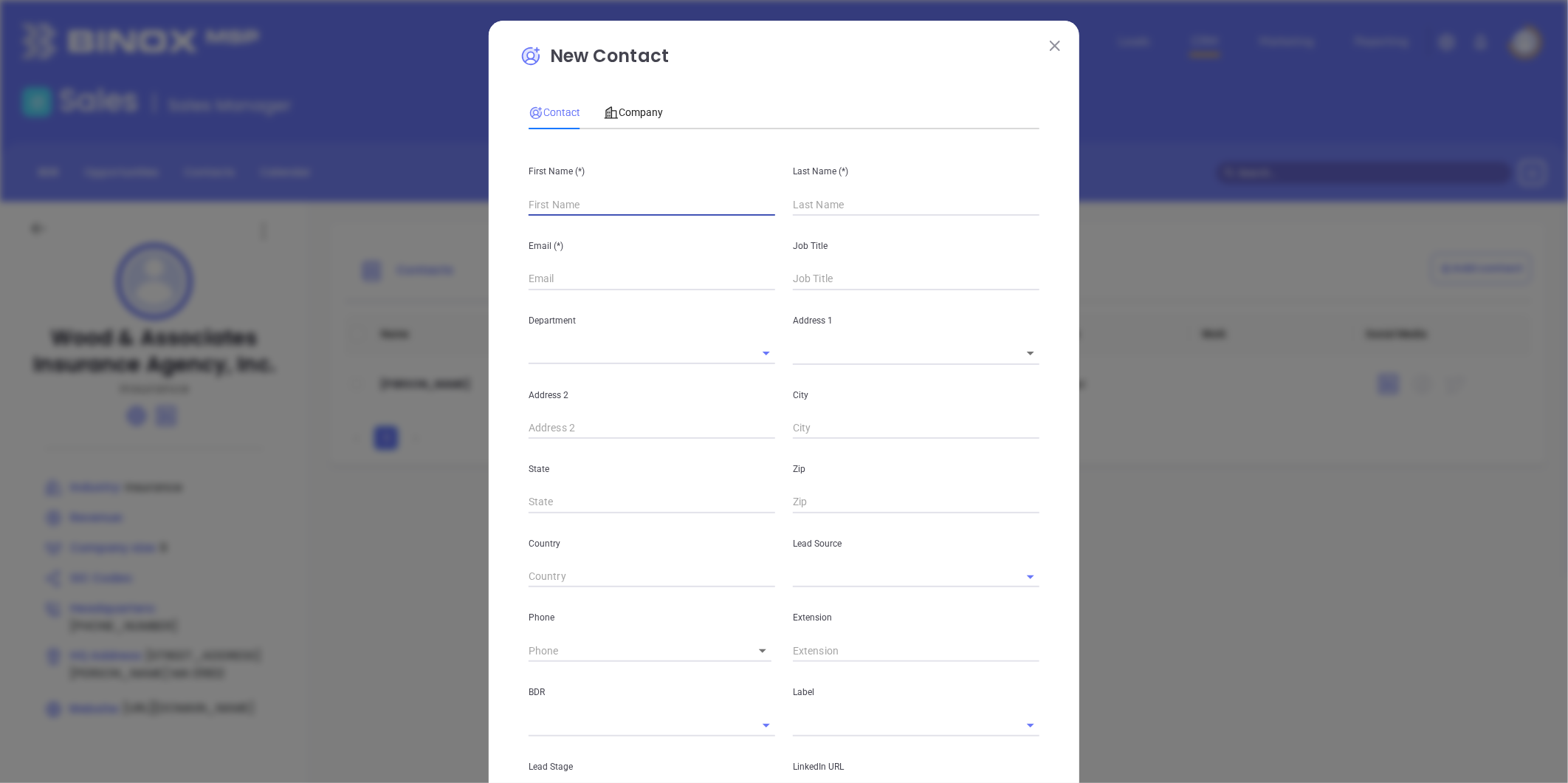
click at [573, 203] on input "text" at bounding box center [652, 204] width 247 height 22
type input "Fourth Phone Call"
type input "1"
paste input "Marjorie Boisclair"
drag, startPoint x: 563, startPoint y: 209, endPoint x: 642, endPoint y: 213, distance: 79.1
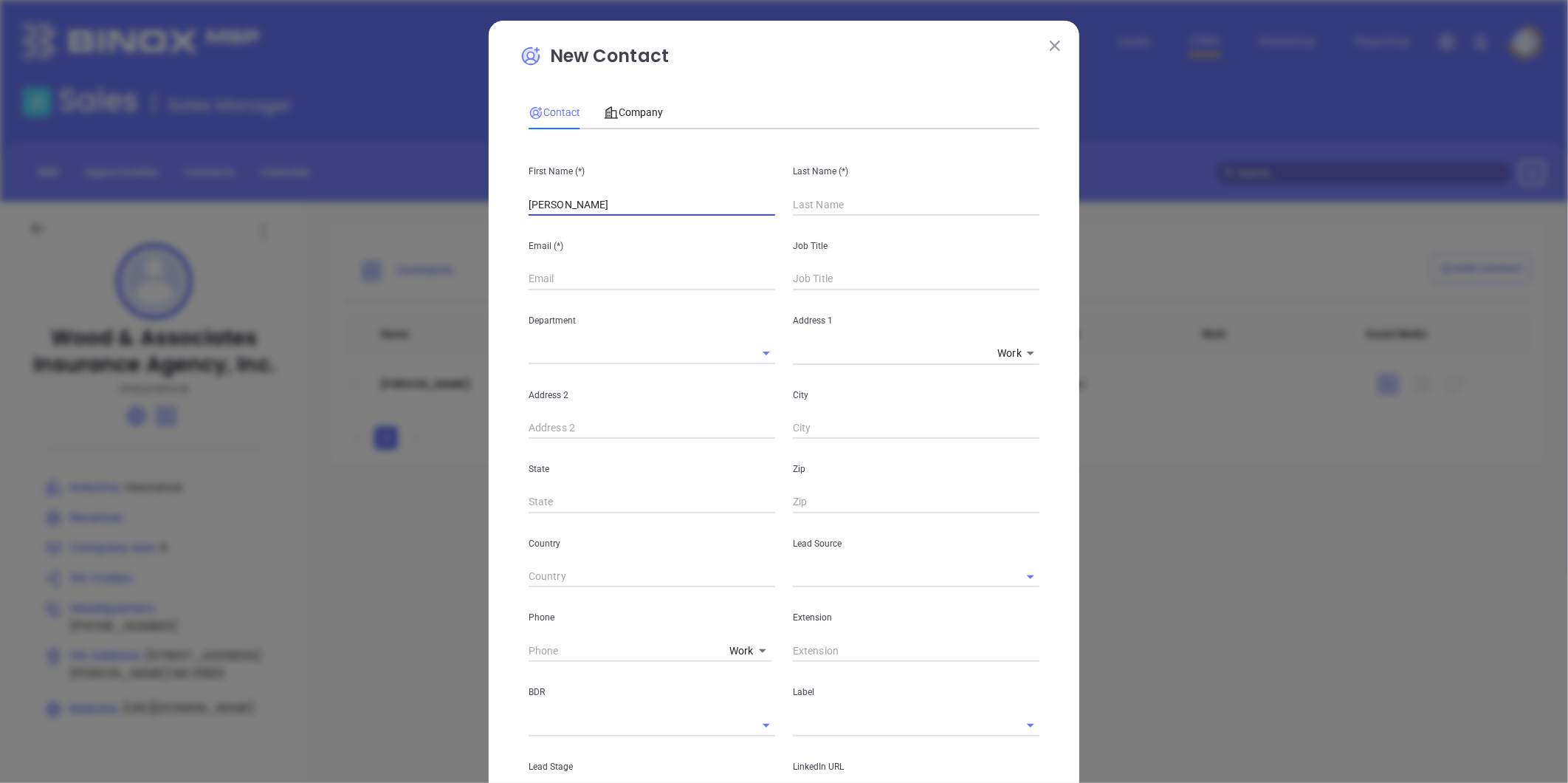
click at [639, 213] on input "Marjorie Boisclair" at bounding box center [652, 204] width 247 height 22
click at [838, 209] on input "text" at bounding box center [917, 204] width 247 height 22
paste input "Boisclair"
drag, startPoint x: 608, startPoint y: 203, endPoint x: 562, endPoint y: 220, distance: 49.0
click at [562, 220] on div "First Name (*) Marjorie Boisclair Last Name (*) Boisclair Email (*) Job Title D…" at bounding box center [784, 550] width 511 height 818
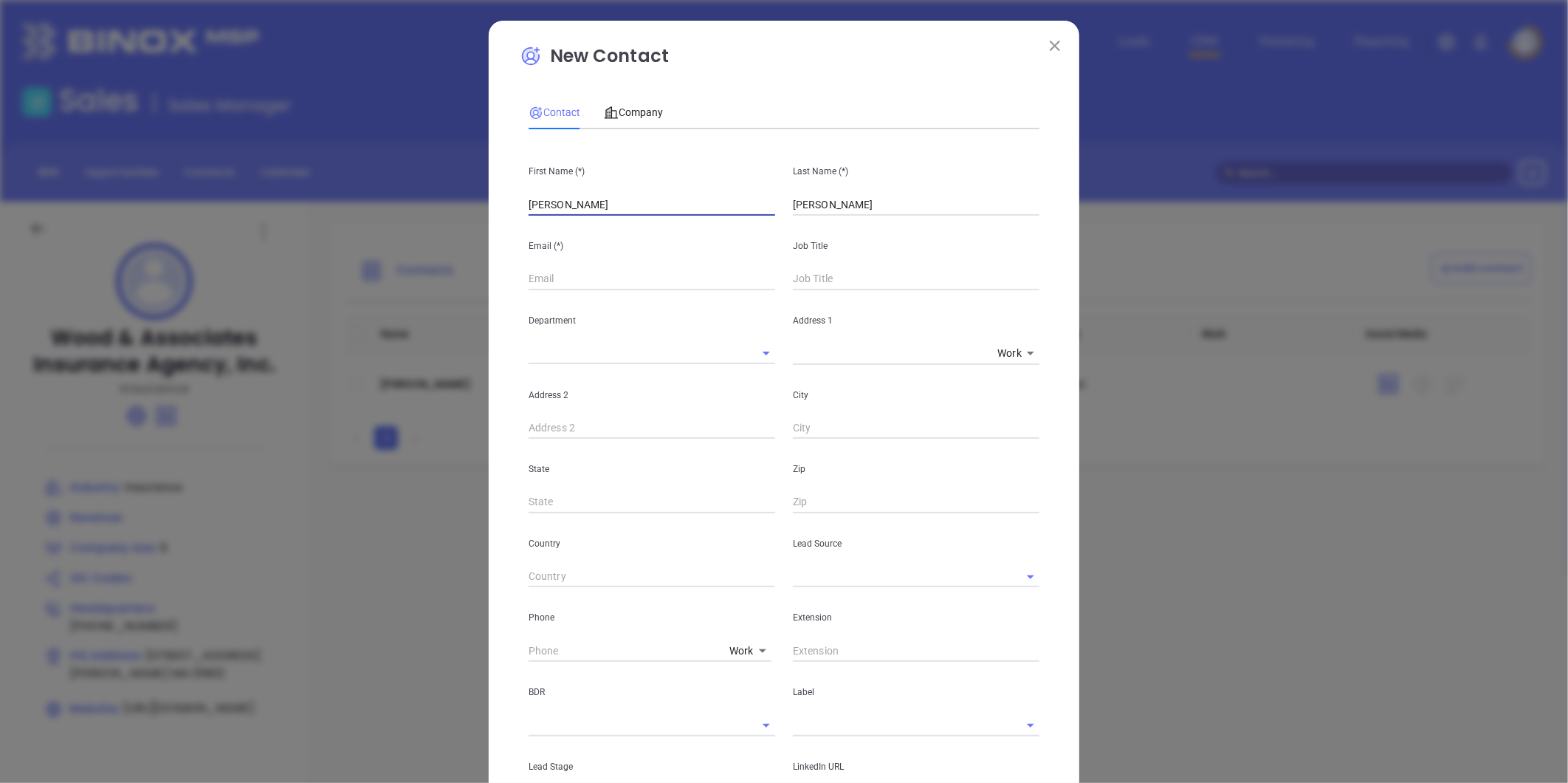
click at [565, 286] on input "text" at bounding box center [652, 278] width 247 height 22
paste input "mboisclair@woodinsurance.net"
click at [887, 288] on input "text" at bounding box center [917, 278] width 247 height 22
paste input "Licensed Insurance Agent"
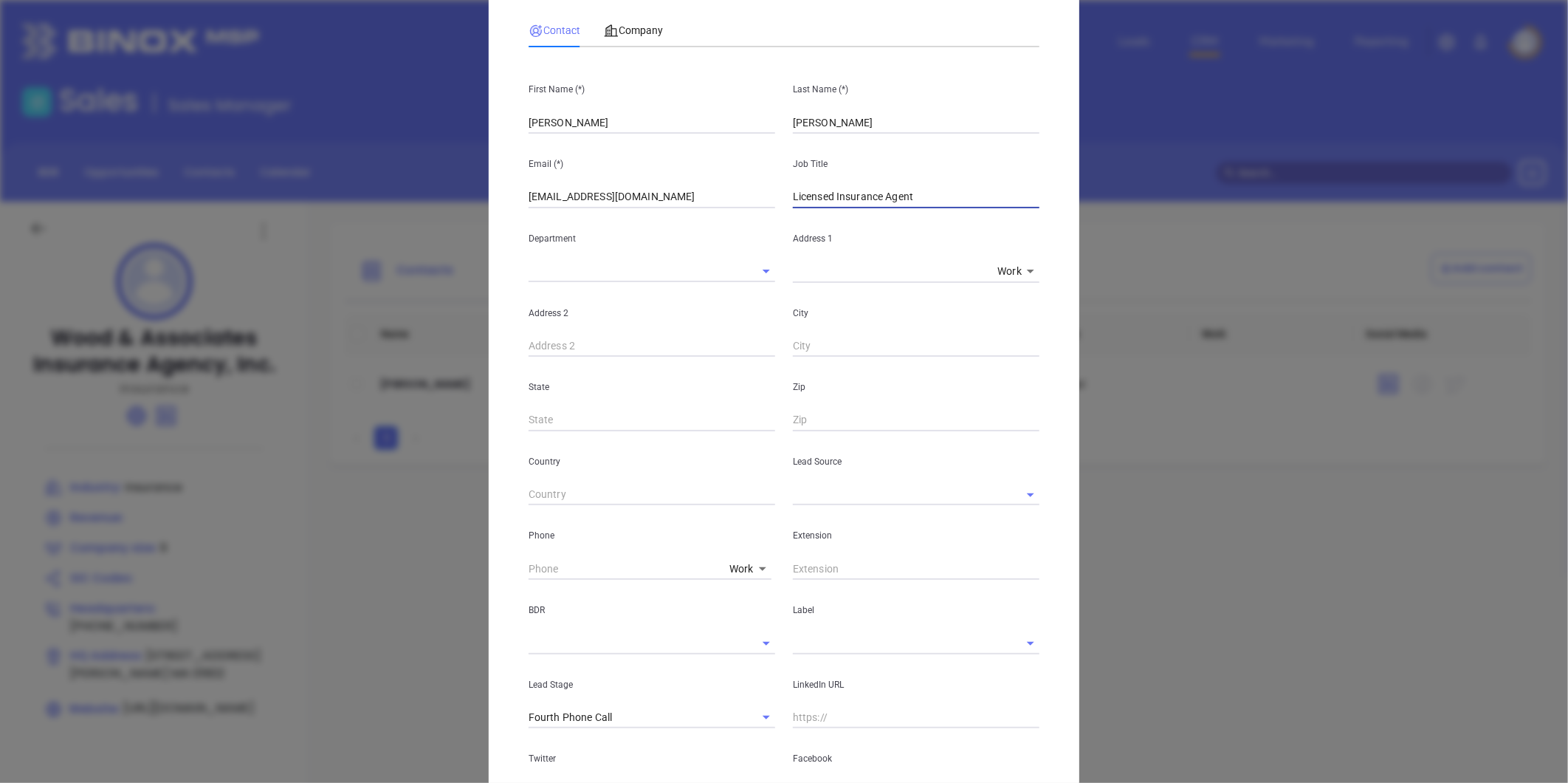
scroll to position [164, 0]
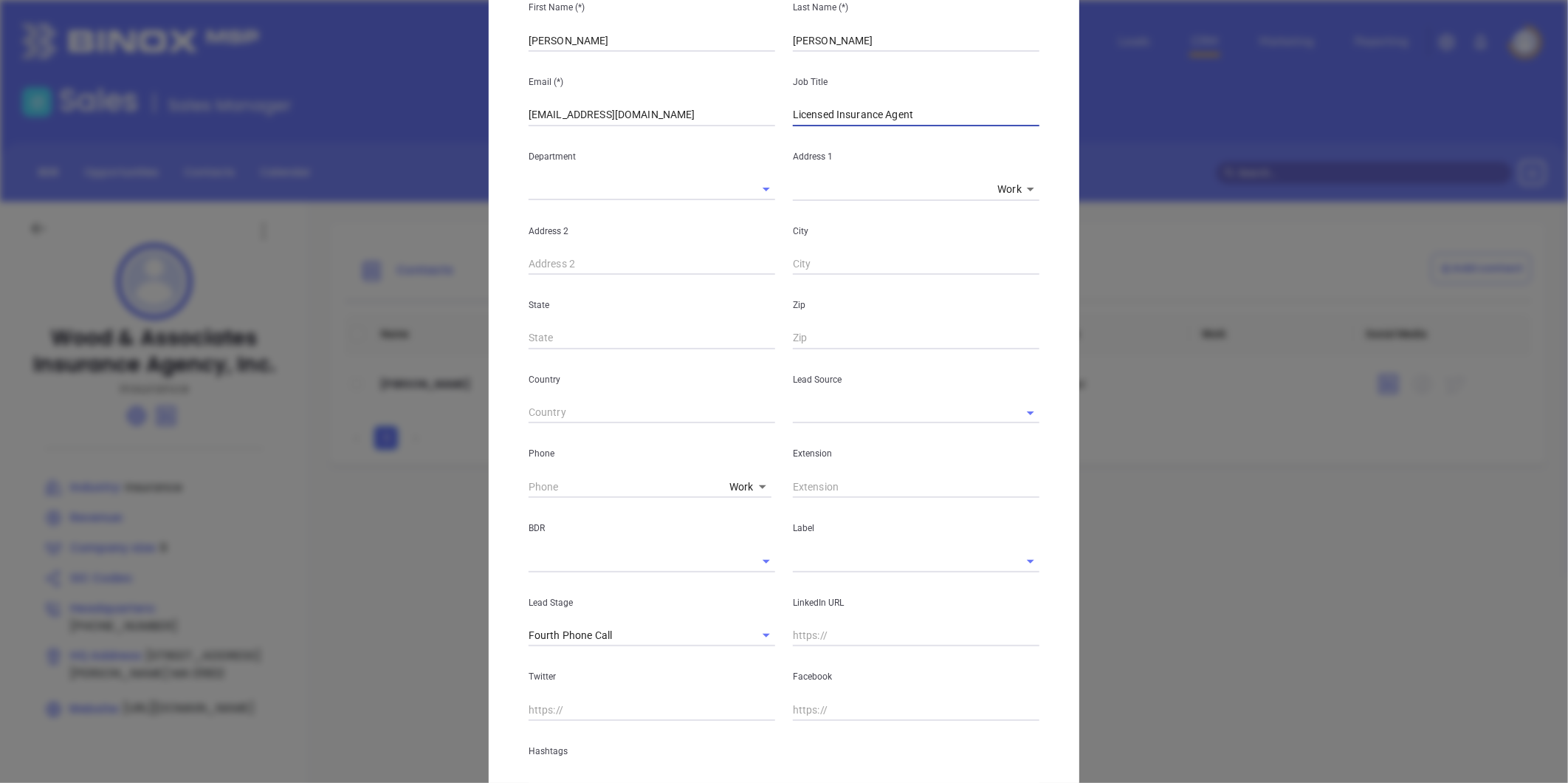
click at [827, 403] on input "text" at bounding box center [896, 412] width 205 height 21
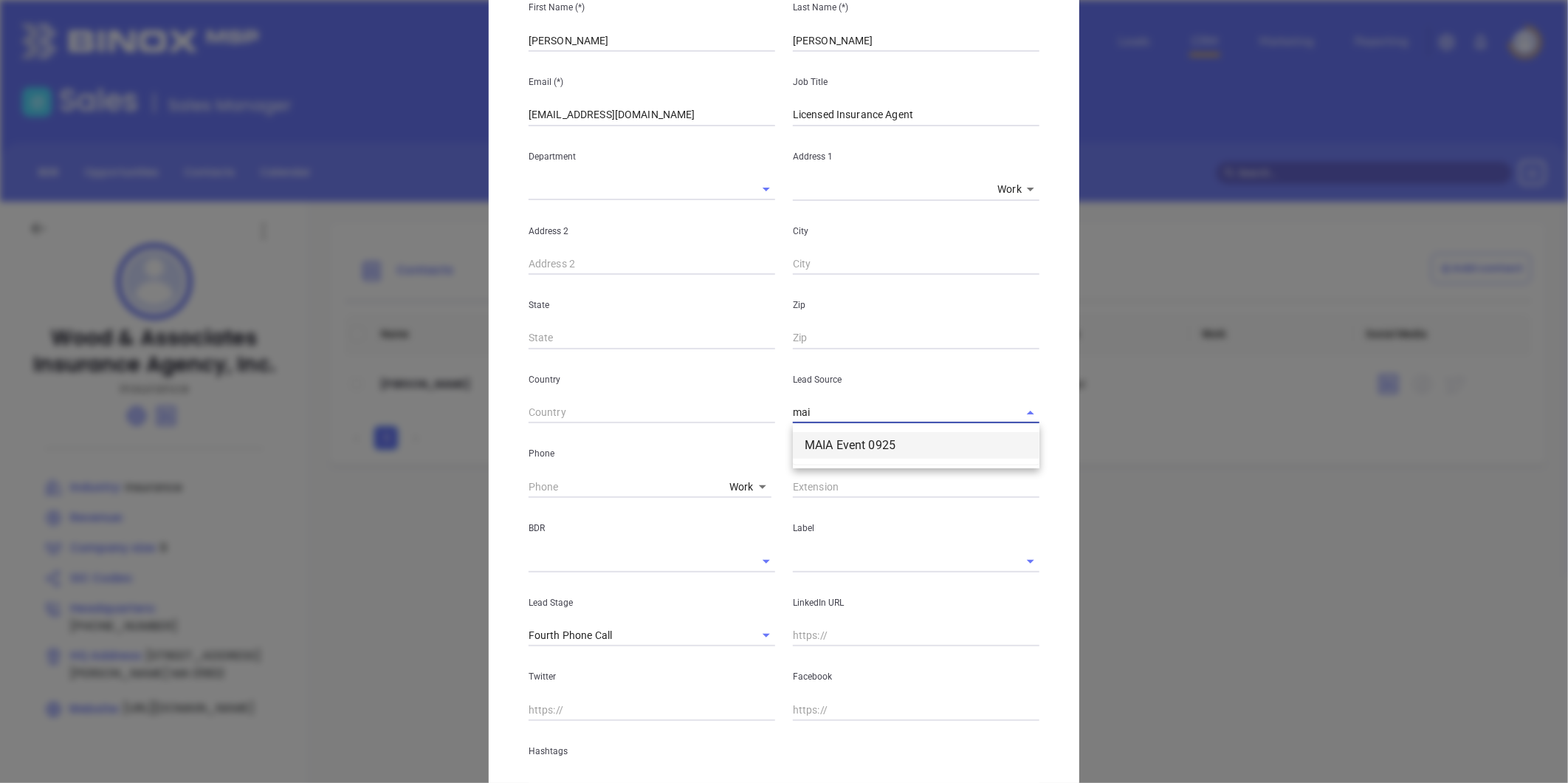
click at [853, 445] on li "MAIA Event 0925" at bounding box center [917, 445] width 247 height 27
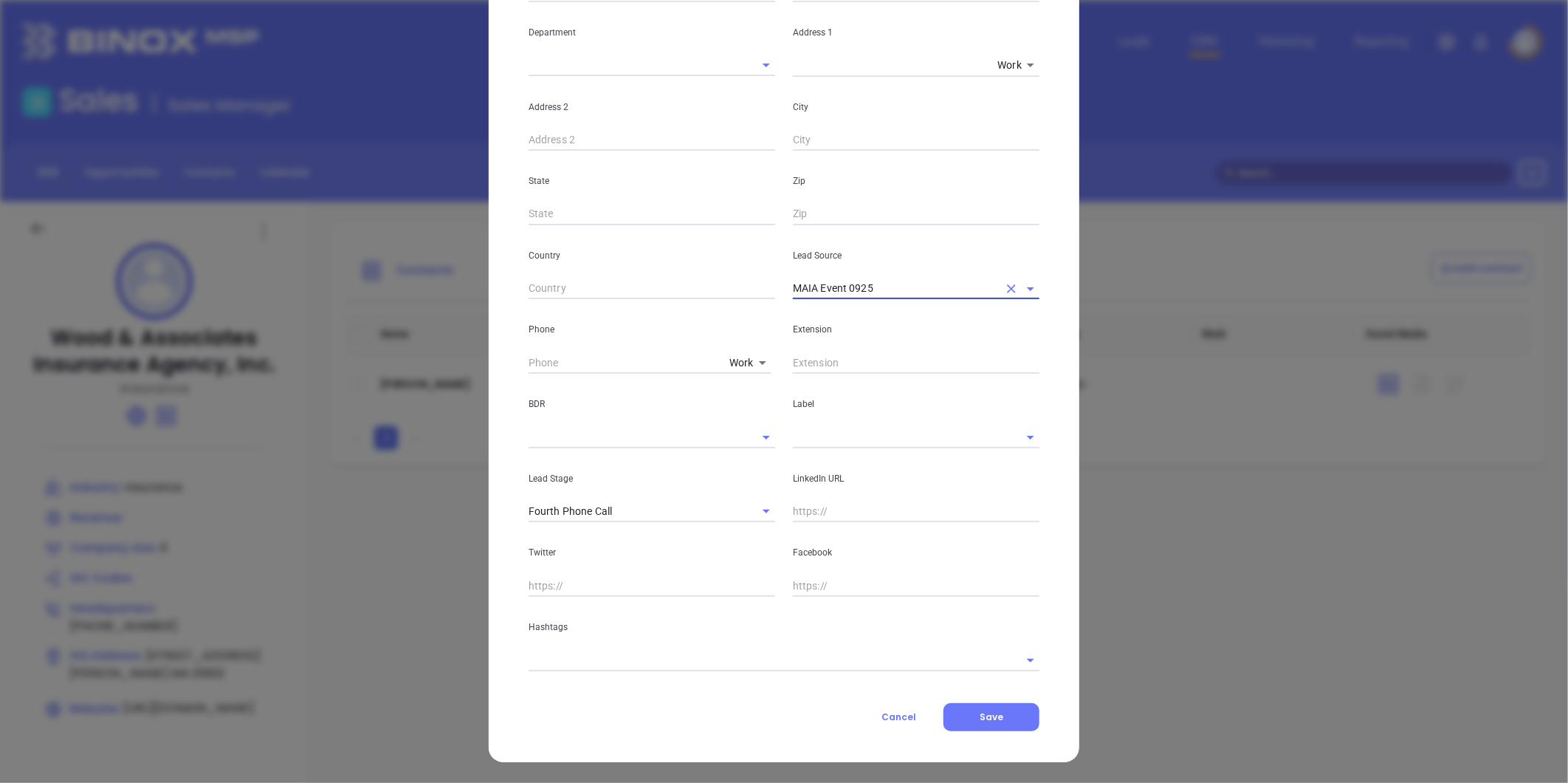
click at [807, 510] on input "text" at bounding box center [917, 511] width 247 height 22
click at [547, 657] on input "text" at bounding box center [763, 660] width 470 height 21
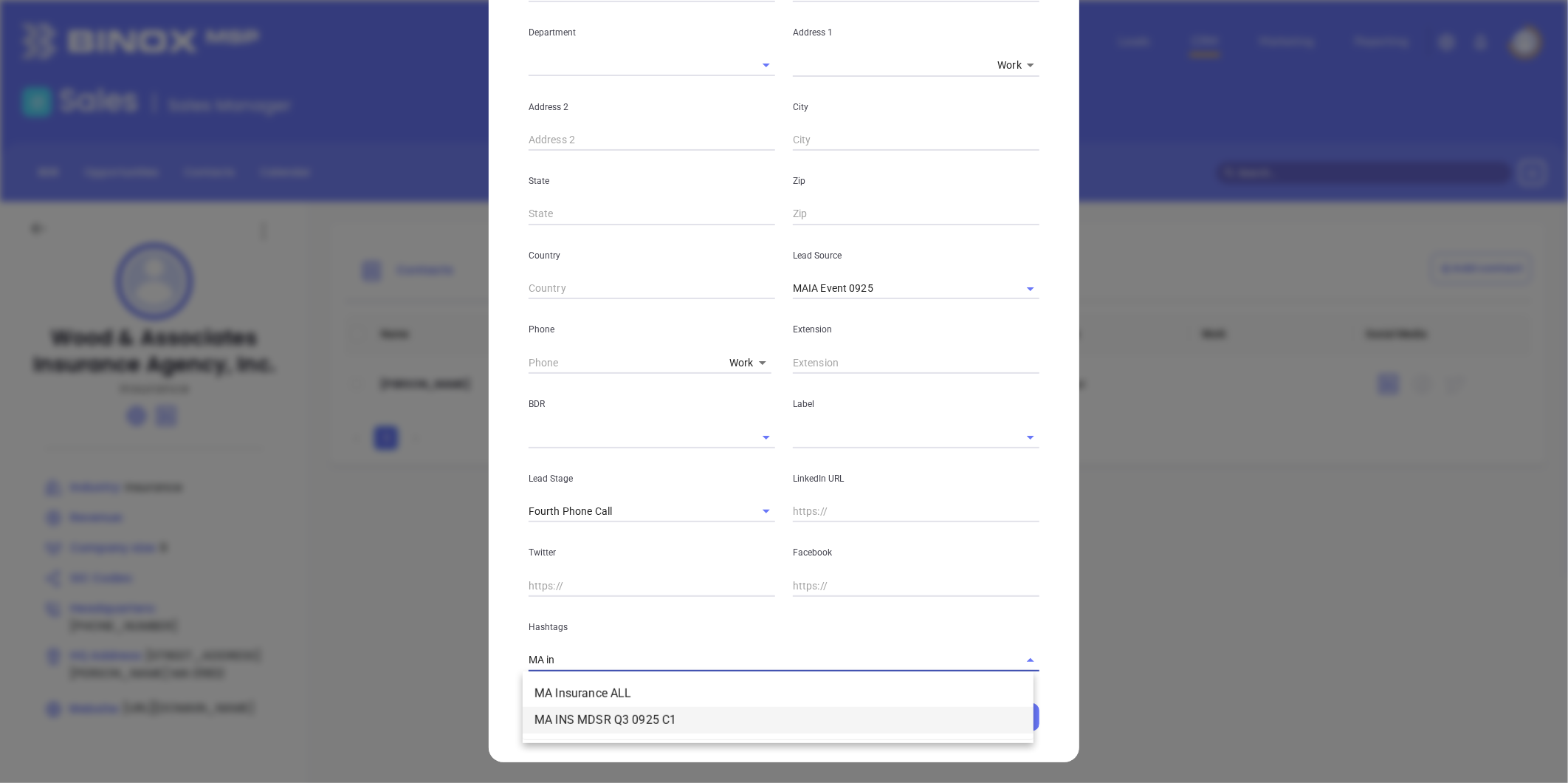
click at [595, 708] on ul "MA Insurance ALL MA INS MDSR Q3 0925 C1" at bounding box center [778, 707] width 511 height 65
click at [603, 690] on li "MA Insurance ALL" at bounding box center [778, 693] width 511 height 27
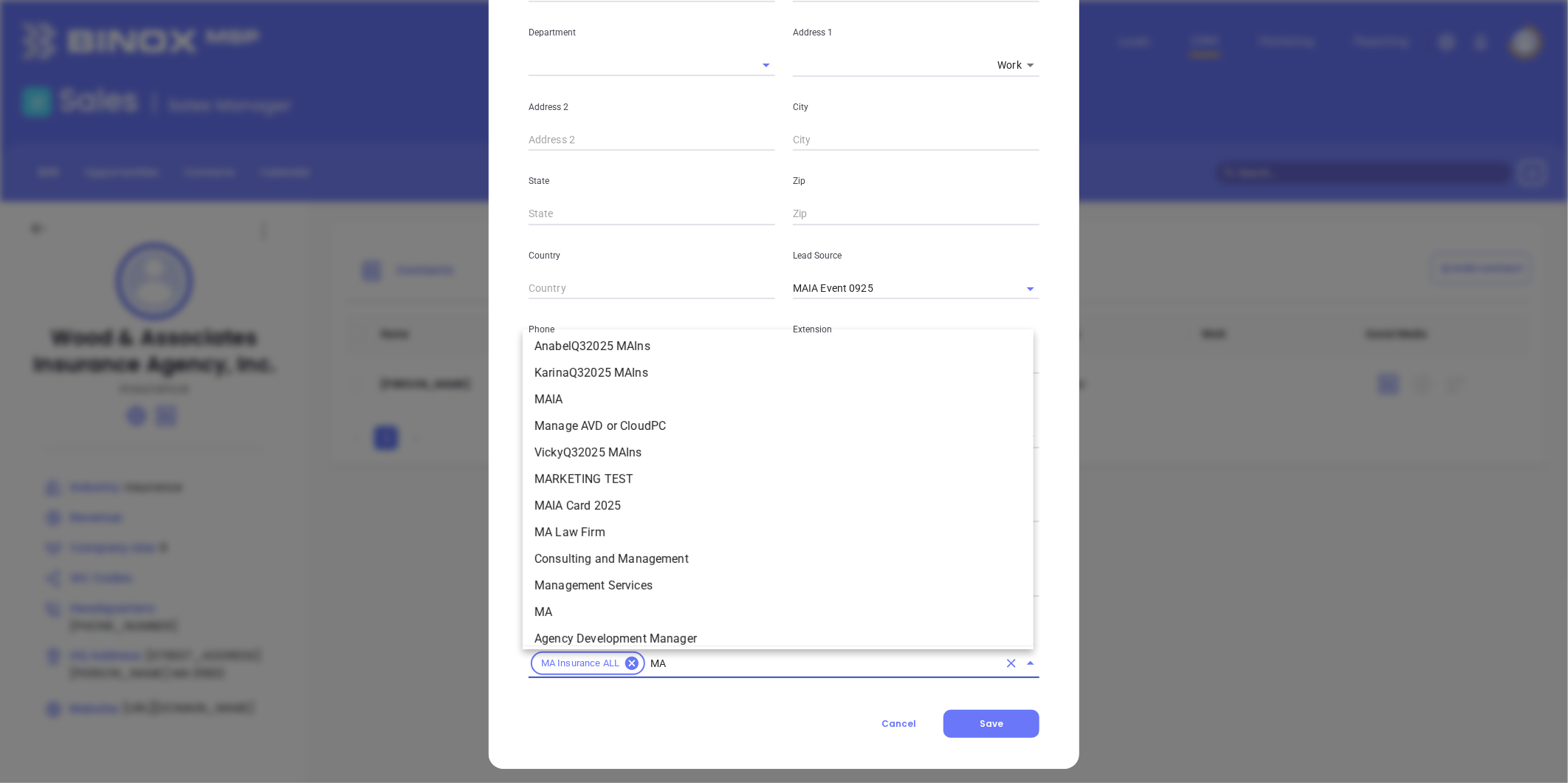
scroll to position [282, 0]
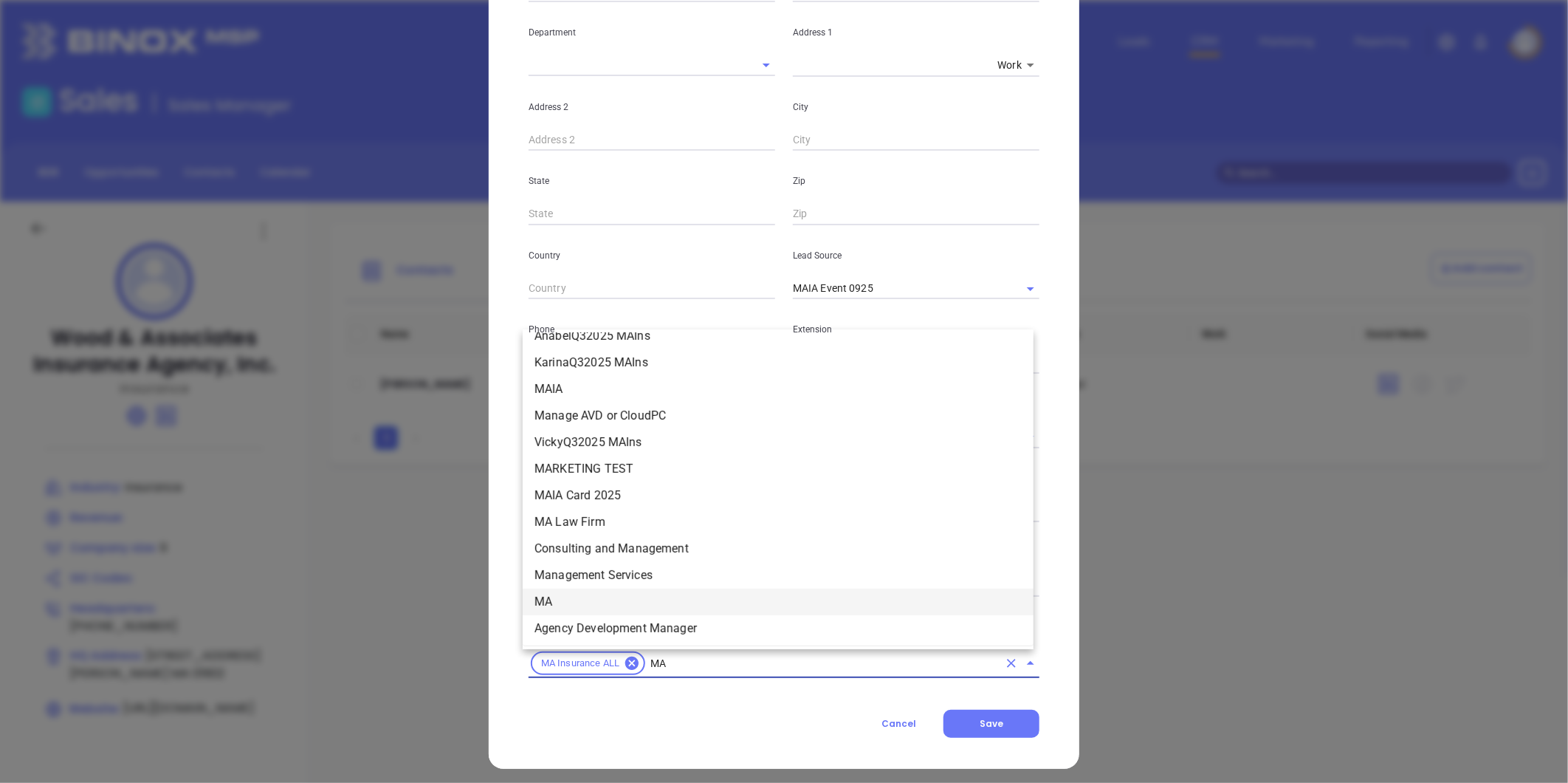
click at [550, 600] on li "MA" at bounding box center [778, 601] width 511 height 27
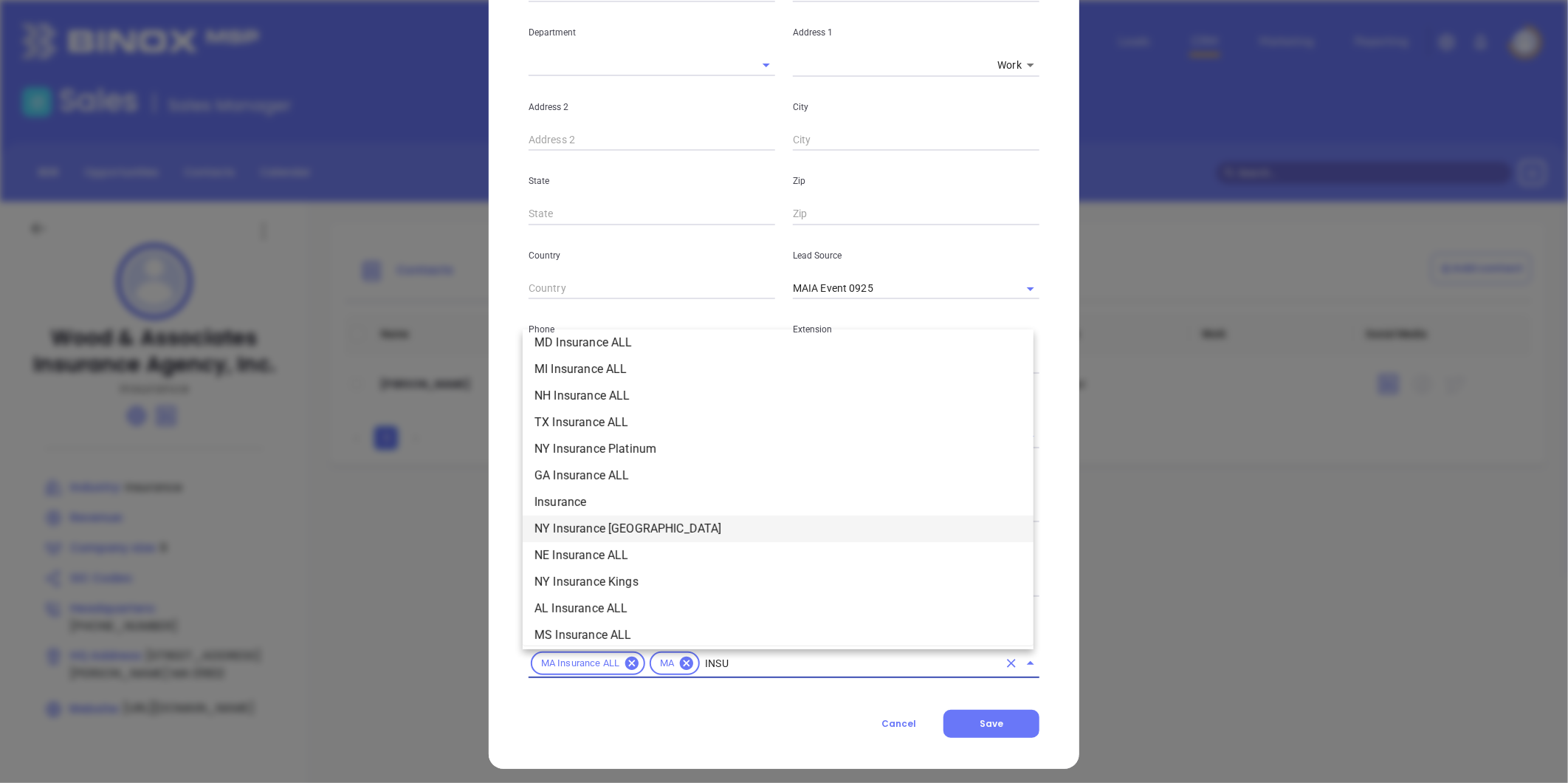
scroll to position [381, 0]
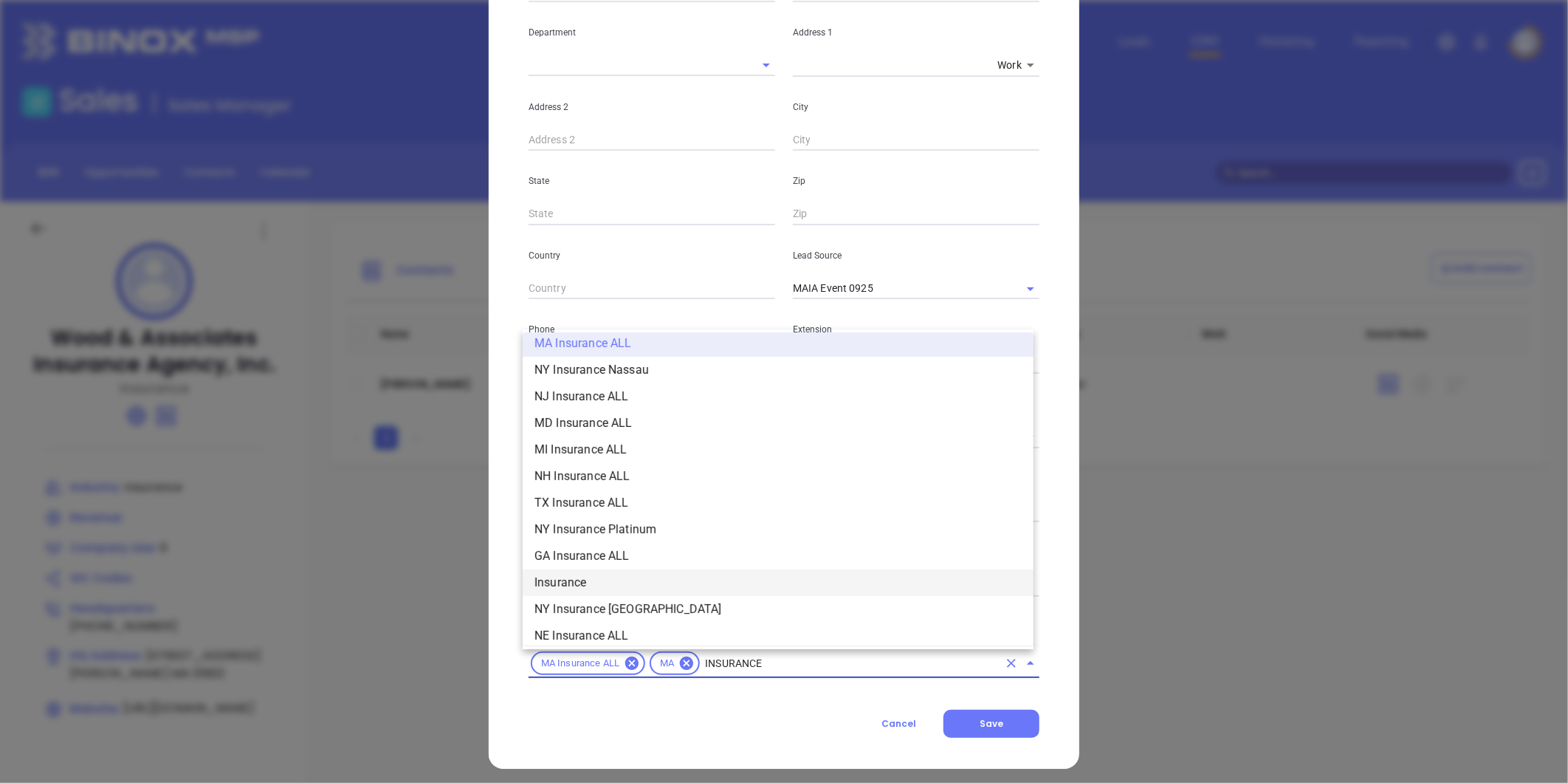
click at [569, 579] on li "Insurance" at bounding box center [778, 583] width 511 height 27
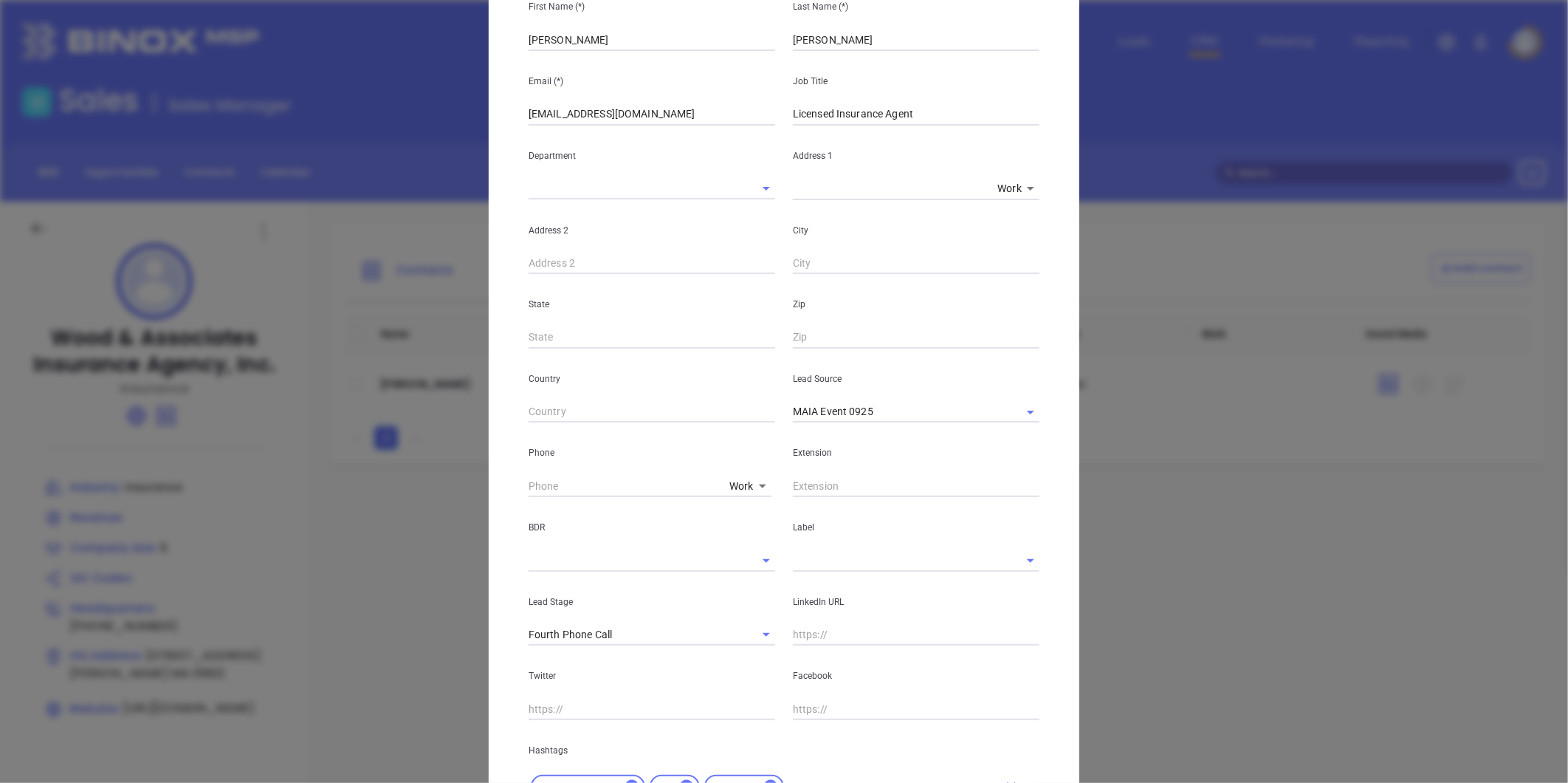
scroll to position [41, 0]
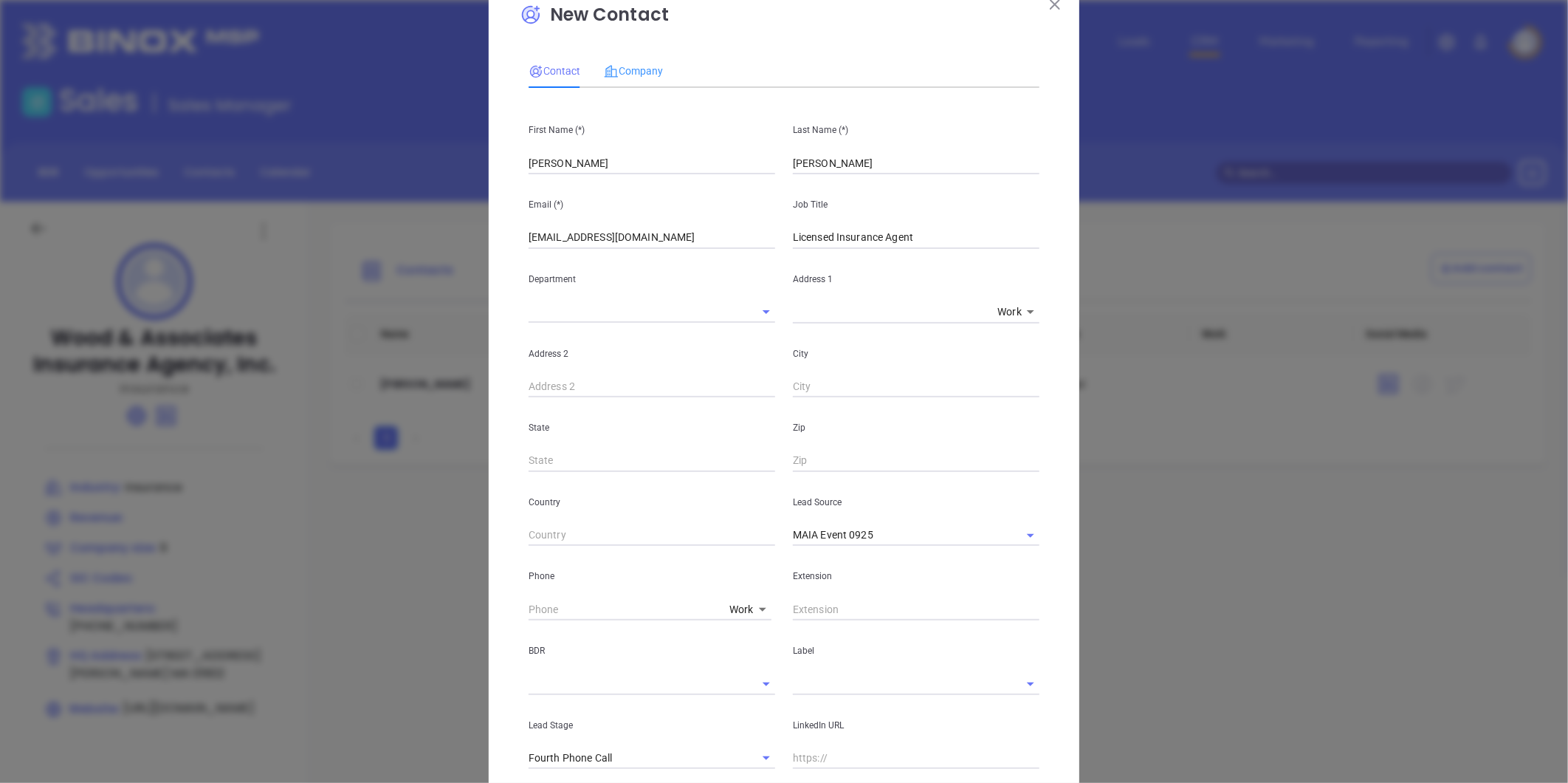
click at [647, 84] on div "Company" at bounding box center [634, 71] width 59 height 34
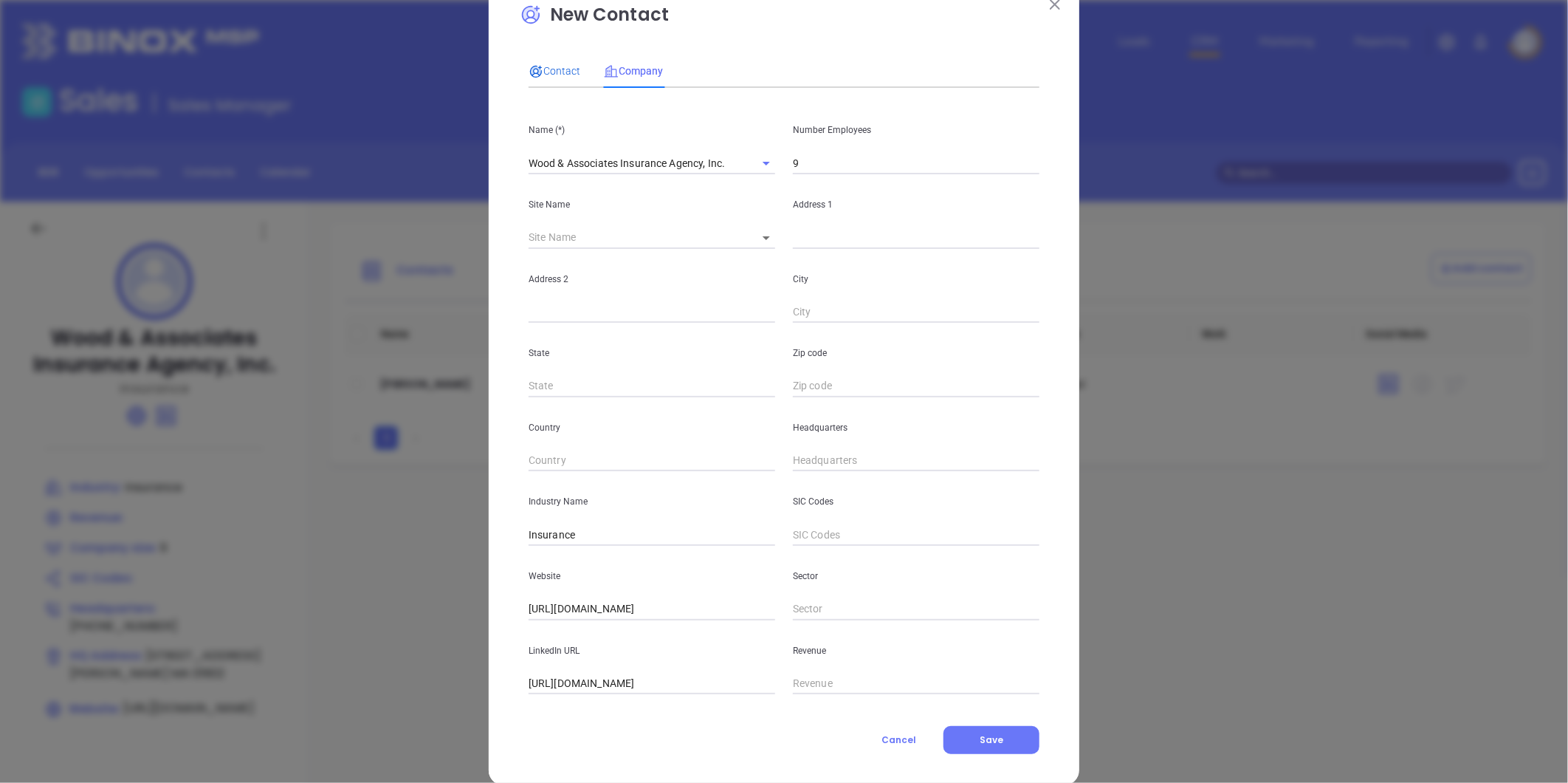
click at [552, 62] on div "Contact" at bounding box center [555, 71] width 52 height 16
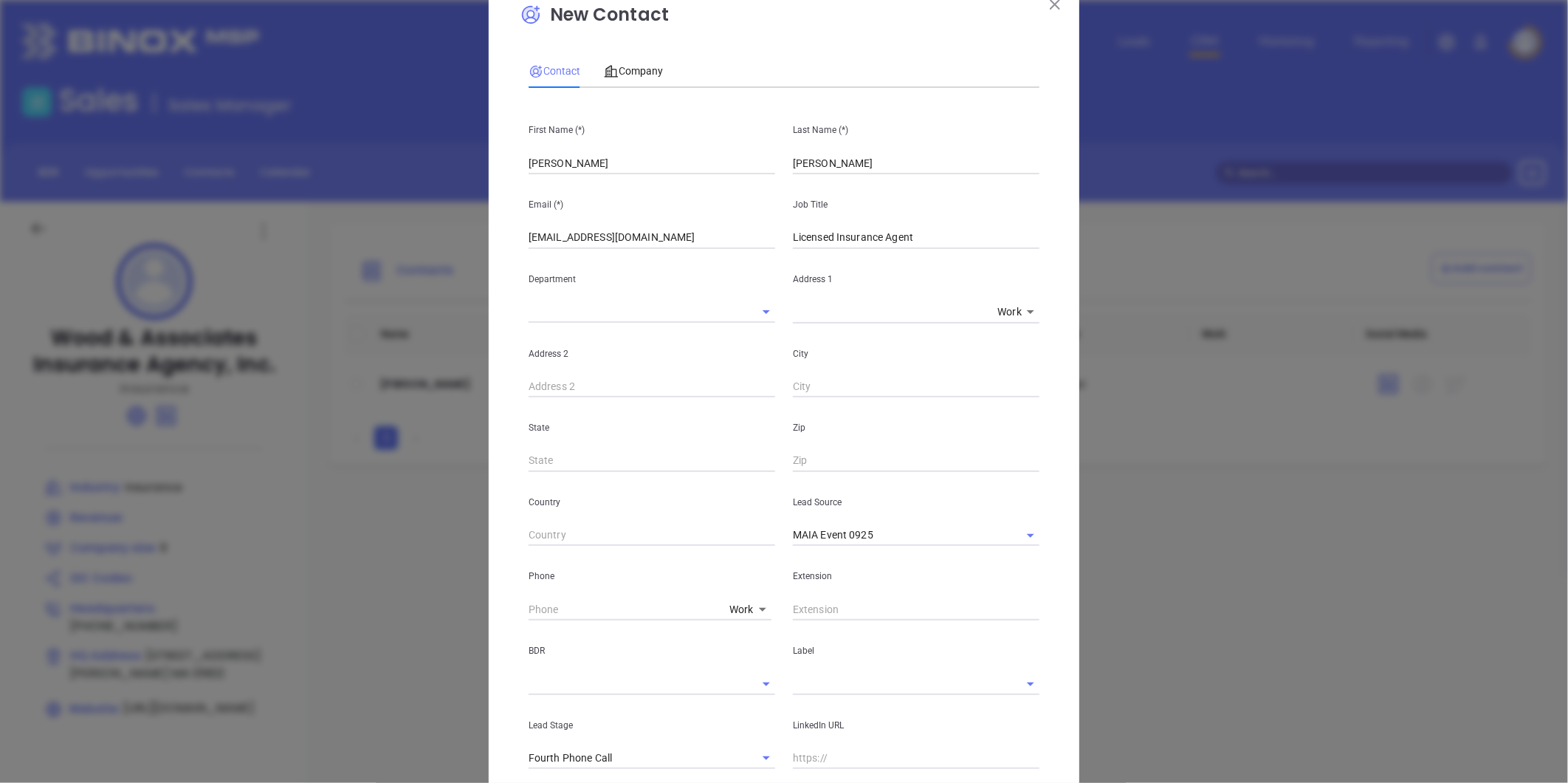
click at [545, 78] on div "Contact" at bounding box center [555, 71] width 52 height 16
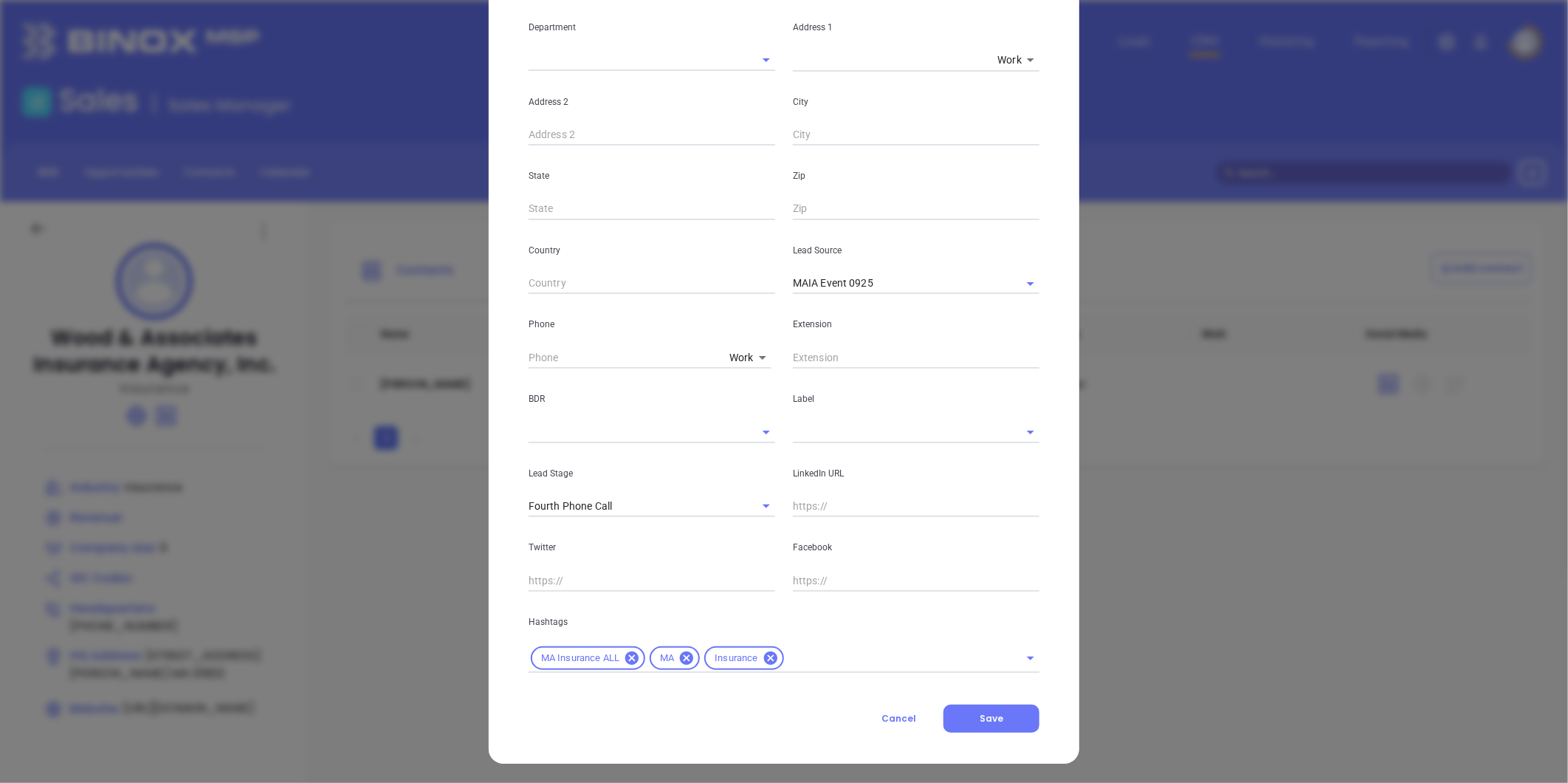
scroll to position [294, 0]
click at [810, 637] on div "Hashtags MA Insurance ALL MA Insurance" at bounding box center [784, 631] width 529 height 81
click at [810, 654] on input "text" at bounding box center [891, 657] width 212 height 19
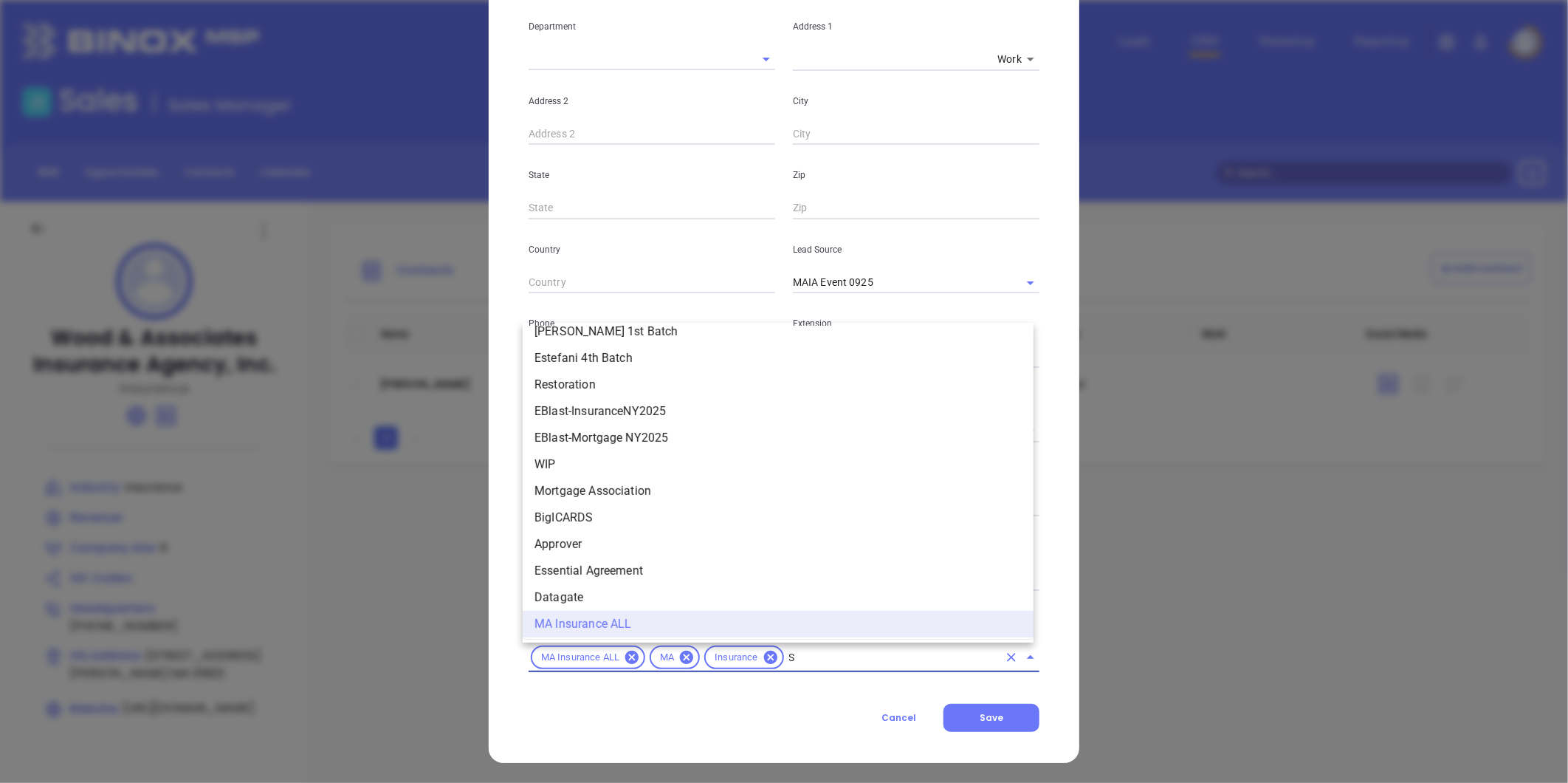
scroll to position [0, 0]
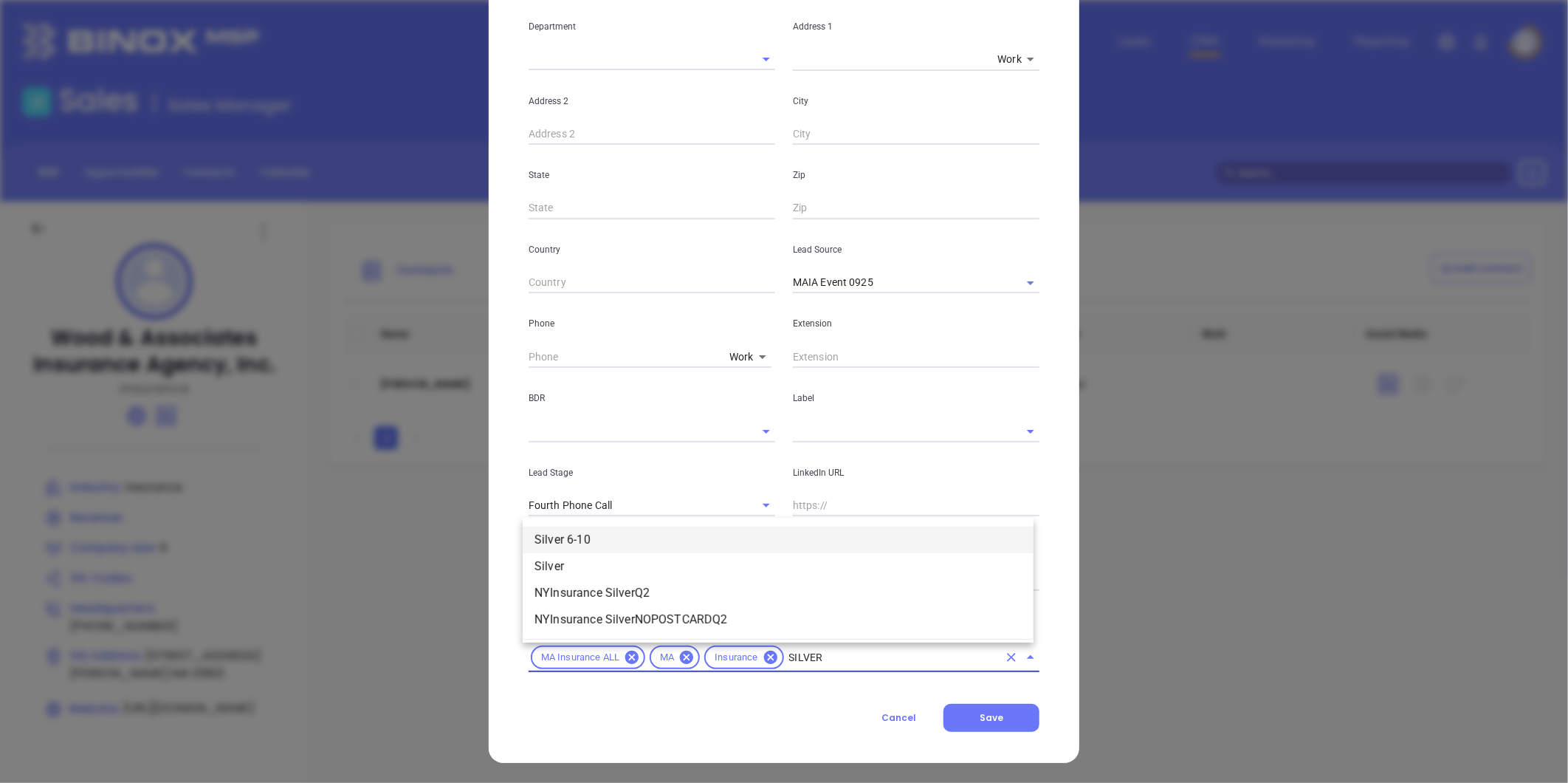
click at [678, 535] on li "Silver 6-10" at bounding box center [778, 540] width 511 height 27
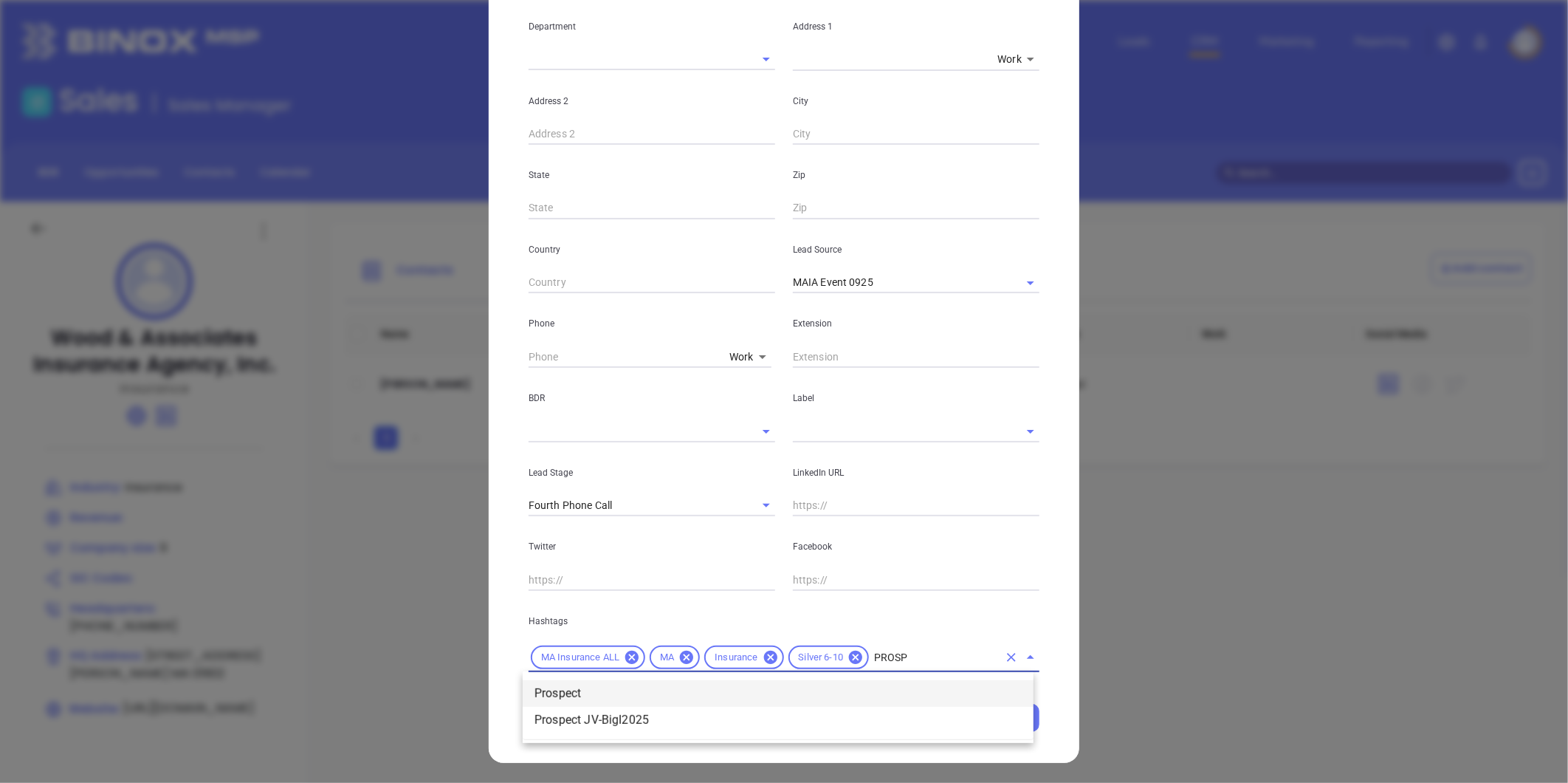
click at [653, 688] on li "Prospect" at bounding box center [778, 693] width 511 height 27
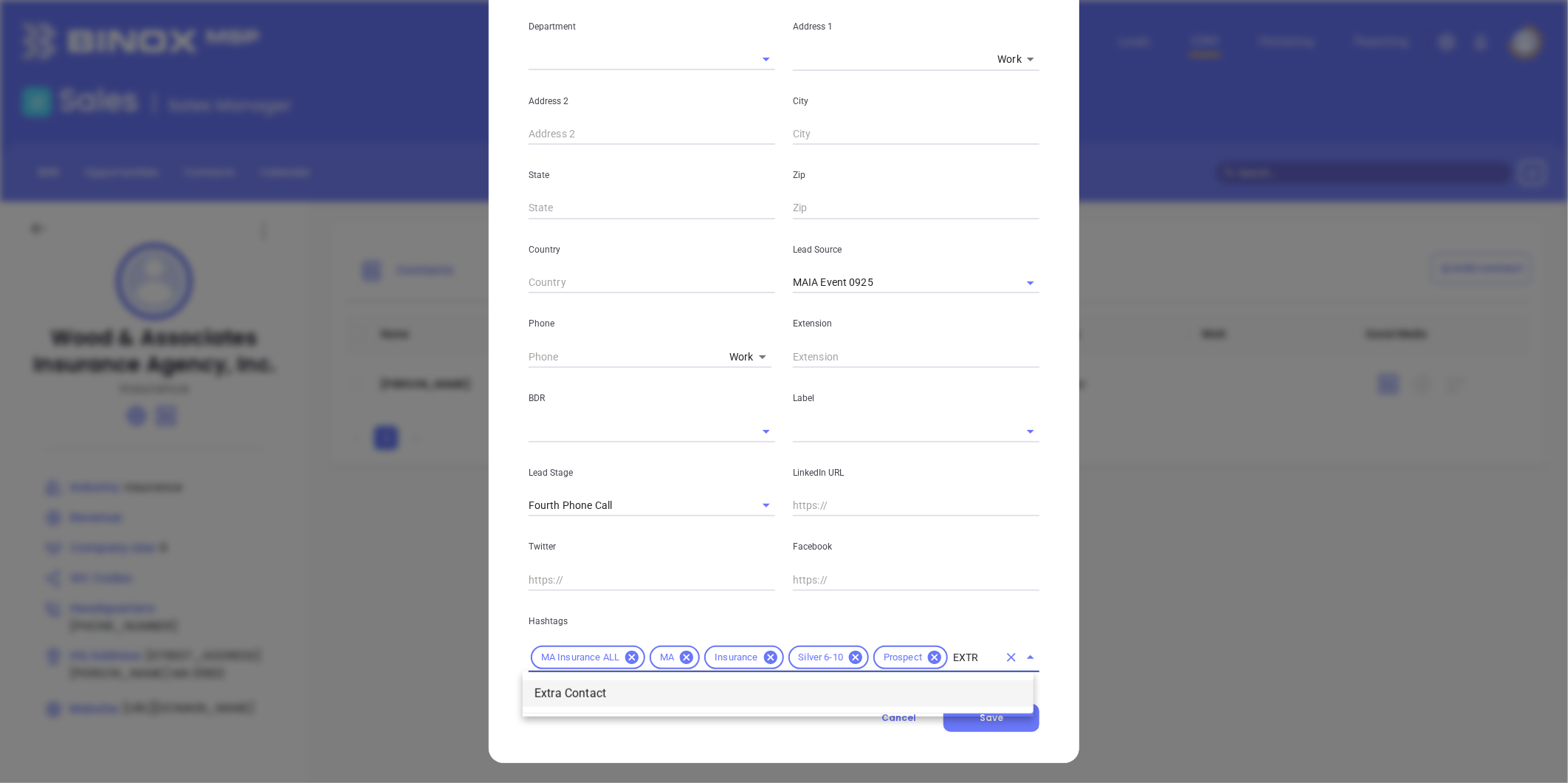
click at [581, 686] on li "Extra Contact" at bounding box center [778, 693] width 511 height 27
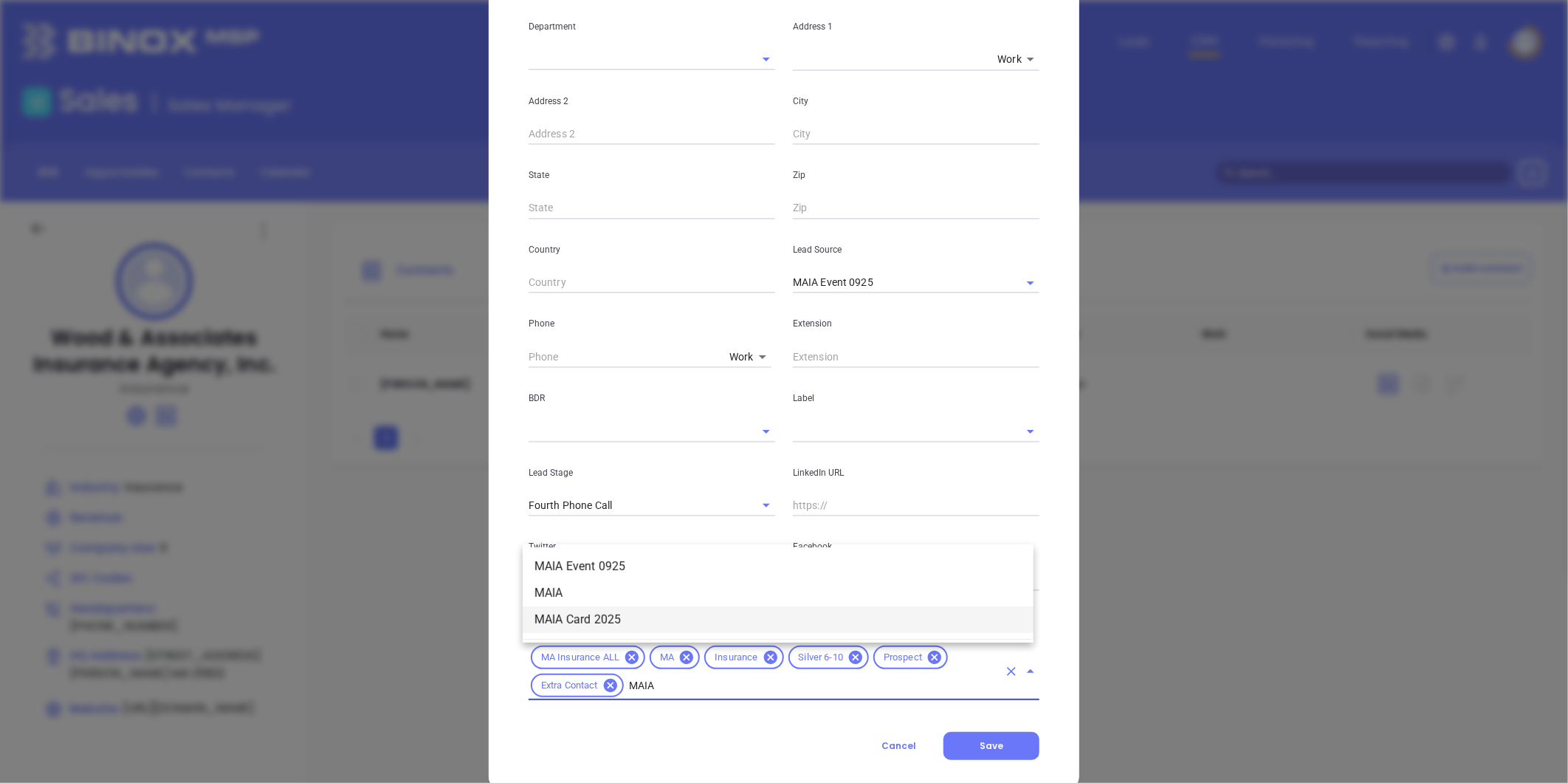
click at [631, 614] on li "MAIA Card 2025" at bounding box center [778, 619] width 511 height 27
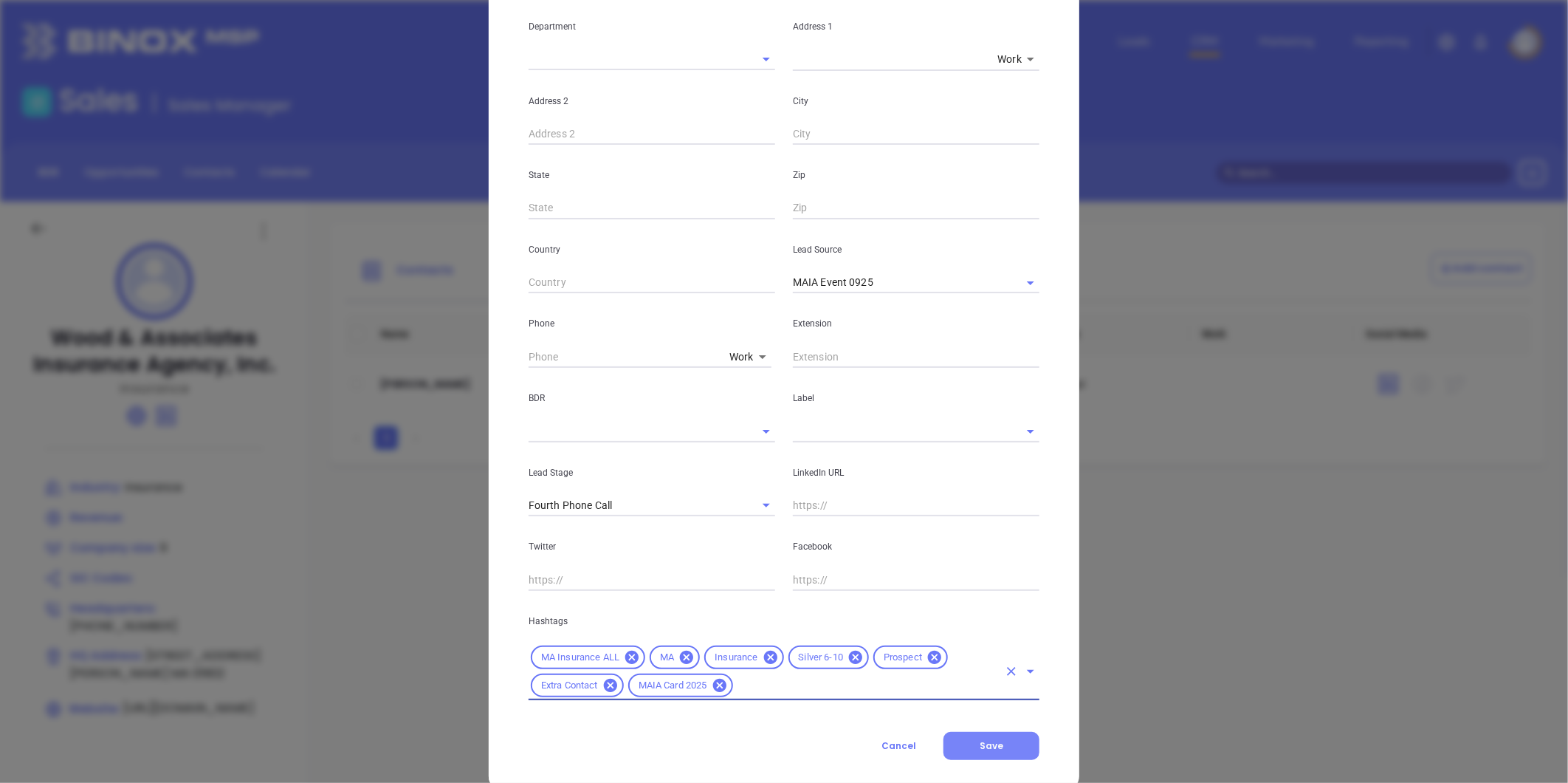
click at [980, 739] on span "Save" at bounding box center [991, 745] width 24 height 12
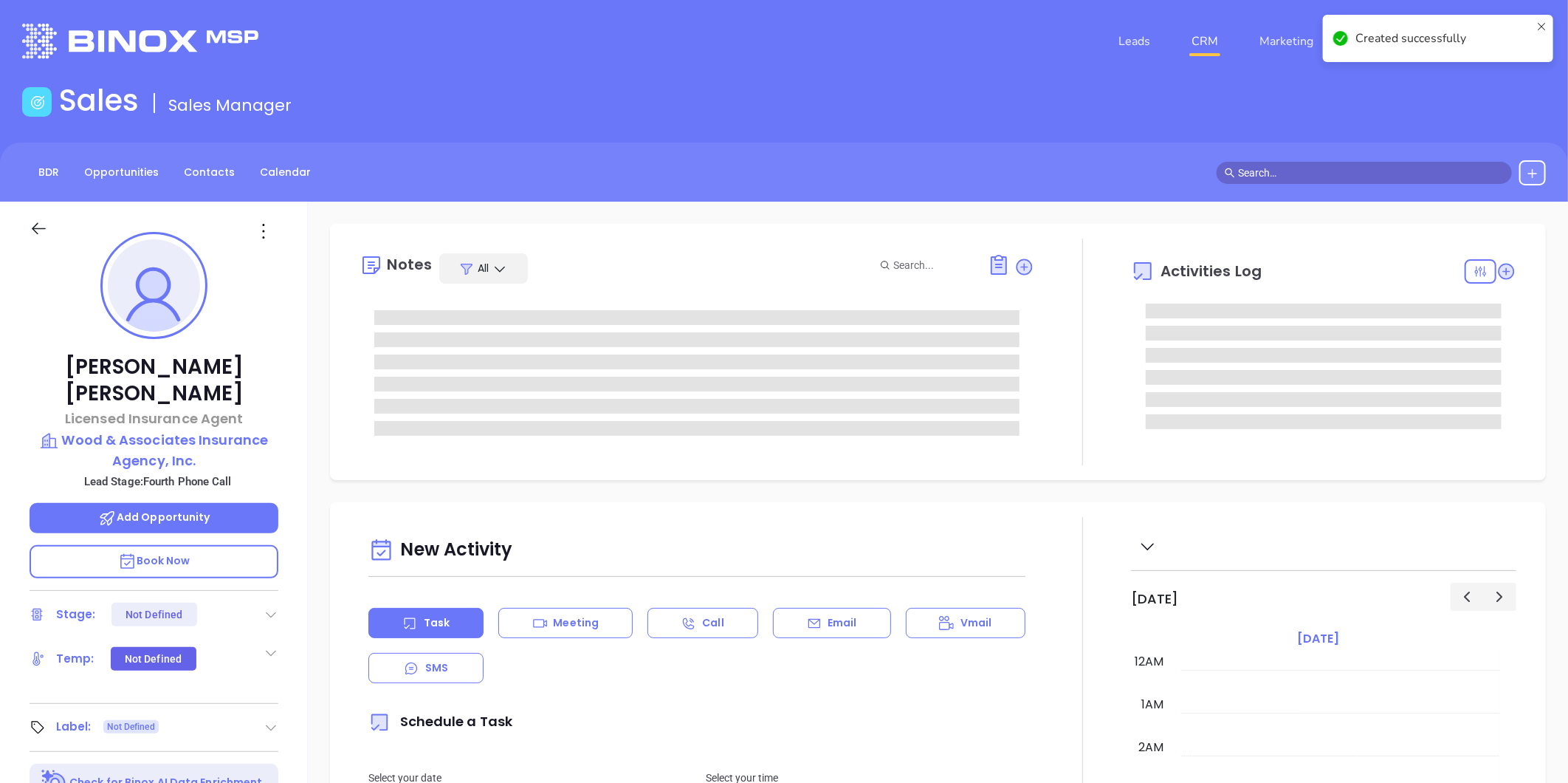
scroll to position [429, 0]
click at [274, 605] on div at bounding box center [271, 614] width 15 height 18
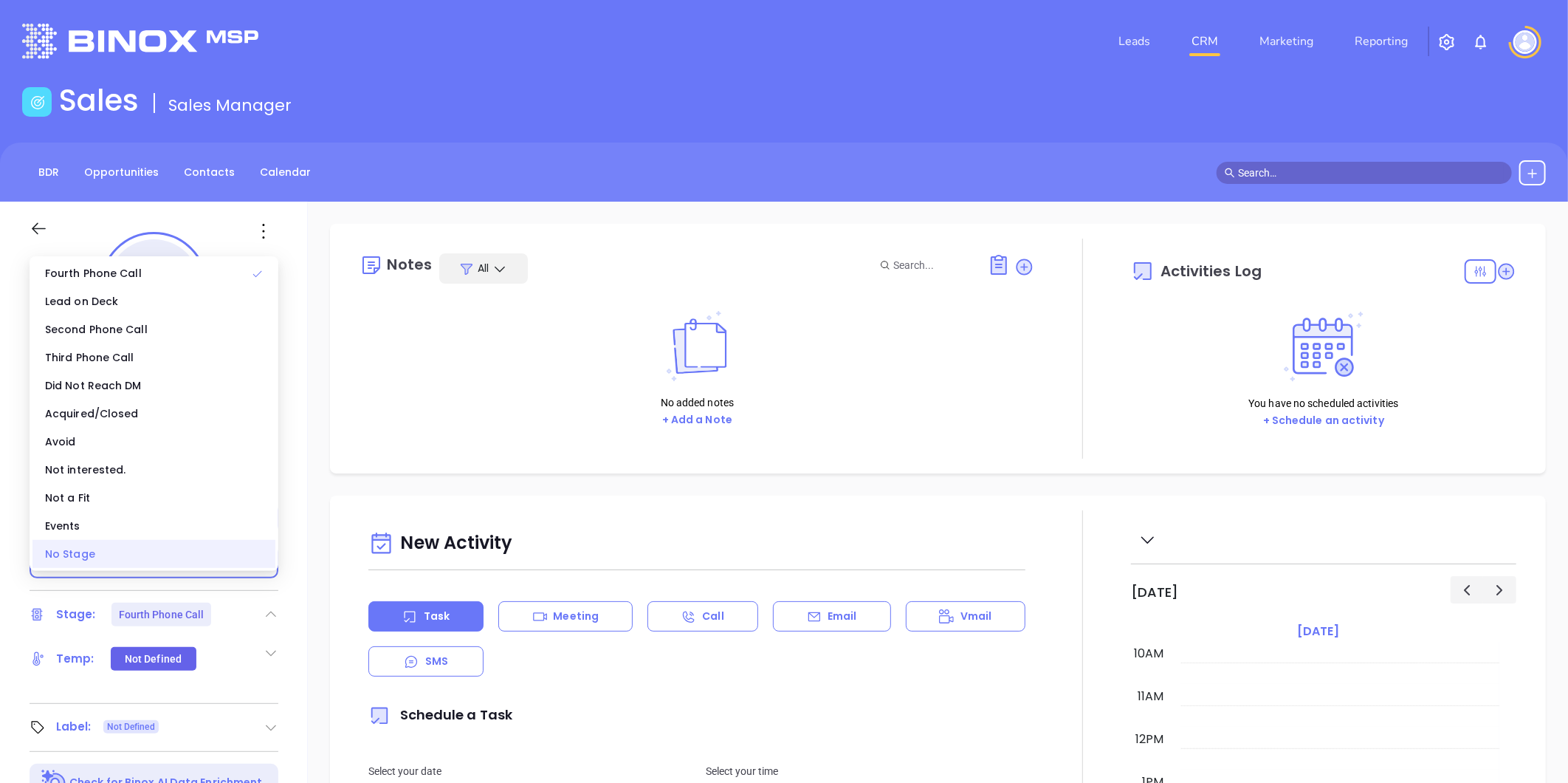
click at [142, 560] on div "No Stage" at bounding box center [153, 553] width 243 height 28
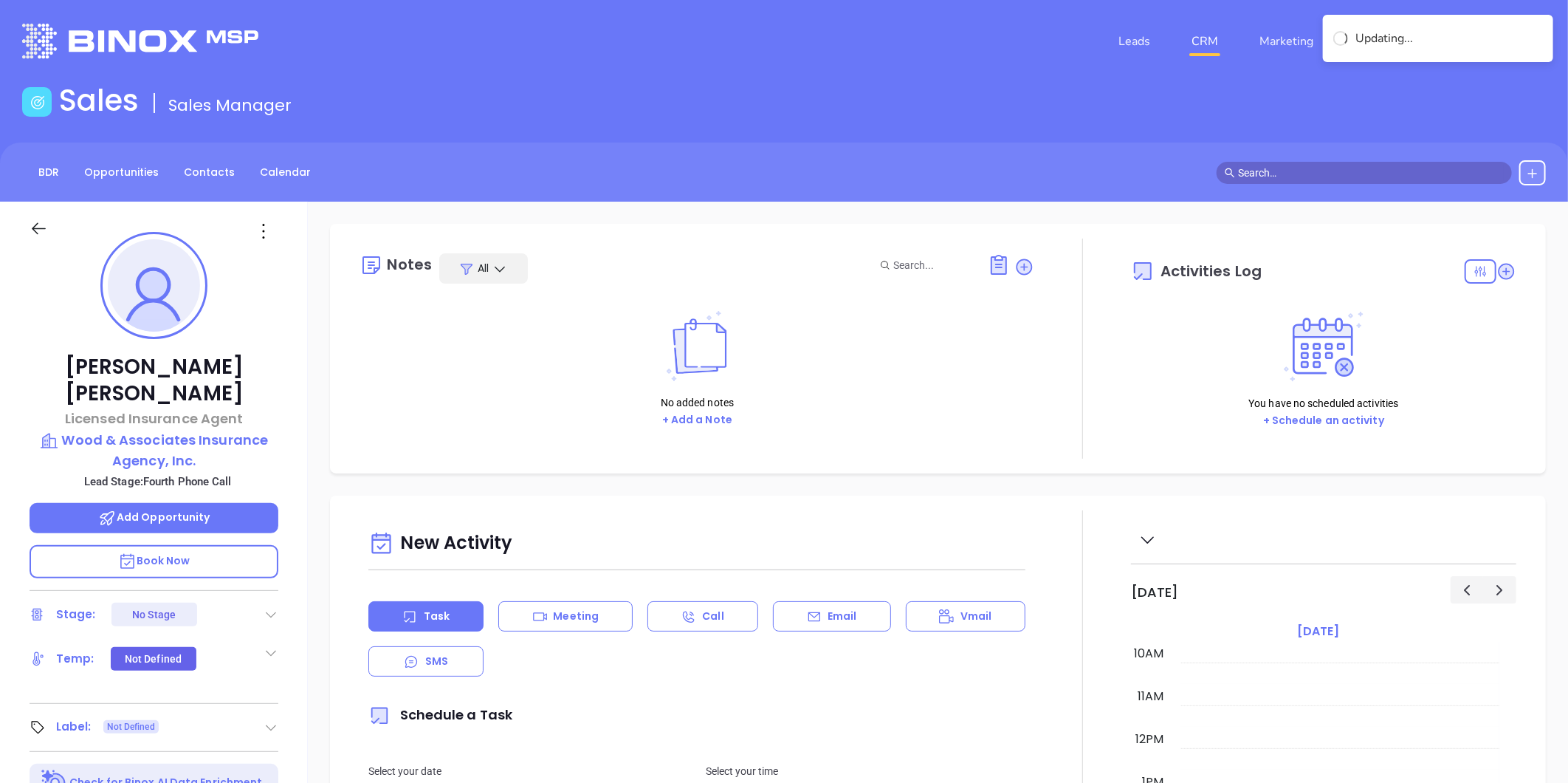
click at [268, 720] on icon at bounding box center [271, 727] width 15 height 15
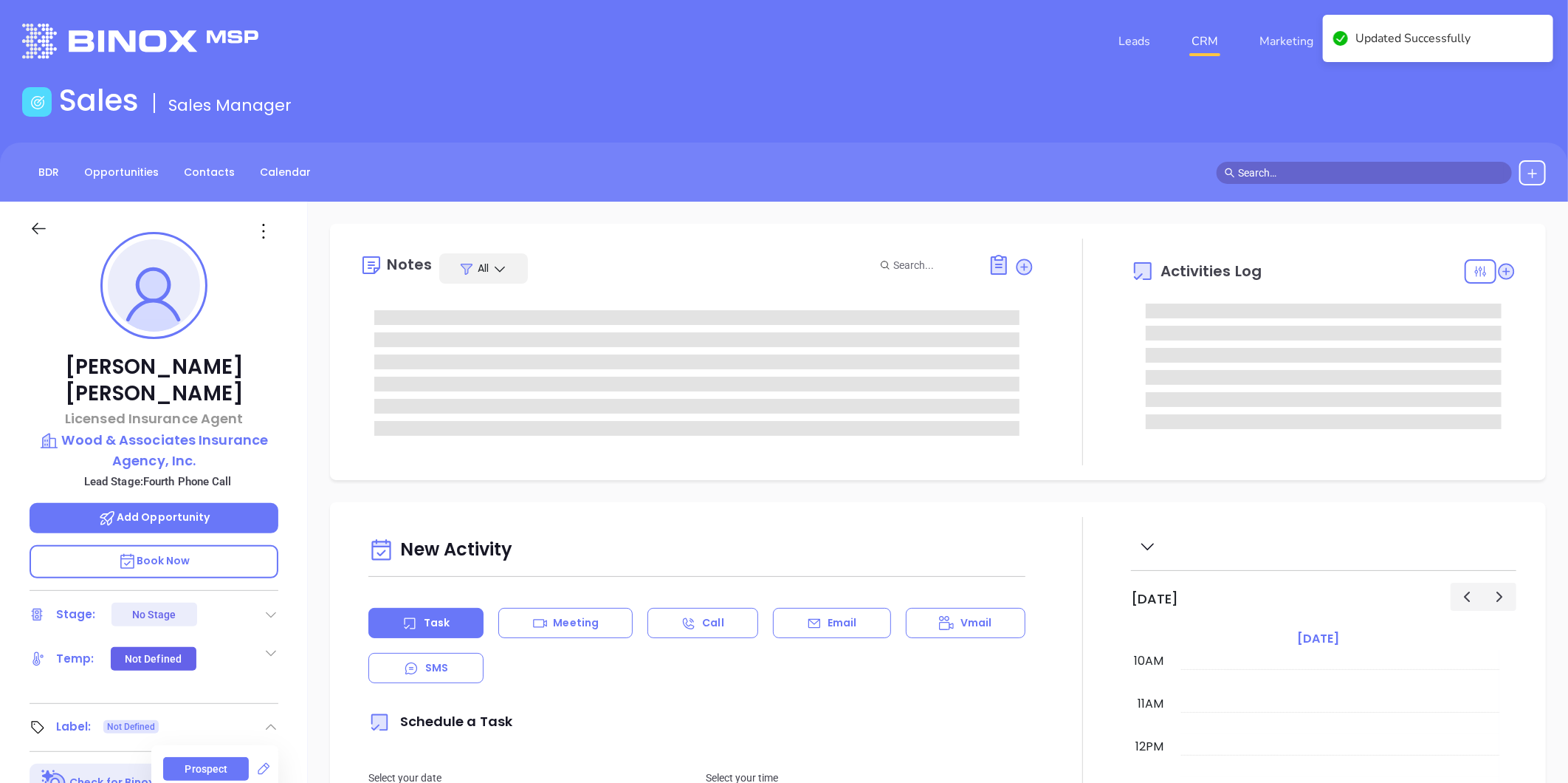
click at [176, 757] on div "Prospect" at bounding box center [206, 768] width 86 height 24
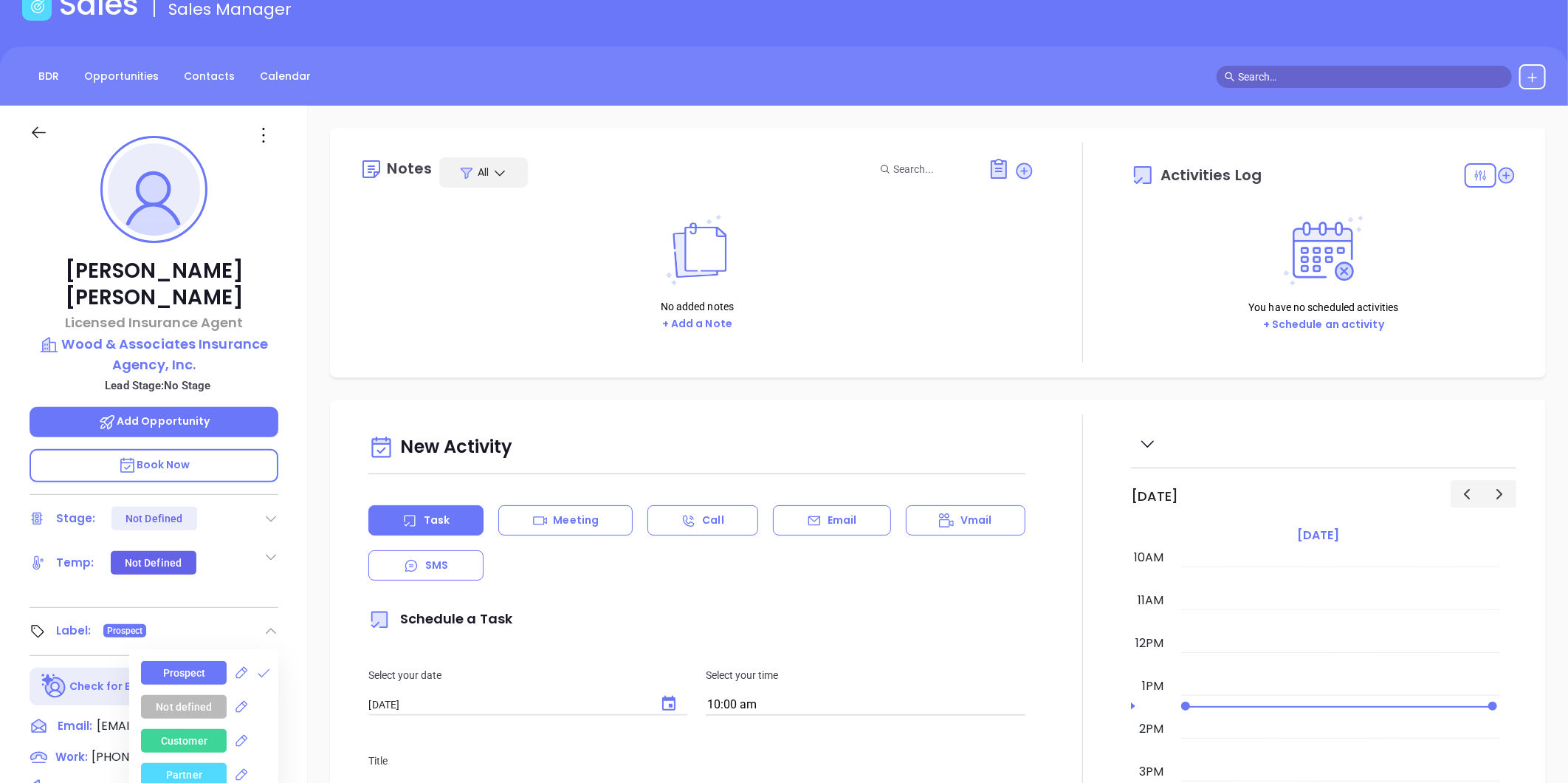
scroll to position [0, 0]
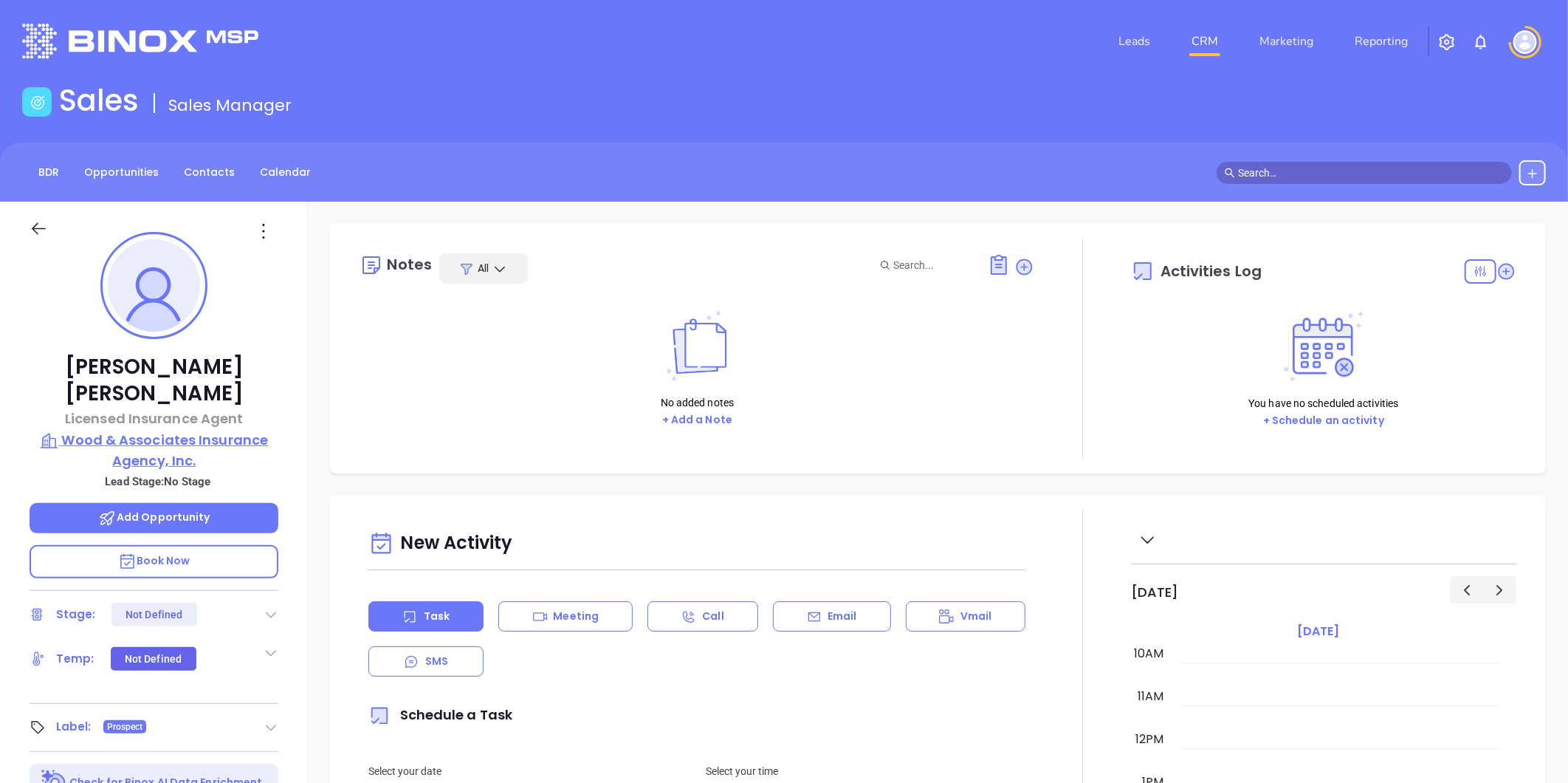
click at [161, 432] on p "Wood & Associates Insurance Agency, Inc." at bounding box center [153, 450] width 249 height 41
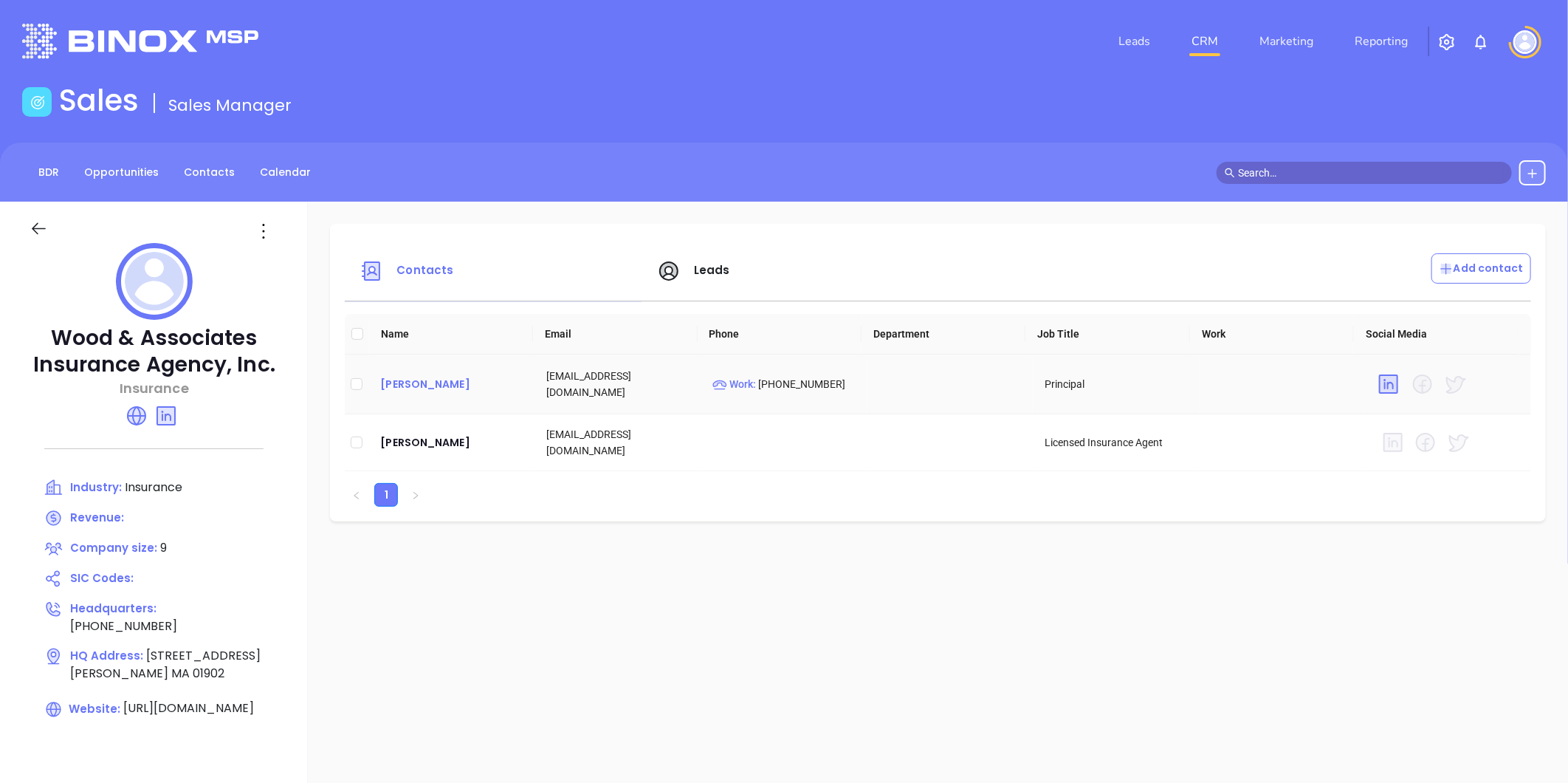
click at [408, 386] on div "Rick Wood" at bounding box center [452, 384] width 143 height 18
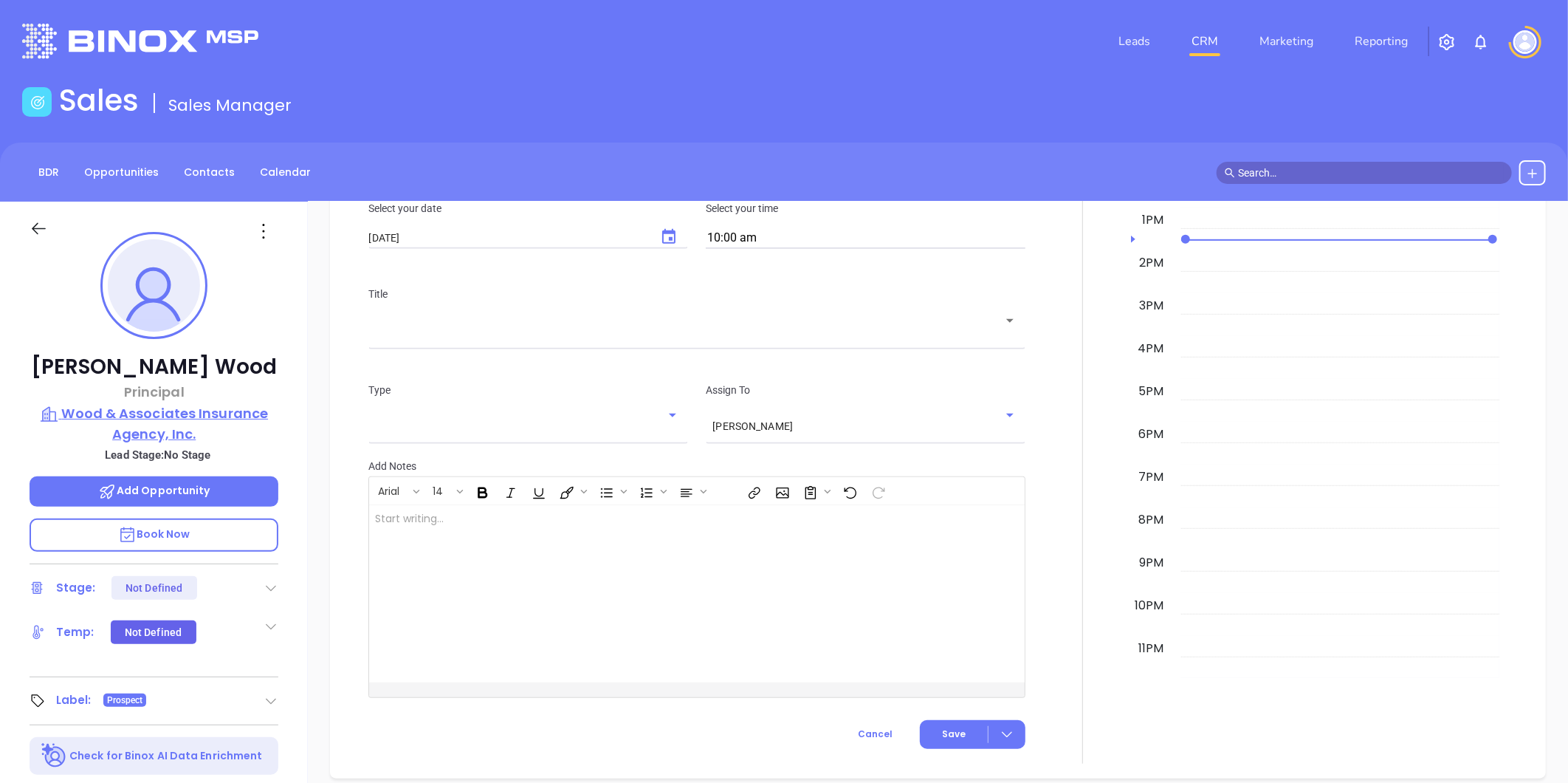
click at [203, 432] on p "Wood & Associates Insurance Agency, Inc." at bounding box center [153, 424] width 249 height 41
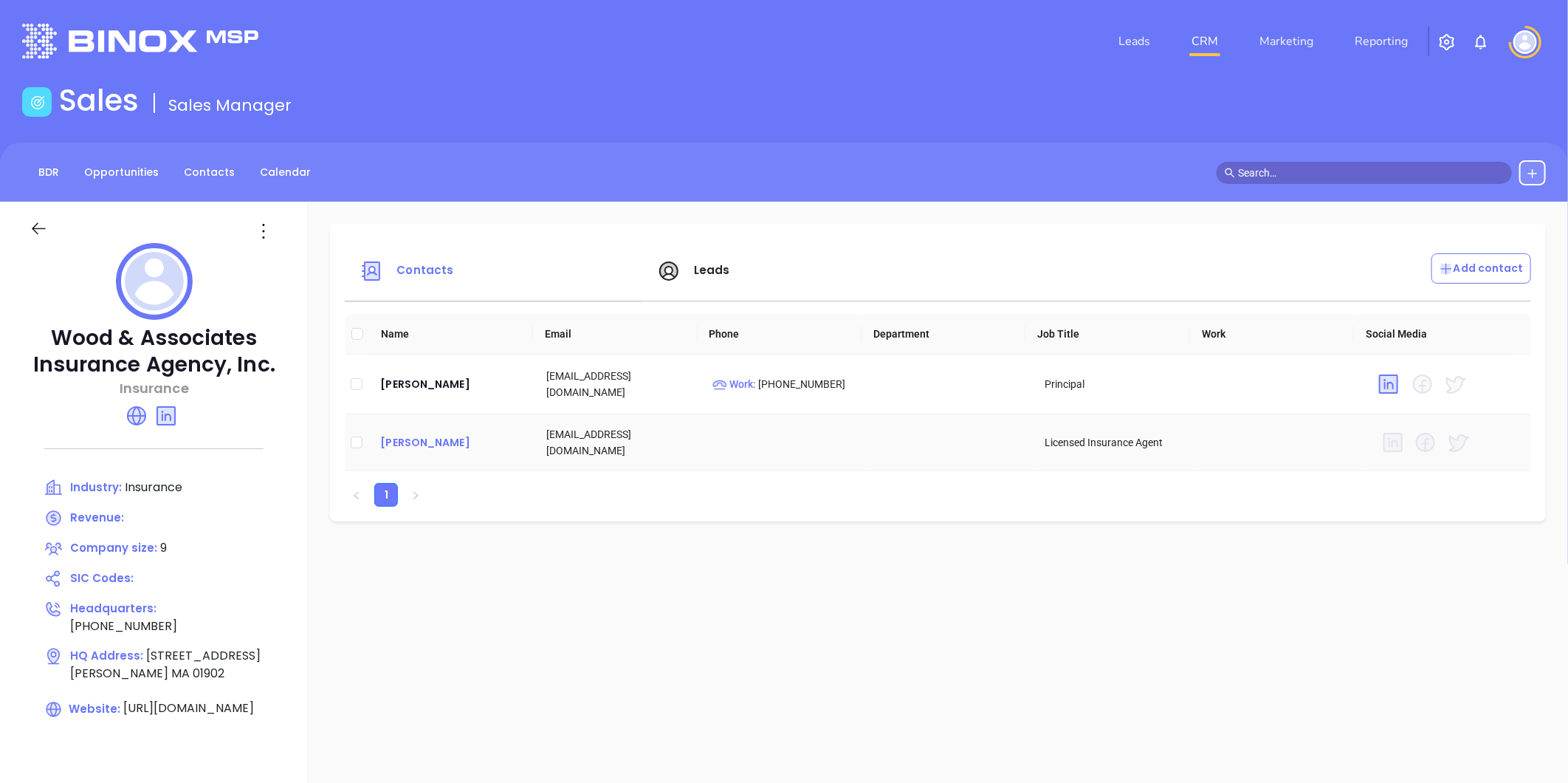
click at [453, 440] on div "Marjorie Boisclair" at bounding box center [452, 442] width 143 height 18
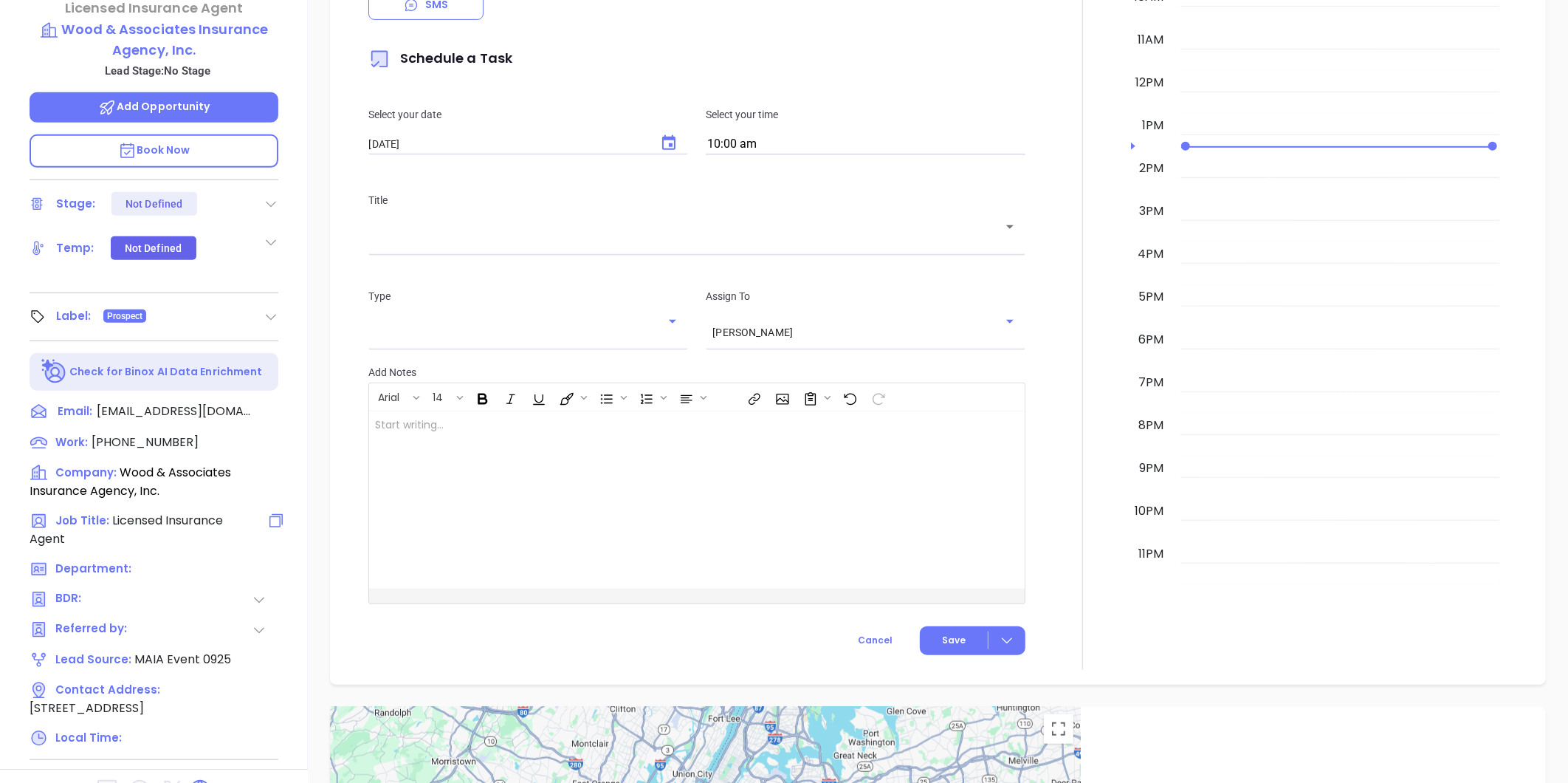
scroll to position [453, 0]
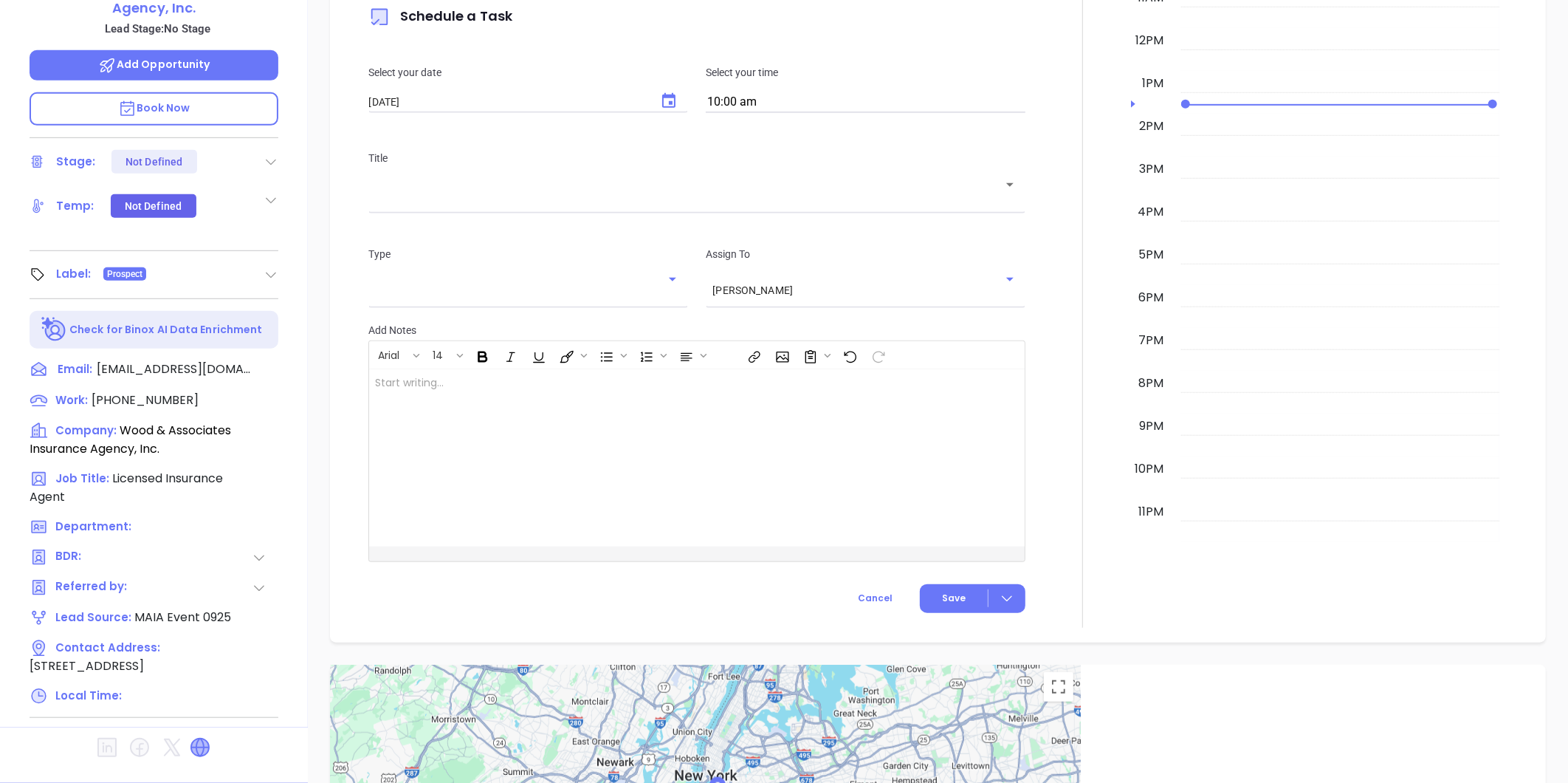
click at [200, 738] on icon at bounding box center [200, 747] width 18 height 18
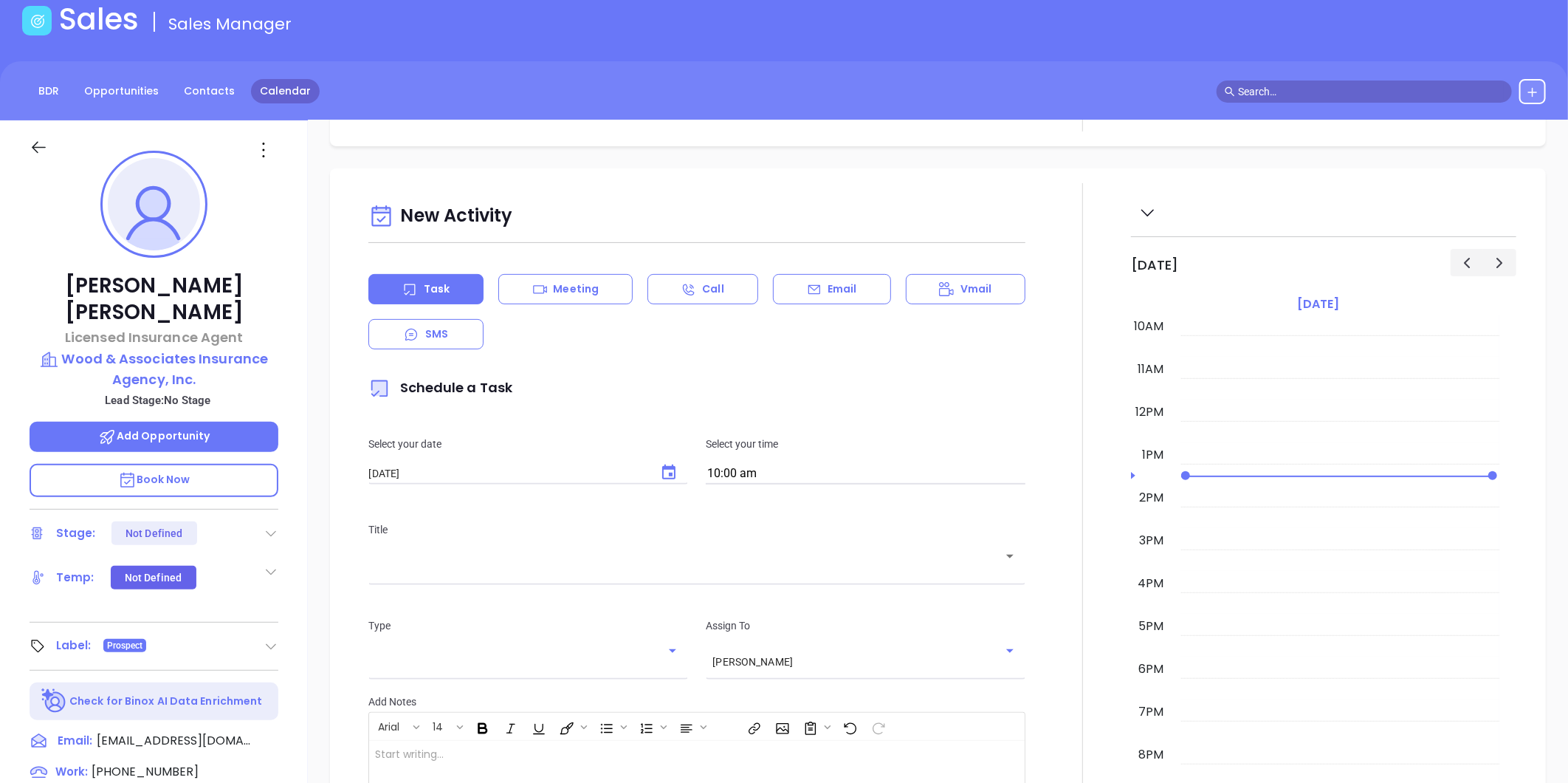
scroll to position [42, 0]
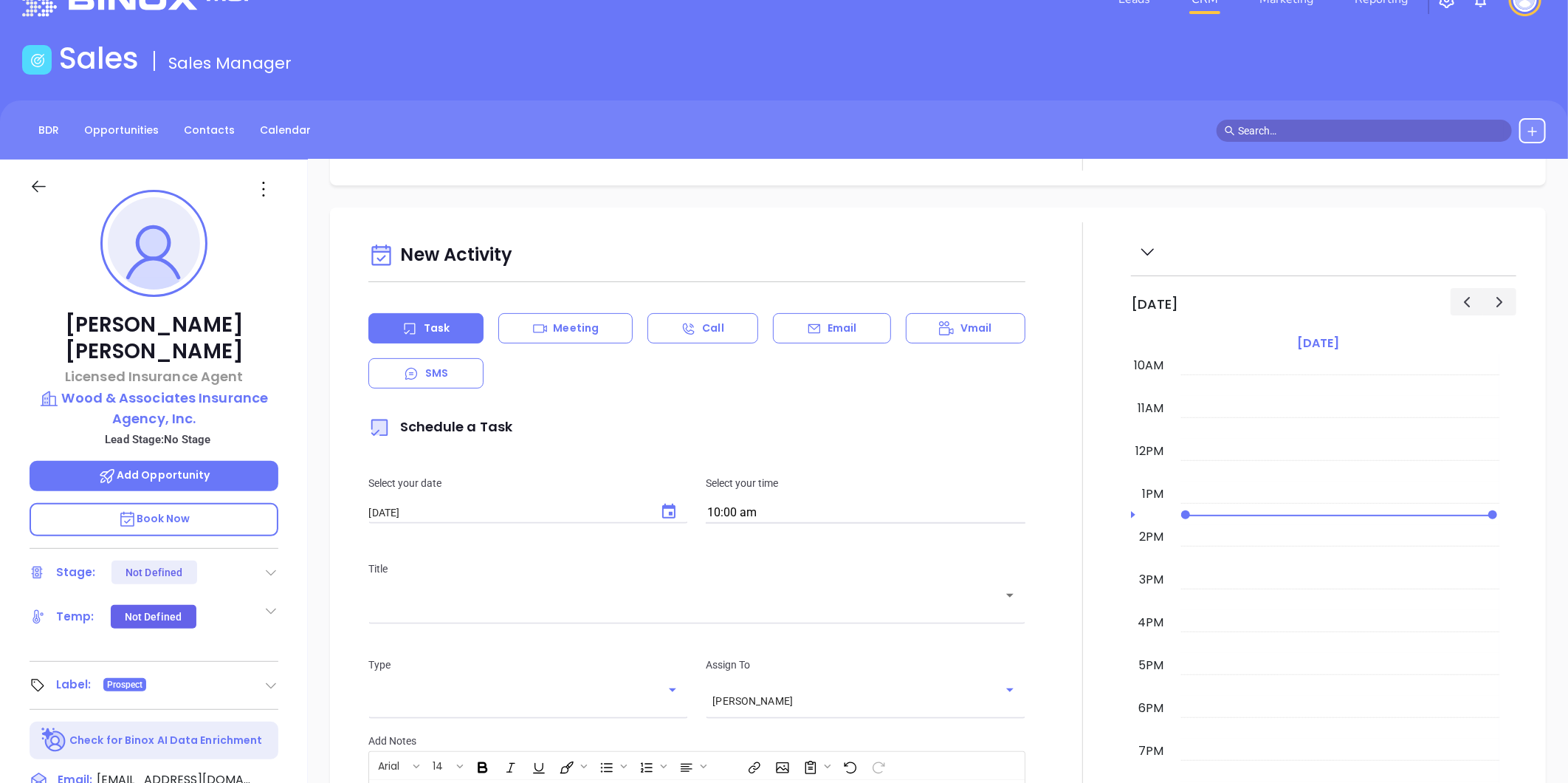
click at [260, 187] on icon at bounding box center [263, 188] width 24 height 24
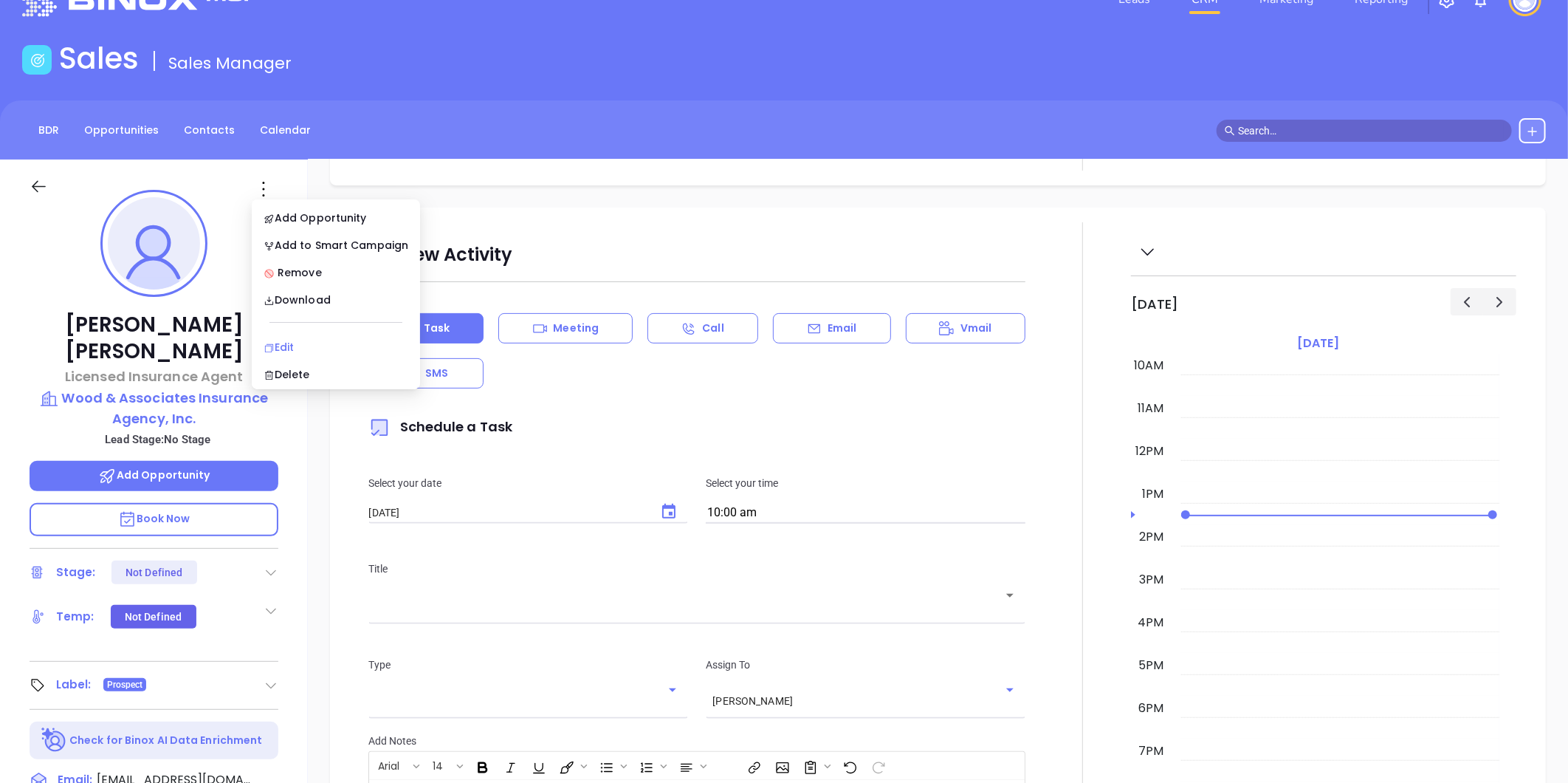
click at [277, 339] on div "Edit" at bounding box center [336, 347] width 144 height 16
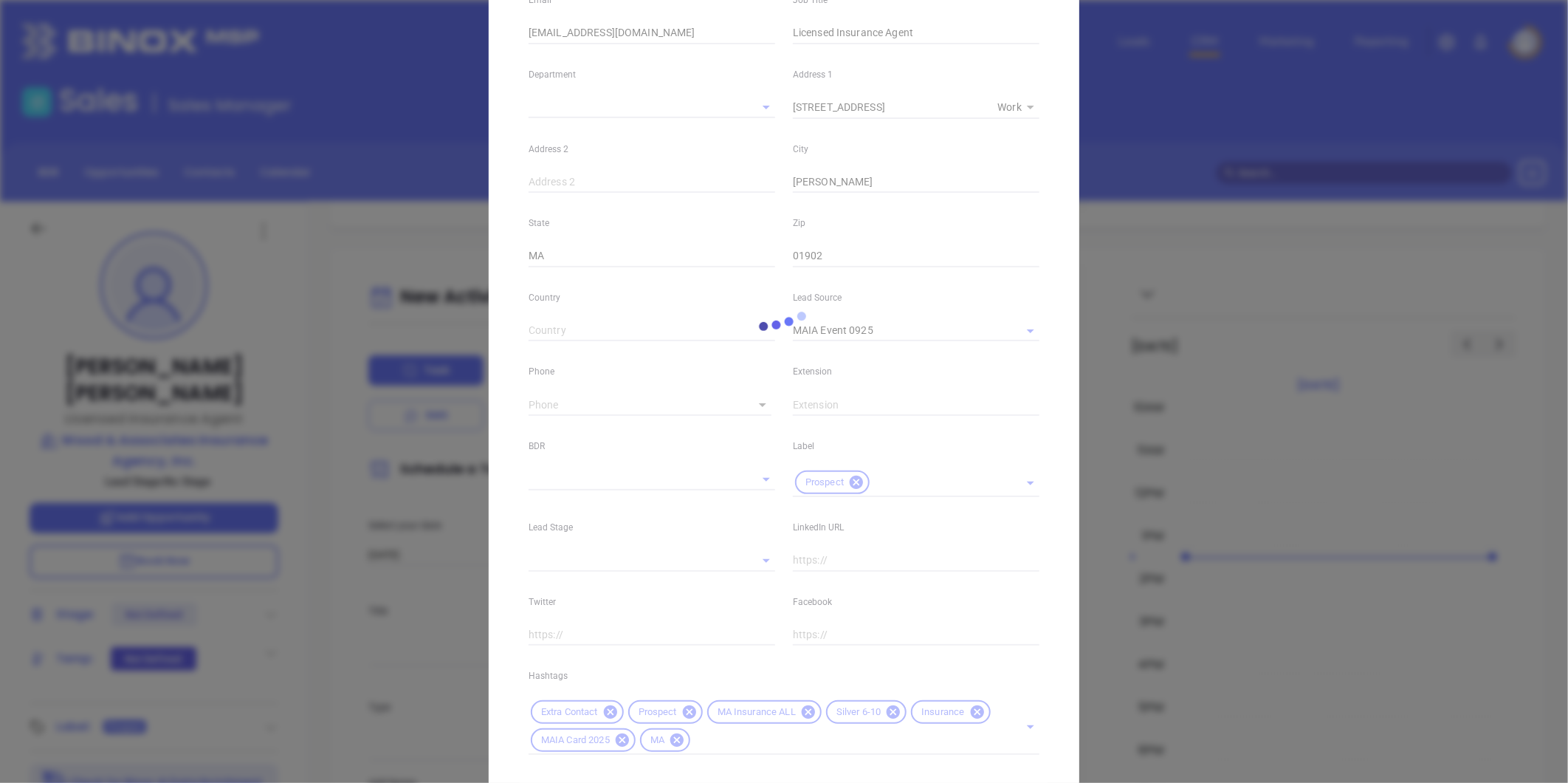
scroll to position [329, 0]
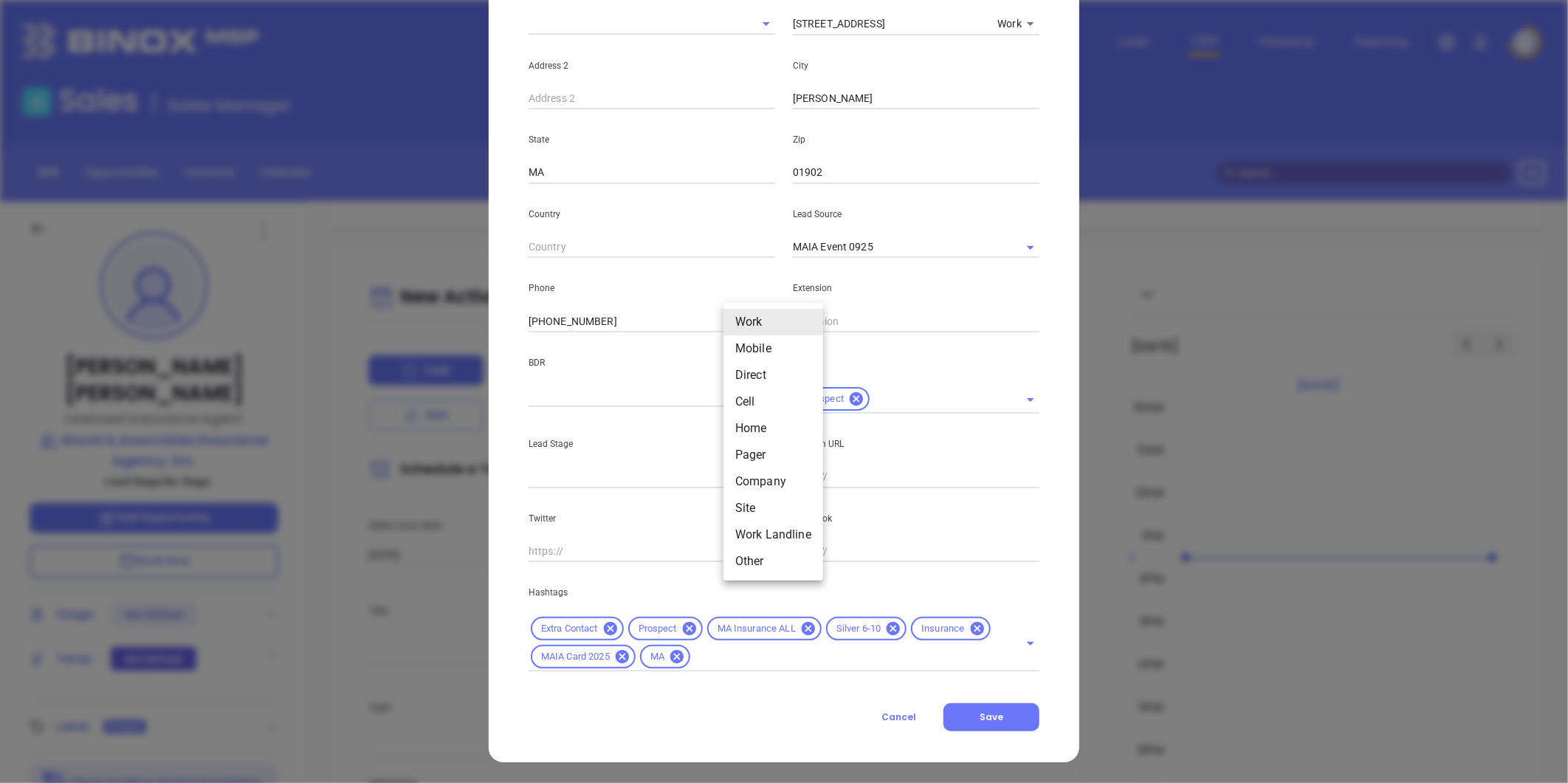
click at [748, 321] on body "Leads CRM Marketing Reporting Financial Leads Leads Sales Sales Manager BDR Opp…" at bounding box center [784, 391] width 1568 height 783
click at [757, 511] on li "Site" at bounding box center [773, 508] width 100 height 27
click at [548, 337] on div "BDR" at bounding box center [652, 373] width 264 height 81
click at [543, 317] on input "( ) -" at bounding box center [629, 321] width 201 height 22
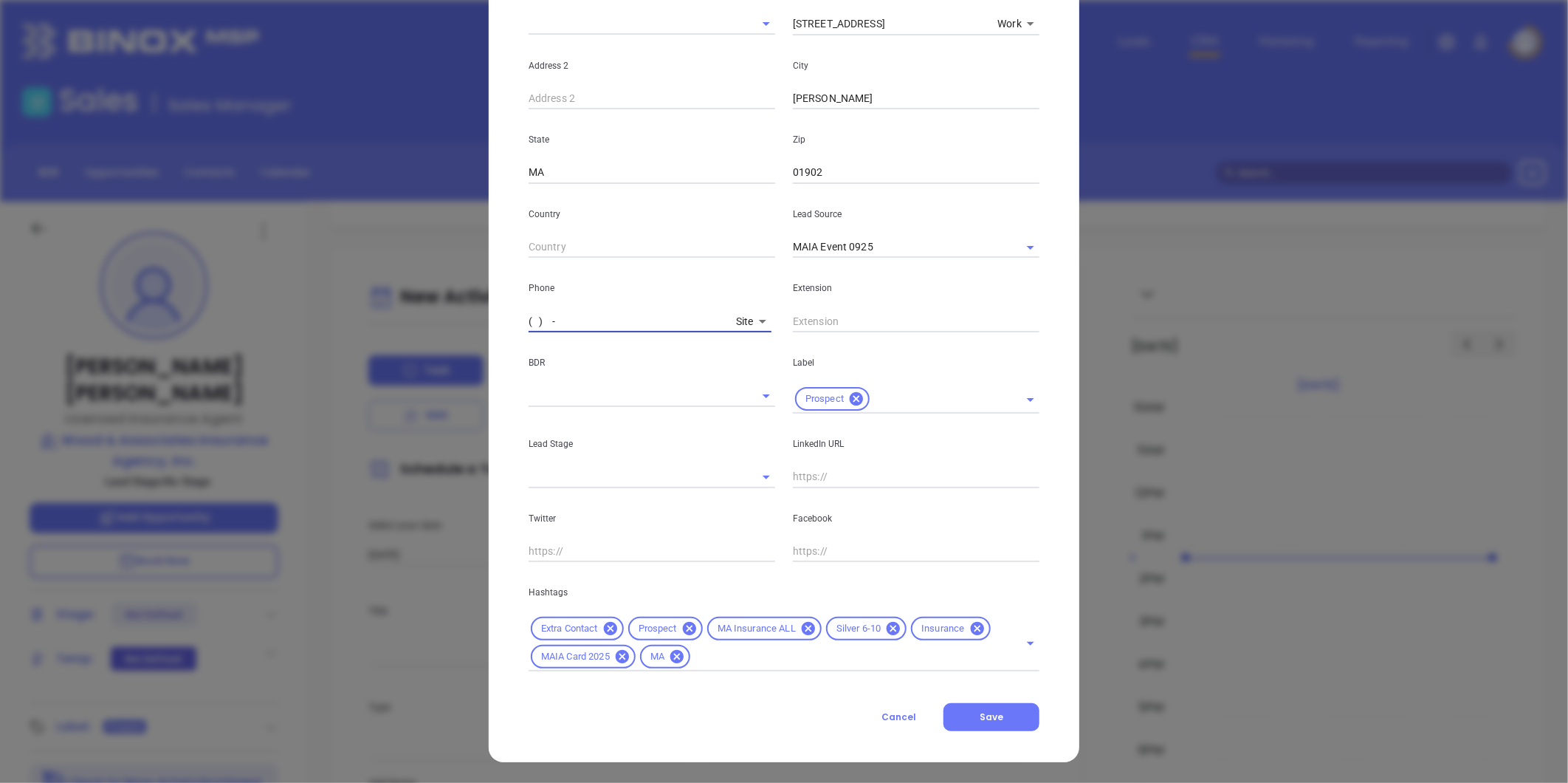
paste input "617) 206-4232"
click at [986, 724] on button "Save" at bounding box center [991, 717] width 96 height 28
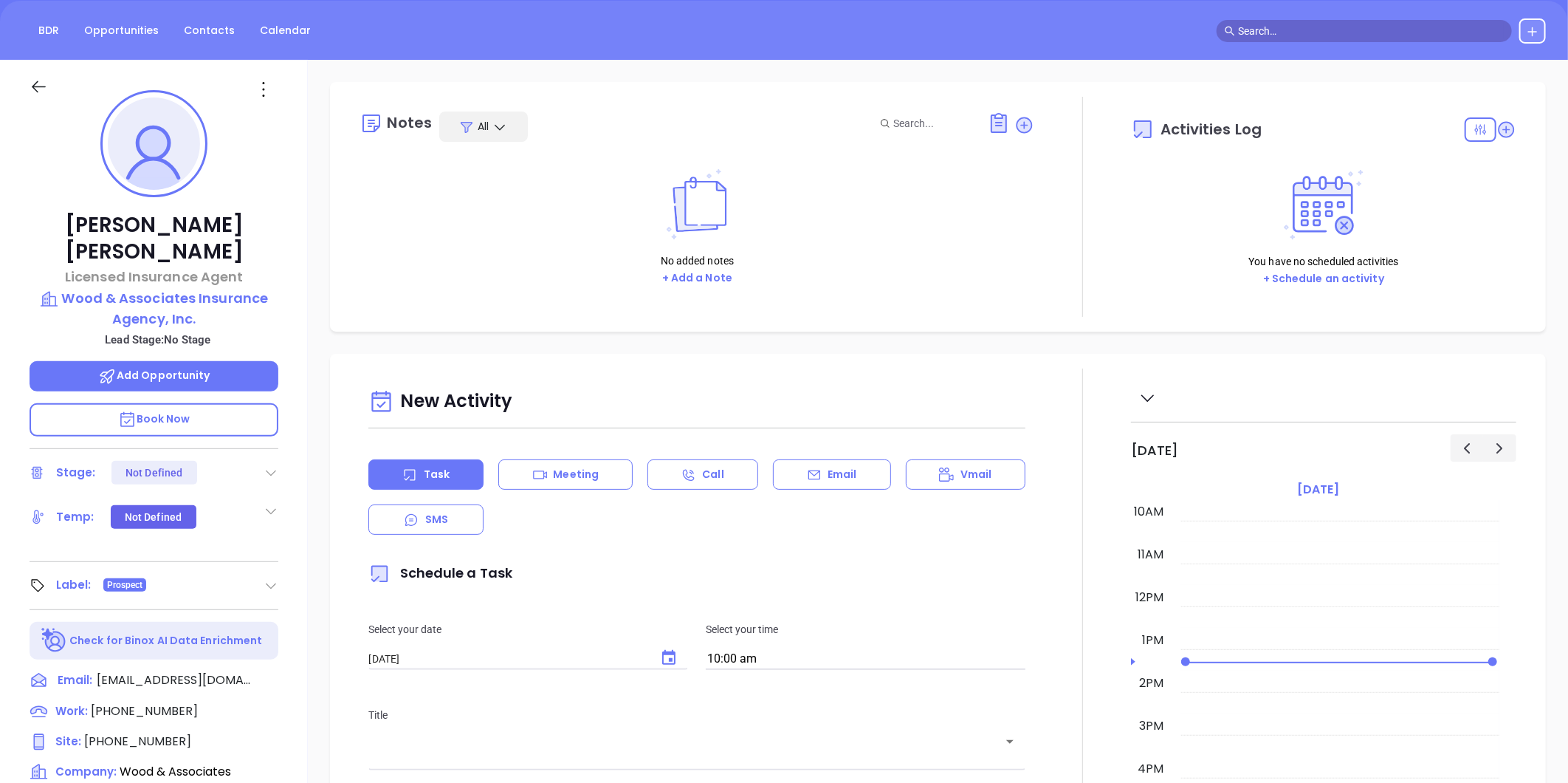
scroll to position [42, 0]
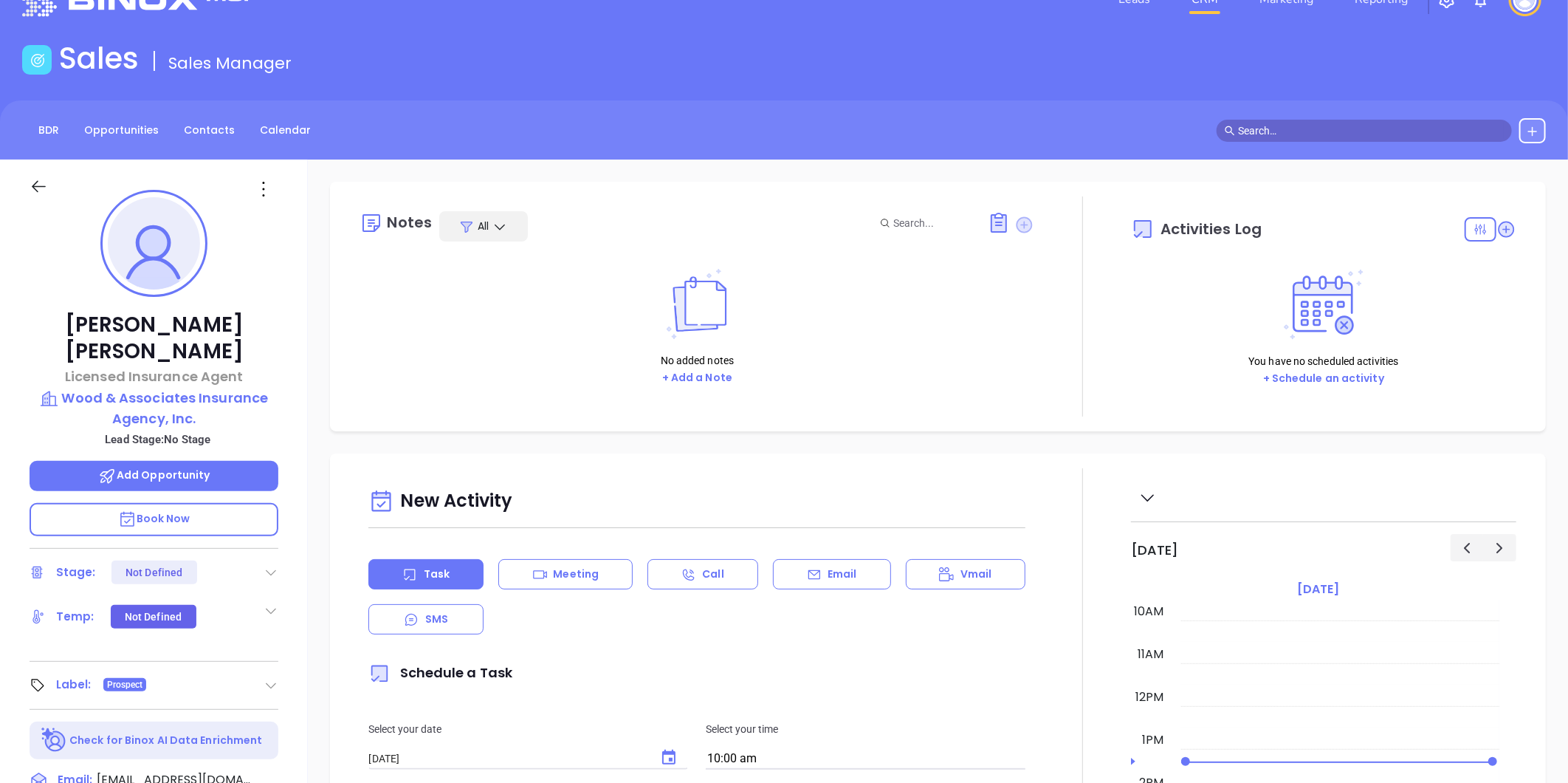
click at [1017, 226] on icon at bounding box center [1025, 225] width 16 height 16
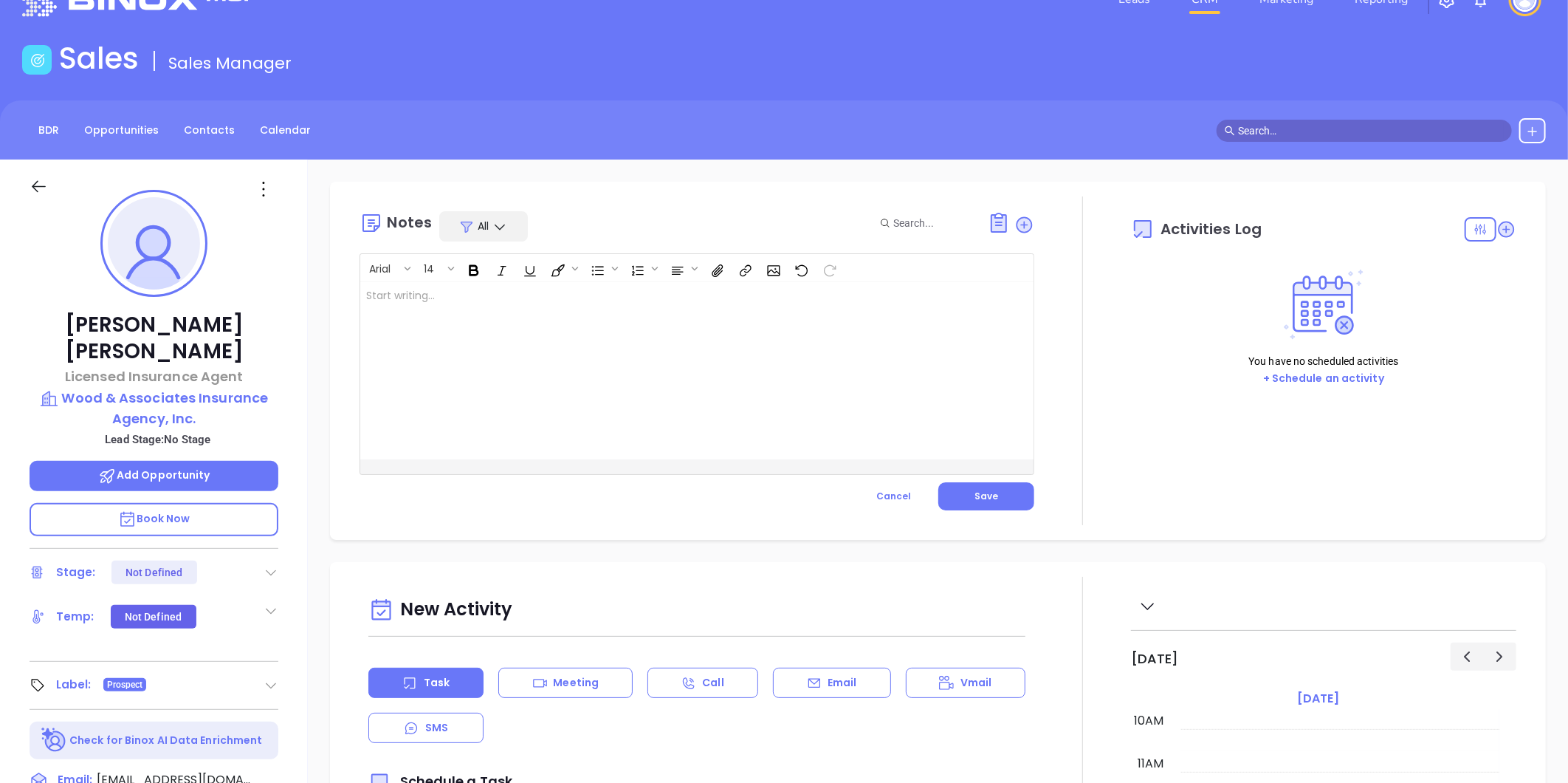
click at [578, 397] on div at bounding box center [673, 371] width 626 height 177
click at [423, 365] on div at bounding box center [673, 371] width 626 height 177
click at [954, 504] on button "Save" at bounding box center [986, 496] width 96 height 28
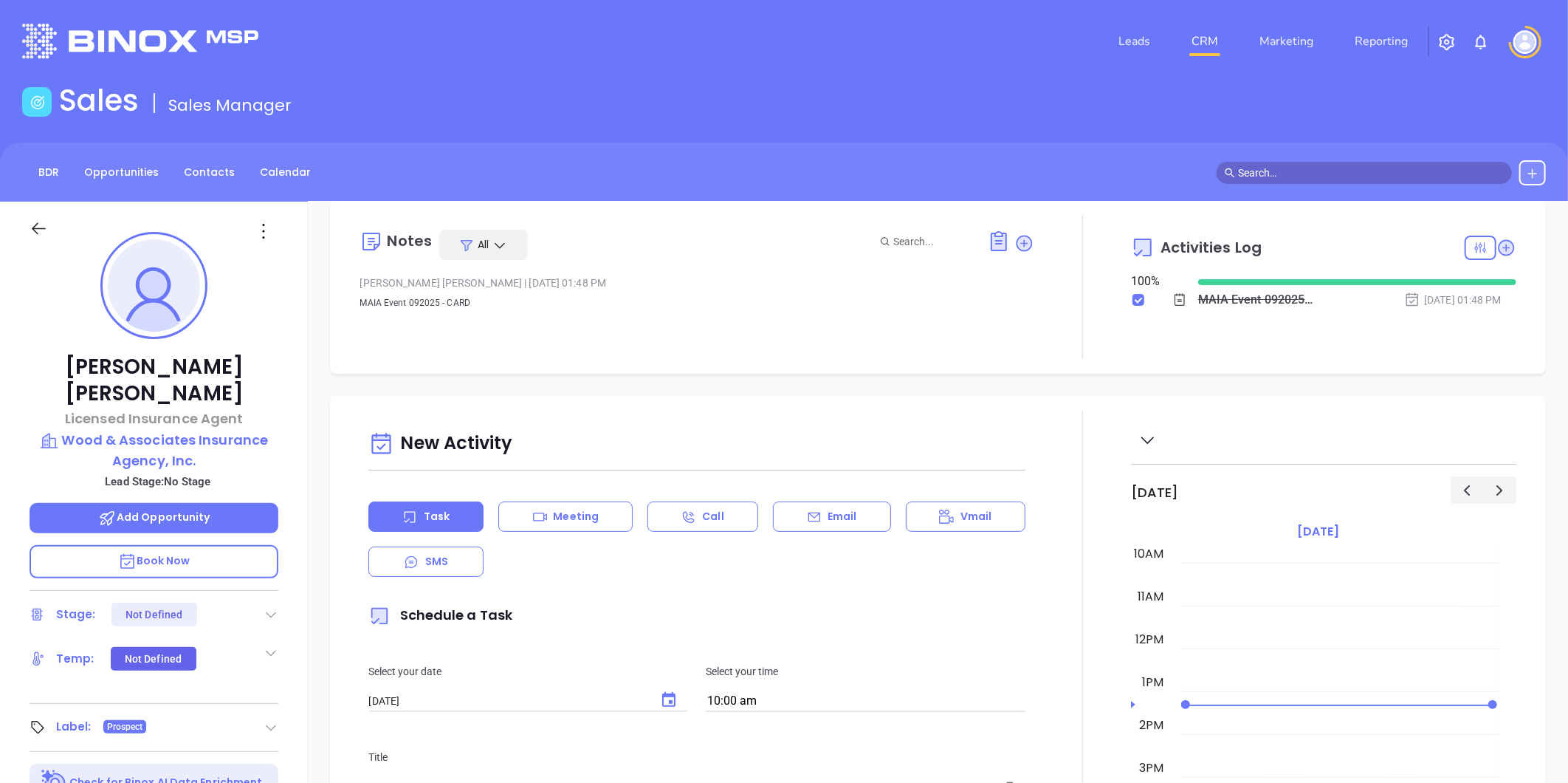
scroll to position [0, 0]
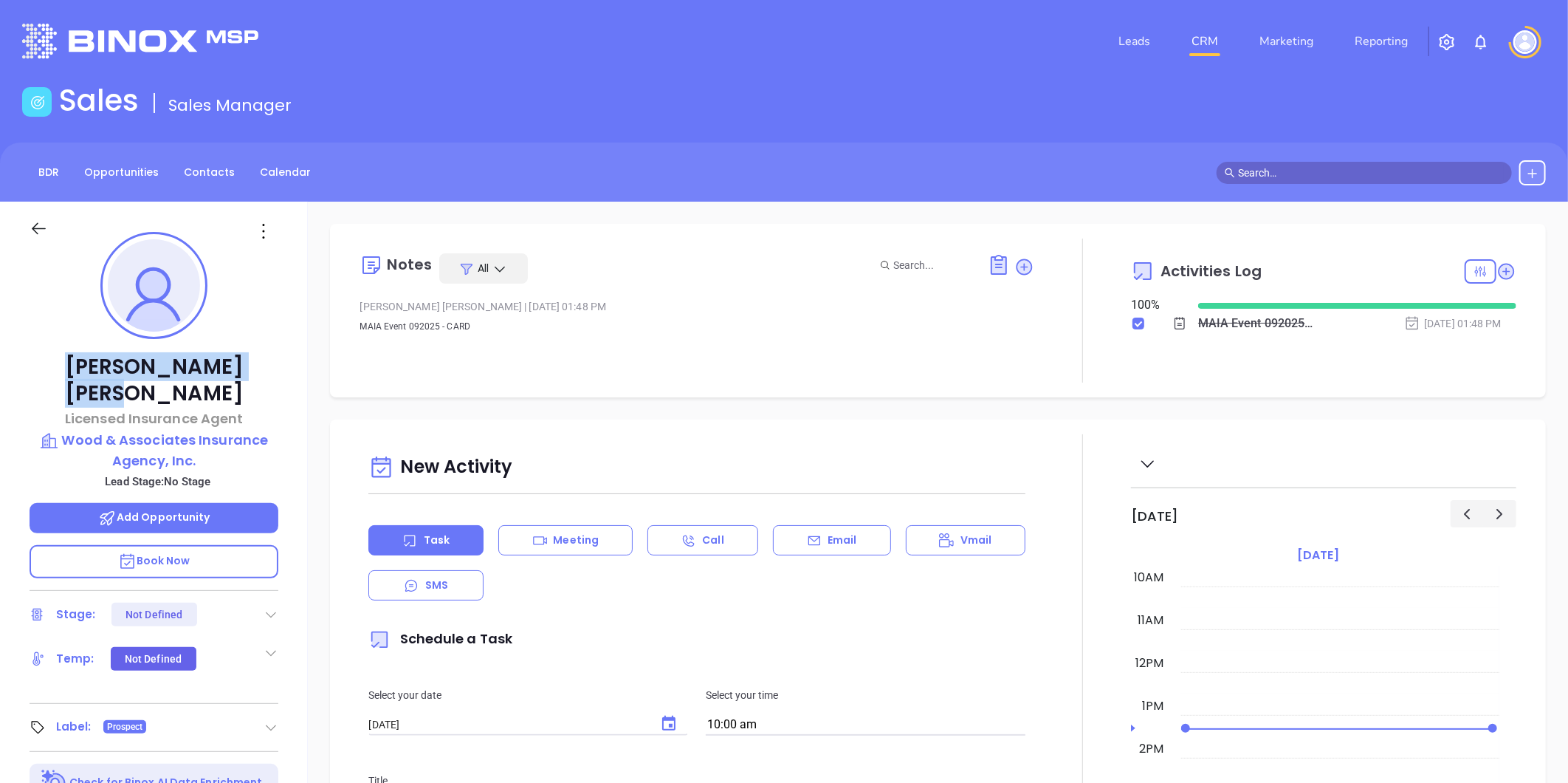
drag, startPoint x: 58, startPoint y: 360, endPoint x: 210, endPoint y: 351, distance: 152.3
click at [210, 351] on div "Marjorie Boisclair Licensed Insurance Agent Wood & Associates Insurance Agency,…" at bounding box center [154, 691] width 308 height 979
drag, startPoint x: 210, startPoint y: 351, endPoint x: 119, endPoint y: 411, distance: 109.0
click at [119, 430] on p "Wood & Associates Insurance Agency, Inc." at bounding box center [153, 450] width 249 height 41
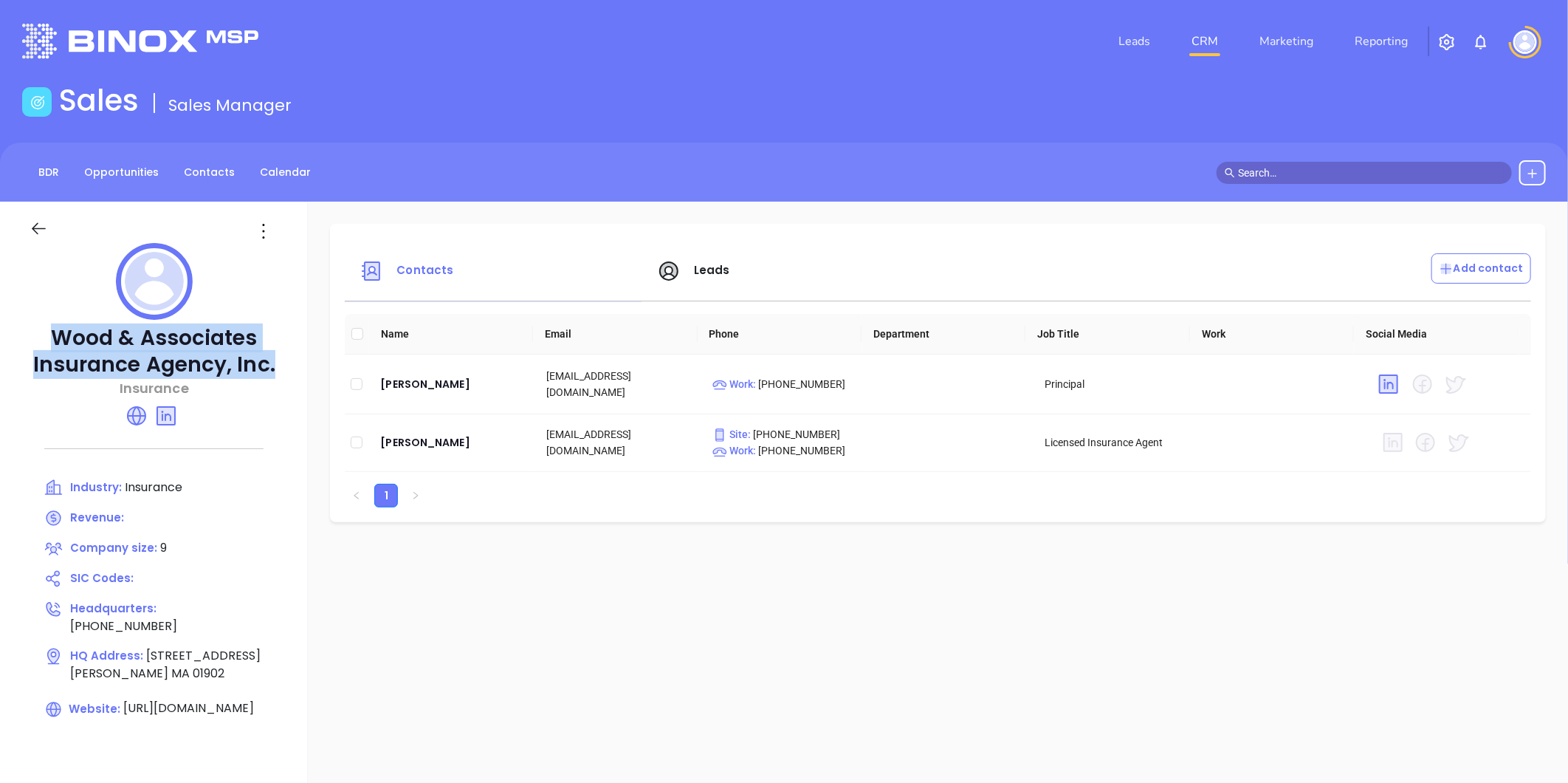
drag, startPoint x: 54, startPoint y: 330, endPoint x: 279, endPoint y: 372, distance: 228.9
click at [279, 372] on div "Wood & Associates Insurance Agency, Inc. Insurance Industry: Insurance Revenue:…" at bounding box center [154, 515] width 308 height 628
click at [204, 165] on link "Contacts" at bounding box center [209, 173] width 69 height 24
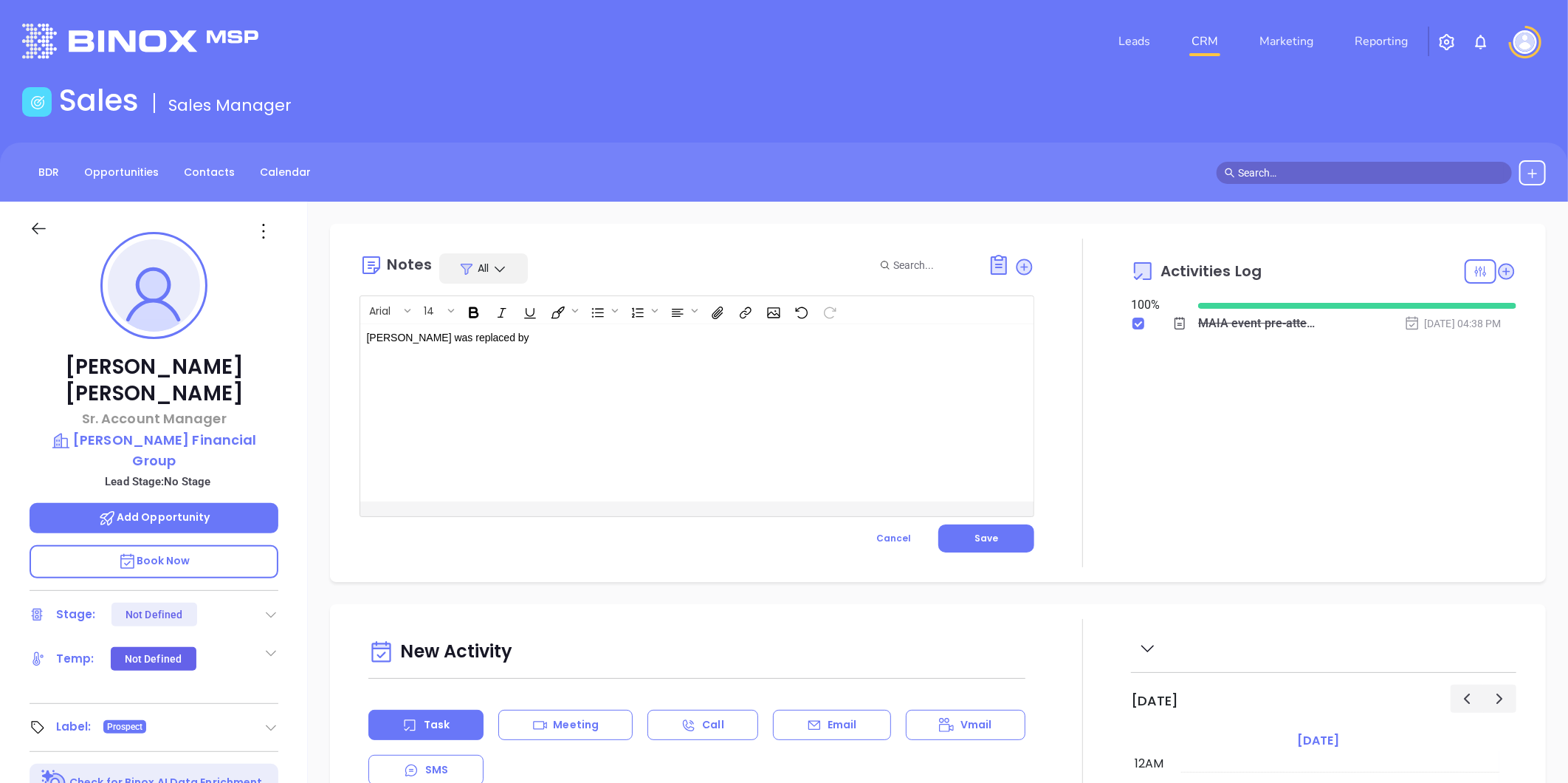
scroll to position [387, 0]
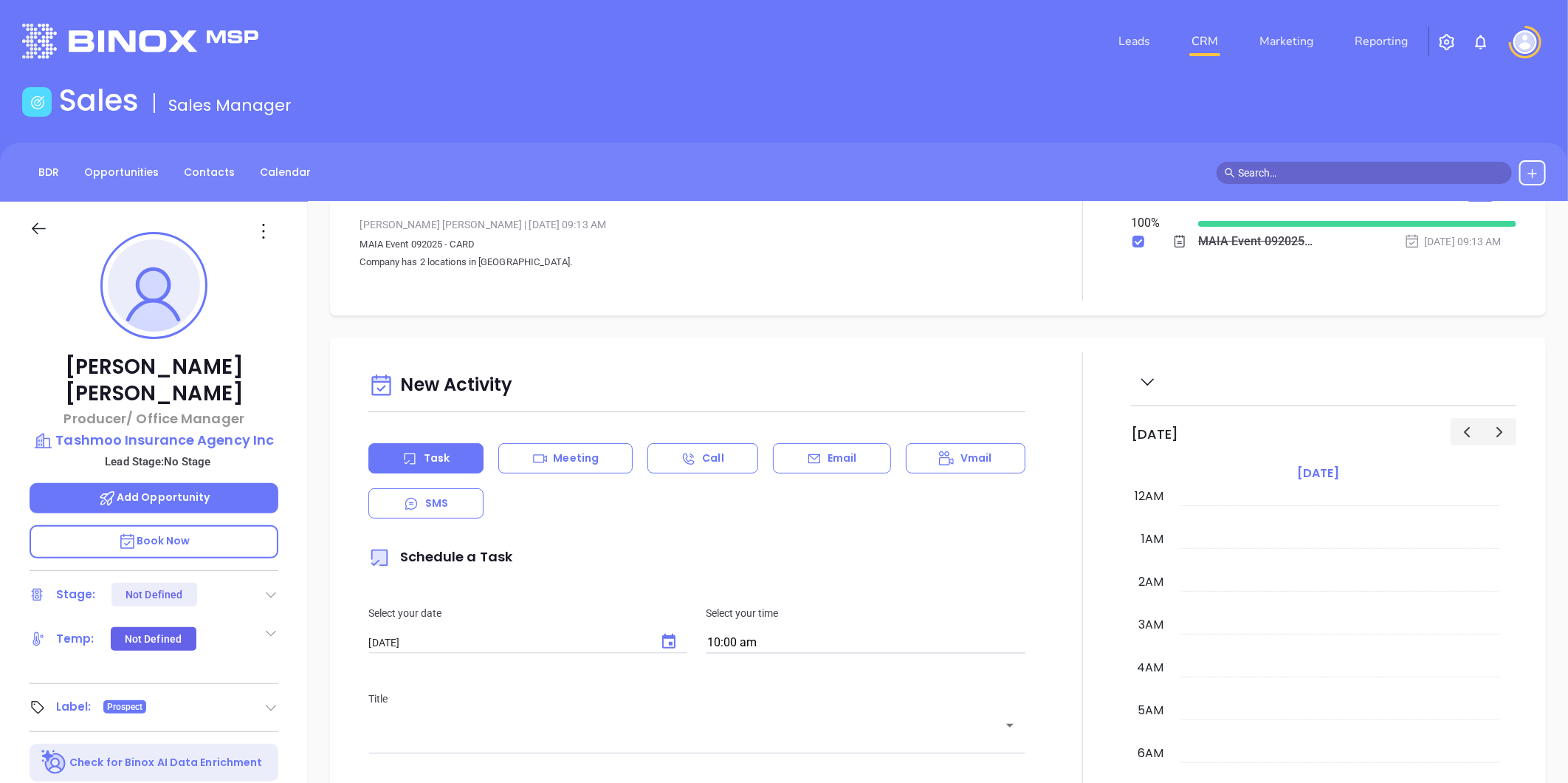
scroll to position [387, 0]
drag, startPoint x: 363, startPoint y: 238, endPoint x: 488, endPoint y: 239, distance: 125.0
click at [488, 239] on p "MAIA Event 092025 - CARD Company has 2 locations in MA." at bounding box center [697, 253] width 675 height 36
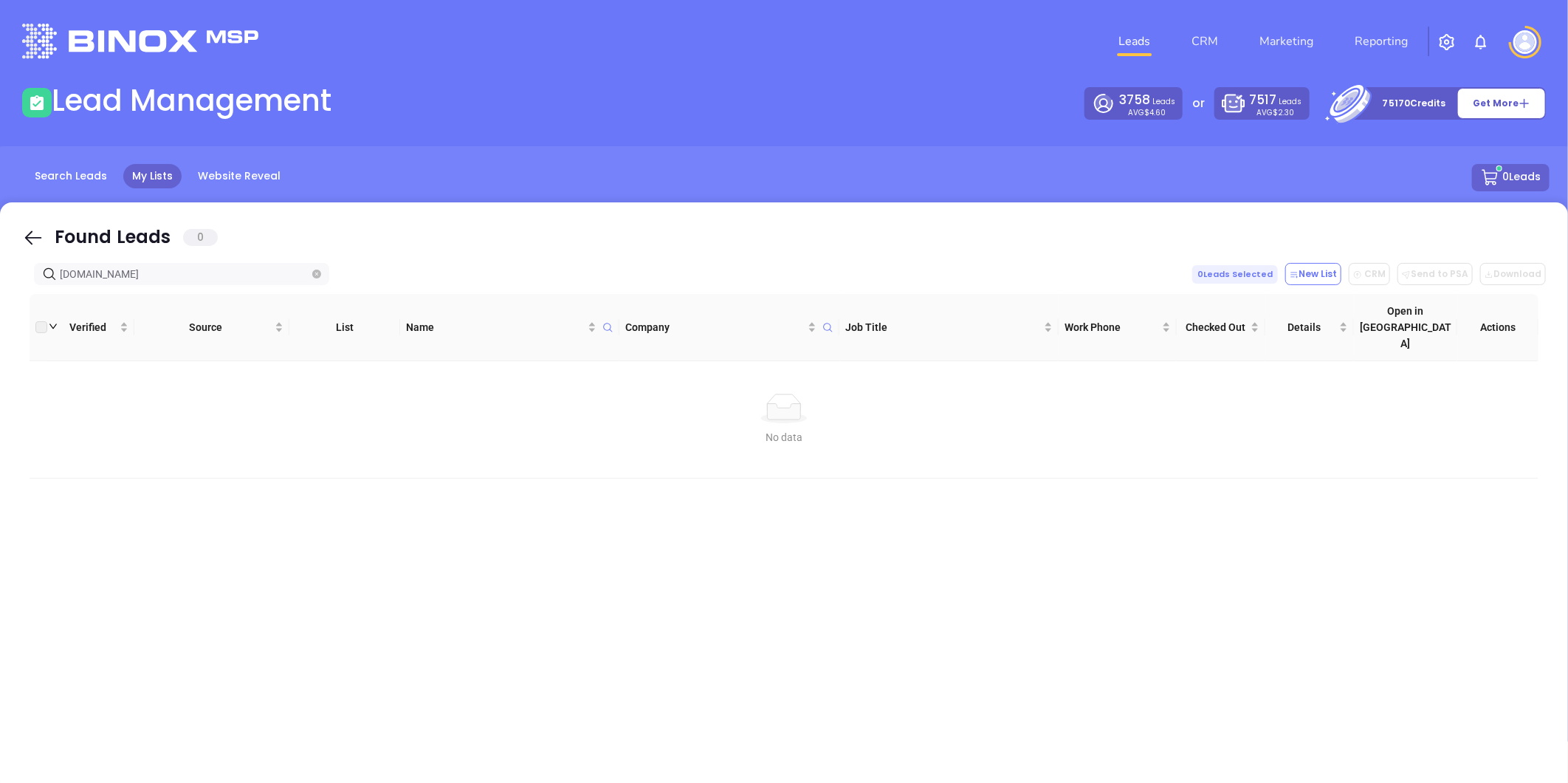
click at [320, 268] on span "[DOMAIN_NAME]" at bounding box center [182, 273] width 295 height 22
click at [315, 271] on icon "close-circle" at bounding box center [316, 273] width 9 height 9
paste input "[DOMAIN_NAME]"
type input "[DOMAIN_NAME]"
drag, startPoint x: 201, startPoint y: 269, endPoint x: 36, endPoint y: 252, distance: 165.9
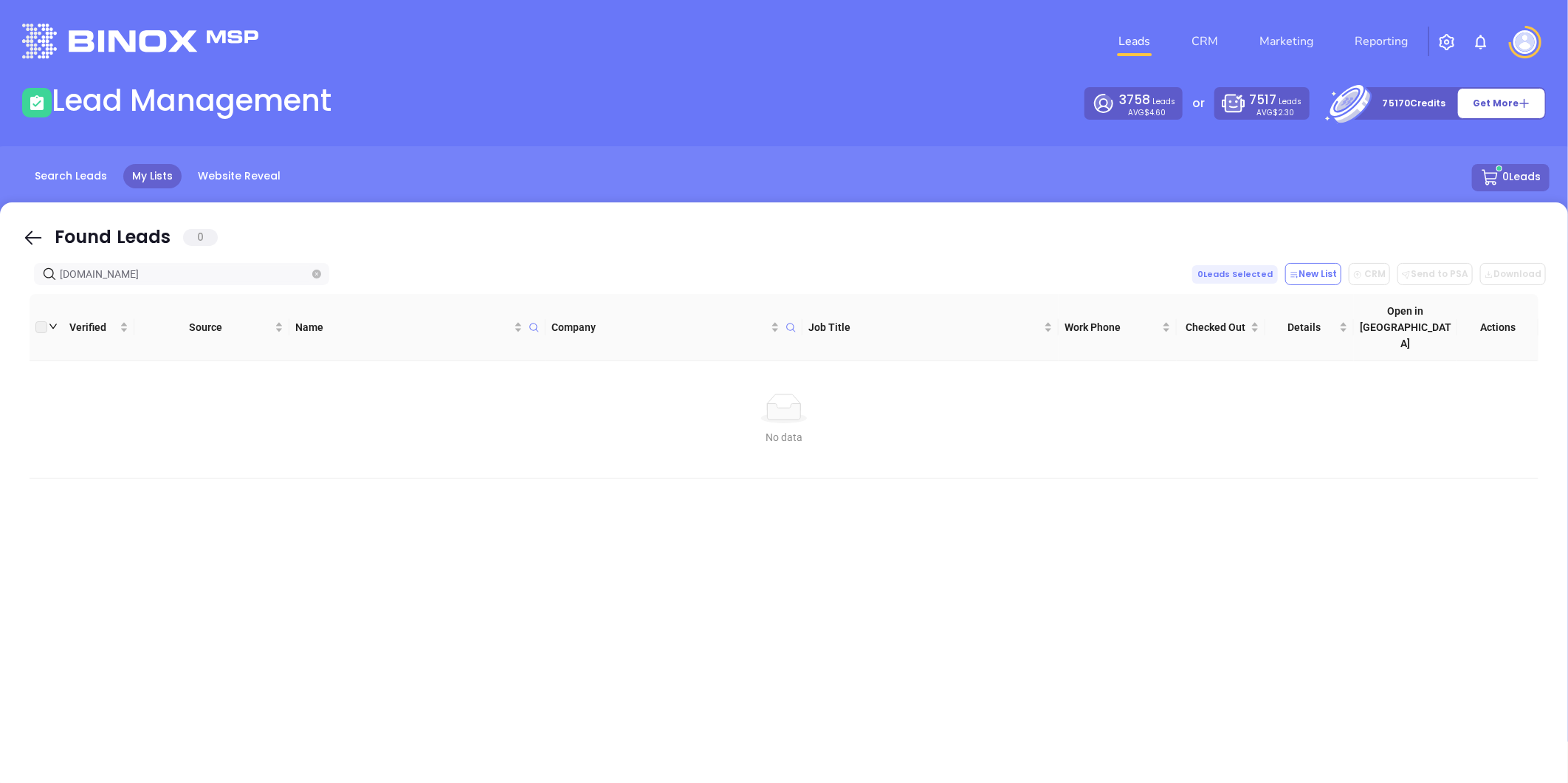
click at [0, 277] on html "Leads CRM Marketing Reporting Financial Leads Leads Lead Management 3758 Leads …" at bounding box center [784, 391] width 1568 height 783
click at [317, 277] on icon "close-circle" at bounding box center [316, 273] width 9 height 9
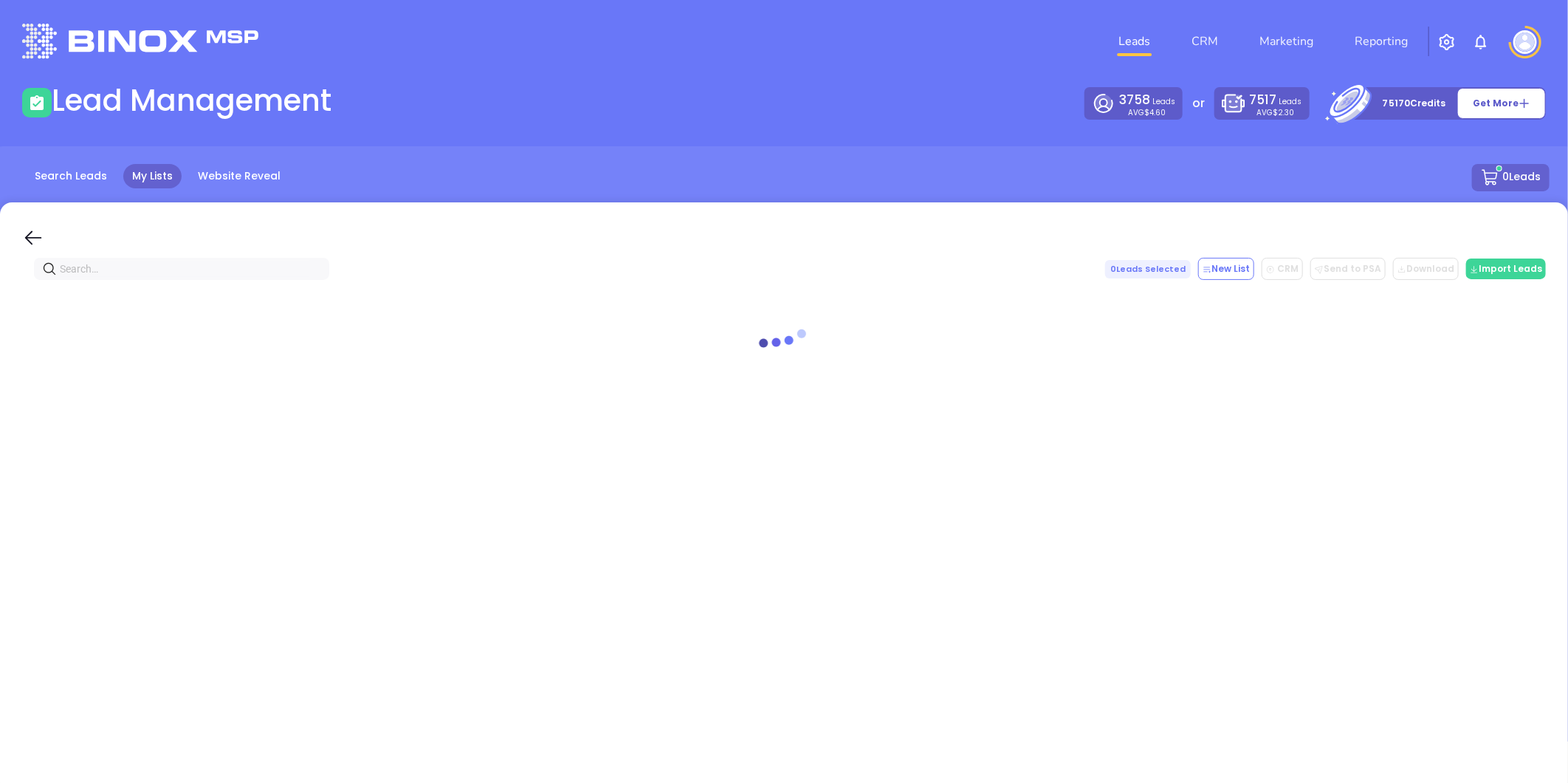
paste input "woodinsurance.net"
type input "woodinsurance.net"
click at [318, 267] on span at bounding box center [316, 274] width 9 height 16
click at [317, 267] on span at bounding box center [316, 274] width 9 height 16
click at [316, 271] on icon "close-circle" at bounding box center [316, 273] width 9 height 9
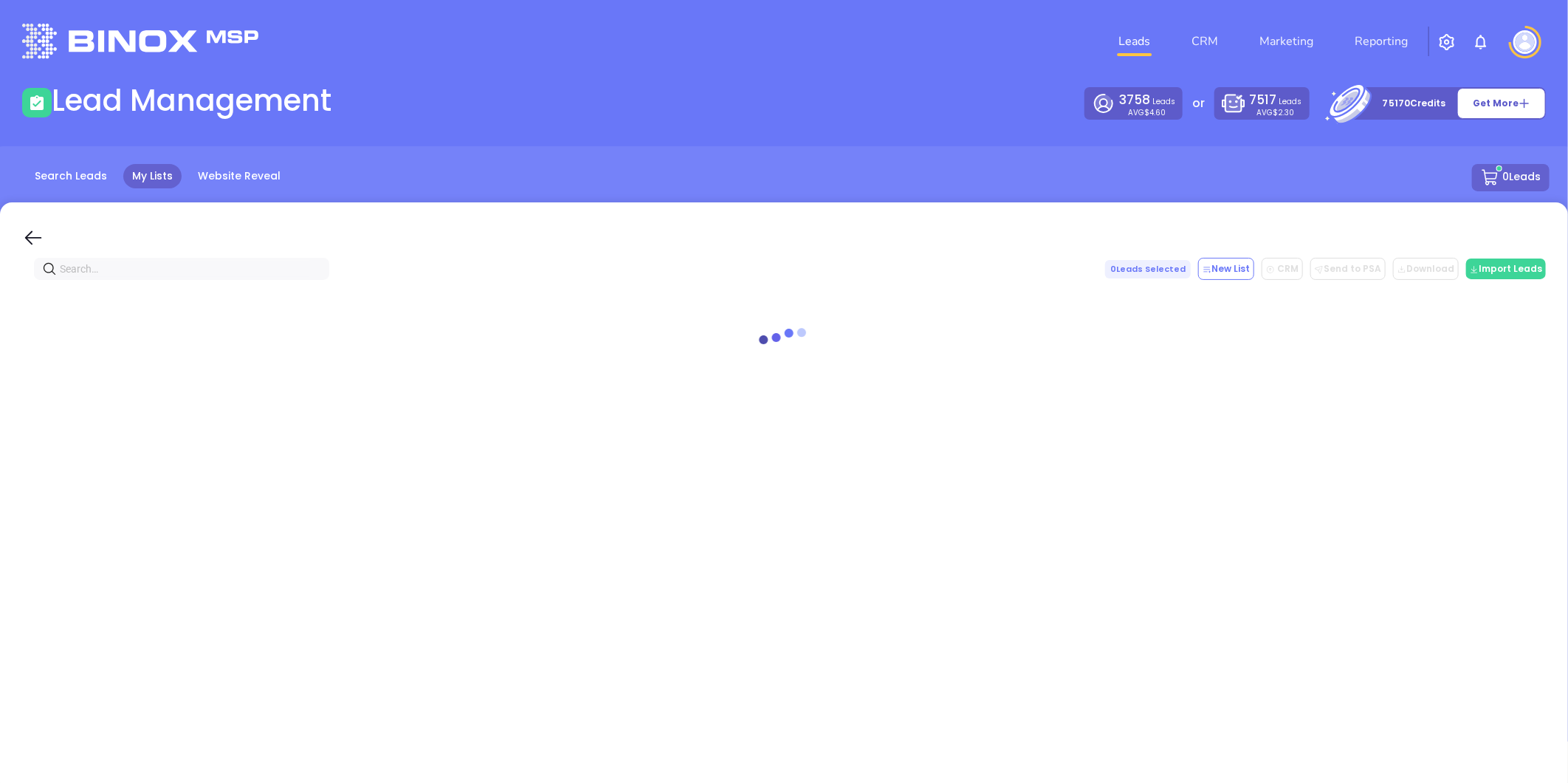
paste input "neiuins.com"
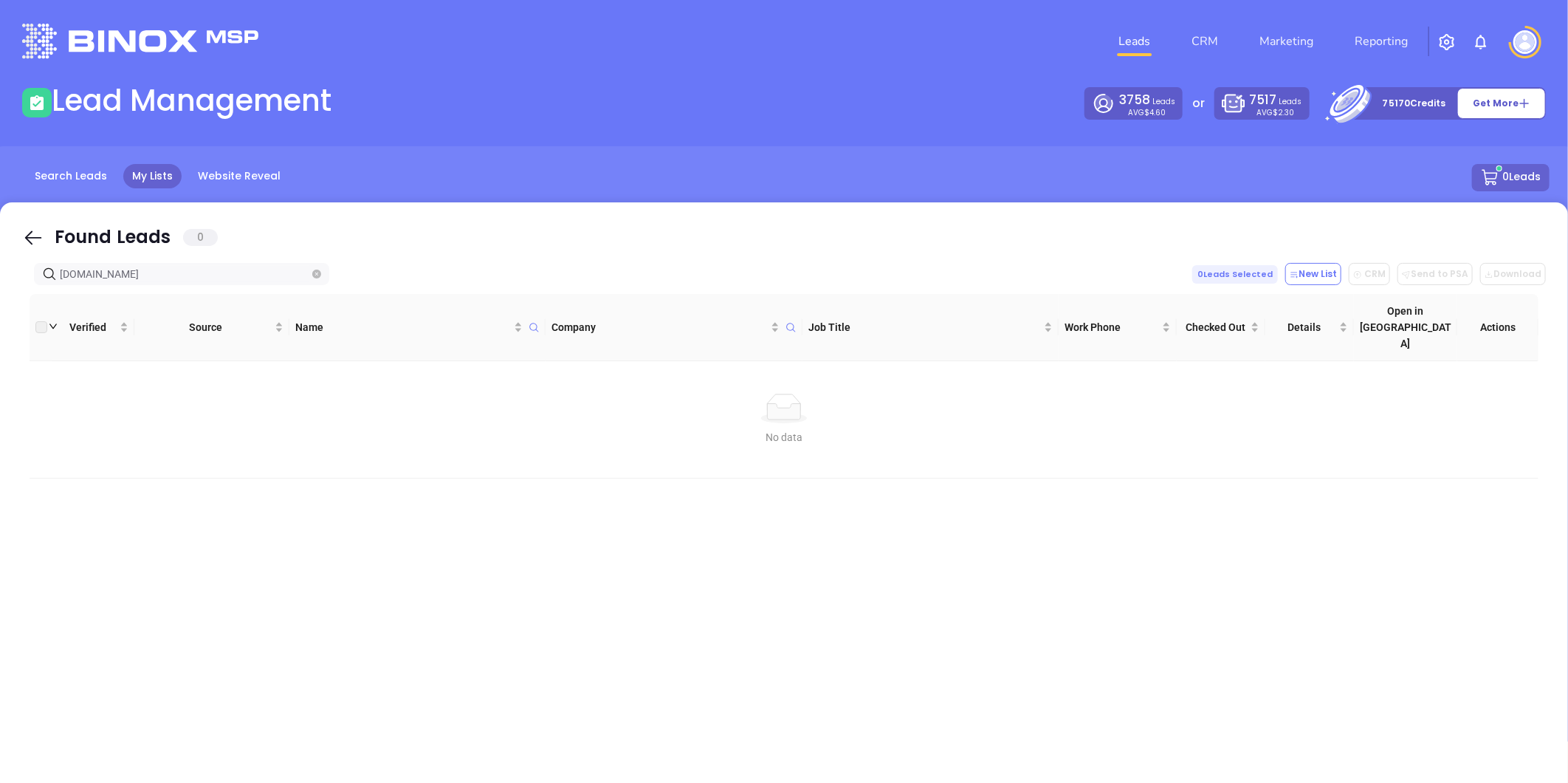
type input "neiuins.com"
click at [318, 276] on icon "close-circle" at bounding box center [316, 273] width 9 height 9
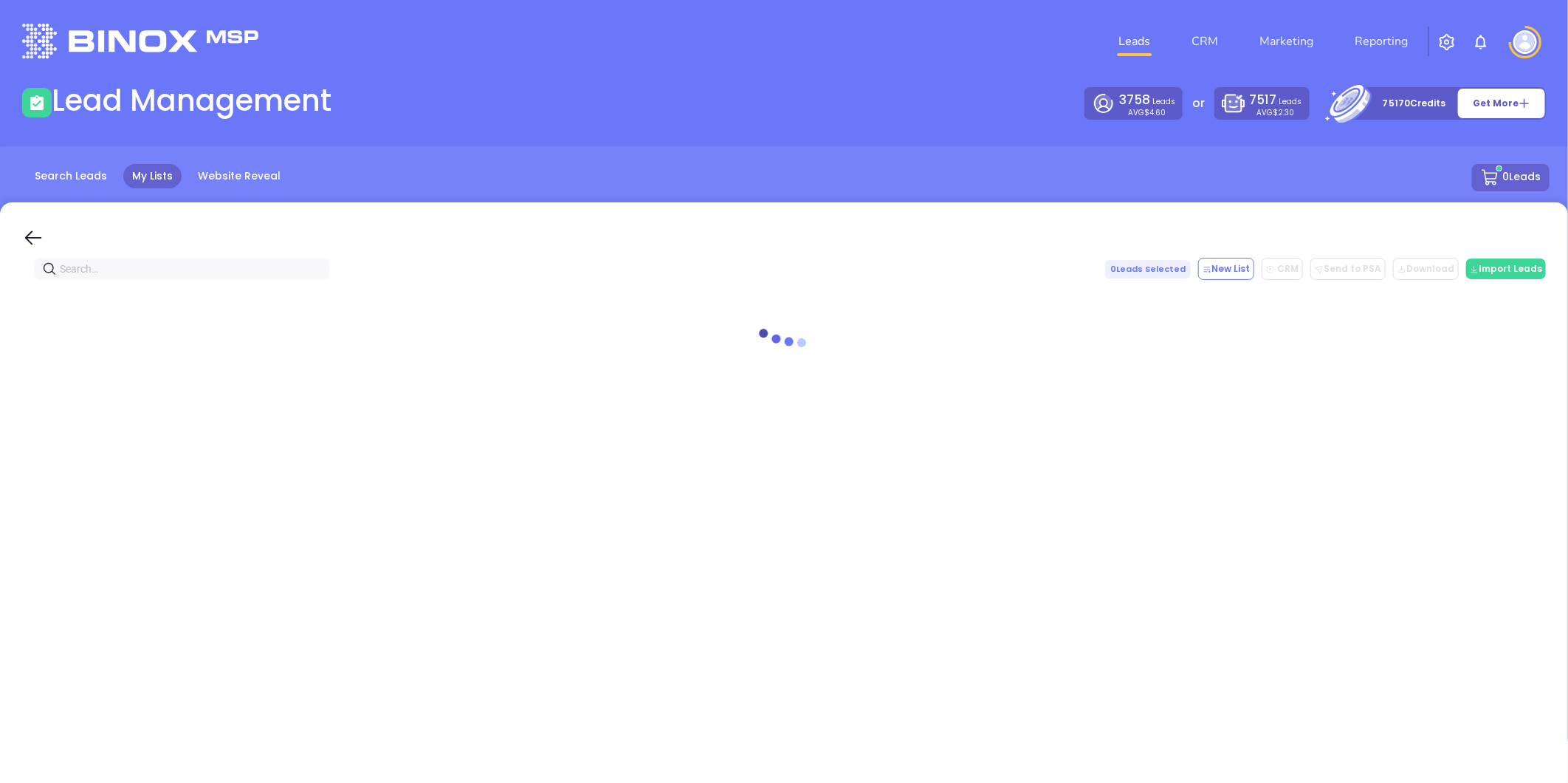
paste input "Borawski"
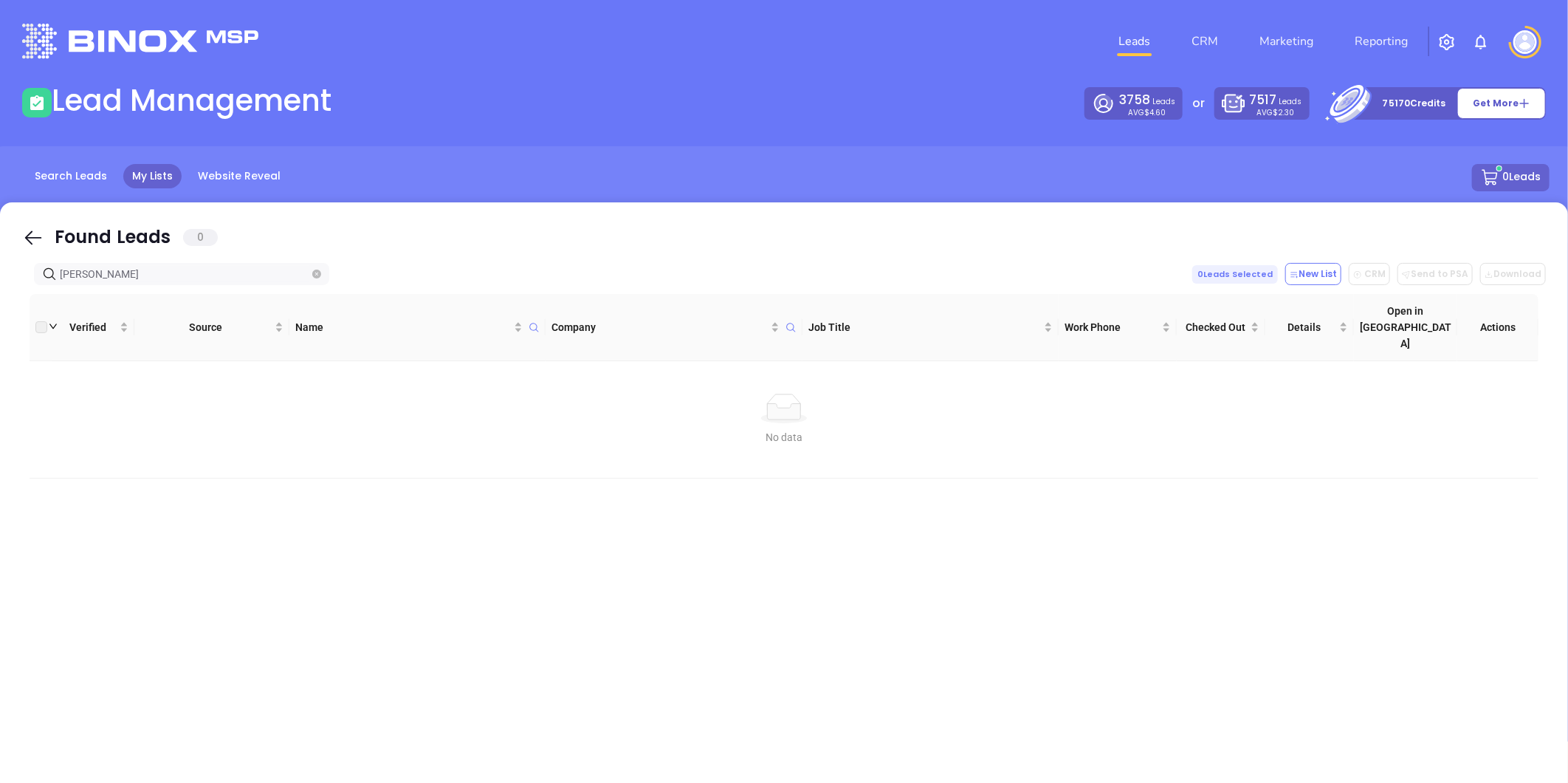
type input "Borawski"
drag, startPoint x: 127, startPoint y: 269, endPoint x: -6, endPoint y: 303, distance: 137.3
click at [0, 303] on html "Leads CRM Marketing Reporting Financial Leads Leads Lead Management 3758 Leads …" at bounding box center [784, 391] width 1568 height 783
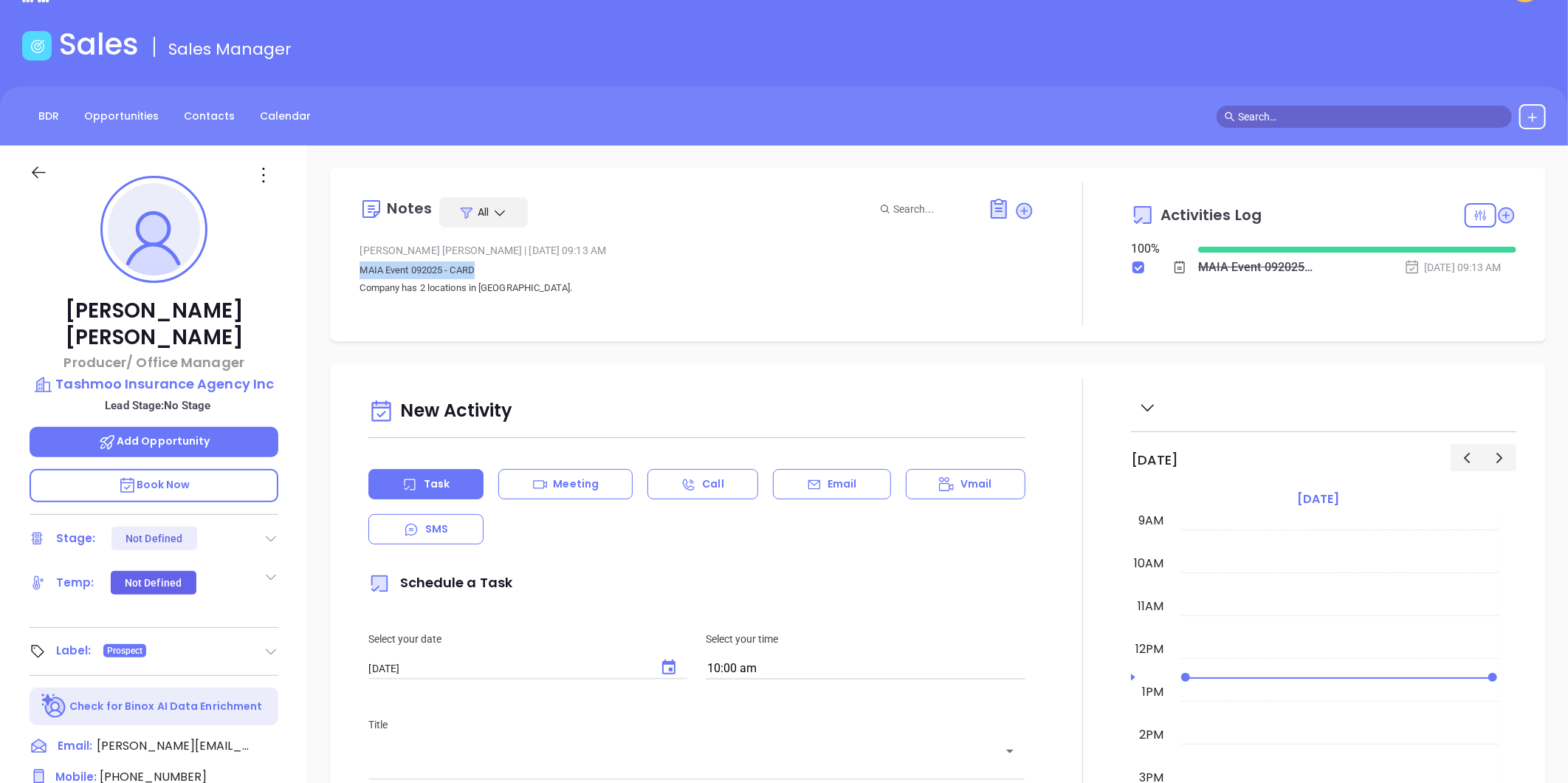
scroll to position [164, 0]
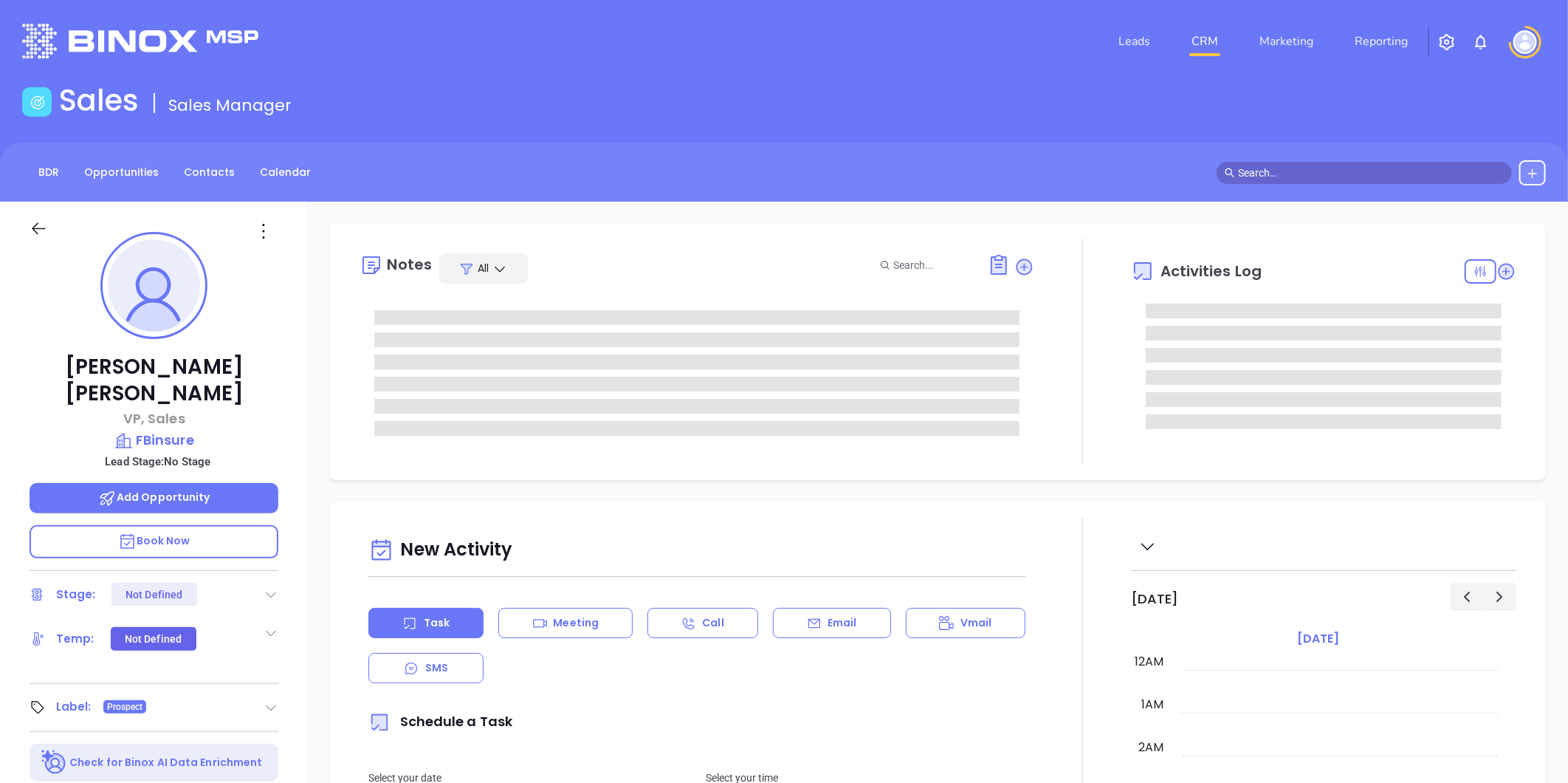
type input "[DATE]"
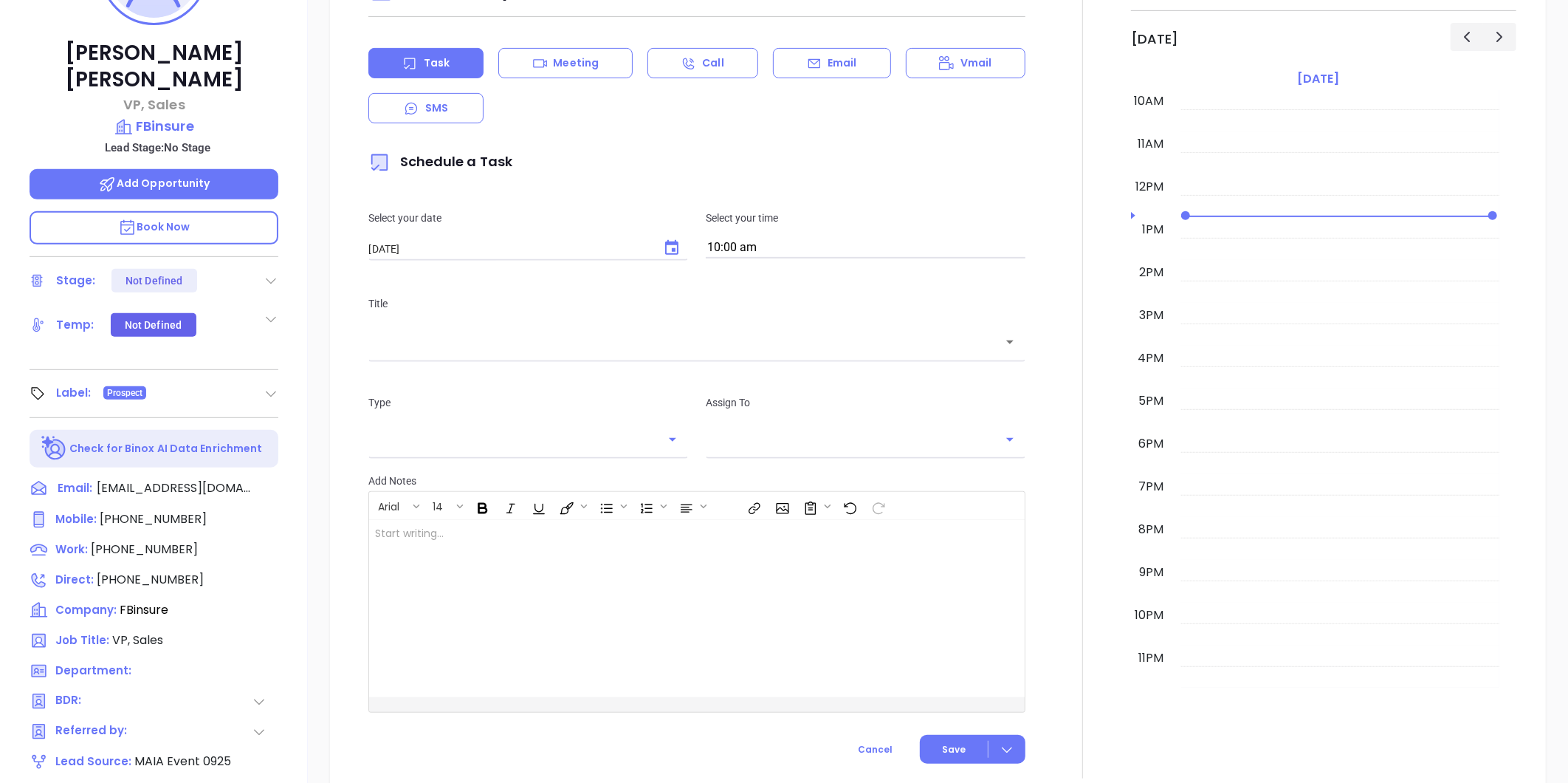
scroll to position [453, 0]
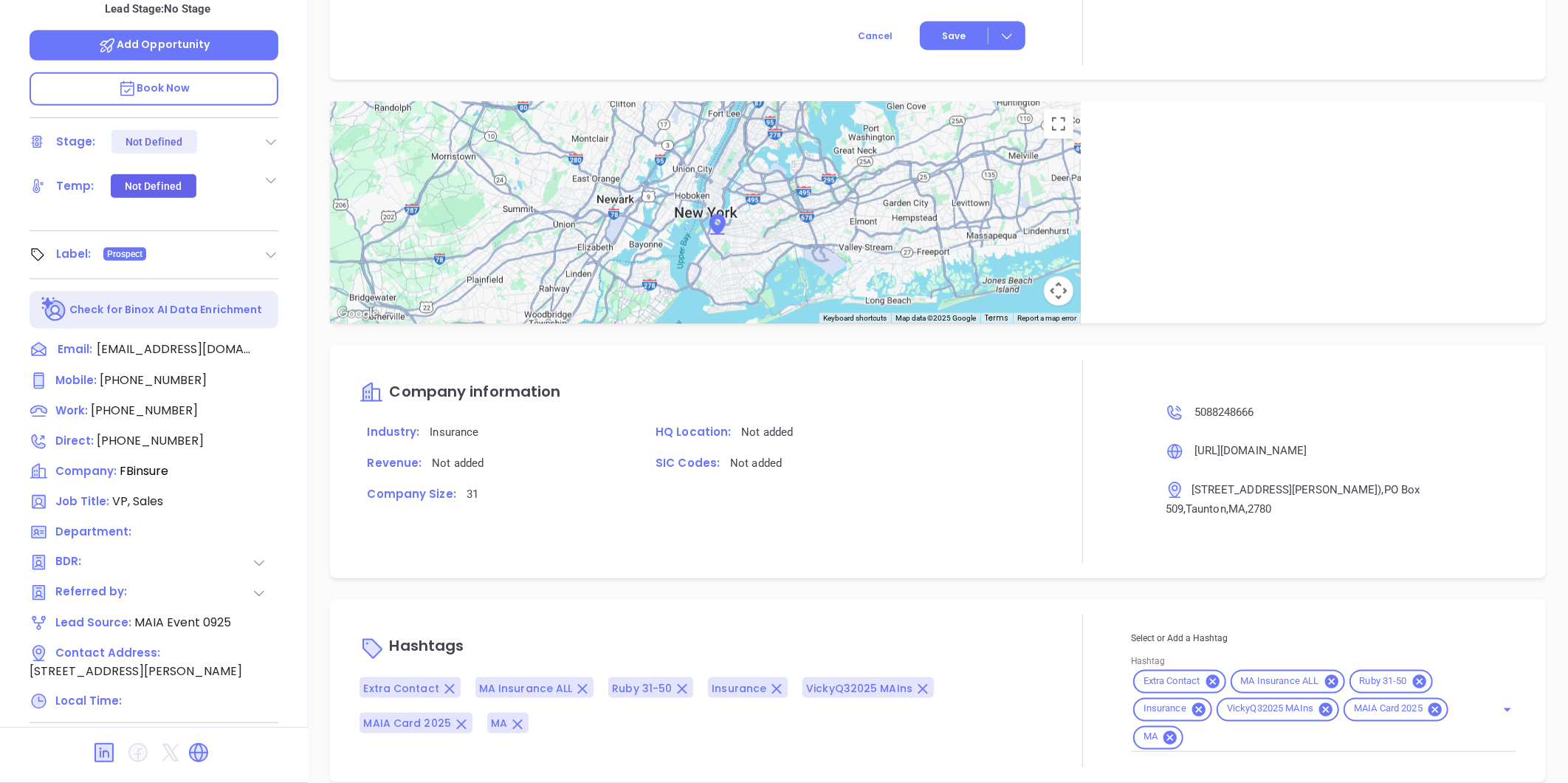
type input "[PERSON_NAME]"
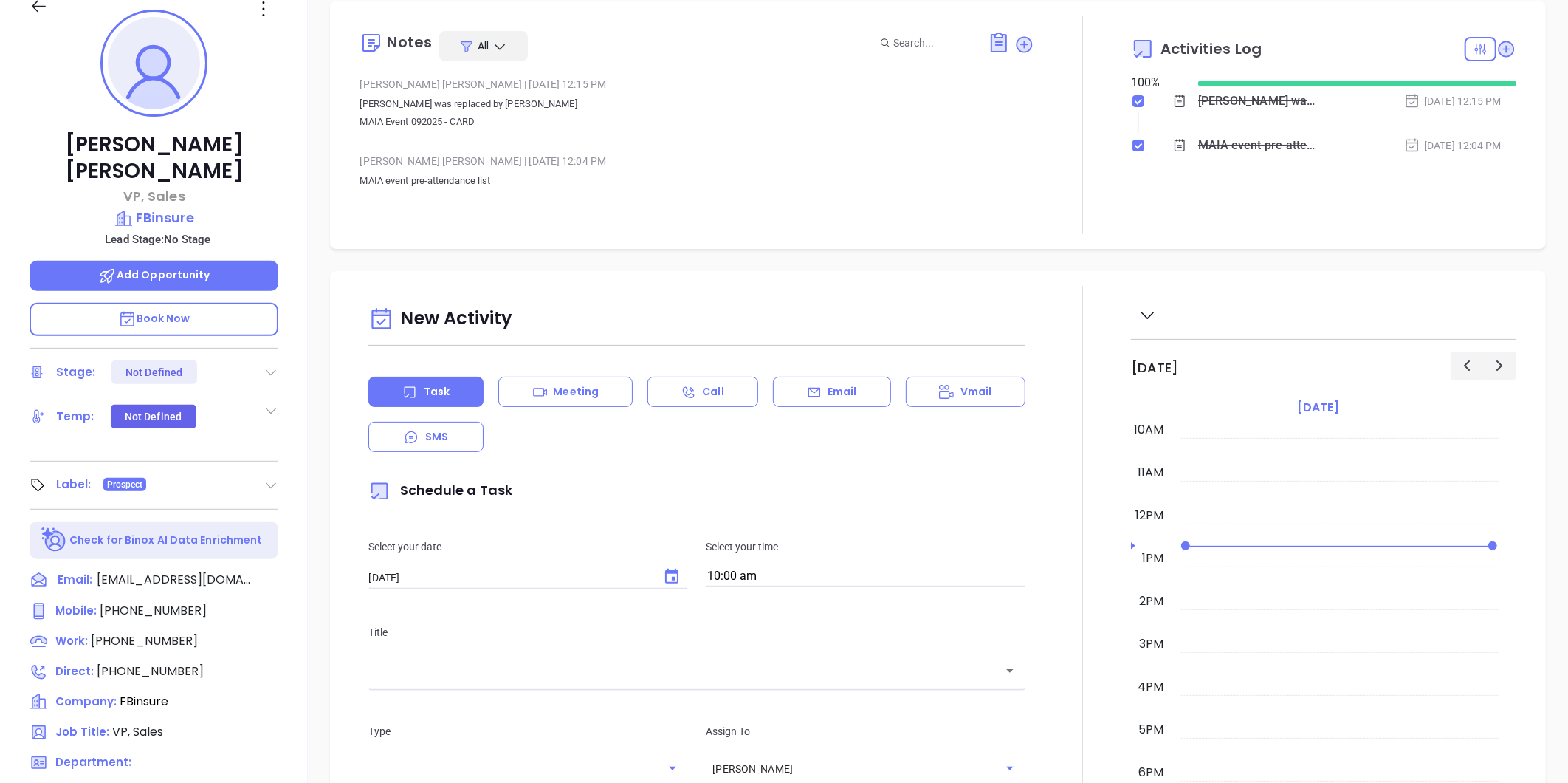
scroll to position [124, 0]
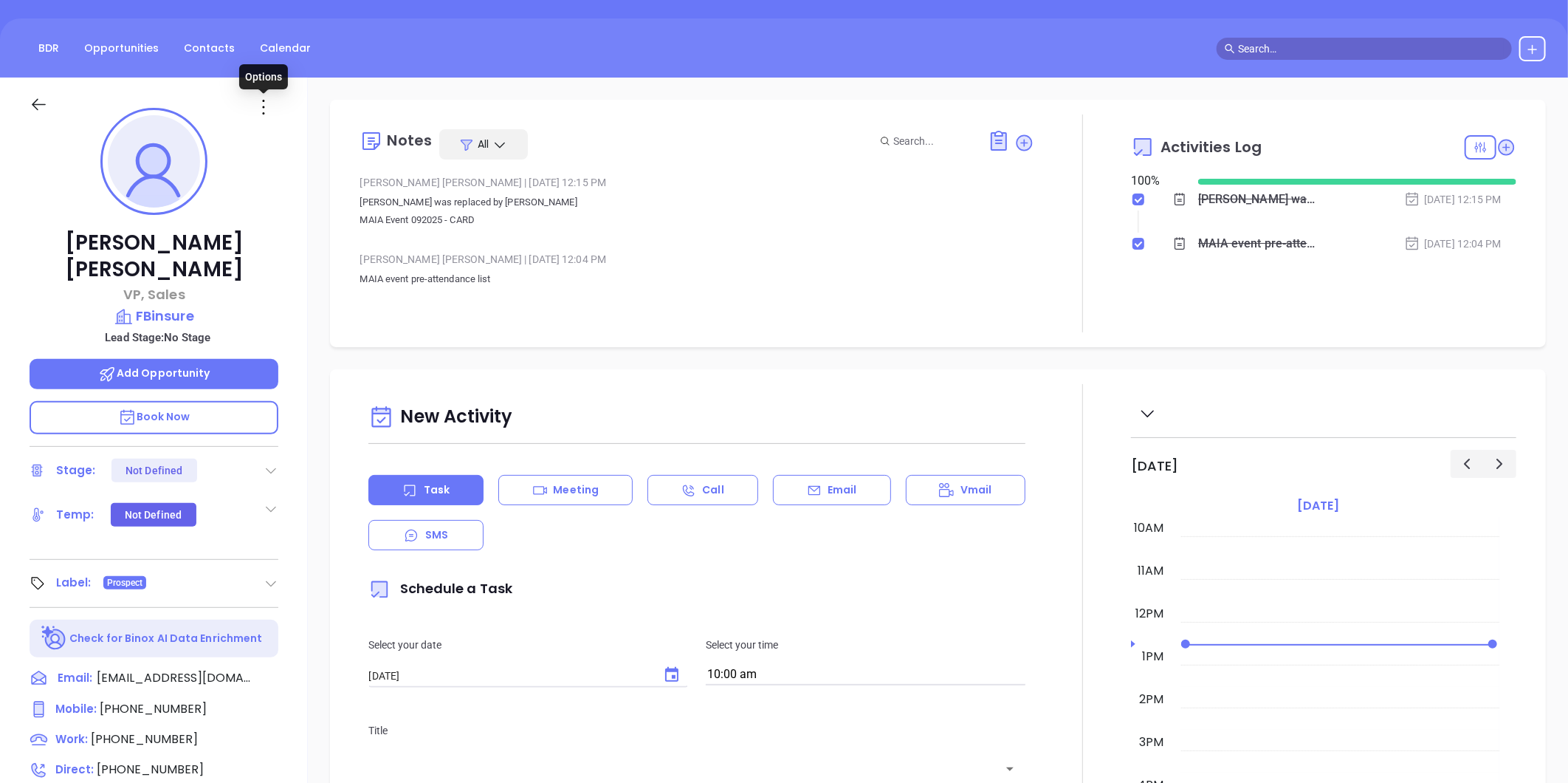
click at [261, 115] on icon at bounding box center [263, 106] width 24 height 24
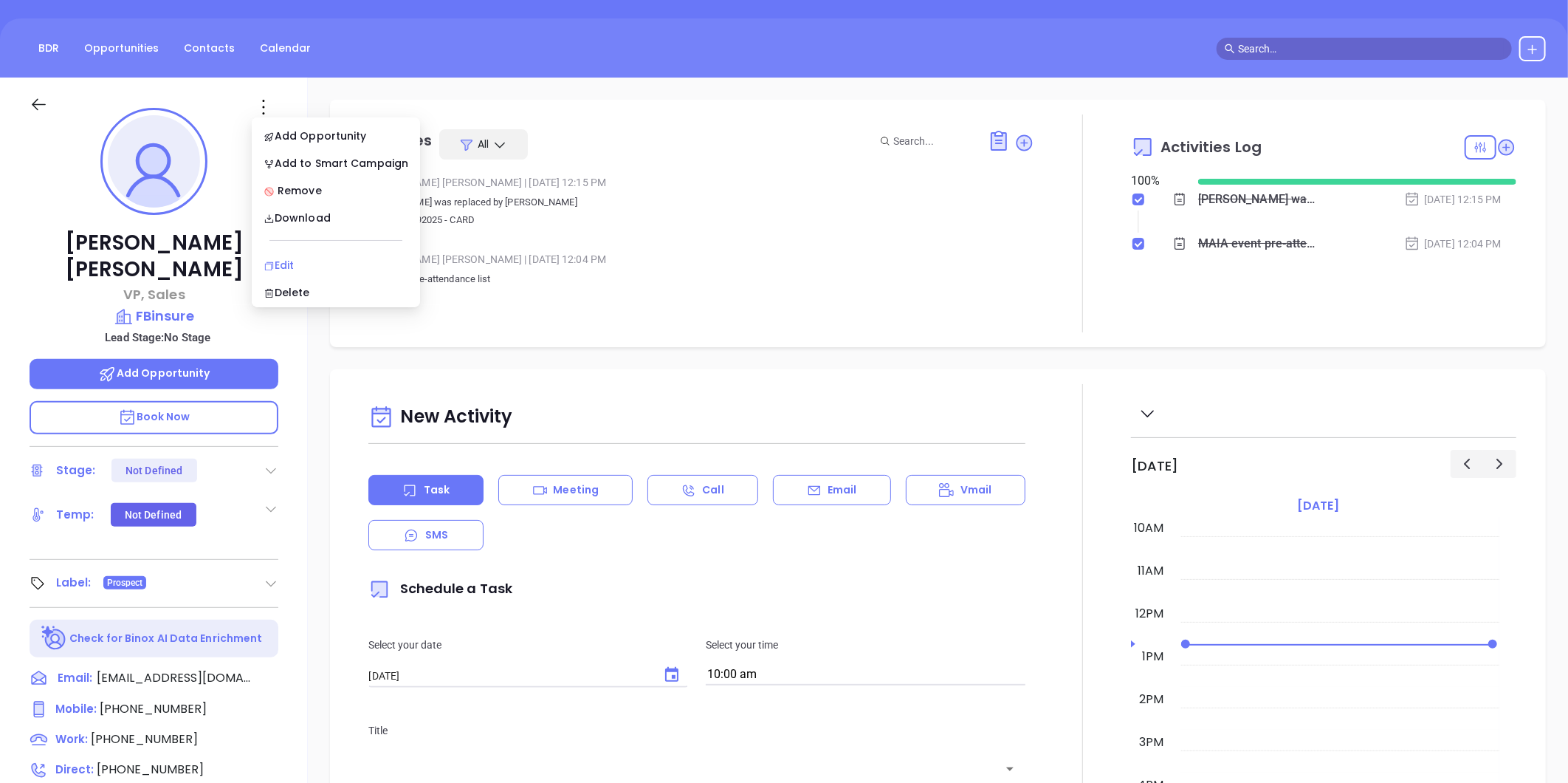
click at [283, 260] on div "Edit" at bounding box center [336, 265] width 144 height 16
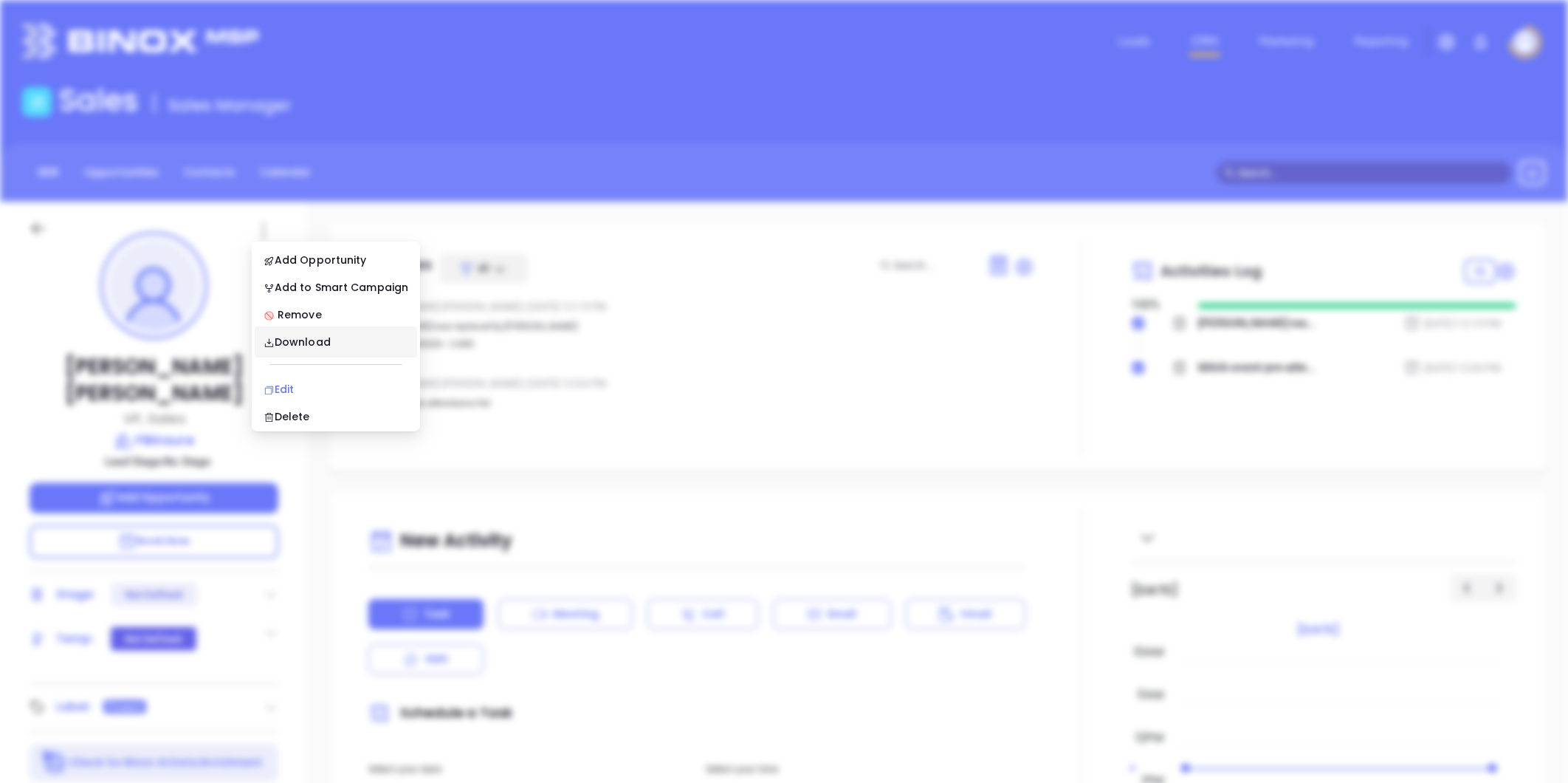
scroll to position [0, 0]
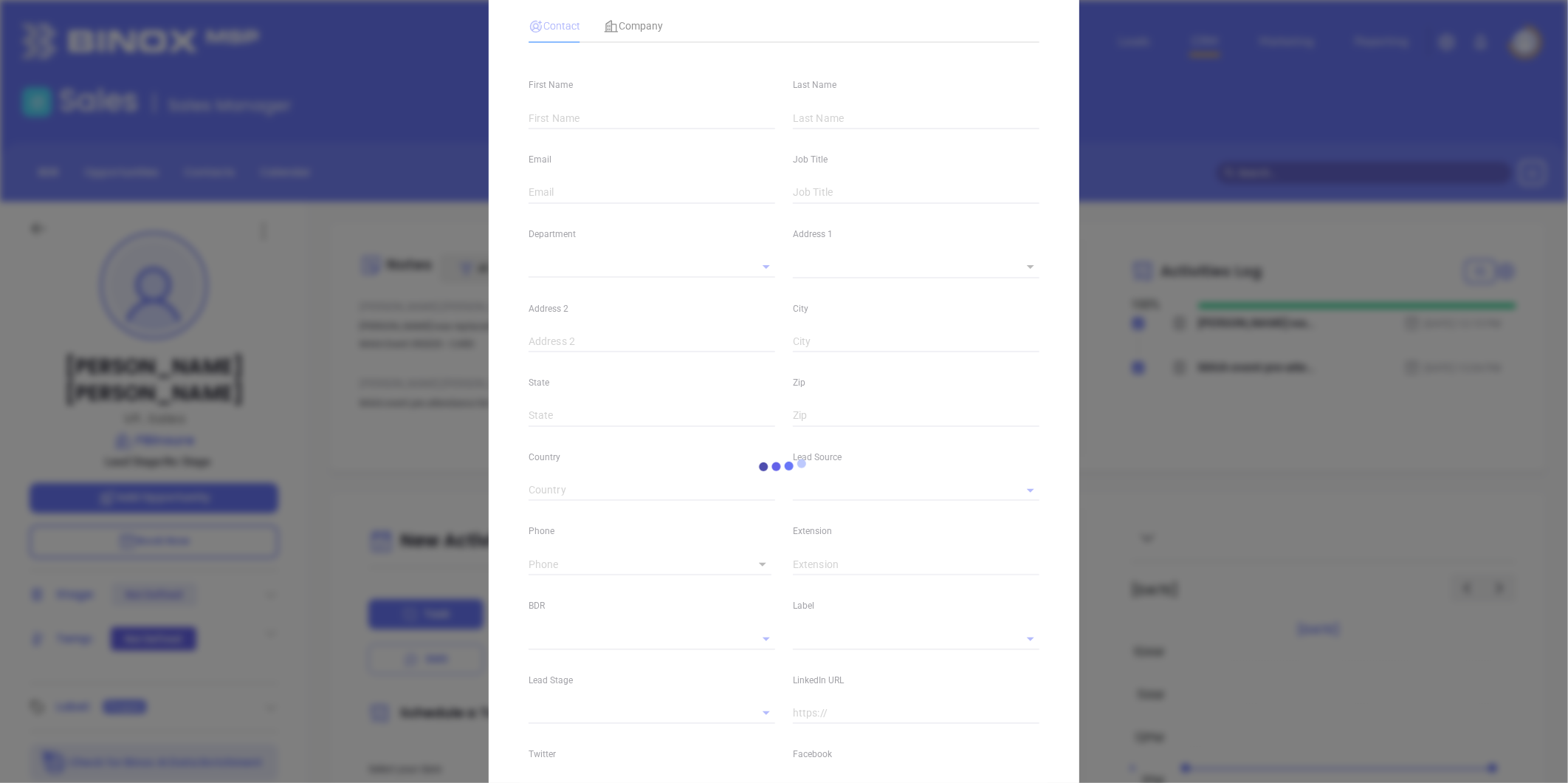
type input "[PERSON_NAME]"
type input "[EMAIL_ADDRESS][DOMAIN_NAME]"
type input "VP, Sales"
type textarea "[STREET_ADDRESS][PERSON_NAME])"
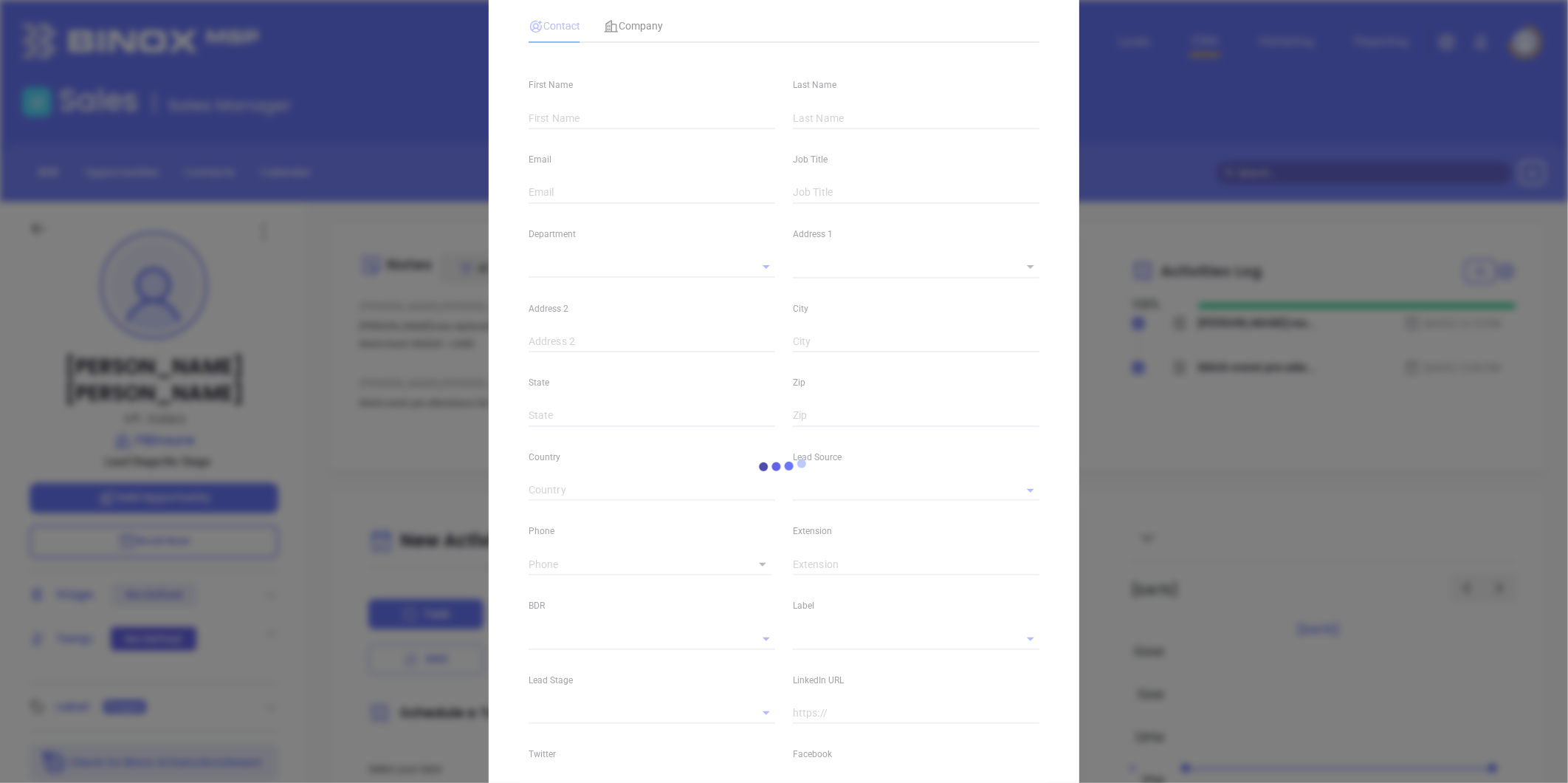
type input "1"
type input "PO Box 509"
type input "Taunton"
type input "MA"
type input "2780"
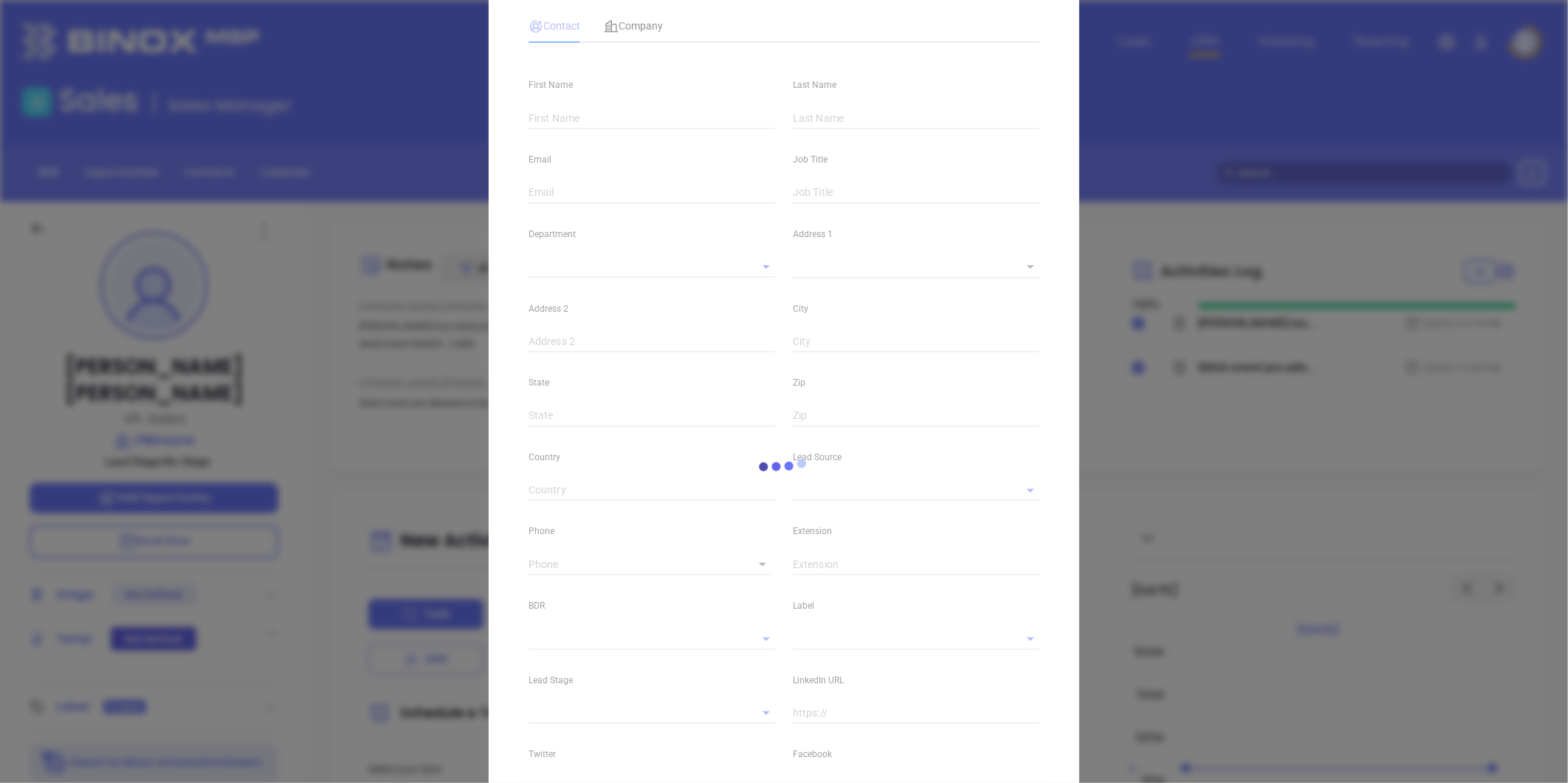
type input "www.linkedin.com/in/joebickel"
type input "MAIA Event 0925"
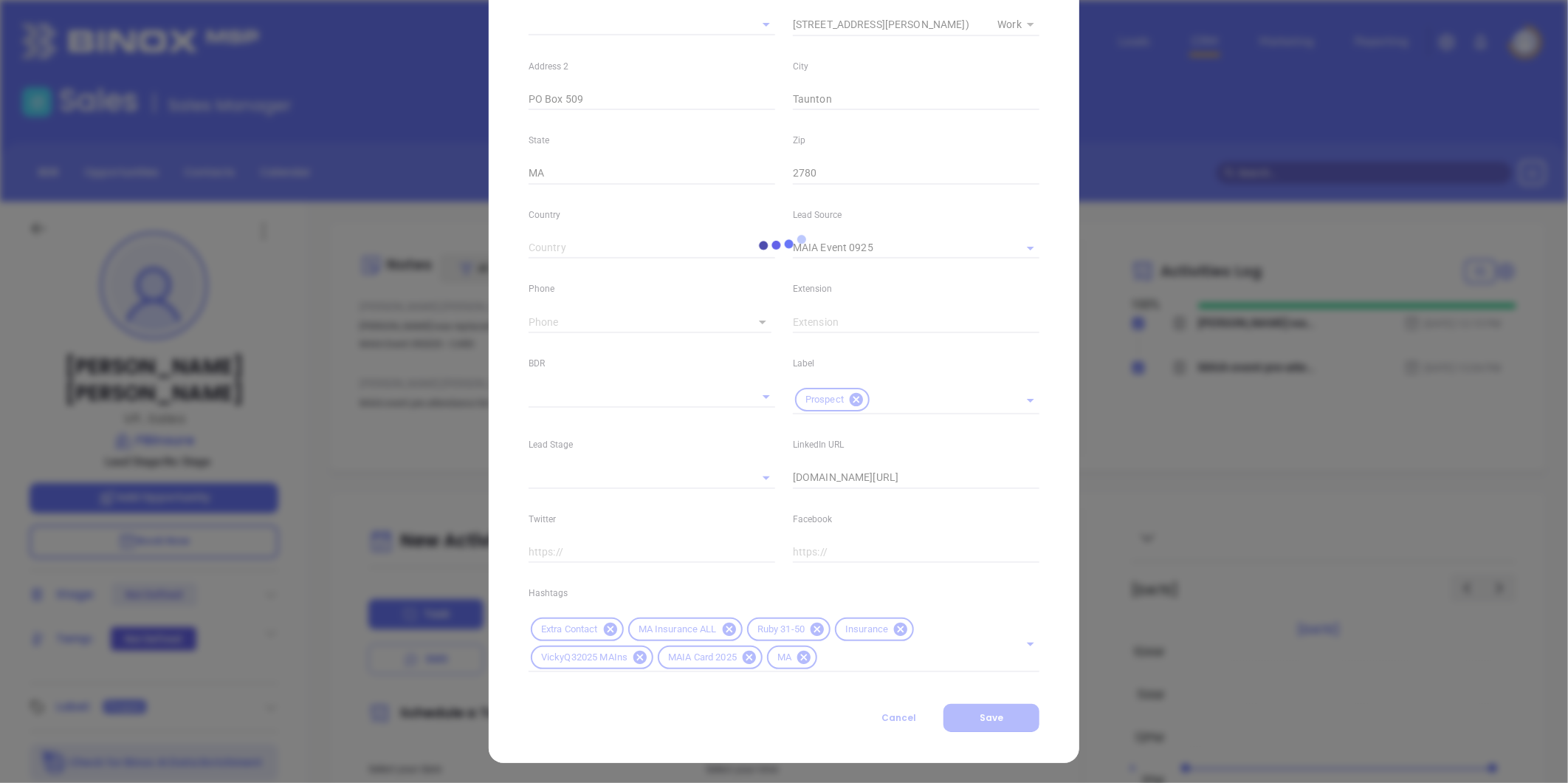
scroll to position [329, 0]
type input "[PHONE_NUMBER]"
type input "1"
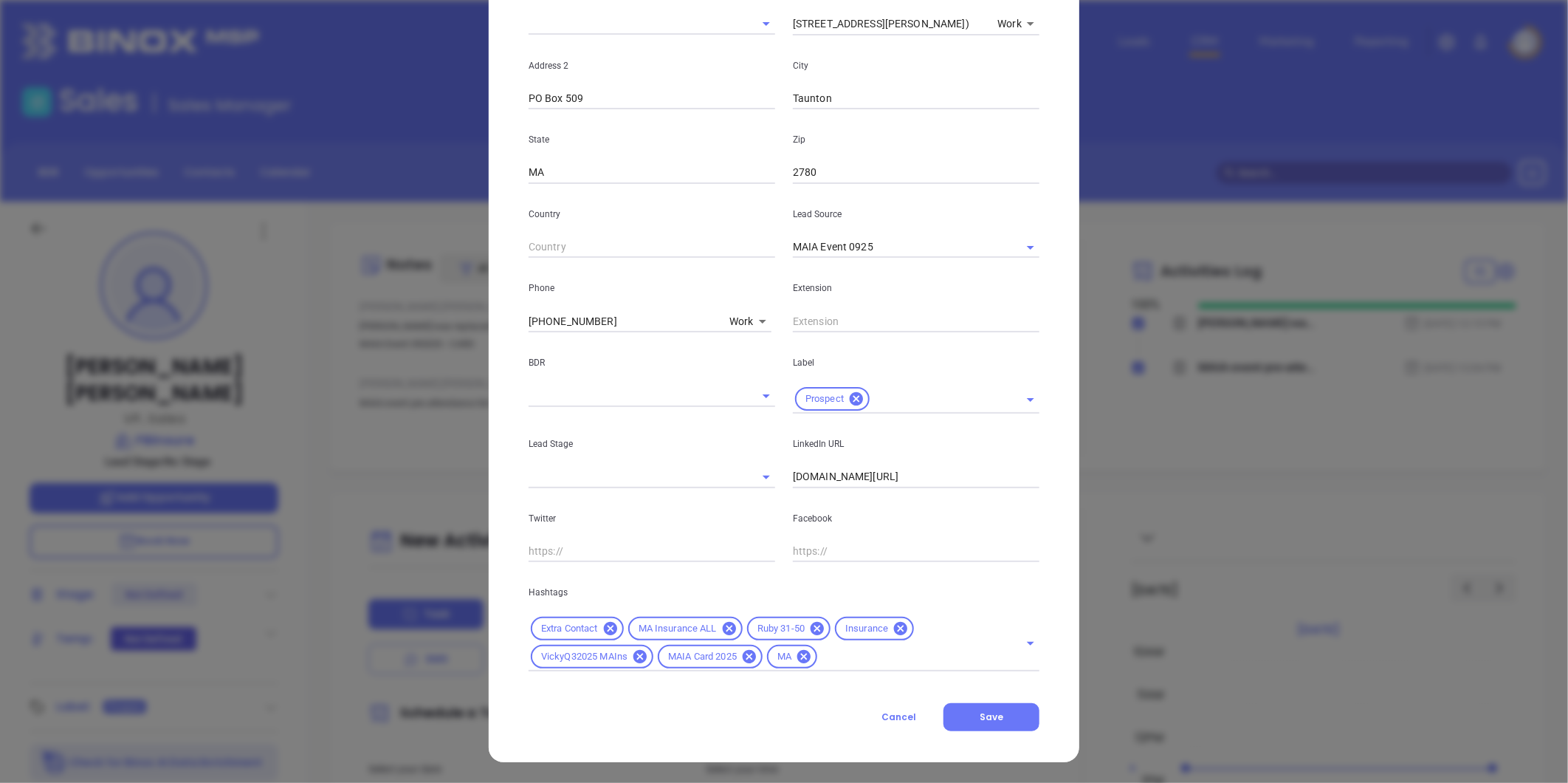
click at [744, 325] on body "Leads CRM Marketing Reporting Financial Leads Leads Sales Sales Manager BDR Opp…" at bounding box center [784, 391] width 1568 height 783
click at [750, 345] on li "Mobile" at bounding box center [773, 348] width 100 height 27
type input "(508) 725-4213"
type input "2"
drag, startPoint x: 625, startPoint y: 322, endPoint x: 440, endPoint y: 335, distance: 185.5
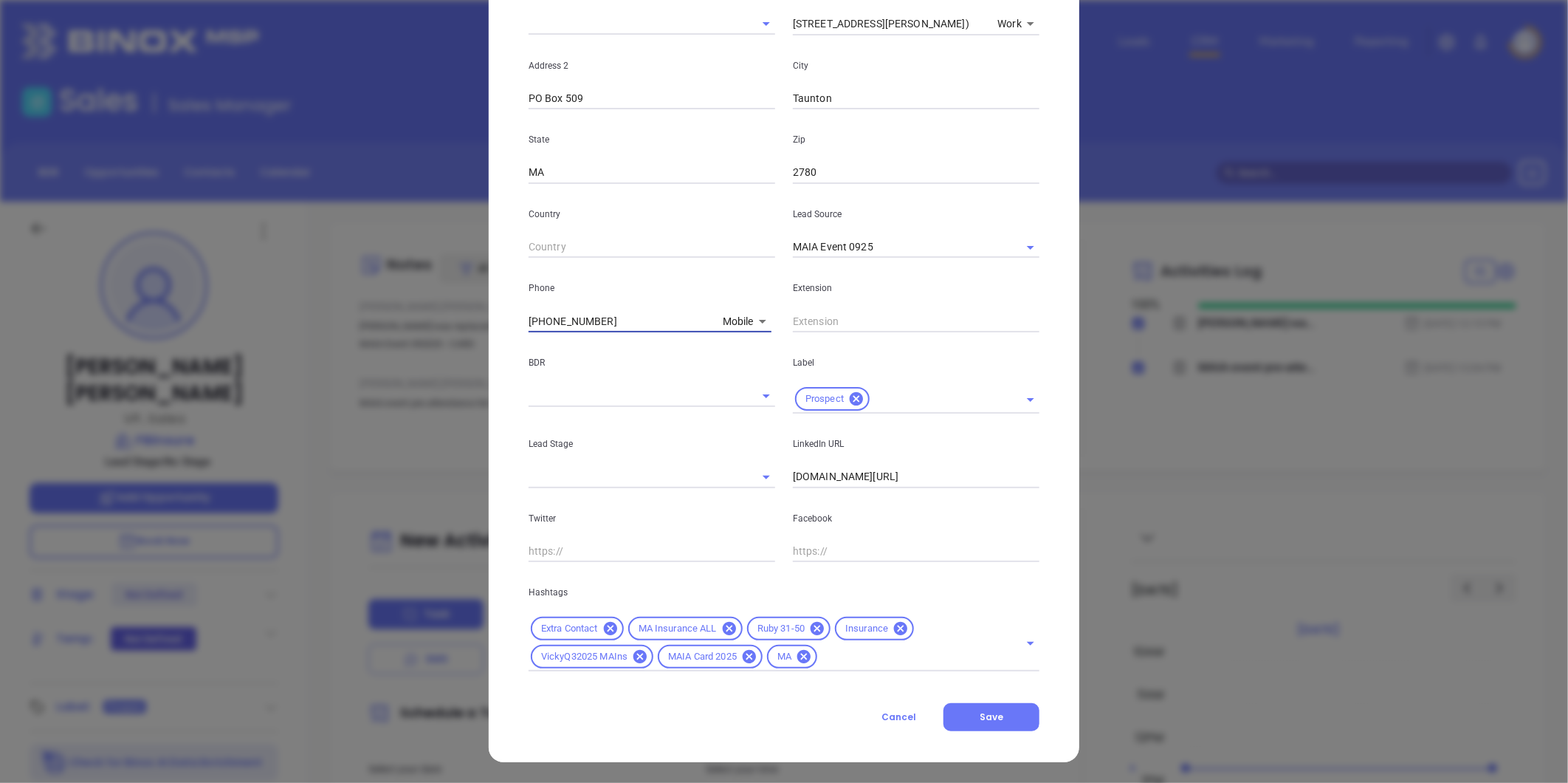
click at [443, 336] on div "Joe Bickel Contact Company First Name Joe Last Name Bickel Email jbickel@fbinsu…" at bounding box center [784, 391] width 1568 height 783
type input "( ) -"
click at [752, 328] on body "Leads CRM Marketing Reporting Financial Leads Leads Sales Sales Manager BDR Opp…" at bounding box center [784, 391] width 1568 height 783
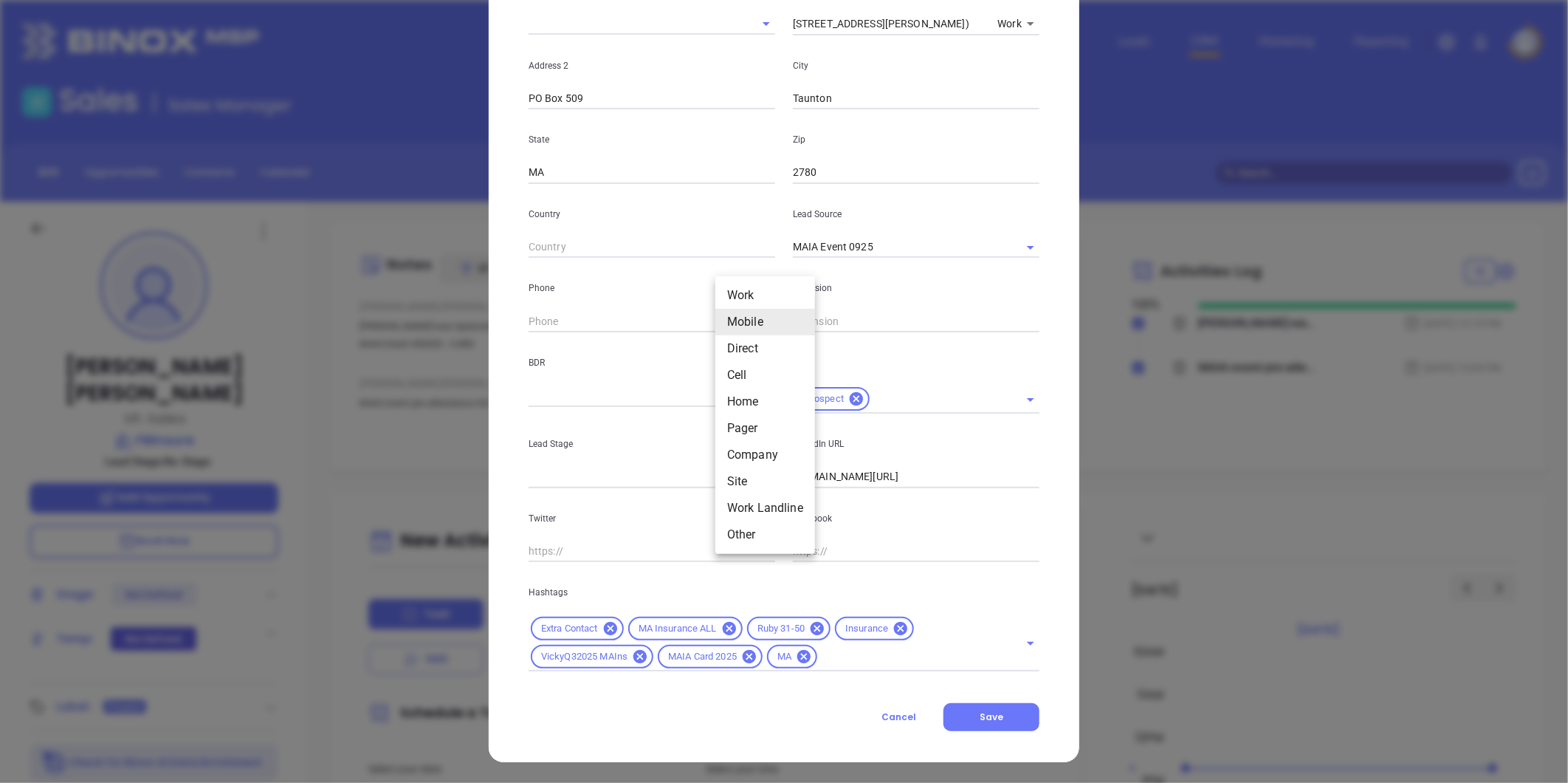
click at [765, 351] on li "Direct" at bounding box center [765, 348] width 100 height 27
type input "(508) 824-8666"
type input "3"
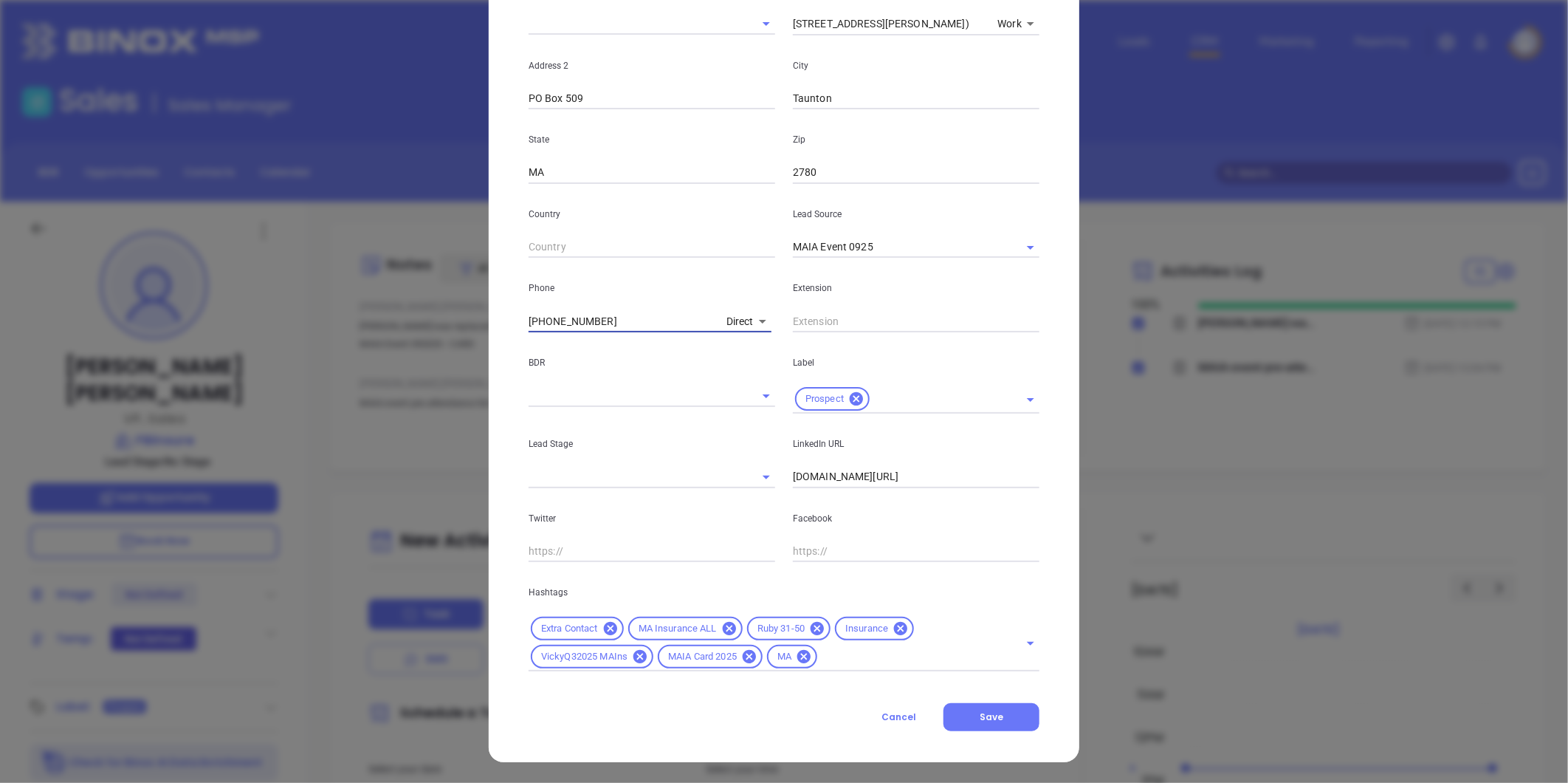
drag, startPoint x: 616, startPoint y: 327, endPoint x: 428, endPoint y: 346, distance: 189.0
click at [443, 346] on div "Joe Bickel Contact Company First Name Joe Last Name Bickel Email jbickel@fbinsu…" at bounding box center [784, 391] width 1568 height 783
type input "( ) -"
paste input "800) 734-6604"
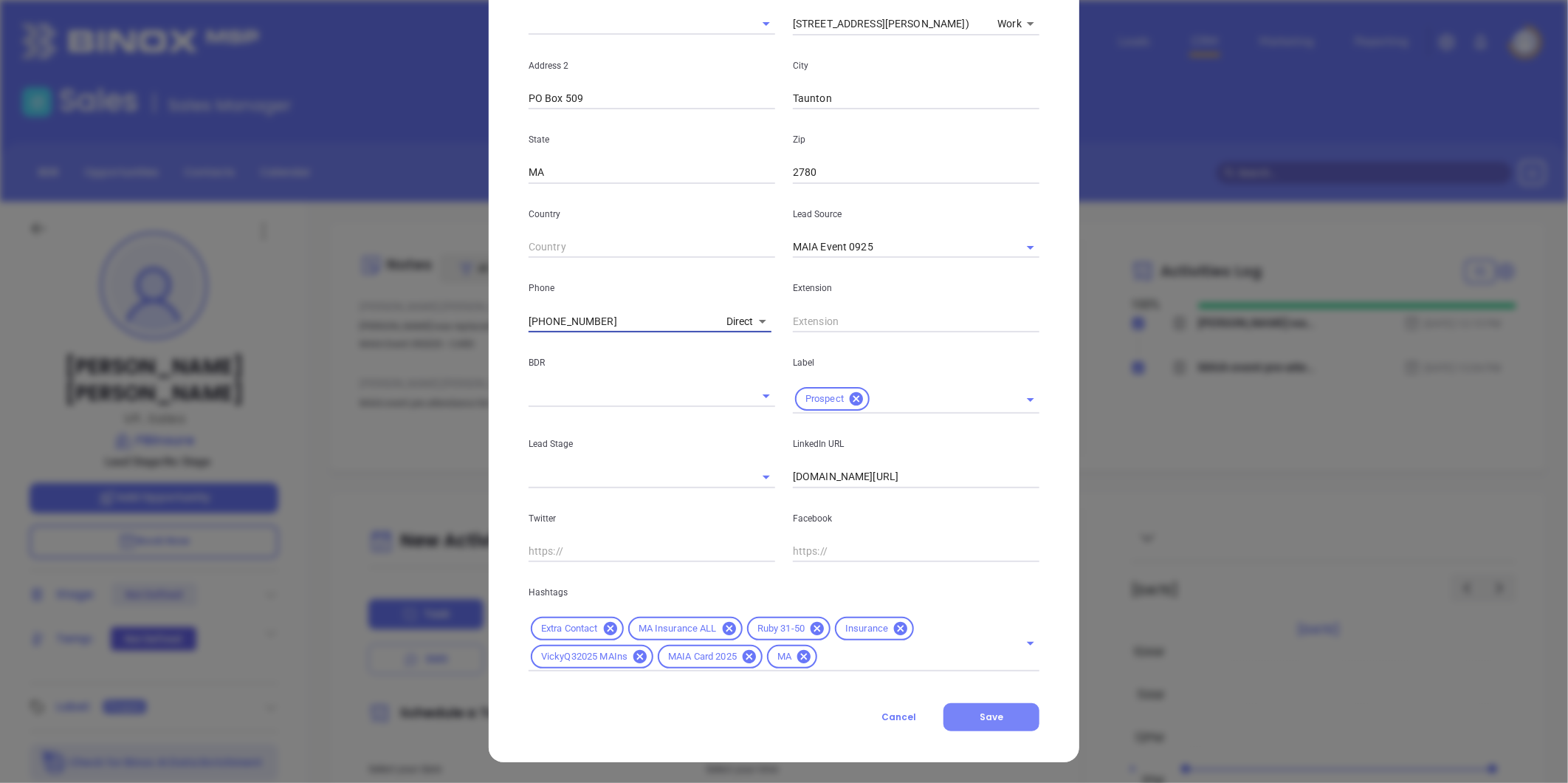
type input "(800) 734-6604"
click at [991, 712] on span "Save" at bounding box center [991, 716] width 24 height 12
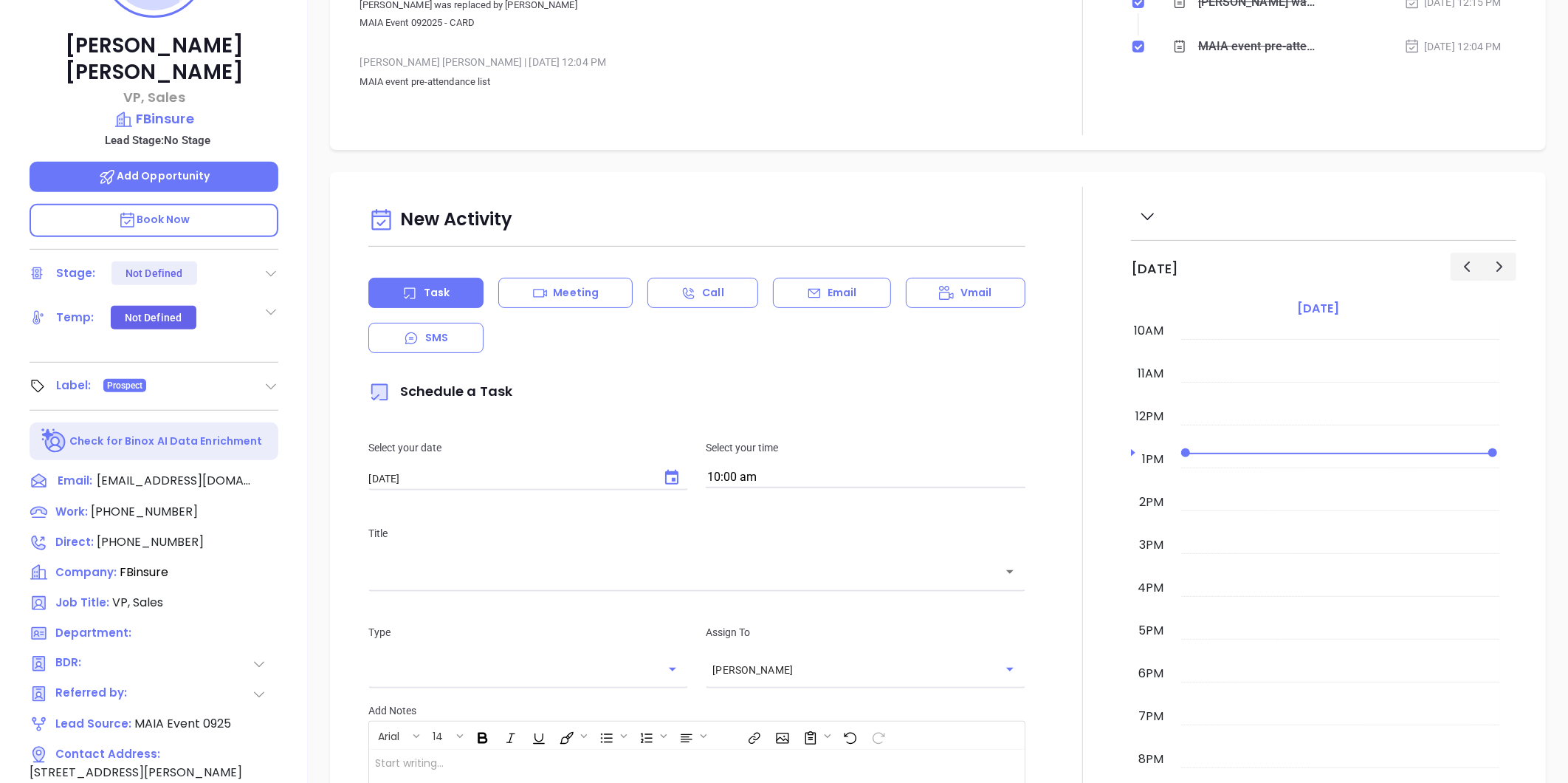
scroll to position [207, 0]
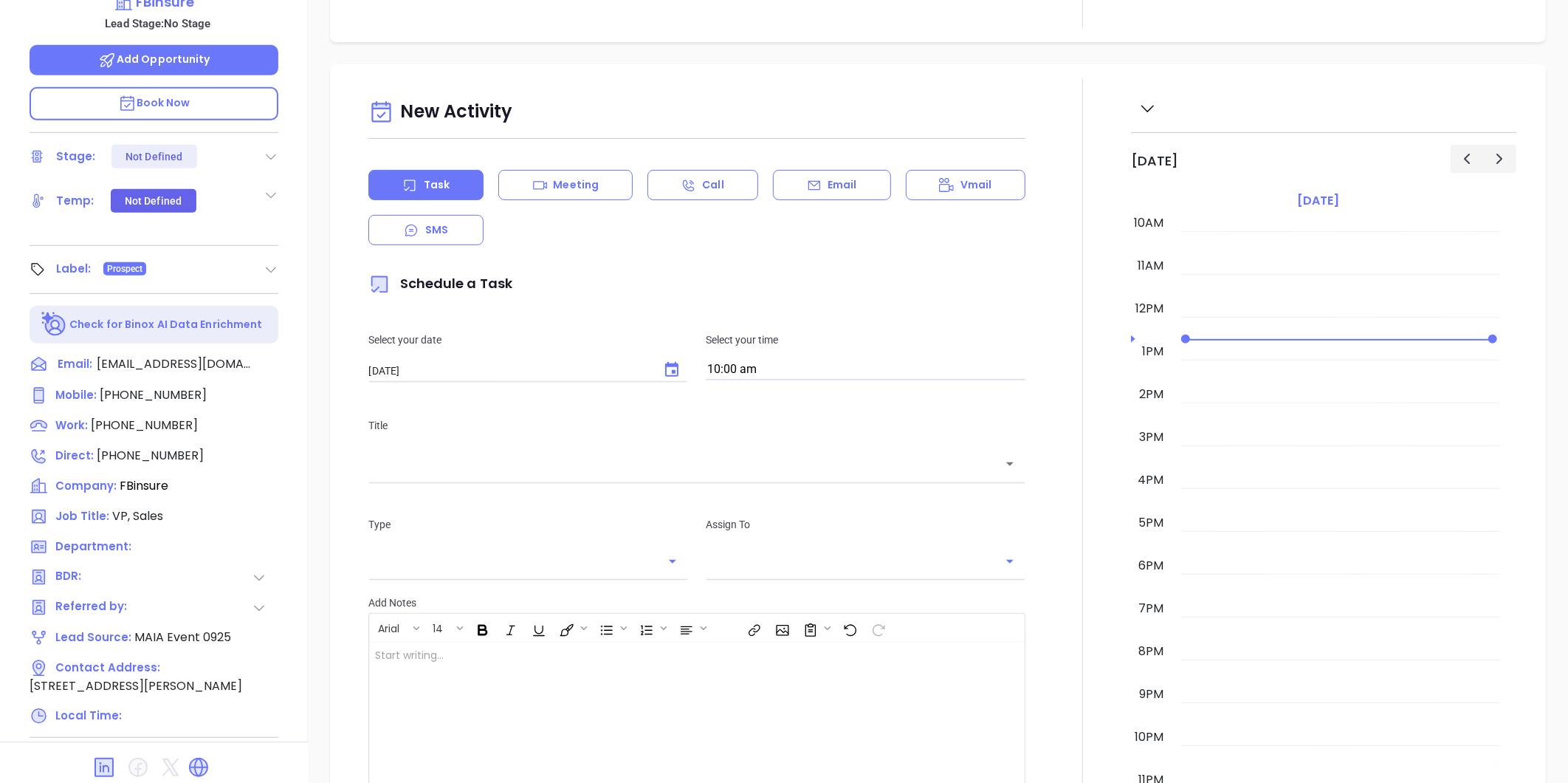
scroll to position [453, 0]
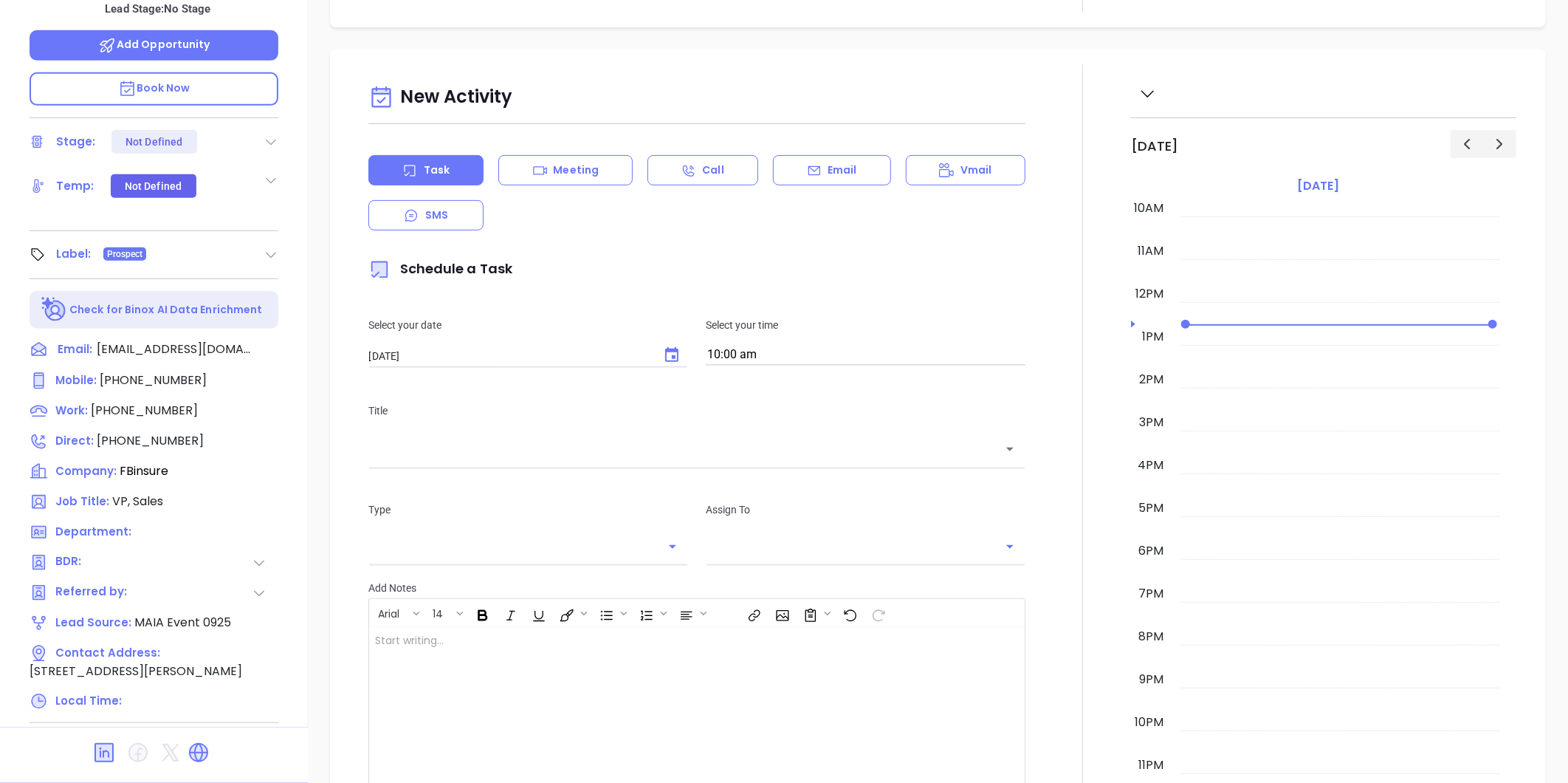
type input "[PERSON_NAME]"
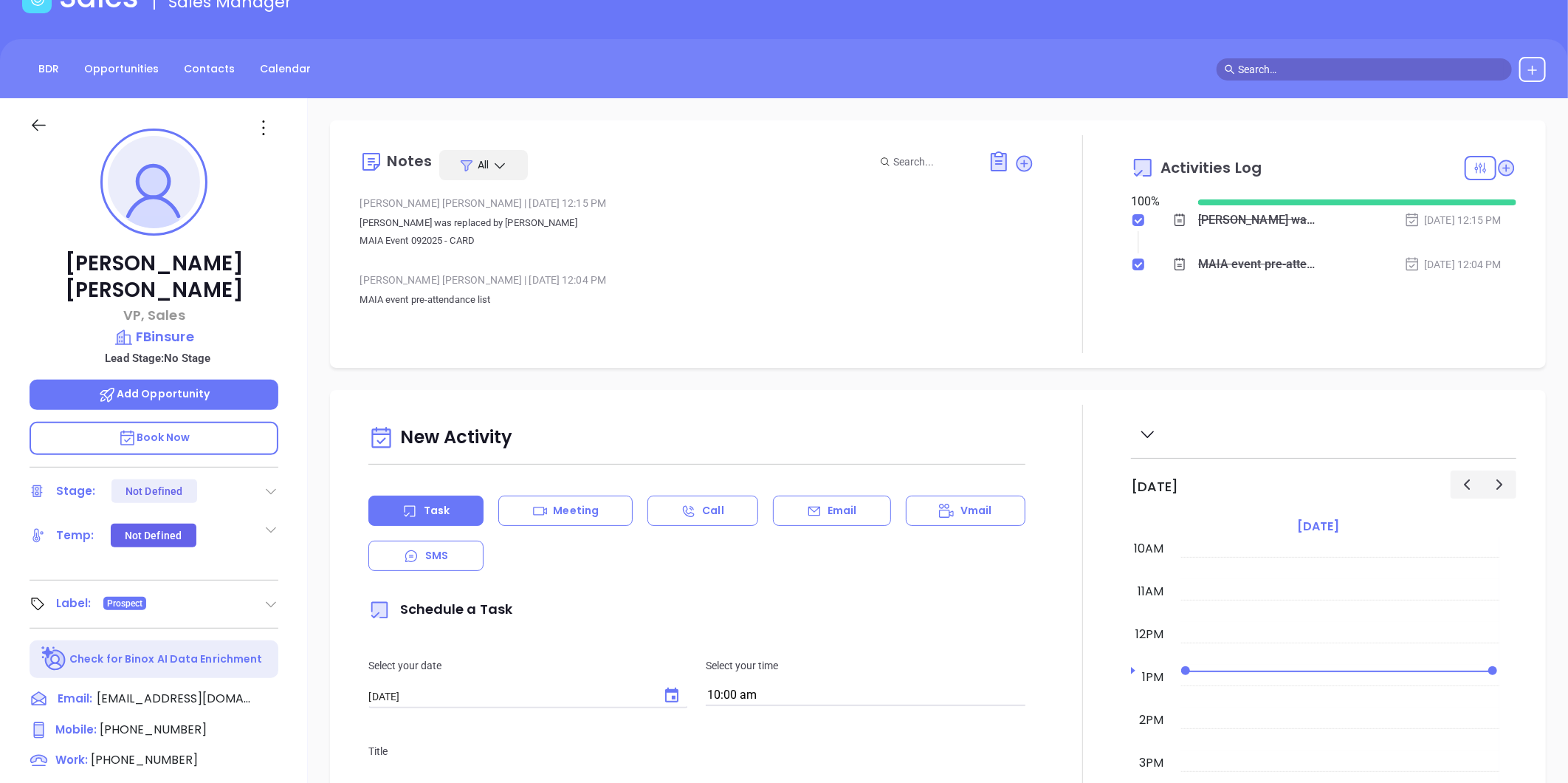
scroll to position [0, 0]
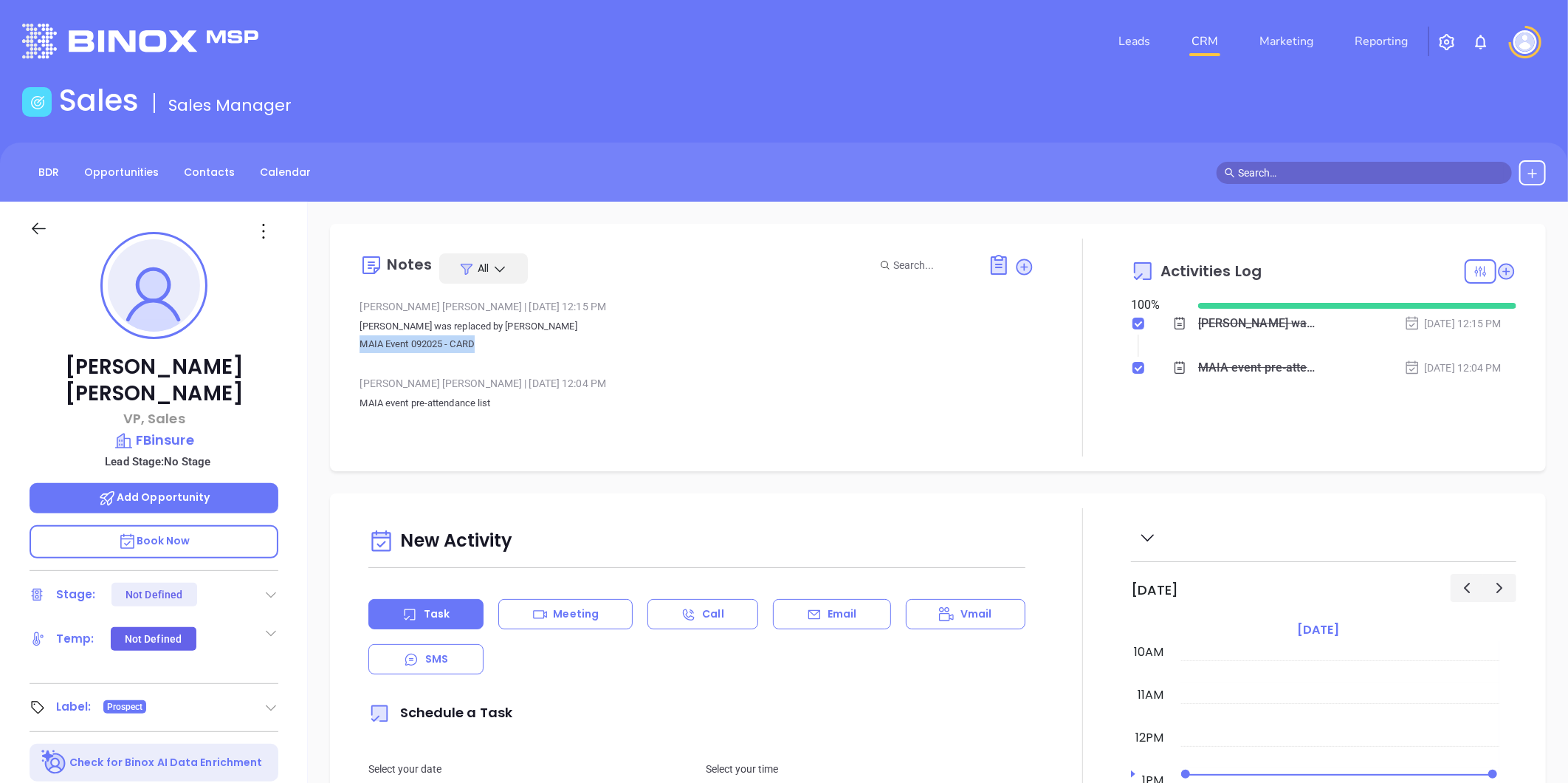
drag, startPoint x: 358, startPoint y: 346, endPoint x: 483, endPoint y: 359, distance: 125.7
click at [483, 359] on div "Notes All [PERSON_NAME] | [DATE] 12:15 PM [PERSON_NAME] was replaced by [PERSON…" at bounding box center [938, 347] width 1187 height 218
copy span "MAIA Event 092025 - CARD"
click at [188, 170] on link "Contacts" at bounding box center [209, 173] width 69 height 24
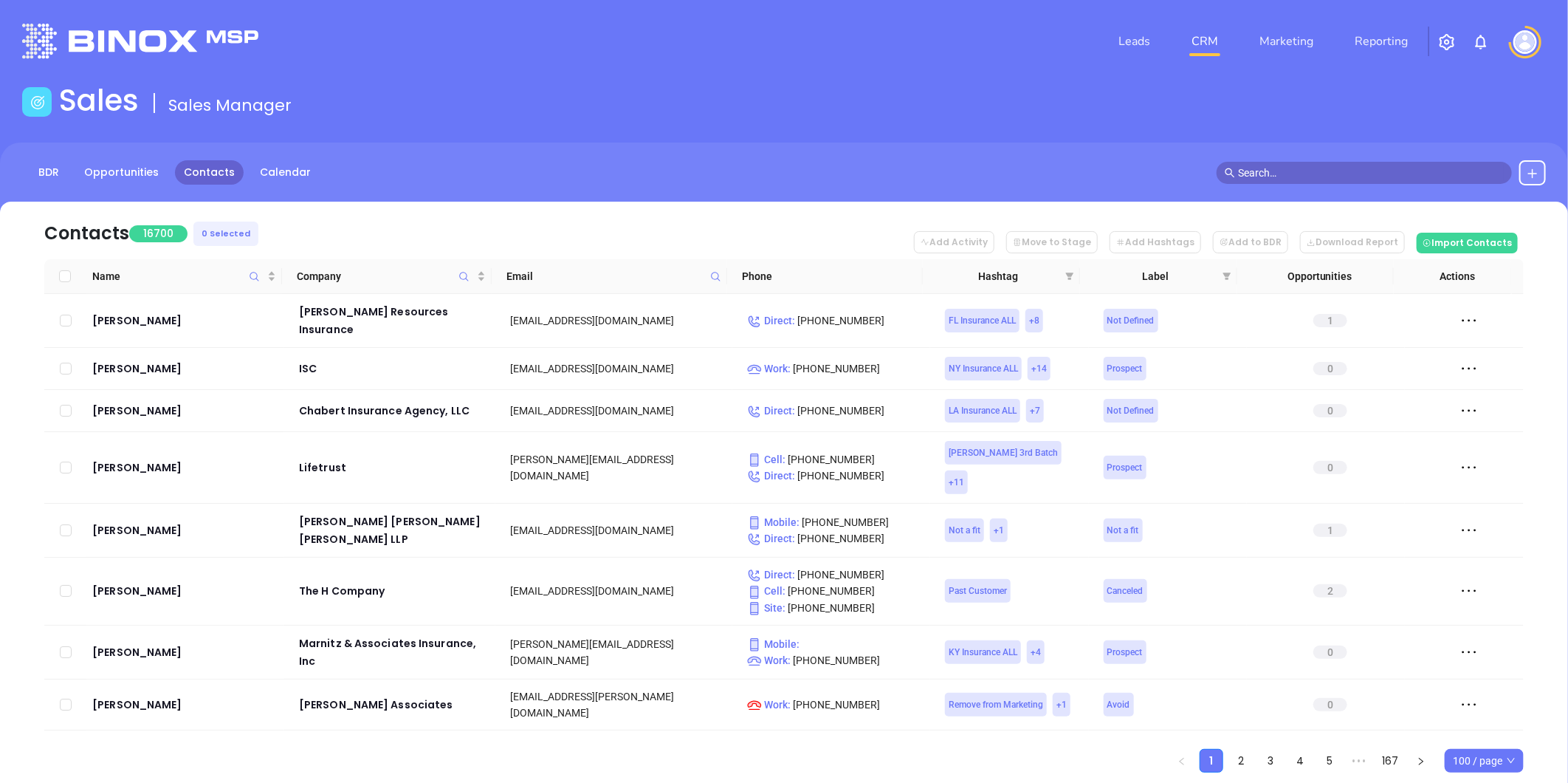
click at [714, 277] on icon at bounding box center [716, 277] width 11 height 11
paste input "[DOMAIN_NAME]"
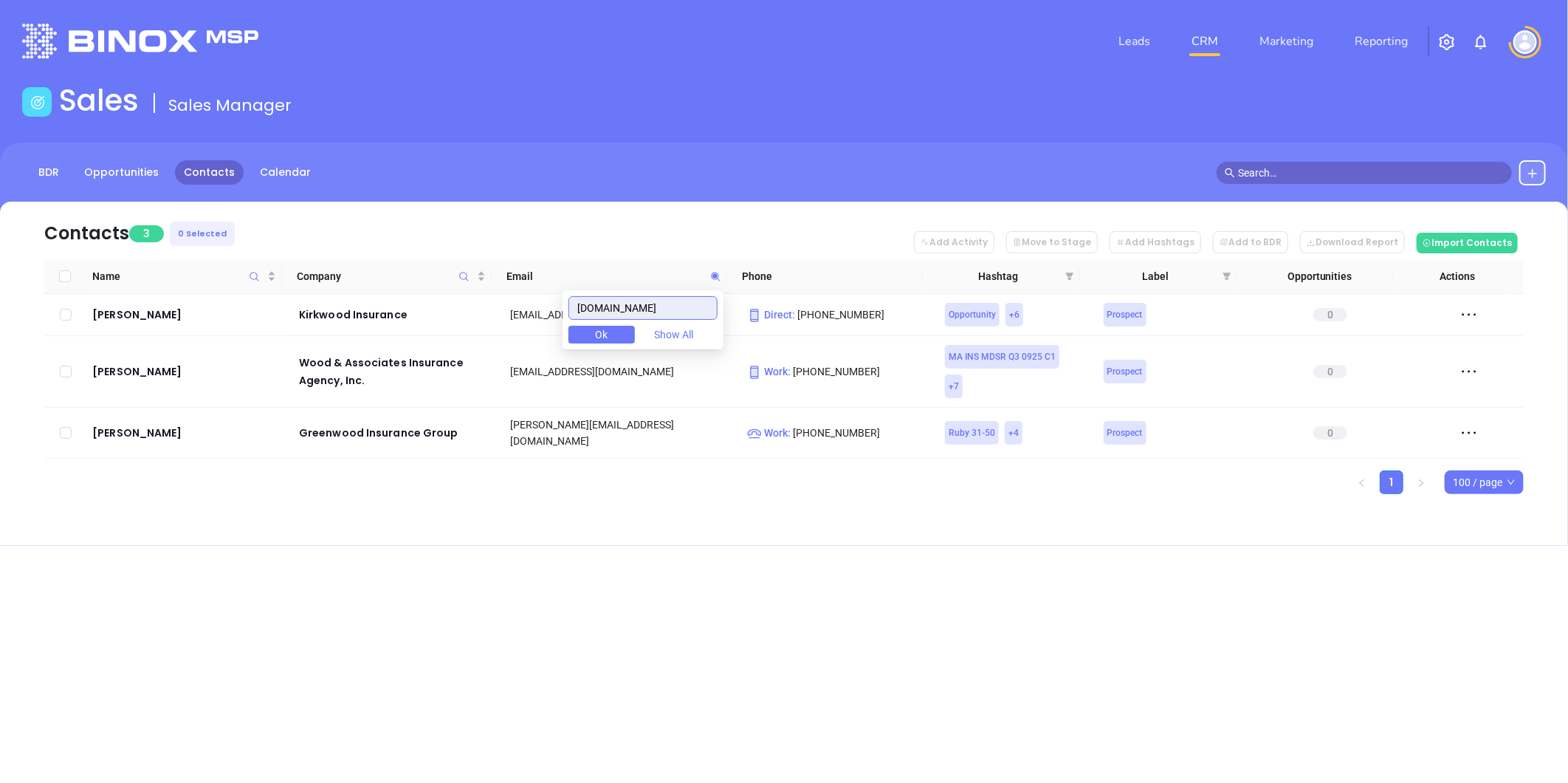
type input "[DOMAIN_NAME]"
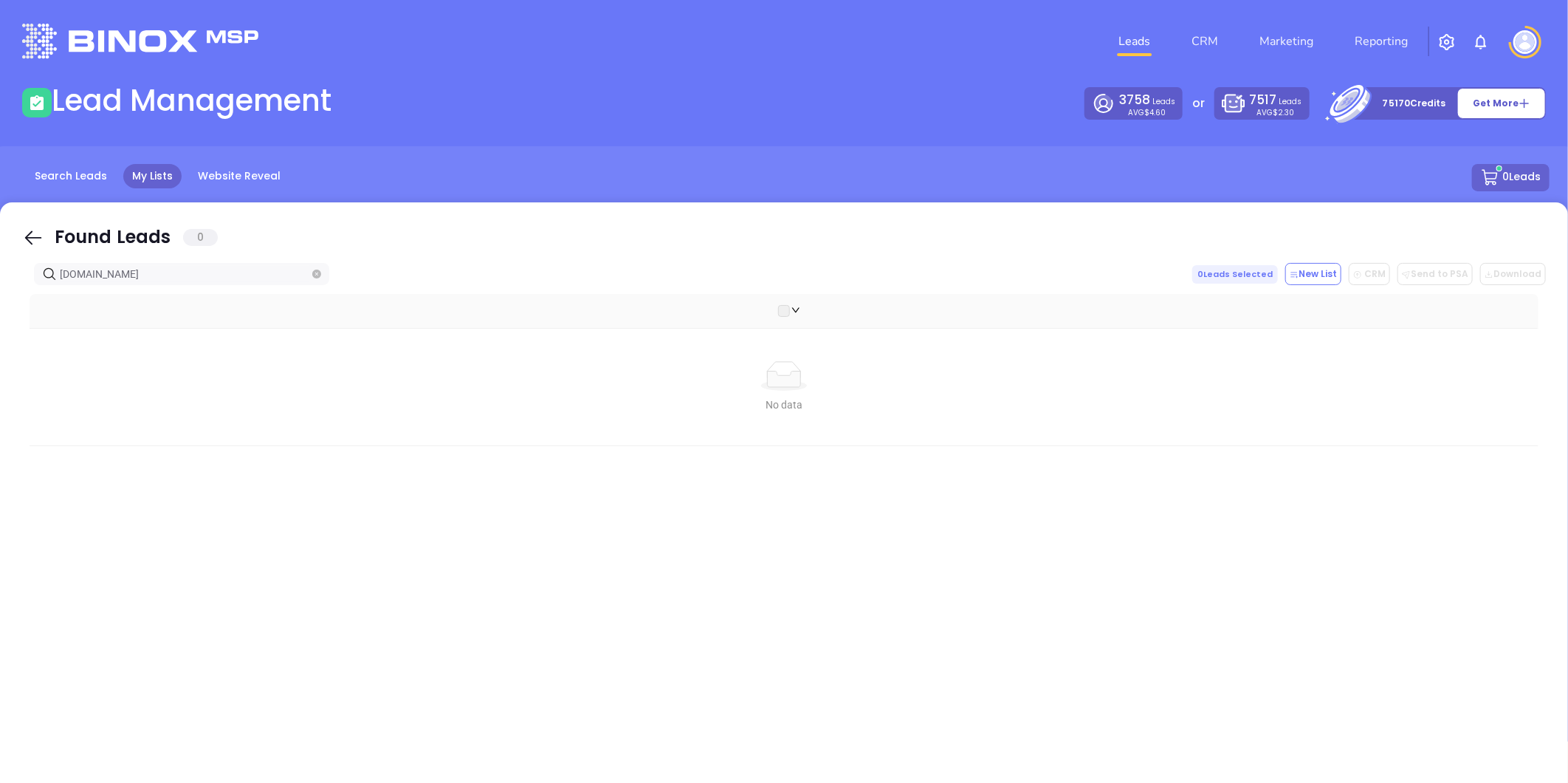
click at [316, 268] on span at bounding box center [316, 274] width 9 height 16
click at [318, 274] on icon "close-circle" at bounding box center [316, 273] width 9 height 9
paste input "woodinsurance.net"
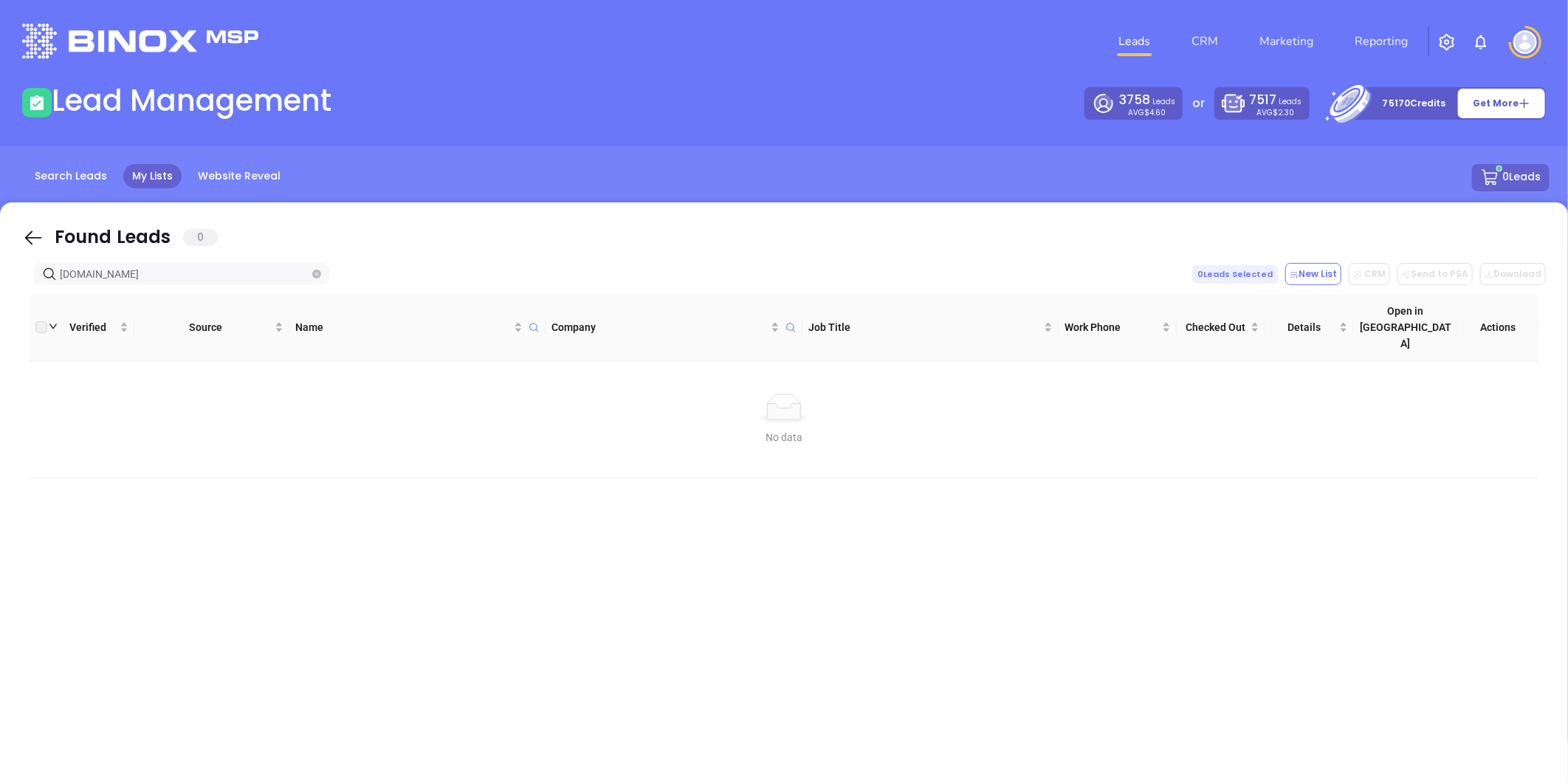
type input "woodinsurance.net"
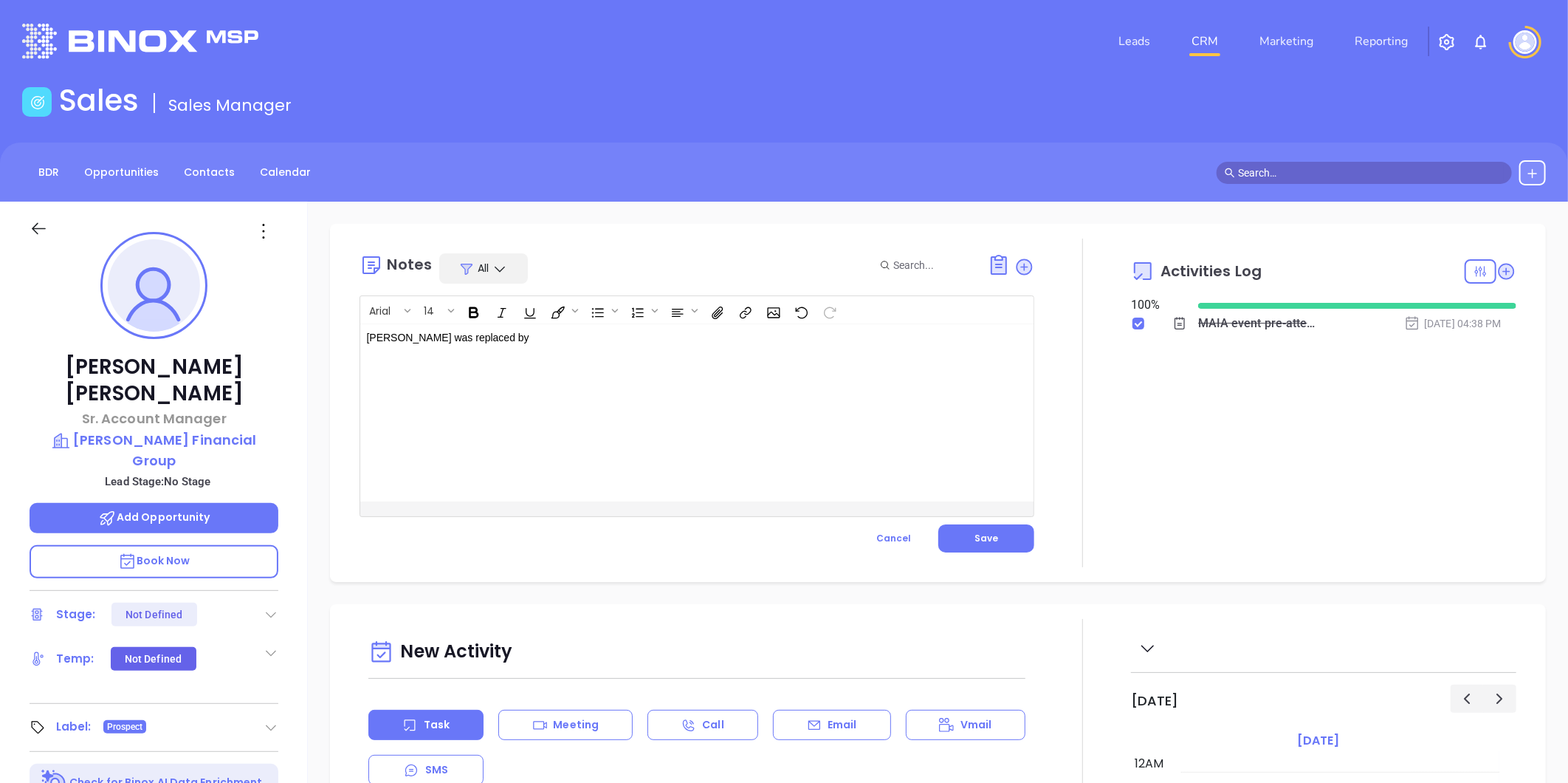
scroll to position [387, 0]
click at [181, 430] on p "[PERSON_NAME] Financial Group" at bounding box center [153, 450] width 249 height 41
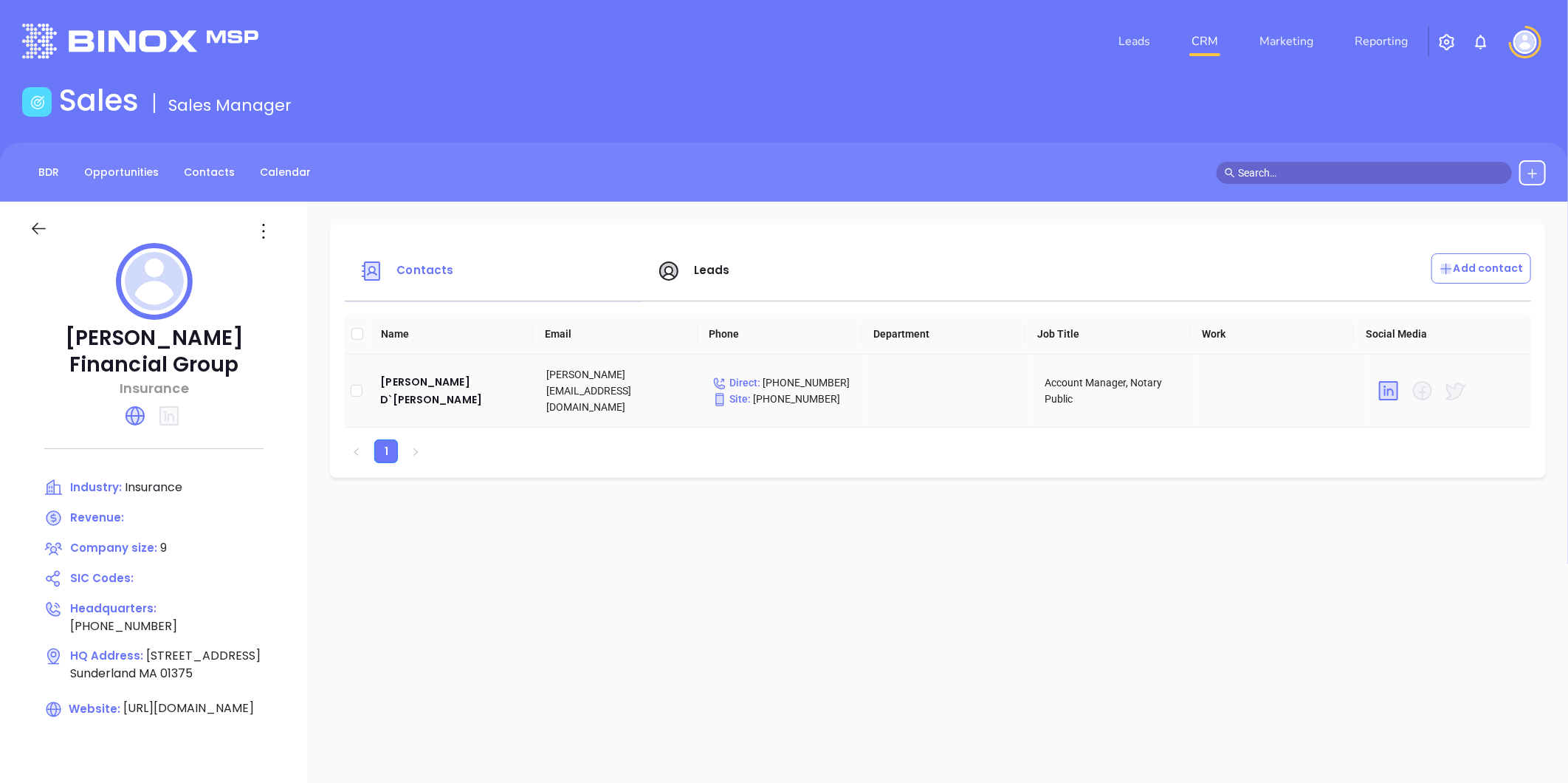
click at [397, 382] on div "[PERSON_NAME] D`[PERSON_NAME]" at bounding box center [452, 391] width 143 height 36
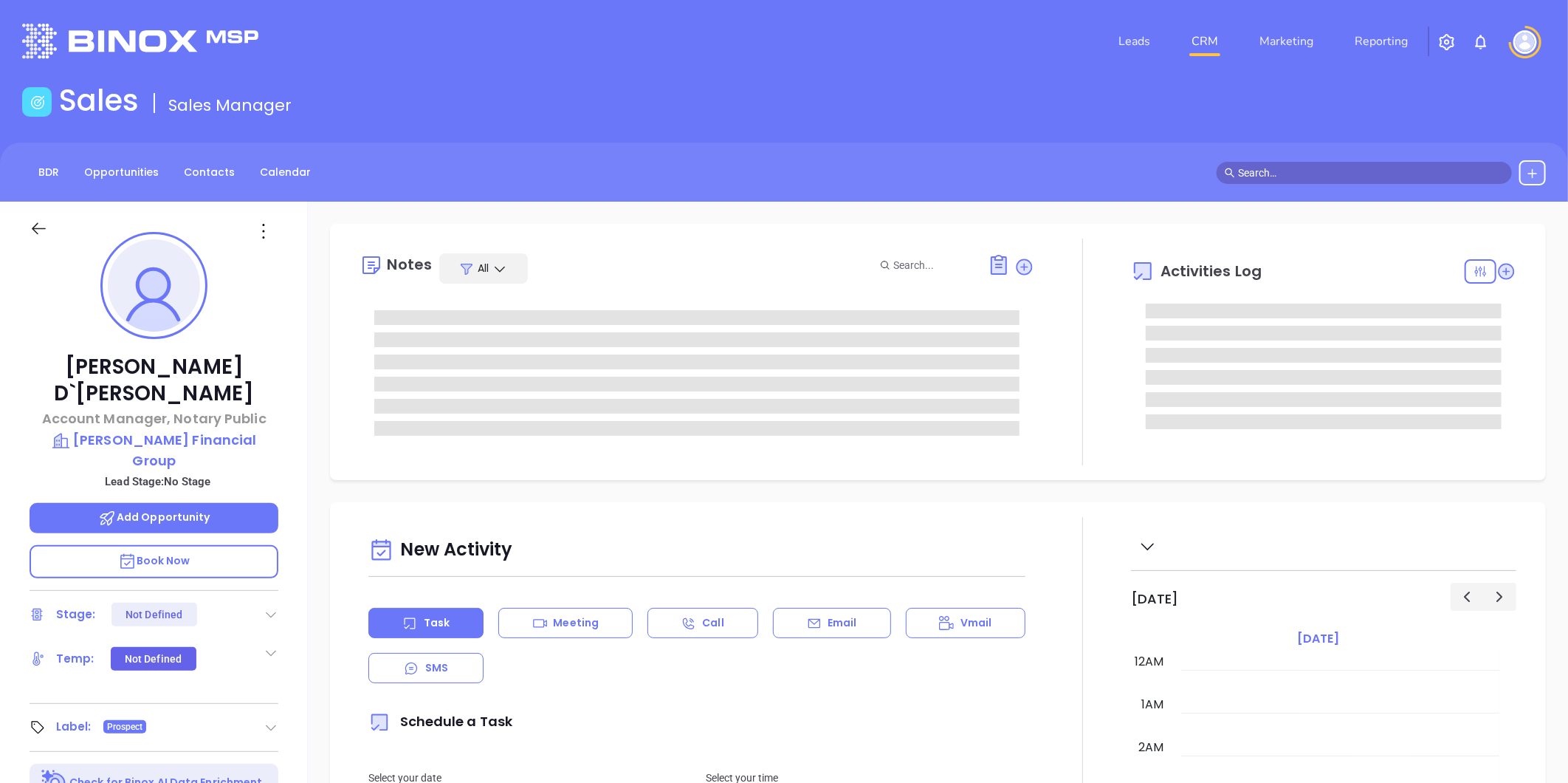
type input "[DATE]"
type input "[PERSON_NAME]"
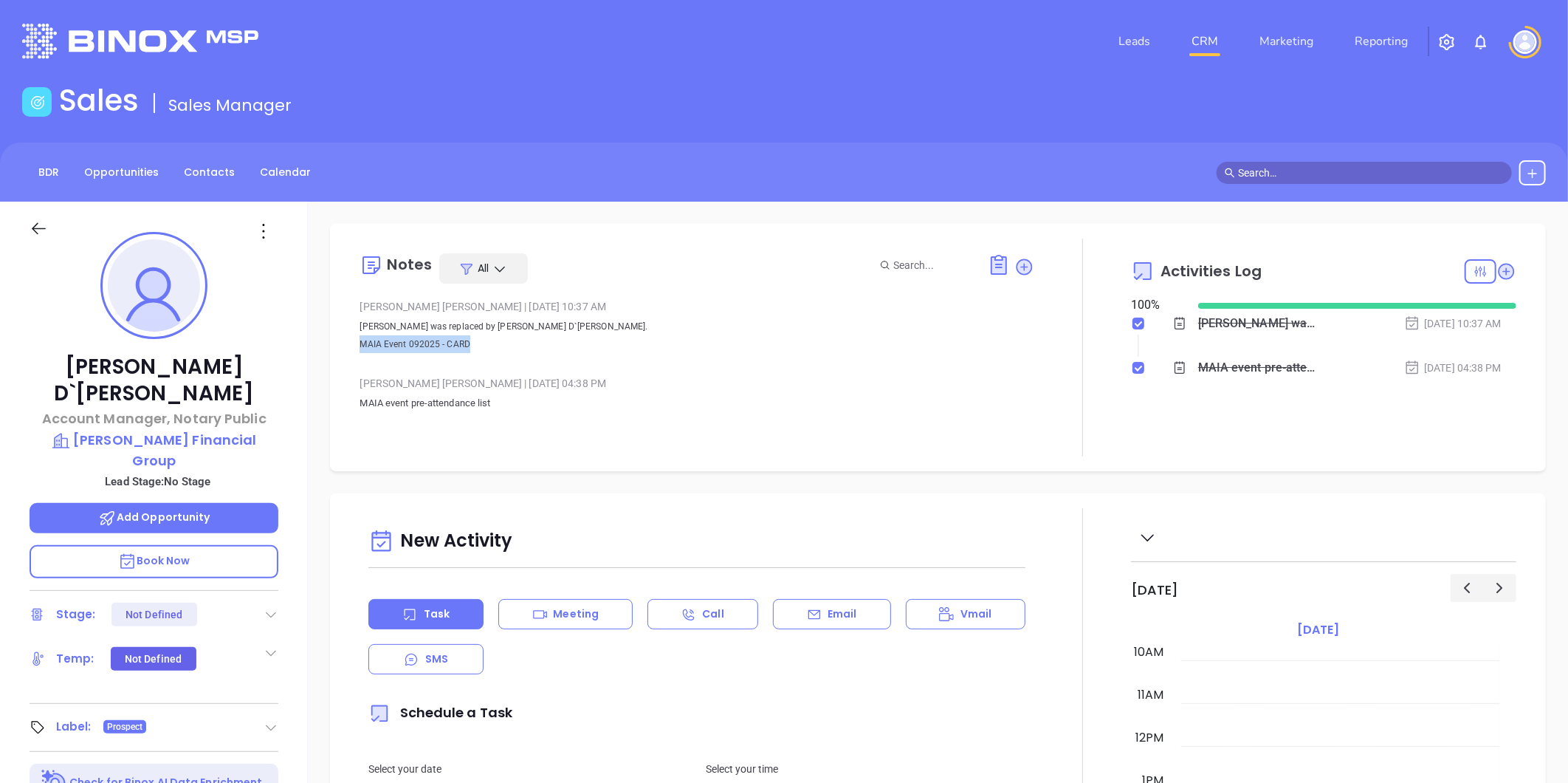
drag, startPoint x: 359, startPoint y: 340, endPoint x: 477, endPoint y: 346, distance: 118.2
click at [477, 346] on p "[PERSON_NAME] was replaced by [PERSON_NAME] D`[PERSON_NAME]. MAIA Event 092025 …" at bounding box center [697, 335] width 675 height 36
copy span "MAIA Event 092025 - CARD"
click at [224, 174] on link "Contacts" at bounding box center [209, 173] width 69 height 24
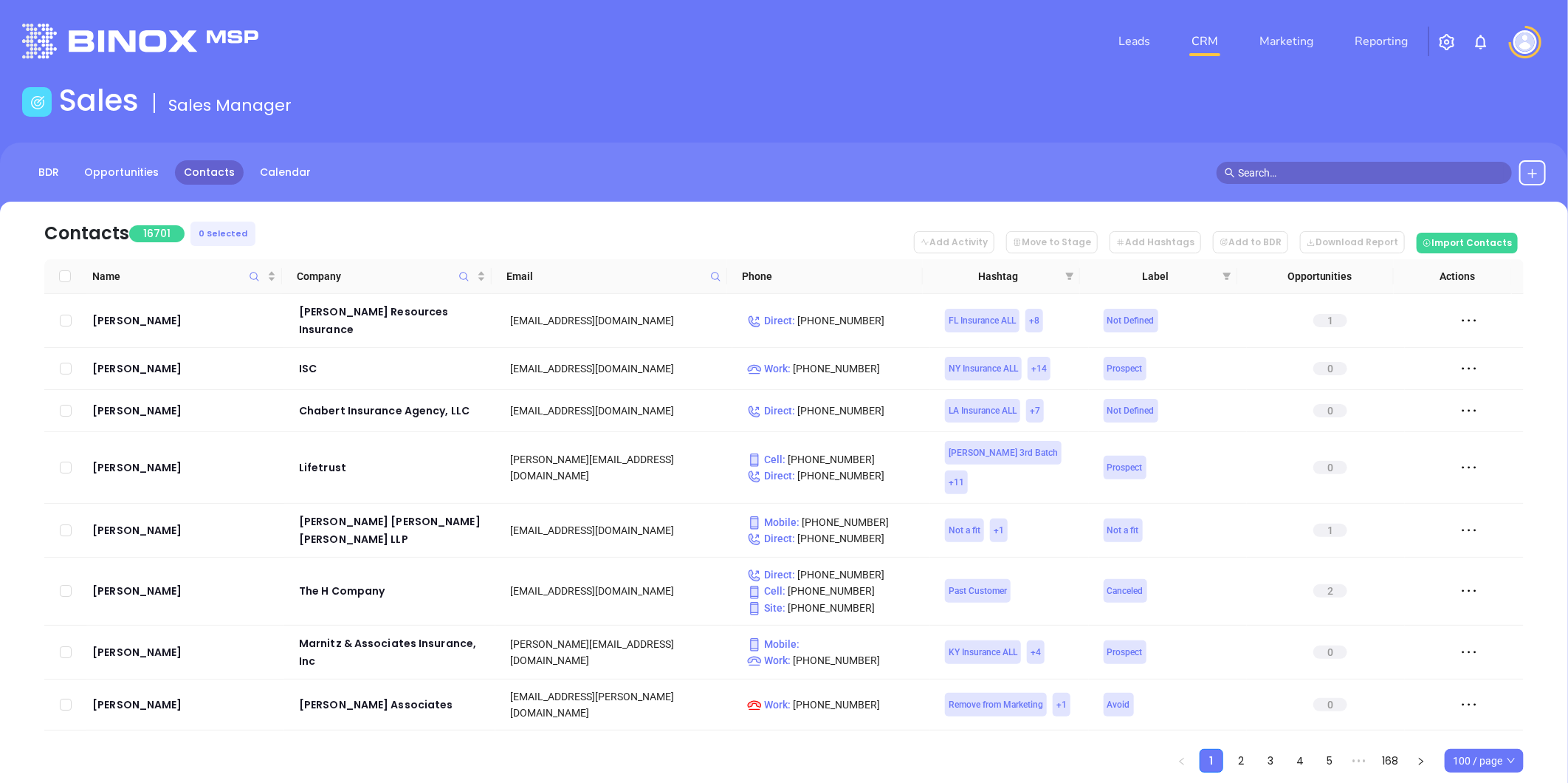
click at [711, 277] on icon at bounding box center [716, 277] width 11 height 11
paste input "neiuins.com"
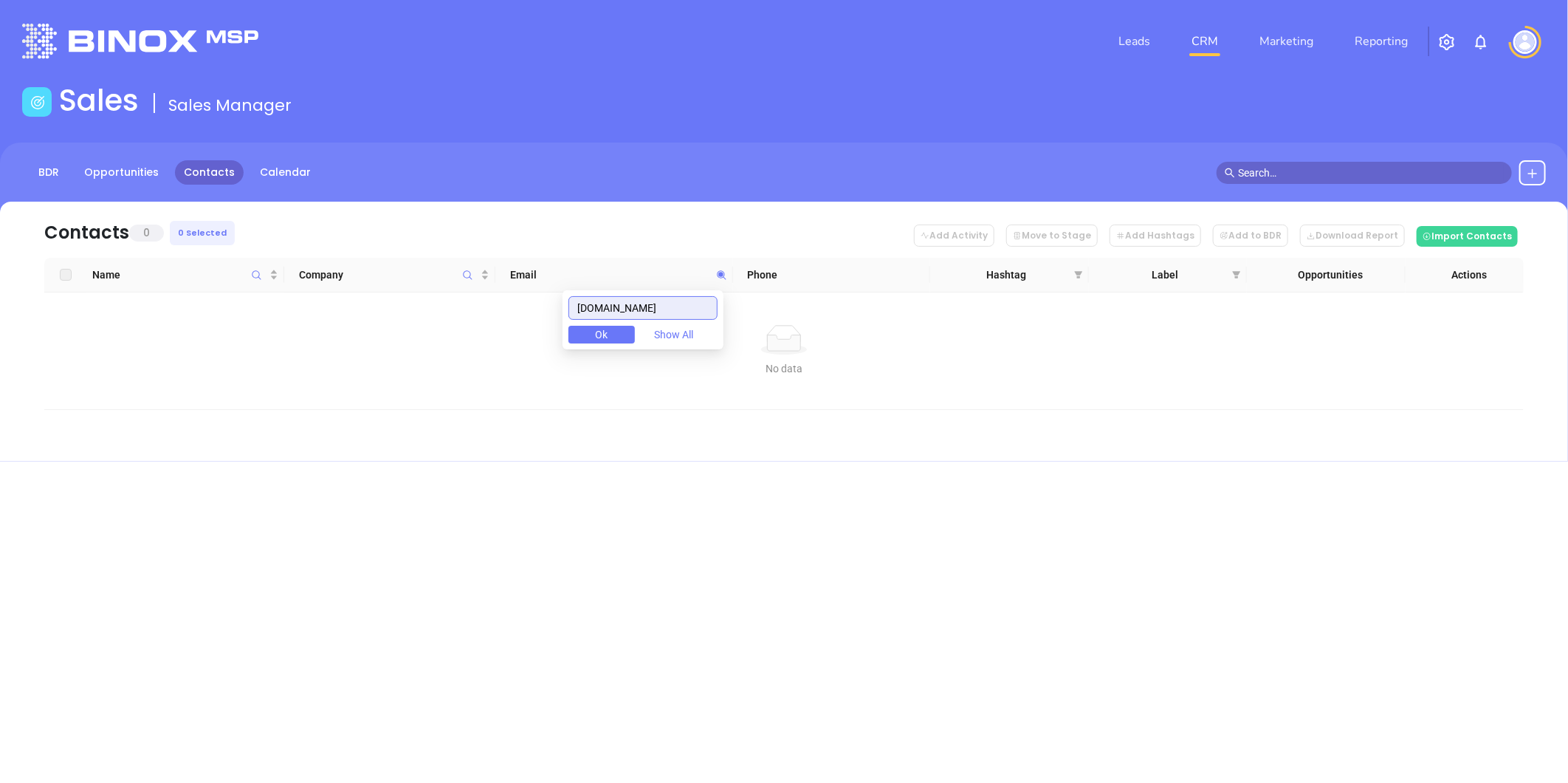
type input "neiuins.com"
drag, startPoint x: 674, startPoint y: 313, endPoint x: 522, endPoint y: 283, distance: 154.9
click at [522, 283] on body "Leads CRM Marketing Reporting Financial Leads Leads Sales Sales Manager BDR Opp…" at bounding box center [784, 391] width 1568 height 783
click at [1527, 174] on icon at bounding box center [1532, 174] width 12 height 12
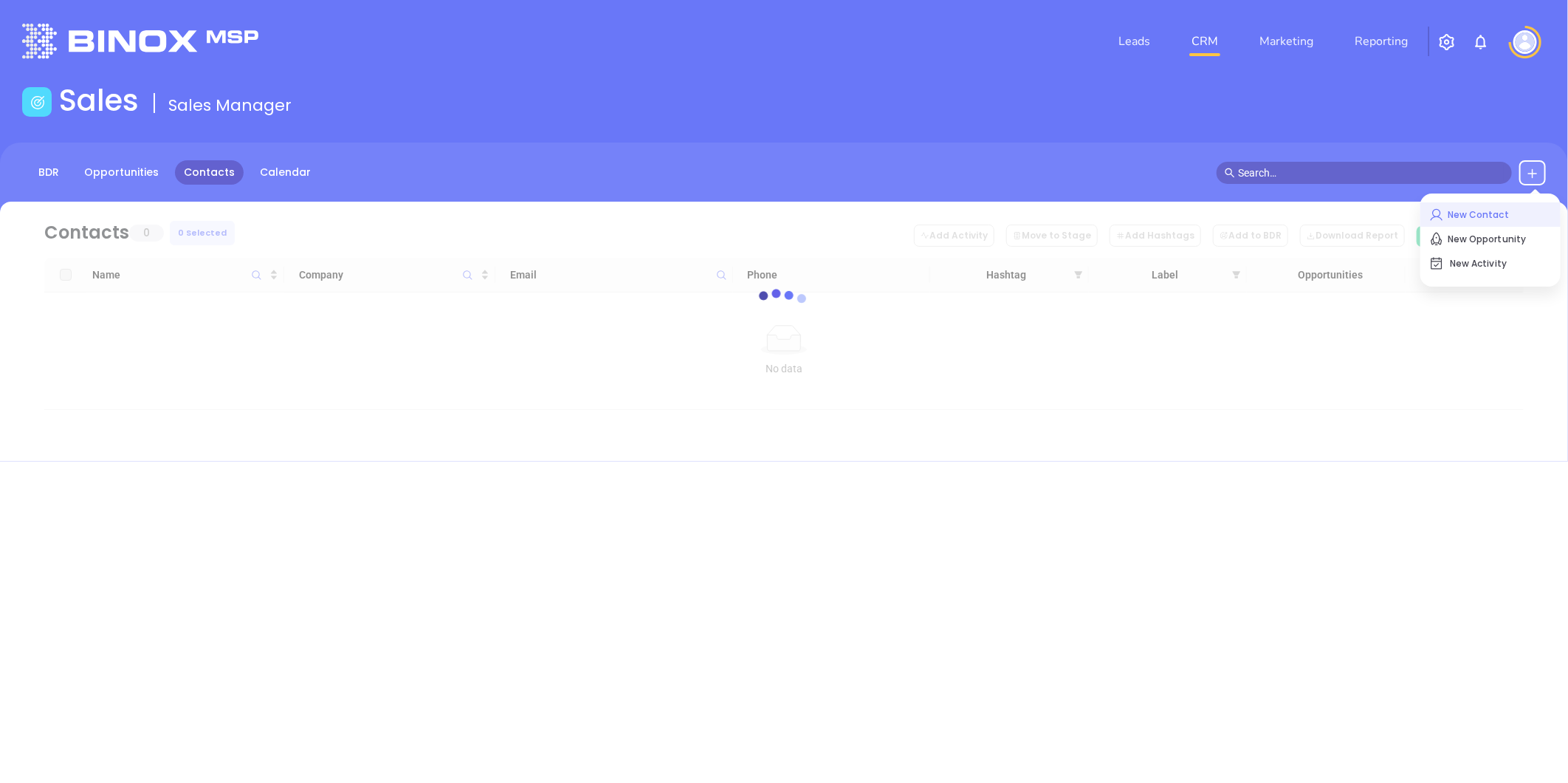
click at [1474, 210] on p "New Contact" at bounding box center [1490, 214] width 122 height 24
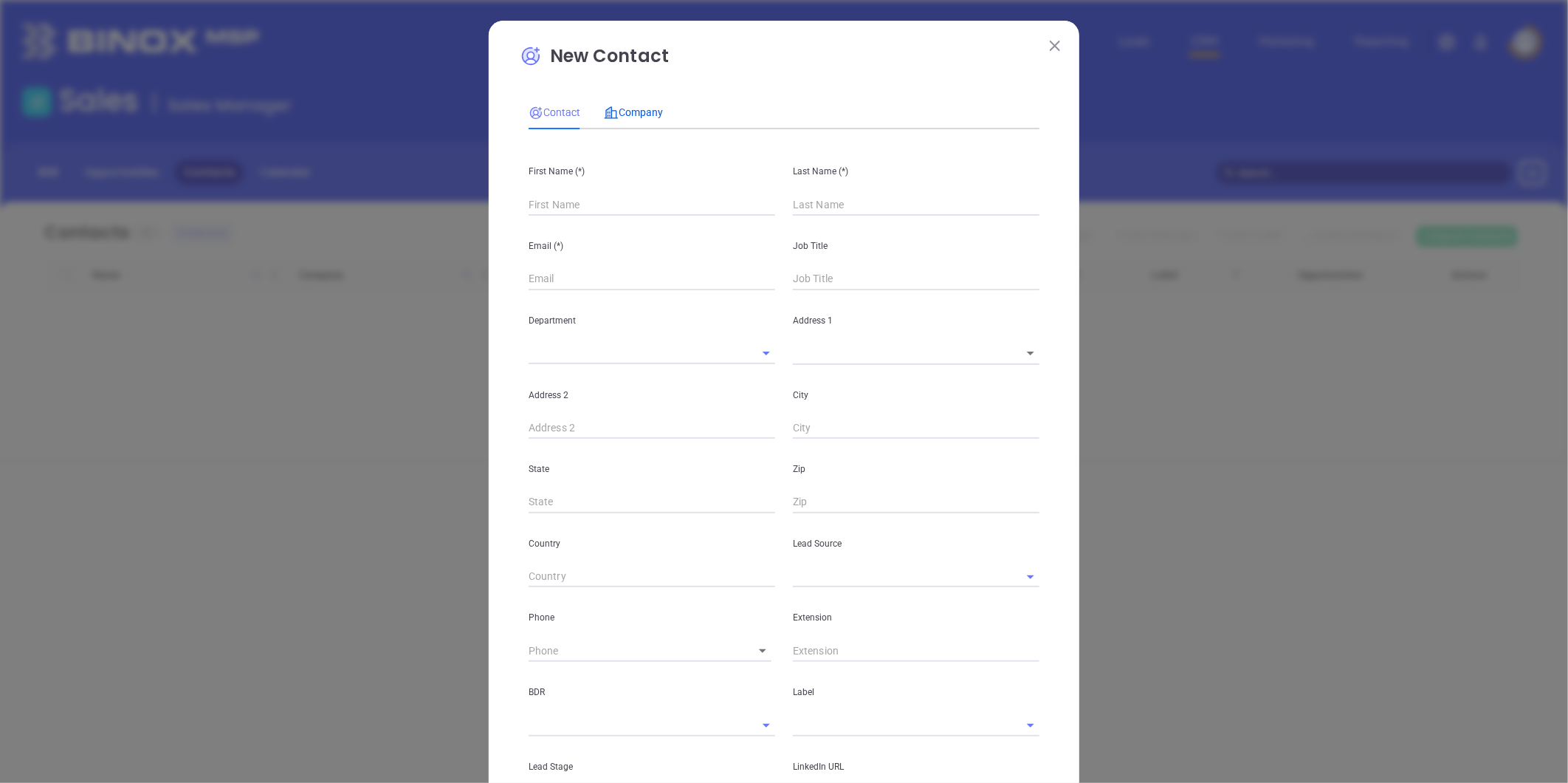
click at [613, 106] on span "Company" at bounding box center [634, 112] width 59 height 12
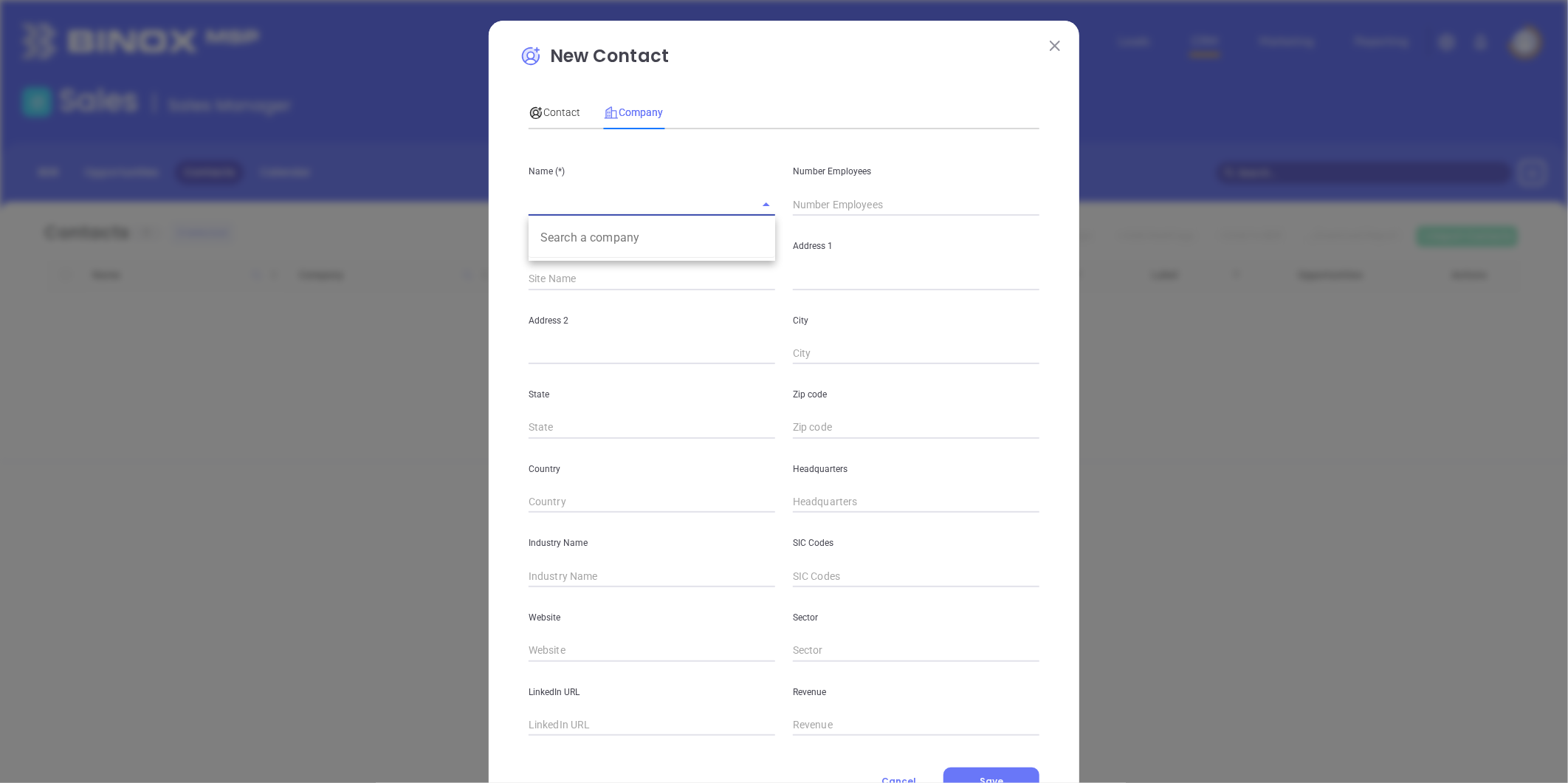
drag, startPoint x: 556, startPoint y: 204, endPoint x: 543, endPoint y: 1, distance: 203.4
click at [555, 204] on input "text" at bounding box center [631, 204] width 205 height 21
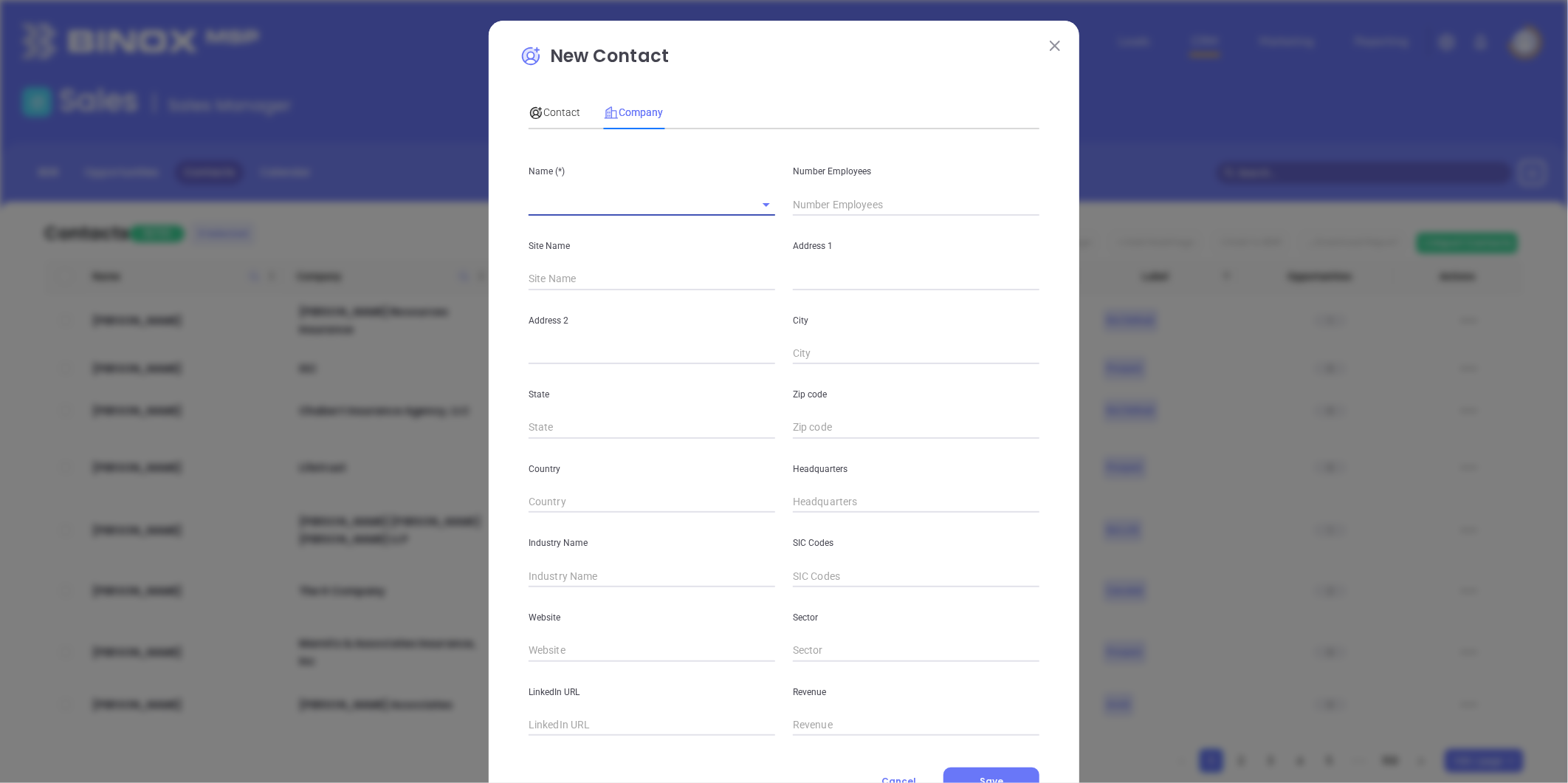
paste input "New England Insurance Underwriters"
type input "New England Insurance Underwriters"
click at [816, 192] on div "Number Employees" at bounding box center [917, 179] width 264 height 75
click at [818, 201] on input "text" at bounding box center [917, 204] width 247 height 22
type input "4"
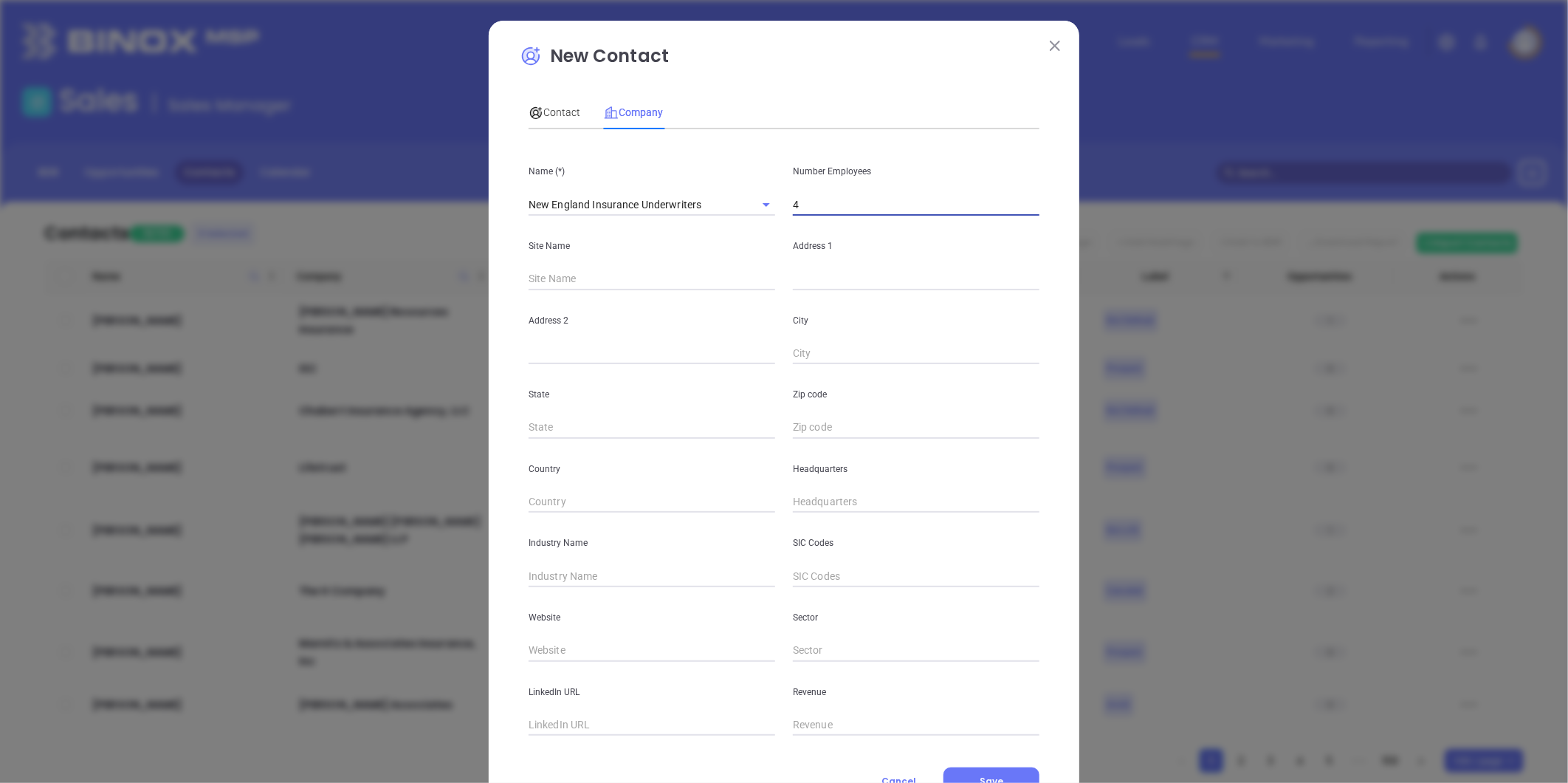
click at [800, 266] on div "Address 1" at bounding box center [917, 253] width 264 height 75
click at [793, 273] on input "text" at bounding box center [917, 278] width 247 height 22
paste input "22 Deer Street, Suite 400 Portsmouth, NH 03801"
type input "22 Deer Street, Suite 400 Portsmouth, NH 03801"
drag, startPoint x: 983, startPoint y: 284, endPoint x: 1016, endPoint y: 290, distance: 33.5
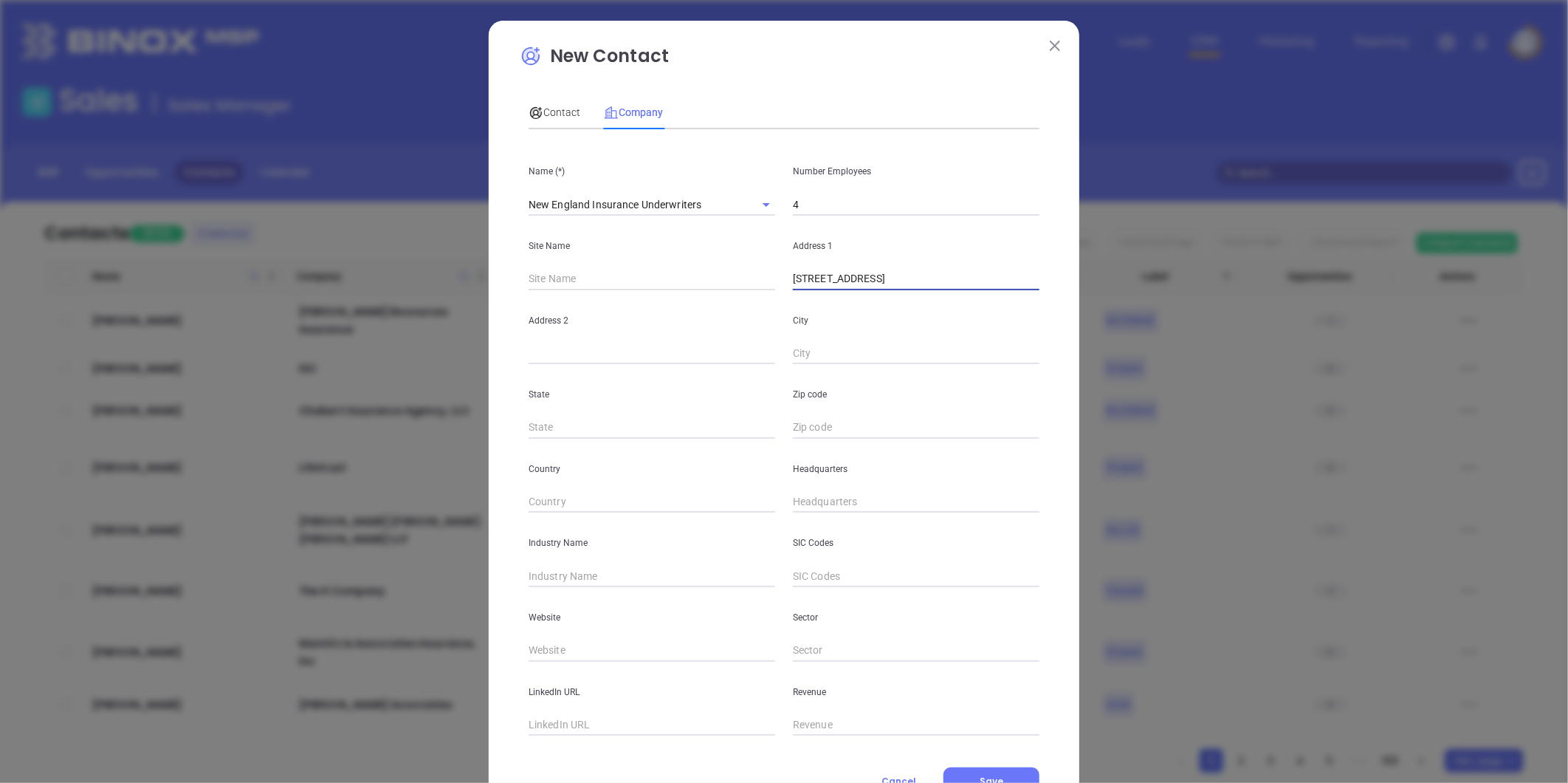
click at [1015, 285] on input "22 Deer Street, Suite 400 Portsmouth, NH 03801" at bounding box center [917, 278] width 247 height 22
click at [812, 424] on input "text" at bounding box center [917, 427] width 247 height 22
paste input "03801"
type input "03801"
click at [607, 425] on input "text" at bounding box center [652, 427] width 247 height 22
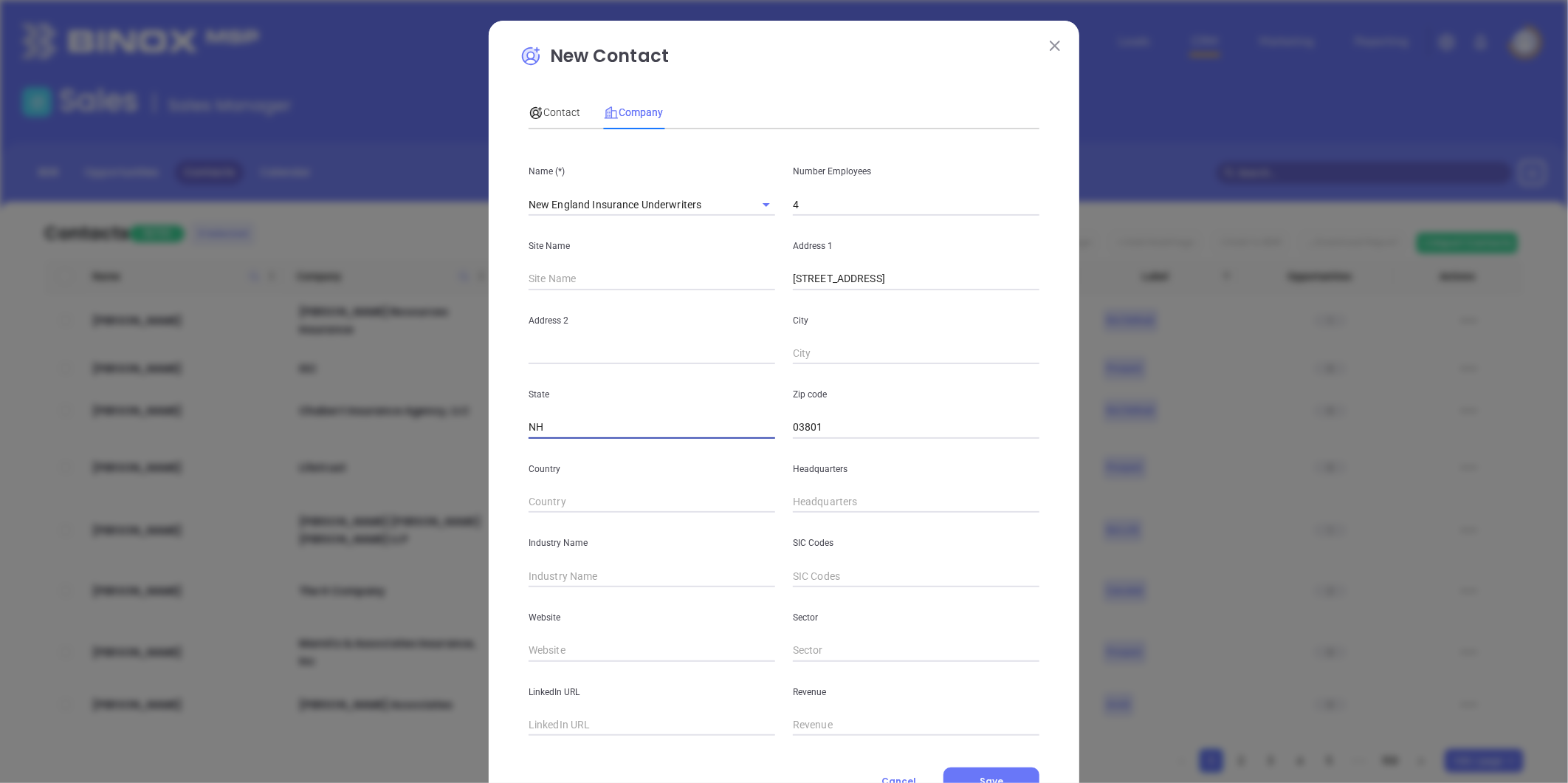
type input "NH"
drag, startPoint x: 905, startPoint y: 283, endPoint x: 949, endPoint y: 299, distance: 46.8
click at [958, 291] on div "Name (*) New England Insurance Underwriters Number Employees 4 Site Name Addres…" at bounding box center [784, 438] width 511 height 595
click at [793, 349] on input "text" at bounding box center [917, 353] width 247 height 22
paste input "Portsmouth"
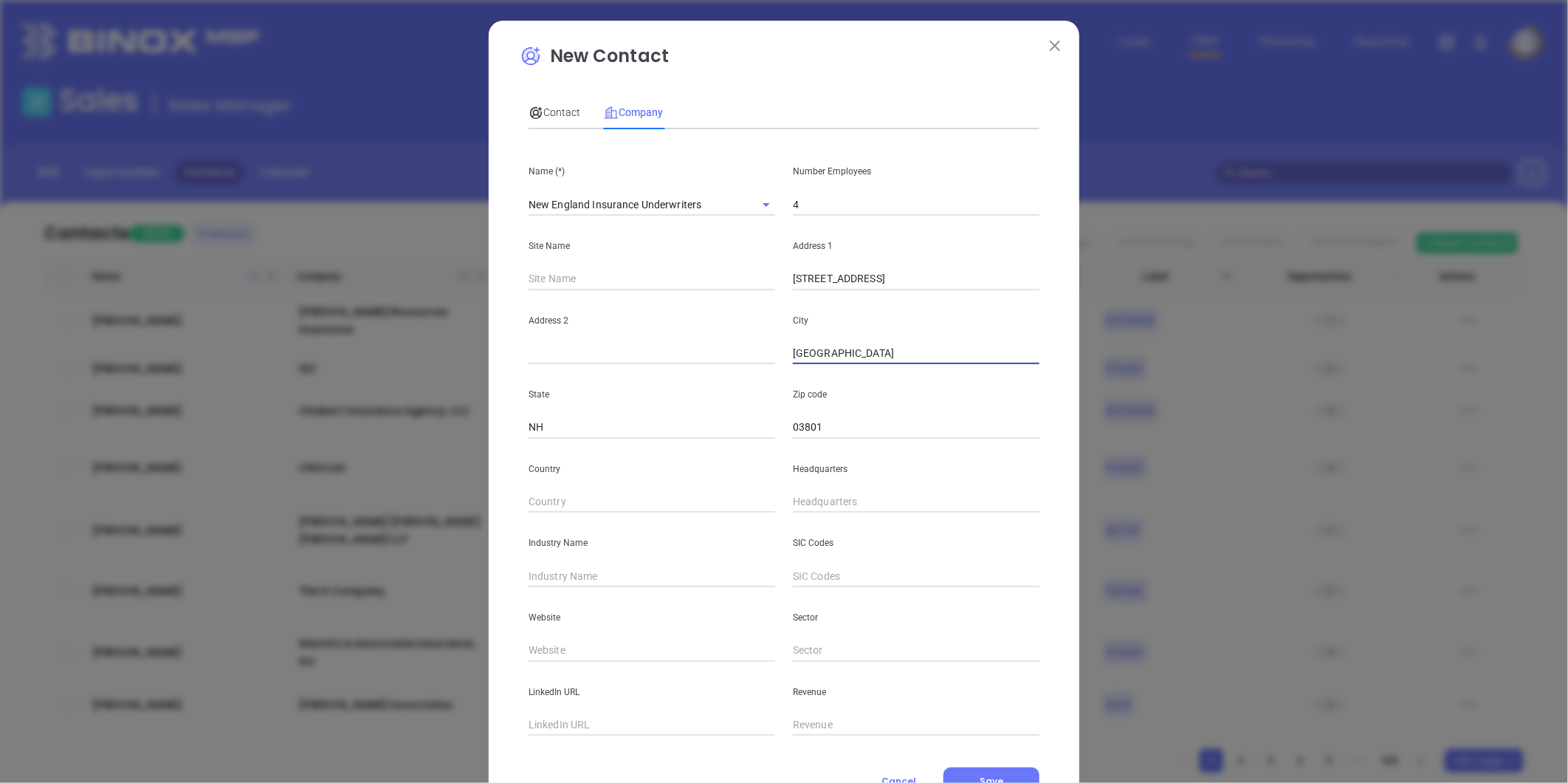
type input "Portsmouth"
drag, startPoint x: 858, startPoint y: 278, endPoint x: 904, endPoint y: 284, distance: 46.4
click at [904, 284] on input "22 Deer Street, Suite 400 Portsmouth, NH 03801" at bounding box center [917, 278] width 247 height 22
click at [646, 347] on input "text" at bounding box center [652, 353] width 247 height 22
paste input "Suite 400"
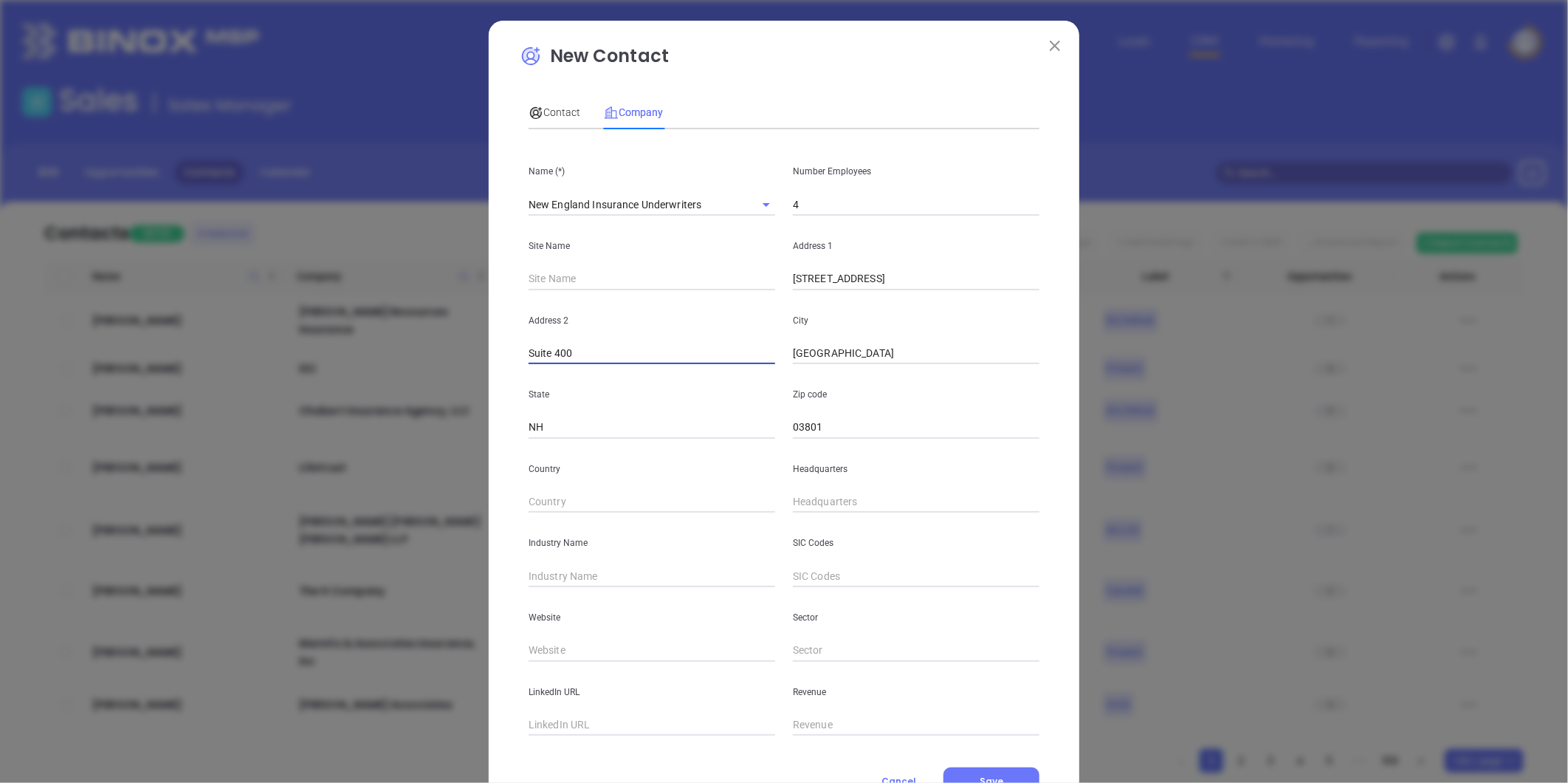
type input "Suite 400"
drag, startPoint x: 857, startPoint y: 283, endPoint x: 1107, endPoint y: 320, distance: 252.7
click at [1107, 312] on div "New Contact Contact Company First Name (*) Last Name (*) Email (*) Job Title De…" at bounding box center [784, 391] width 1568 height 783
type input "22 Deer Street,"
type input "( ) -"
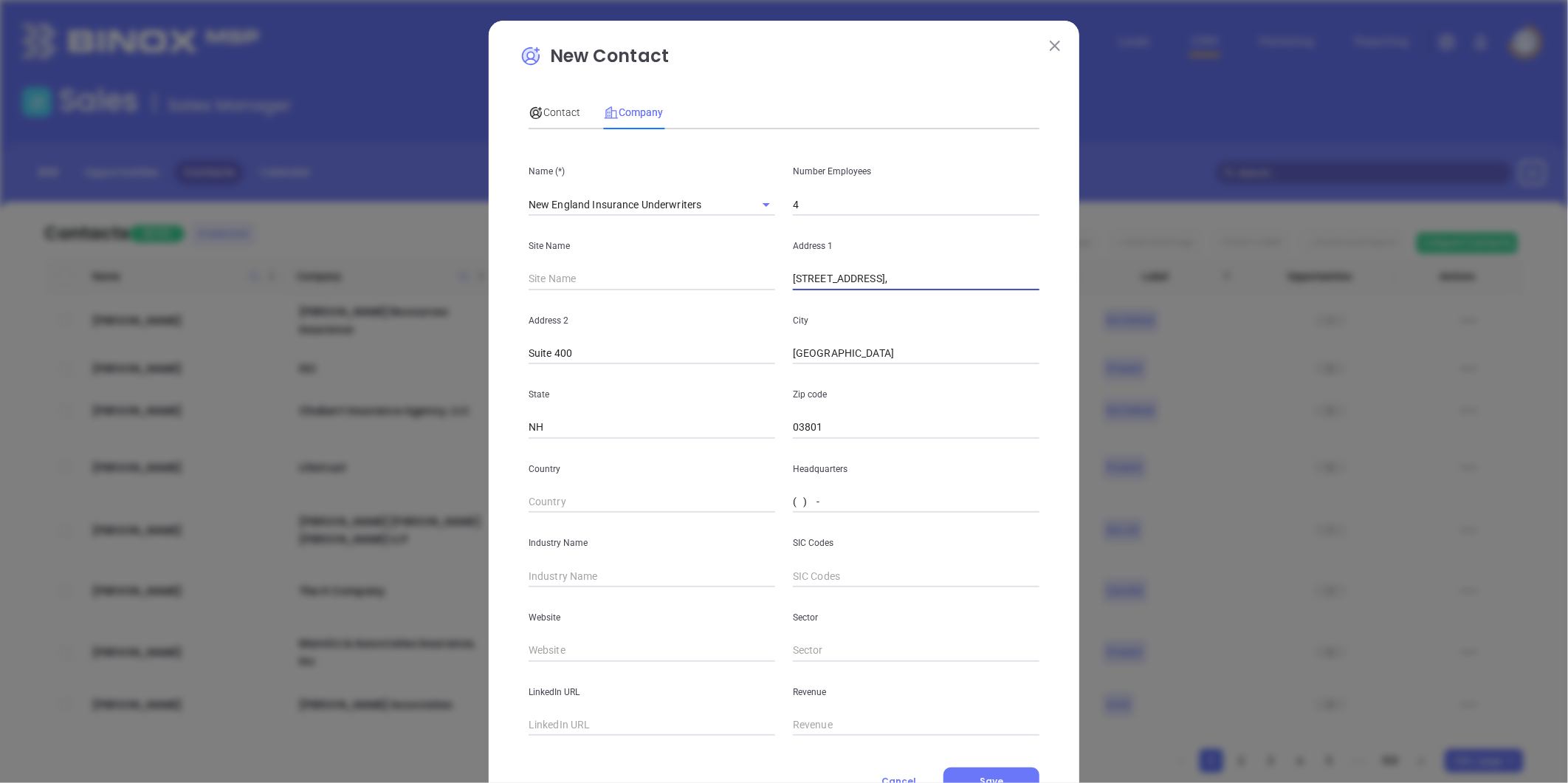
drag, startPoint x: 828, startPoint y: 493, endPoint x: 818, endPoint y: 445, distance: 49.0
click at [828, 495] on input "( ) -" at bounding box center [917, 501] width 247 height 22
paste input "866) 812-6213"
type input "(866) 812-6213"
click at [542, 573] on input "text" at bounding box center [652, 575] width 247 height 22
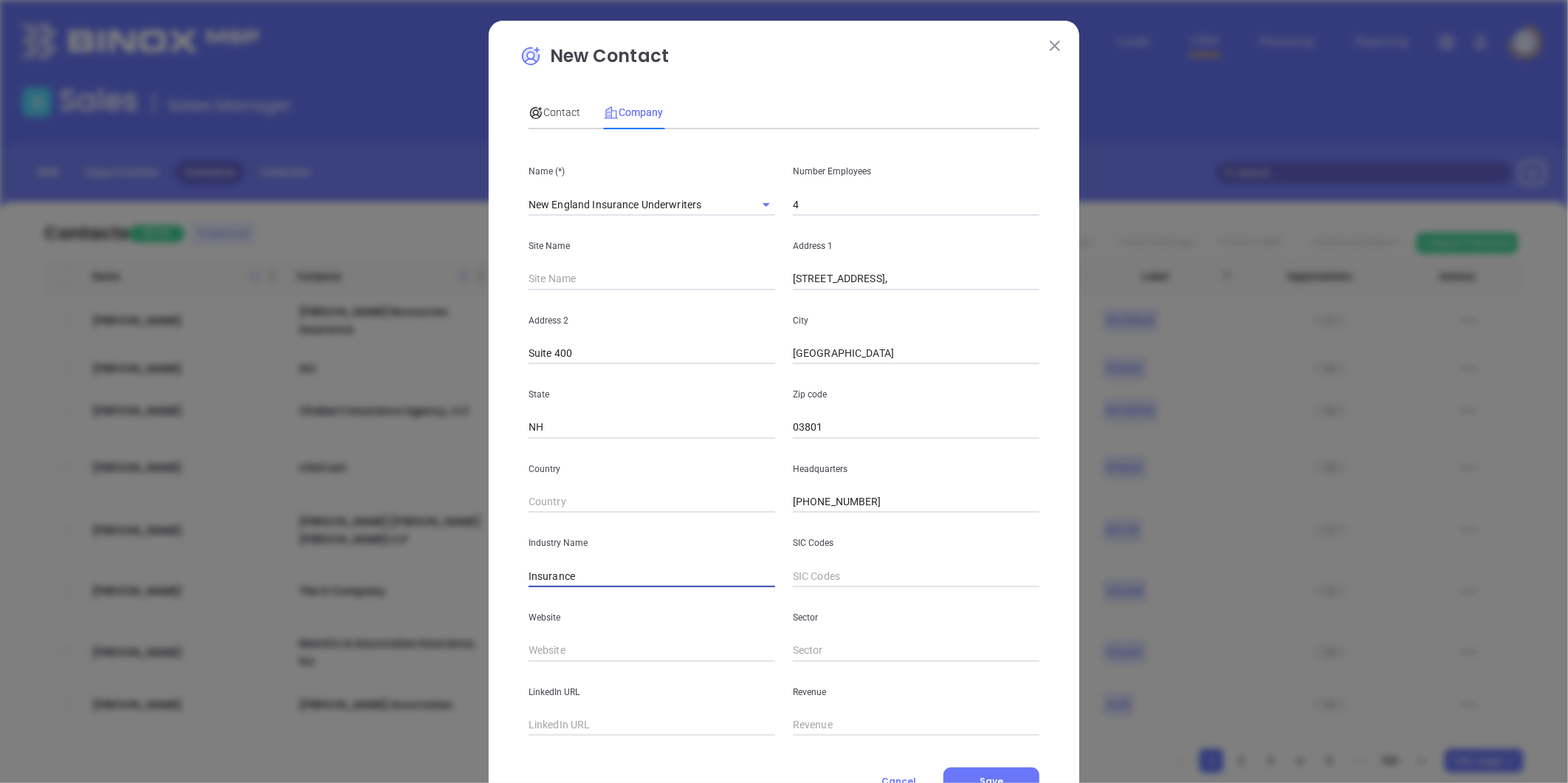
type input "Insurance"
click at [579, 652] on input "text" at bounding box center [652, 650] width 247 height 22
paste input "https://neiuins.com/"
type input "https://neiuins.com/"
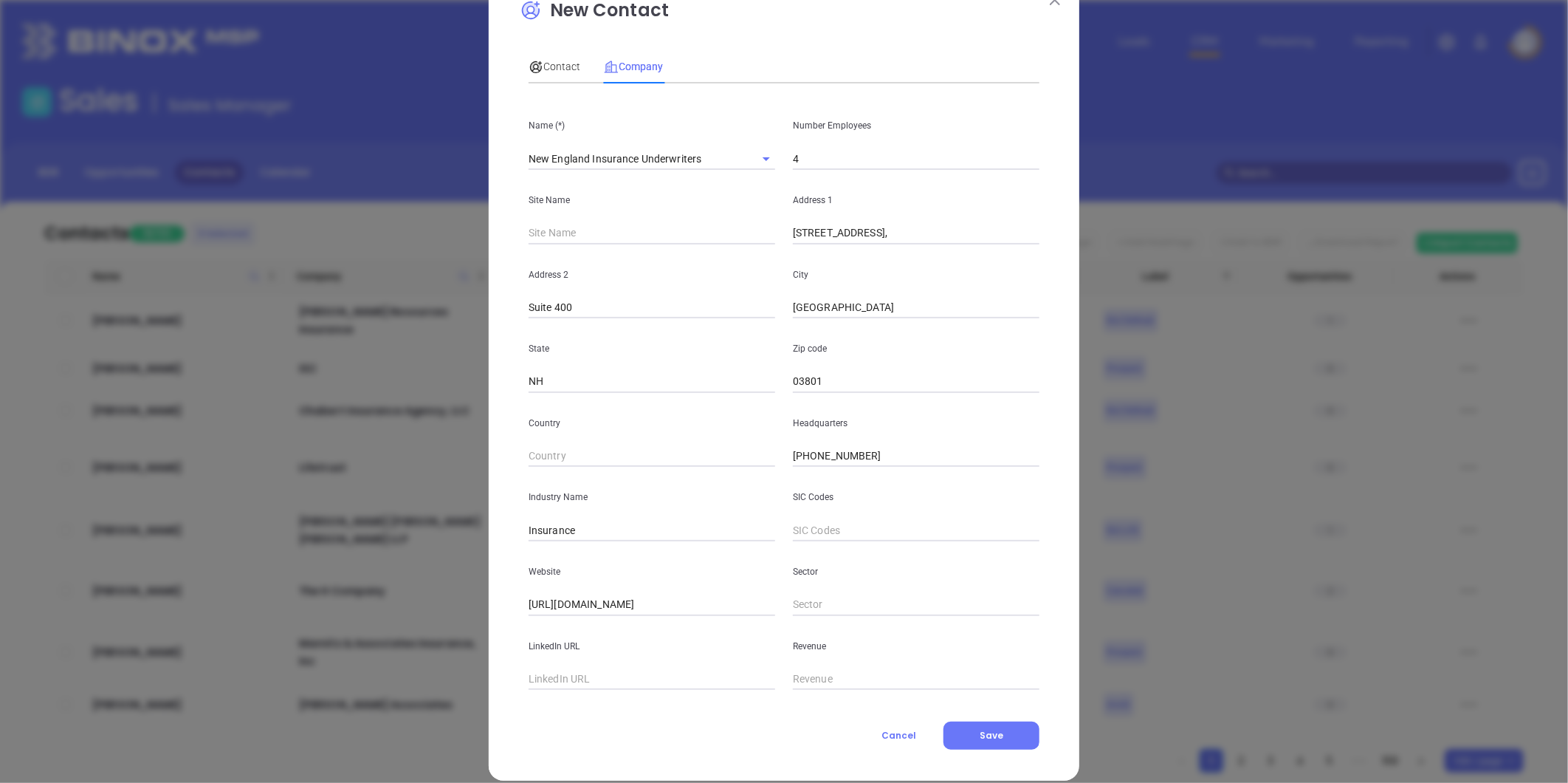
scroll to position [64, 0]
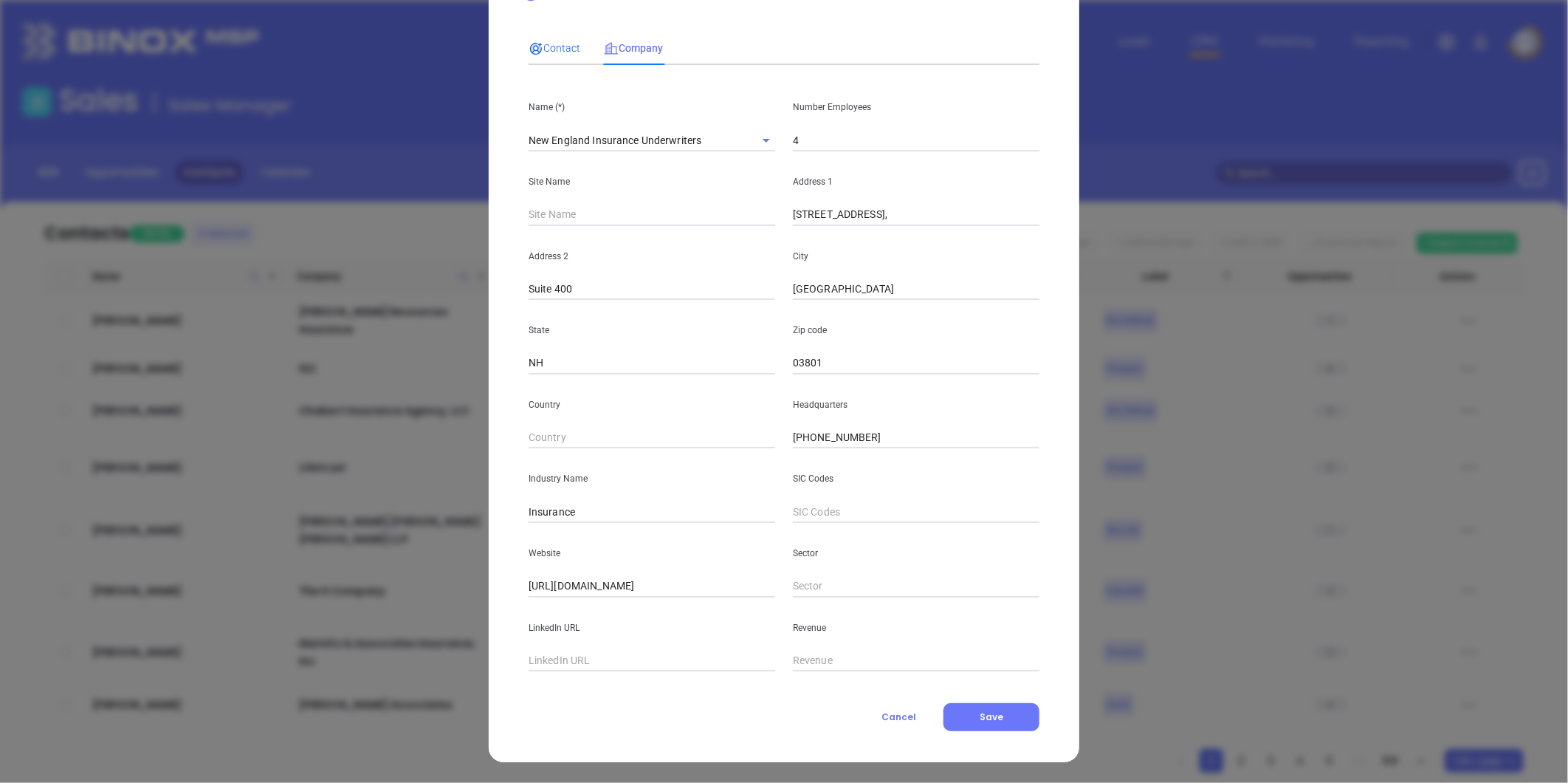
click at [567, 40] on div "Contact" at bounding box center [555, 48] width 52 height 16
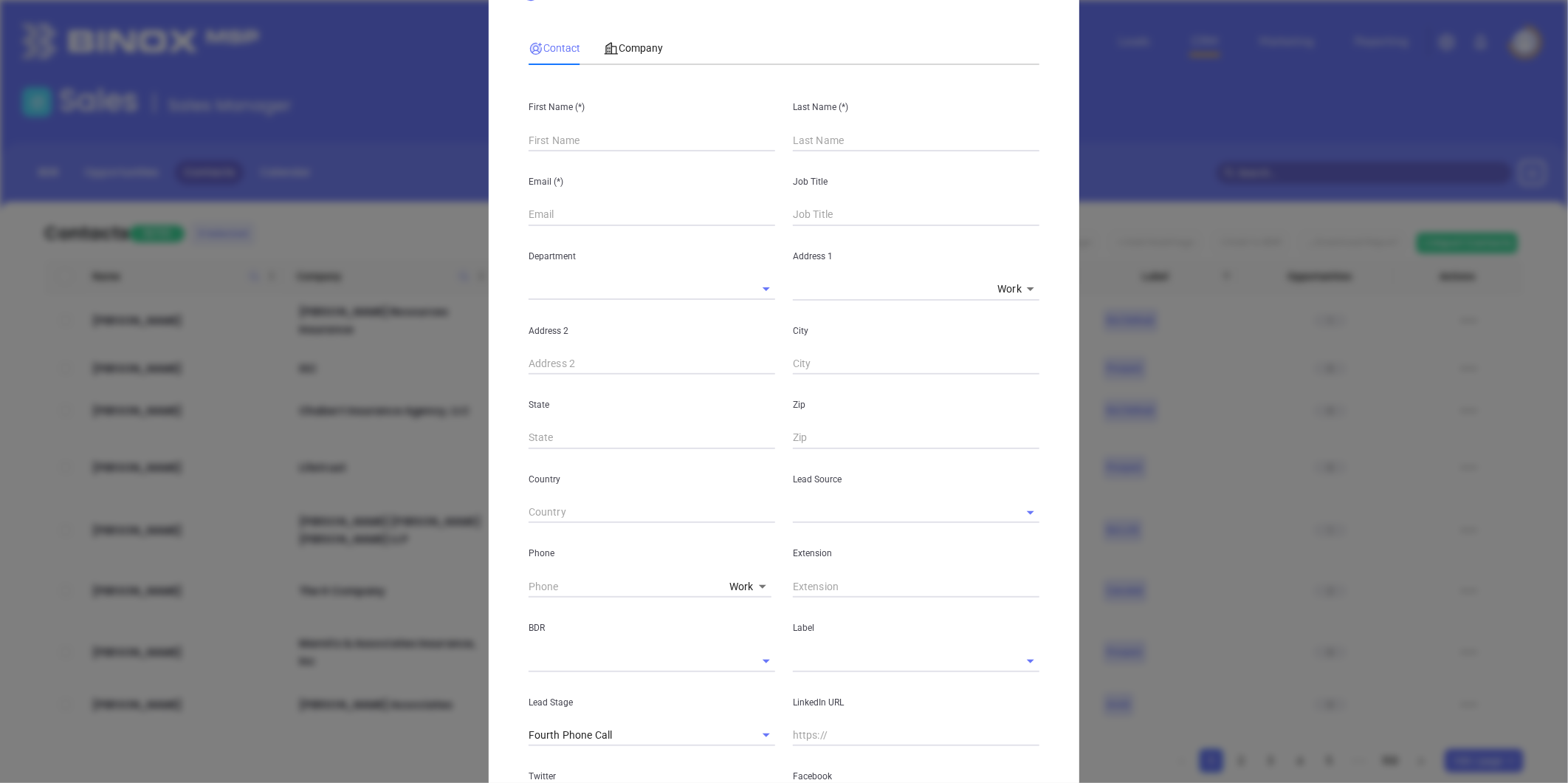
click at [552, 144] on input "text" at bounding box center [652, 140] width 247 height 22
paste input "Kristin Burns"
drag, startPoint x: 557, startPoint y: 138, endPoint x: 612, endPoint y: 144, distance: 55.3
click at [612, 144] on input "Kristin Burns" at bounding box center [652, 140] width 247 height 22
type input "Kristin Burns"
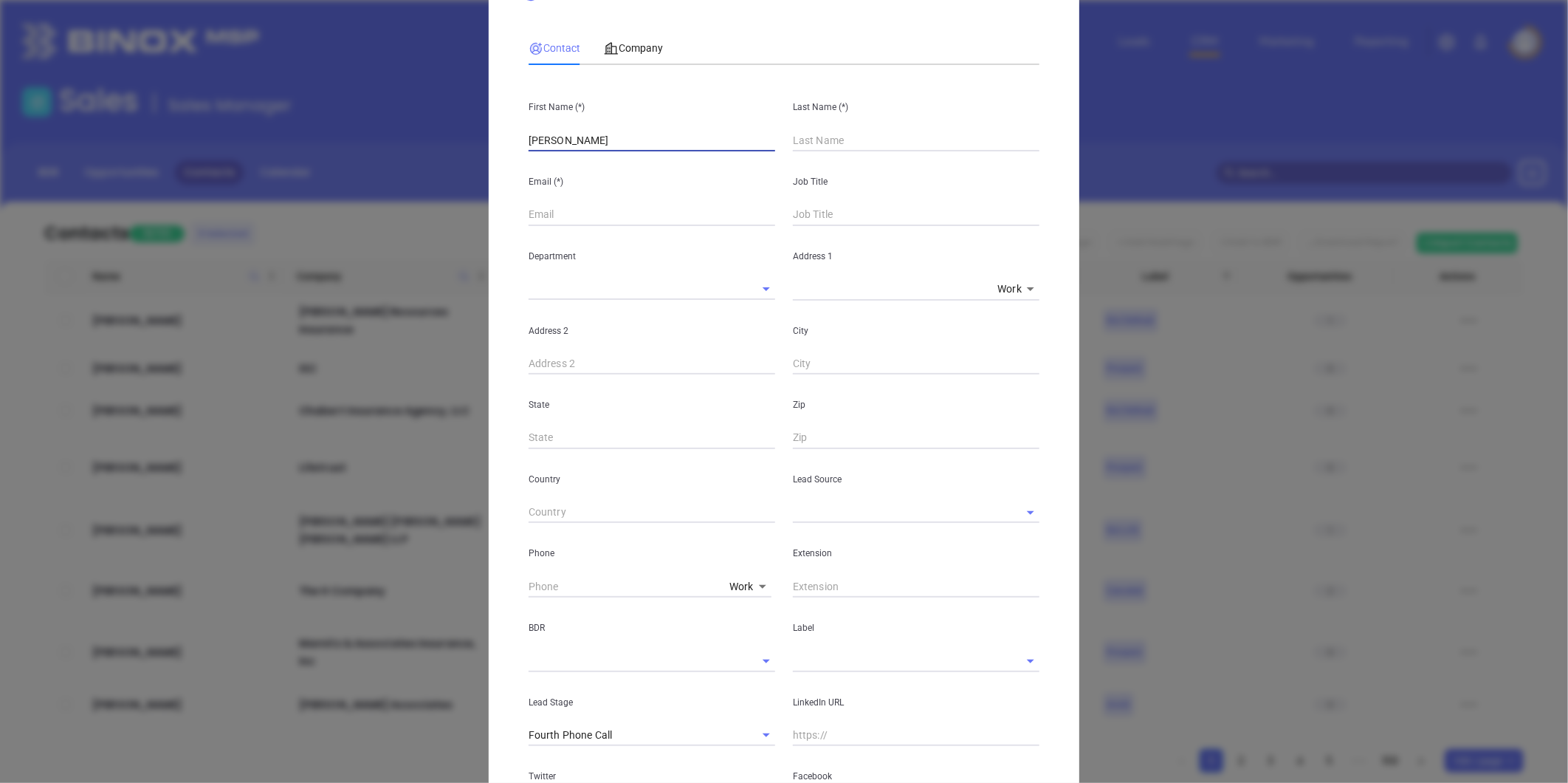
click at [824, 143] on input "text" at bounding box center [917, 140] width 247 height 22
paste input "Burns"
type input "Burns"
drag, startPoint x: 605, startPoint y: 144, endPoint x: 554, endPoint y: 169, distance: 56.8
click at [554, 169] on div "First Name (*) Kristin Burns Last Name (*) Burns Email (*) Job Title Department…" at bounding box center [784, 486] width 511 height 818
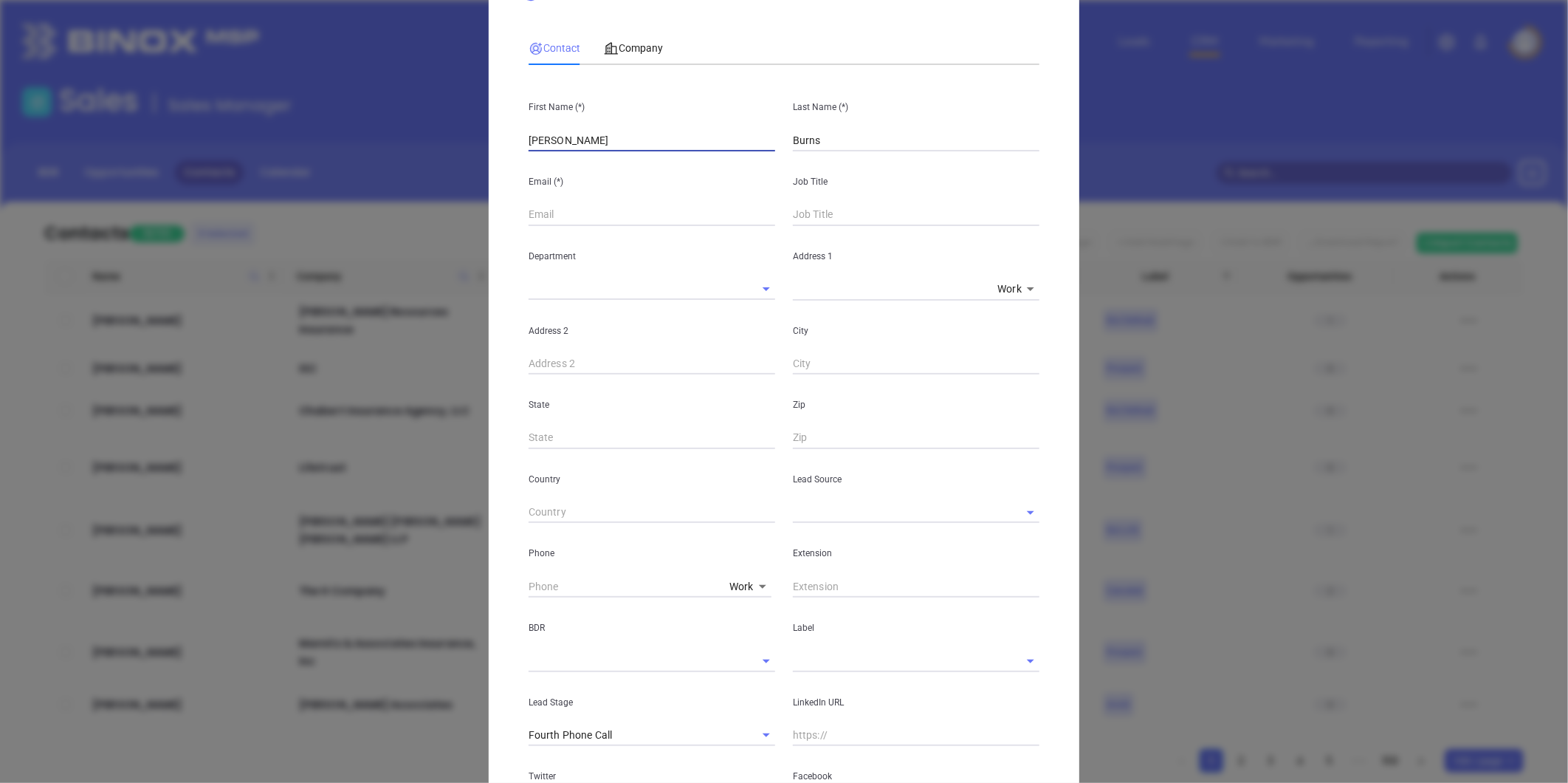
type input "Kristin"
click at [529, 205] on input "text" at bounding box center [652, 214] width 247 height 22
paste input "kburns@neiuins.com"
type input "kburns@neiuins.com"
click at [868, 218] on input "text" at bounding box center [917, 214] width 247 height 22
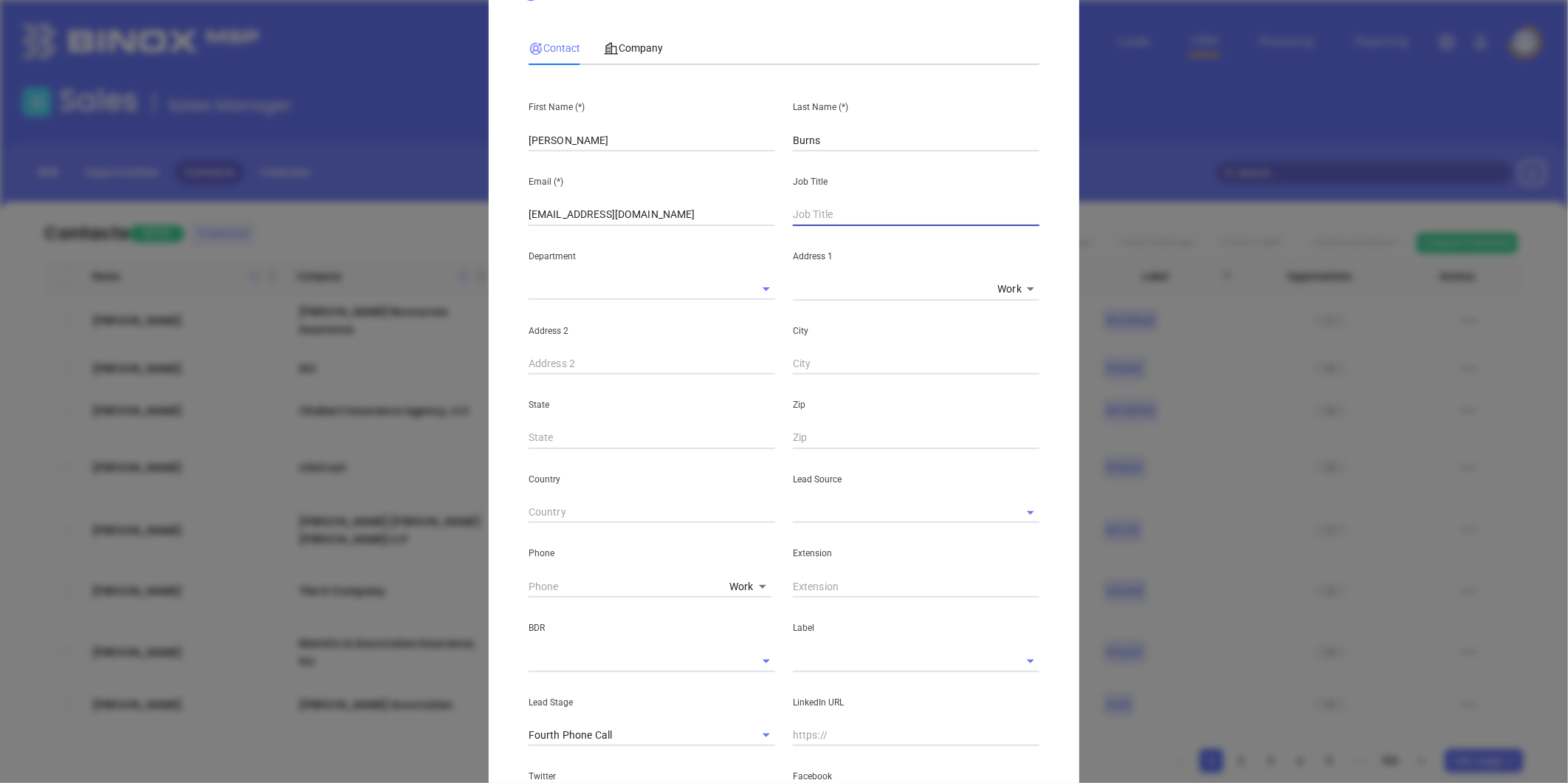
paste input "Senior Underwriter"
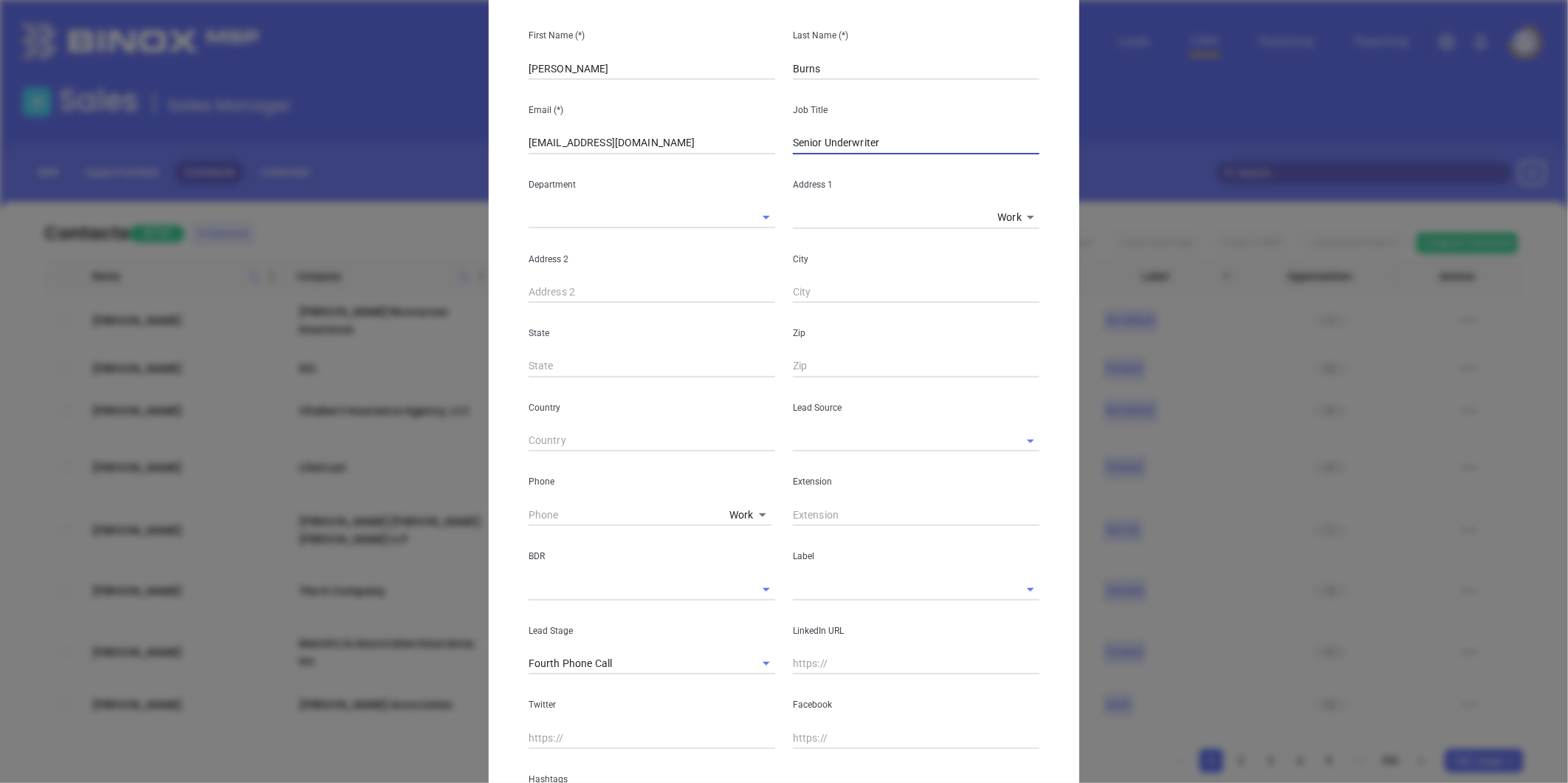
scroll to position [229, 0]
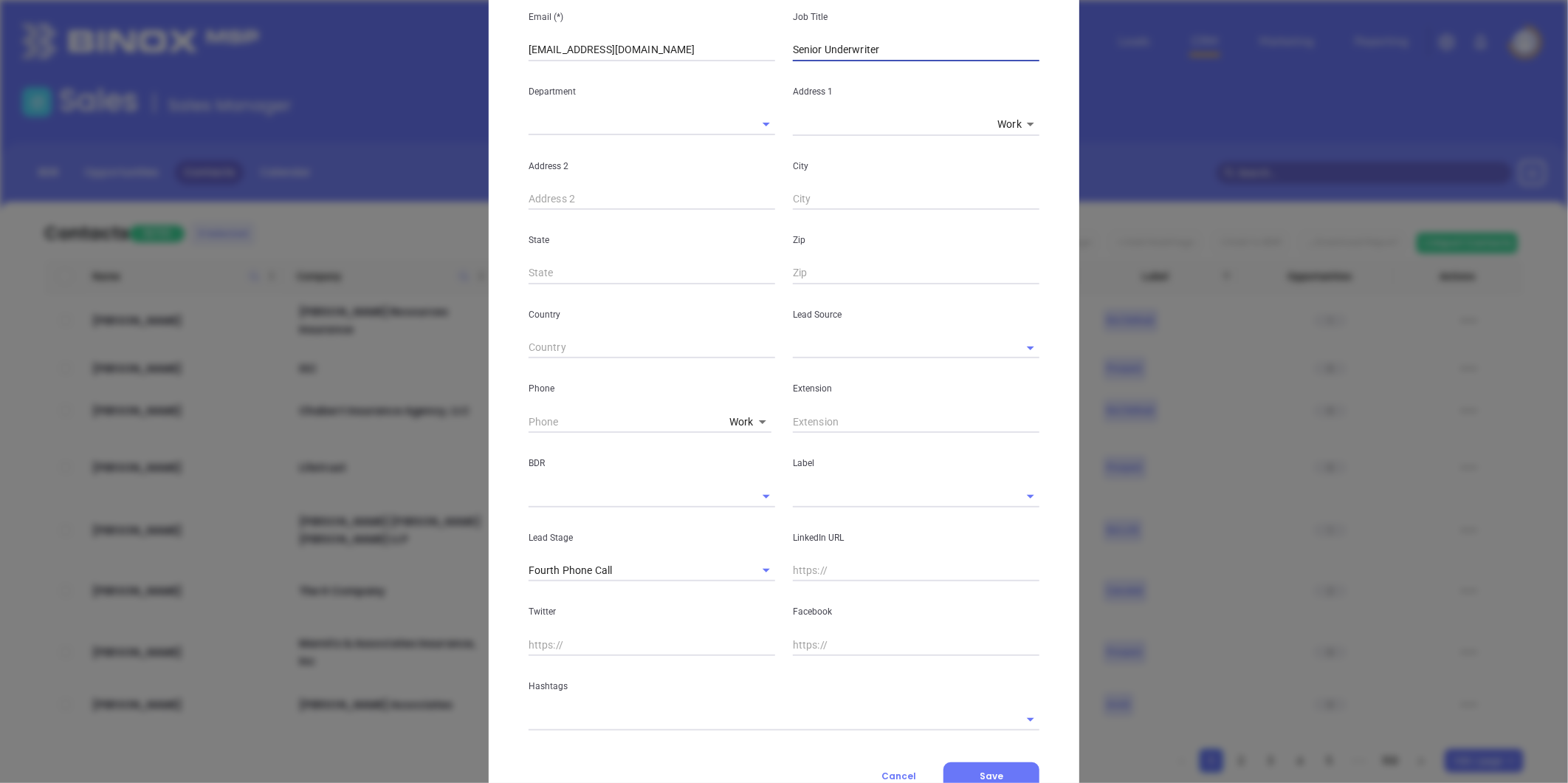
type input "Senior Underwriter"
click at [832, 346] on input "text" at bounding box center [896, 347] width 205 height 21
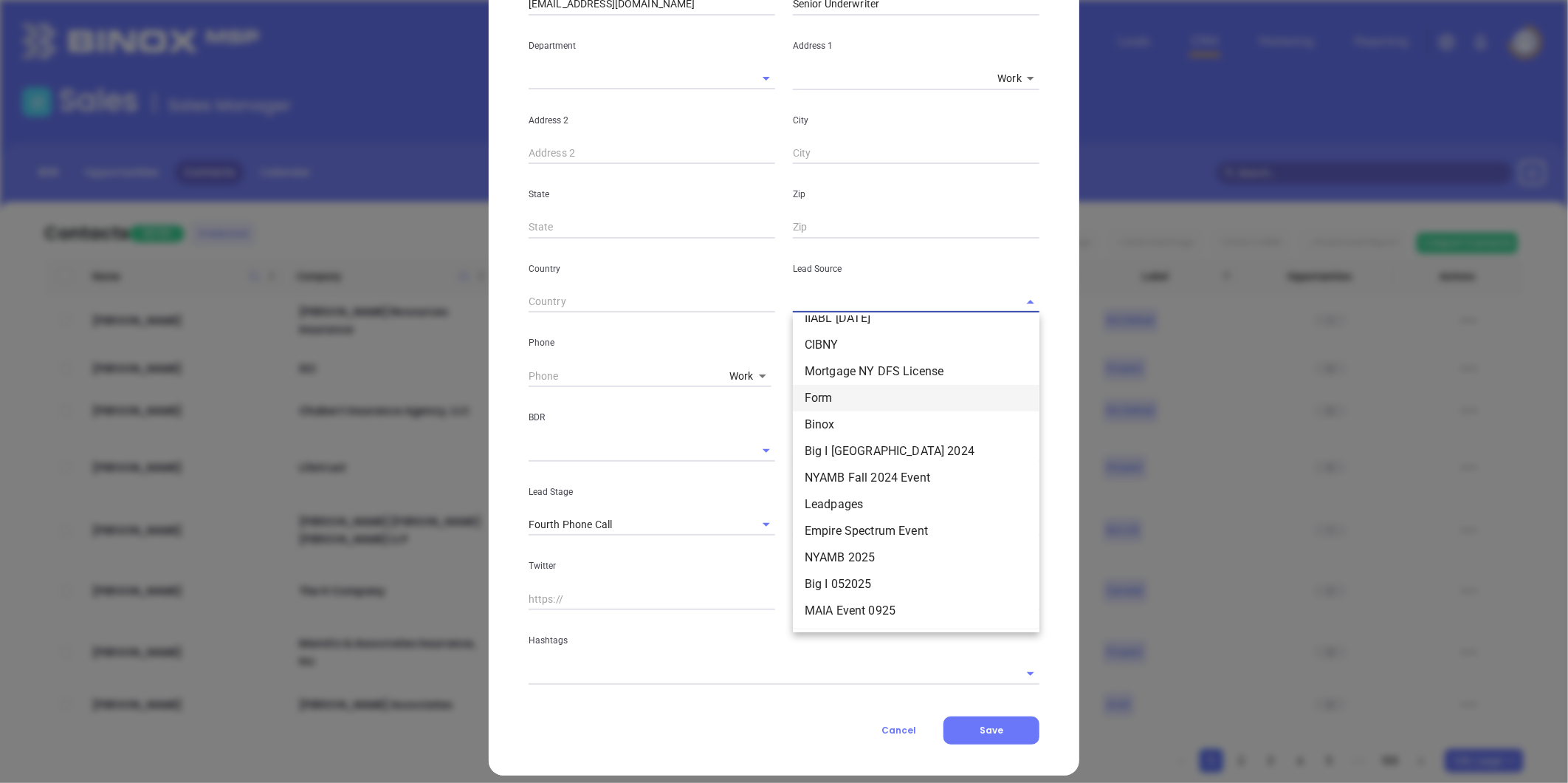
scroll to position [288, 0]
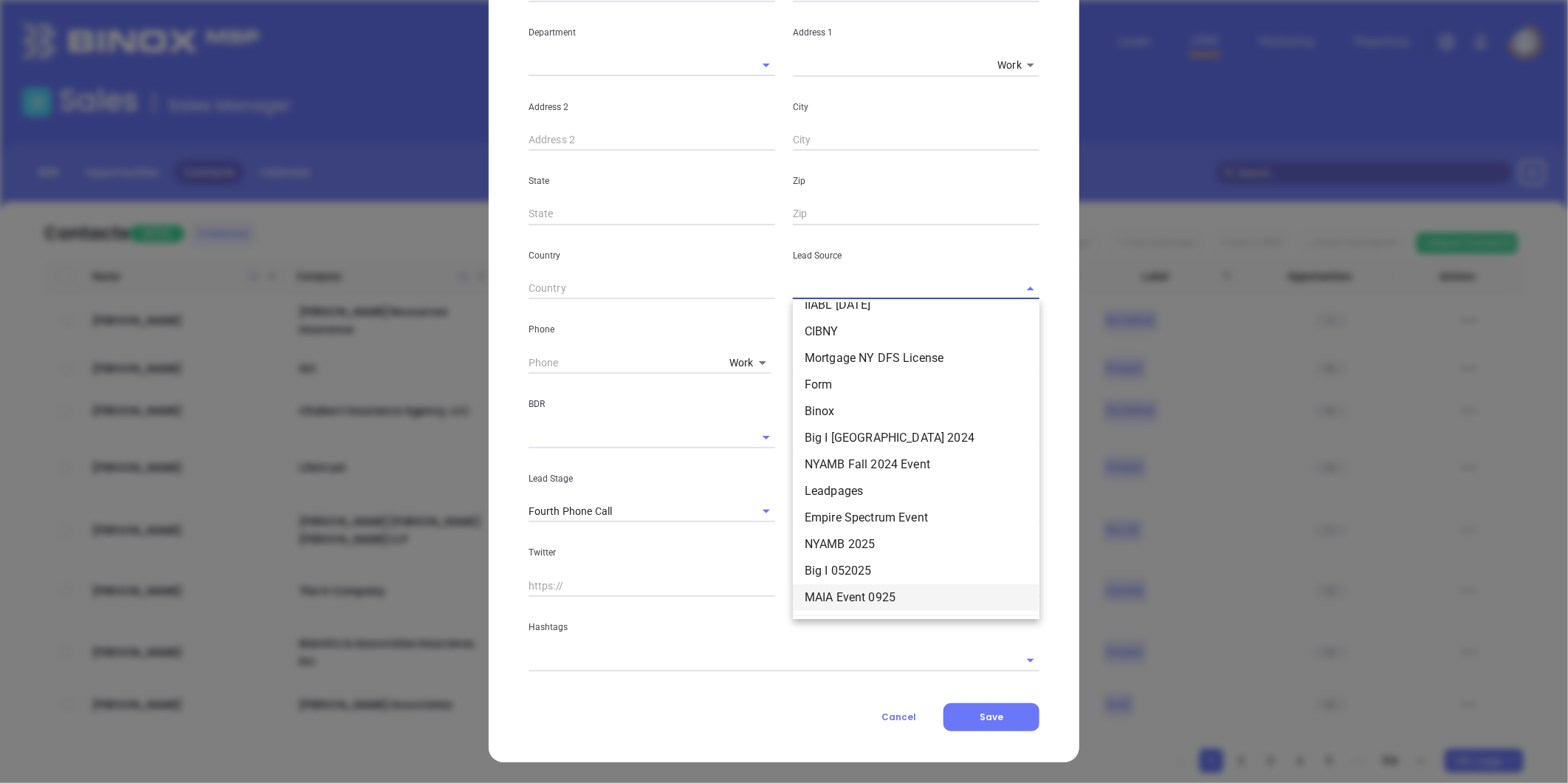
click at [829, 592] on li "MAIA Event 0925" at bounding box center [917, 597] width 247 height 27
type input "MAIA Event 0925"
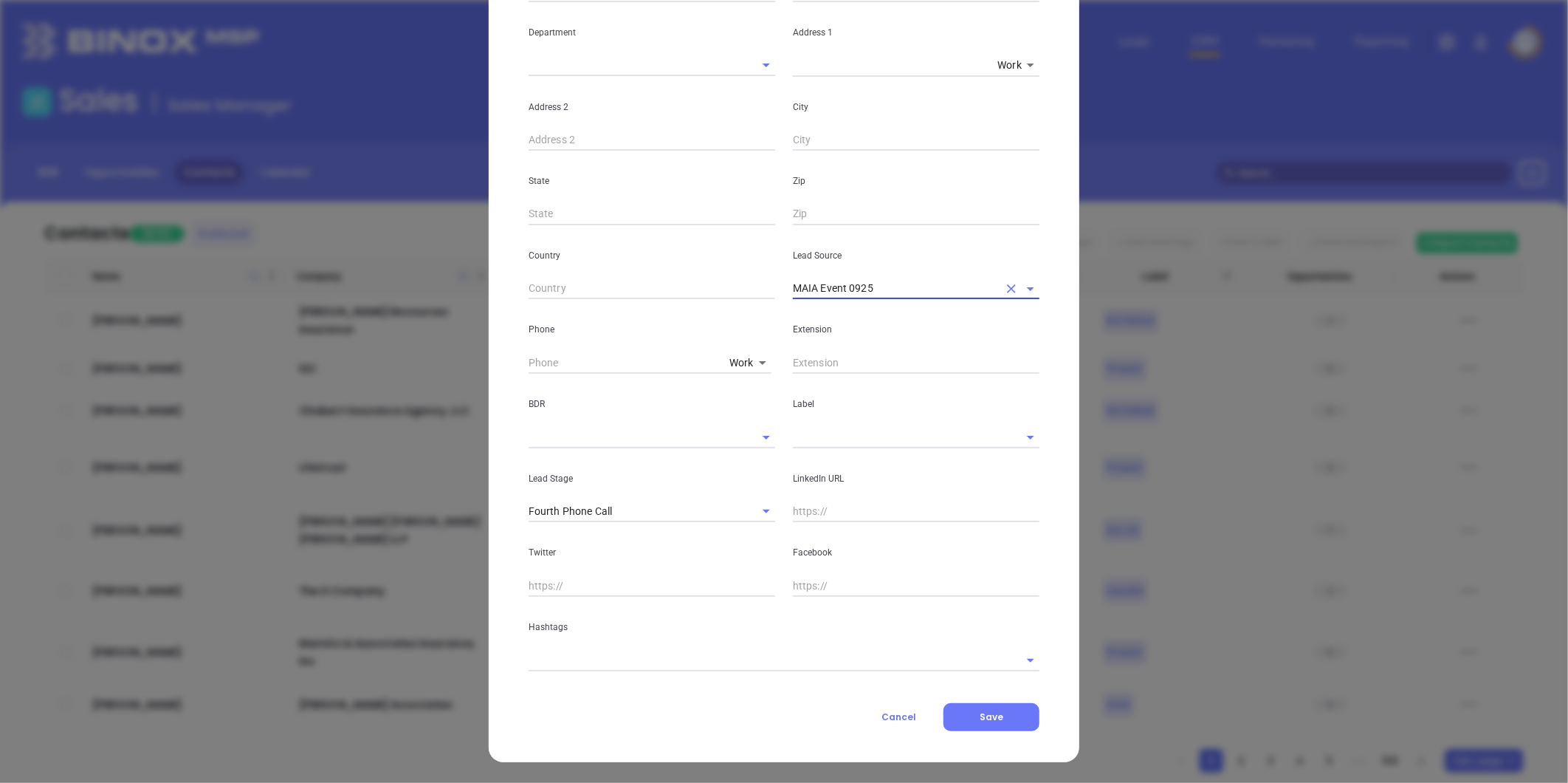
click at [829, 438] on input "text" at bounding box center [896, 437] width 205 height 21
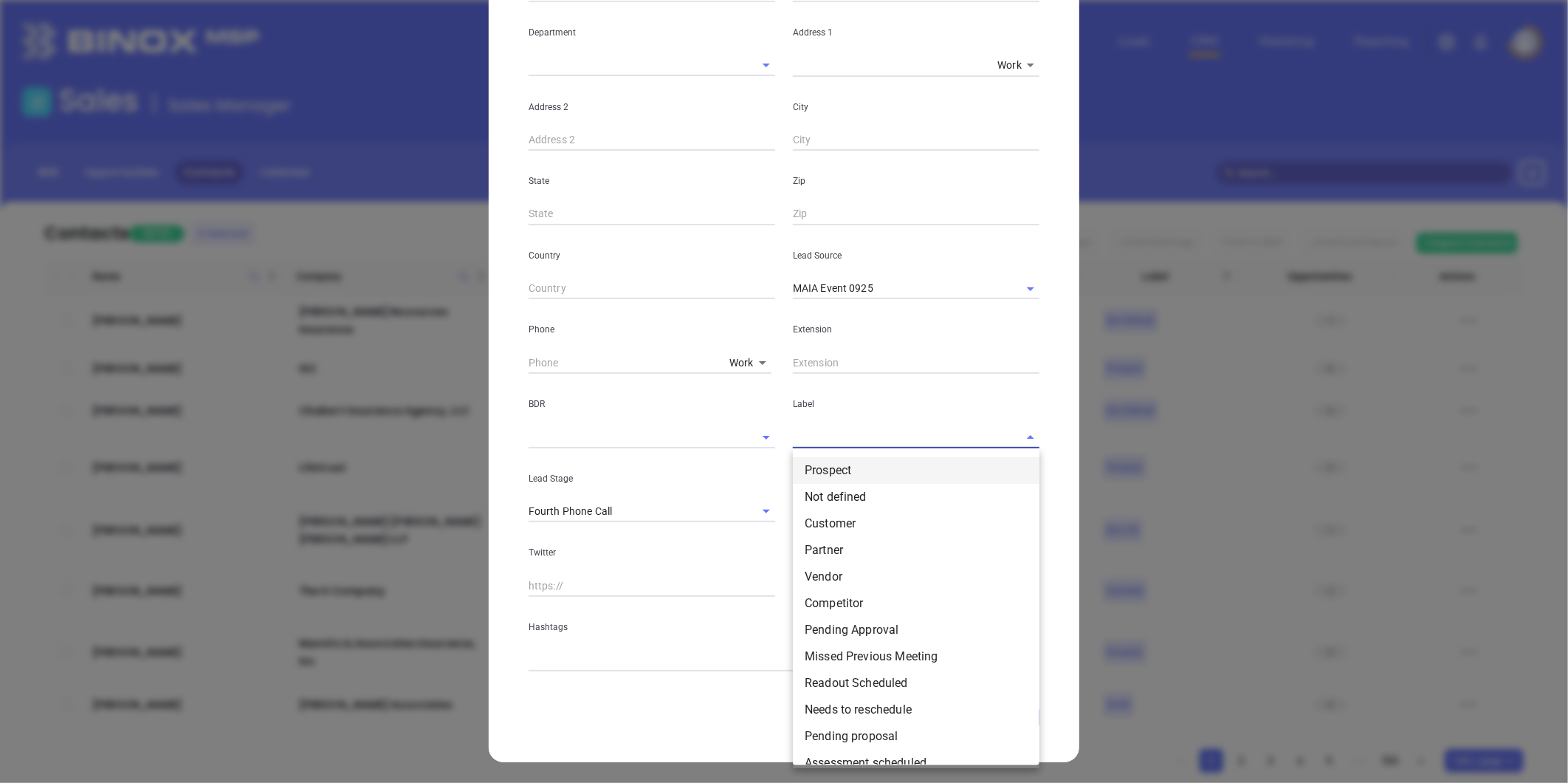
click at [807, 468] on li "Prospect" at bounding box center [917, 470] width 247 height 27
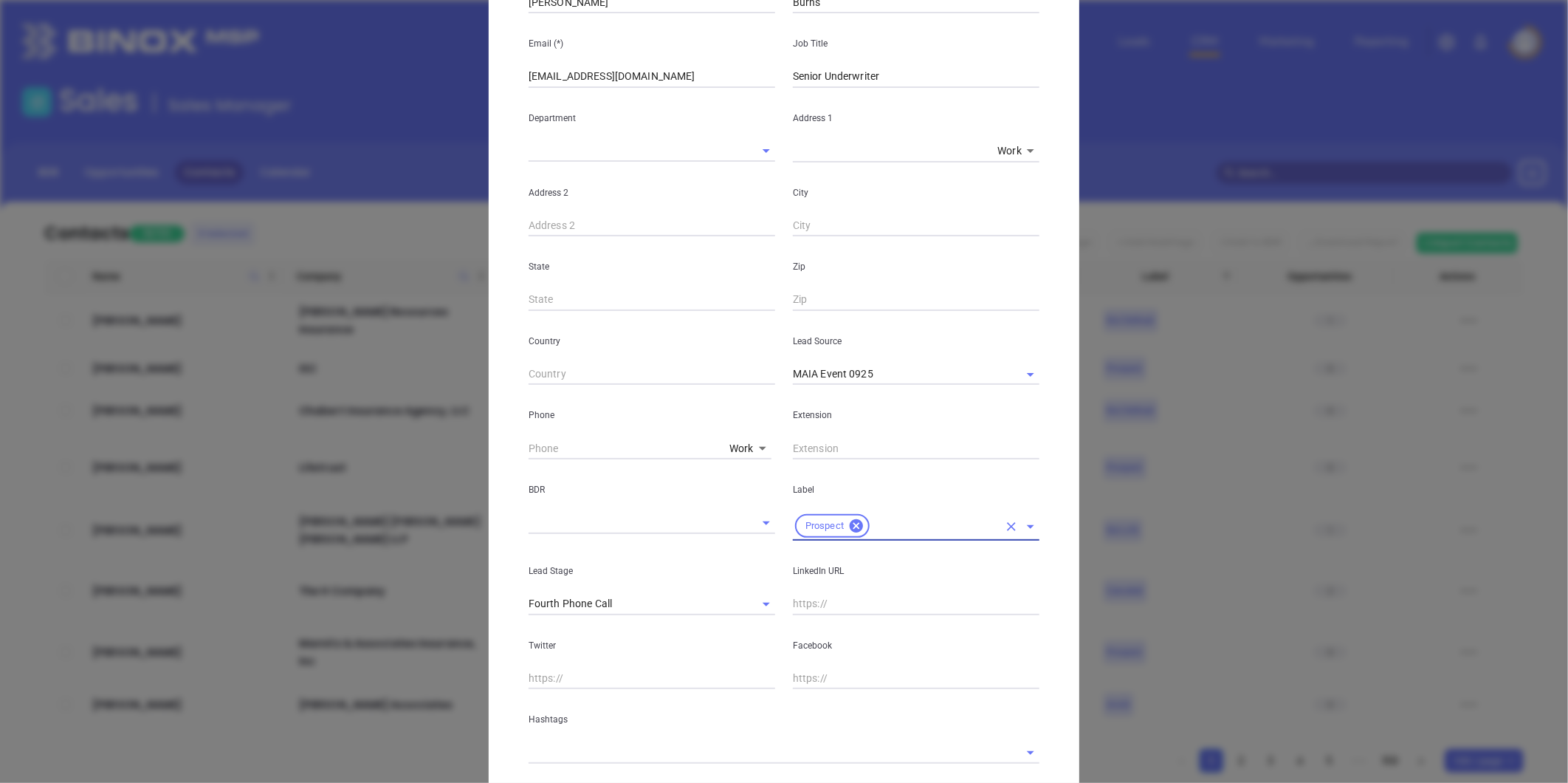
scroll to position [41, 0]
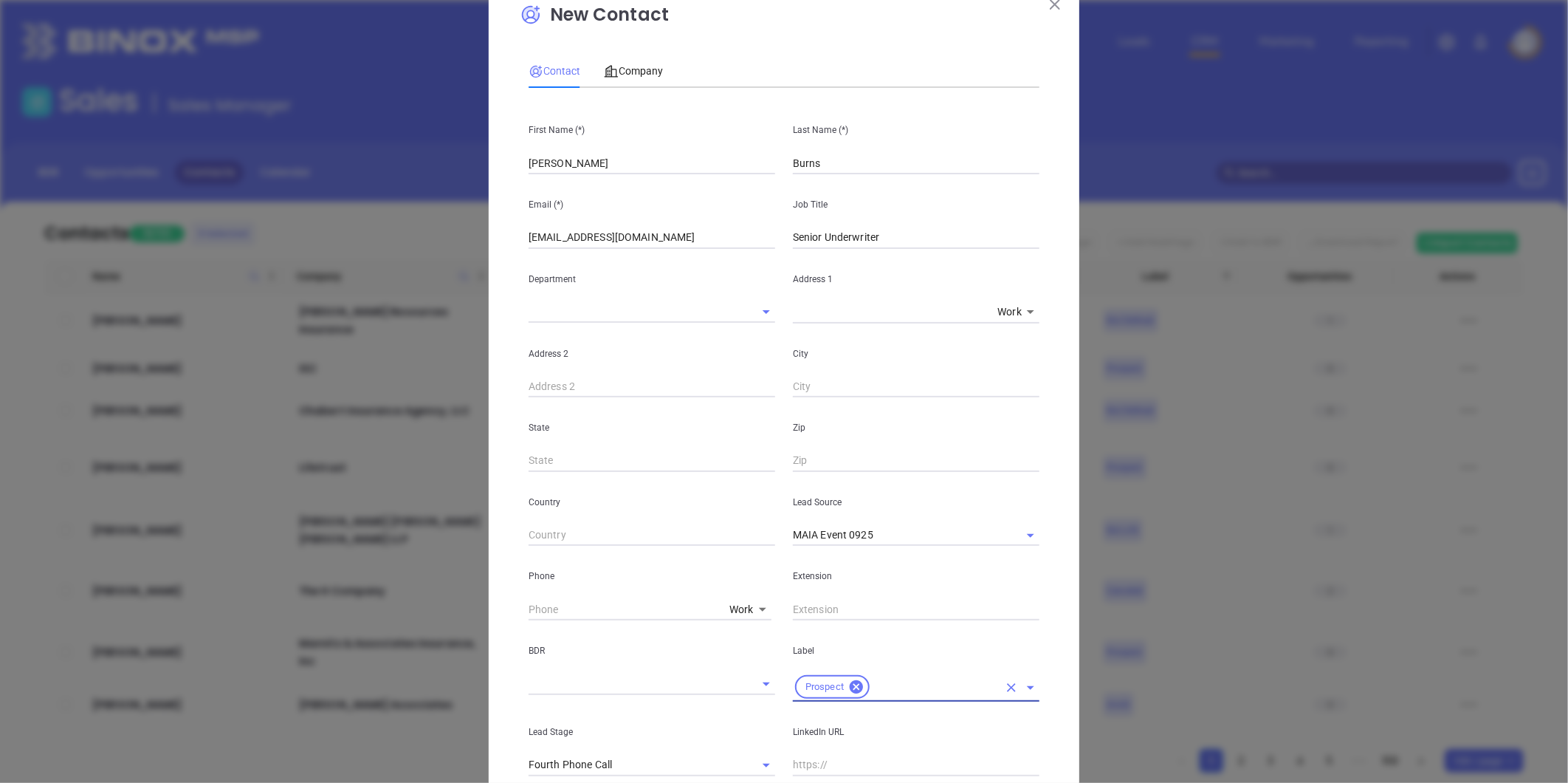
click at [739, 606] on body "Leads CRM Marketing Reporting Financial Leads Leads Sales Sales Manager BDR Opp…" at bounding box center [784, 391] width 1568 height 783
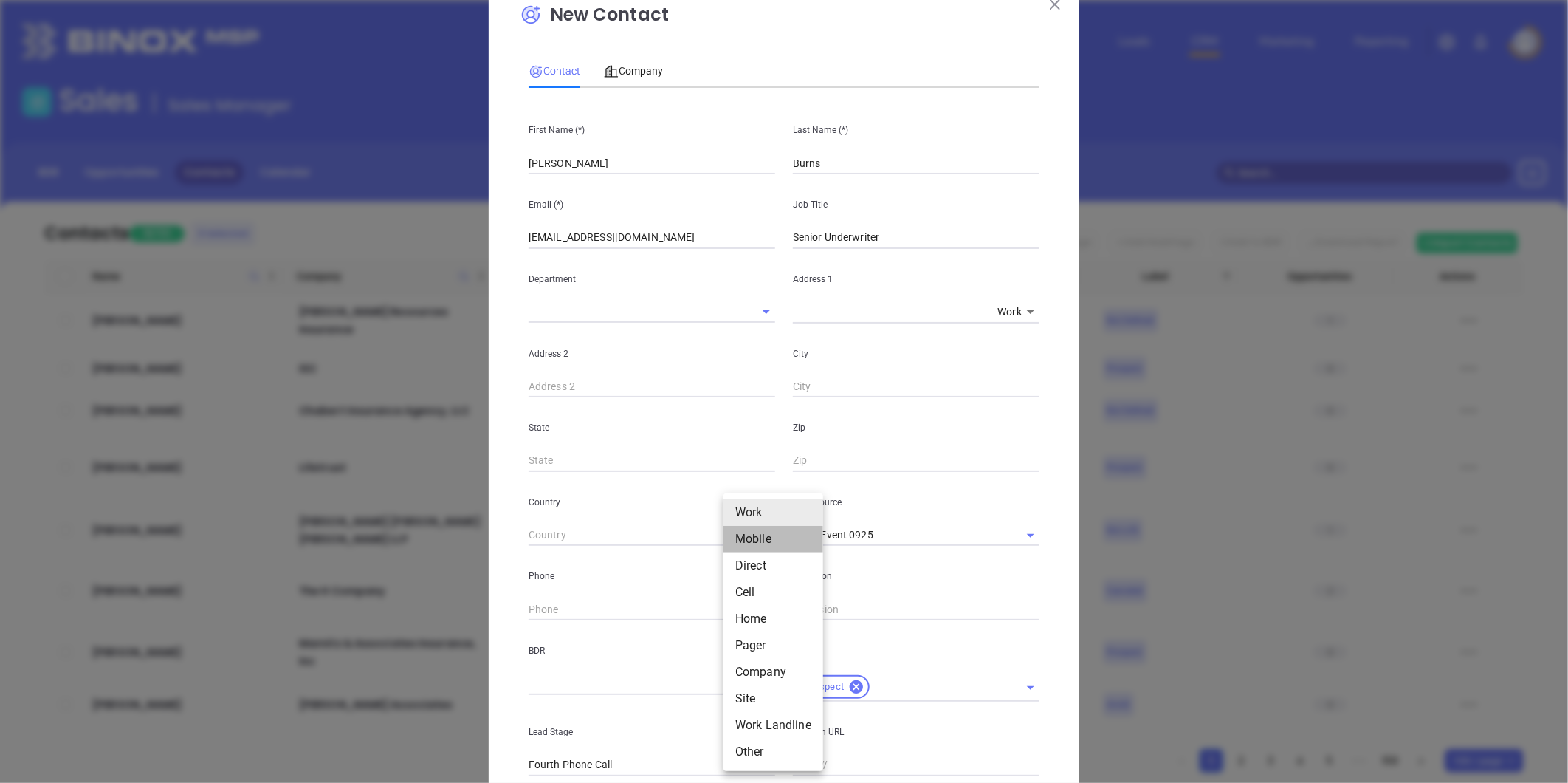
click at [757, 533] on li "Mobile" at bounding box center [773, 539] width 100 height 27
type input "2"
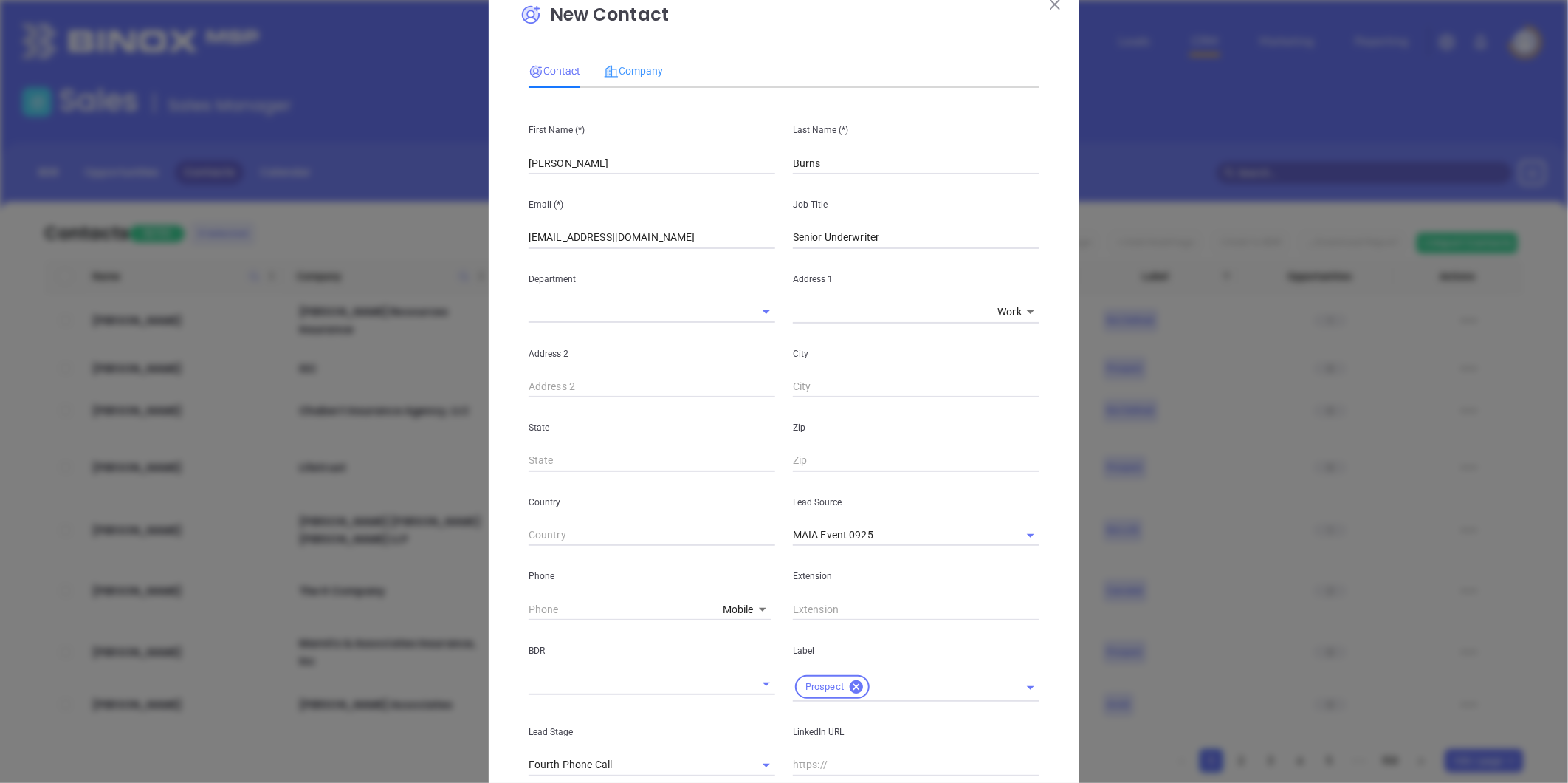
click at [621, 83] on div "Company" at bounding box center [634, 71] width 59 height 34
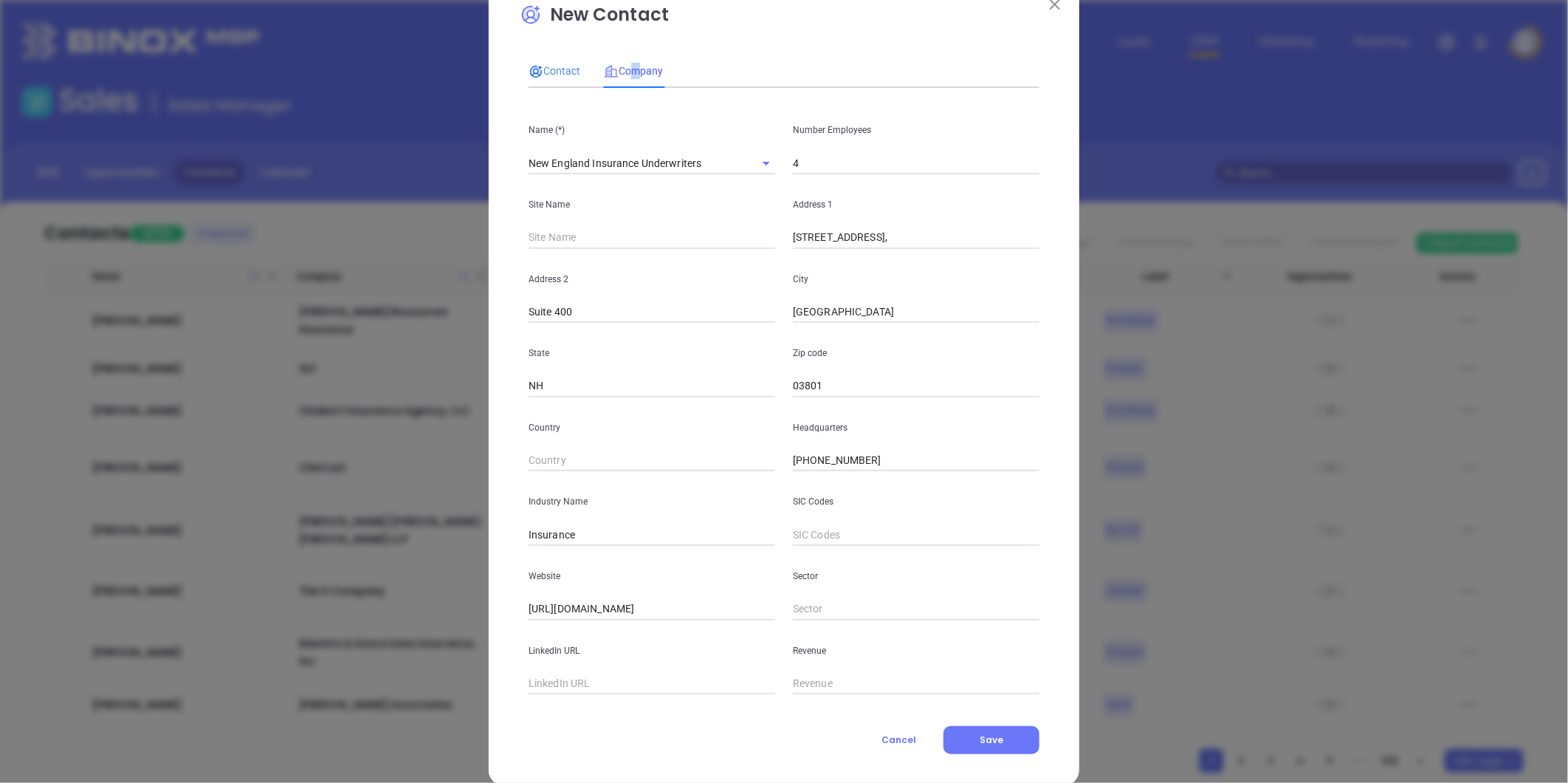
click at [545, 72] on span "Contact" at bounding box center [555, 71] width 52 height 12
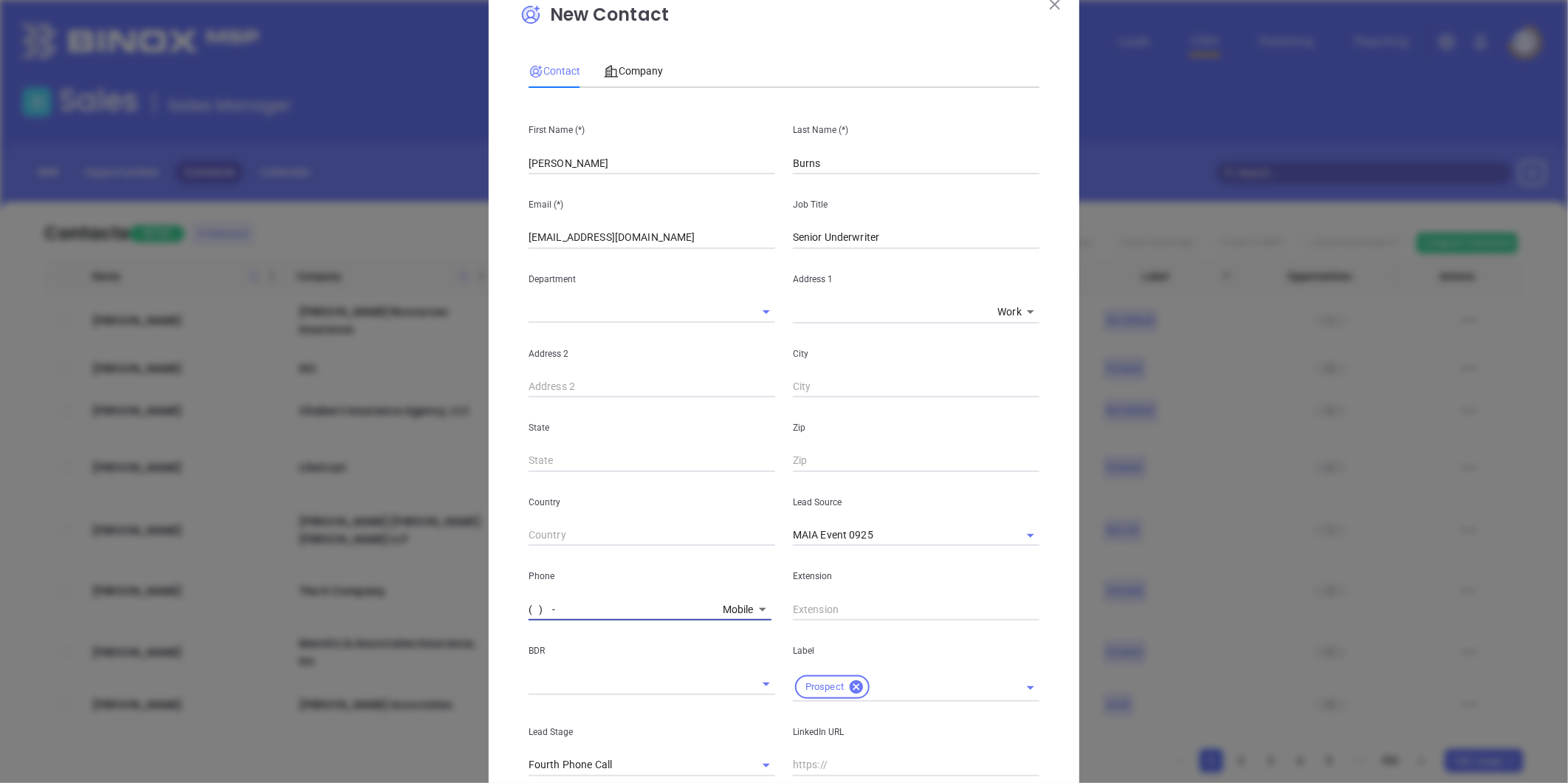
click at [643, 619] on input "( ) -" at bounding box center [623, 609] width 188 height 22
paste input "603) 828-2170"
type input "(603) 828-2170"
click at [754, 624] on div "BDR" at bounding box center [652, 661] width 264 height 81
click at [752, 619] on body "Leads CRM Marketing Reporting Financial Leads Leads Sales Sales Manager BDR Opp…" at bounding box center [784, 391] width 1568 height 783
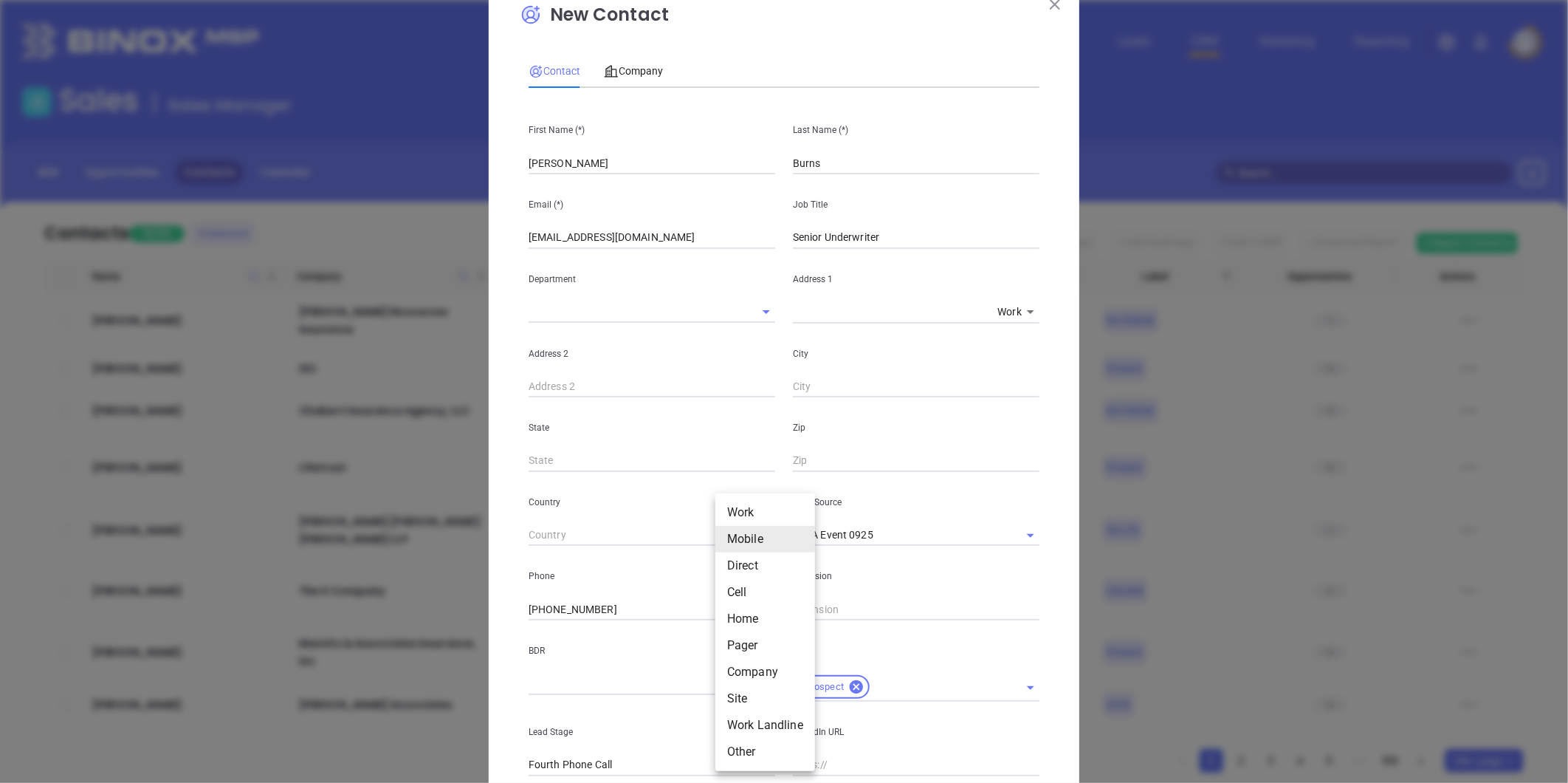
click at [753, 557] on li "Direct" at bounding box center [765, 566] width 100 height 27
type input "3"
type input "( ) -"
click at [600, 614] on input "( ) -" at bounding box center [625, 609] width 192 height 22
paste input "603) 380-7813"
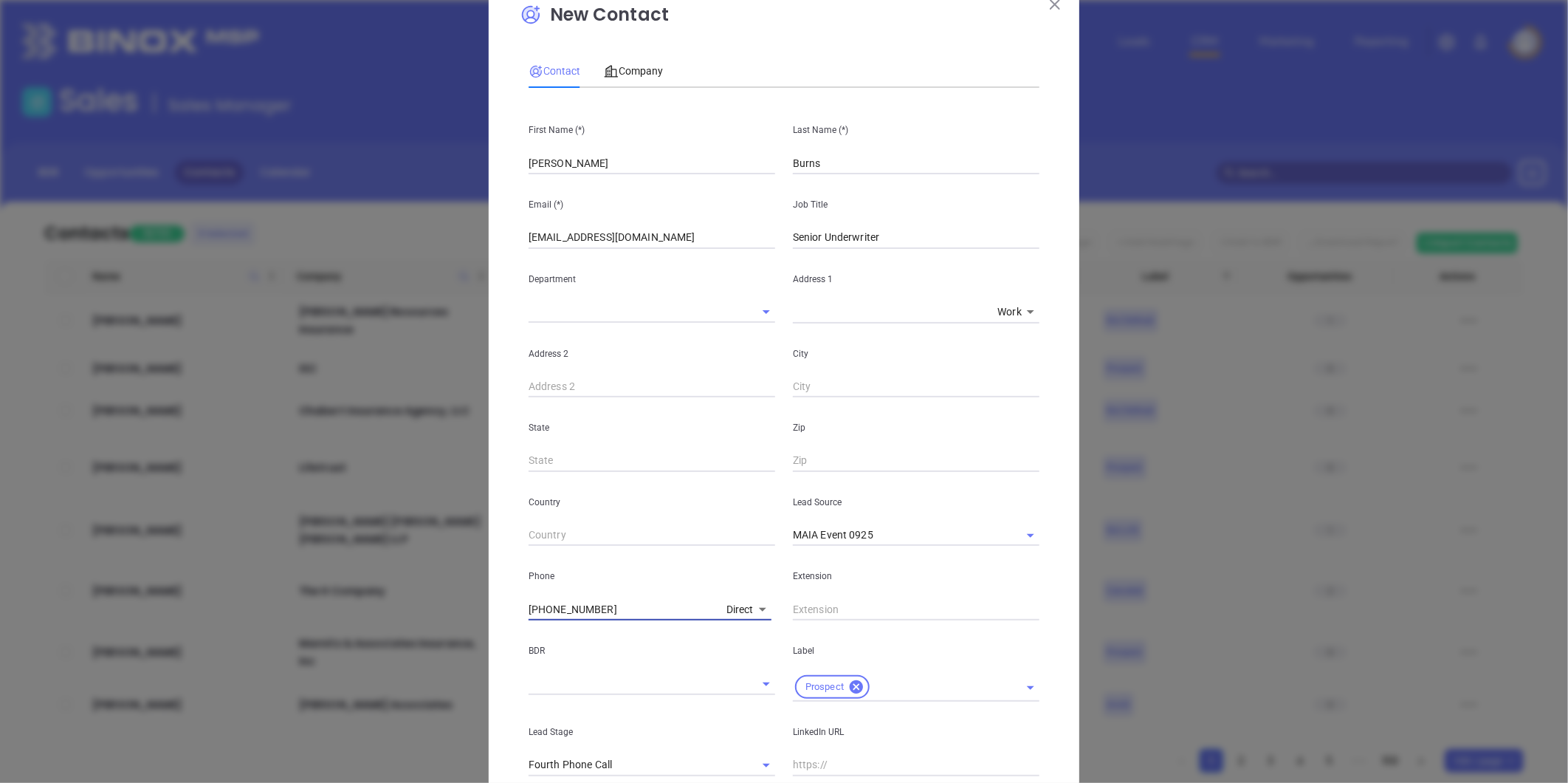
type input "(603) 380-7813"
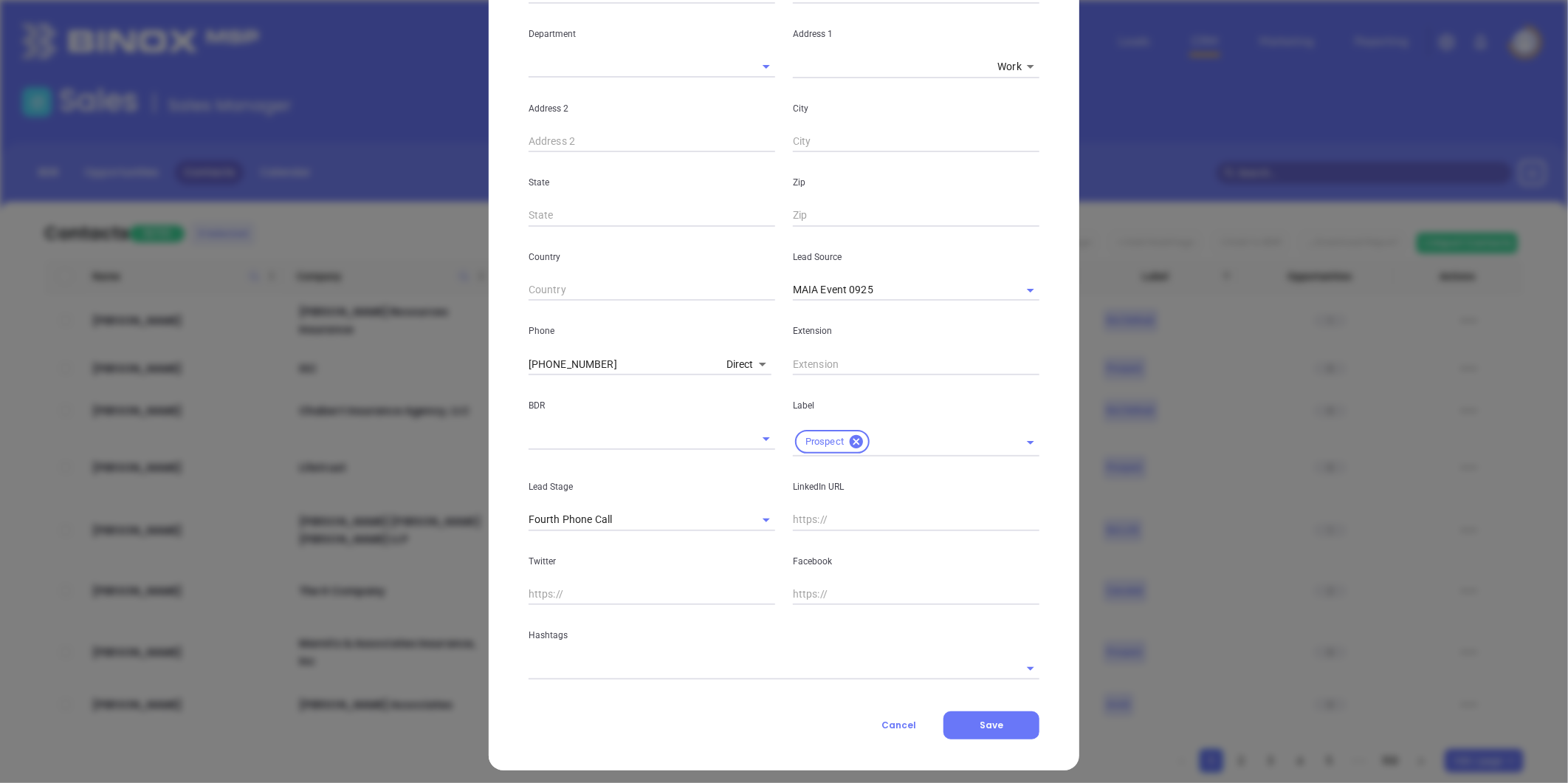
scroll to position [288, 0]
drag, startPoint x: 644, startPoint y: 679, endPoint x: 636, endPoint y: 669, distance: 12.8
click at [643, 678] on div "Contact Company First Name (*) Kristin Last Name (*) Burns Email (*) kburns@nei…" at bounding box center [784, 269] width 511 height 938
click at [636, 665] on input "text" at bounding box center [763, 666] width 470 height 21
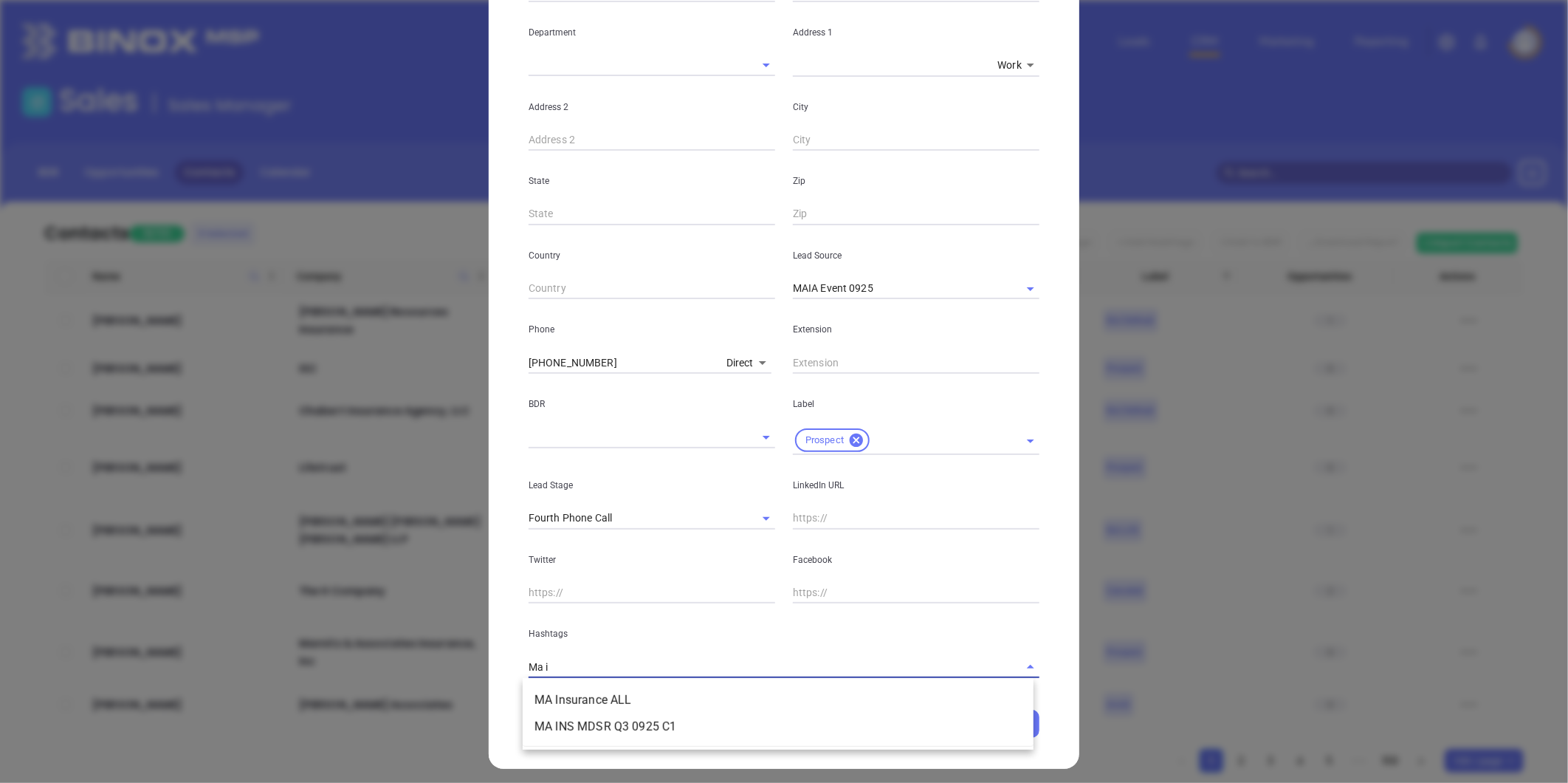
type input "Ma in"
drag, startPoint x: 621, startPoint y: 693, endPoint x: 614, endPoint y: 704, distance: 13.0
click at [616, 703] on li "MA Insurance ALL" at bounding box center [778, 699] width 511 height 27
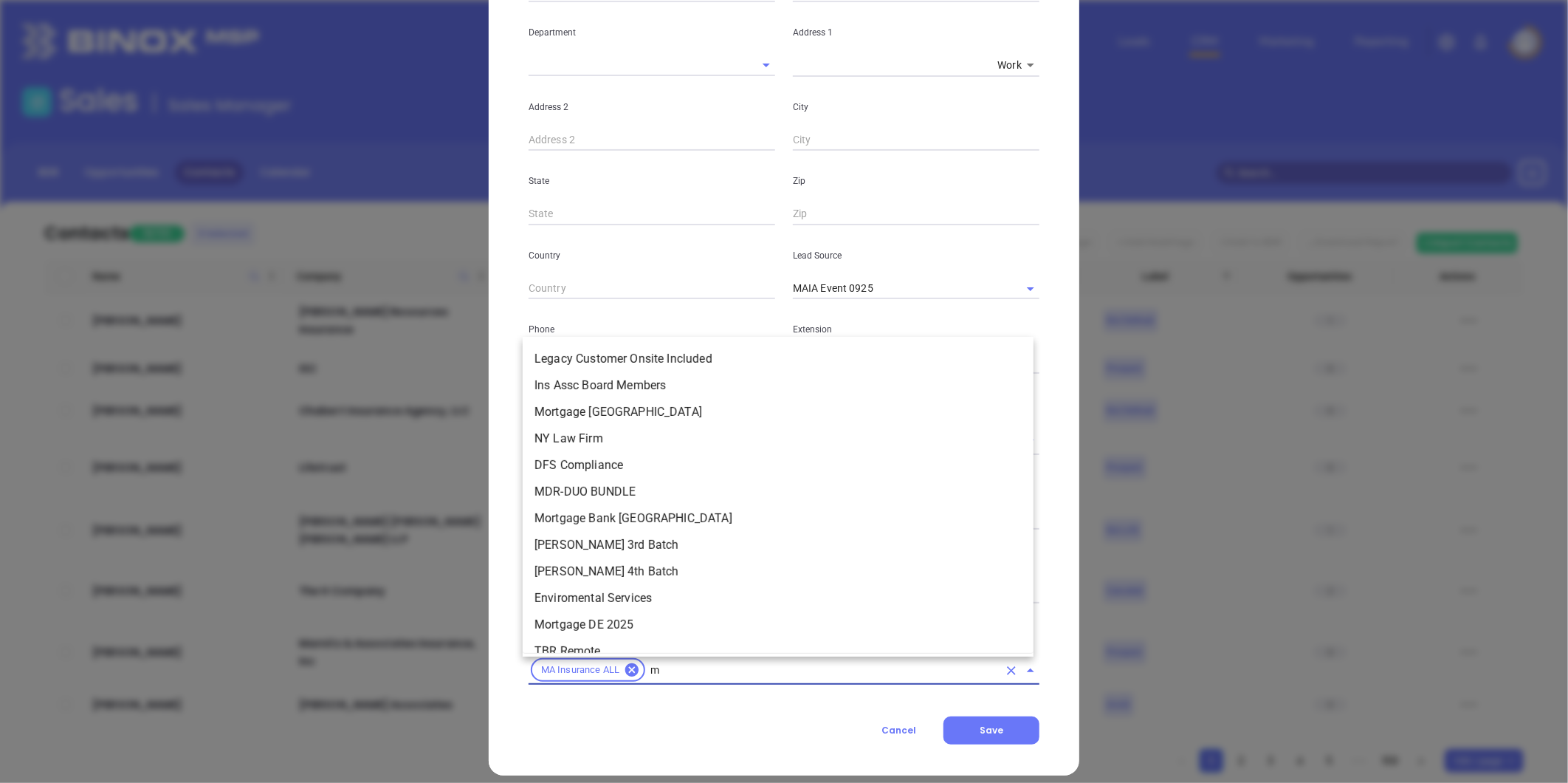
type input "ma"
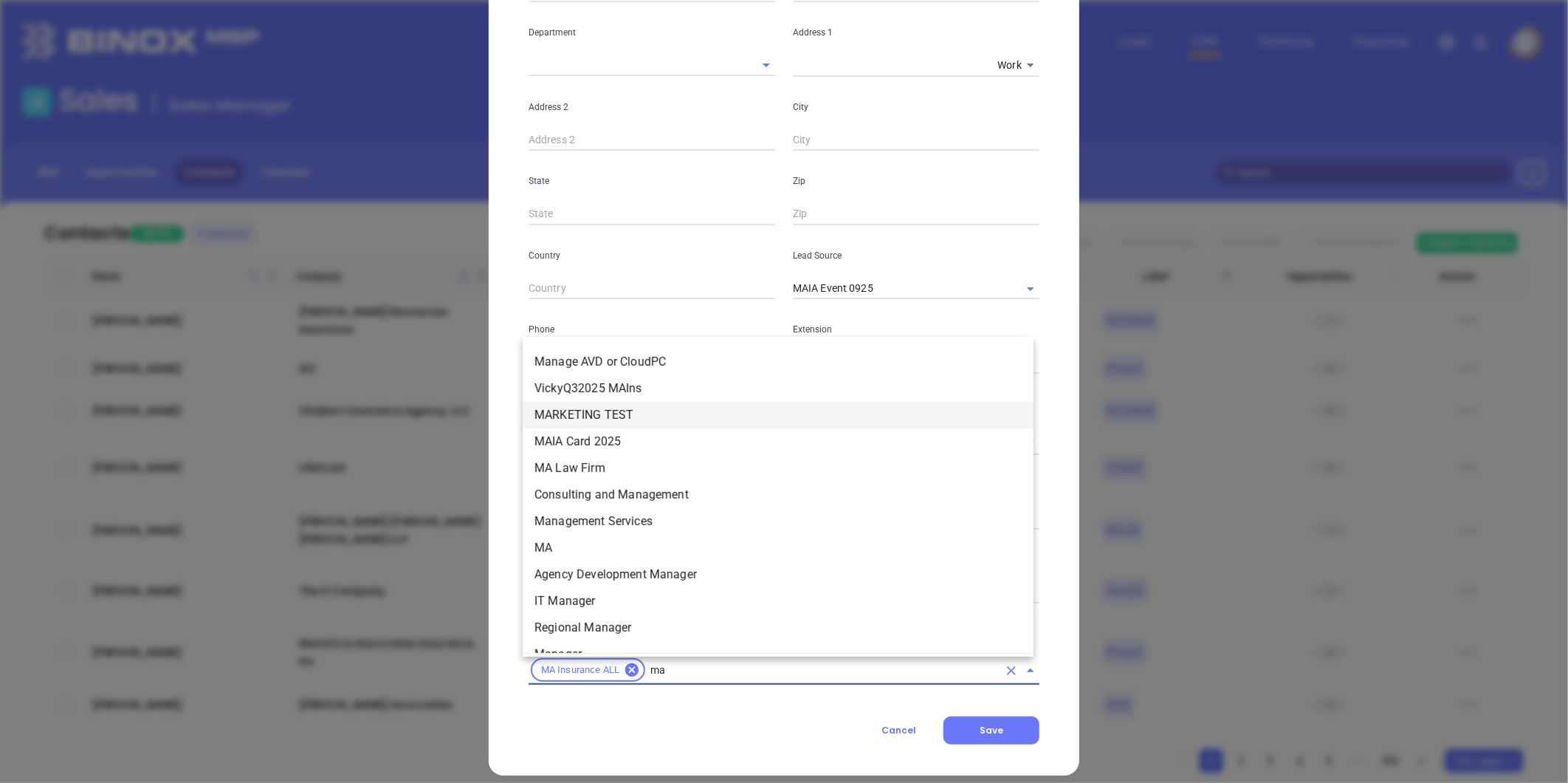
scroll to position [364, 0]
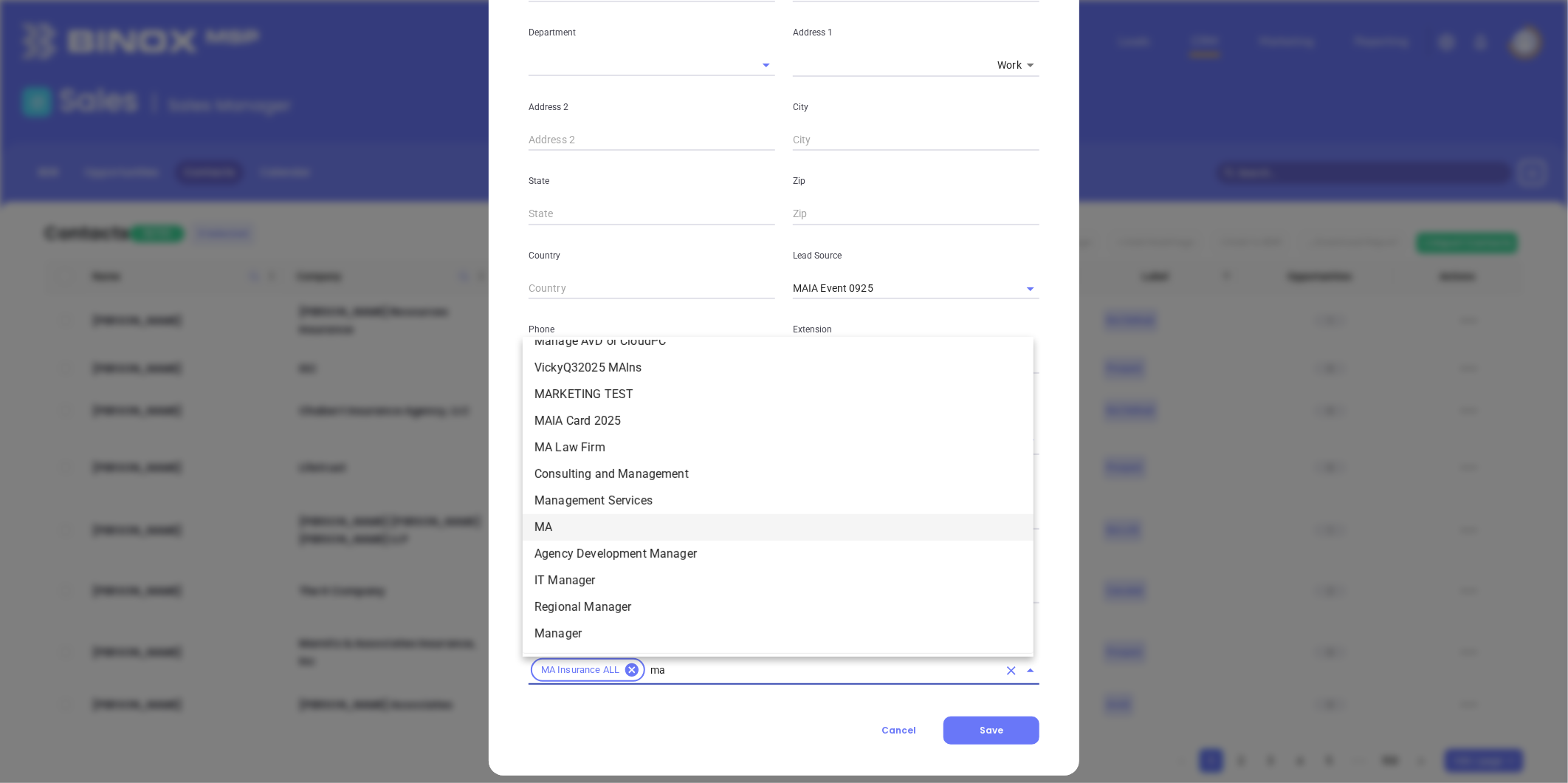
click at [580, 527] on li "MA" at bounding box center [778, 527] width 511 height 27
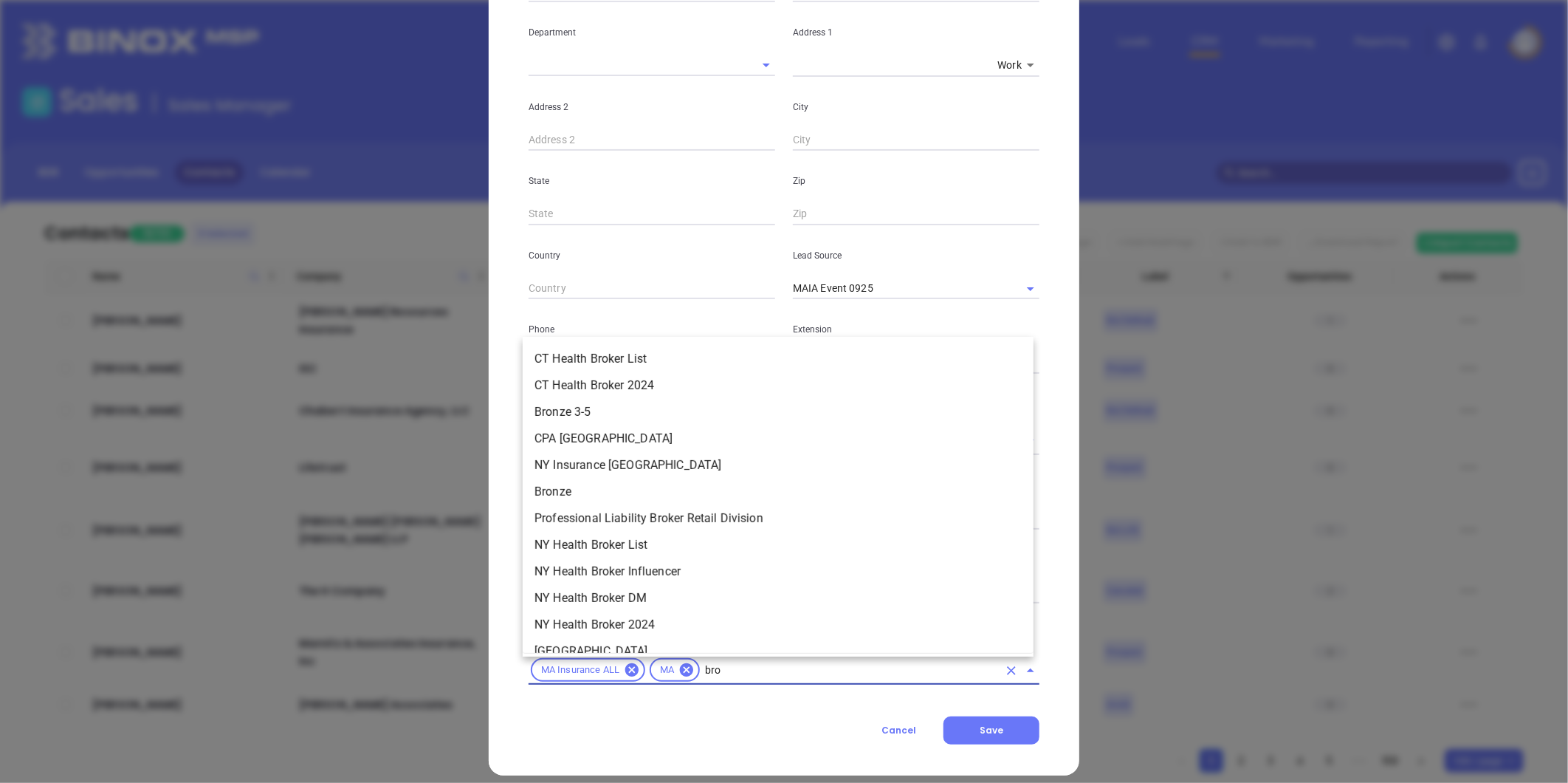
type input "bron"
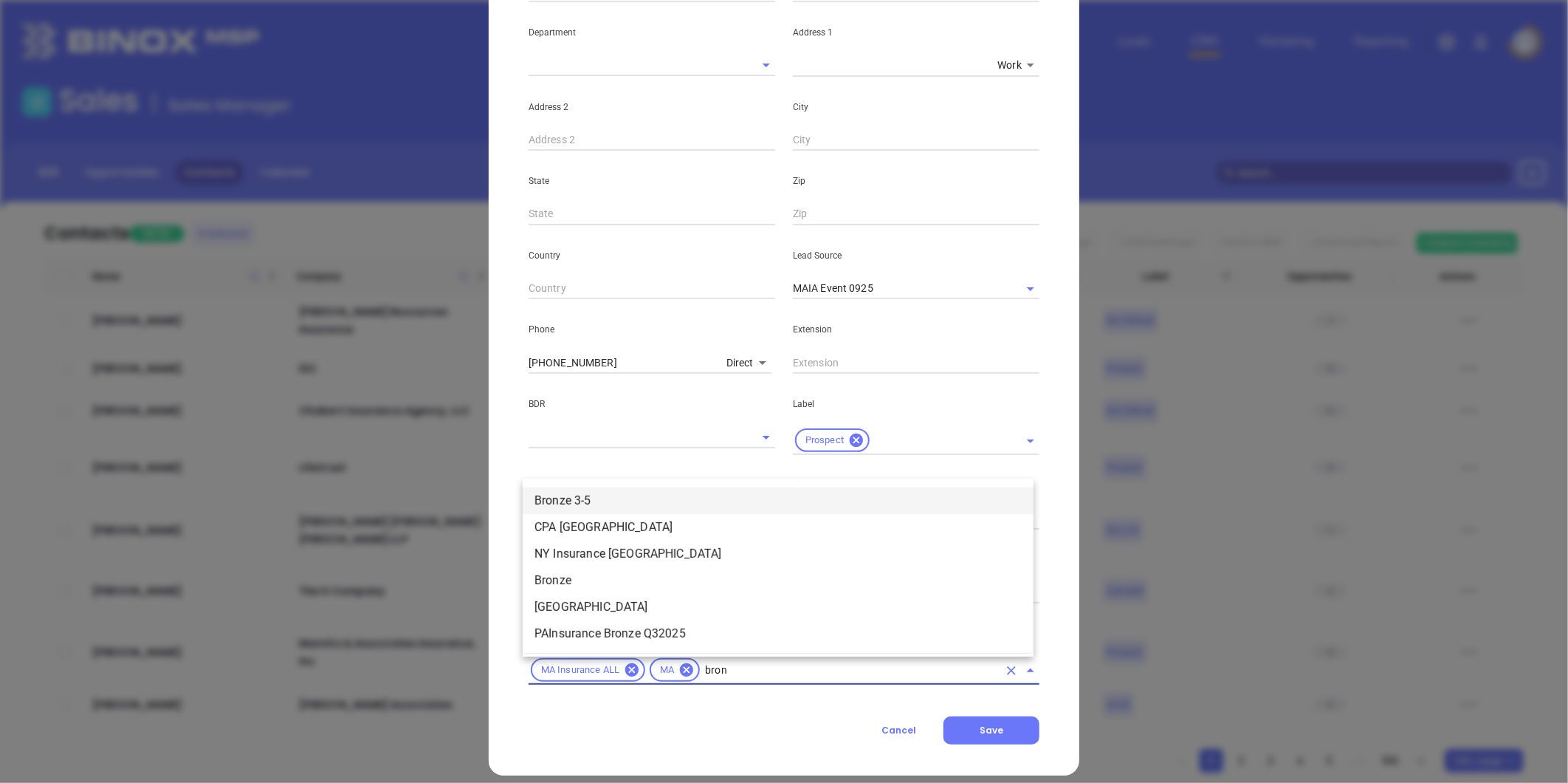
click at [616, 504] on li "Bronze 3-5" at bounding box center [778, 501] width 511 height 27
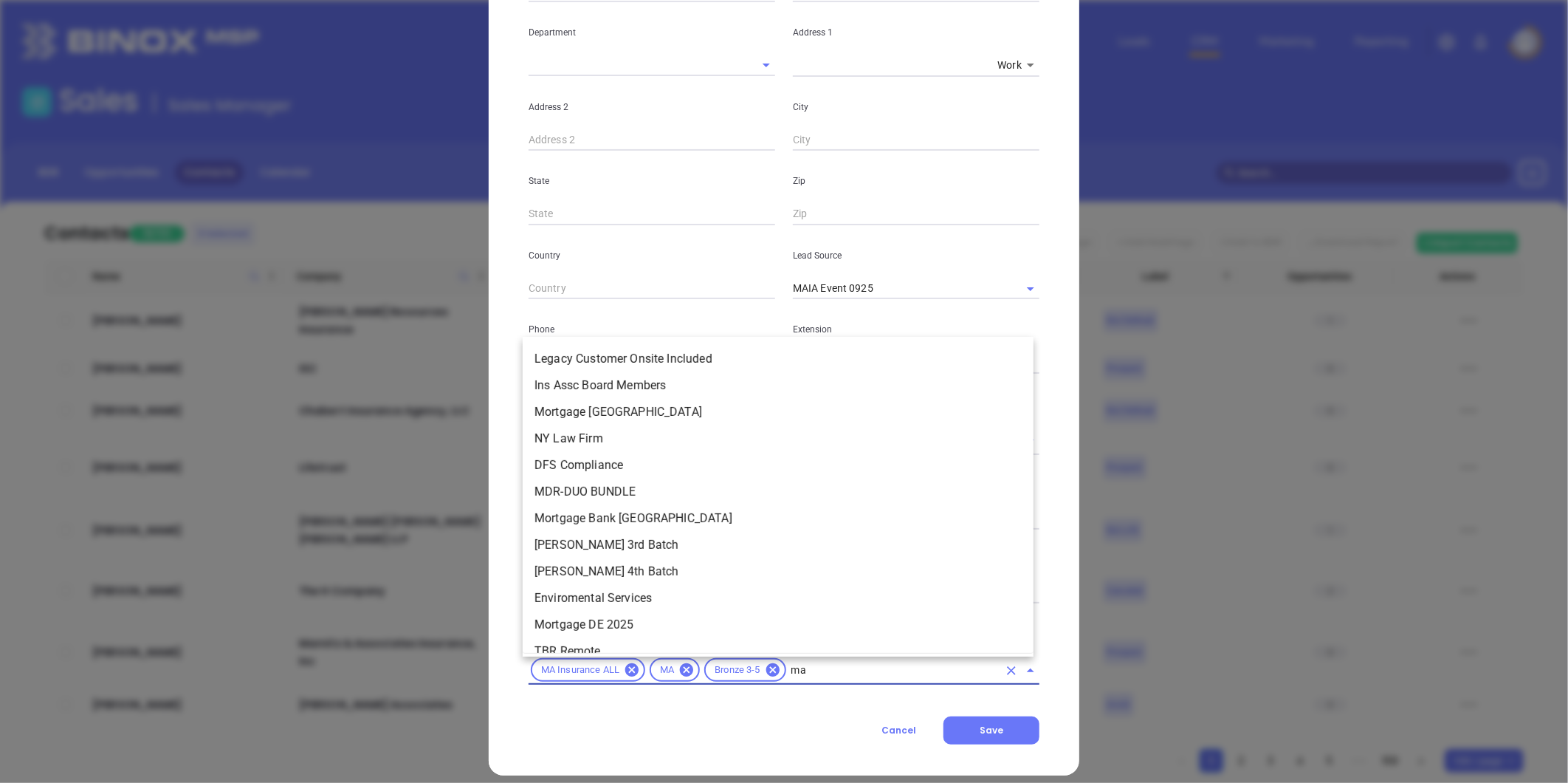
scroll to position [0, 0]
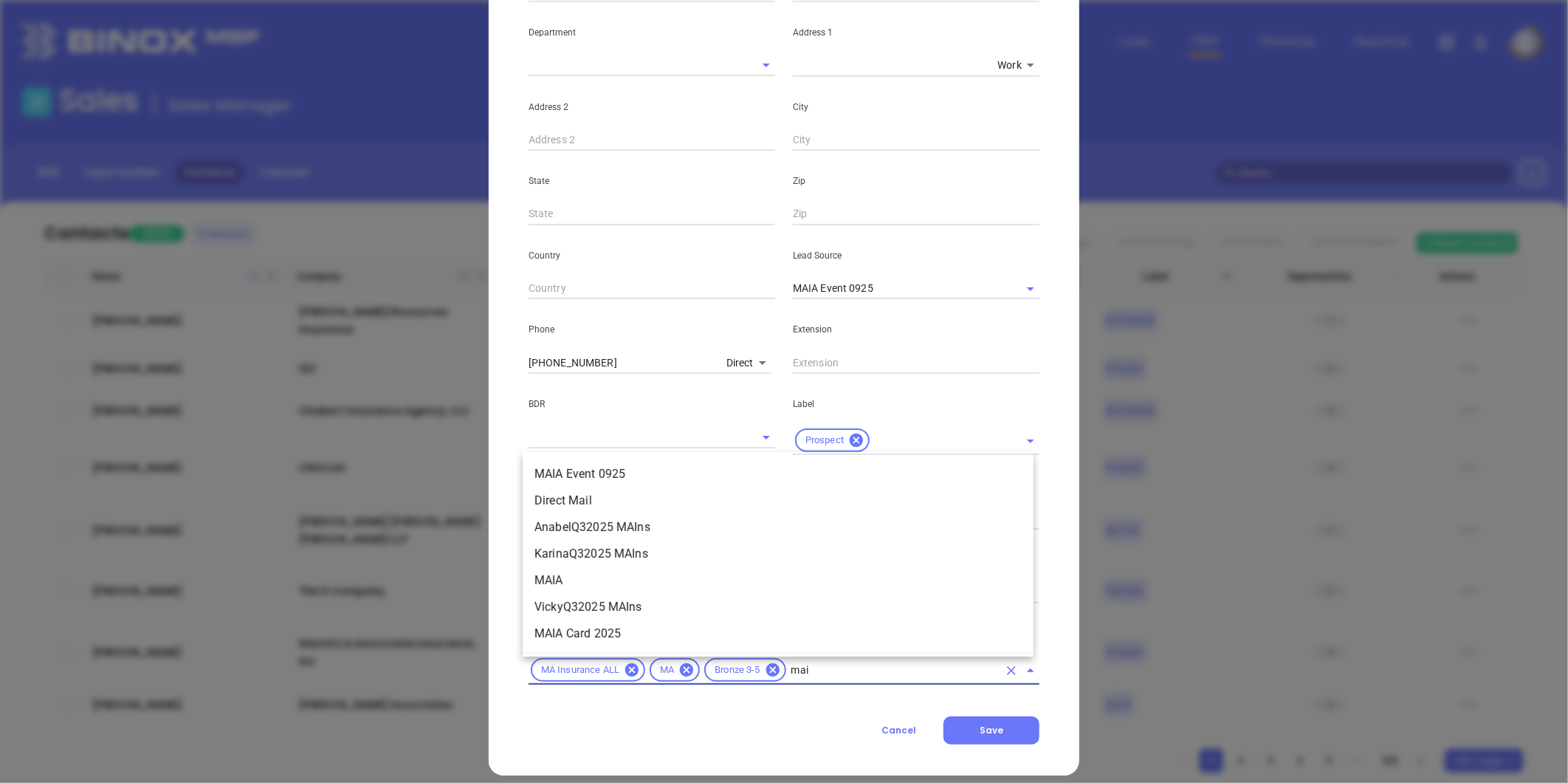
type input "maia"
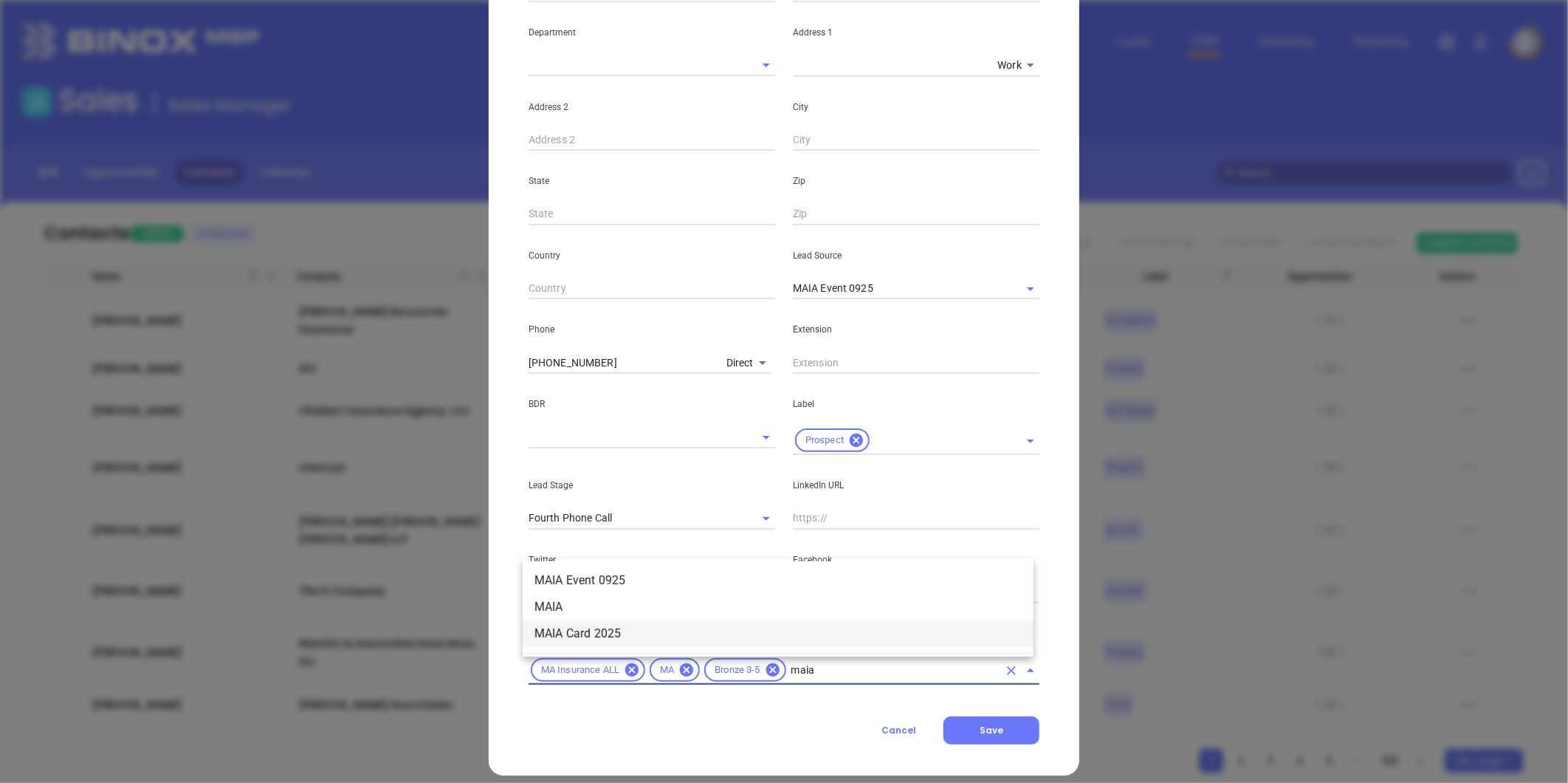
click at [675, 639] on li "MAIA Card 2025" at bounding box center [778, 634] width 511 height 27
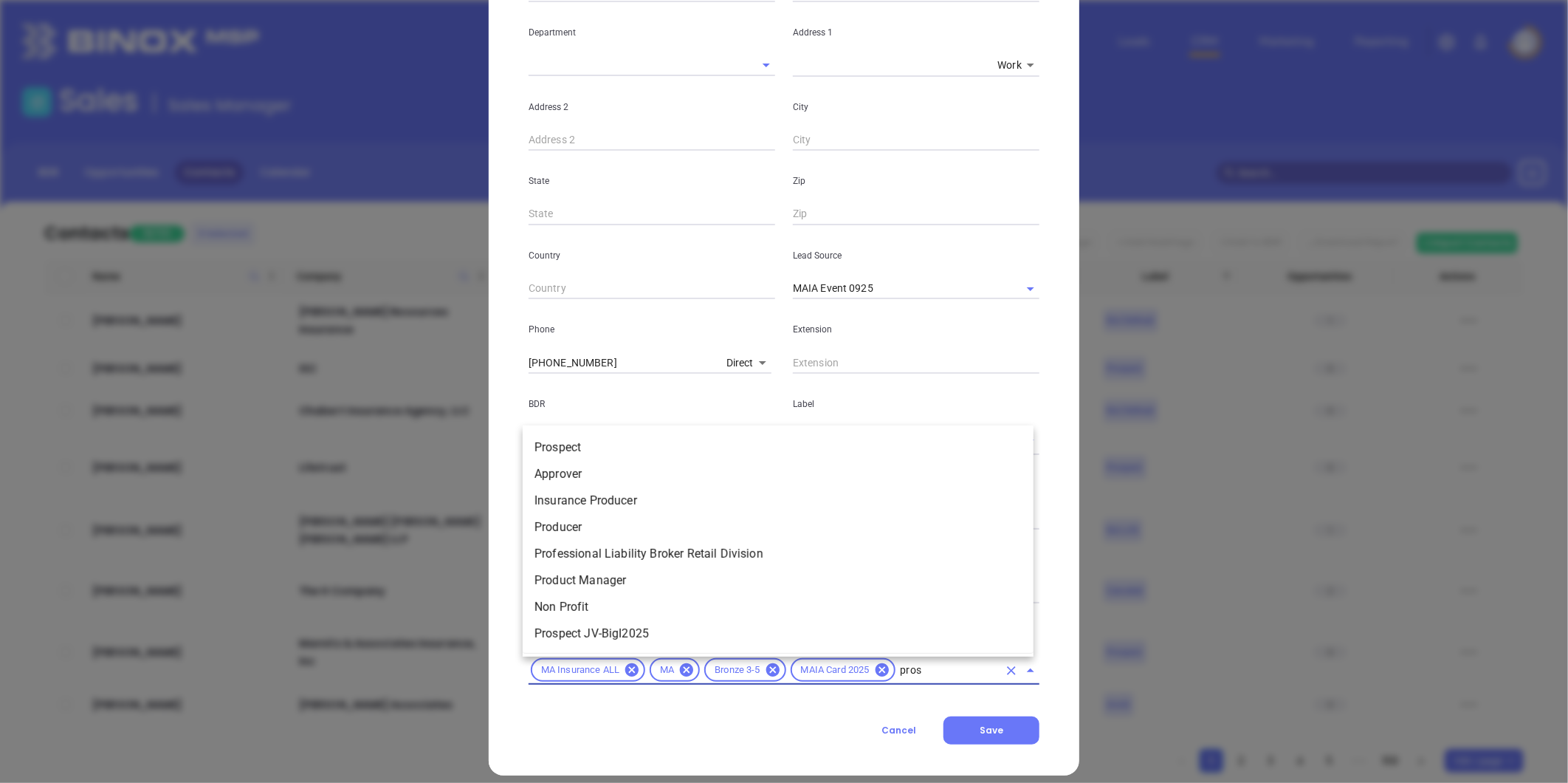
type input "prosp"
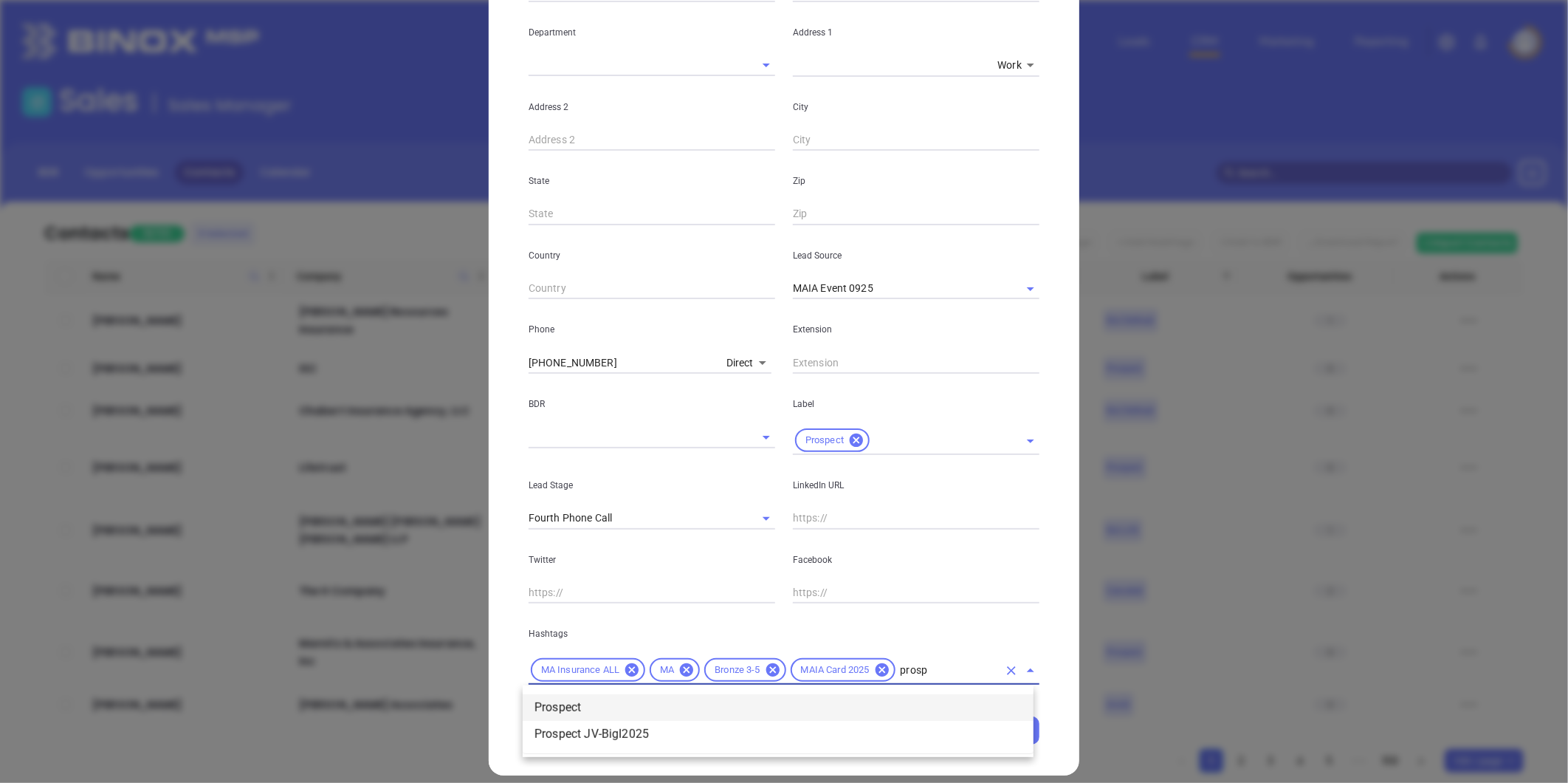
click at [791, 707] on li "Prospect" at bounding box center [778, 708] width 511 height 27
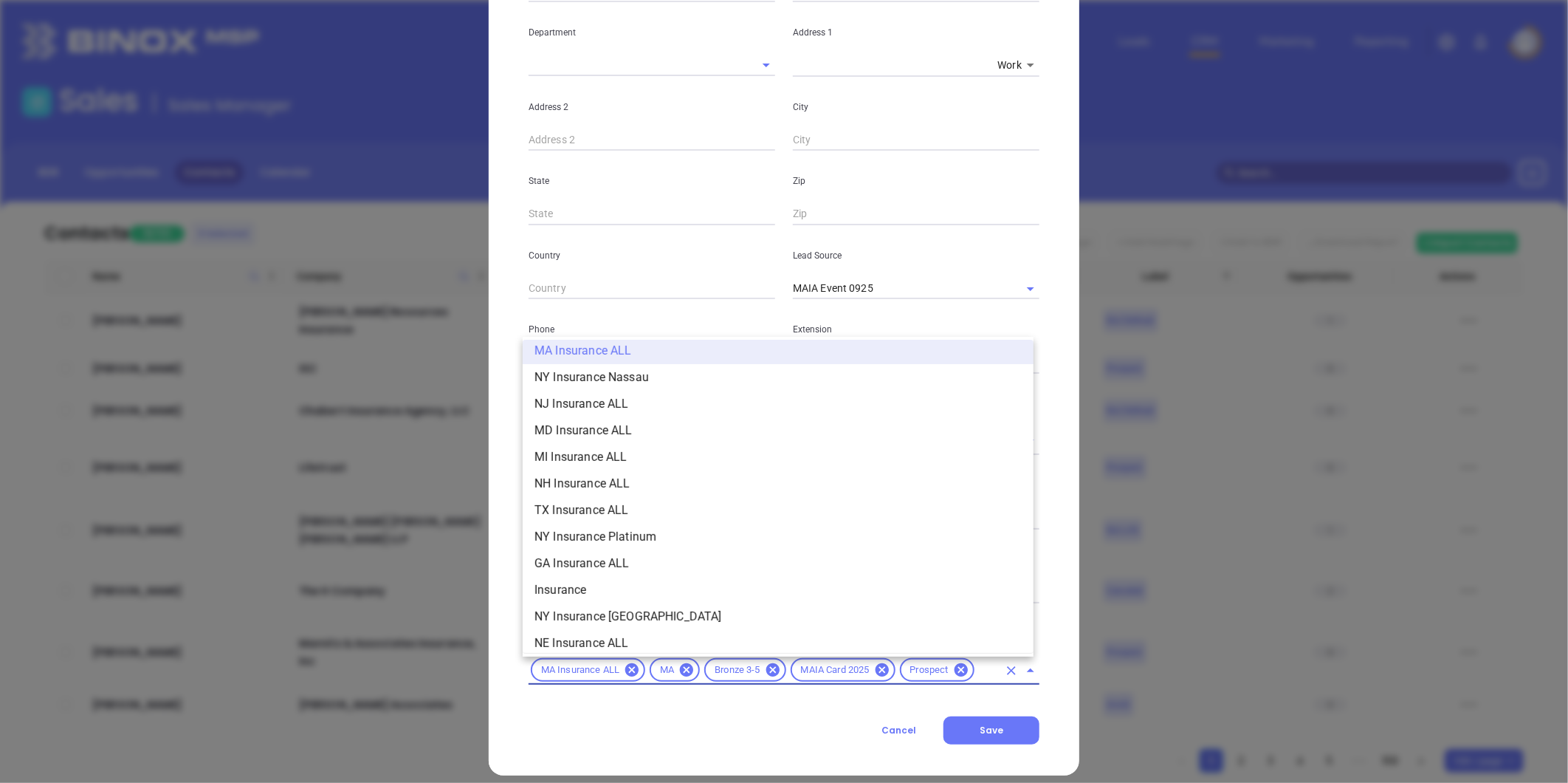
scroll to position [0, 29]
type input "insurance"
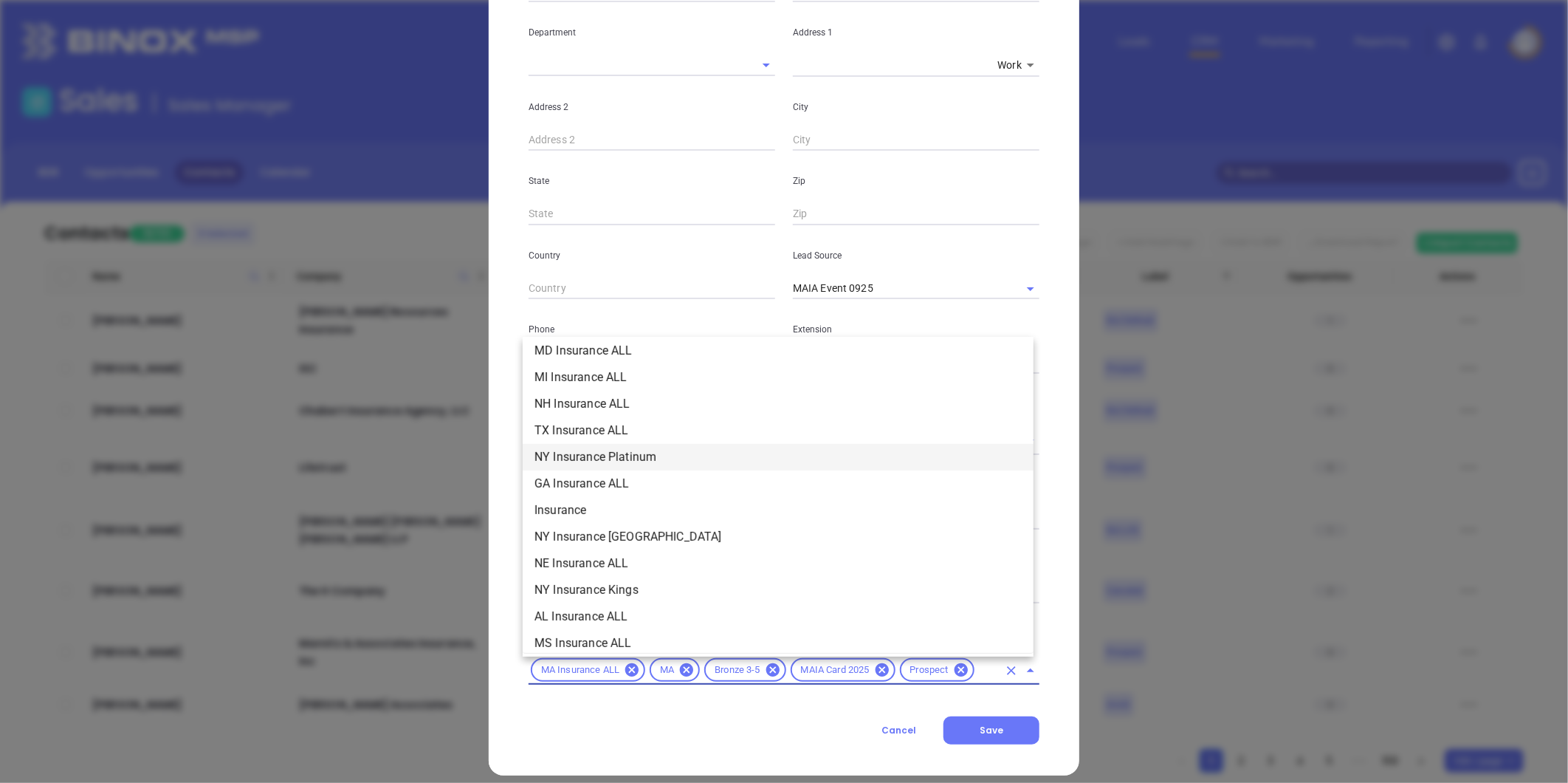
scroll to position [544, 0]
click at [543, 424] on li "Insurance" at bounding box center [778, 426] width 511 height 27
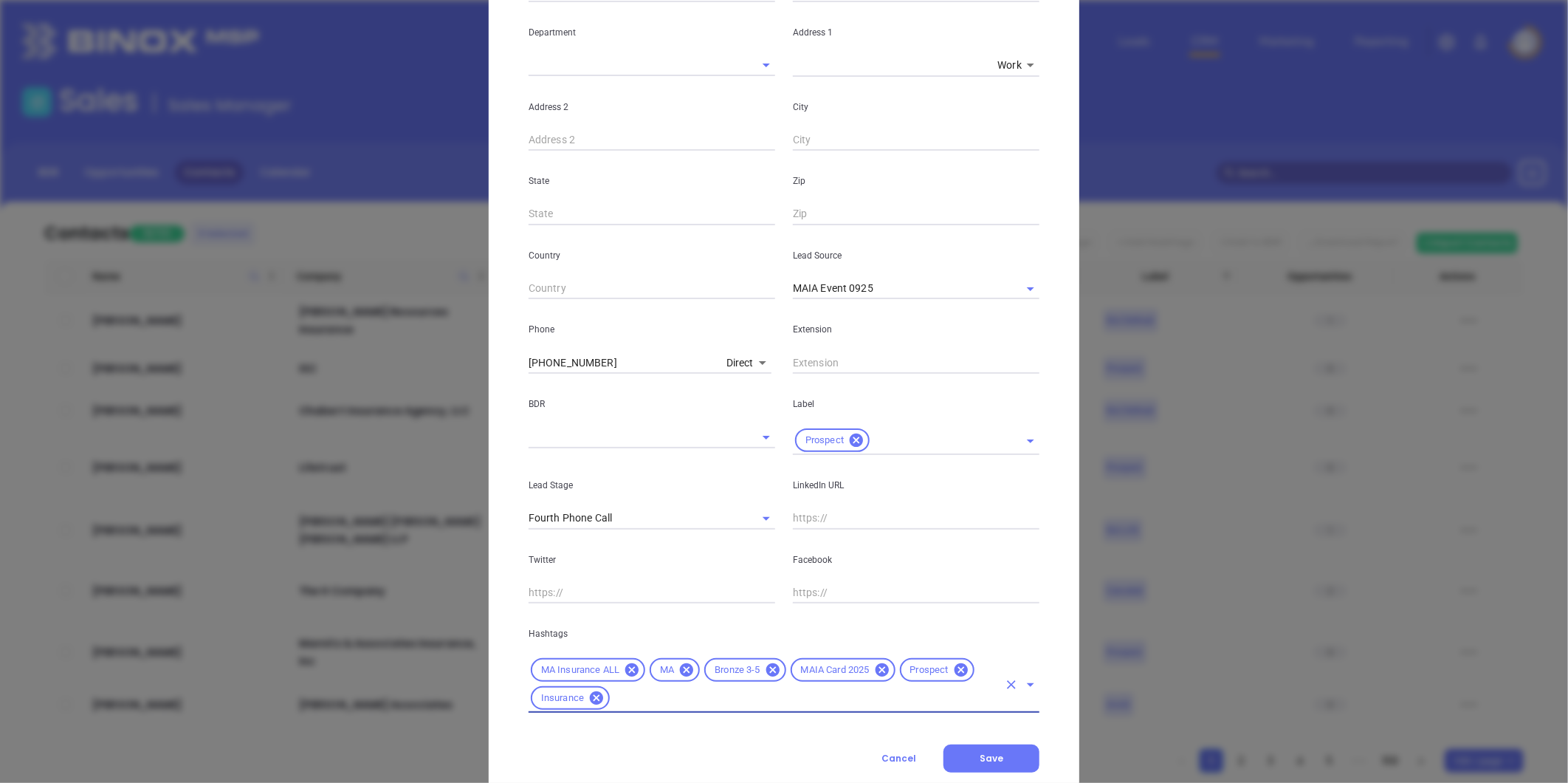
scroll to position [0, 0]
click at [973, 761] on button "Save" at bounding box center [991, 758] width 96 height 28
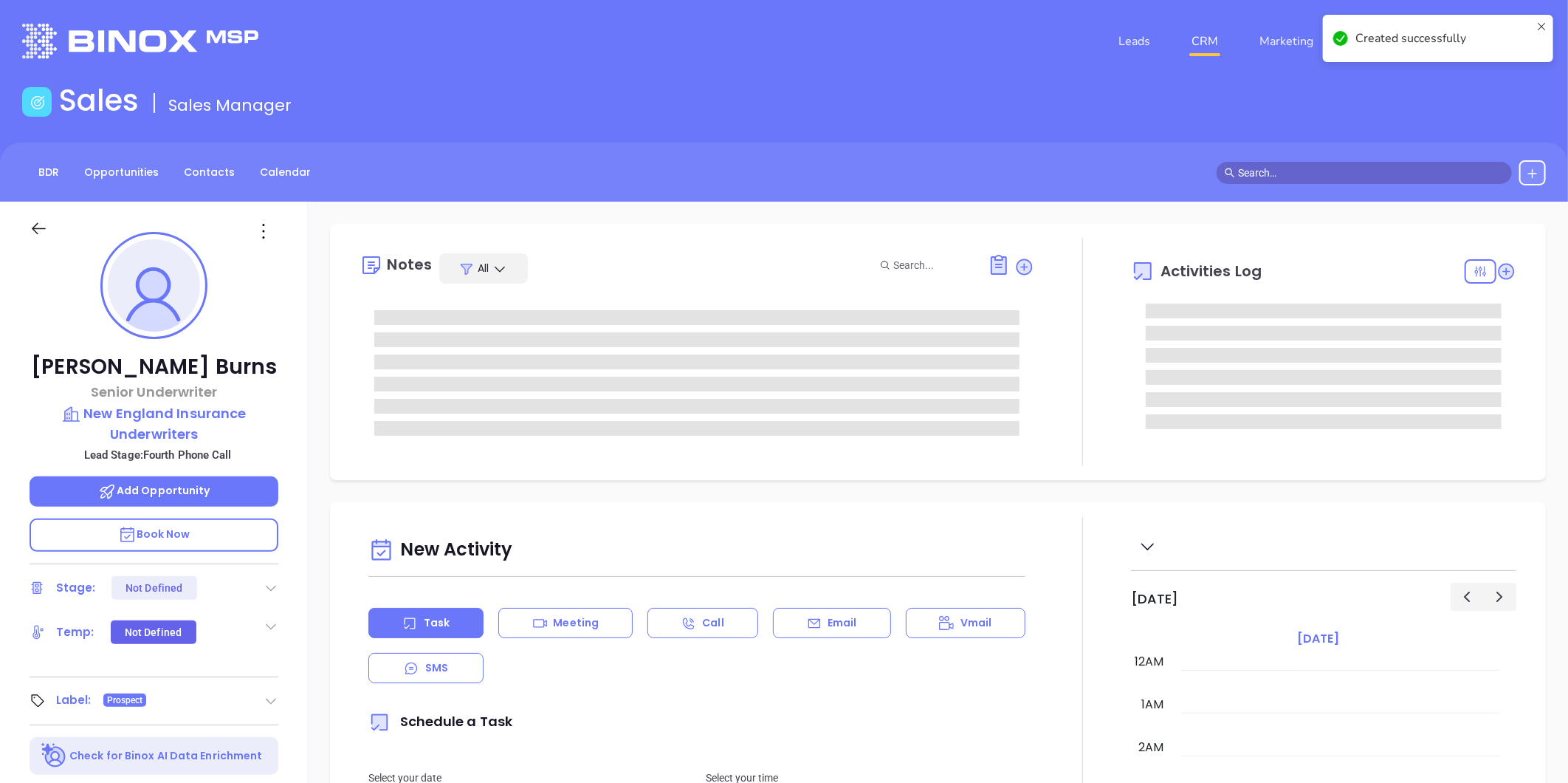
type input "[DATE]"
type input "[PERSON_NAME]"
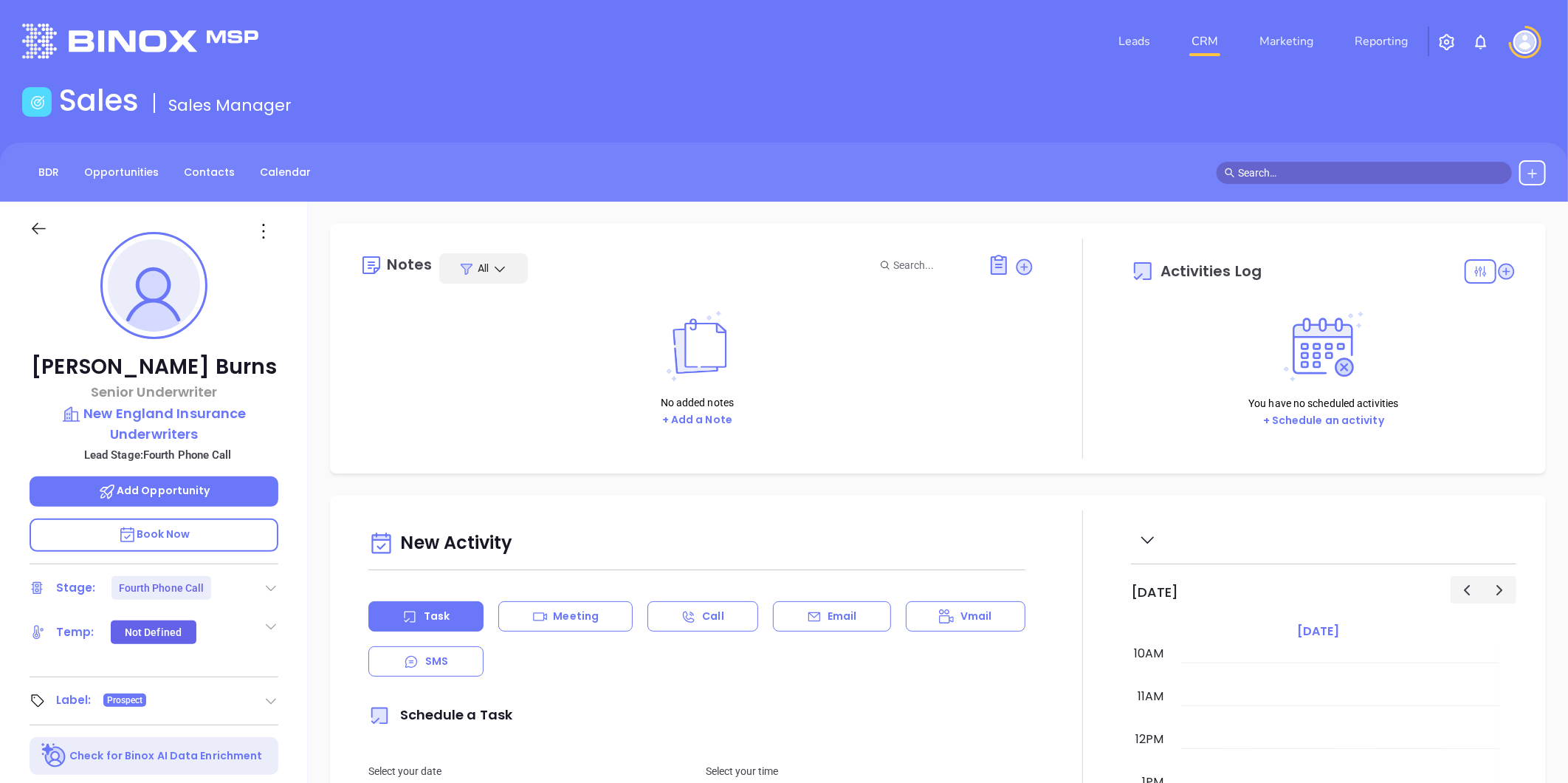
click at [281, 588] on div "Kristin Burns Senior Underwriter New England Insurance Underwriters Lead Stage:…" at bounding box center [154, 691] width 308 height 979
click at [275, 587] on icon at bounding box center [271, 587] width 15 height 15
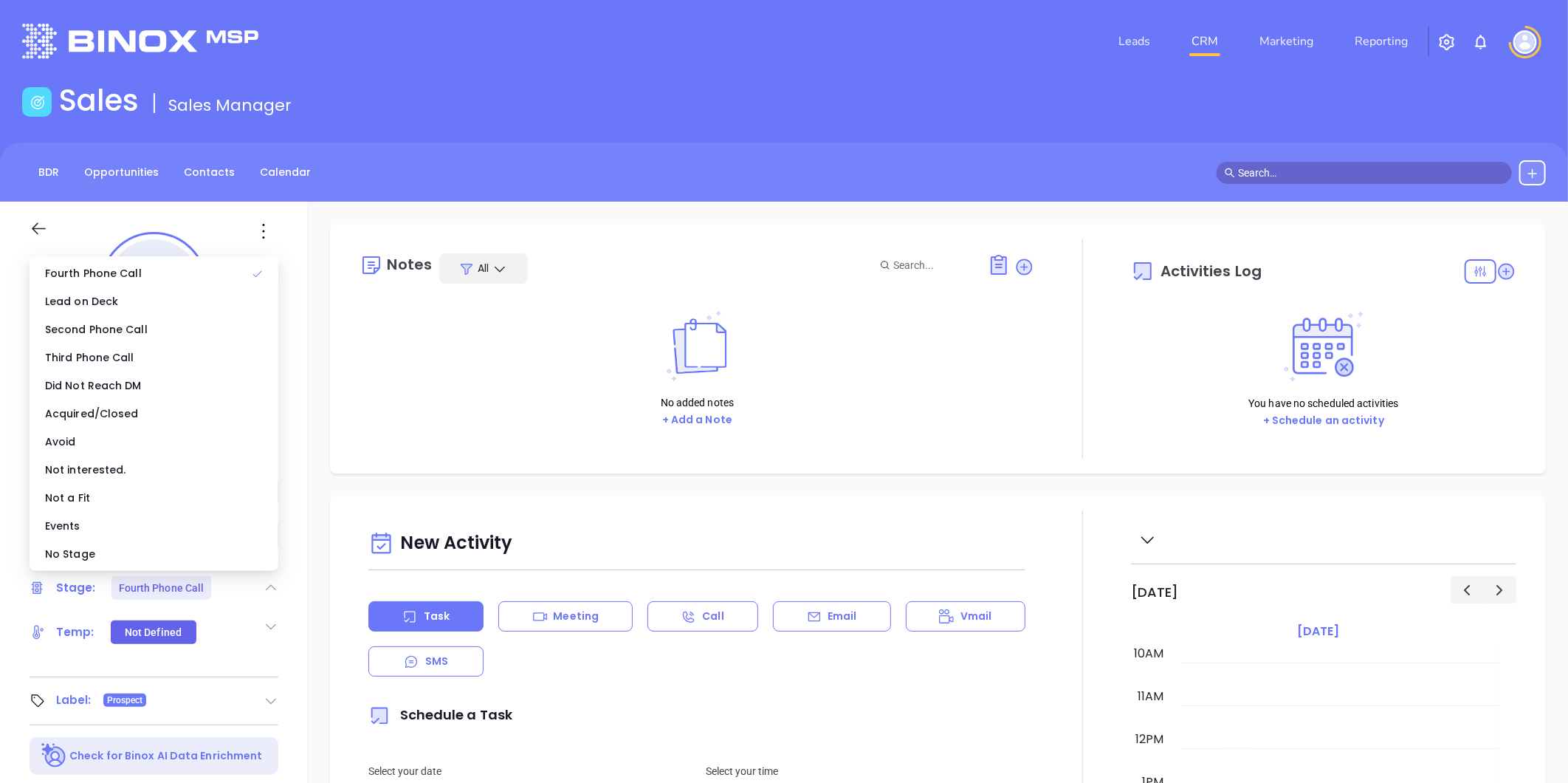
click at [134, 552] on div "No Stage" at bounding box center [153, 553] width 243 height 28
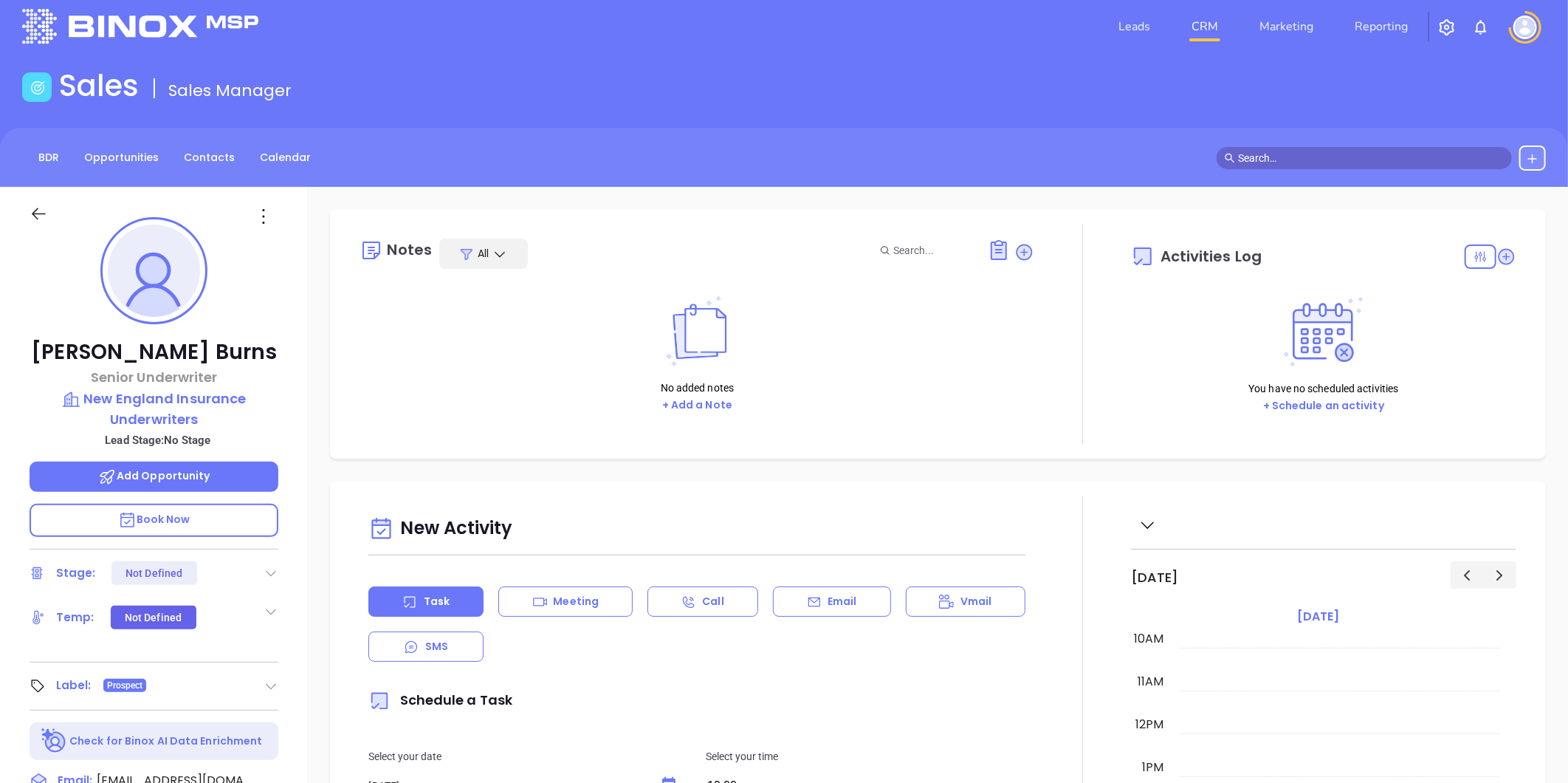
scroll to position [0, 0]
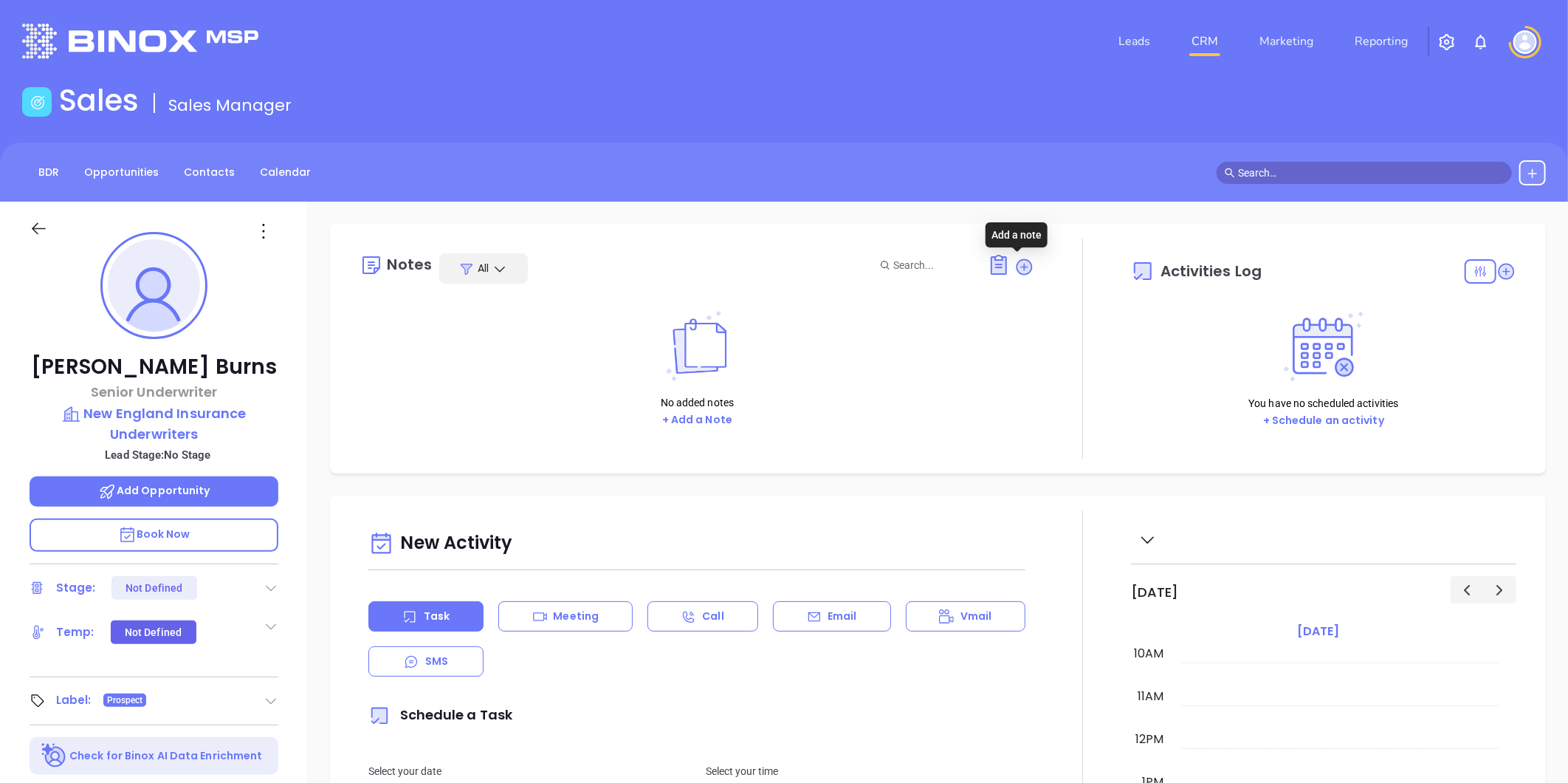
click at [1015, 269] on icon at bounding box center [1025, 267] width 20 height 20
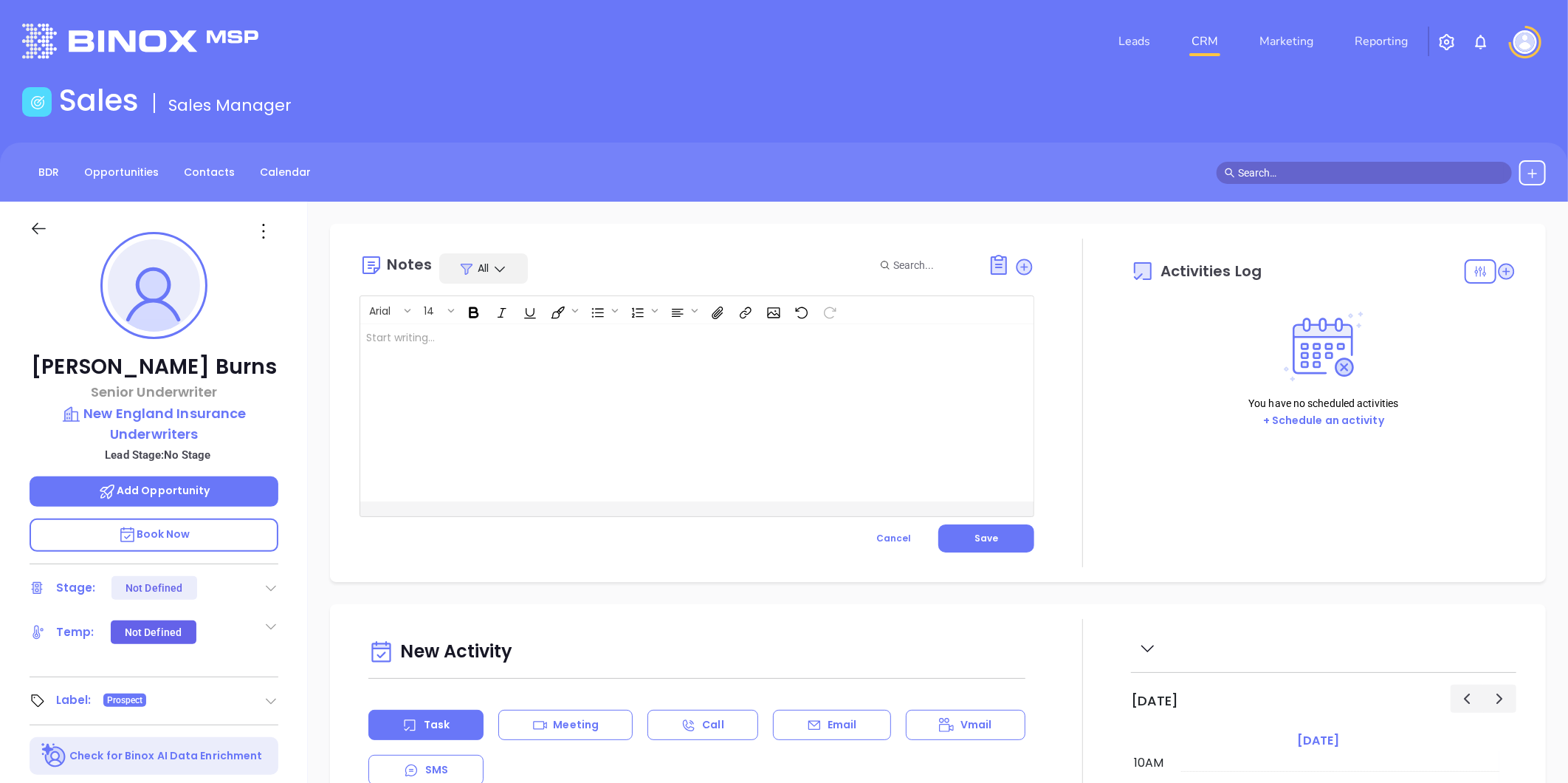
click at [533, 416] on div at bounding box center [673, 413] width 626 height 177
drag, startPoint x: 416, startPoint y: 353, endPoint x: 321, endPoint y: 333, distance: 97.1
click at [321, 333] on div "Notes All Arial 14 MAIA Event 092025 - CARD ﻿ Poor staff ﻿ XXXXXXXXXXXXXXXXXXXX…" at bounding box center [939, 718] width 1261 height 1034
copy p "MAIA Event 092025 - CARD ﻿ Poor staff"
click at [423, 385] on div "﻿ ﻿" at bounding box center [673, 413] width 626 height 177
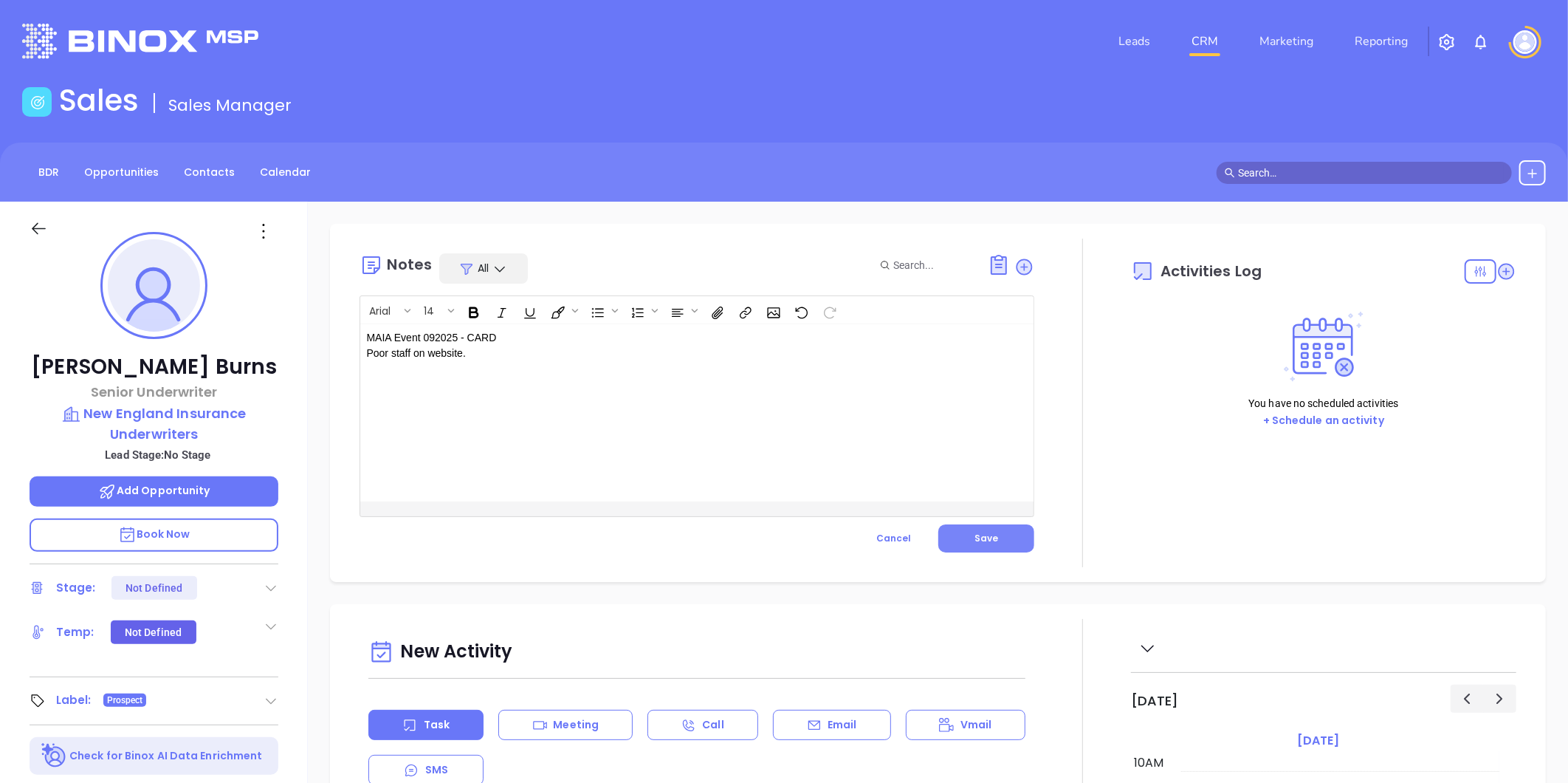
click at [980, 536] on span "Save" at bounding box center [986, 537] width 24 height 12
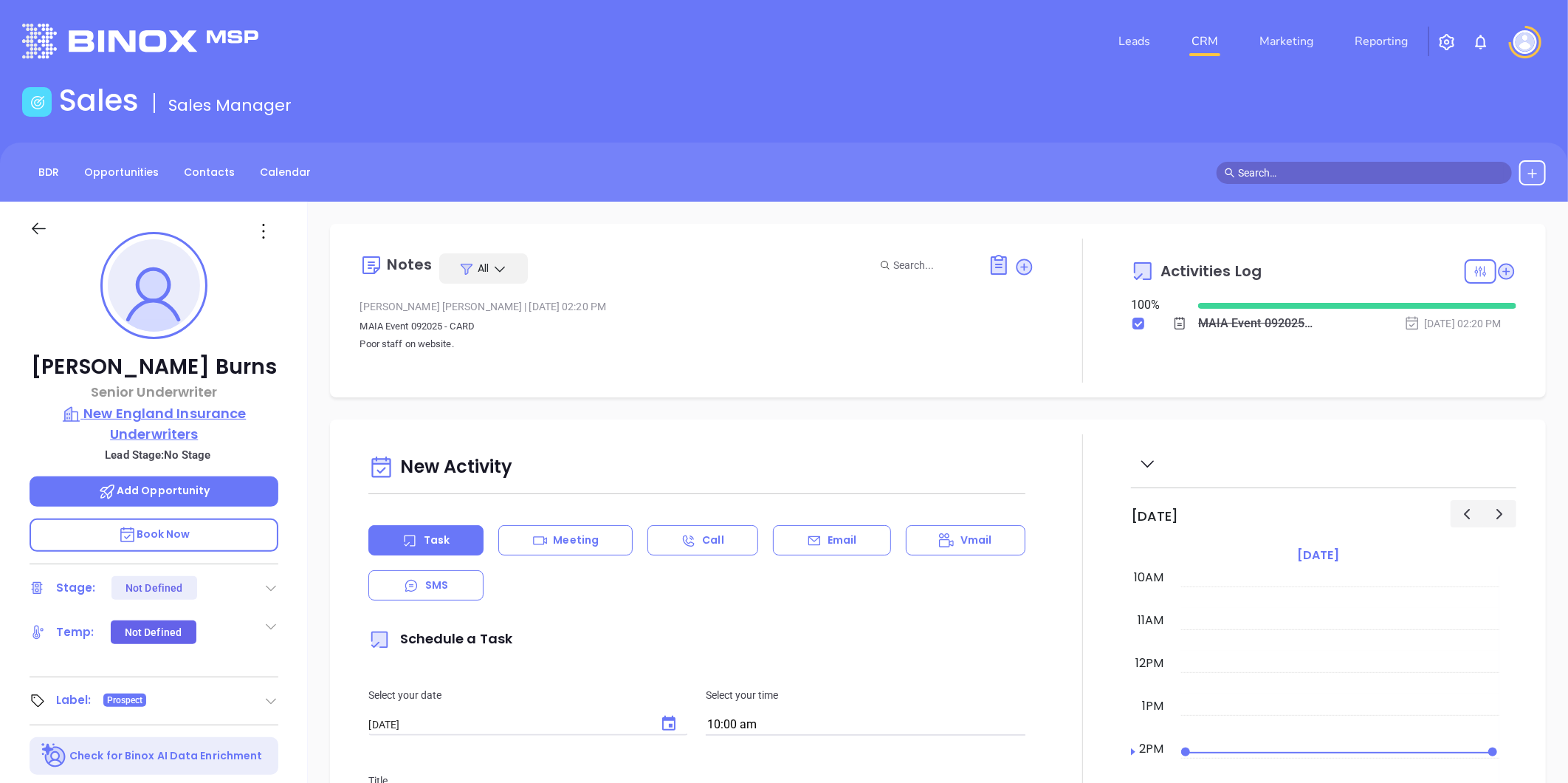
click at [162, 415] on p "New England Insurance Underwriters" at bounding box center [153, 424] width 249 height 41
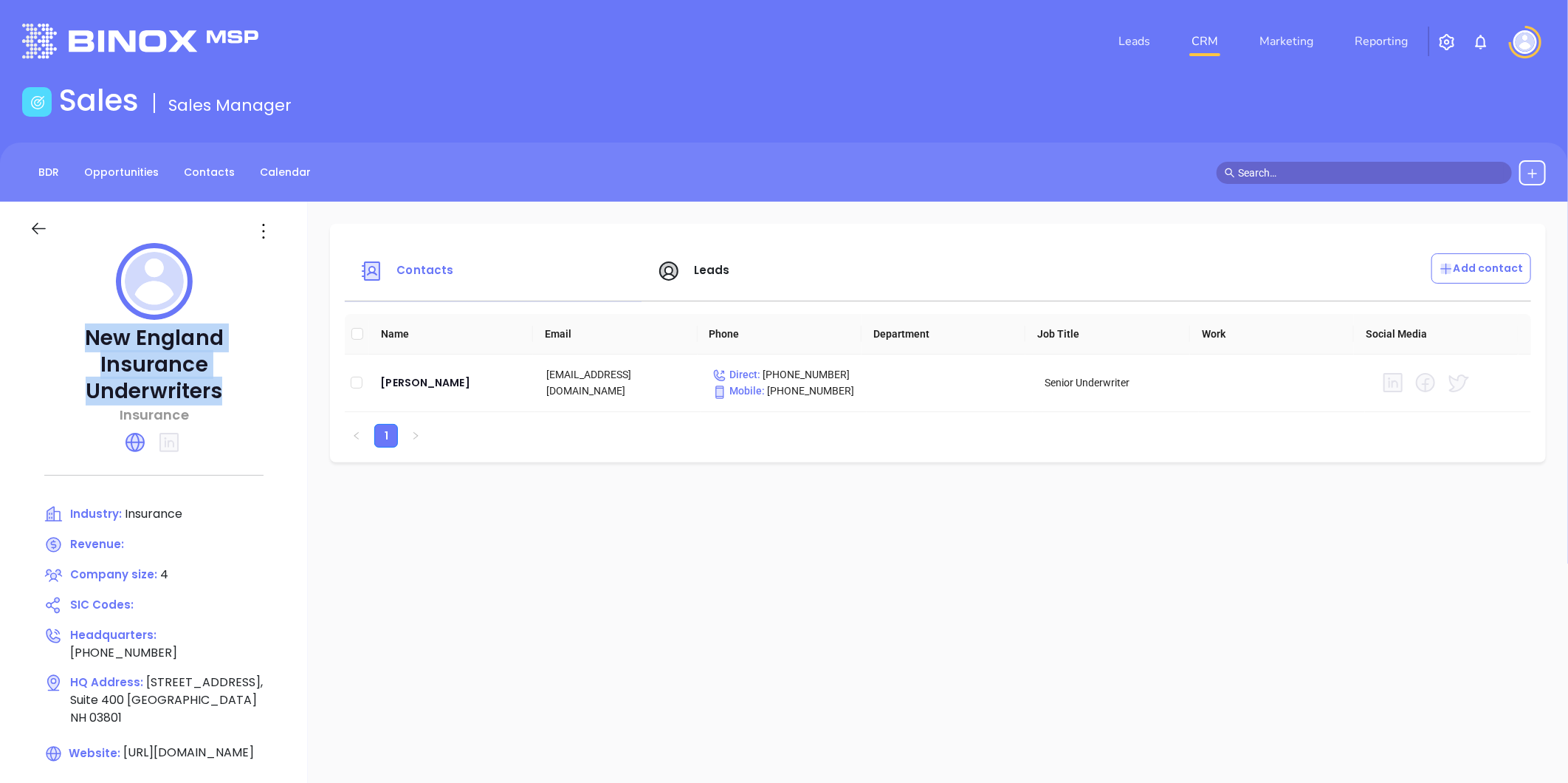
drag, startPoint x: 39, startPoint y: 342, endPoint x: 234, endPoint y: 362, distance: 196.0
click at [234, 363] on p "New England Insurance Underwriters" at bounding box center [153, 364] width 249 height 80
copy p "New England Insurance Underwriters"
click at [208, 180] on link "Contacts" at bounding box center [209, 173] width 69 height 24
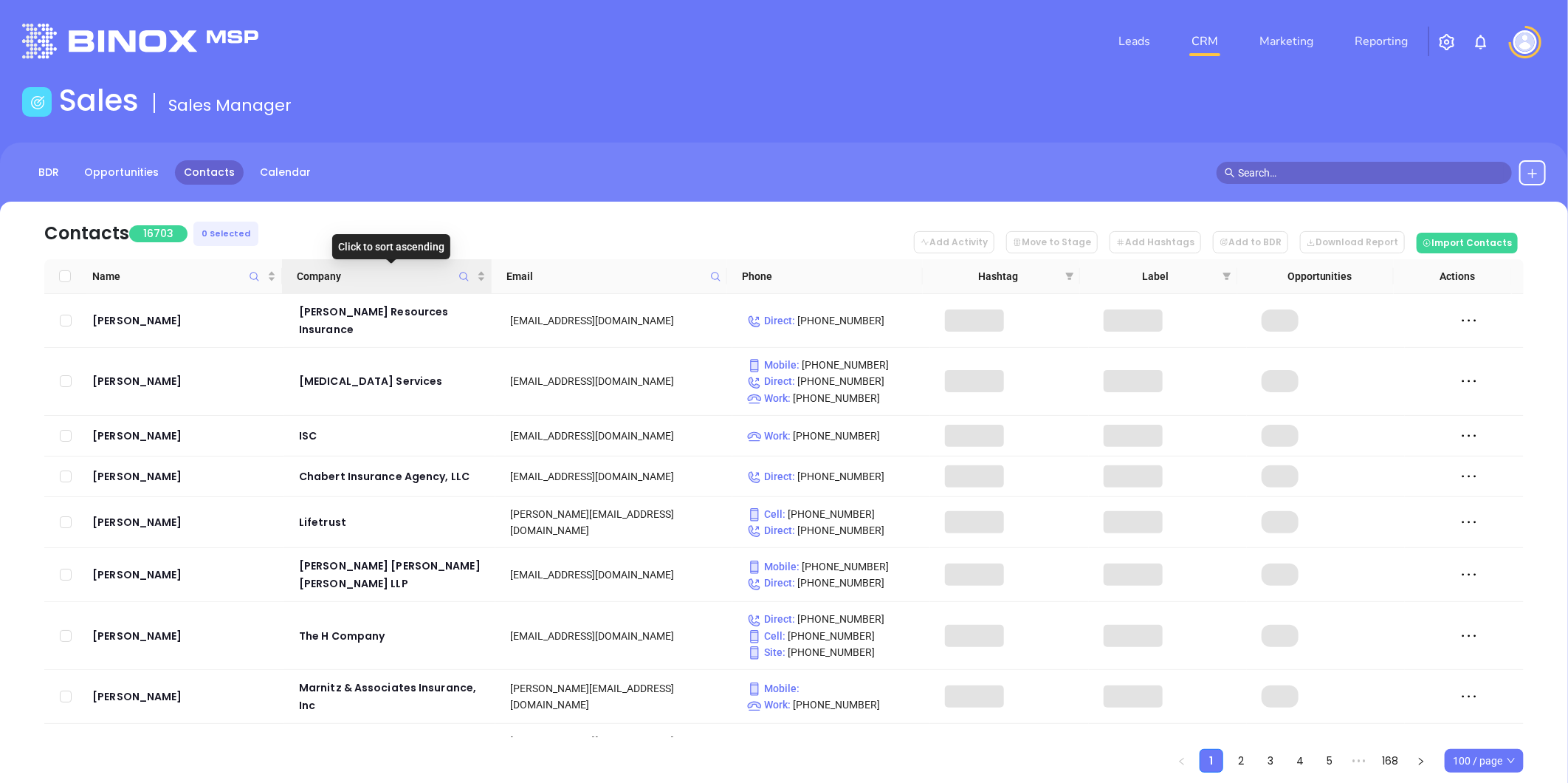
click at [456, 274] on span "Company" at bounding box center [464, 276] width 17 height 34
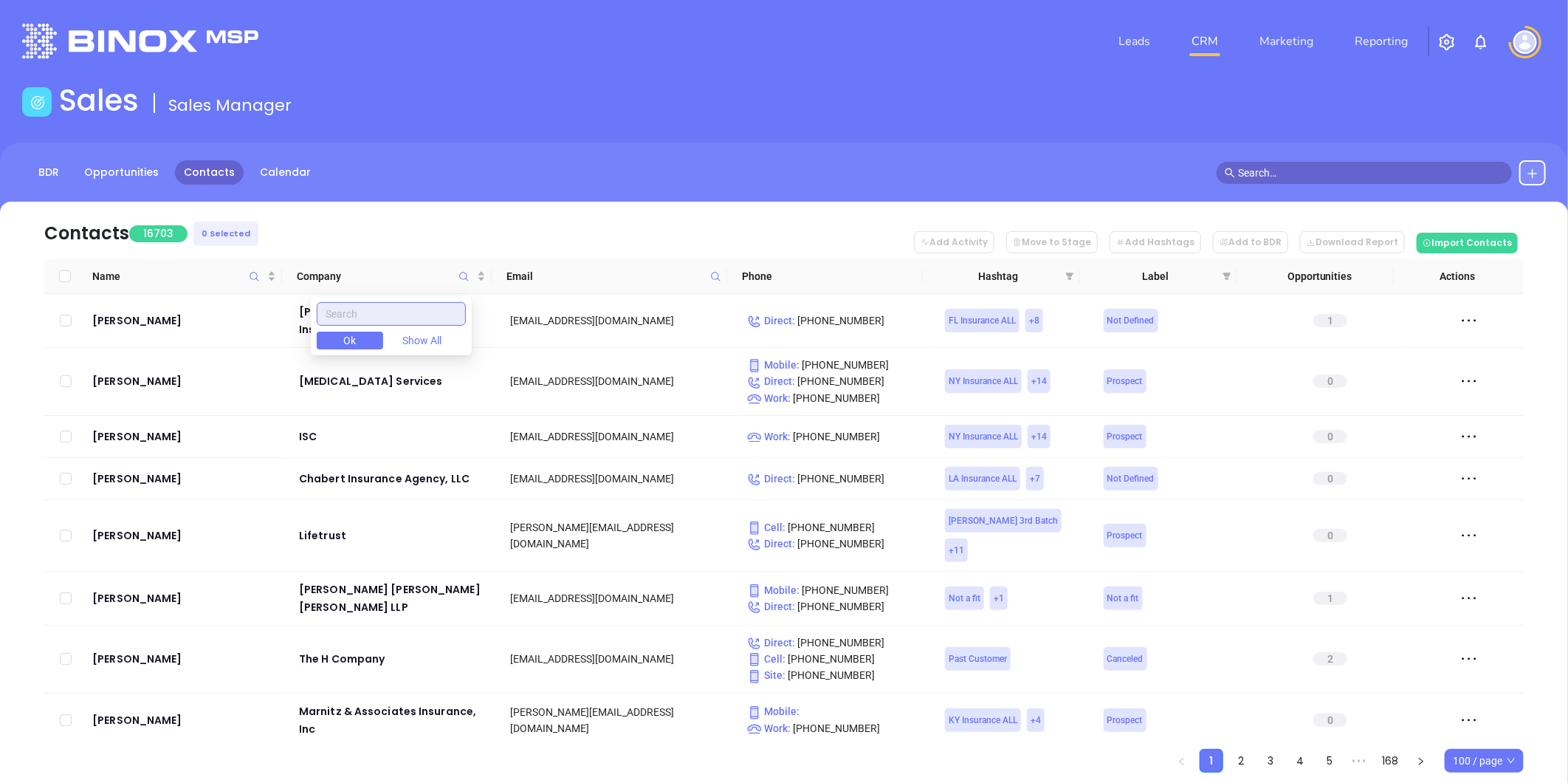
paste input "Borawski"
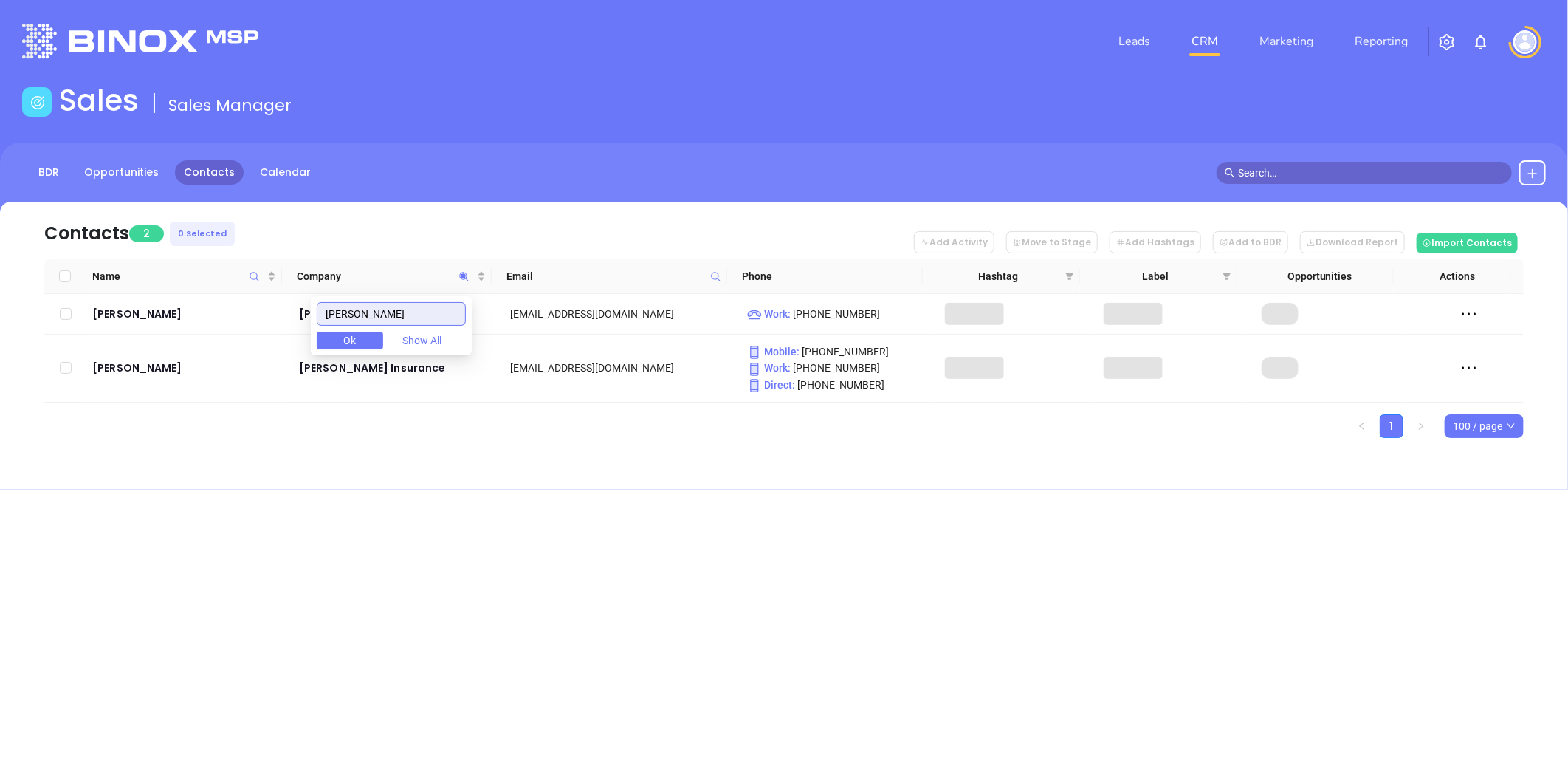
type input "Borawski"
click at [327, 483] on div "Contacts 2 0 Selected Add Activity Move to Stage Add Hashtags Add to BDR Downlo…" at bounding box center [784, 345] width 1568 height 288
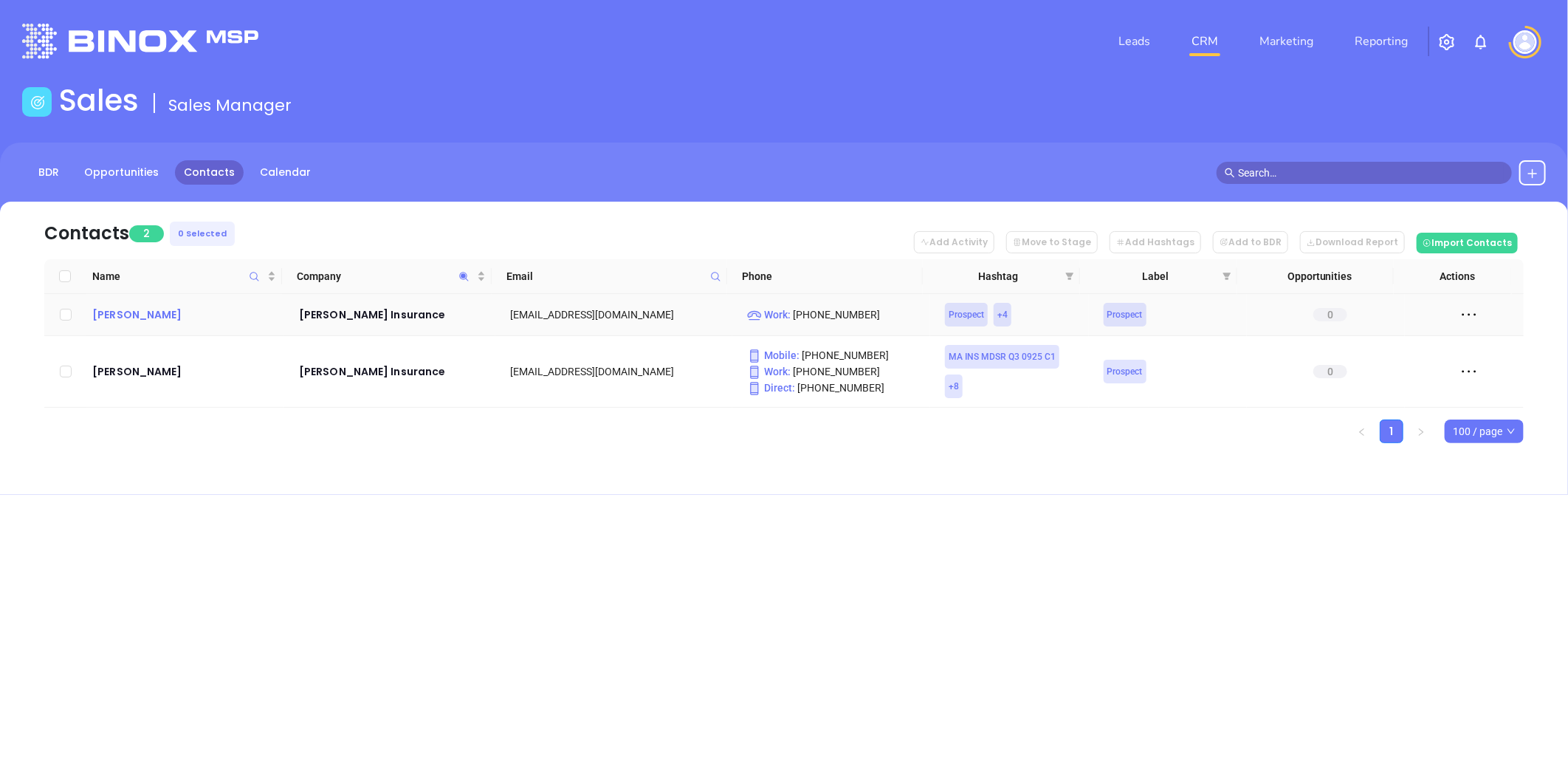
click at [135, 308] on div "Robert Borawski" at bounding box center [185, 315] width 186 height 18
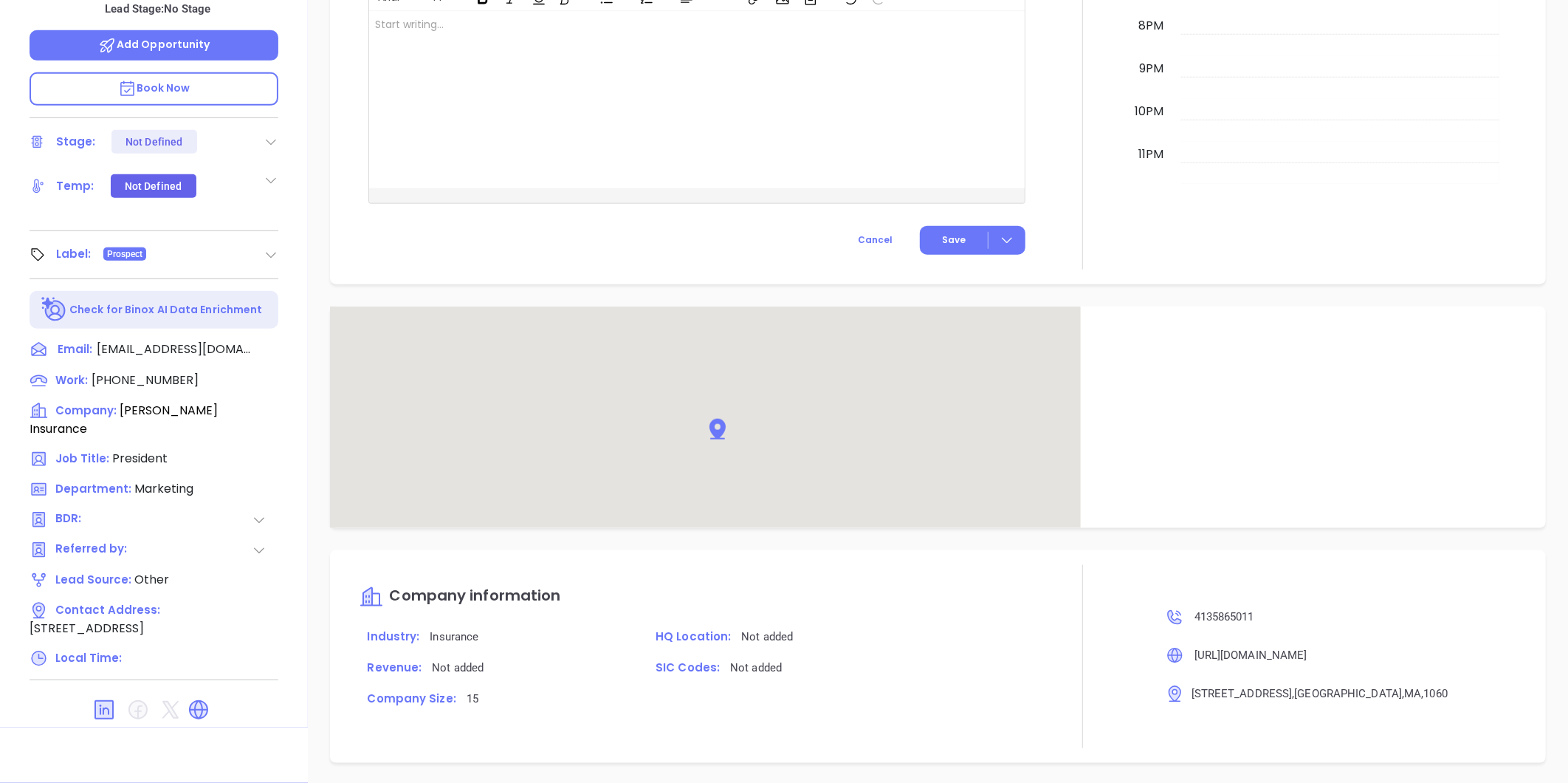
scroll to position [787, 0]
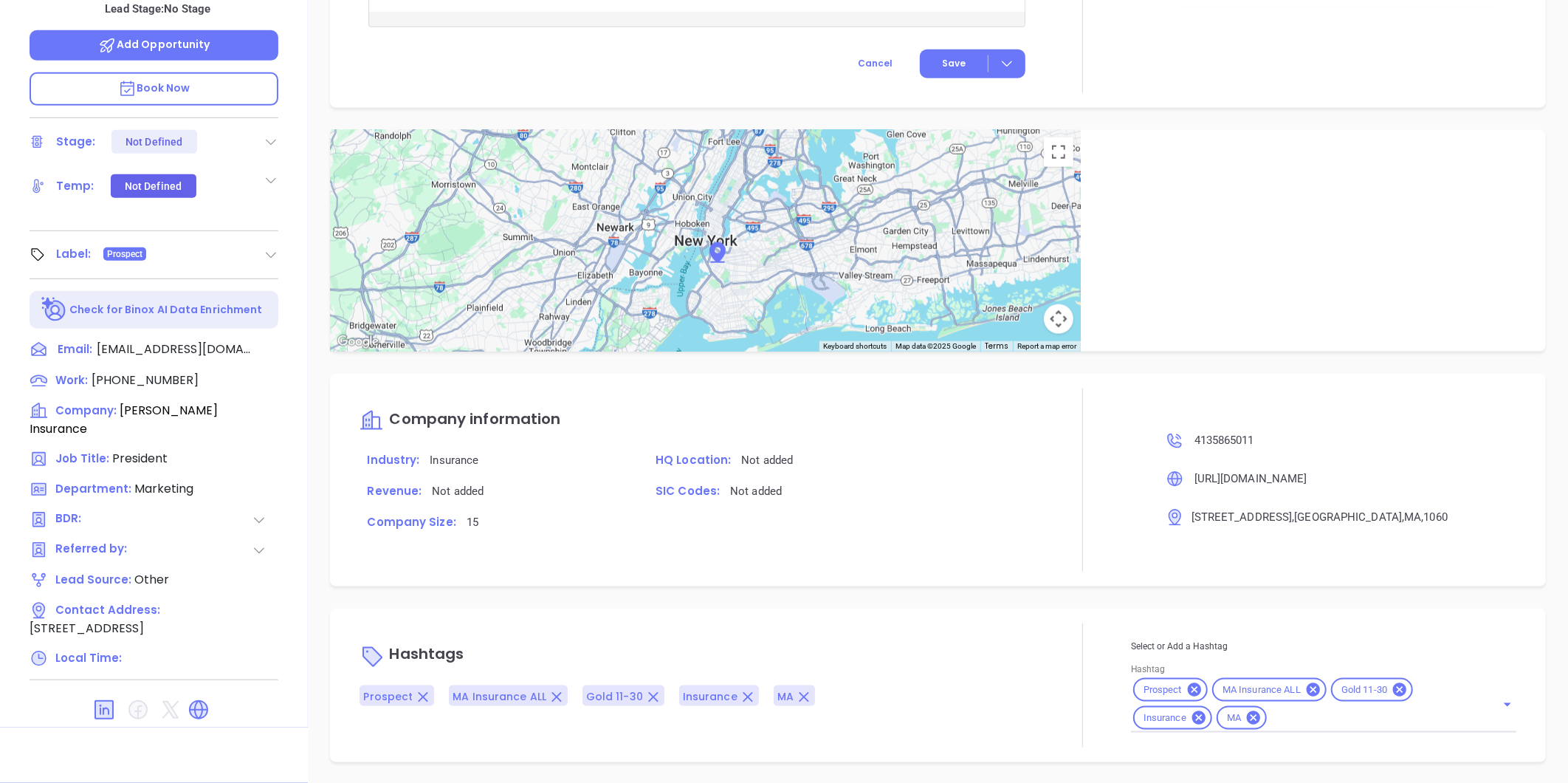
type input "[PERSON_NAME]"
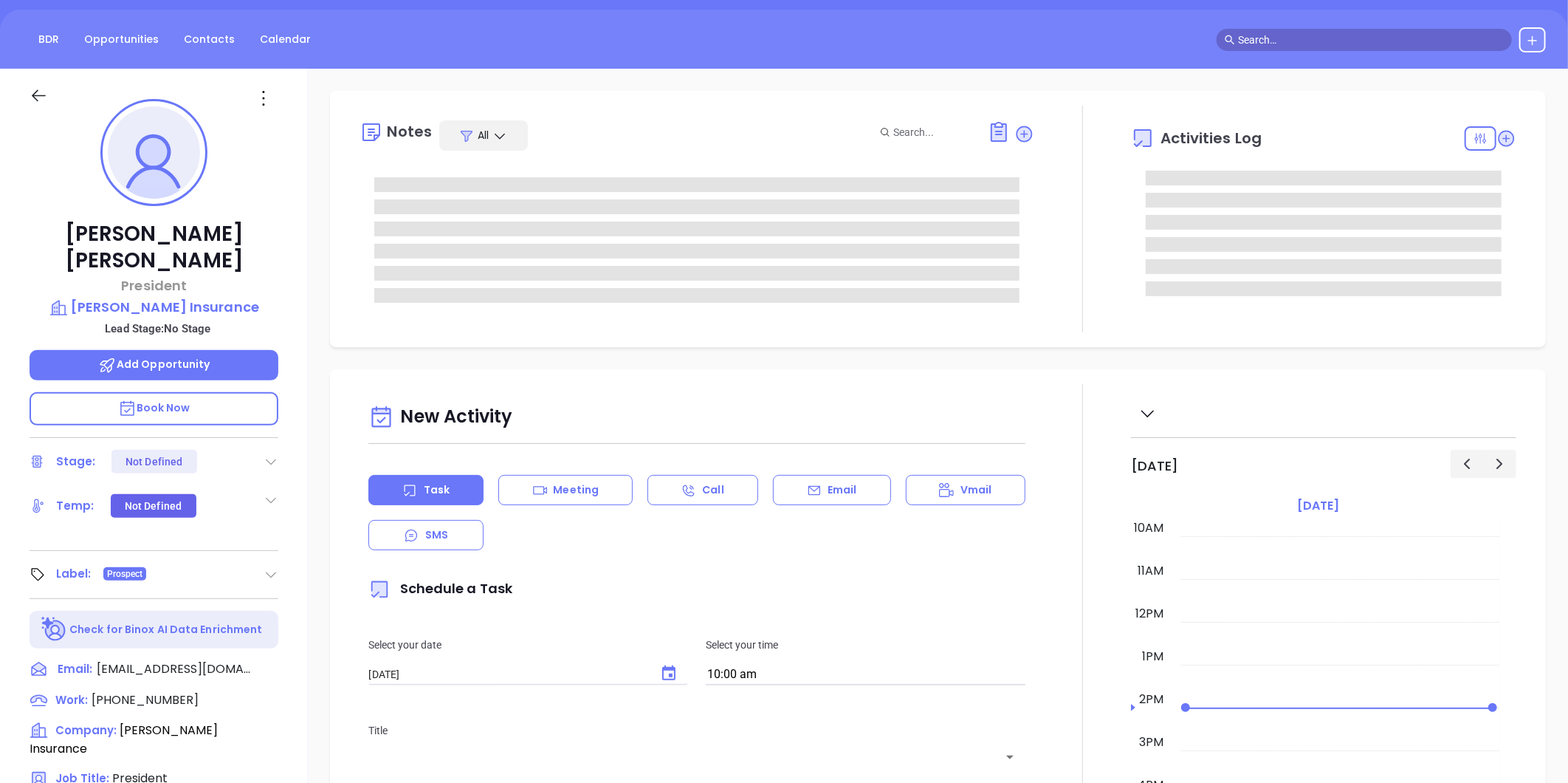
scroll to position [0, 0]
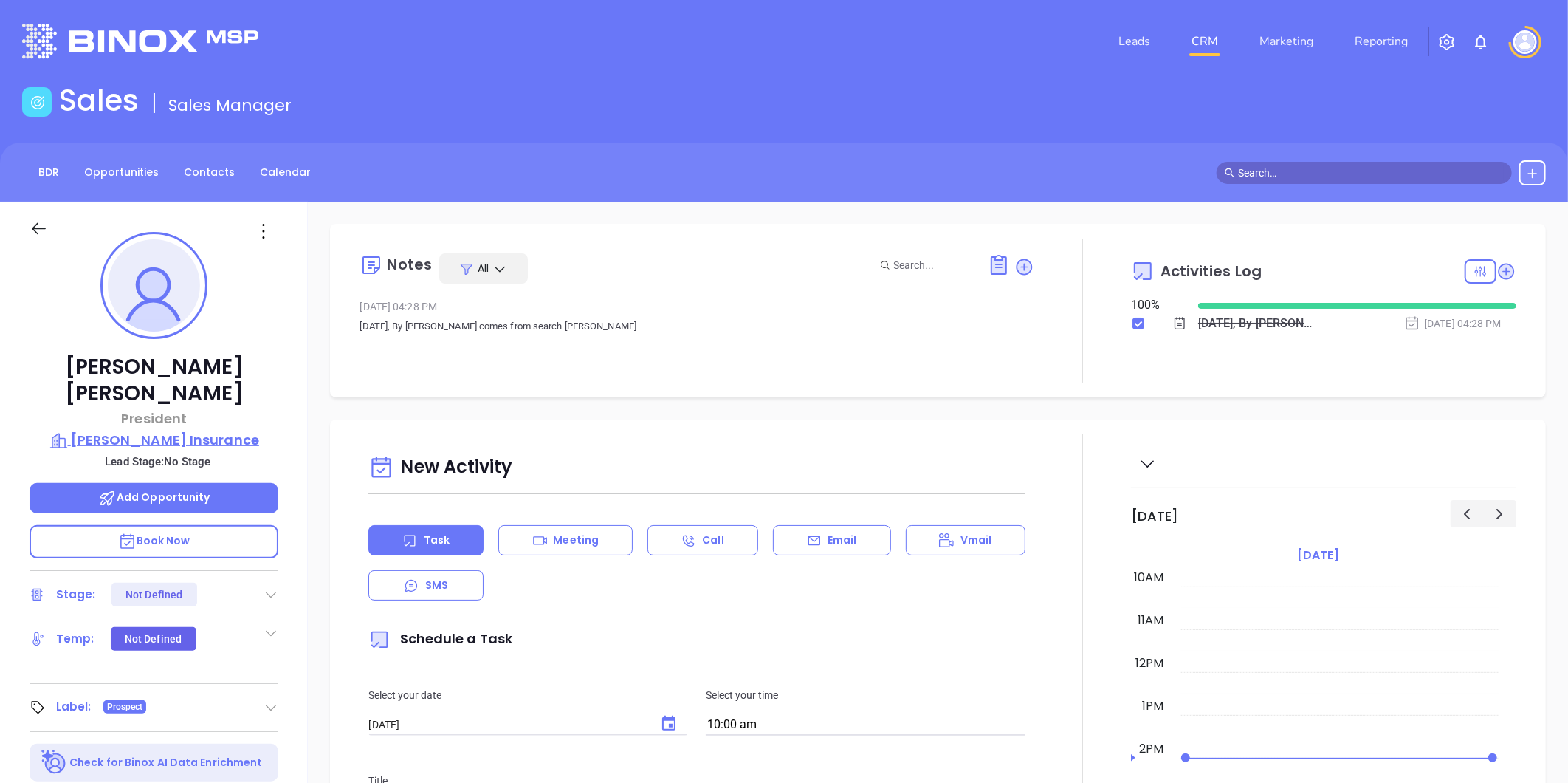
click at [188, 430] on p "Borawski Insurance" at bounding box center [153, 440] width 249 height 20
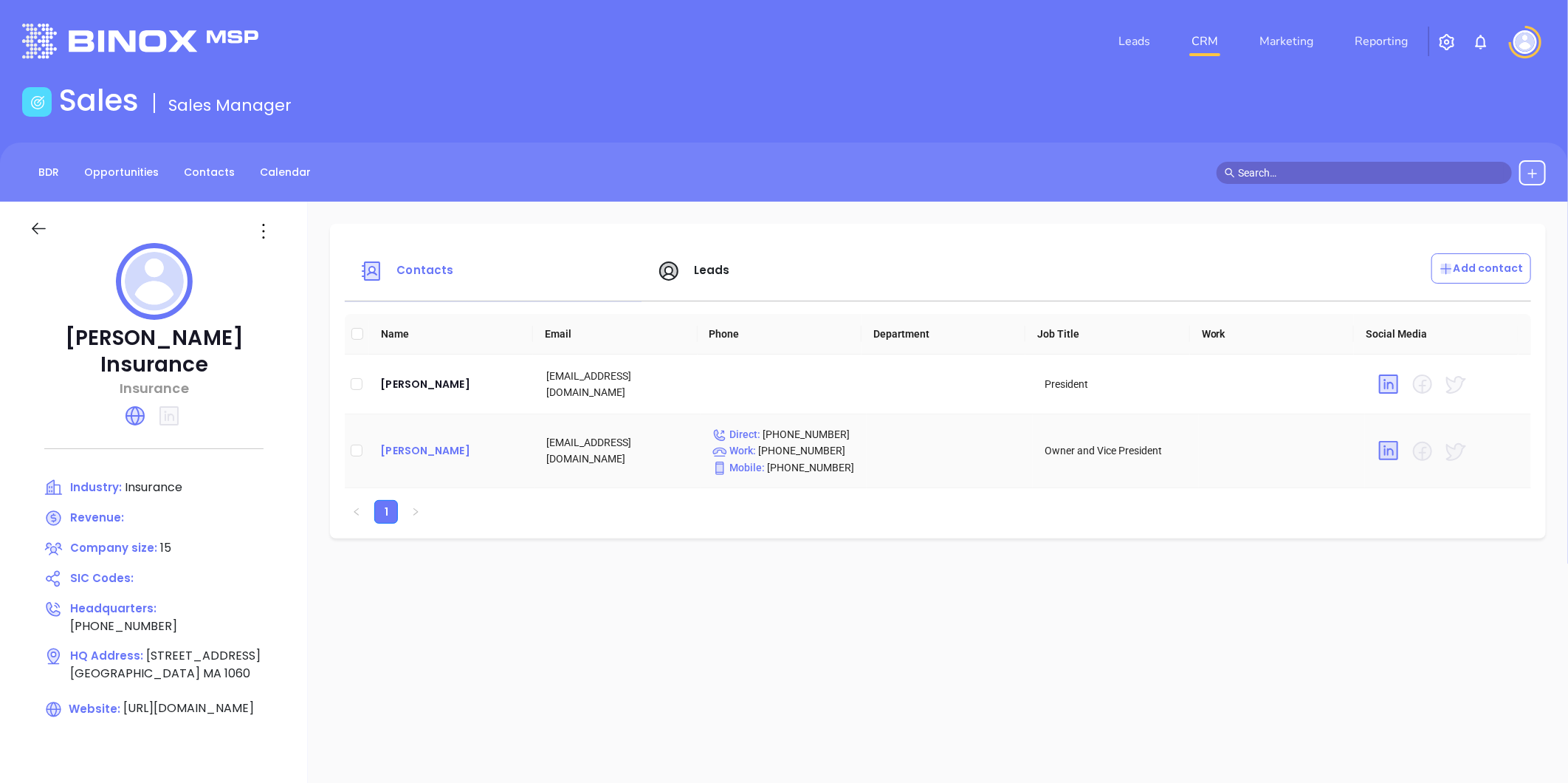
click at [422, 453] on div "David Malek" at bounding box center [452, 450] width 143 height 18
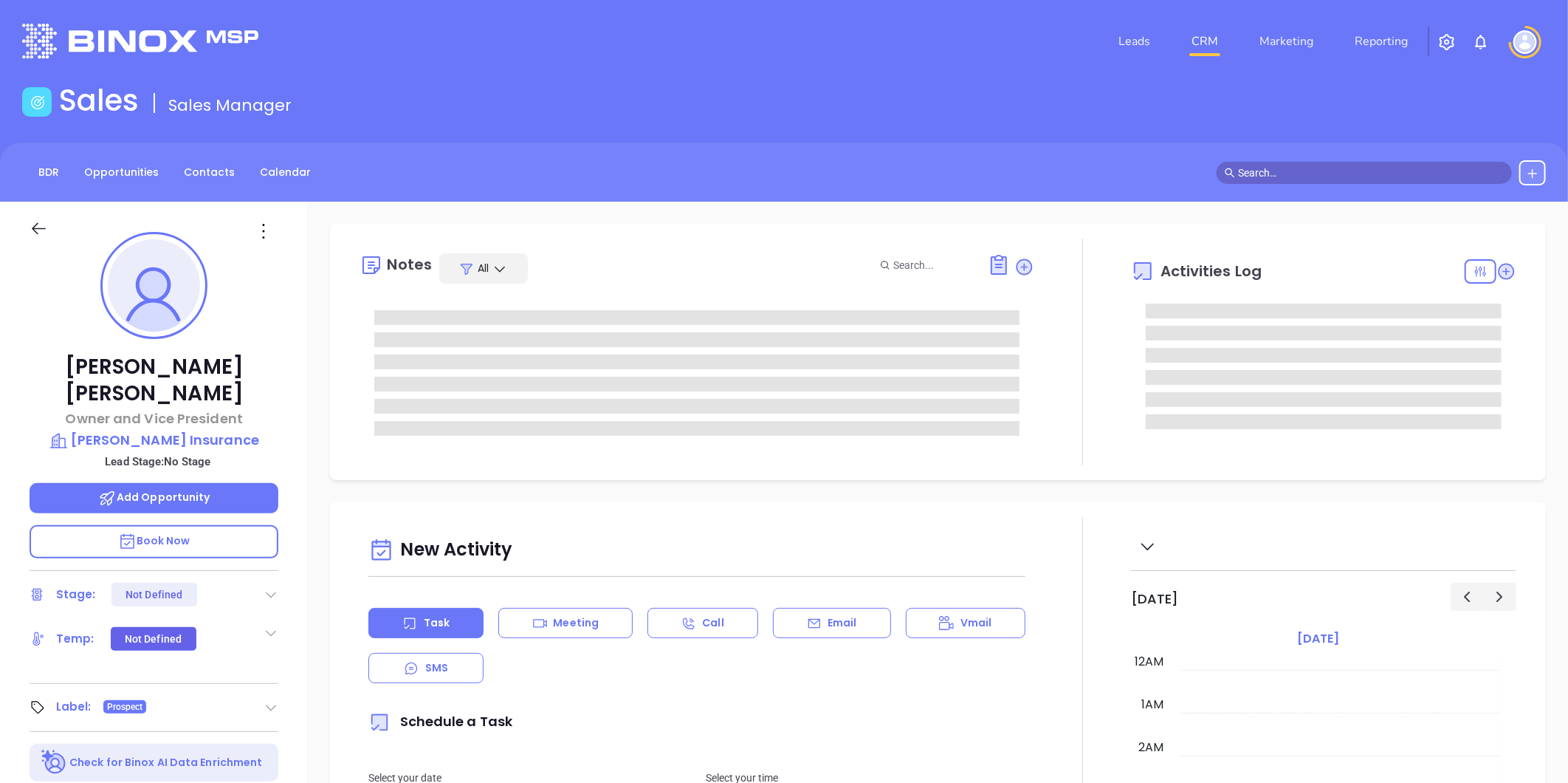
type input "[DATE]"
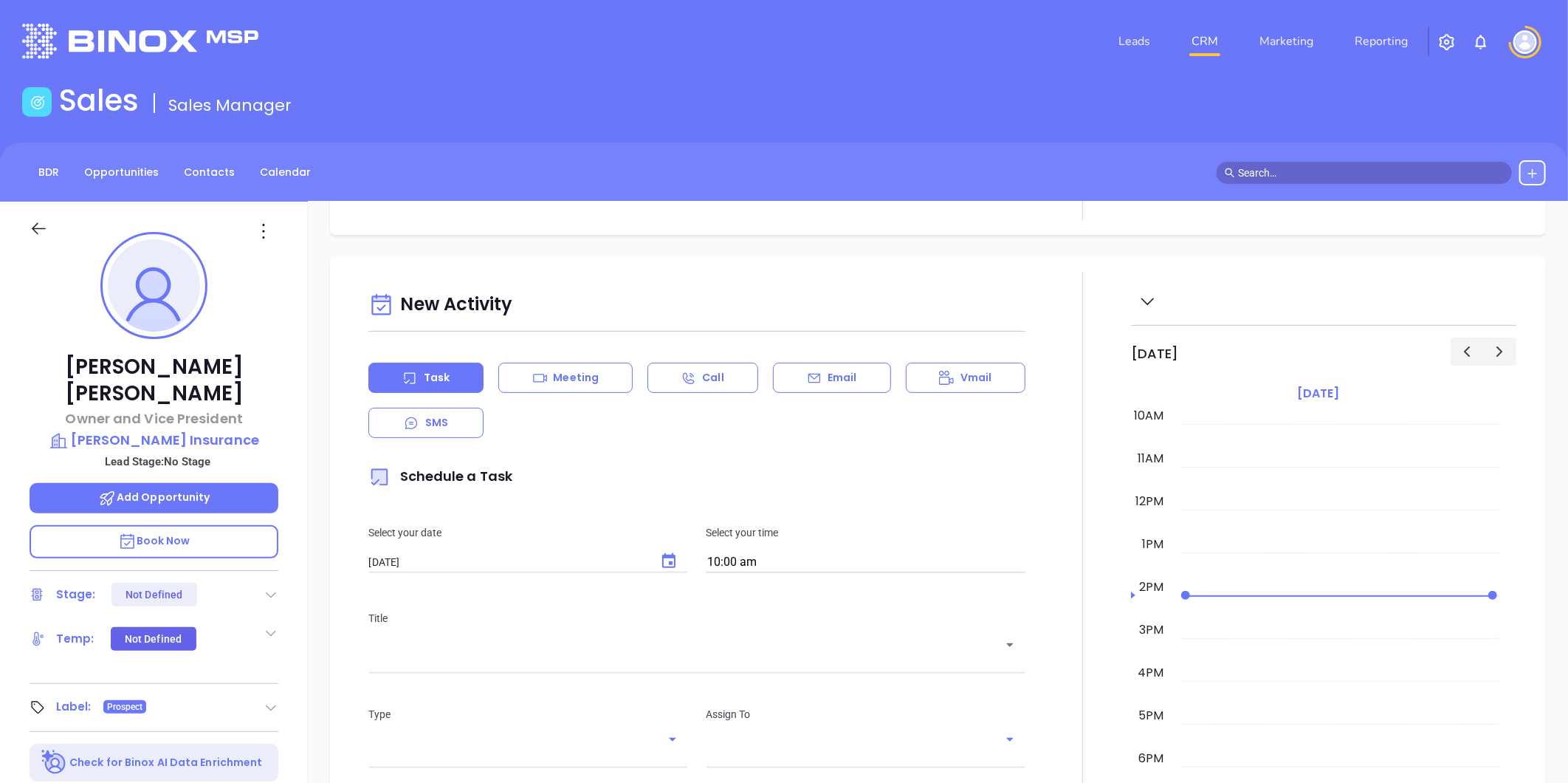
scroll to position [410, 0]
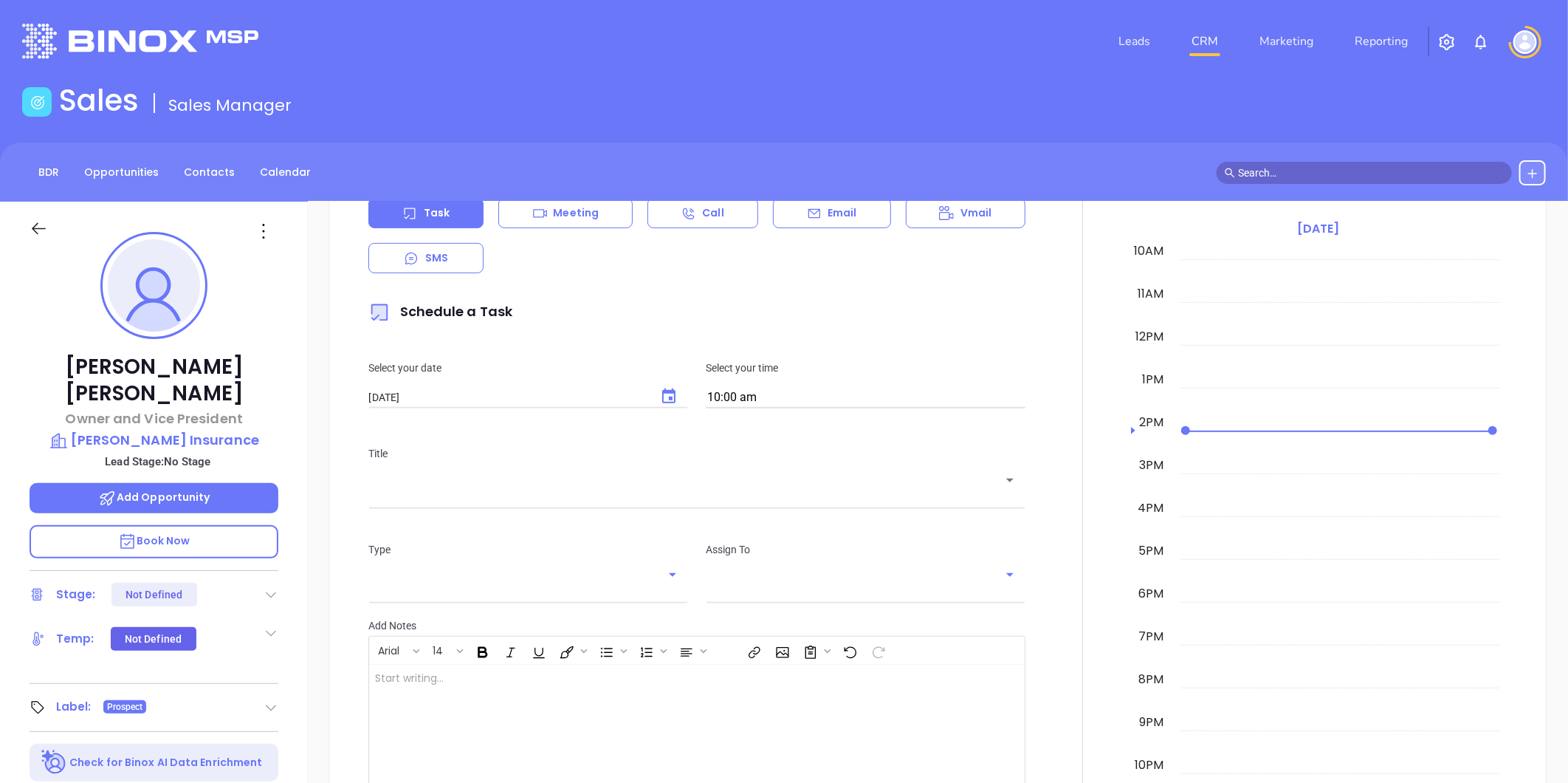
type input "[PERSON_NAME]"
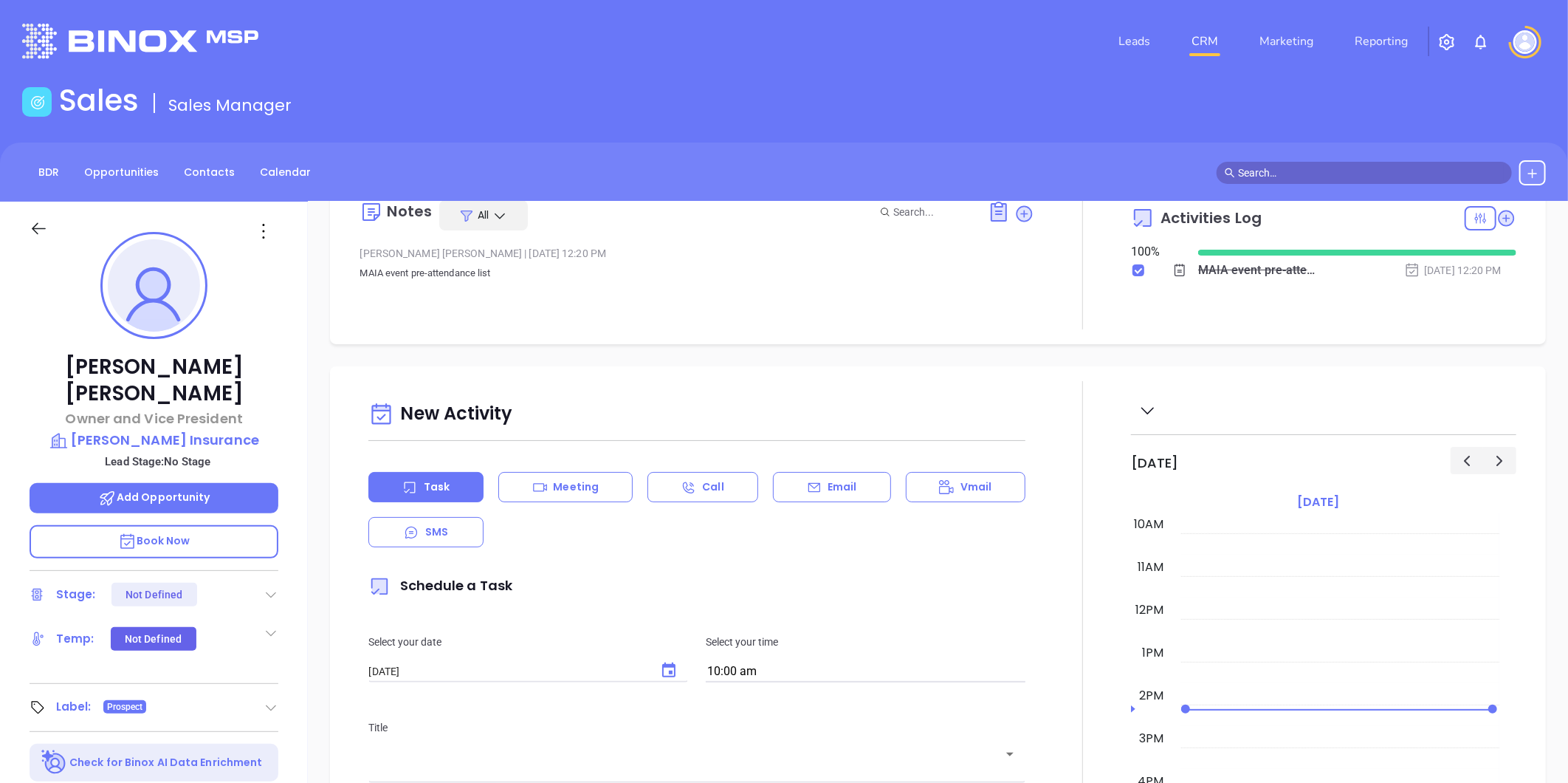
scroll to position [82, 0]
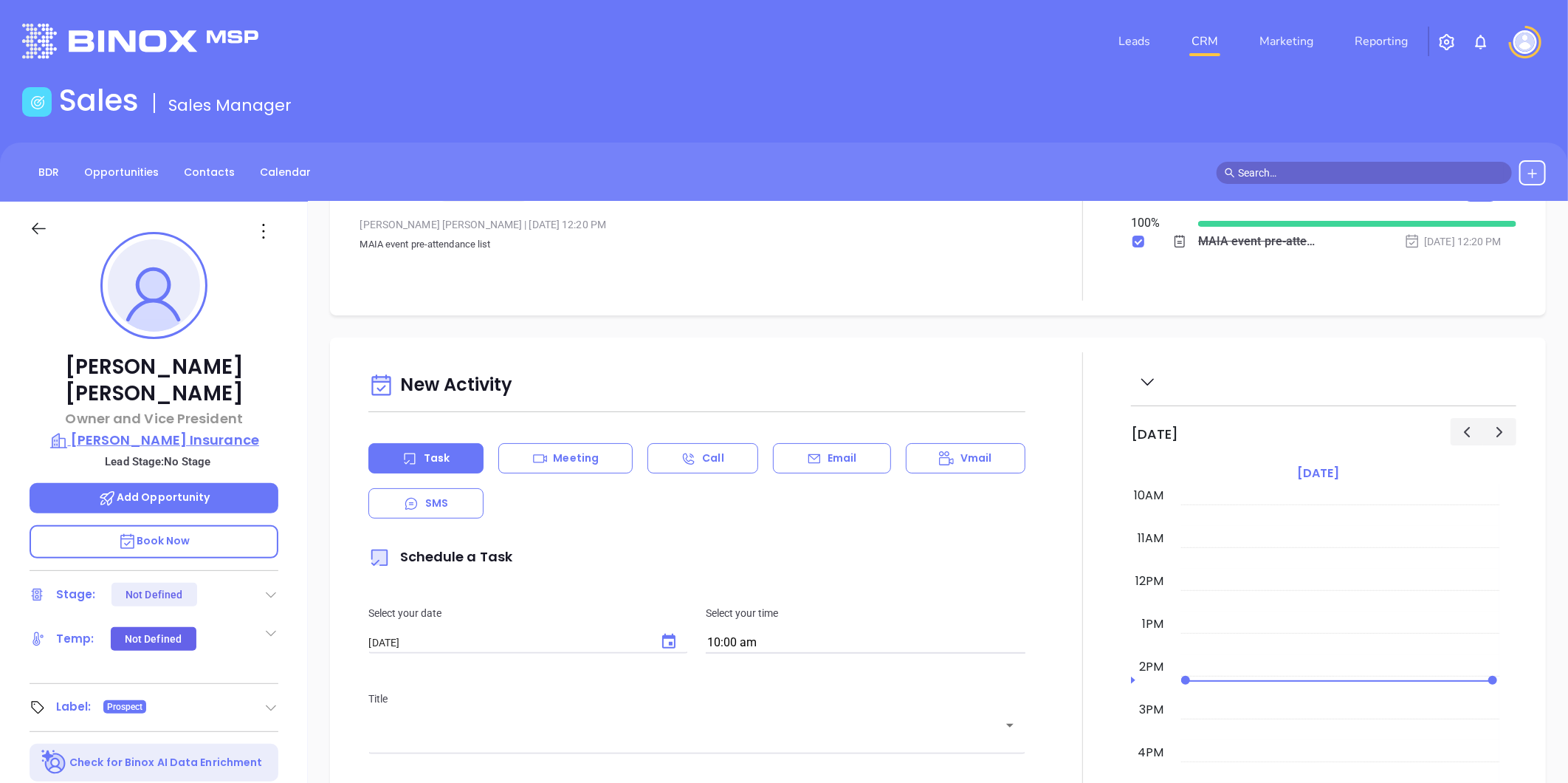
click at [149, 430] on p "Borawski Insurance" at bounding box center [153, 440] width 249 height 20
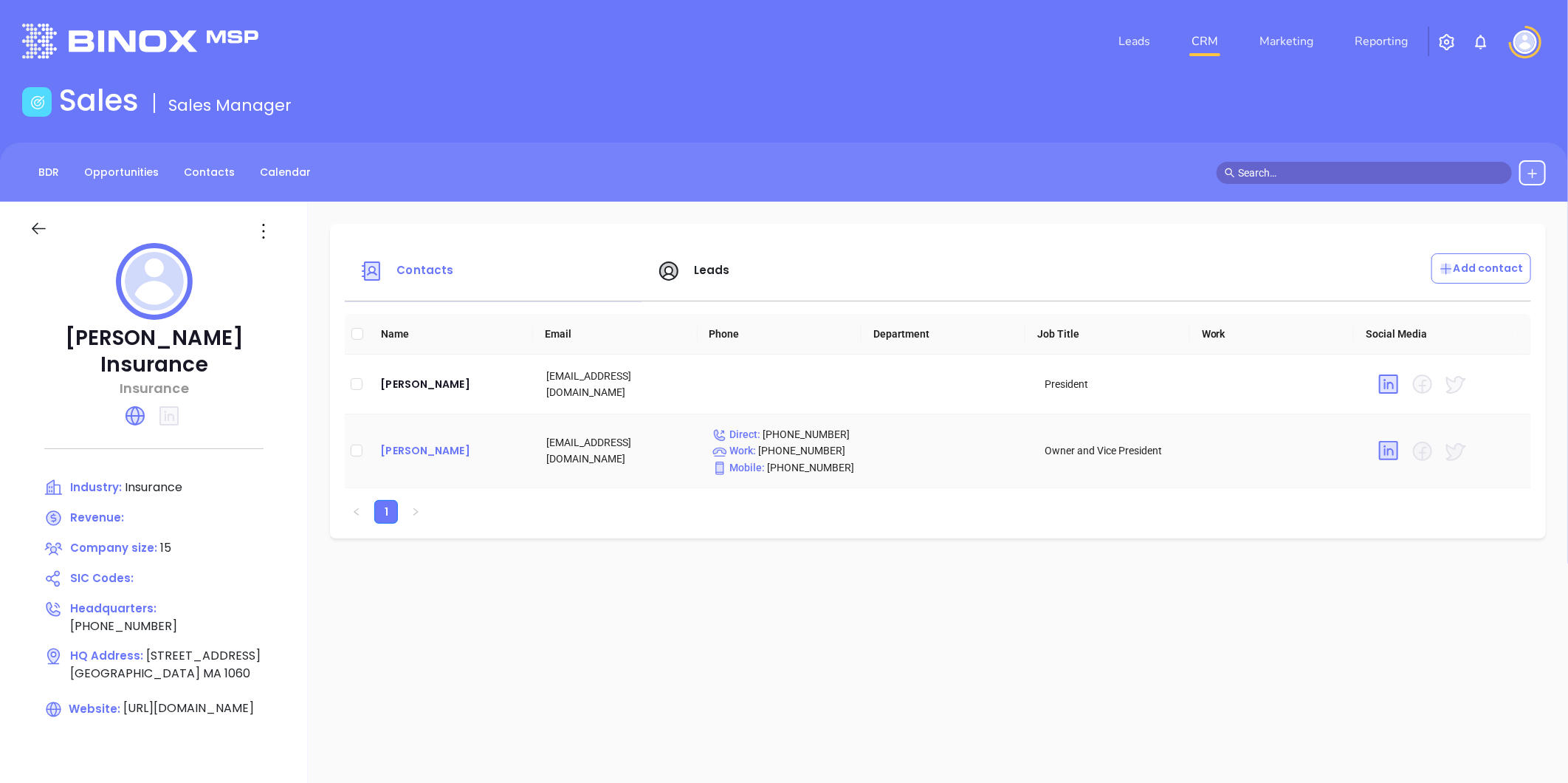
click at [391, 448] on div "David Malek" at bounding box center [452, 450] width 143 height 18
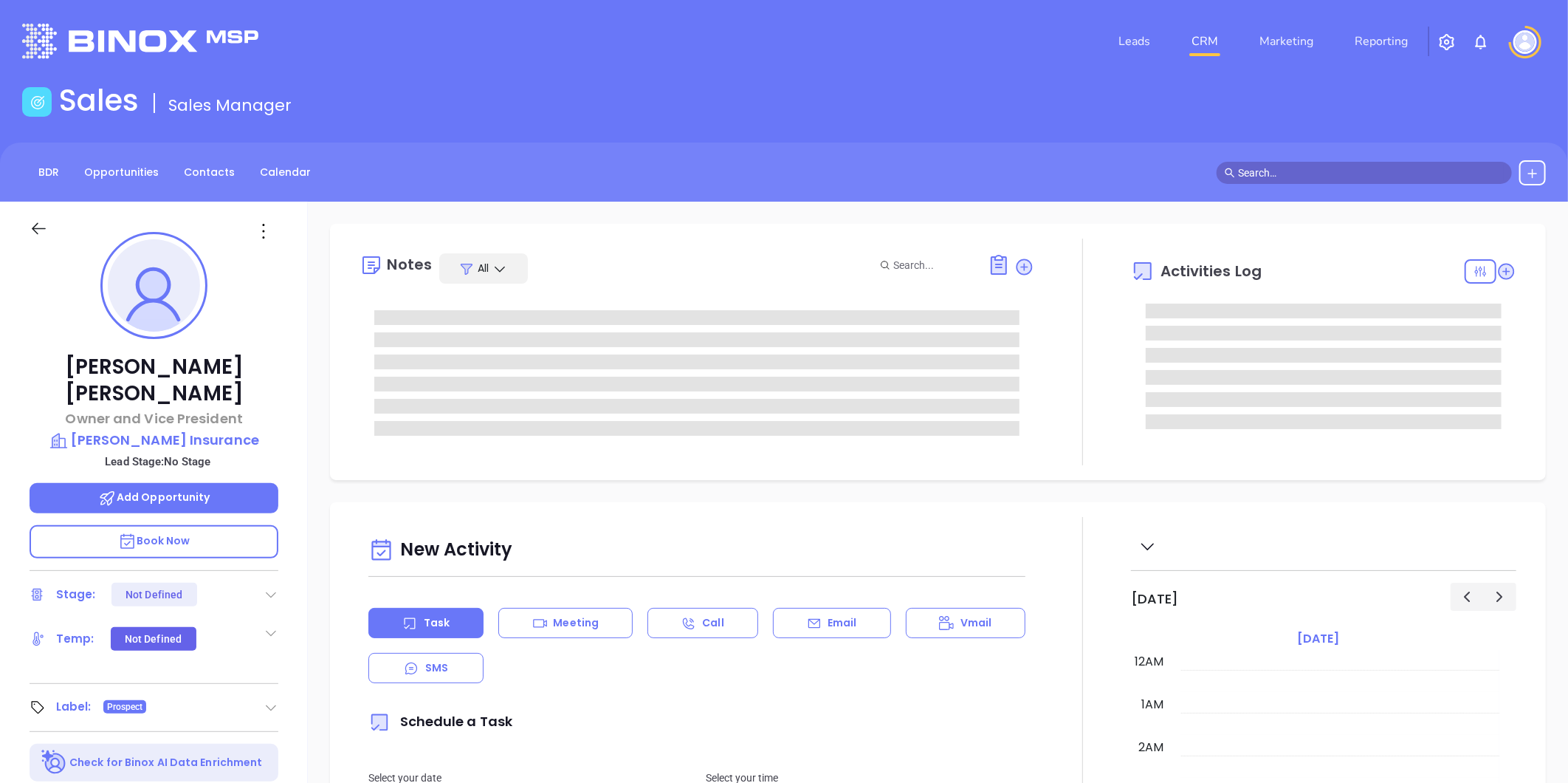
type input "[DATE]"
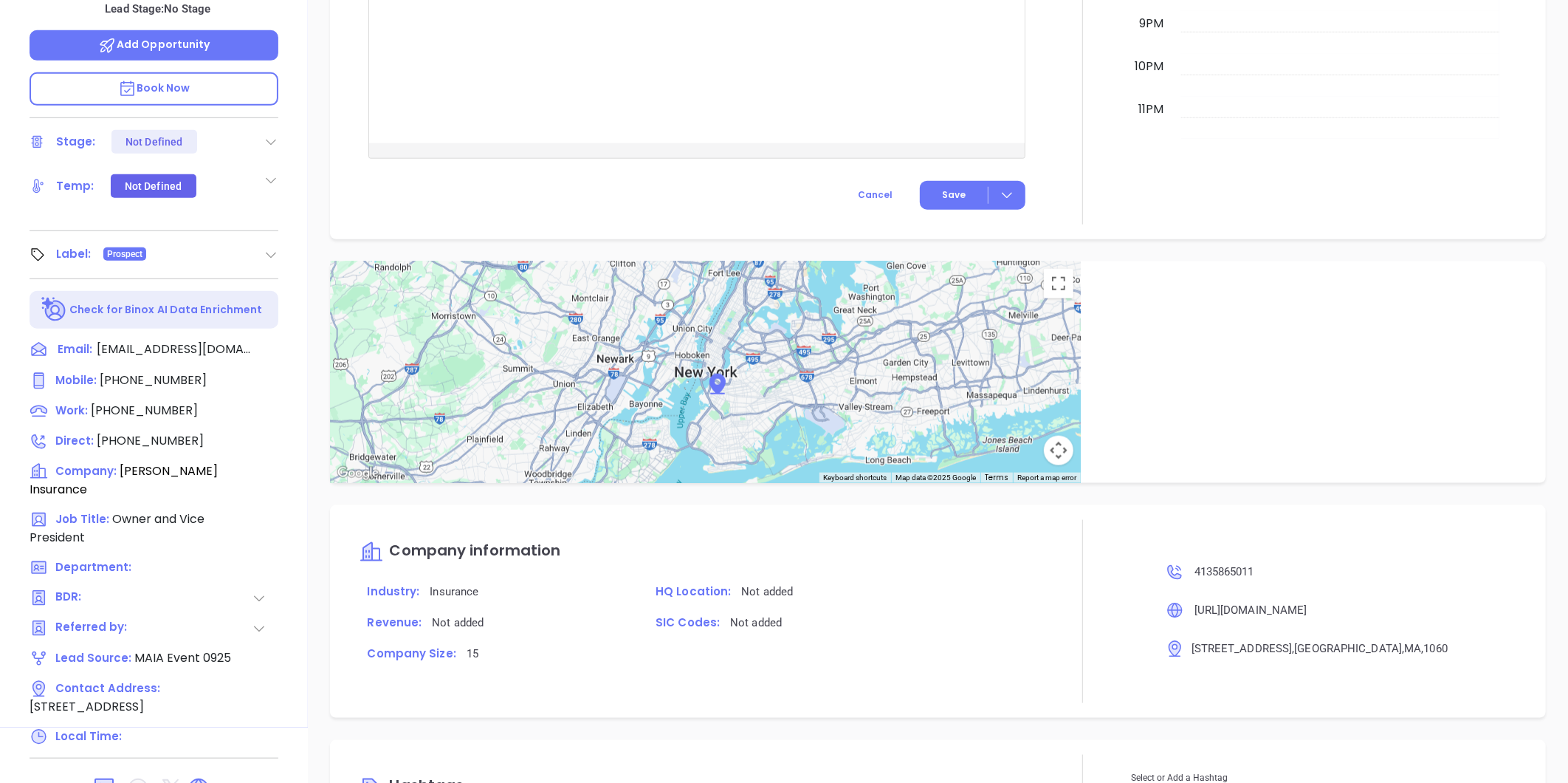
scroll to position [843, 0]
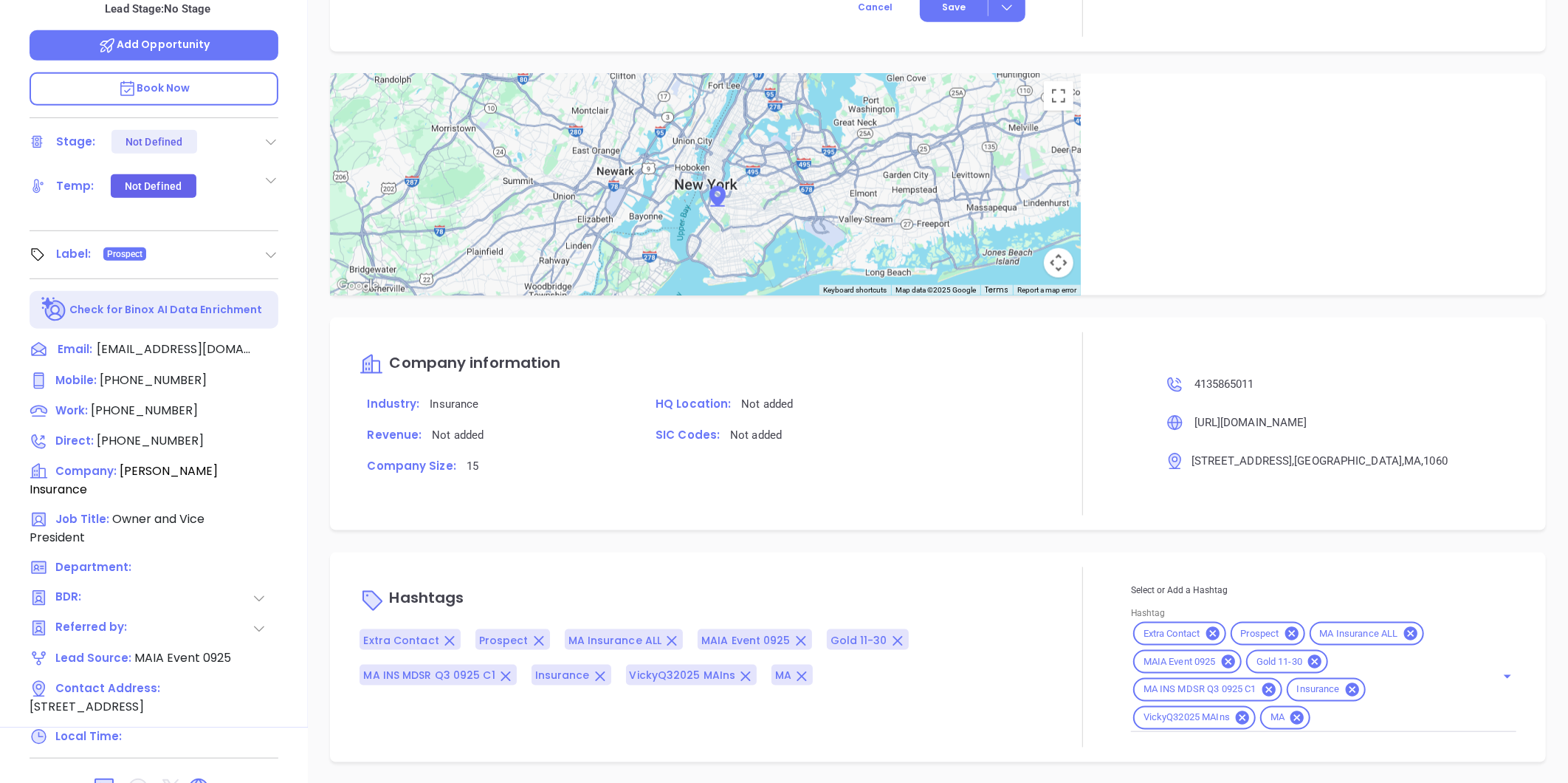
type input "[PERSON_NAME]"
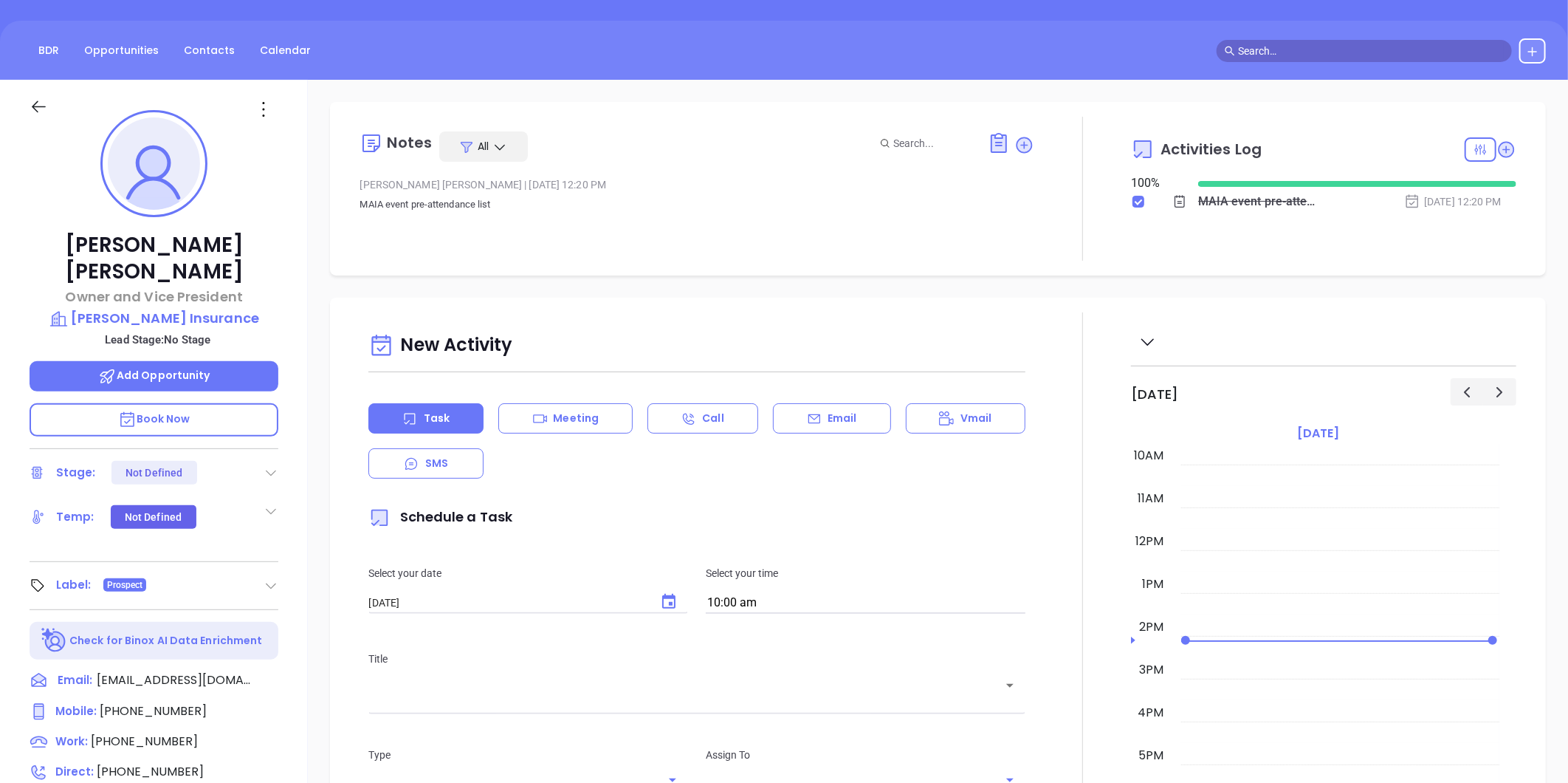
scroll to position [0, 0]
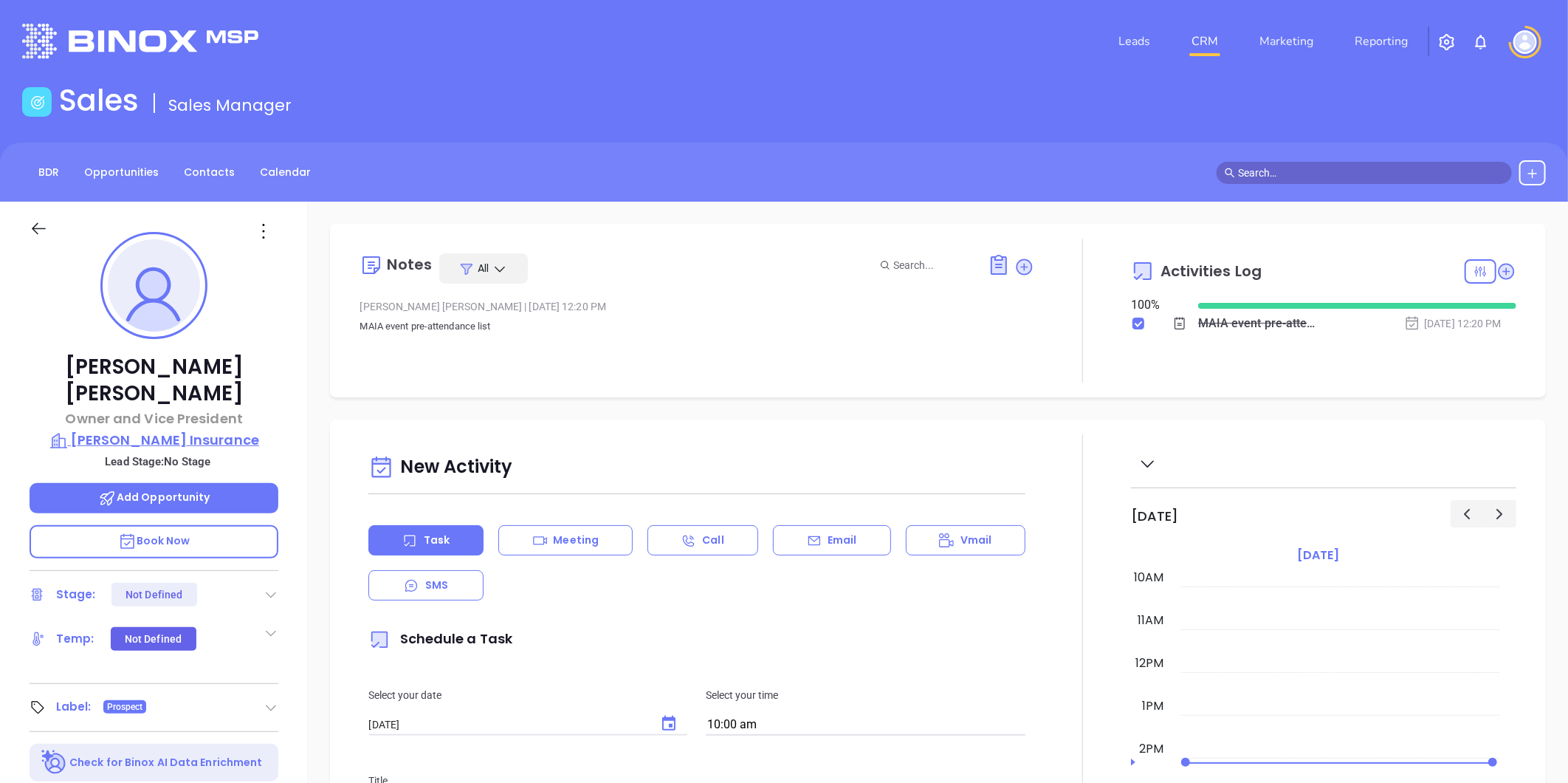
click at [158, 430] on p "Borawski Insurance" at bounding box center [153, 440] width 249 height 20
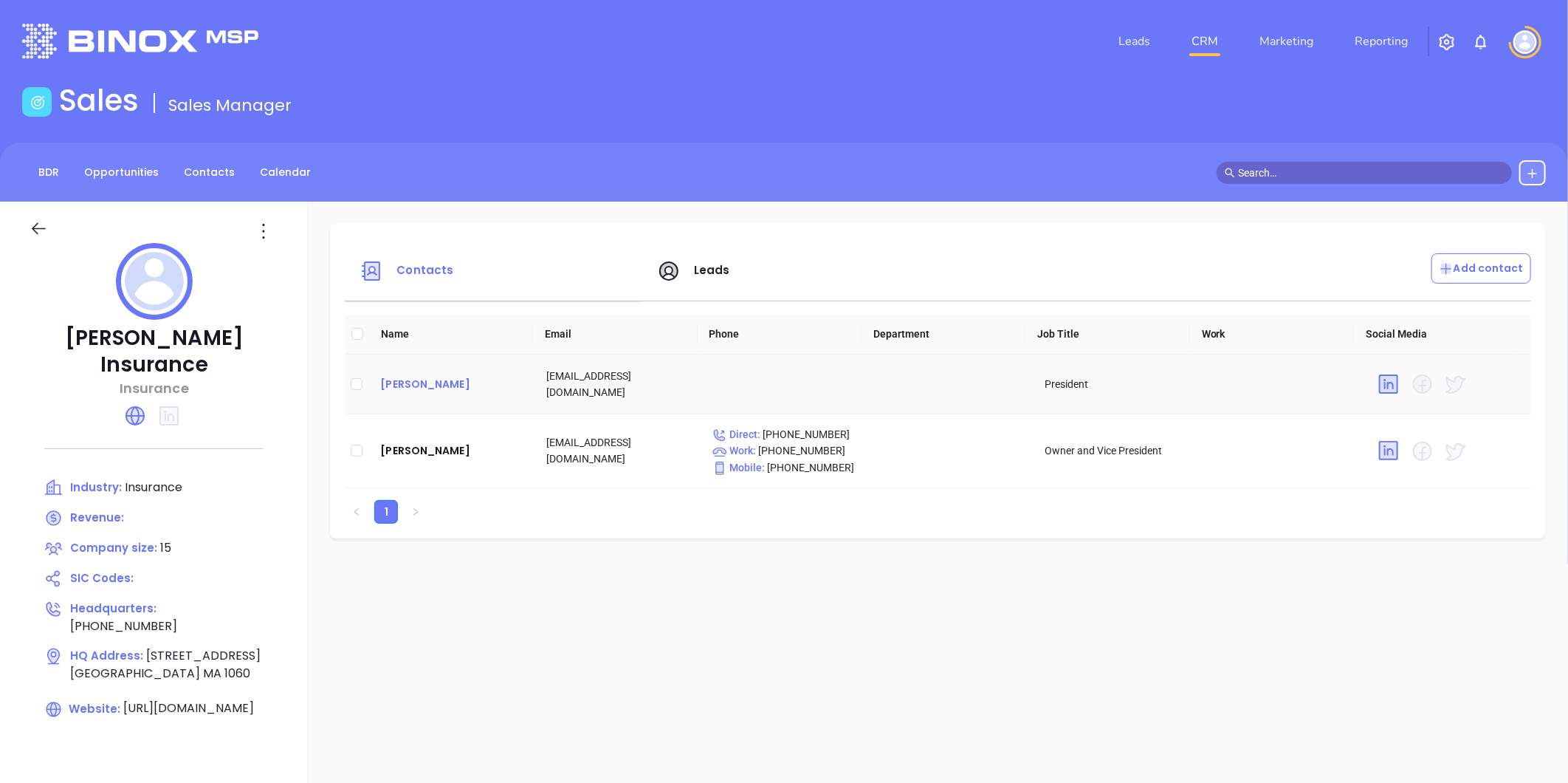
click at [415, 387] on div "Robert Borawski" at bounding box center [452, 384] width 143 height 18
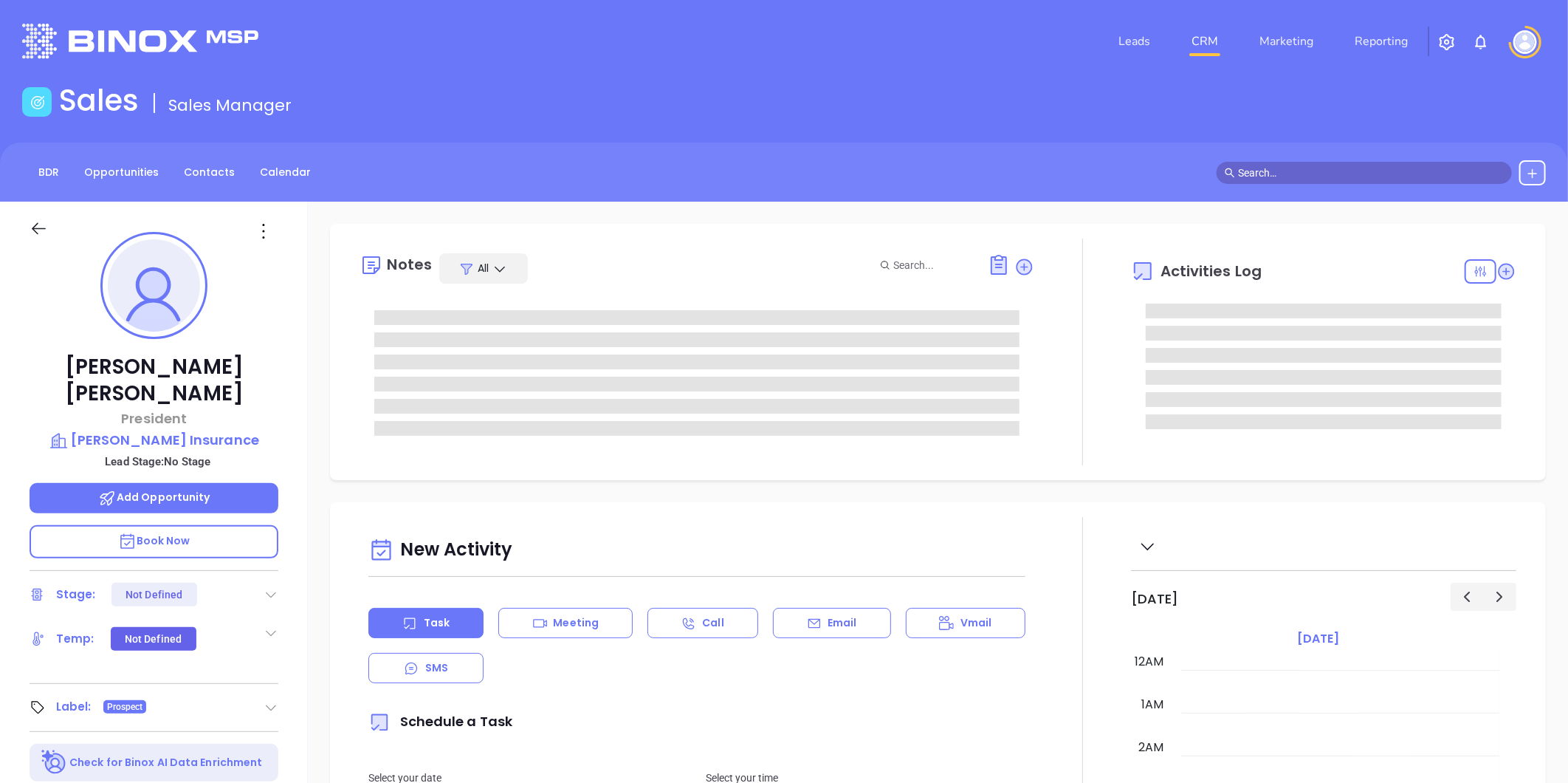
type input "[DATE]"
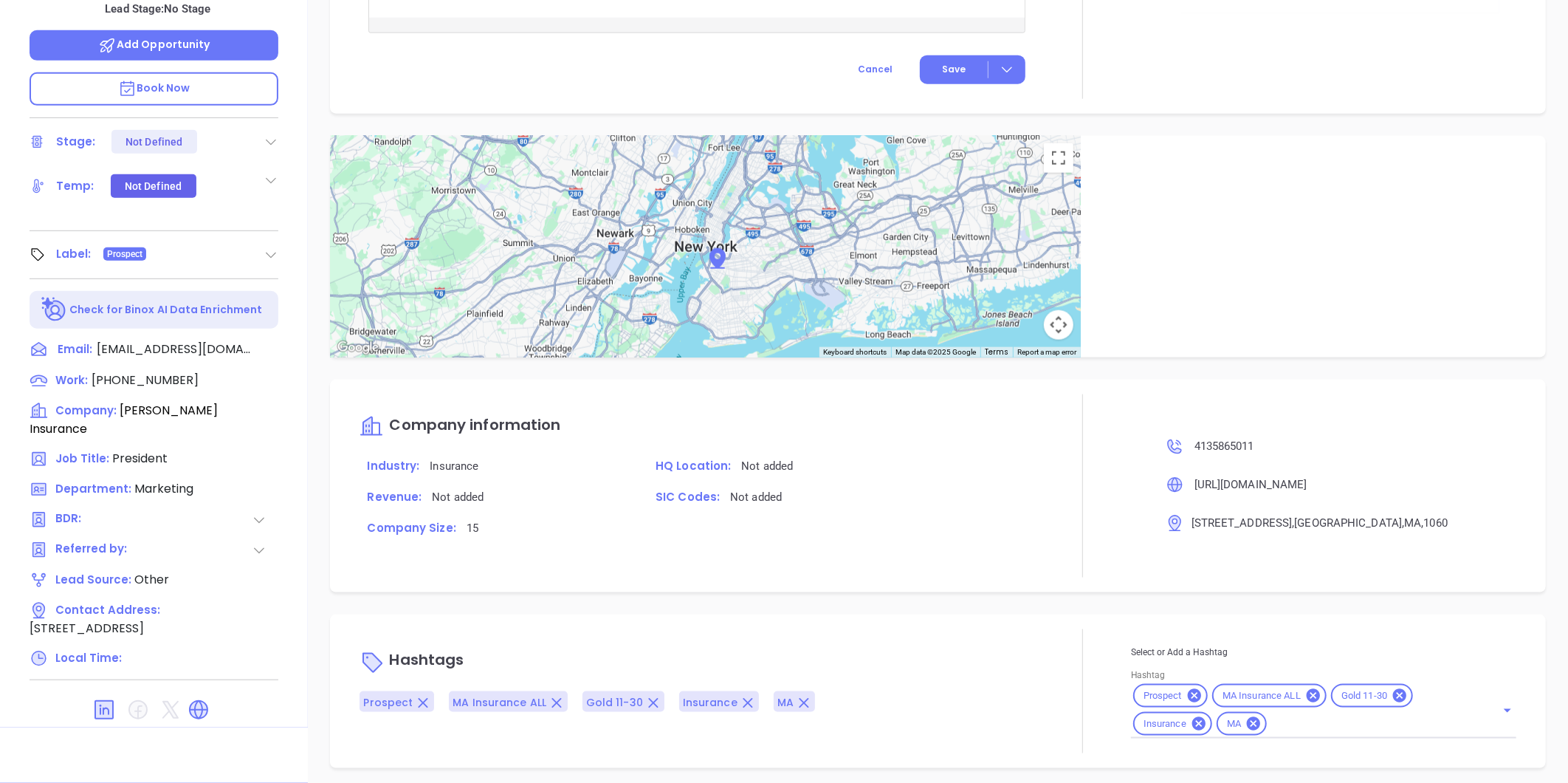
scroll to position [787, 0]
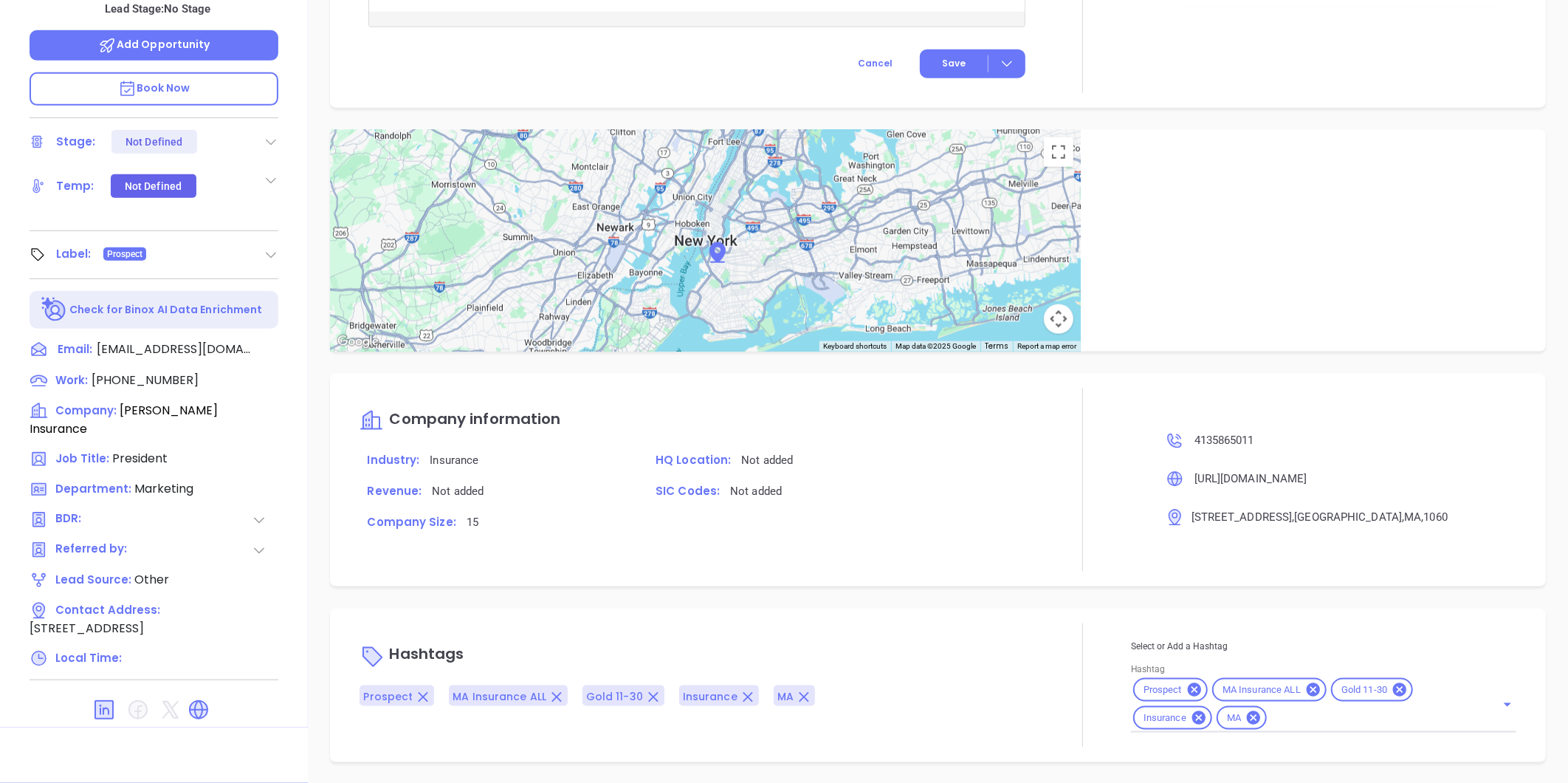
type input "[PERSON_NAME]"
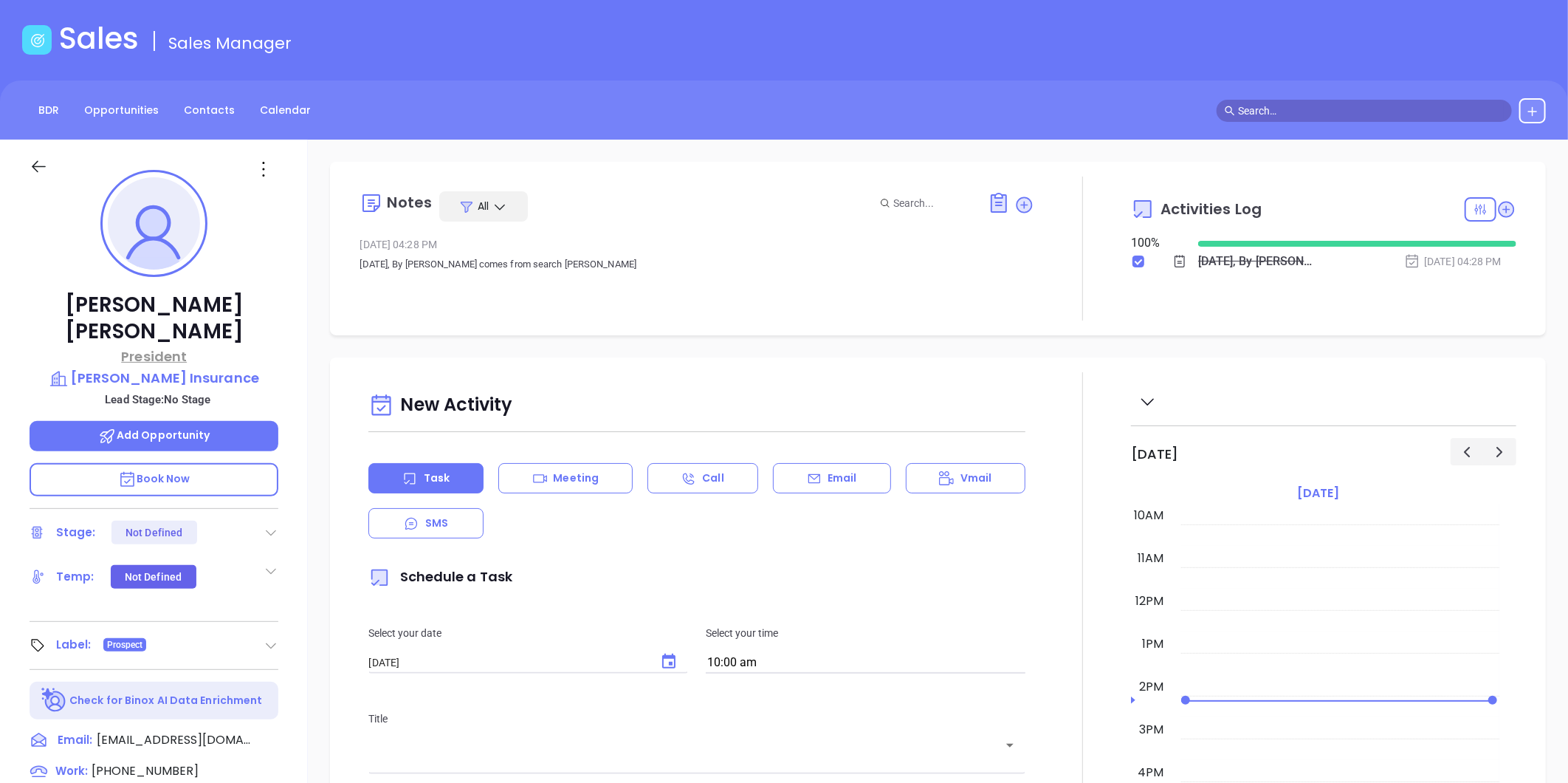
scroll to position [0, 0]
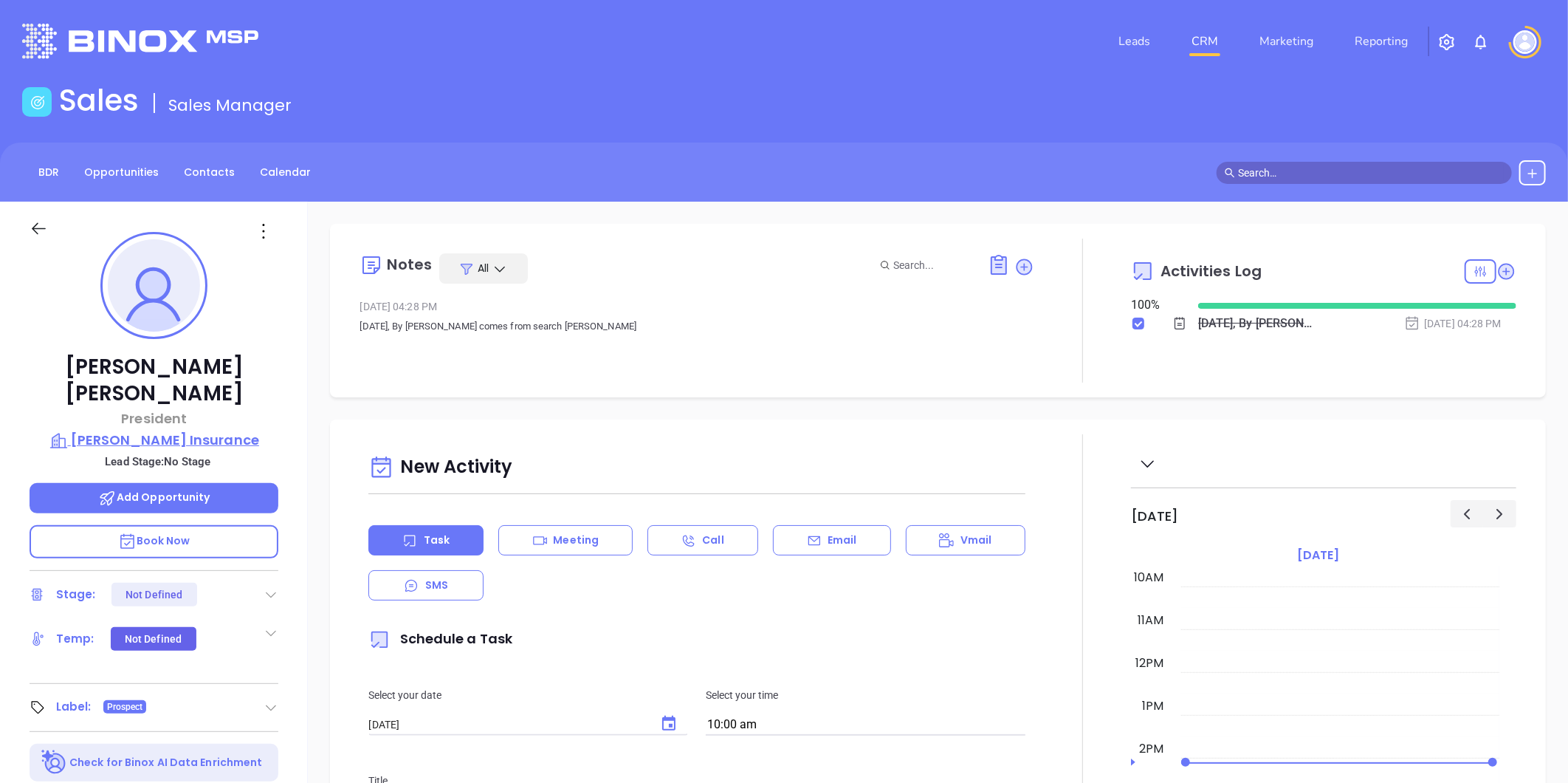
click at [179, 430] on p "Borawski Insurance" at bounding box center [153, 440] width 249 height 20
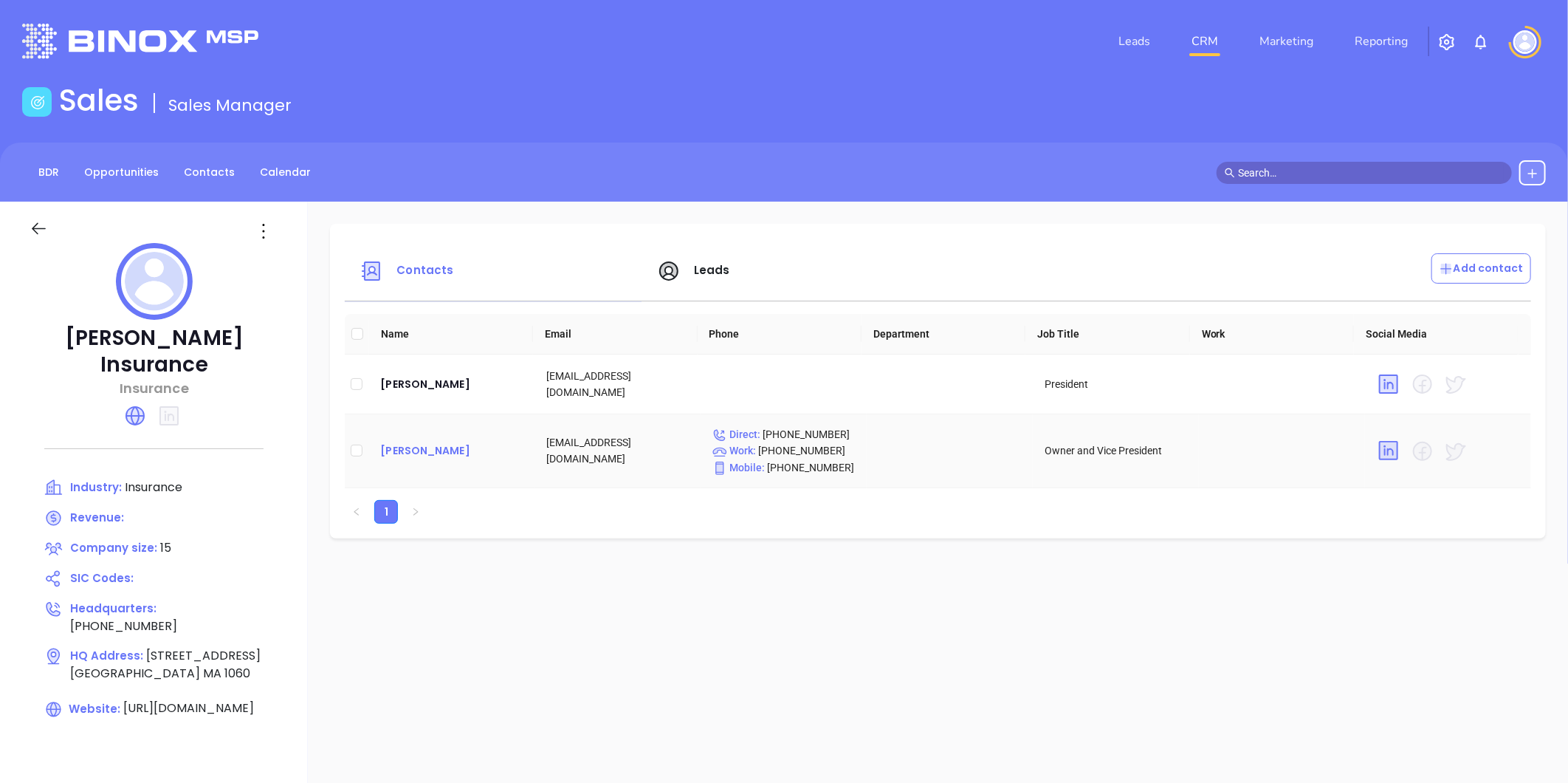
click at [415, 454] on div "David Malek" at bounding box center [452, 450] width 143 height 18
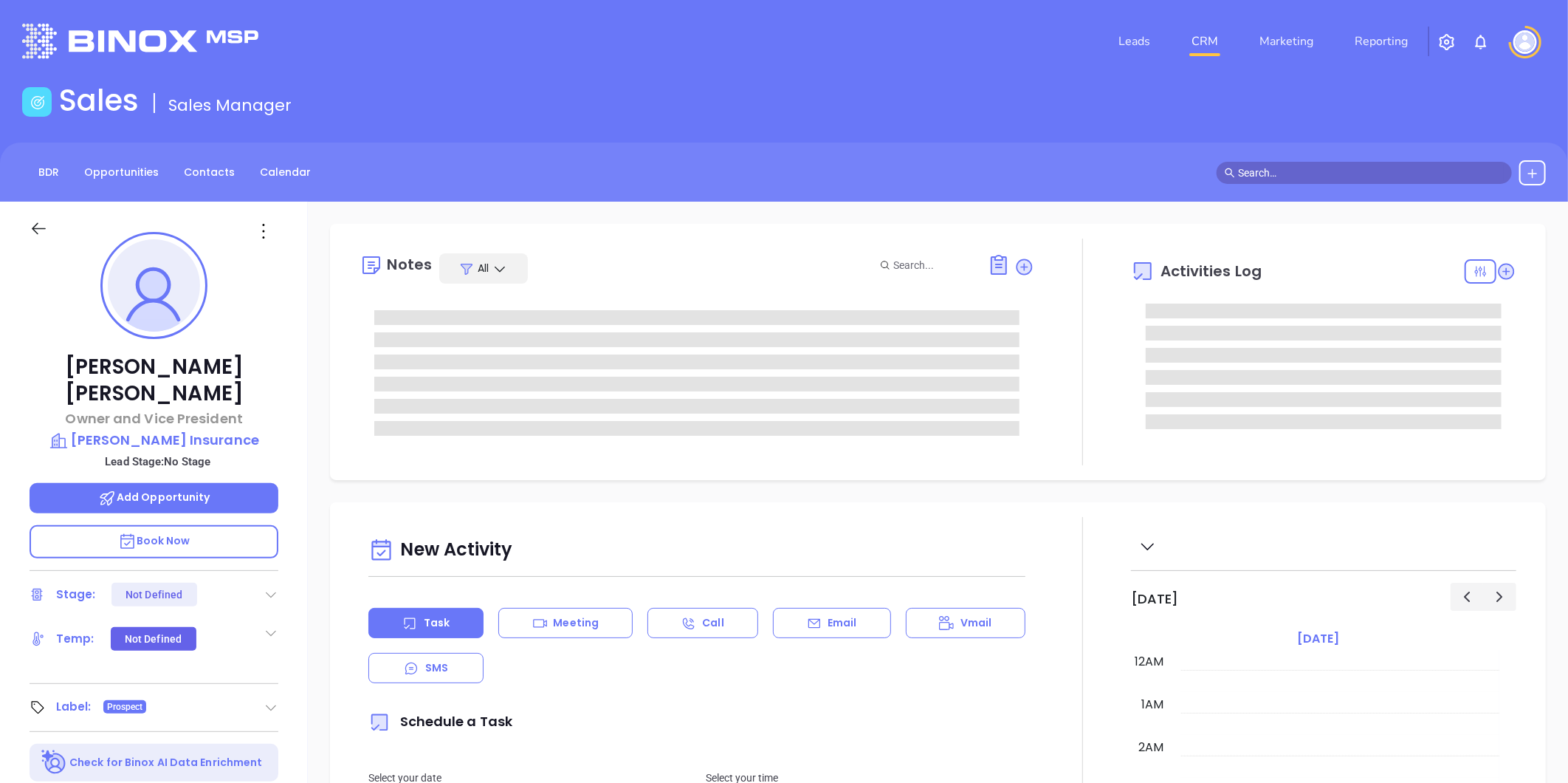
type input "[DATE]"
type input "[PERSON_NAME]"
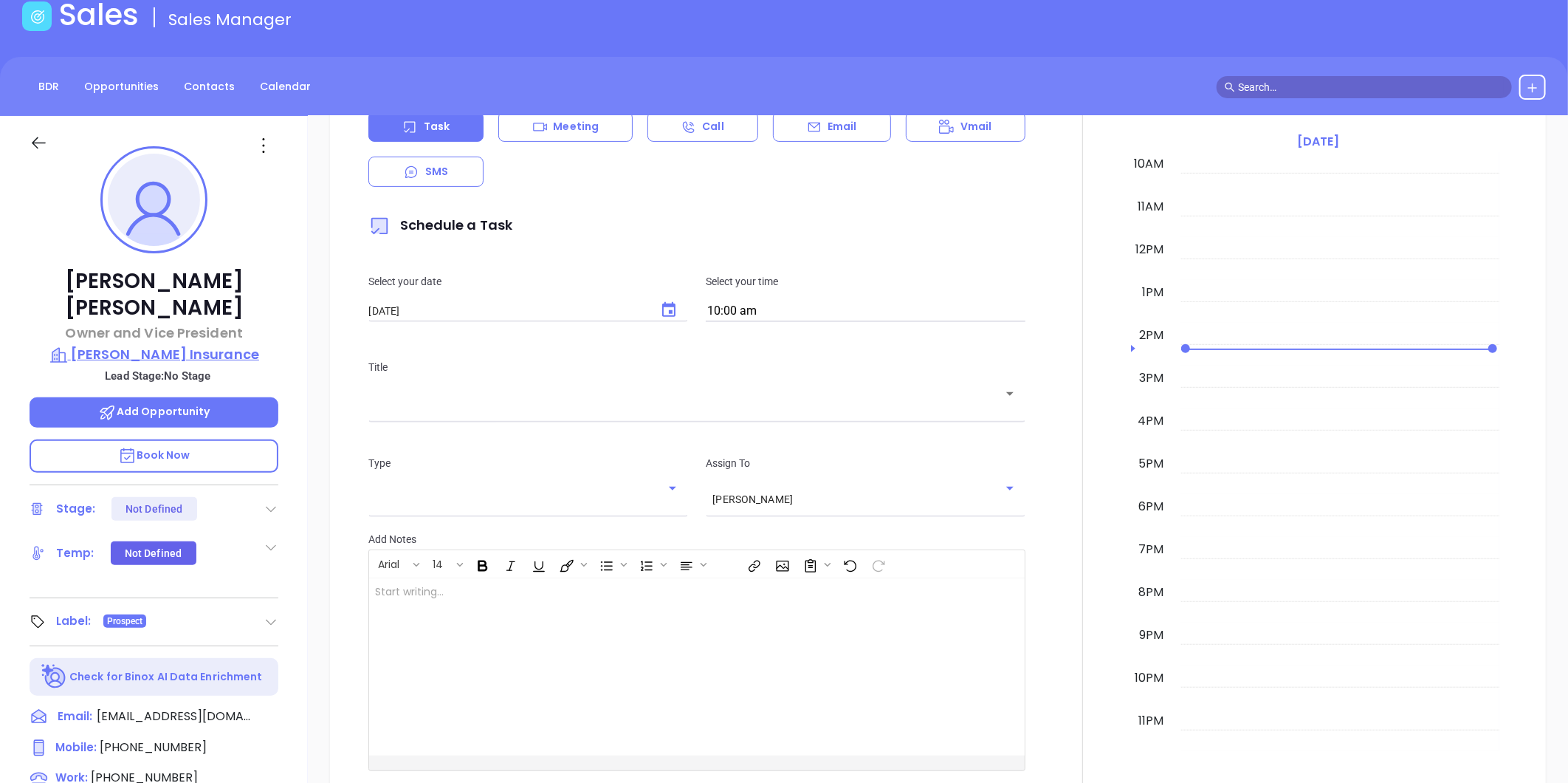
scroll to position [246, 0]
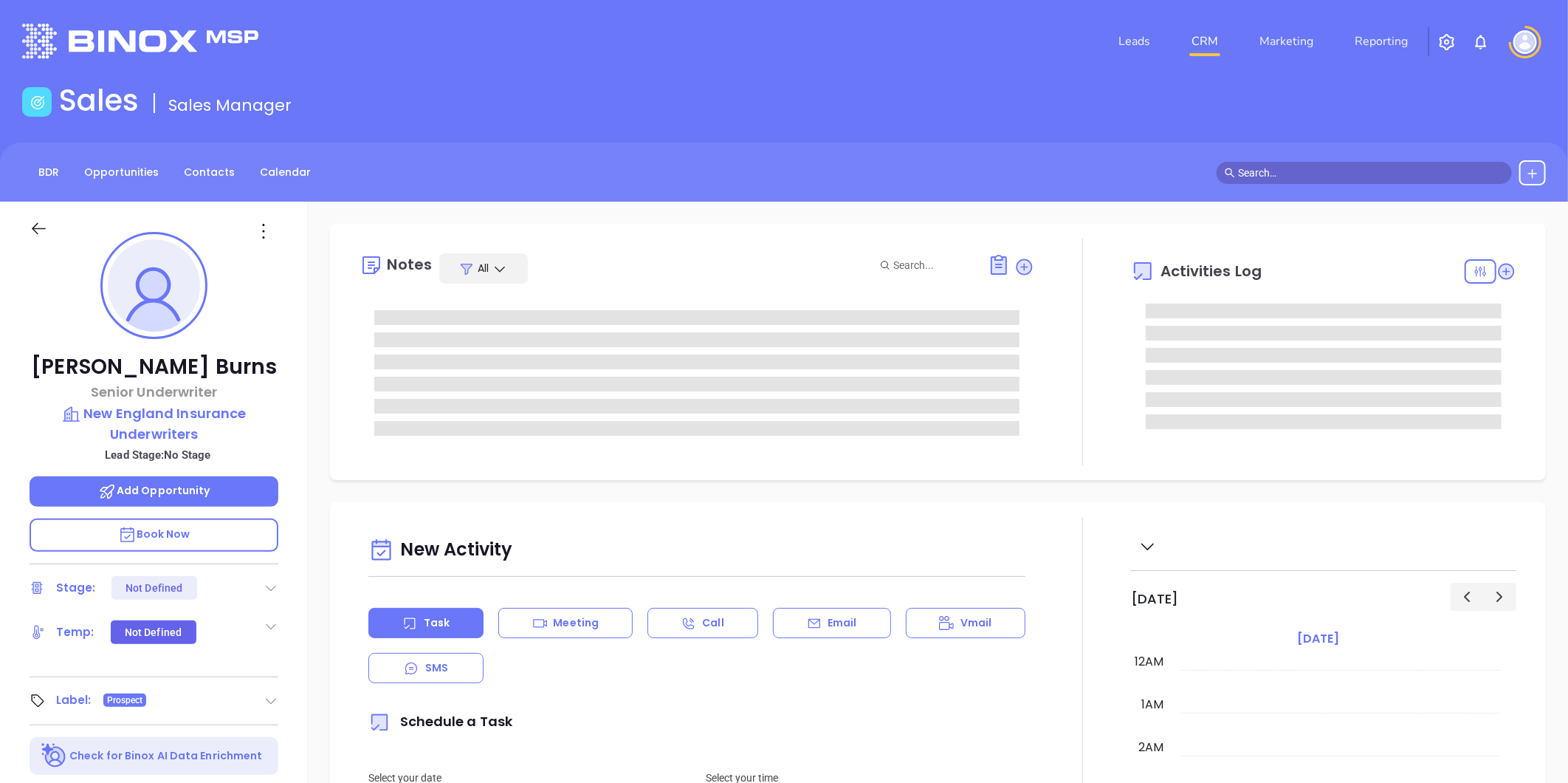
type input "[DATE]"
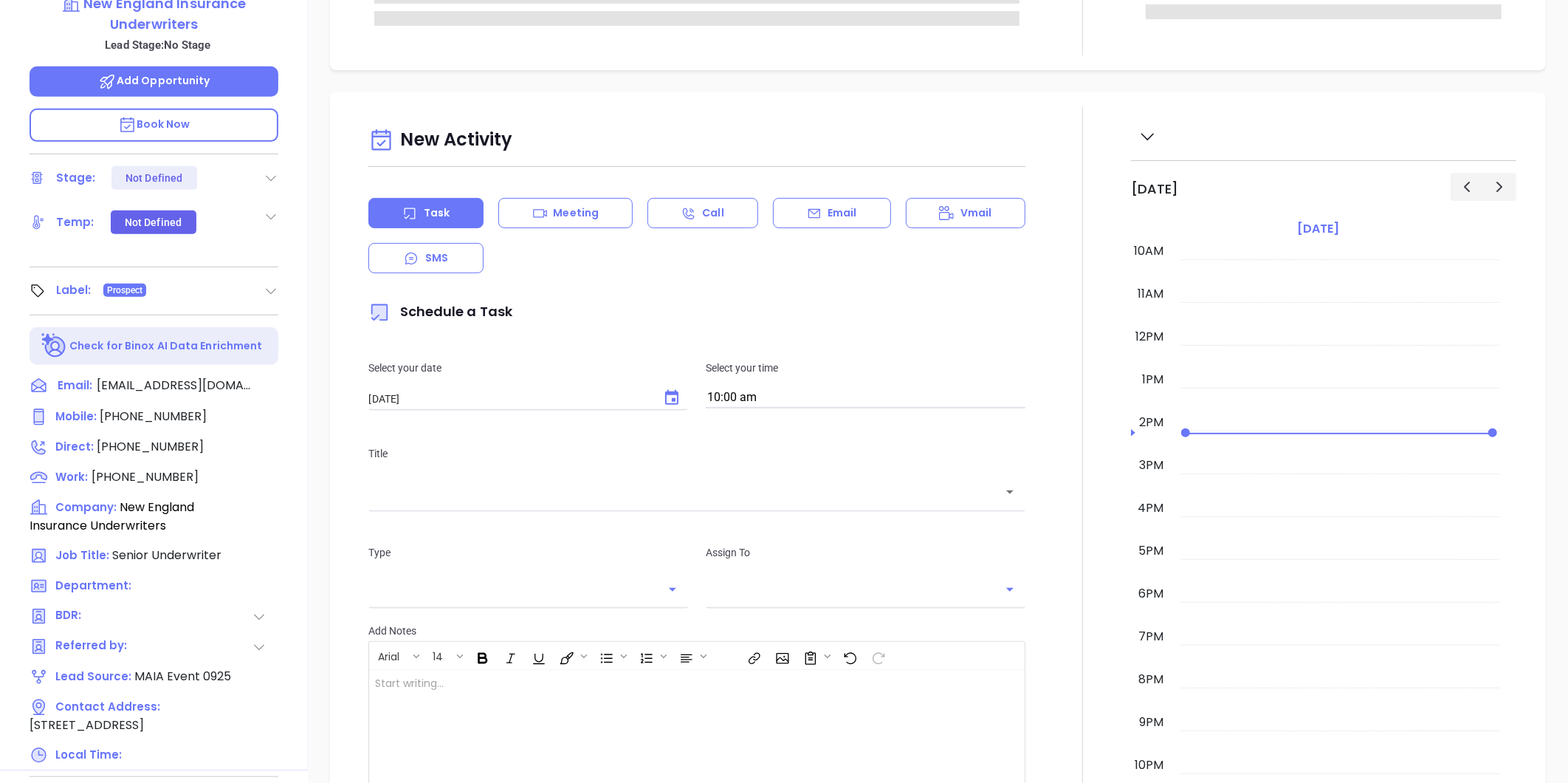
type input "[PERSON_NAME]"
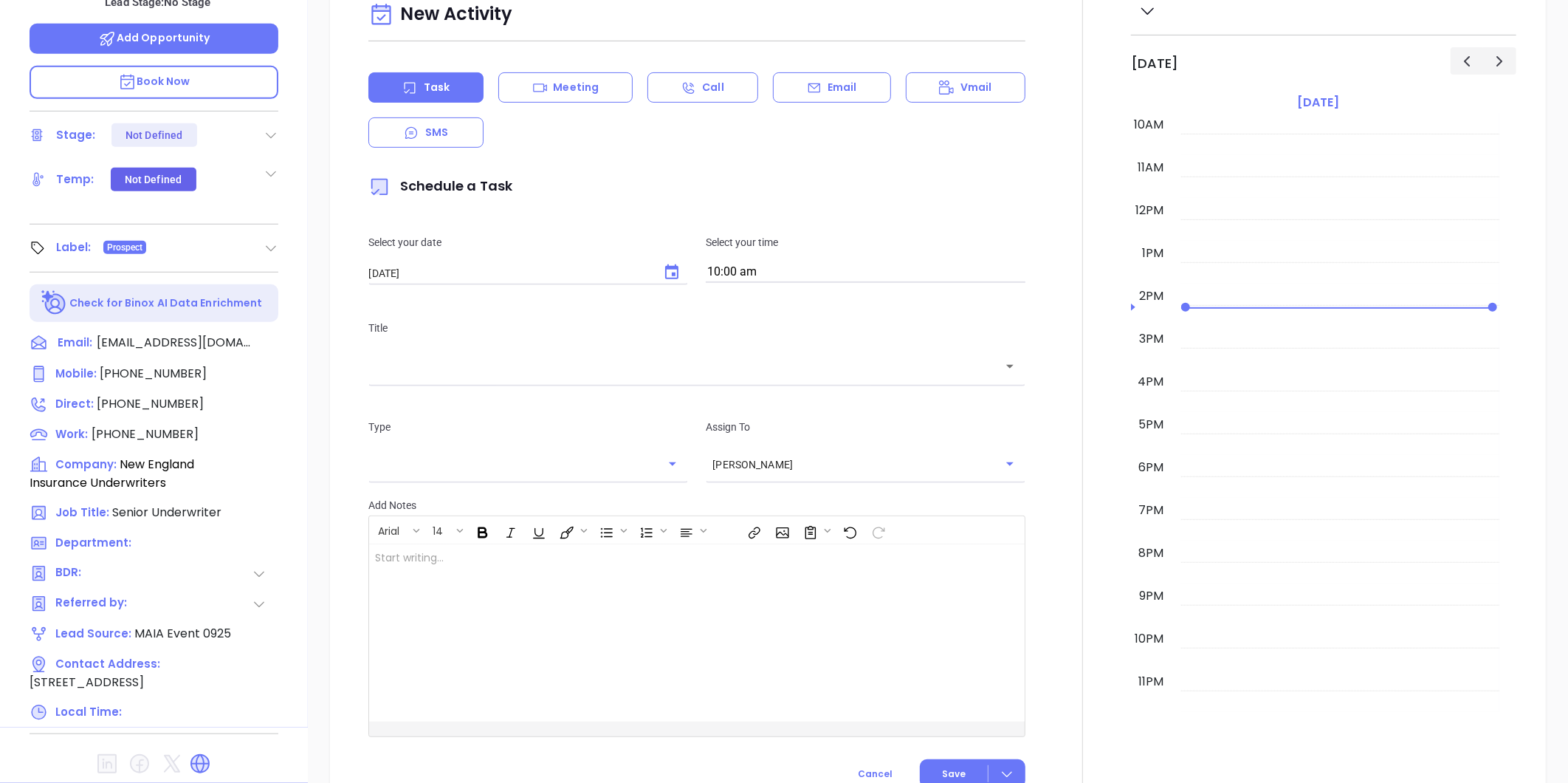
scroll to position [124, 0]
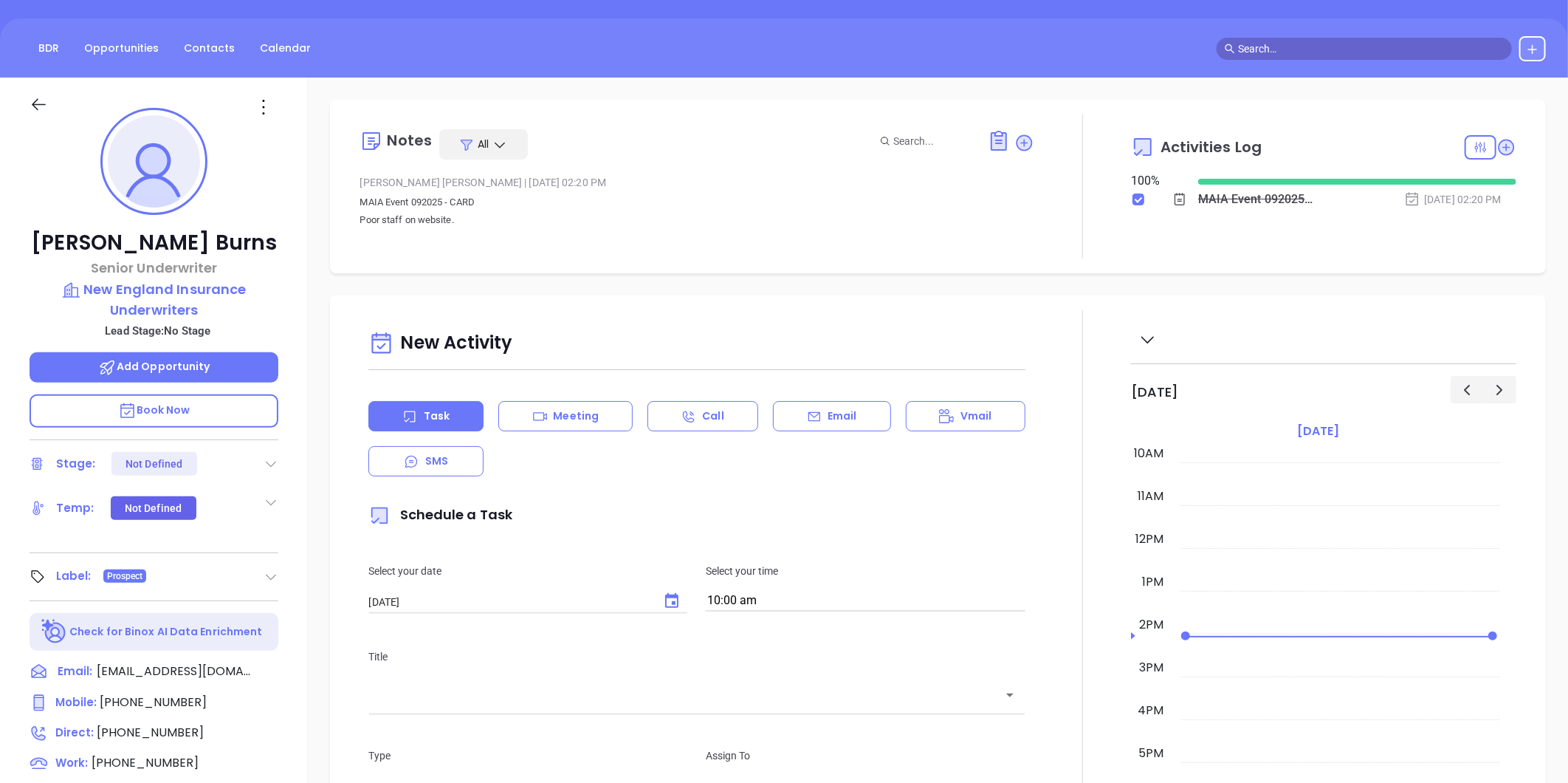
click at [250, 99] on div at bounding box center [264, 106] width 45 height 24
click at [239, 97] on div at bounding box center [165, 112] width 156 height 35
click at [253, 106] on icon at bounding box center [263, 106] width 24 height 24
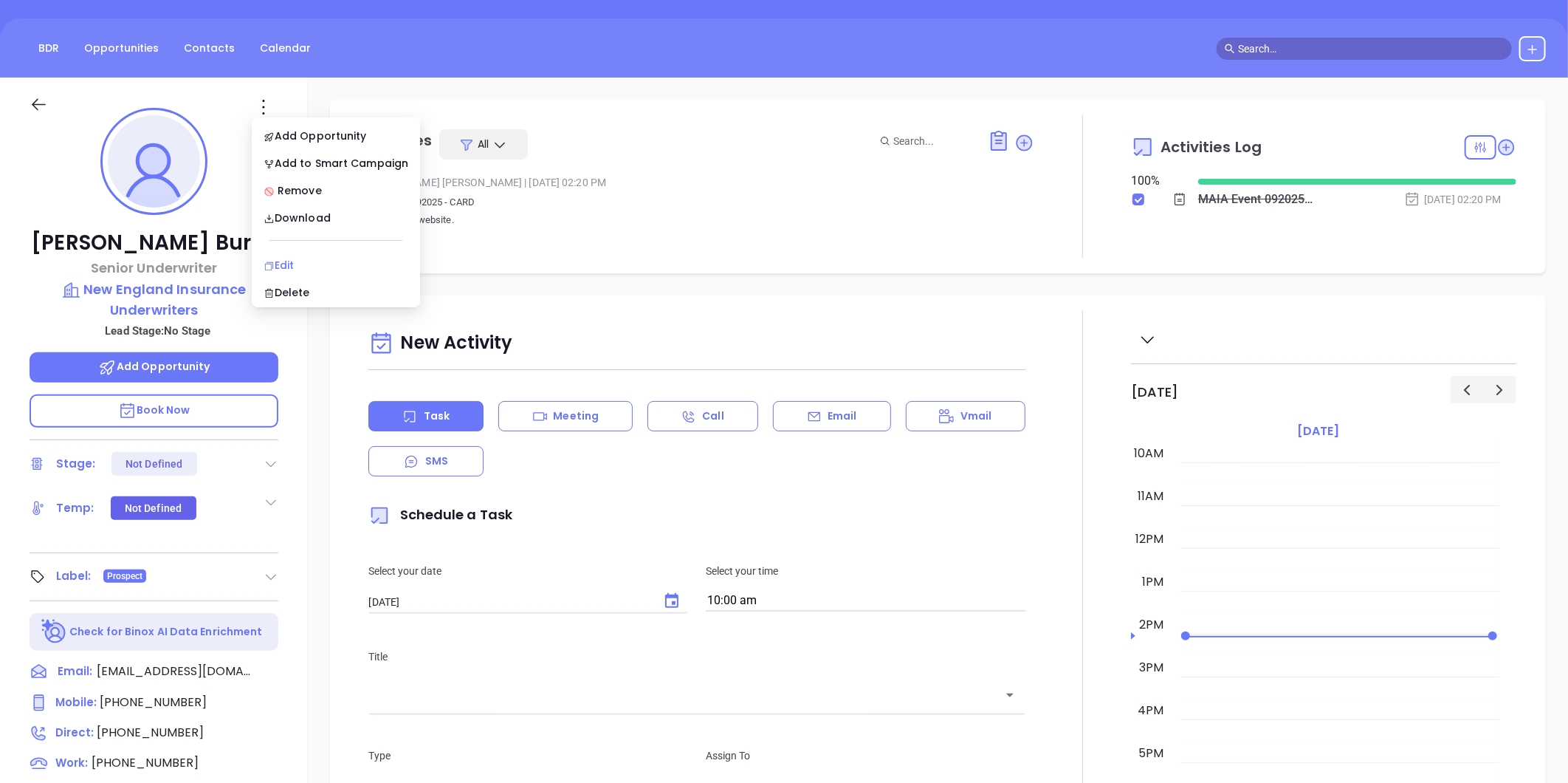
click at [311, 265] on div "Edit" at bounding box center [336, 265] width 144 height 16
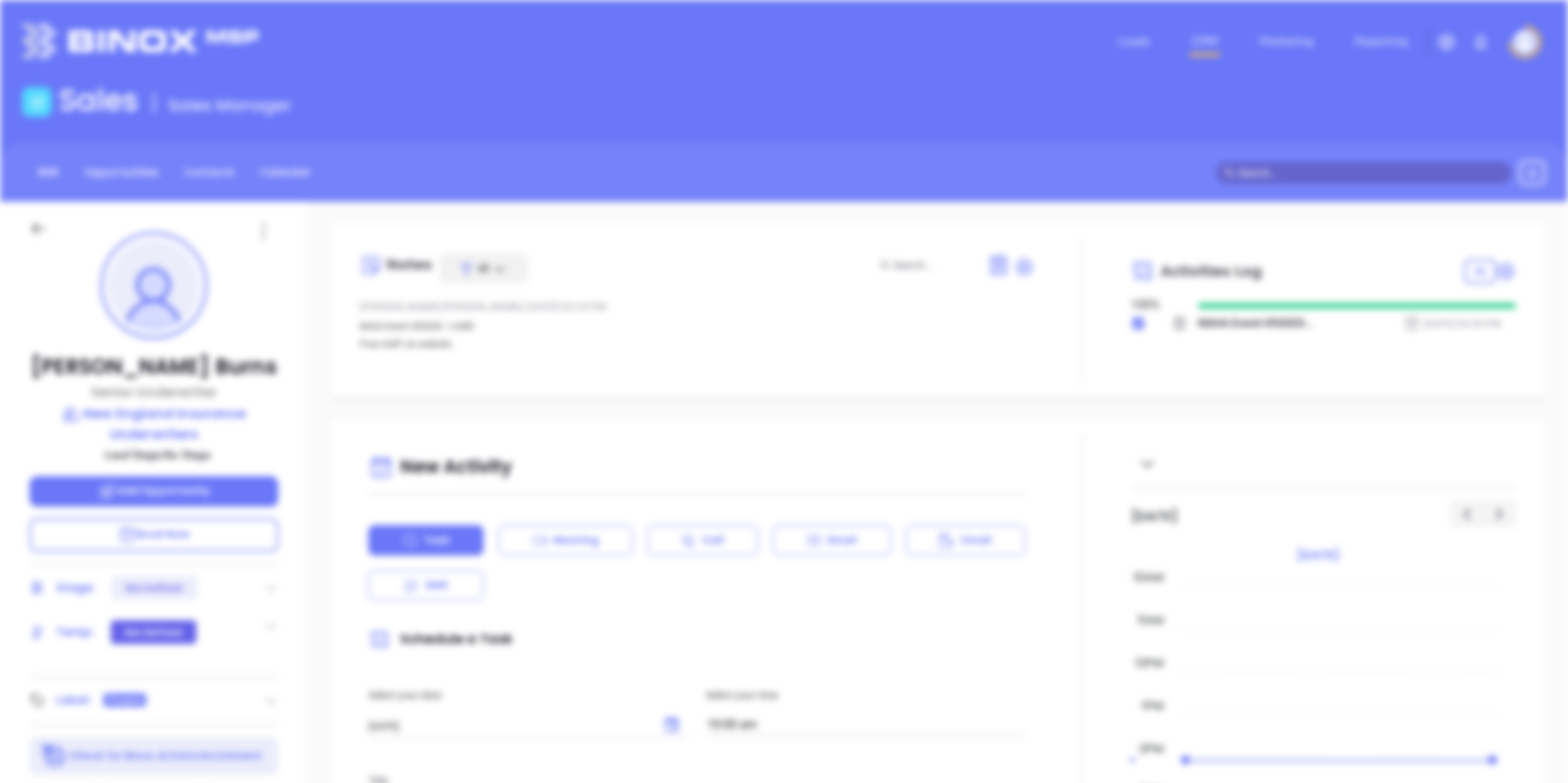
scroll to position [0, 0]
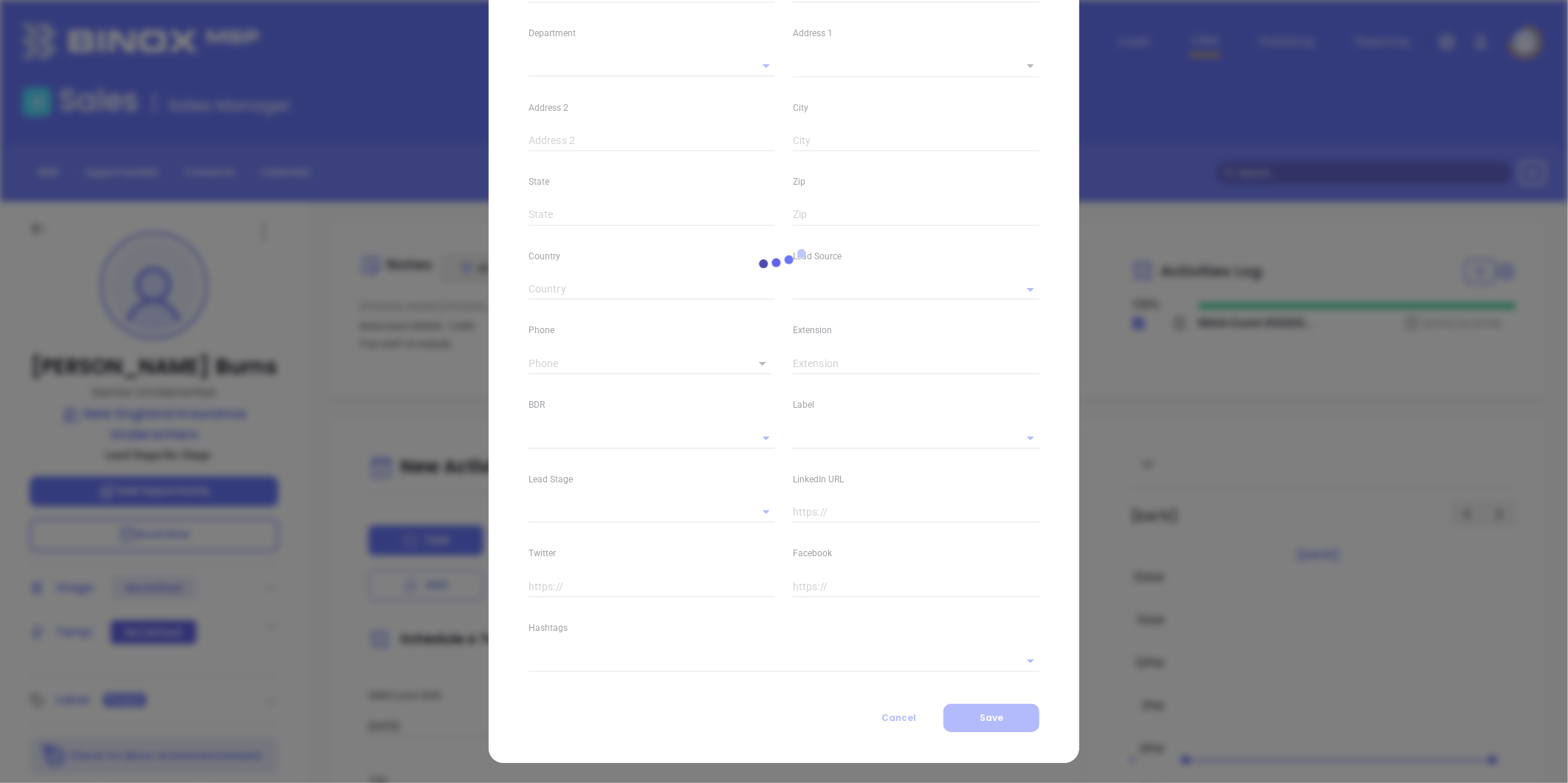
type input "Kristin"
type input "Burns"
type input "kburns@neiuins.com"
type input "Senior Underwriter"
type textarea "22 Deer Street,"
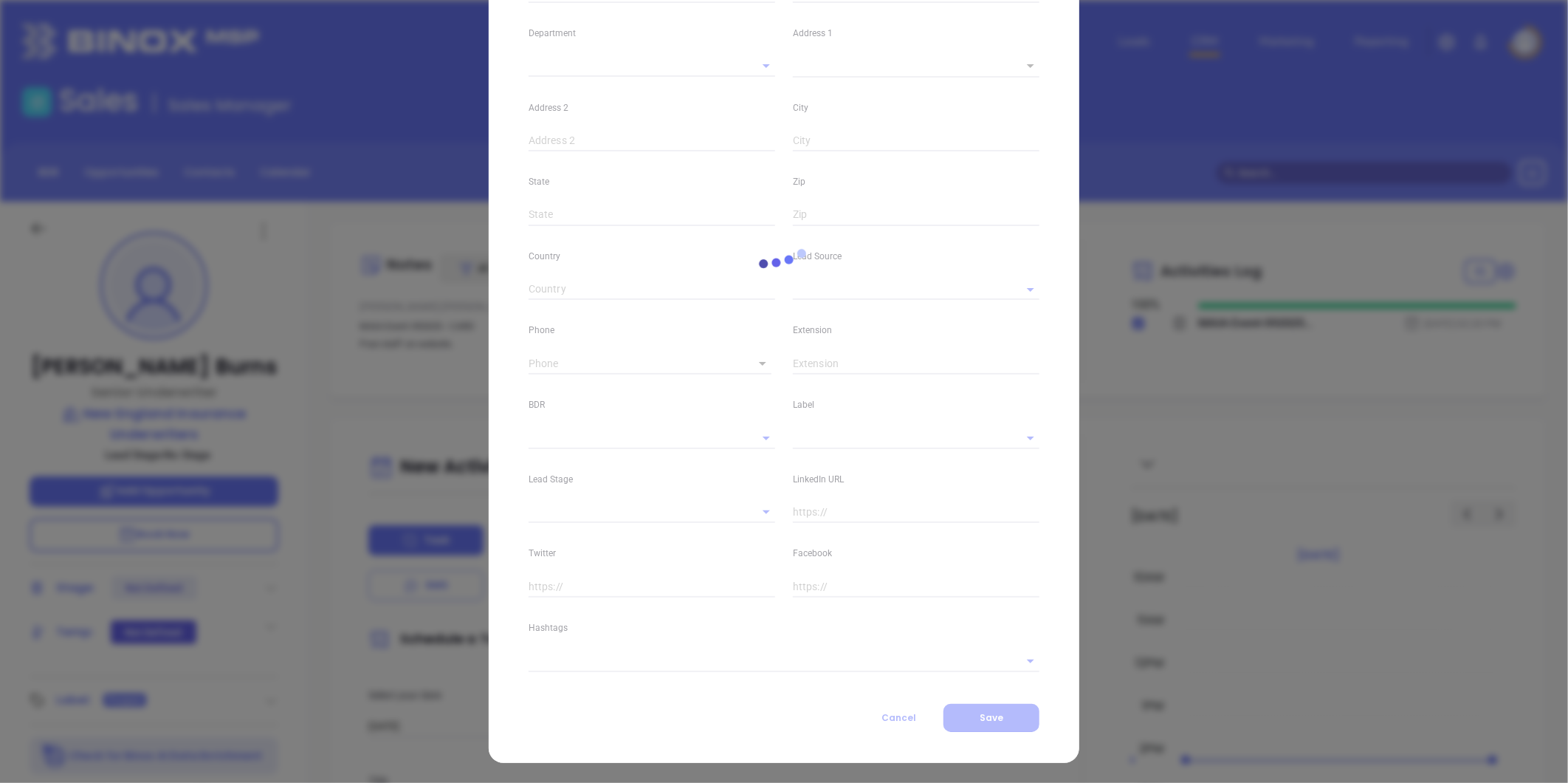
type input "1"
type input "Suite 400"
type input "Portsmouth"
type input "NH"
type input "03801"
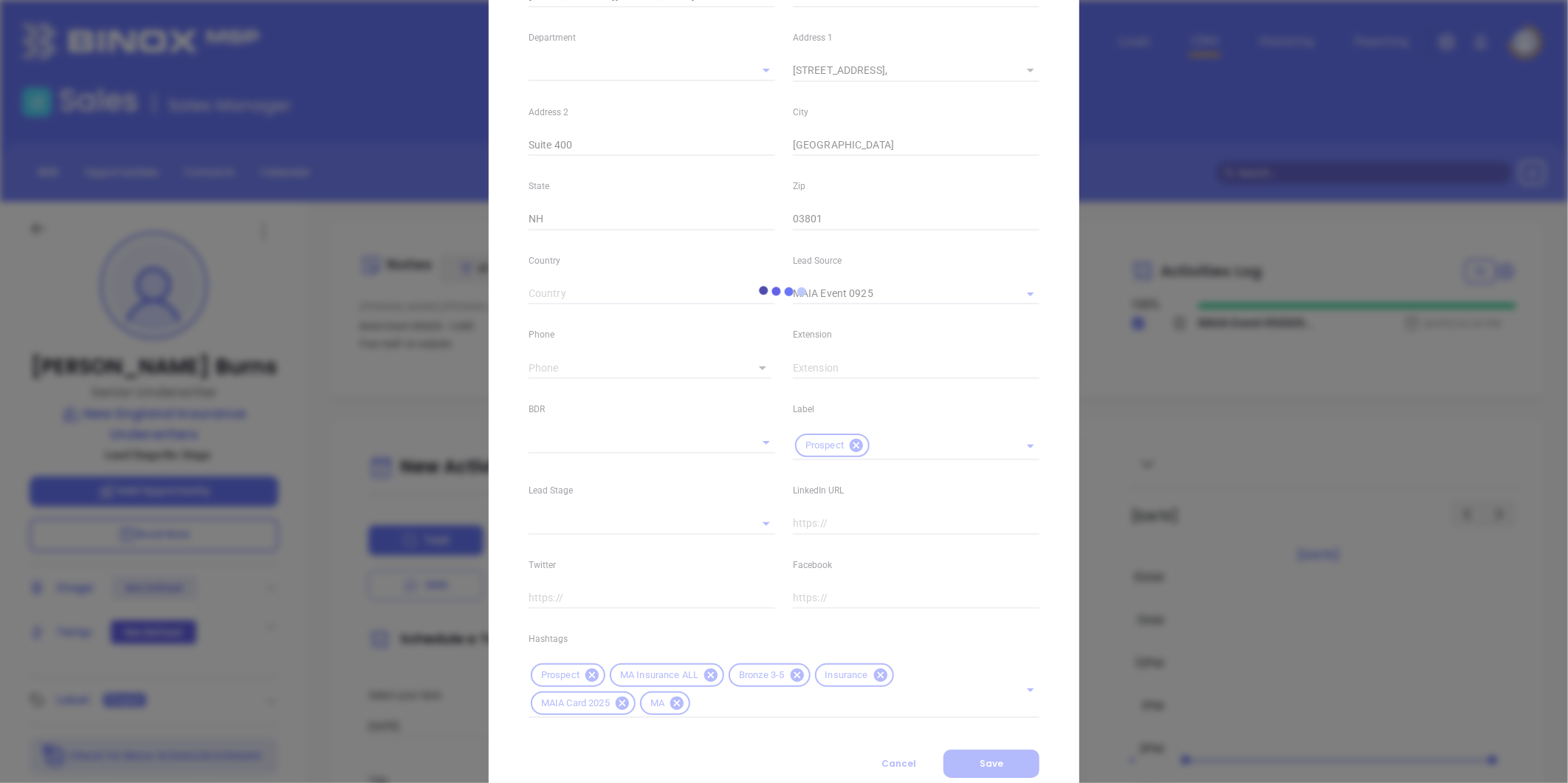
type input "MAIA Event 0925"
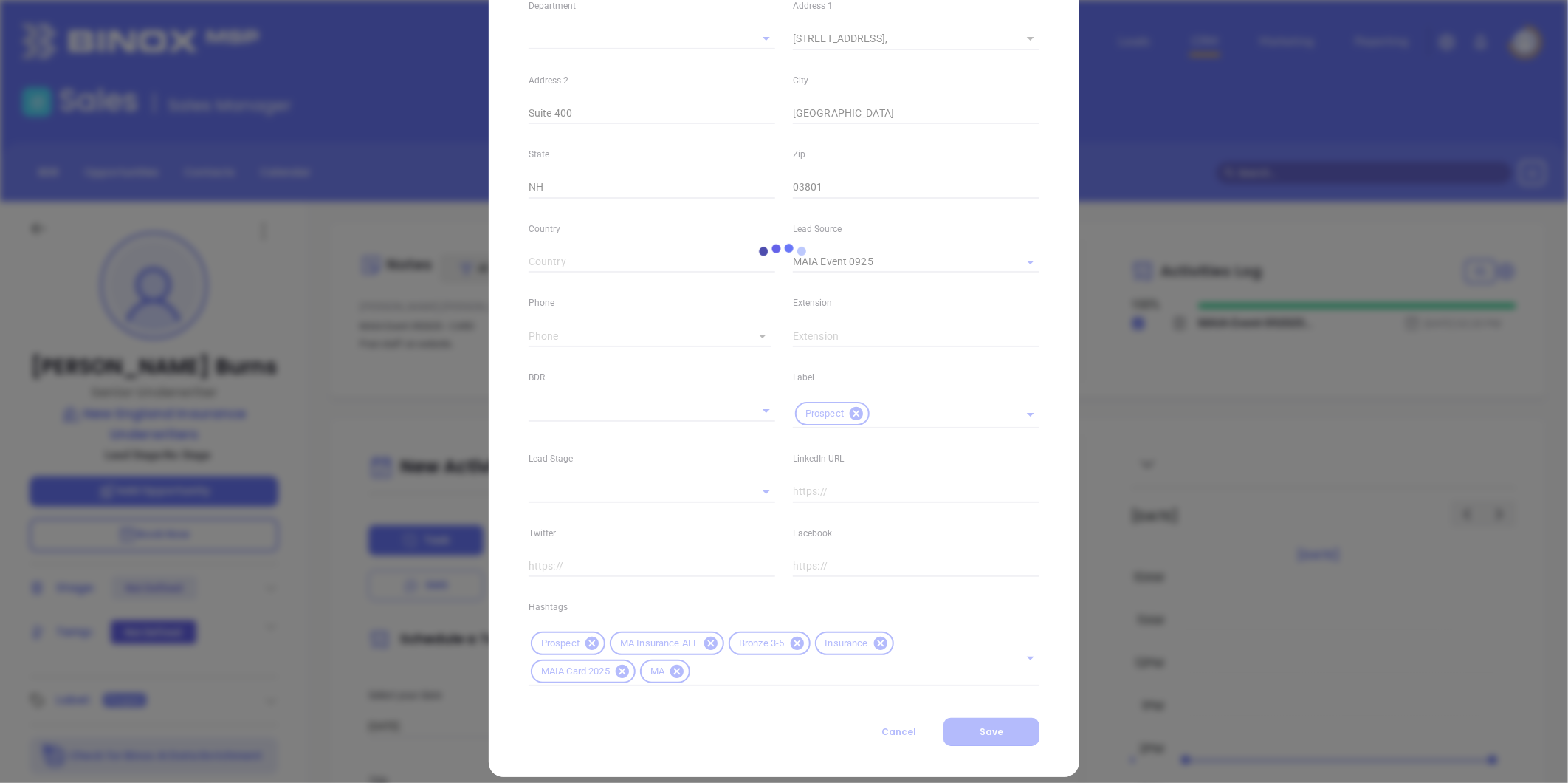
scroll to position [329, 0]
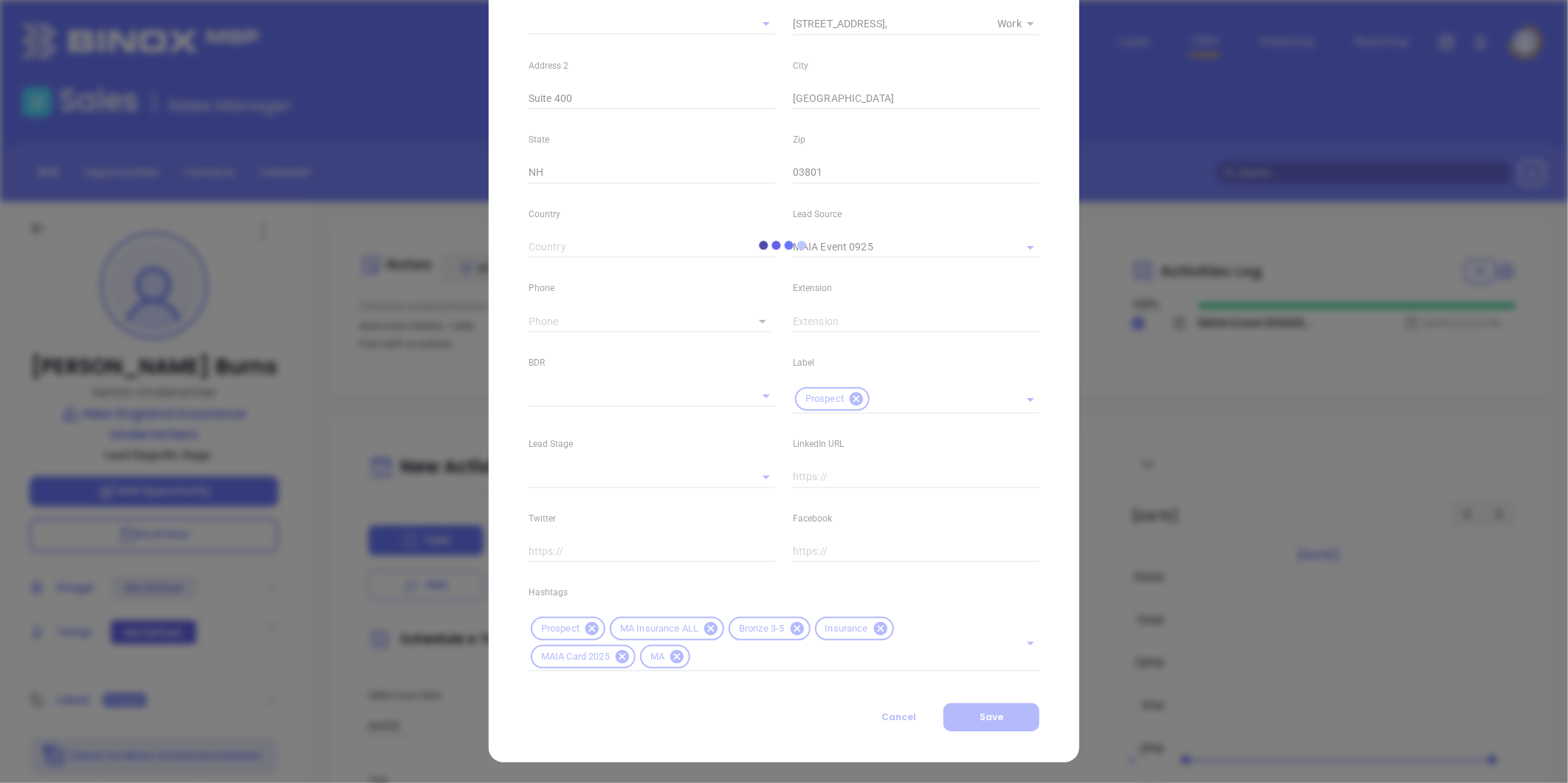
type input "(866) 812-6213"
type input "1"
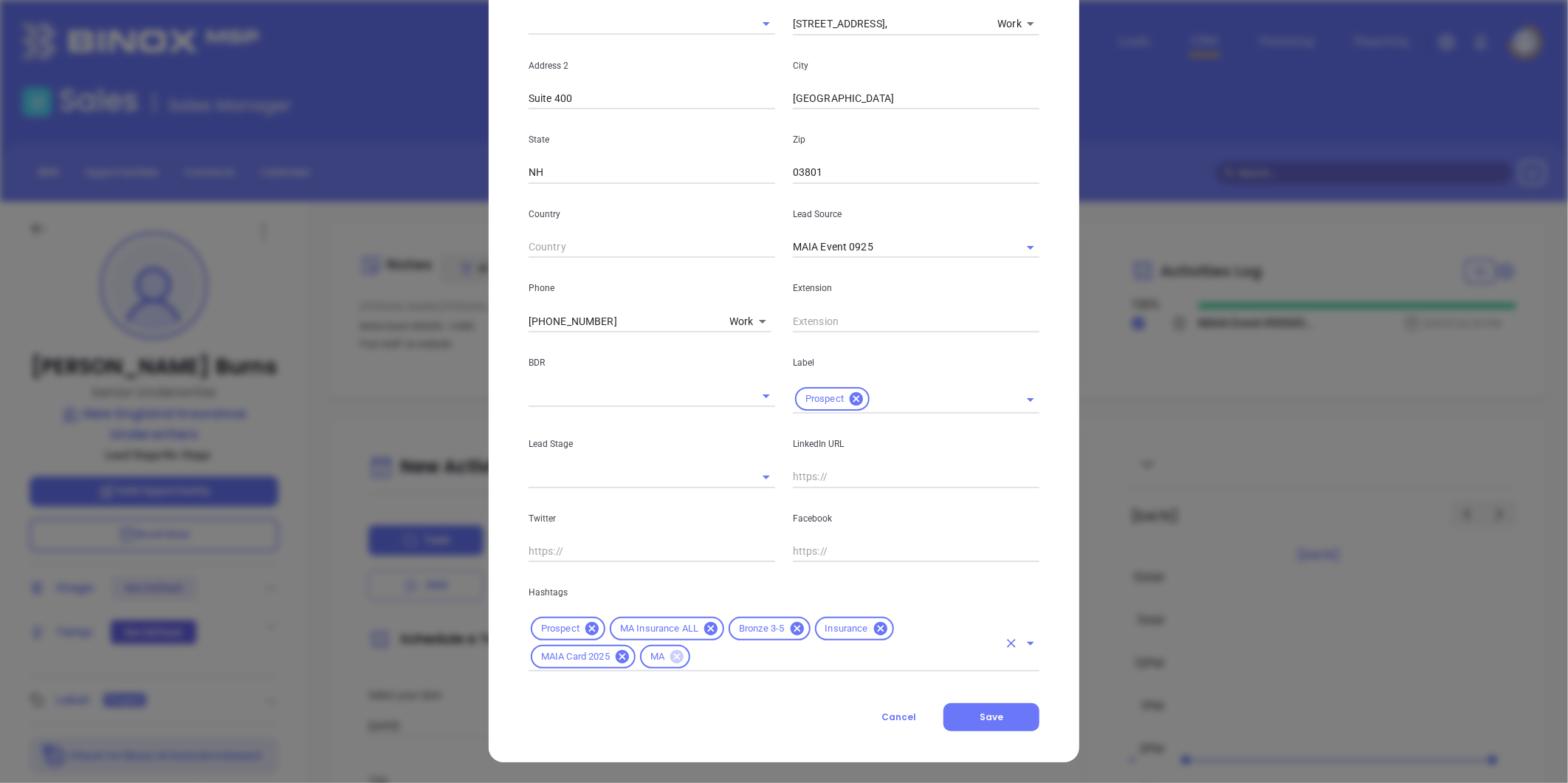
click at [670, 655] on icon at bounding box center [677, 656] width 13 height 13
click at [704, 626] on icon at bounding box center [711, 628] width 13 height 13
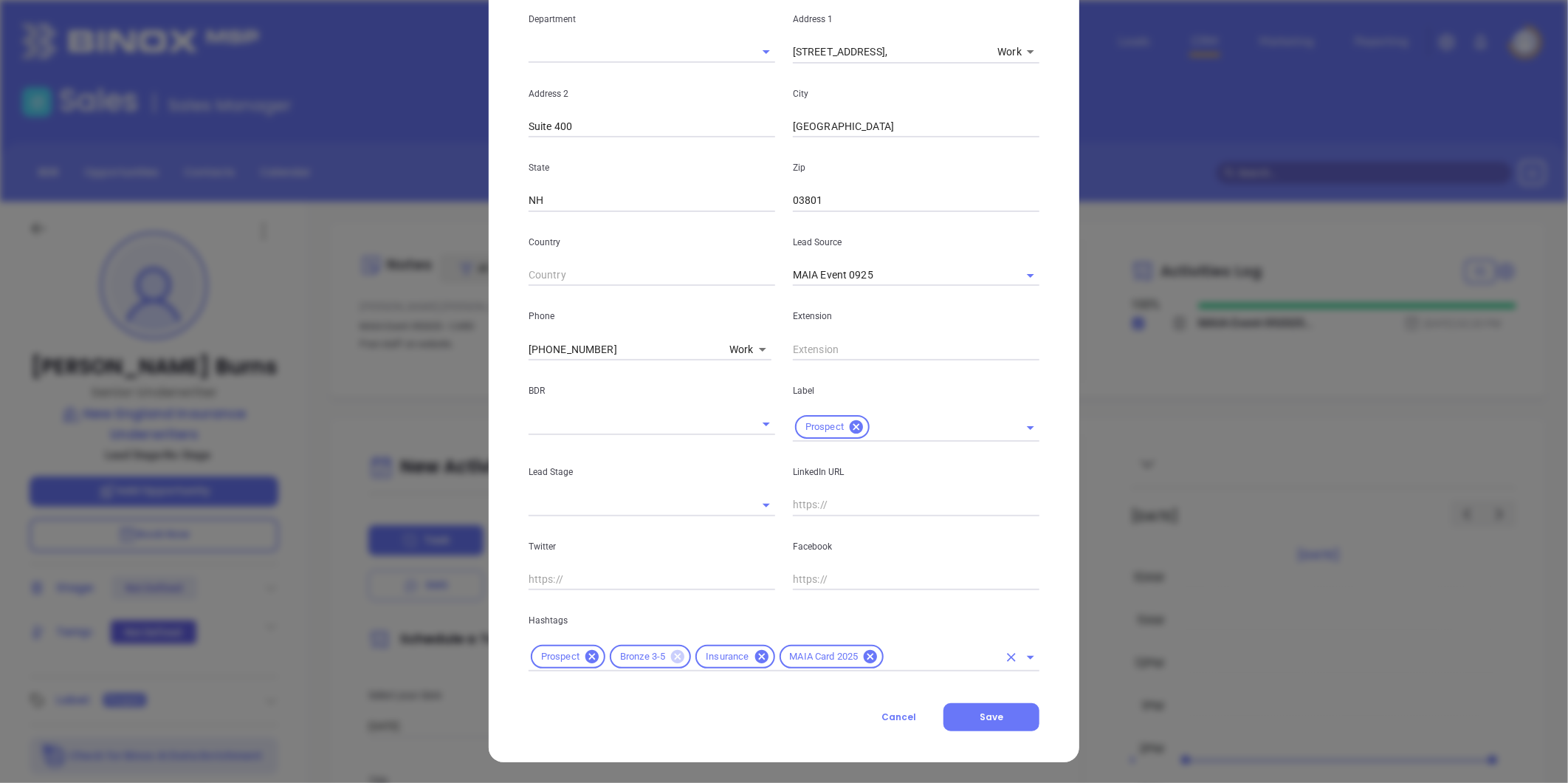
scroll to position [301, 0]
click at [900, 640] on div "Prospect Bronze 3-5 Insurance MAIA Card 2025" at bounding box center [784, 656] width 511 height 31
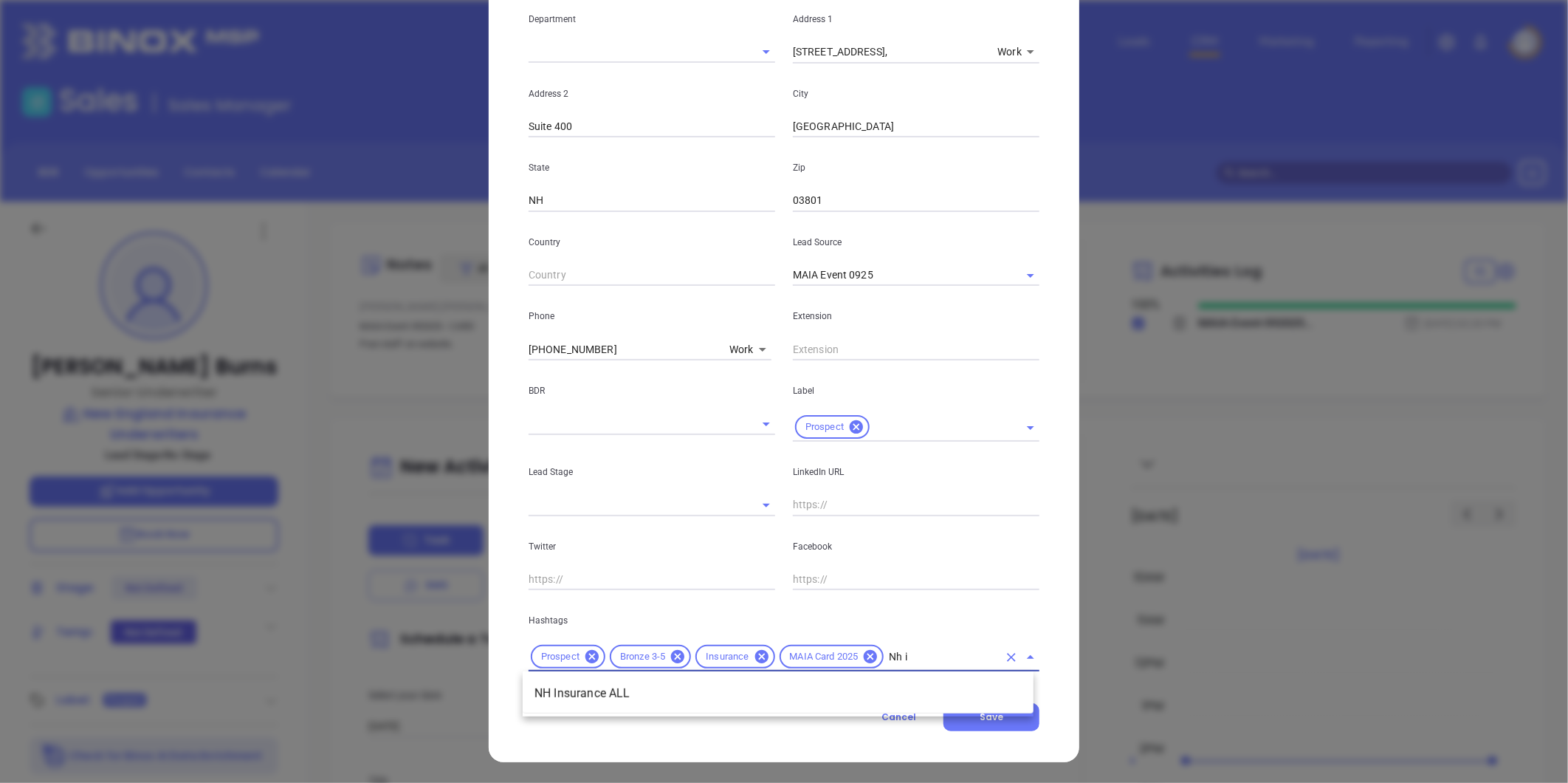
type input "Nh in"
click at [884, 684] on li "NH Insurance ALL" at bounding box center [778, 693] width 511 height 27
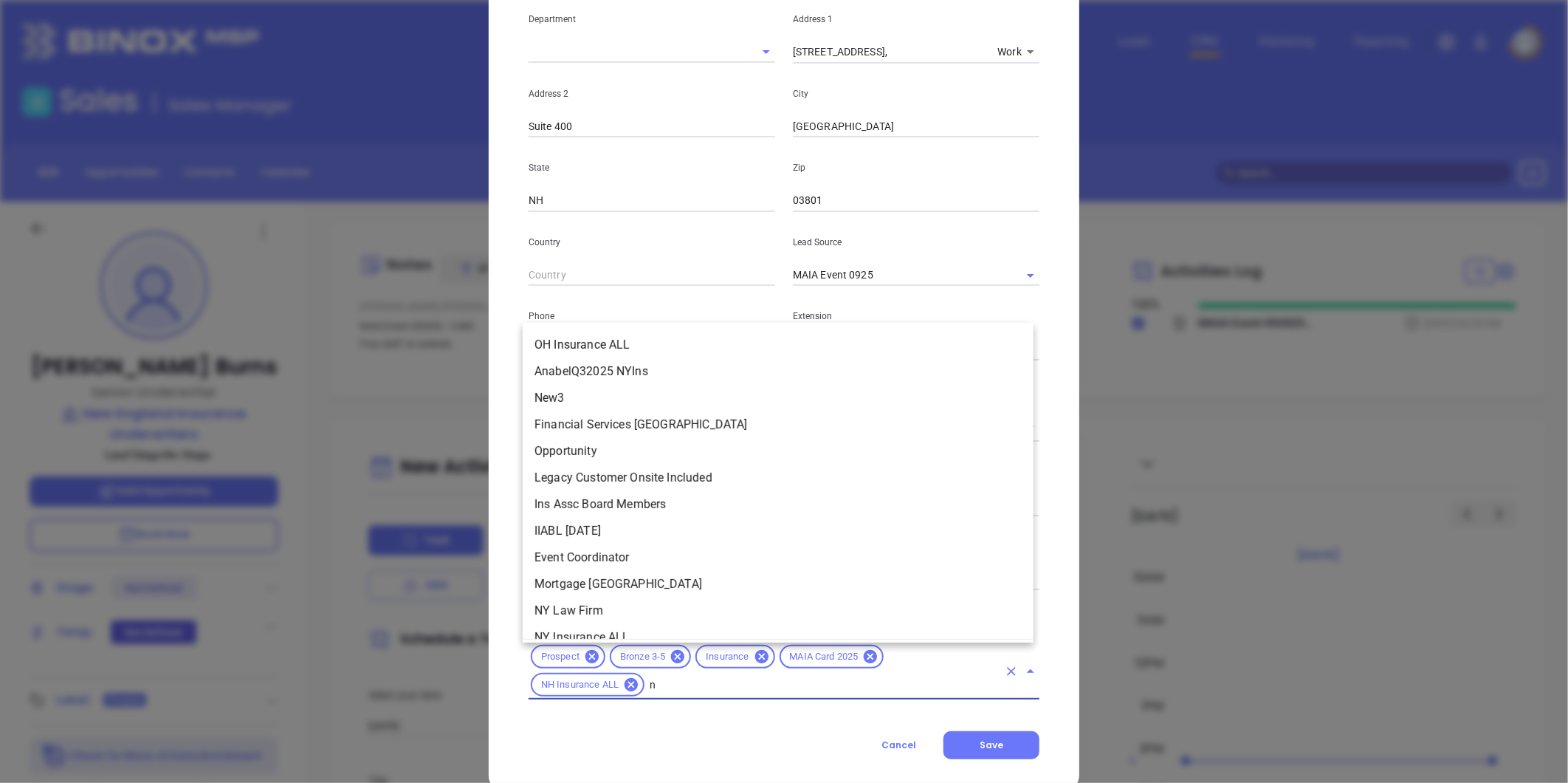
type input "nh"
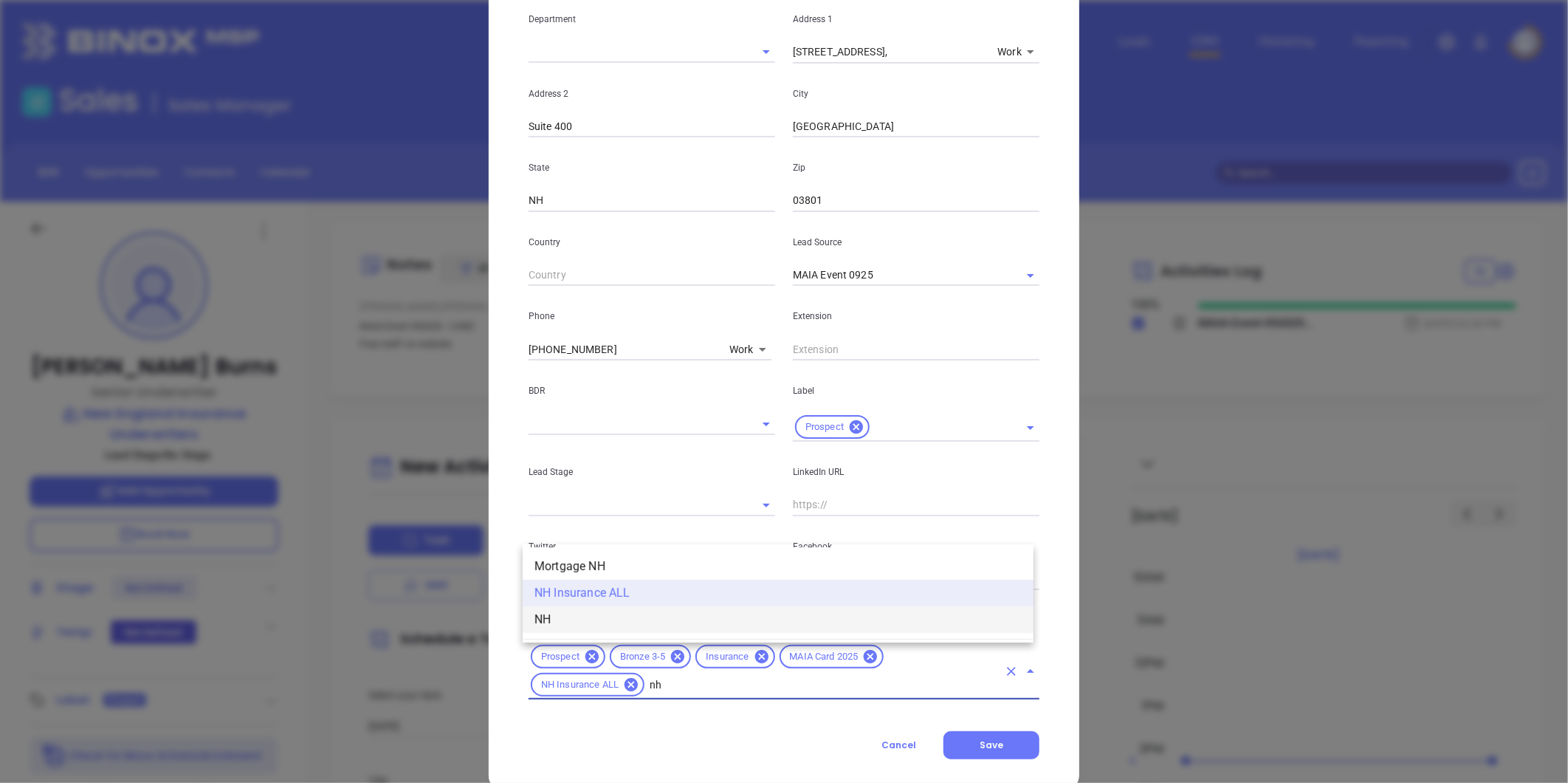
click at [771, 628] on li "NH" at bounding box center [778, 619] width 511 height 27
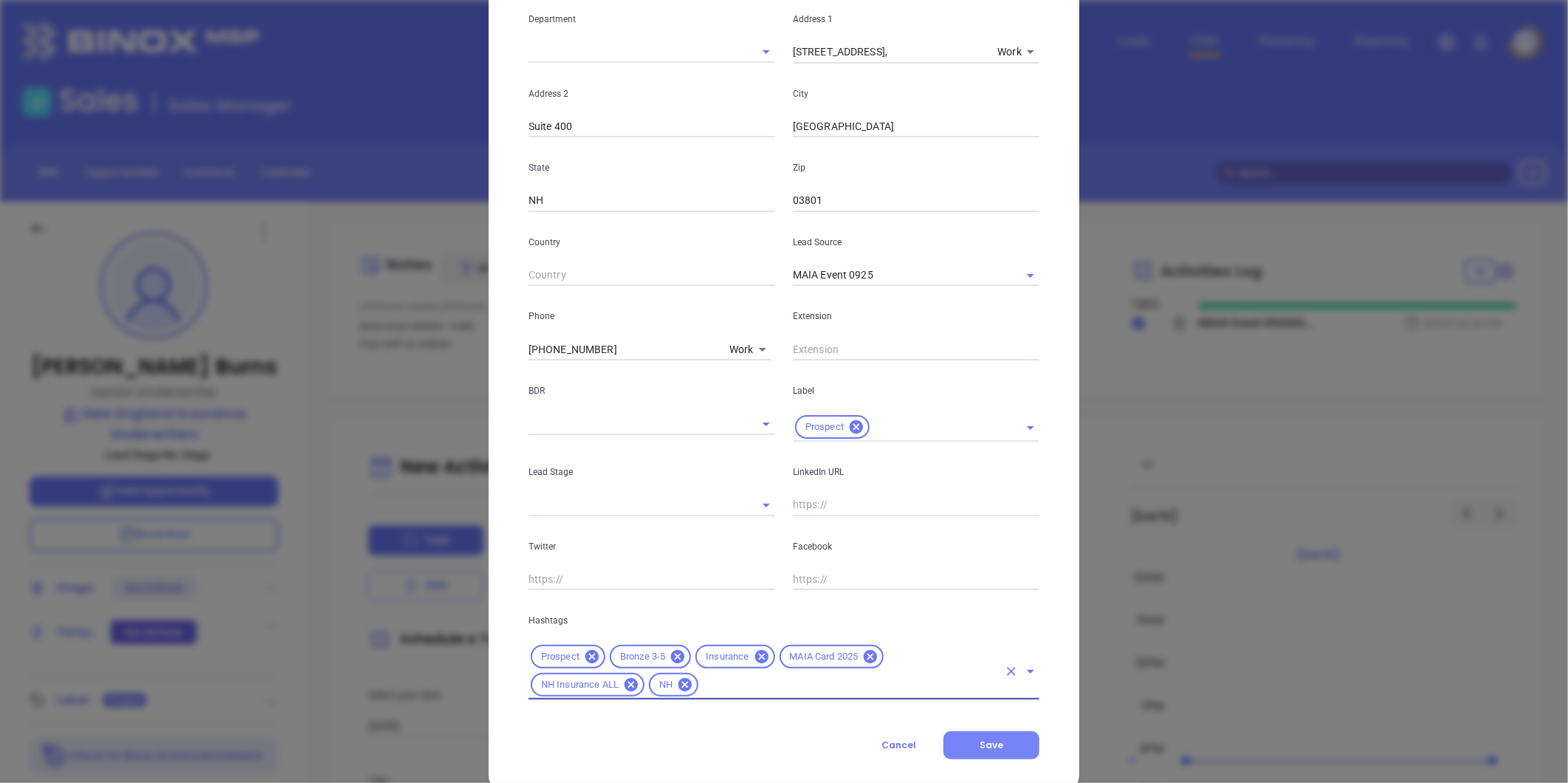
click at [980, 740] on span "Save" at bounding box center [991, 744] width 24 height 12
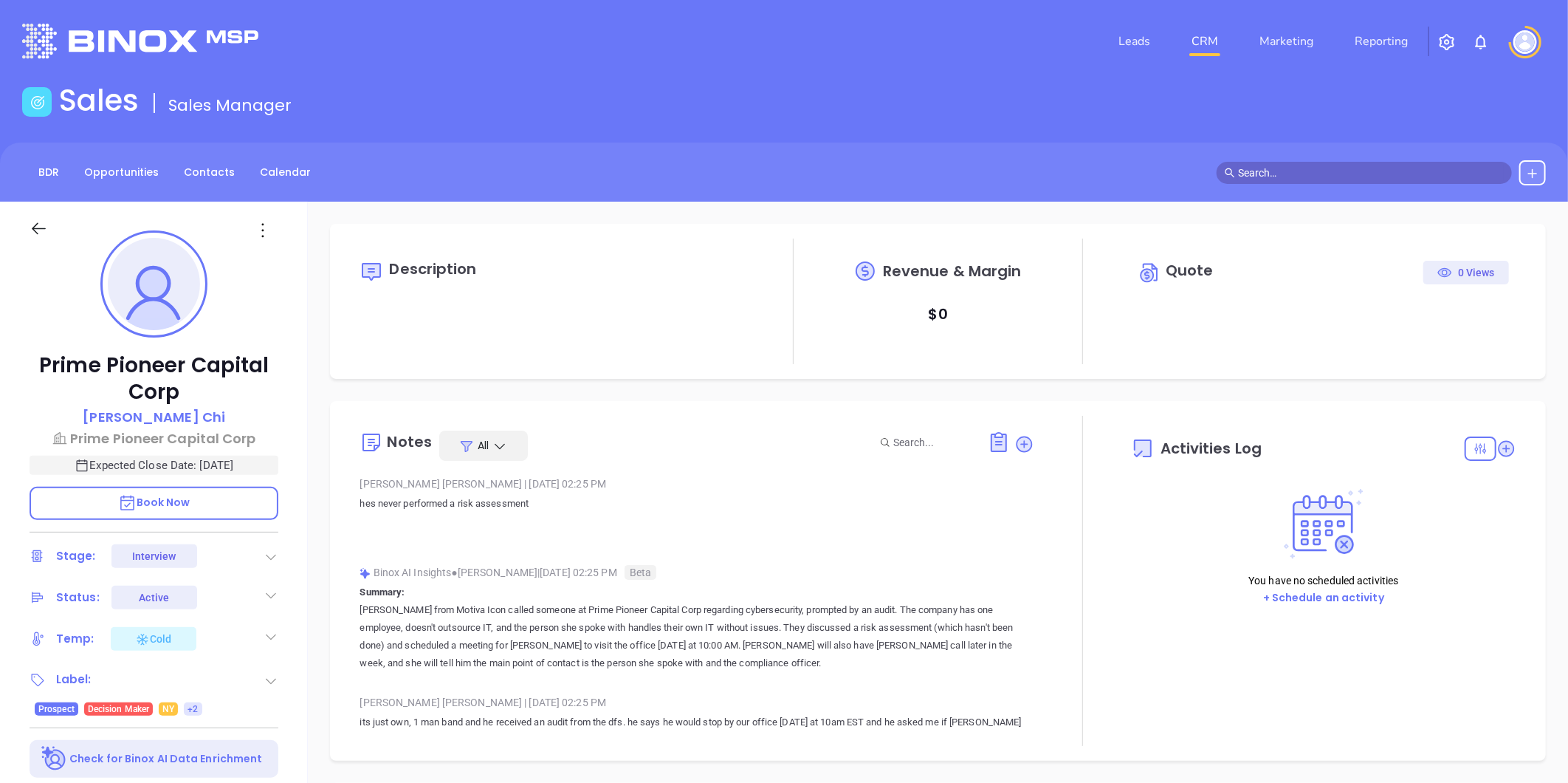
type input "[DATE]"
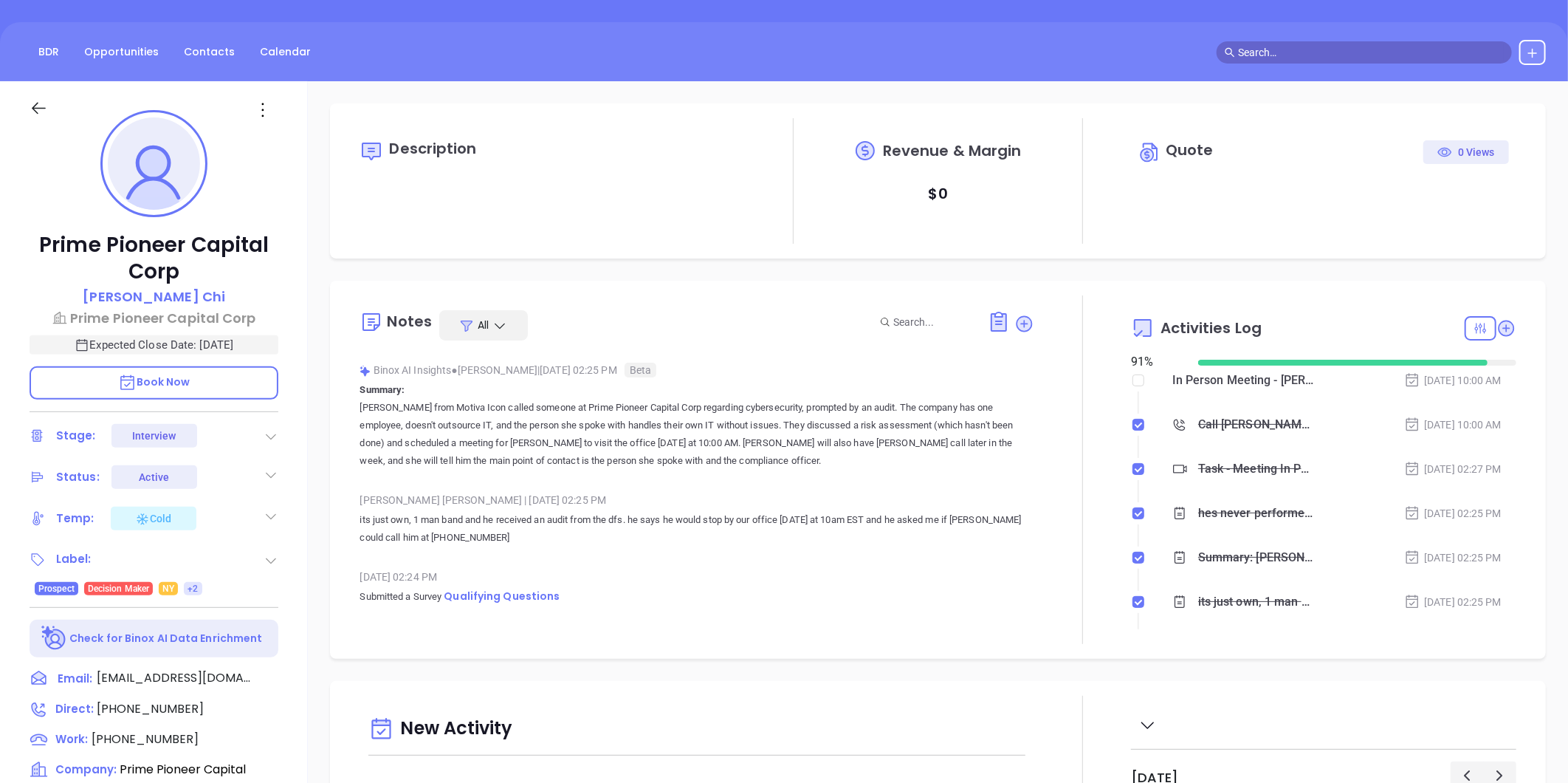
scroll to position [328, 0]
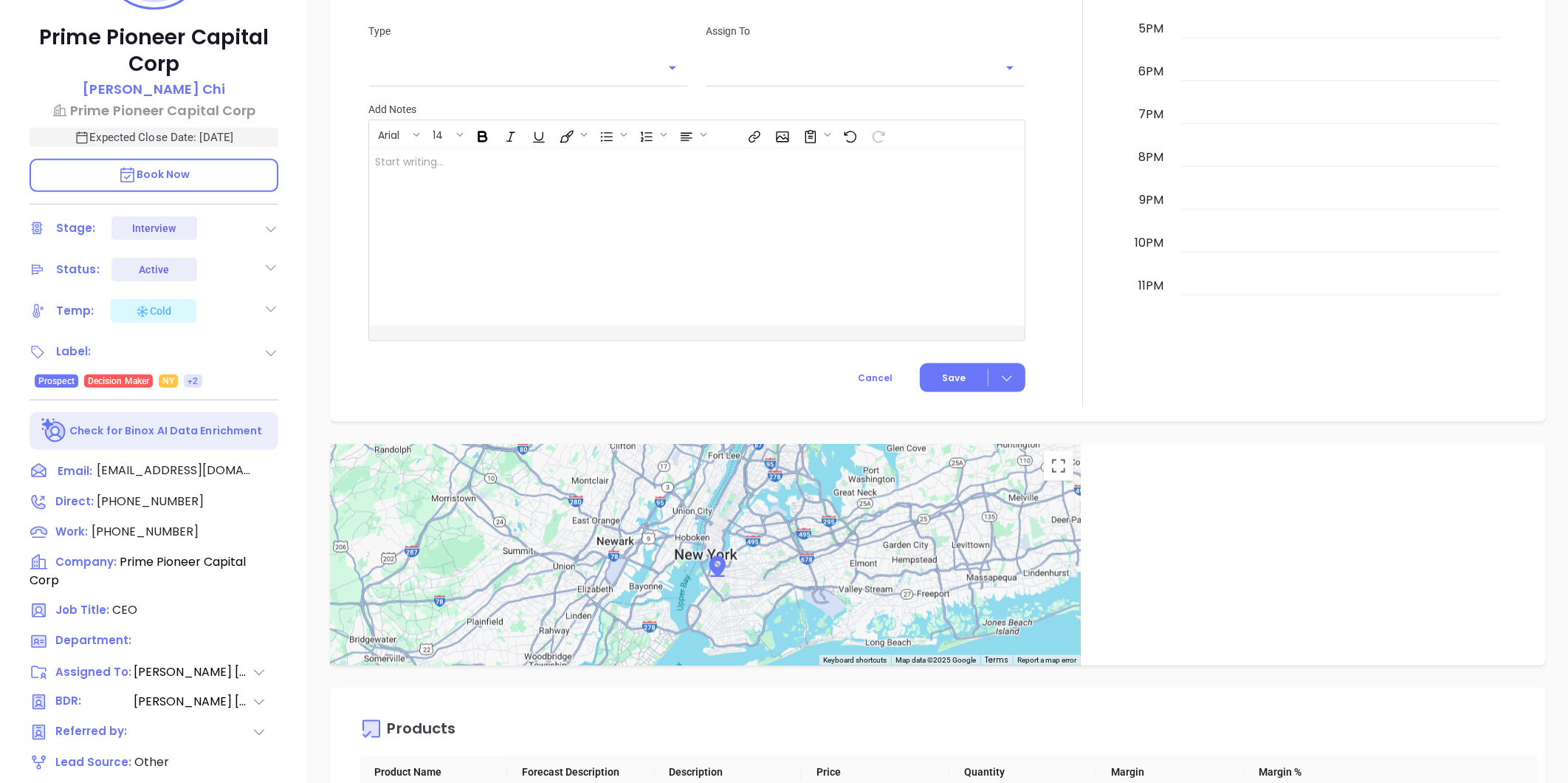
type input "[PERSON_NAME]"
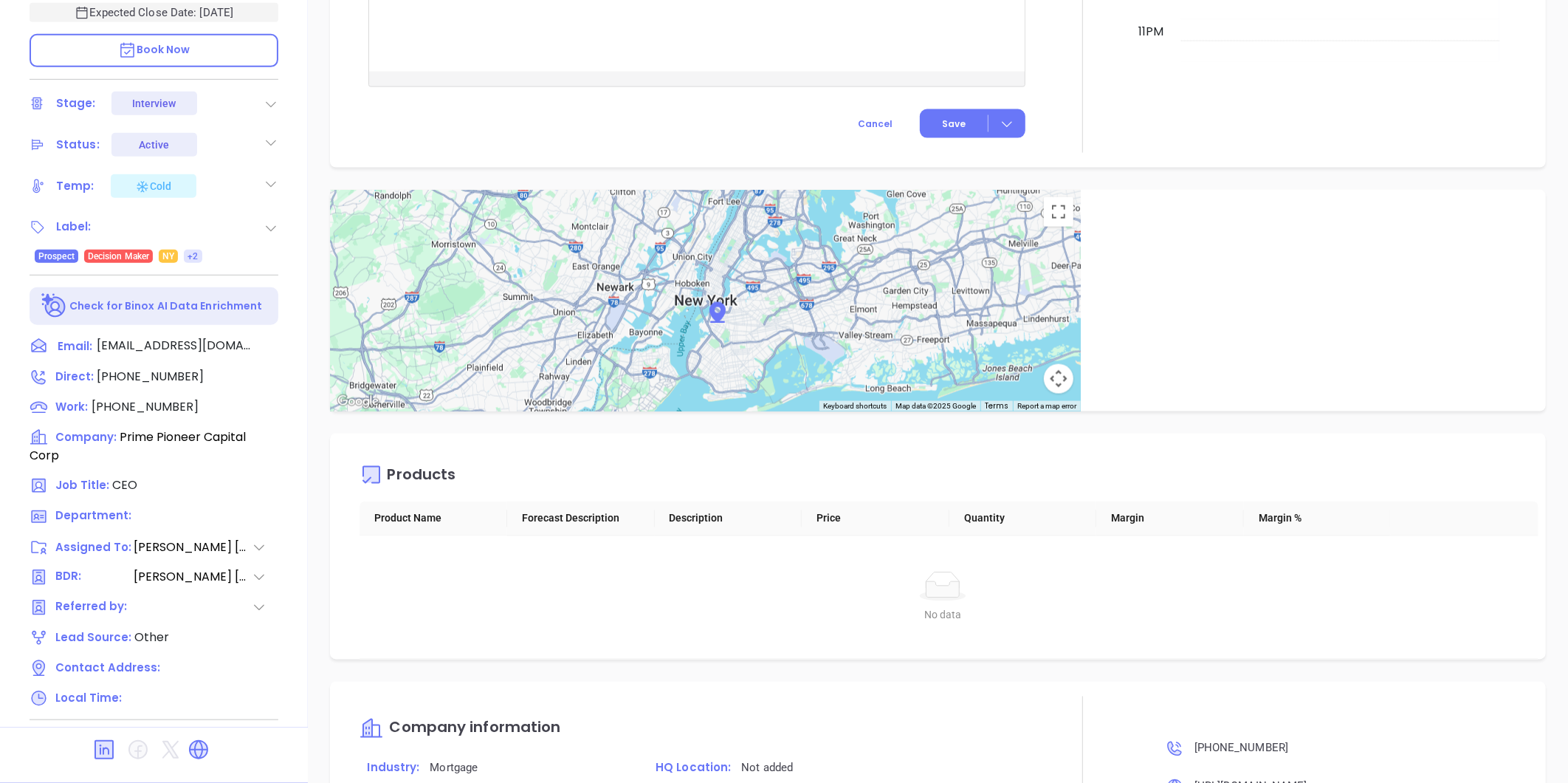
scroll to position [1013, 0]
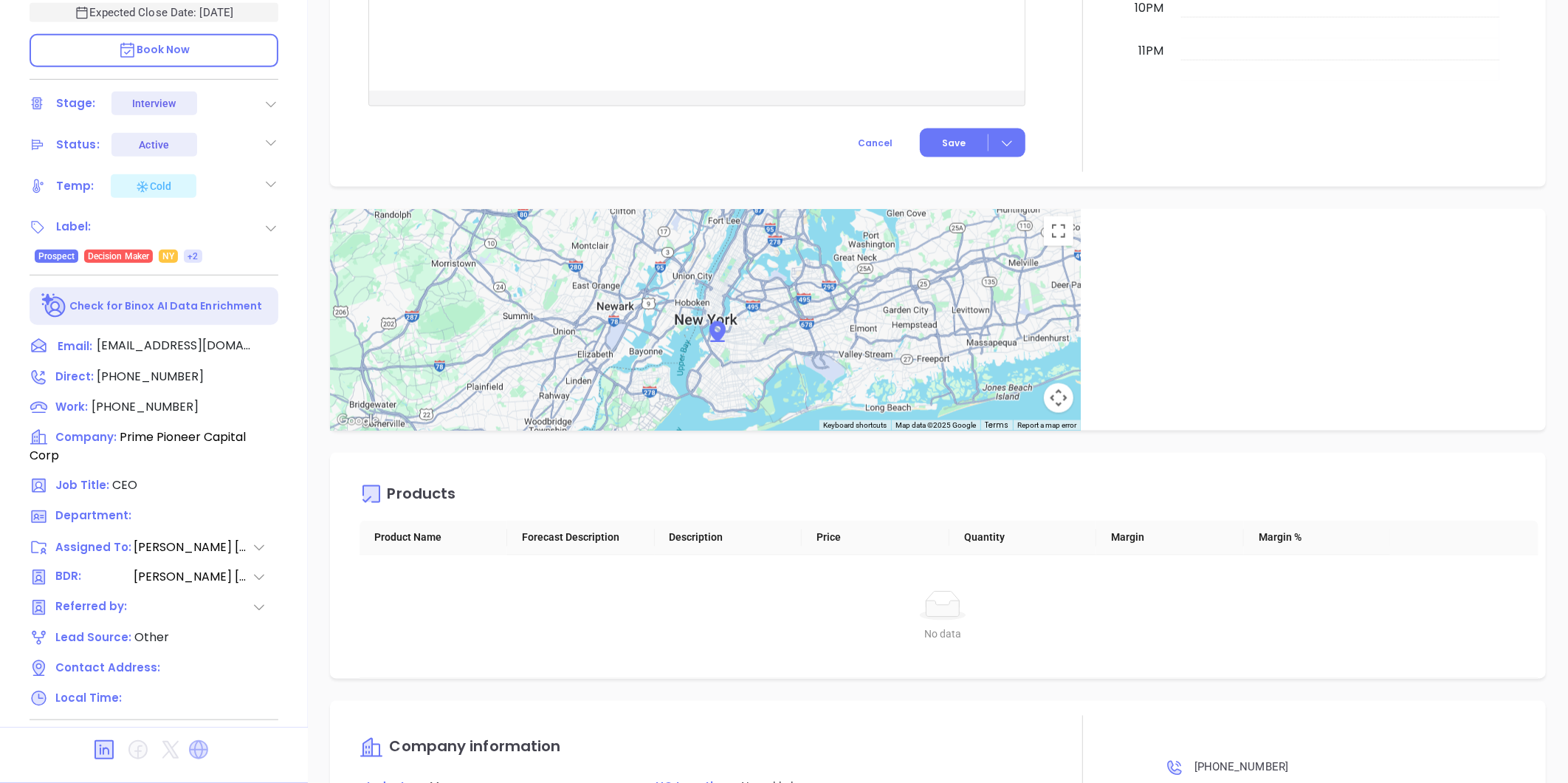
click at [201, 743] on icon at bounding box center [199, 750] width 19 height 19
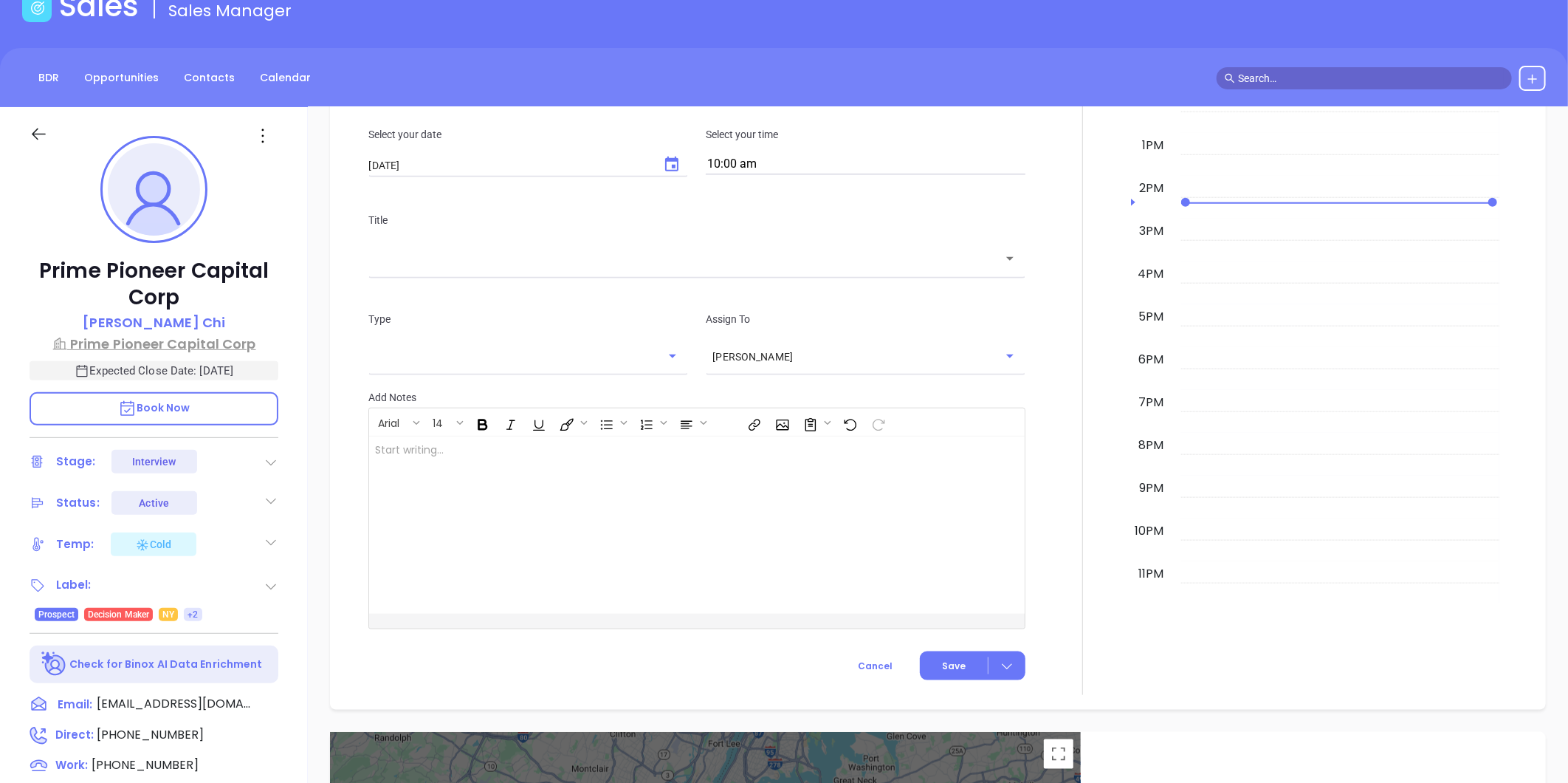
scroll to position [0, 0]
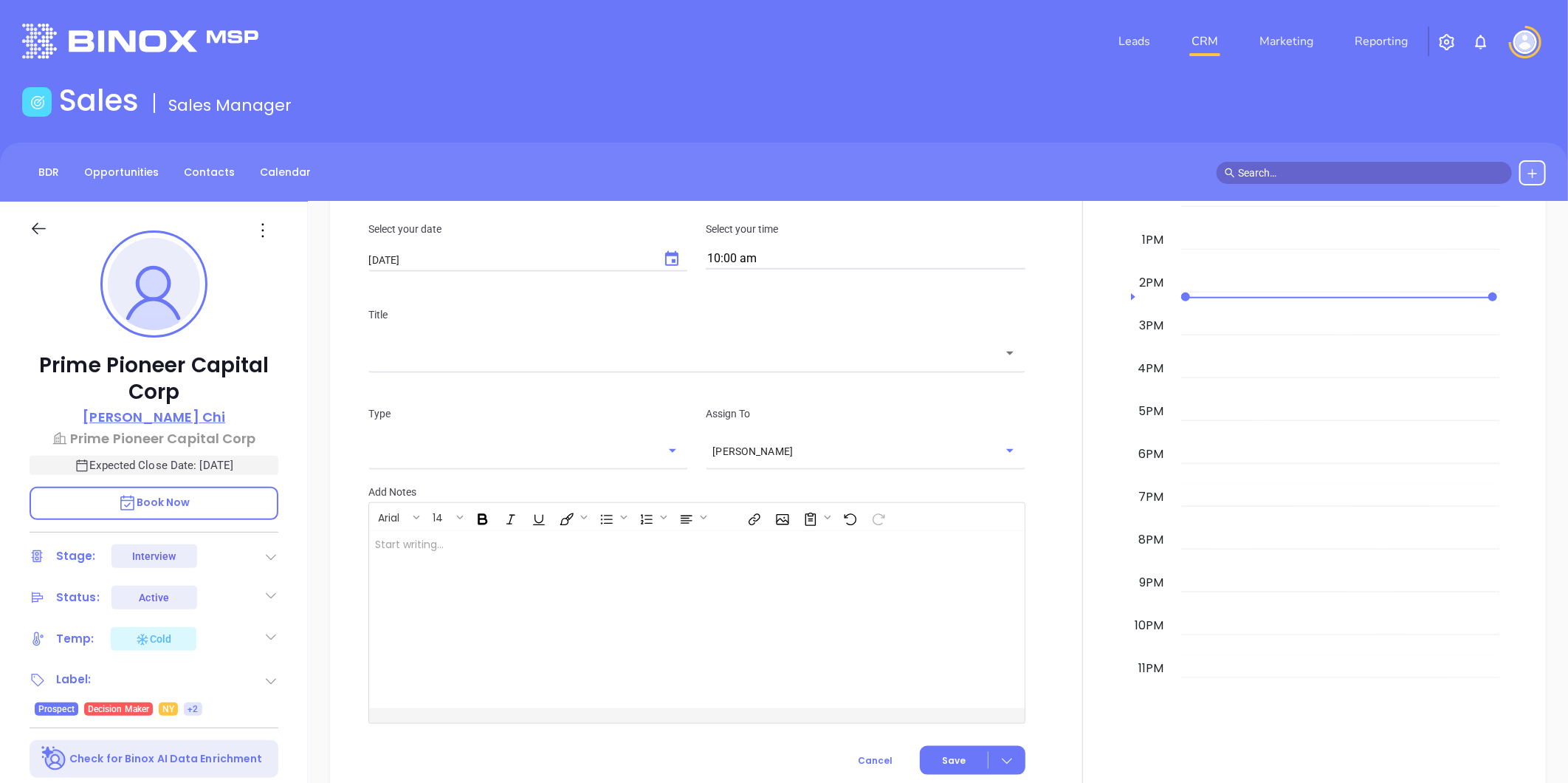
click at [161, 412] on p "[PERSON_NAME]" at bounding box center [154, 417] width 143 height 20
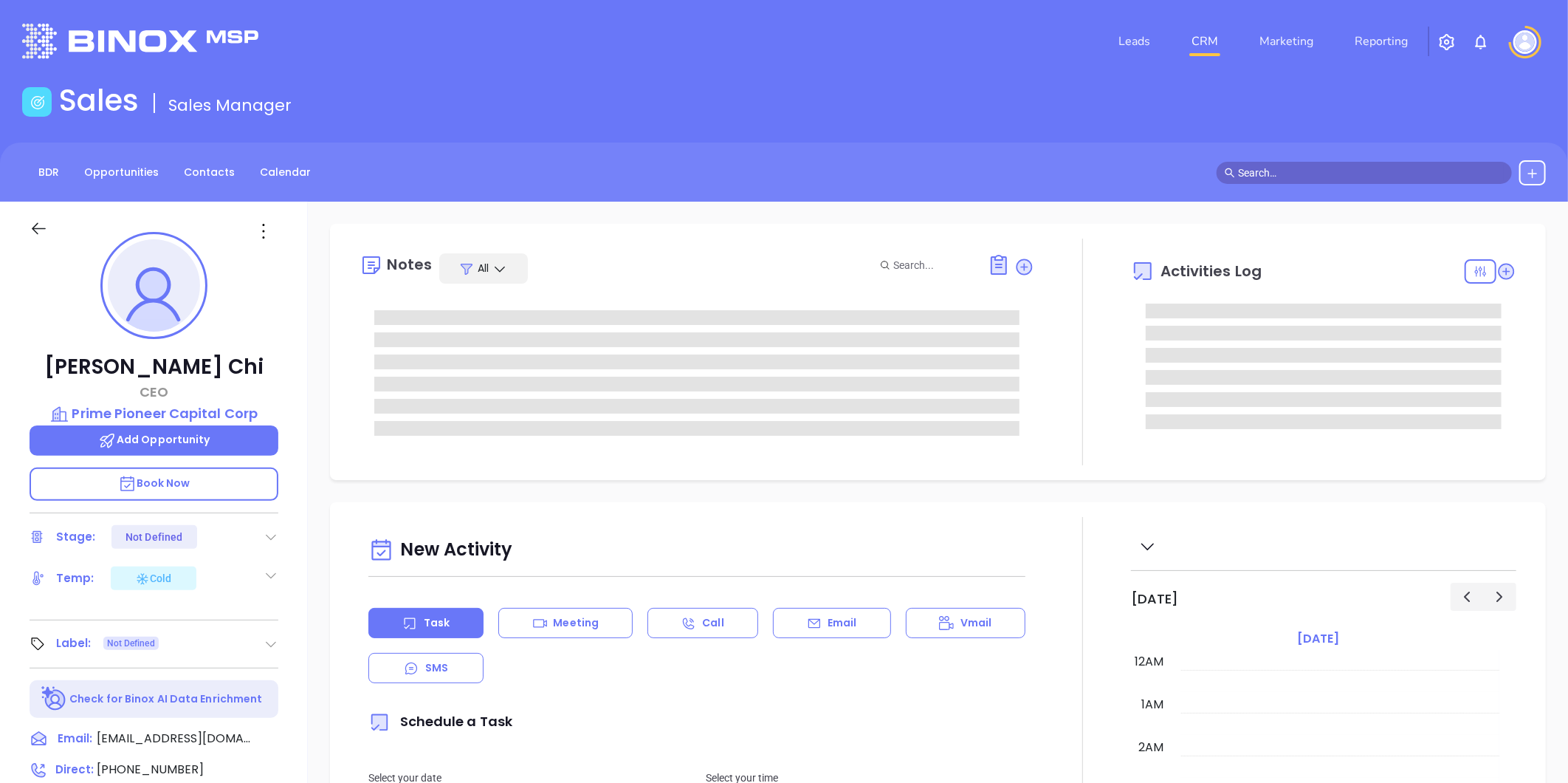
scroll to position [429, 0]
click at [190, 411] on p "Prime Pioneer Capital Corp" at bounding box center [153, 413] width 249 height 20
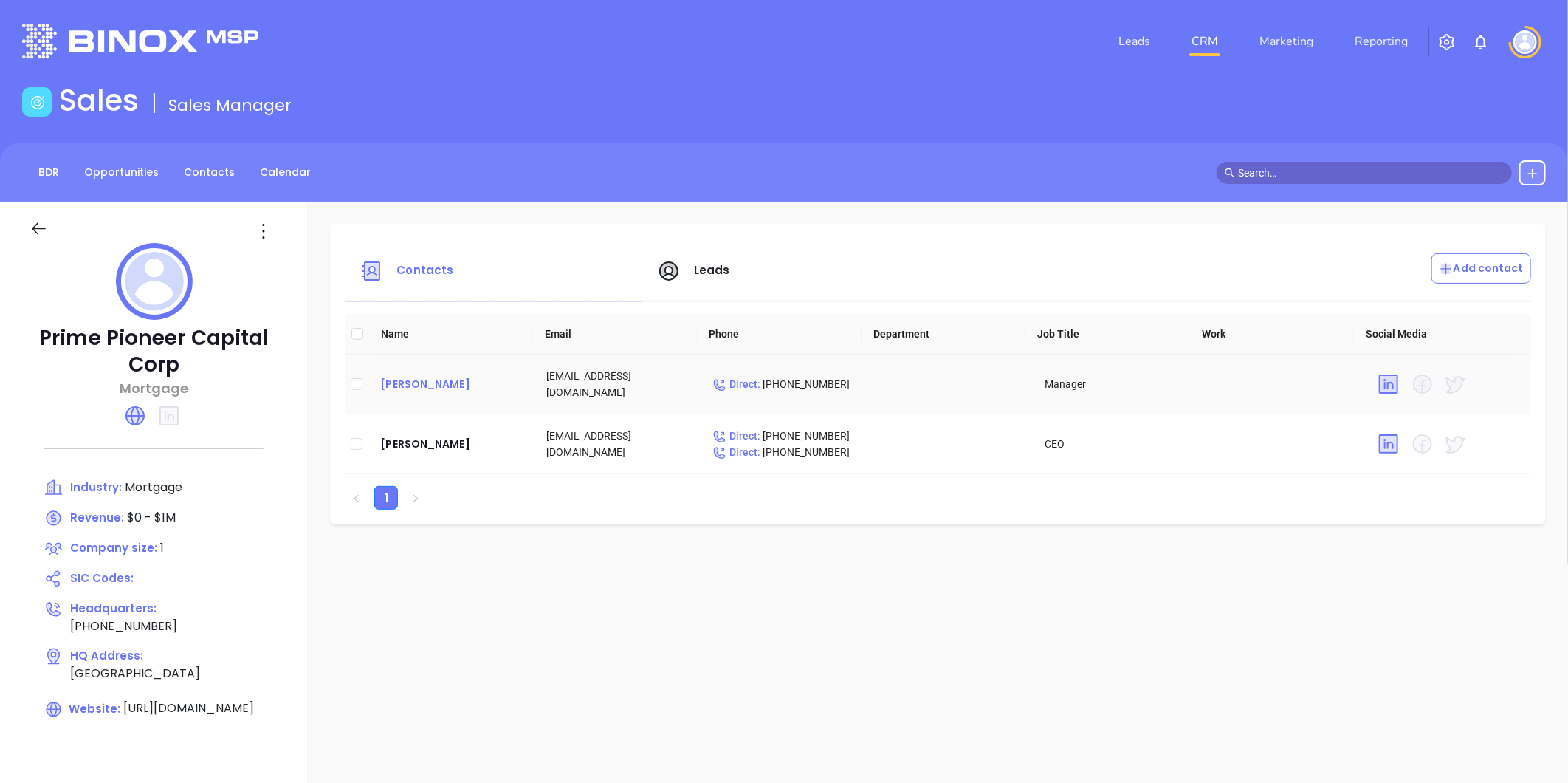
click at [409, 386] on div "[PERSON_NAME]" at bounding box center [452, 384] width 143 height 18
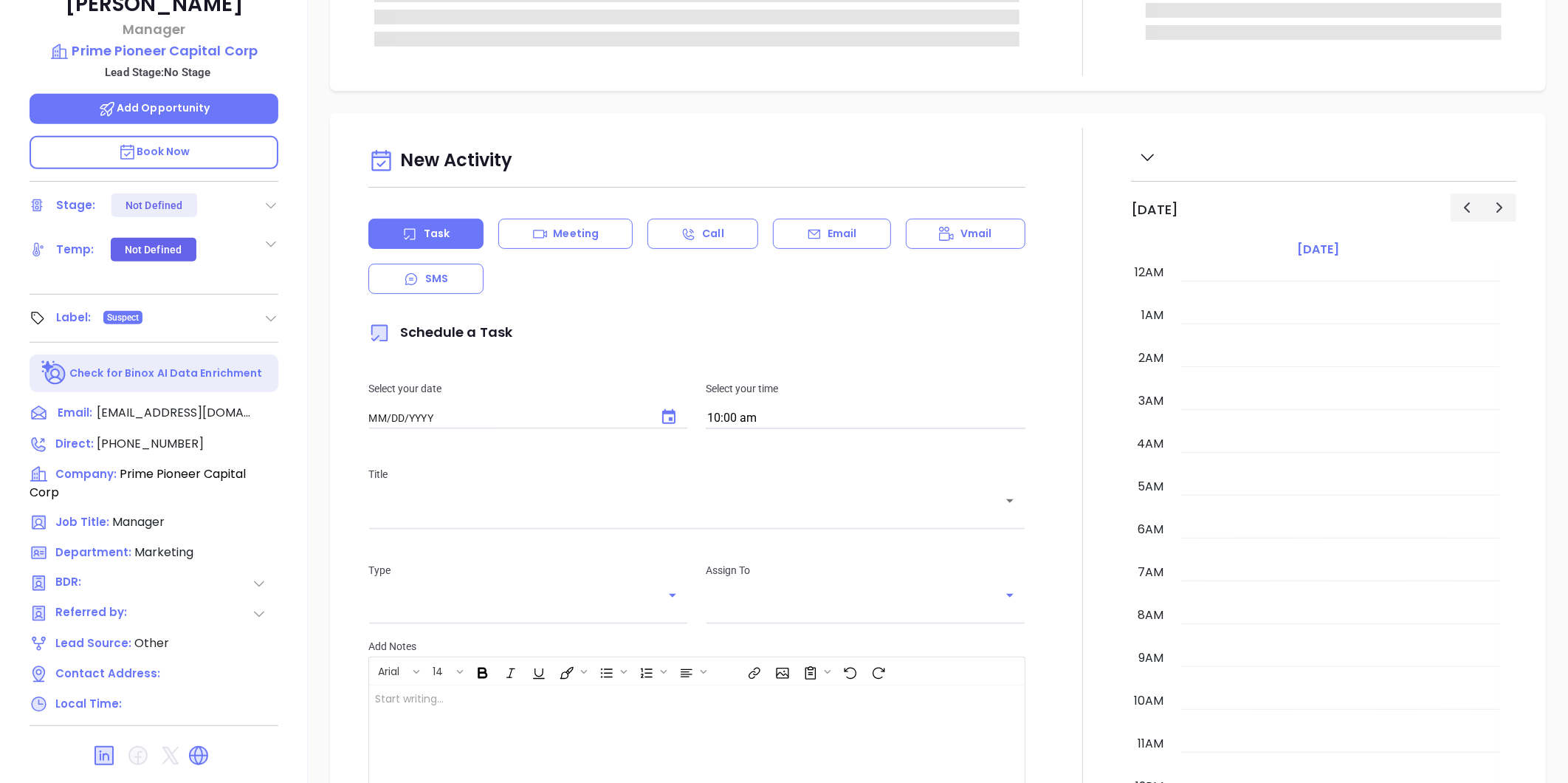
type input "[DATE]"
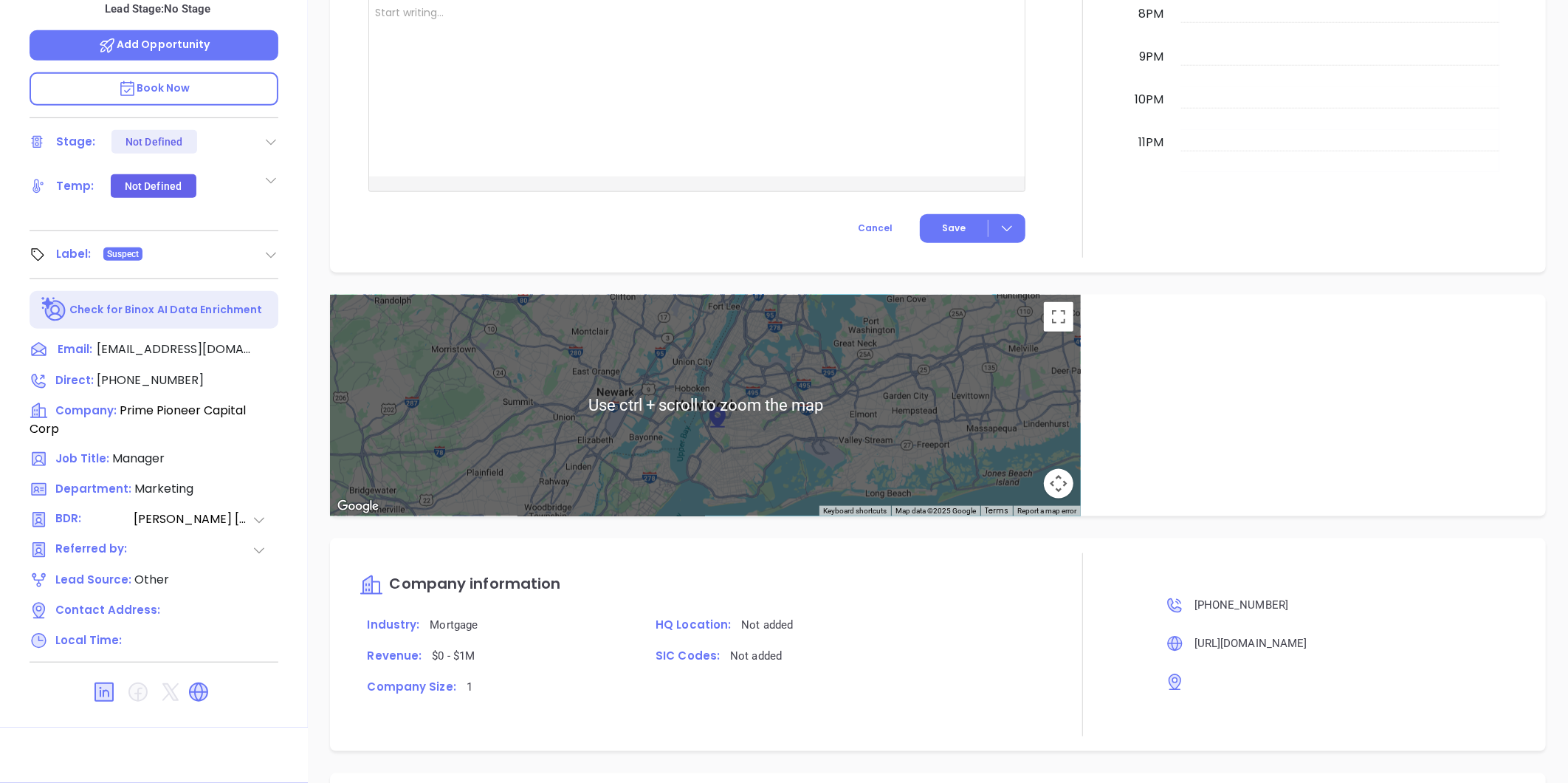
scroll to position [815, 0]
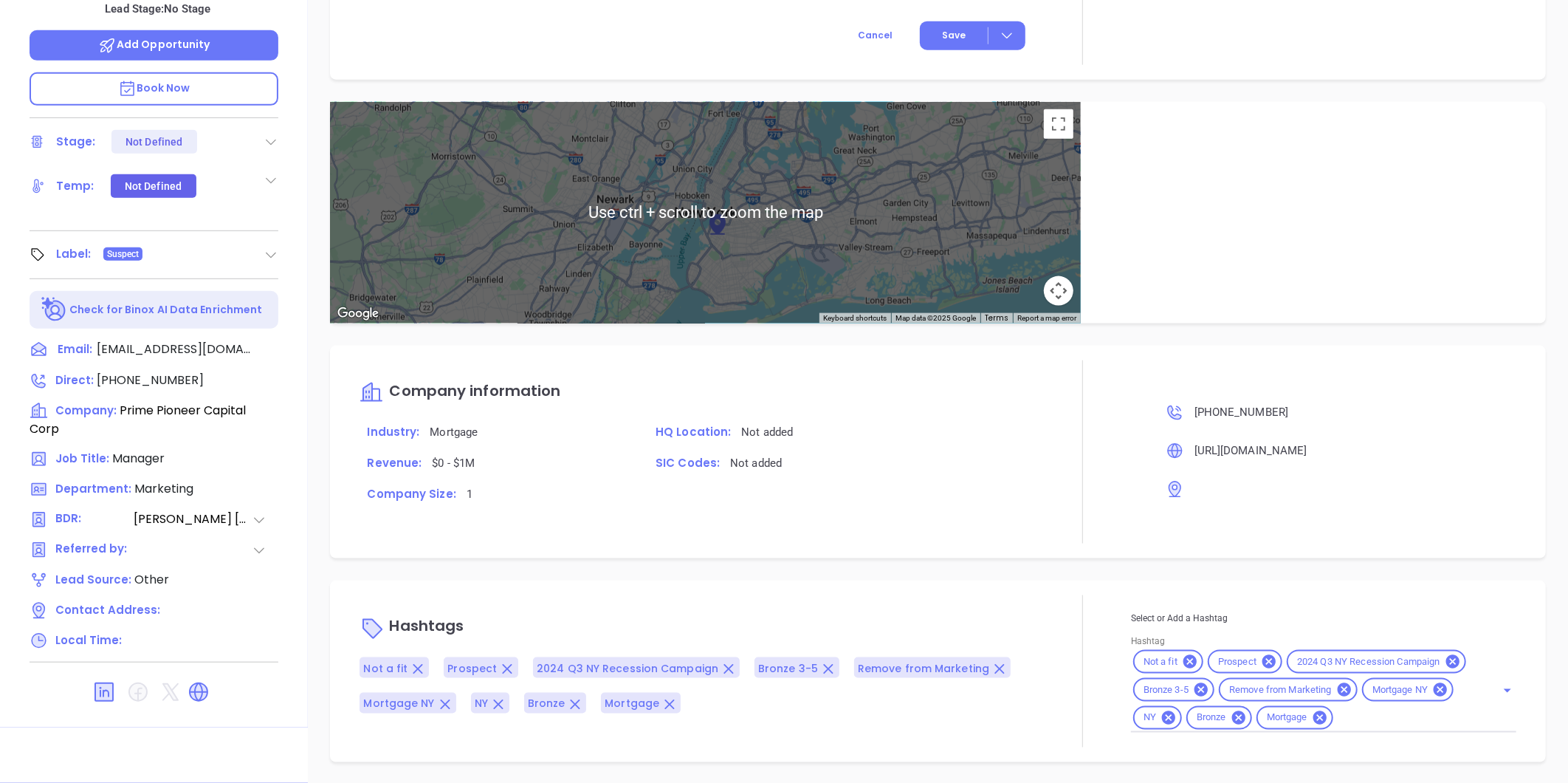
type input "[PERSON_NAME]"
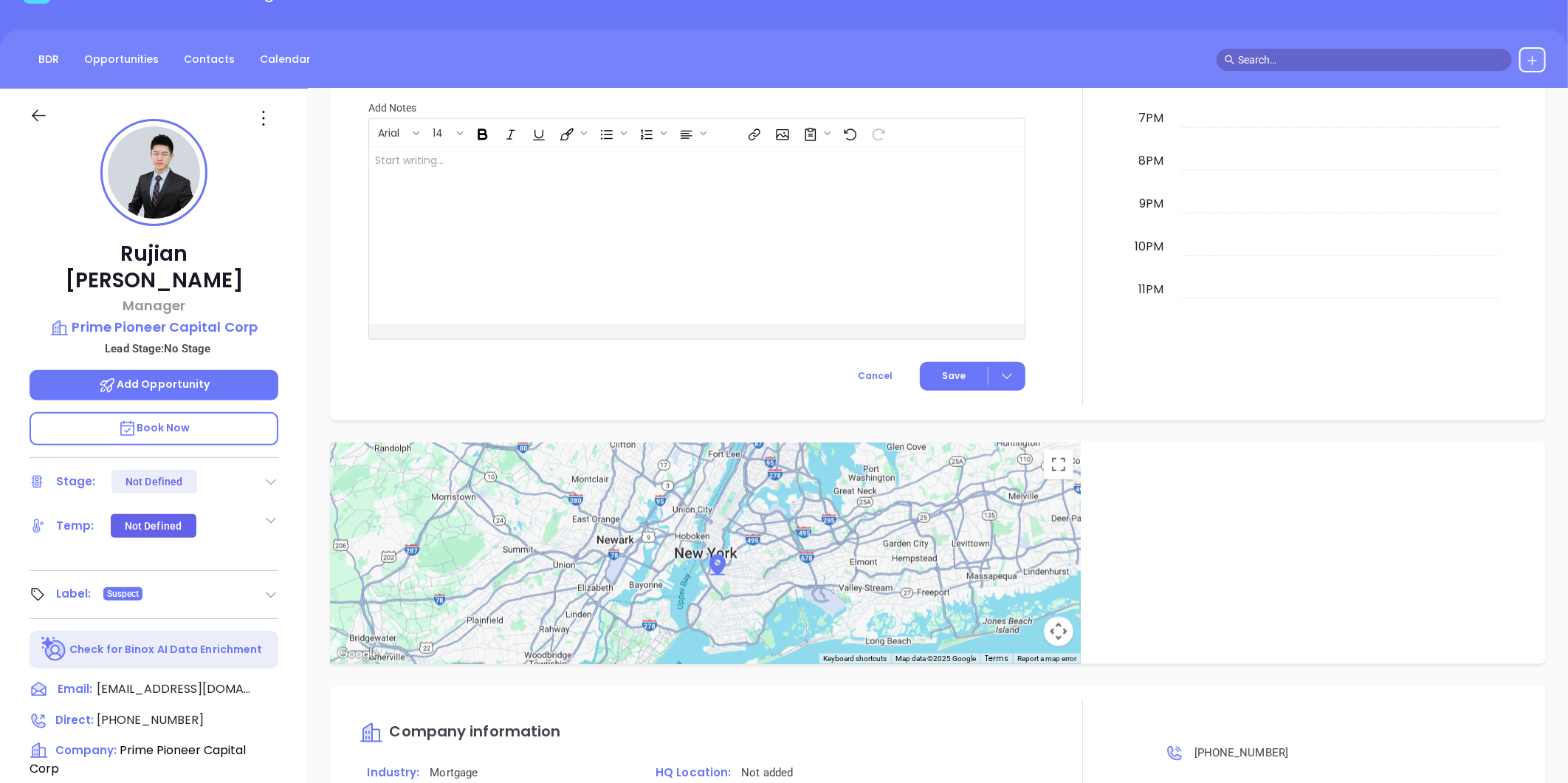
scroll to position [0, 0]
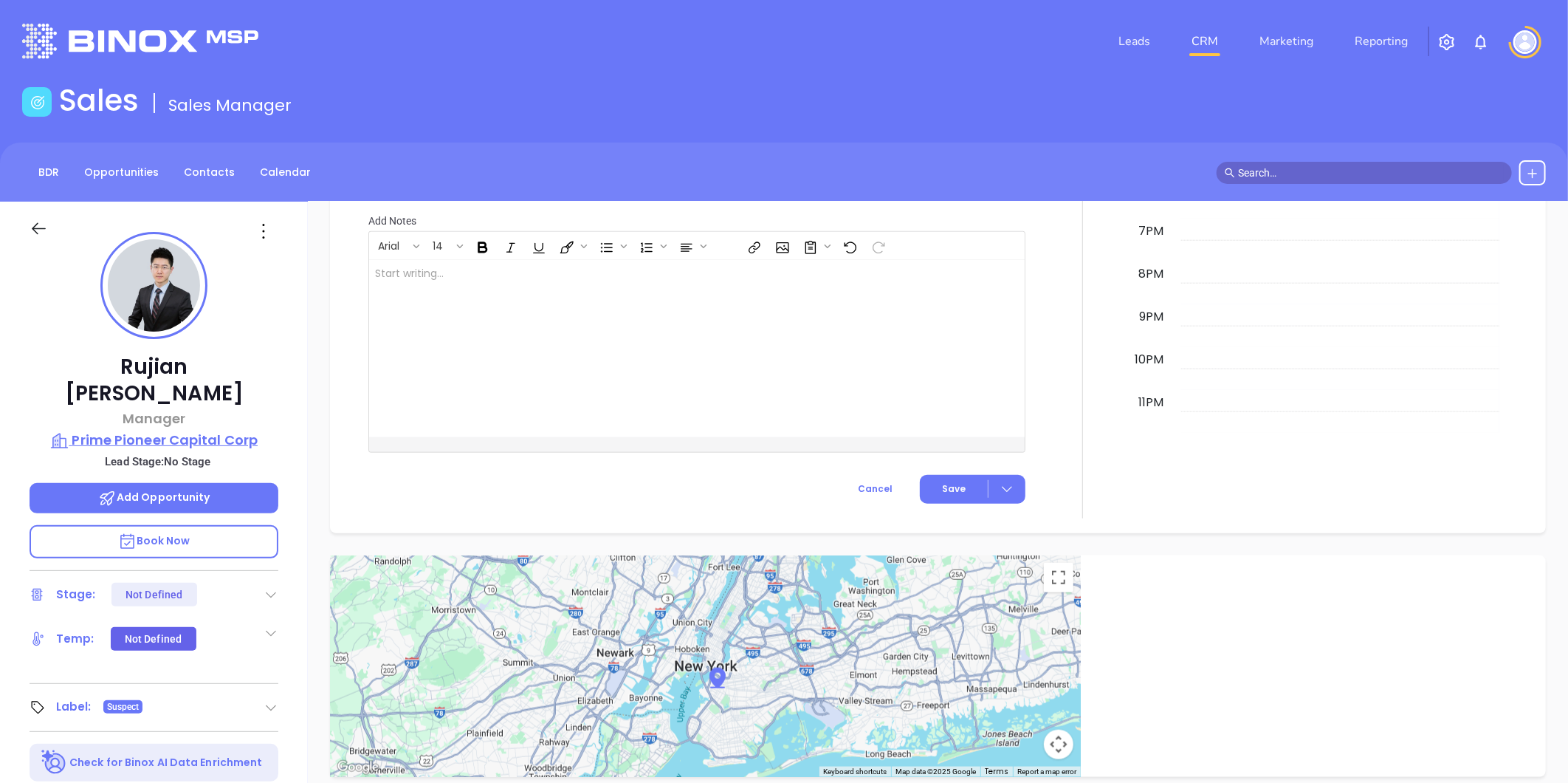
click at [138, 430] on p "Prime Pioneer Capital Corp" at bounding box center [153, 440] width 249 height 20
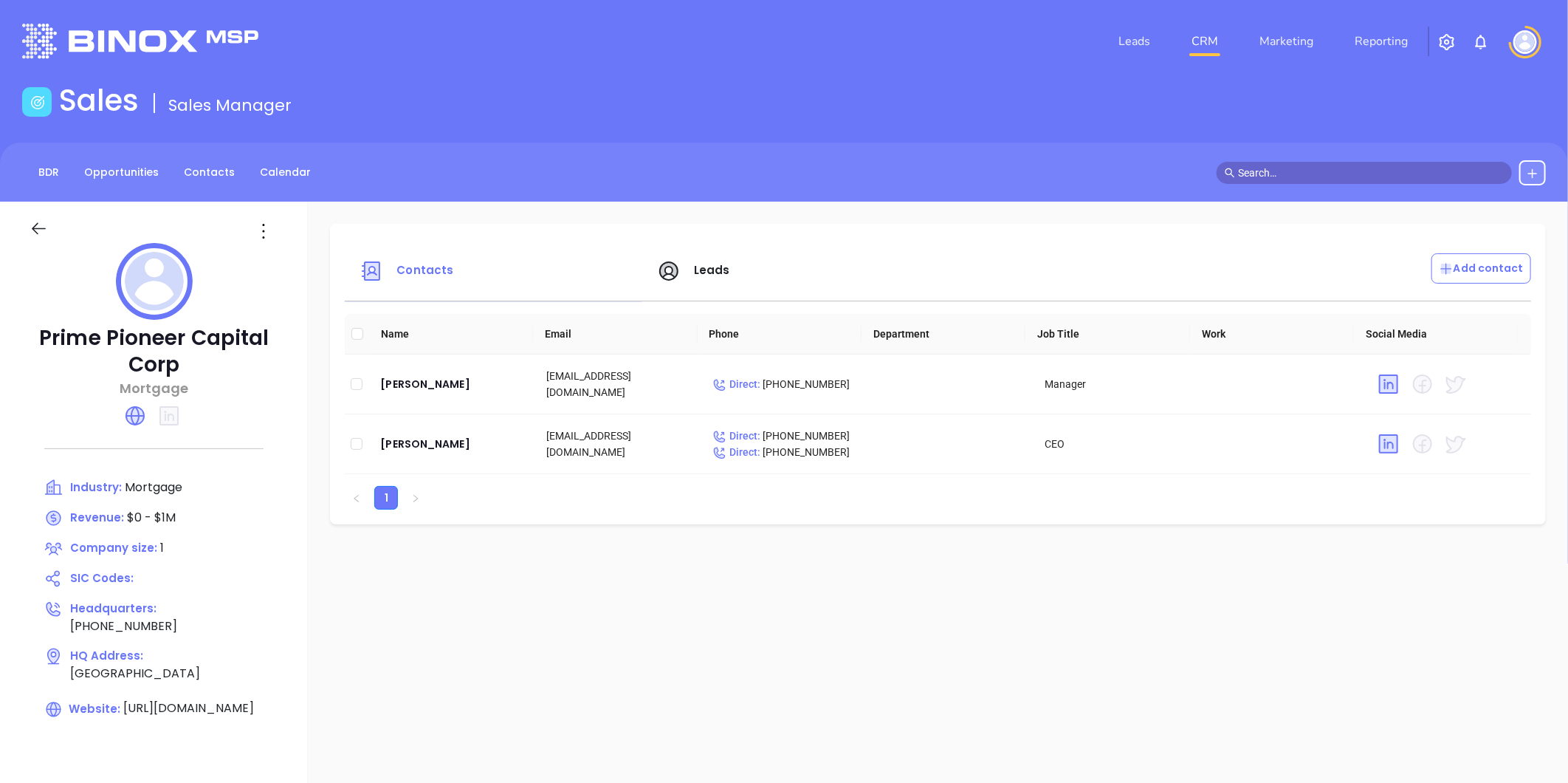
click at [45, 234] on icon at bounding box center [38, 228] width 19 height 19
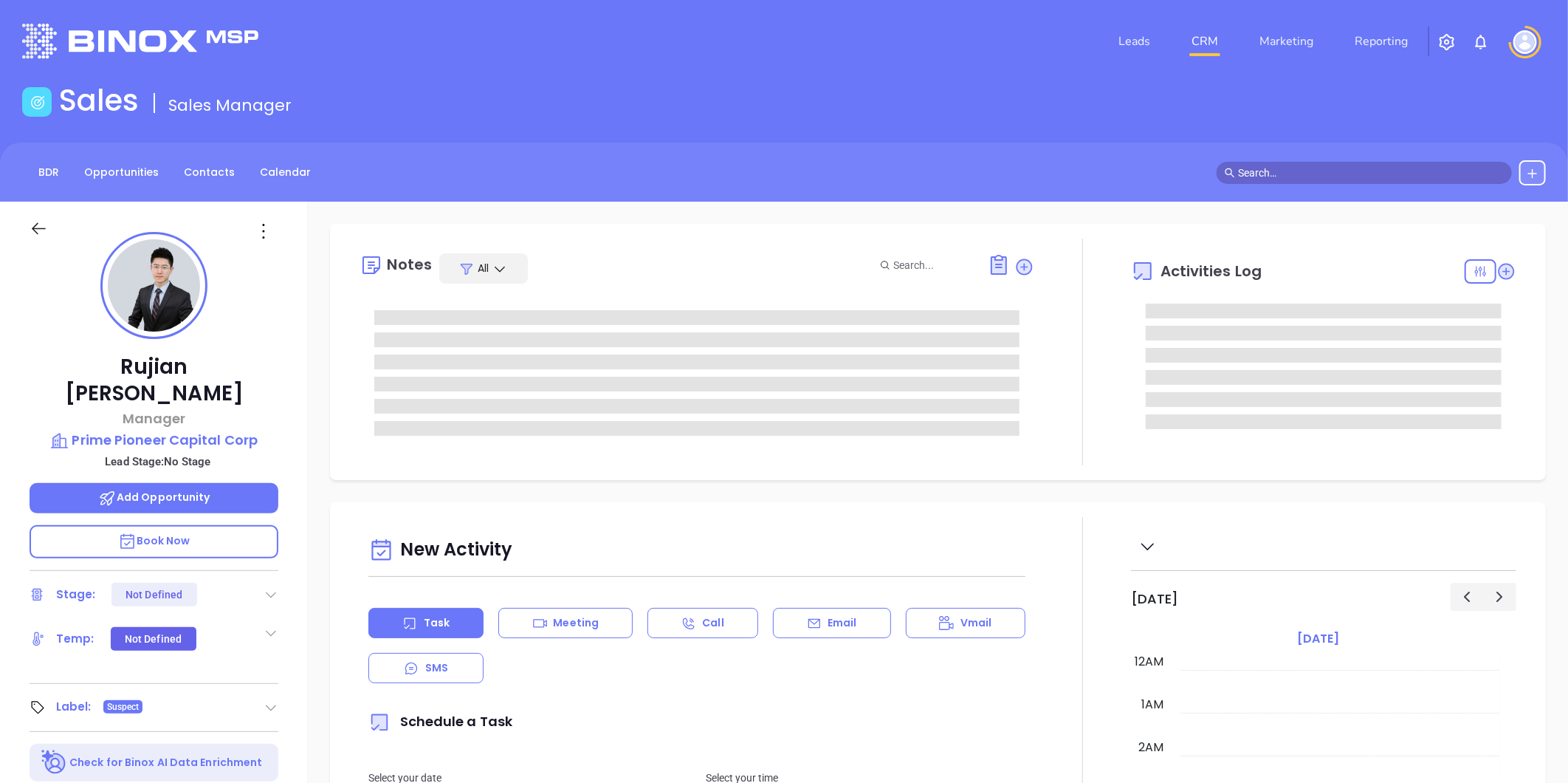
type input "[DATE]"
type input "[PERSON_NAME]"
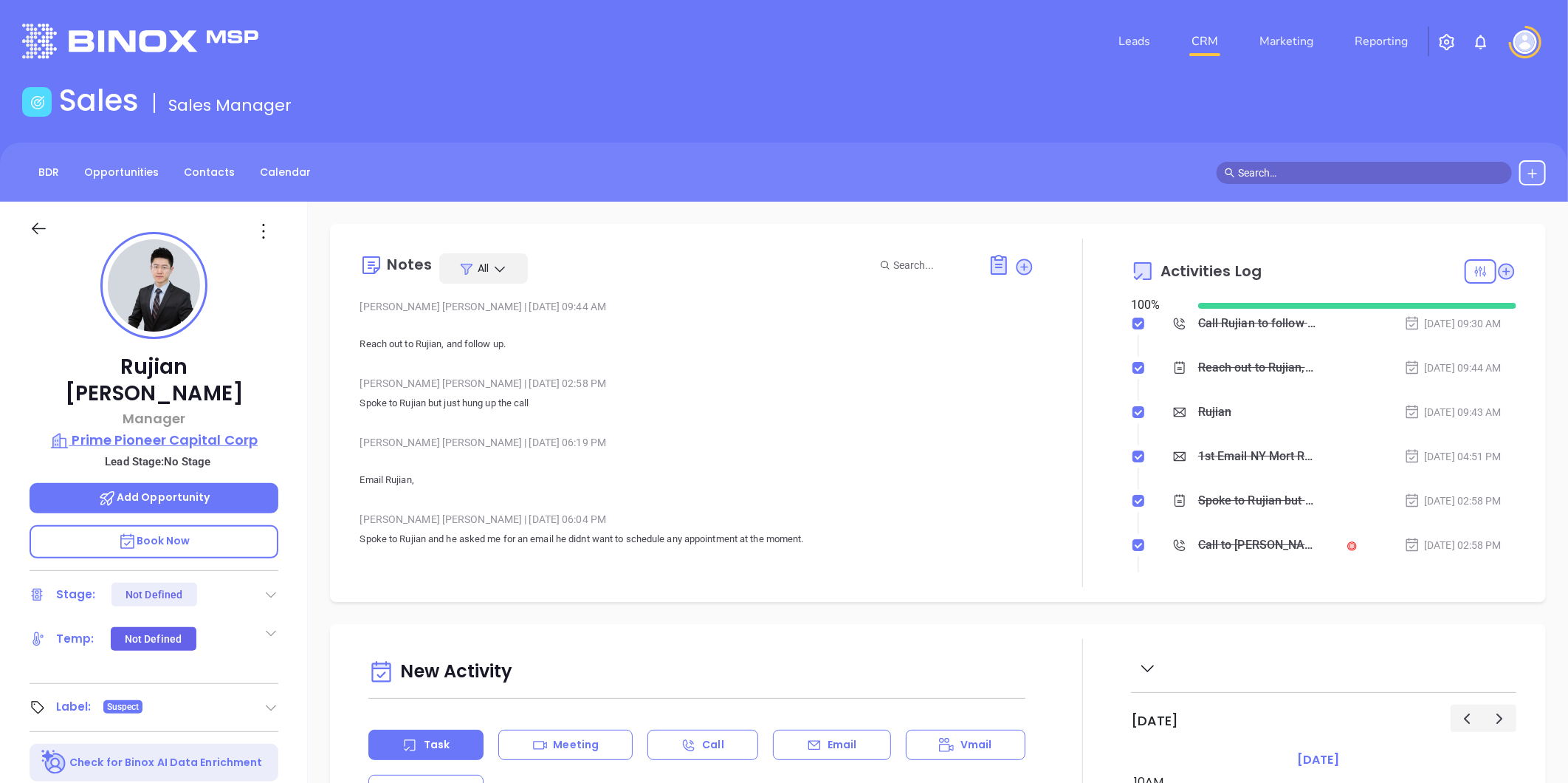
click at [223, 430] on p "Prime Pioneer Capital Corp" at bounding box center [153, 440] width 249 height 20
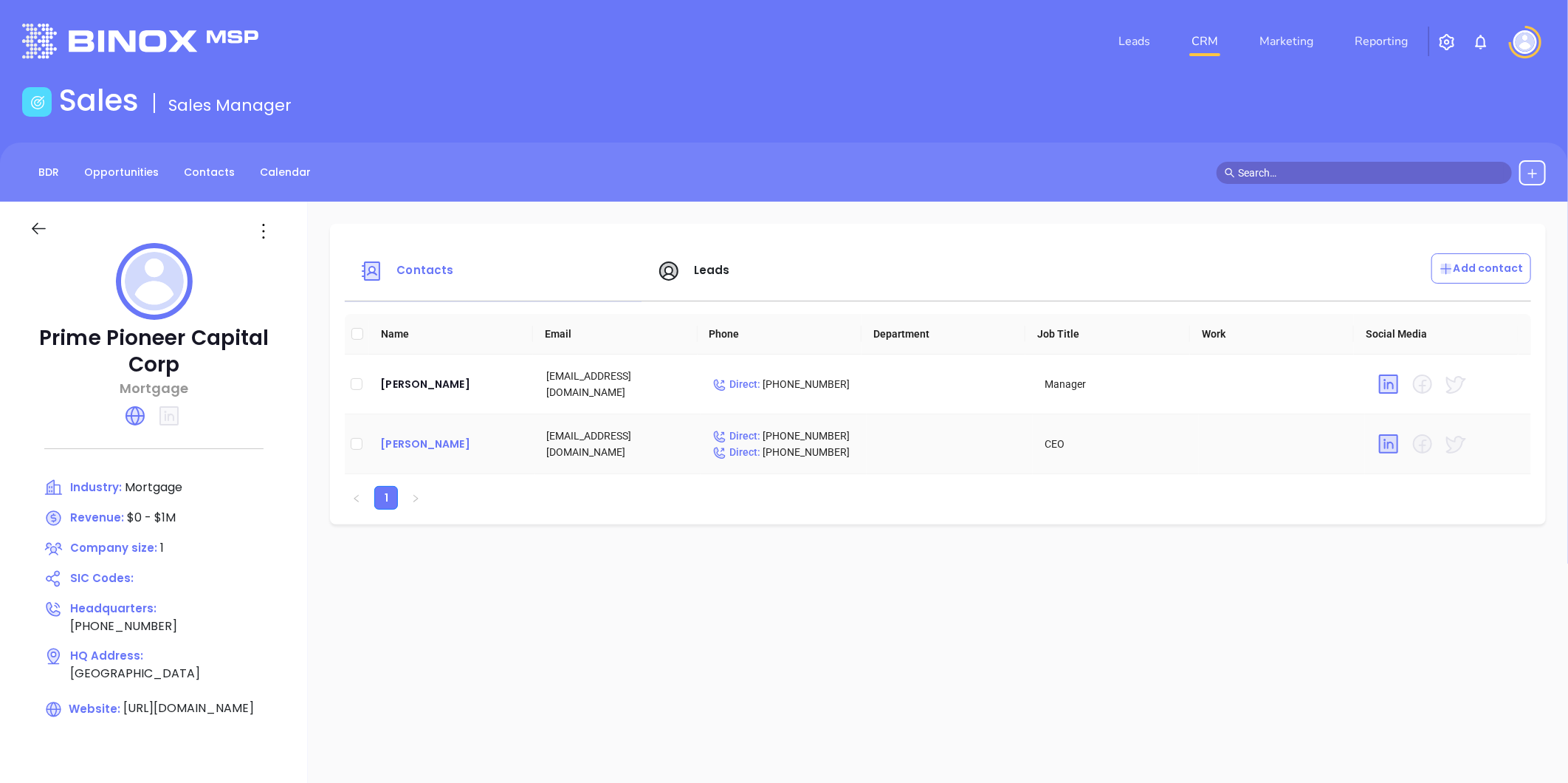
click at [384, 440] on div "[PERSON_NAME]" at bounding box center [452, 444] width 143 height 18
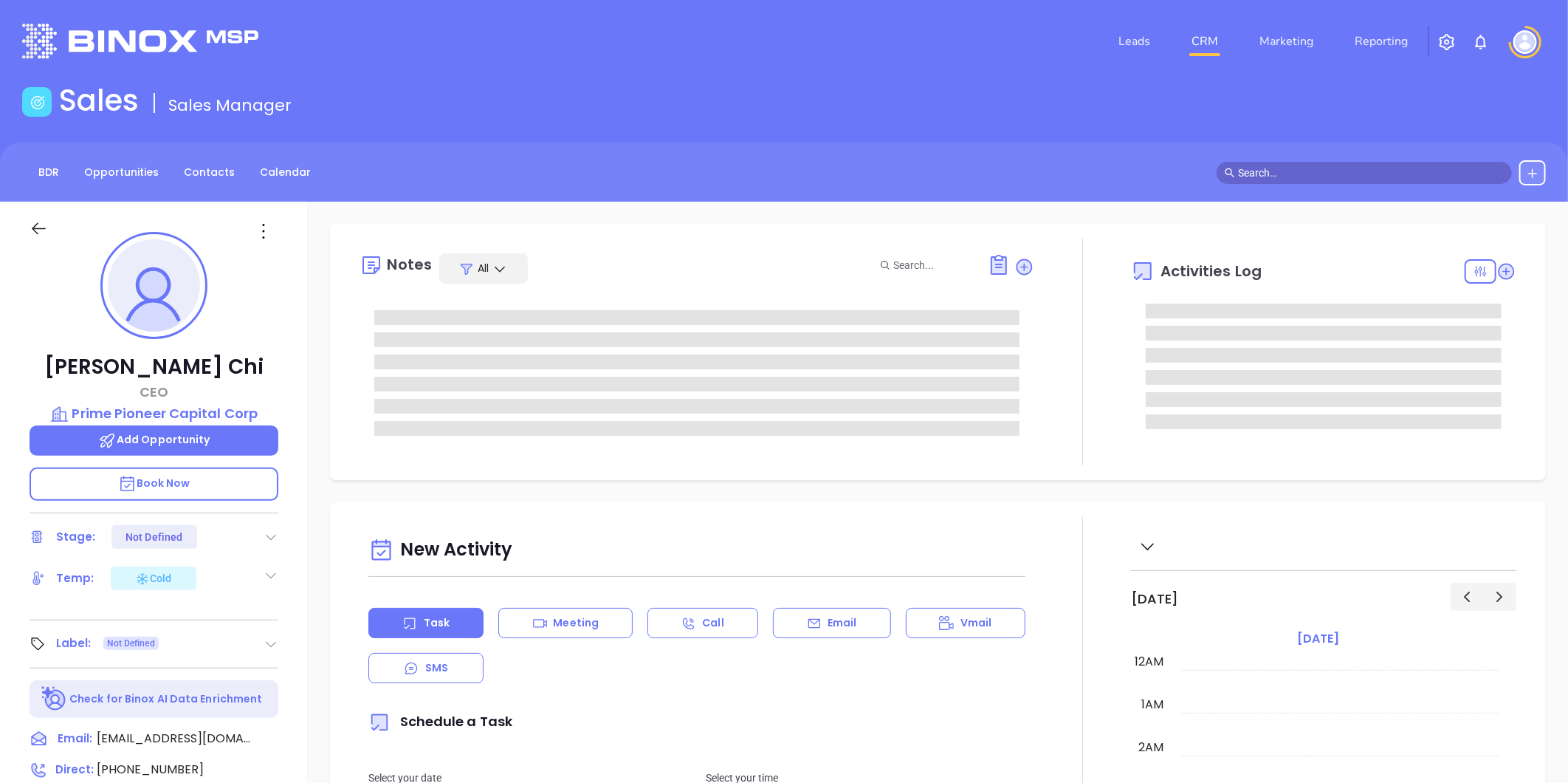
type input "[DATE]"
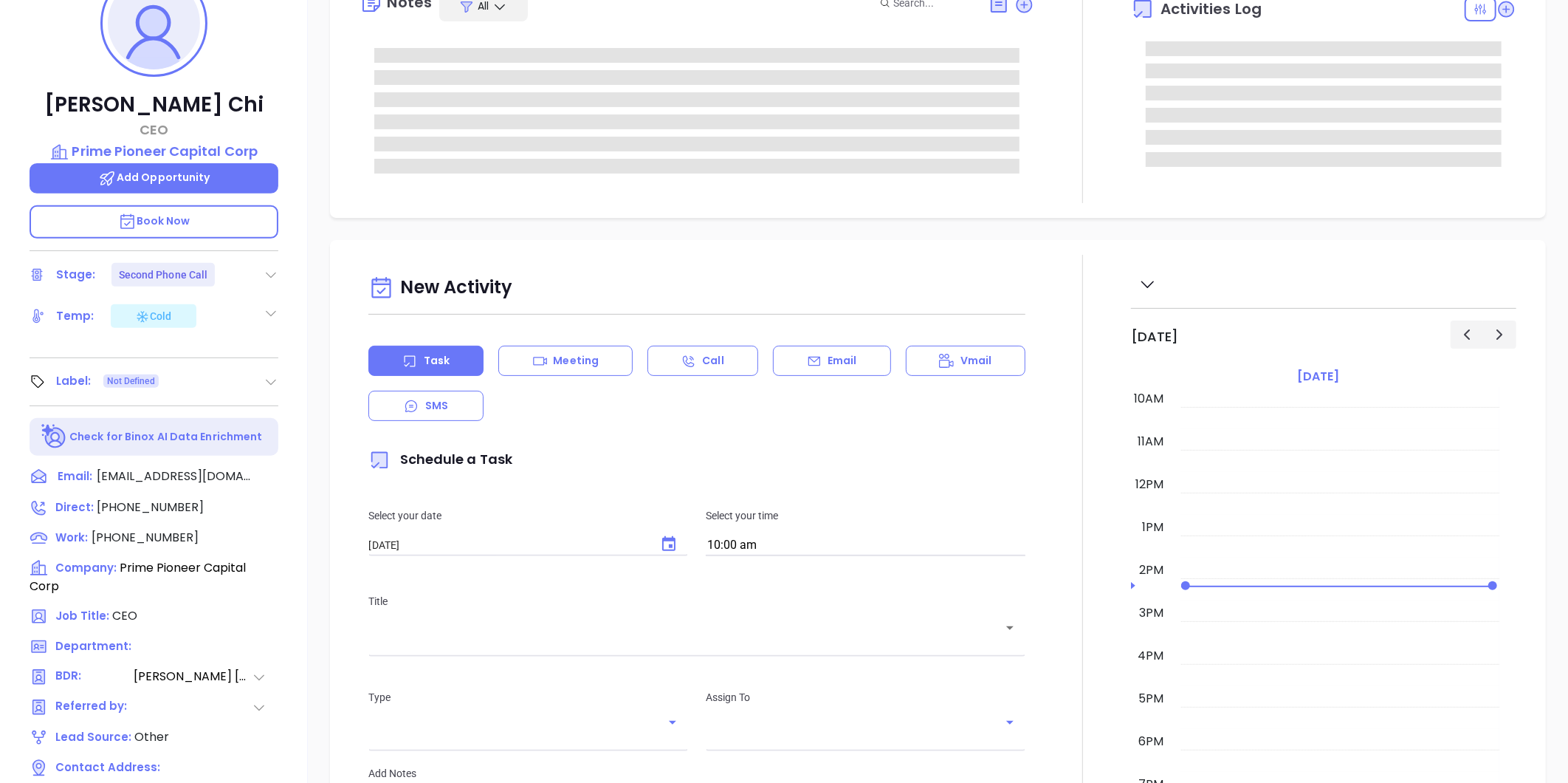
scroll to position [124, 0]
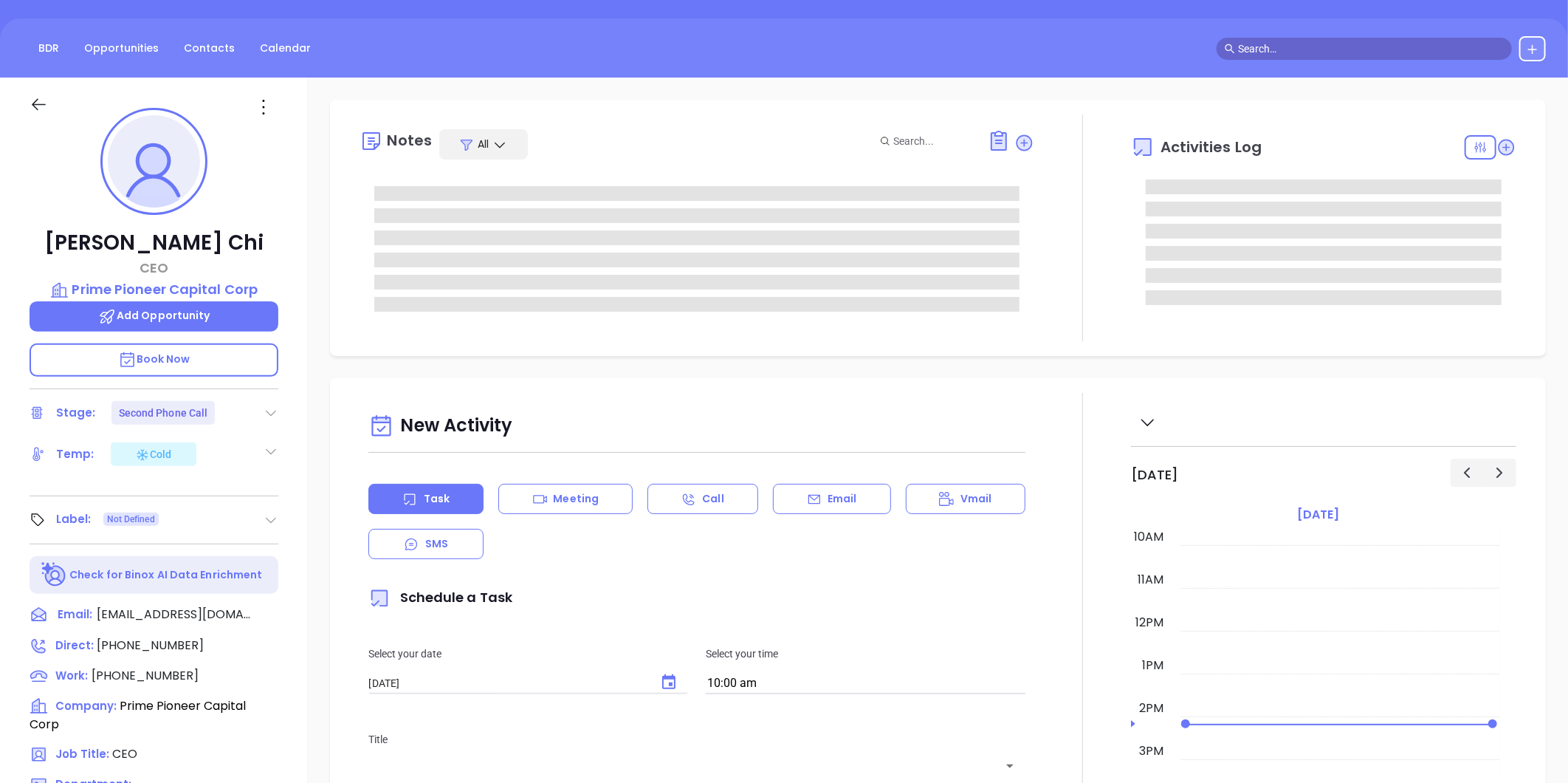
type input "[PERSON_NAME]"
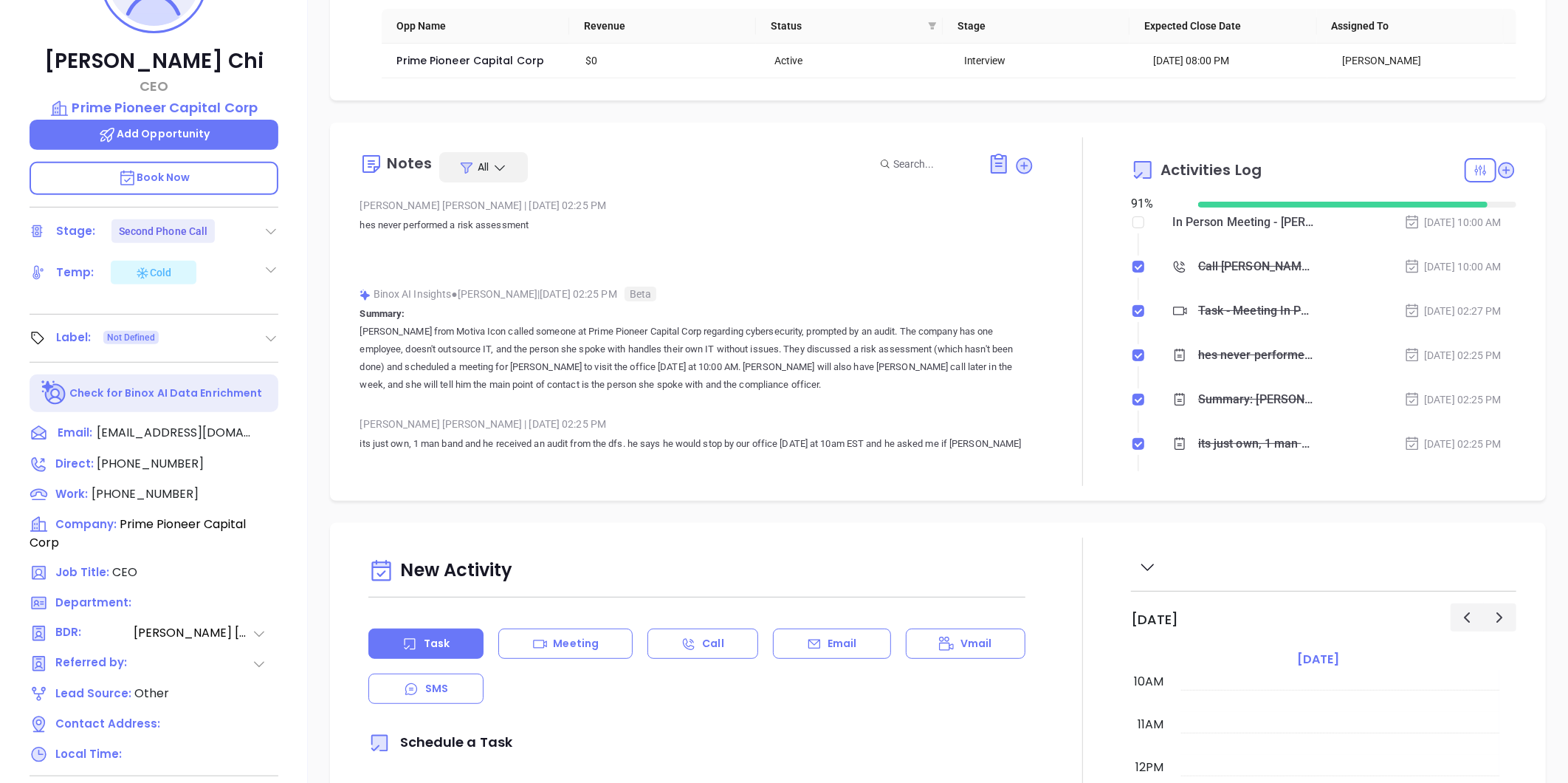
scroll to position [371, 0]
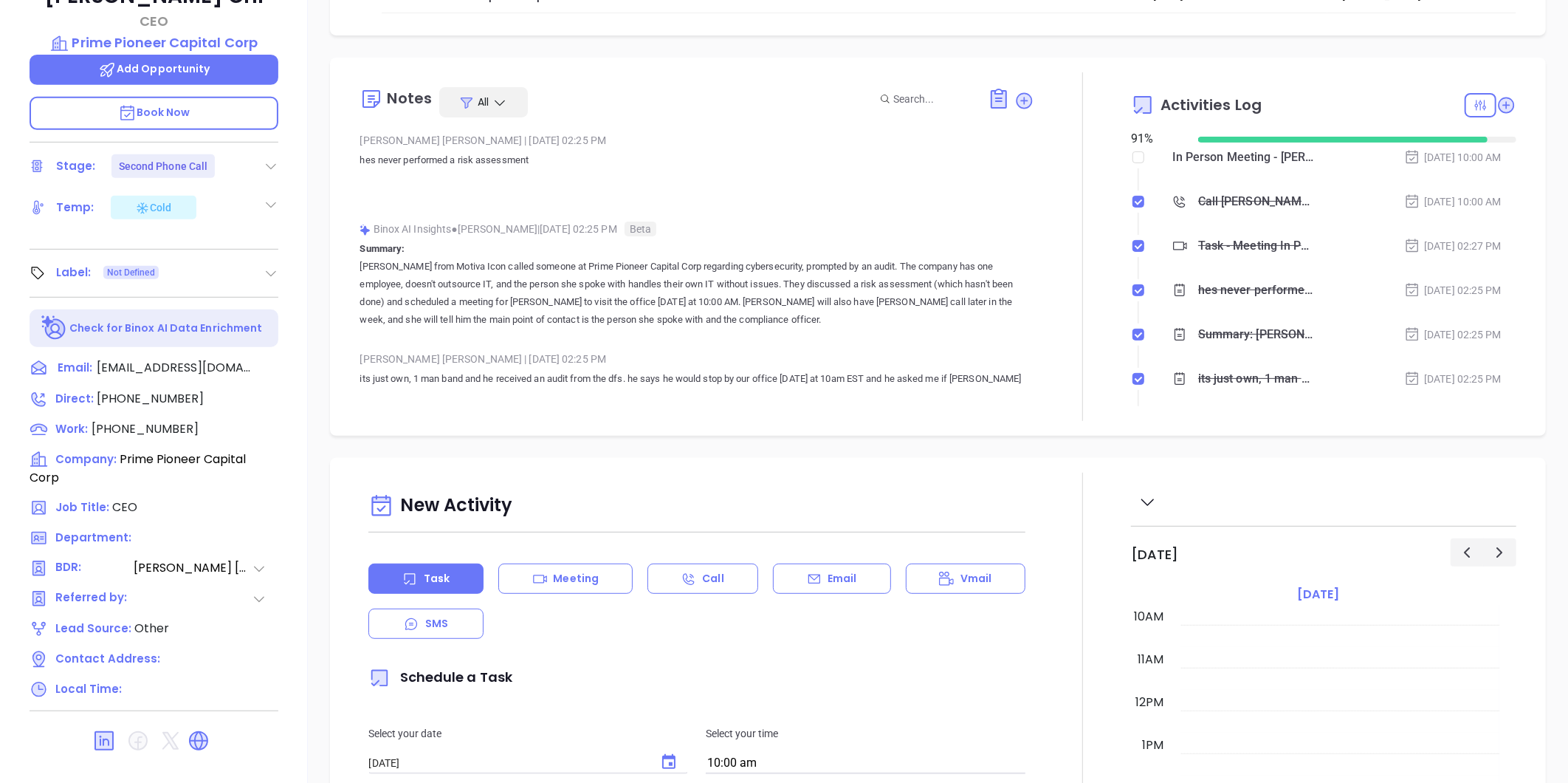
click at [275, 268] on icon at bounding box center [271, 273] width 15 height 15
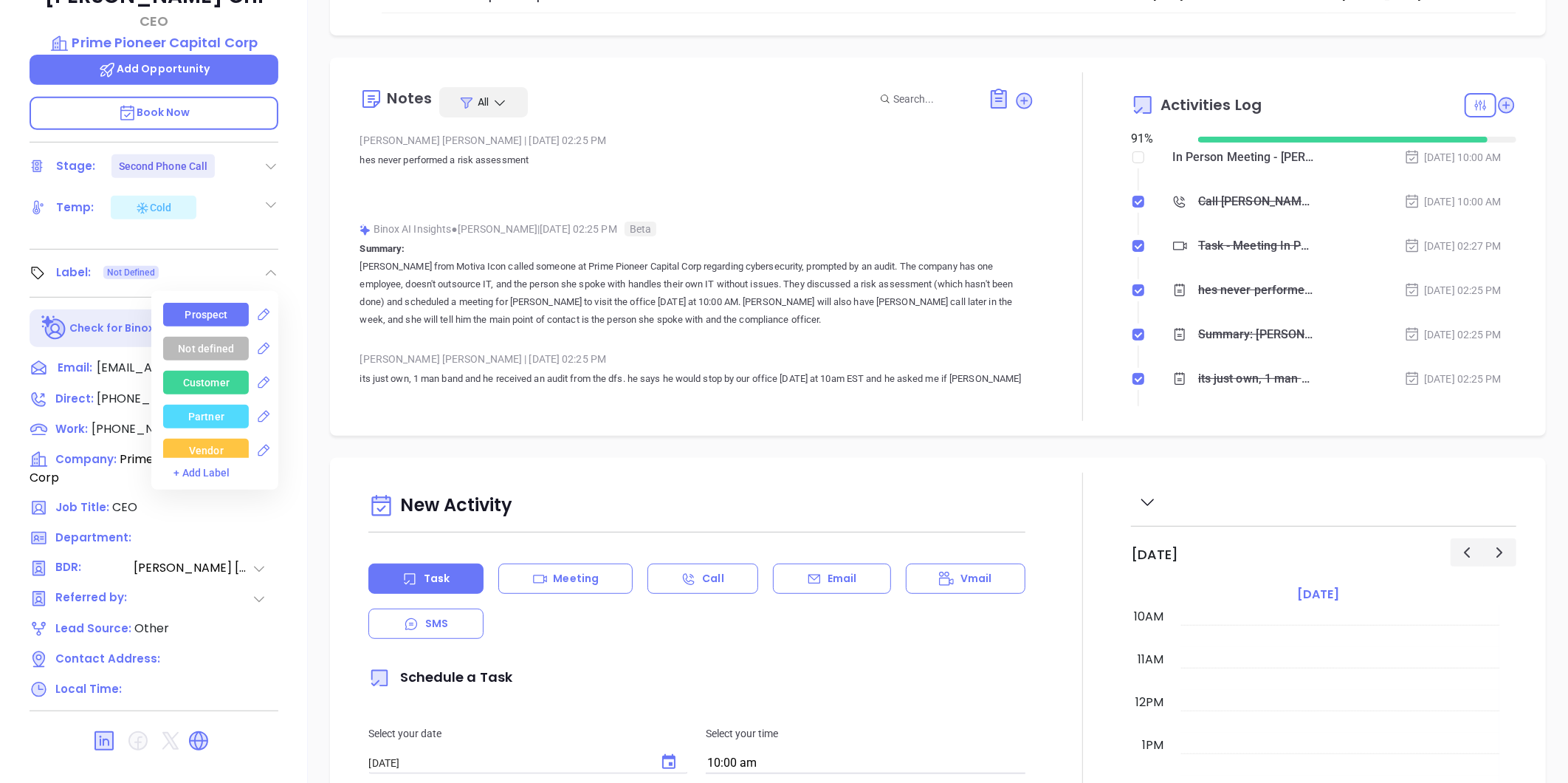
click at [201, 308] on div "Prospect" at bounding box center [206, 314] width 43 height 24
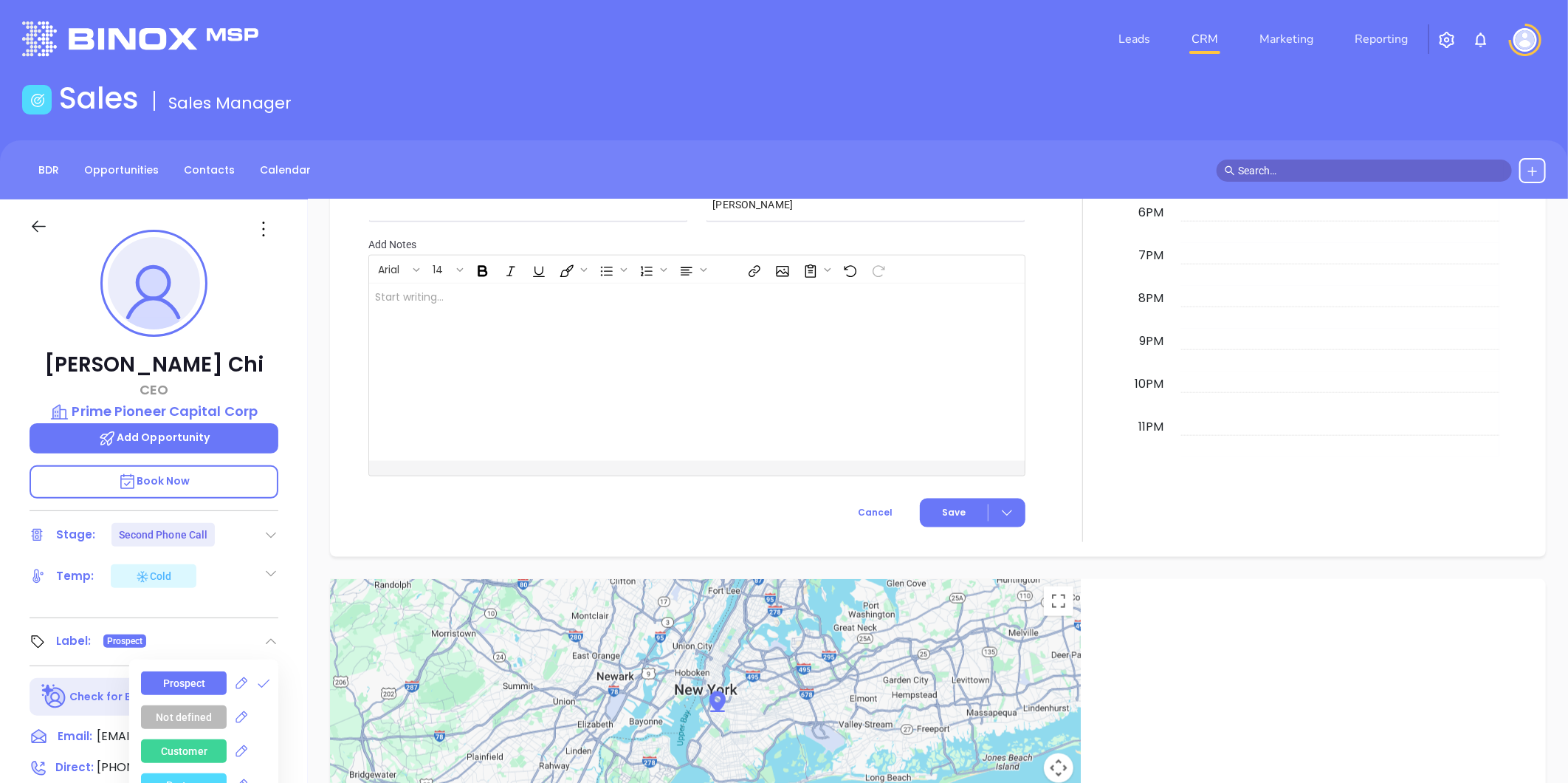
scroll to position [0, 0]
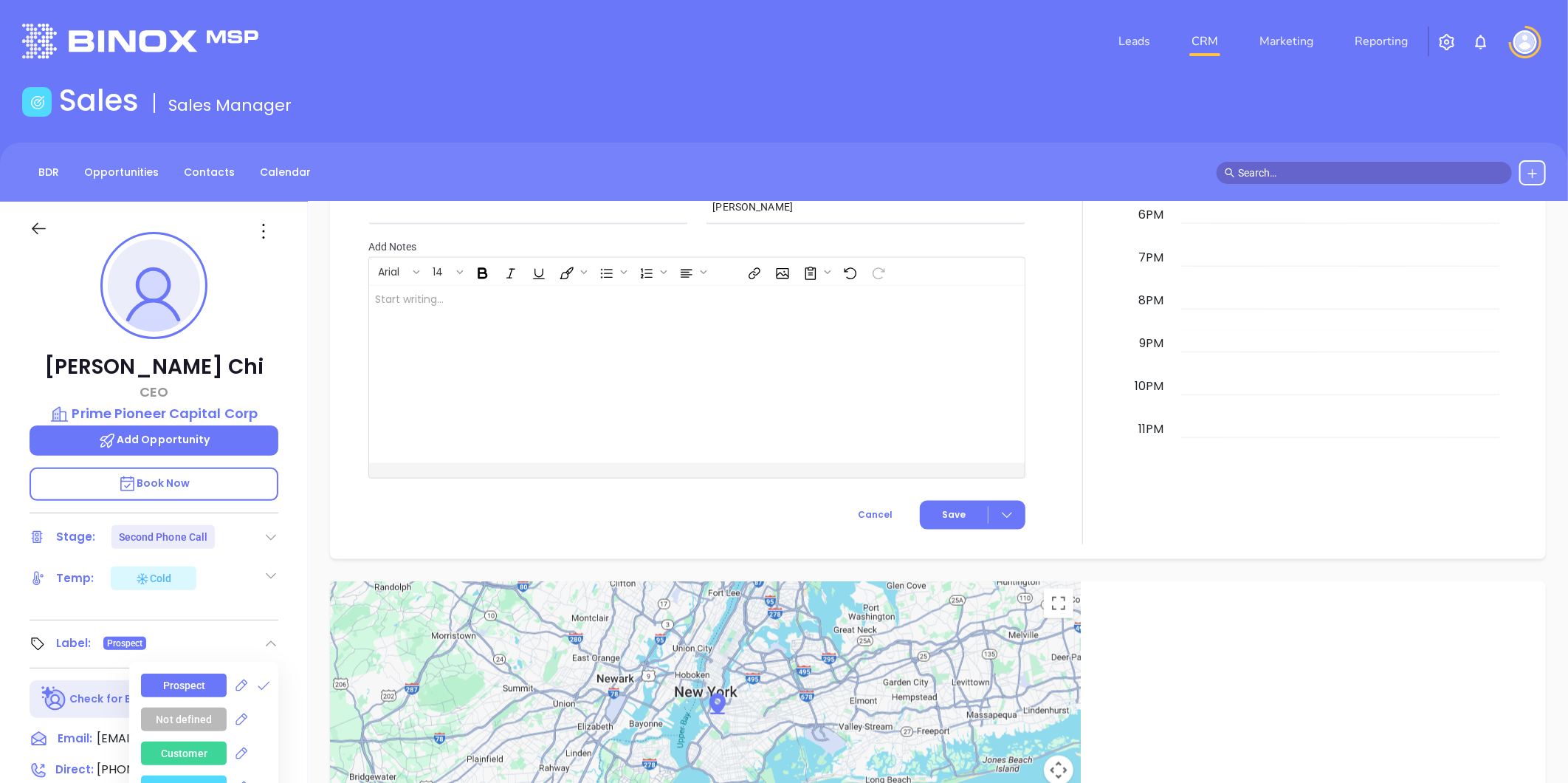
click at [268, 232] on icon at bounding box center [263, 230] width 24 height 24
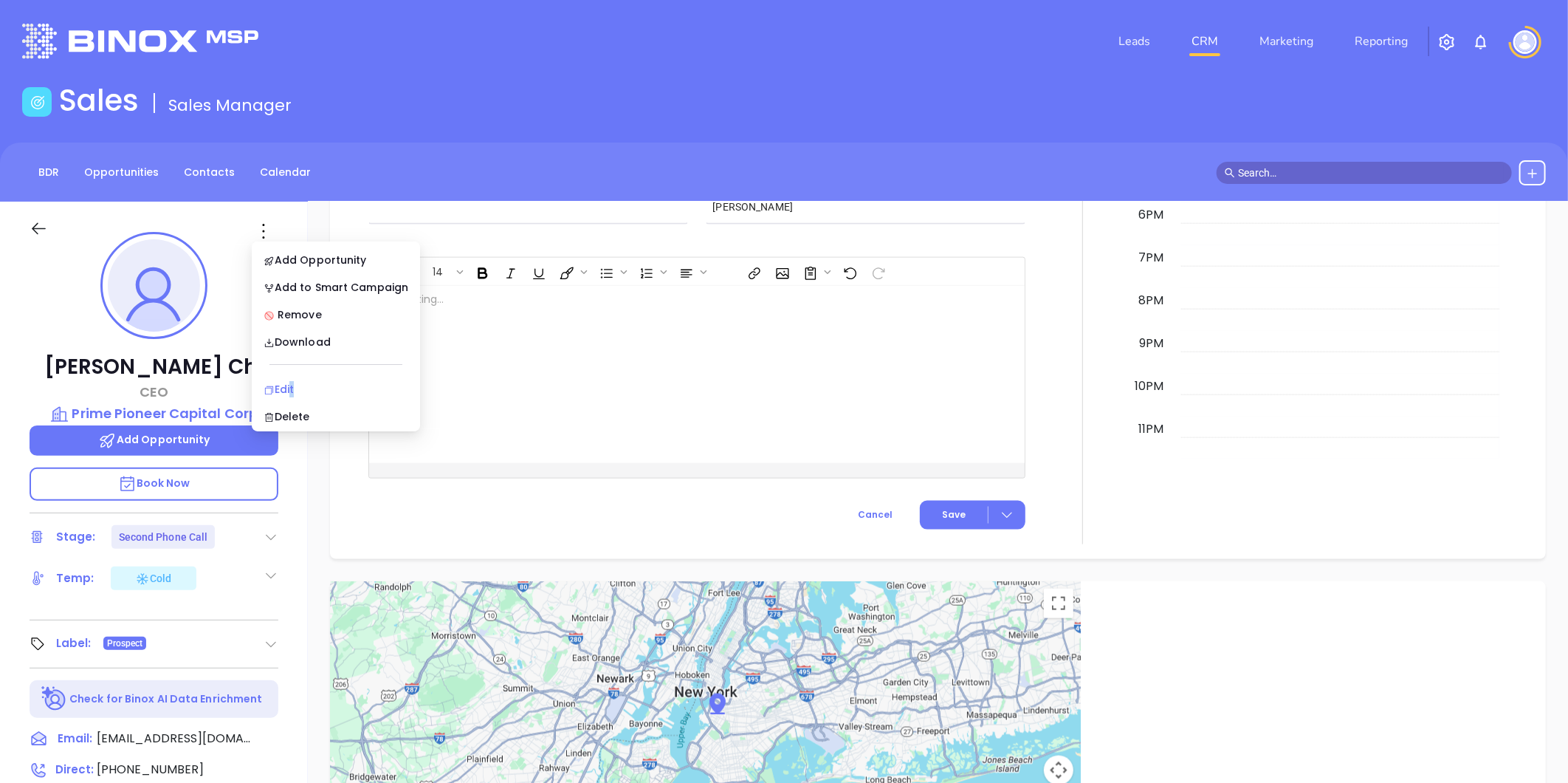
click at [288, 375] on li "Edit" at bounding box center [336, 389] width 162 height 31
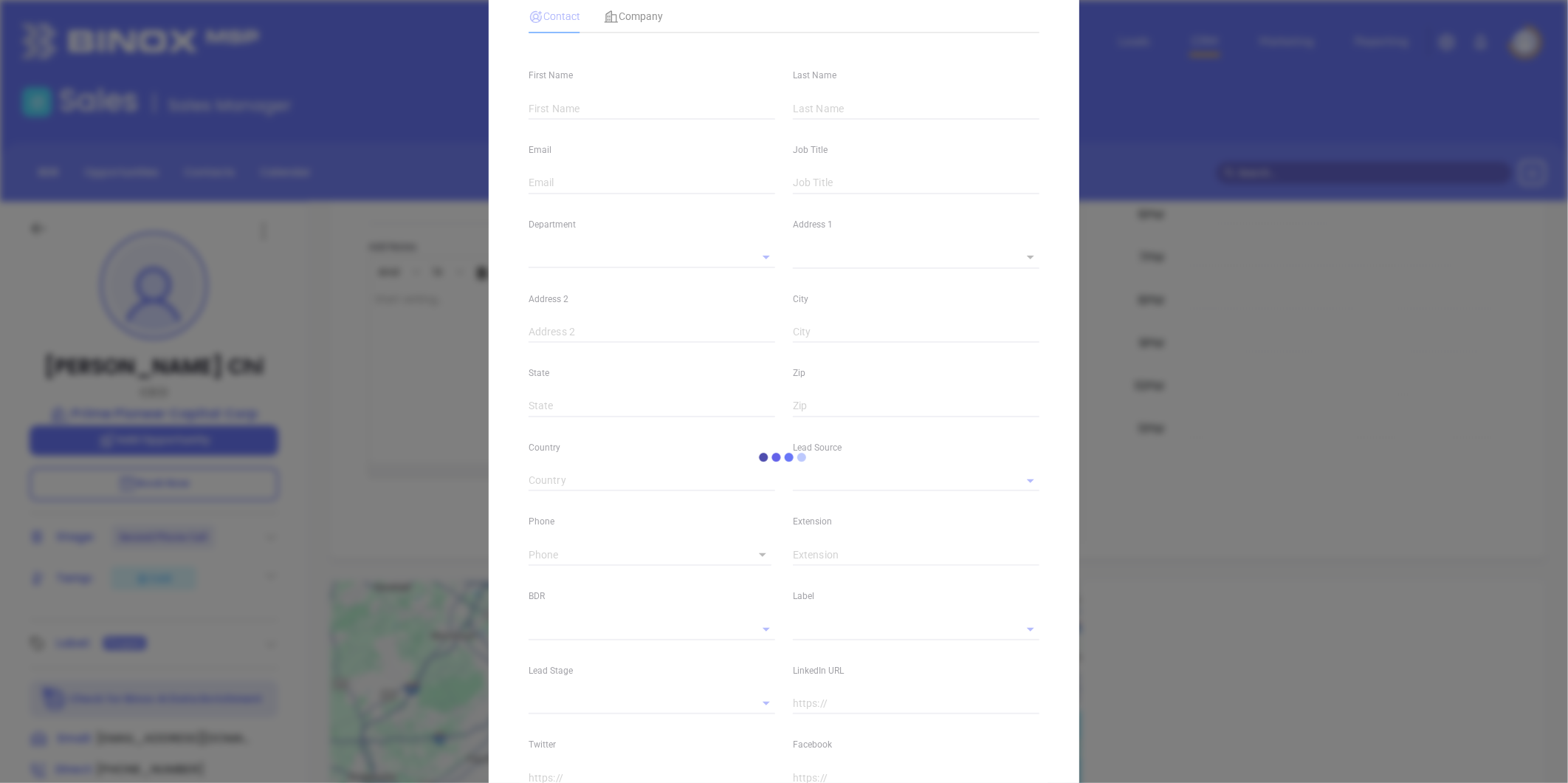
type input "[PERSON_NAME]"
type input "Chi"
type input "[EMAIL_ADDRESS][DOMAIN_NAME]"
type input "CEO"
type input "1"
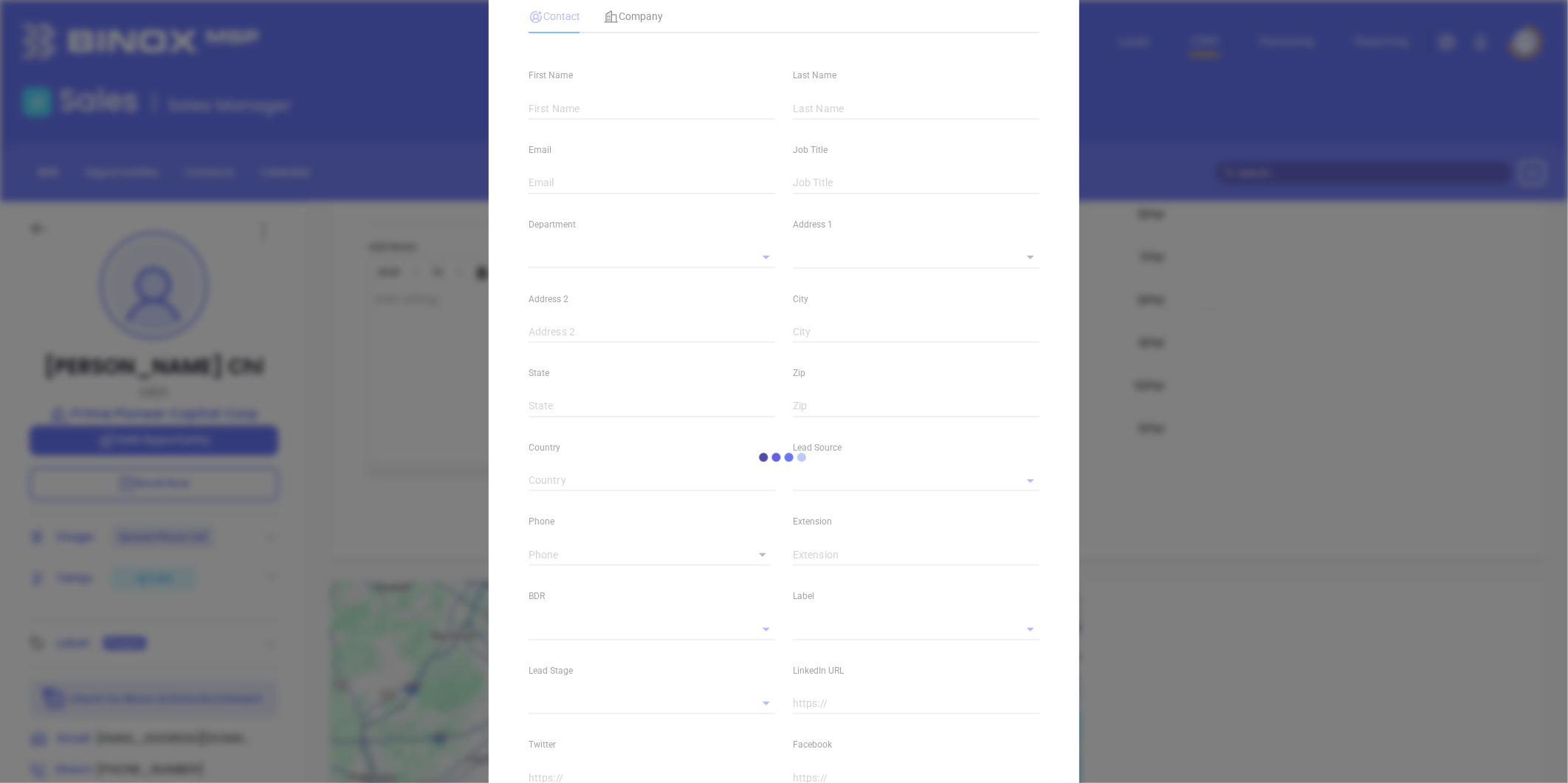
type input "[GEOGRAPHIC_DATA]"
type input "[DOMAIN_NAME][URL]"
type input "Other"
type input "[PERSON_NAME]"
type input "Second Phone Call"
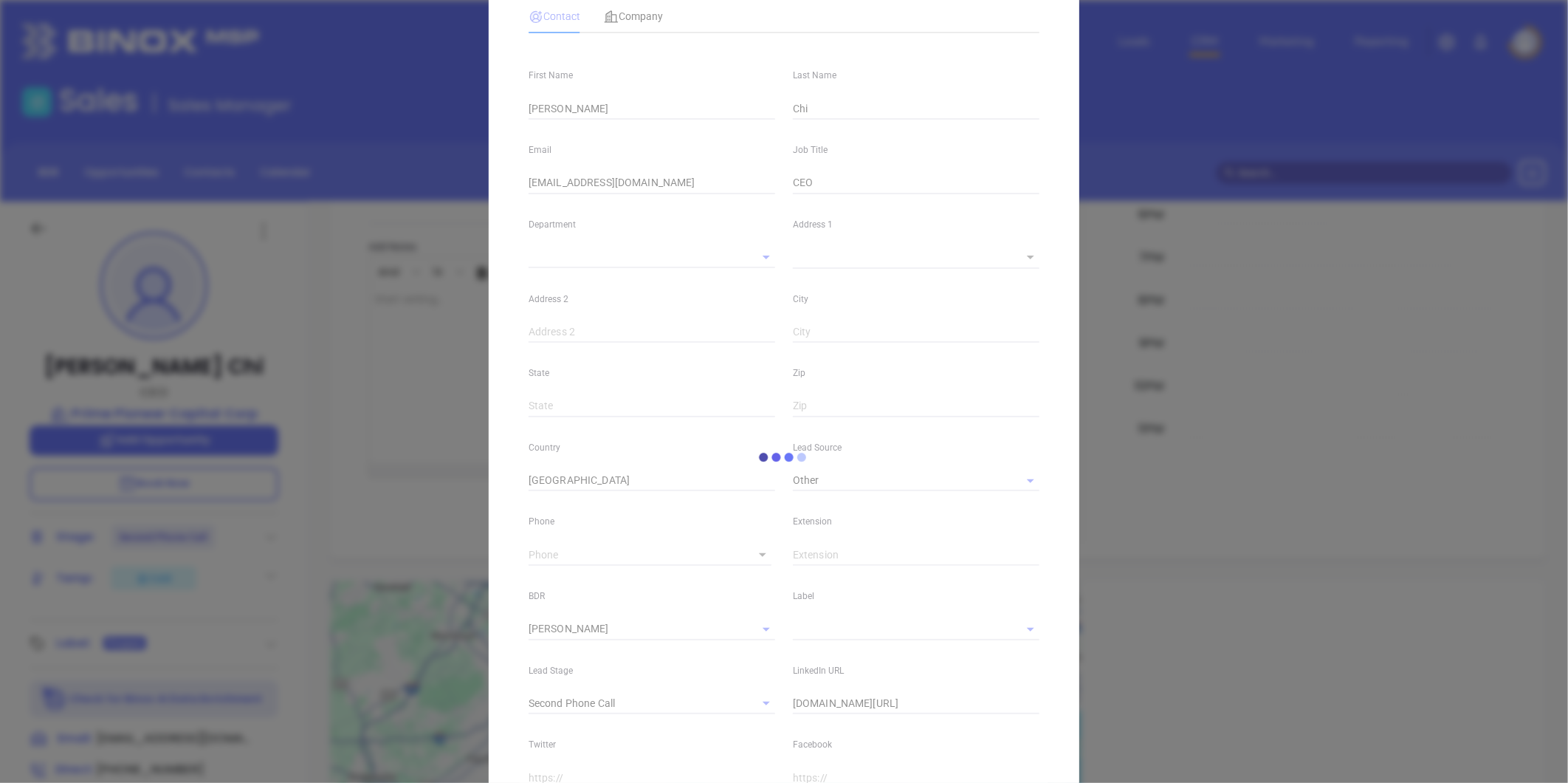
scroll to position [251, 0]
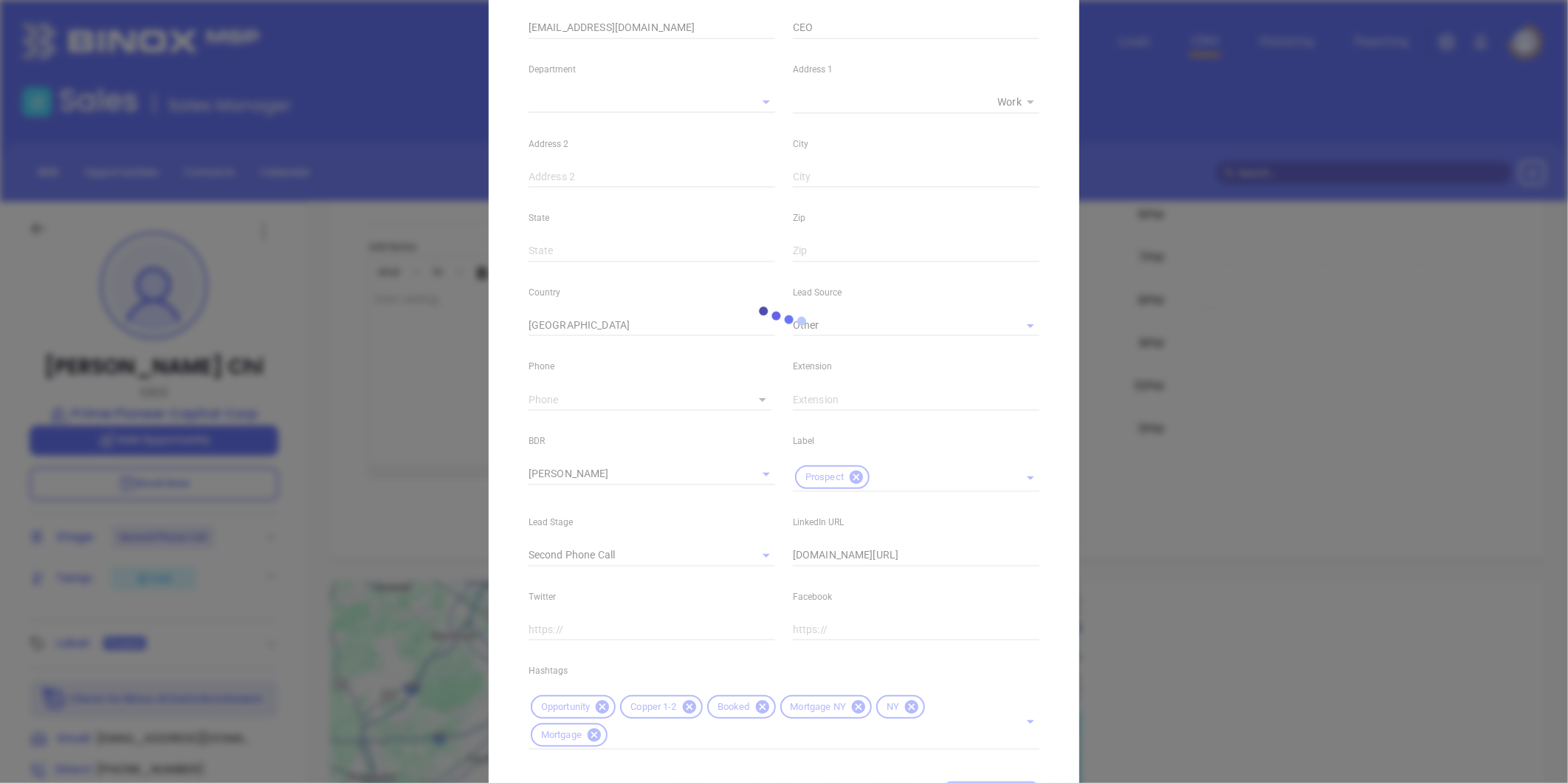
type input "[PHONE_NUMBER]"
type input "1"
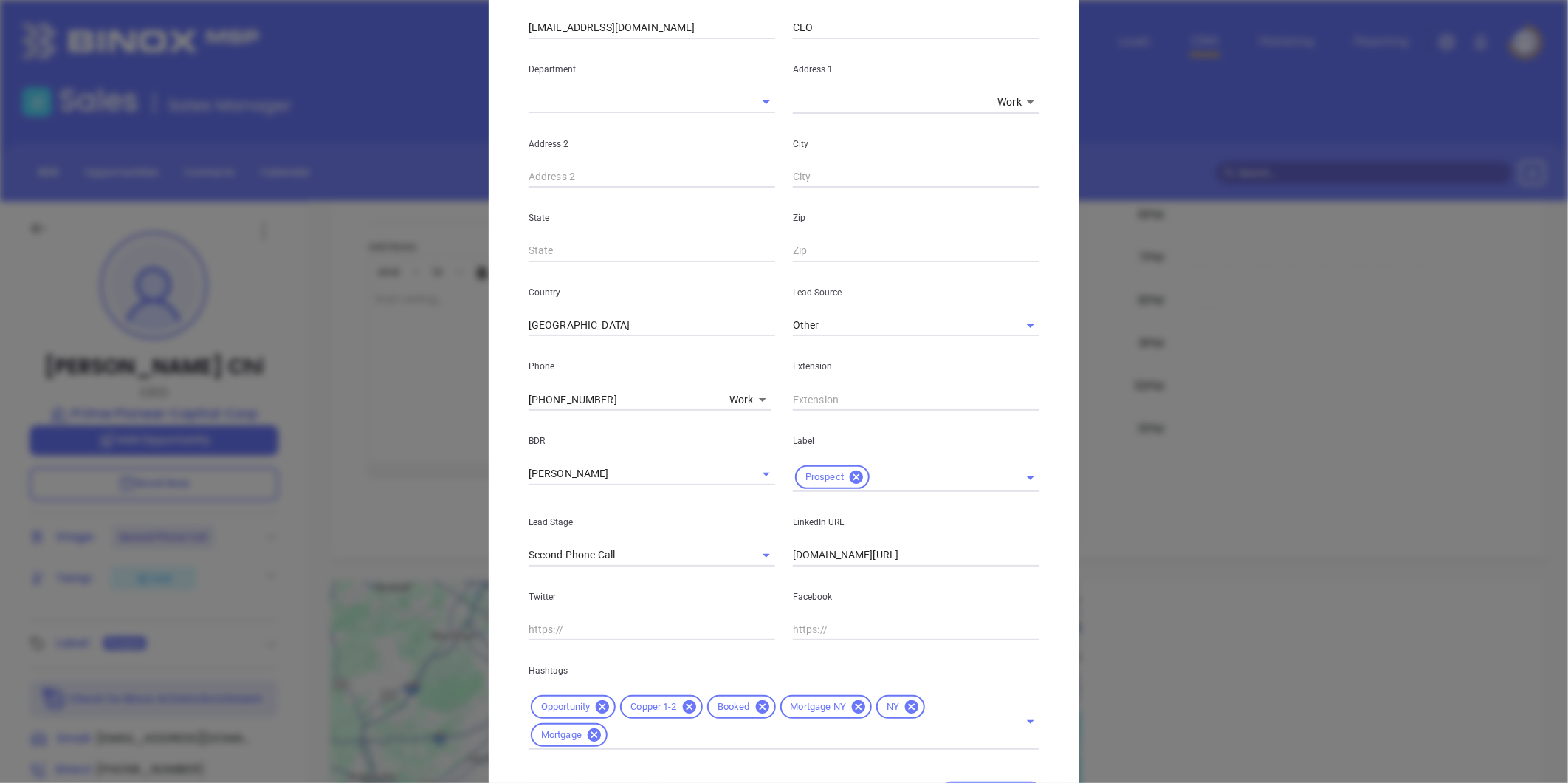
click at [674, 732] on input "text" at bounding box center [804, 735] width 389 height 19
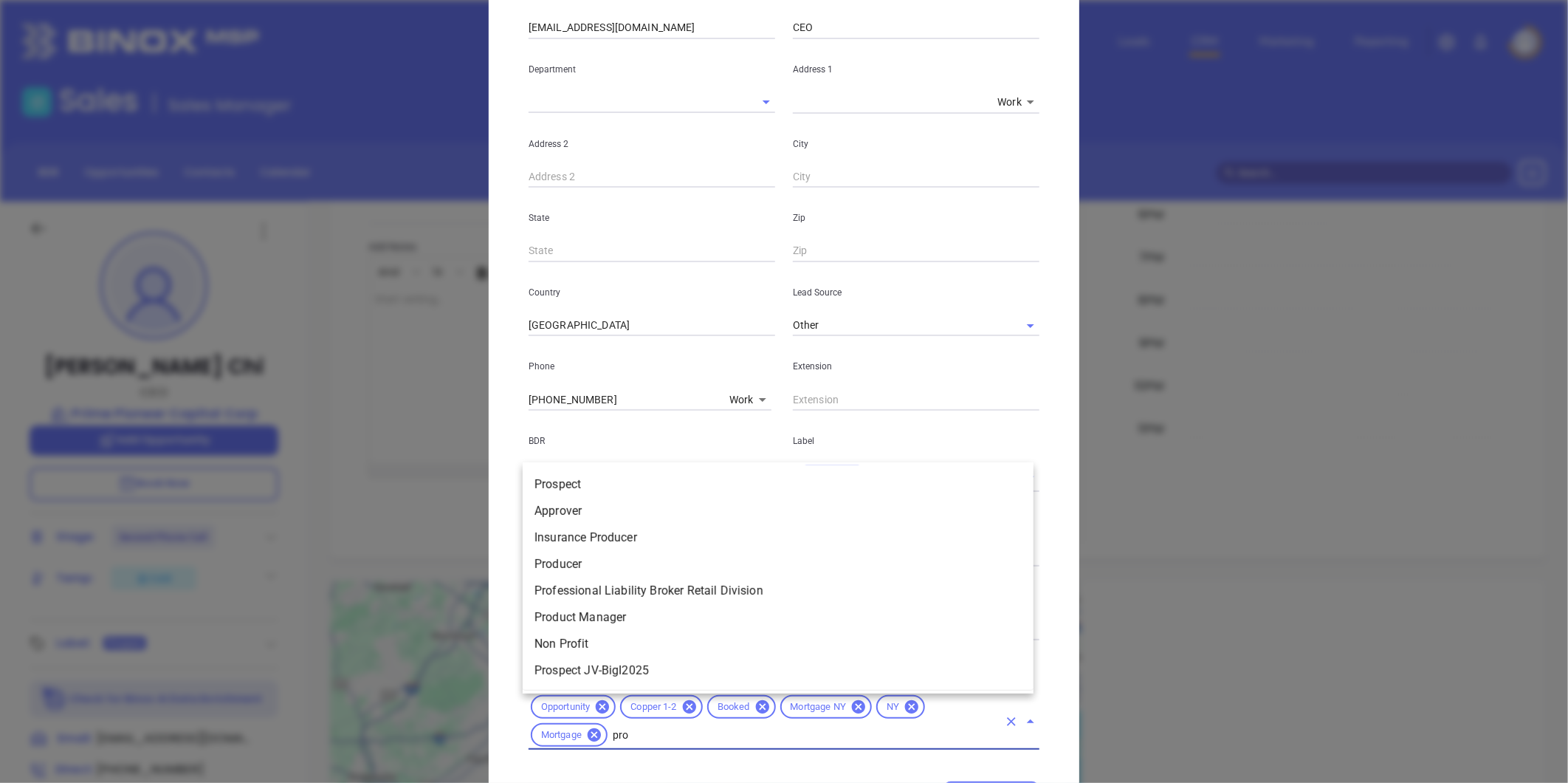
type input "pros"
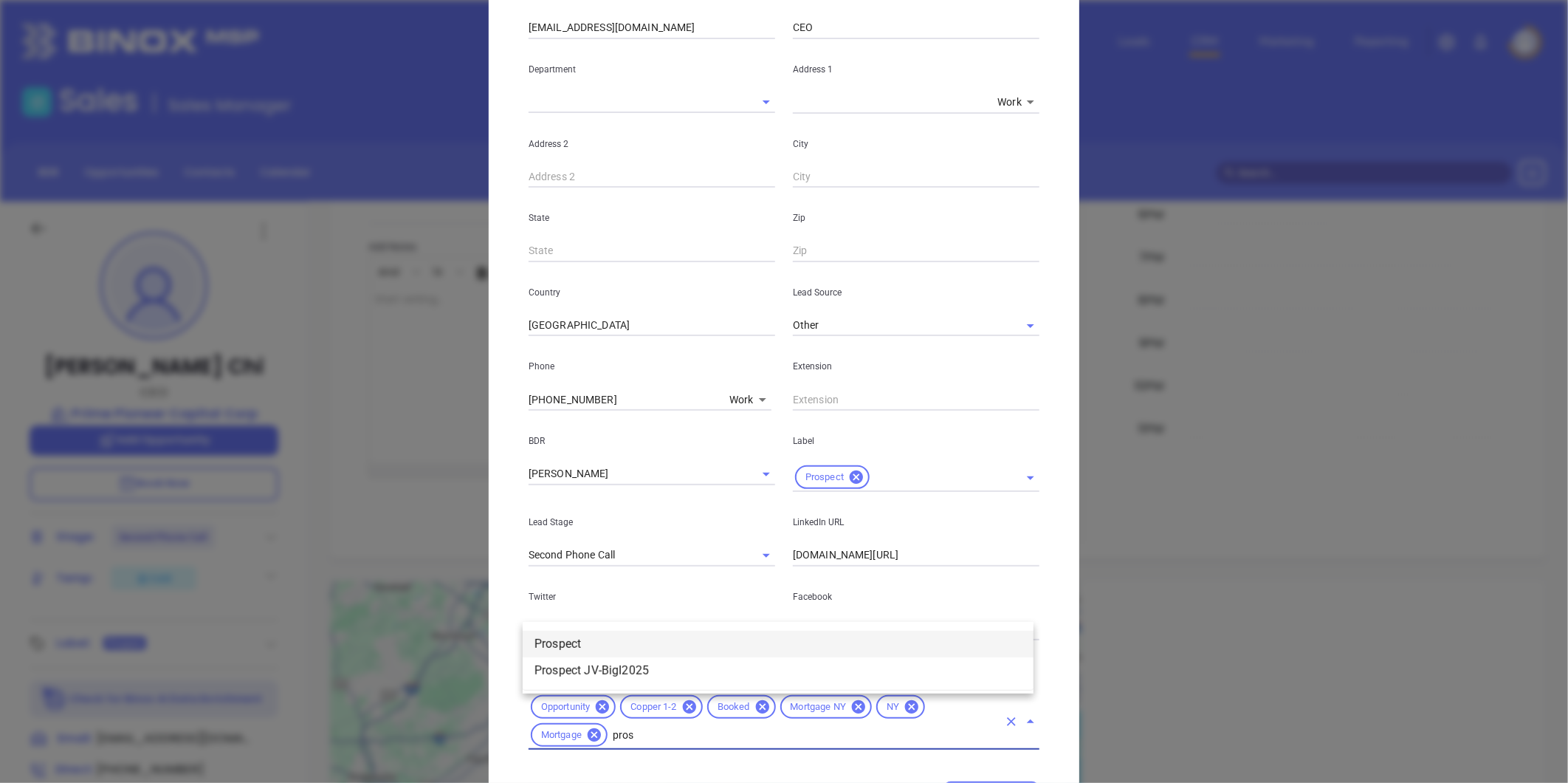
click at [695, 643] on li "Prospect" at bounding box center [778, 643] width 511 height 27
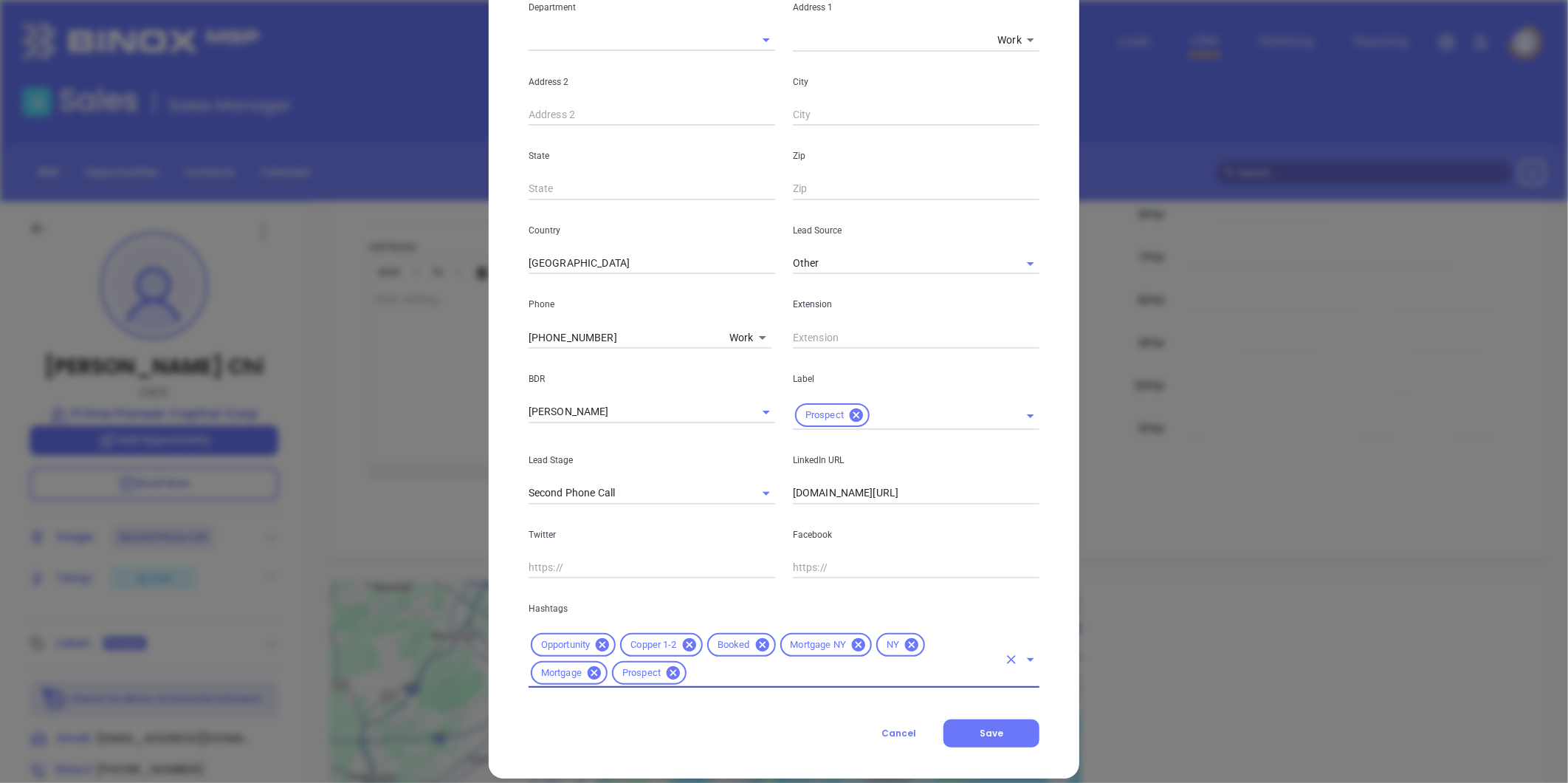
scroll to position [329, 0]
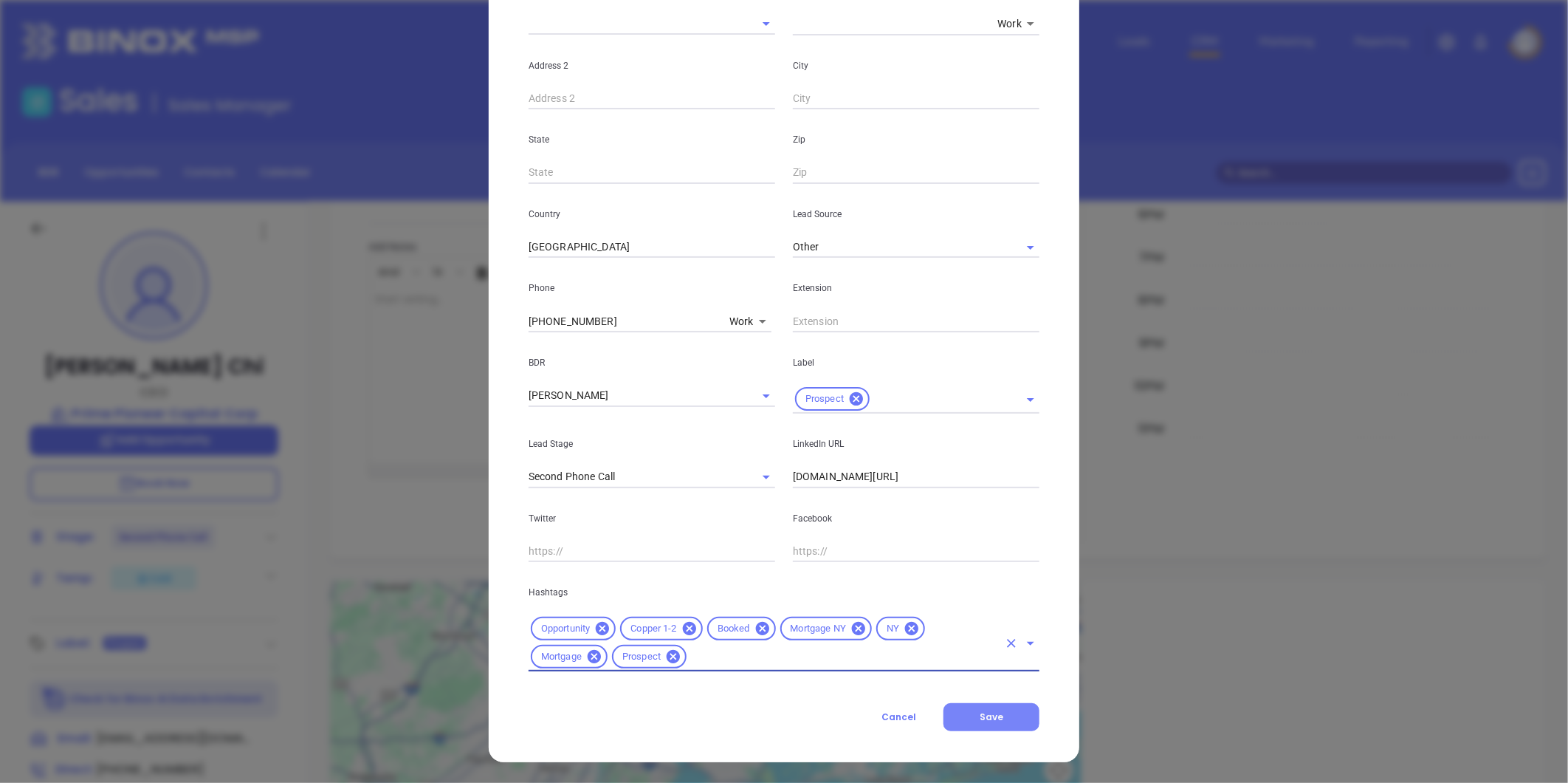
click at [973, 715] on button "Save" at bounding box center [991, 717] width 96 height 28
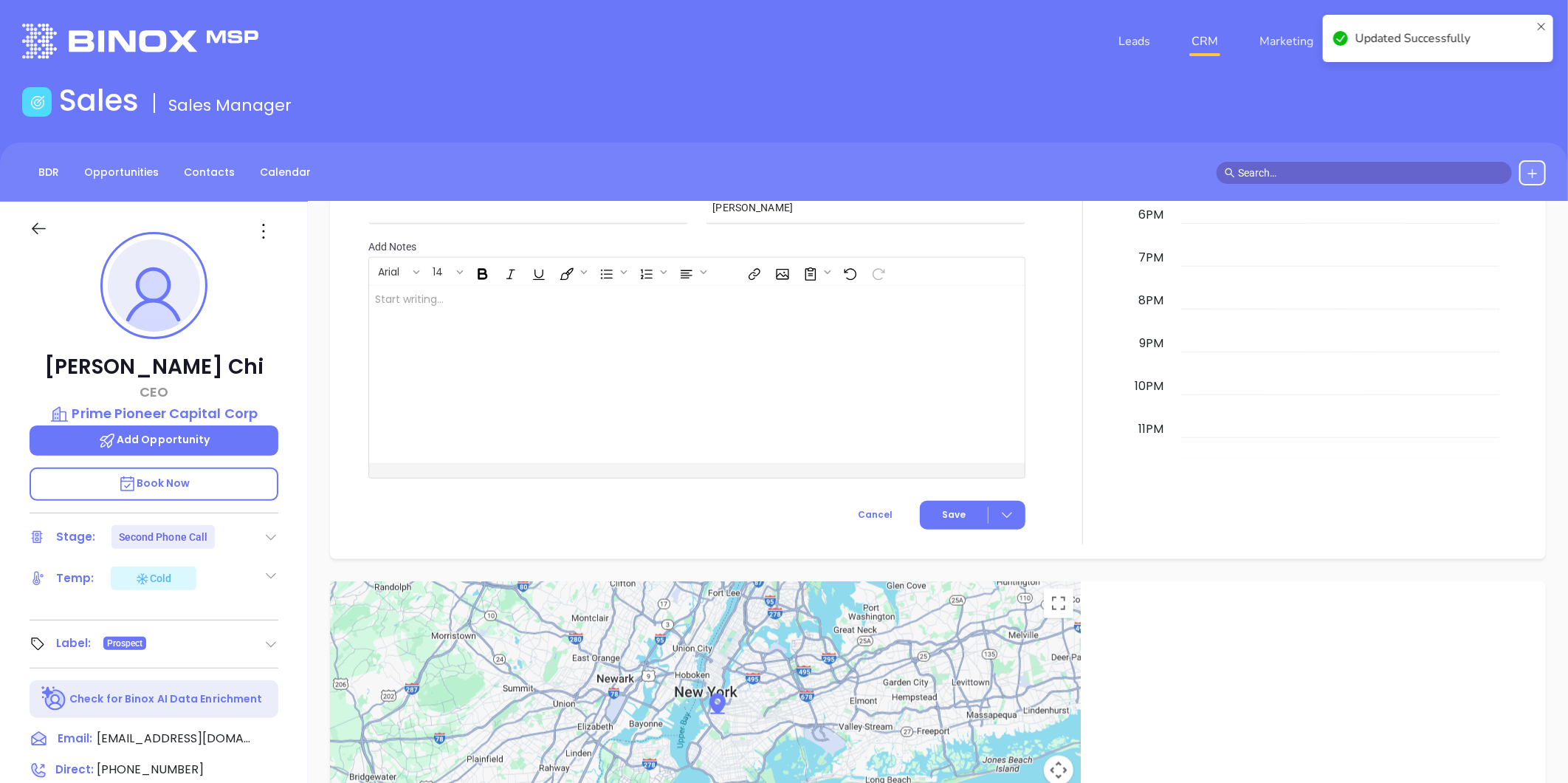
scroll to position [993, 0]
click at [267, 241] on icon at bounding box center [263, 230] width 24 height 24
click at [292, 386] on div "Edit" at bounding box center [336, 389] width 144 height 16
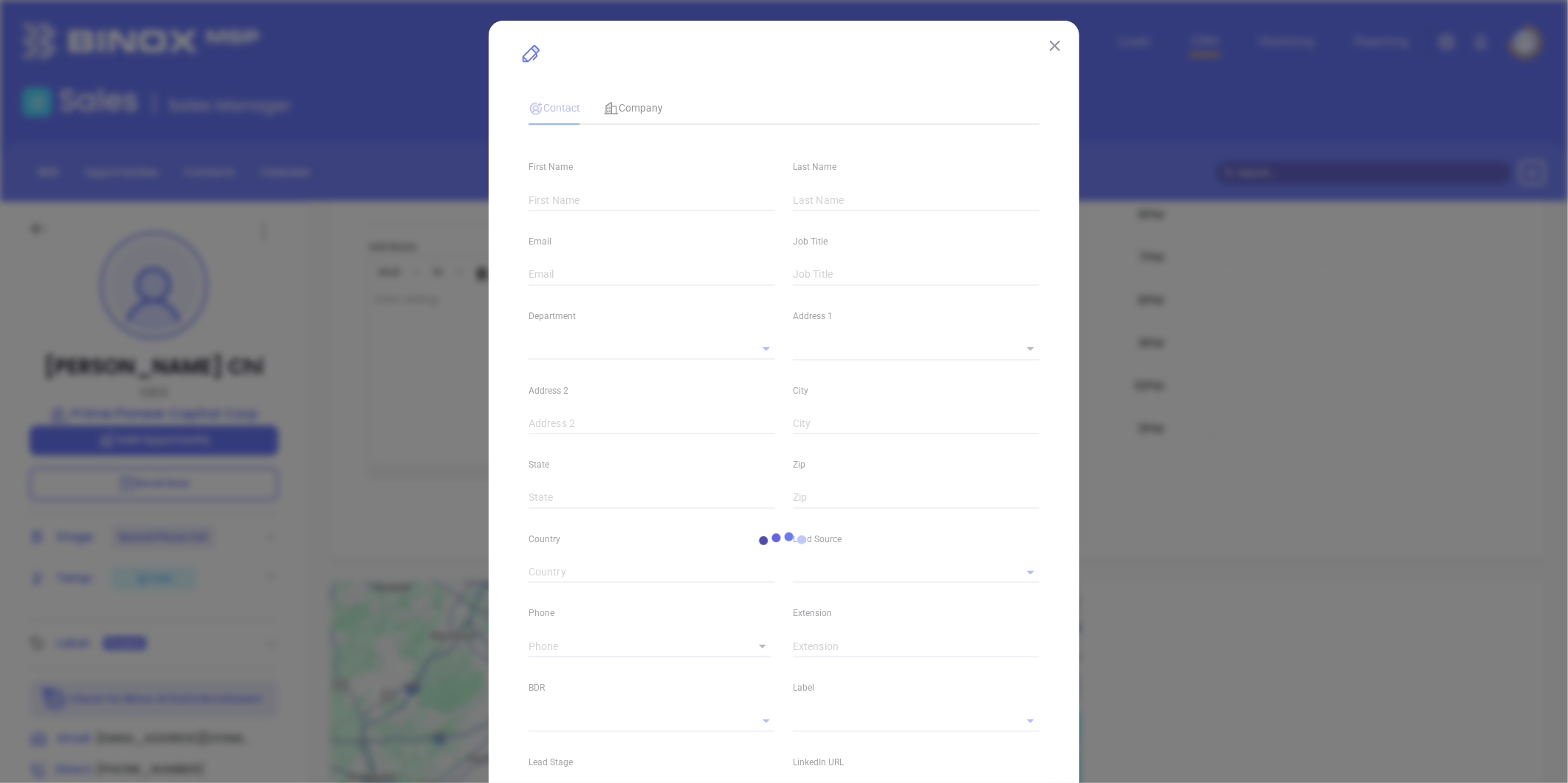
type input "[PERSON_NAME]"
type input "Chi"
type input "[EMAIL_ADDRESS][DOMAIN_NAME]"
type input "CEO"
type input "1"
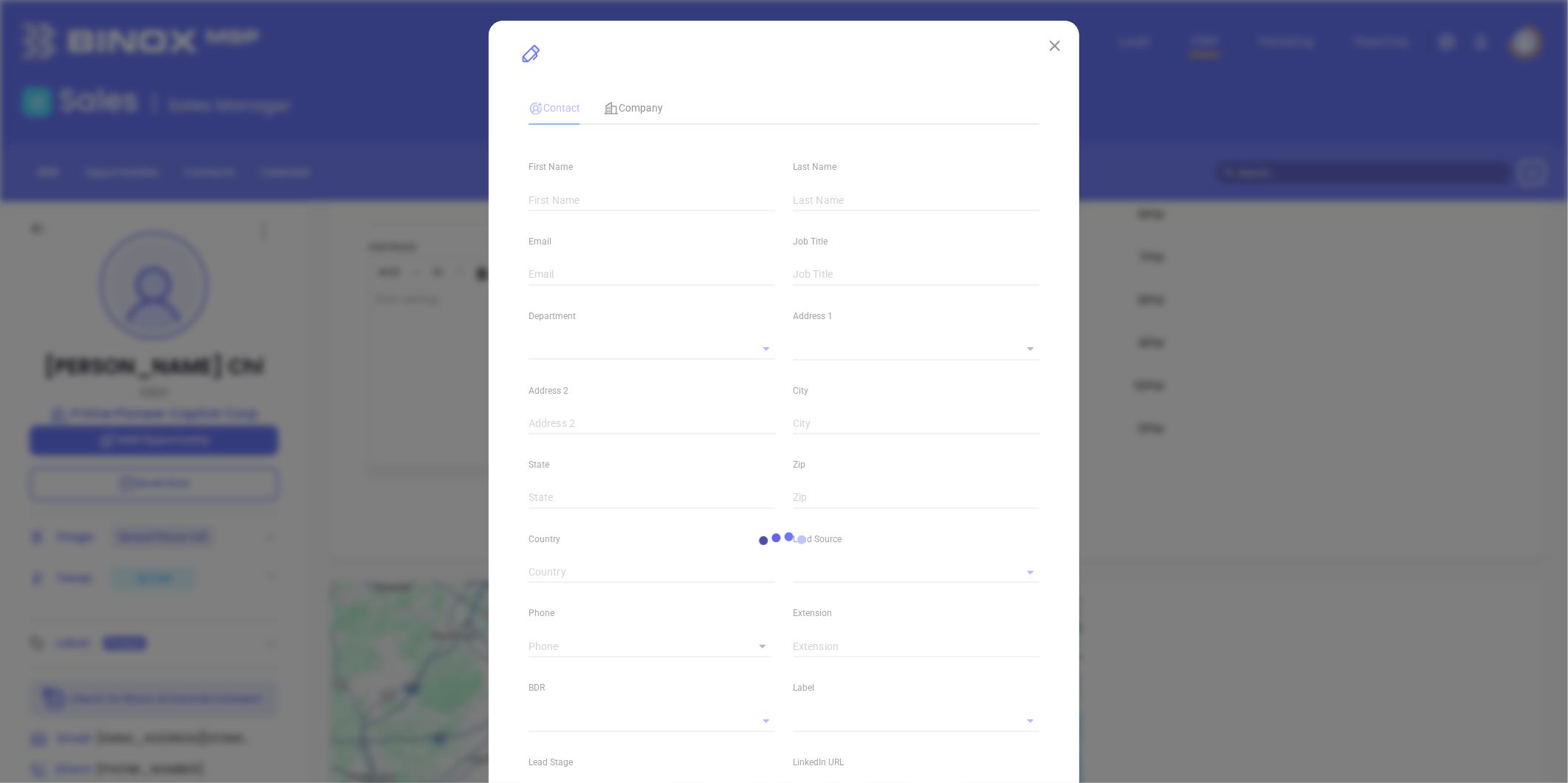
type input "[GEOGRAPHIC_DATA]"
type input "[DOMAIN_NAME][URL]"
type input "Other"
type input "[PERSON_NAME]"
type input "Second Phone Call"
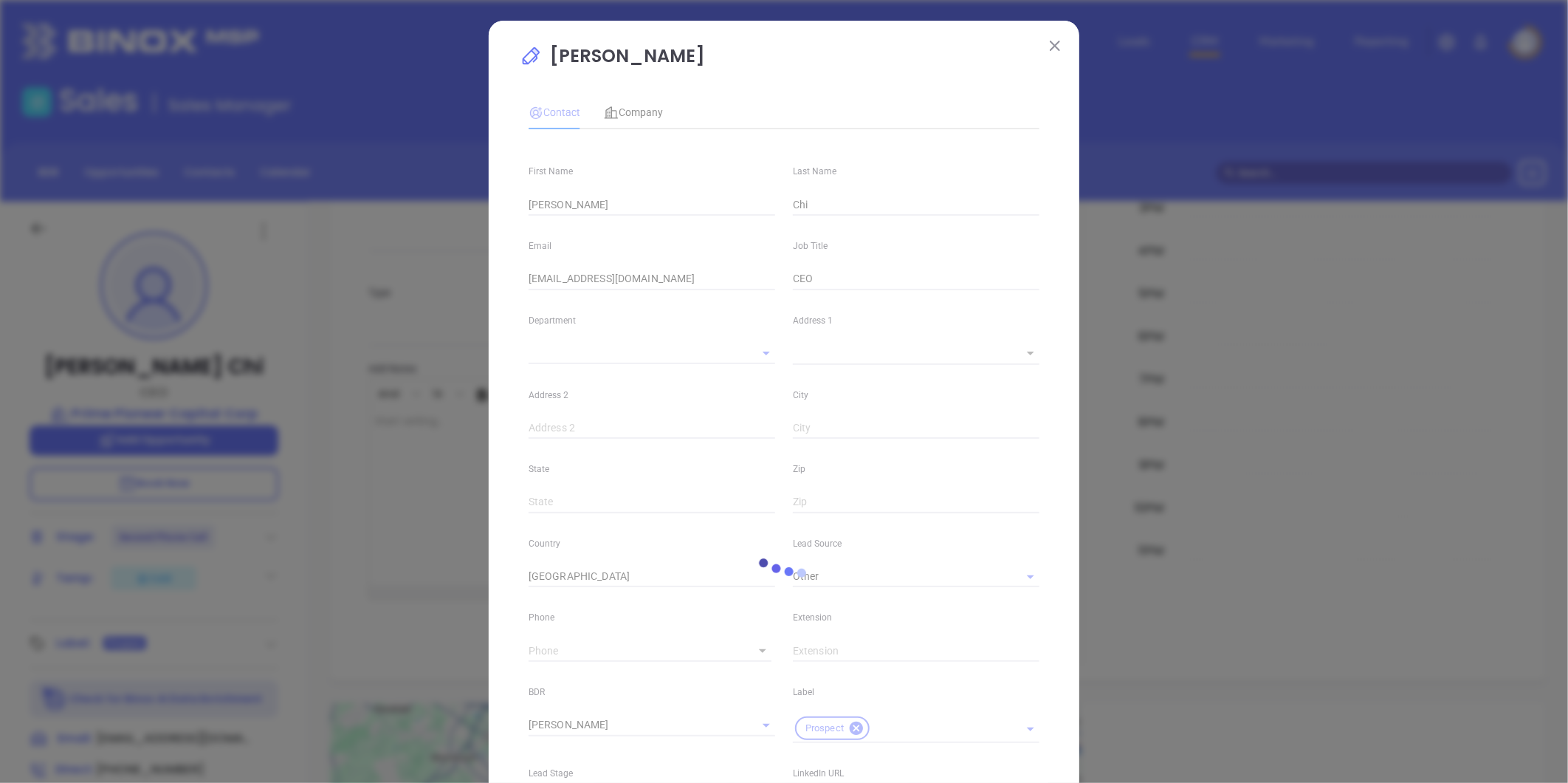
scroll to position [1115, 0]
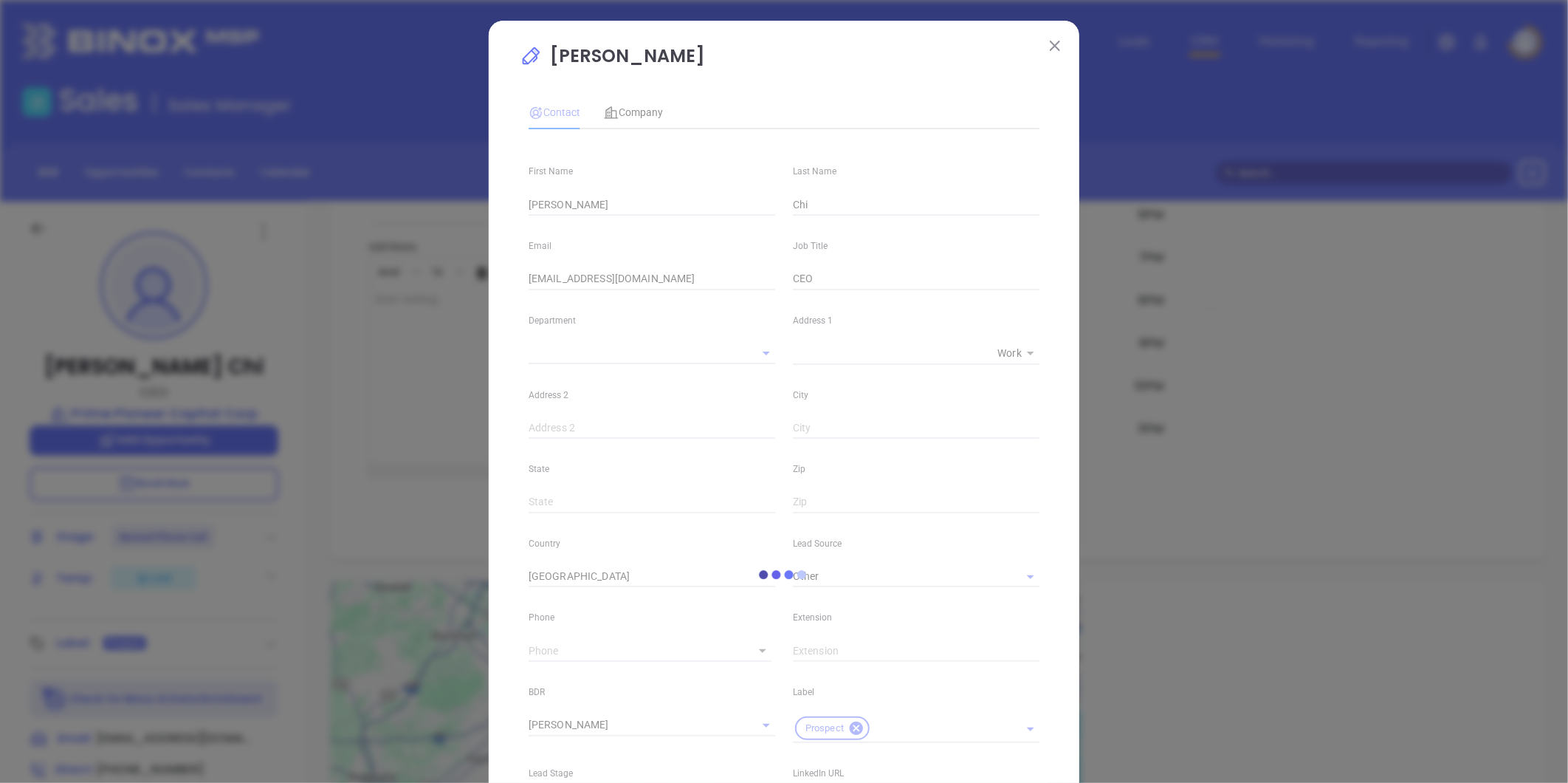
type input "[PHONE_NUMBER]"
type input "1"
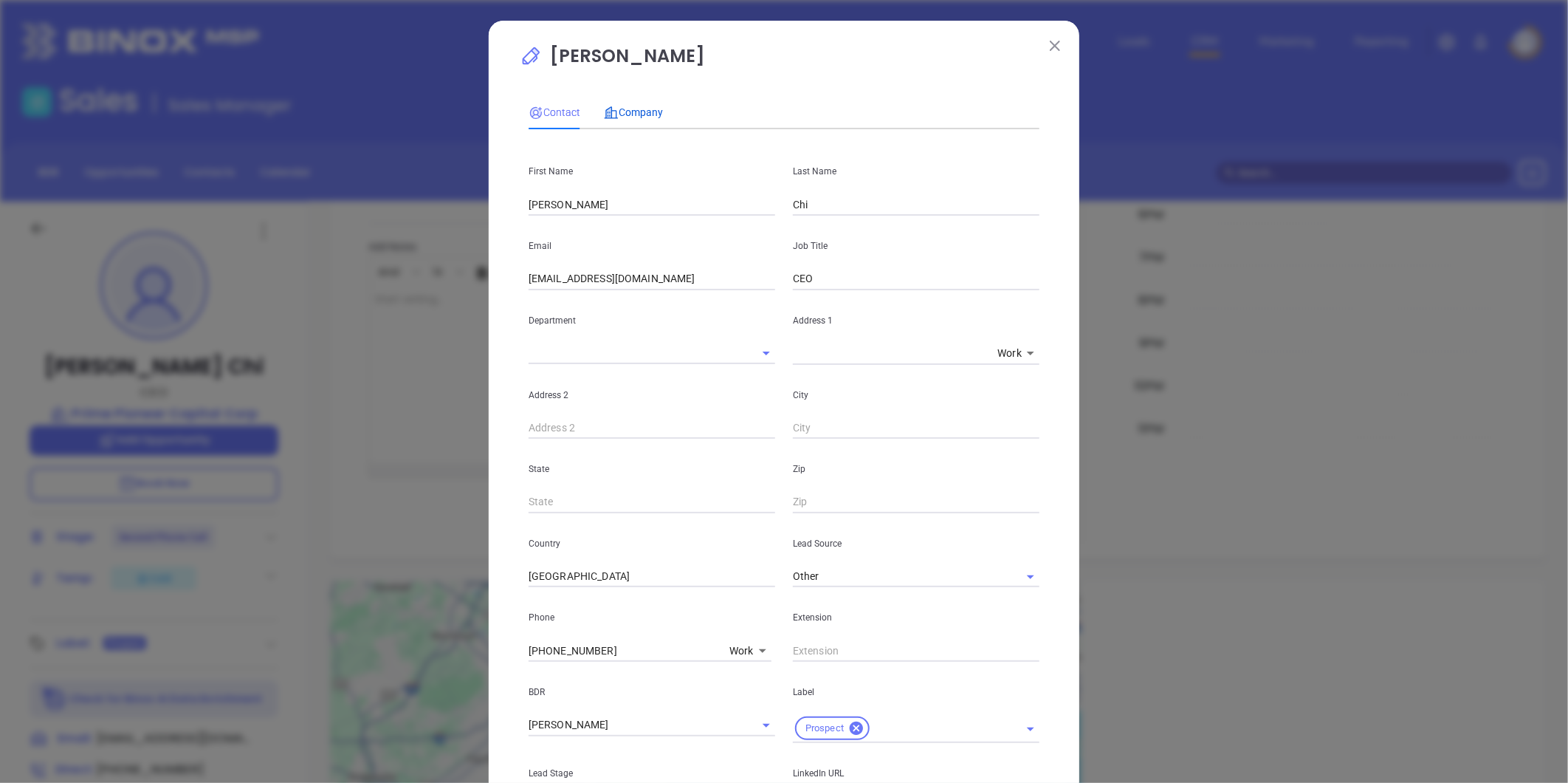
click at [621, 114] on span "Company" at bounding box center [634, 112] width 59 height 12
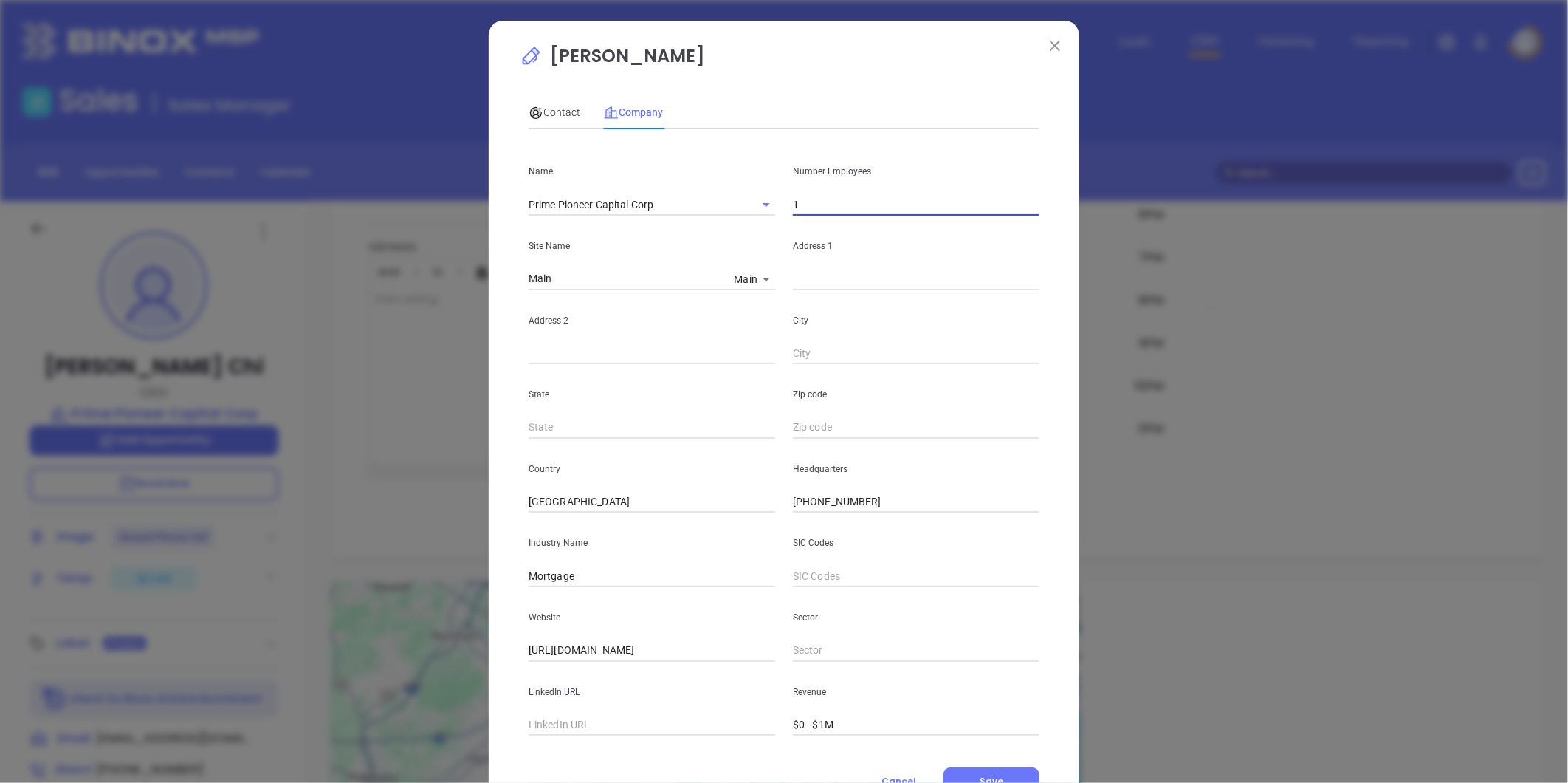
drag, startPoint x: 815, startPoint y: 197, endPoint x: 770, endPoint y: 216, distance: 48.8
click at [770, 216] on div "Name Prime Pioneer Capital Corp Number Employees 1 Site Name Main Main 126679 A…" at bounding box center [784, 438] width 511 height 595
type input "3"
click at [566, 116] on span "Contact" at bounding box center [555, 112] width 52 height 12
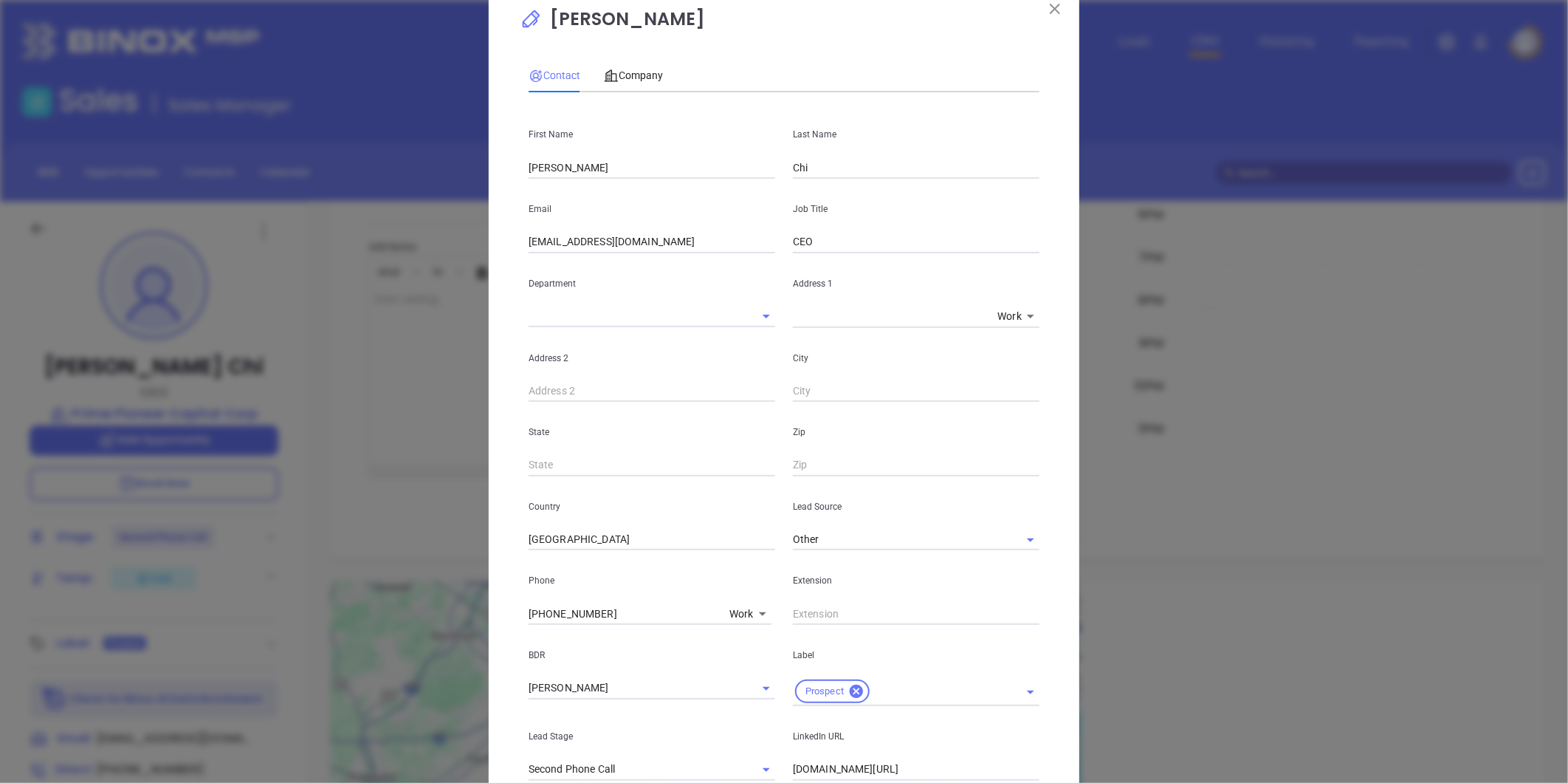
scroll to position [0, 0]
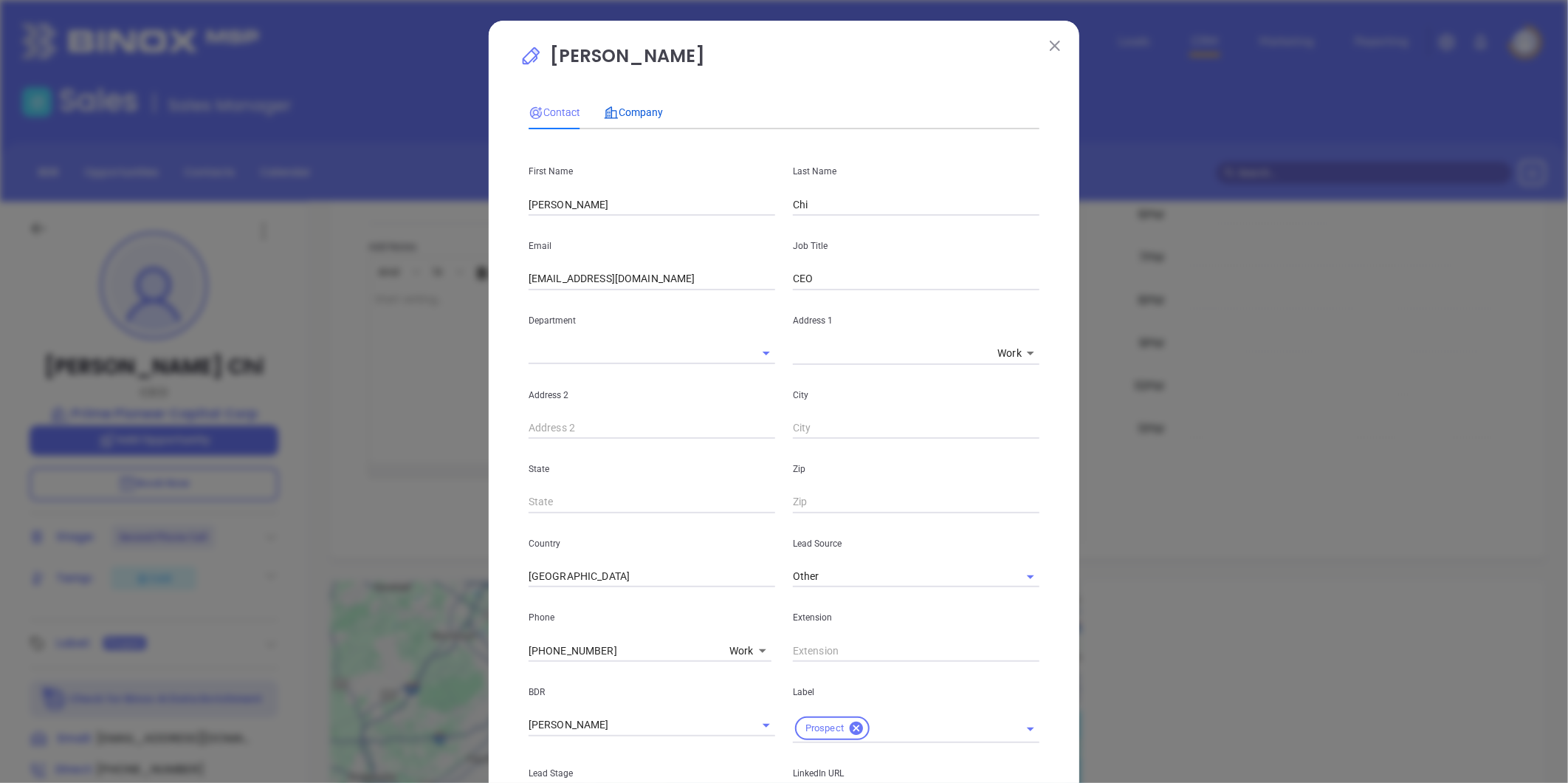
click at [617, 116] on span "Company" at bounding box center [634, 112] width 59 height 12
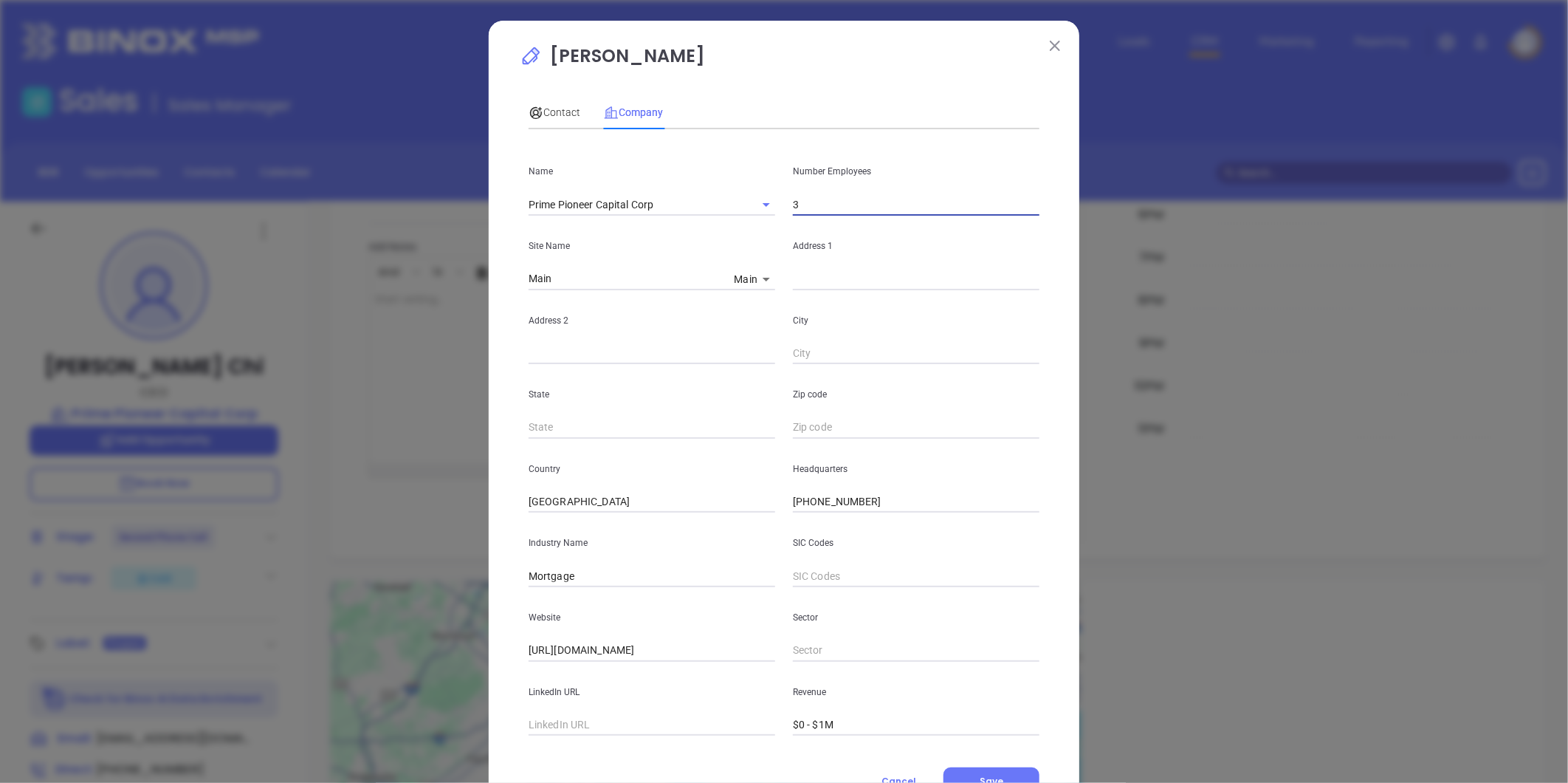
click at [793, 201] on input "3" at bounding box center [917, 204] width 247 height 22
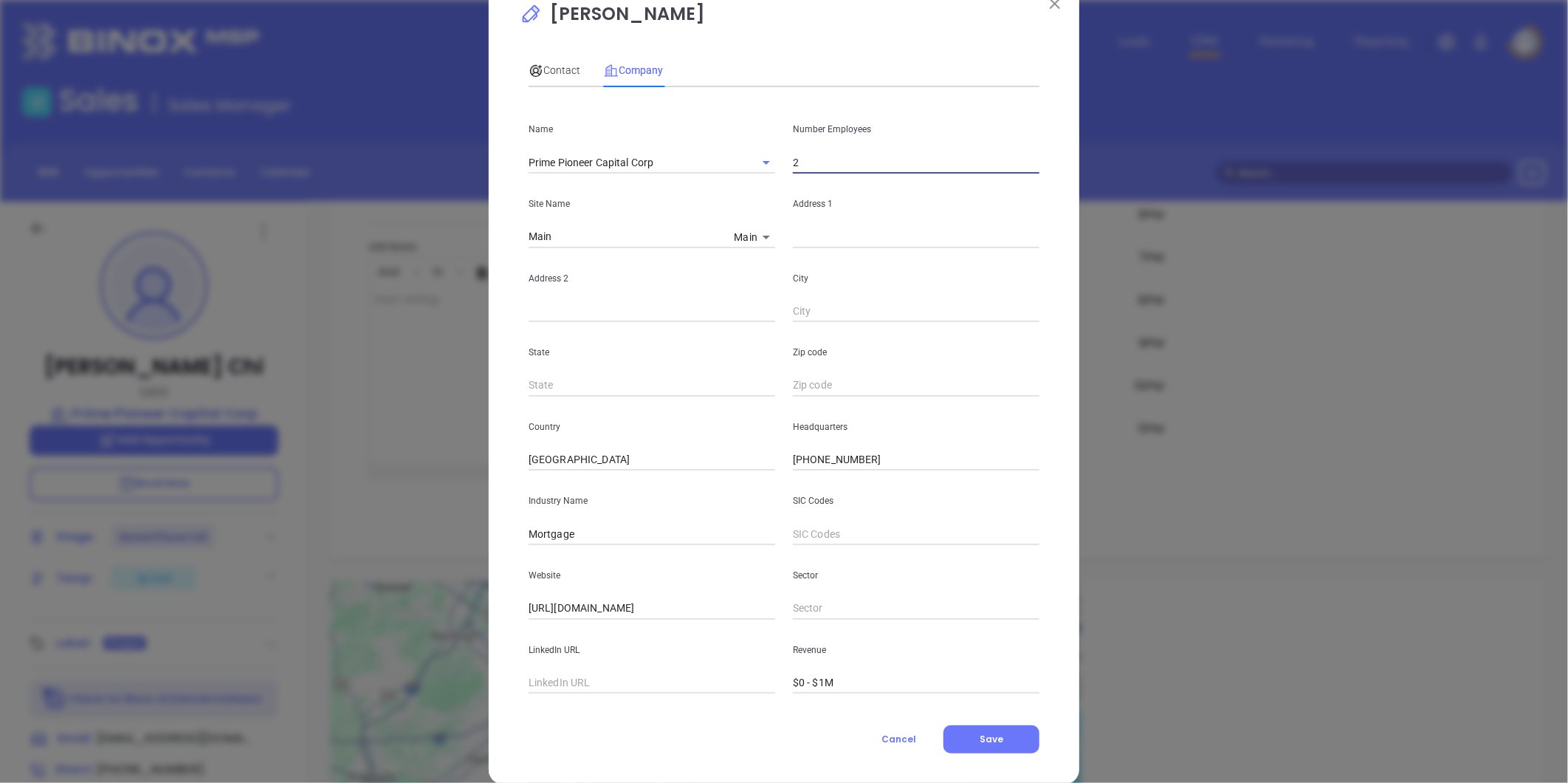
scroll to position [64, 0]
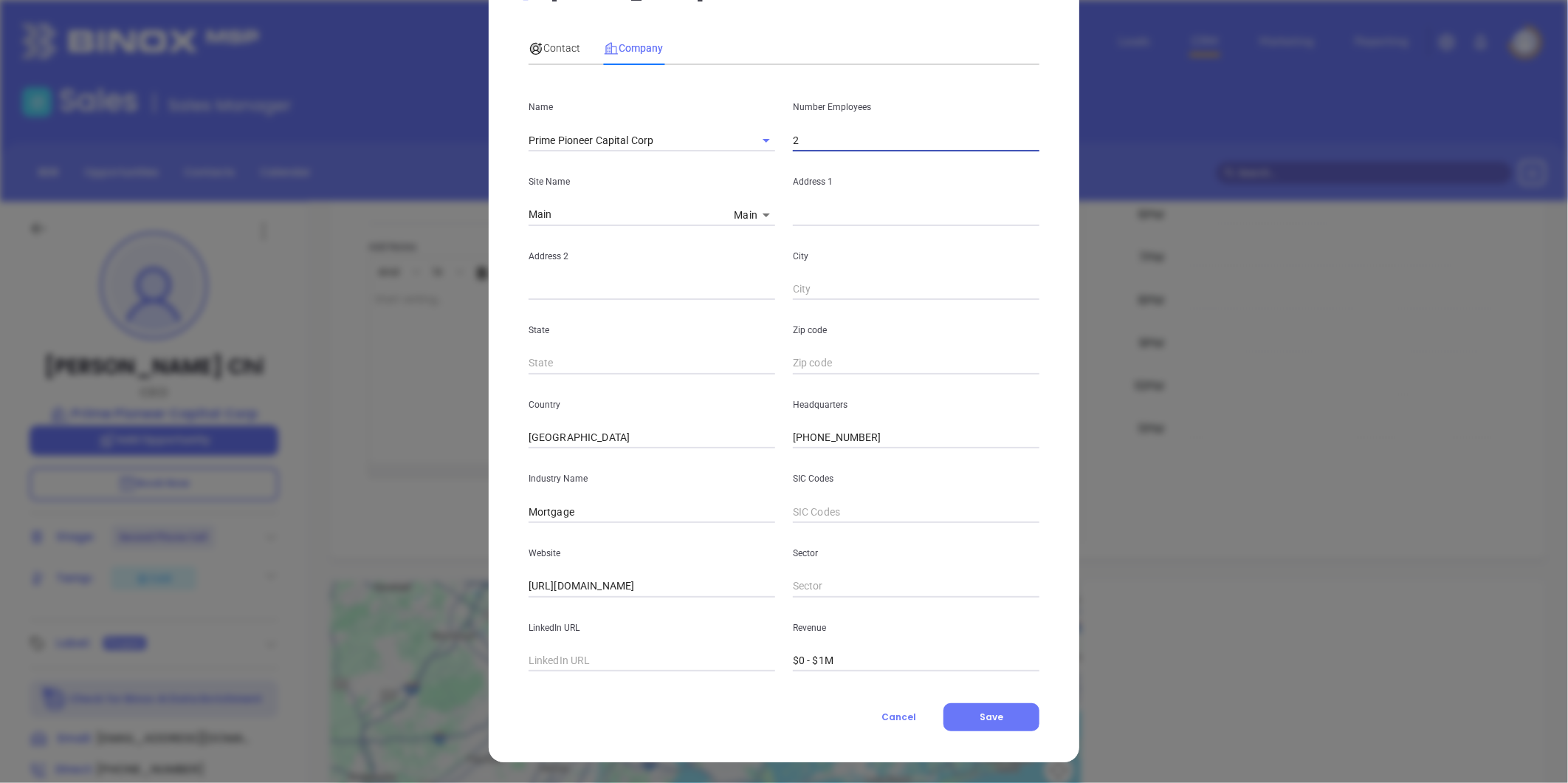
type input "2"
click at [497, 419] on div "[PERSON_NAME] Contact Company First Name [PERSON_NAME] Last Name Chi Email [EMA…" at bounding box center [784, 359] width 591 height 806
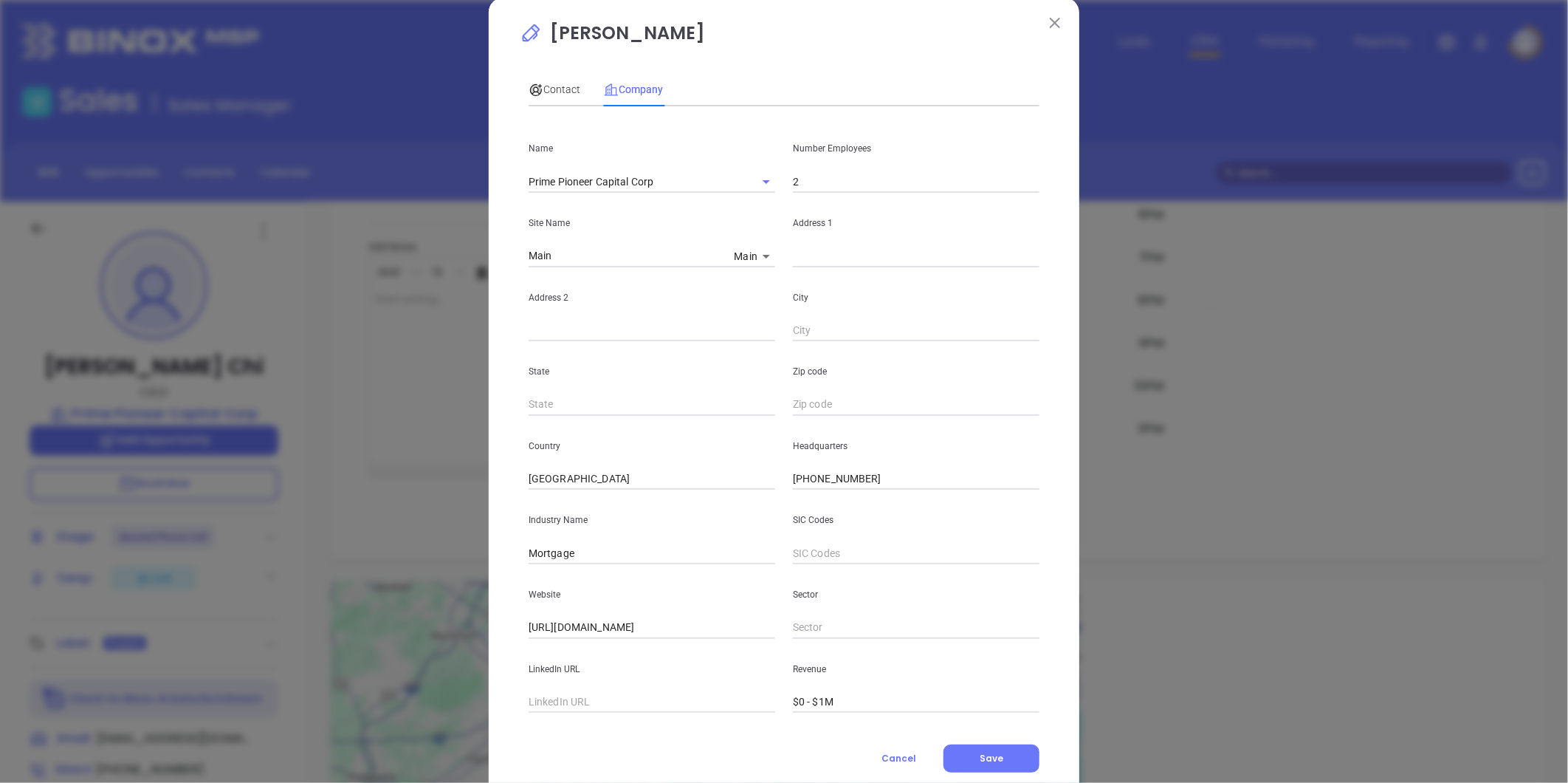
scroll to position [0, 0]
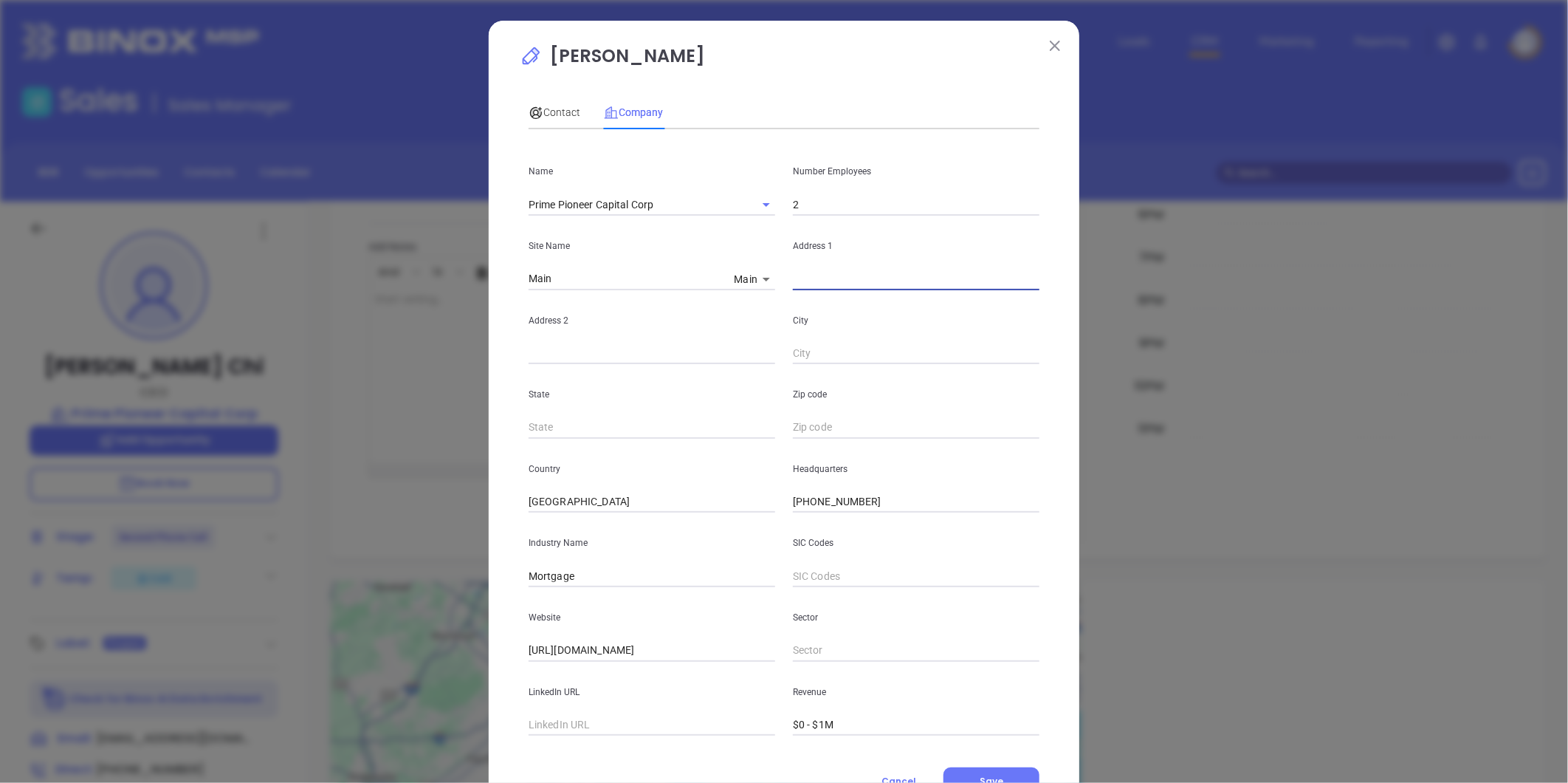
click at [808, 277] on input "text" at bounding box center [917, 278] width 247 height 22
paste input "[STREET_ADDRESS][PERSON_NAME],"
type input "[STREET_ADDRESS][PERSON_NAME],"
click at [752, 284] on body "Leads CRM Marketing Reporting Financial Leads Leads Sales Sales Manager BDR Opp…" at bounding box center [784, 391] width 1568 height 783
click at [752, 284] on li "Main" at bounding box center [753, 280] width 51 height 27
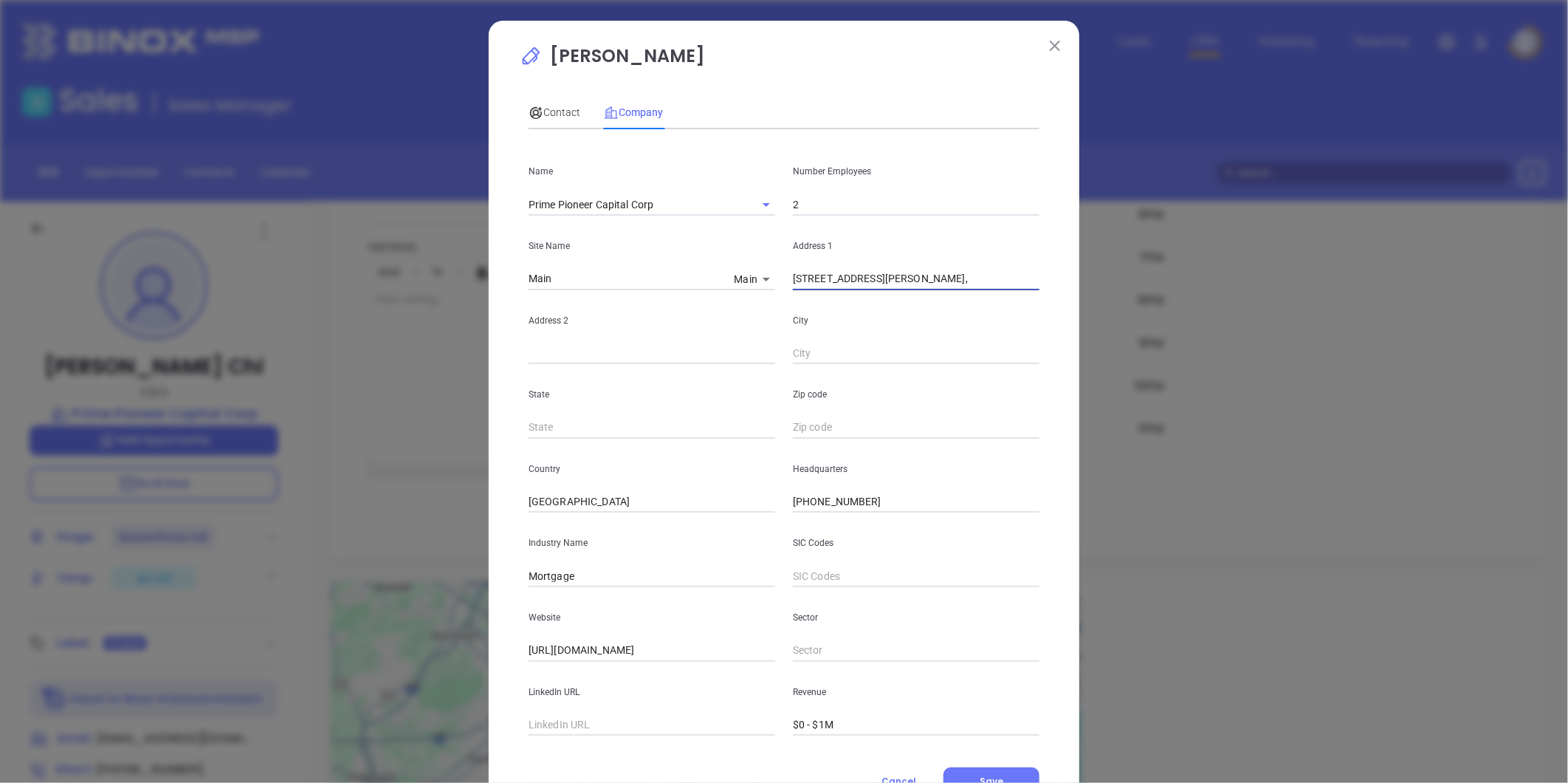
drag, startPoint x: 958, startPoint y: 284, endPoint x: 983, endPoint y: 289, distance: 25.5
click at [983, 289] on input "[STREET_ADDRESS][PERSON_NAME]," at bounding box center [917, 278] width 247 height 22
drag, startPoint x: 840, startPoint y: 425, endPoint x: 833, endPoint y: 431, distance: 9.2
click at [840, 424] on input "text" at bounding box center [917, 427] width 247 height 22
paste input "11365"
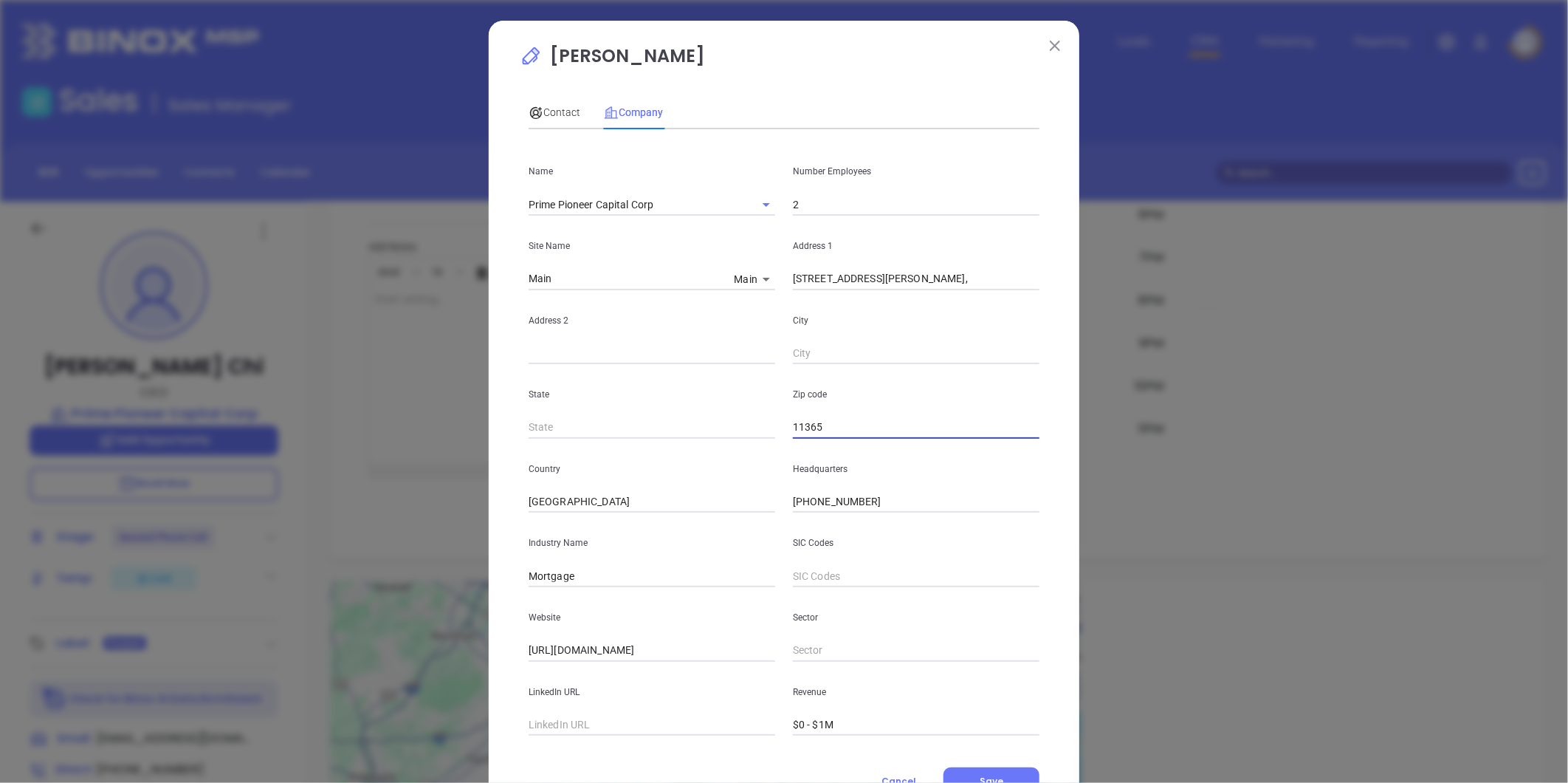
type input "11365"
click at [588, 429] on input "text" at bounding box center [652, 427] width 247 height 22
type input "NY"
drag, startPoint x: 861, startPoint y: 275, endPoint x: 933, endPoint y: 286, distance: 72.8
click at [933, 286] on input "[STREET_ADDRESS][PERSON_NAME]," at bounding box center [917, 278] width 247 height 22
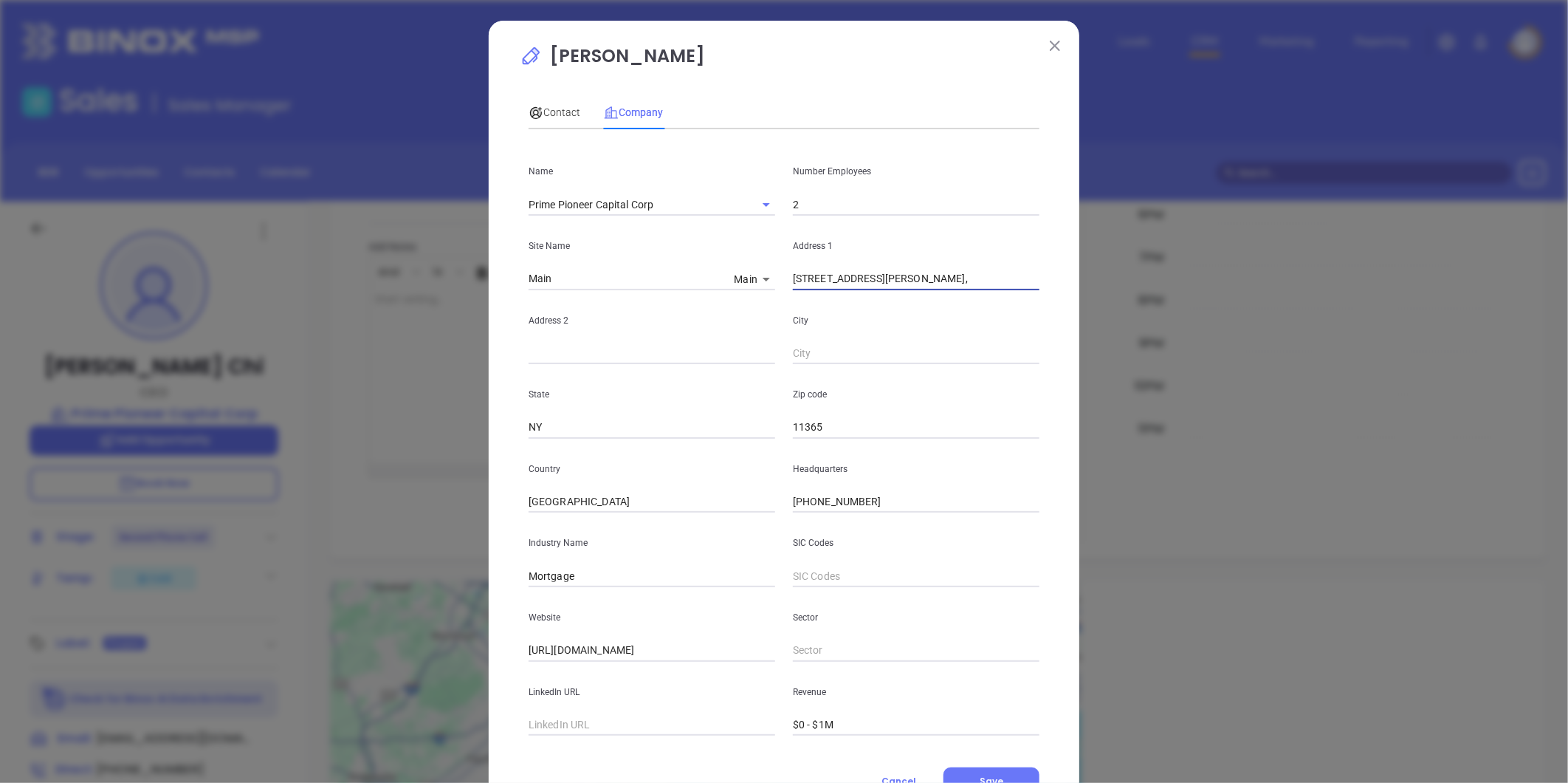
click at [814, 366] on div "Zip code 11365" at bounding box center [917, 402] width 264 height 75
click at [816, 362] on input "text" at bounding box center [917, 353] width 247 height 22
paste input "Fresh [PERSON_NAME]"
type input "Fresh [PERSON_NAME]"
drag, startPoint x: 862, startPoint y: 286, endPoint x: 999, endPoint y: 283, distance: 137.0
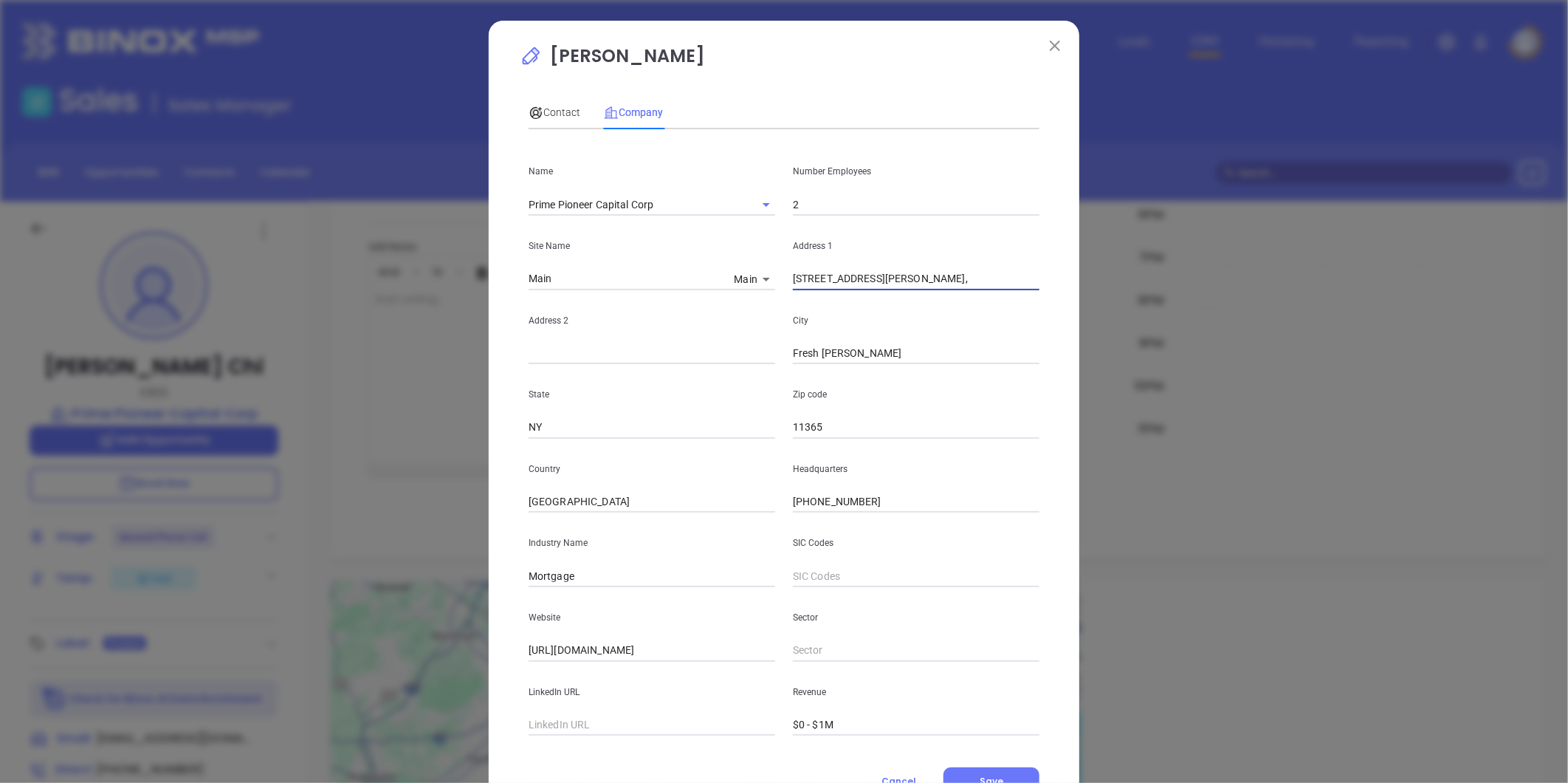
click at [999, 283] on input "[STREET_ADDRESS][PERSON_NAME]," at bounding box center [917, 278] width 247 height 22
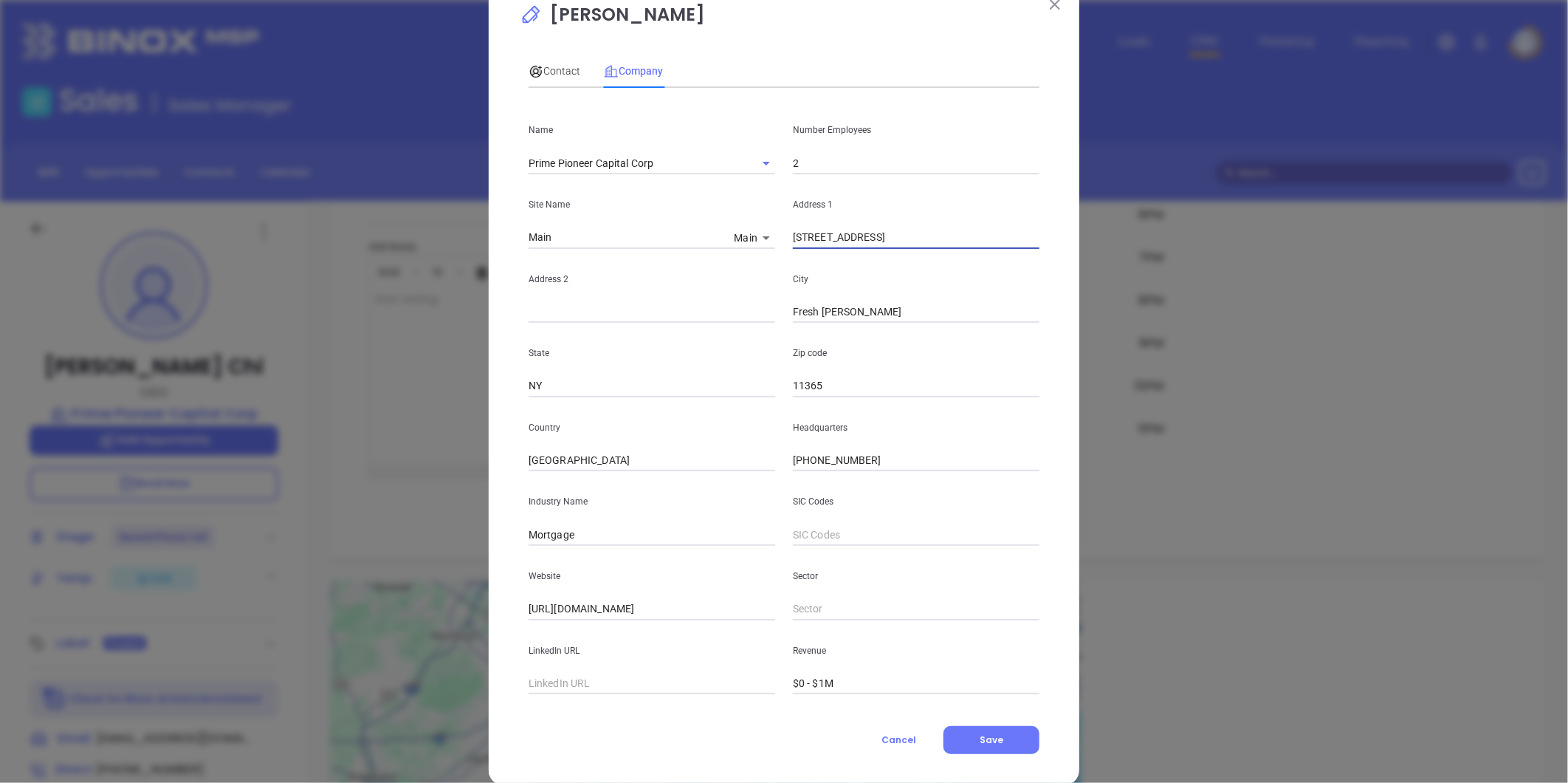
scroll to position [64, 0]
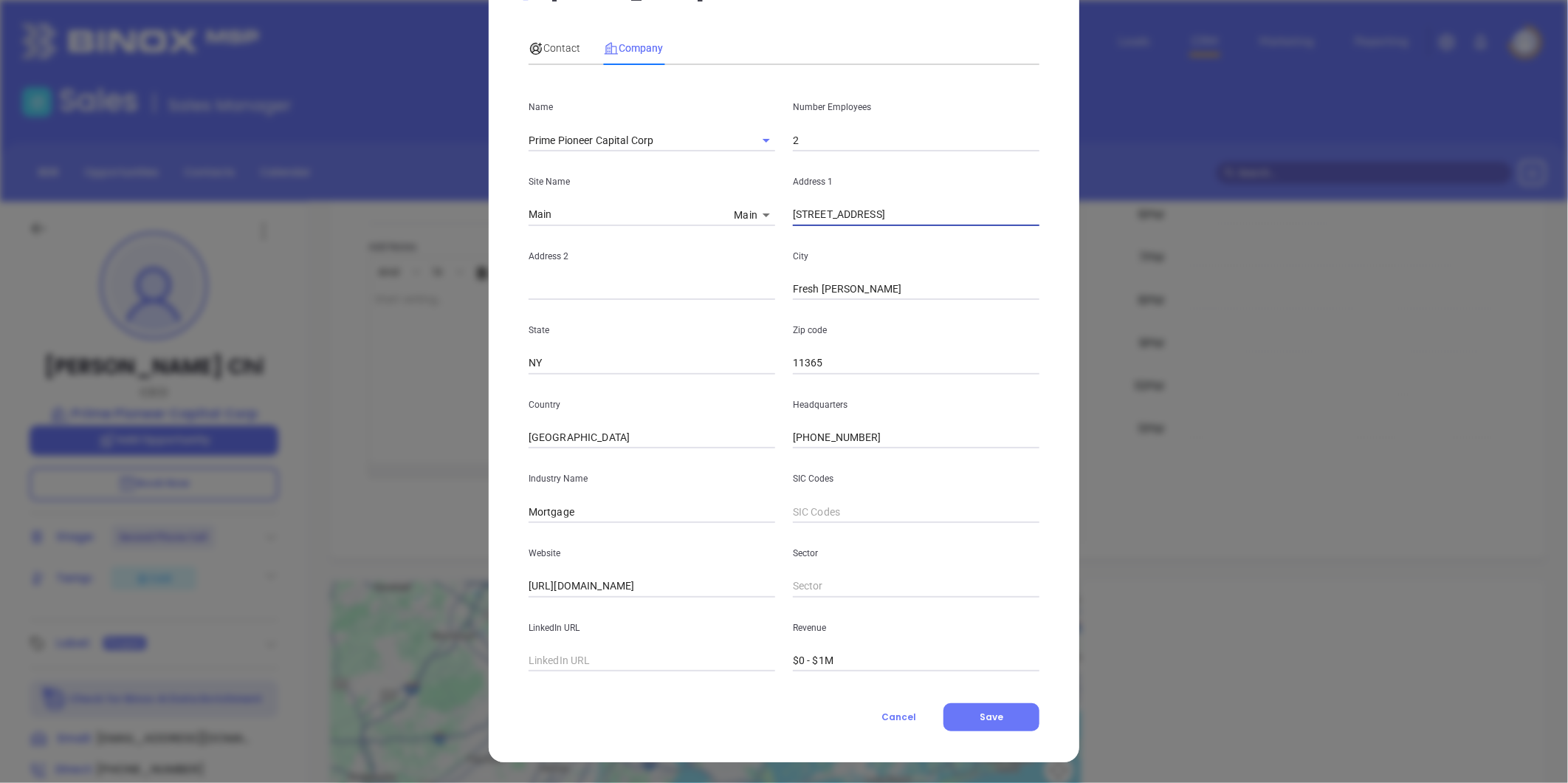
type input "[STREET_ADDRESS]"
click at [963, 704] on button "Save" at bounding box center [991, 717] width 96 height 28
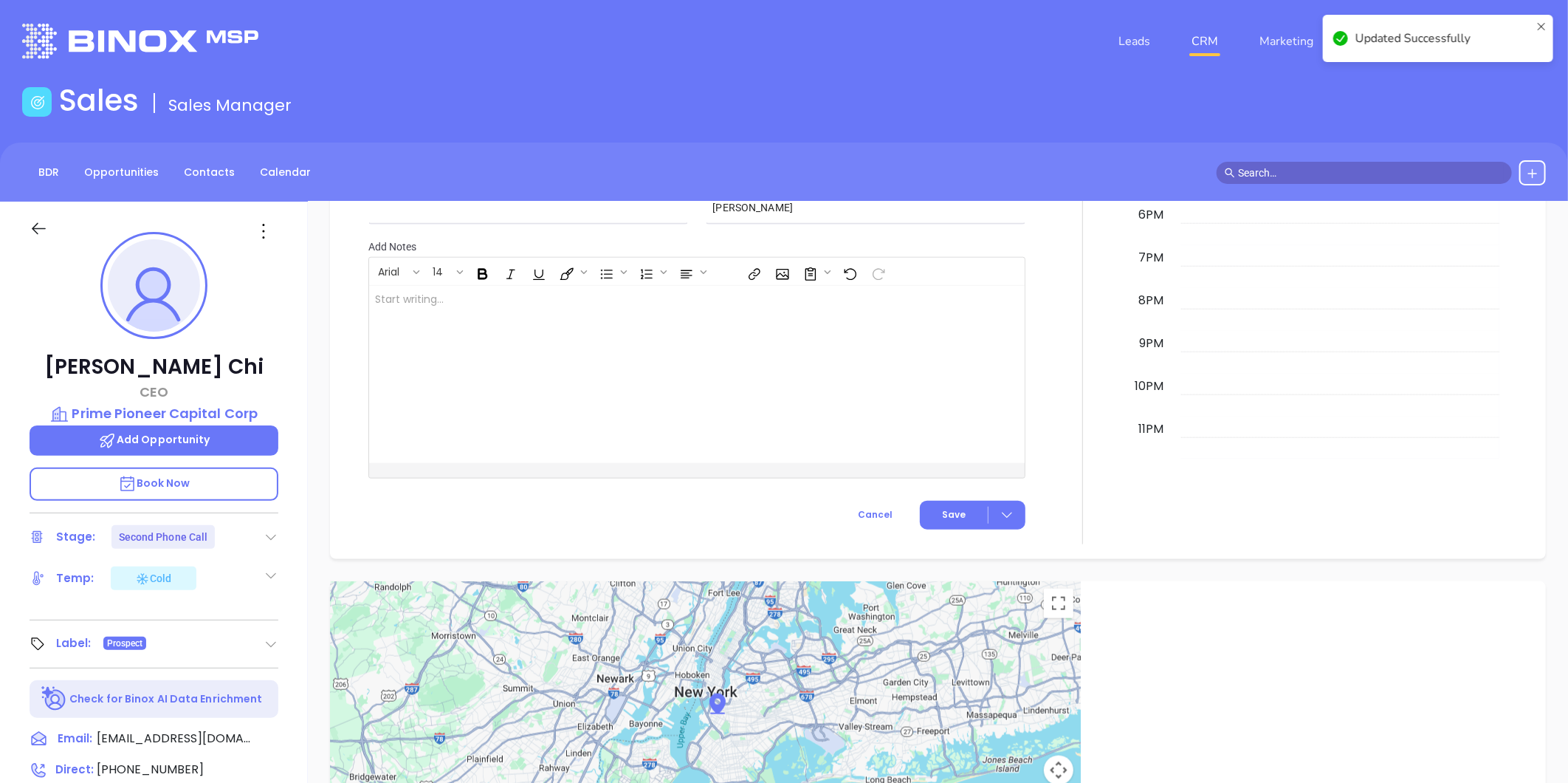
scroll to position [993, 0]
click at [155, 407] on p "Prime Pioneer Capital Corp" at bounding box center [153, 413] width 249 height 20
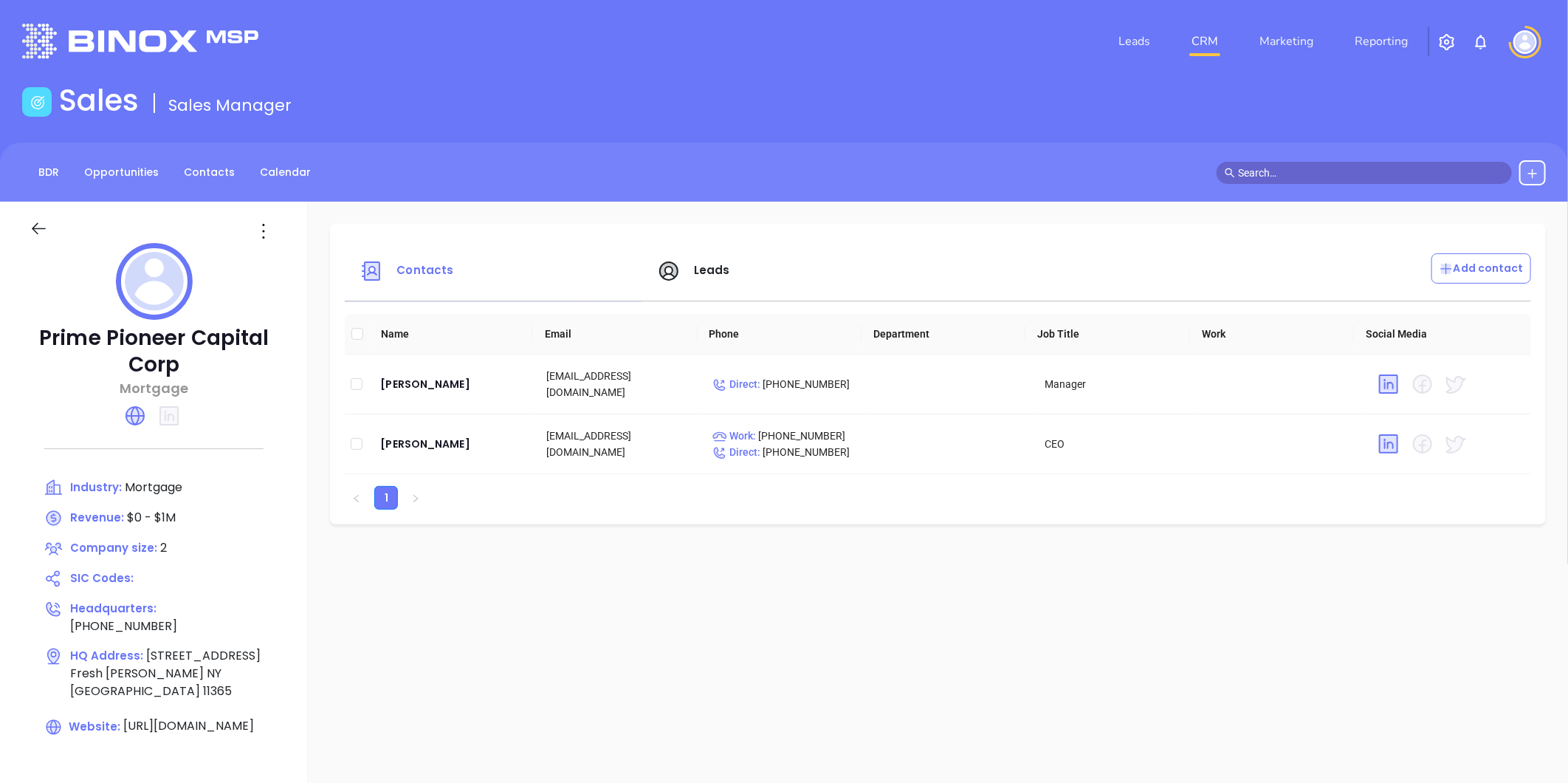
click at [269, 230] on icon at bounding box center [263, 230] width 24 height 24
click at [284, 267] on div "Edit" at bounding box center [330, 260] width 134 height 16
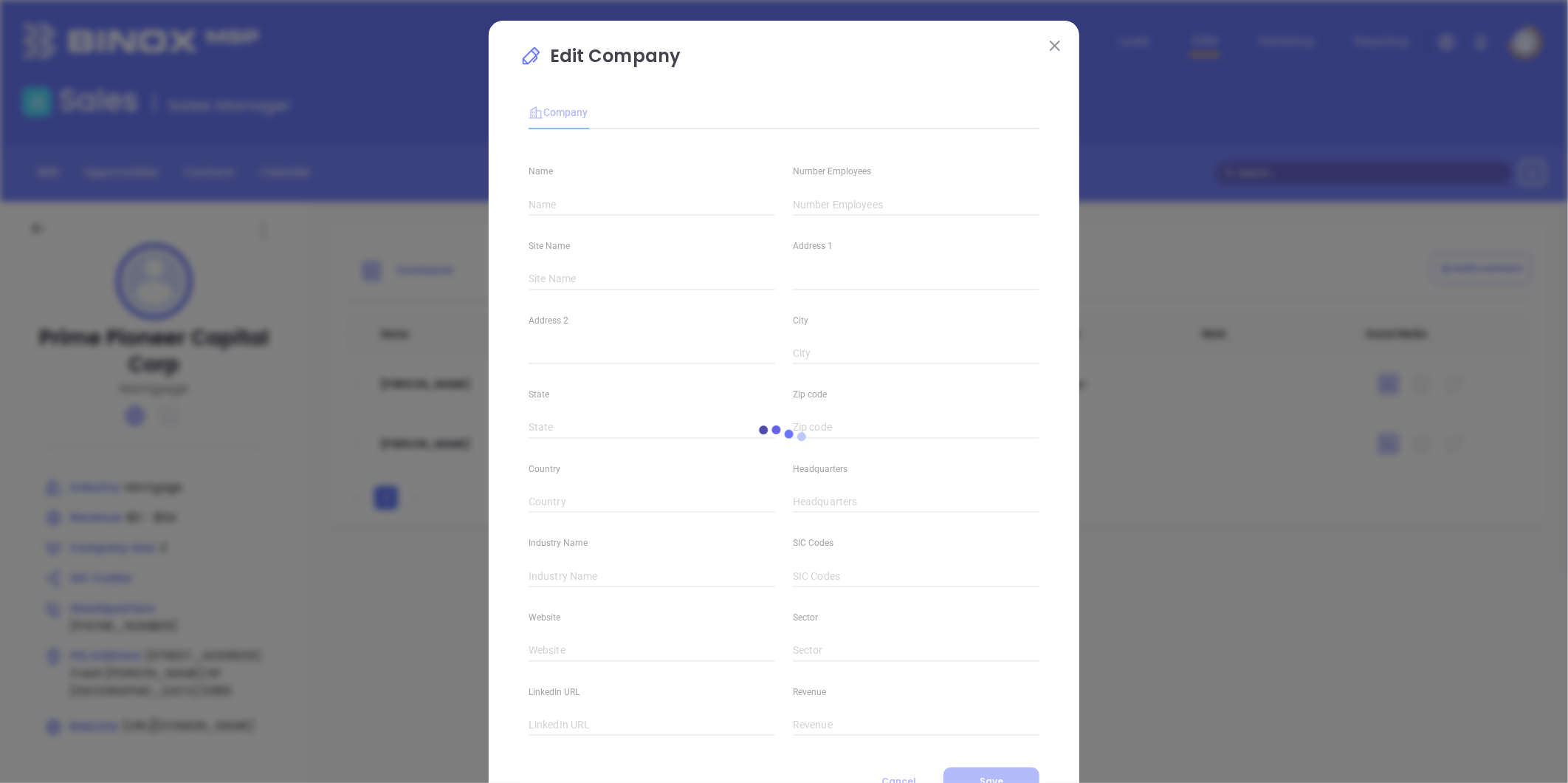
type input "Prime Pioneer Capital Corp"
type input "2"
type input "Main"
type input "[STREET_ADDRESS]"
type input "Fresh [PERSON_NAME]"
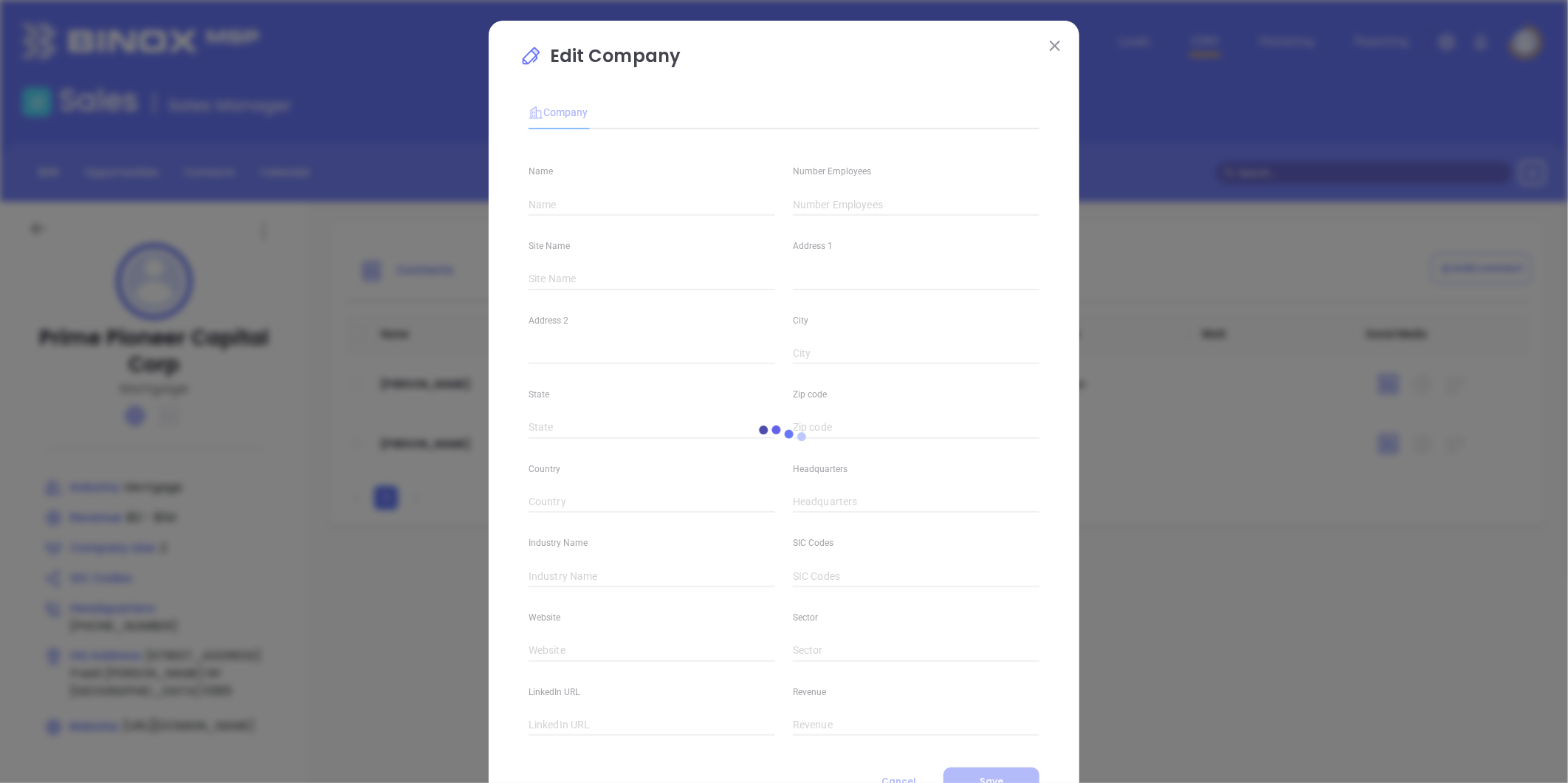
type input "NY"
type input "11365"
type input "[GEOGRAPHIC_DATA]"
type input "[PHONE_NUMBER]"
type input "Mortgage"
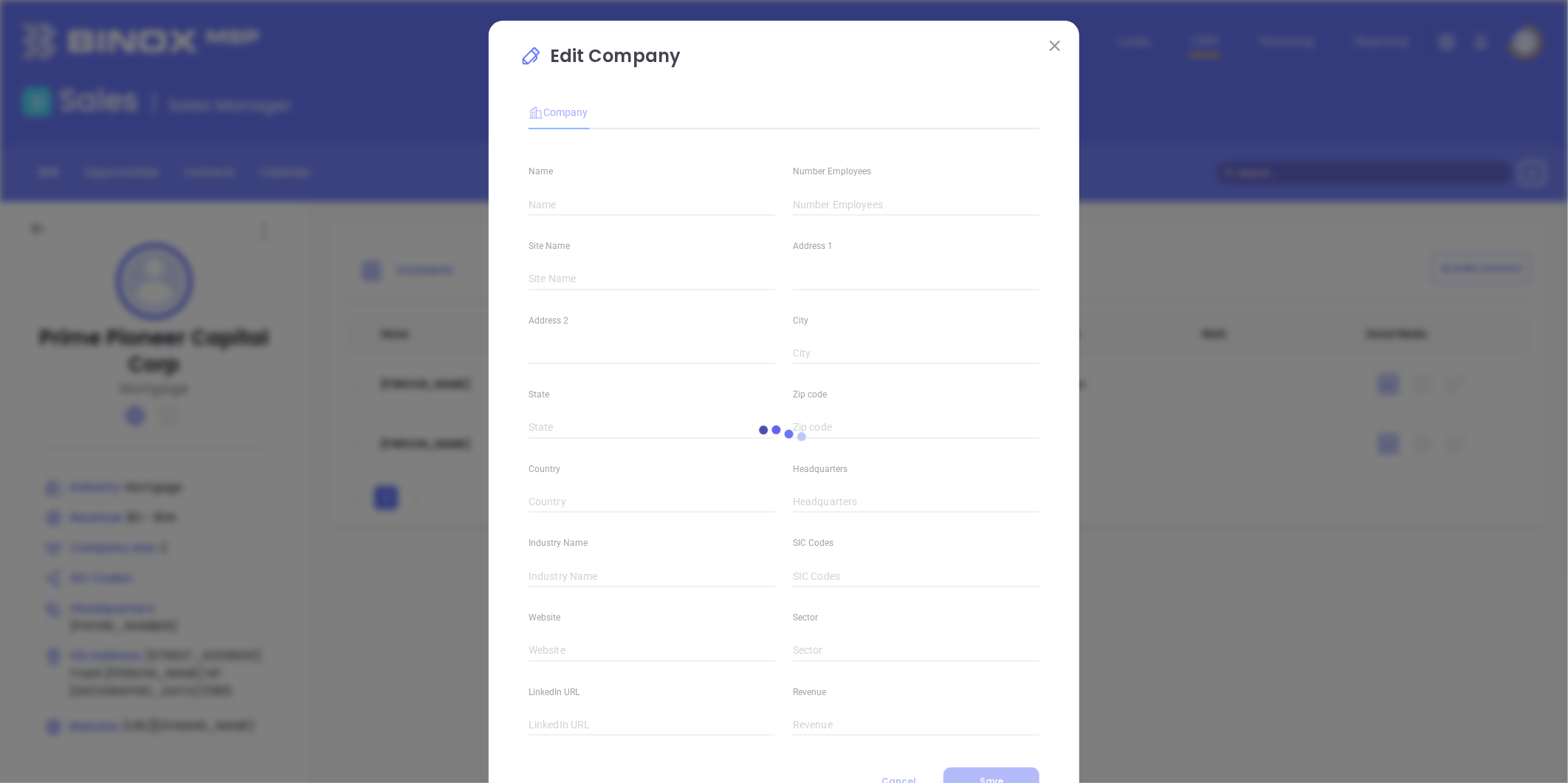
type input "[URL][DOMAIN_NAME]"
type input "$0 - $1M"
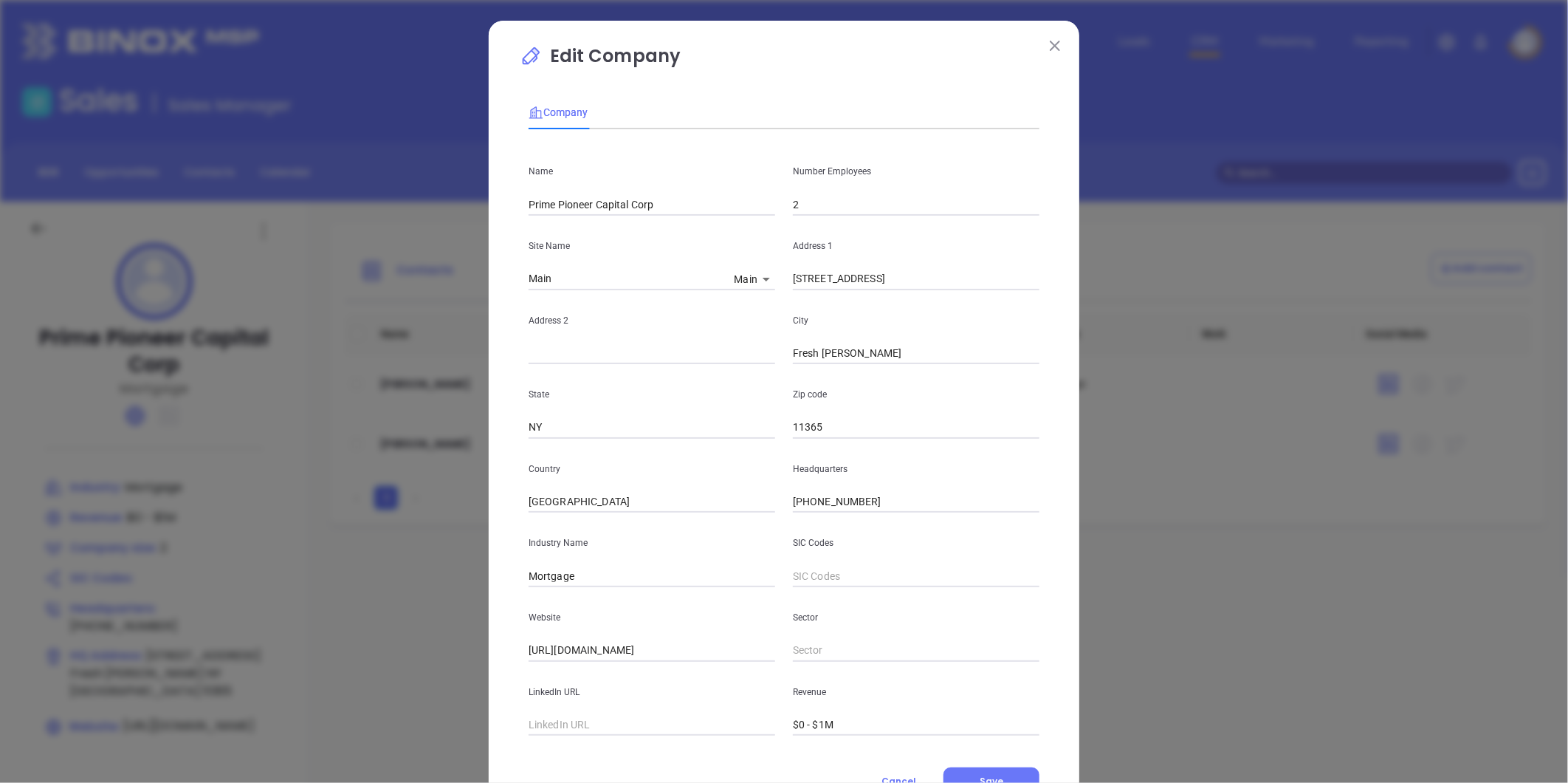
click at [1058, 37] on button at bounding box center [1055, 45] width 19 height 19
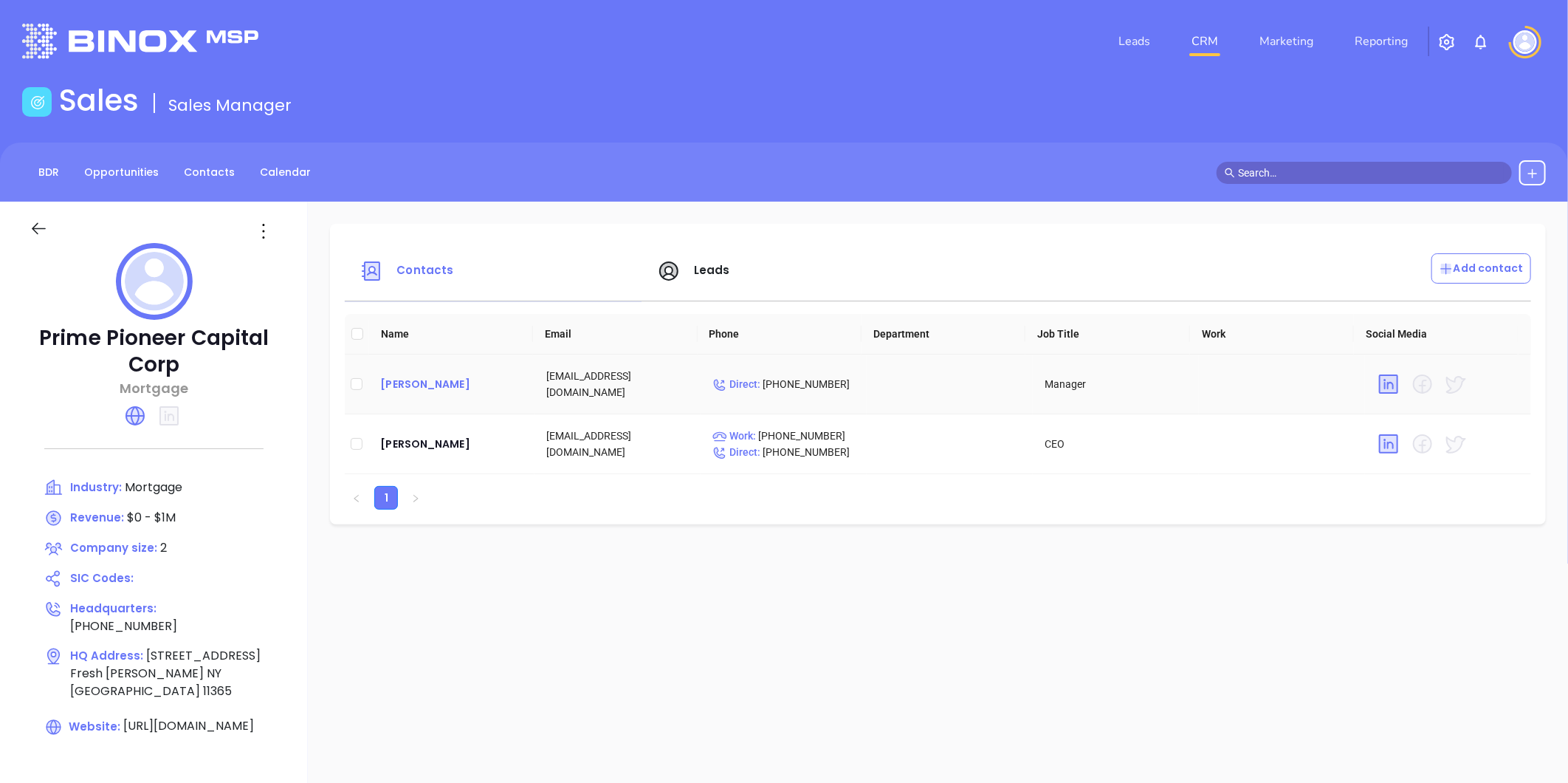
click at [421, 384] on div "[PERSON_NAME]" at bounding box center [452, 384] width 143 height 18
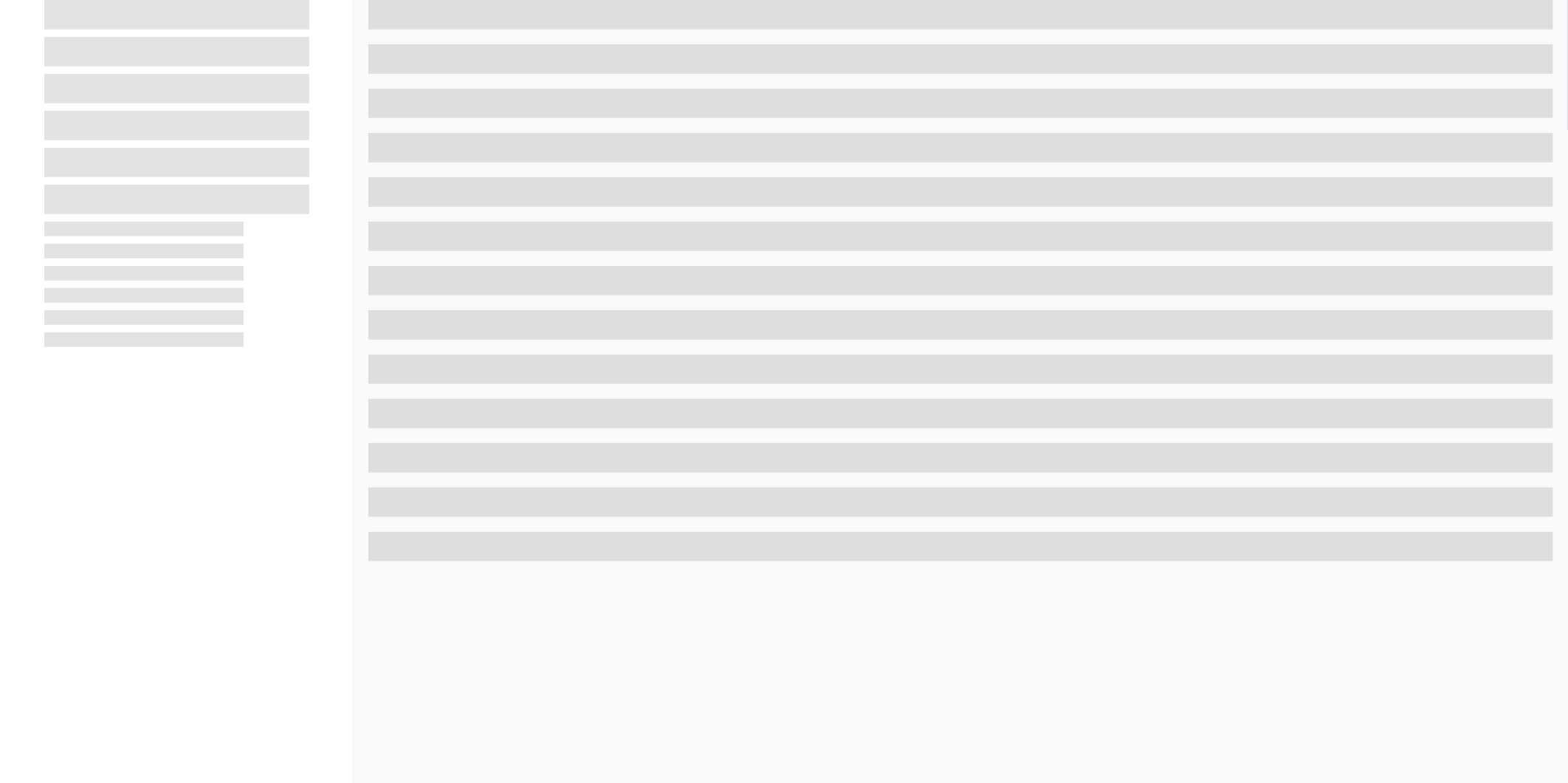
scroll to position [453, 0]
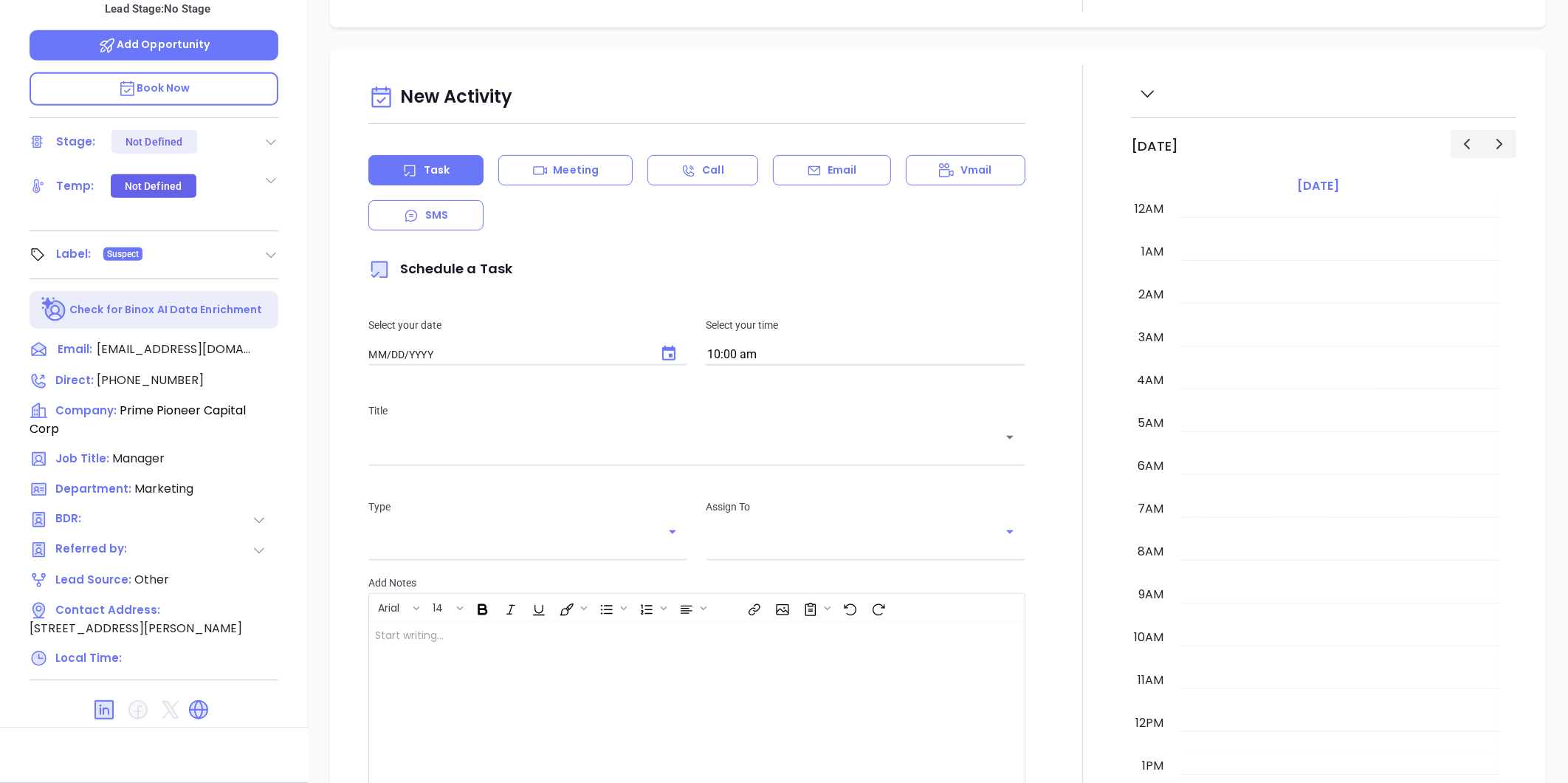
type input "[DATE]"
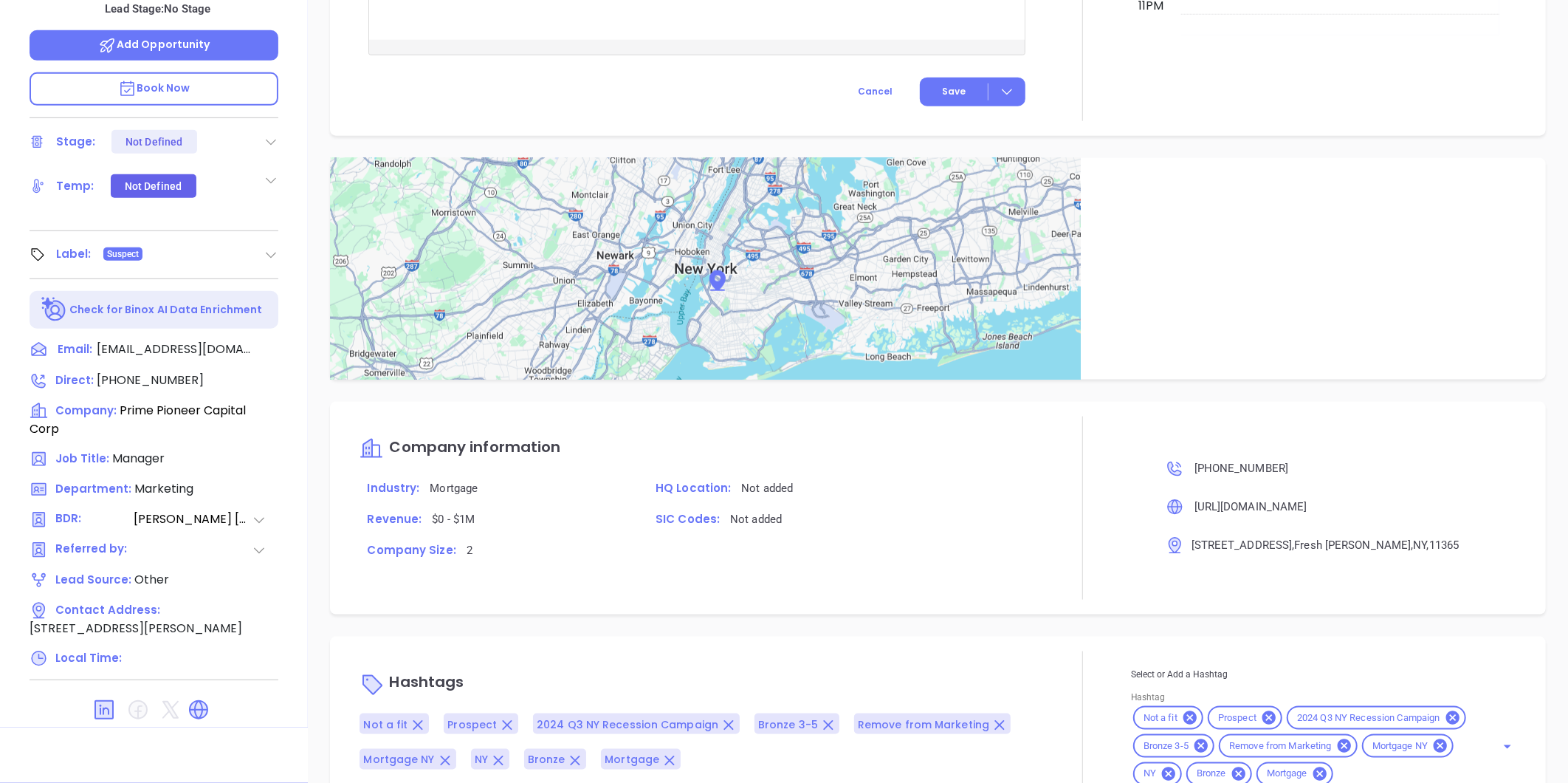
scroll to position [815, 0]
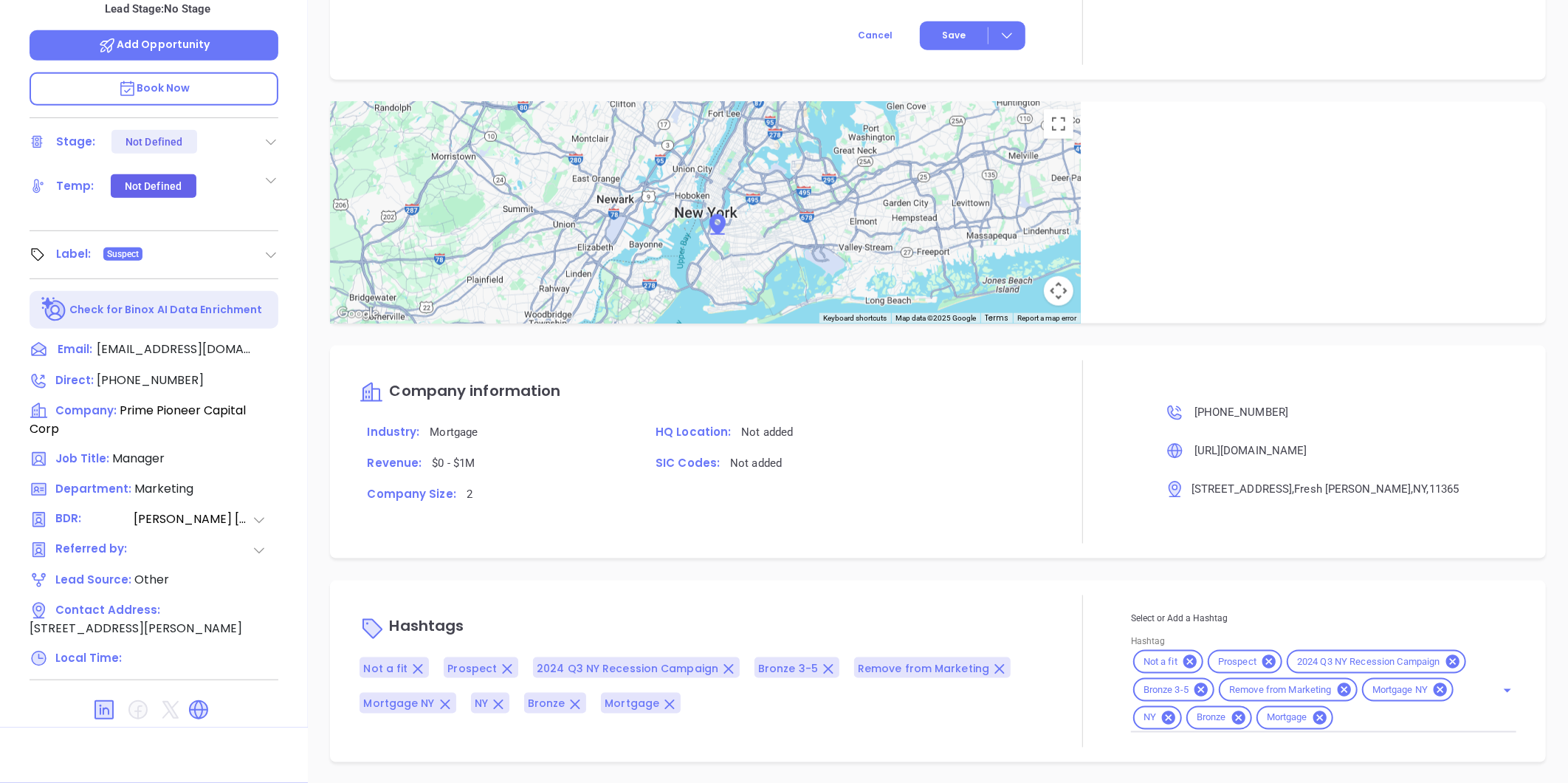
type input "[PERSON_NAME]"
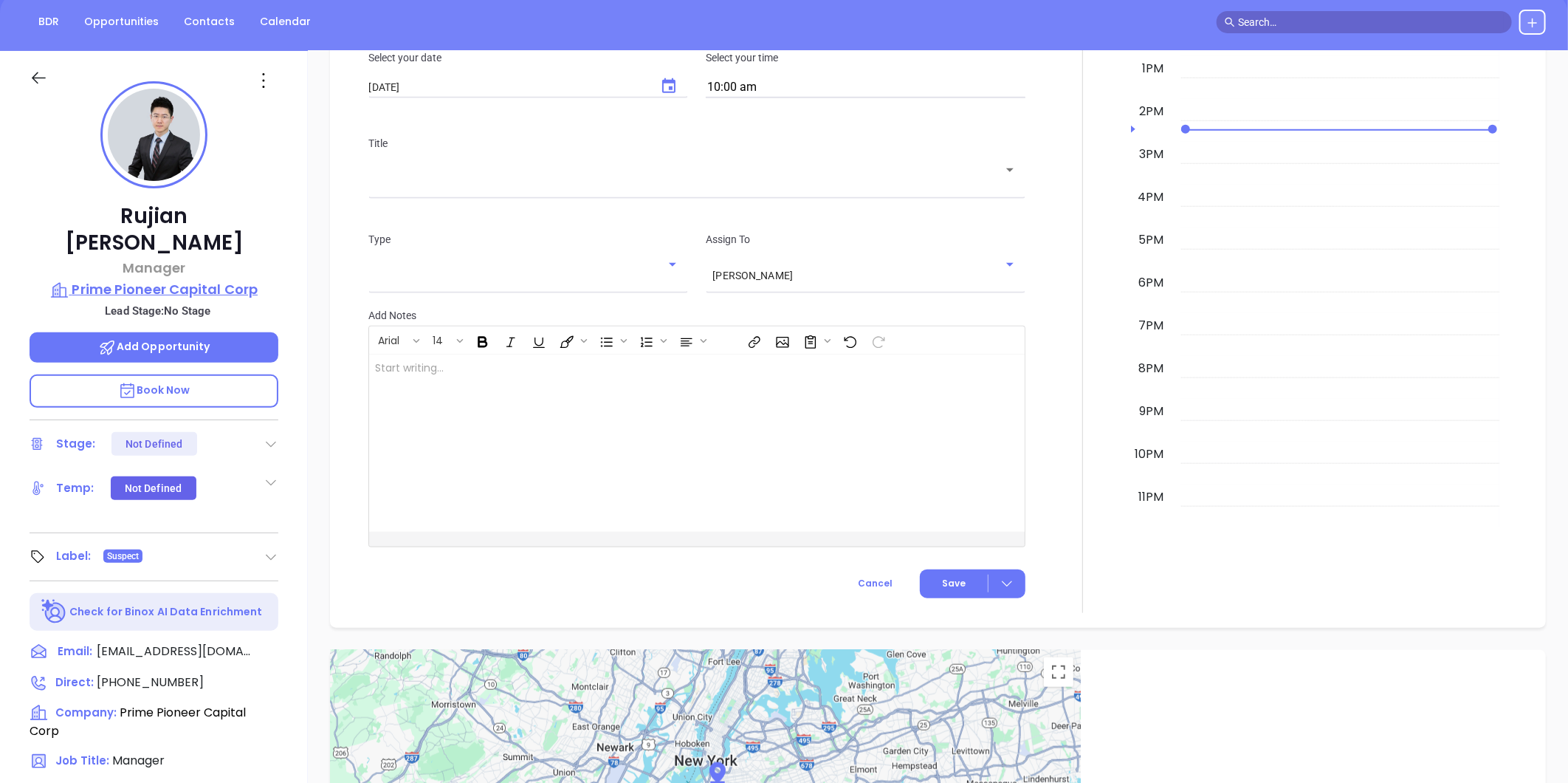
scroll to position [124, 0]
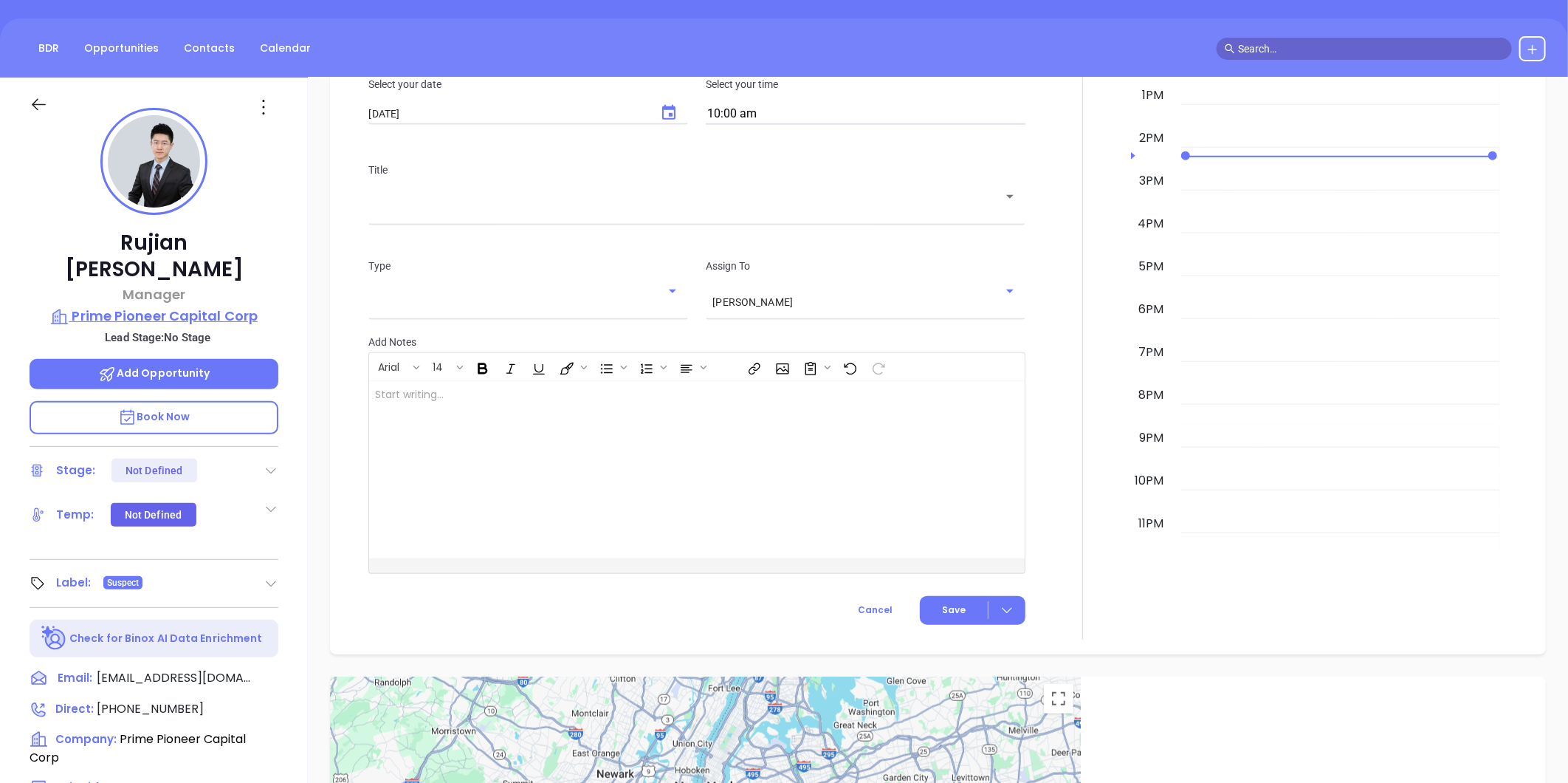
click at [131, 306] on p "Prime Pioneer Capital Corp" at bounding box center [153, 316] width 249 height 20
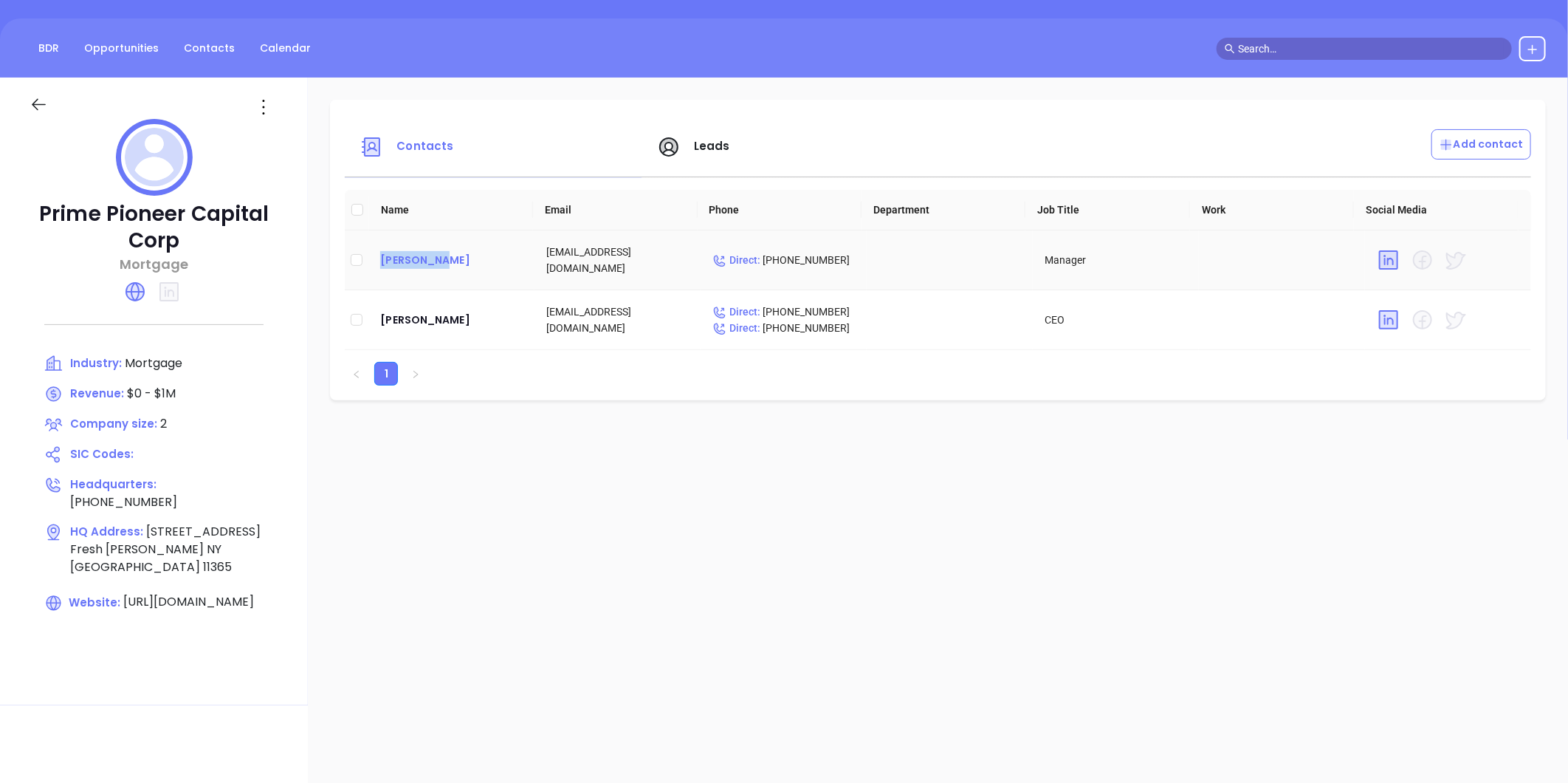
drag, startPoint x: 382, startPoint y: 246, endPoint x: 443, endPoint y: 255, distance: 61.7
click at [443, 255] on td "[PERSON_NAME]" at bounding box center [451, 260] width 166 height 60
copy div "[PERSON_NAME]"
click at [407, 259] on div "[PERSON_NAME]" at bounding box center [452, 260] width 143 height 18
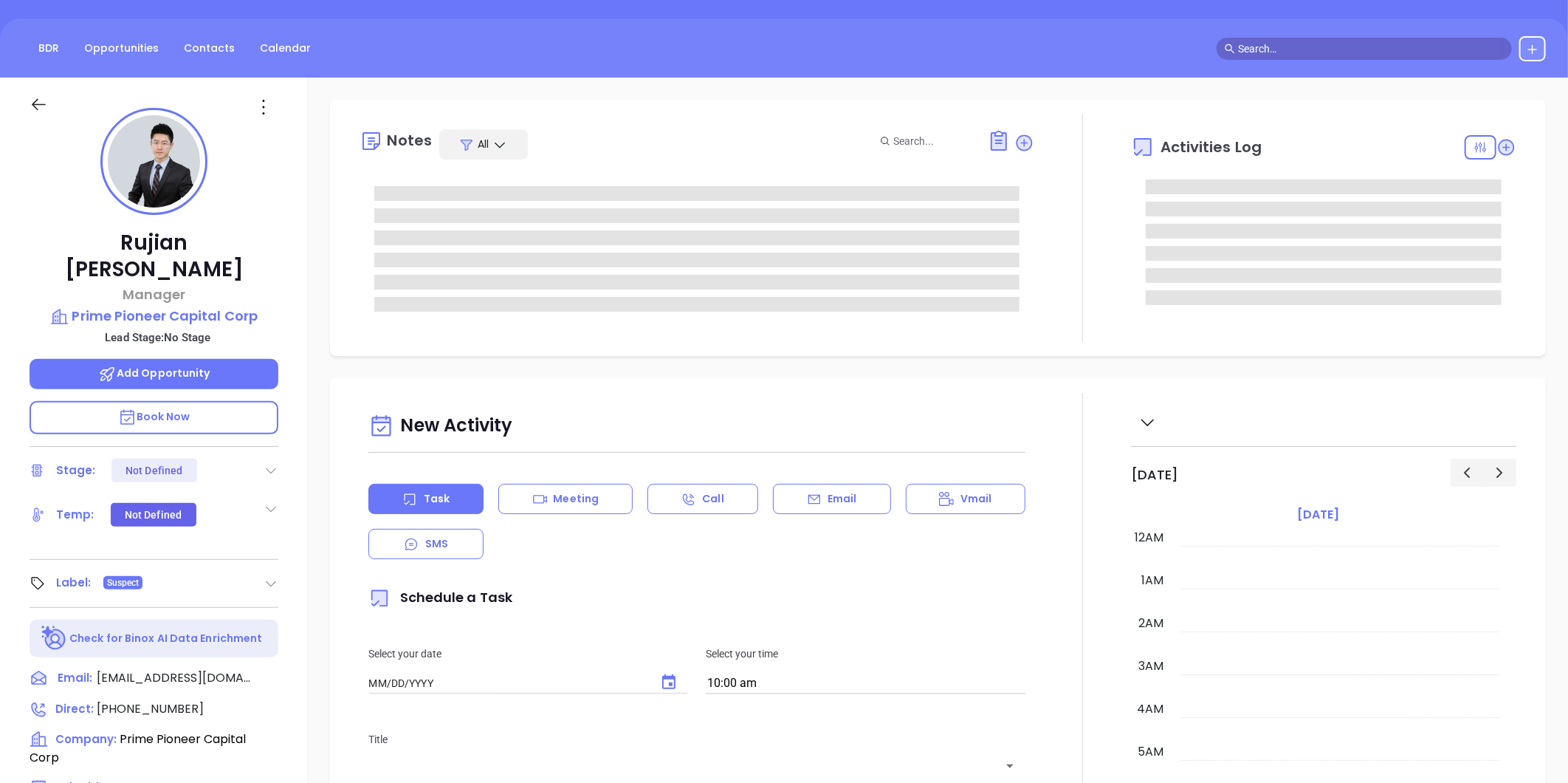
type input "[DATE]"
type input "[PERSON_NAME]"
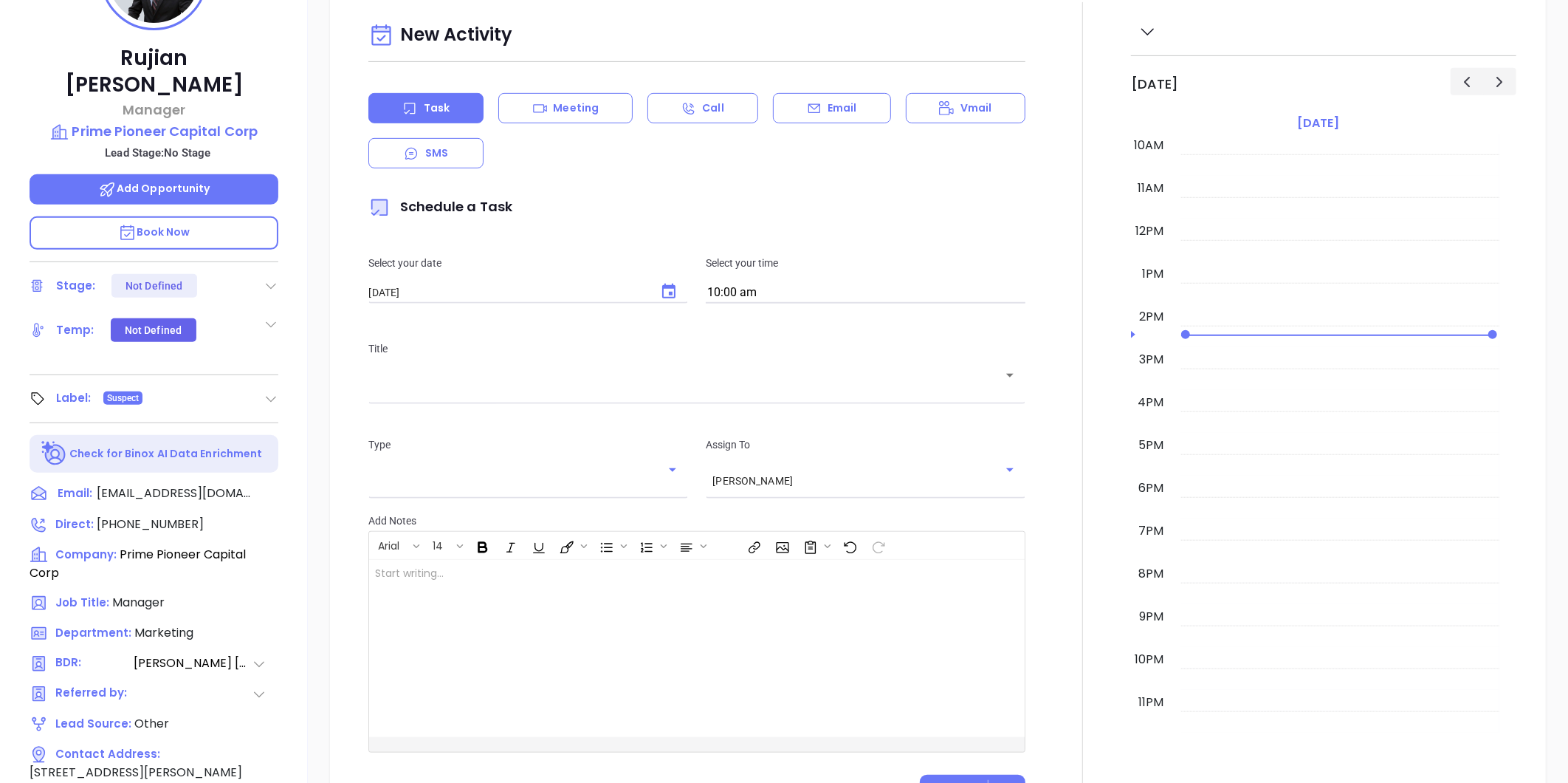
scroll to position [207, 0]
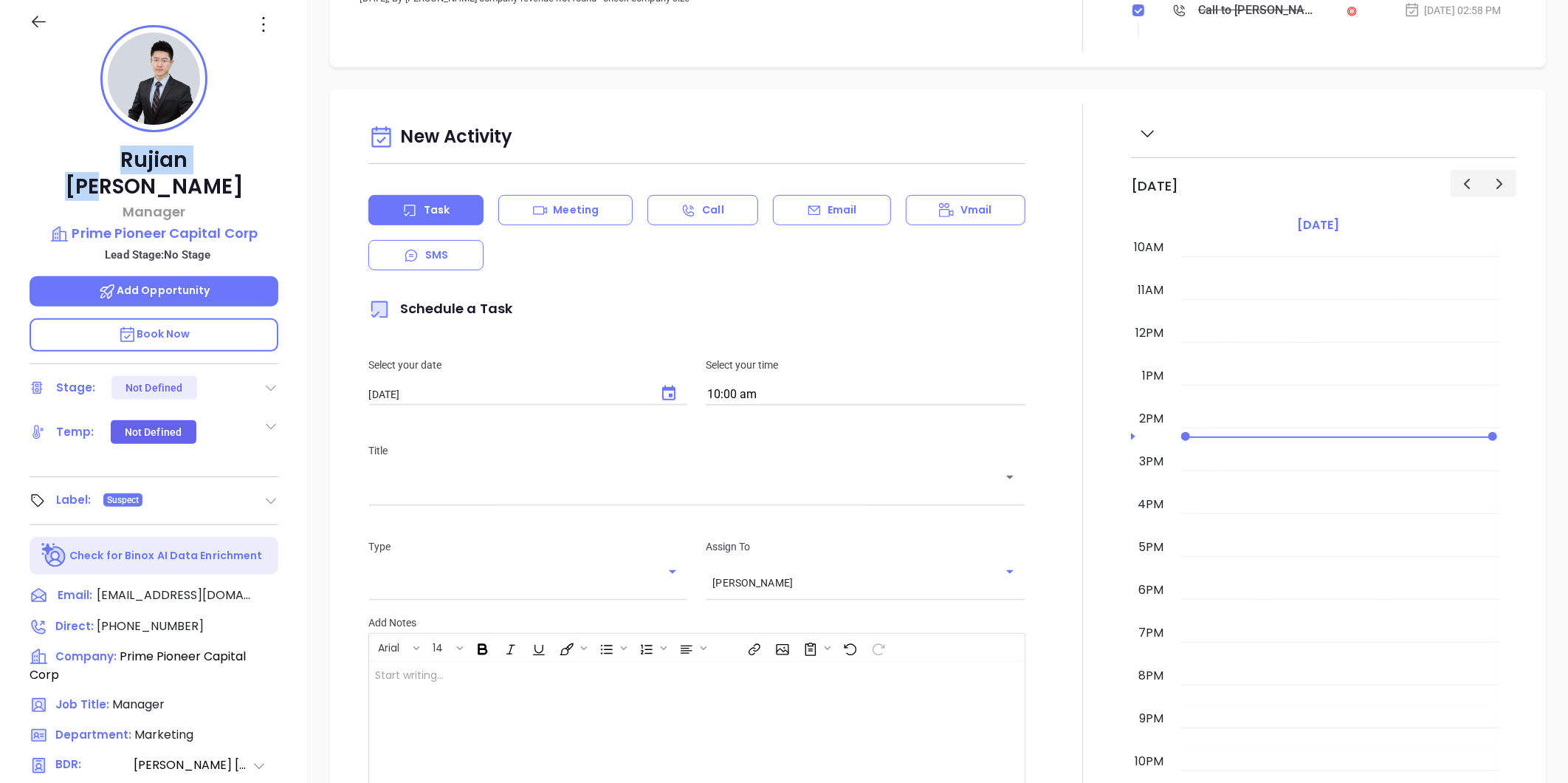
drag, startPoint x: 93, startPoint y: 153, endPoint x: 220, endPoint y: 159, distance: 127.1
click at [220, 159] on p "[PERSON_NAME]" at bounding box center [153, 174] width 249 height 54
copy p "[PERSON_NAME]"
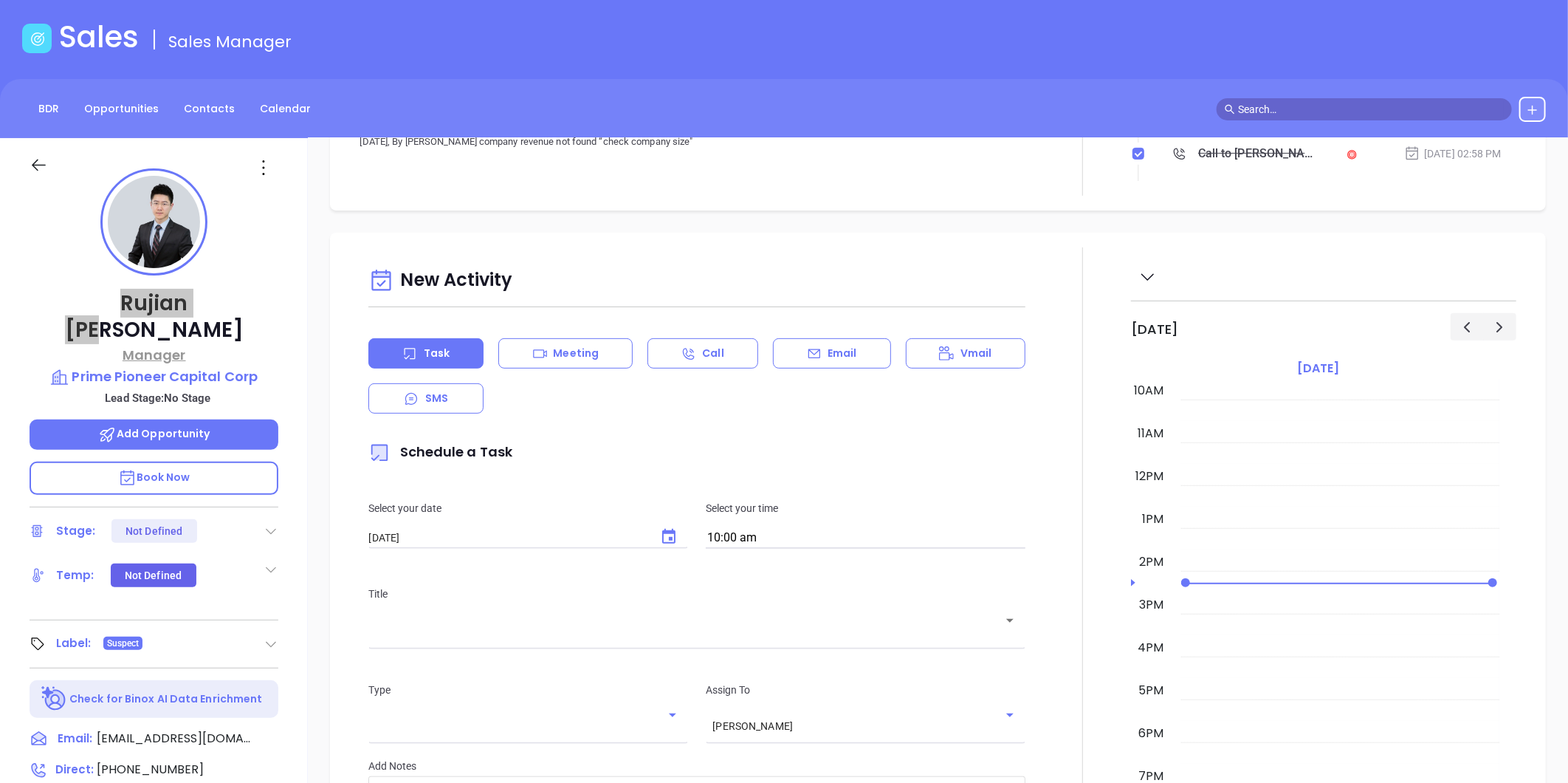
scroll to position [0, 0]
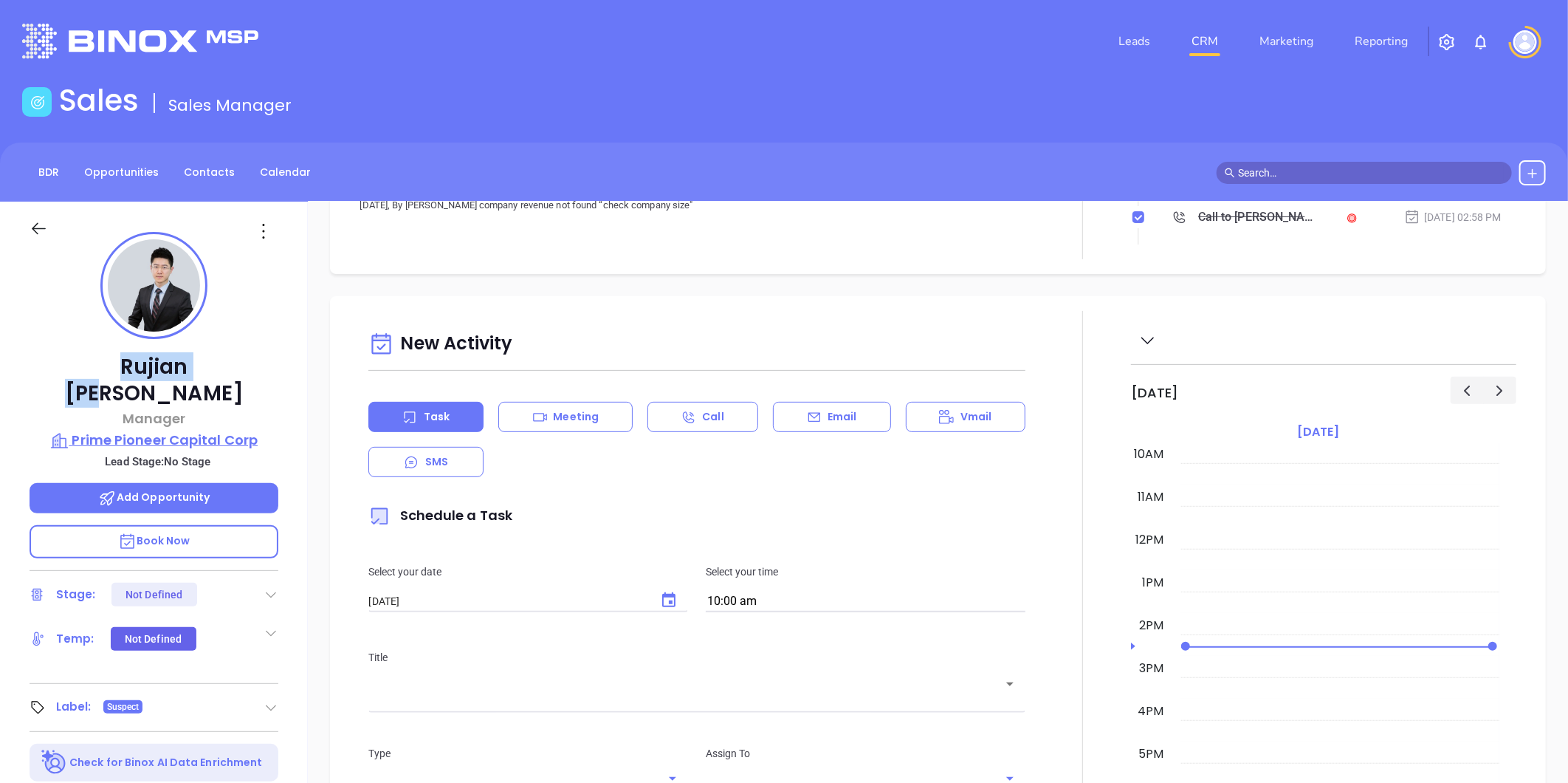
click at [181, 430] on p "Prime Pioneer Capital Corp" at bounding box center [153, 440] width 249 height 20
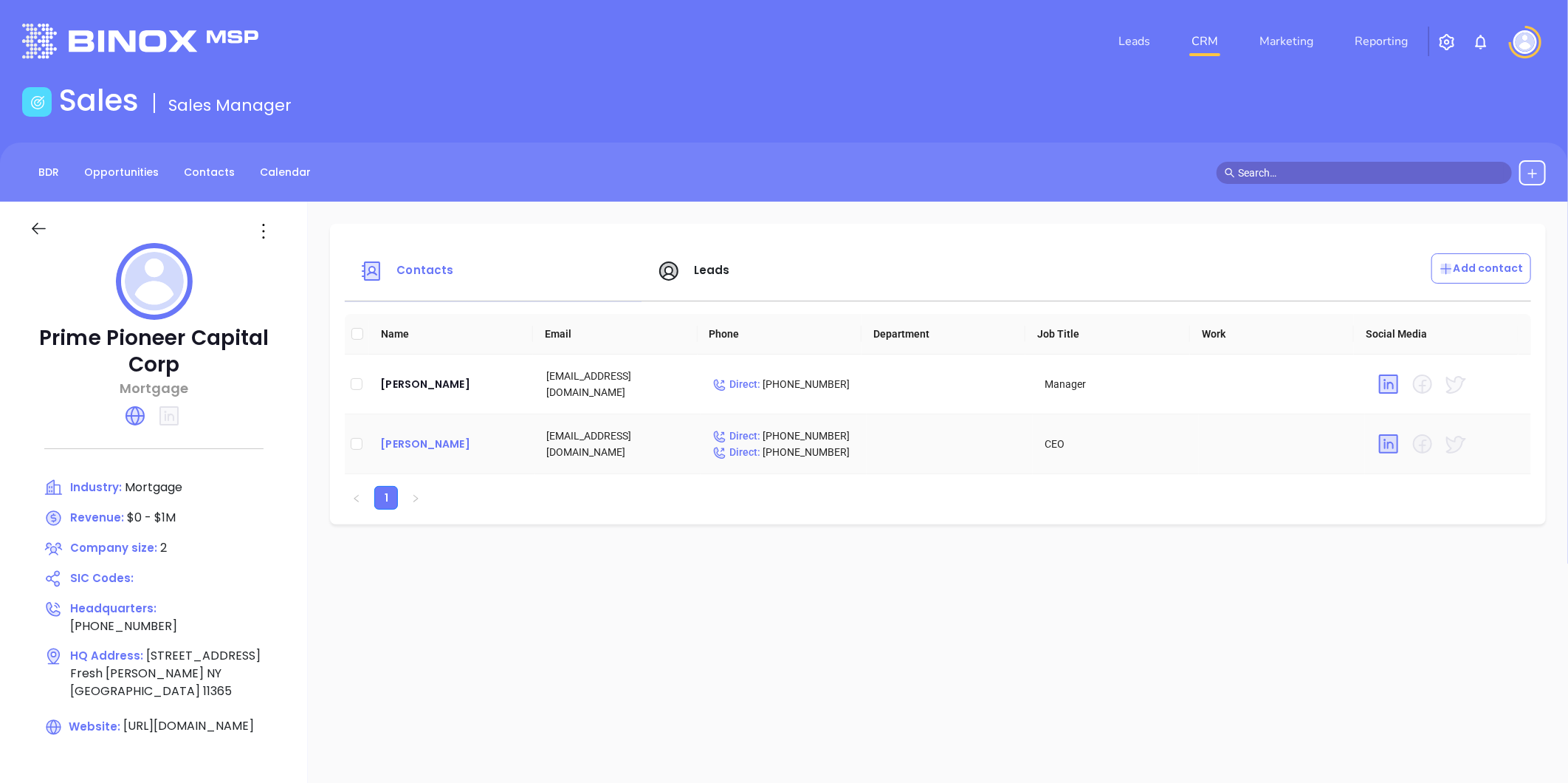
click at [407, 441] on div "[PERSON_NAME]" at bounding box center [452, 444] width 143 height 18
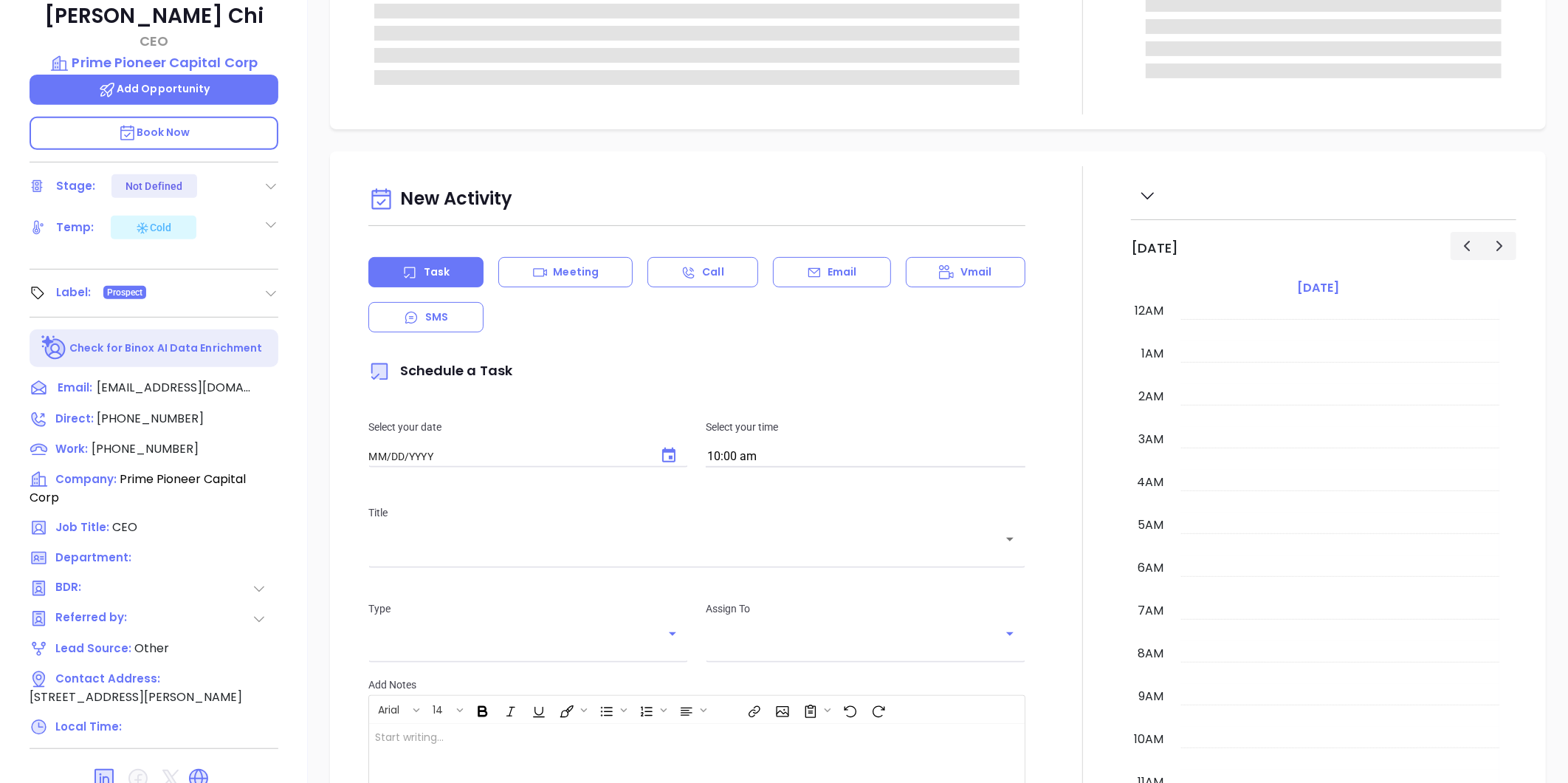
type input "[DATE]"
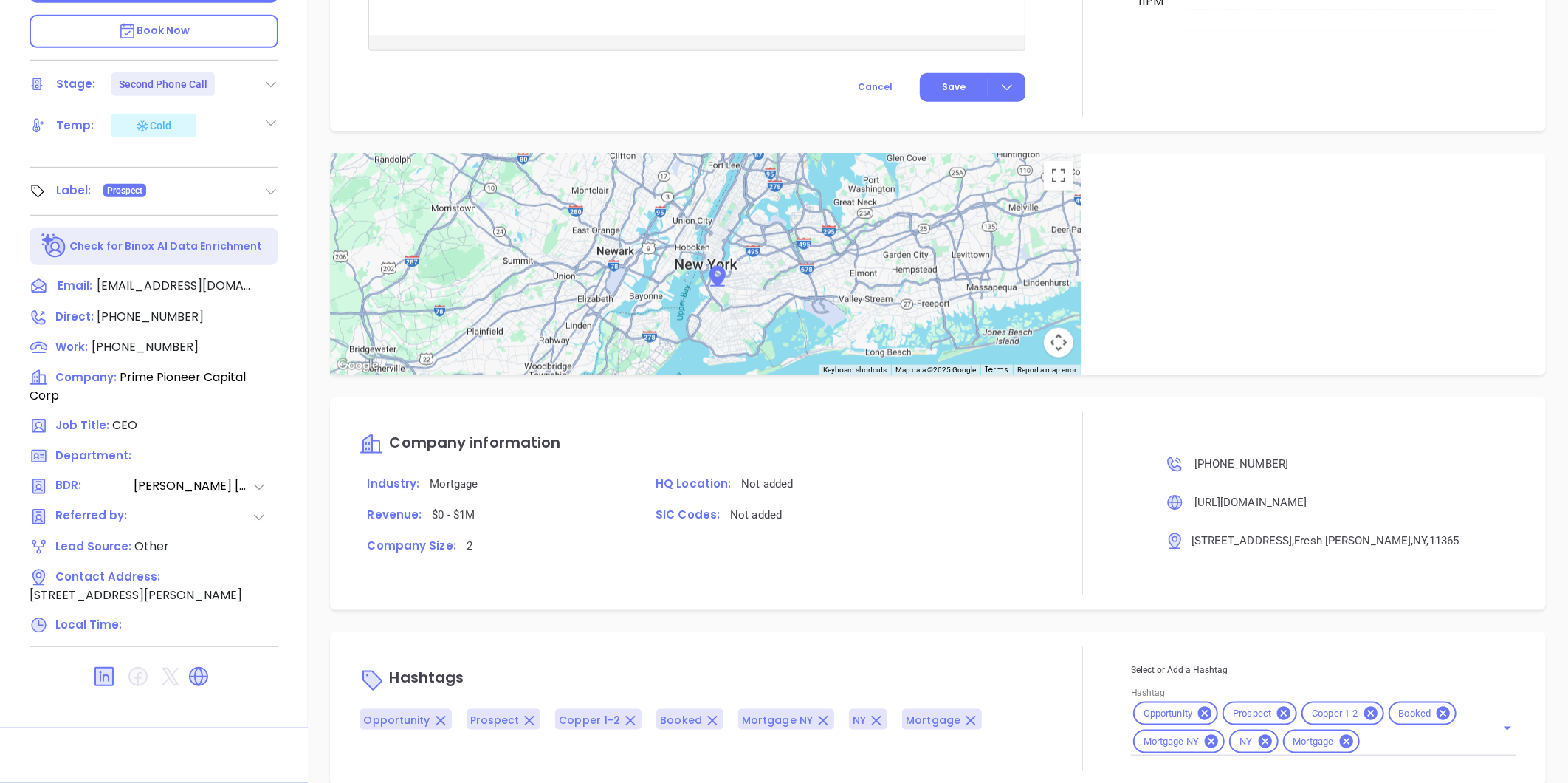
scroll to position [787, 0]
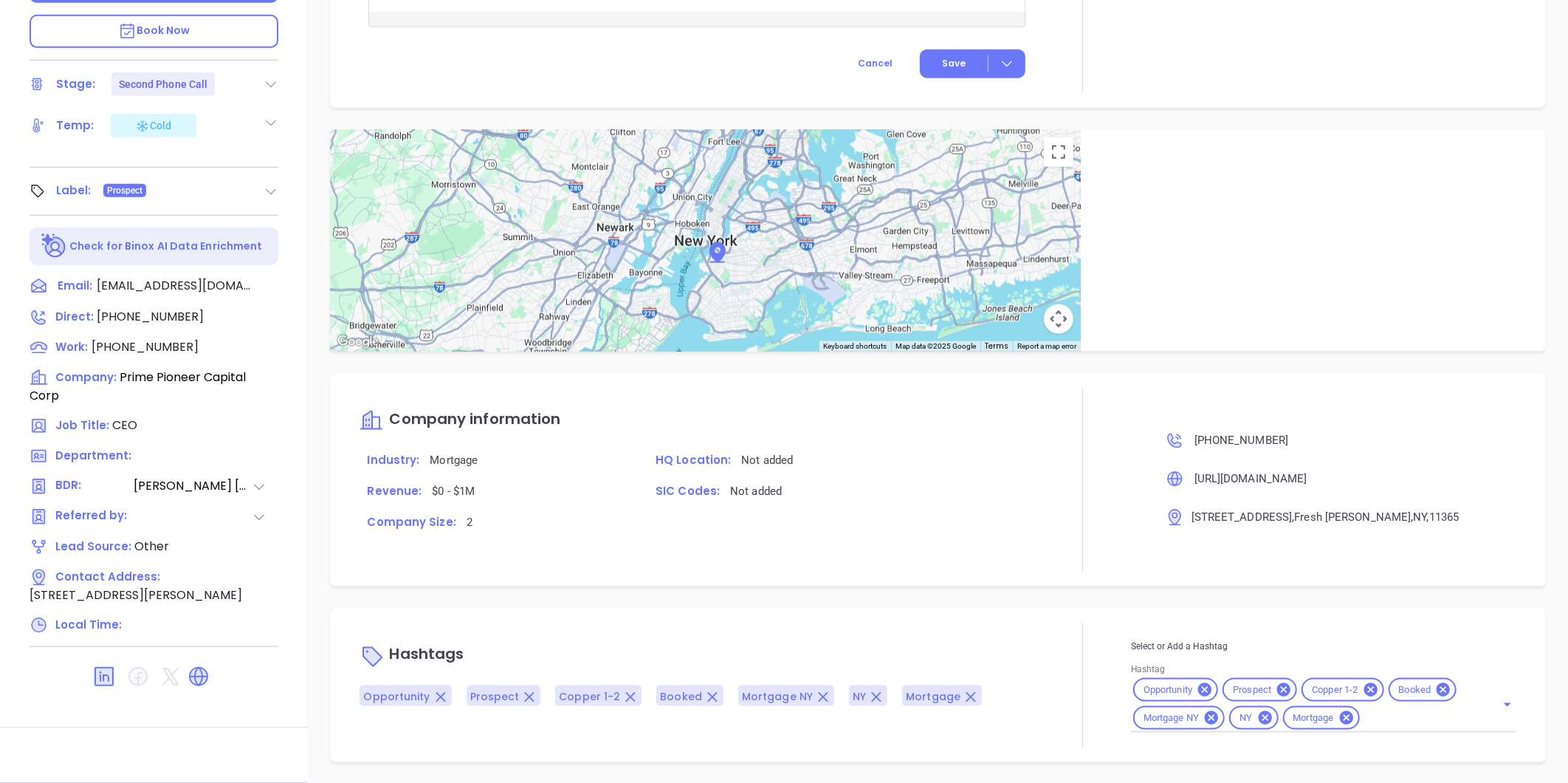
type input "[PERSON_NAME]"
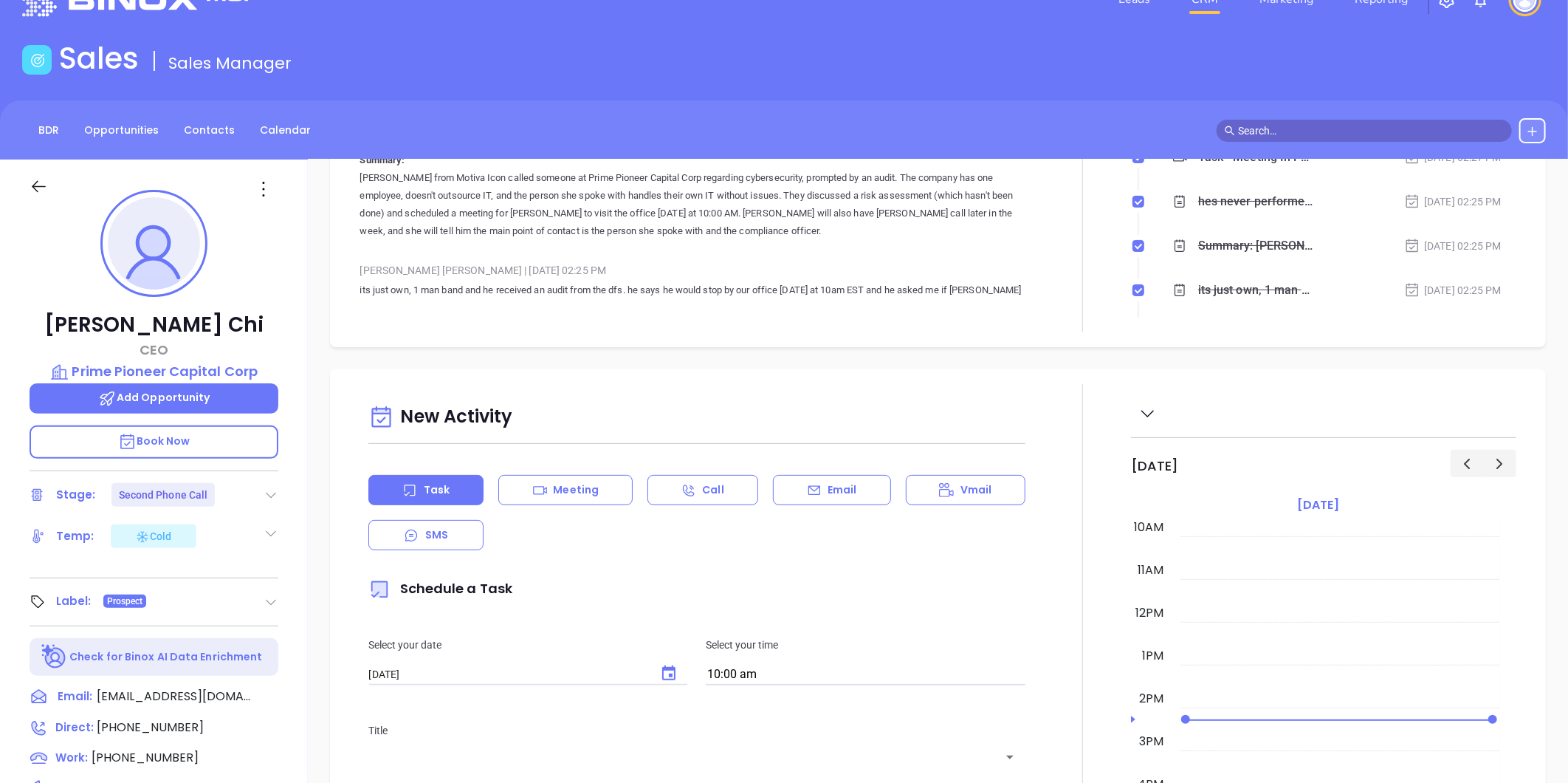
scroll to position [419, 0]
click at [200, 374] on p "Prime Pioneer Capital Corp" at bounding box center [153, 371] width 249 height 20
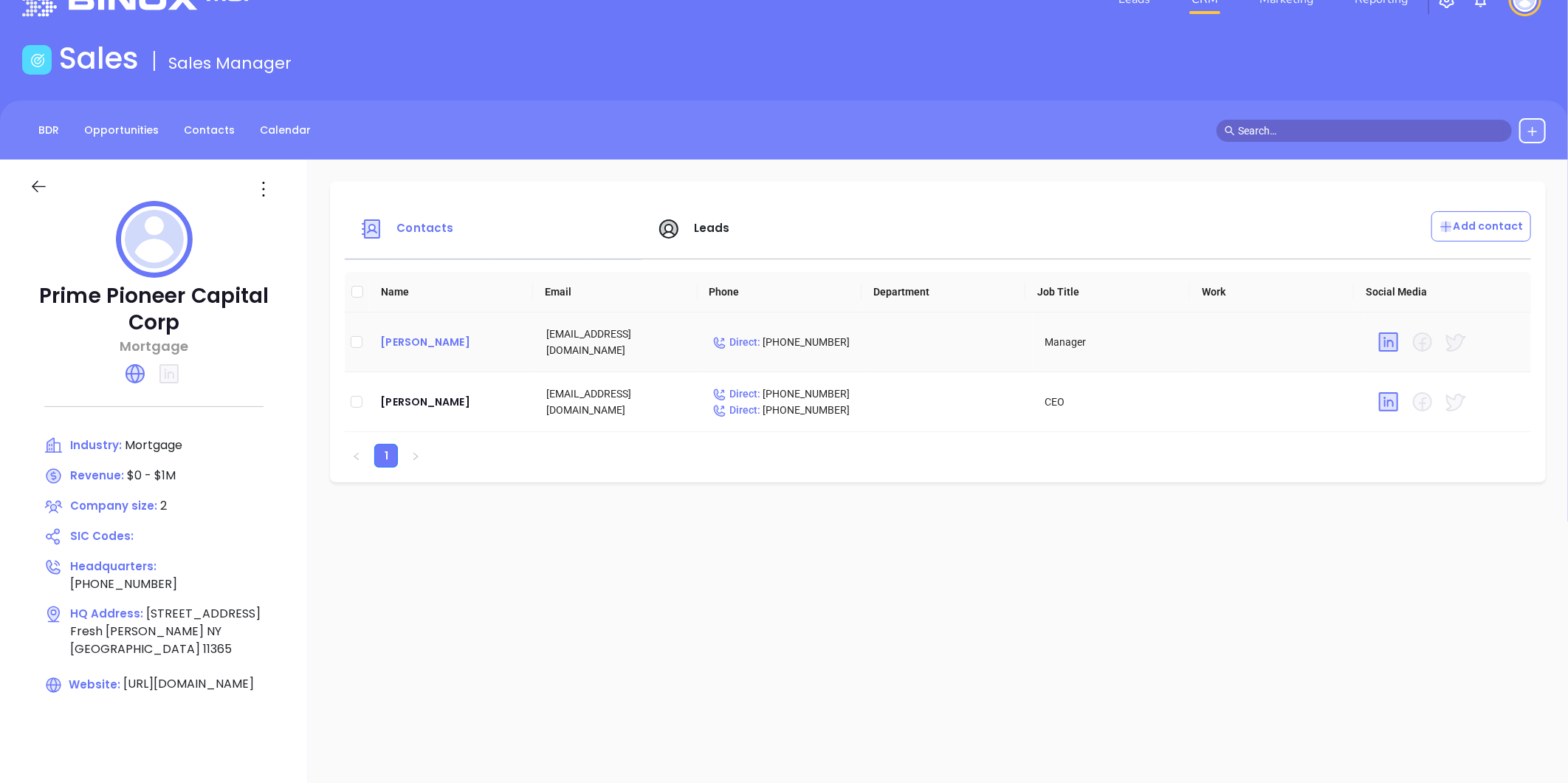
click at [426, 342] on div "[PERSON_NAME]" at bounding box center [452, 342] width 143 height 18
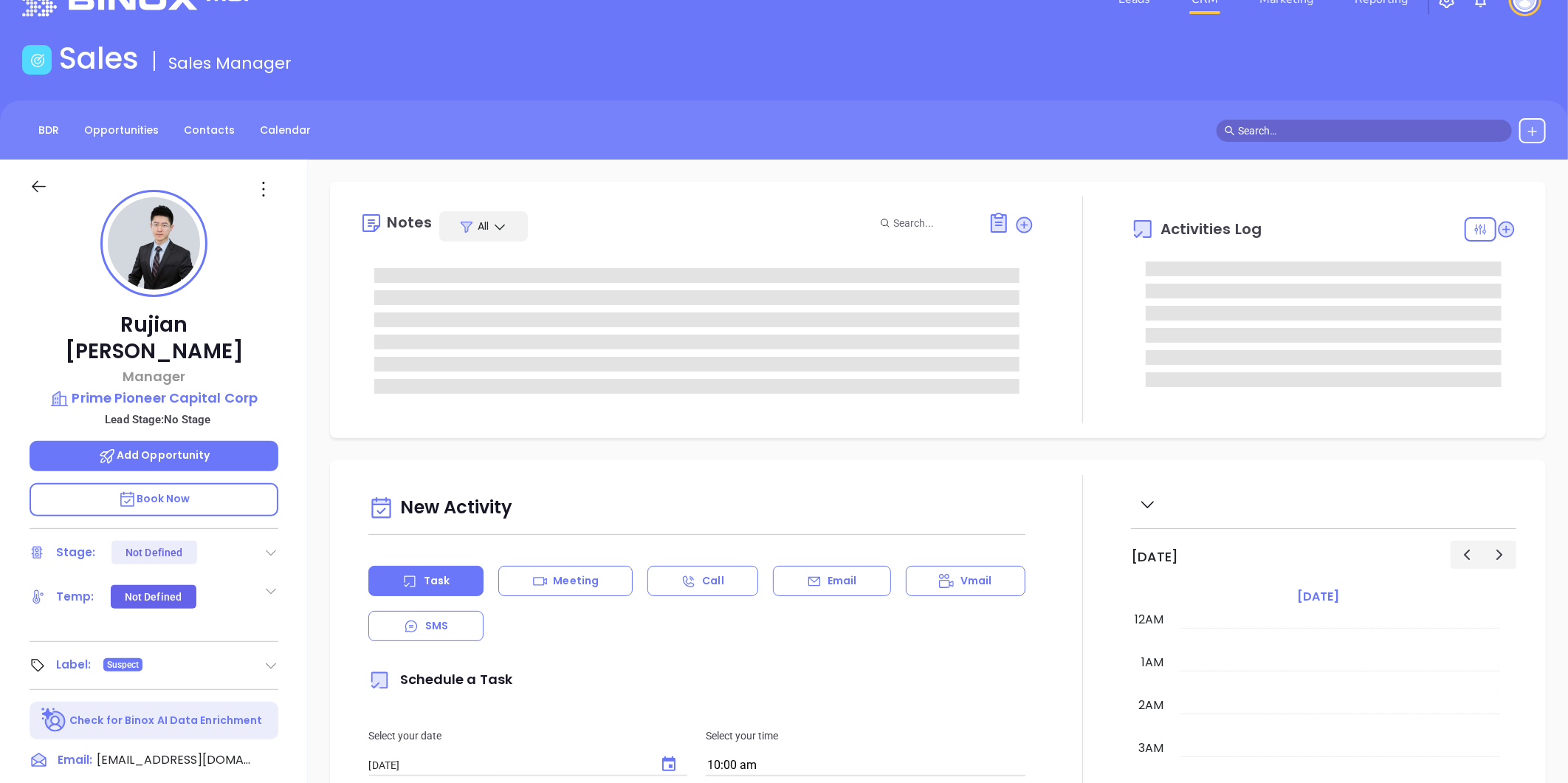
scroll to position [429, 0]
type input "[PERSON_NAME]"
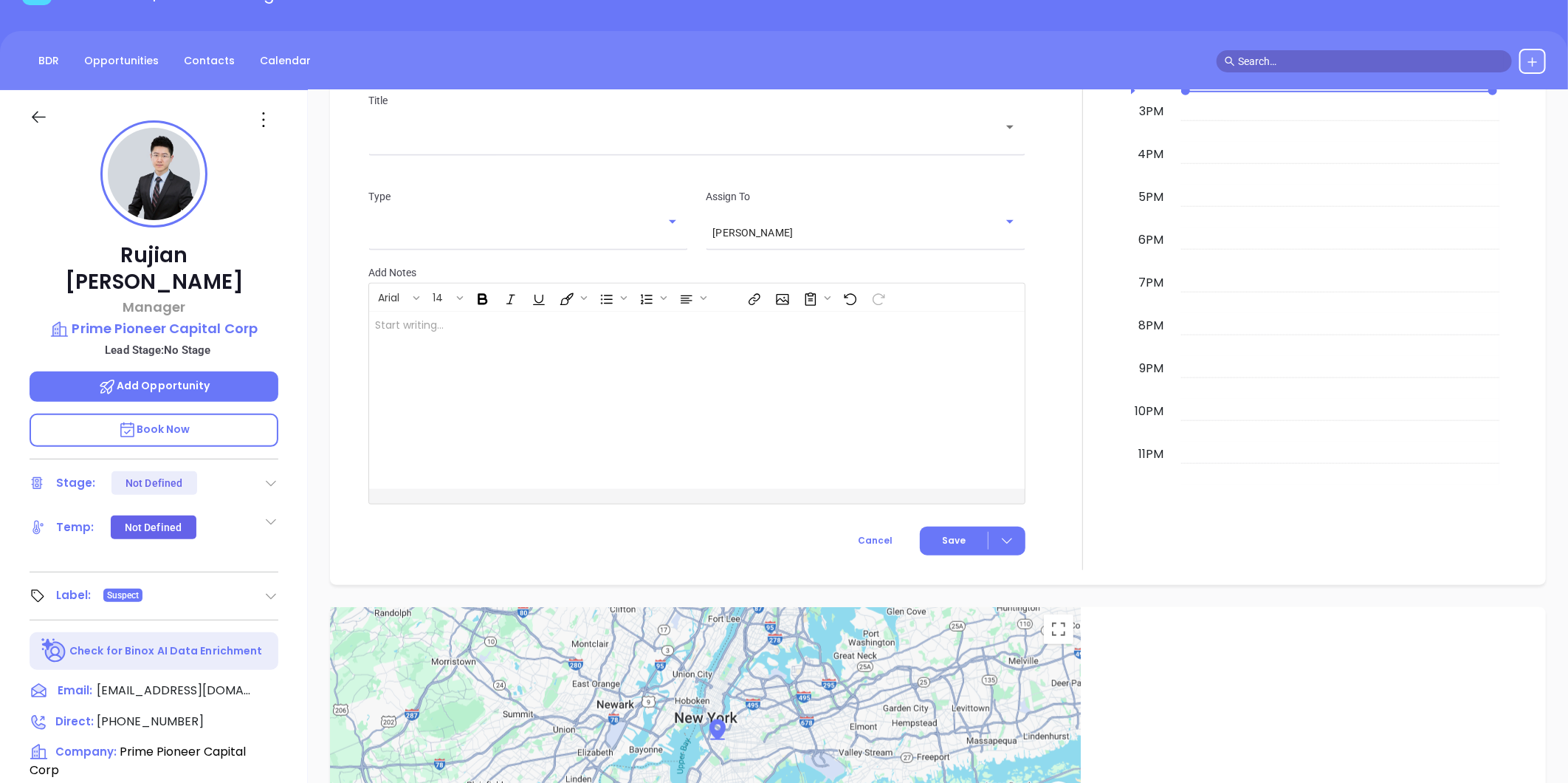
scroll to position [42, 0]
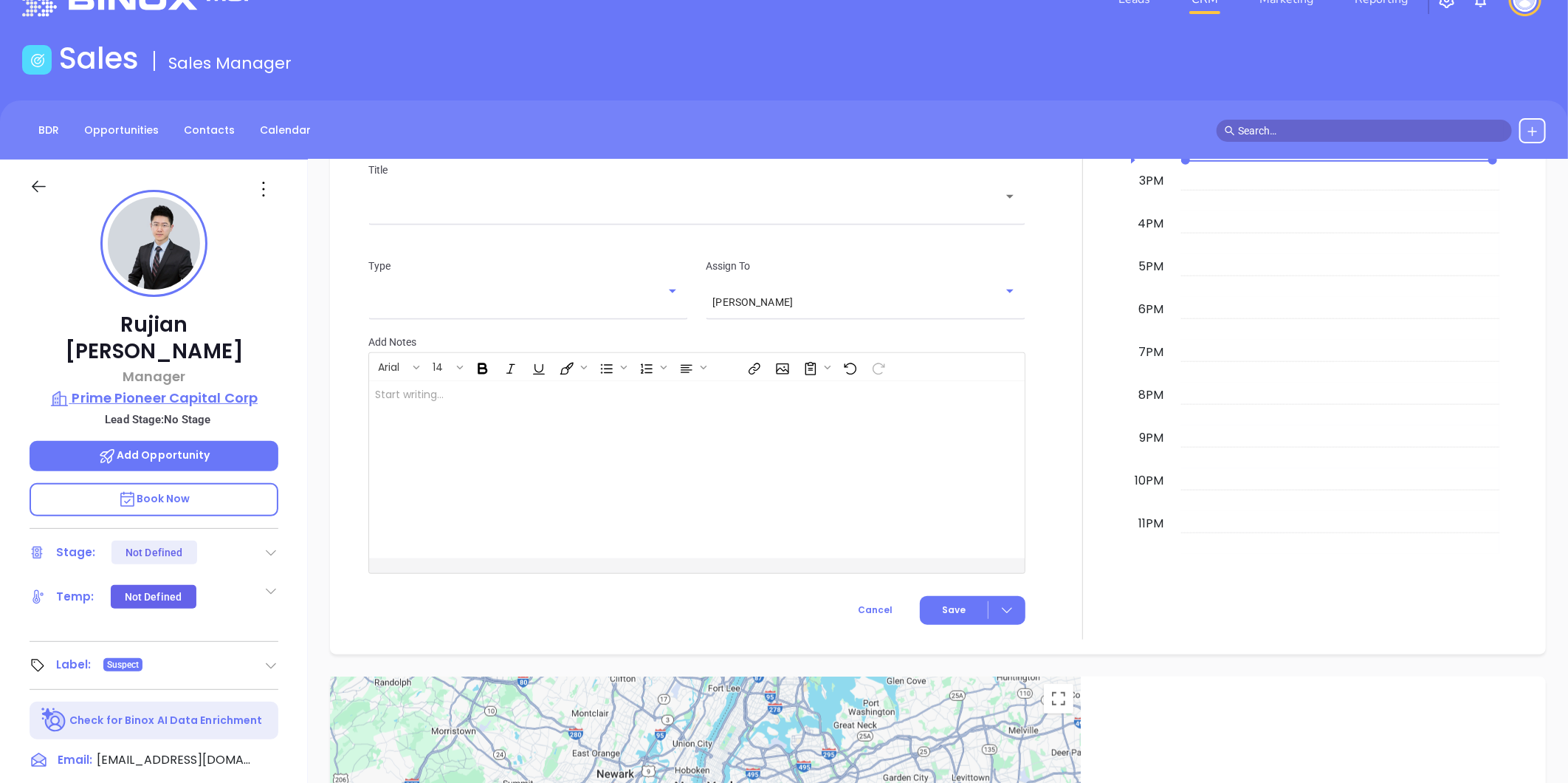
click at [183, 388] on p "Prime Pioneer Capital Corp" at bounding box center [153, 398] width 249 height 20
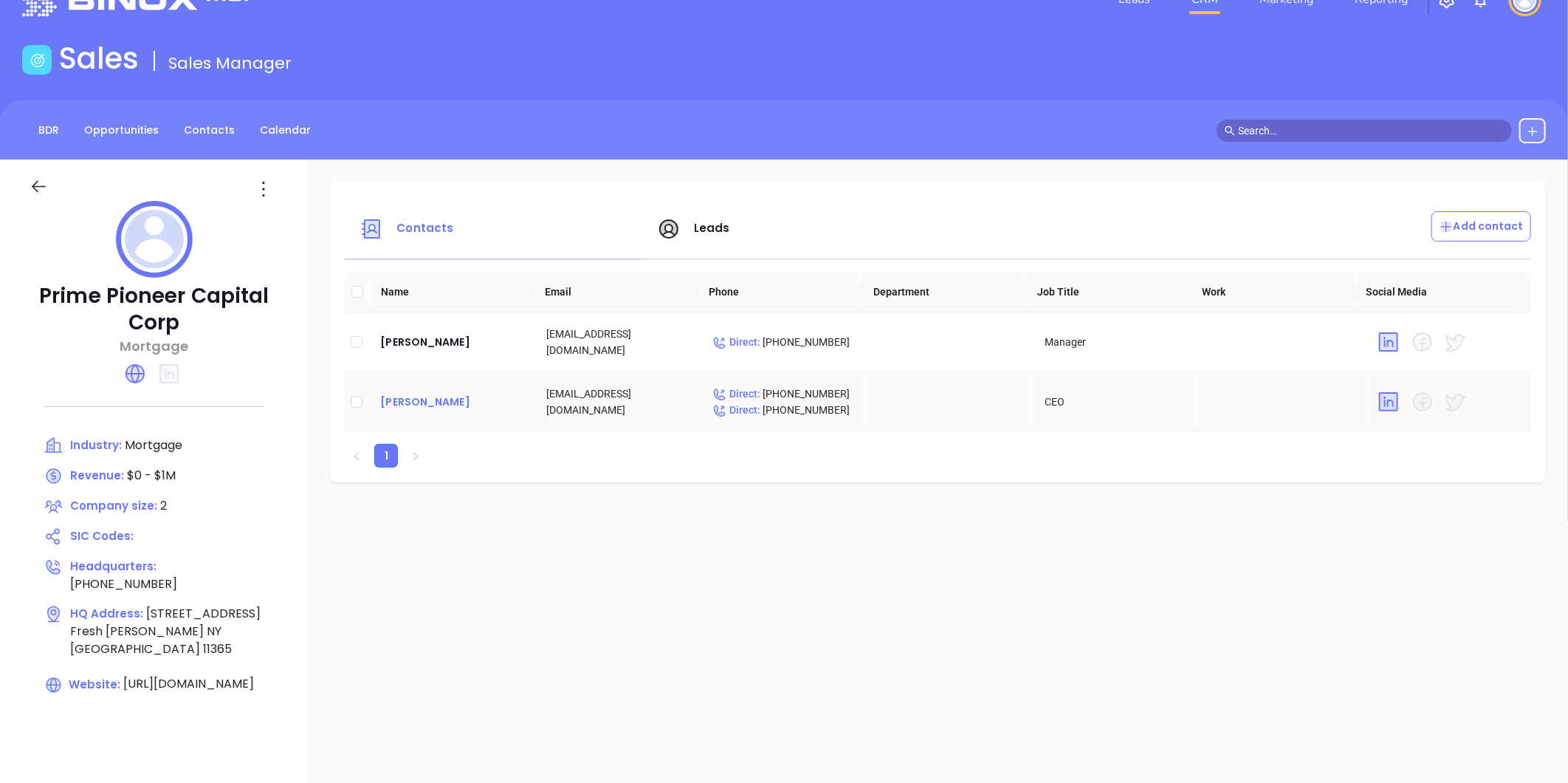
click at [392, 397] on div "[PERSON_NAME]" at bounding box center [452, 402] width 143 height 18
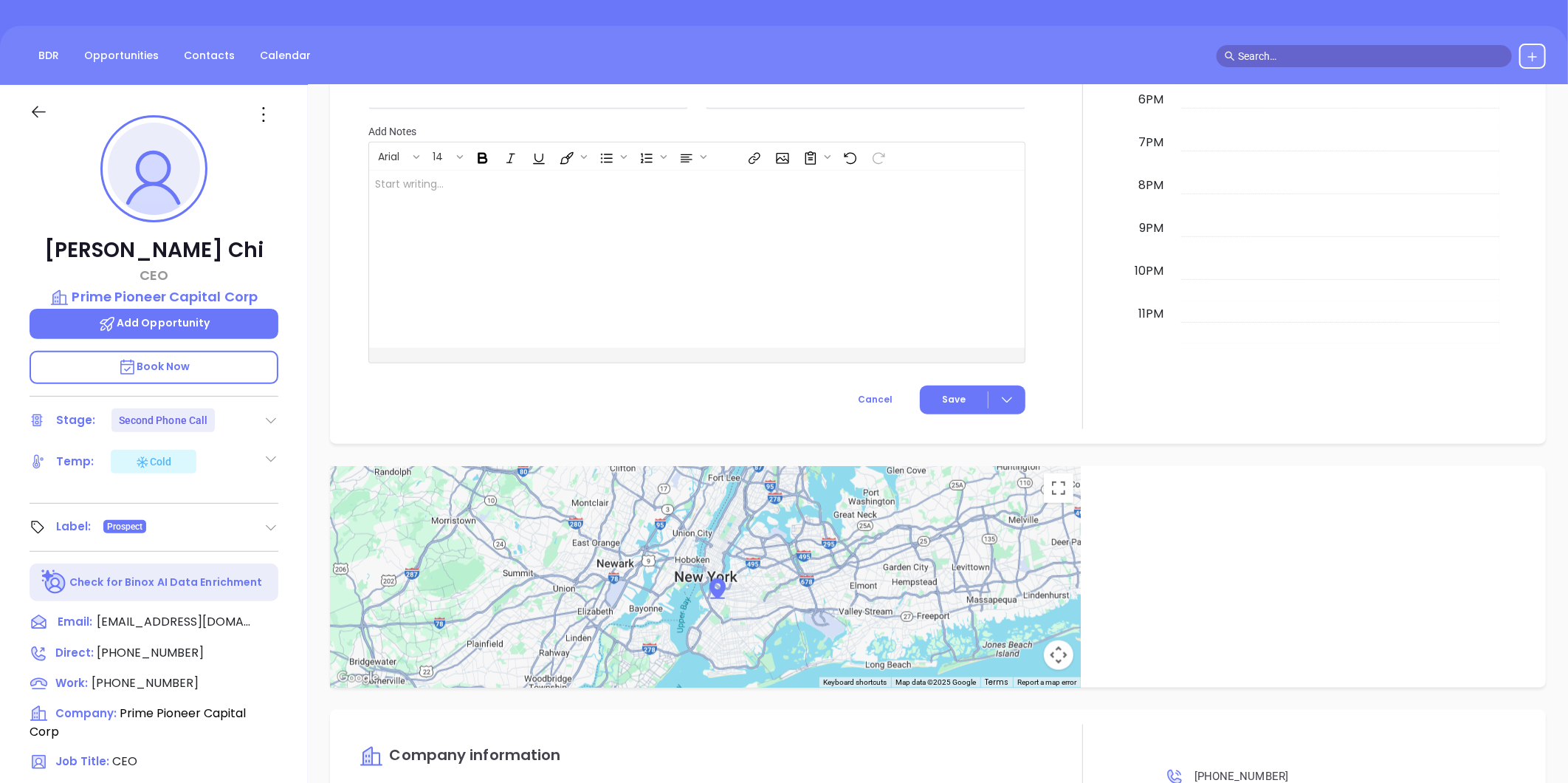
scroll to position [207, 0]
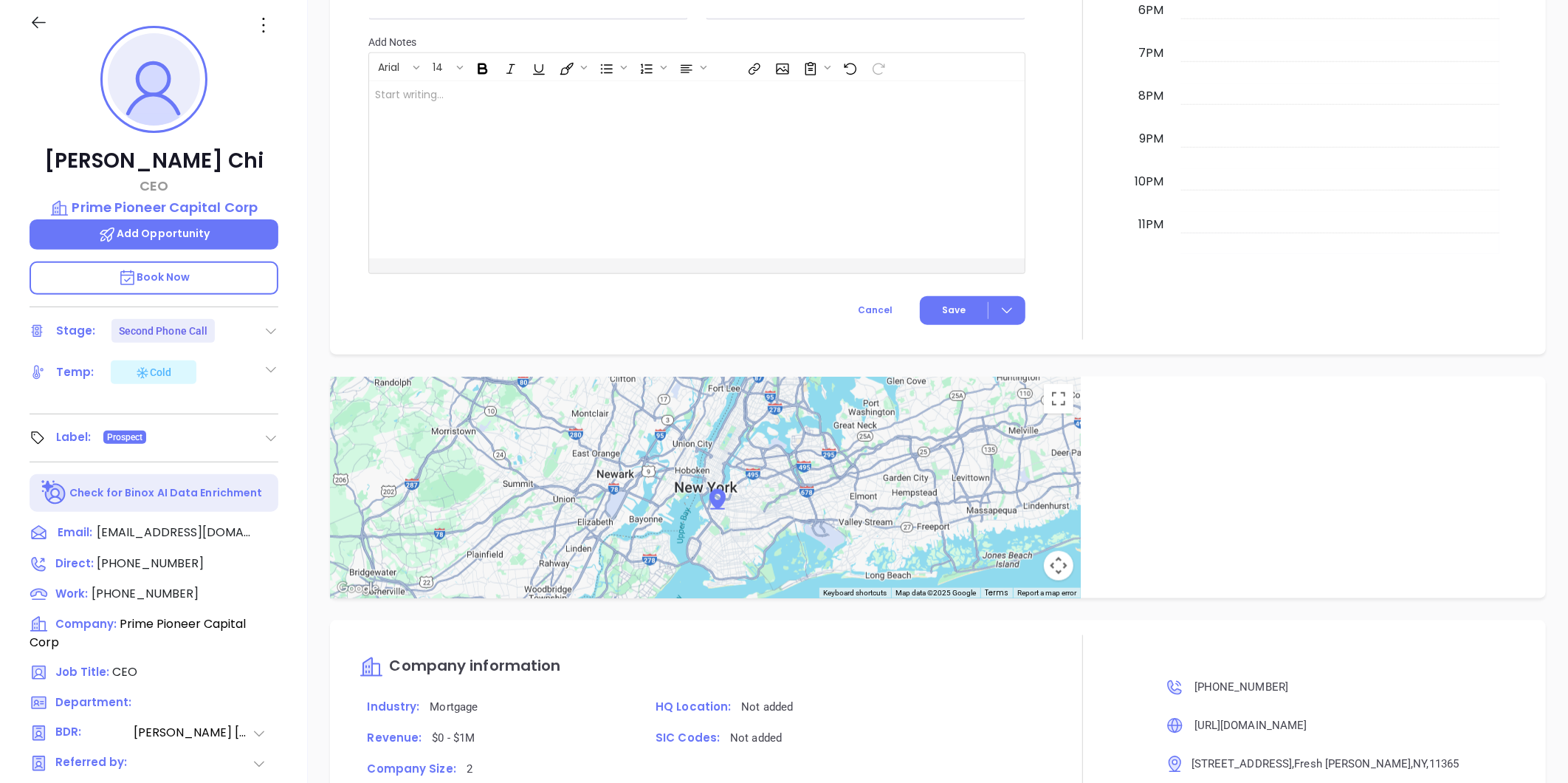
type input "[PERSON_NAME]"
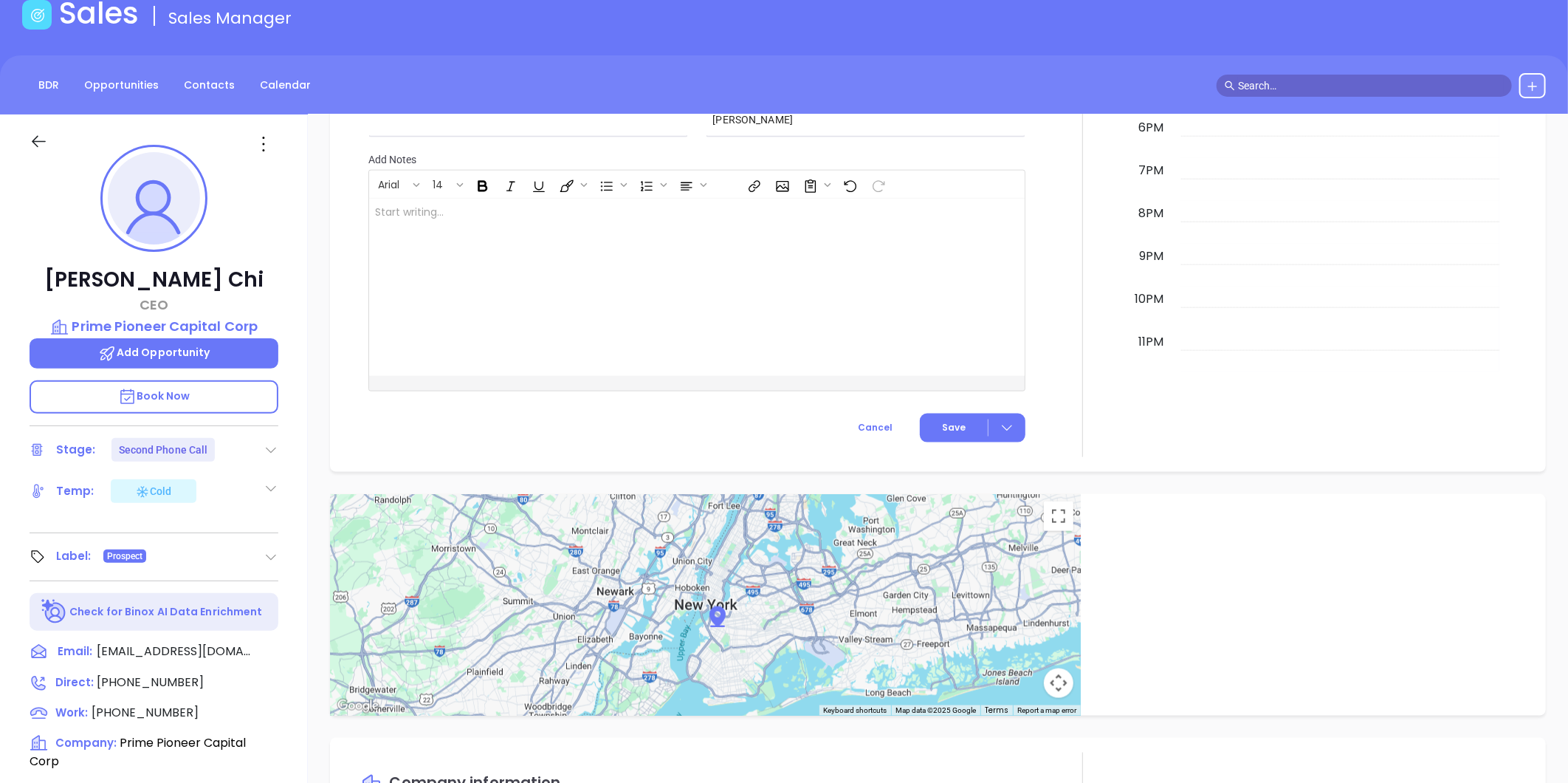
scroll to position [0, 0]
